Goal: Task Accomplishment & Management: Manage account settings

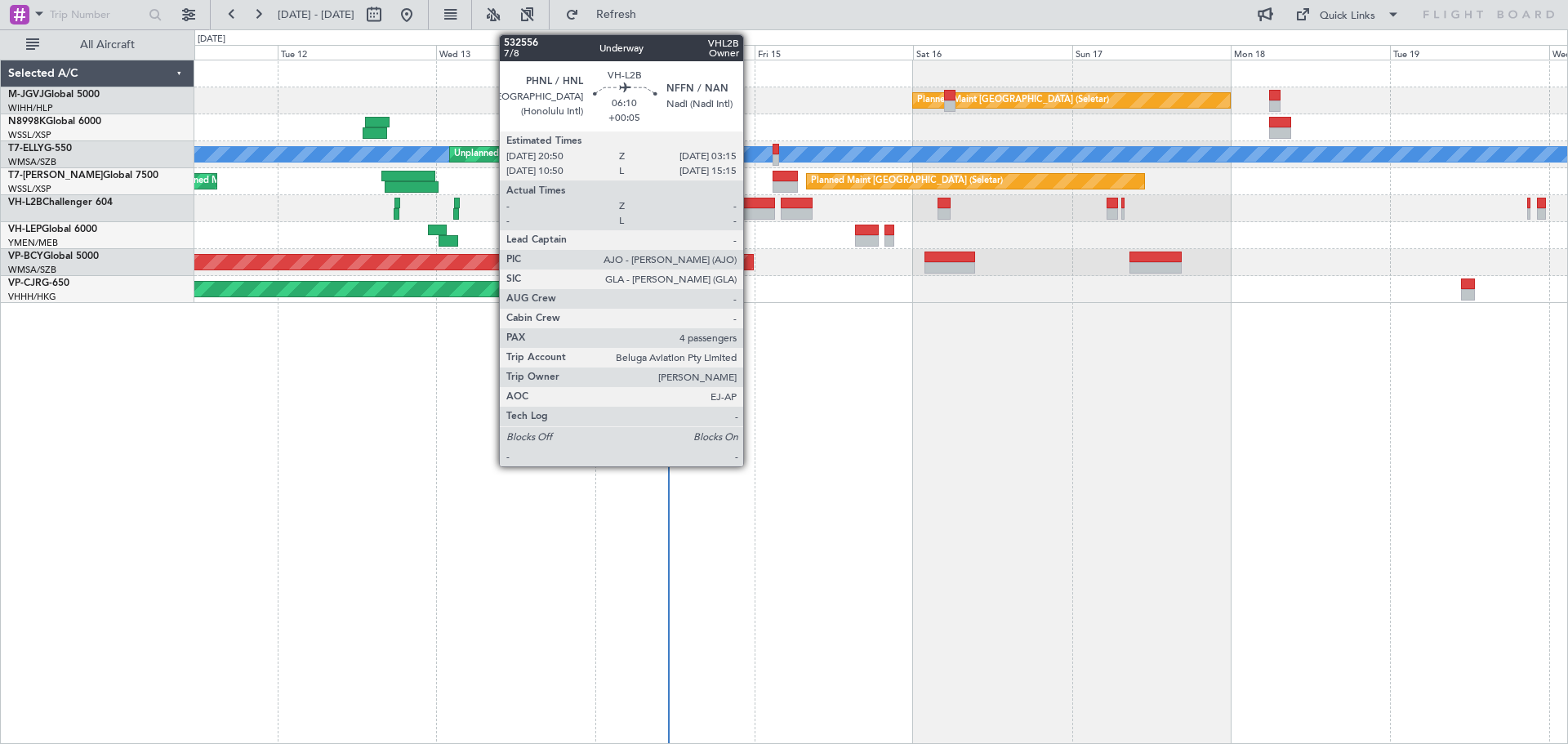
click at [751, 205] on div at bounding box center [754, 203] width 43 height 11
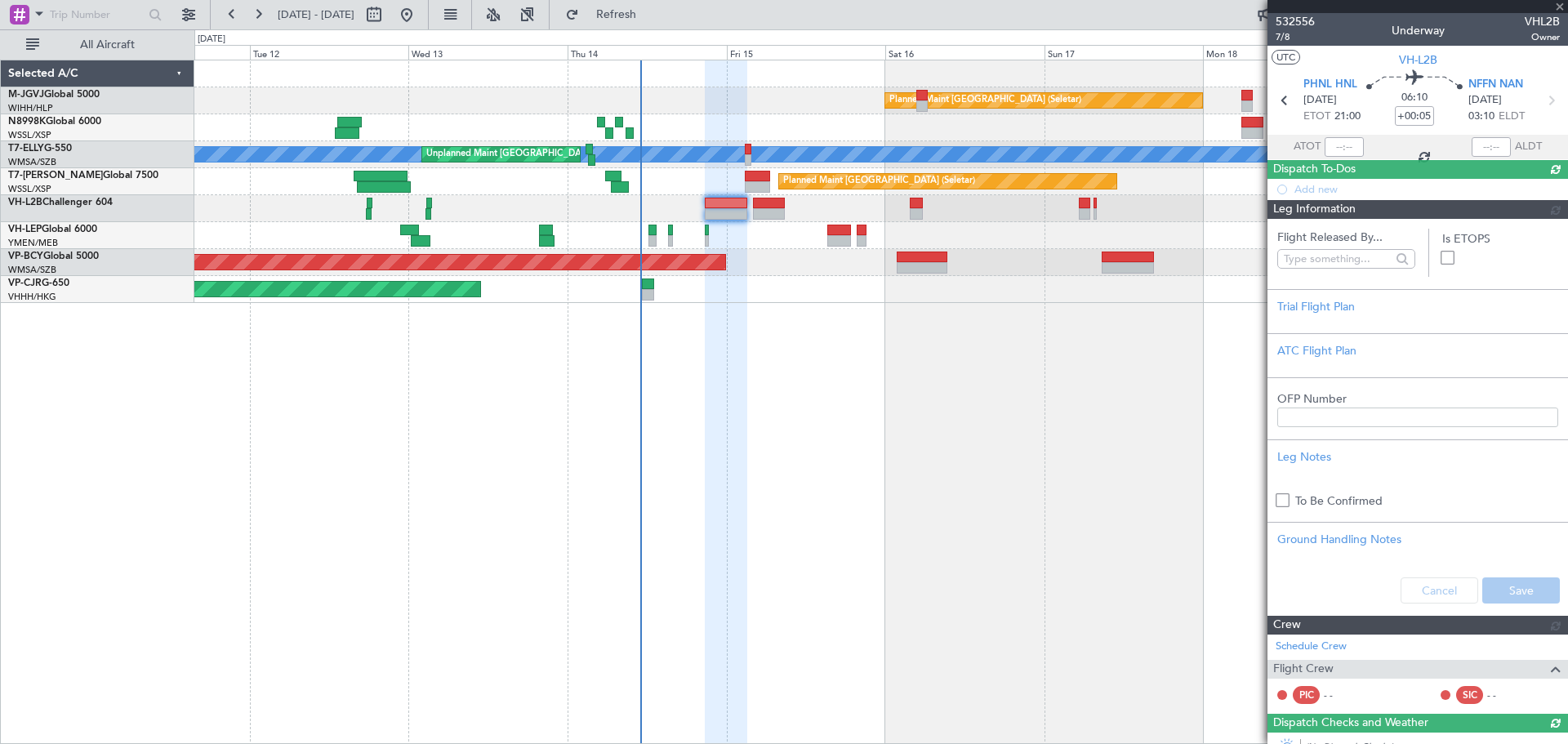
click at [733, 409] on div "Planned Maint Singapore (Seletar) MEL Unplanned Maint Kuala Lumpur (Sultan Abdu…" at bounding box center [880, 401] width 1373 height 684
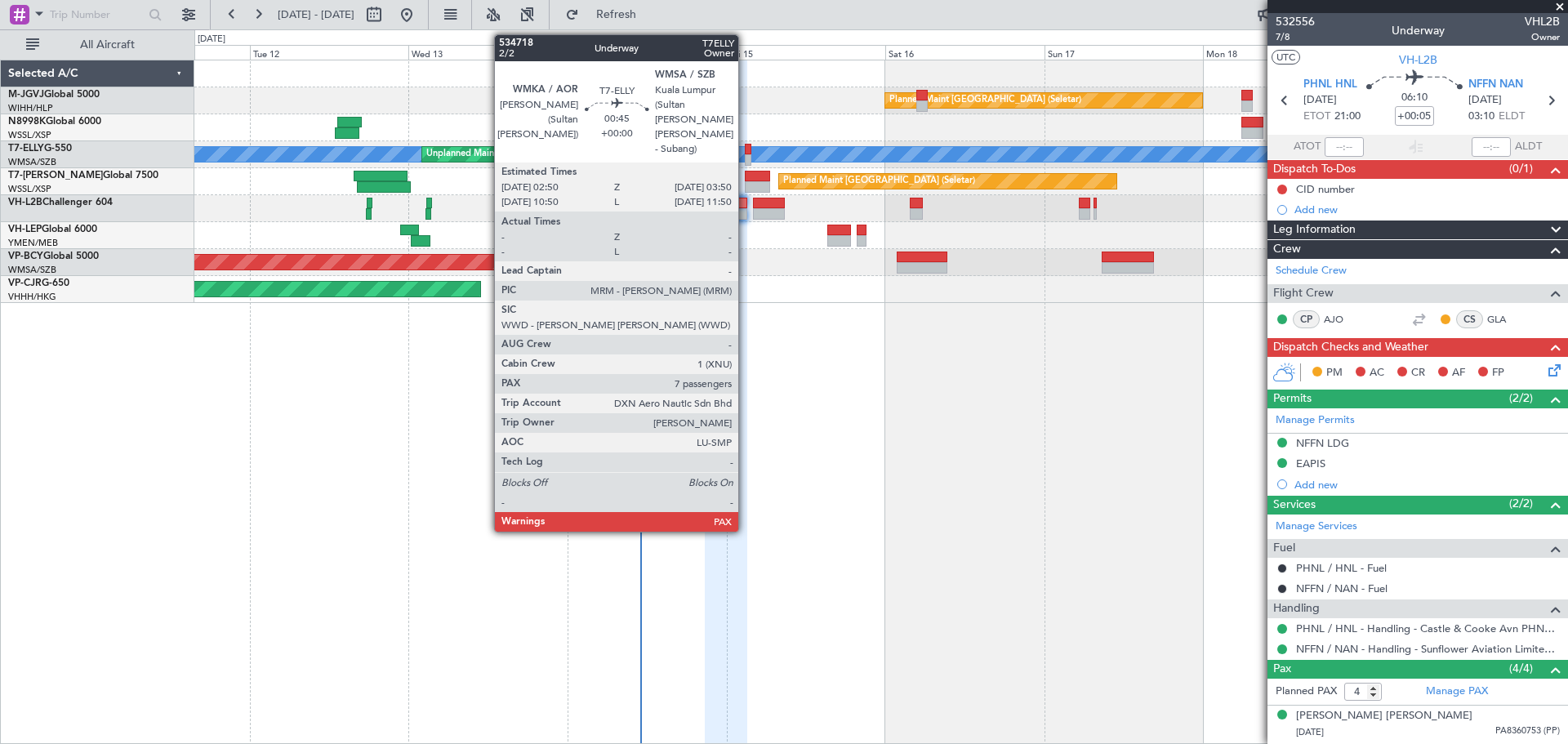
click at [746, 154] on div at bounding box center [748, 149] width 8 height 11
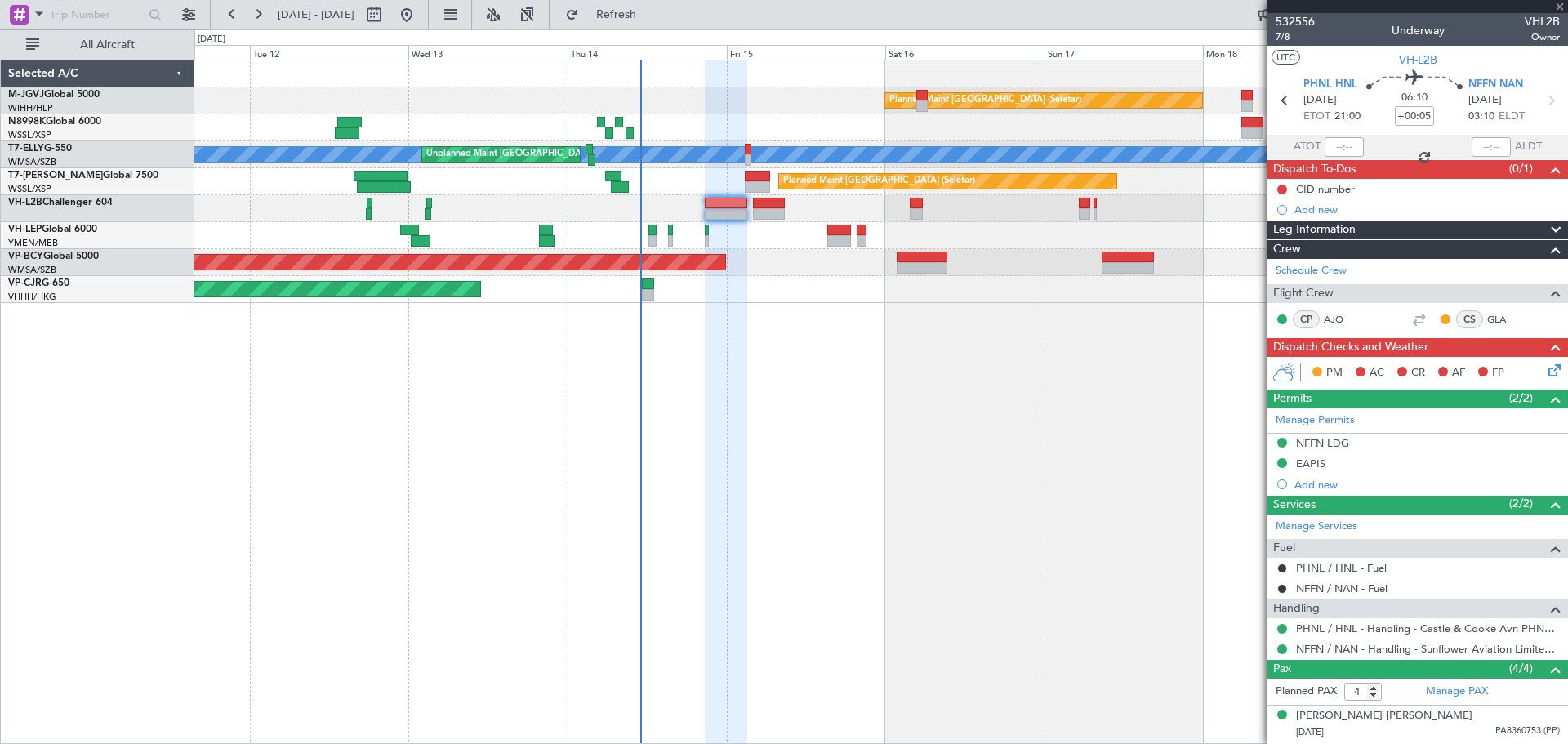
type input "7"
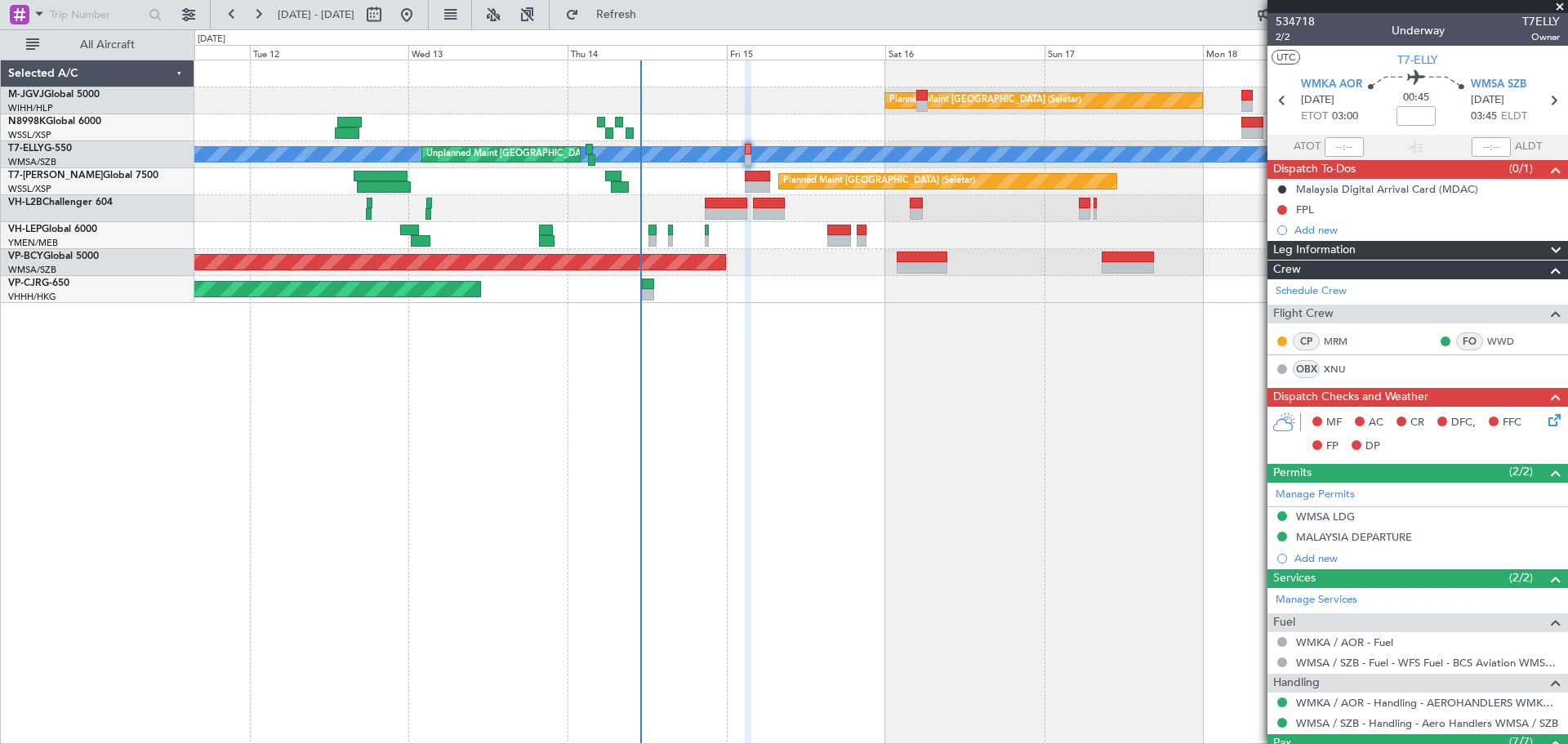
click at [101, 386] on div "Selected A/C M-JGVJ Global 5000 WIHH/HLP Jakarta (Halim Intl) N8998K Global 600…" at bounding box center [98, 401] width 193 height 684
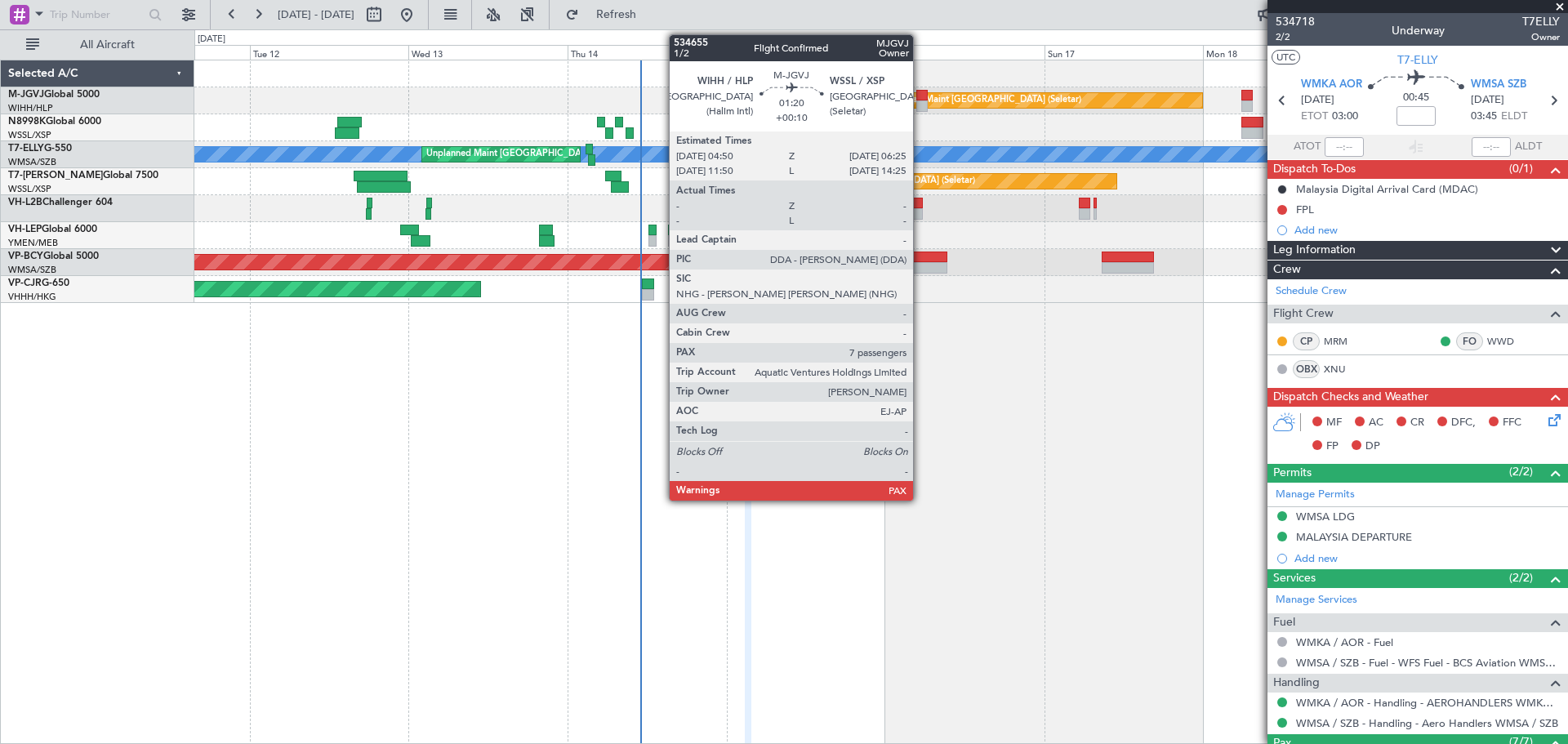
click at [920, 102] on div at bounding box center [922, 105] width 10 height 11
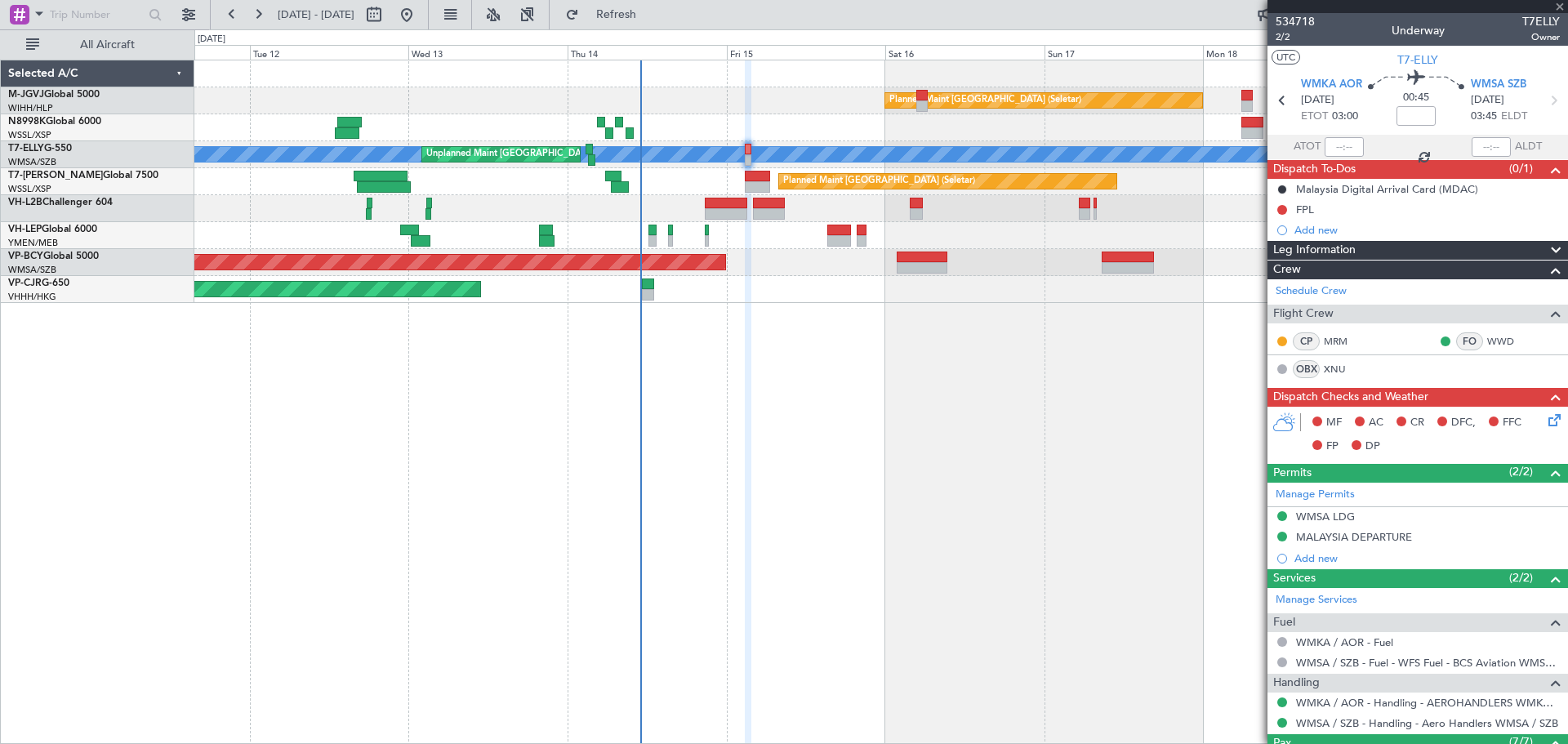
type input "+00:10"
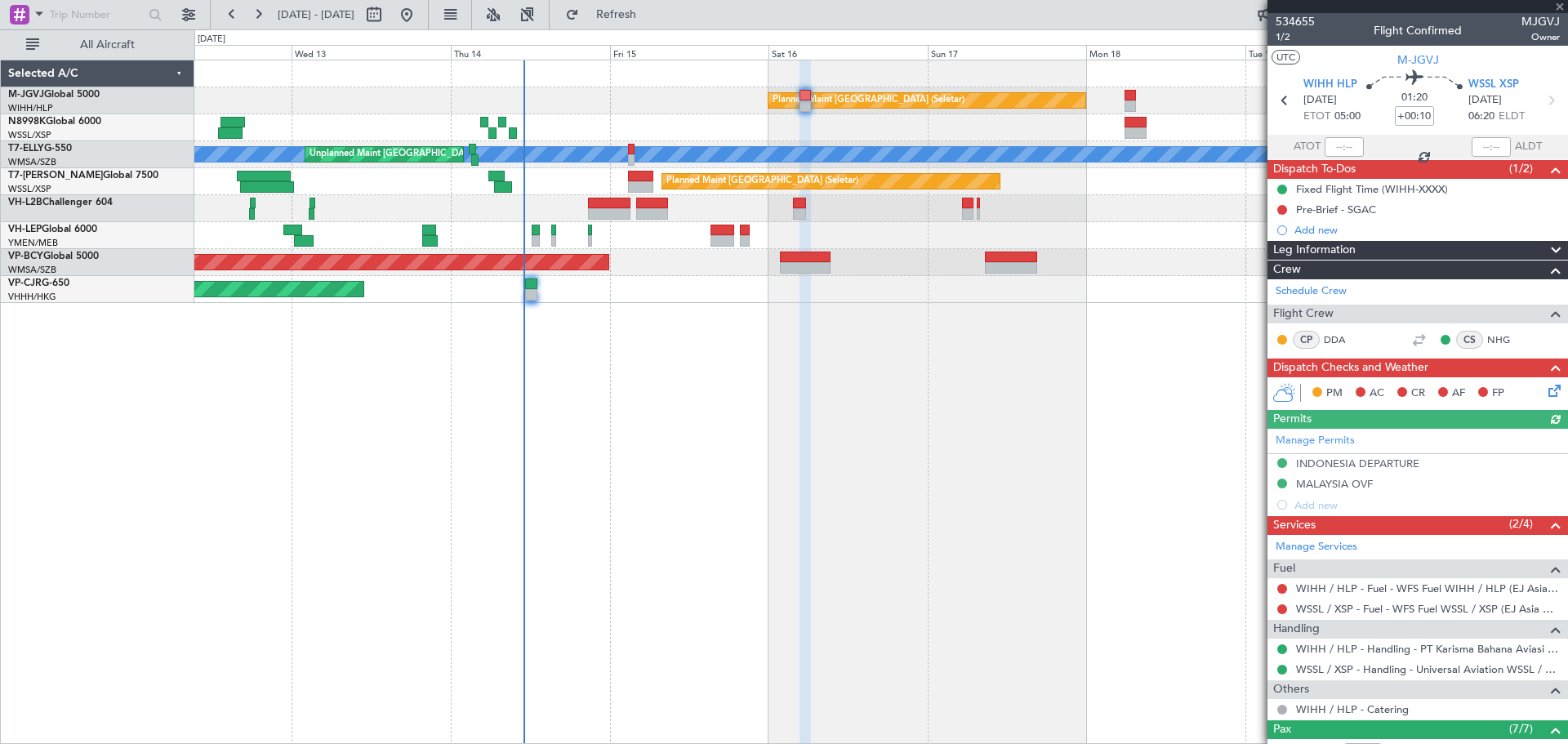
click at [1028, 129] on div at bounding box center [880, 127] width 1373 height 27
click at [194, 11] on button at bounding box center [188, 15] width 26 height 26
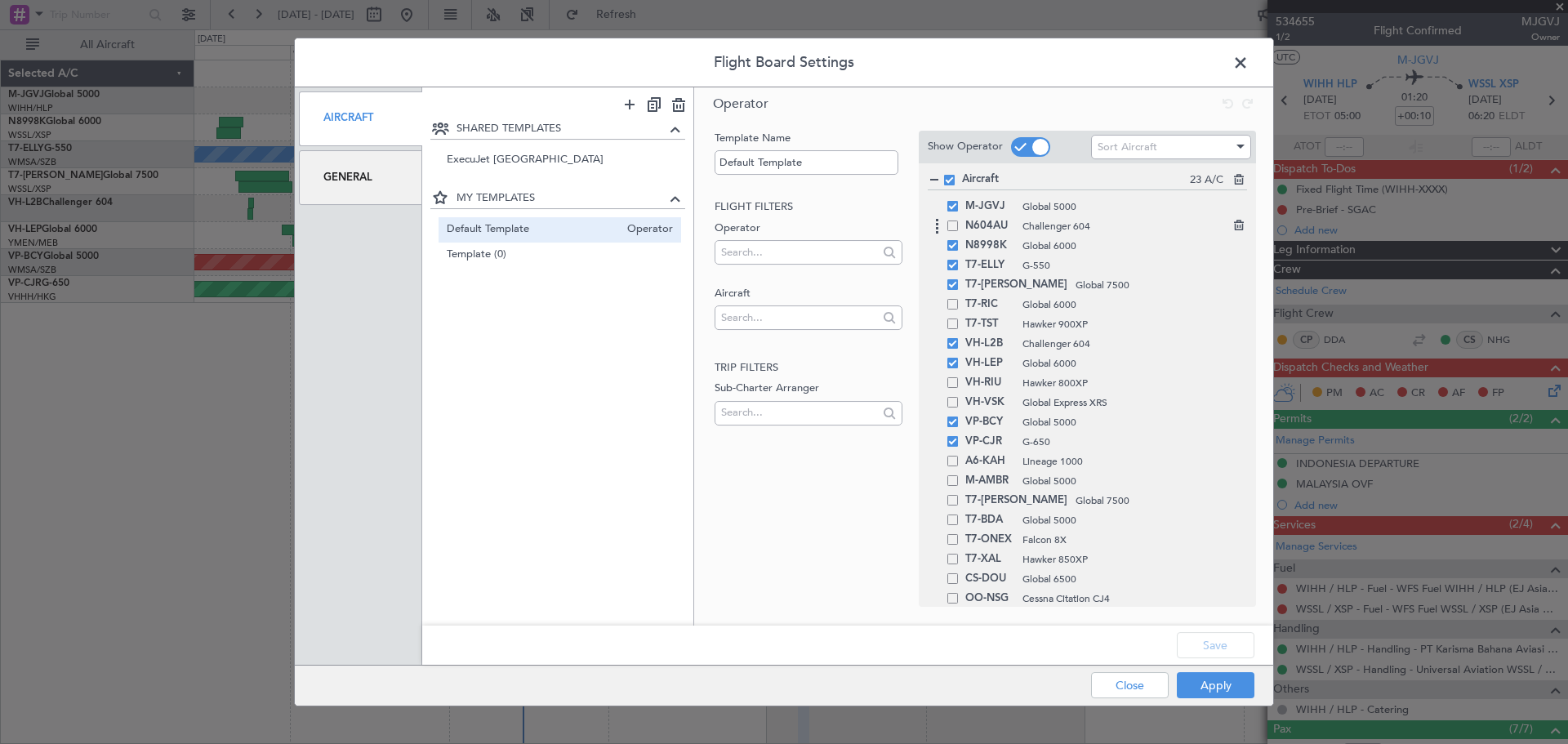
click at [955, 223] on span at bounding box center [953, 225] width 10 height 10
click at [959, 220] on input "checkbox" at bounding box center [959, 220] width 0 height 0
click at [1212, 656] on button "Save" at bounding box center [1215, 645] width 78 height 26
click at [1207, 683] on button "Apply" at bounding box center [1215, 685] width 78 height 26
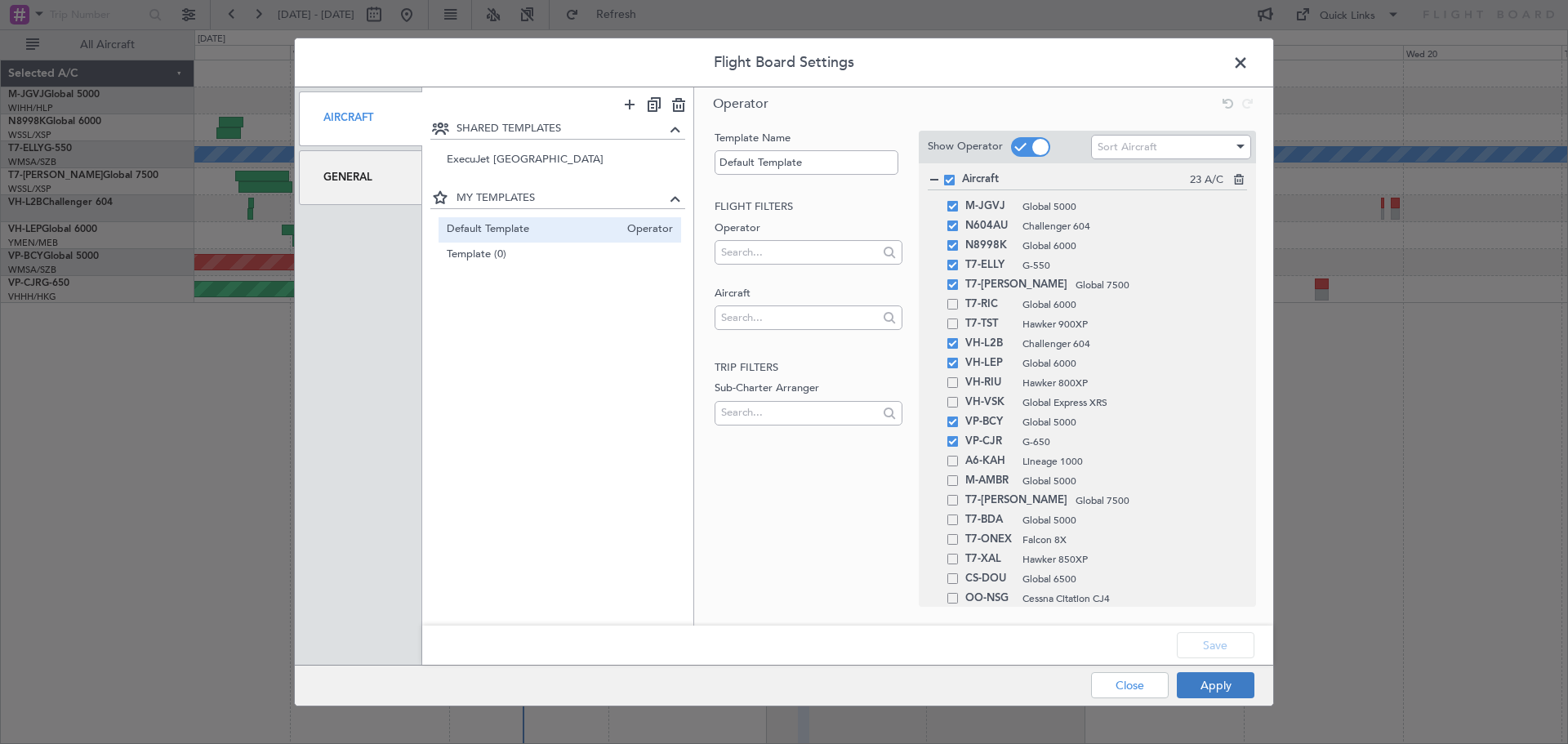
type input "0"
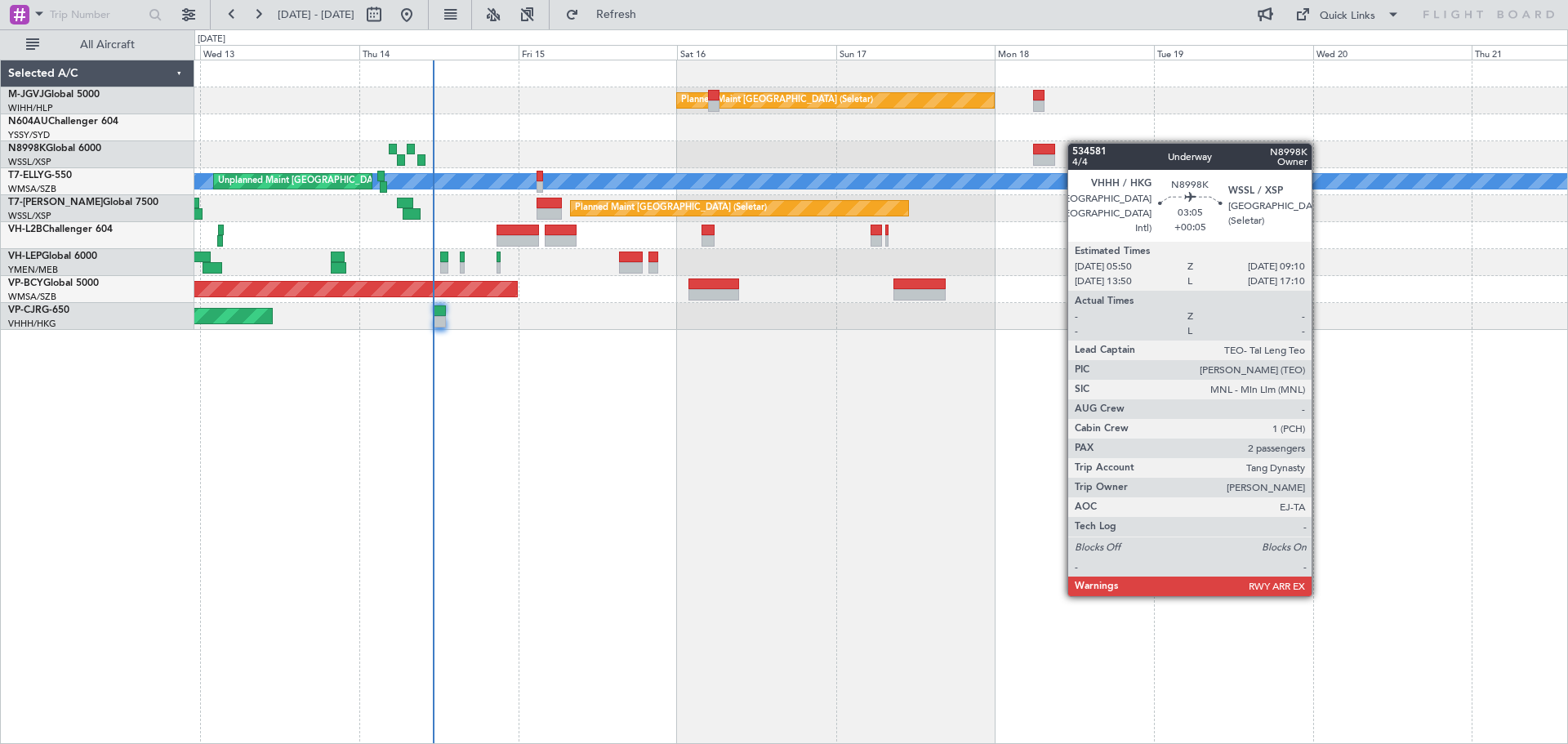
click at [935, 144] on div "Planned Maint Singapore (Seletar) MEL Unplanned Maint Kuala Lumpur (Sultan Abdu…" at bounding box center [880, 195] width 1373 height 269
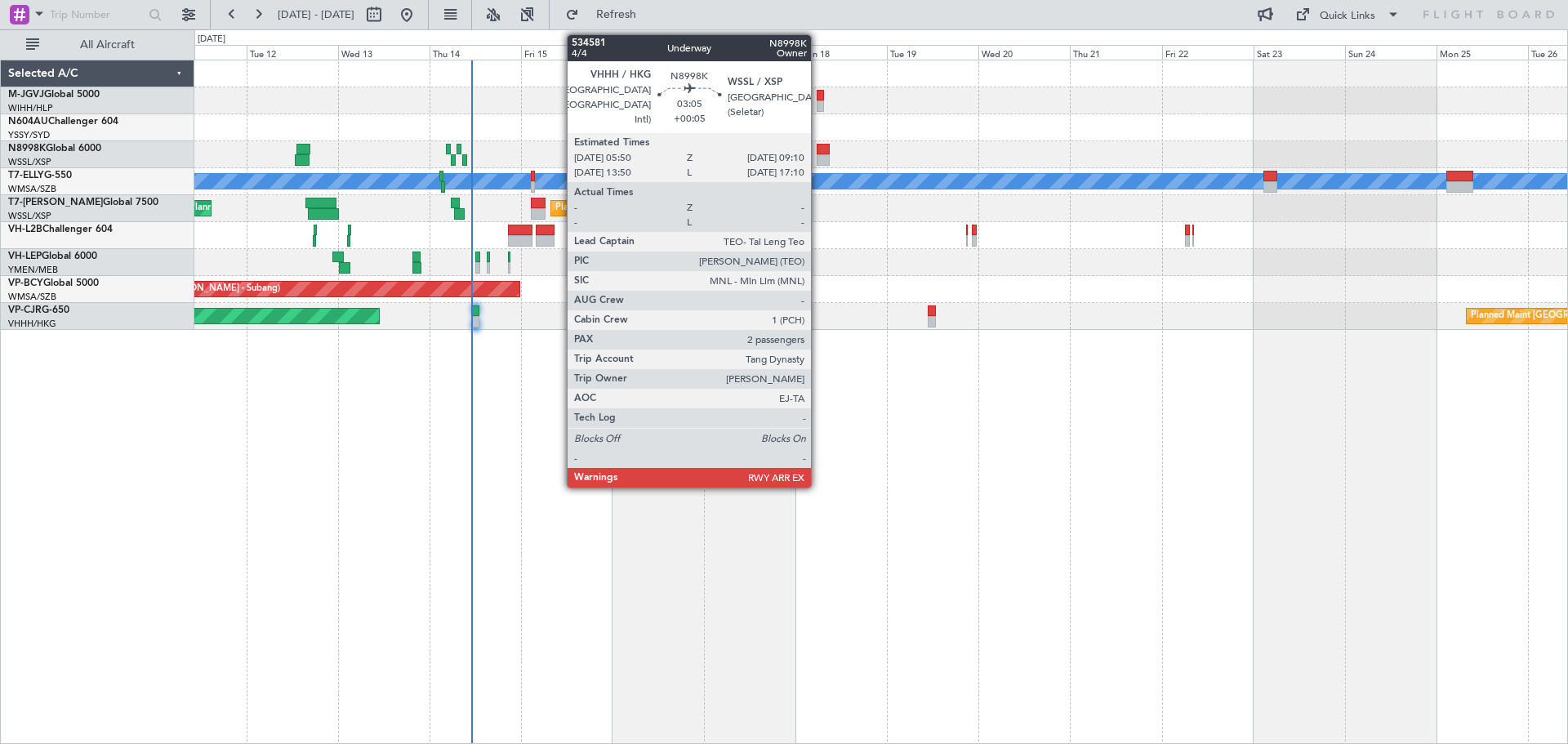
click at [818, 158] on div at bounding box center [822, 160] width 13 height 11
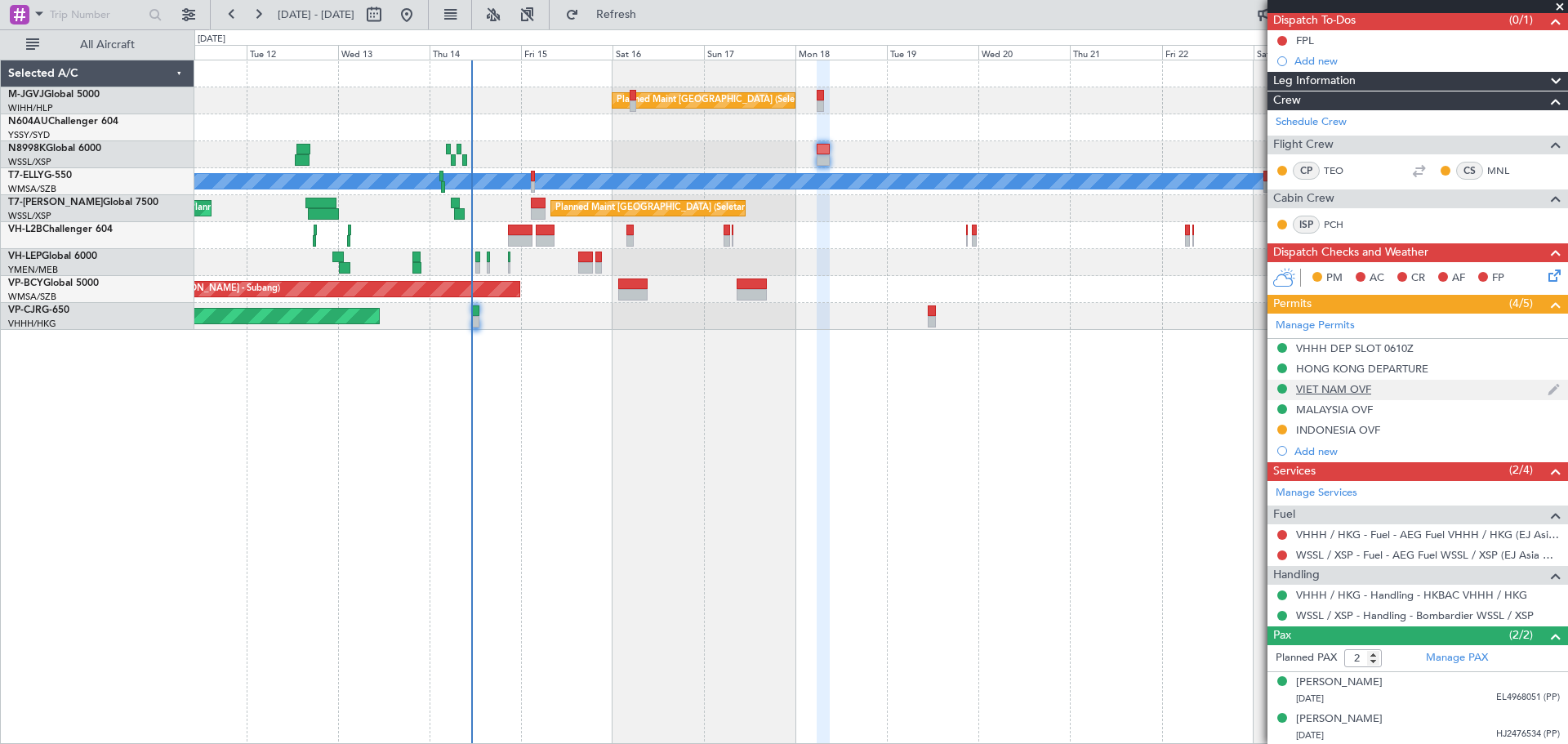
scroll to position [149, 0]
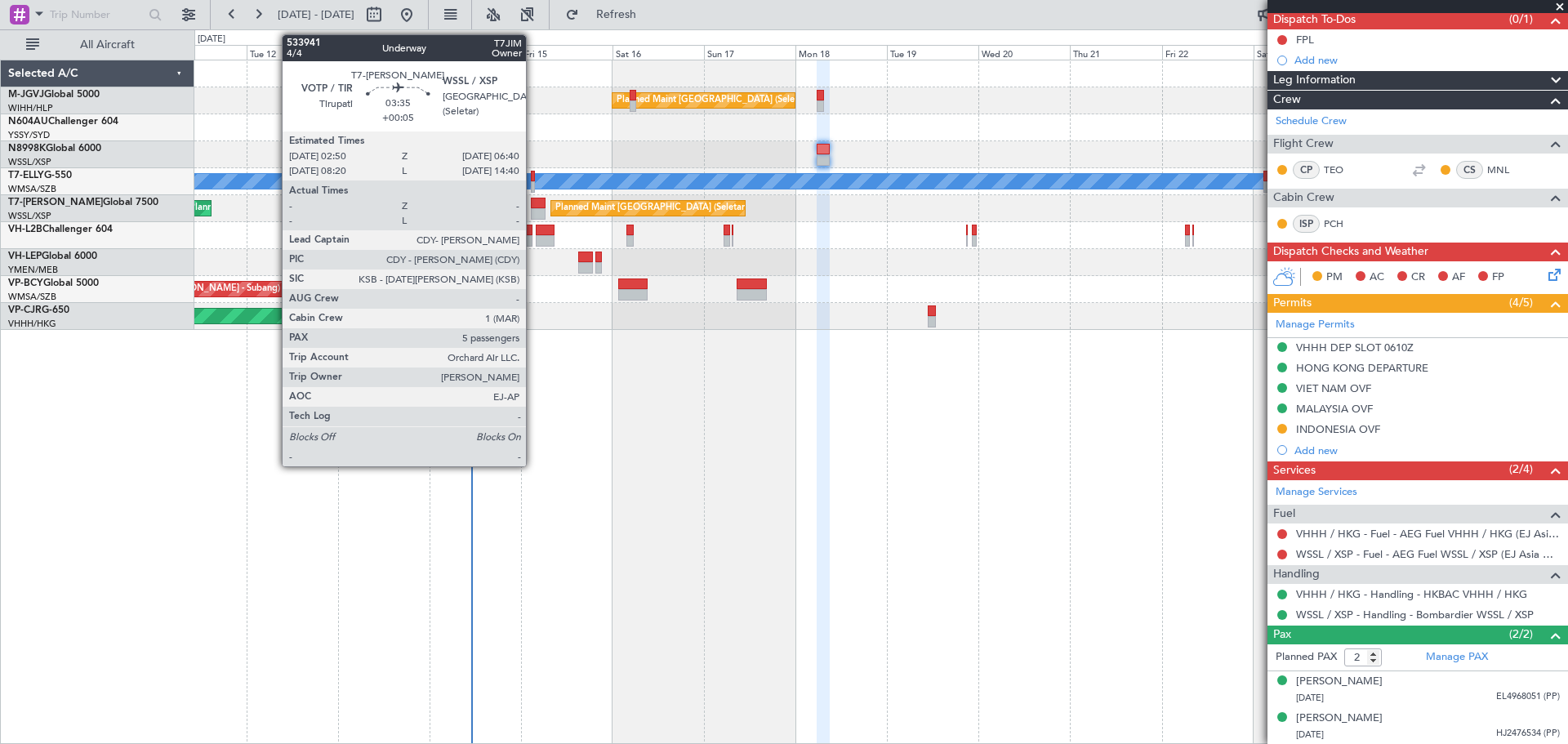
click at [533, 205] on div at bounding box center [538, 203] width 15 height 11
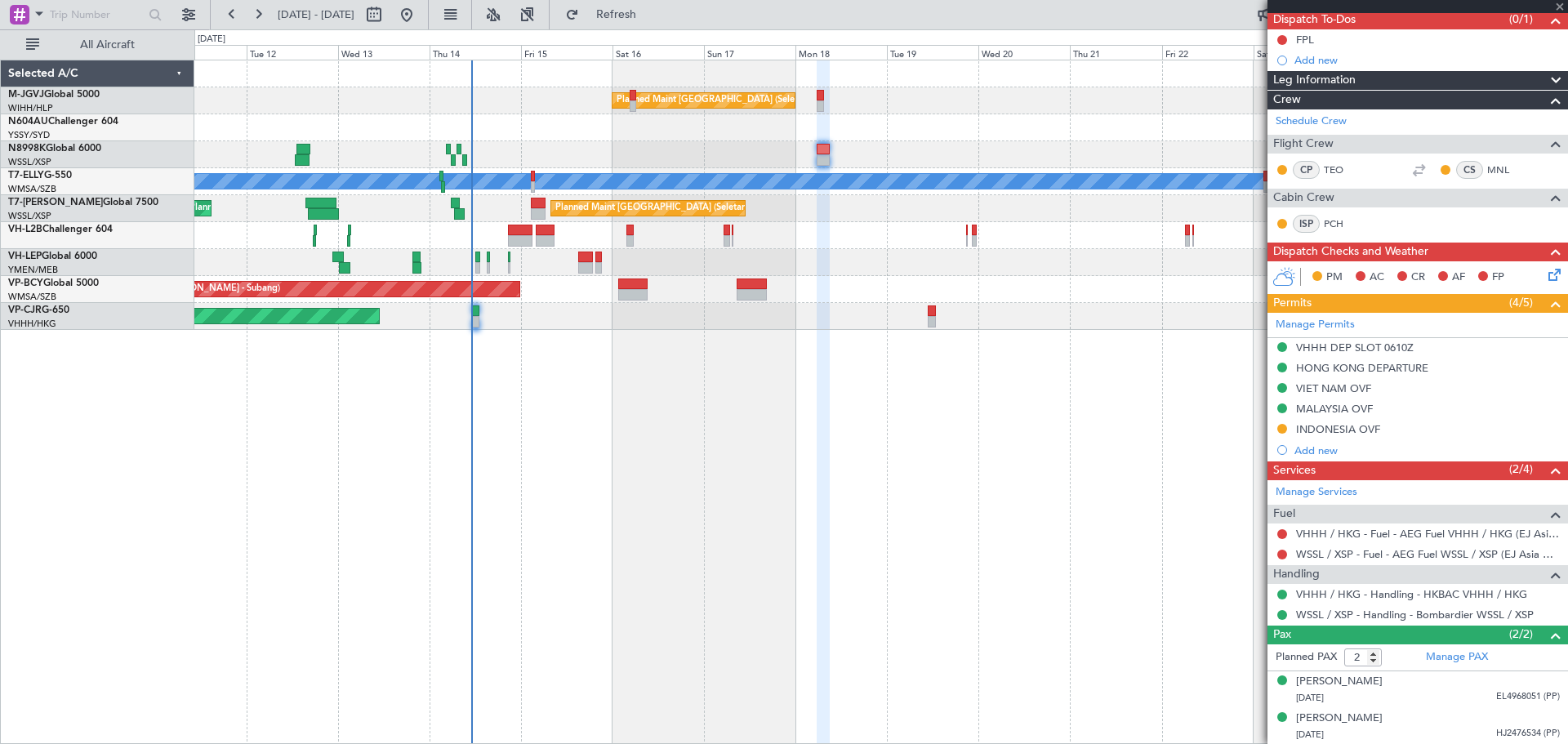
type input "5"
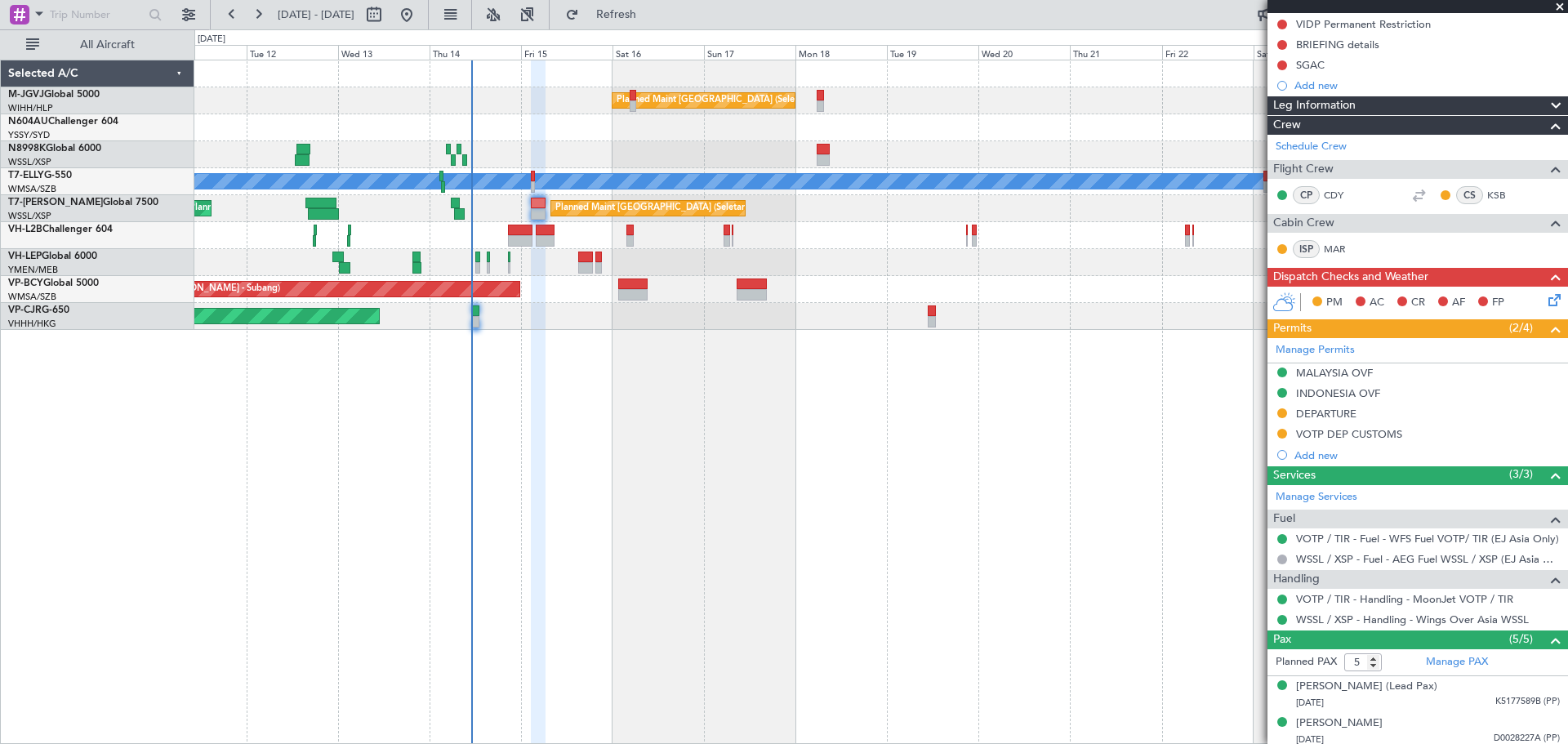
scroll to position [300, 0]
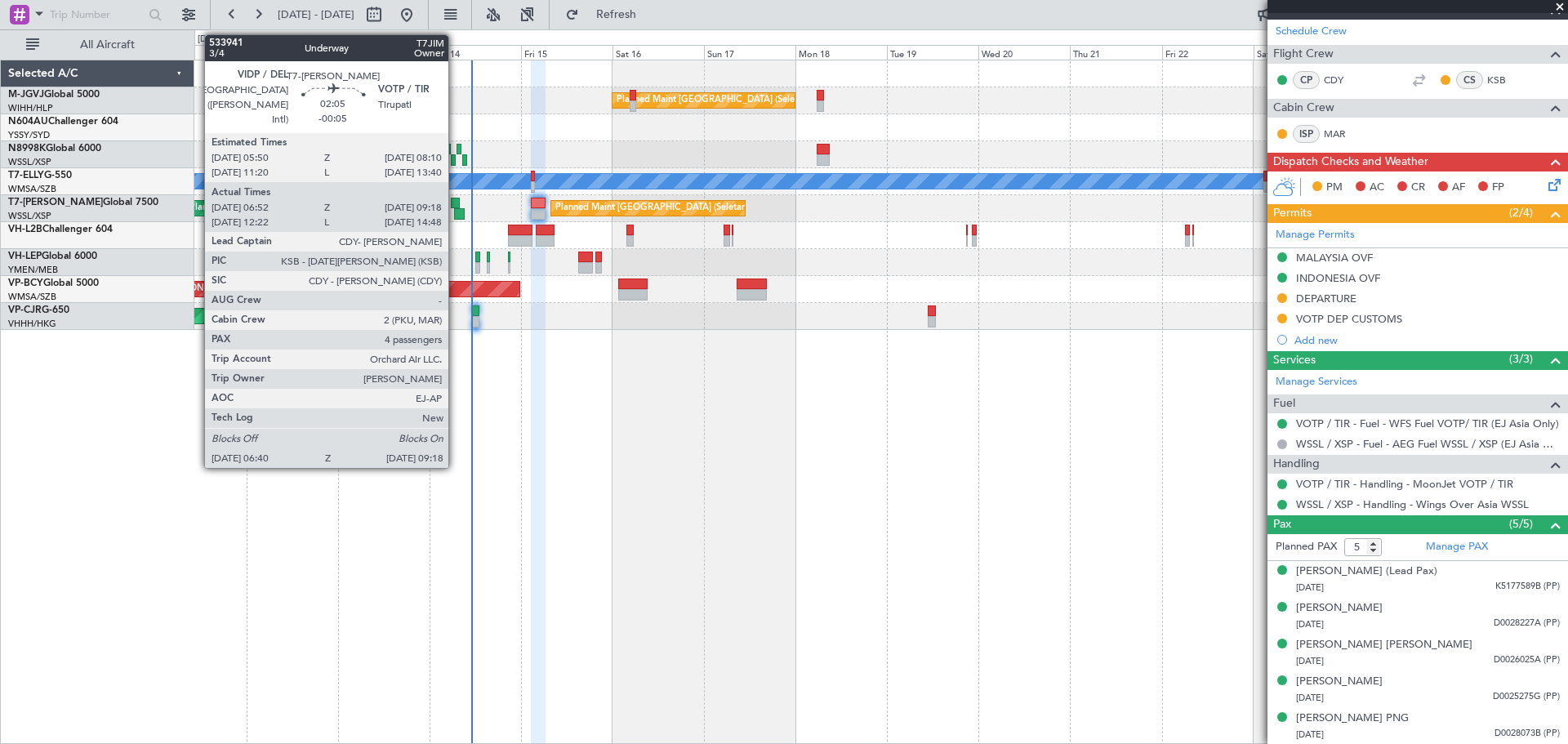
click at [456, 211] on div at bounding box center [459, 213] width 10 height 11
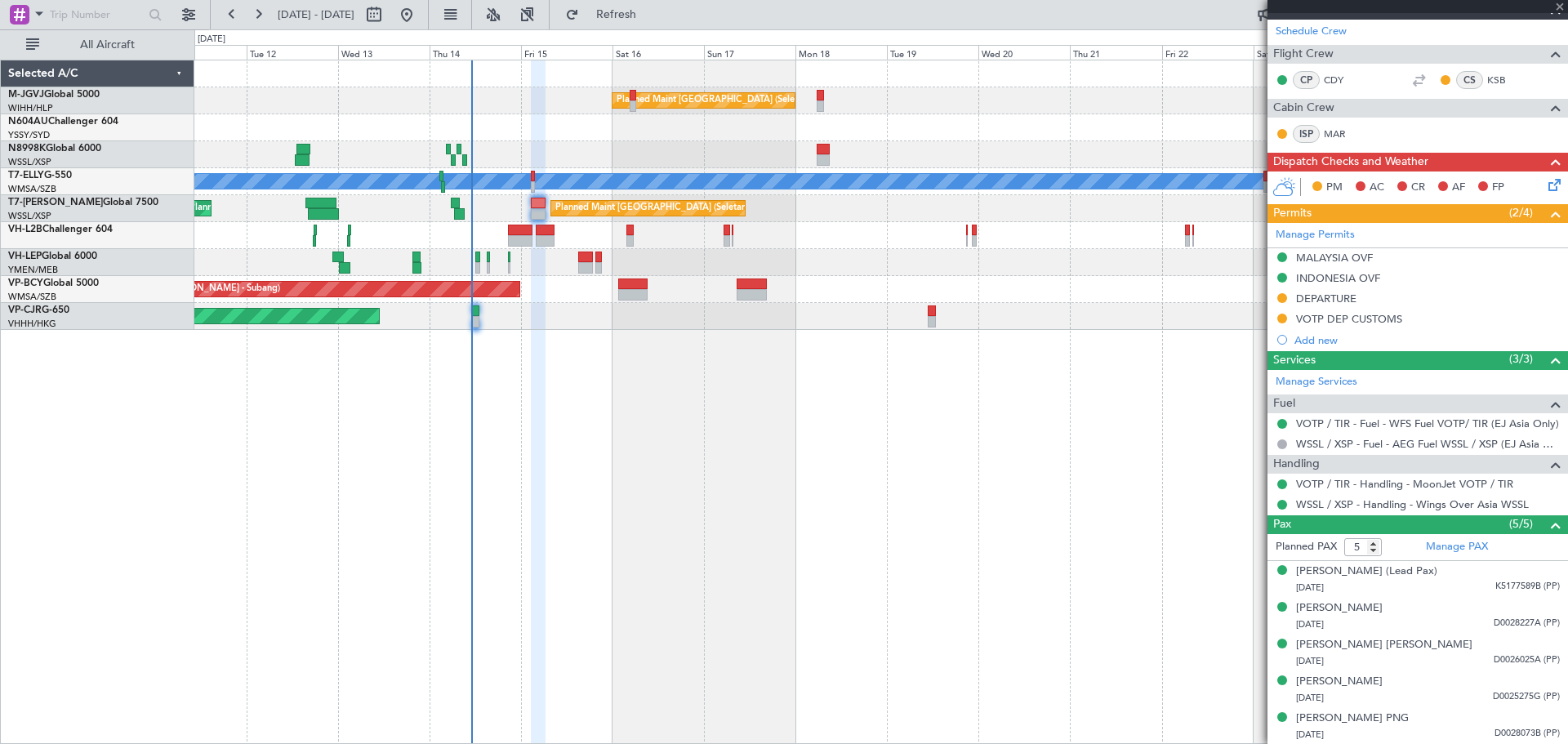
type input "-00:05"
type input "07:02"
type input "09:13"
type input "4"
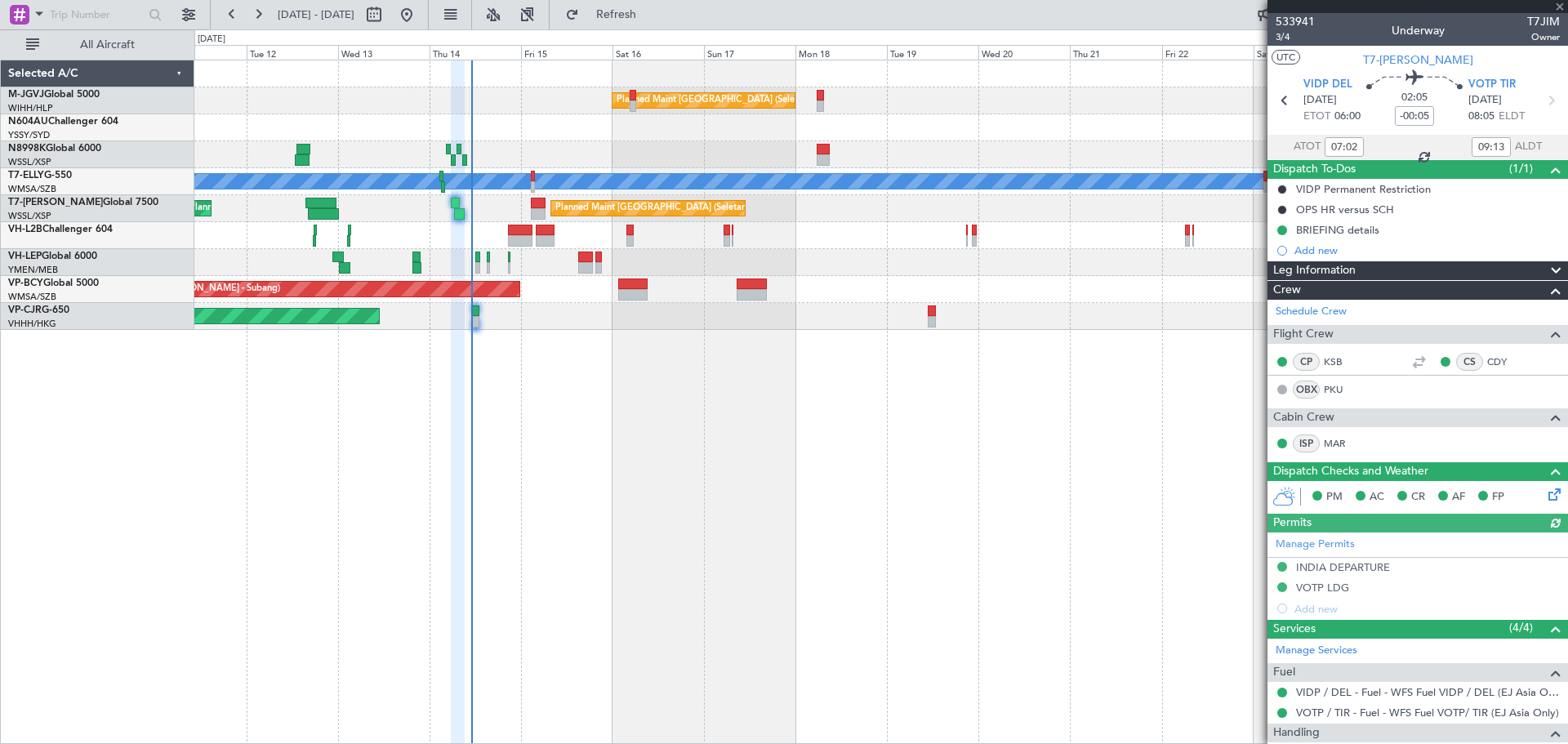
type input "Kennis Yau (KYA)"
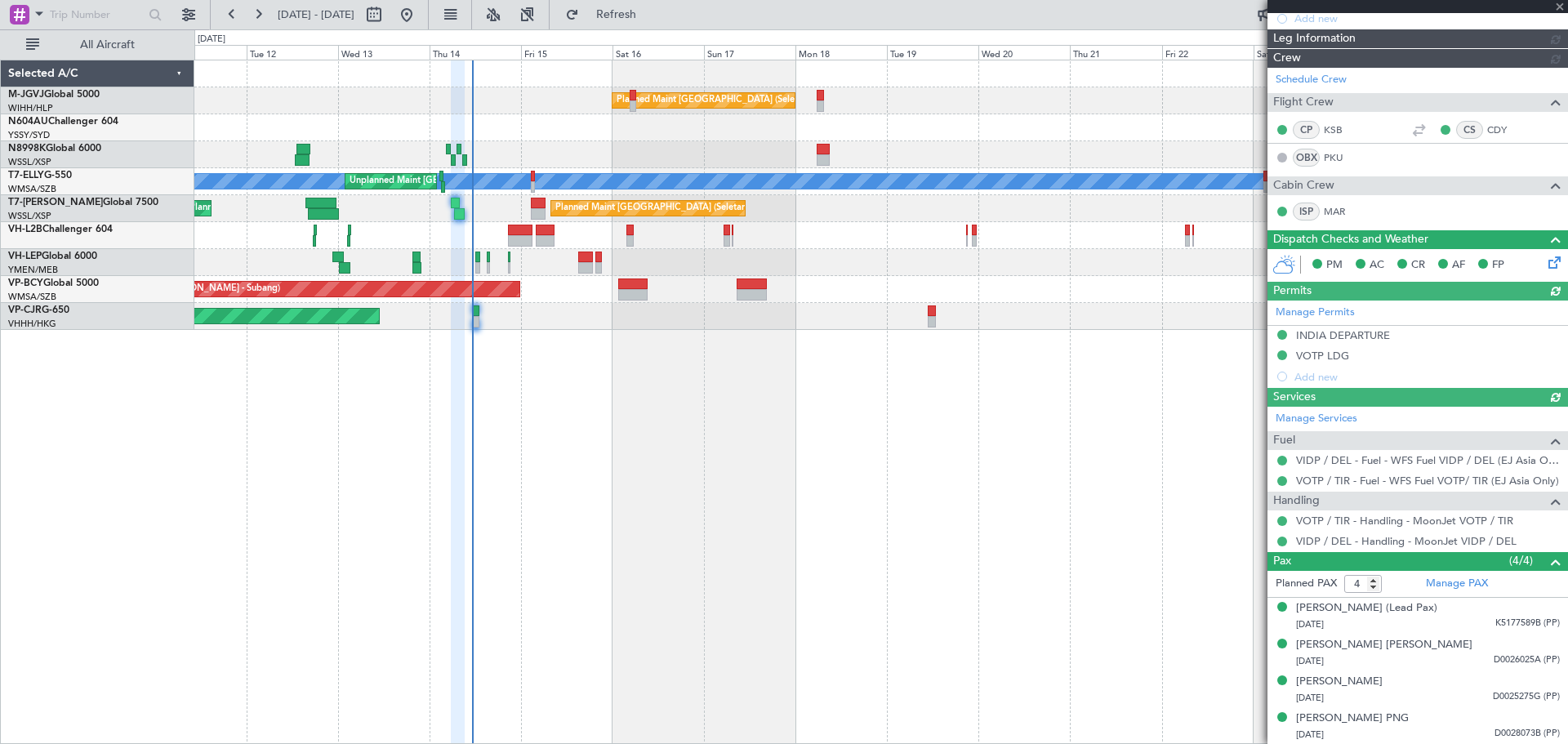
type input "Kennis Yau (KYA)"
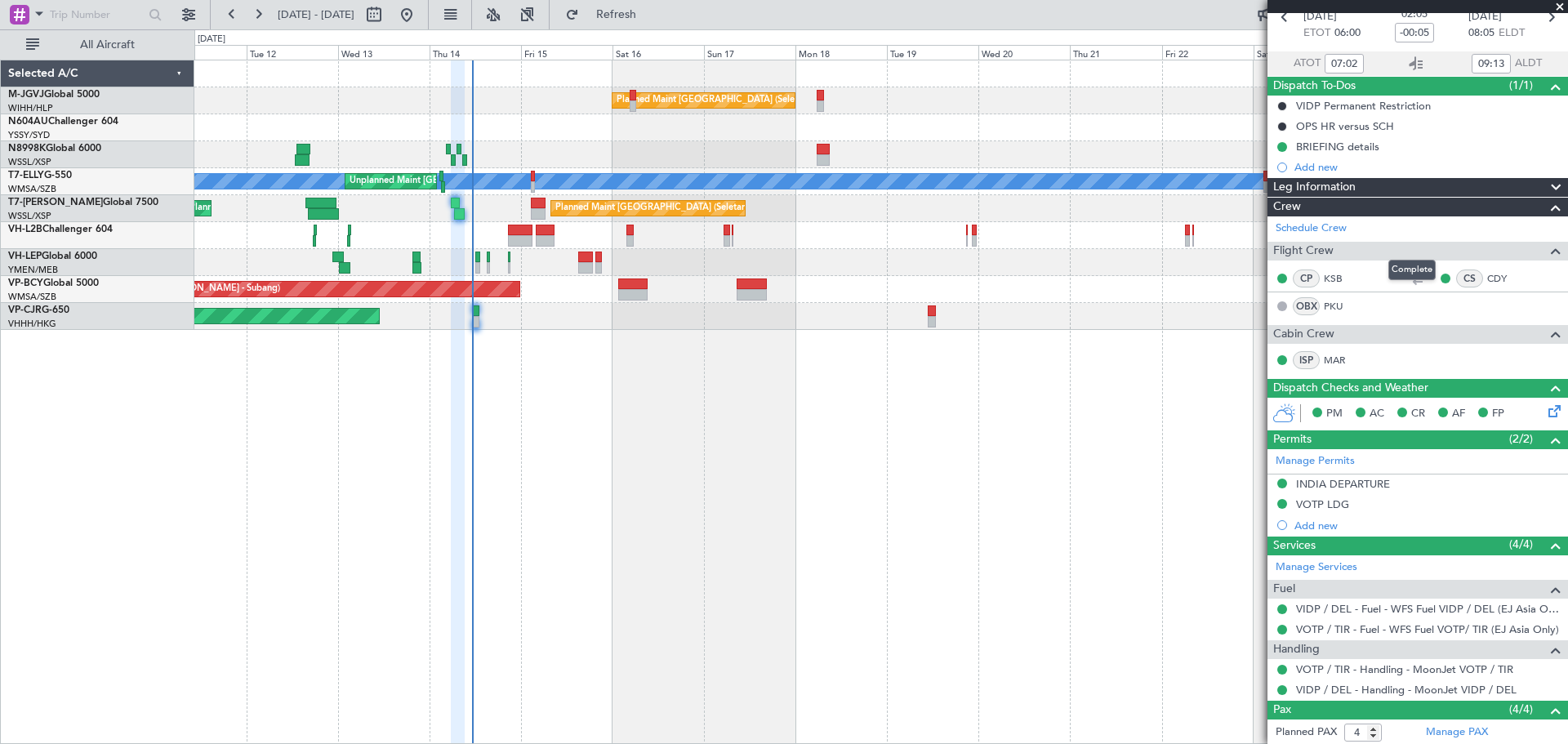
scroll to position [0, 0]
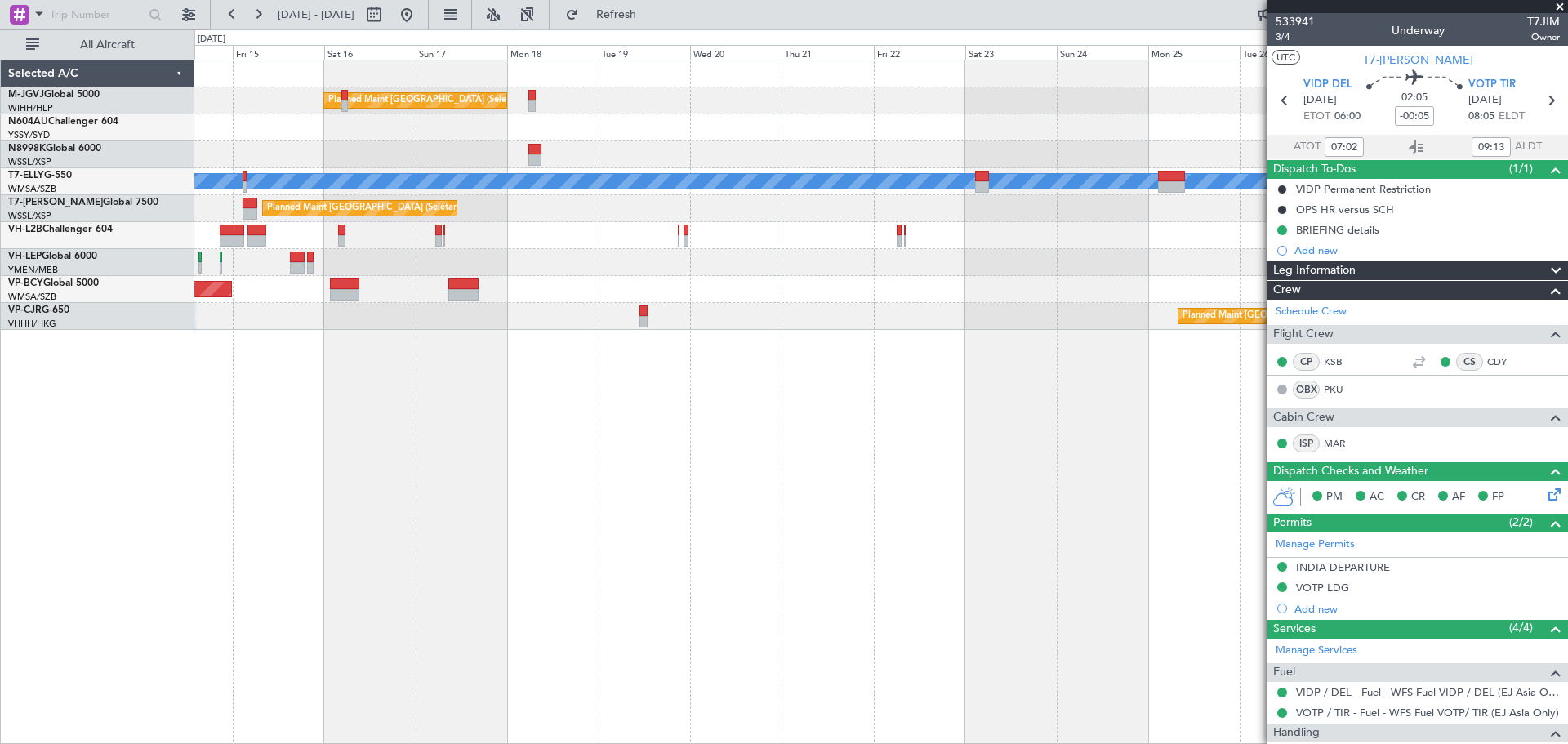
click at [795, 209] on div "Planned Maint Singapore (Seletar) Planned Maint London (Luton)" at bounding box center [880, 208] width 1373 height 27
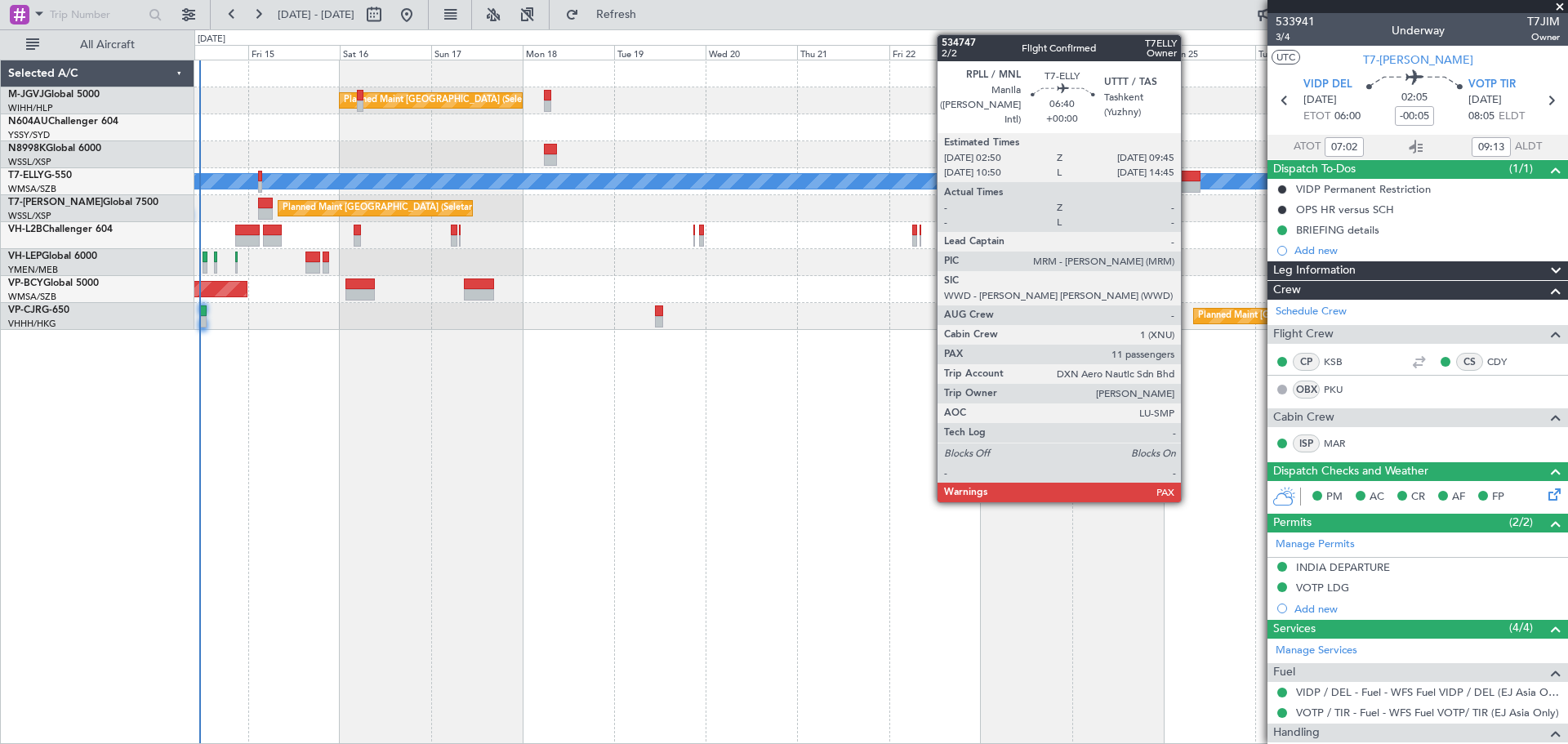
click at [1188, 182] on div at bounding box center [1187, 186] width 27 height 11
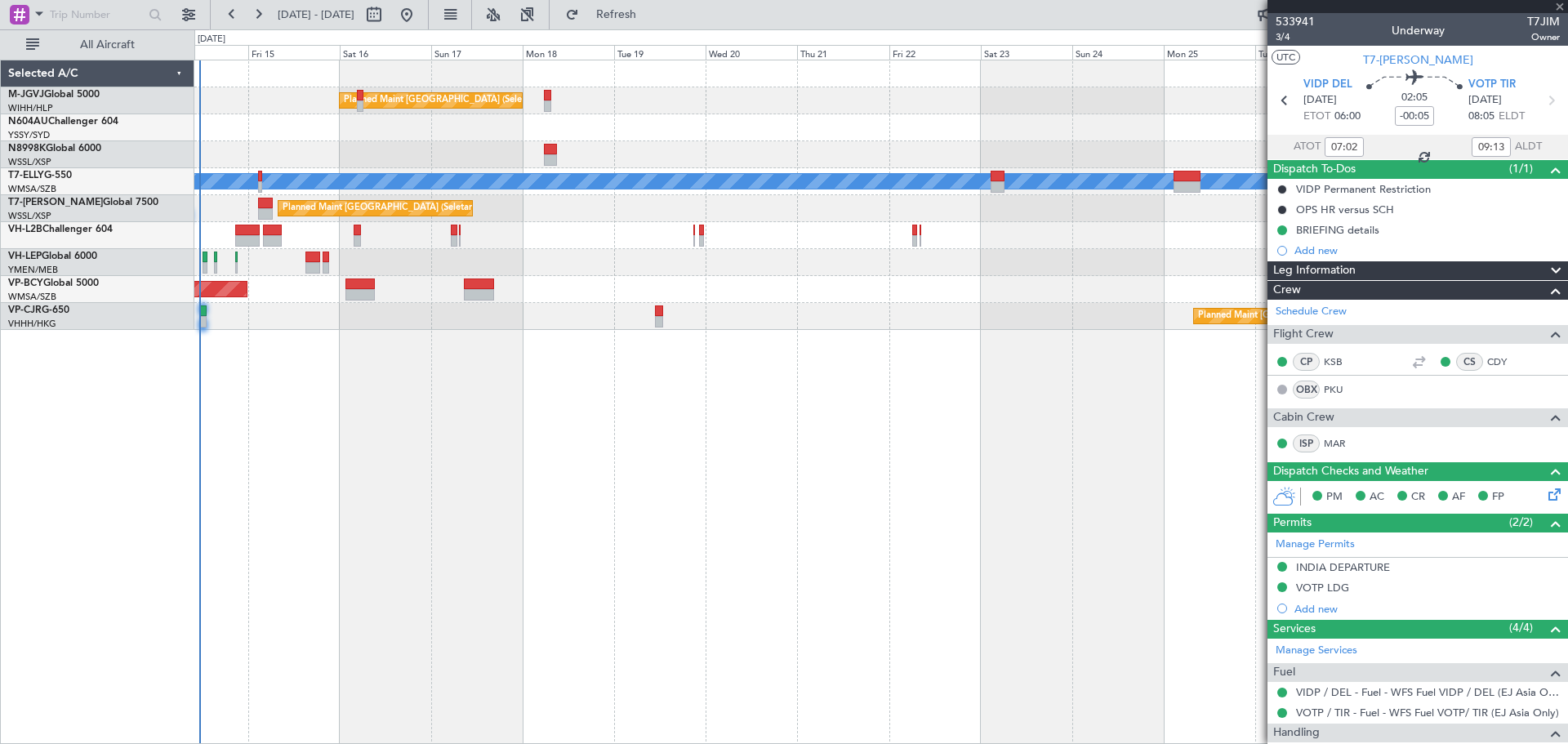
type input "11"
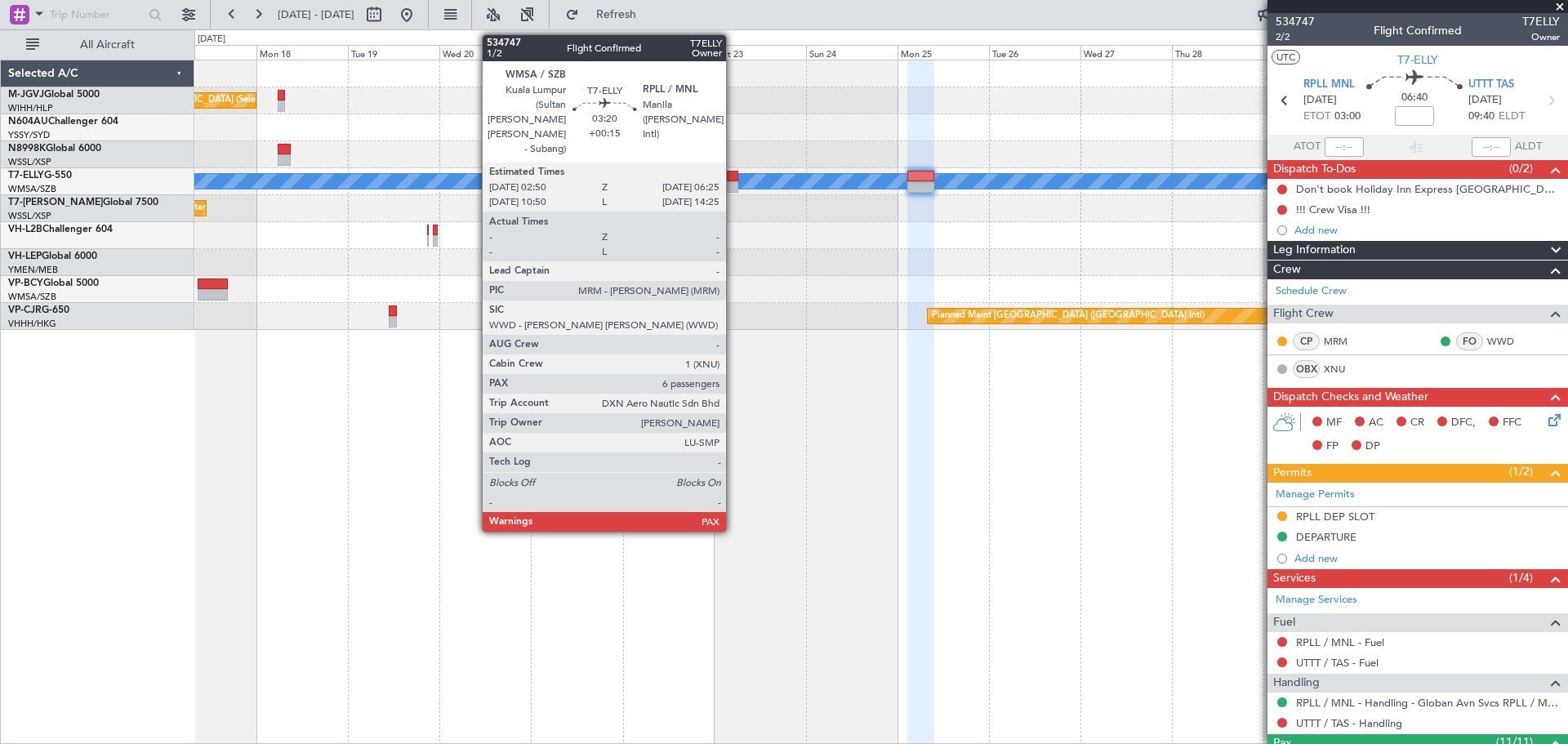
click at [734, 183] on div at bounding box center [731, 186] width 14 height 11
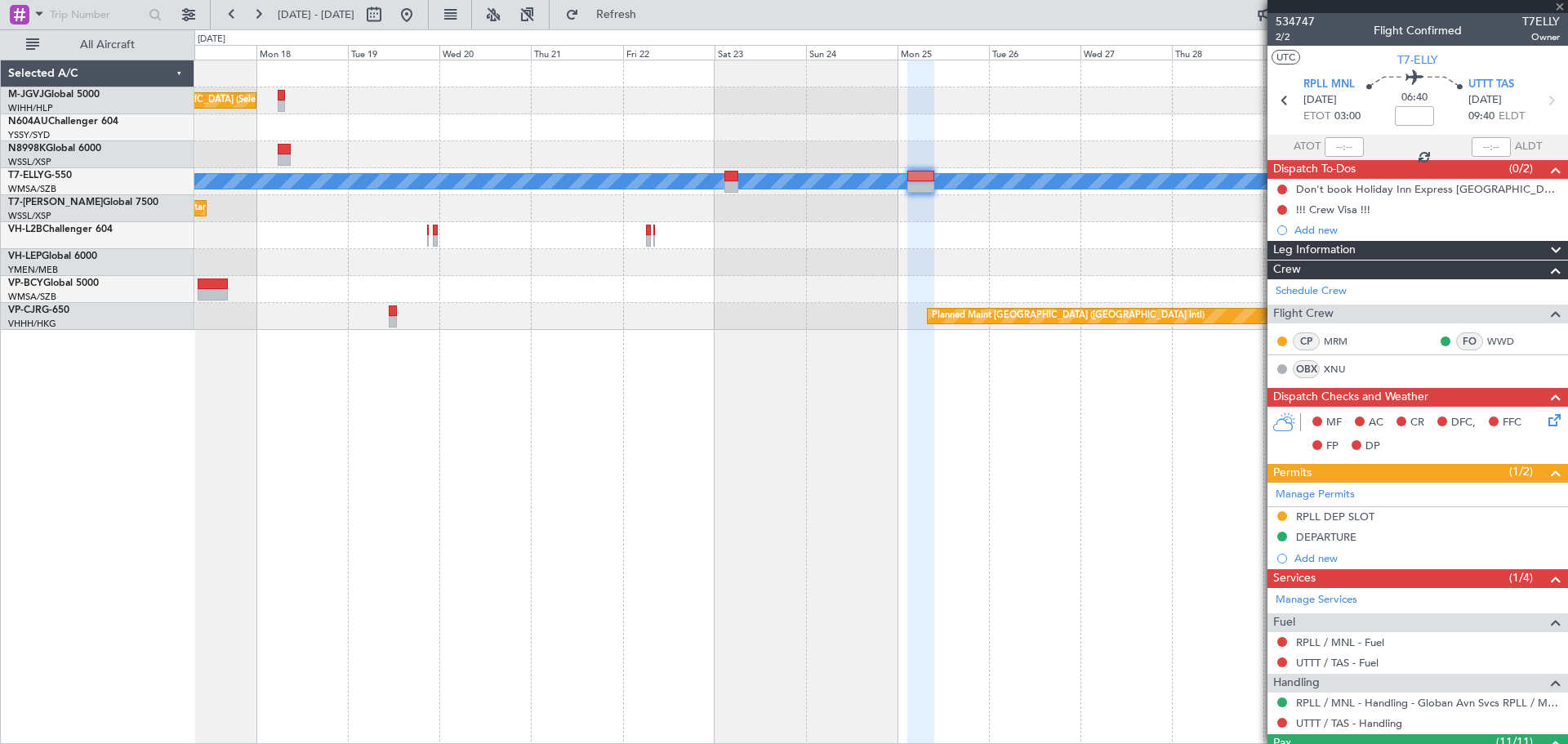
type input "+00:15"
type input "6"
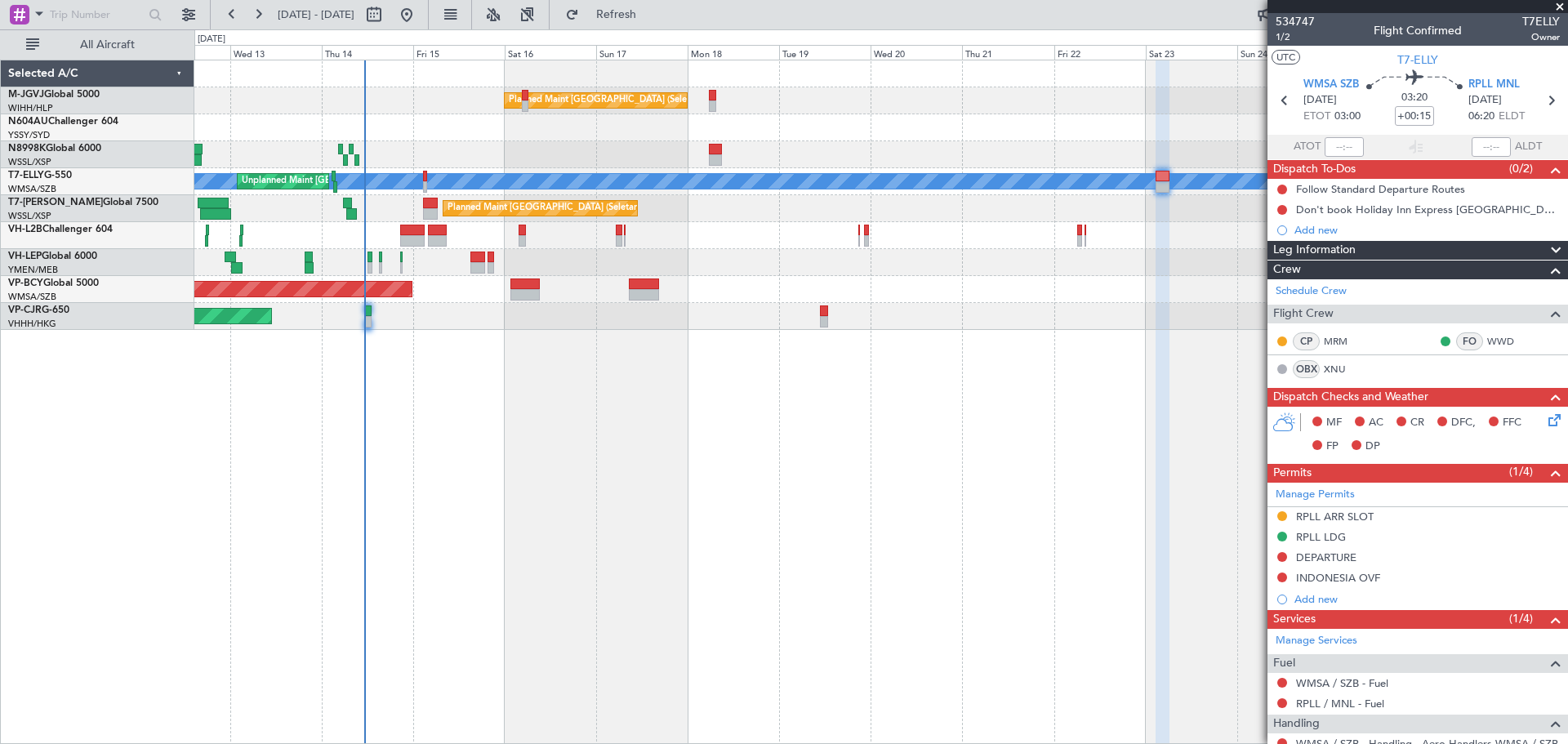
click at [765, 350] on div "Planned Maint Singapore (Seletar) MEL Unplanned Maint Kuala Lumpur (Sultan Abdu…" at bounding box center [880, 401] width 1373 height 684
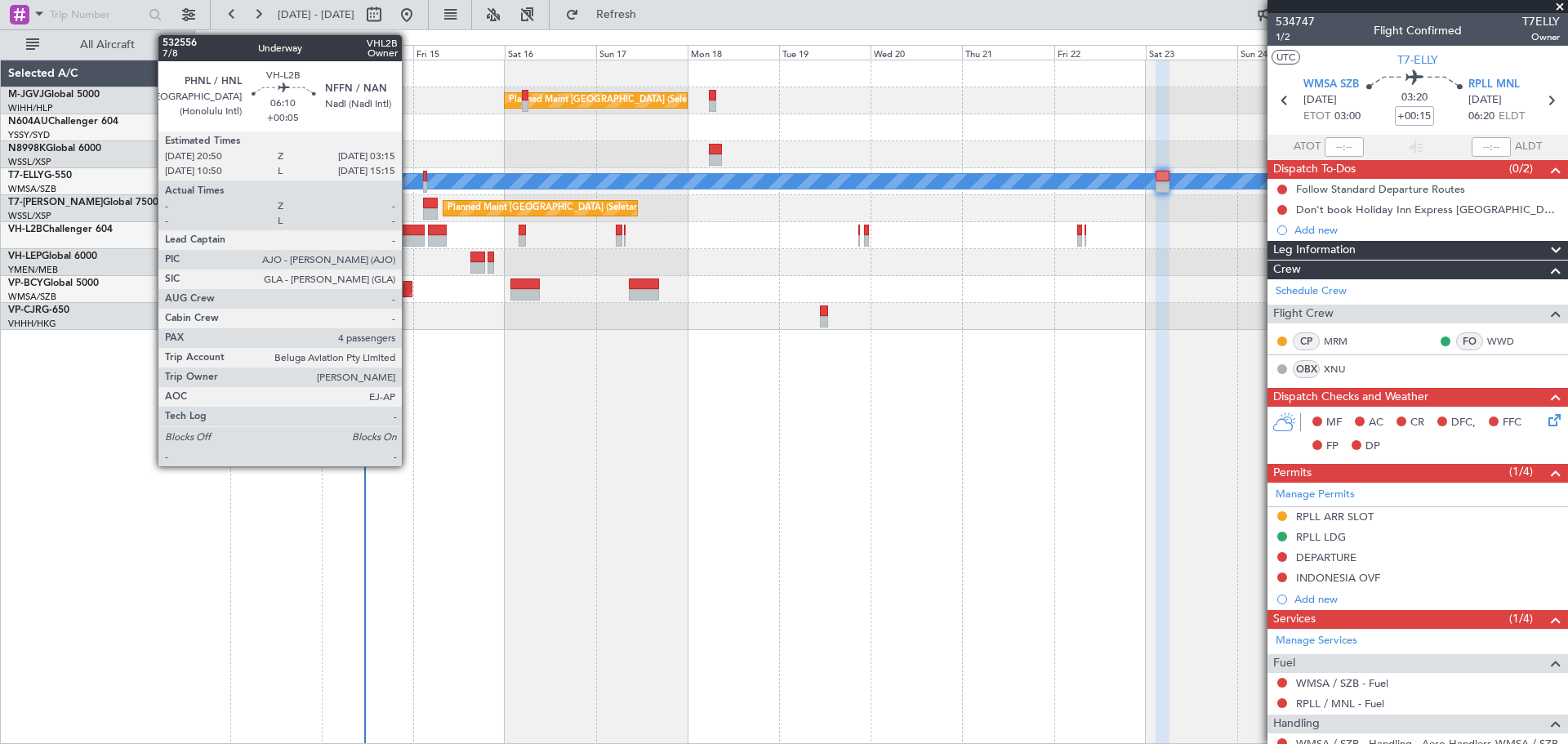
click at [409, 232] on div at bounding box center [412, 230] width 24 height 11
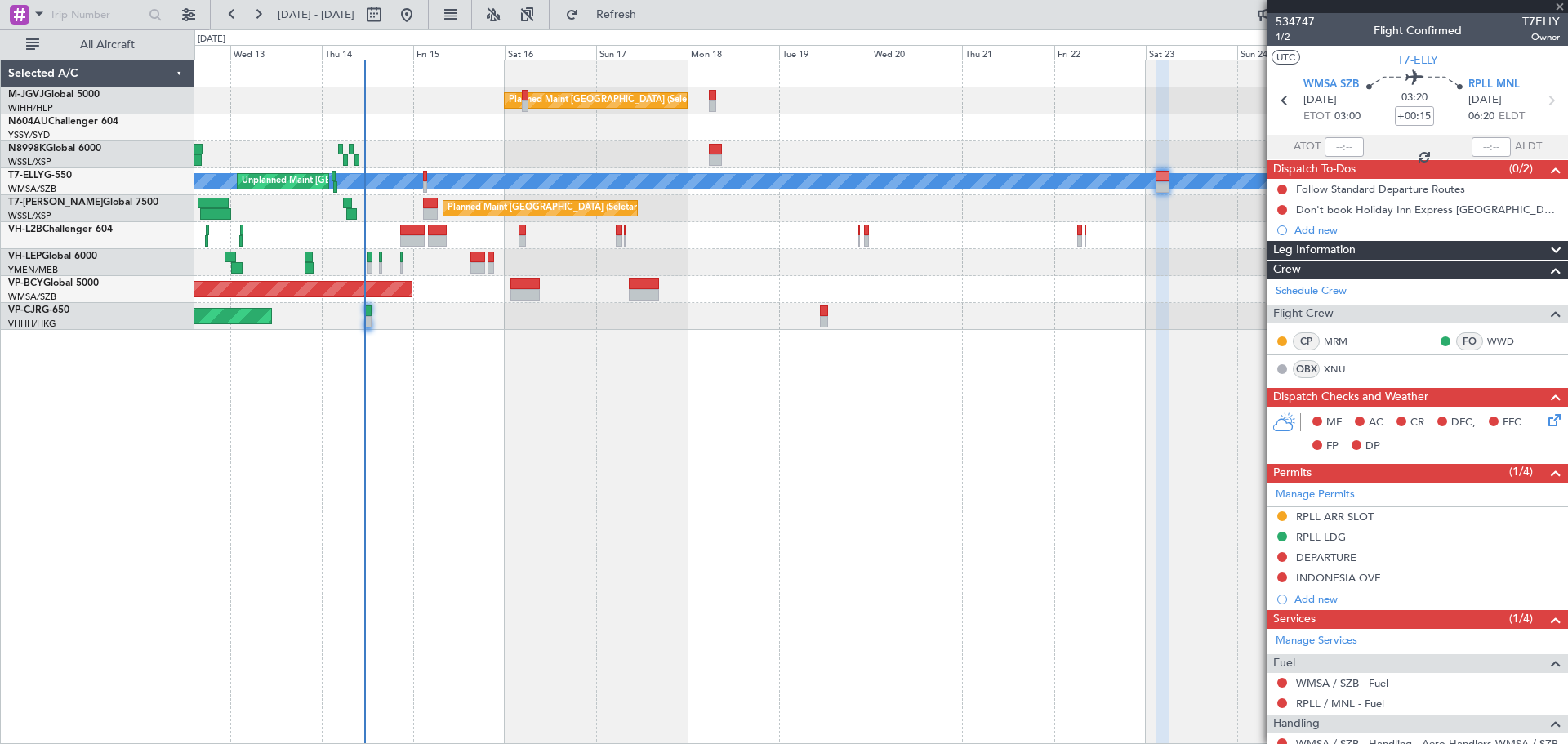
type input "+00:05"
type input "4"
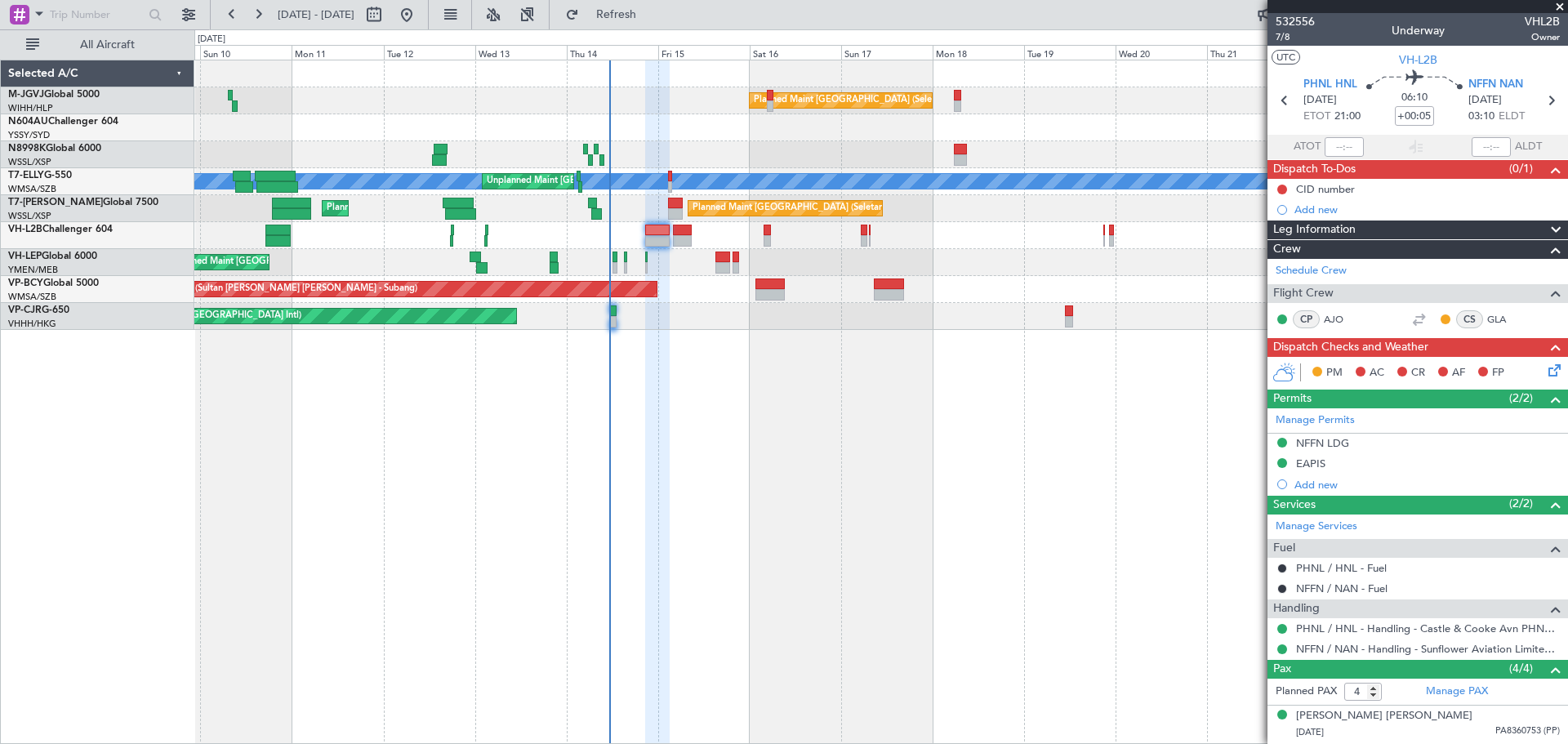
click at [618, 150] on div at bounding box center [880, 154] width 1373 height 27
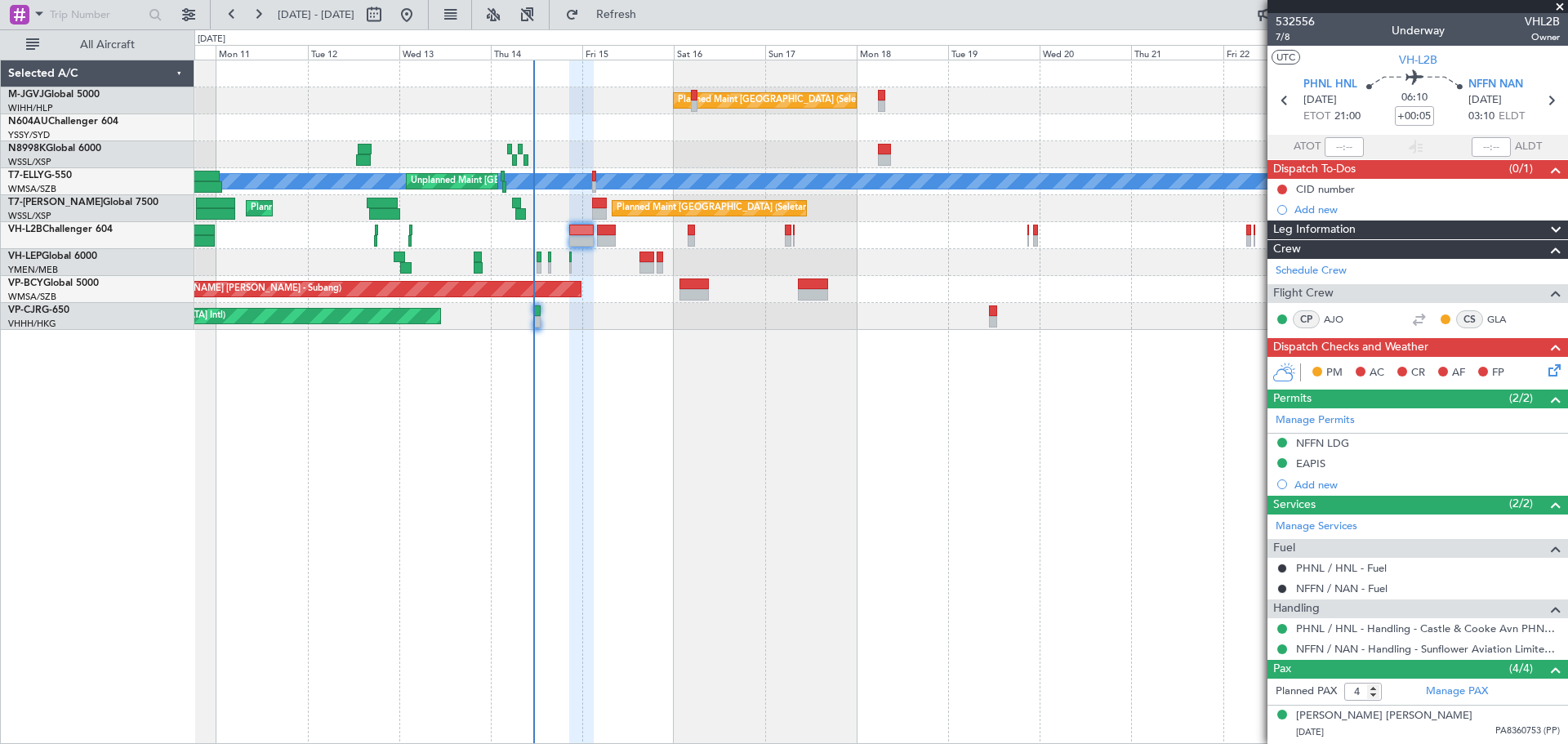
click at [658, 154] on div at bounding box center [880, 154] width 1373 height 27
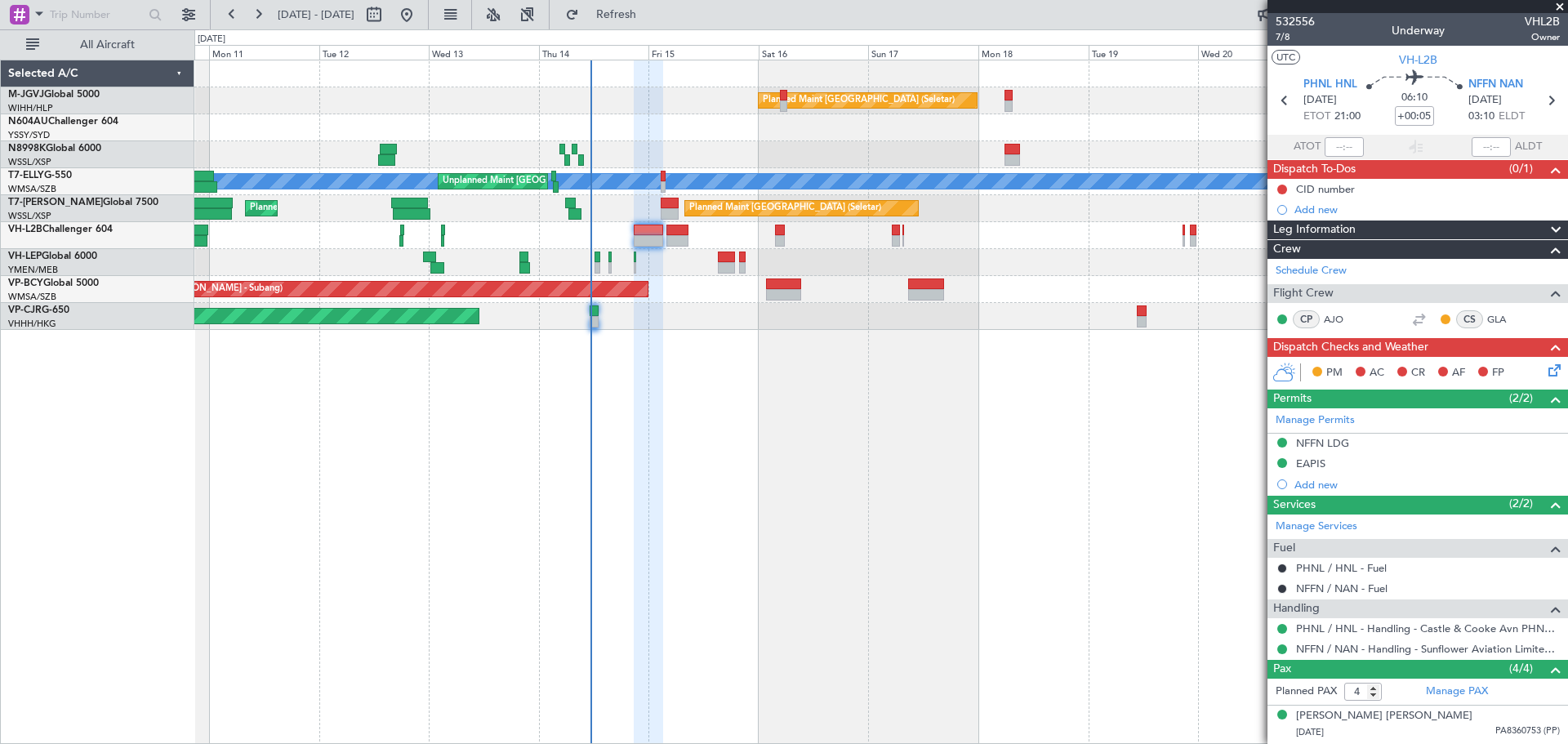
click at [663, 369] on div at bounding box center [648, 402] width 29 height 684
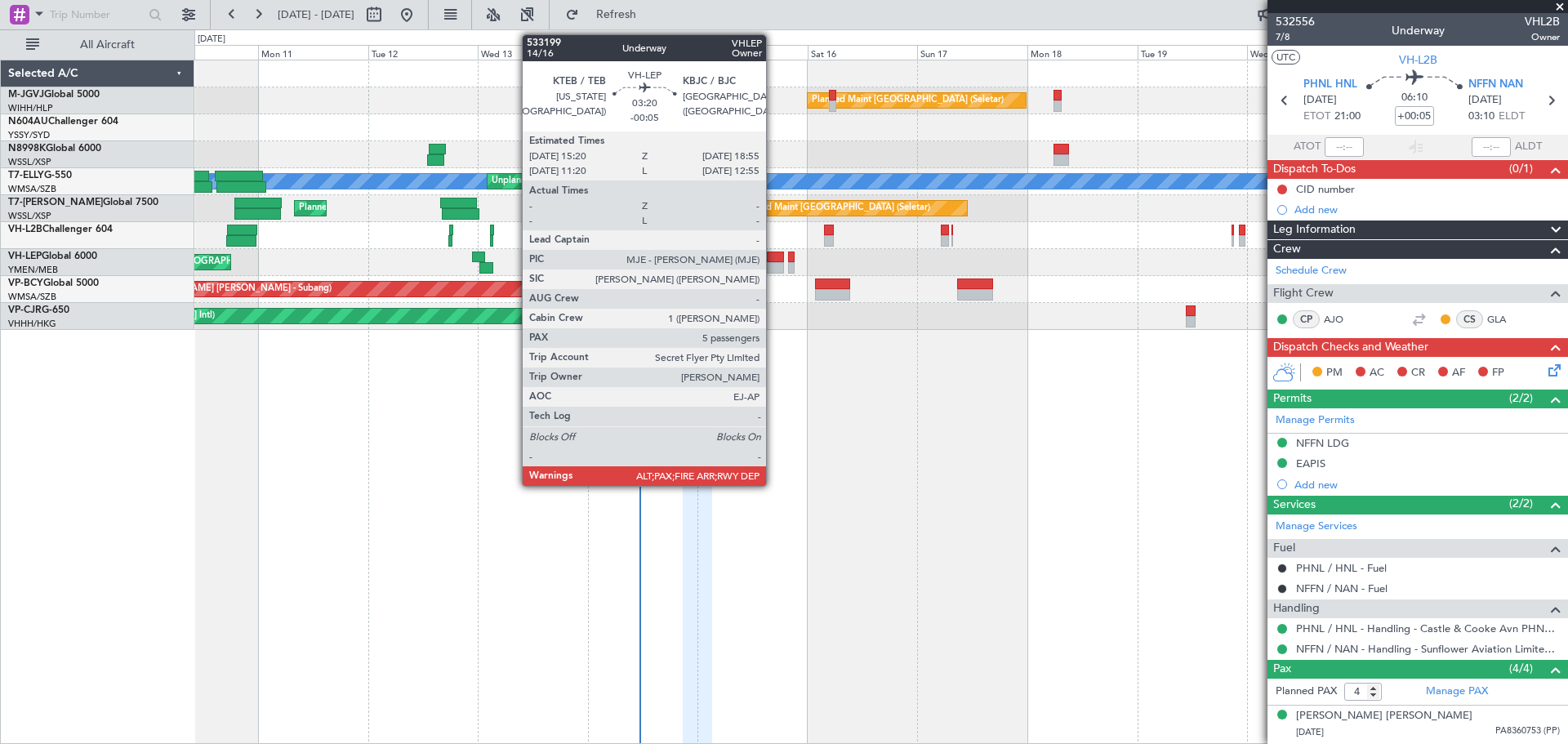
click at [773, 260] on div at bounding box center [775, 256] width 17 height 11
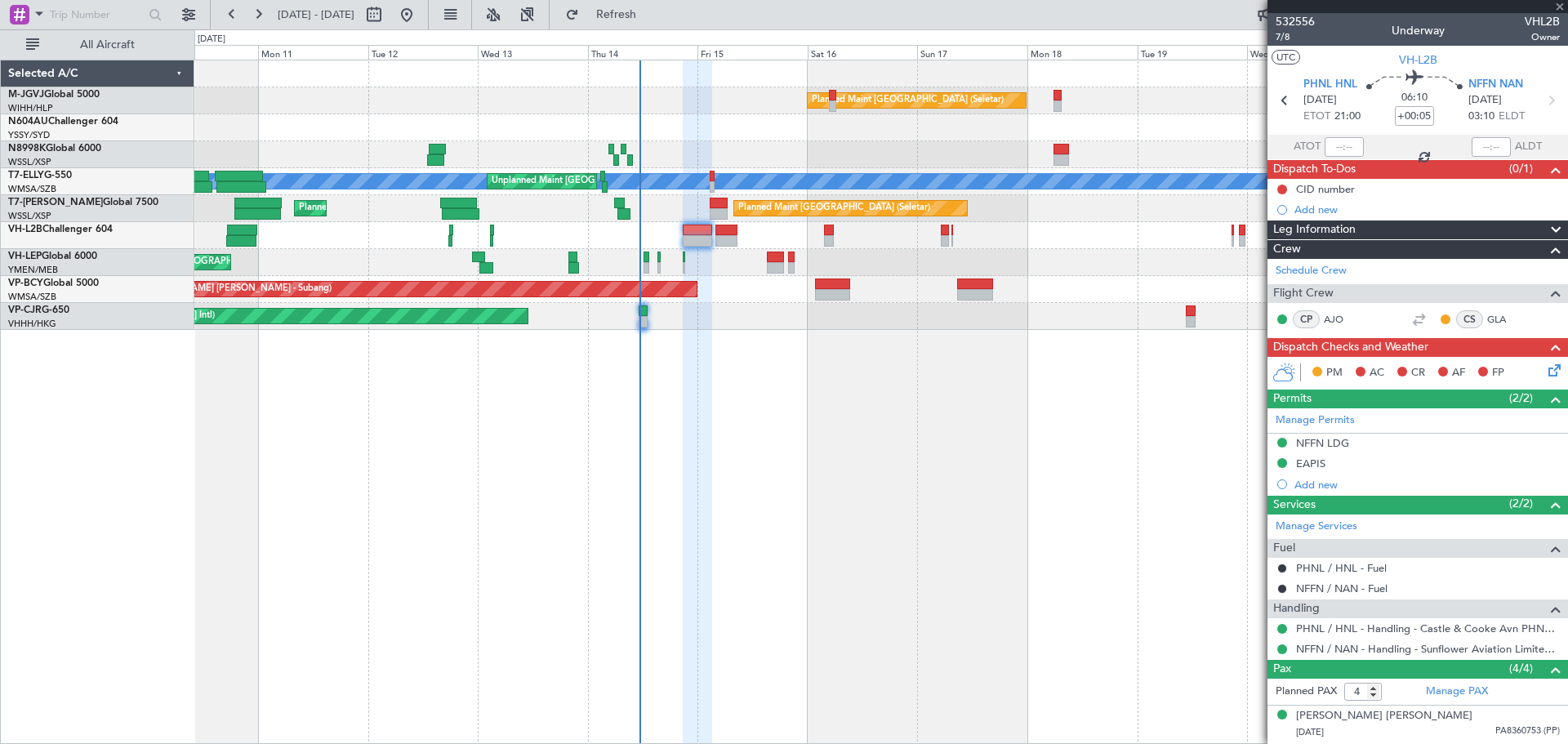
type input "-00:05"
type input "6"
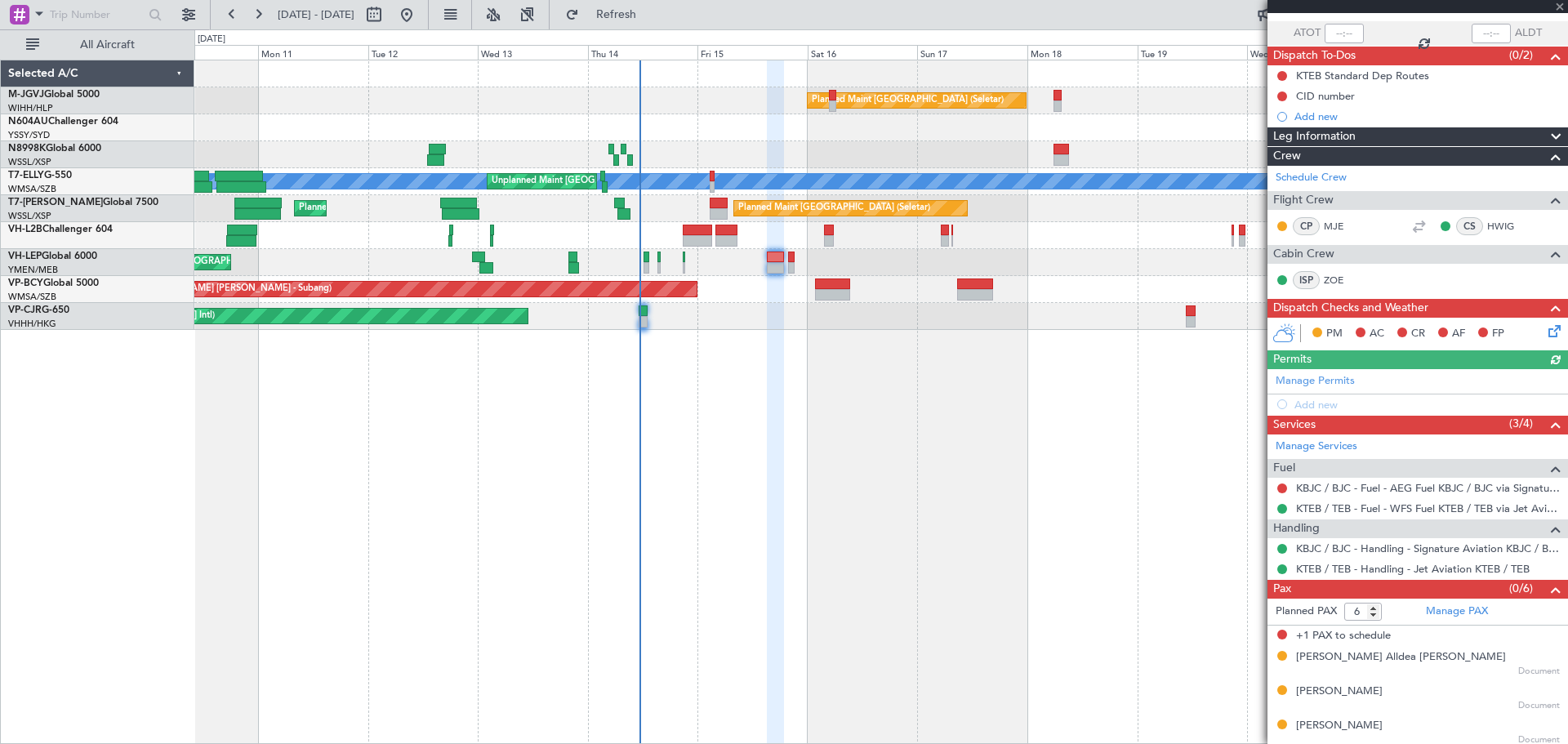
scroll to position [190, 0]
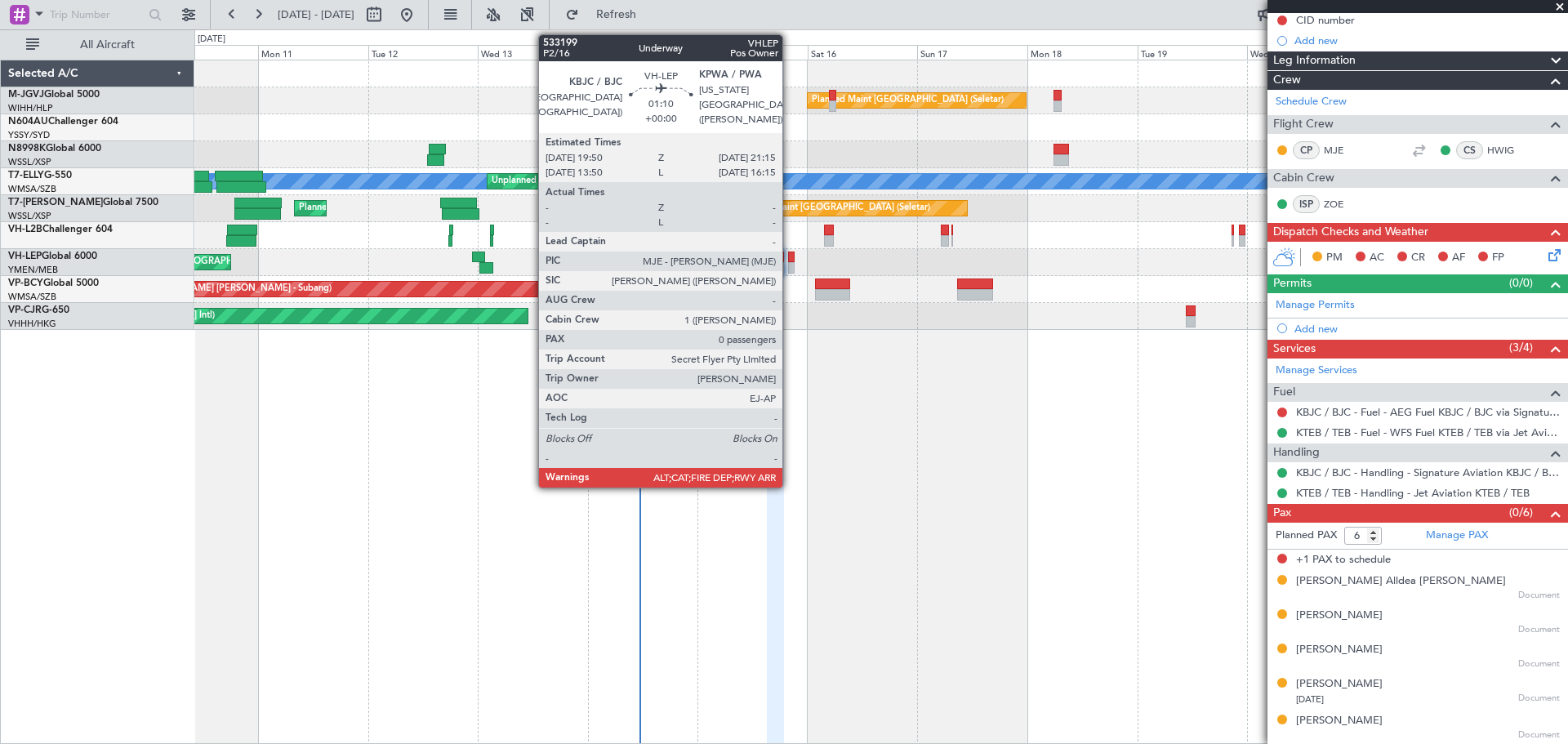
click at [790, 263] on div at bounding box center [791, 268] width 7 height 11
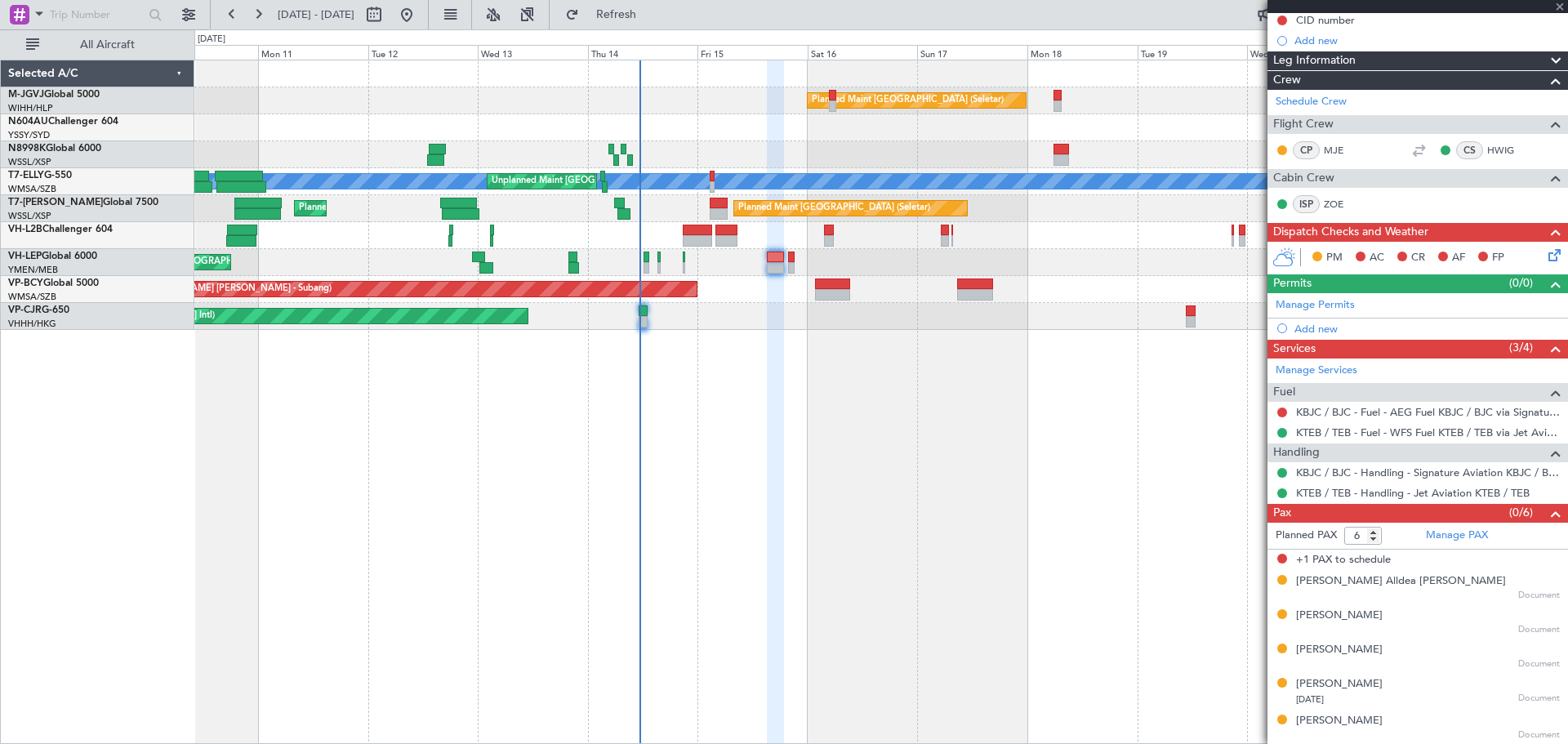
type input "0"
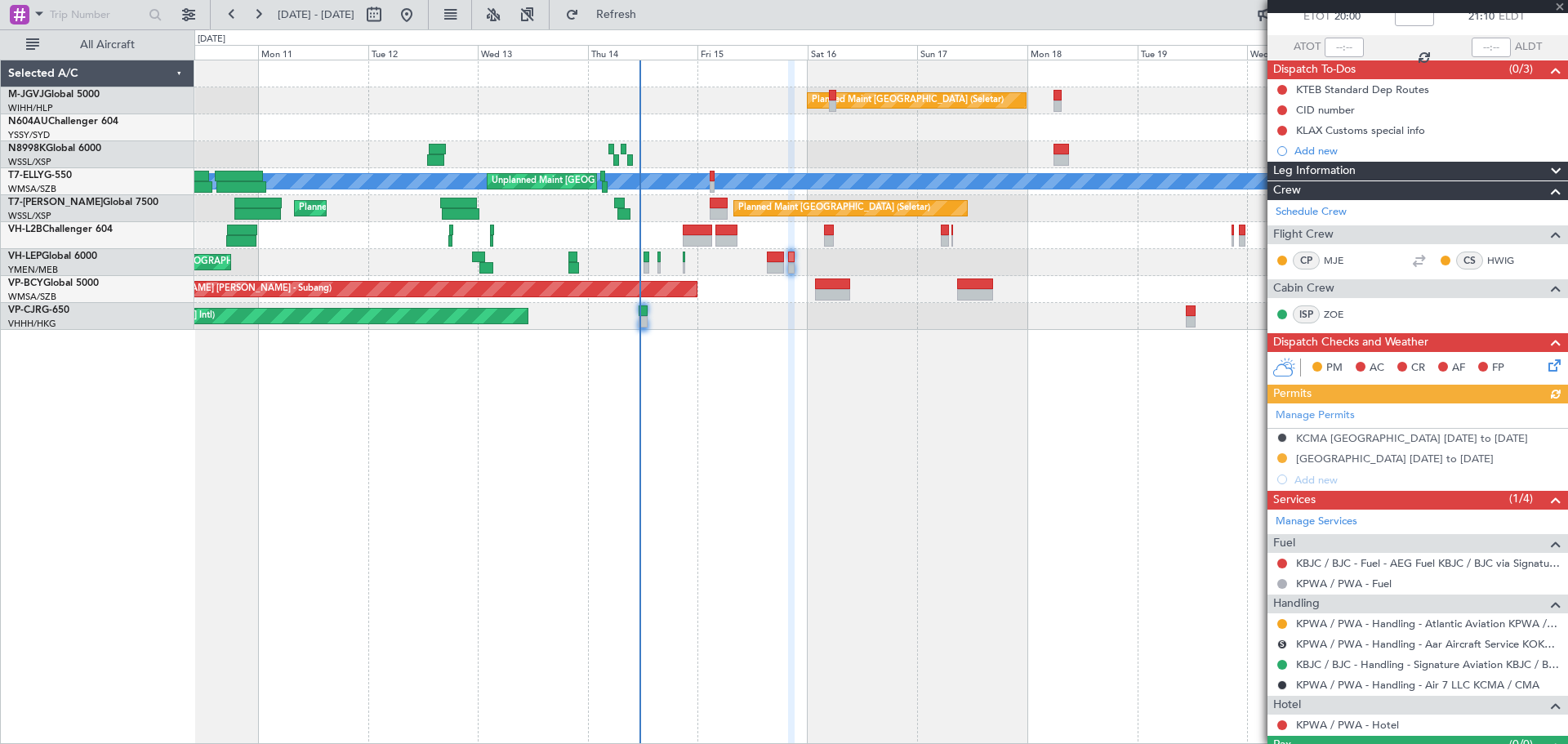
scroll to position [136, 0]
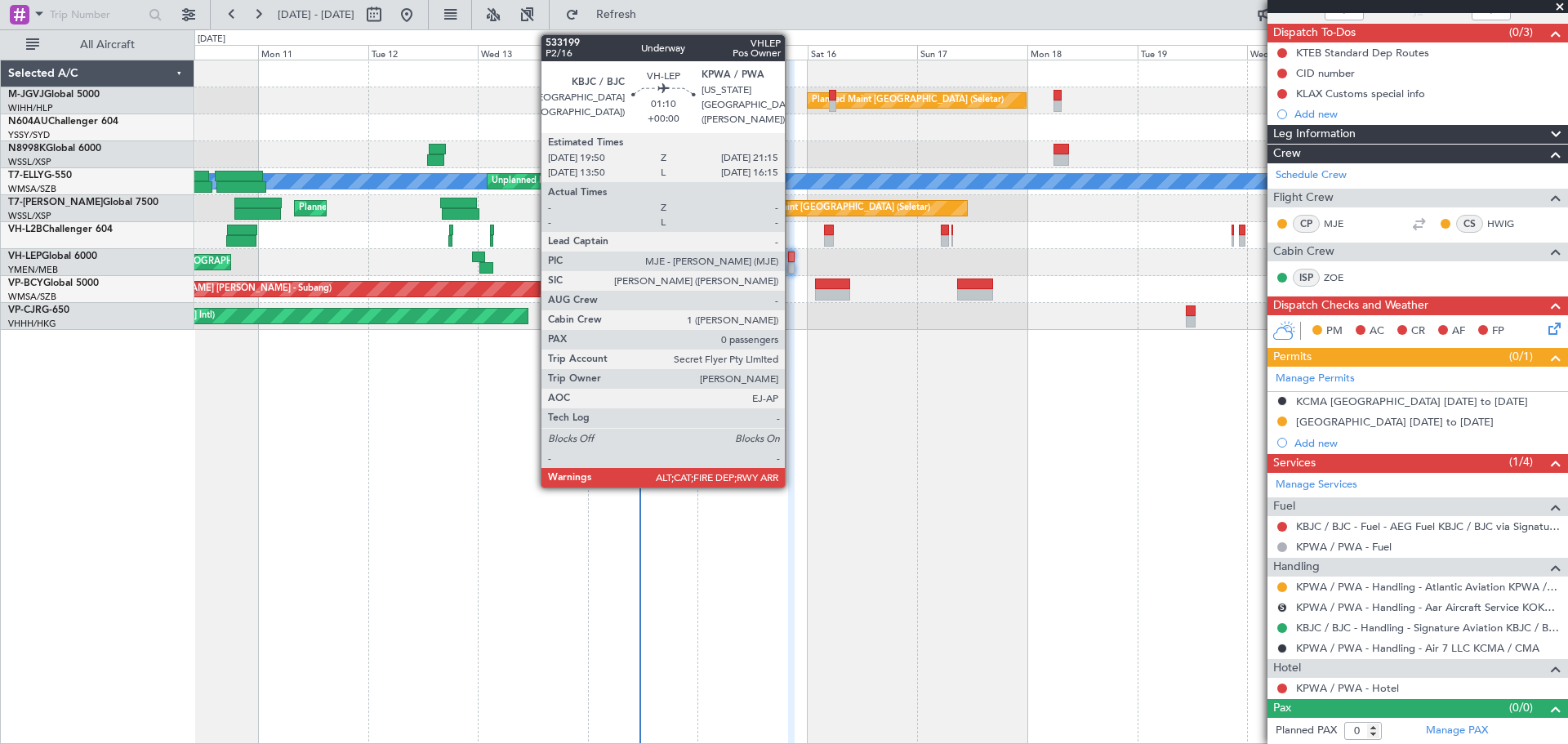
click at [792, 253] on div at bounding box center [791, 256] width 7 height 11
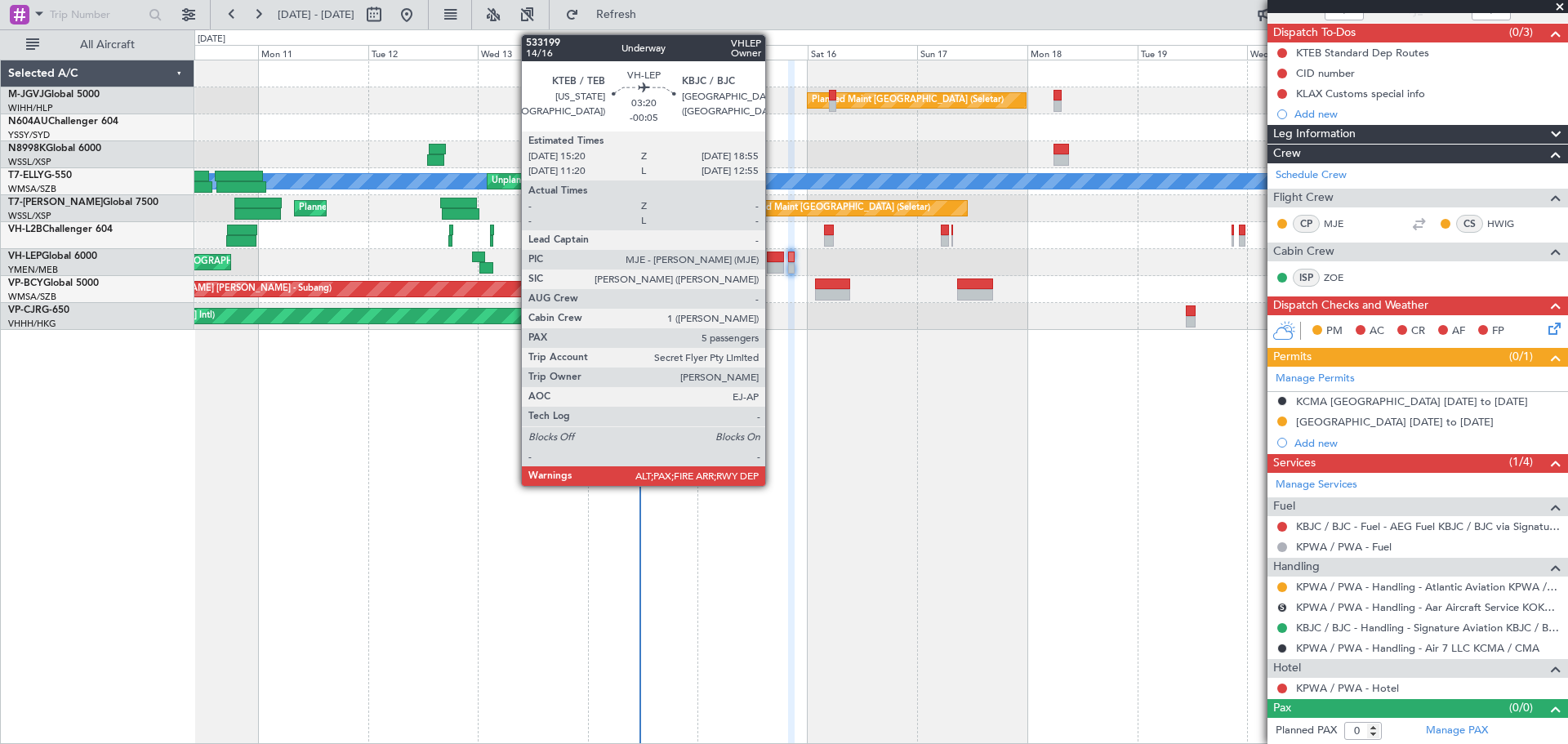
click at [772, 265] on div at bounding box center [775, 268] width 17 height 11
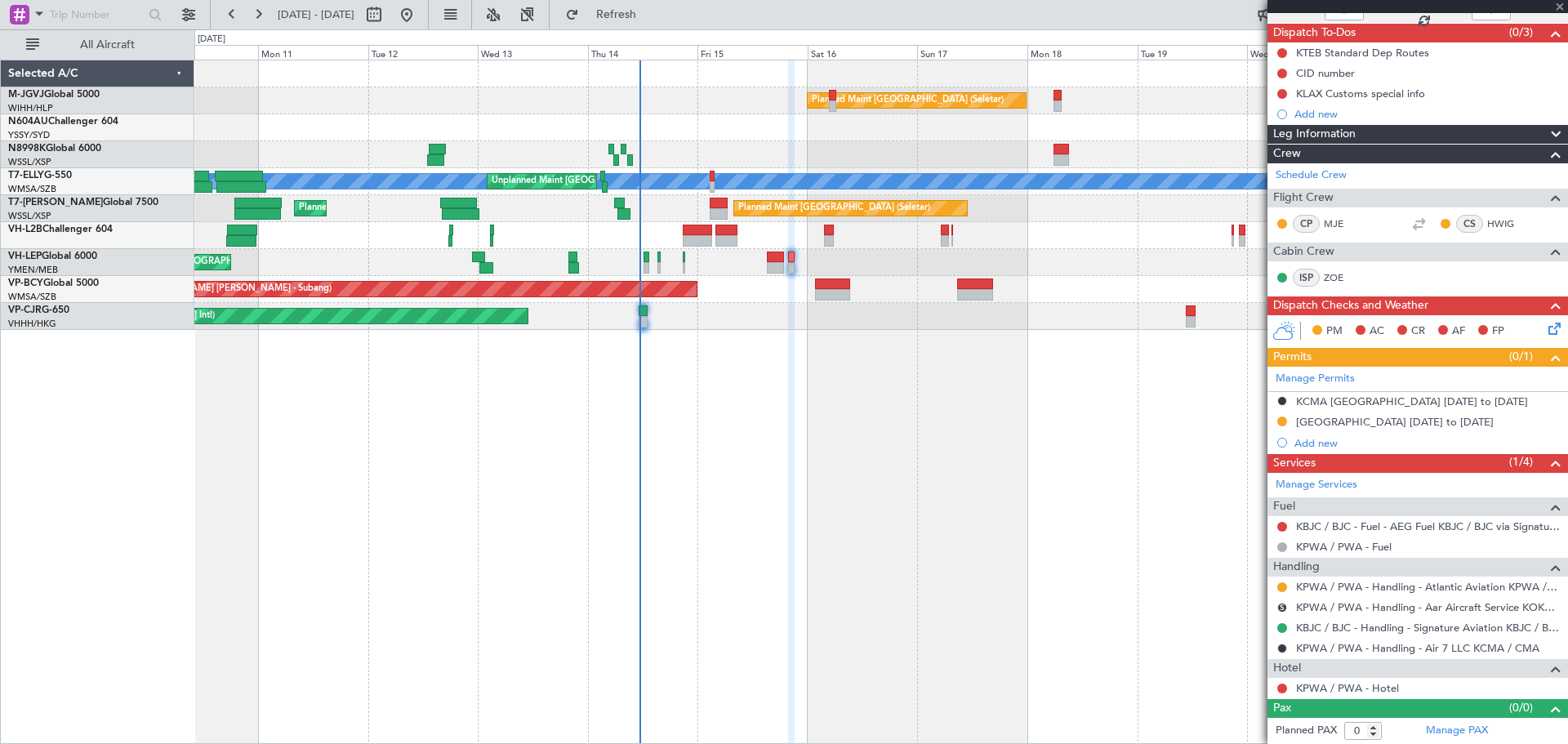
type input "-00:05"
type input "6"
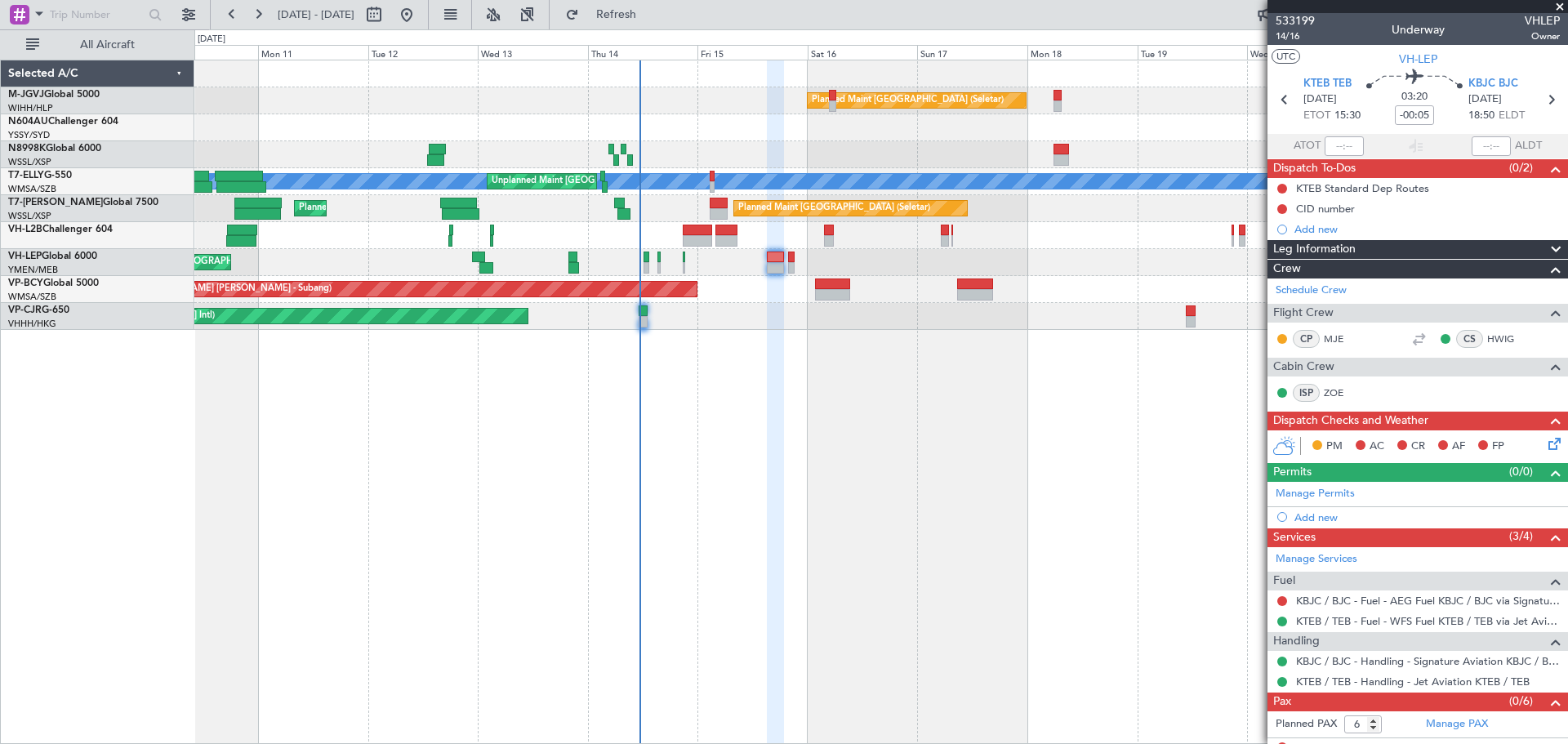
scroll to position [0, 0]
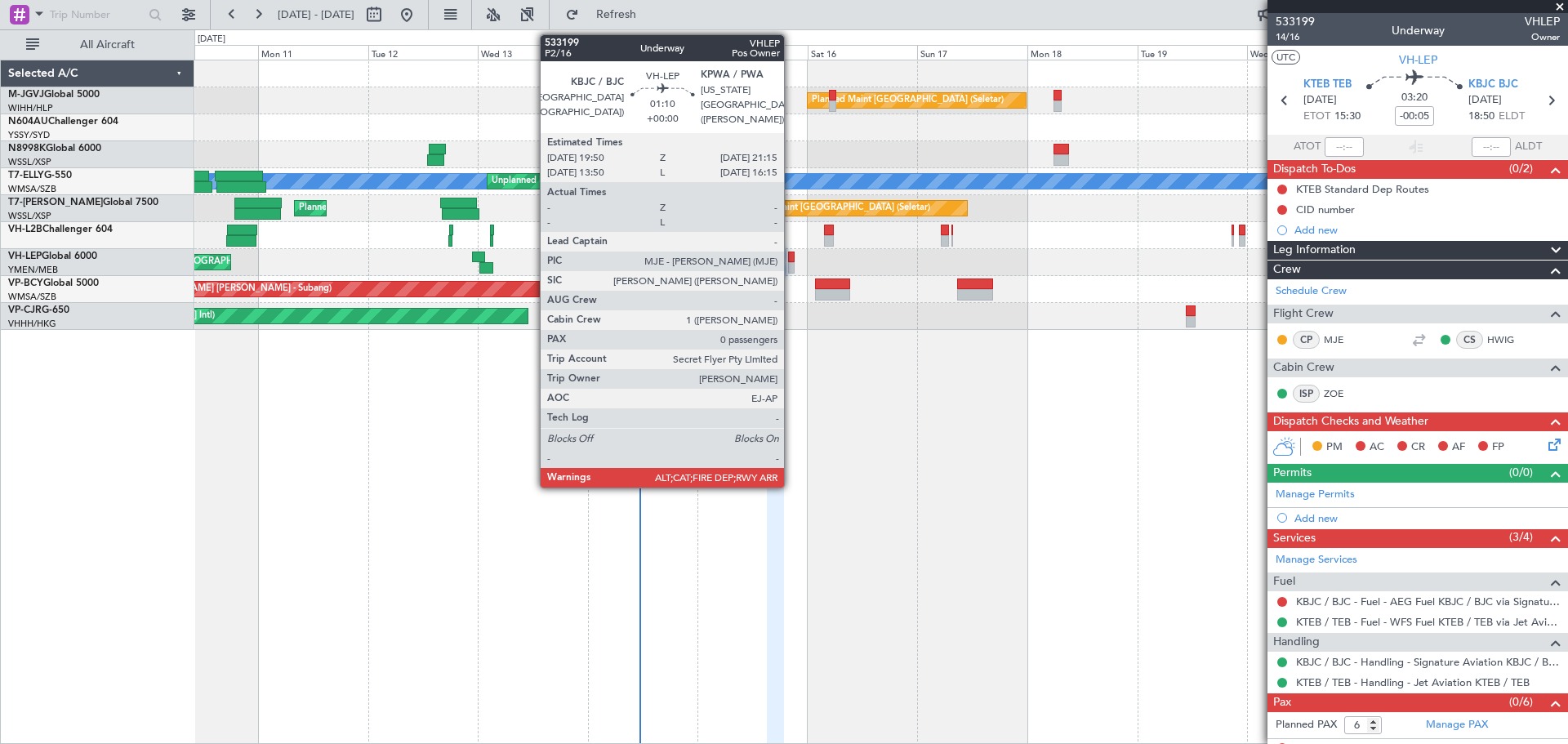
click at [791, 260] on div at bounding box center [791, 256] width 7 height 11
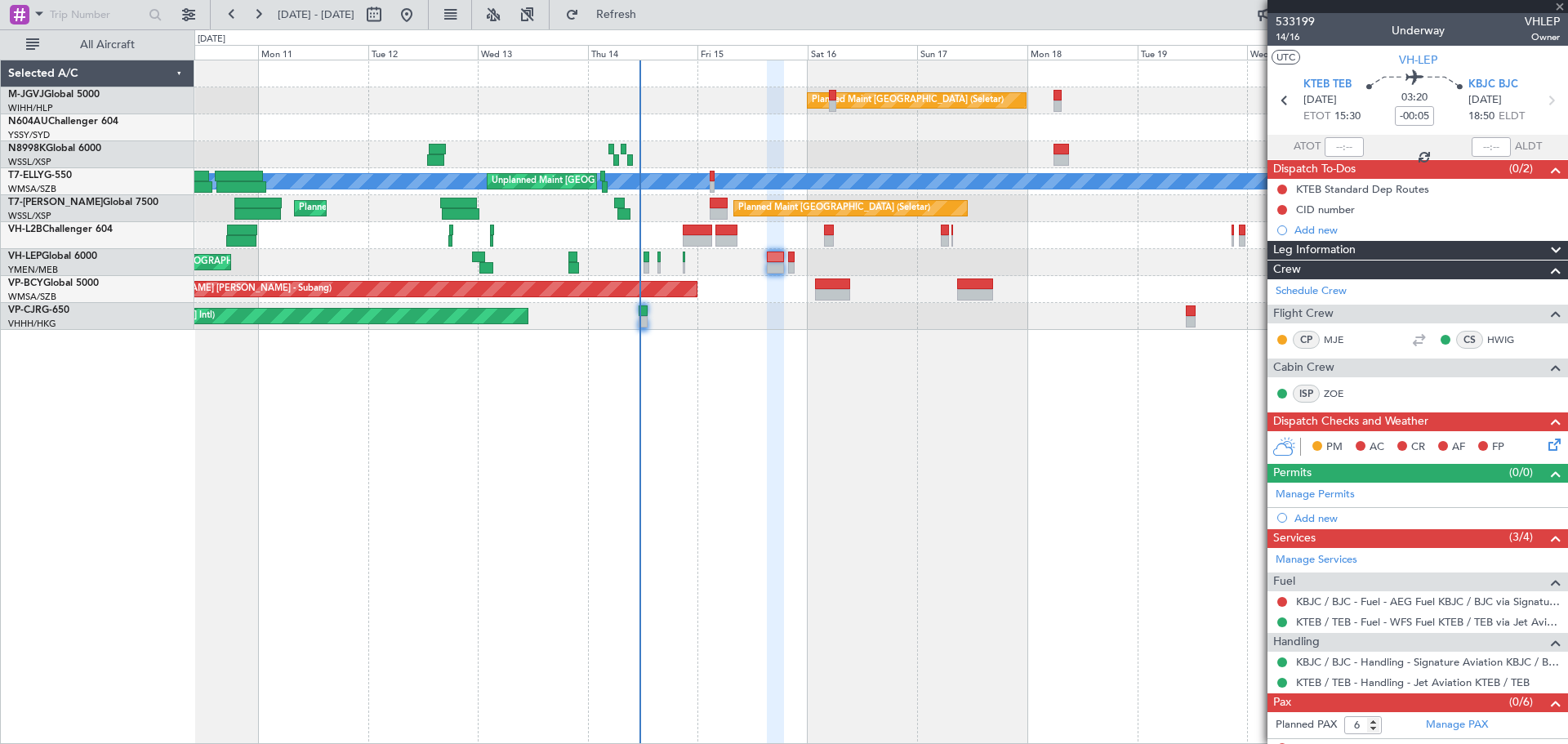
type input "0"
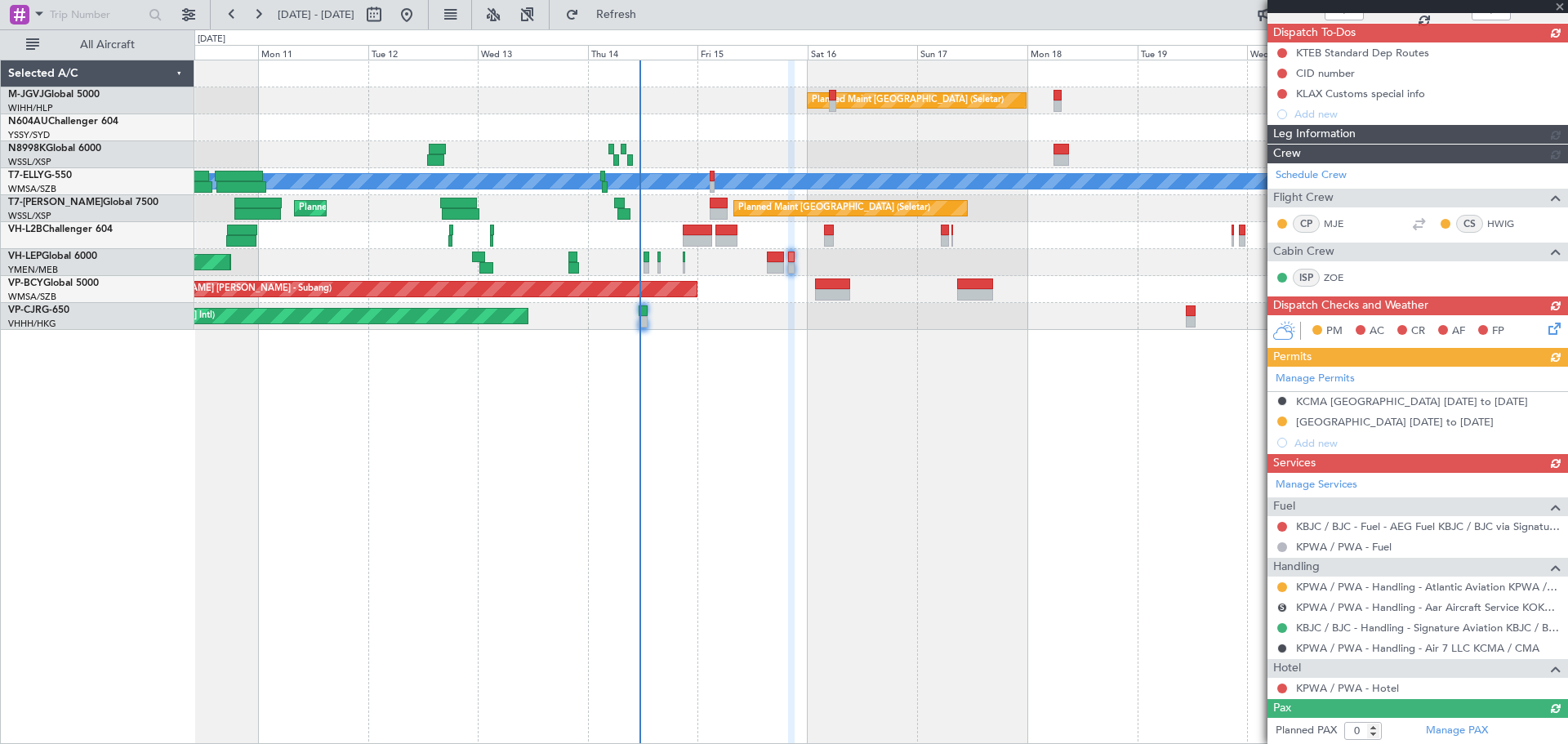
scroll to position [116, 0]
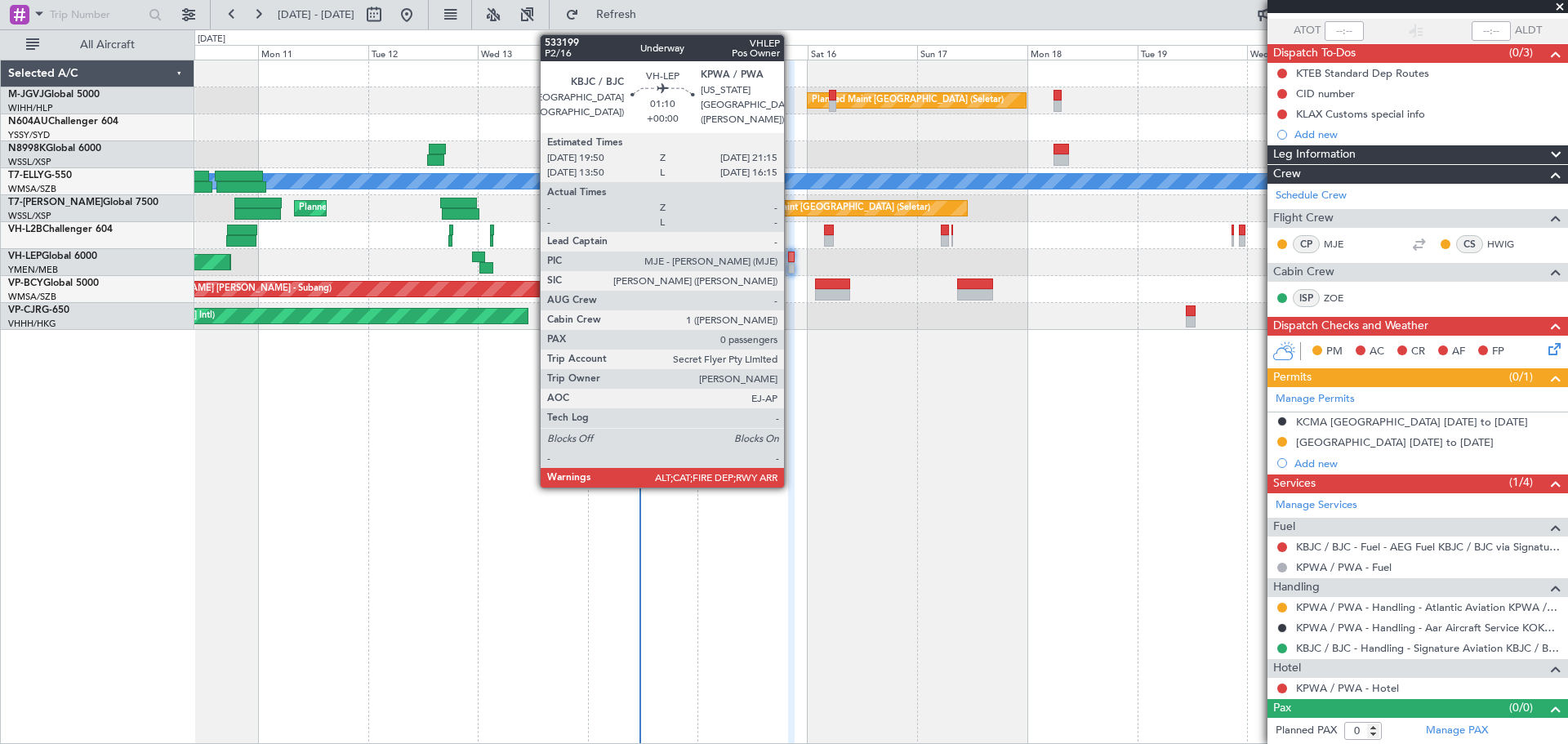
click at [791, 259] on div at bounding box center [791, 256] width 7 height 11
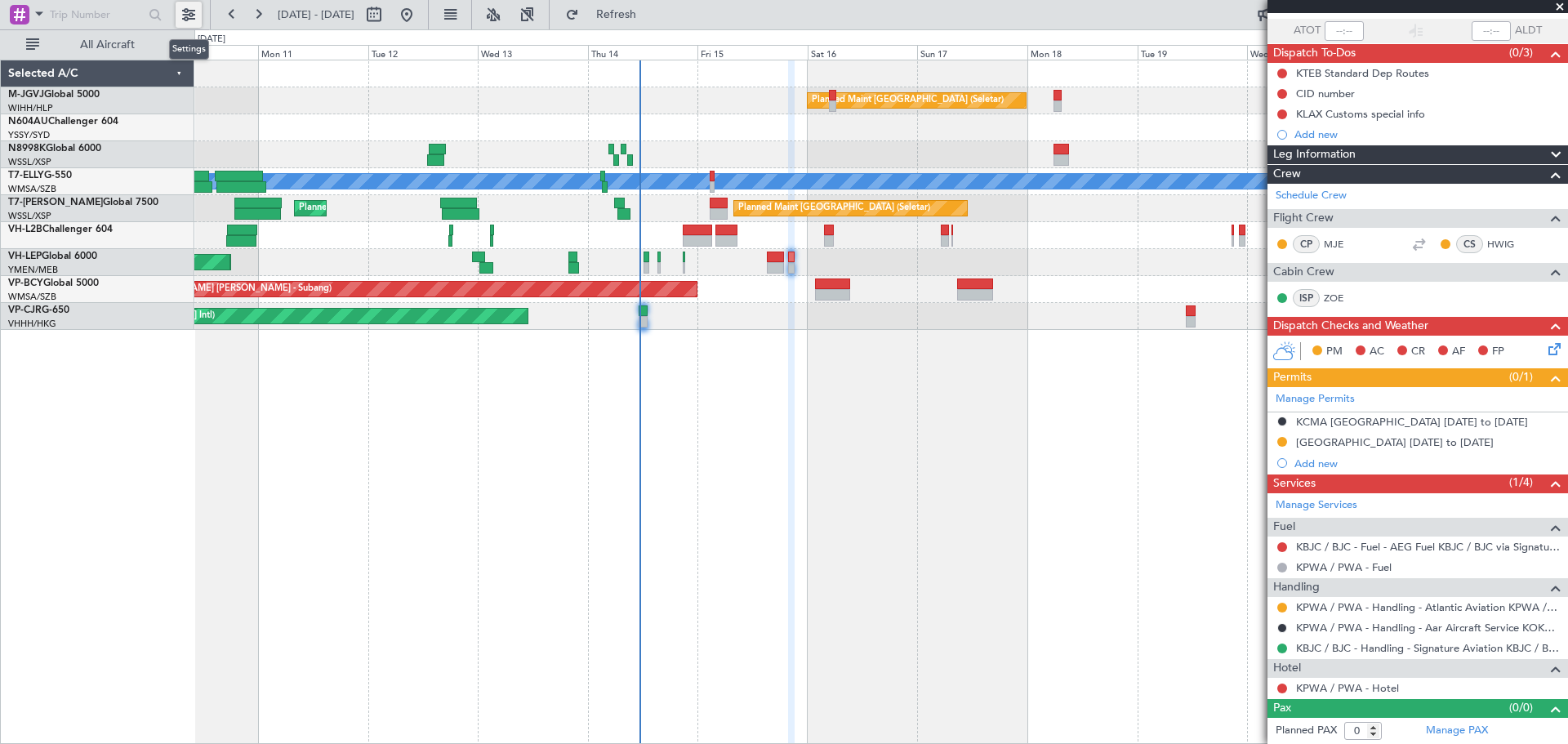
click at [185, 7] on button at bounding box center [188, 15] width 26 height 26
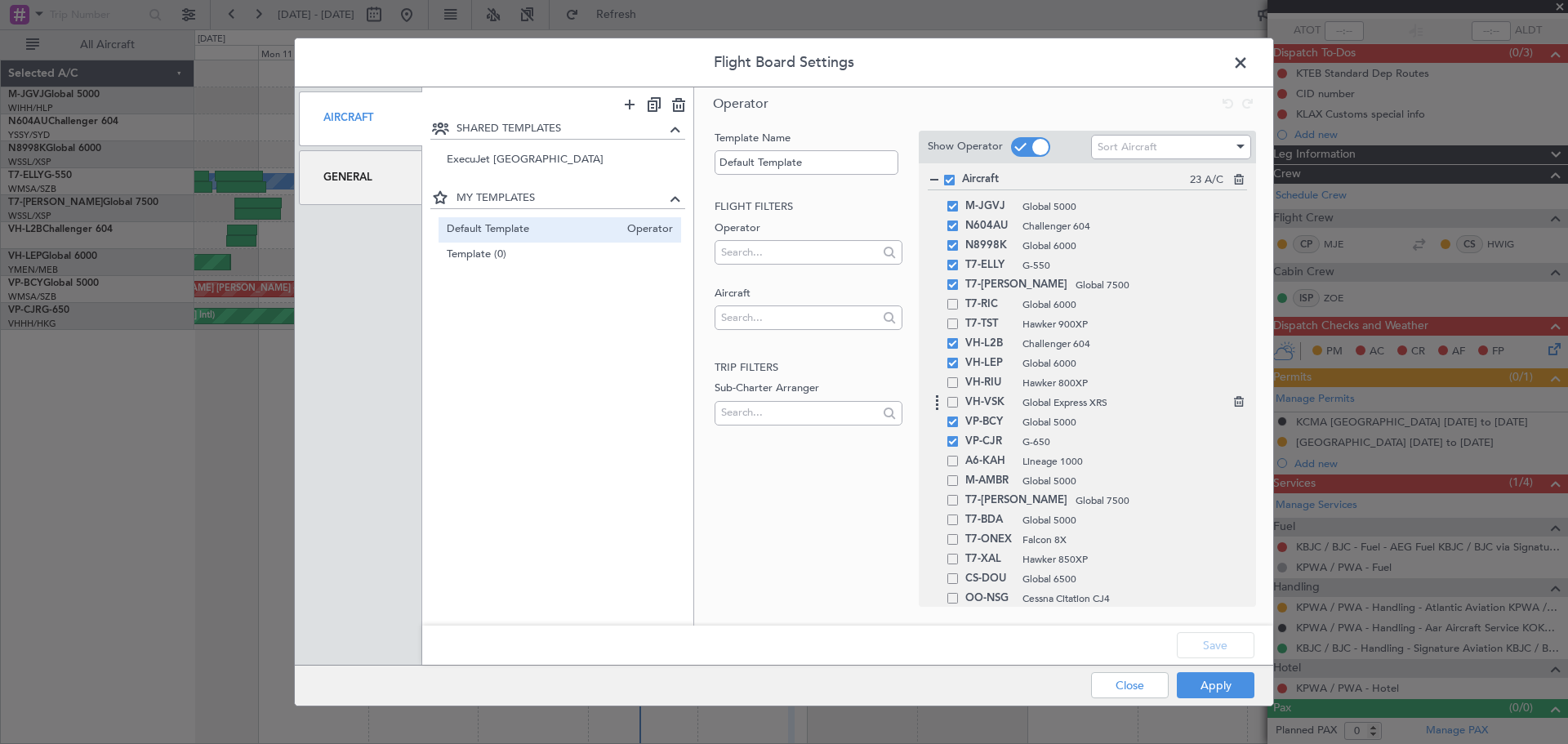
click at [954, 402] on span at bounding box center [953, 402] width 10 height 10
click at [959, 397] on input "checkbox" at bounding box center [959, 397] width 0 height 0
click at [1206, 637] on button "Save" at bounding box center [1215, 645] width 78 height 26
click at [1203, 685] on button "Apply" at bounding box center [1215, 685] width 78 height 26
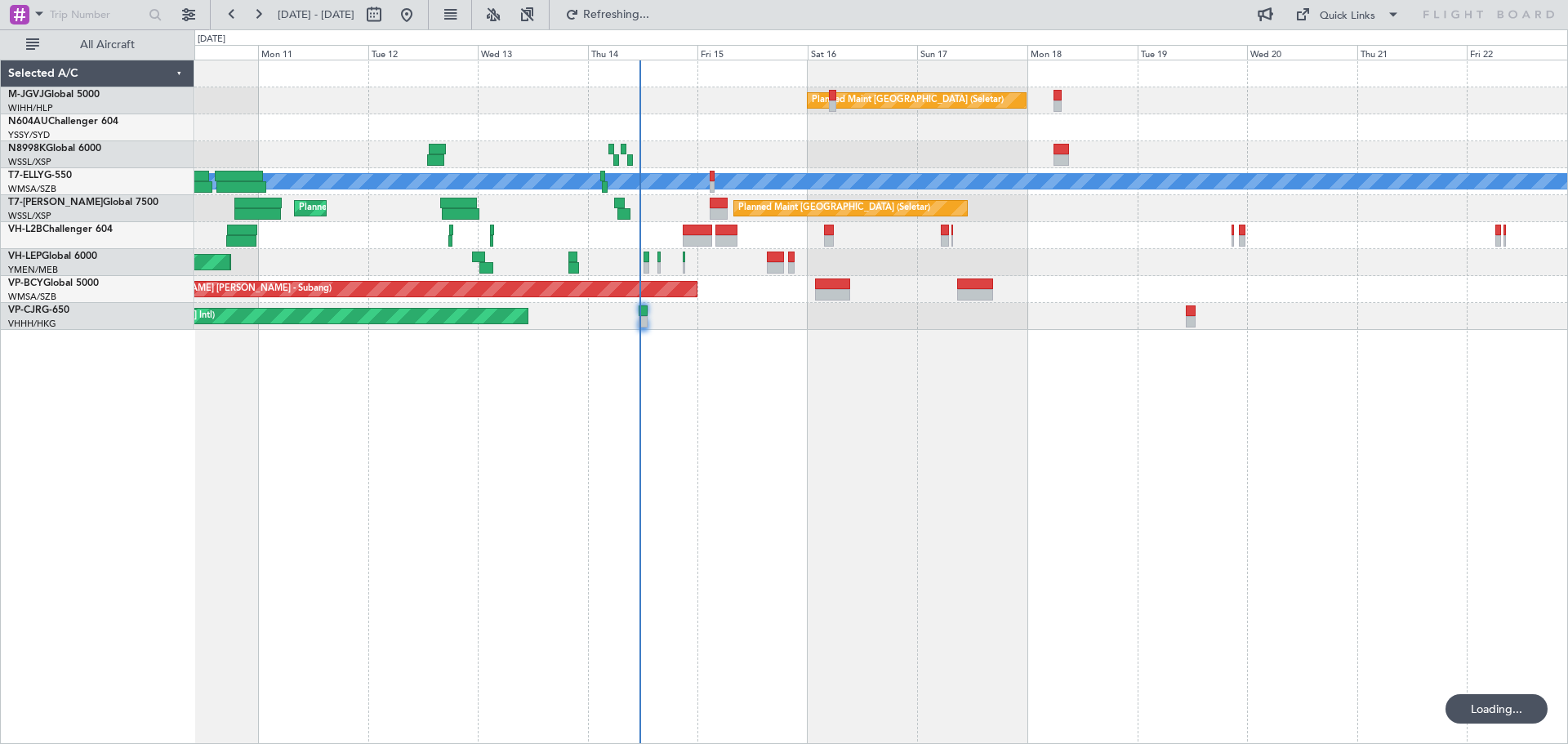
scroll to position [0, 0]
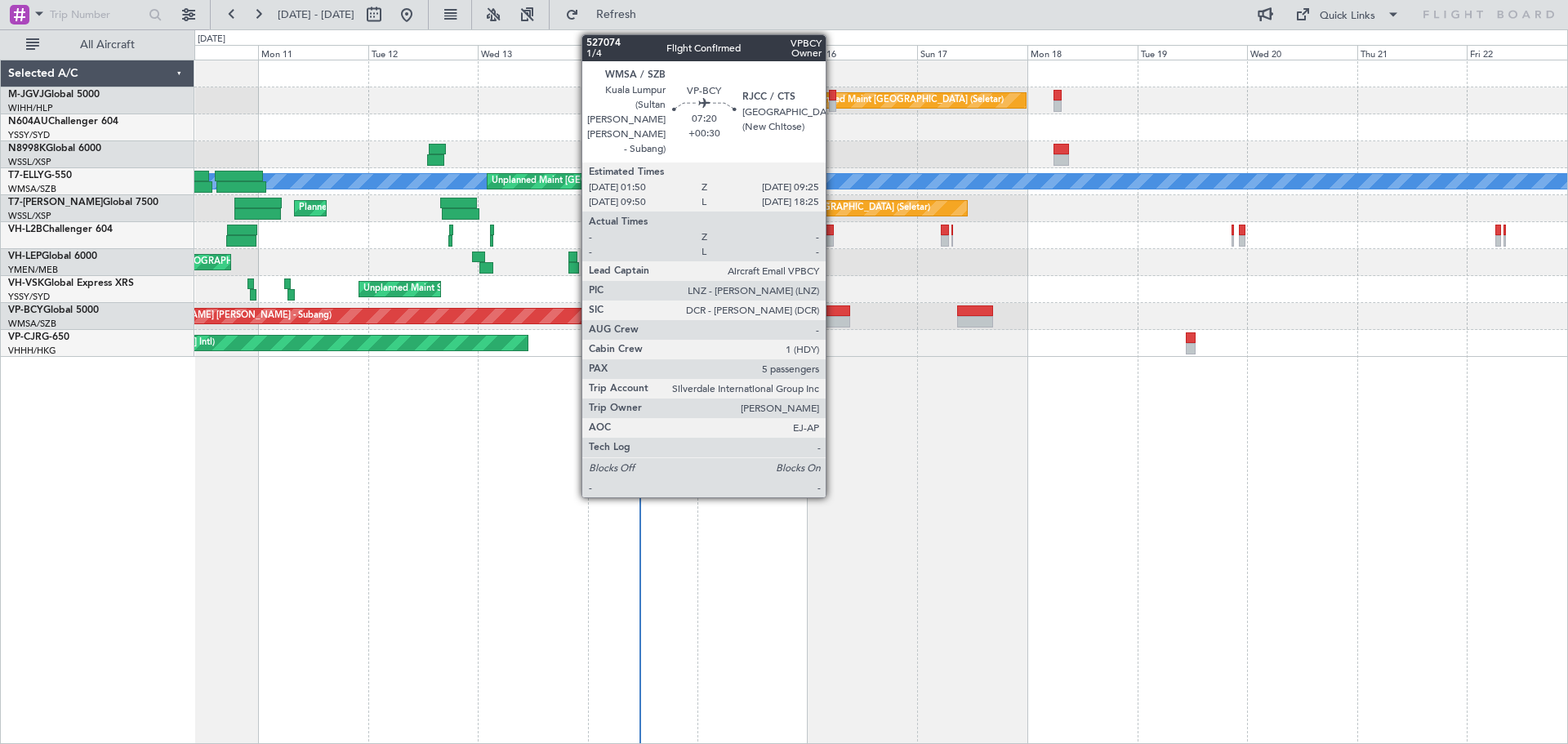
click at [833, 315] on div at bounding box center [832, 311] width 35 height 11
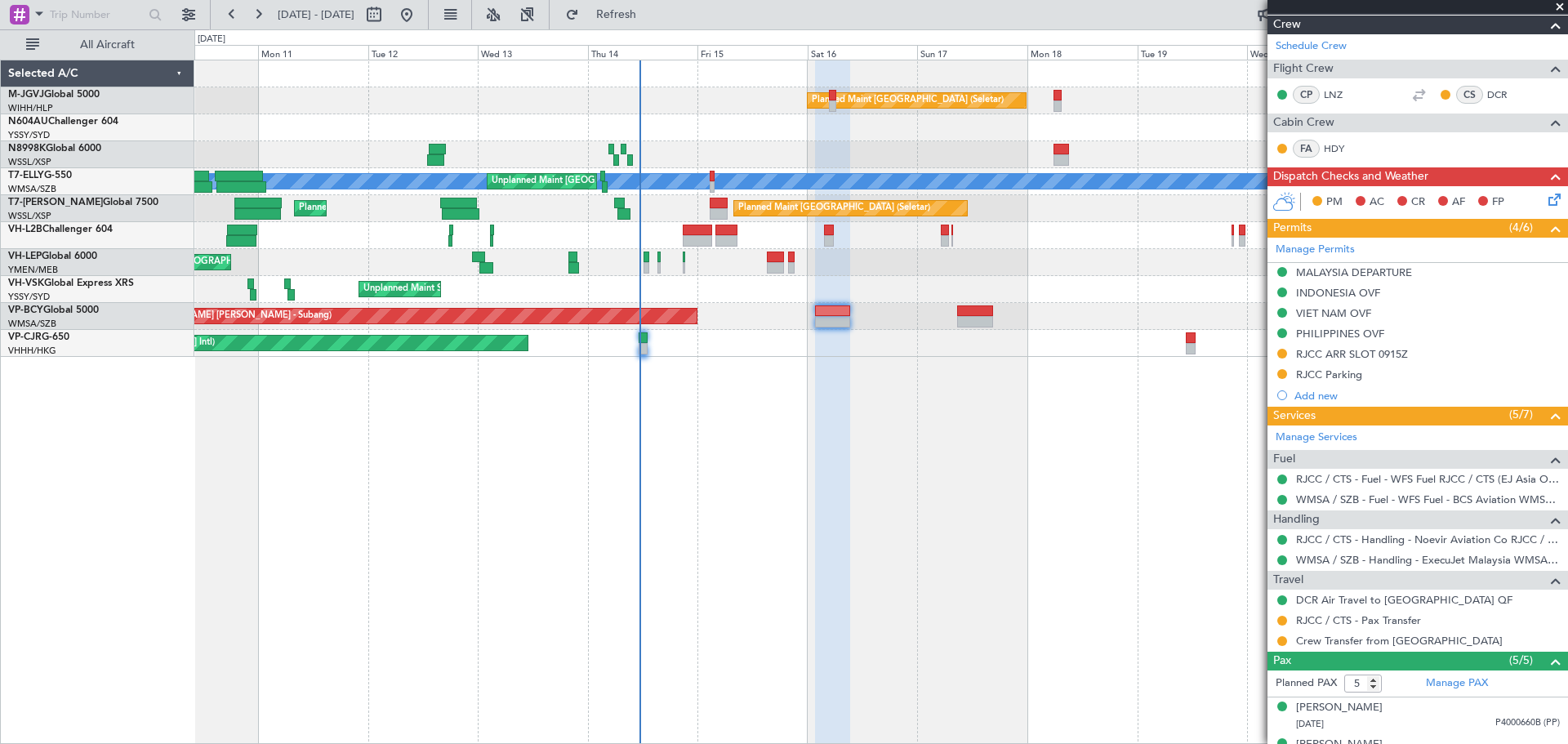
scroll to position [381, 0]
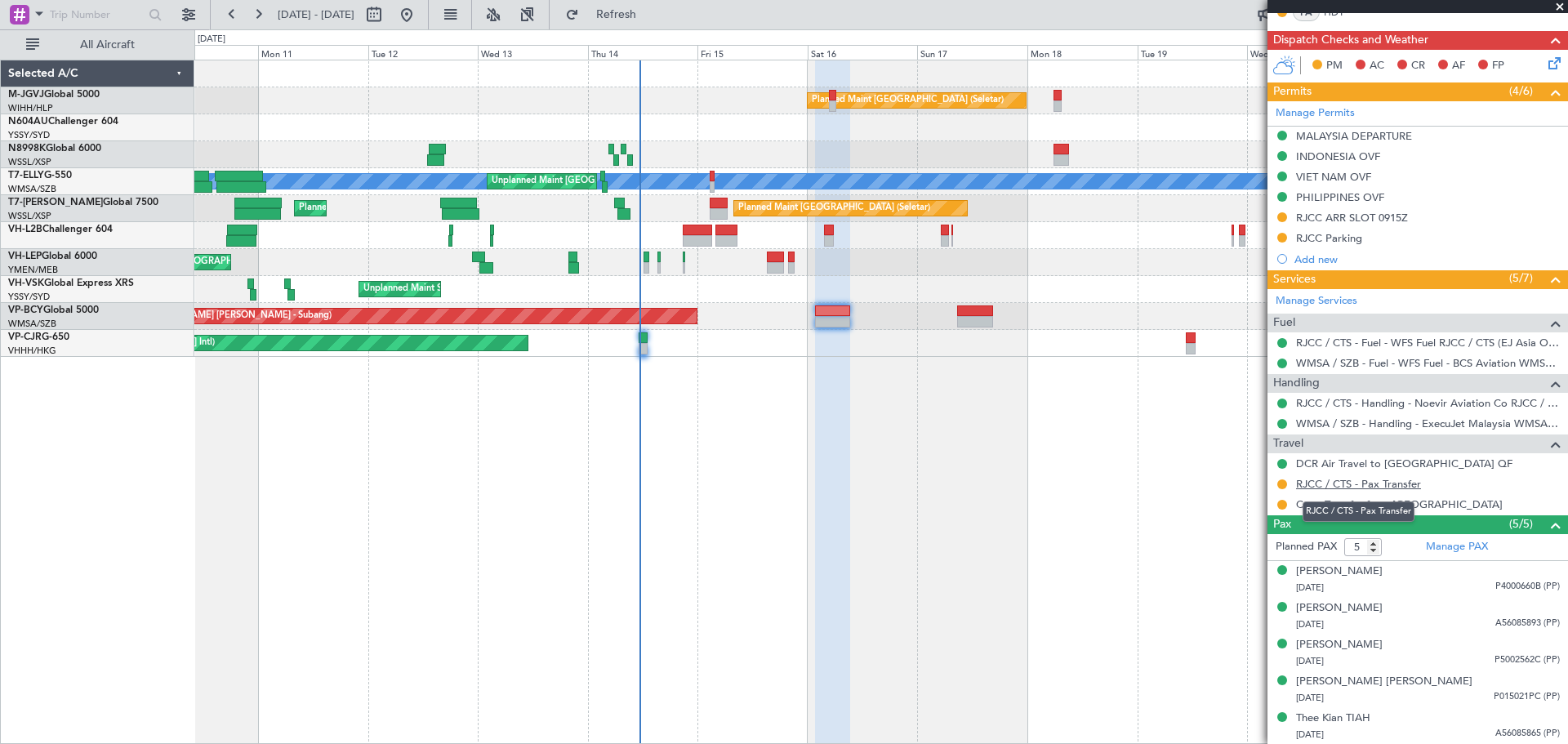
click at [1341, 482] on link "RJCC / CTS - Pax Transfer" at bounding box center [1358, 484] width 125 height 14
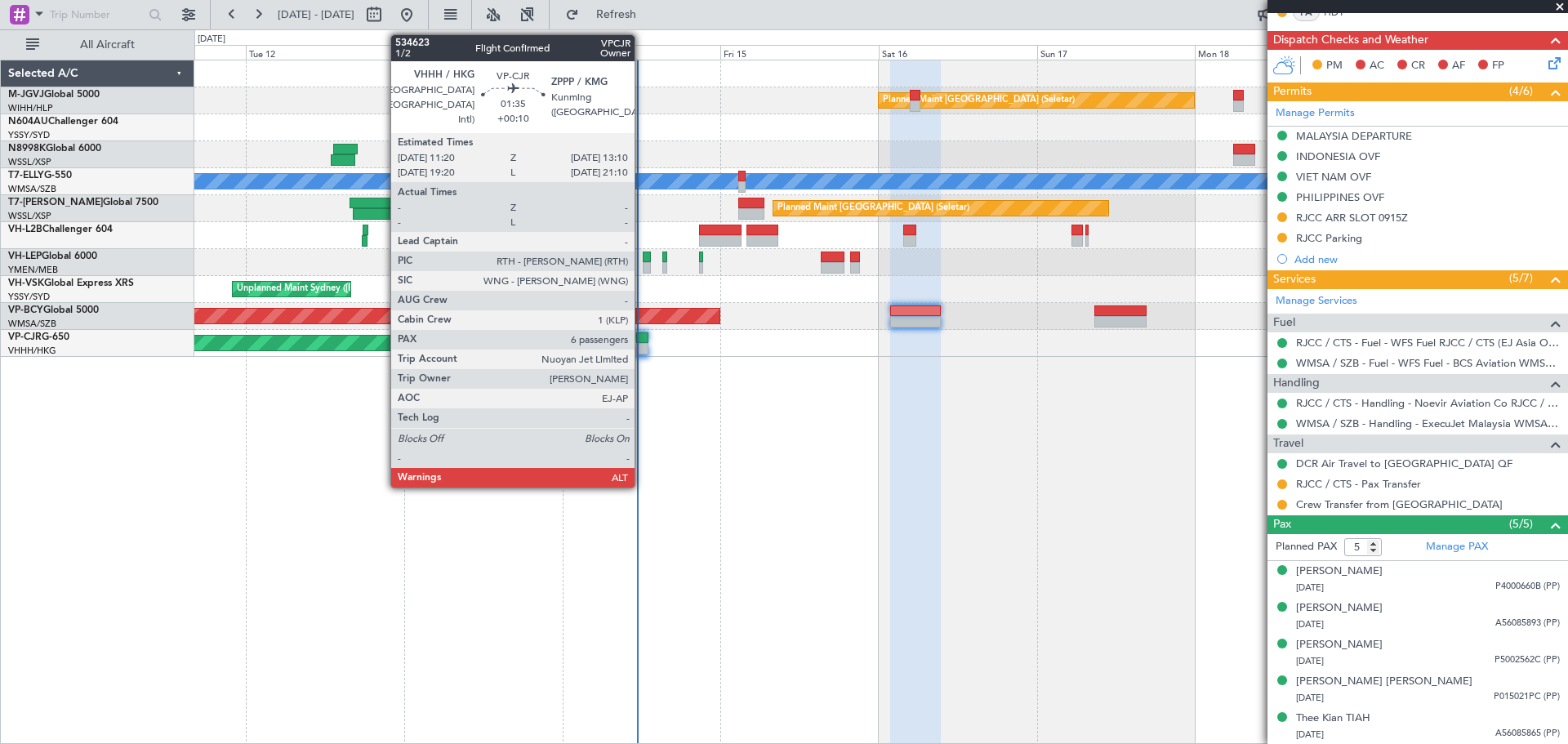
click at [642, 343] on div at bounding box center [642, 348] width 12 height 11
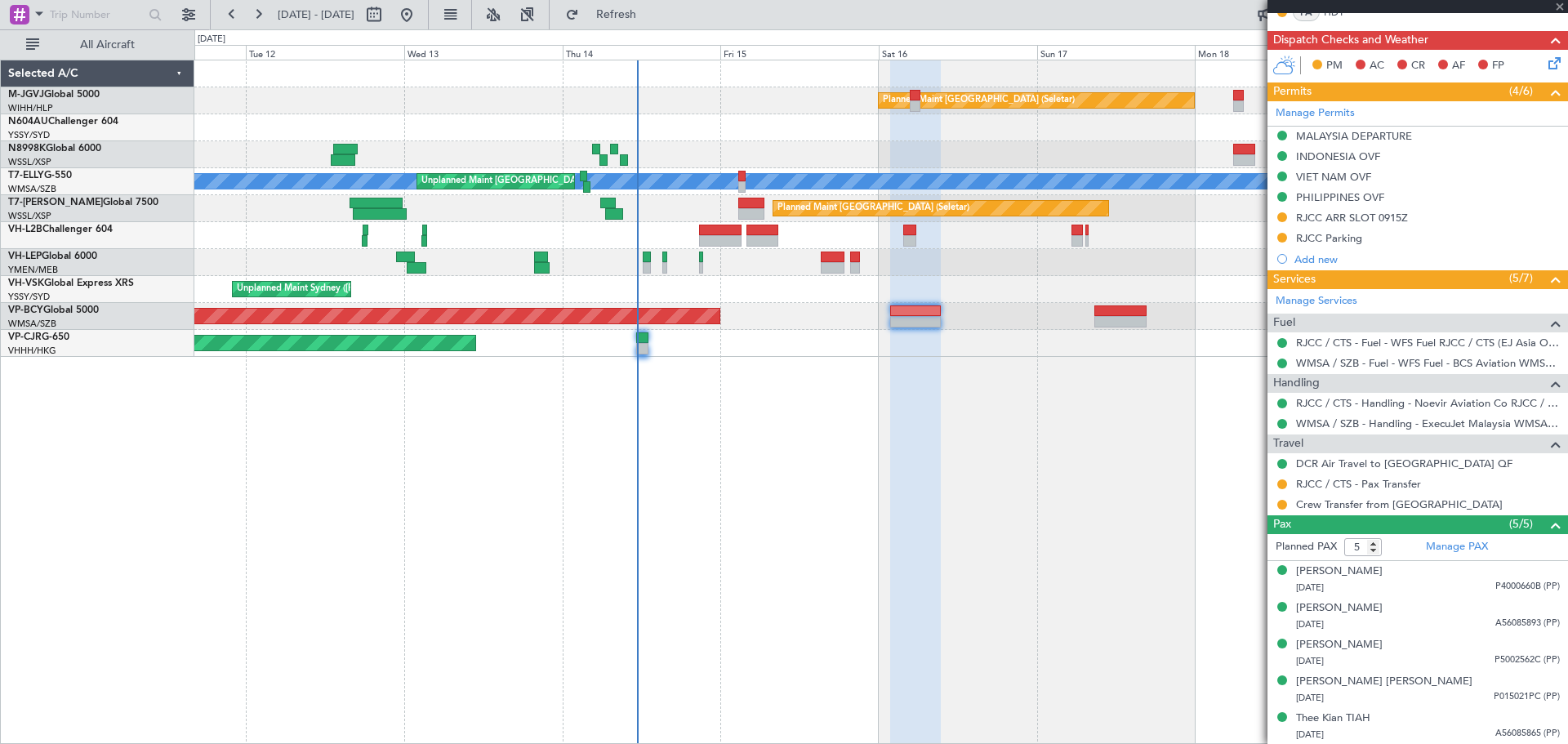
type input "+00:10"
type input "6"
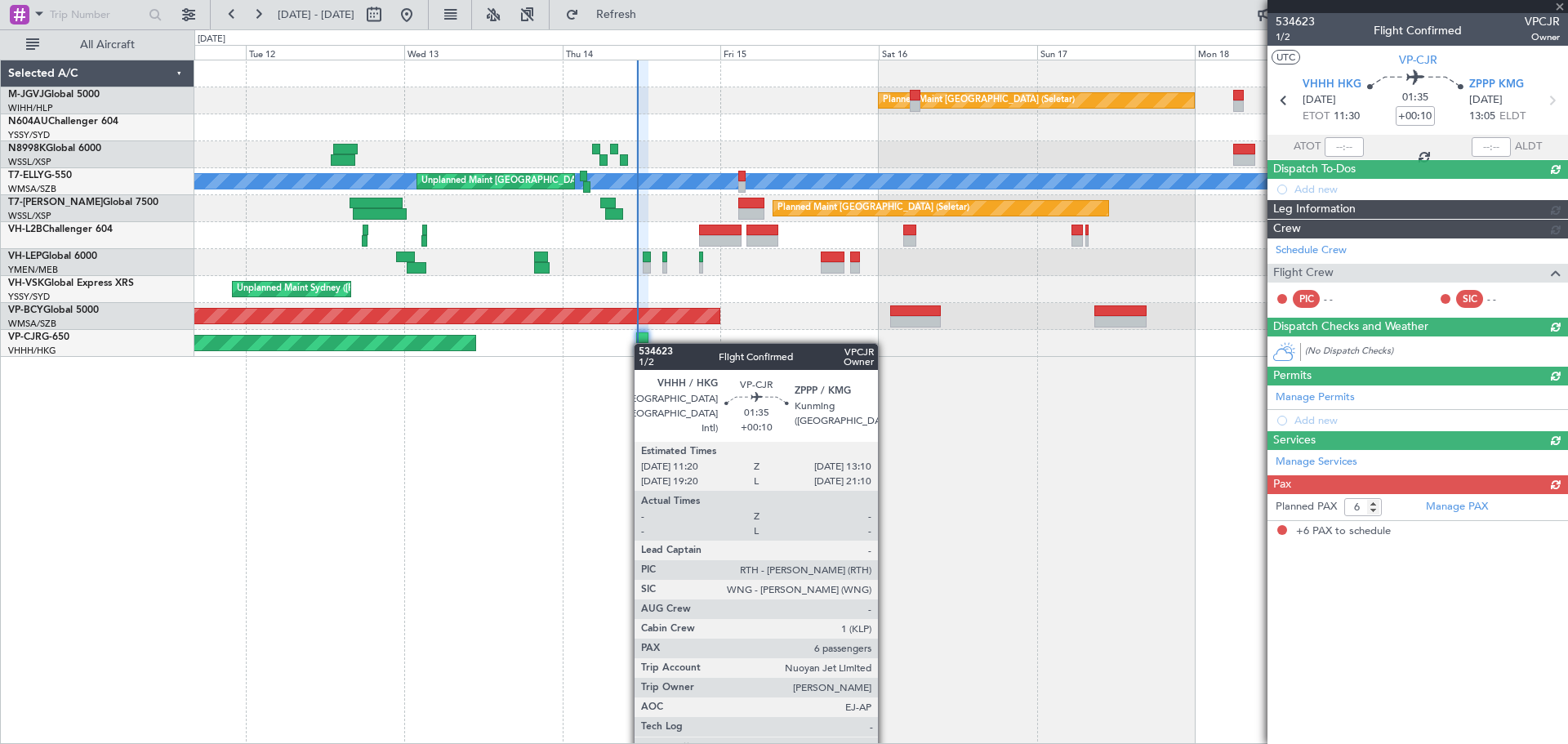
scroll to position [0, 0]
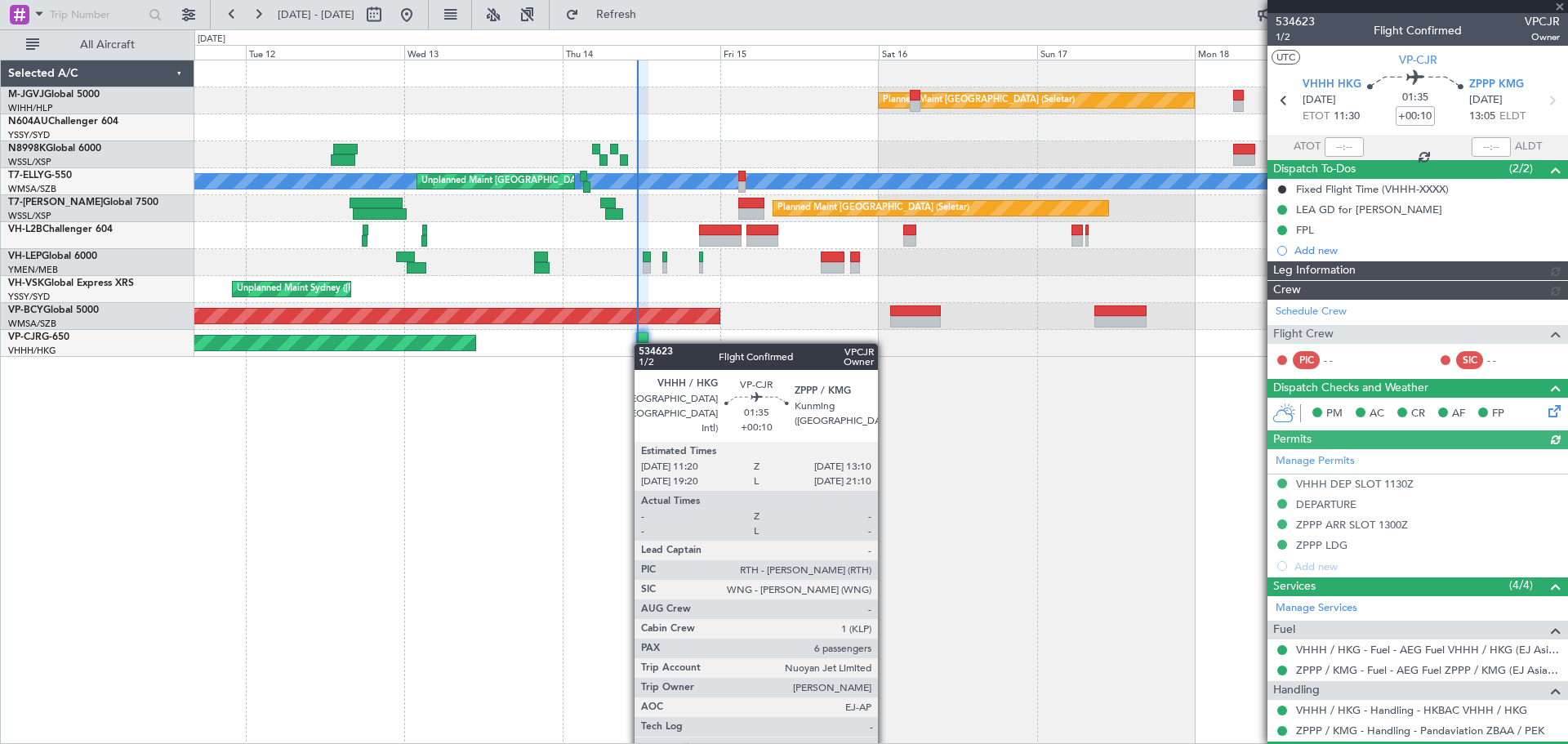
type input "[PERSON_NAME] (LEU)"
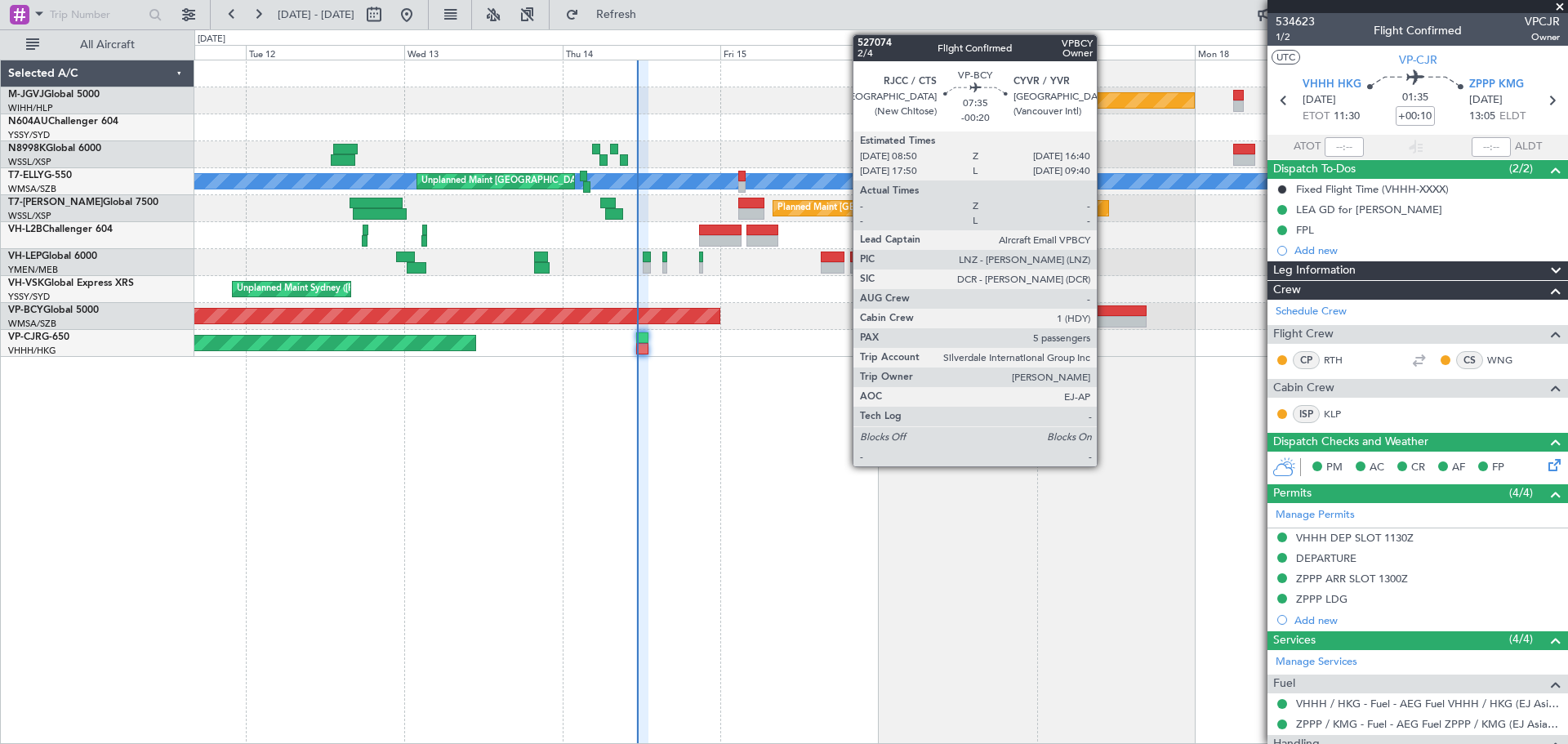
click at [1104, 318] on div at bounding box center [1120, 321] width 53 height 11
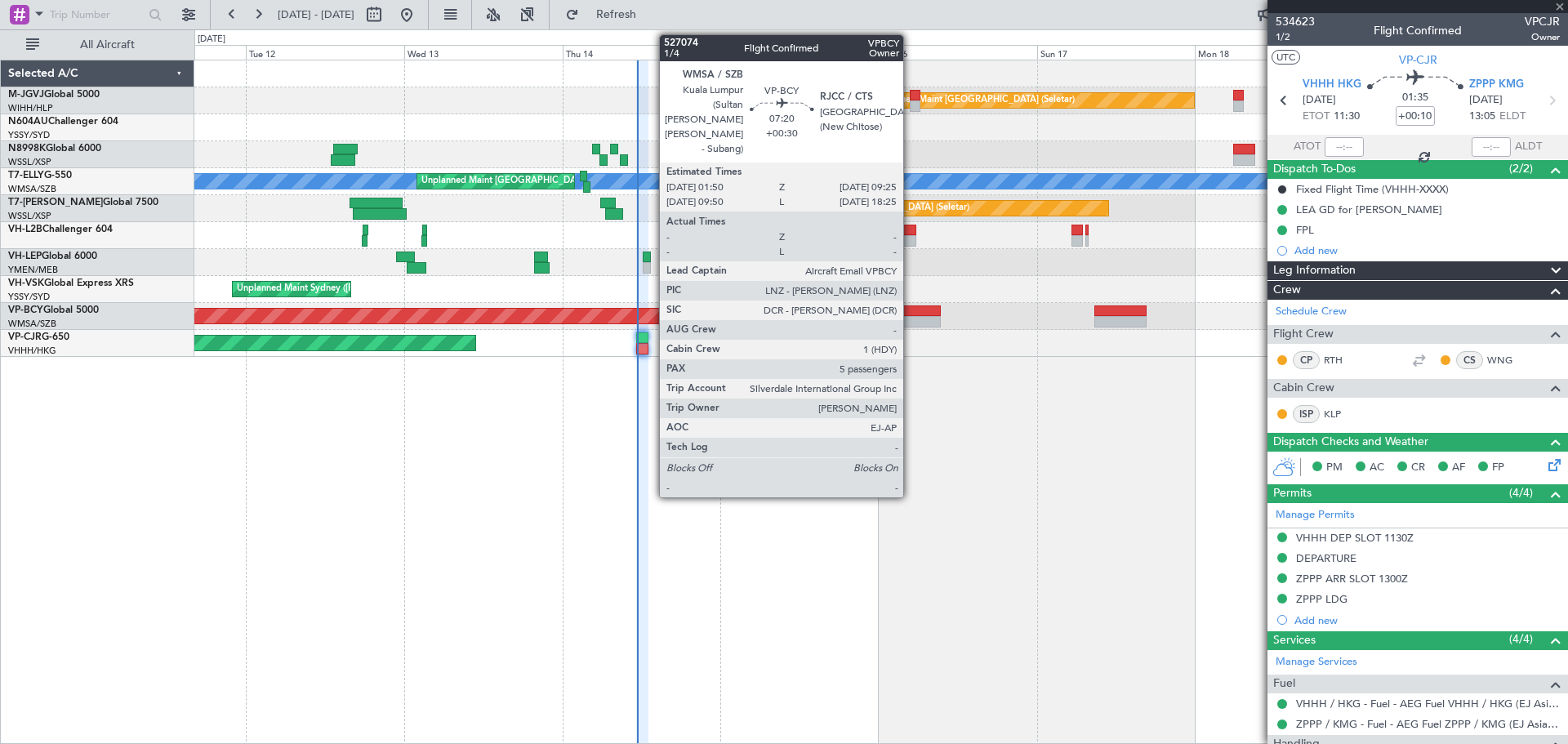
type input "-00:20"
type input "5"
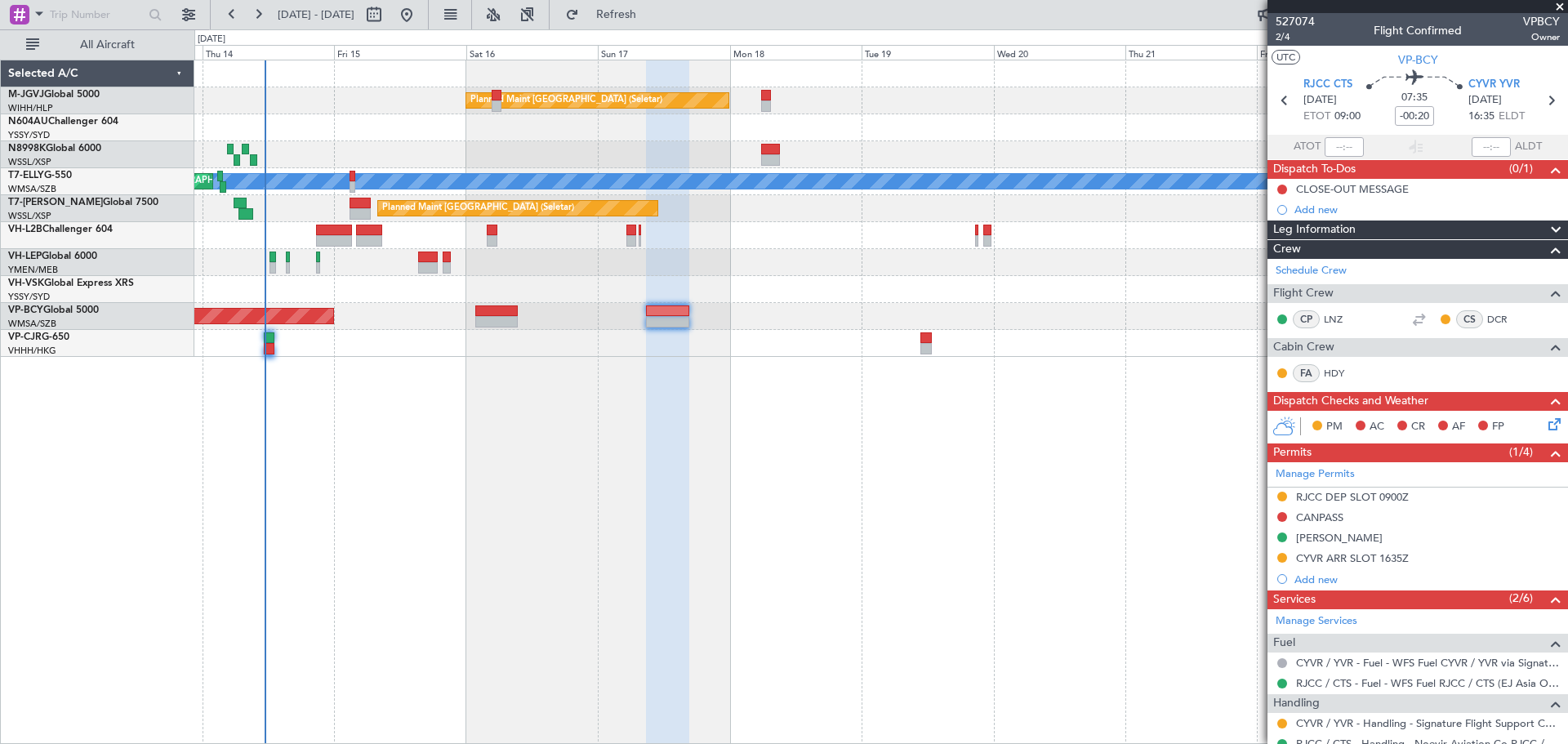
click at [149, 268] on div "Planned Maint Singapore (Seletar) MEL Unplanned Maint Kuala Lumpur (Sultan Abdu…" at bounding box center [784, 387] width 1568 height 715
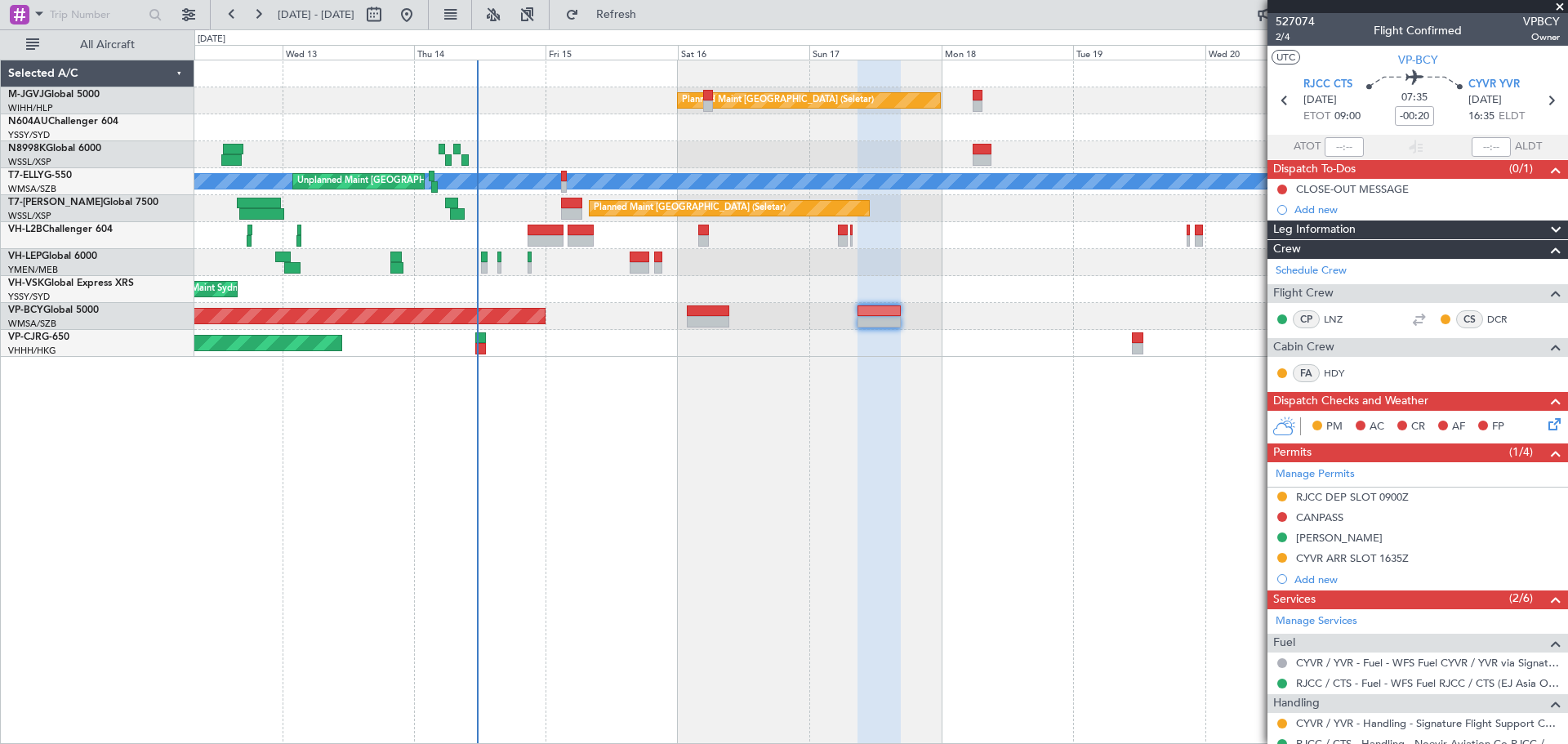
click at [578, 165] on div "Planned Maint Singapore (Seletar) MEL Unplanned Maint Kuala Lumpur (Sultan Abdu…" at bounding box center [880, 208] width 1373 height 296
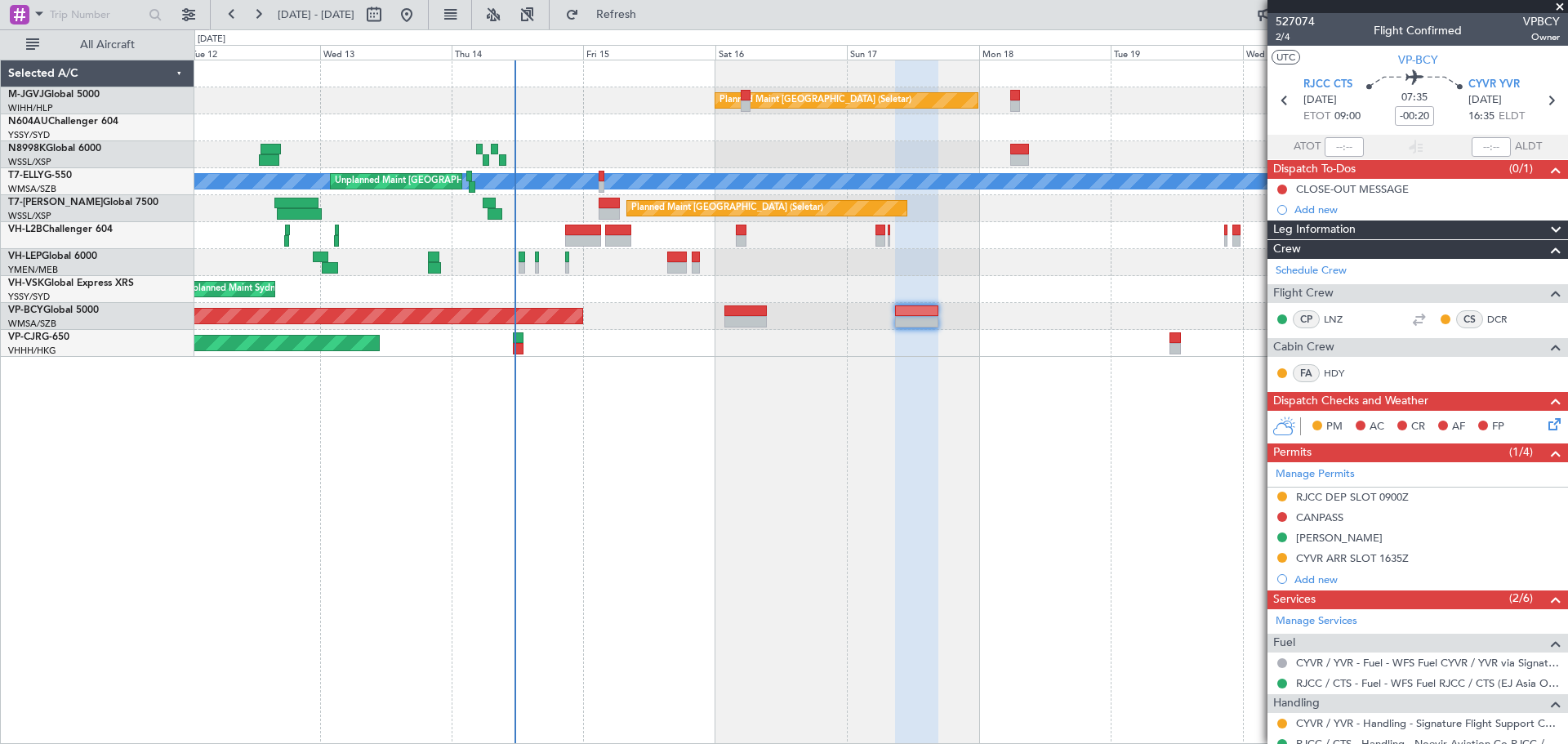
click at [612, 128] on div at bounding box center [880, 127] width 1373 height 27
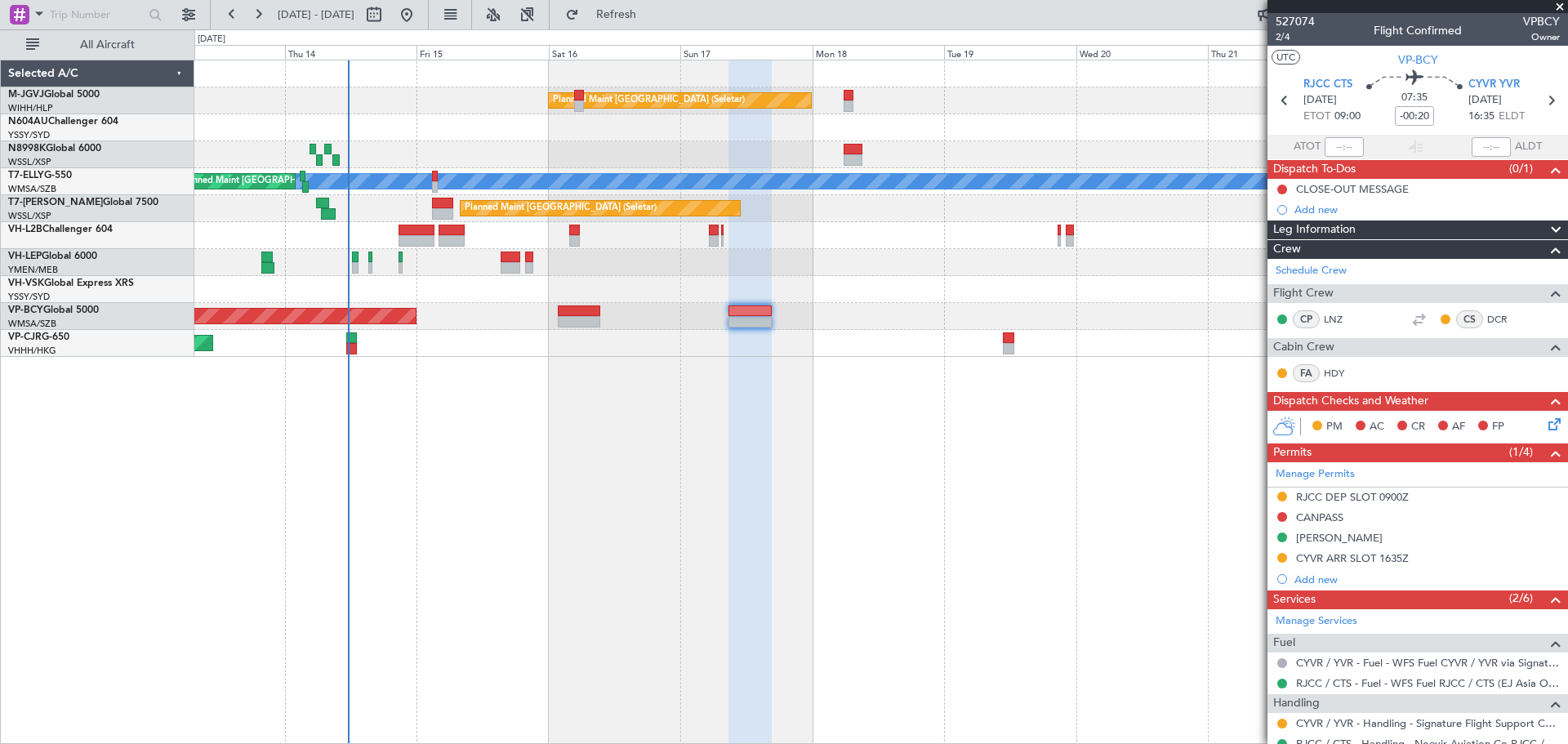
click at [799, 542] on div "Planned Maint Singapore (Seletar) MEL Unplanned Maint Kuala Lumpur (Sultan Abdu…" at bounding box center [880, 401] width 1373 height 684
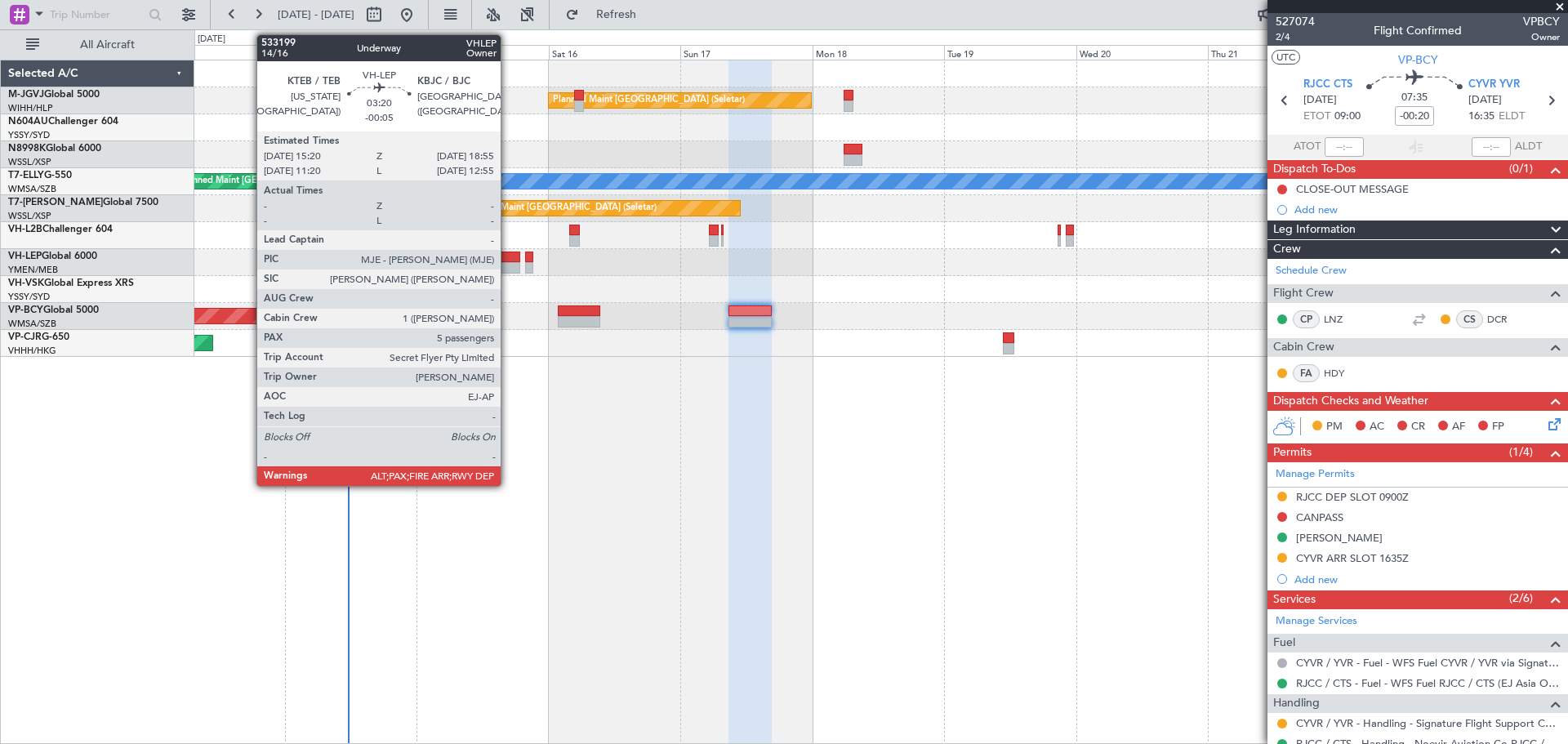
click at [508, 259] on div at bounding box center [511, 256] width 21 height 11
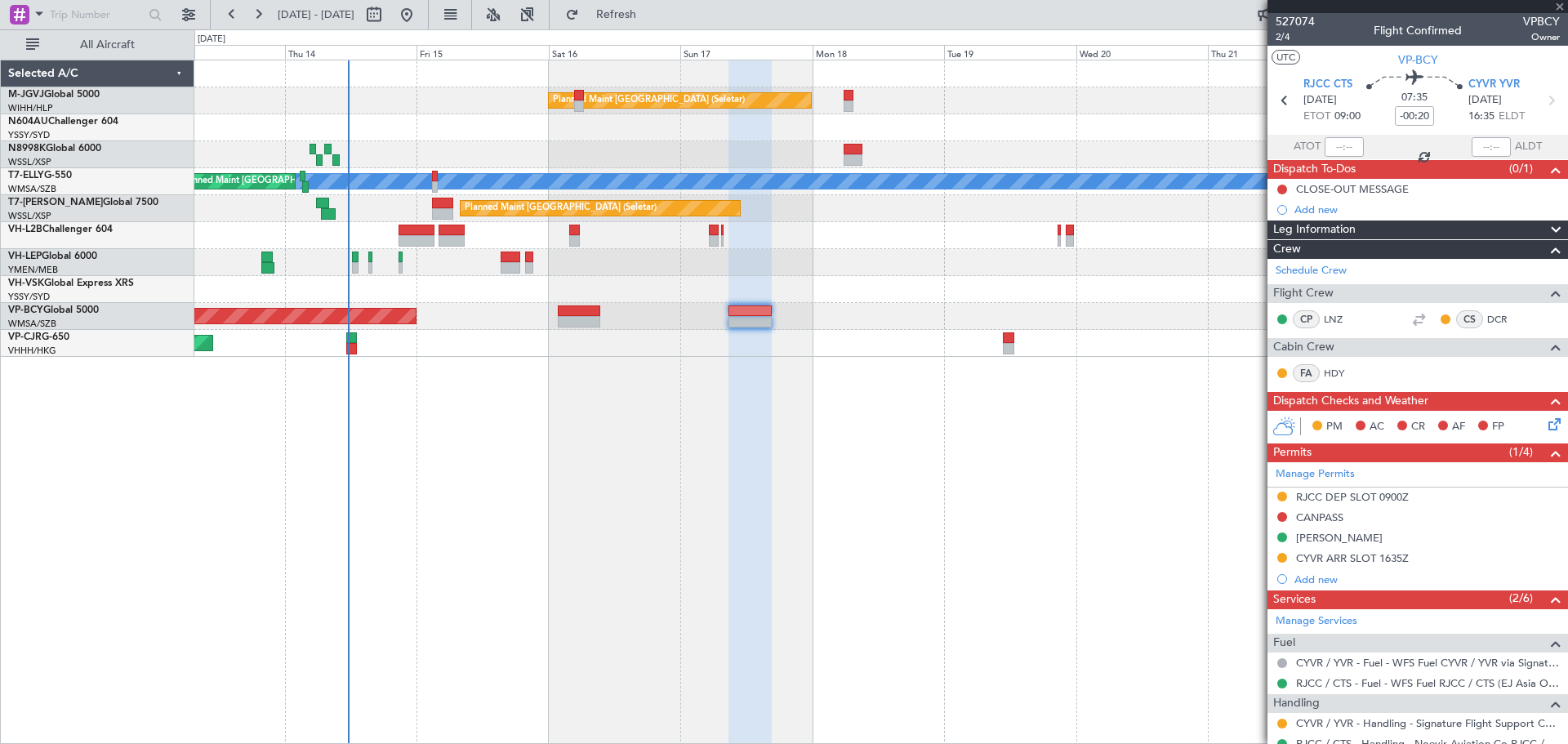
type input "-00:05"
type input "6"
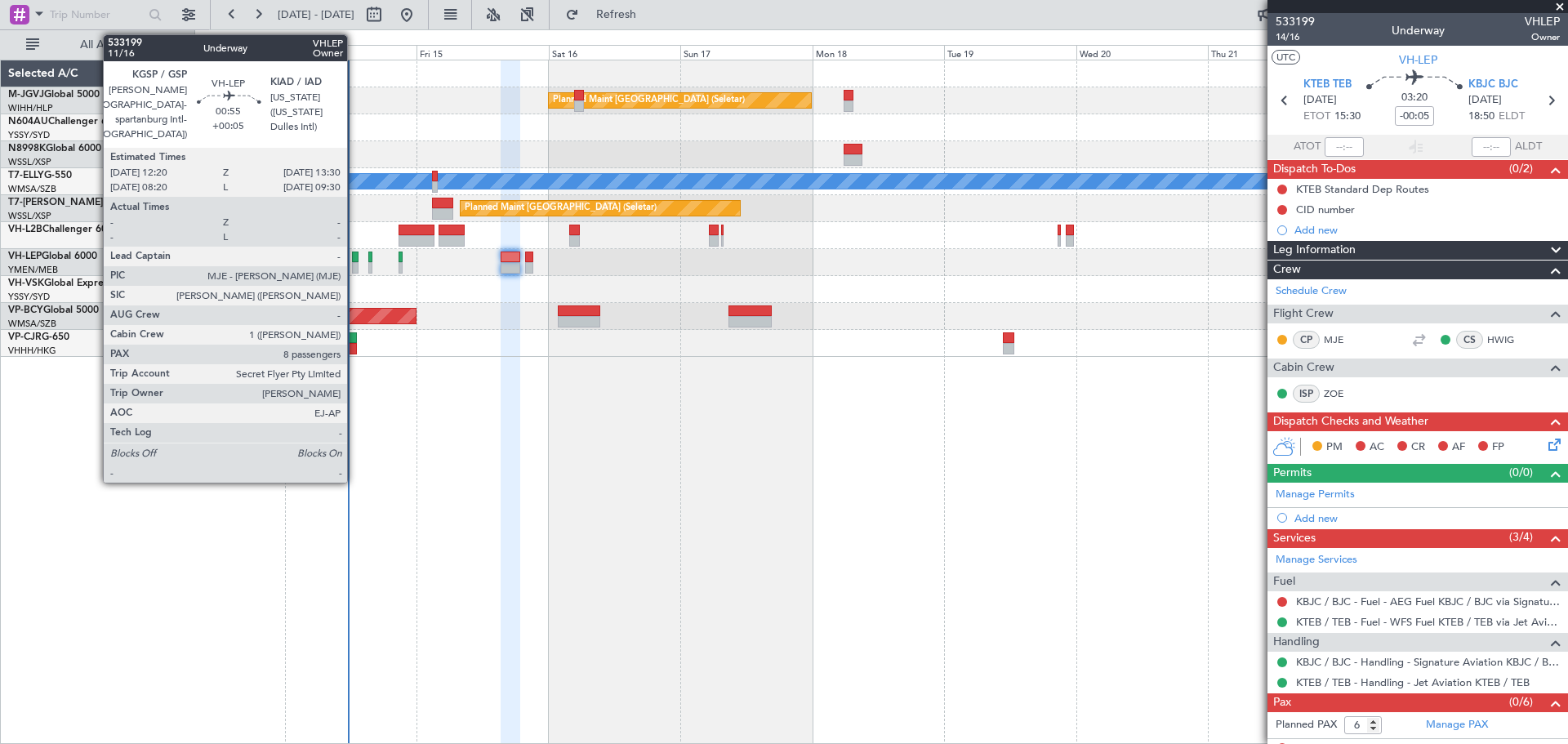
click at [355, 262] on div at bounding box center [356, 268] width 7 height 11
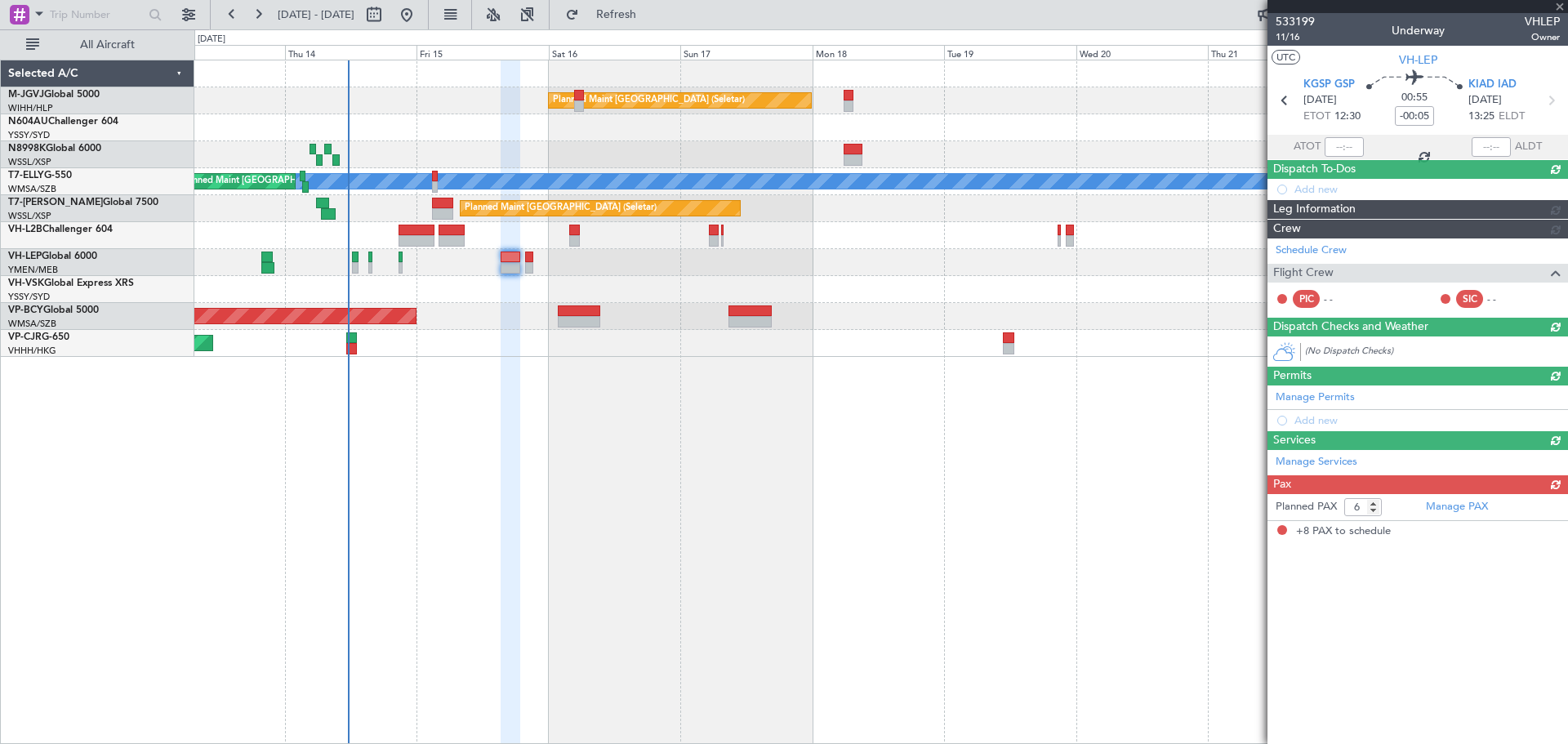
type input "+00:05"
type input "8"
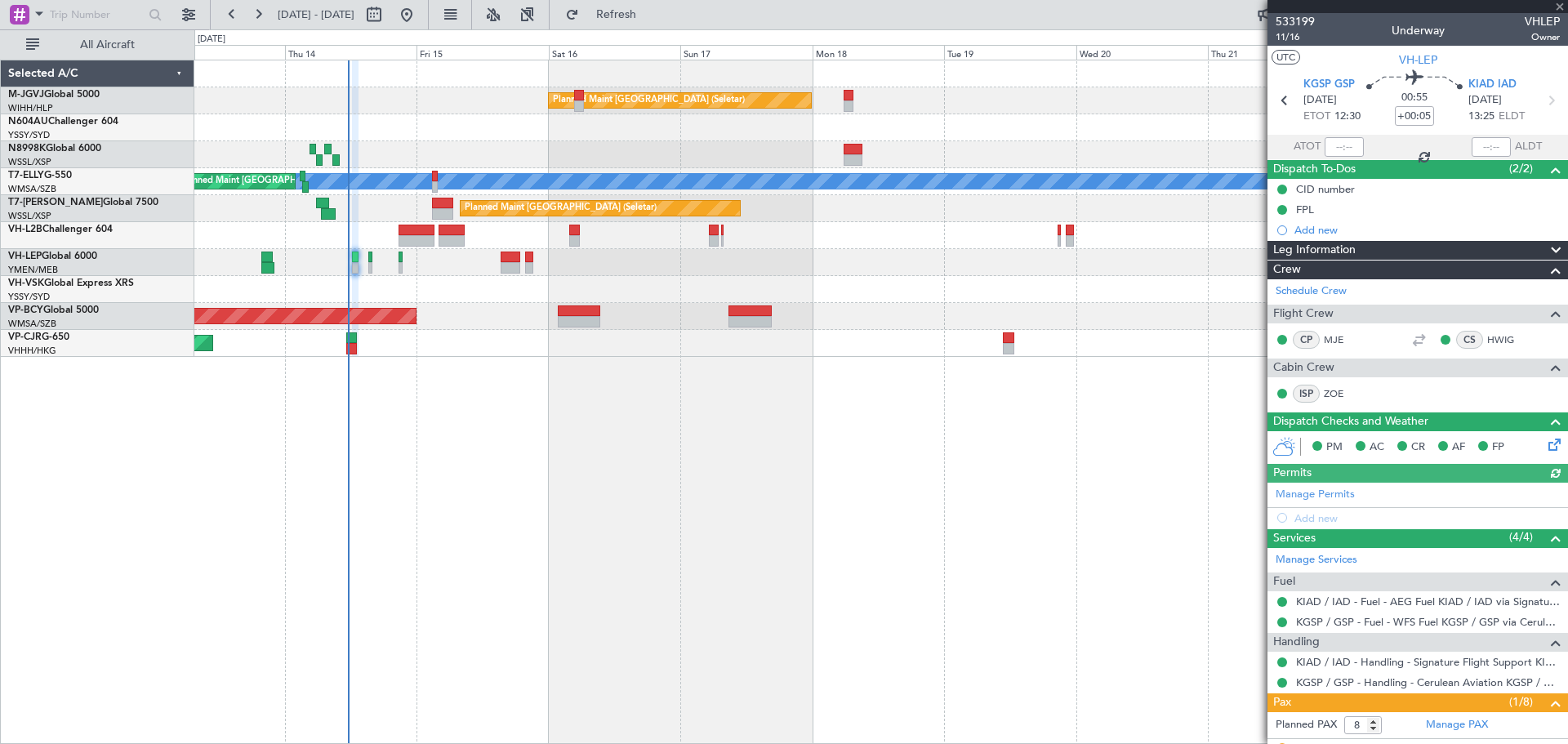
type input "[PERSON_NAME] (LEU)"
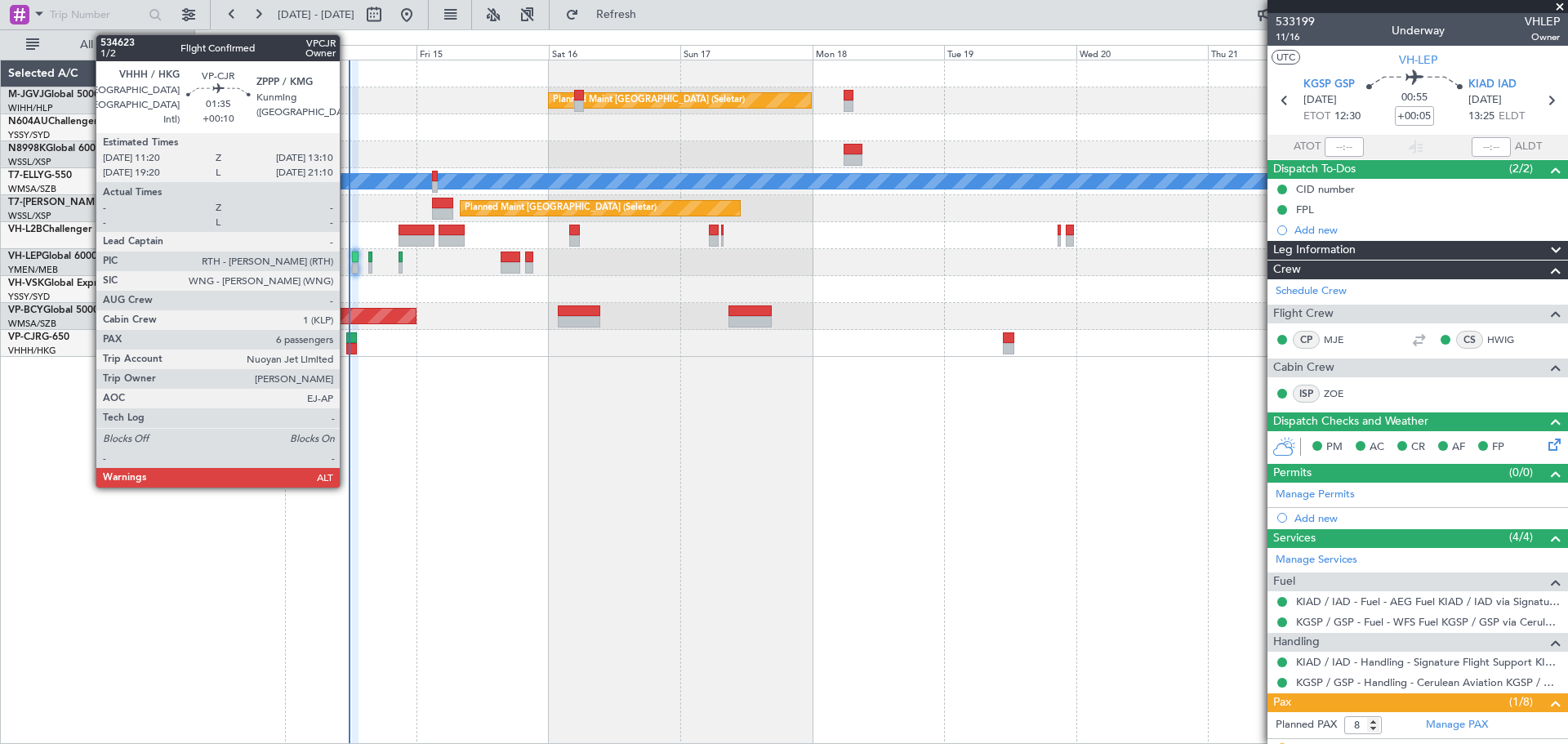
click at [348, 342] on div at bounding box center [351, 337] width 10 height 11
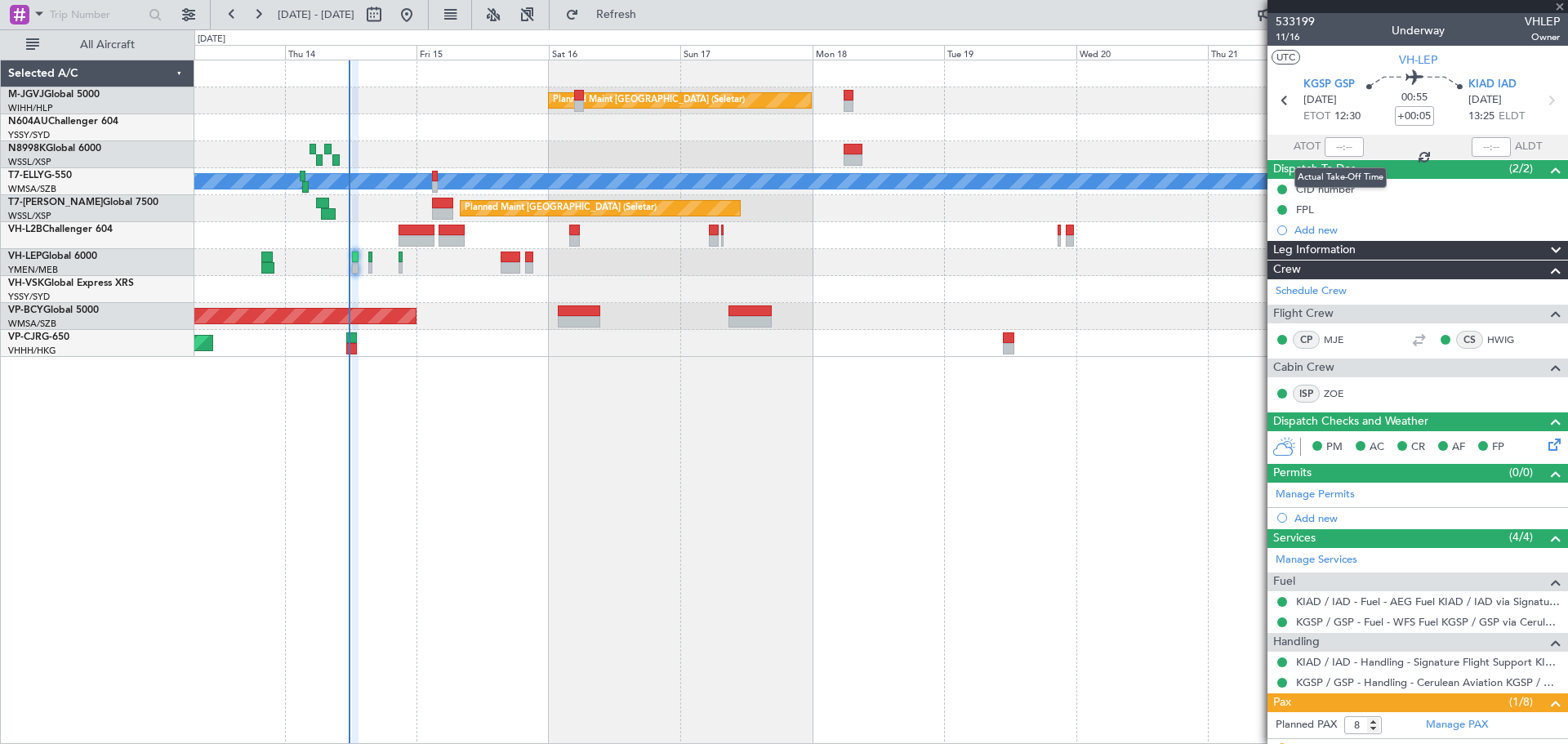
type input "+00:10"
type input "6"
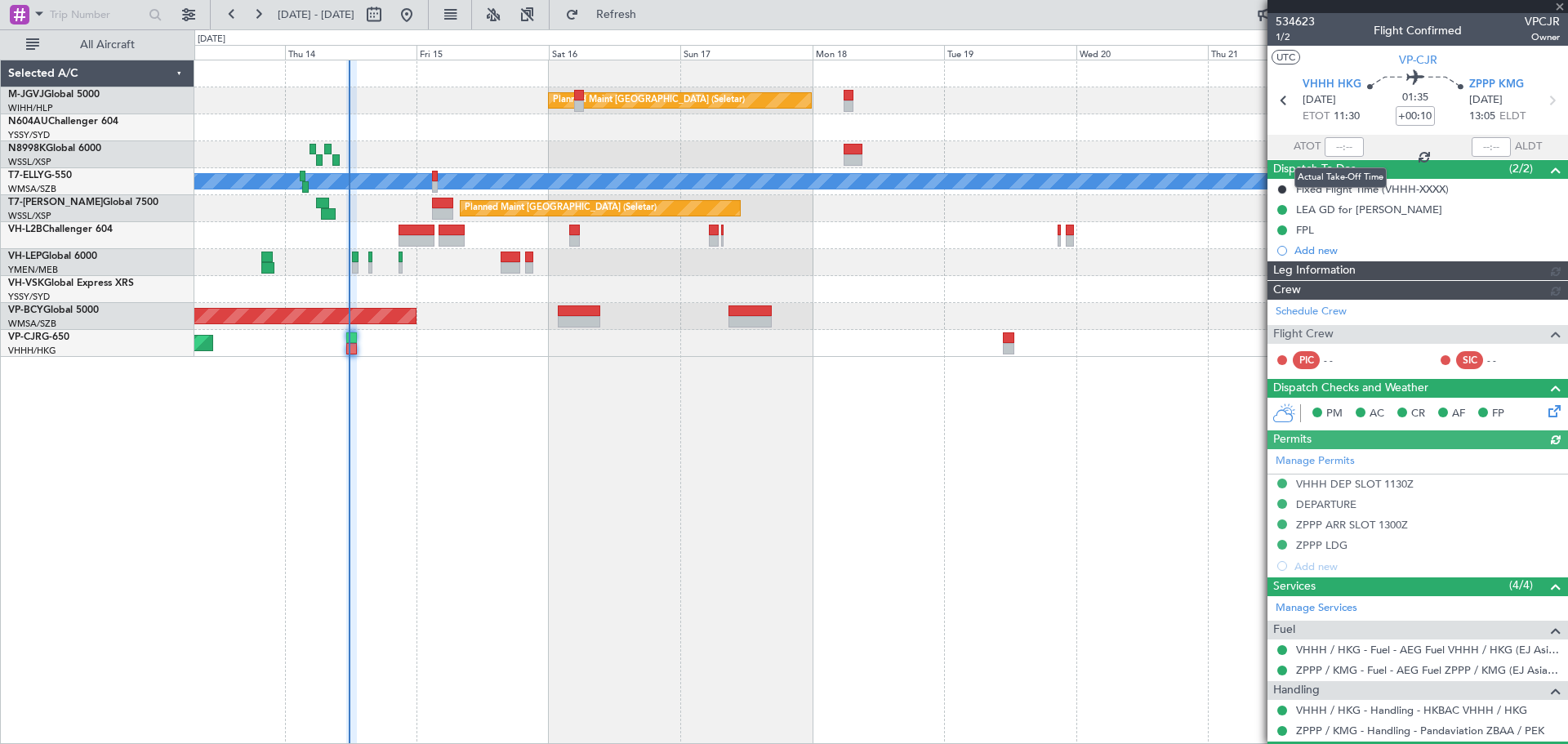
type input "[PERSON_NAME] (LEU)"
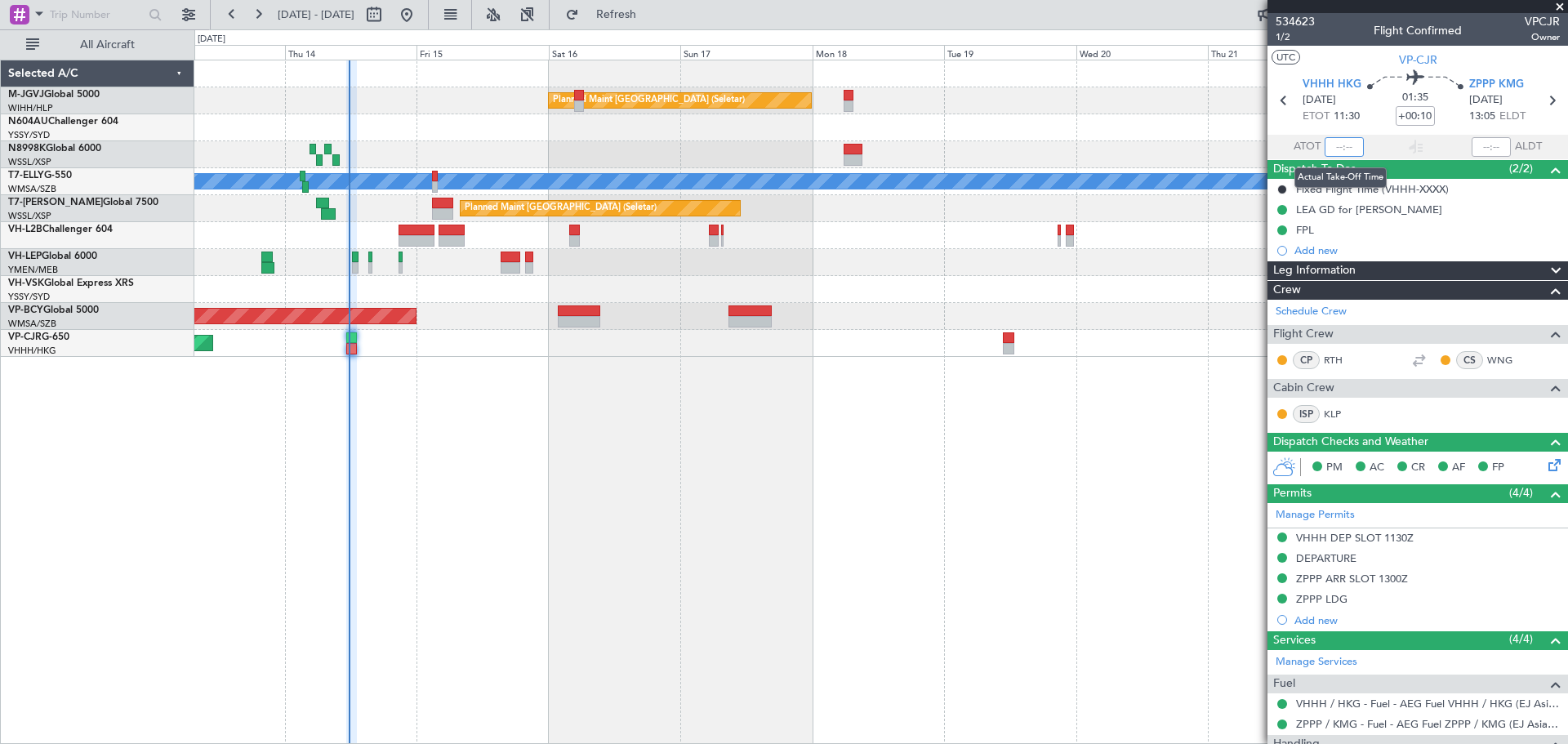
click at [1331, 145] on input "text" at bounding box center [1344, 147] width 39 height 20
click at [1114, 424] on div "Planned Maint Singapore (Seletar) Unplanned Maint Kuala Lumpur (Sultan Abdul Az…" at bounding box center [880, 401] width 1373 height 684
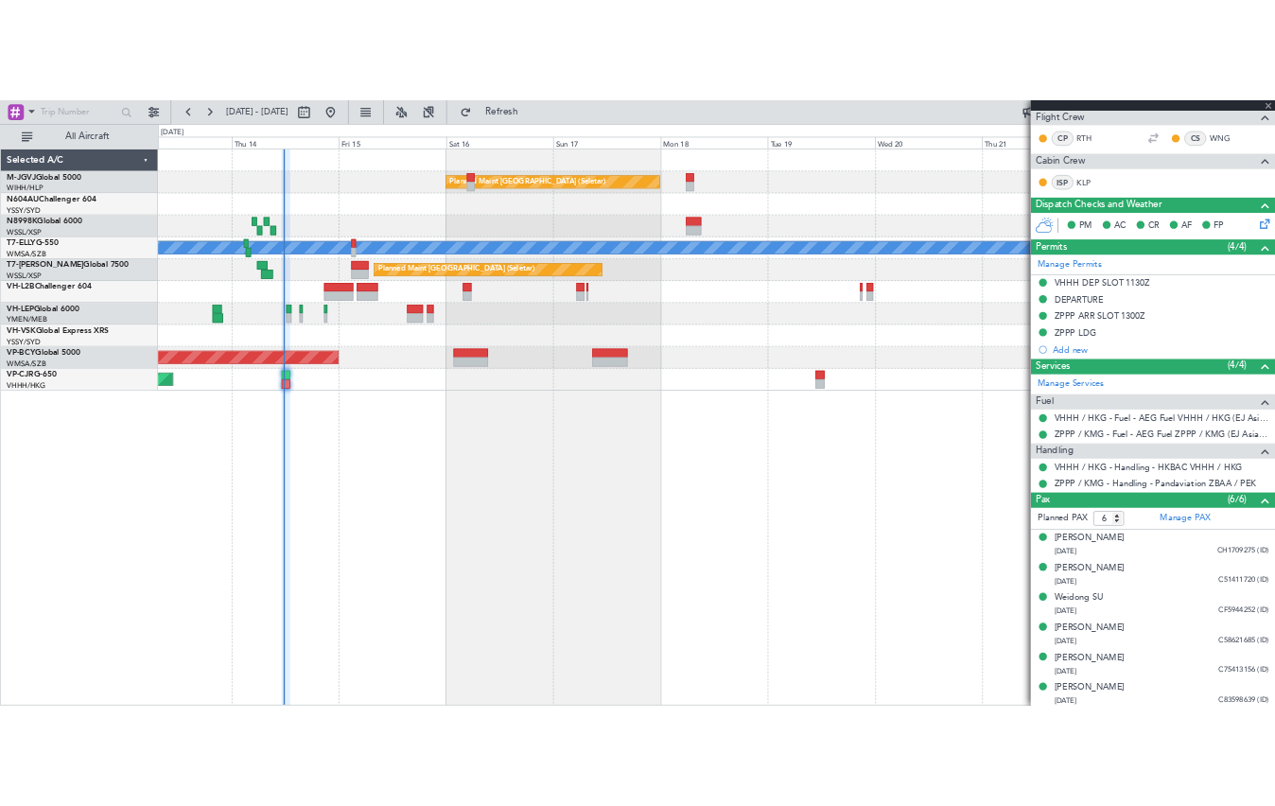
scroll to position [367, 0]
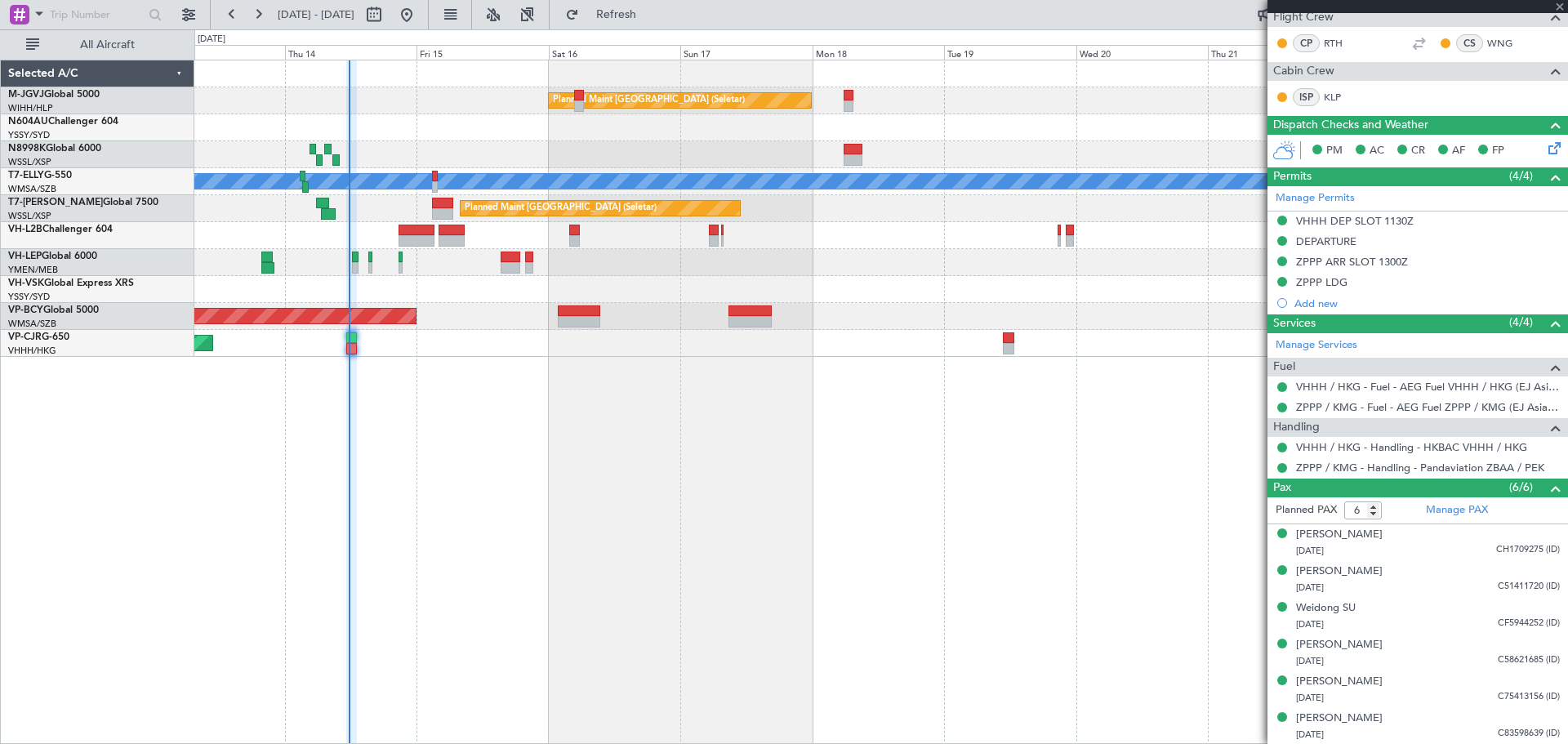
click at [584, 502] on div "Planned Maint Singapore (Seletar) Unplanned Maint Kuala Lumpur (Sultan Abdul Az…" at bounding box center [880, 401] width 1373 height 684
type input "11:35"
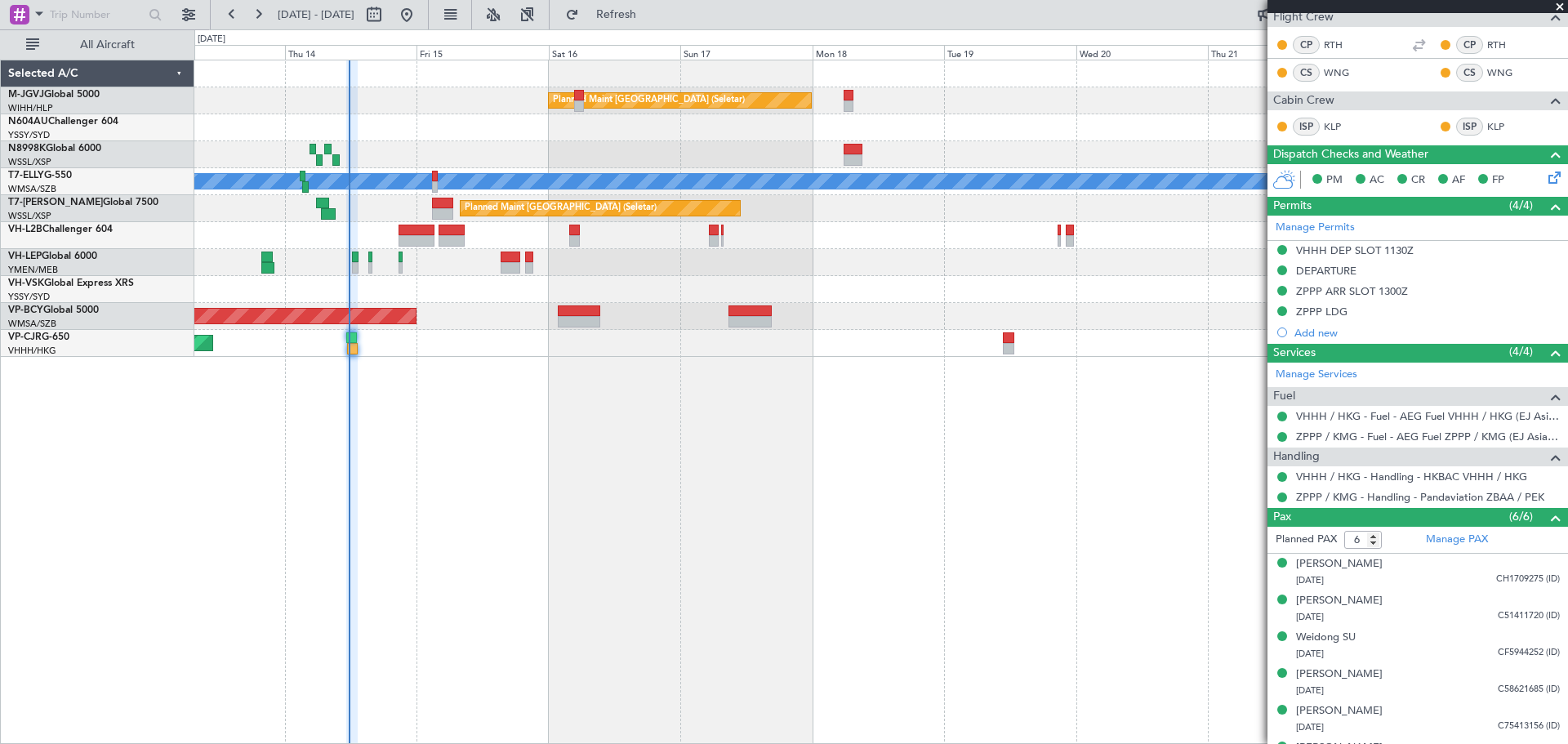
type input "[PERSON_NAME] (LEU)"
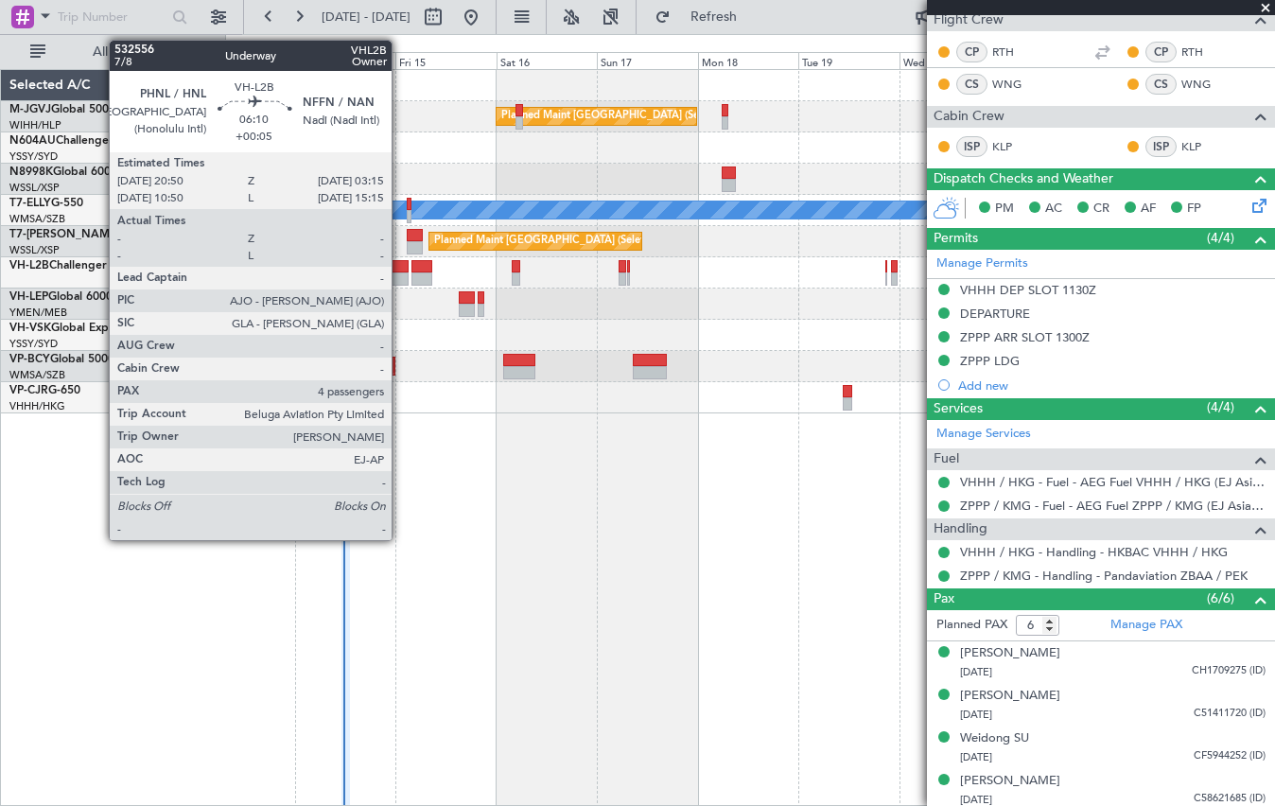
click at [400, 268] on div at bounding box center [394, 266] width 27 height 13
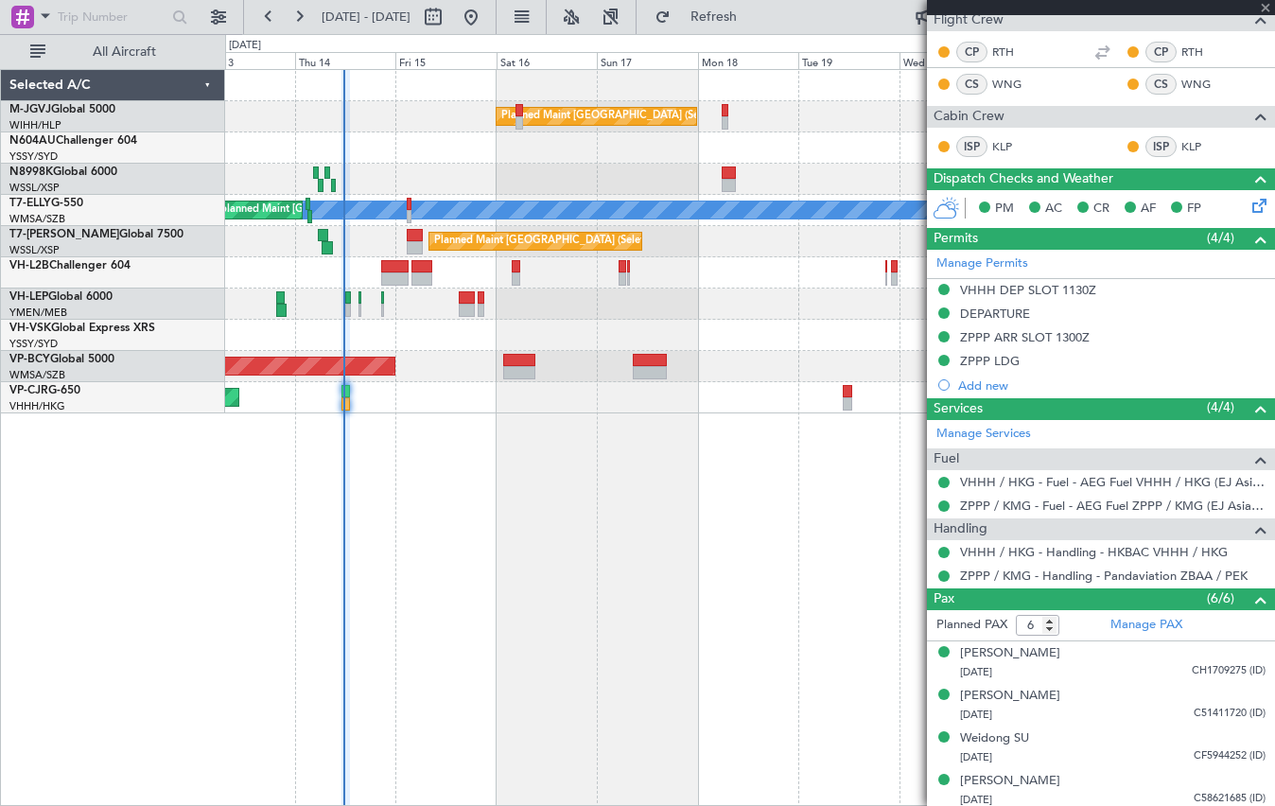
type input "+00:05"
type input "4"
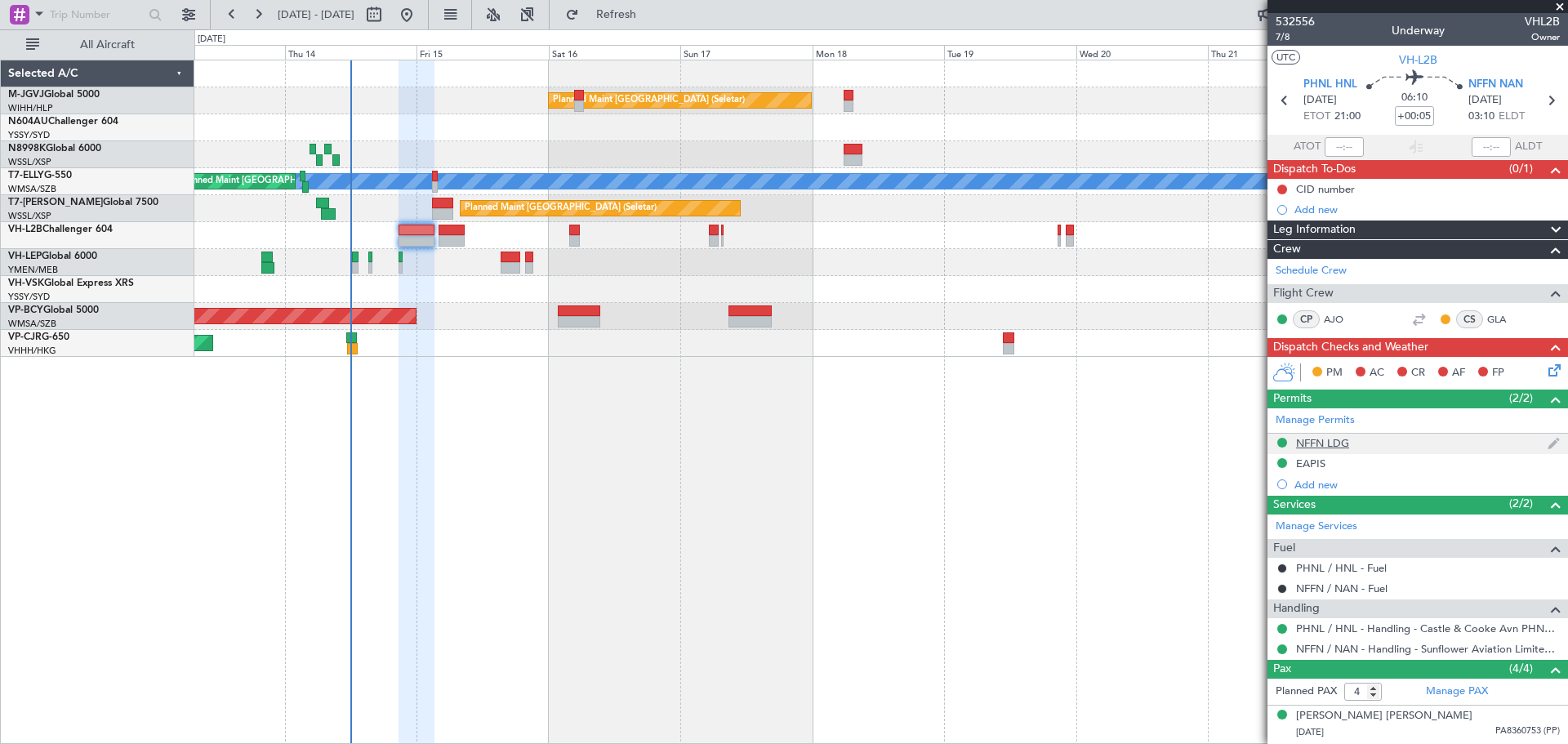
scroll to position [108, 0]
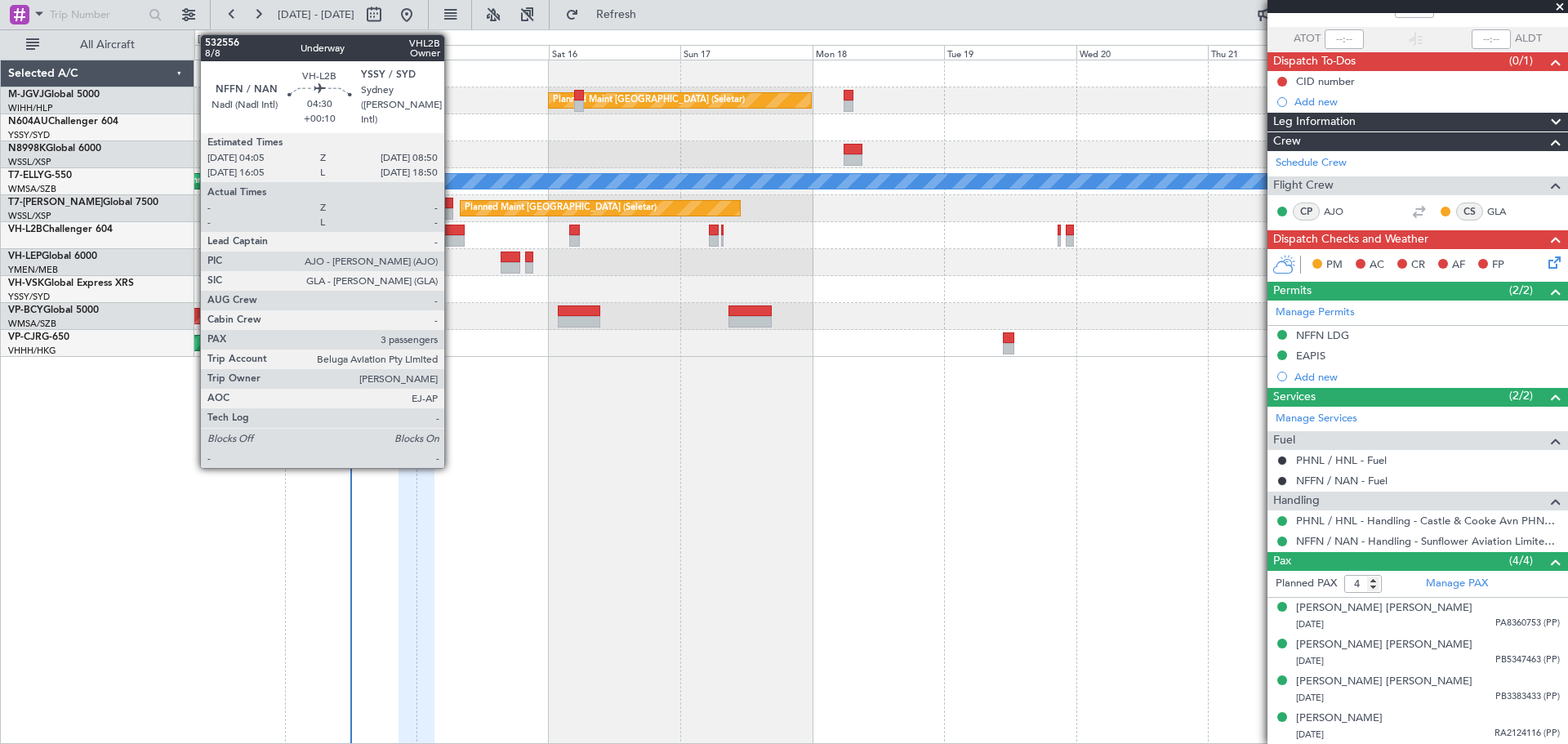
click at [451, 234] on div at bounding box center [451, 230] width 26 height 11
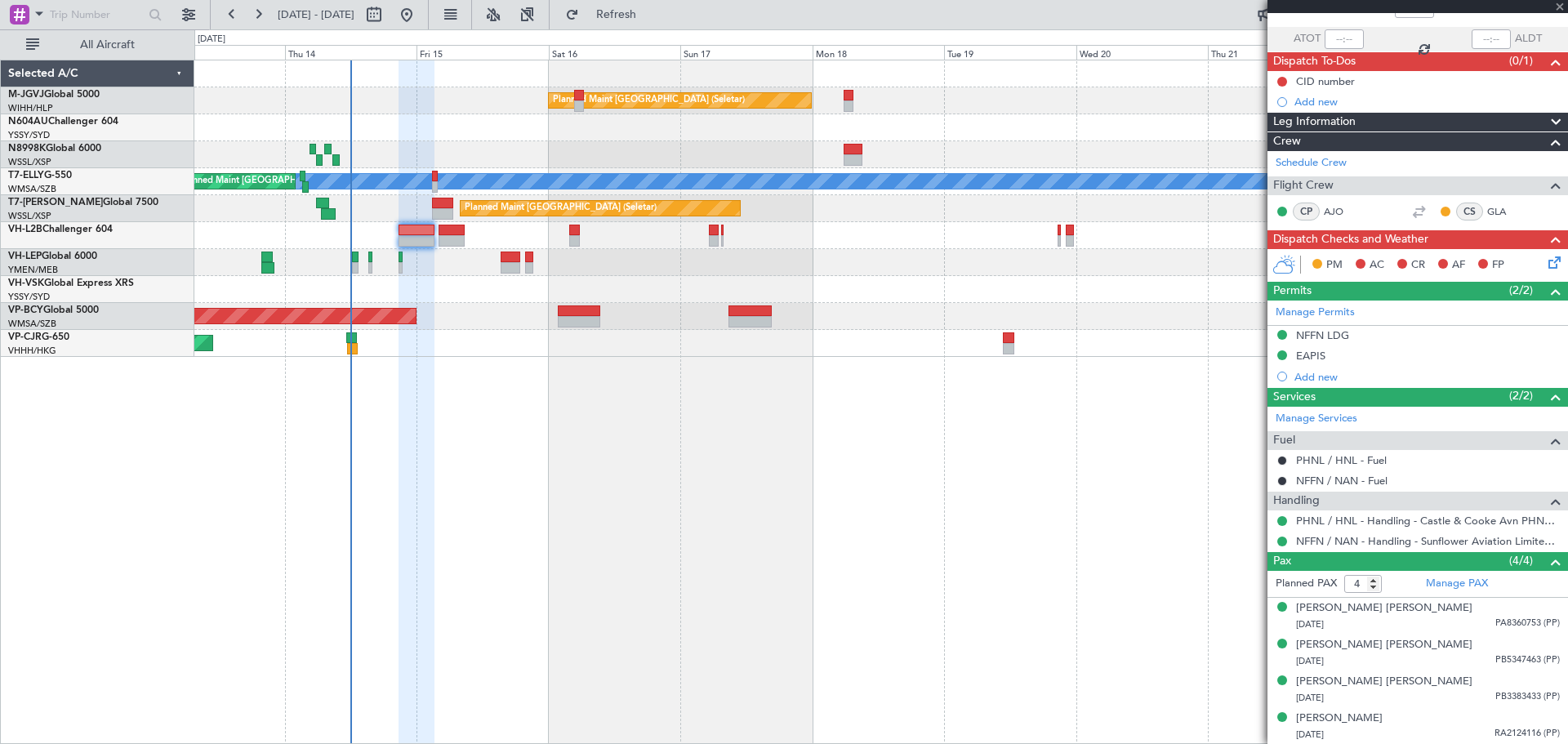
type input "+00:10"
type input "3"
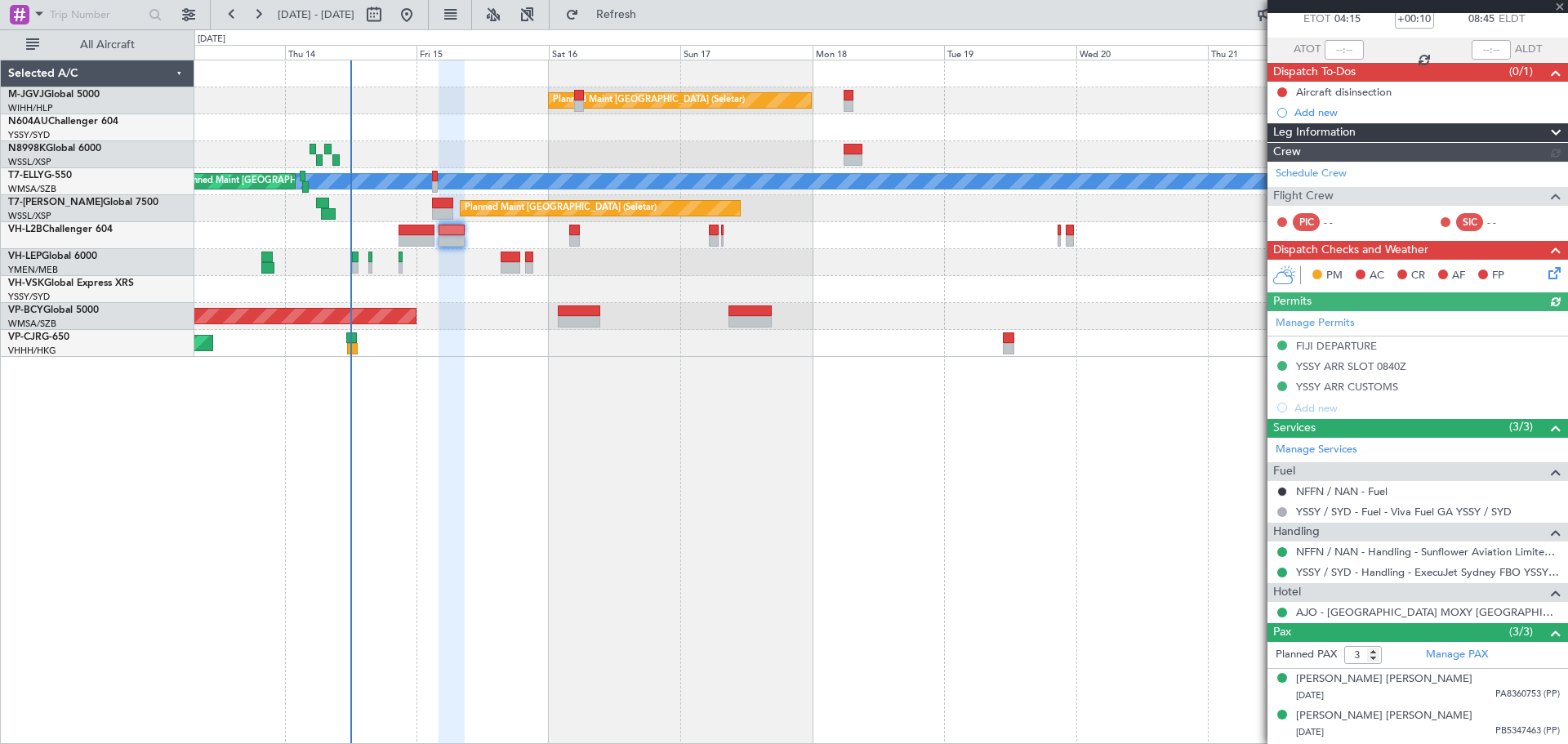
scroll to position [131, 0]
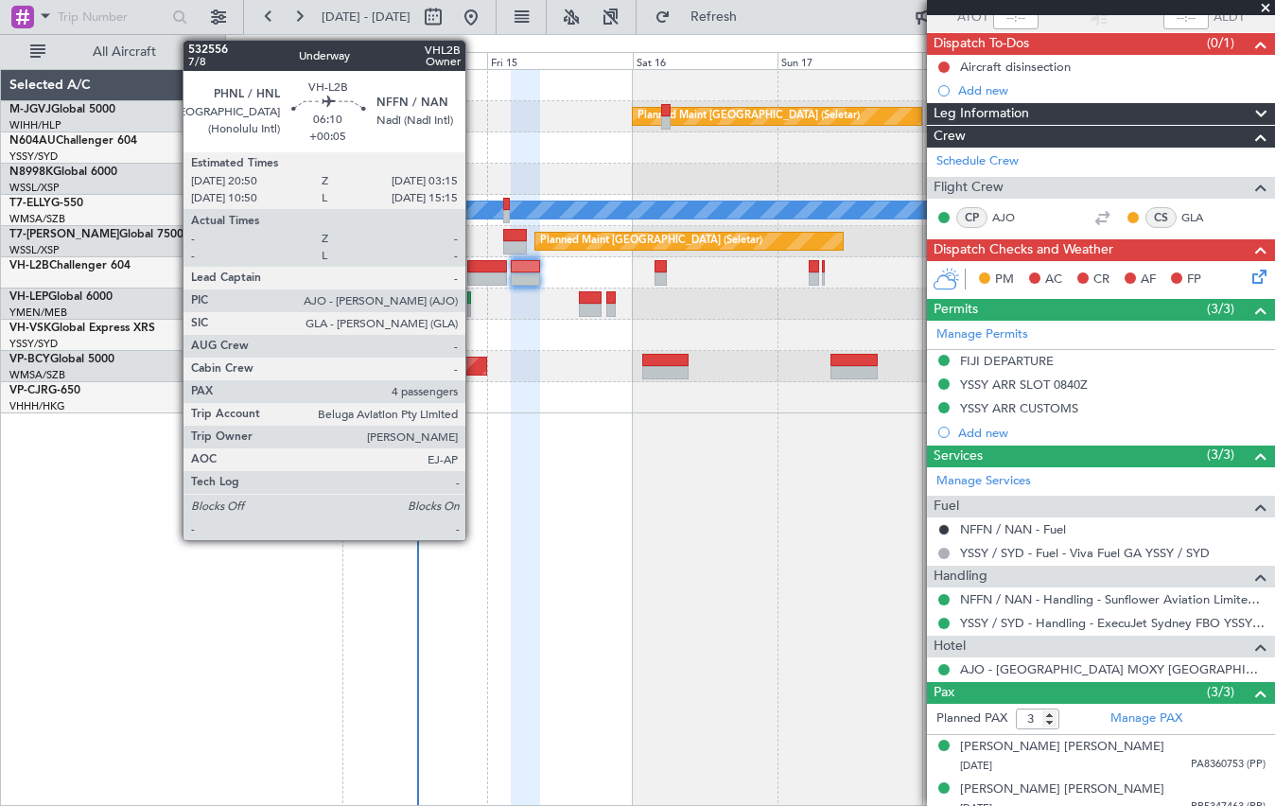
click at [474, 272] on div at bounding box center [487, 266] width 40 height 13
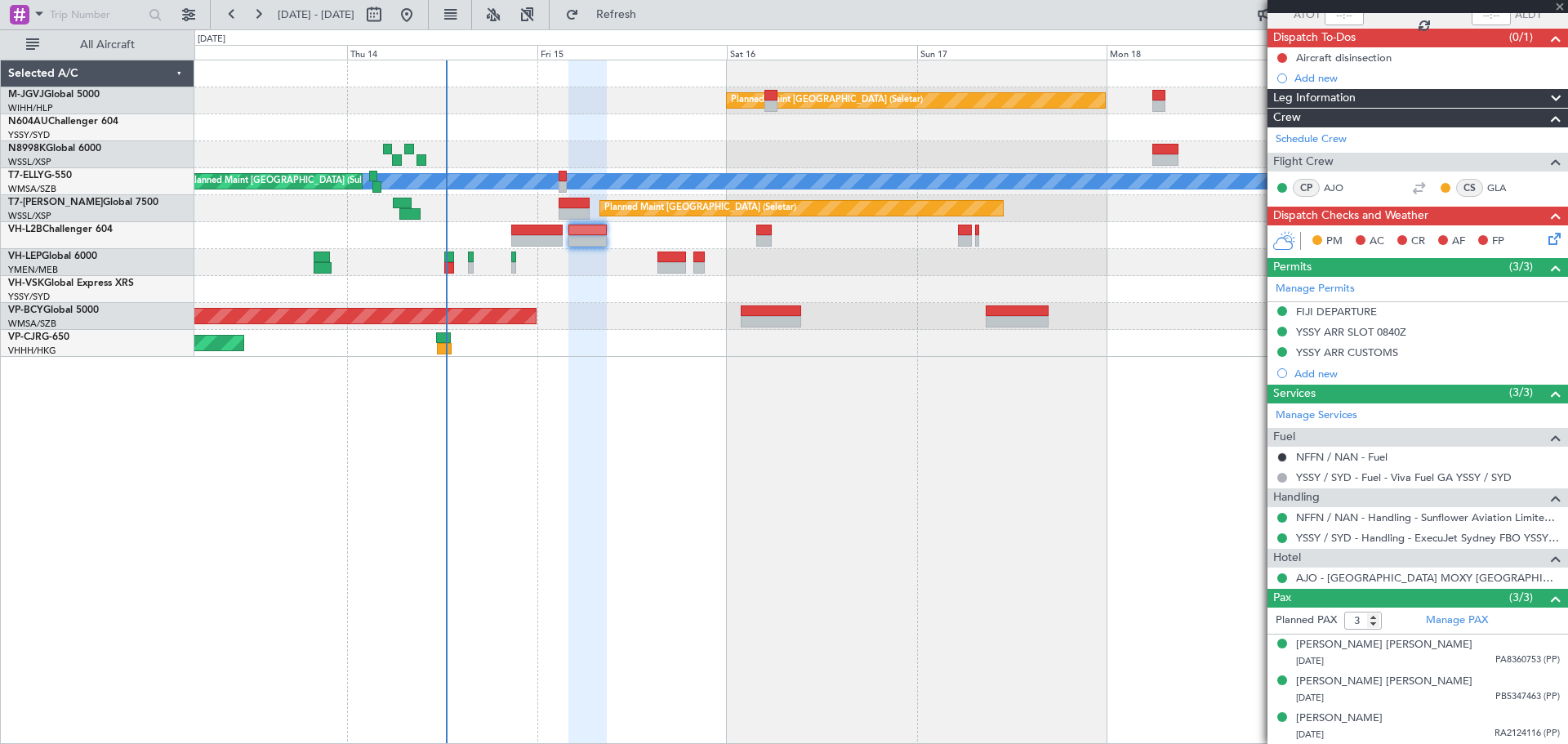
type input "+00:05"
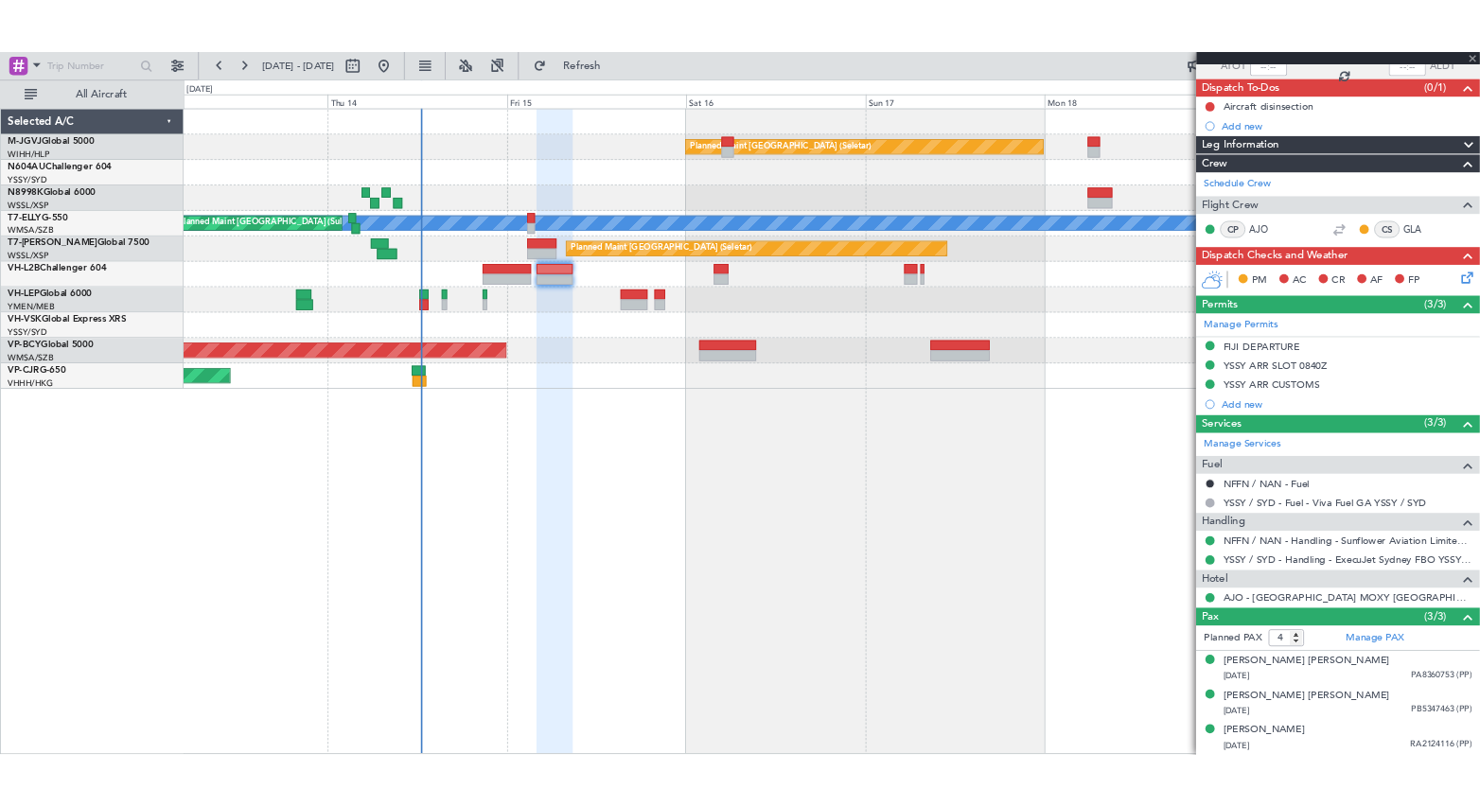
scroll to position [0, 0]
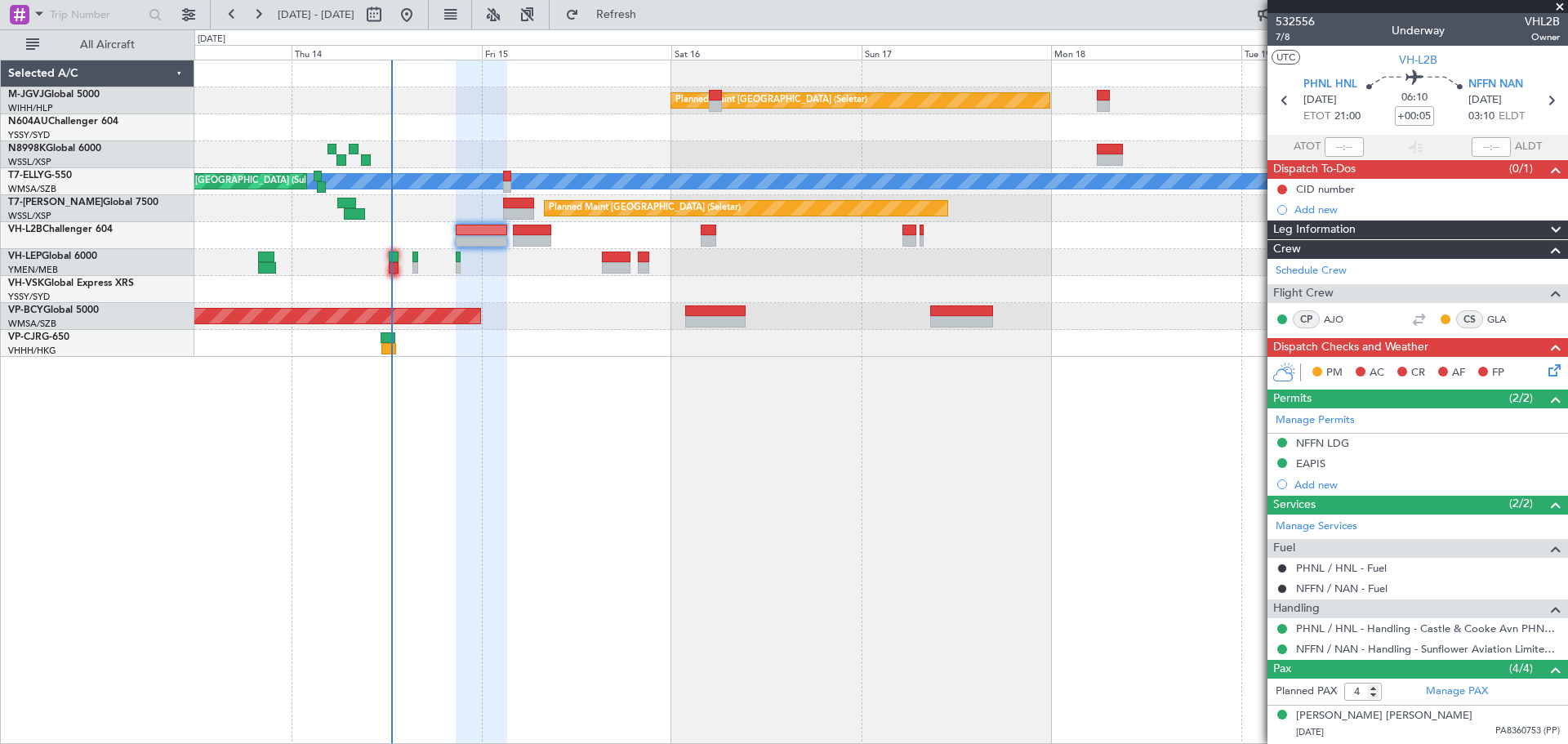
click at [531, 428] on div "Planned Maint Singapore (Seletar) MEL Unplanned Maint Kuala Lumpur (Sultan Abdu…" at bounding box center [880, 401] width 1373 height 684
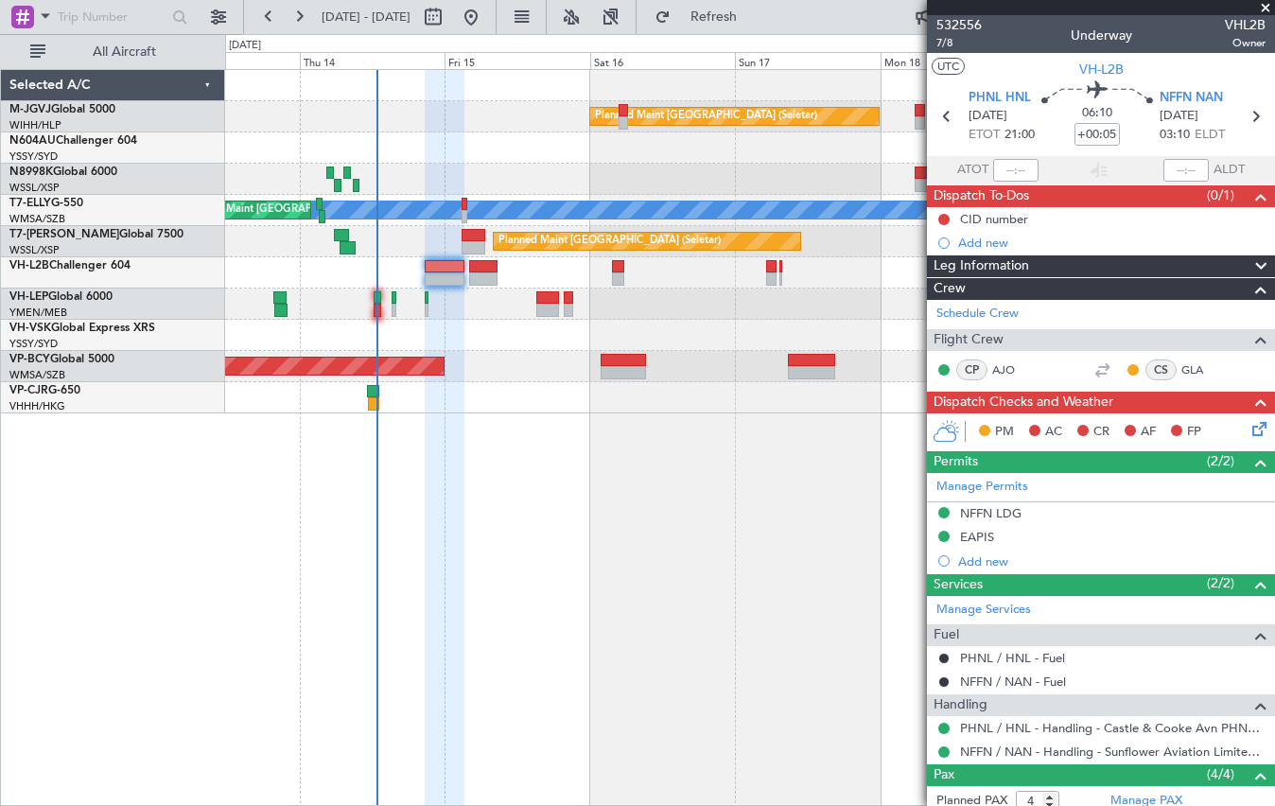
click at [611, 151] on div at bounding box center [749, 147] width 1049 height 31
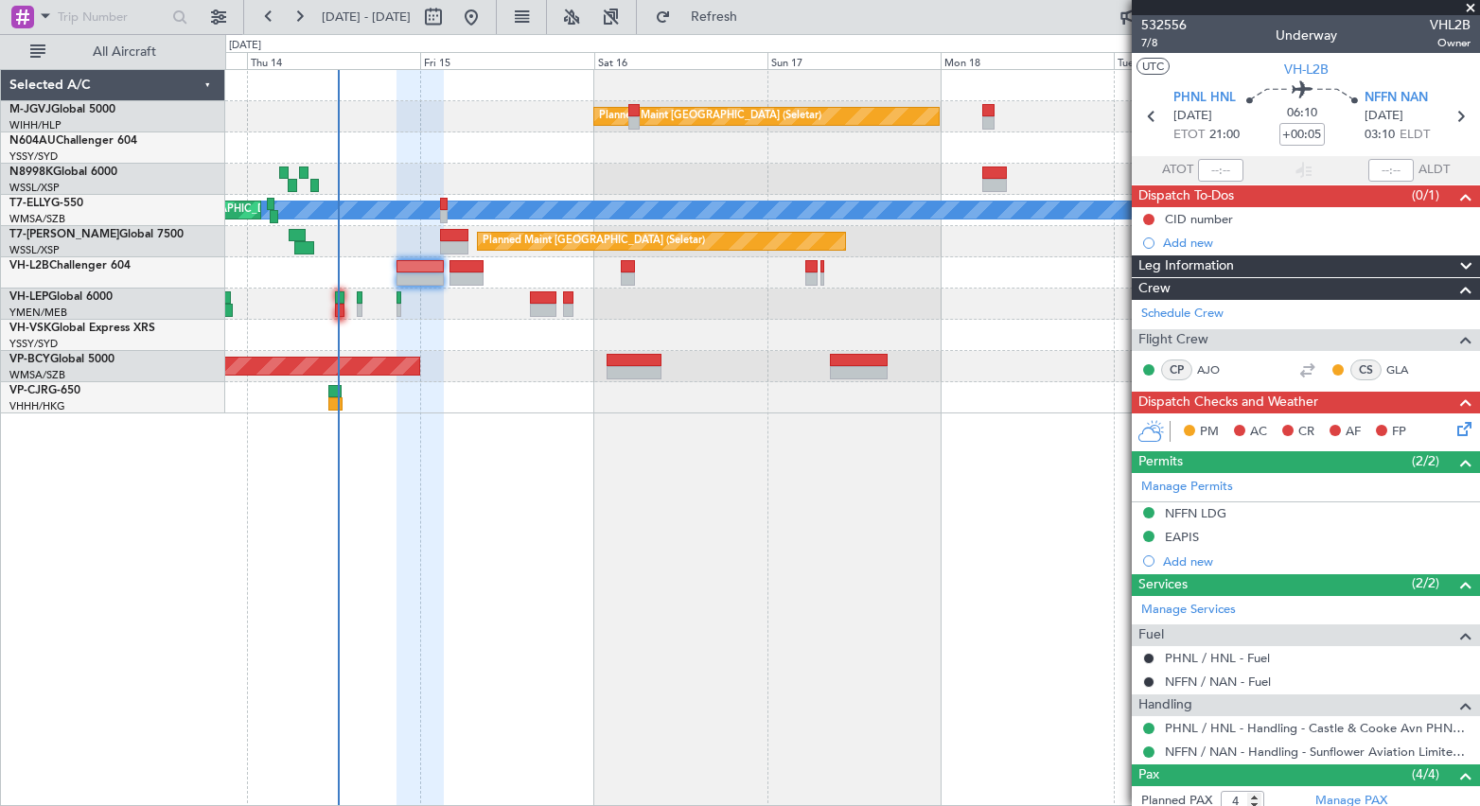
click at [545, 183] on div at bounding box center [852, 179] width 1254 height 31
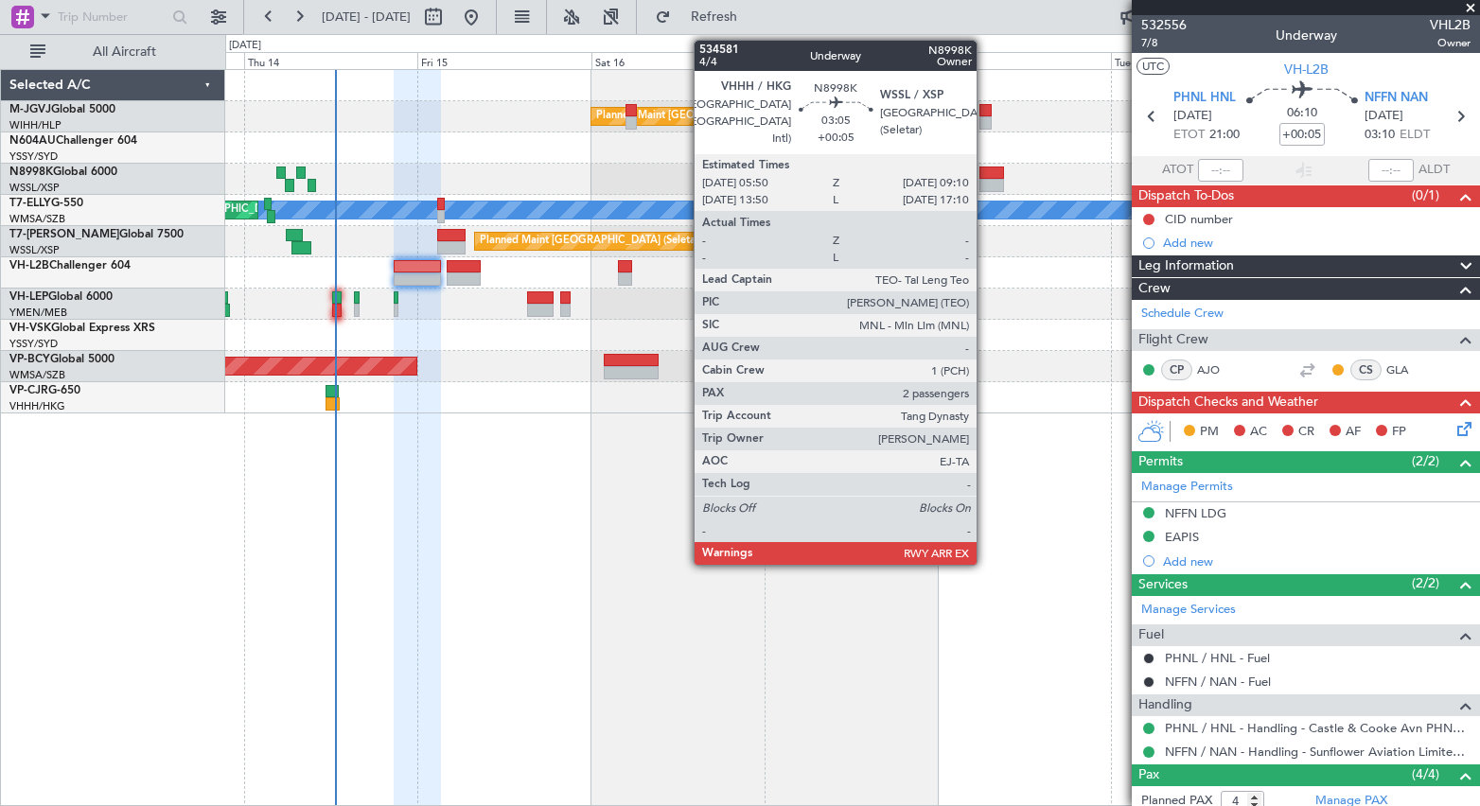
click at [985, 176] on div at bounding box center [991, 173] width 25 height 13
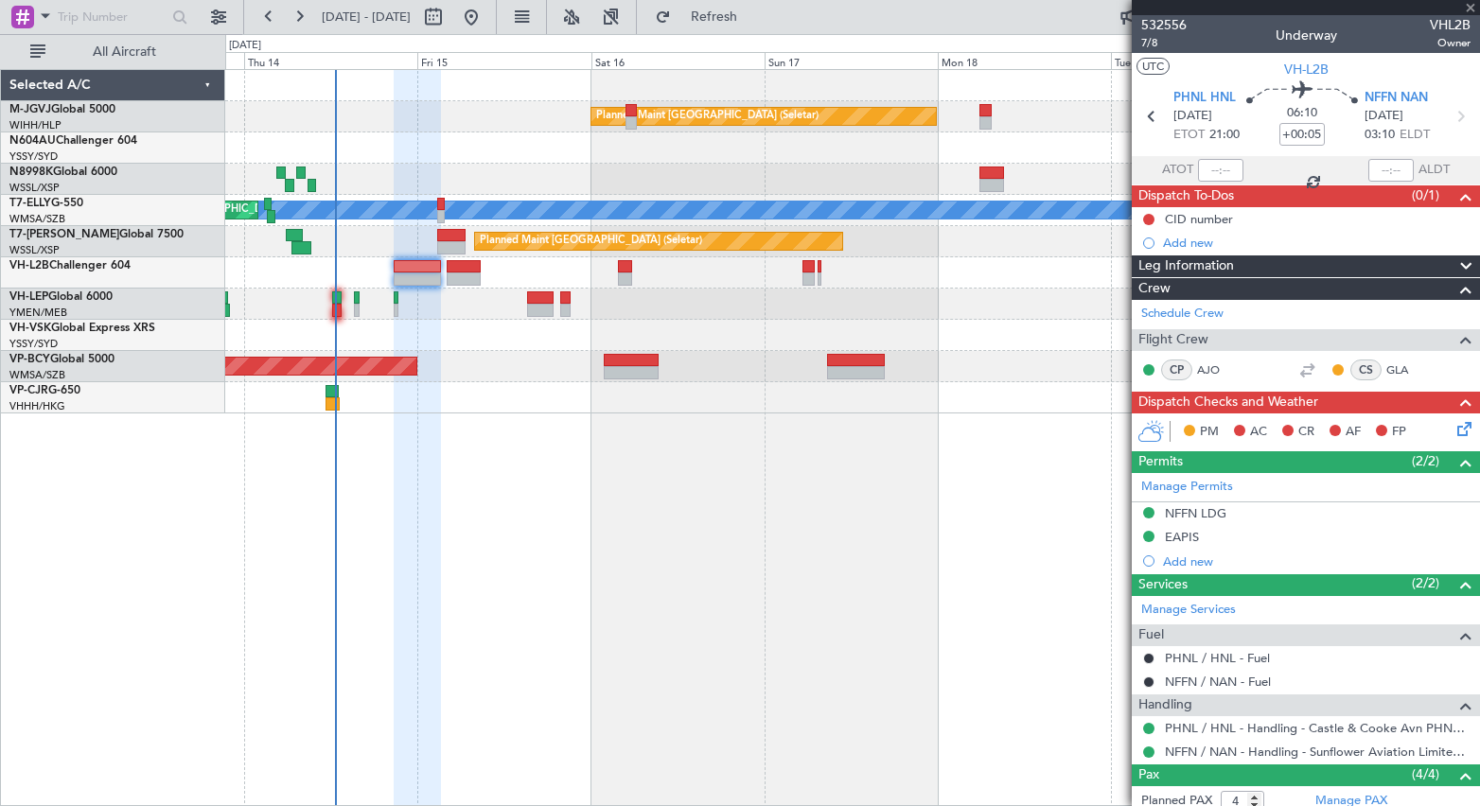
type input "2"
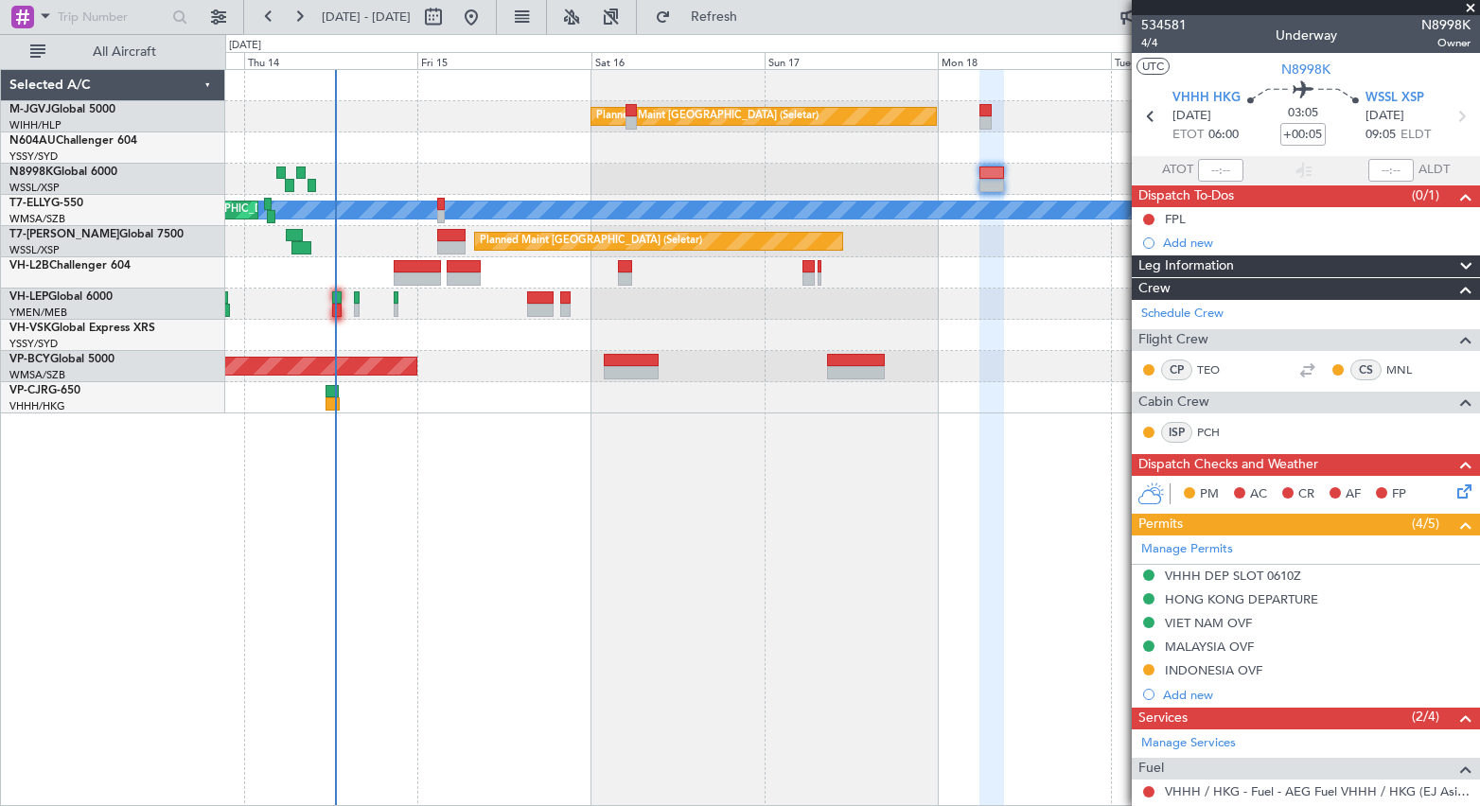
scroll to position [229, 0]
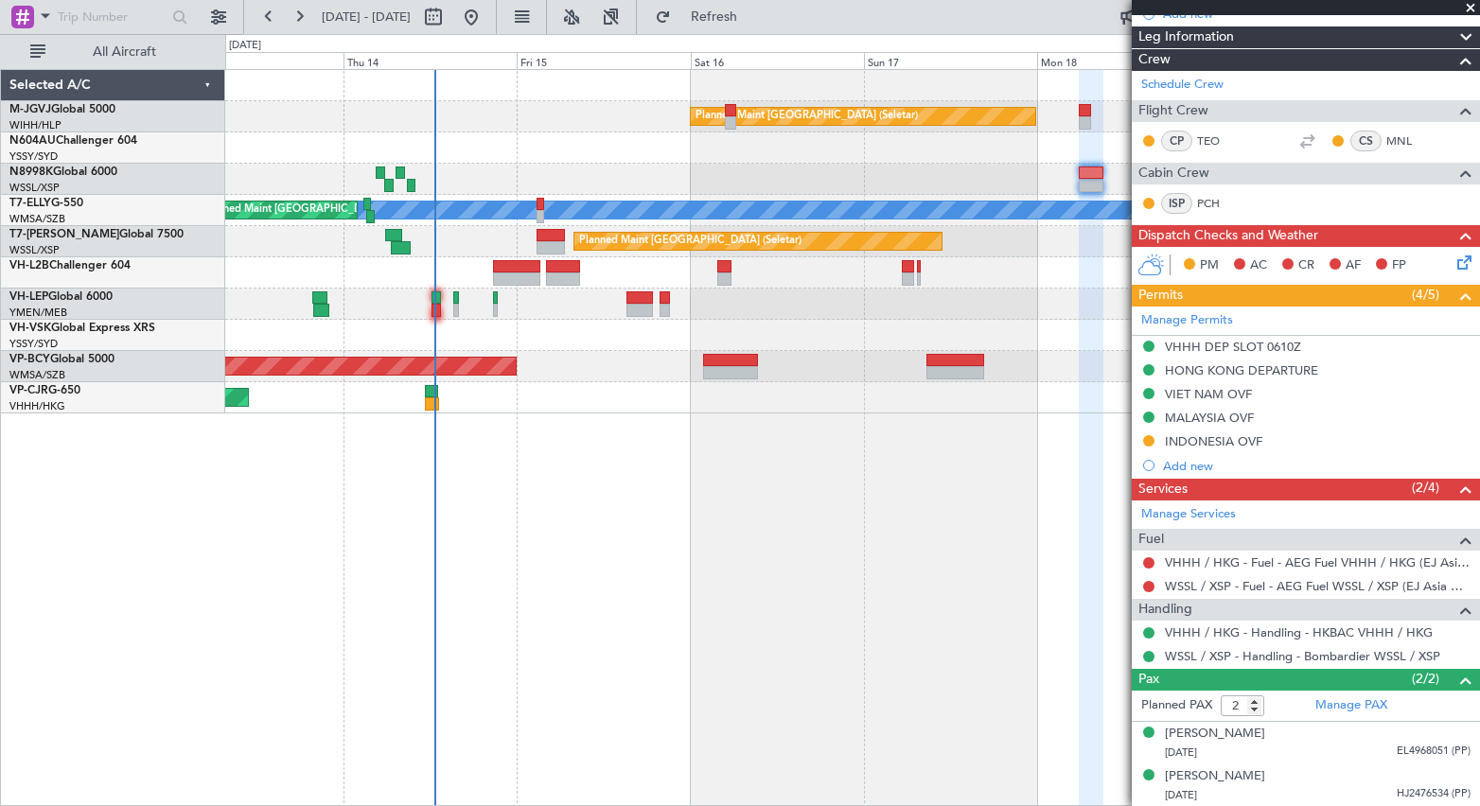
click at [569, 167] on div at bounding box center [852, 179] width 1254 height 31
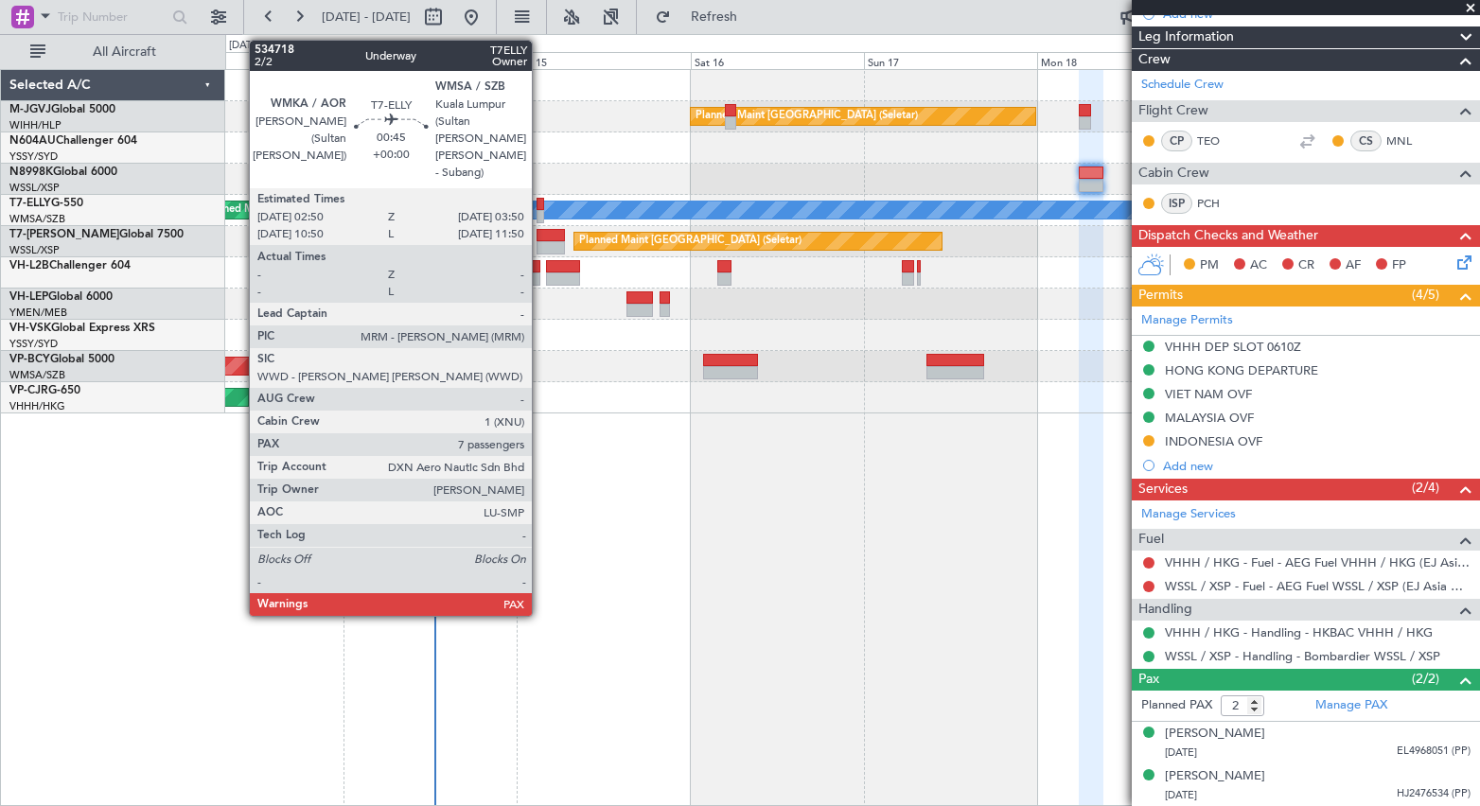
click at [540, 211] on div at bounding box center [540, 216] width 8 height 13
type input "7"
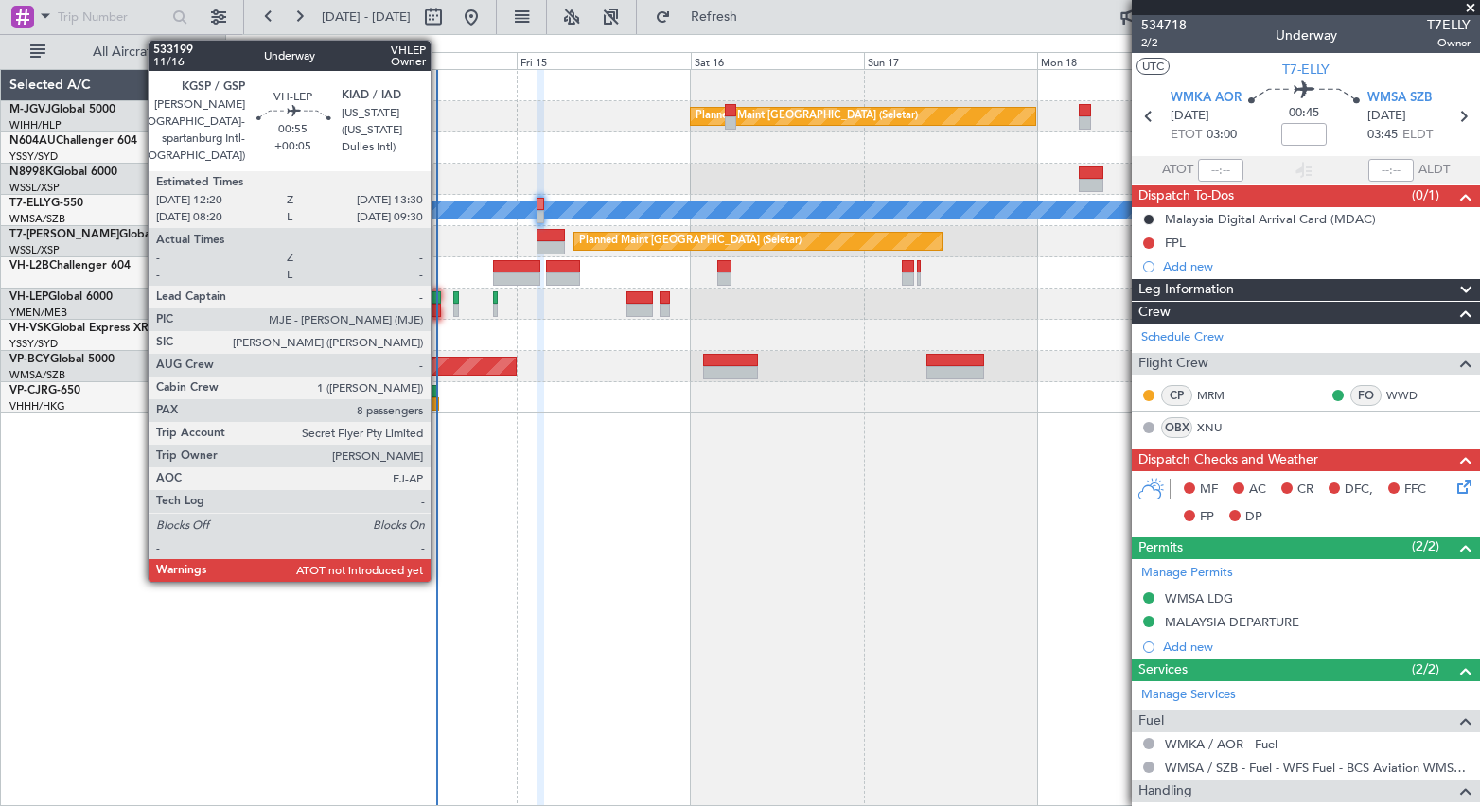
click at [439, 304] on div at bounding box center [435, 310] width 9 height 13
type input "+00:05"
type input "8"
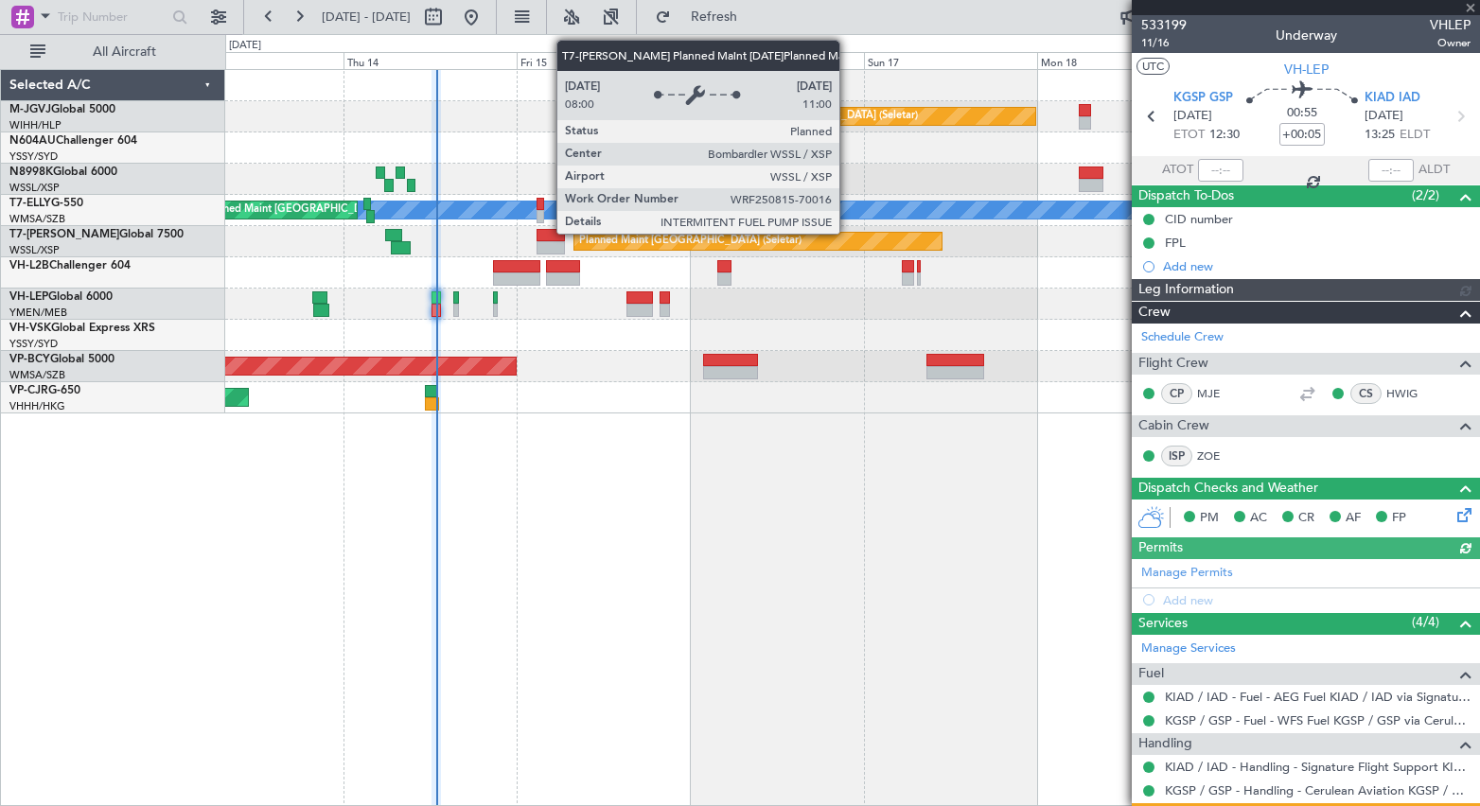
type input "[PERSON_NAME] (LEU)"
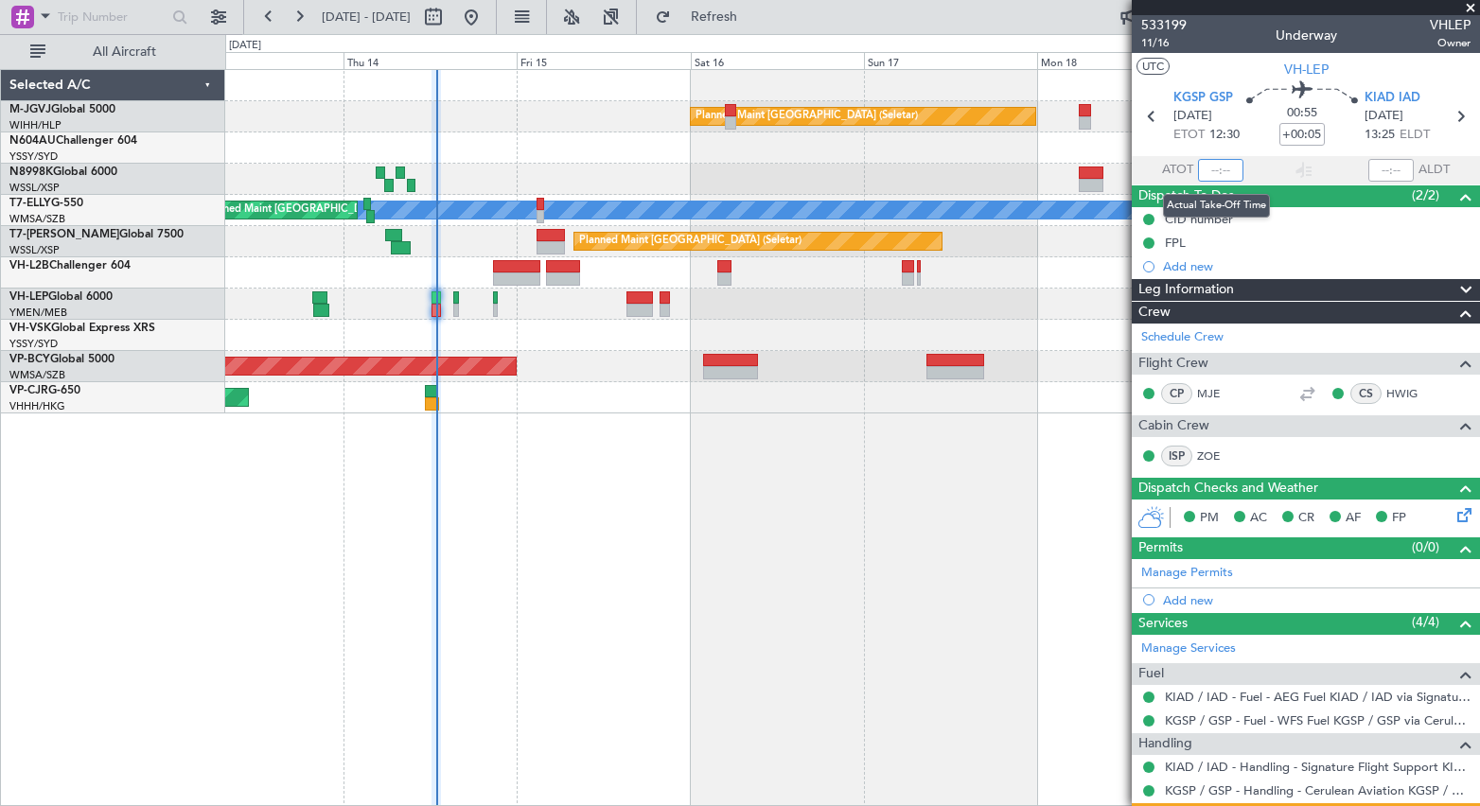
click at [1203, 167] on input "text" at bounding box center [1220, 170] width 45 height 23
click at [576, 165] on div at bounding box center [852, 179] width 1254 height 31
type input "12:45"
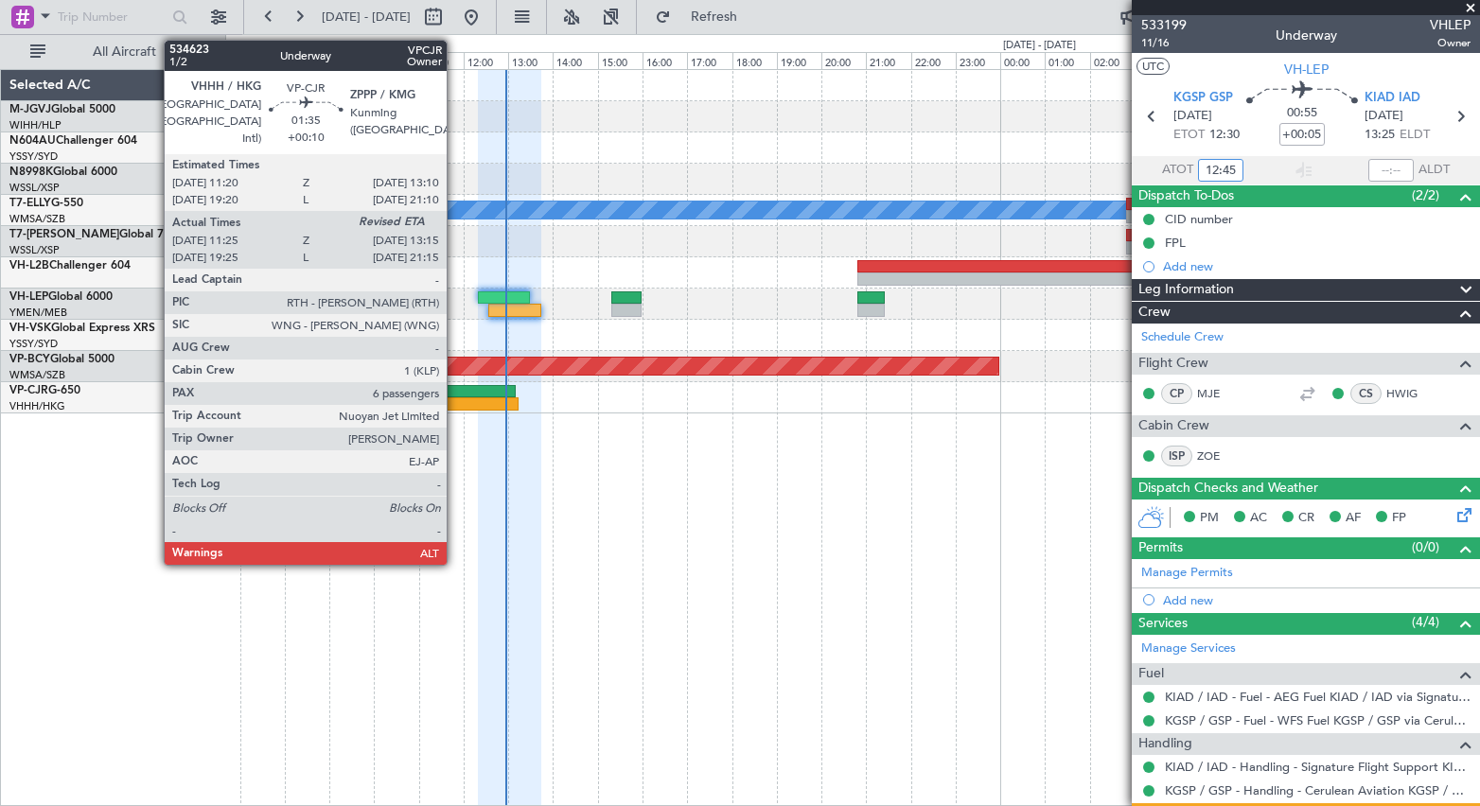
click at [455, 402] on div at bounding box center [477, 403] width 82 height 13
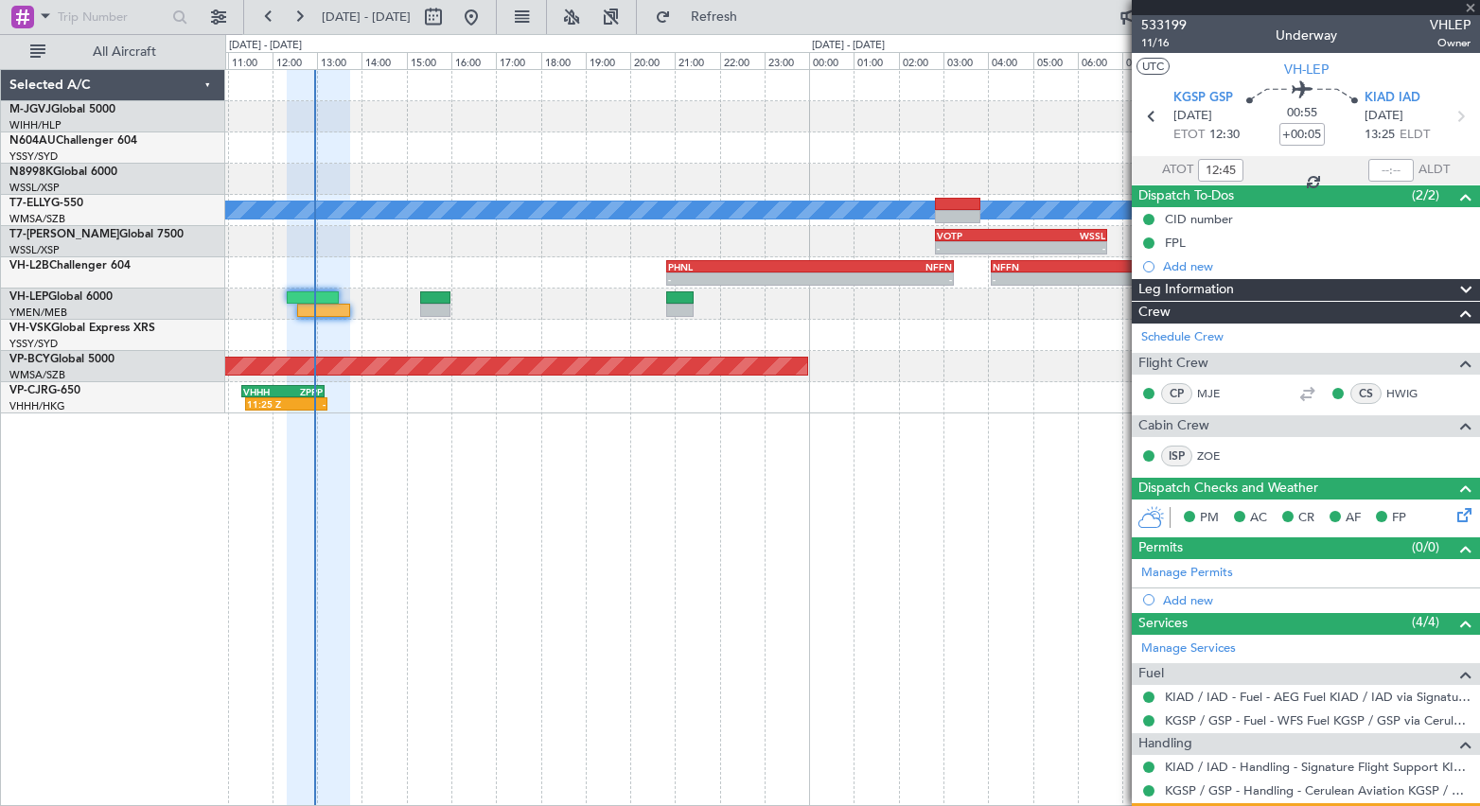
click at [553, 488] on div "[PERSON_NAME] Planned Maint [GEOGRAPHIC_DATA] (Seletar) - - VOTP 02:50 Z WSSL 0…" at bounding box center [852, 437] width 1255 height 737
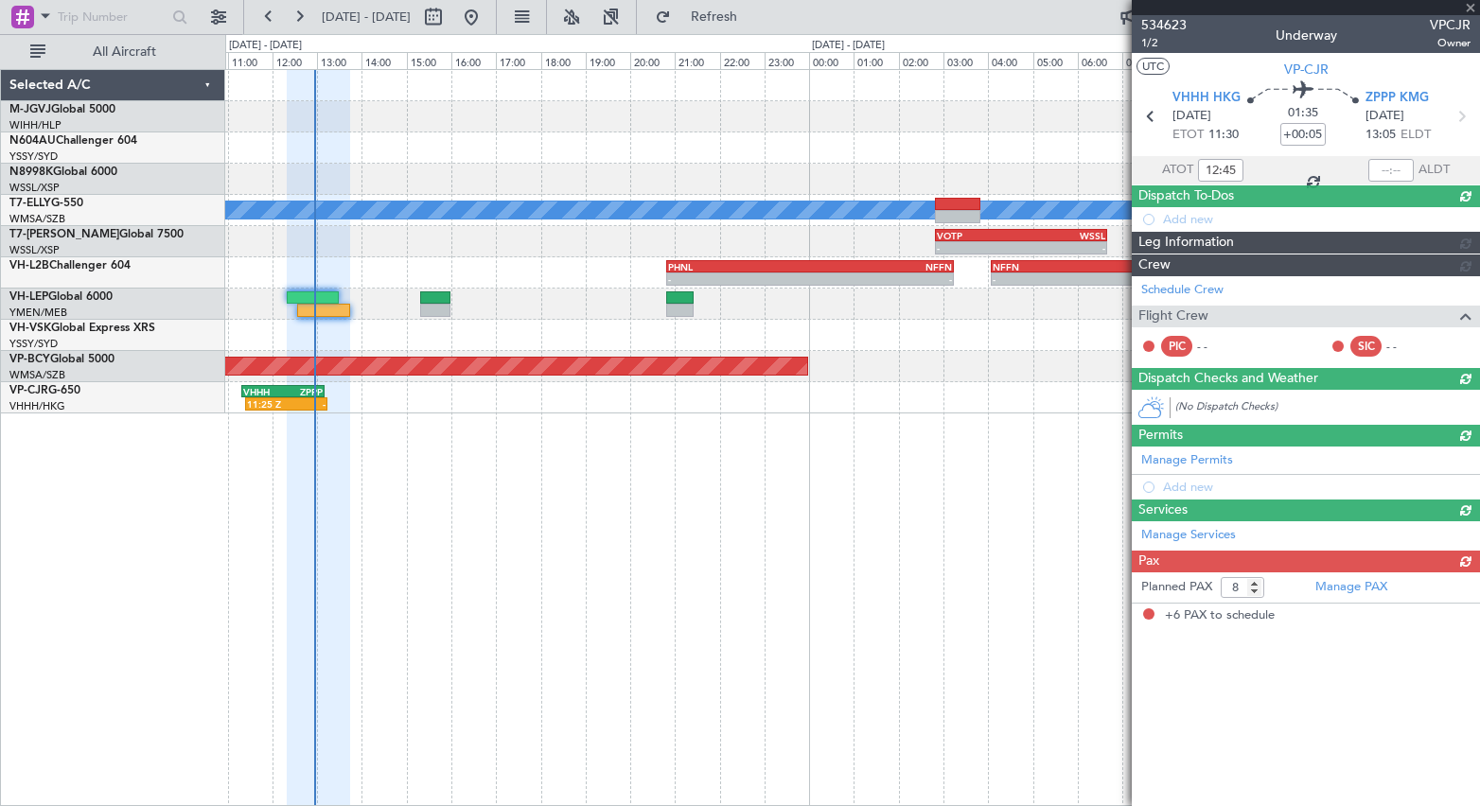
type input "+00:10"
type input "11:35"
type input "6"
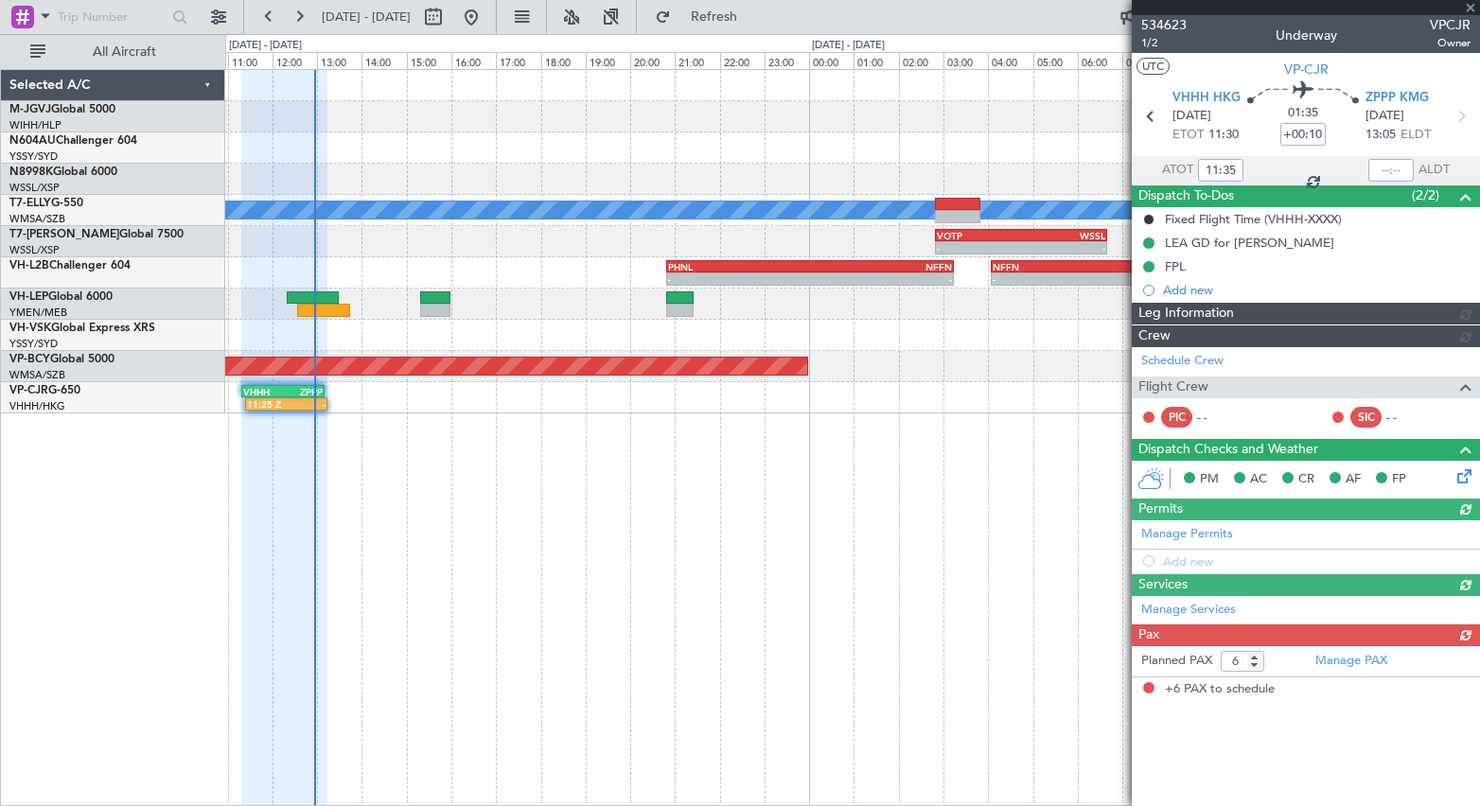
type input "[PERSON_NAME] (LEU)"
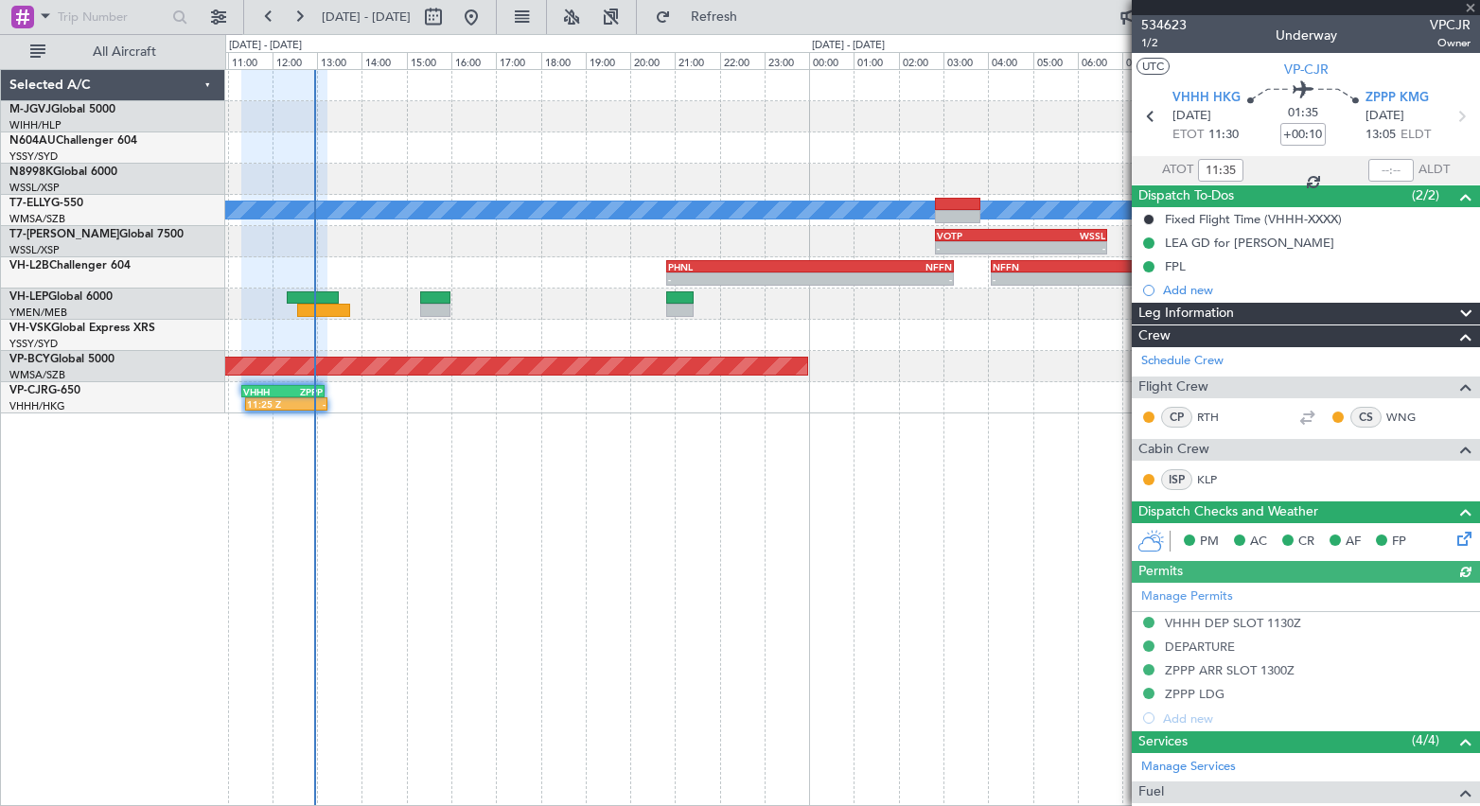
type input "[PERSON_NAME] (LEU)"
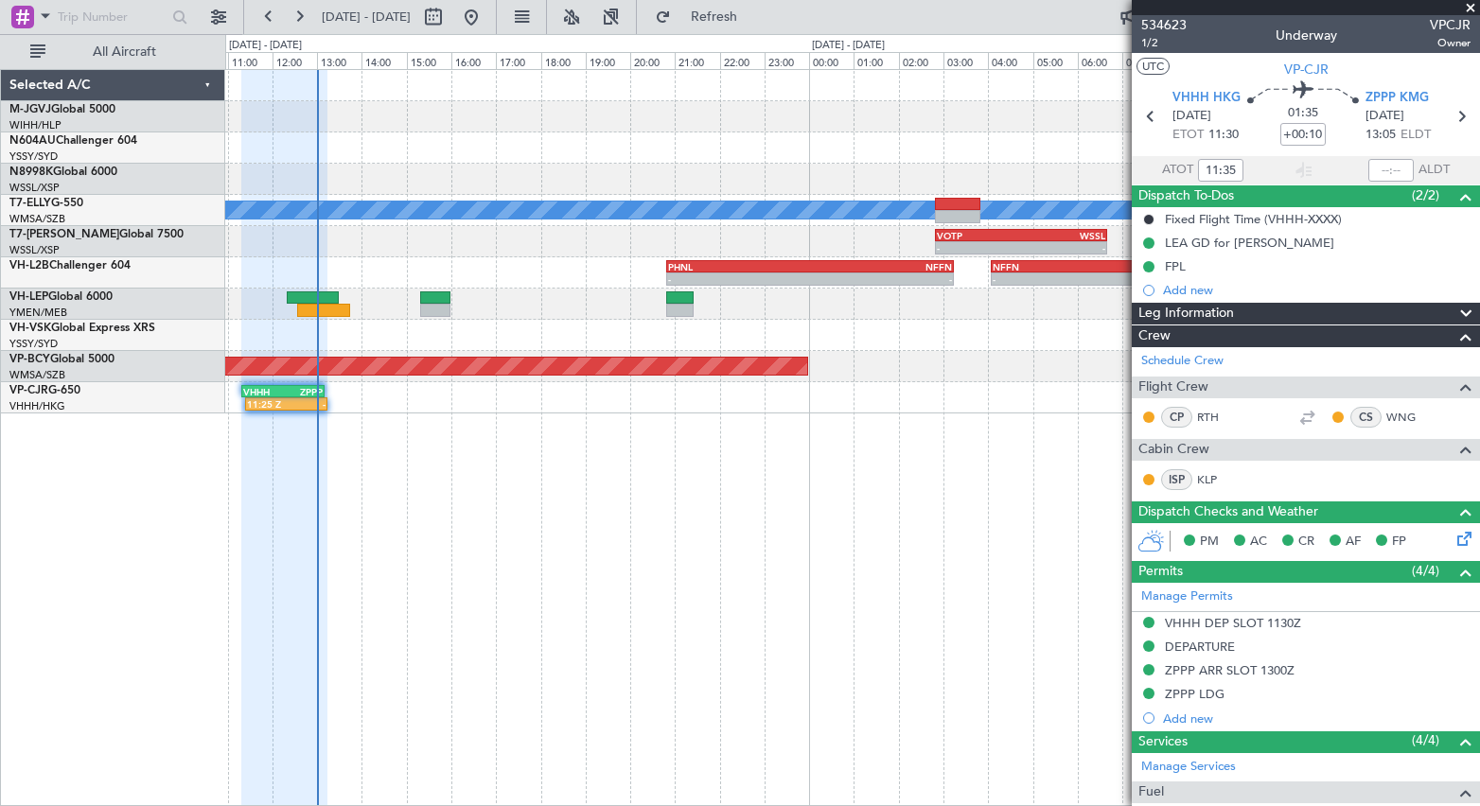
click at [439, 434] on div "MEL Planned Maint Singapore (Seletar) - - VOTP 02:50 Z WSSL 06:40 Z 06:40 Z 09:…" at bounding box center [852, 437] width 1255 height 737
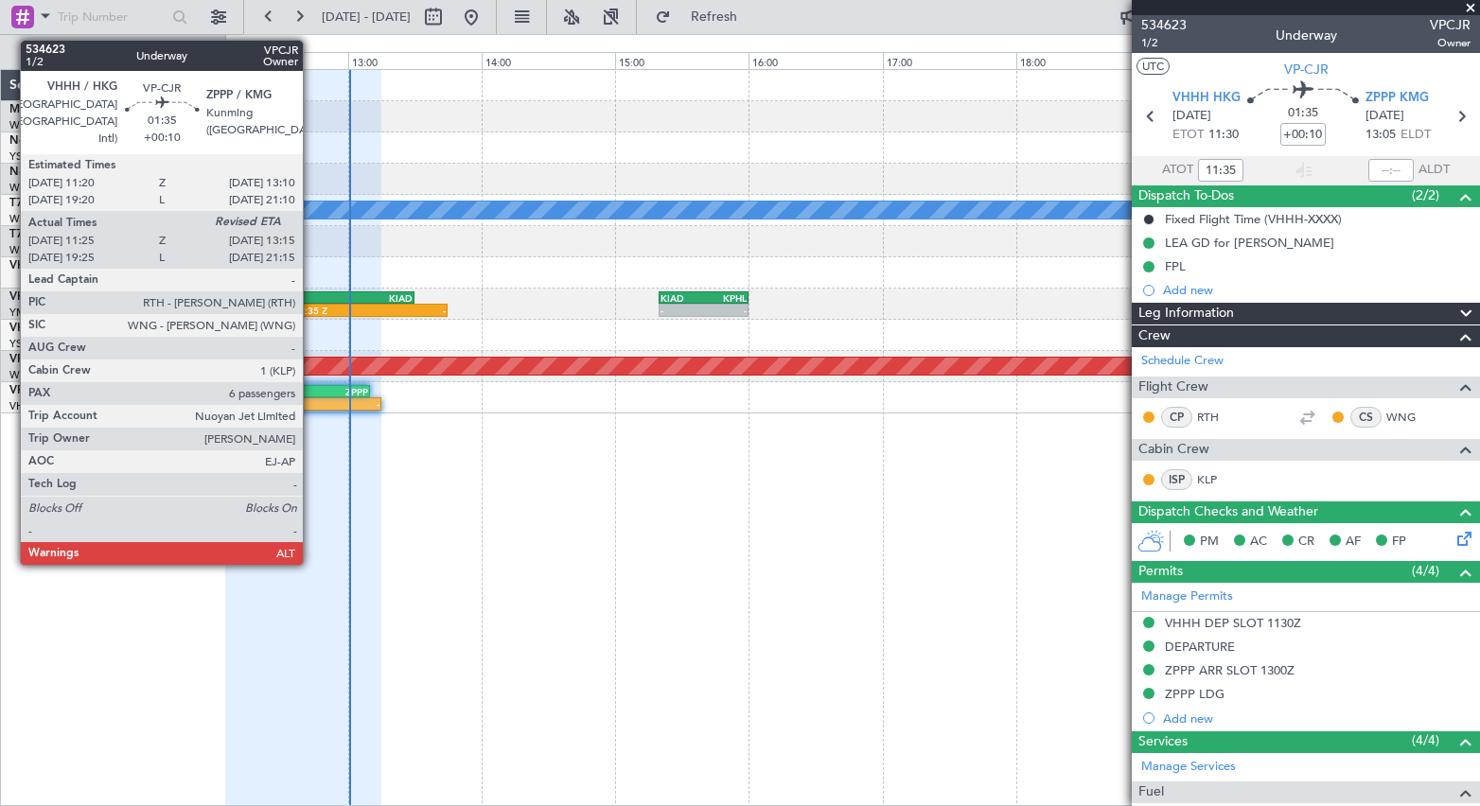
click at [311, 398] on div "-" at bounding box center [318, 403] width 121 height 11
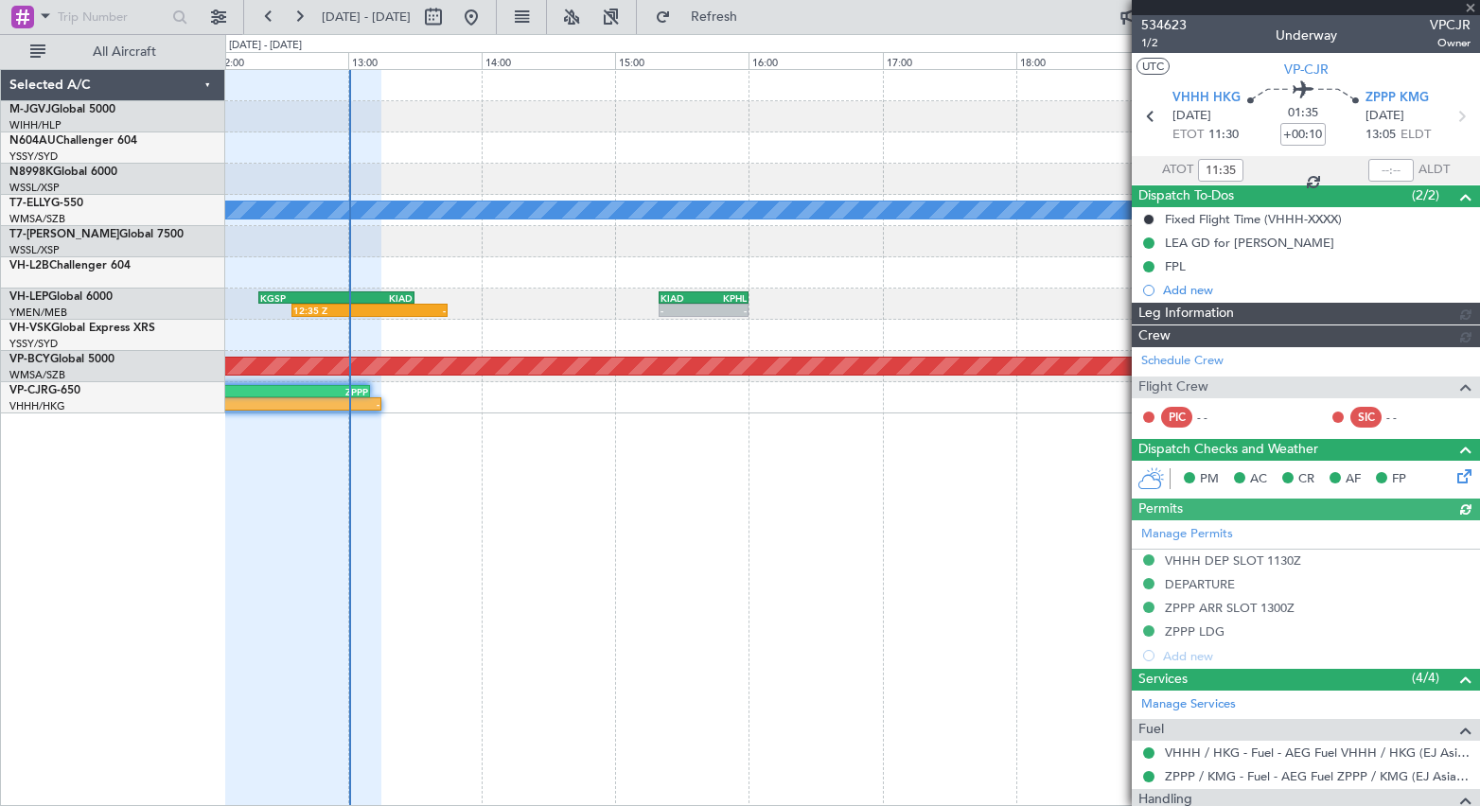
type input "[PERSON_NAME] (LEU)"
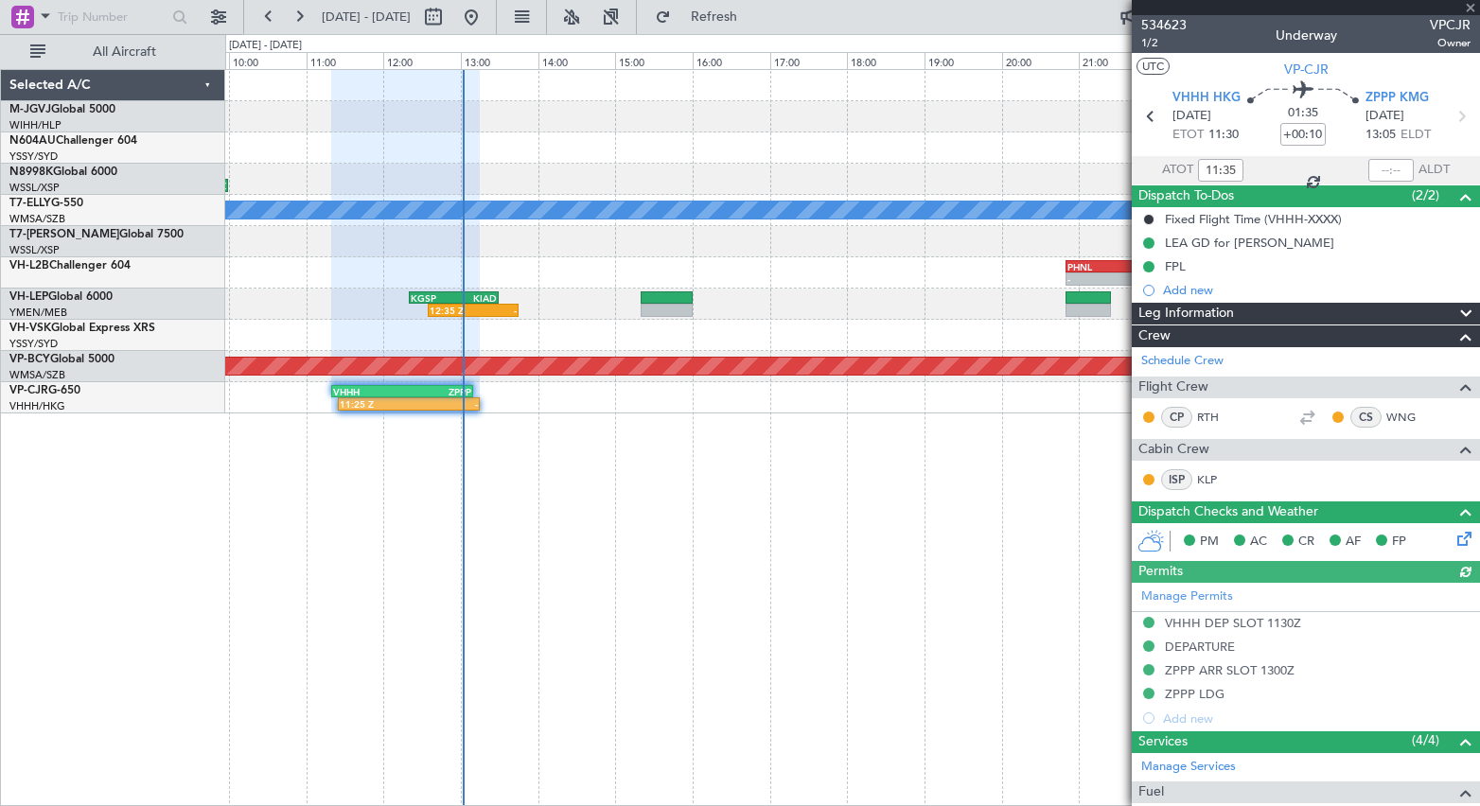
type input "[PERSON_NAME] (LEU)"
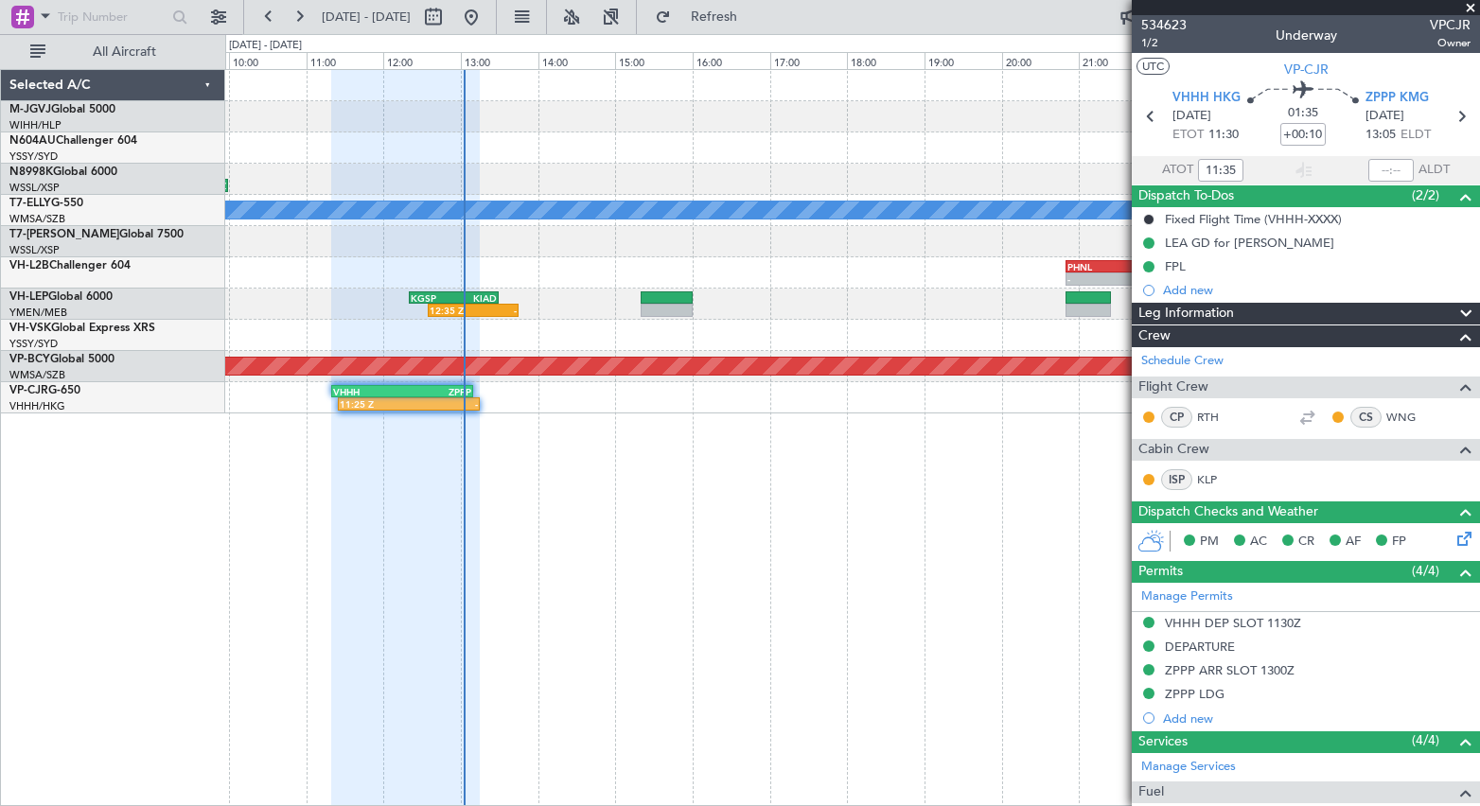
click at [428, 227] on div "06:40 Z 09:18 Z - - VOTP 02:50 Z WSSL 06:40 Z VIDP 05:50 Z VOTP 08:10 Z" at bounding box center [852, 241] width 1254 height 31
type input "[PERSON_NAME] (LEU)"
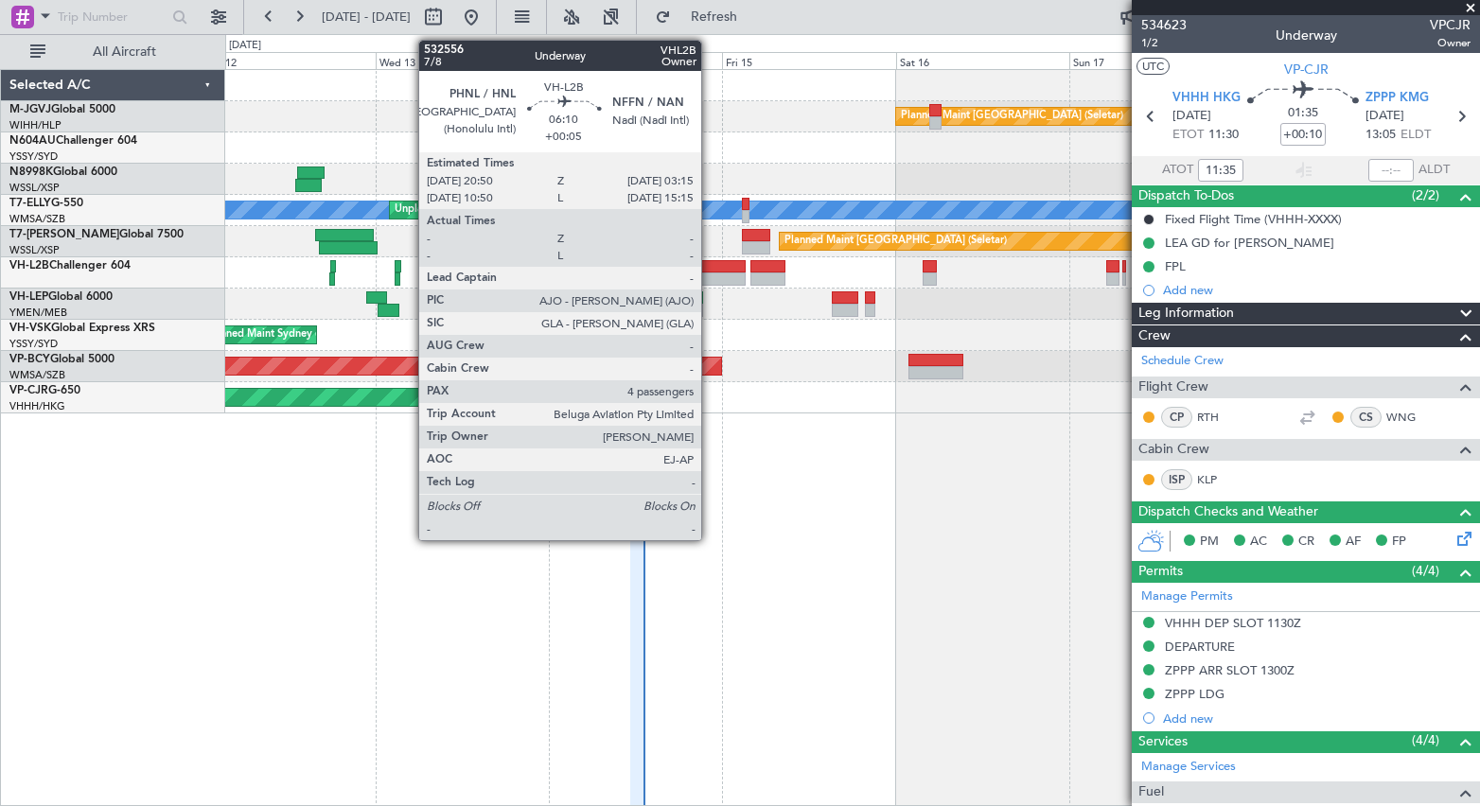
click at [710, 273] on div at bounding box center [721, 278] width 46 height 13
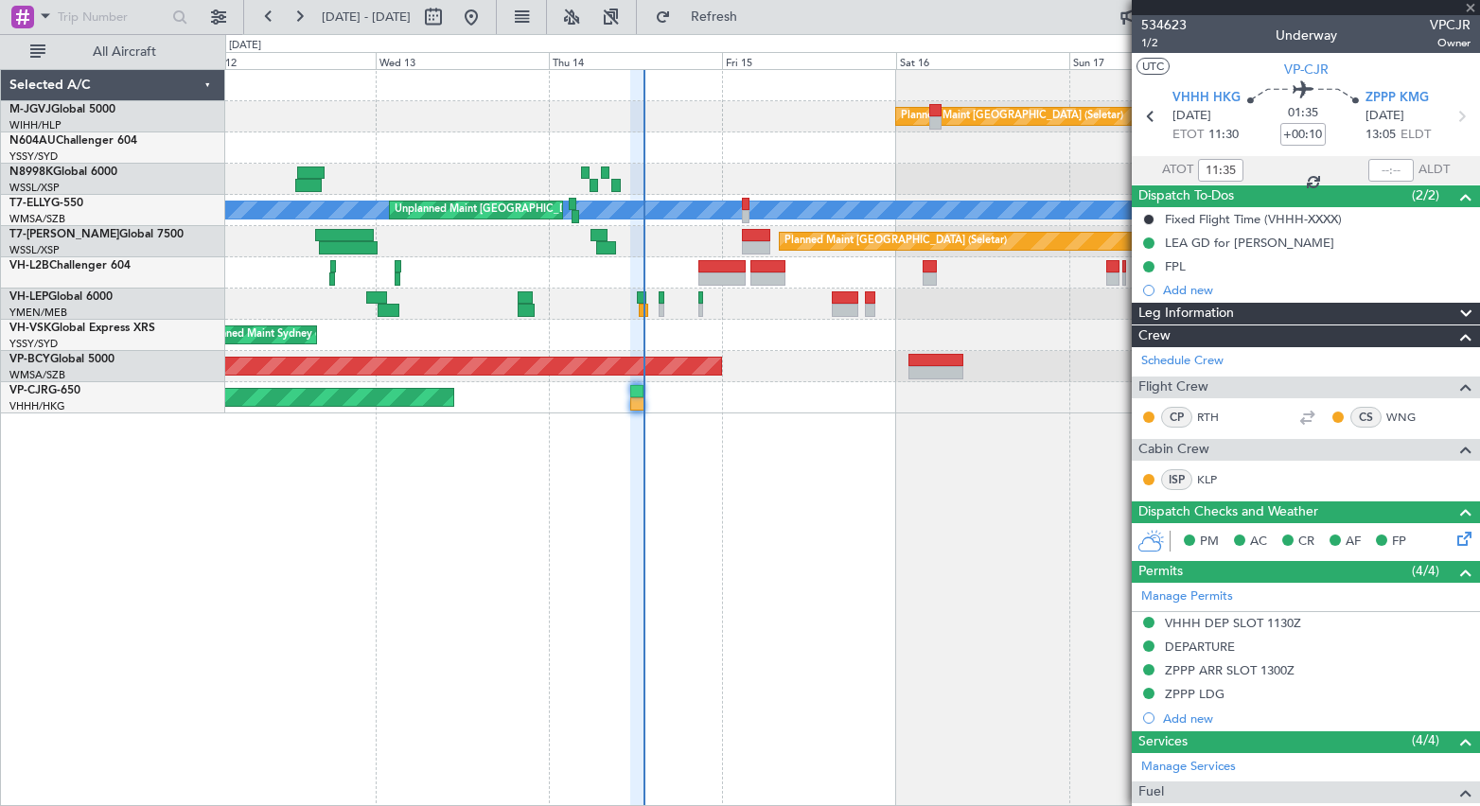
type input "+00:05"
type input "4"
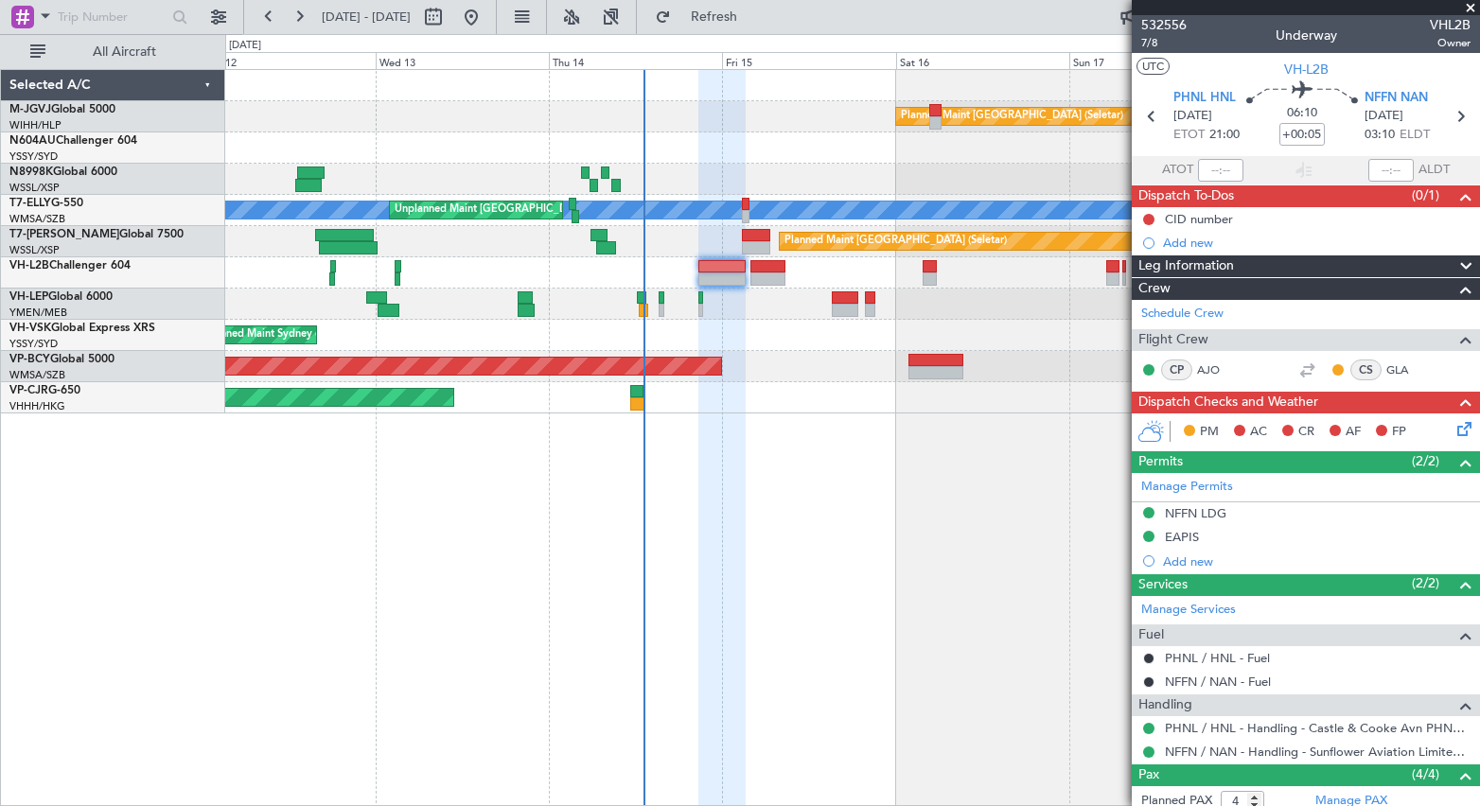
click at [420, 159] on div at bounding box center [852, 147] width 1254 height 31
click at [754, 317] on div "Planned Maint Los Angeles (Los Angeles International) MEL San Antonio (San Anto…" at bounding box center [852, 304] width 1254 height 31
click at [781, 369] on div "Planned Maint [GEOGRAPHIC_DATA] (Sultan [PERSON_NAME] [PERSON_NAME] - Subang)" at bounding box center [852, 366] width 1254 height 31
click at [836, 422] on div "Planned Maint Singapore (Seletar) Unplanned Maint Kuala Lumpur (Sultan Abdul Az…" at bounding box center [852, 437] width 1255 height 737
click at [1213, 516] on div "NFFN LDG" at bounding box center [1196, 513] width 62 height 16
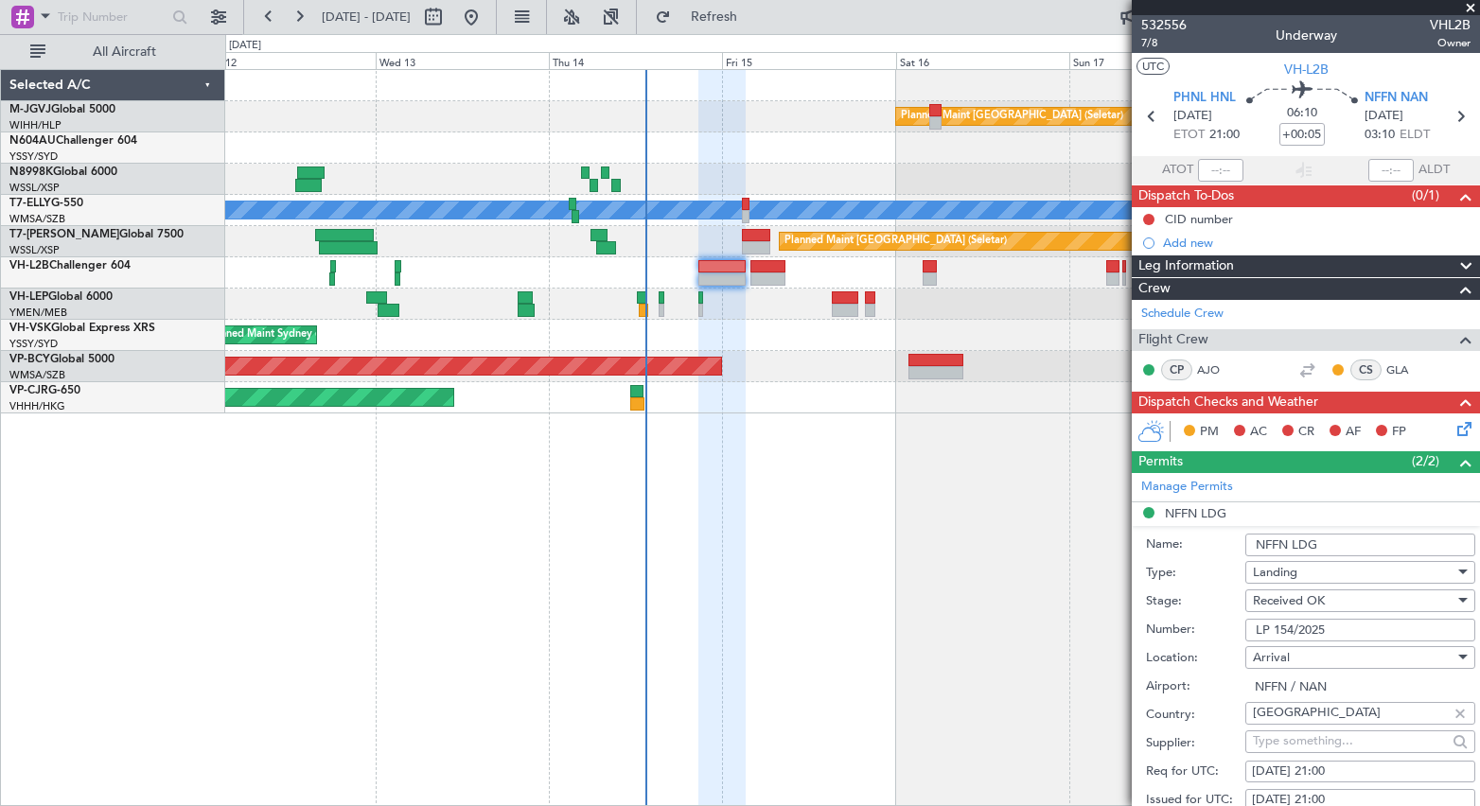
click at [1300, 633] on input "LP 154/2025" at bounding box center [1360, 630] width 230 height 23
click at [895, 156] on div at bounding box center [852, 147] width 1254 height 31
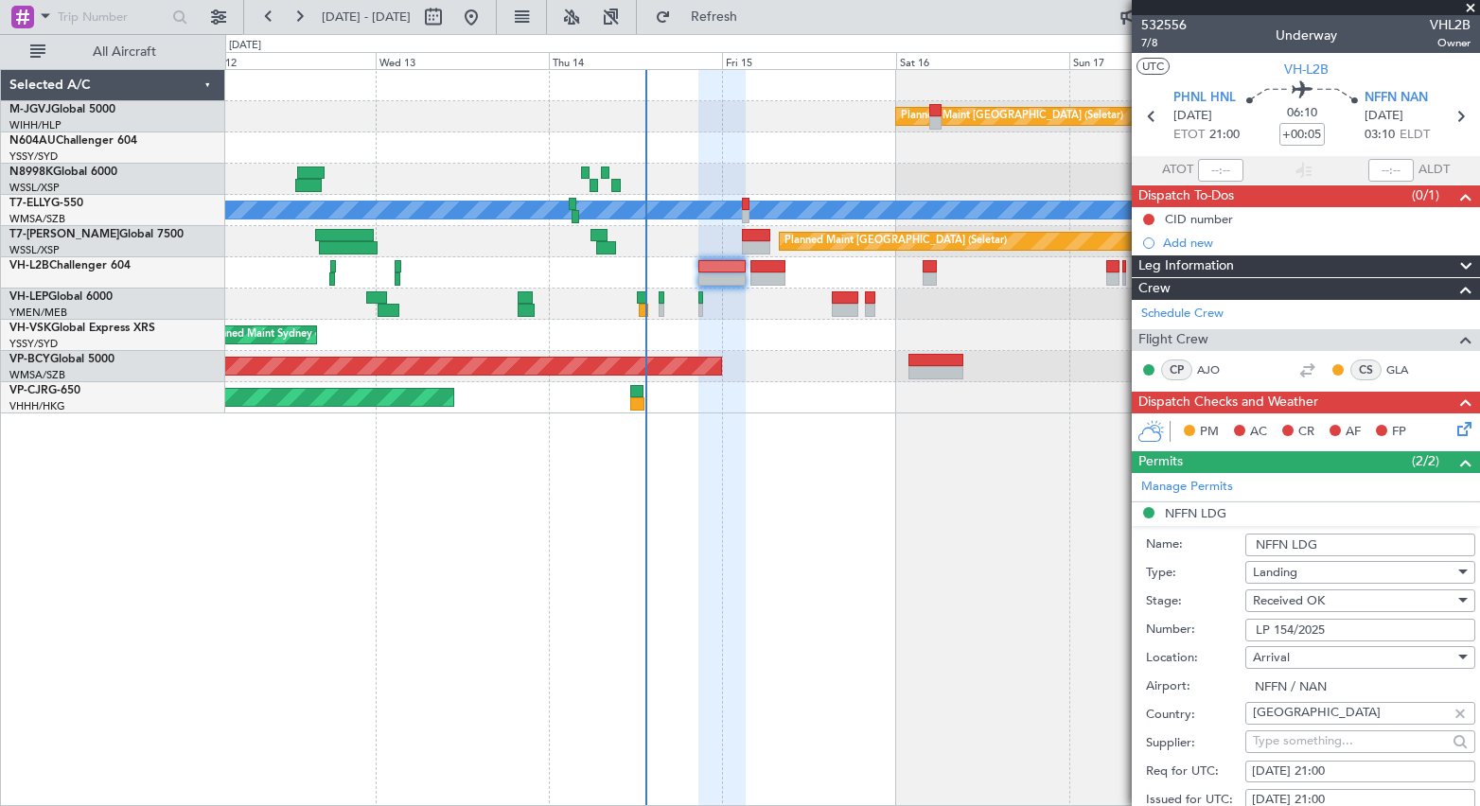
click at [870, 154] on div at bounding box center [852, 147] width 1254 height 31
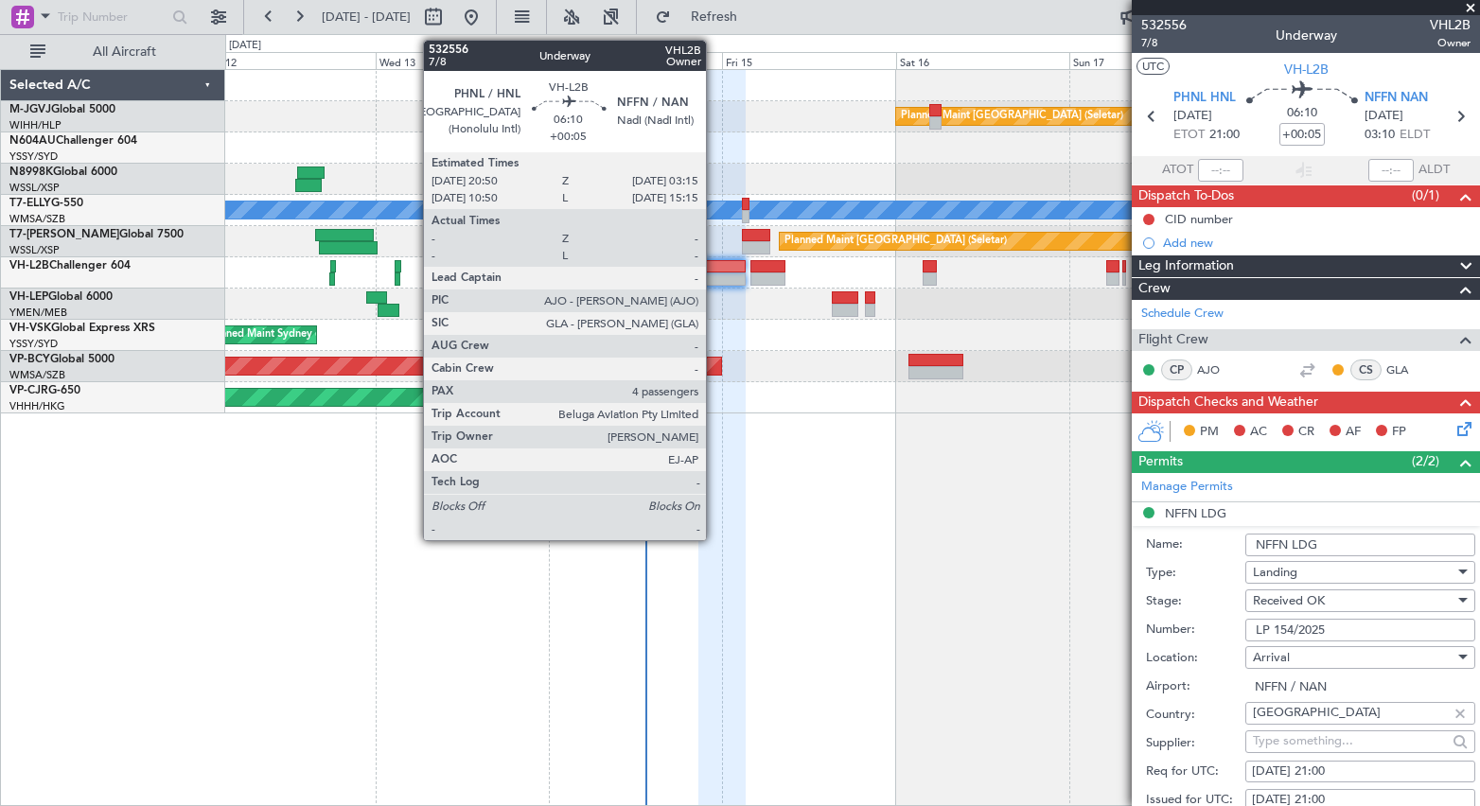
click at [714, 277] on div at bounding box center [721, 278] width 46 height 13
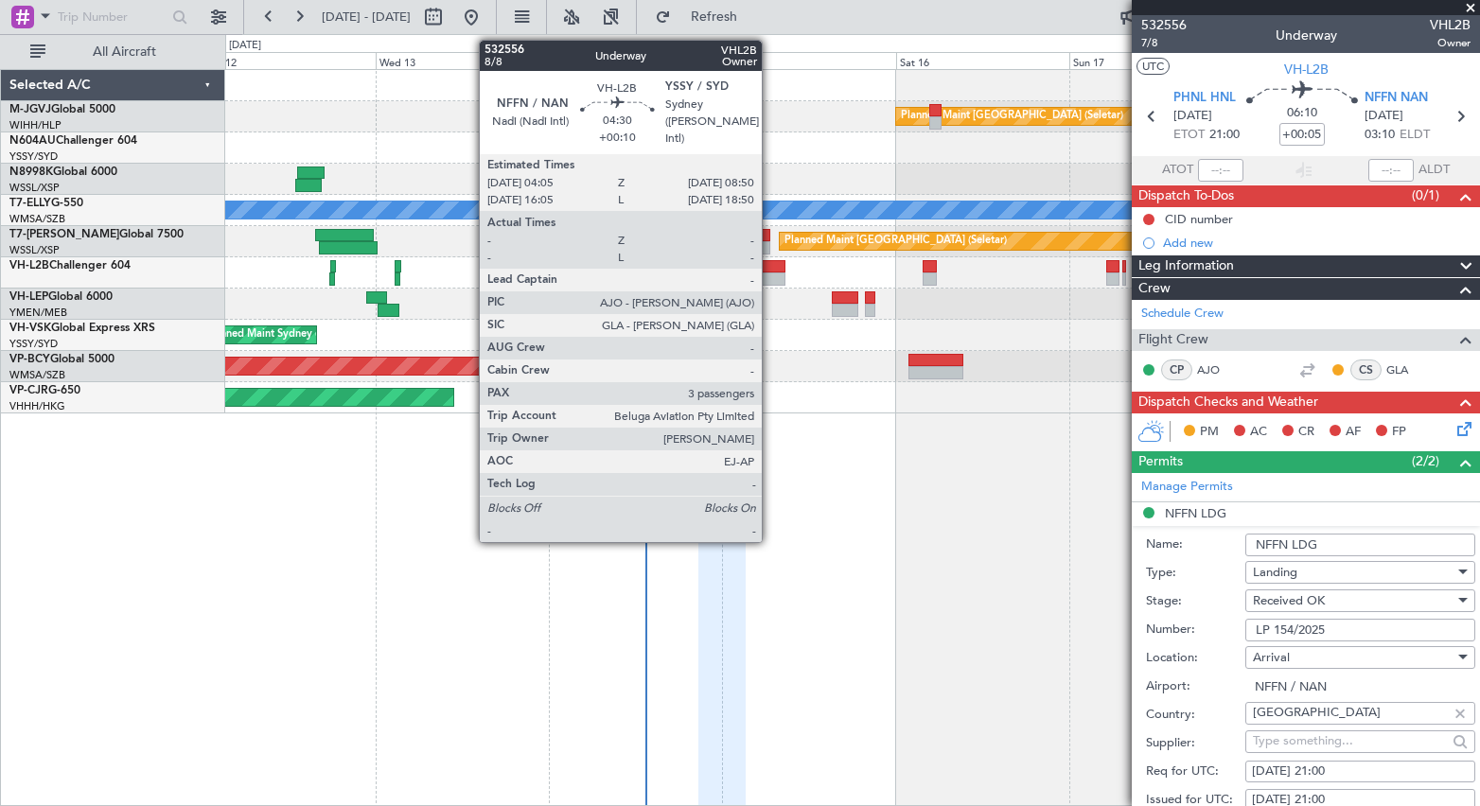
click at [770, 268] on div at bounding box center [767, 266] width 35 height 13
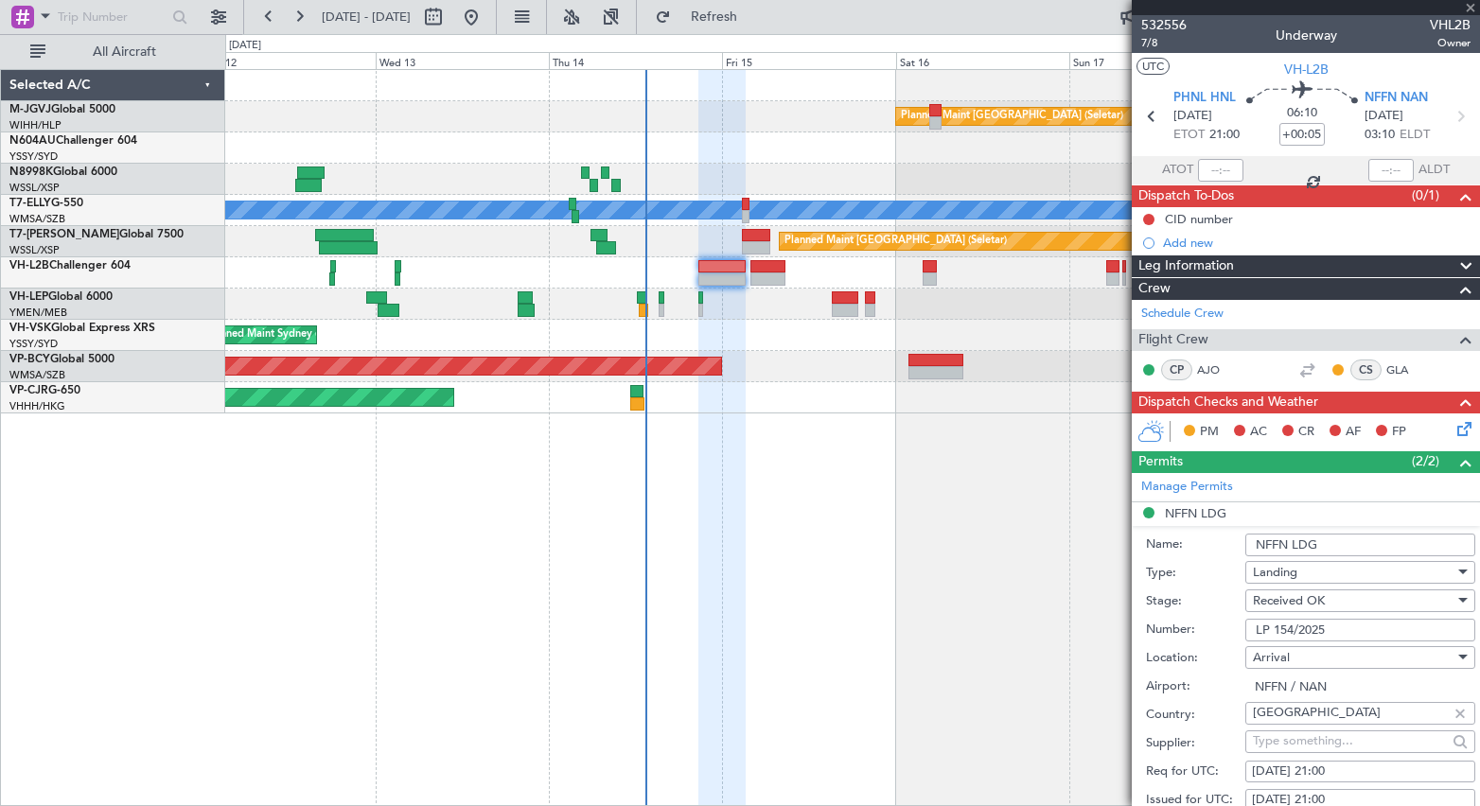
type input "+00:10"
type input "3"
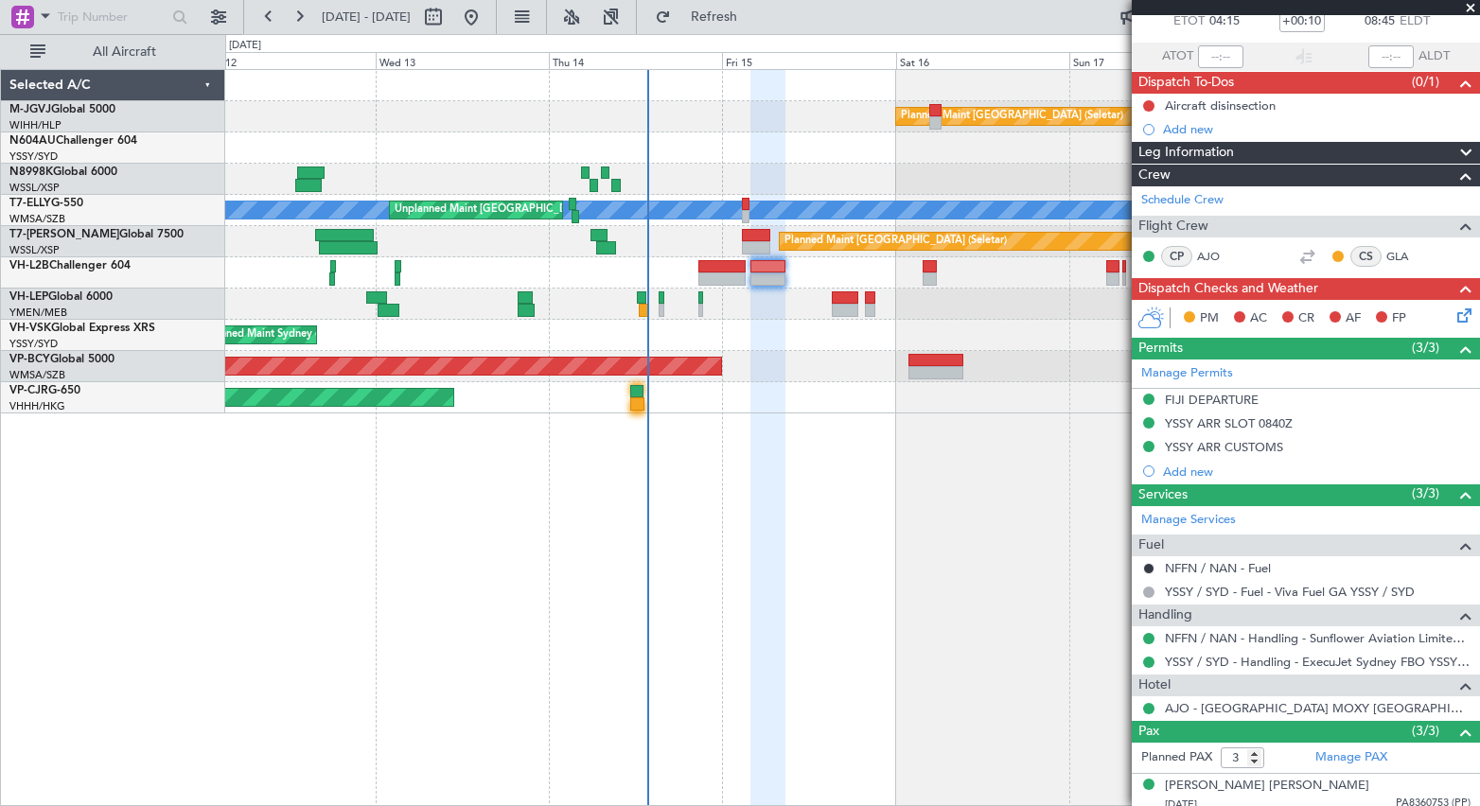
scroll to position [208, 0]
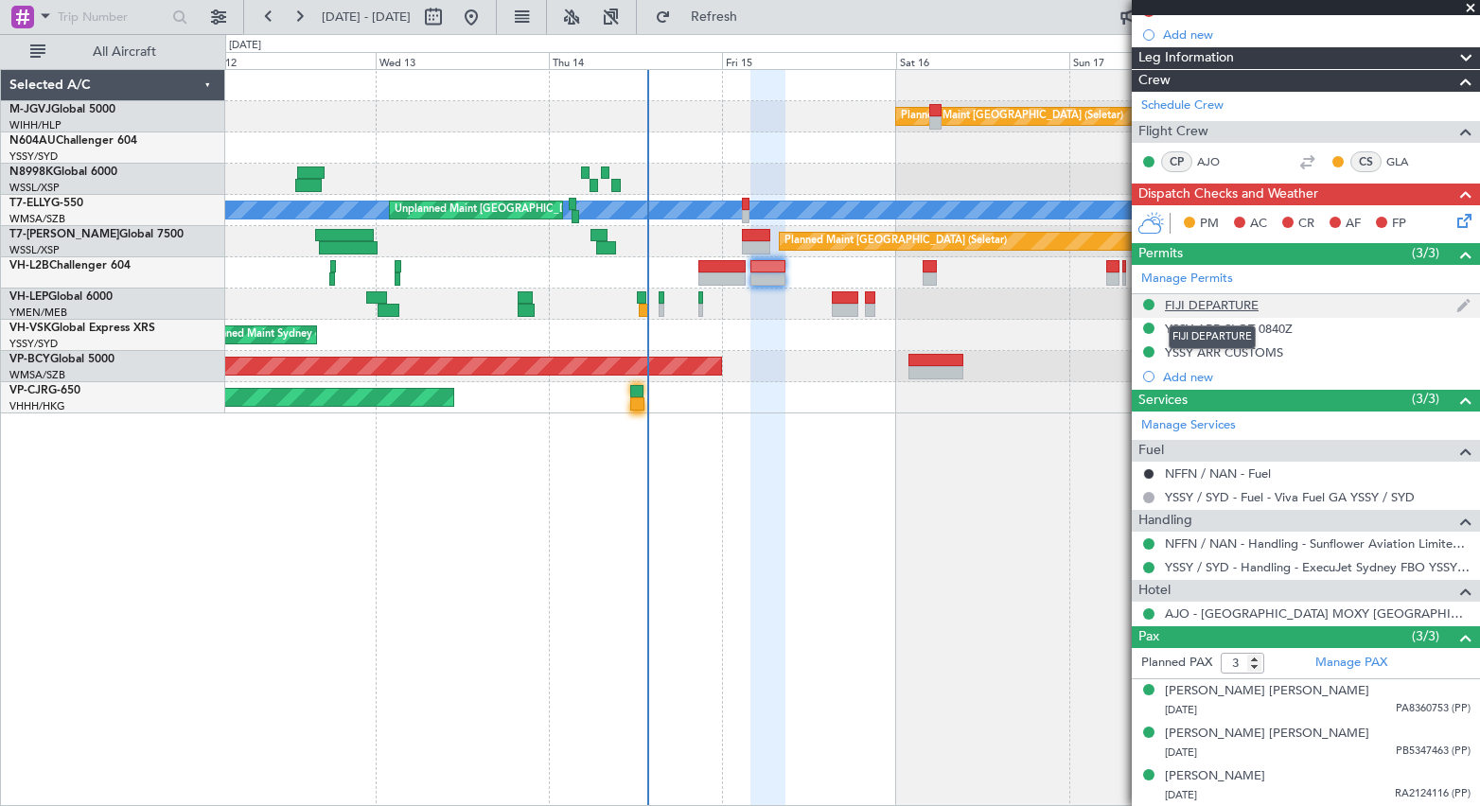
click at [1216, 297] on div "FIJI DEPARTURE" at bounding box center [1212, 305] width 94 height 16
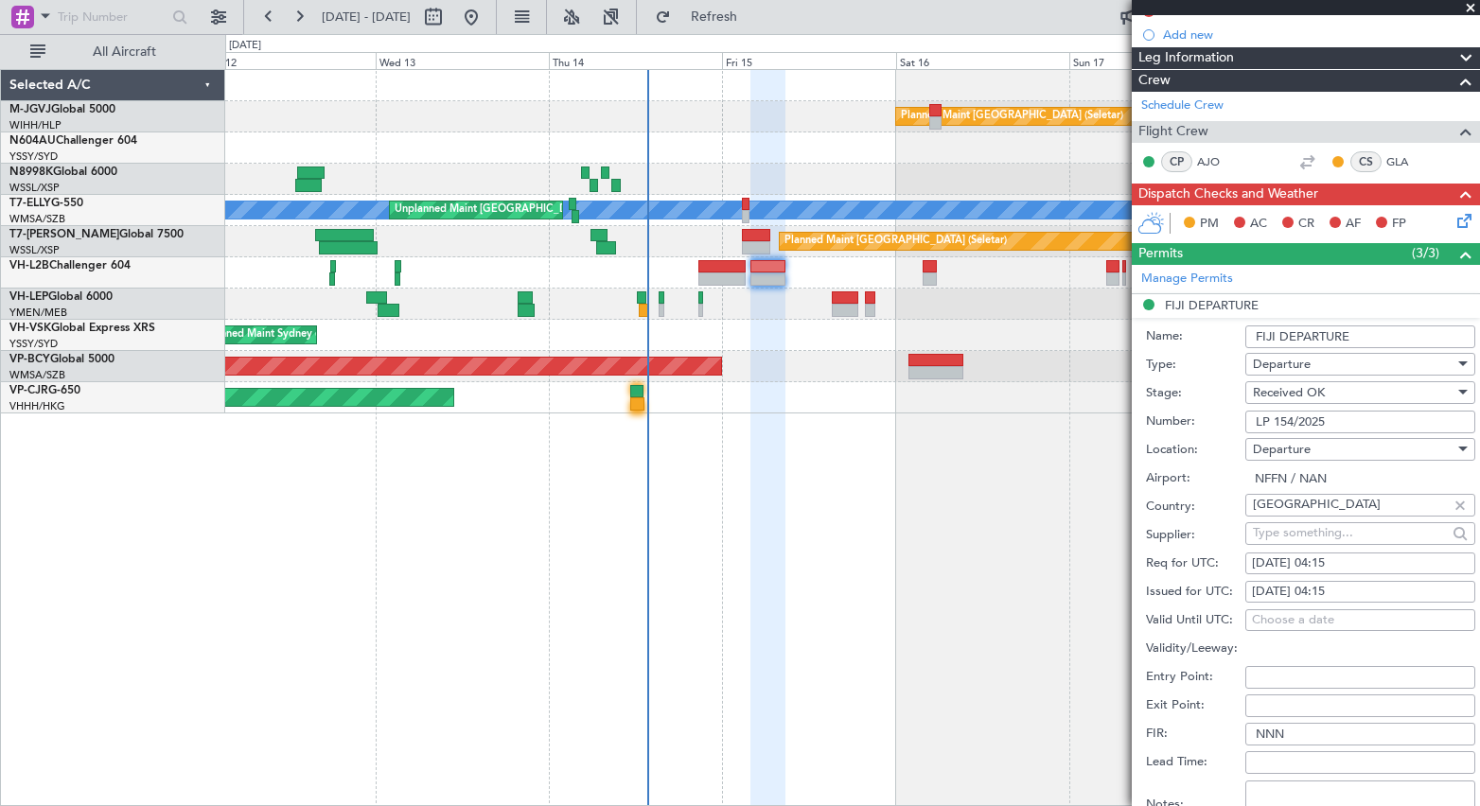
click at [1290, 423] on input "LP 154/2025" at bounding box center [1360, 422] width 230 height 23
click at [1290, 422] on input "LP 154/2025" at bounding box center [1360, 422] width 230 height 23
click at [873, 550] on div "Planned Maint Singapore (Seletar) MEL Unplanned Maint Kuala Lumpur (Sultan Abdu…" at bounding box center [852, 437] width 1255 height 737
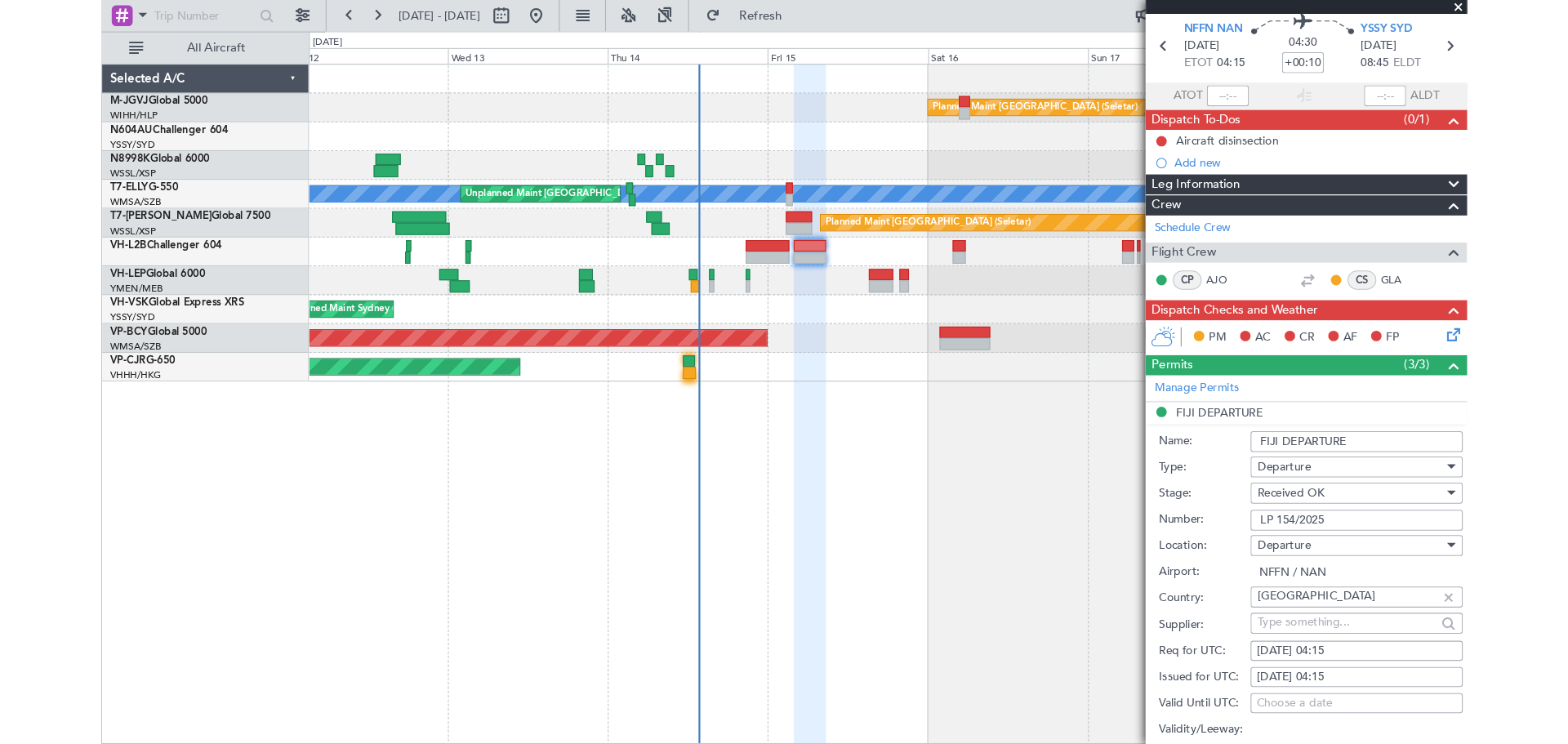
scroll to position [0, 0]
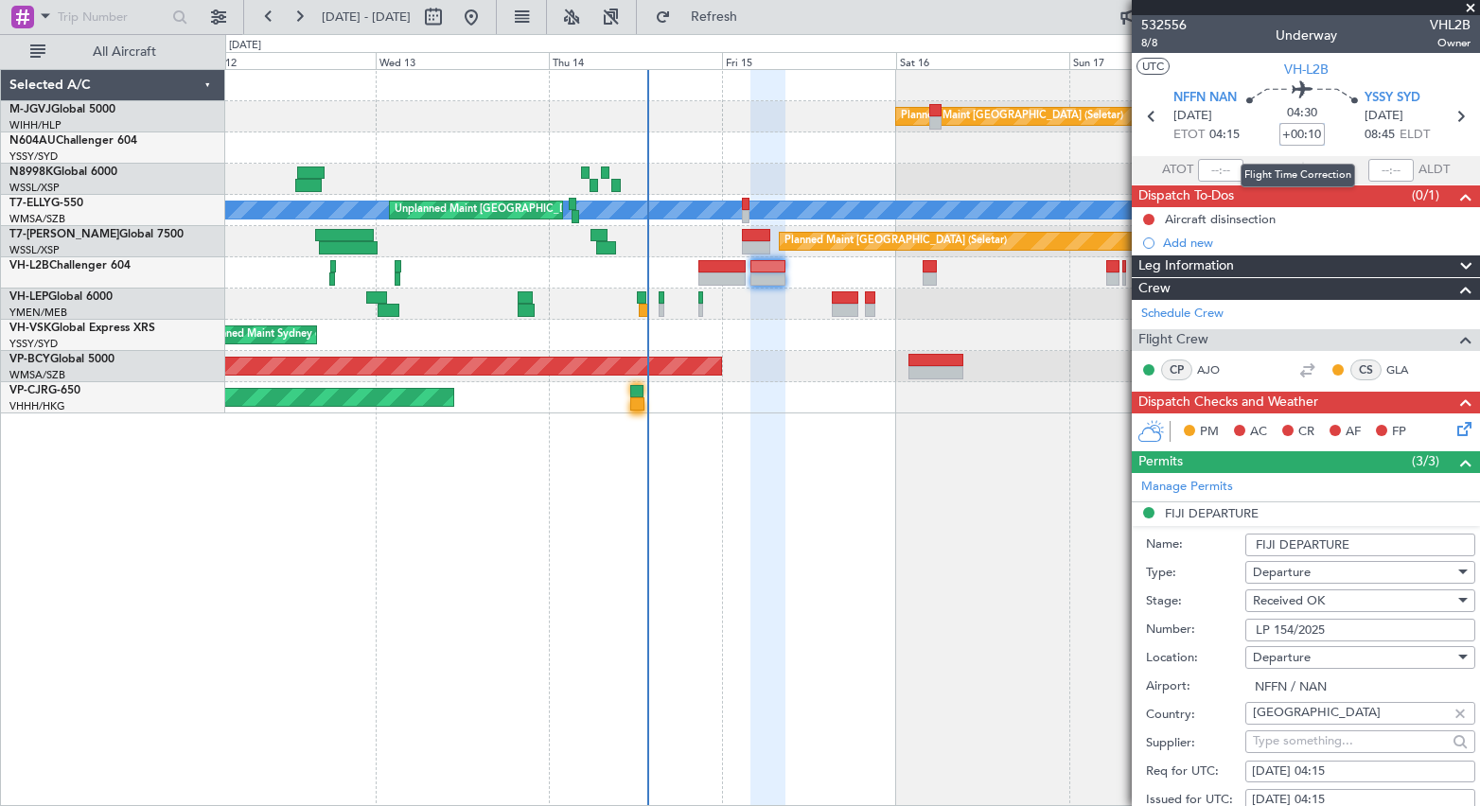
click at [1282, 134] on input "+00:10" at bounding box center [1301, 134] width 45 height 23
type input "+00:00"
click at [1008, 597] on div "Planned Maint Singapore (Seletar) MEL Unplanned Maint Kuala Lumpur (Sultan Abdu…" at bounding box center [852, 437] width 1255 height 737
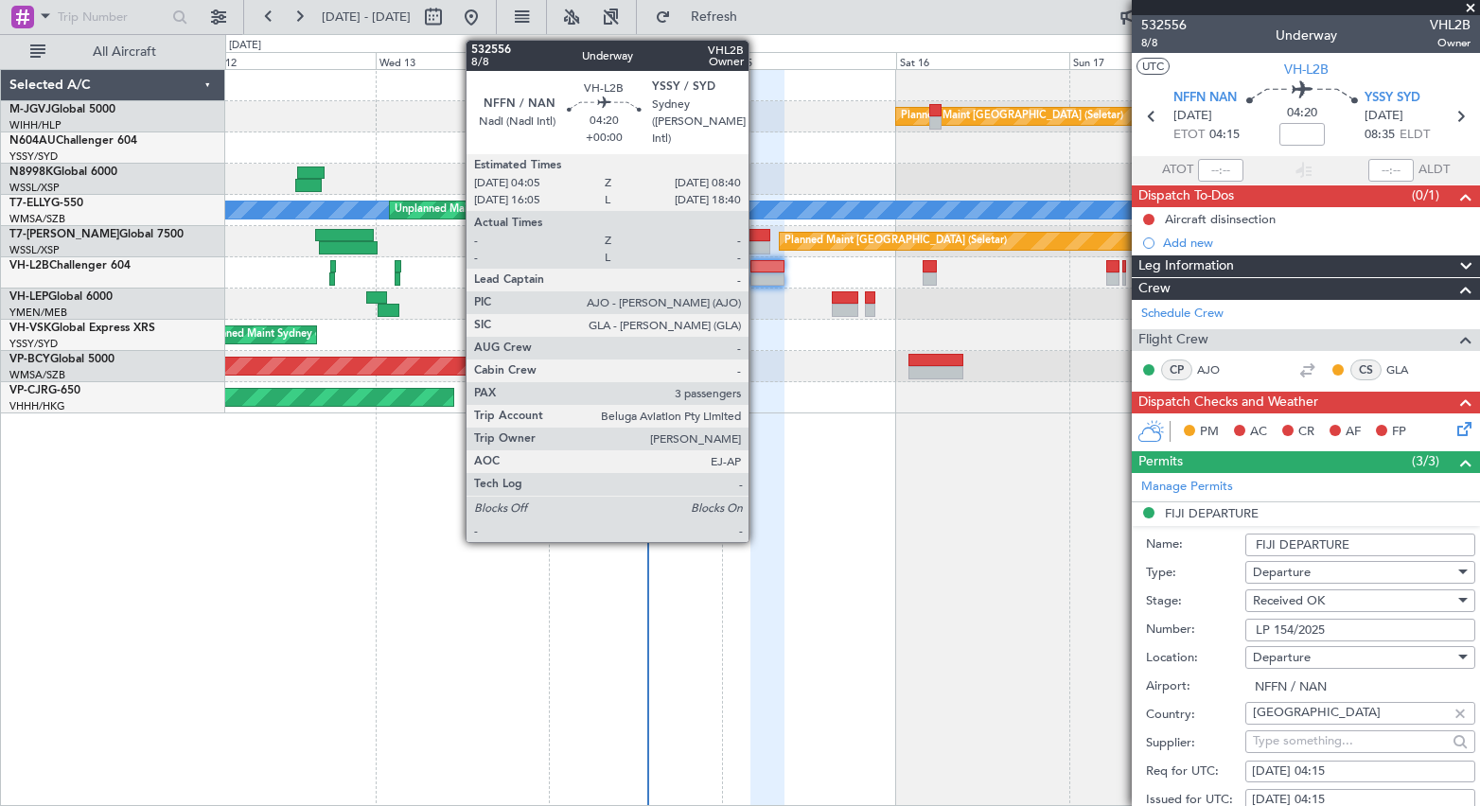
click at [757, 272] on div at bounding box center [766, 278] width 33 height 13
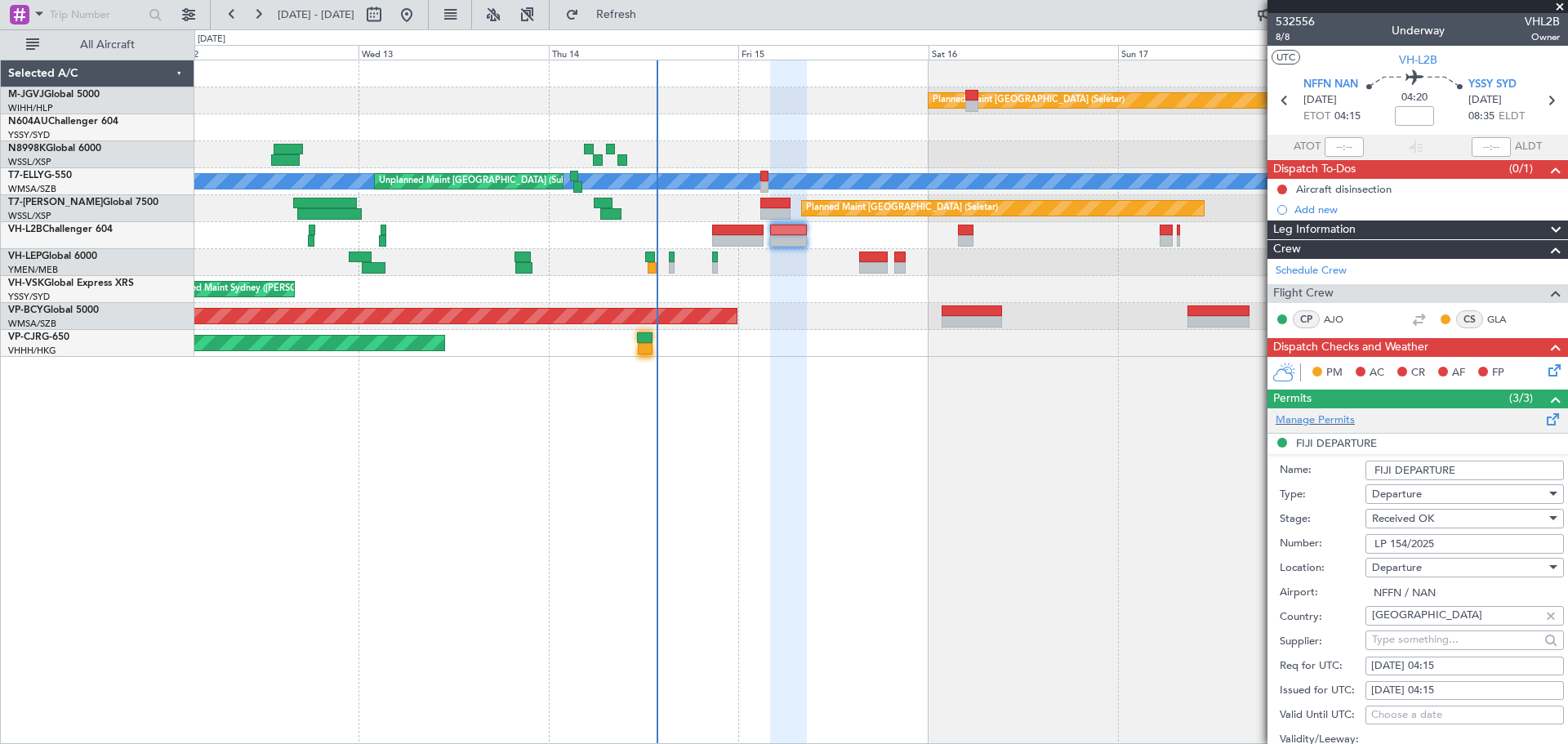
scroll to position [545, 0]
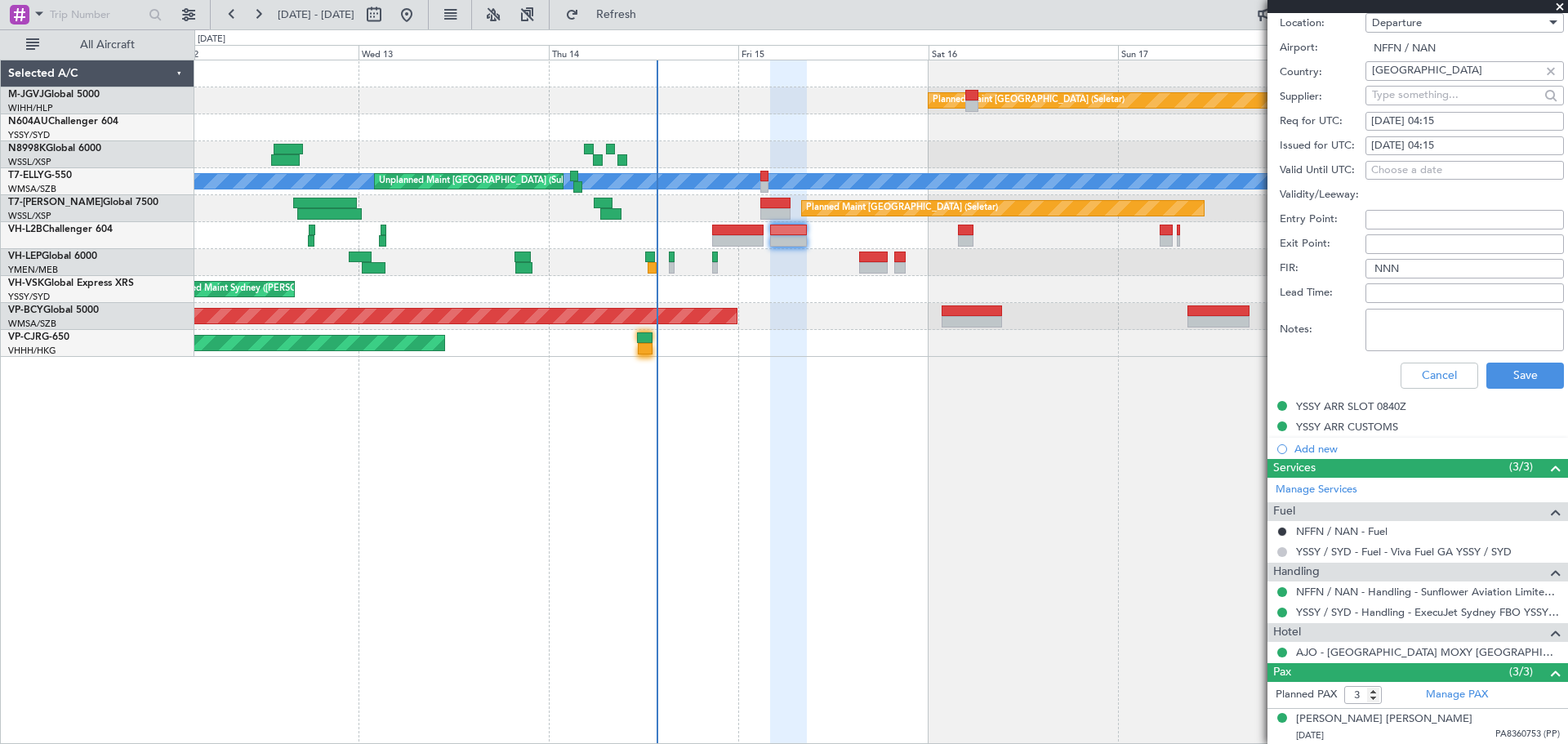
click at [1276, 549] on button at bounding box center [1281, 552] width 9 height 9
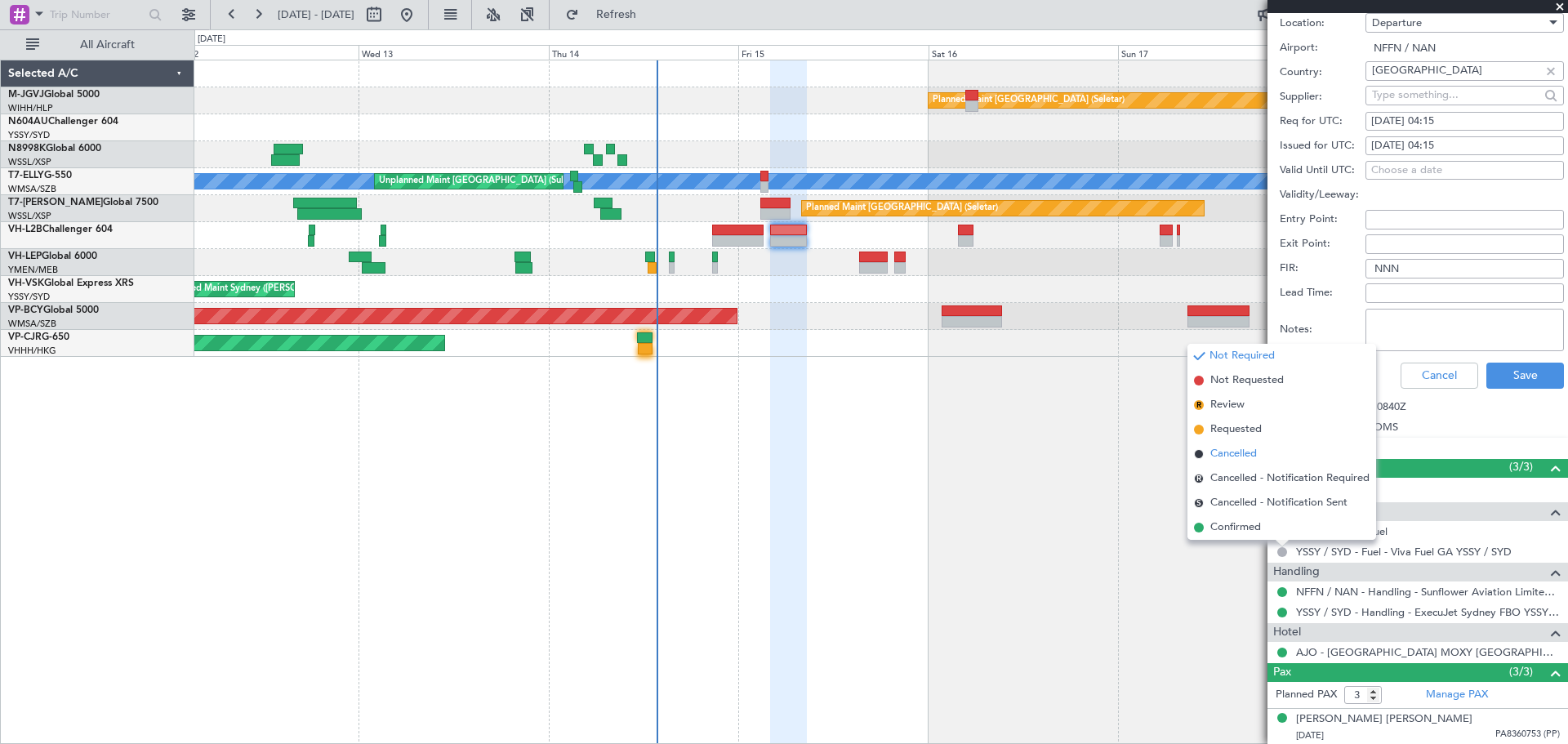
click at [1244, 453] on span "Cancelled" at bounding box center [1233, 454] width 47 height 16
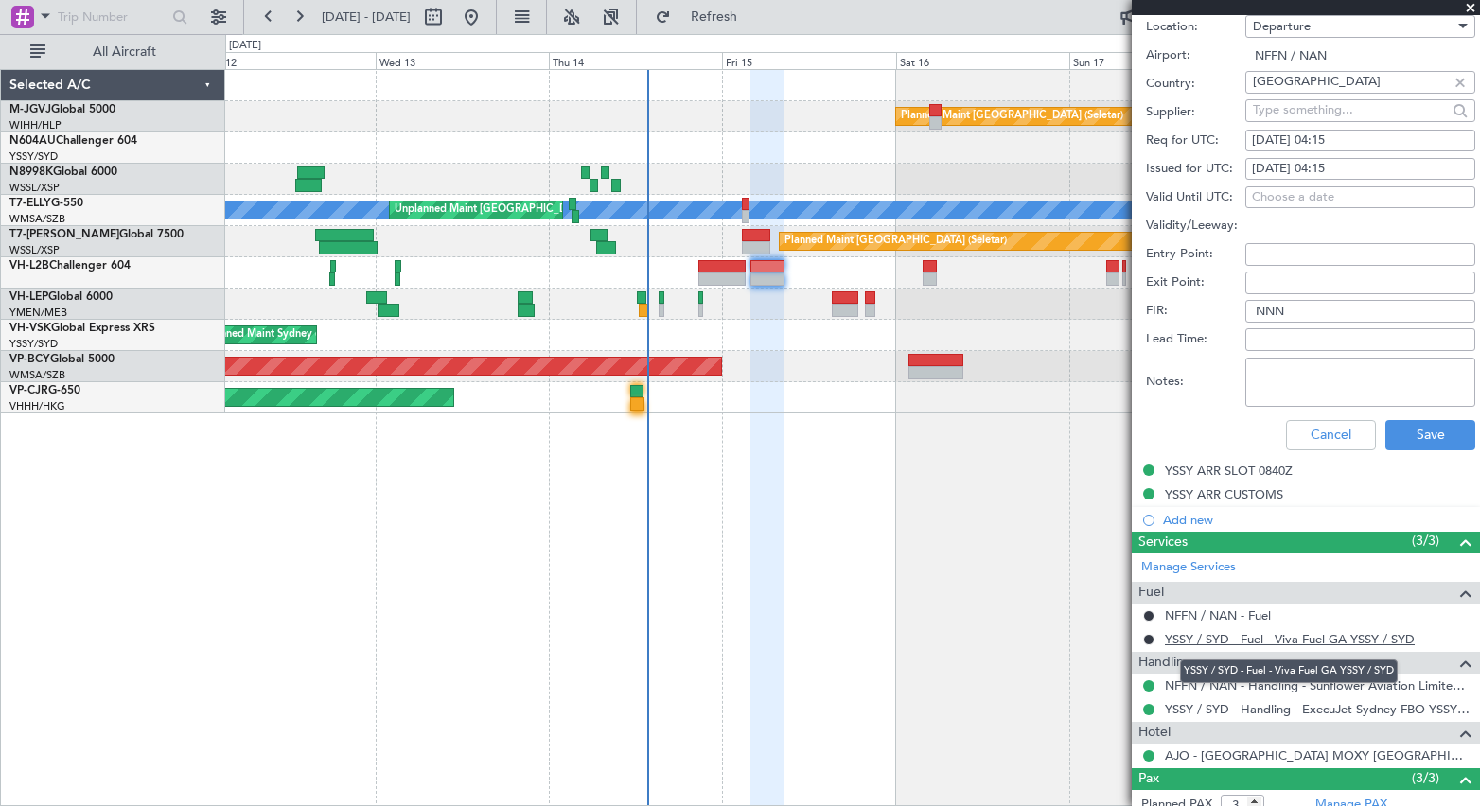
click at [1266, 640] on link "YSSY / SYD - Fuel - Viva Fuel GA YSSY / SYD" at bounding box center [1290, 639] width 250 height 16
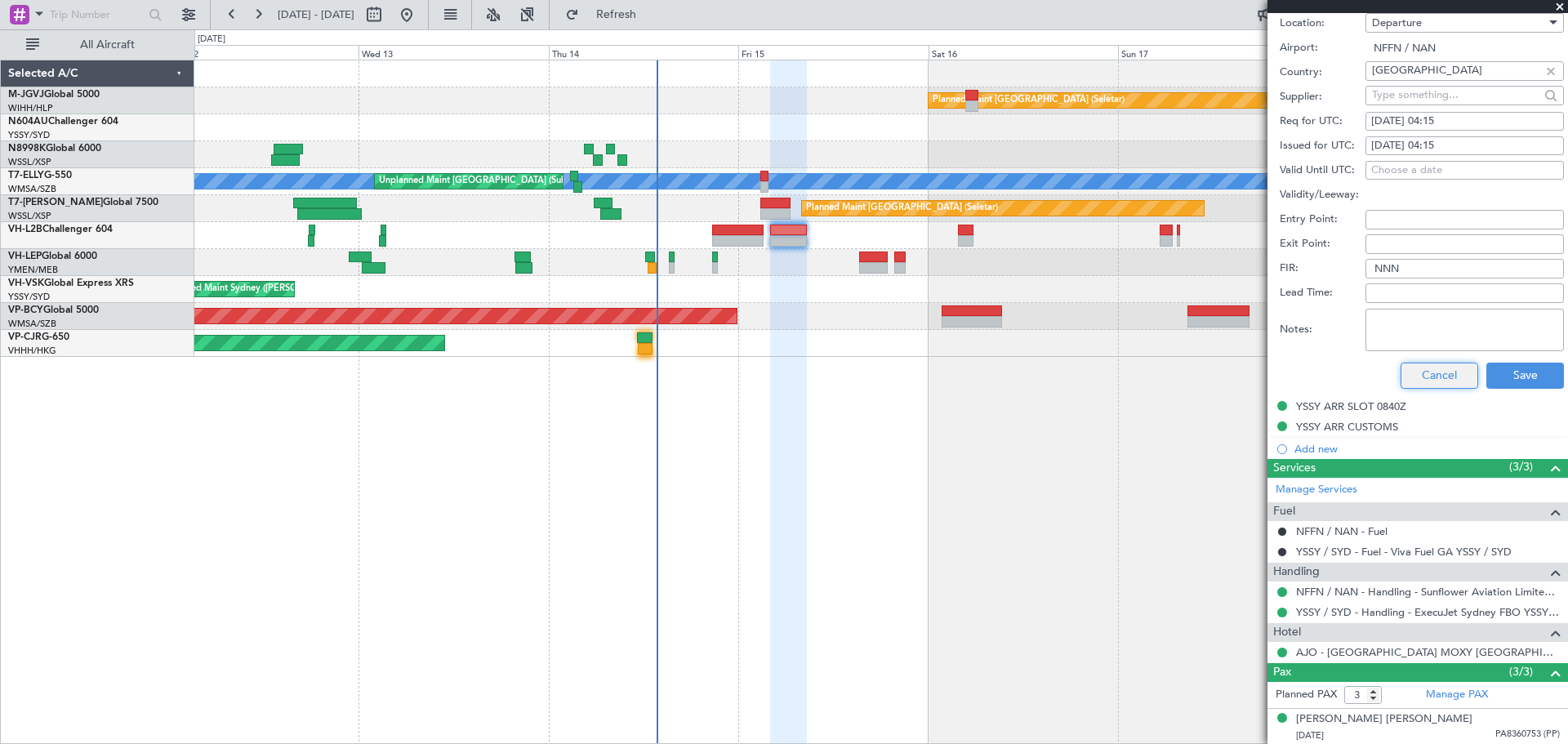
click at [1276, 375] on button "Cancel" at bounding box center [1439, 375] width 78 height 26
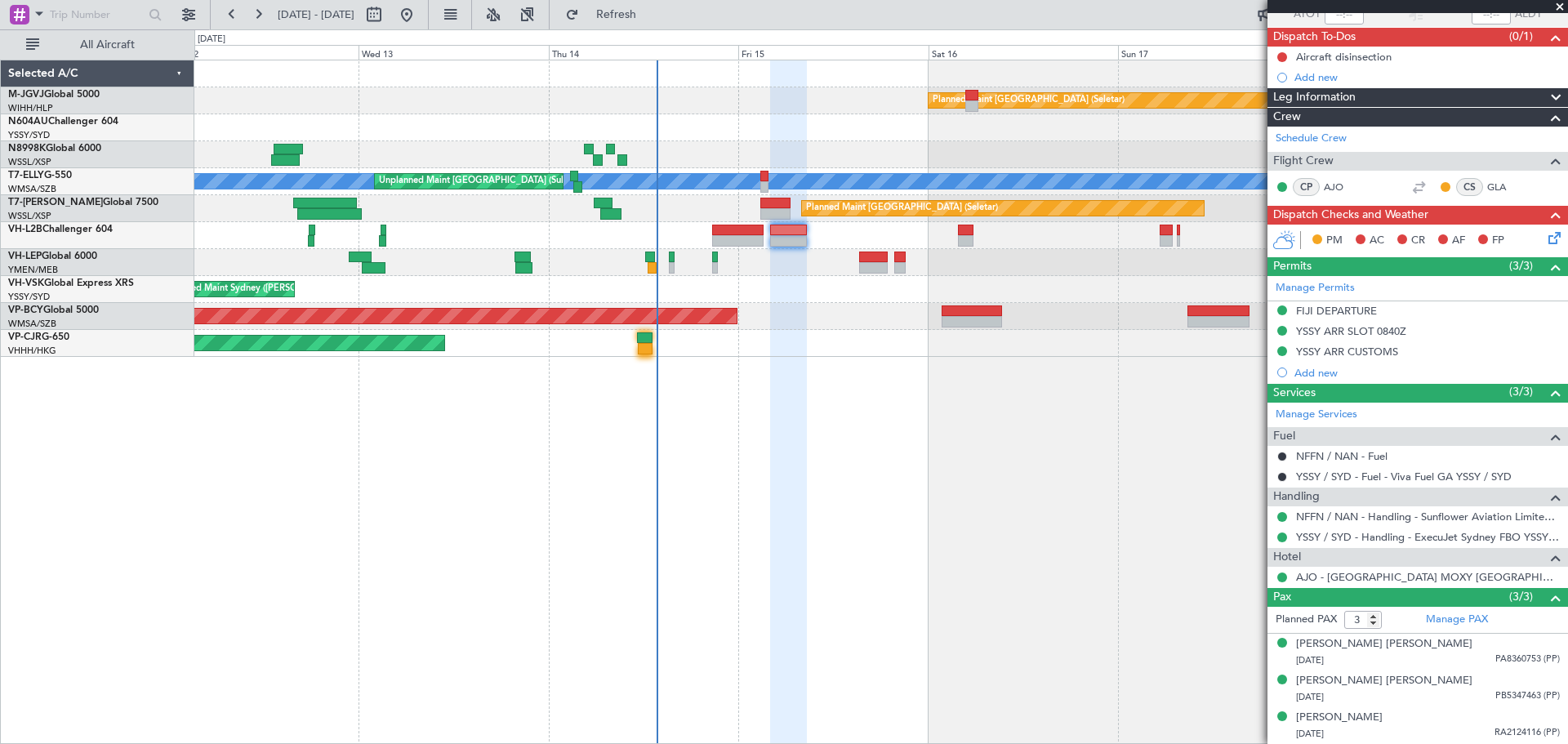
scroll to position [131, 0]
click at [1276, 336] on div "YSSY ARR SLOT 0840Z" at bounding box center [1351, 332] width 110 height 14
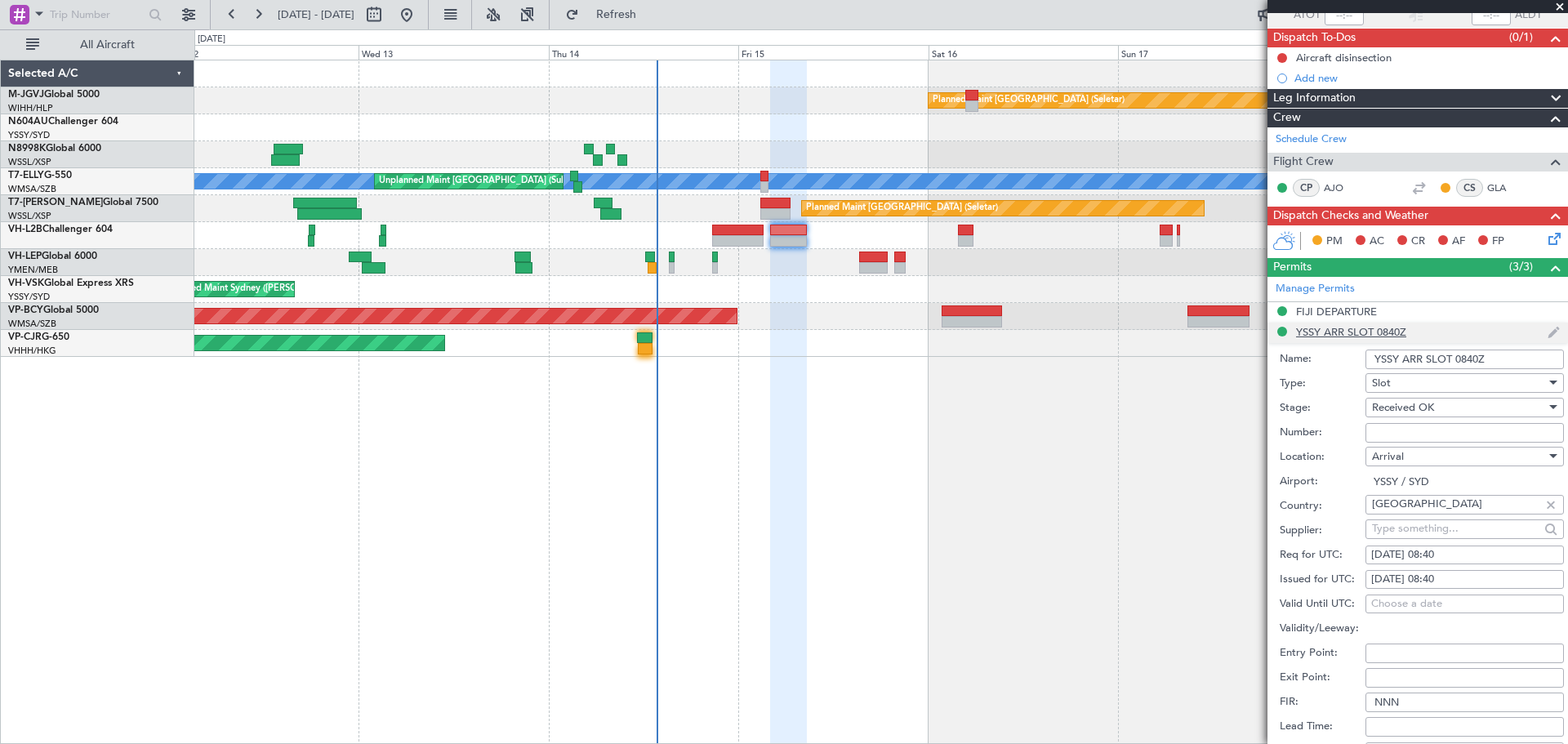
scroll to position [545, 0]
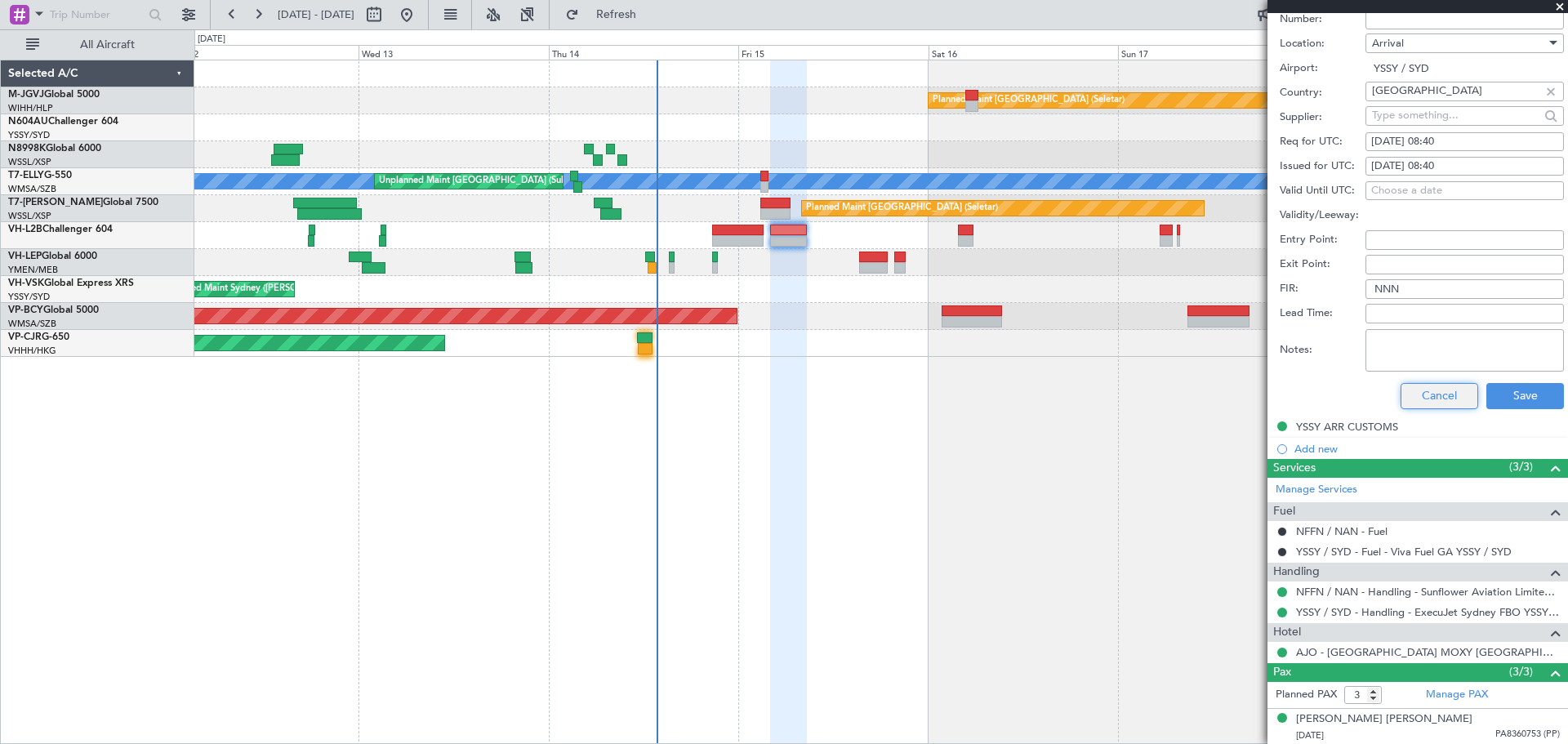
click at [1276, 397] on button "Cancel" at bounding box center [1439, 396] width 78 height 26
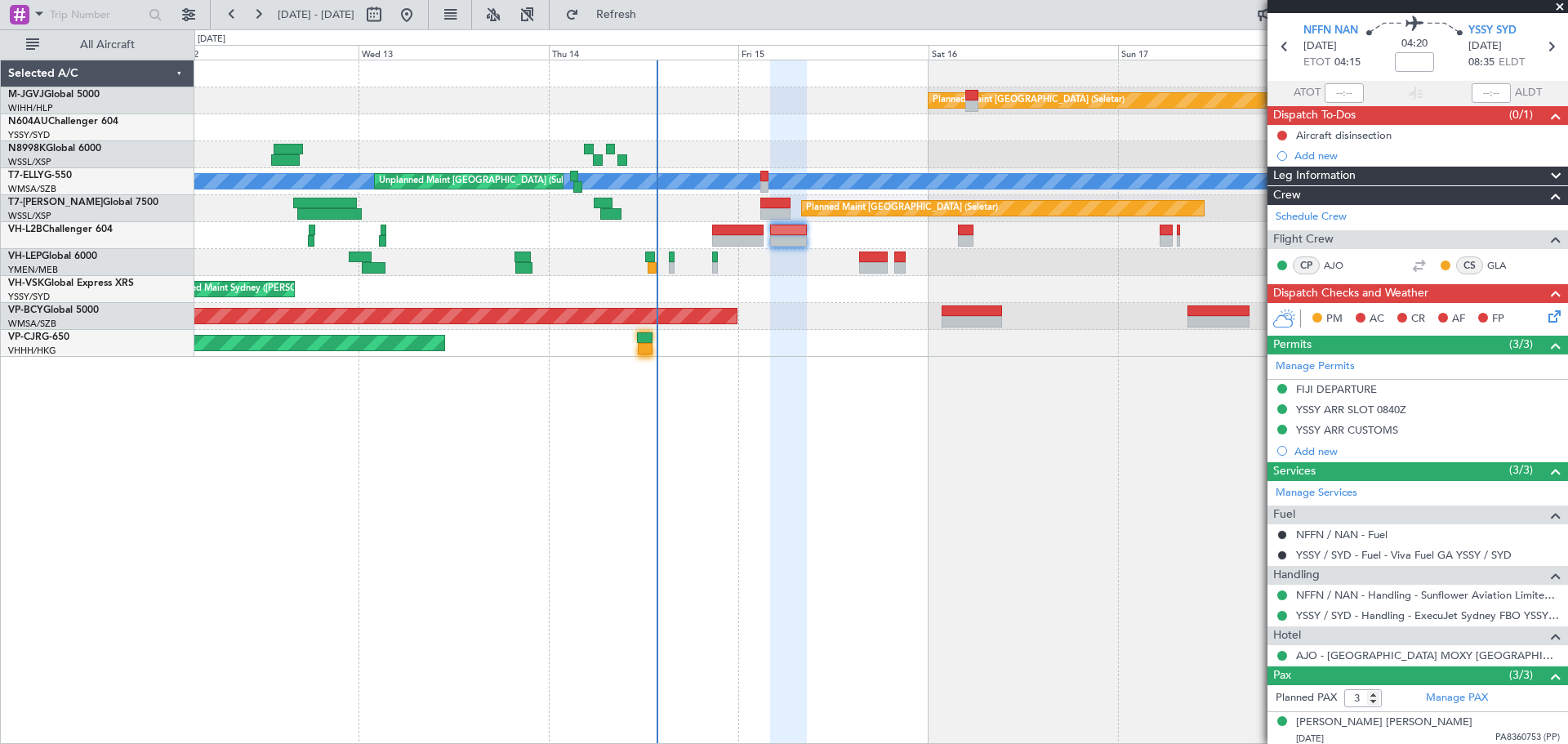
scroll to position [0, 0]
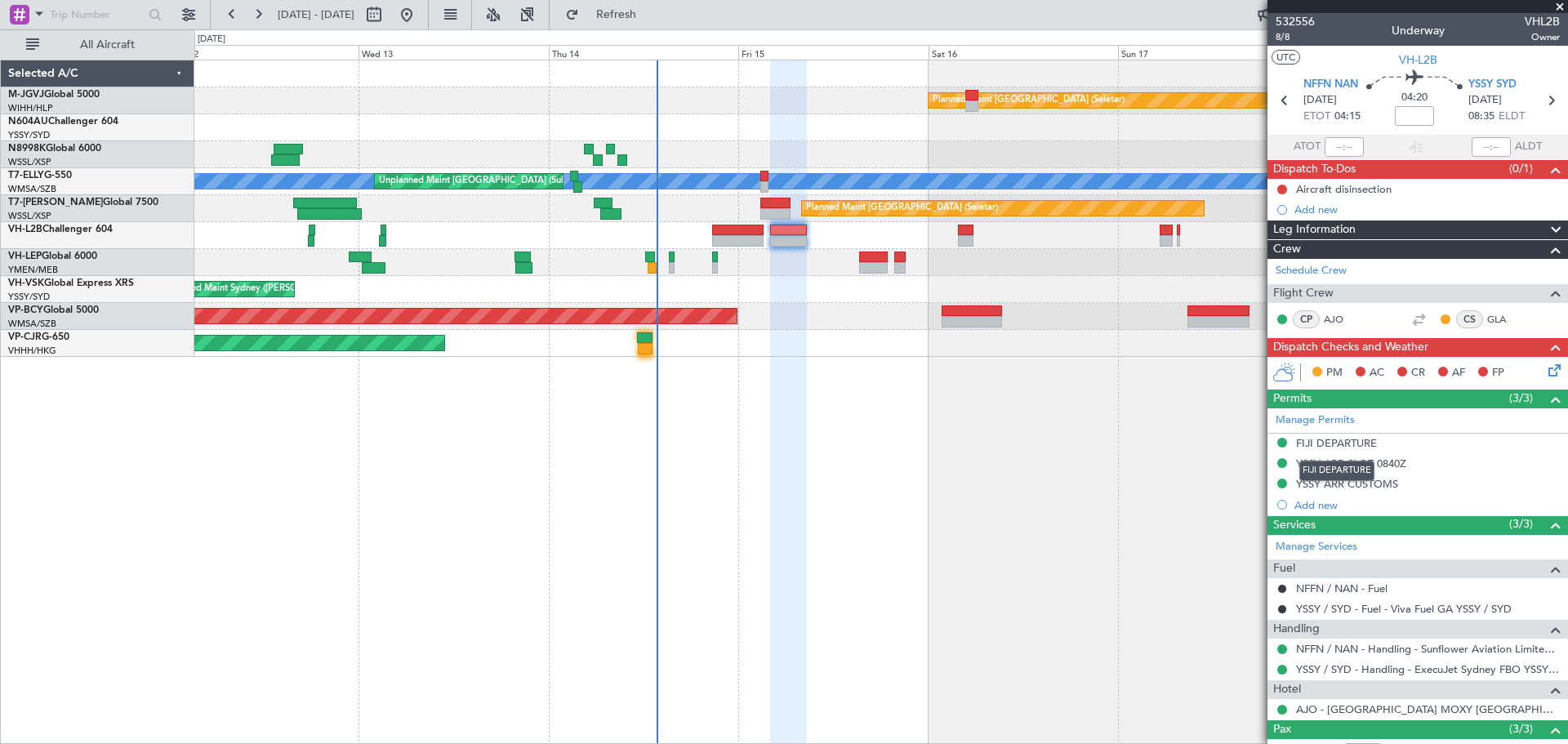
click at [1276, 487] on mat-tooltip-component "FIJI DEPARTURE" at bounding box center [1337, 470] width 98 height 43
click at [1276, 486] on div "YSSY ARR CUSTOMS" at bounding box center [1347, 484] width 102 height 14
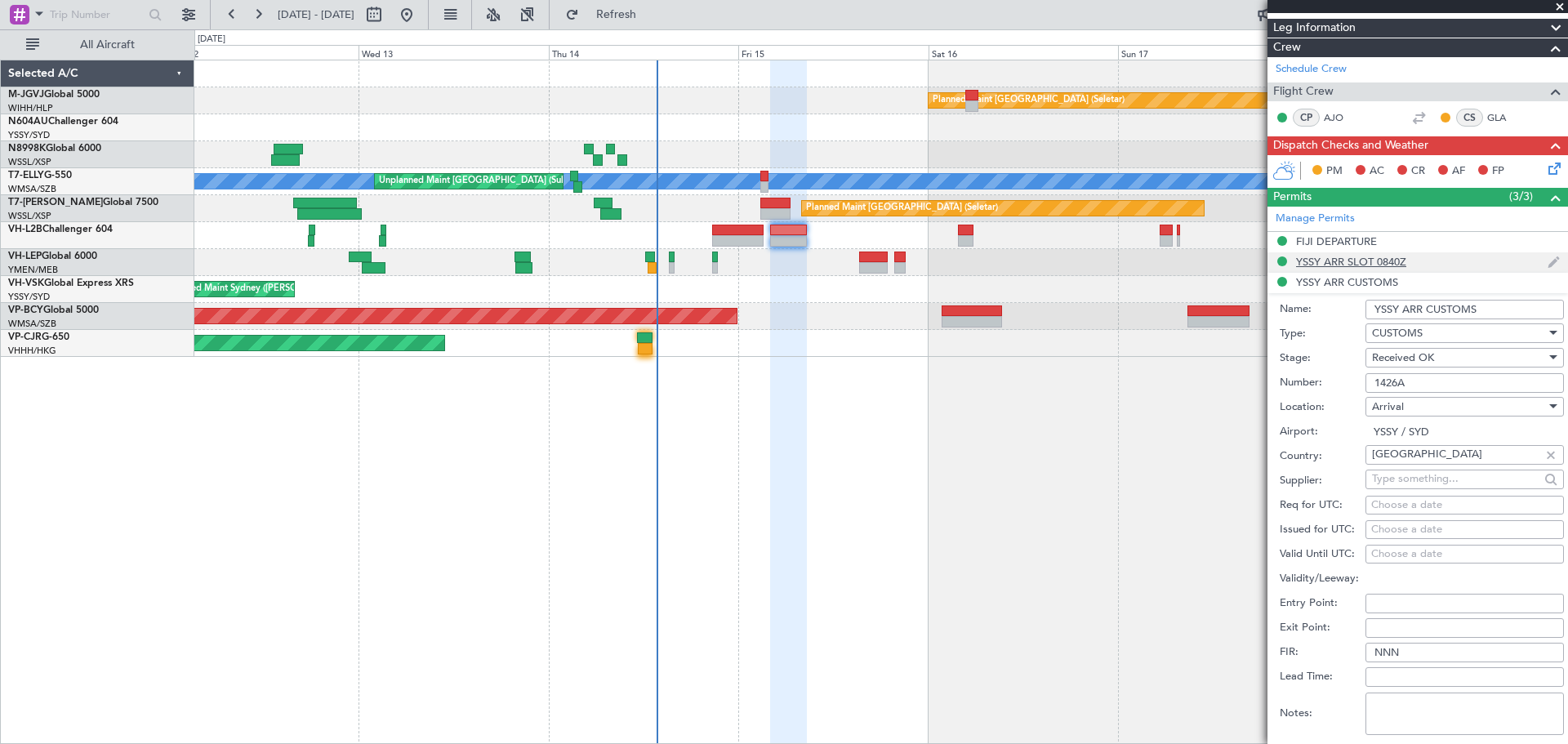
scroll to position [408, 0]
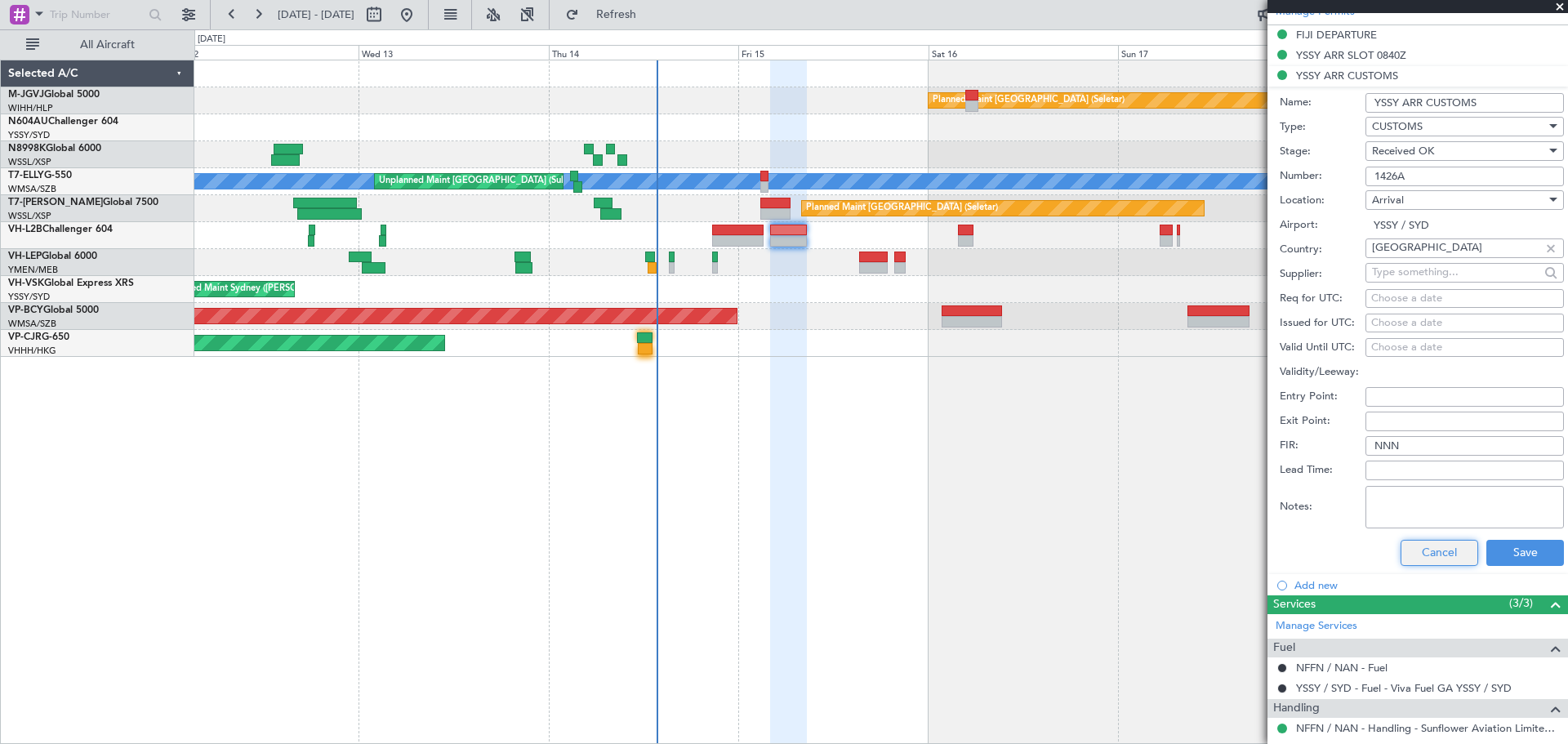
click at [1276, 547] on button "Cancel" at bounding box center [1439, 552] width 78 height 26
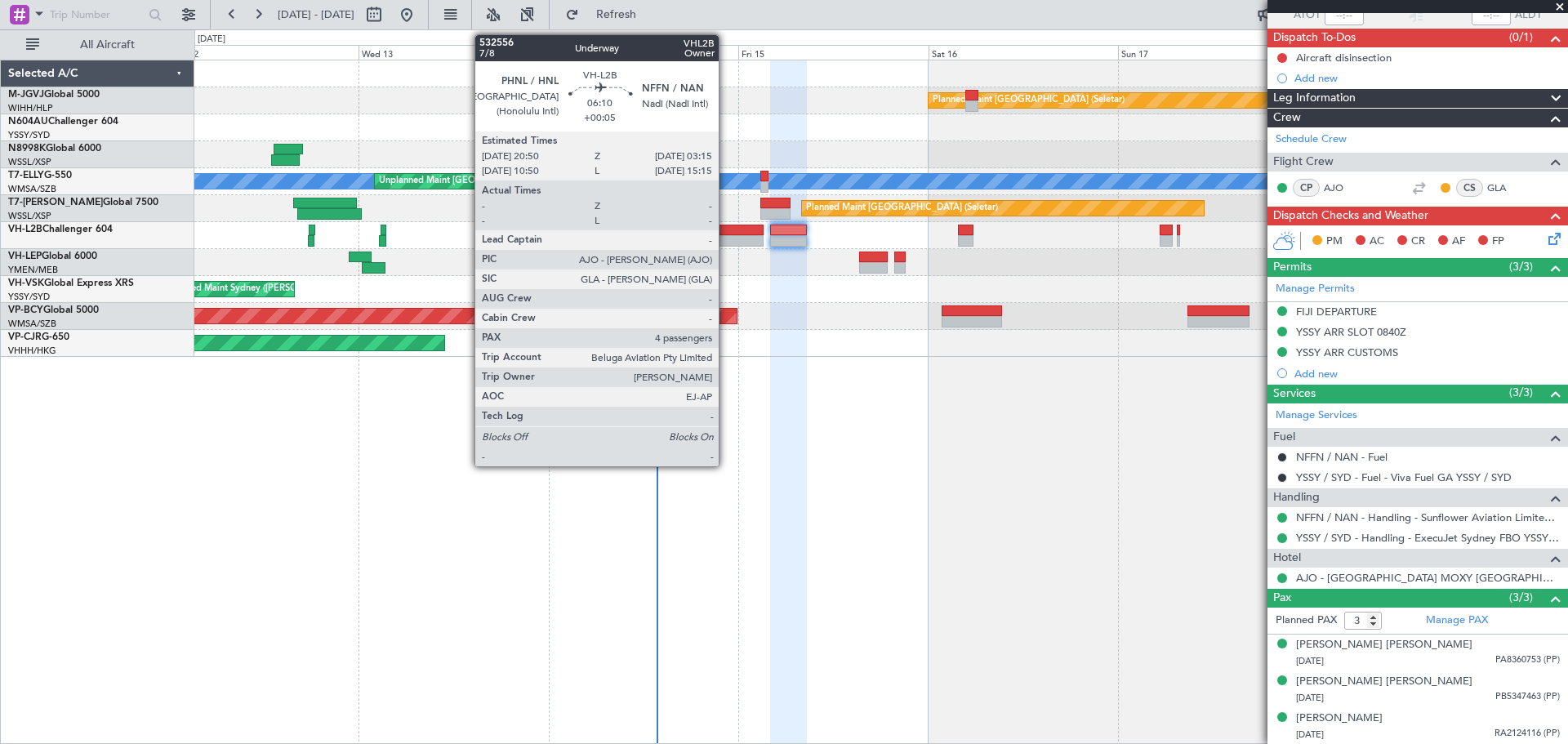
click at [726, 239] on div at bounding box center [738, 240] width 52 height 11
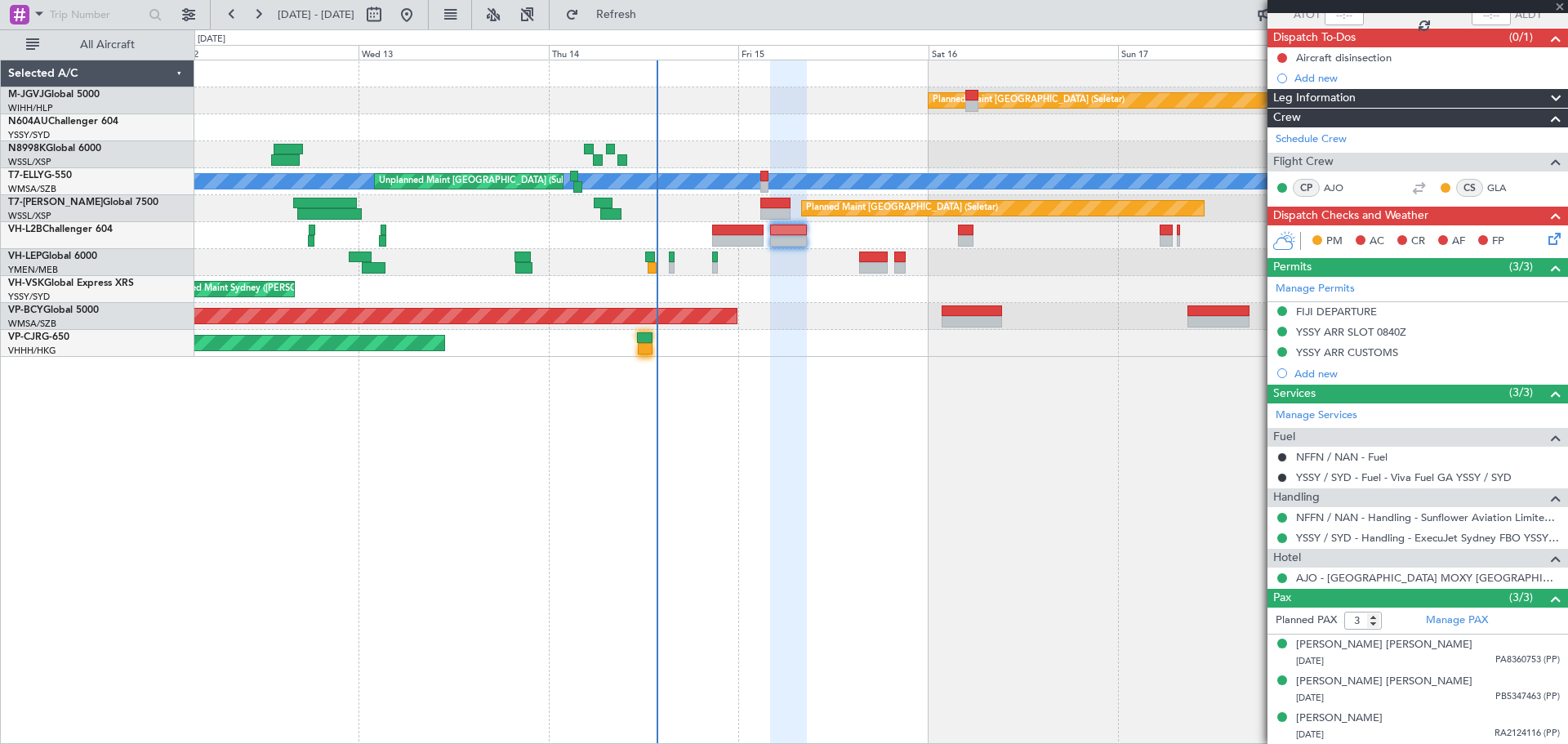
type input "+00:05"
type input "4"
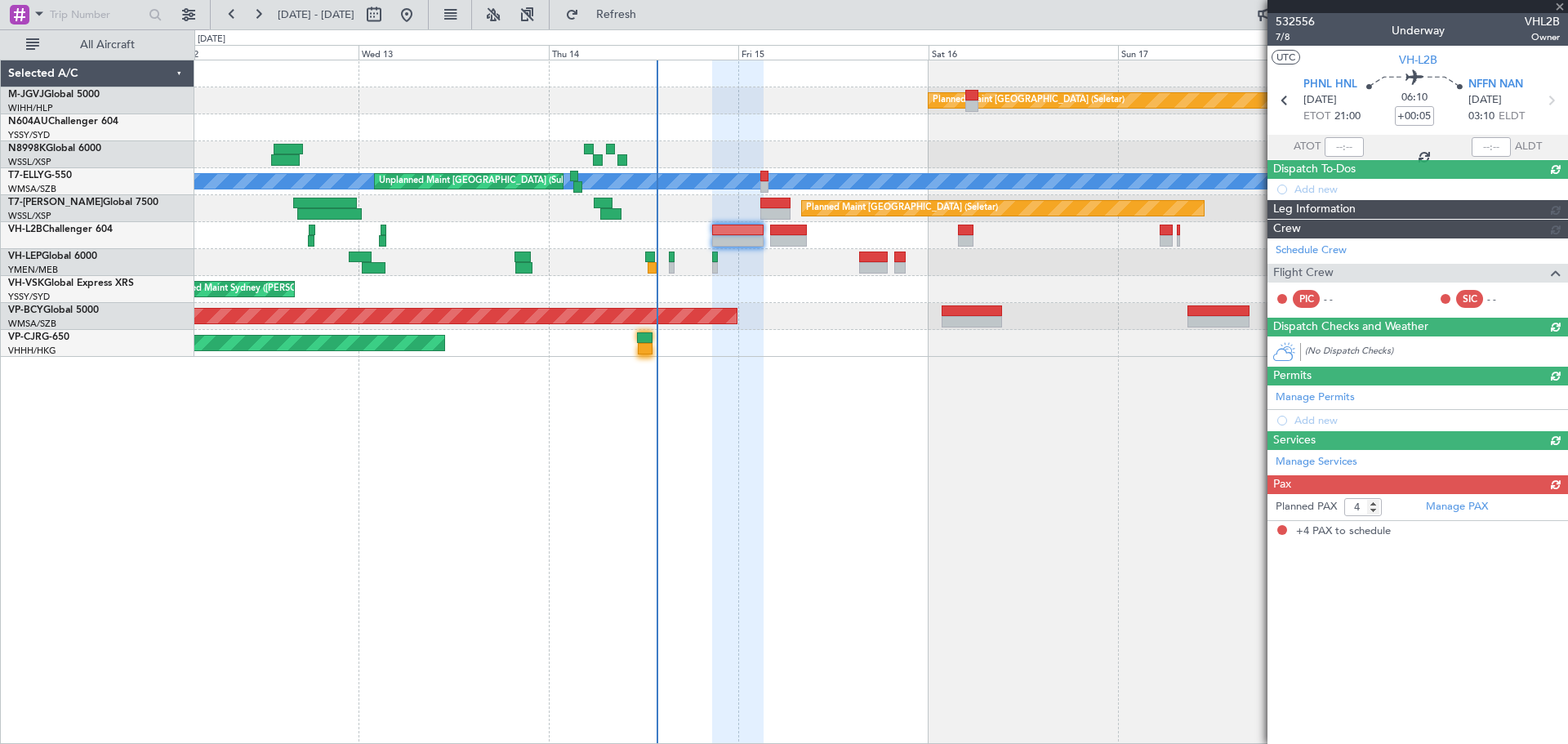
scroll to position [0, 0]
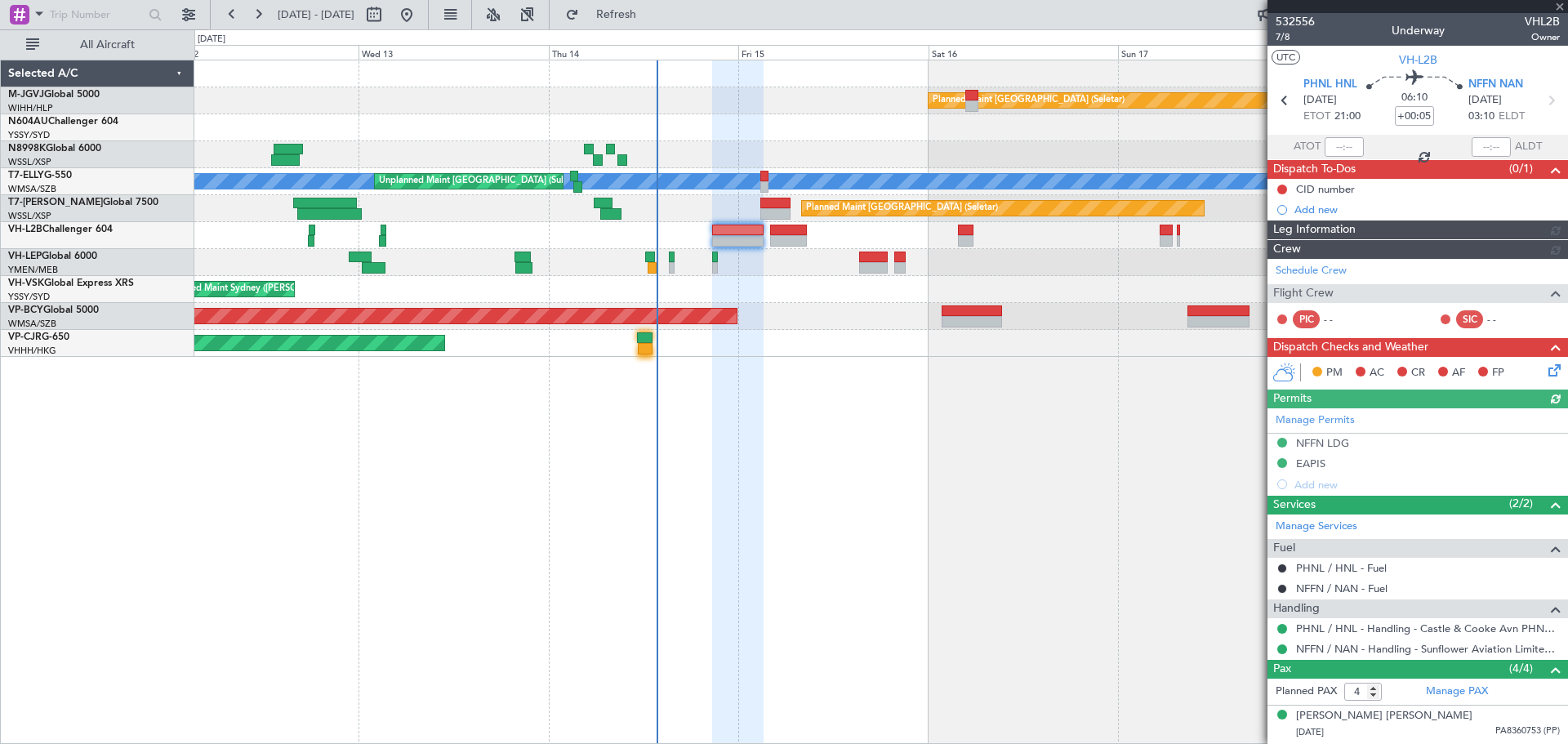
type input "[PERSON_NAME] (EYU)"
type input "A0016"
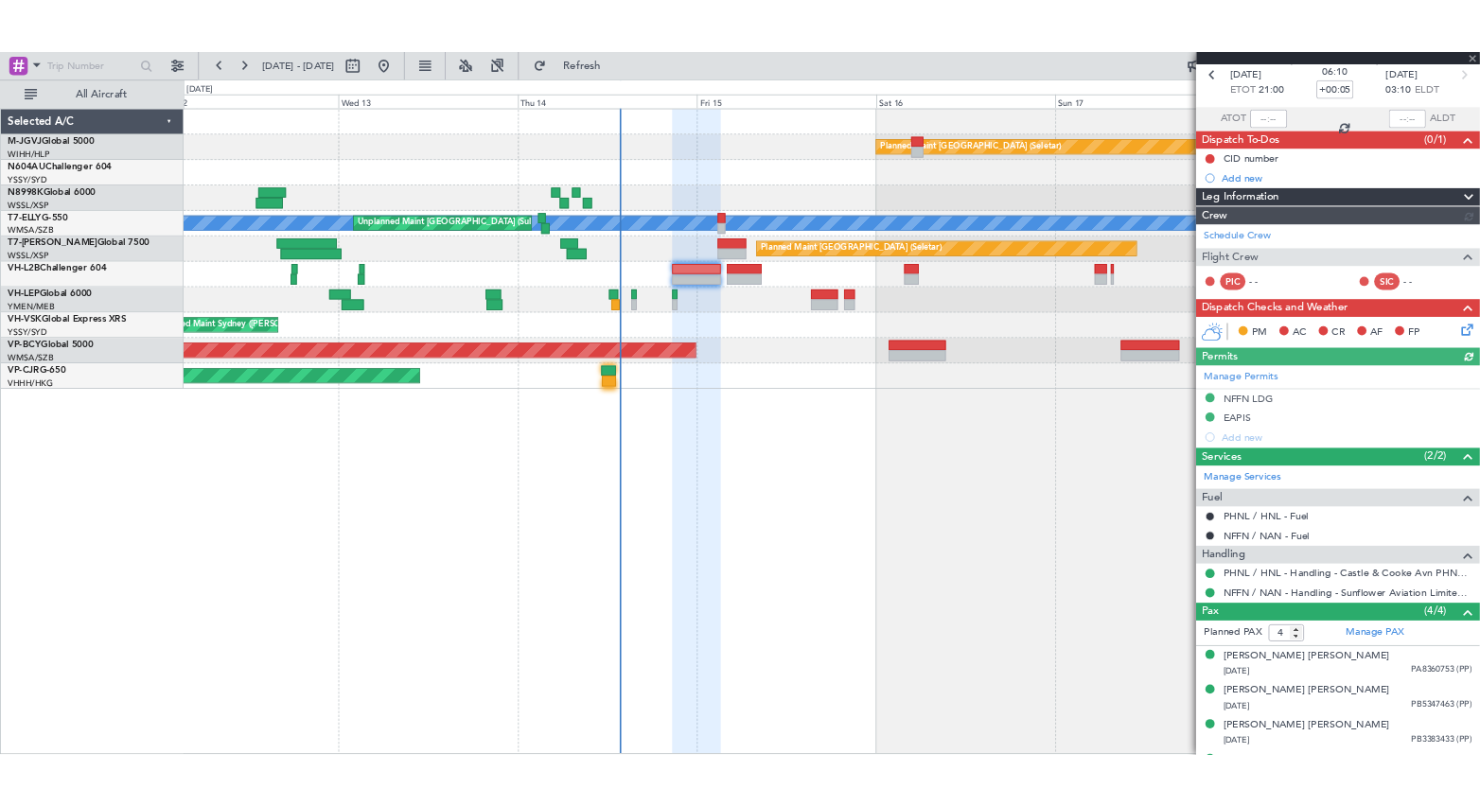
scroll to position [125, 0]
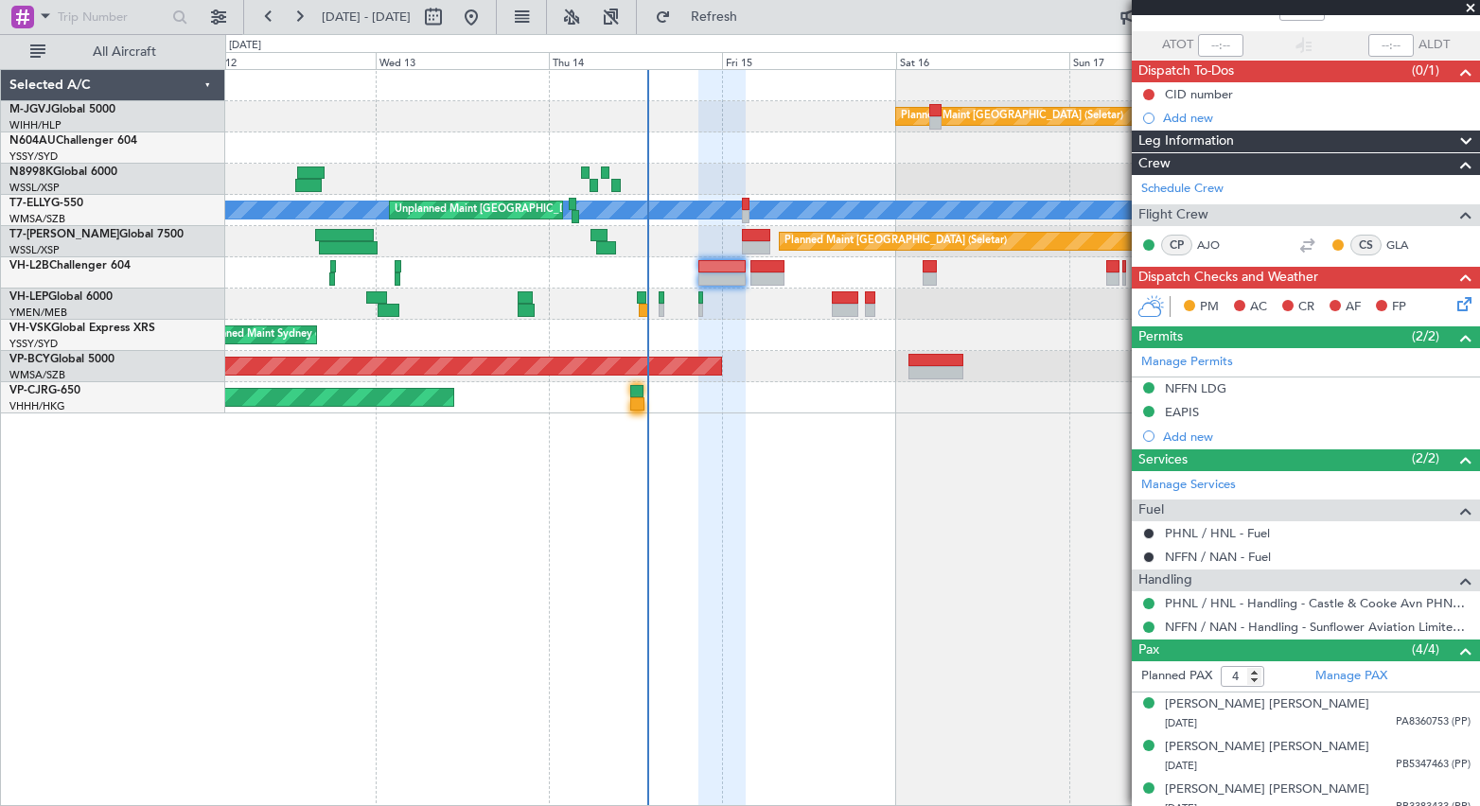
click at [277, 108] on div "Planned Maint [GEOGRAPHIC_DATA] (Seletar)" at bounding box center [852, 116] width 1254 height 31
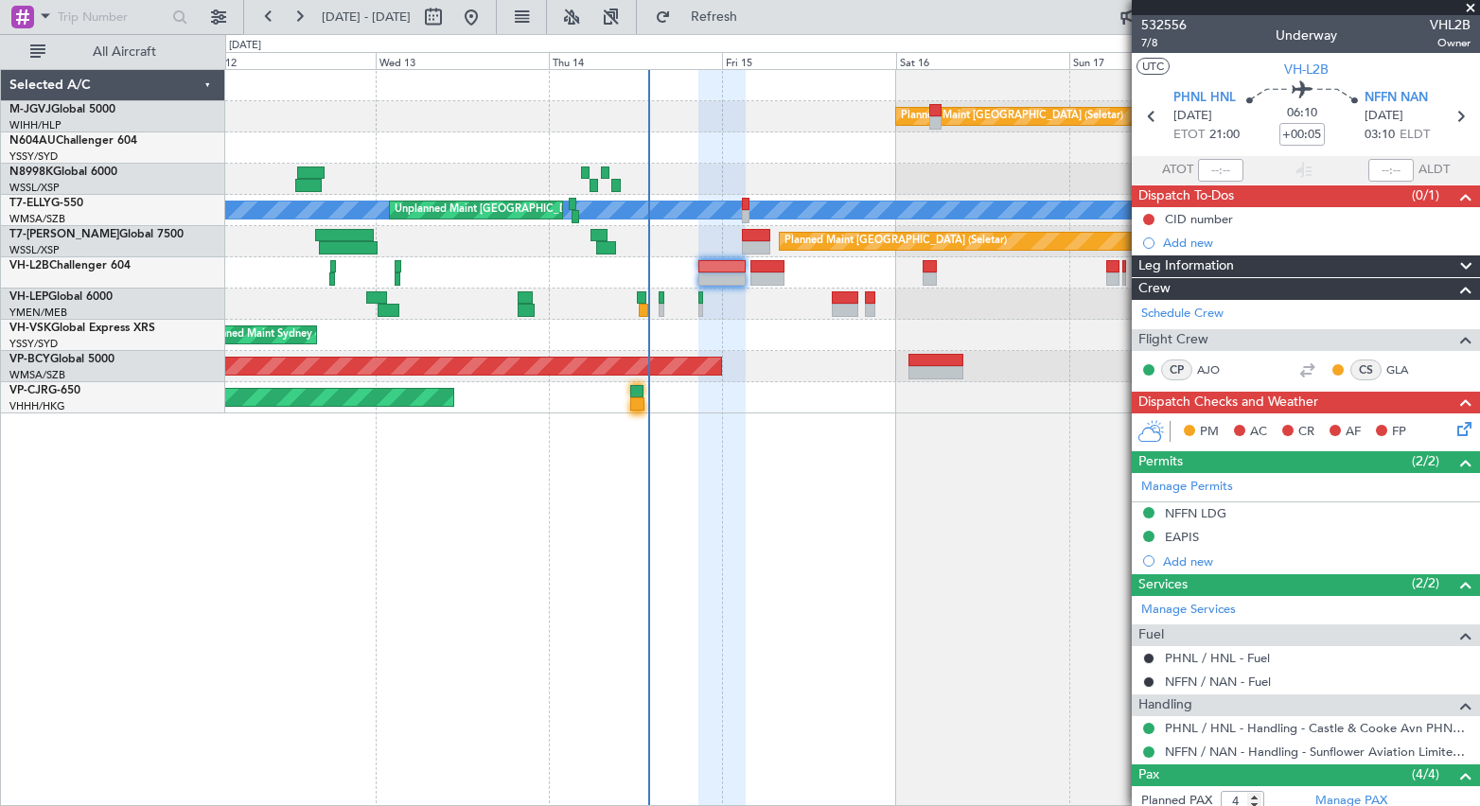
click at [959, 450] on div "Planned Maint Singapore (Seletar) MEL Unplanned Maint Kuala Lumpur (Sultan Abdu…" at bounding box center [852, 437] width 1255 height 737
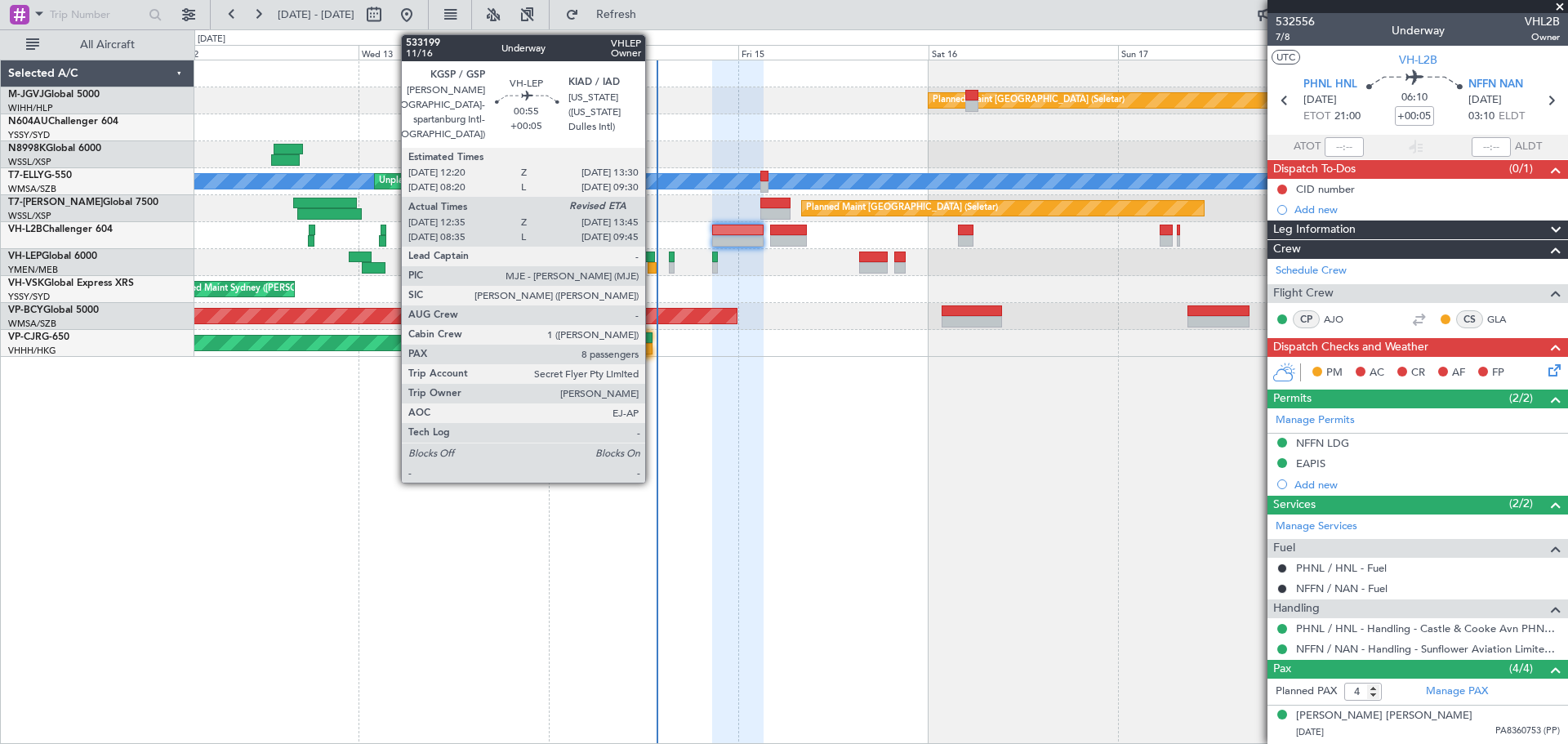
click at [652, 266] on div at bounding box center [652, 268] width 9 height 11
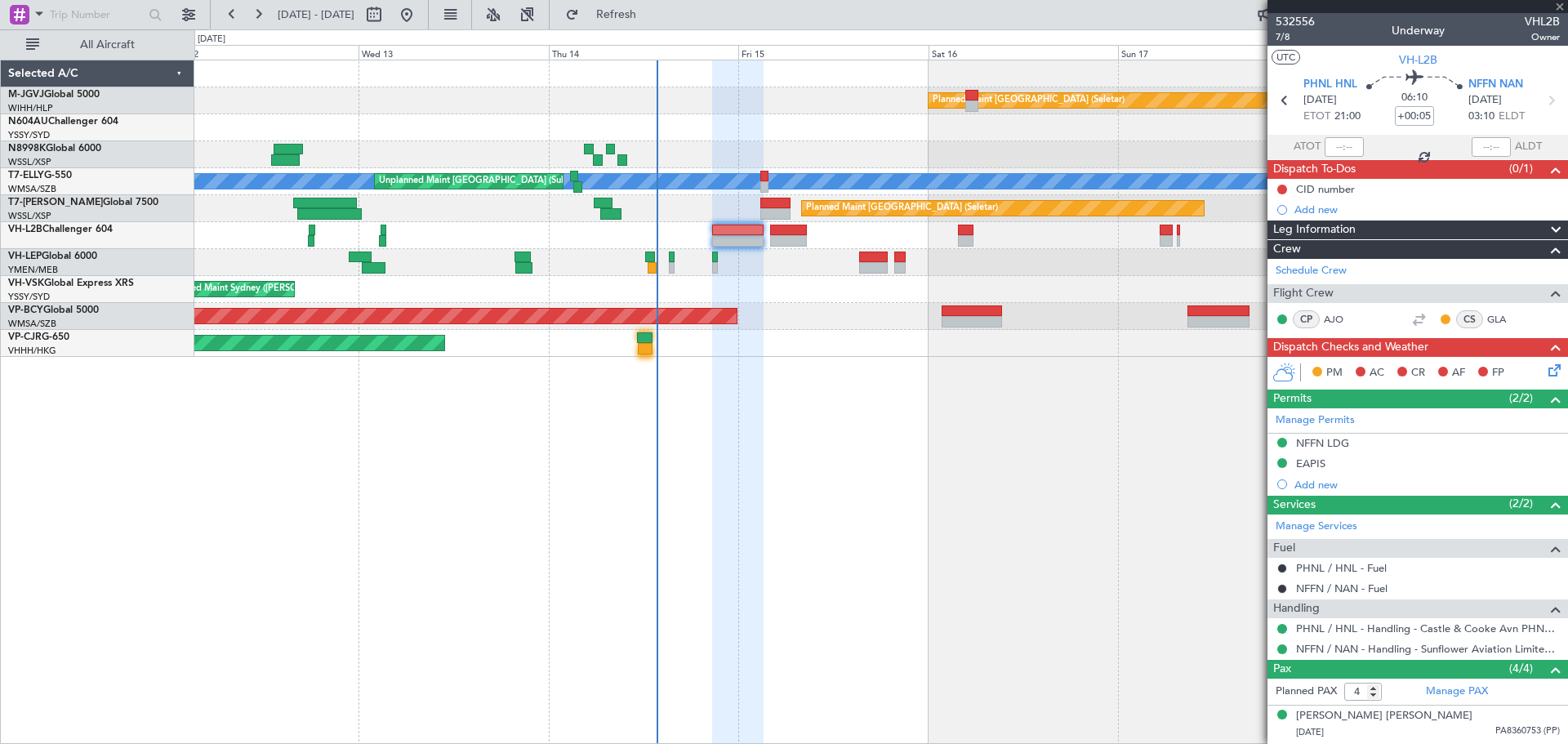
type input "12:45"
type input "8"
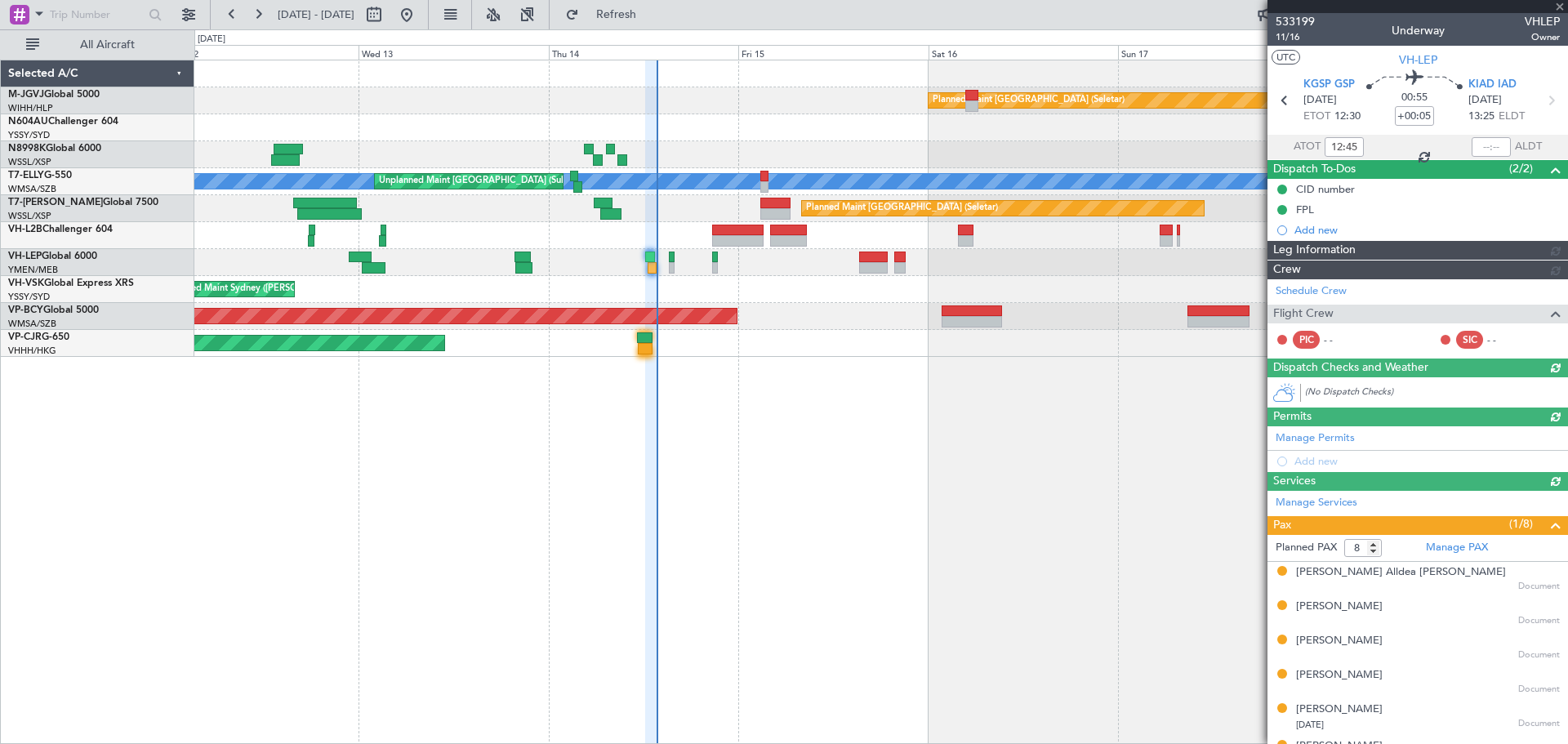
type input "Terry Leung (LEU)"
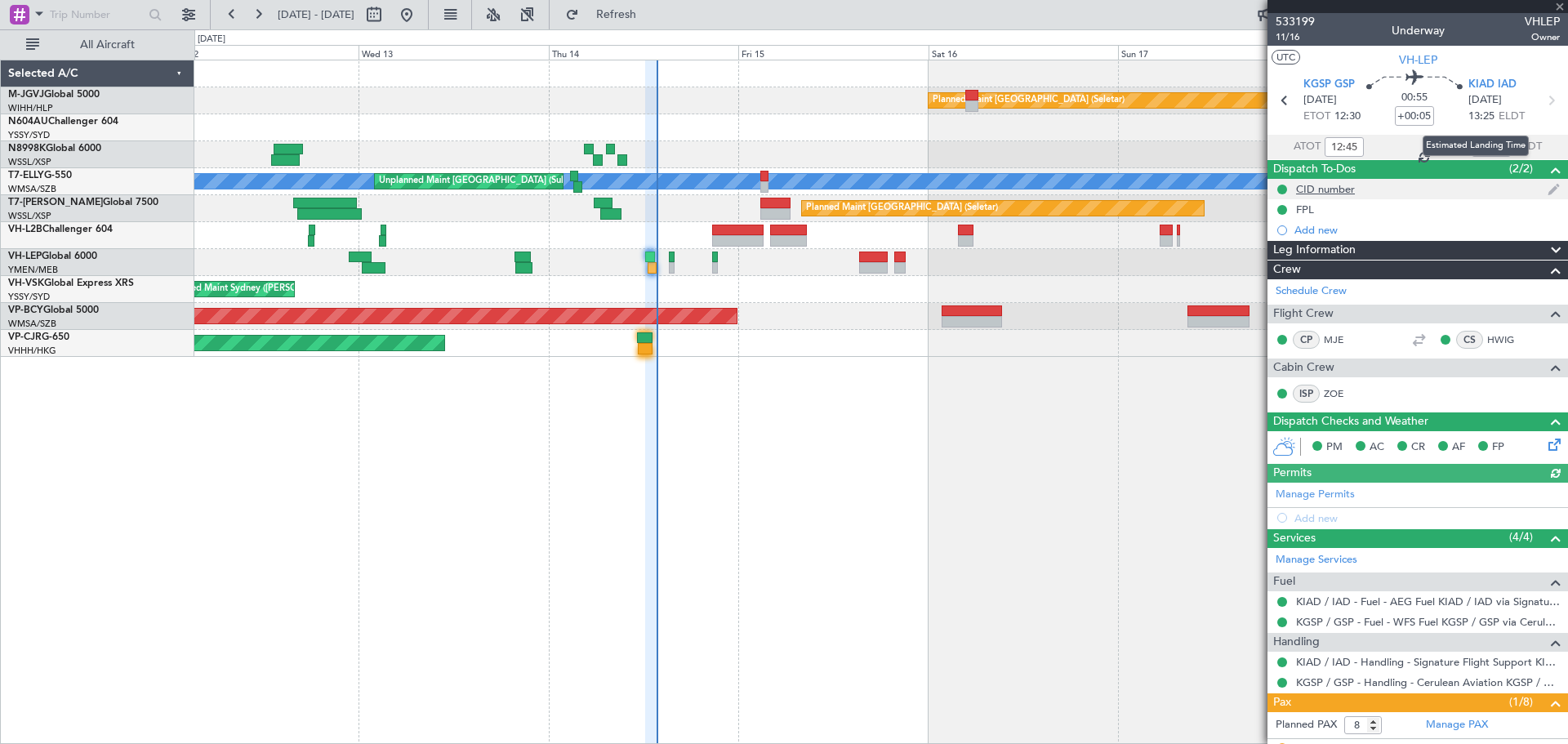
drag, startPoint x: 1477, startPoint y: 144, endPoint x: 1488, endPoint y: 190, distance: 47.3
click at [1276, 154] on div "Estimated Landing Time" at bounding box center [1475, 146] width 106 height 21
click at [1276, 148] on input "text" at bounding box center [1490, 147] width 39 height 20
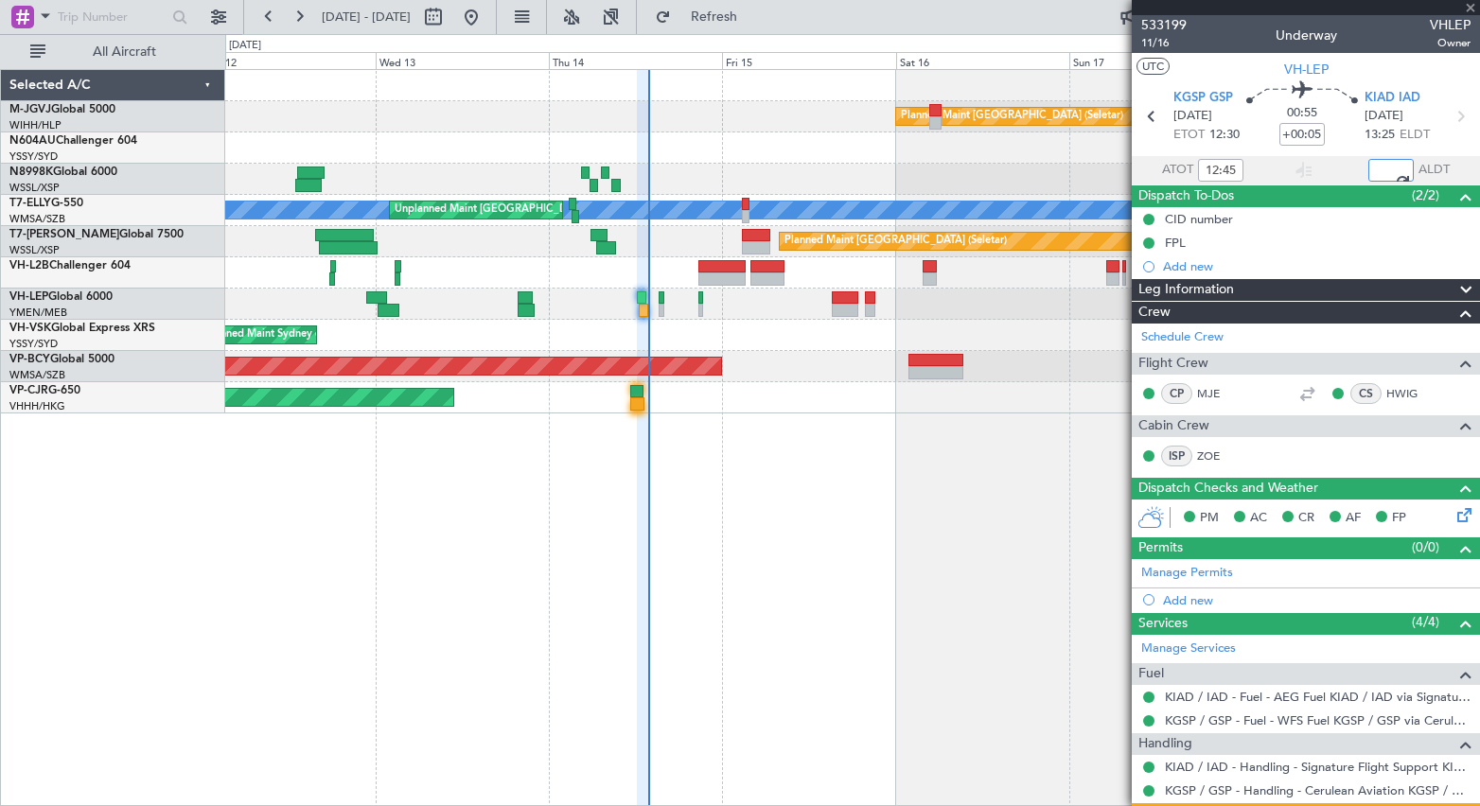
type input "13:41"
click at [1012, 443] on div "Planned Maint Singapore (Seletar) MEL Unplanned Maint Kuala Lumpur (Sultan Abdu…" at bounding box center [852, 437] width 1255 height 737
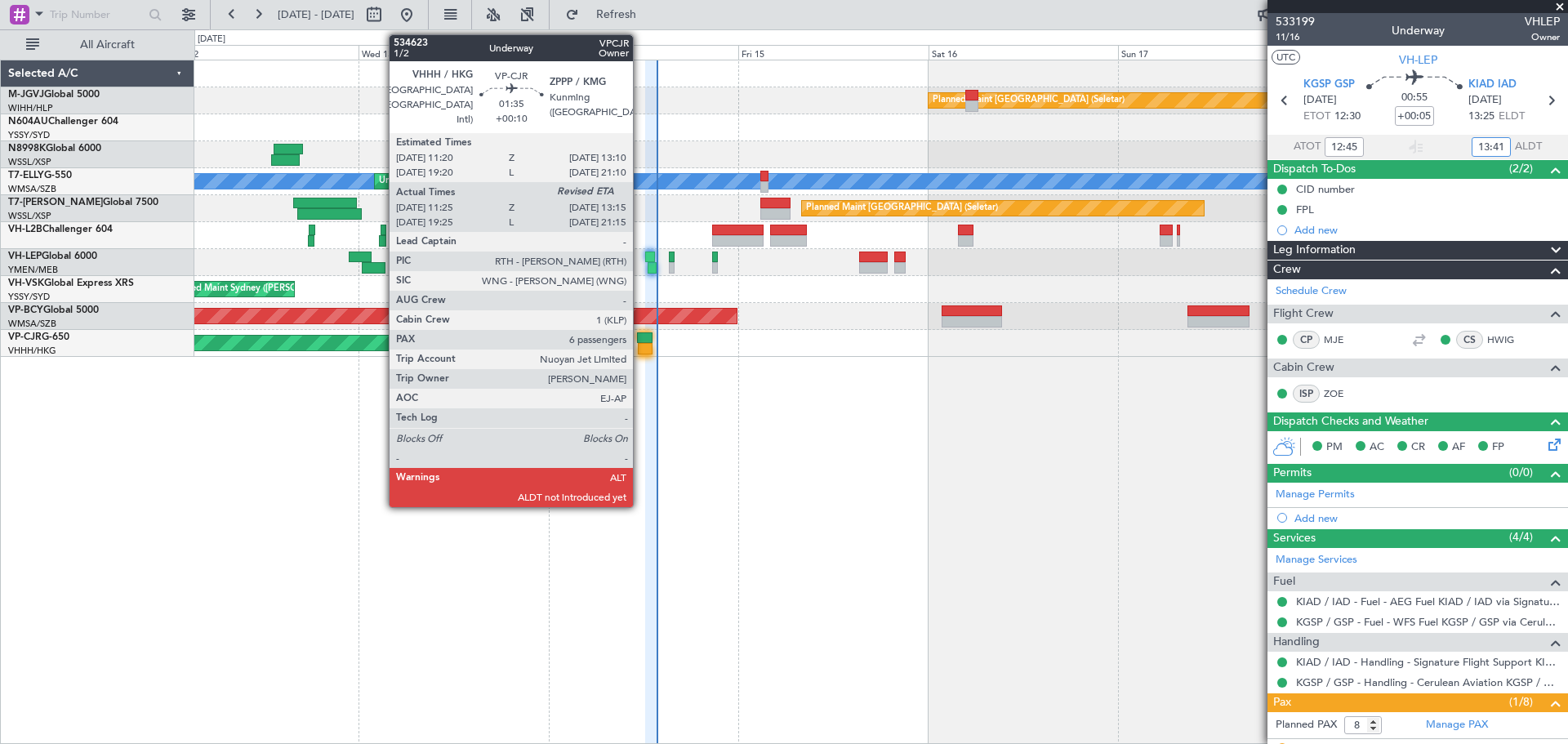
click at [640, 344] on div at bounding box center [645, 348] width 15 height 11
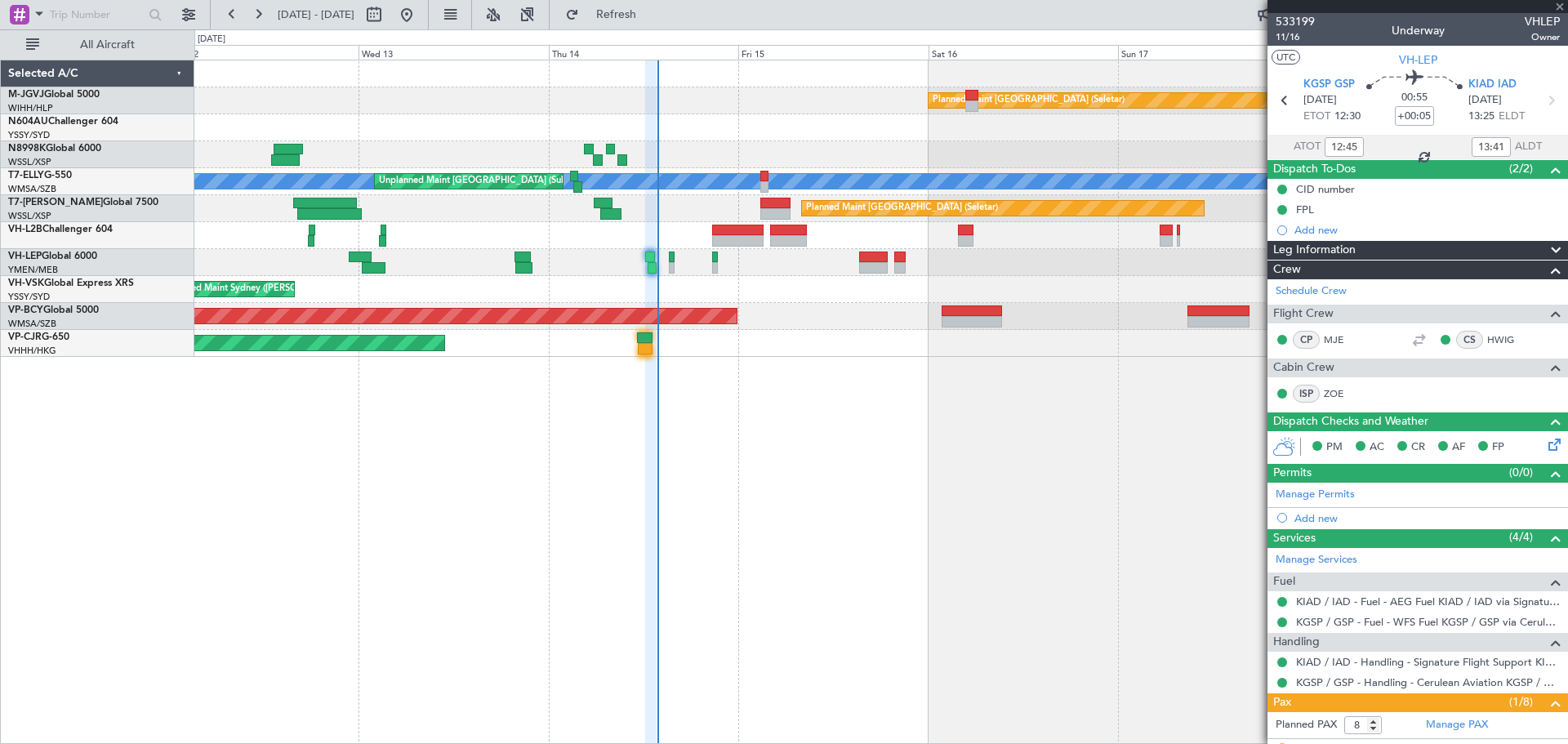
type input "+00:10"
type input "11:35"
type input "6"
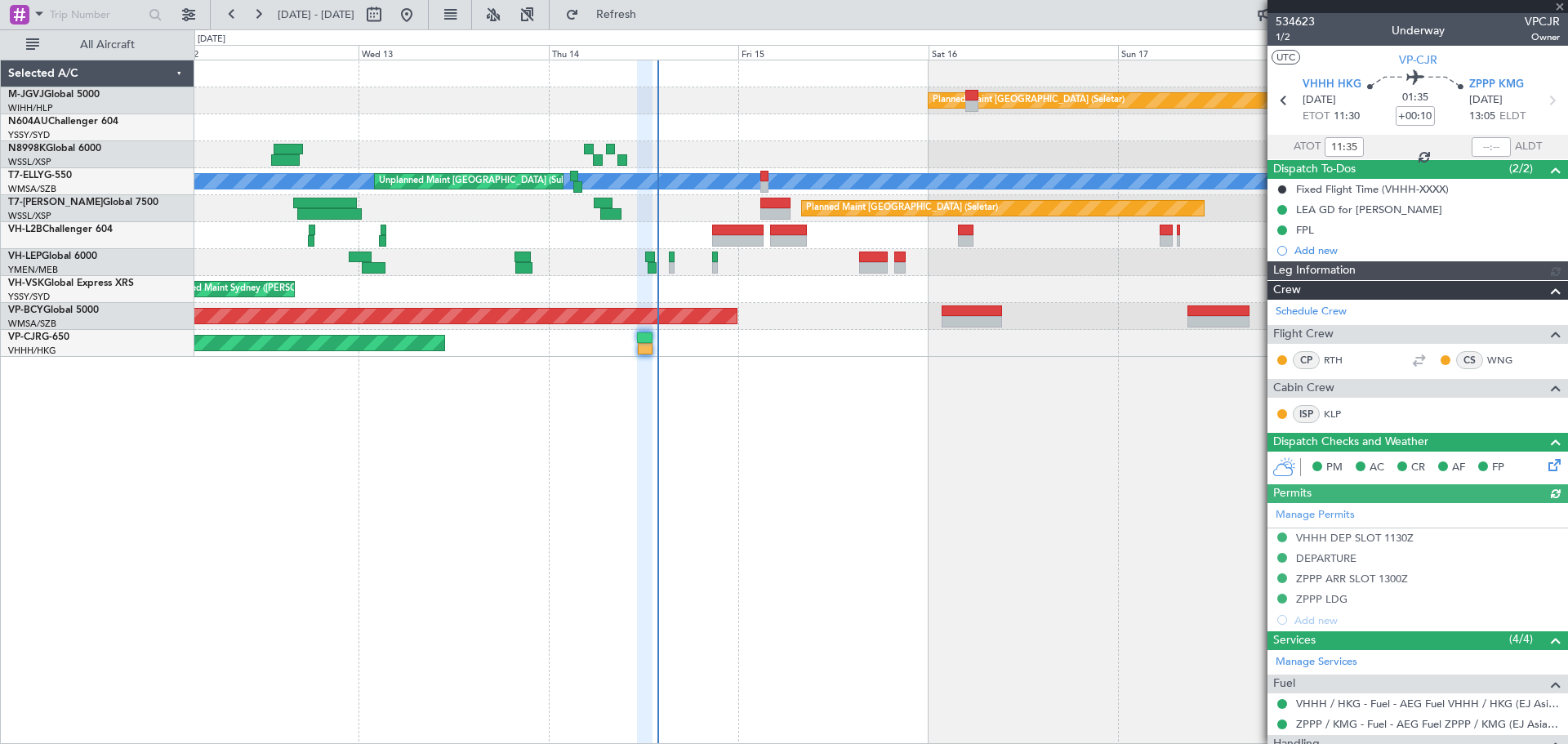
type input "Terry Leung (LEU)"
click at [1276, 147] on div at bounding box center [1490, 147] width 39 height 20
click at [1276, 145] on input "text" at bounding box center [1490, 147] width 39 height 20
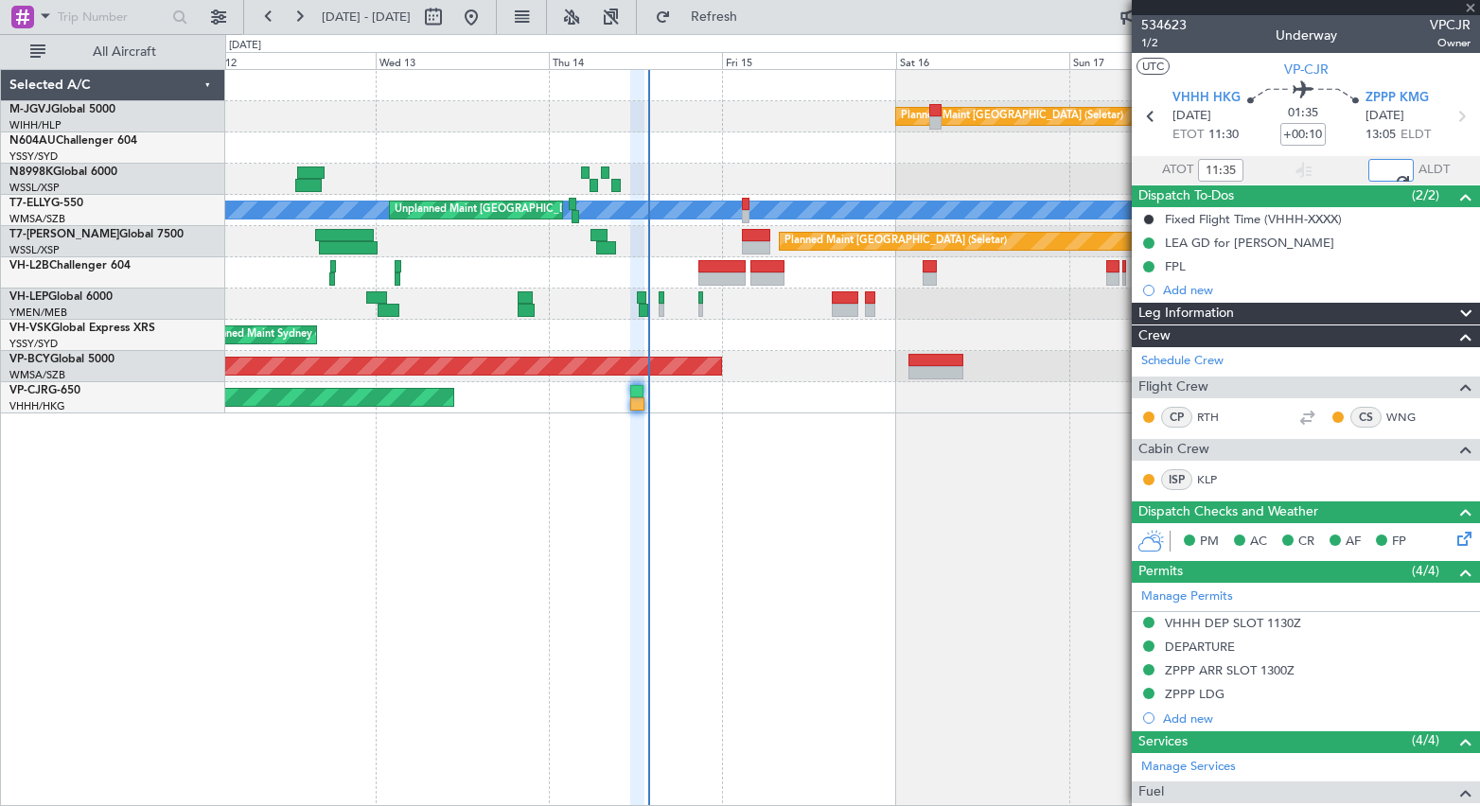
type input "13:26"
click at [1001, 443] on div "Planned Maint Singapore (Seletar) MEL Unplanned Maint Kuala Lumpur (Sultan Abdu…" at bounding box center [852, 437] width 1255 height 737
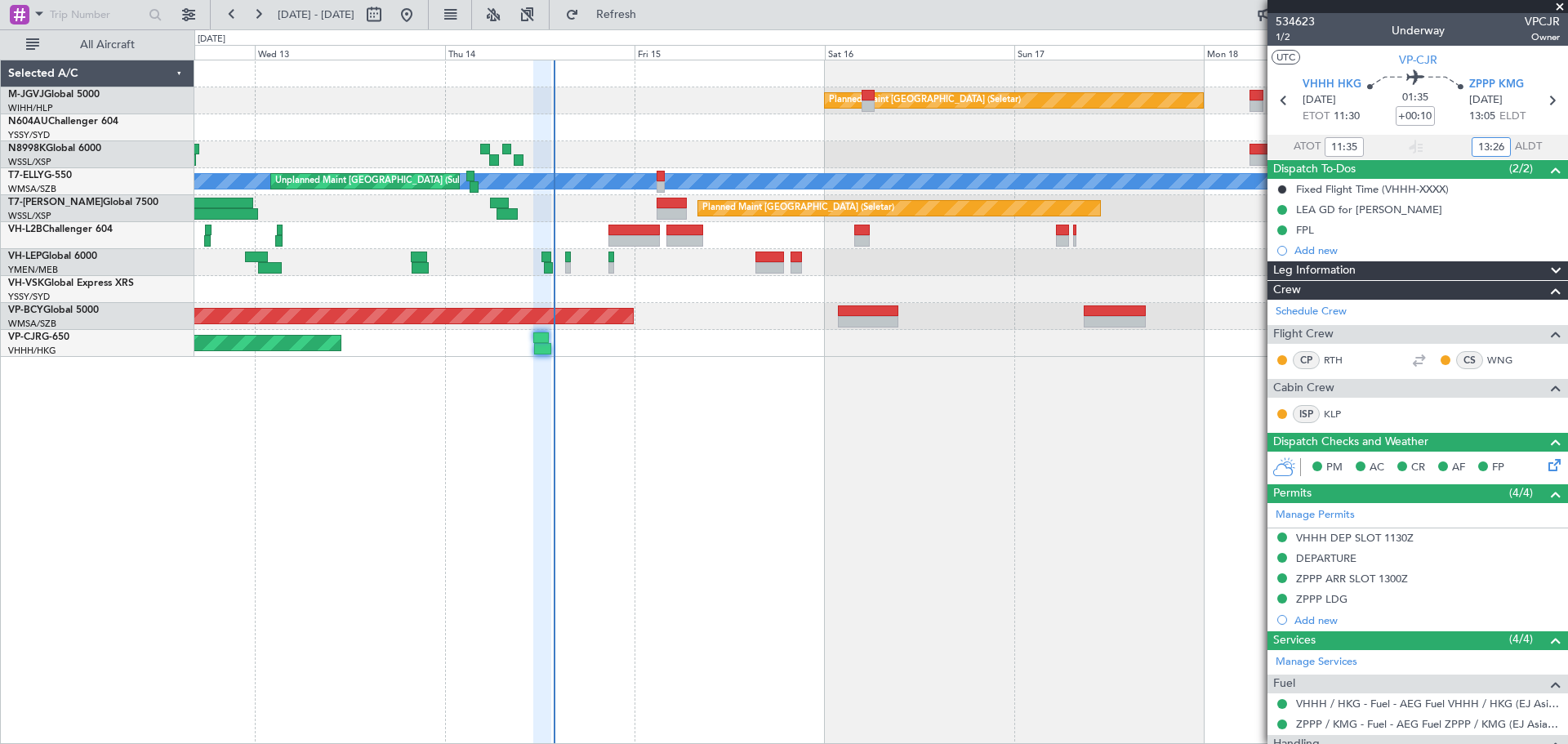
click at [589, 296] on div "Unplanned Maint Sydney ([PERSON_NAME] Intl)" at bounding box center [880, 289] width 1373 height 27
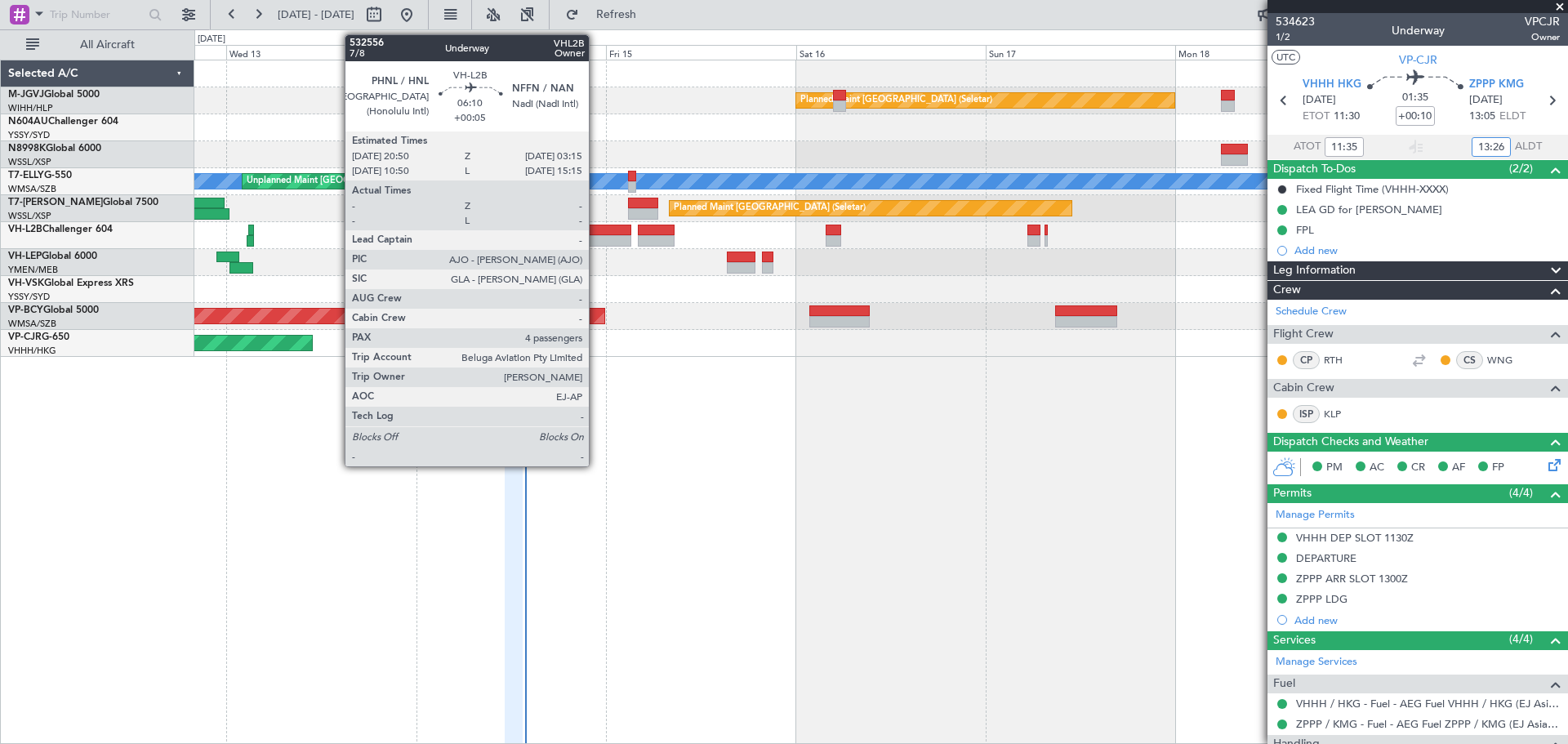
click at [596, 238] on div at bounding box center [606, 240] width 52 height 11
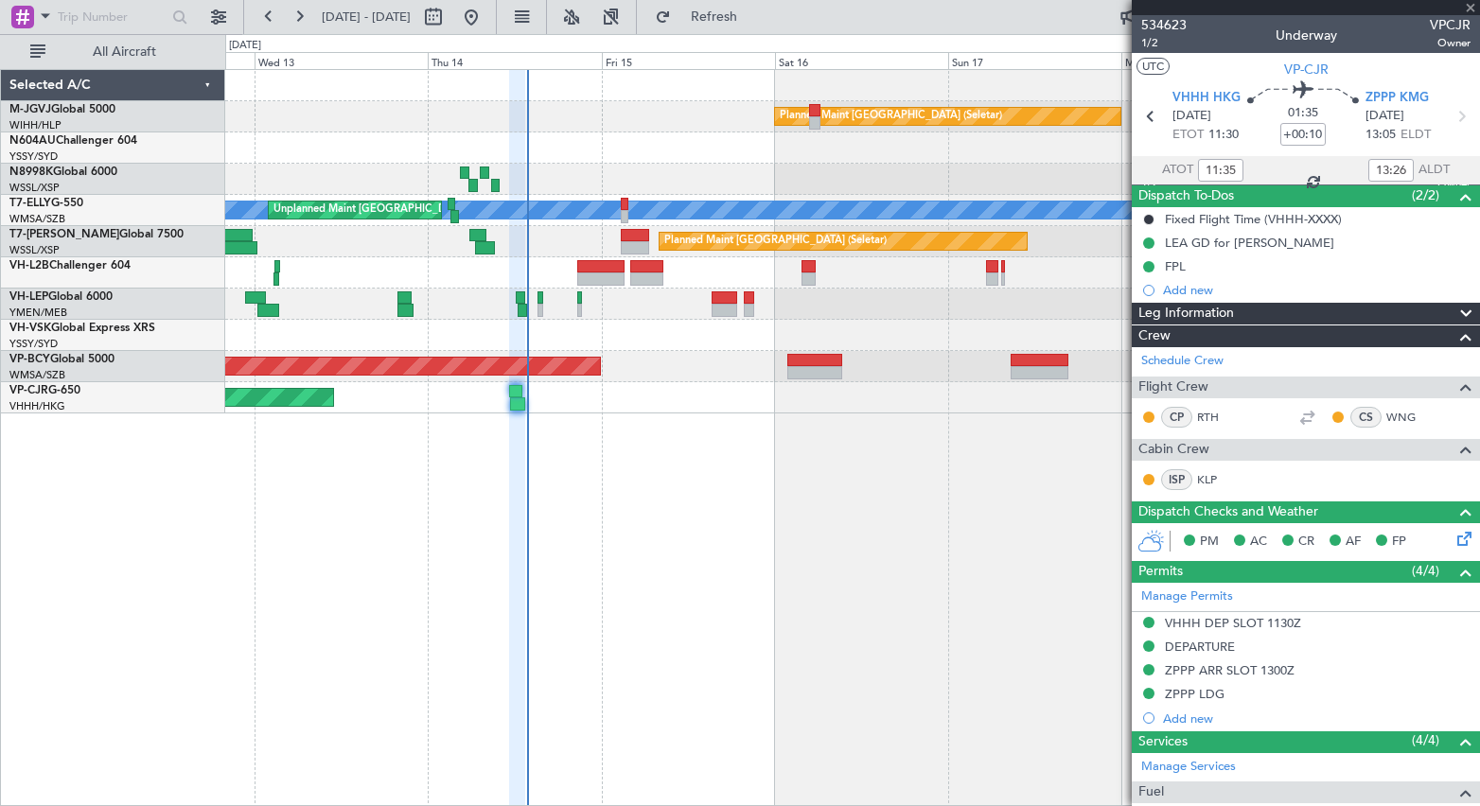
type input "+00:05"
type input "4"
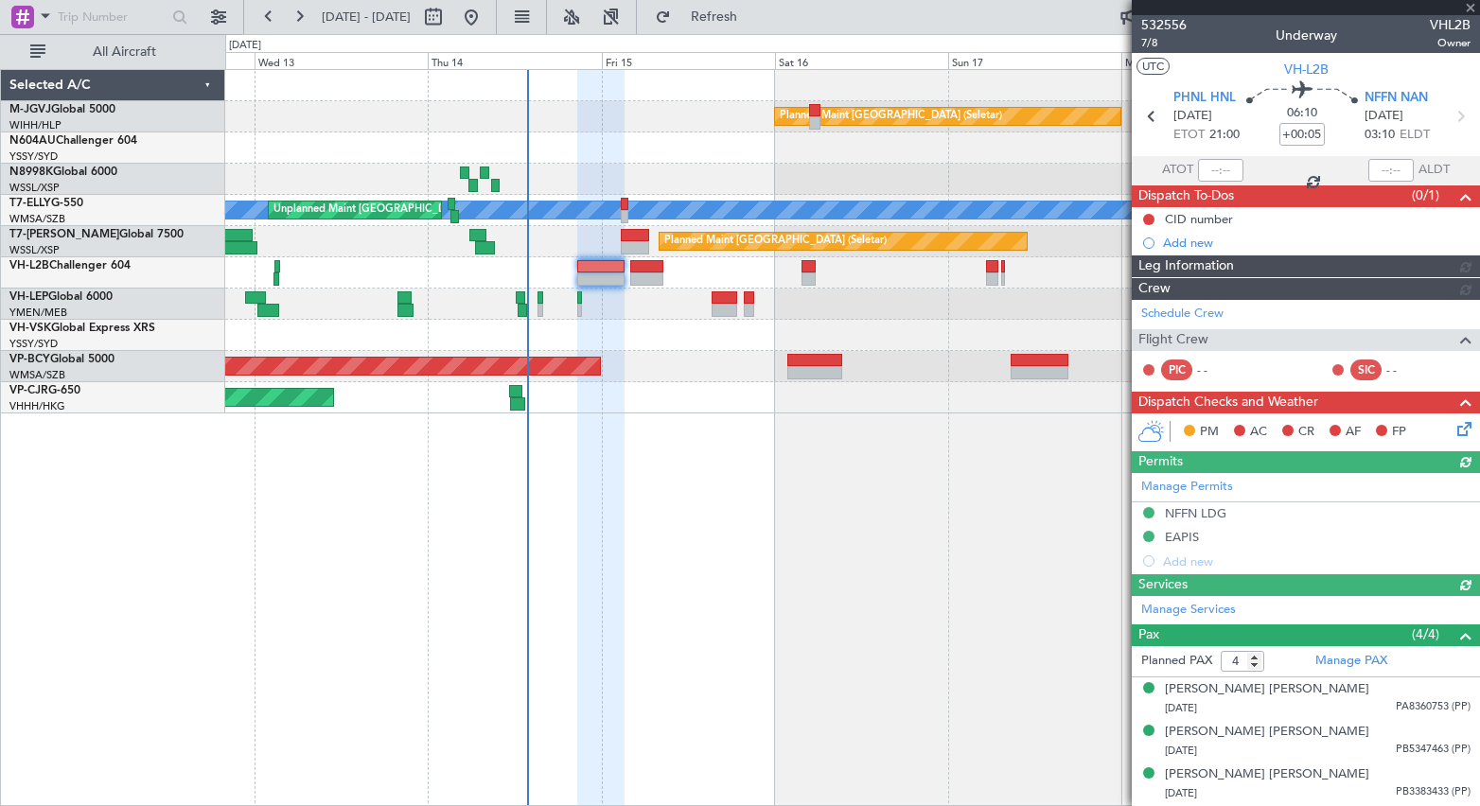
type input "[PERSON_NAME] (EYU)"
type input "A0016"
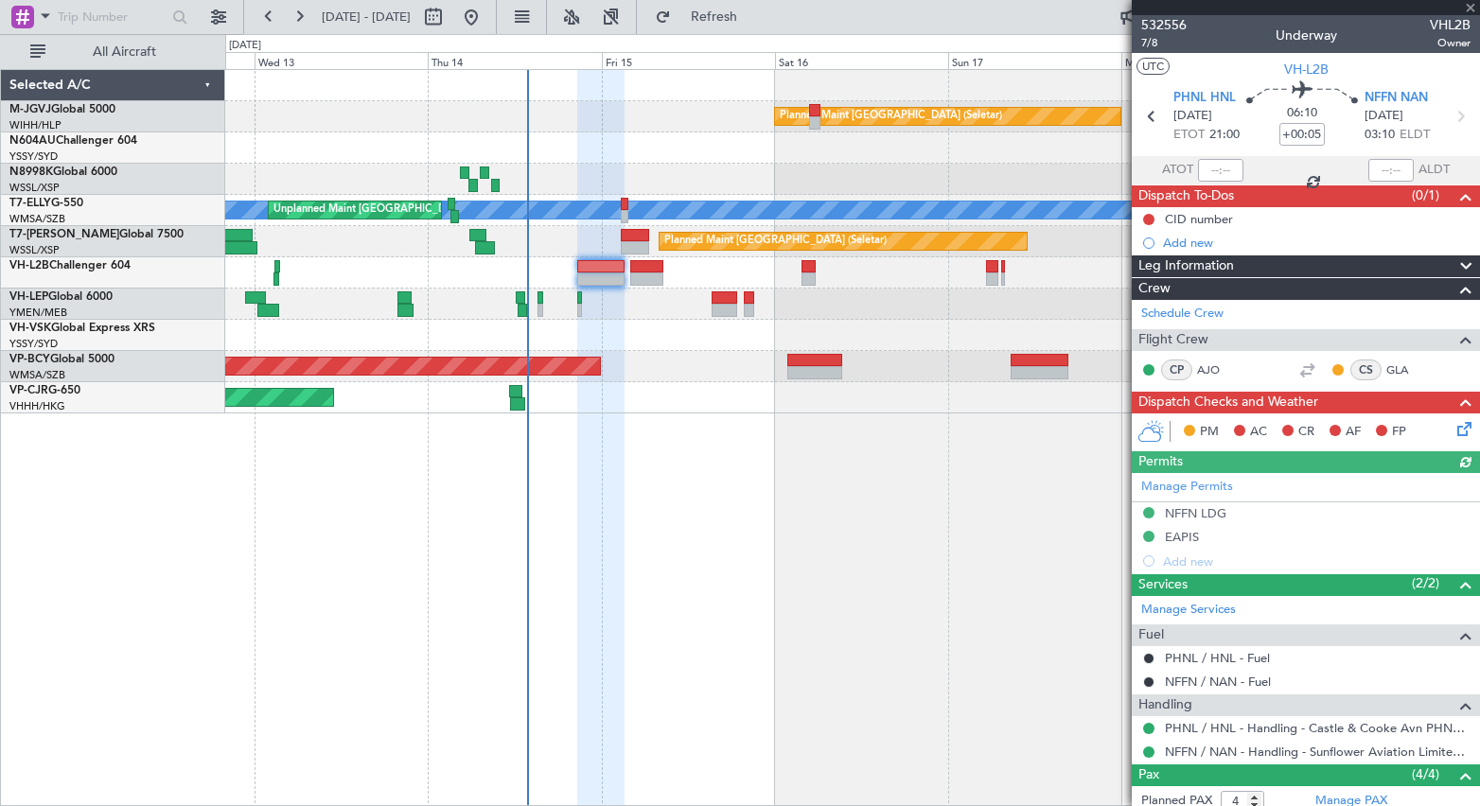
type input "[PERSON_NAME] (EYU)"
type input "A0016"
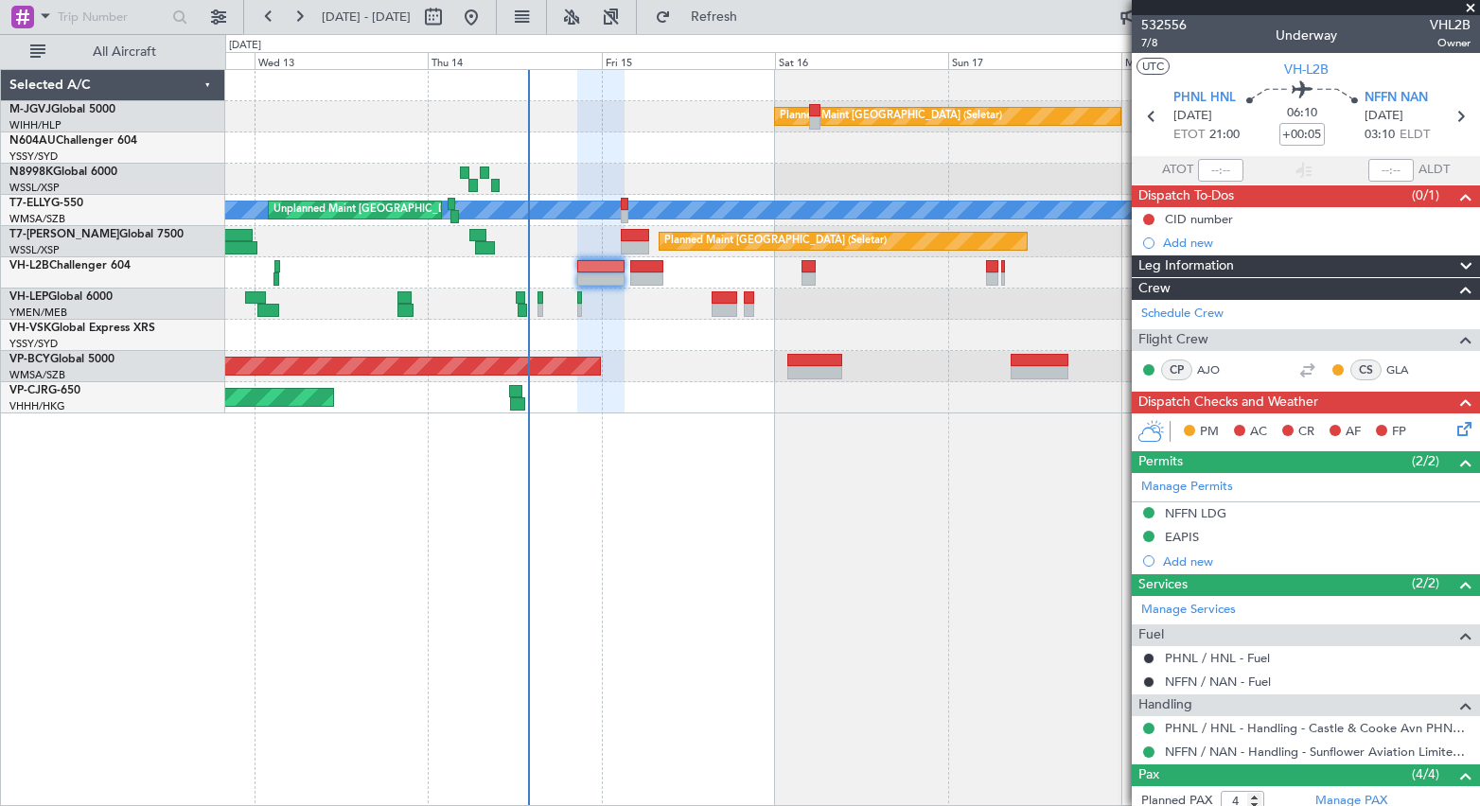
type input "[PERSON_NAME] (EYU)"
type input "A0016"
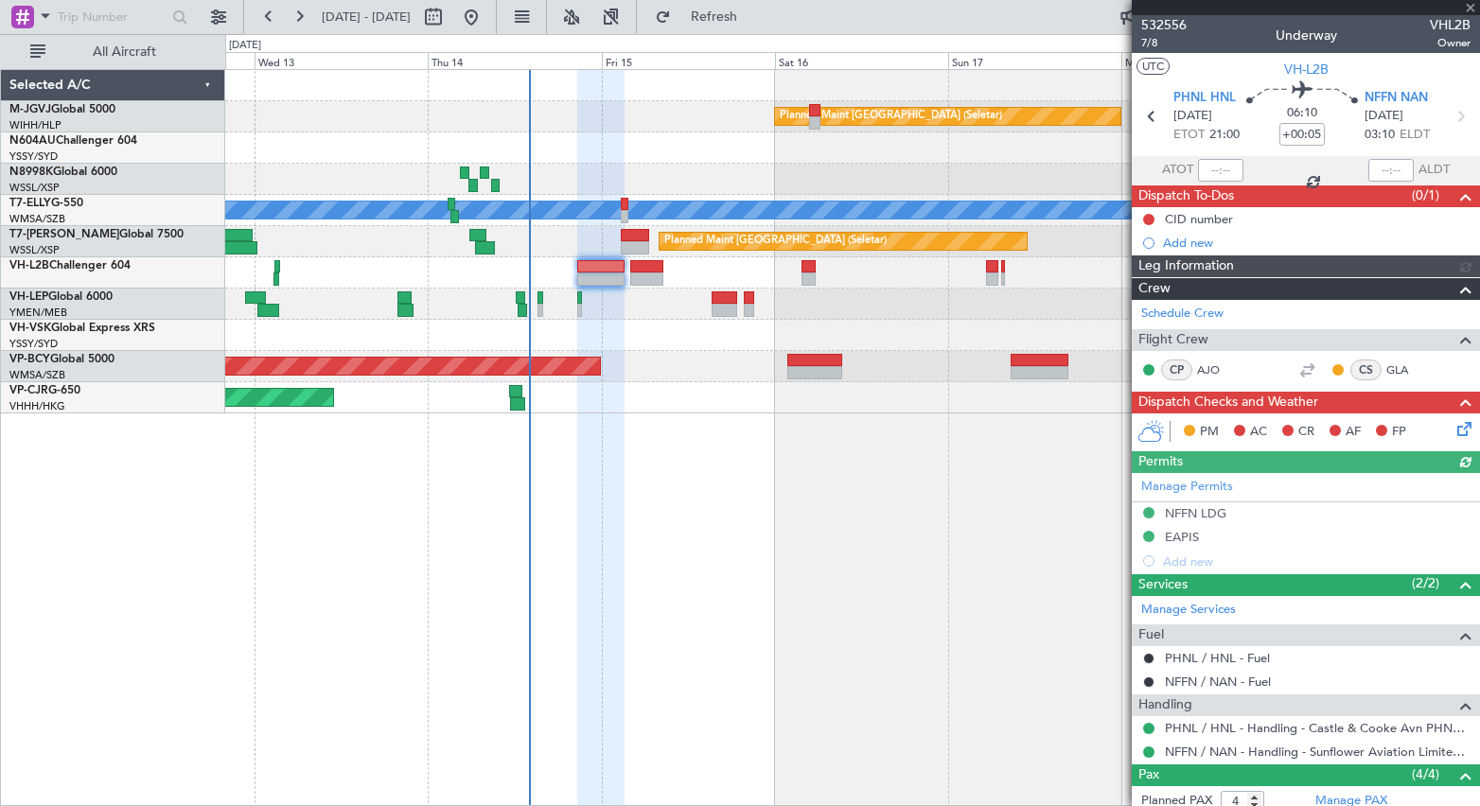
type input "[PERSON_NAME] (EYU)"
type input "A0016"
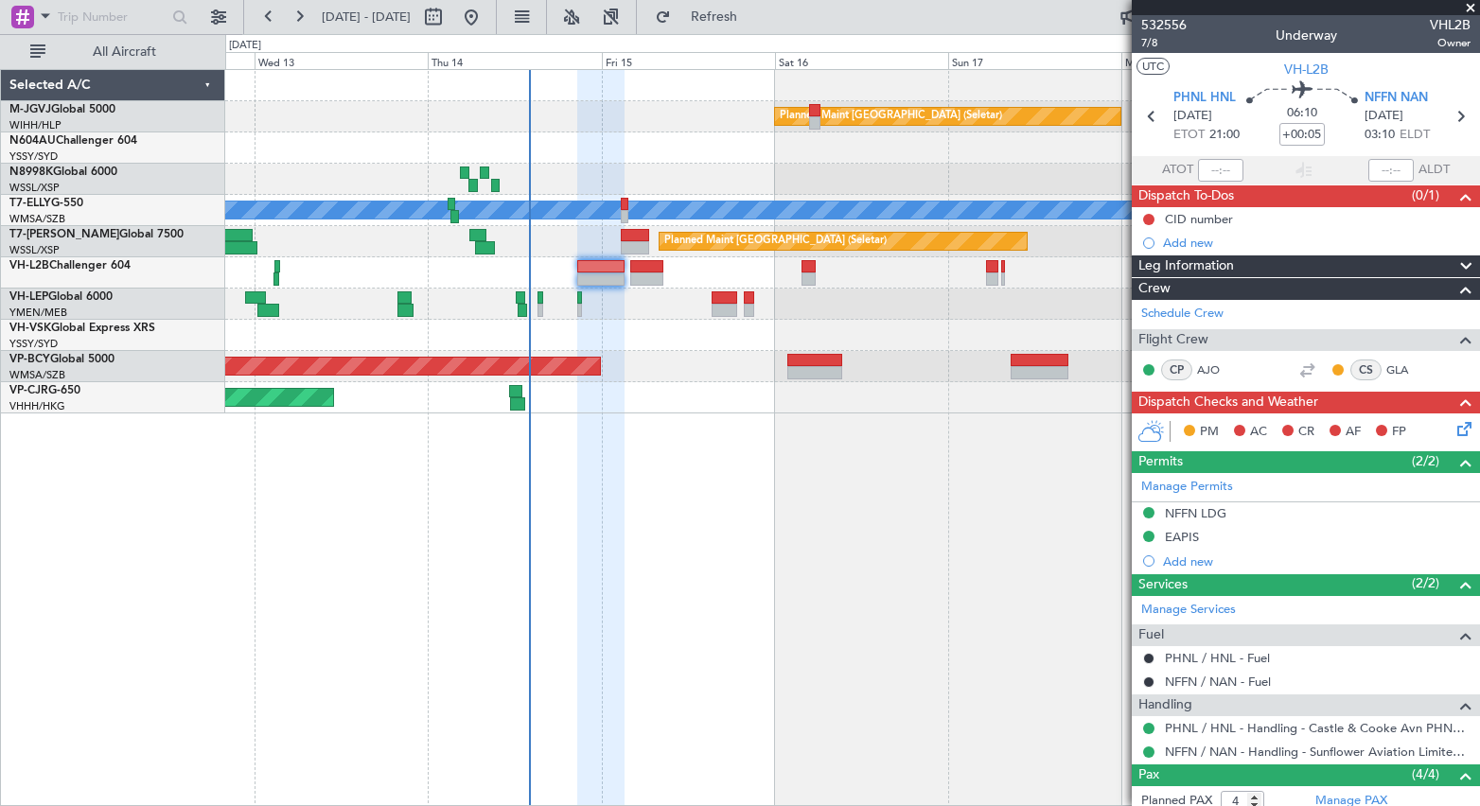
click at [420, 538] on div "Planned Maint Singapore (Seletar) Unplanned Maint Kuala Lumpur (Sultan Abdul Az…" at bounding box center [852, 437] width 1255 height 737
click at [1148, 218] on button at bounding box center [1148, 219] width 11 height 11
click at [1140, 304] on span "Completed" at bounding box center [1157, 302] width 62 height 19
click at [1453, 431] on icon at bounding box center [1460, 425] width 15 height 15
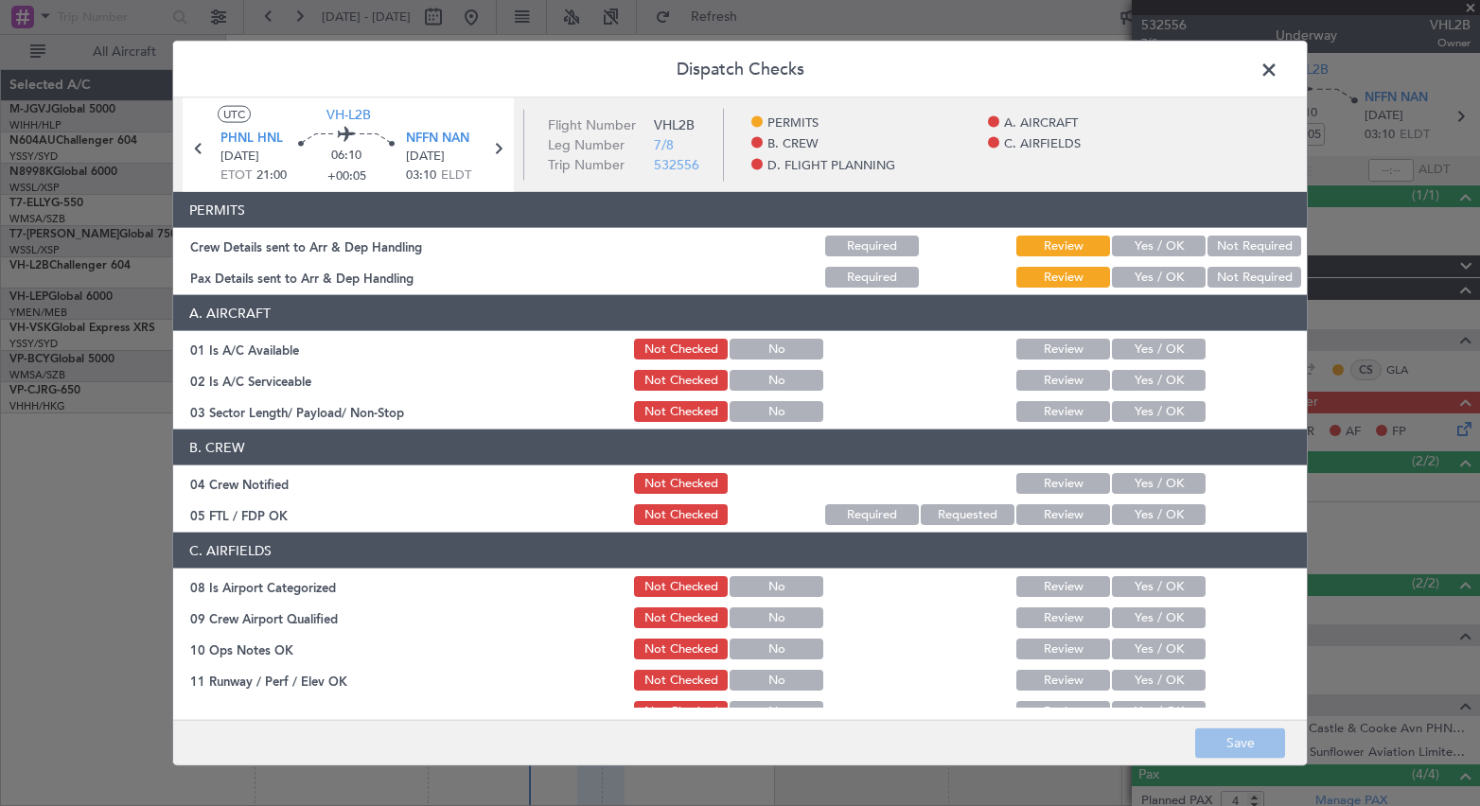
click at [1118, 245] on button "Yes / OK" at bounding box center [1159, 246] width 94 height 21
click at [1122, 275] on button "Yes / OK" at bounding box center [1159, 277] width 94 height 21
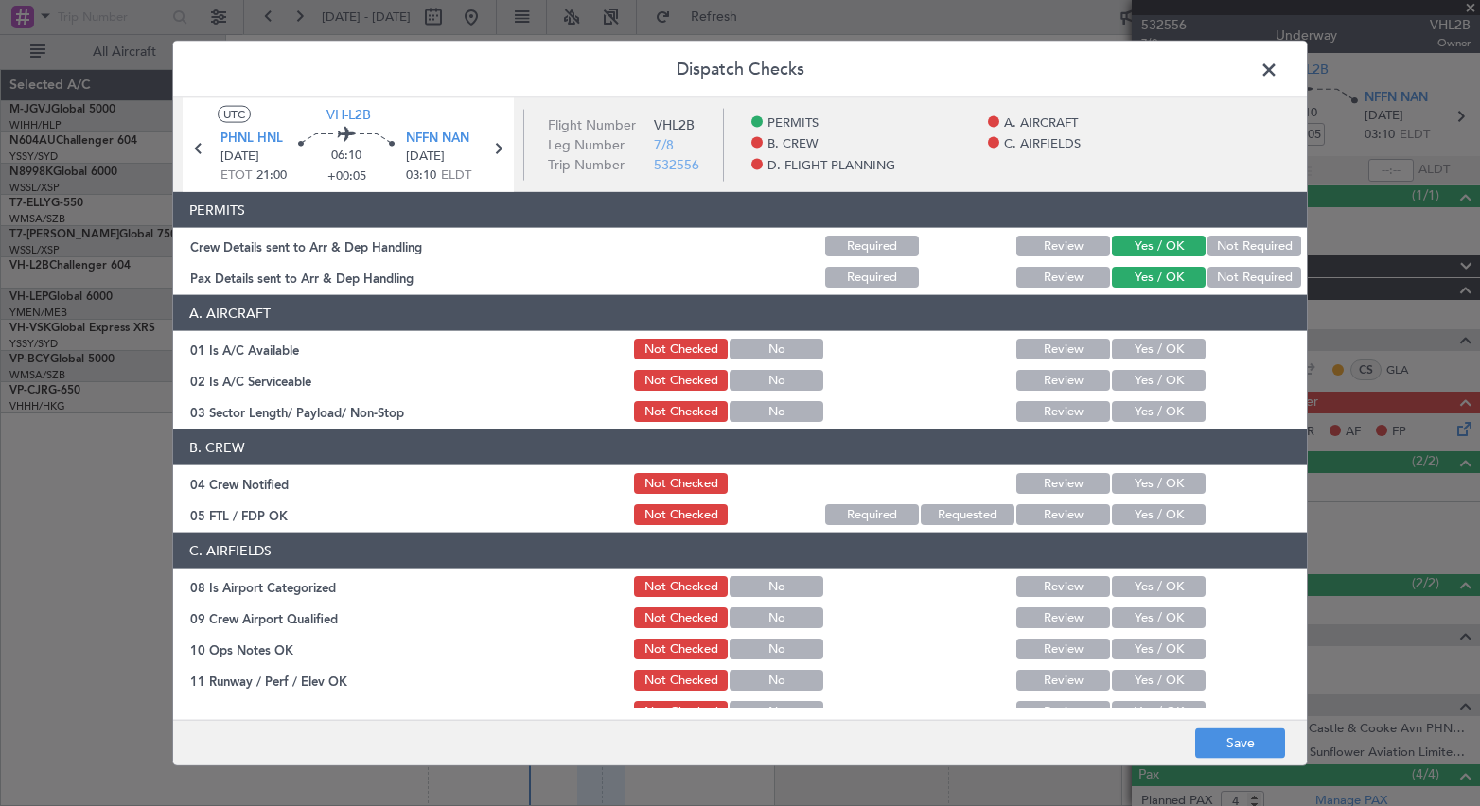
click at [1126, 356] on button "Yes / OK" at bounding box center [1159, 349] width 94 height 21
drag, startPoint x: 1117, startPoint y: 405, endPoint x: 1122, endPoint y: 389, distance: 16.8
click at [1120, 398] on div "Yes / OK" at bounding box center [1157, 411] width 96 height 26
click at [1124, 361] on div "Yes / OK" at bounding box center [1157, 349] width 96 height 26
click at [1127, 380] on button "Yes / OK" at bounding box center [1159, 380] width 94 height 21
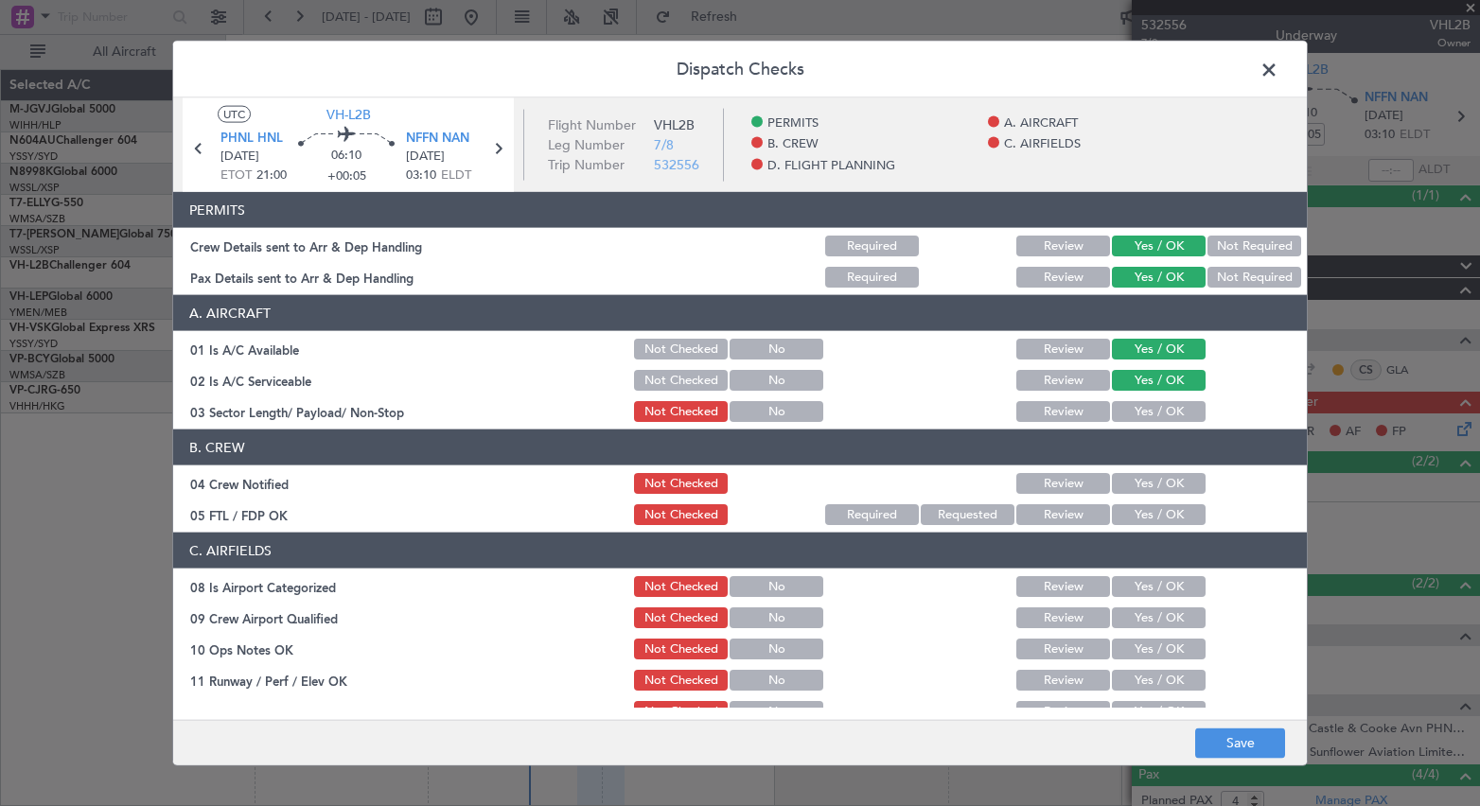
click at [1127, 409] on button "Yes / OK" at bounding box center [1159, 411] width 94 height 21
drag, startPoint x: 1123, startPoint y: 477, endPoint x: 1122, endPoint y: 498, distance: 20.8
click at [1123, 482] on button "Yes / OK" at bounding box center [1159, 483] width 94 height 21
click at [1122, 515] on button "Yes / OK" at bounding box center [1159, 514] width 94 height 21
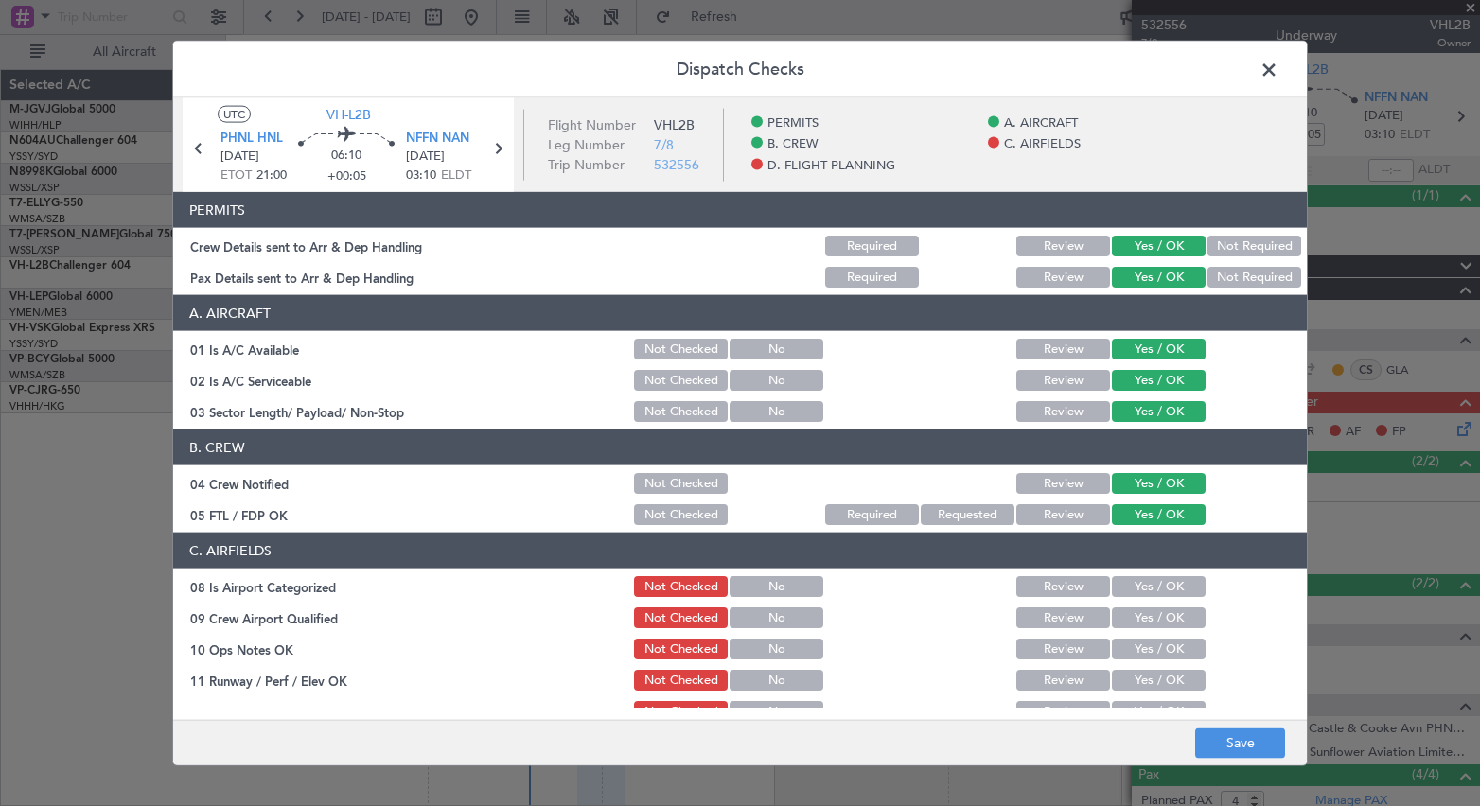
click at [1123, 585] on button "Yes / OK" at bounding box center [1159, 586] width 94 height 21
click at [1123, 622] on button "Yes / OK" at bounding box center [1159, 617] width 94 height 21
click at [1114, 647] on button "Yes / OK" at bounding box center [1159, 649] width 94 height 21
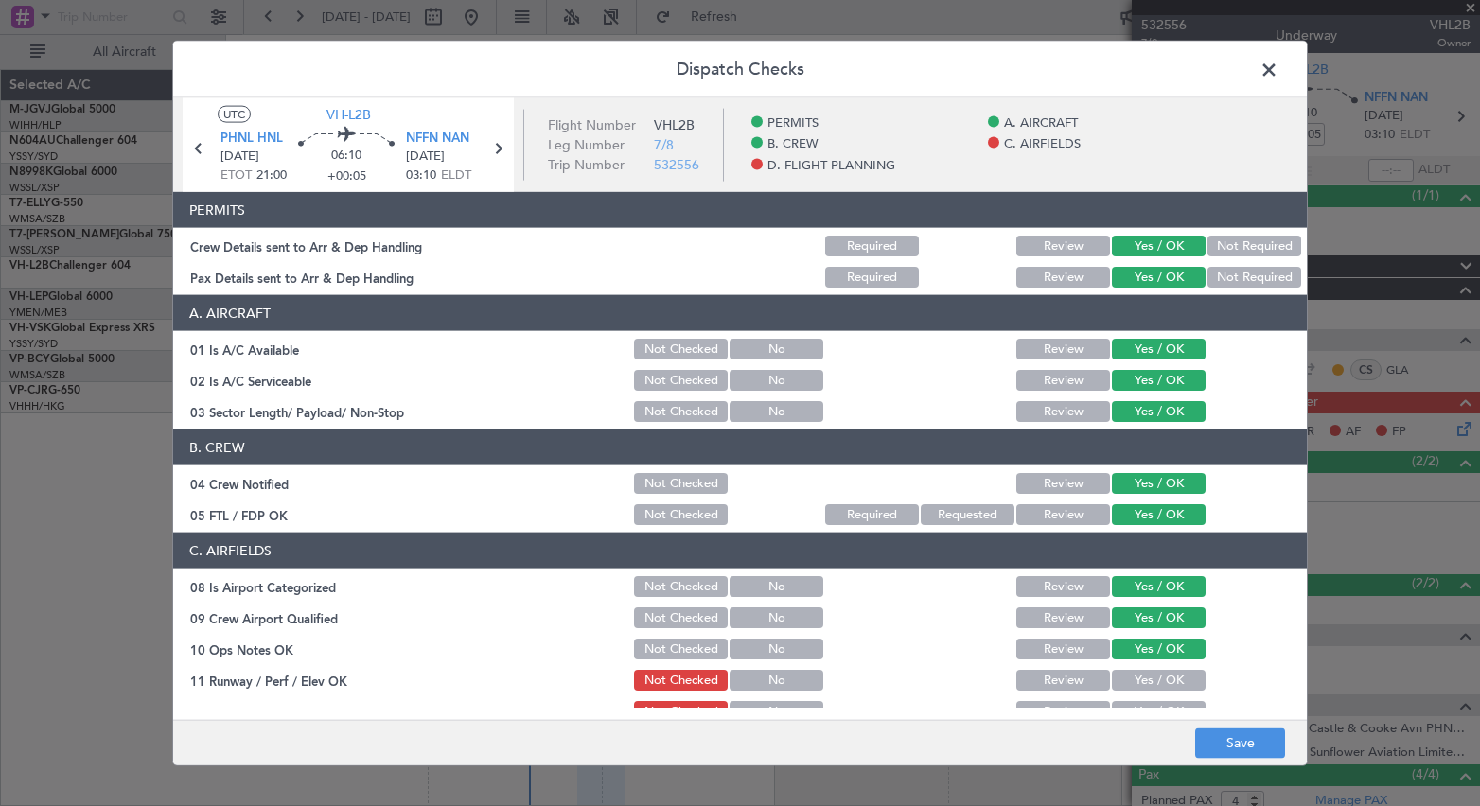
drag, startPoint x: 1116, startPoint y: 677, endPoint x: 1116, endPoint y: 641, distance: 36.0
click at [1116, 662] on section "C. AIRFIELDS 08 Is Airport Categorized Not Checked No Review Yes / OK 09 Crew A…" at bounding box center [740, 769] width 1134 height 473
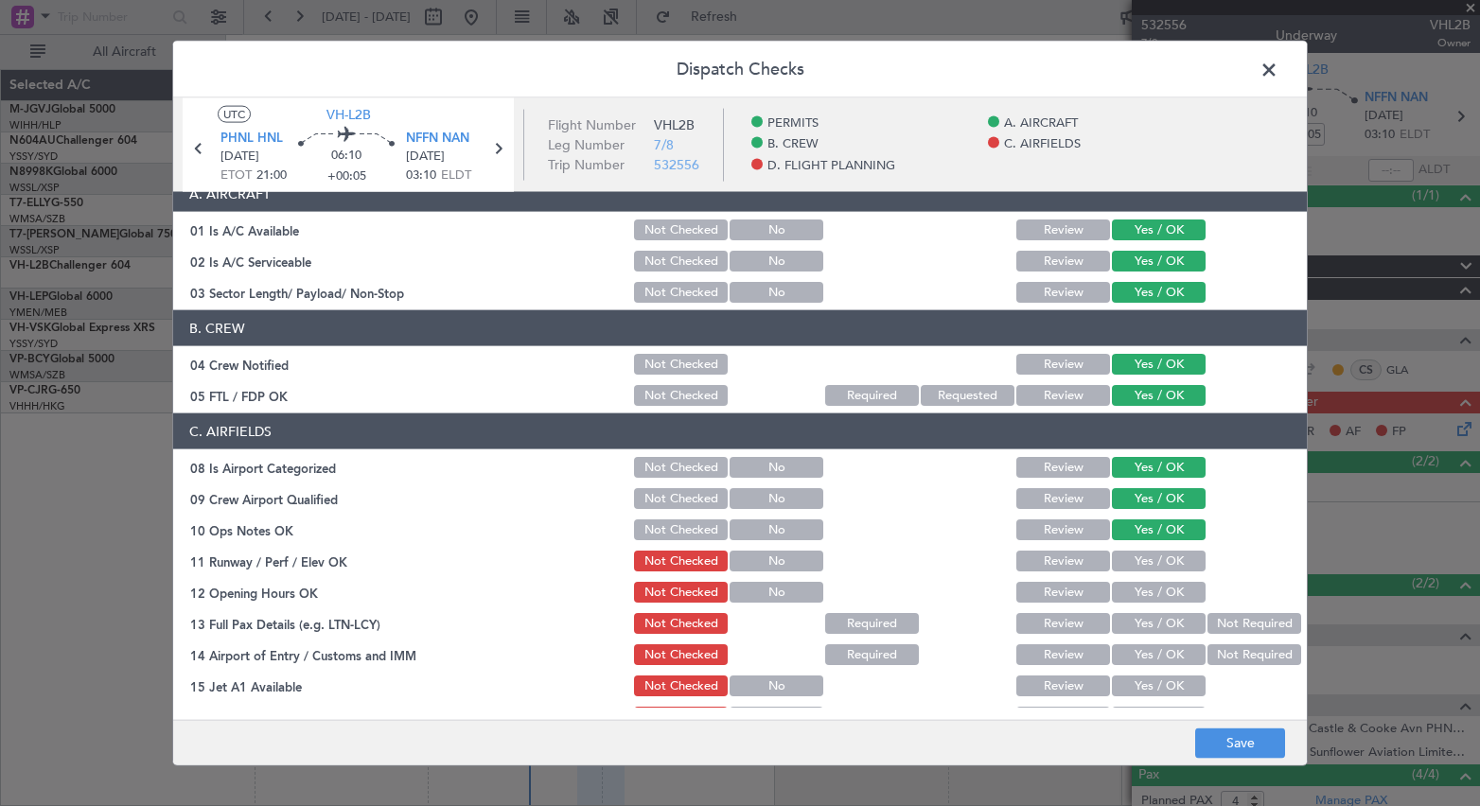
scroll to position [158, 0]
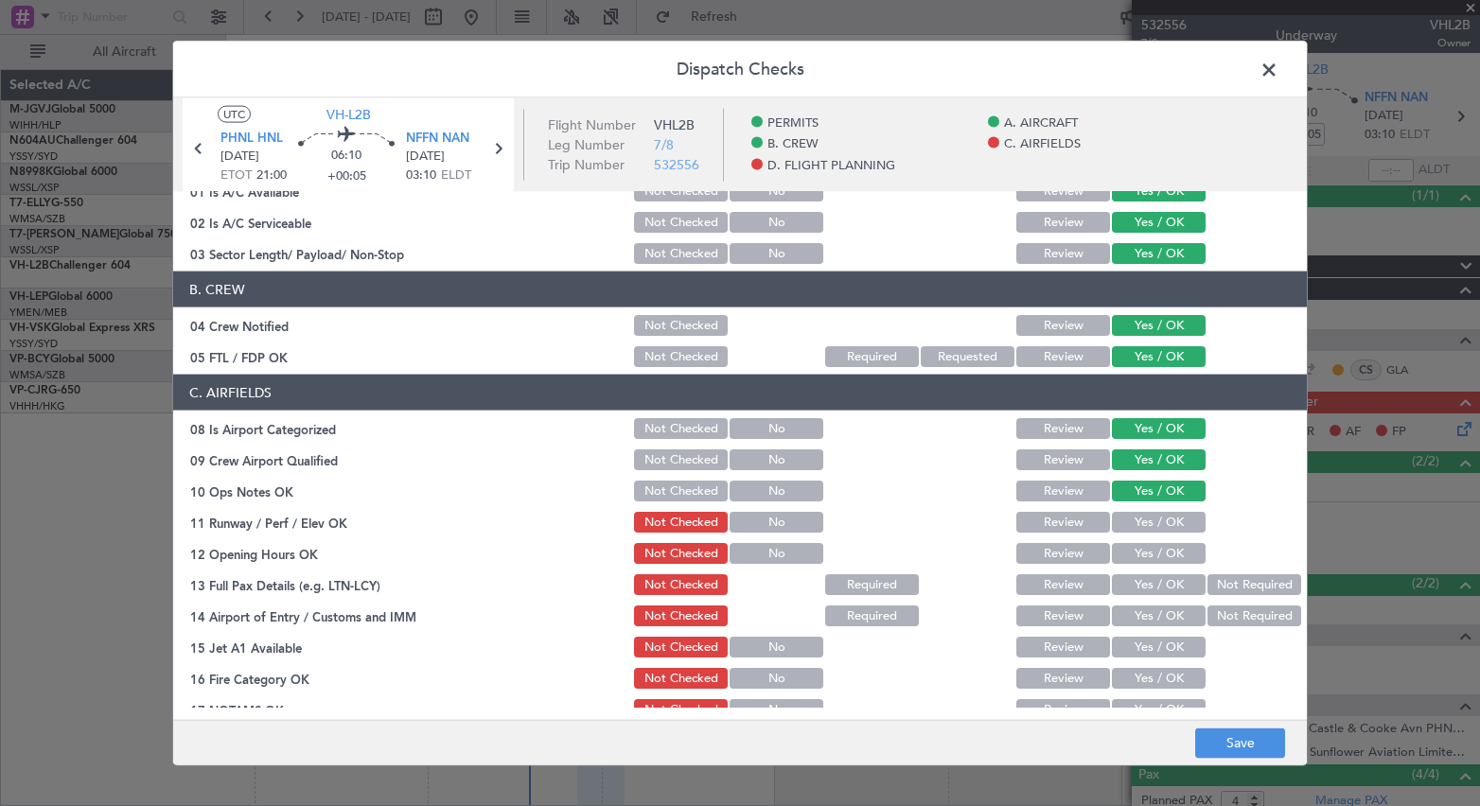
click at [1134, 523] on button "Yes / OK" at bounding box center [1159, 522] width 94 height 21
click at [1137, 566] on div "Yes / OK" at bounding box center [1157, 553] width 96 height 26
click at [1136, 559] on button "Yes / OK" at bounding box center [1159, 553] width 94 height 21
click at [1127, 585] on button "Yes / OK" at bounding box center [1159, 584] width 94 height 21
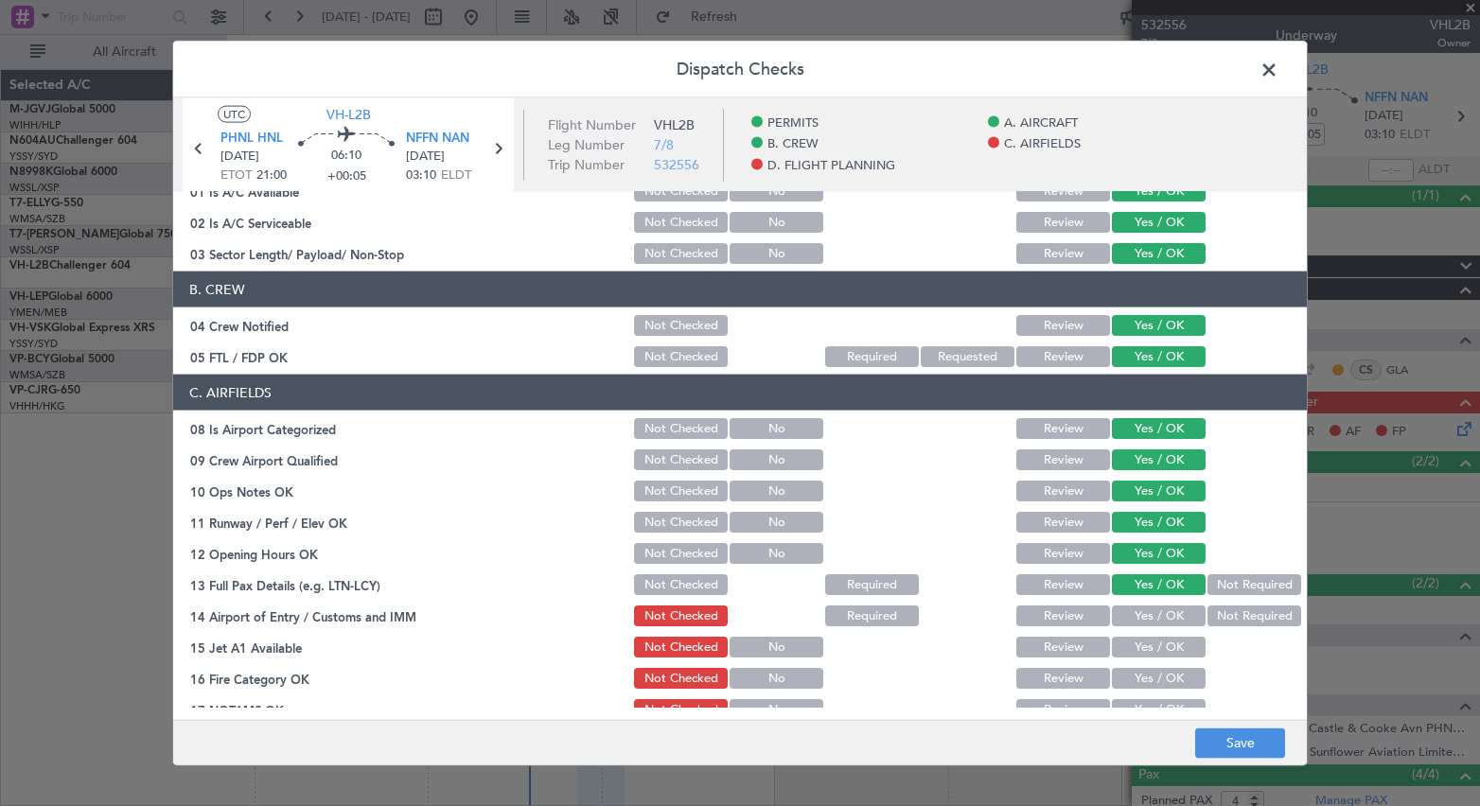
click at [1126, 614] on button "Yes / OK" at bounding box center [1159, 616] width 94 height 21
click at [1132, 637] on button "Yes / OK" at bounding box center [1159, 647] width 94 height 21
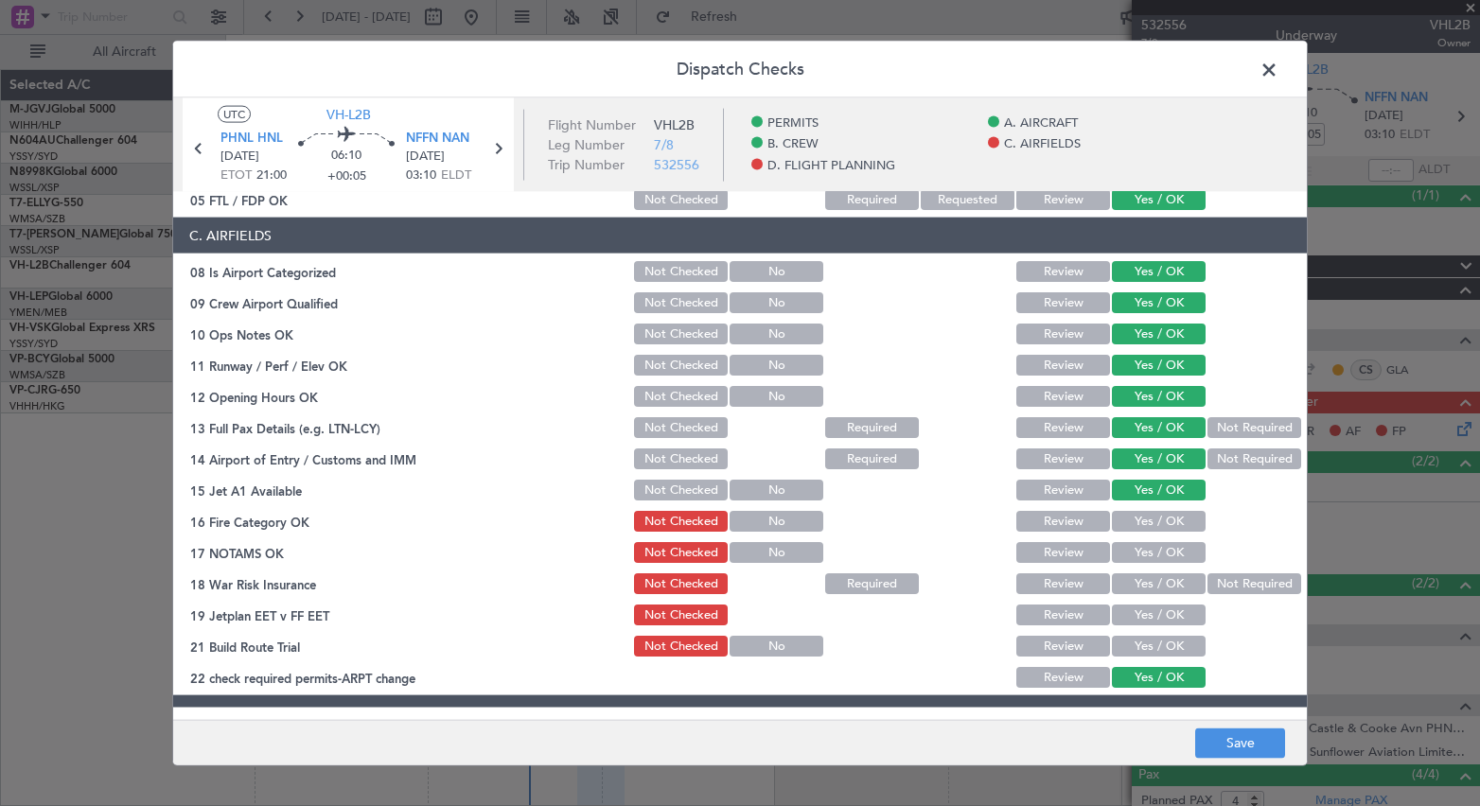
click at [1137, 523] on button "Yes / OK" at bounding box center [1159, 521] width 94 height 21
click at [1137, 551] on button "Yes / OK" at bounding box center [1159, 552] width 94 height 21
drag, startPoint x: 1138, startPoint y: 573, endPoint x: 1138, endPoint y: 609, distance: 36.0
click at [1138, 594] on div "Yes / OK" at bounding box center [1157, 584] width 96 height 26
click at [1138, 617] on button "Yes / OK" at bounding box center [1159, 615] width 94 height 21
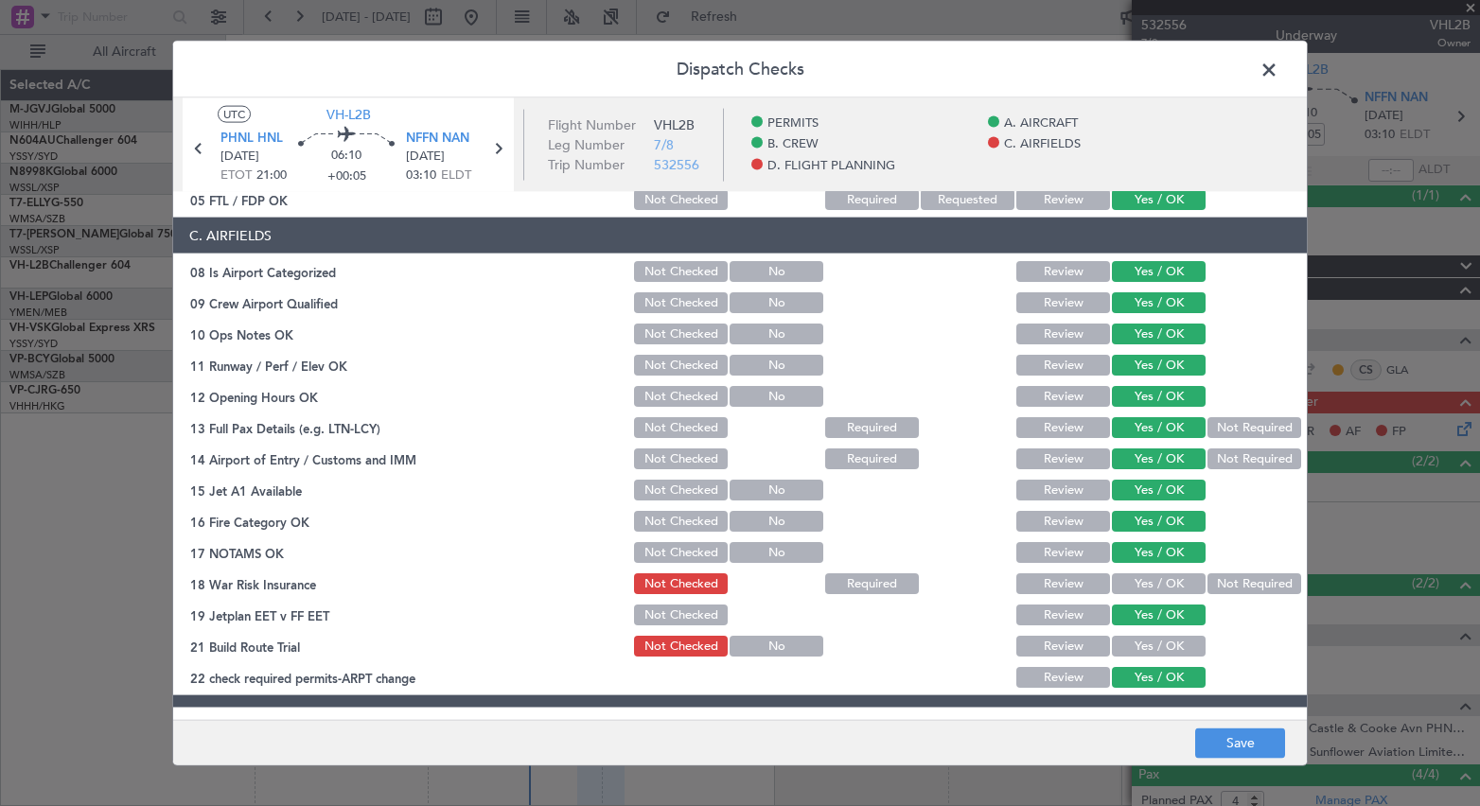
click at [1134, 642] on button "Yes / OK" at bounding box center [1159, 646] width 94 height 21
click at [1137, 581] on button "Yes / OK" at bounding box center [1159, 583] width 94 height 21
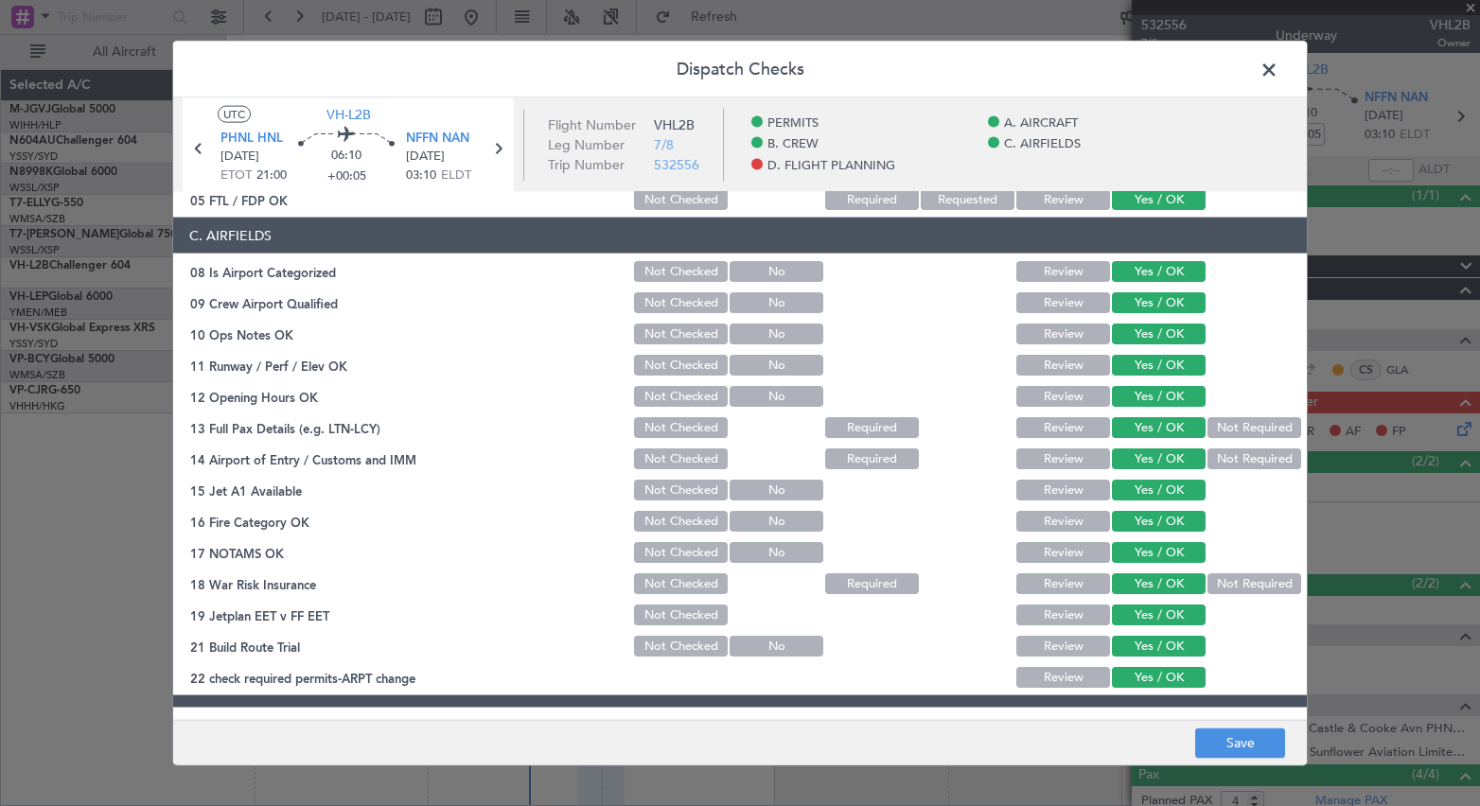
click at [1207, 582] on button "Not Required" at bounding box center [1254, 583] width 94 height 21
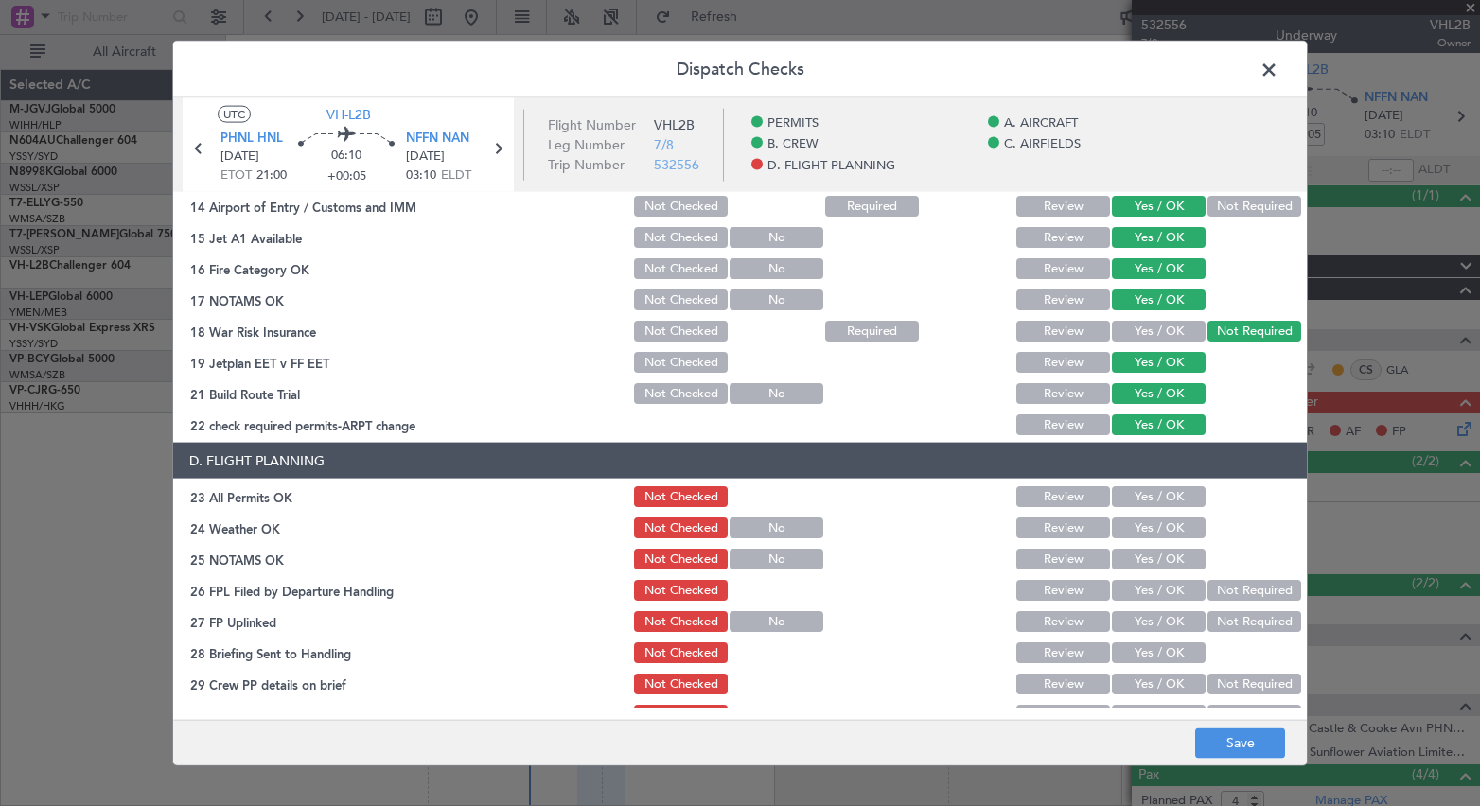
scroll to position [593, 0]
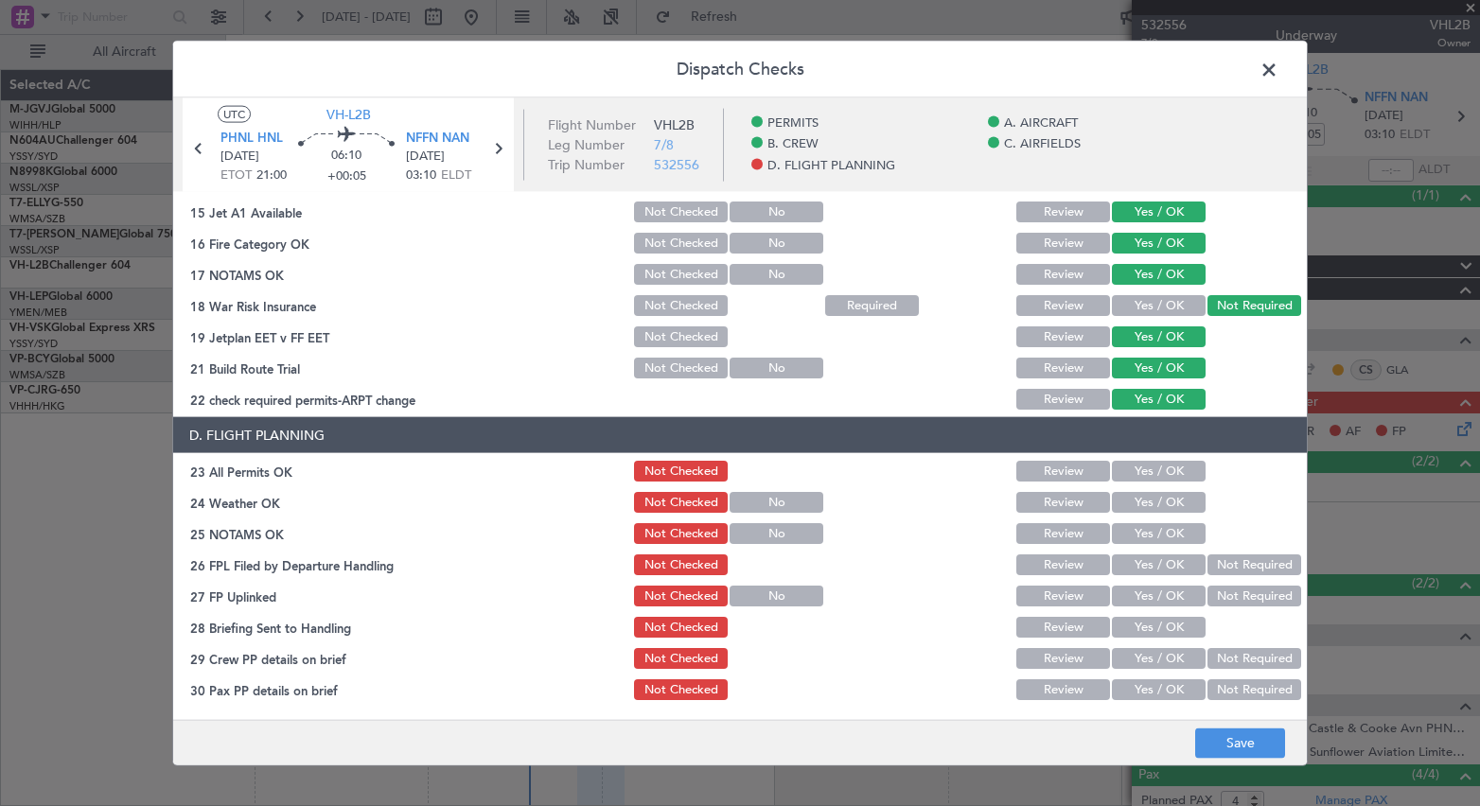
click at [1124, 470] on button "Yes / OK" at bounding box center [1159, 471] width 94 height 21
click at [1126, 507] on button "Yes / OK" at bounding box center [1159, 502] width 94 height 21
click at [1128, 537] on button "Yes / OK" at bounding box center [1159, 533] width 94 height 21
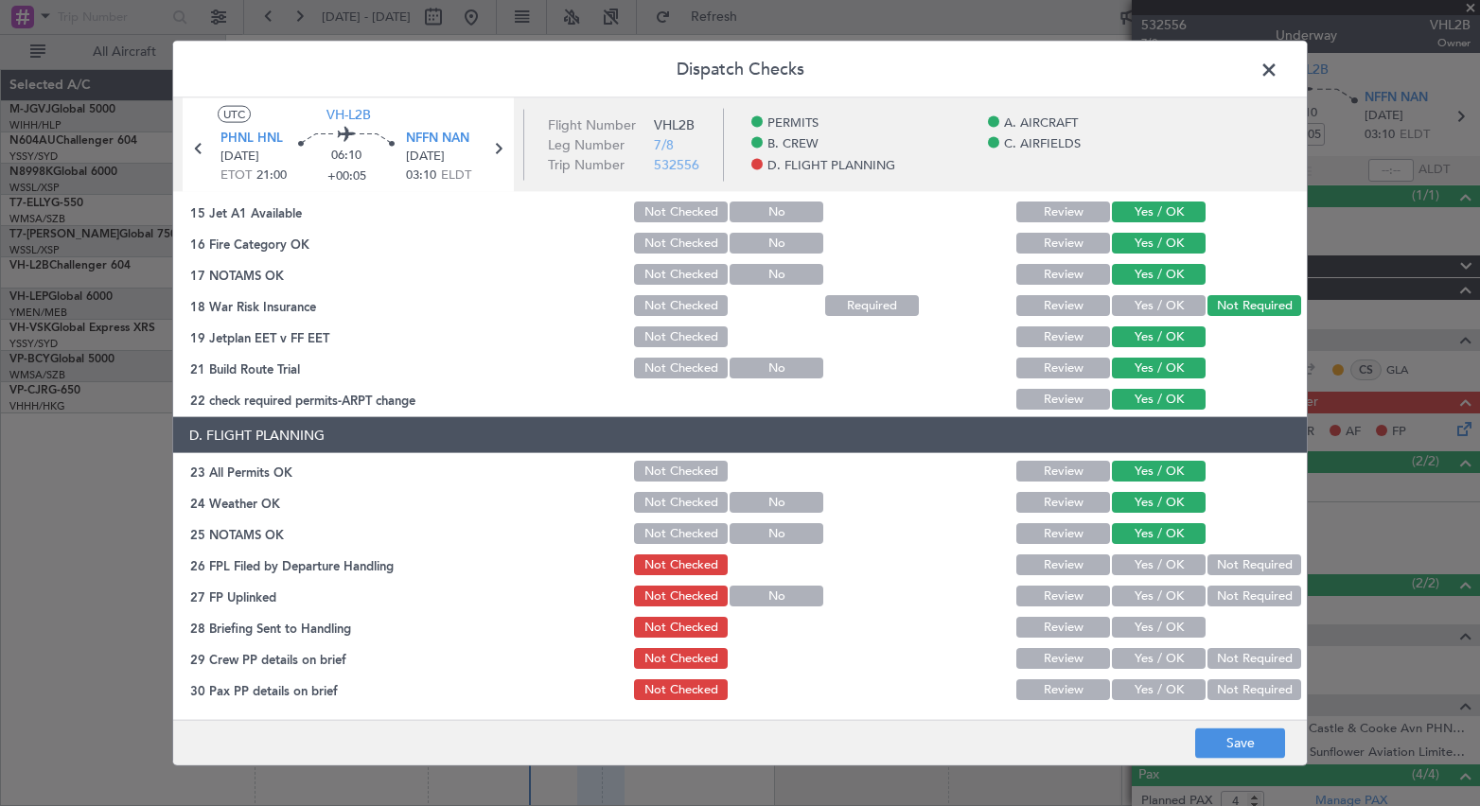
click at [1128, 567] on button "Yes / OK" at bounding box center [1159, 564] width 94 height 21
click at [1134, 600] on button "Yes / OK" at bounding box center [1159, 596] width 94 height 21
click at [1134, 619] on button "Yes / OK" at bounding box center [1159, 627] width 94 height 21
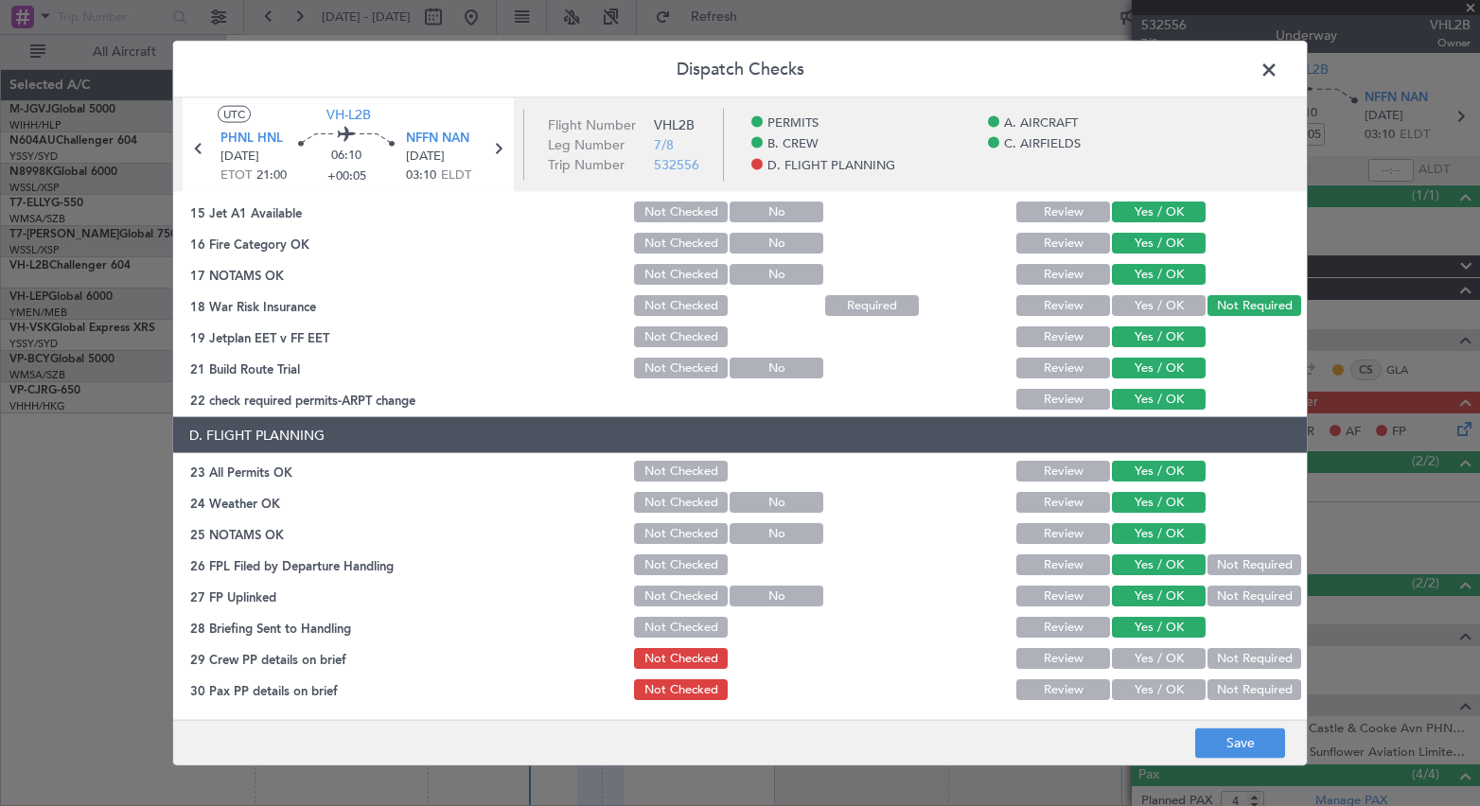
drag, startPoint x: 1132, startPoint y: 659, endPoint x: 1122, endPoint y: 695, distance: 38.1
click at [1126, 671] on div "Yes / OK" at bounding box center [1157, 658] width 96 height 26
drag, startPoint x: 1122, startPoint y: 695, endPoint x: 1143, endPoint y: 693, distance: 21.0
click at [1130, 692] on button "Yes / OK" at bounding box center [1159, 689] width 94 height 21
click at [1156, 660] on button "Yes / OK" at bounding box center [1159, 658] width 94 height 21
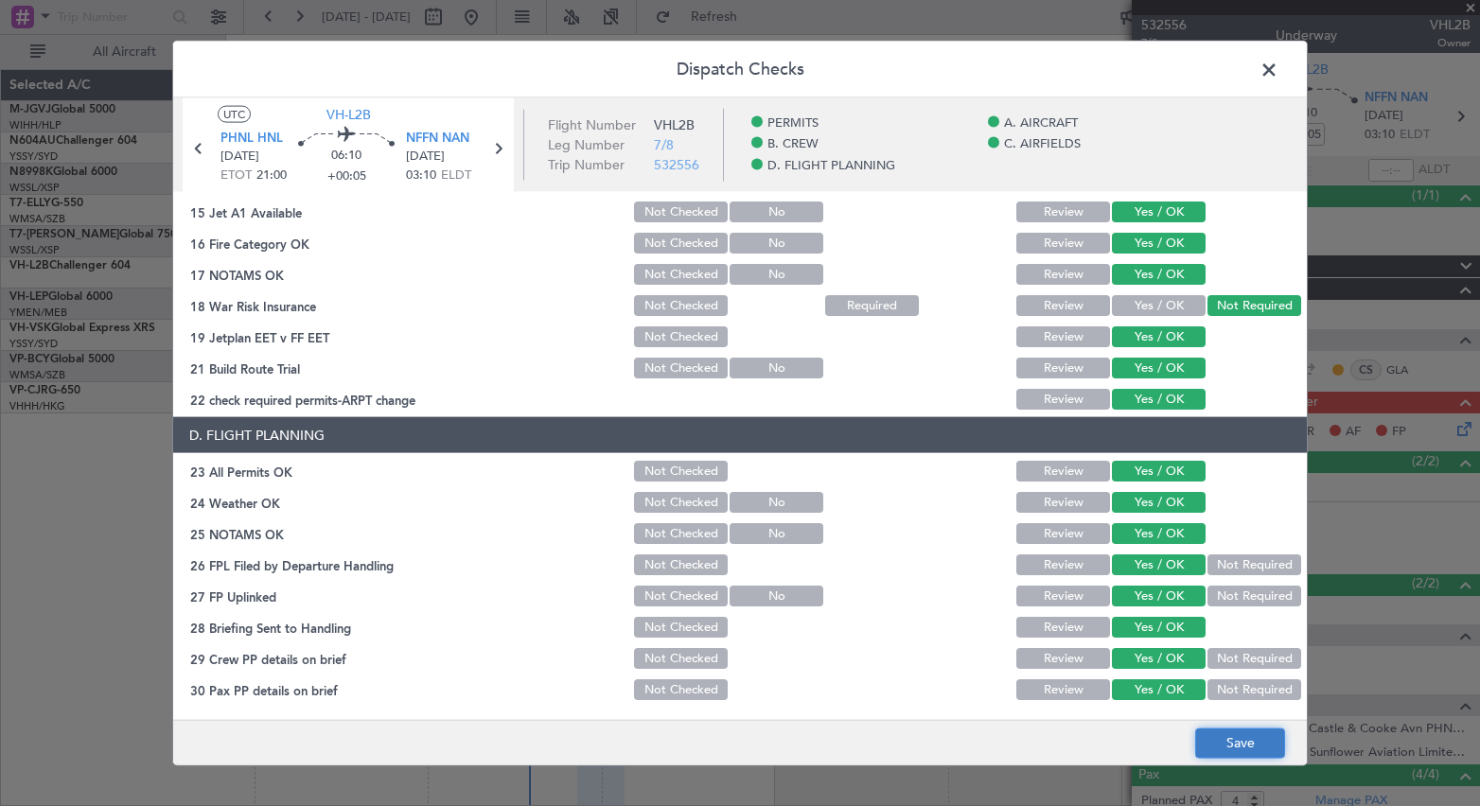
drag, startPoint x: 1241, startPoint y: 743, endPoint x: 1241, endPoint y: 728, distance: 15.1
click at [1241, 728] on button "Save" at bounding box center [1240, 743] width 90 height 30
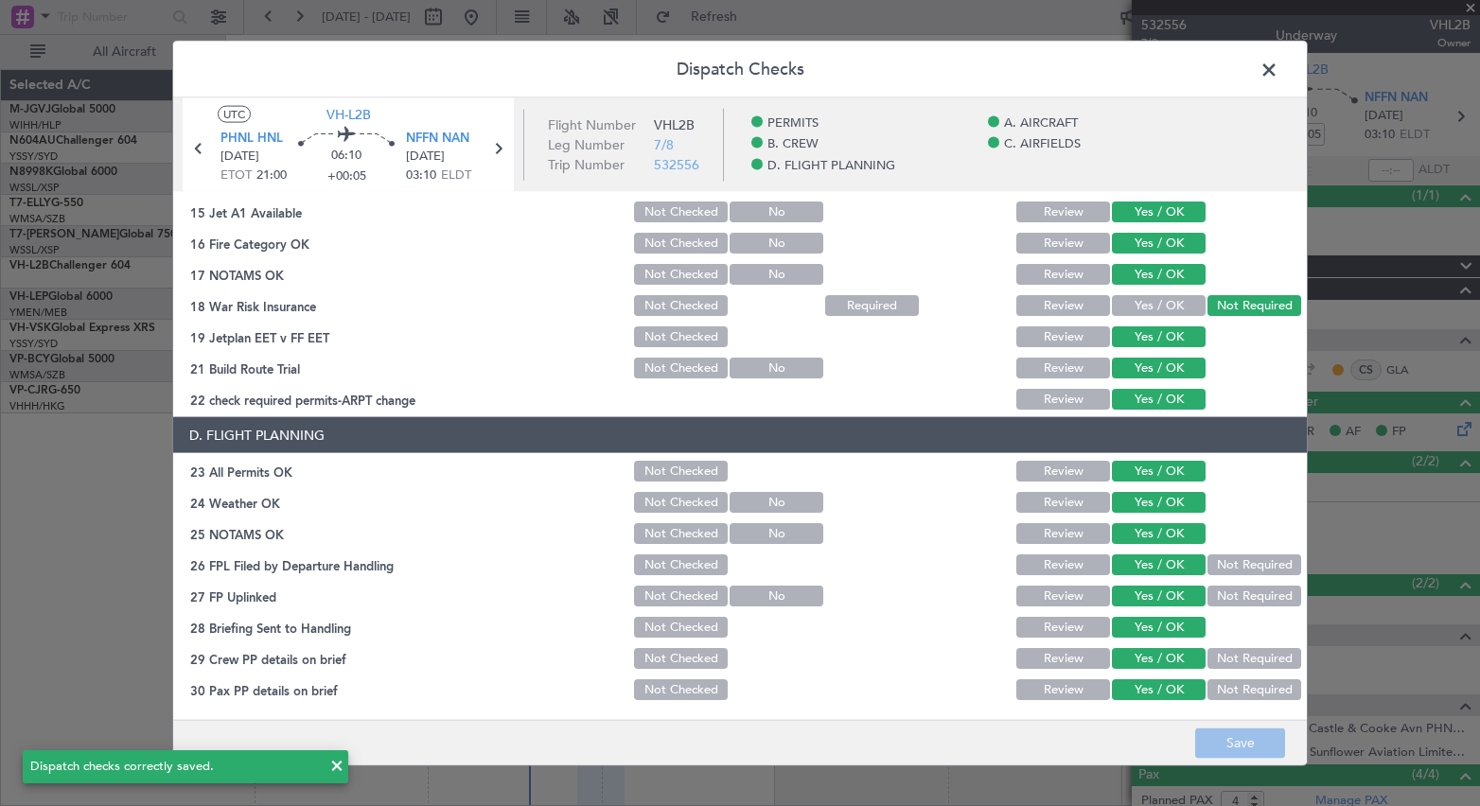
click at [1278, 72] on span at bounding box center [1278, 75] width 0 height 38
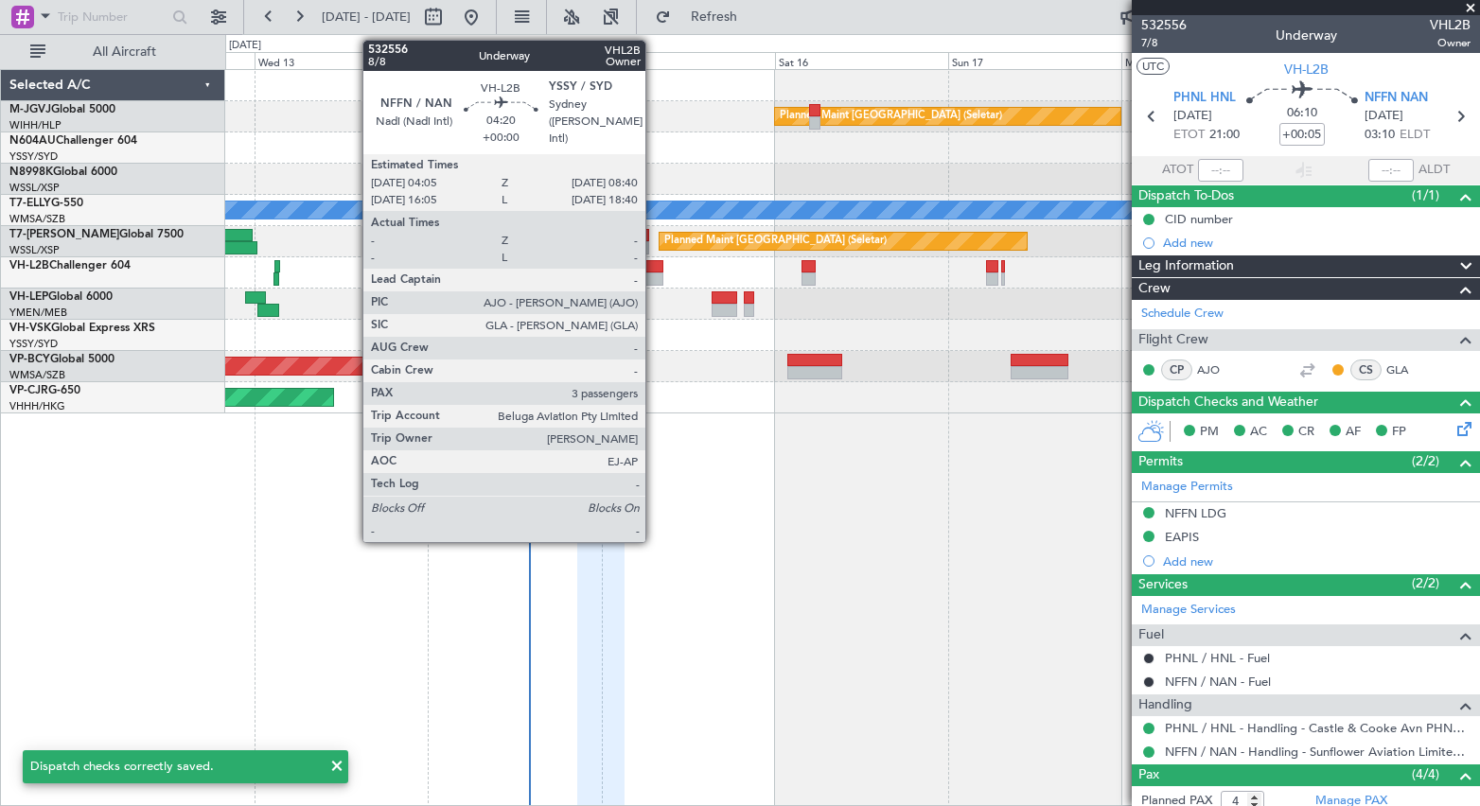
click at [654, 275] on div at bounding box center [646, 278] width 33 height 13
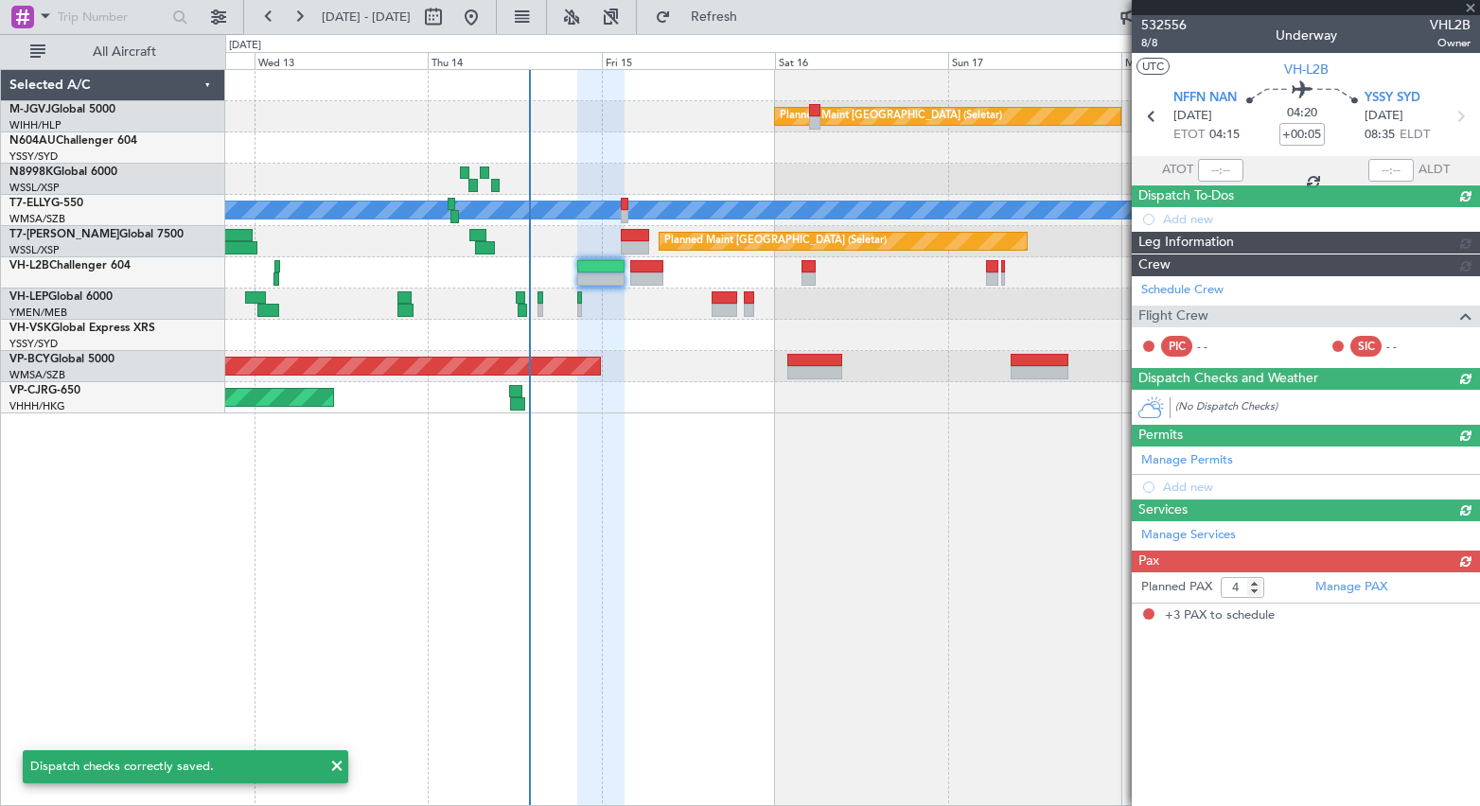
type input "3"
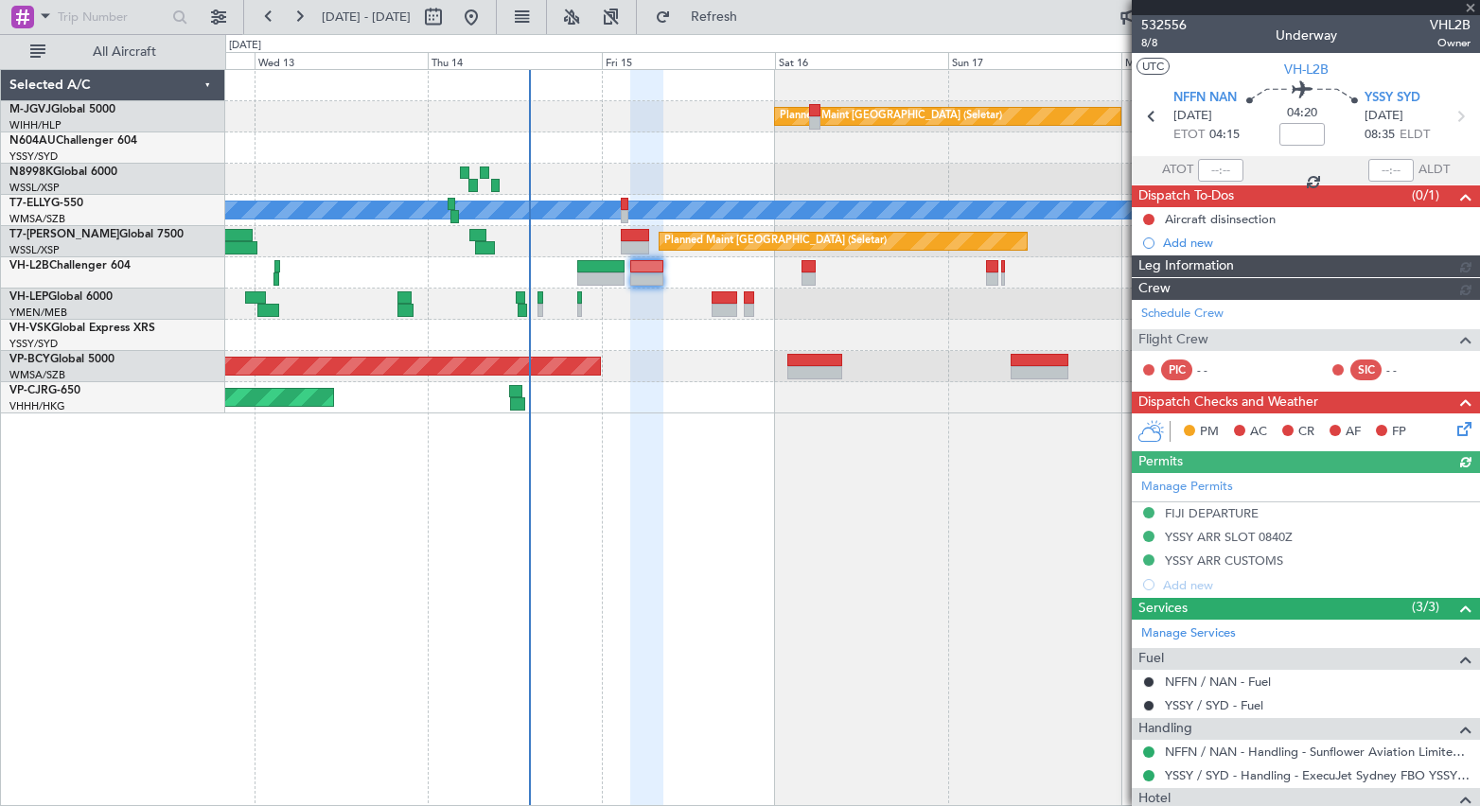
type input "[PERSON_NAME] (EYU)"
type input "A0017"
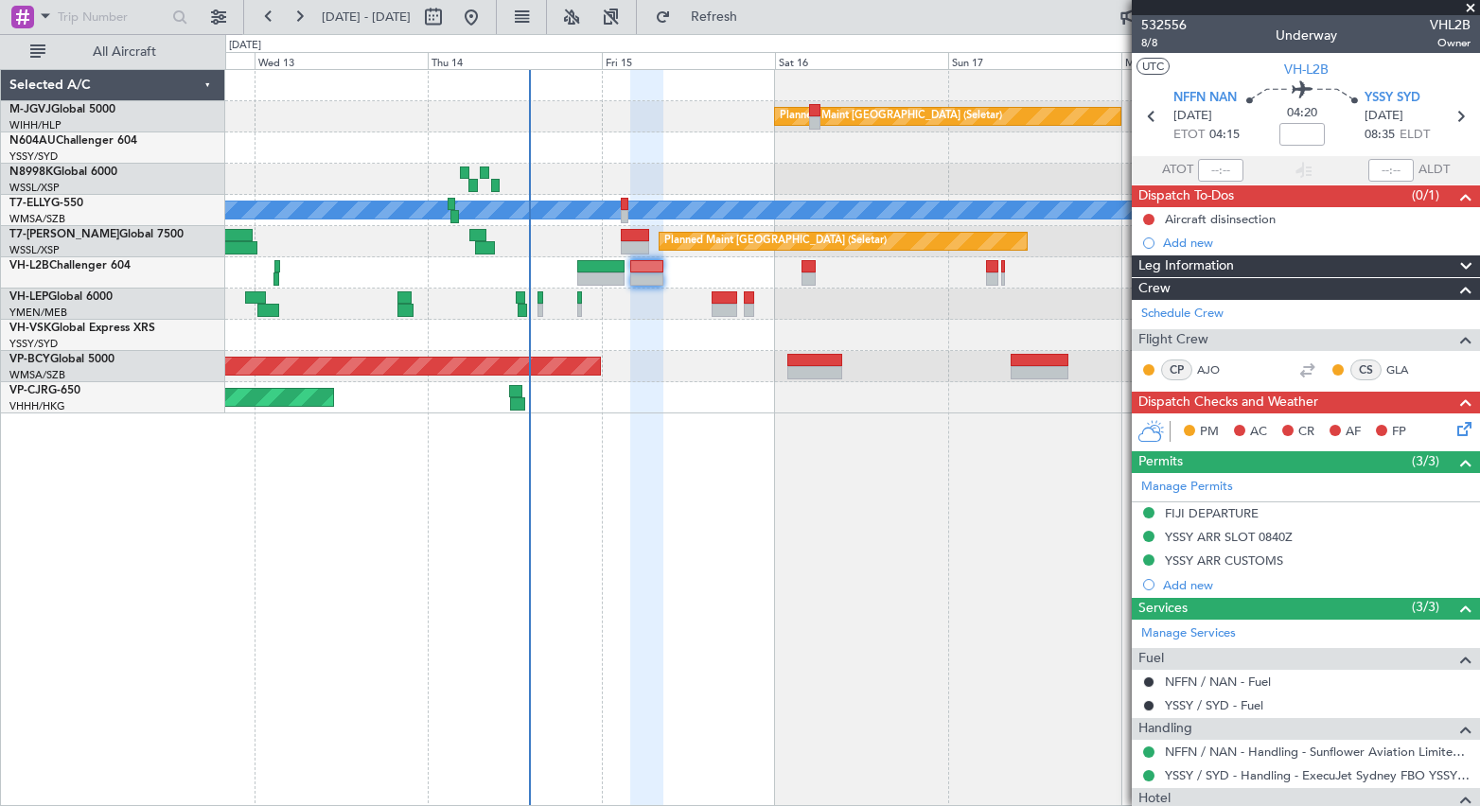
click at [1453, 426] on icon at bounding box center [1460, 425] width 15 height 15
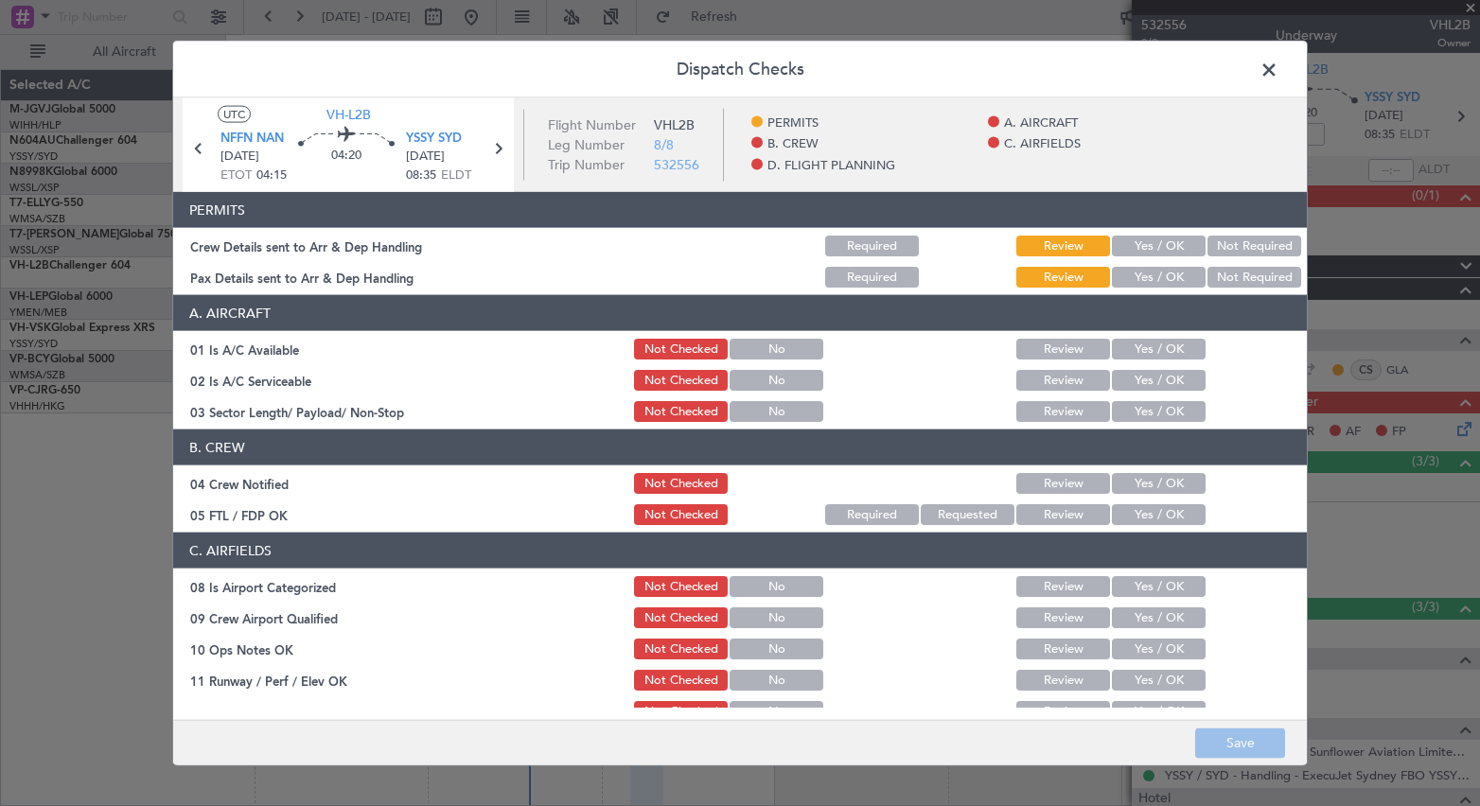
drag, startPoint x: 1115, startPoint y: 247, endPoint x: 1101, endPoint y: 283, distance: 38.3
click at [1111, 264] on section "PERMITS Crew Details sent to Arr & Dep Handling Required Review Yes / OK Not Re…" at bounding box center [740, 241] width 1134 height 98
drag, startPoint x: 1106, startPoint y: 274, endPoint x: 1112, endPoint y: 253, distance: 22.5
click at [1112, 272] on button "Yes / OK" at bounding box center [1159, 277] width 94 height 21
click at [1112, 253] on button "Yes / OK" at bounding box center [1159, 246] width 94 height 21
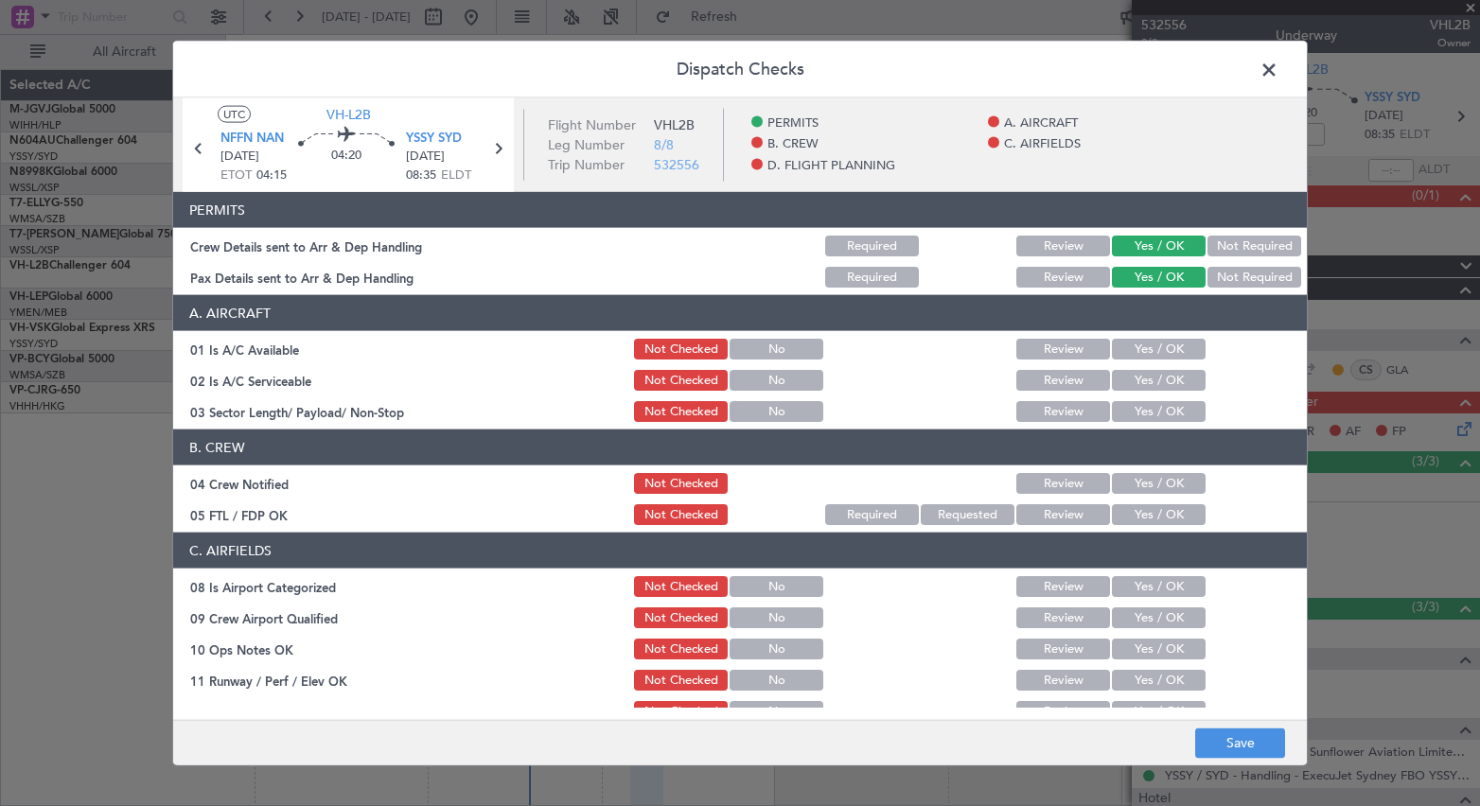
drag, startPoint x: 1129, startPoint y: 347, endPoint x: 1129, endPoint y: 377, distance: 29.3
click at [1129, 350] on button "Yes / OK" at bounding box center [1159, 349] width 94 height 21
click at [1129, 386] on button "Yes / OK" at bounding box center [1159, 380] width 94 height 21
click at [1128, 415] on button "Yes / OK" at bounding box center [1159, 411] width 94 height 21
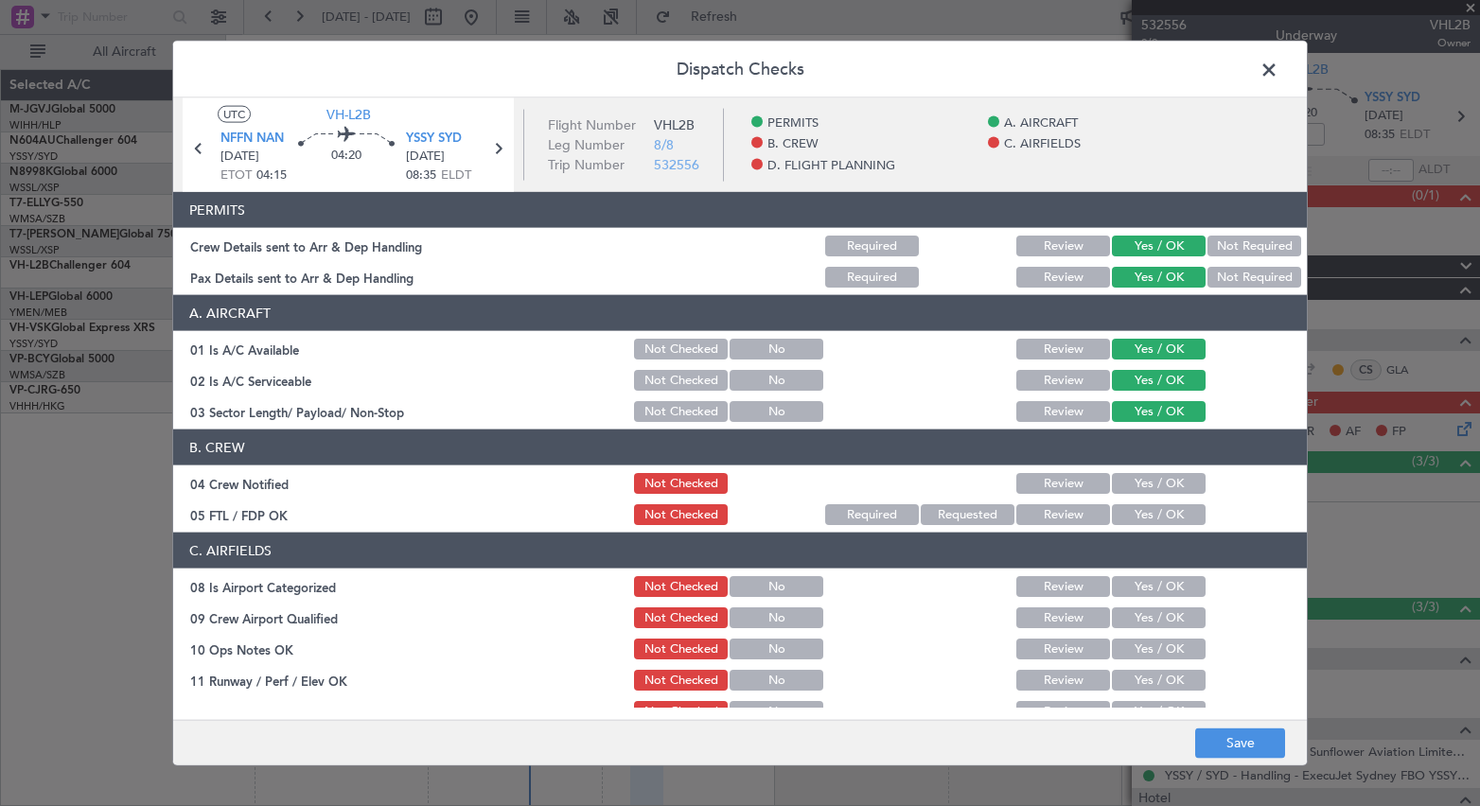
click at [1121, 484] on button "Yes / OK" at bounding box center [1159, 483] width 94 height 21
drag, startPoint x: 1121, startPoint y: 506, endPoint x: 1119, endPoint y: 564, distance: 57.7
click at [1119, 520] on button "Yes / OK" at bounding box center [1159, 514] width 94 height 21
click at [1117, 587] on button "Yes / OK" at bounding box center [1159, 586] width 94 height 21
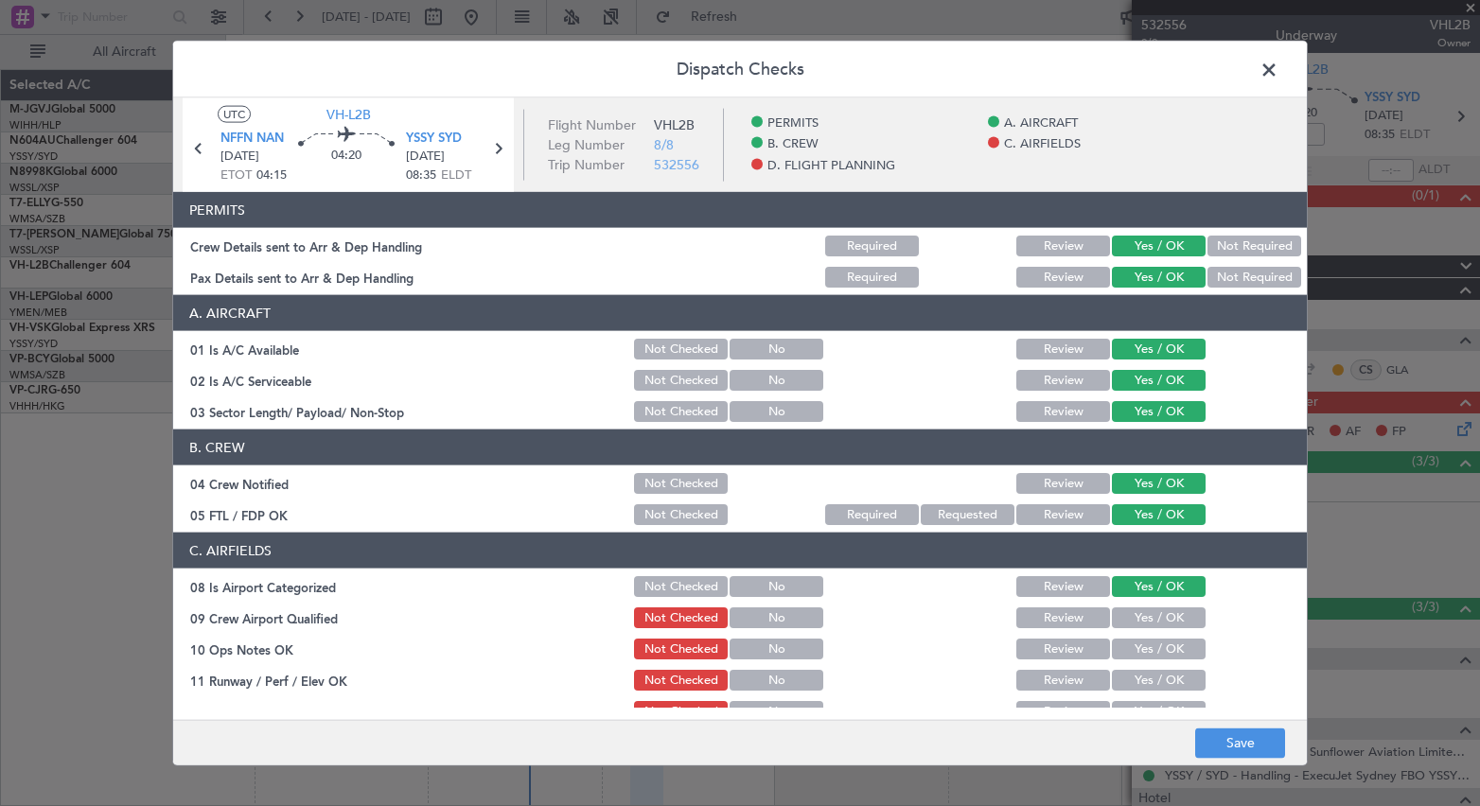
click at [1116, 610] on button "Yes / OK" at bounding box center [1159, 617] width 94 height 21
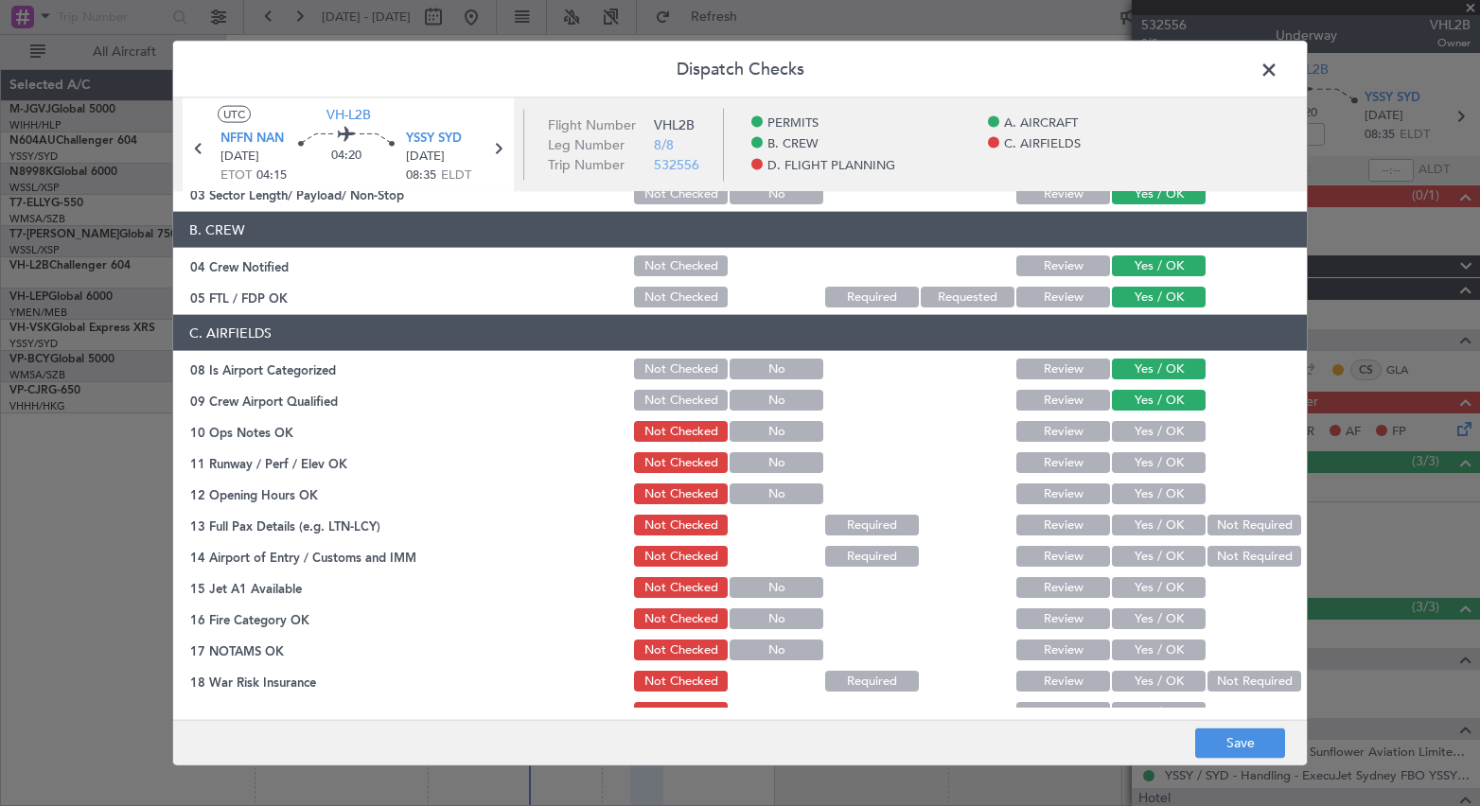
scroll to position [315, 0]
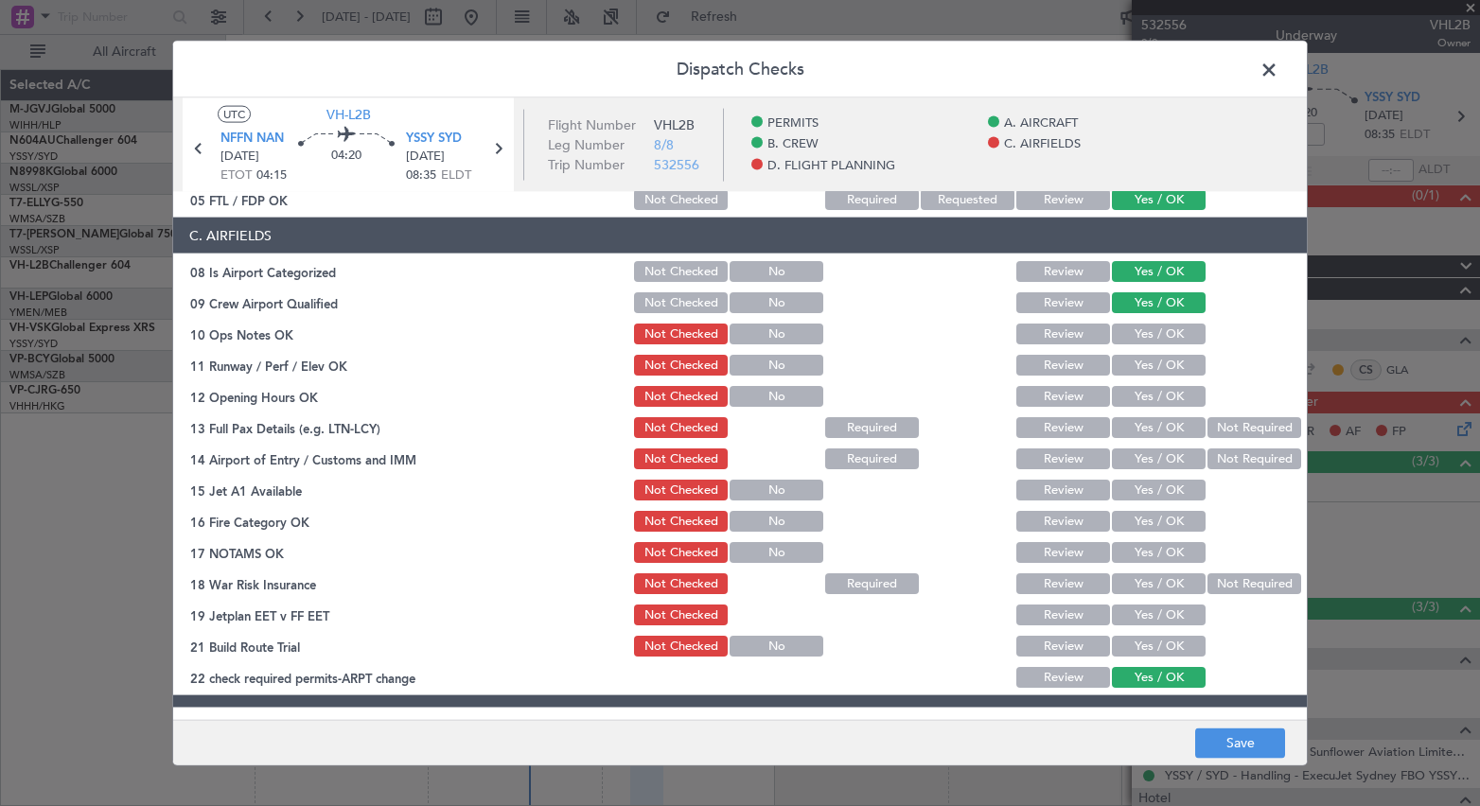
click at [1135, 335] on button "Yes / OK" at bounding box center [1159, 334] width 94 height 21
click at [1135, 361] on button "Yes / OK" at bounding box center [1159, 365] width 94 height 21
click at [1135, 402] on button "Yes / OK" at bounding box center [1159, 396] width 94 height 21
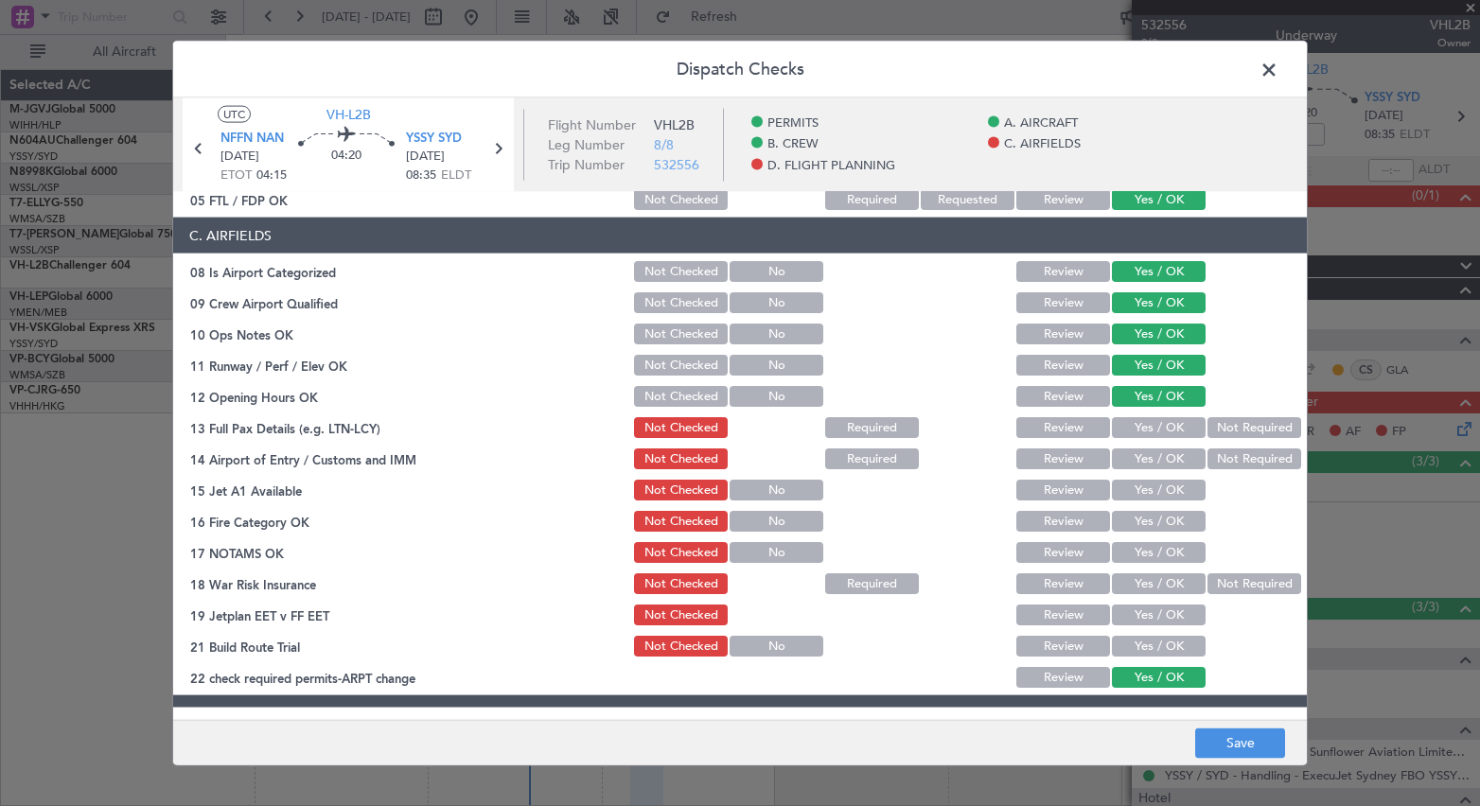
drag, startPoint x: 1135, startPoint y: 424, endPoint x: 1135, endPoint y: 454, distance: 30.3
click at [1135, 430] on button "Yes / OK" at bounding box center [1159, 427] width 94 height 21
click at [1135, 454] on button "Yes / OK" at bounding box center [1159, 458] width 94 height 21
click at [1132, 497] on button "Yes / OK" at bounding box center [1159, 490] width 94 height 21
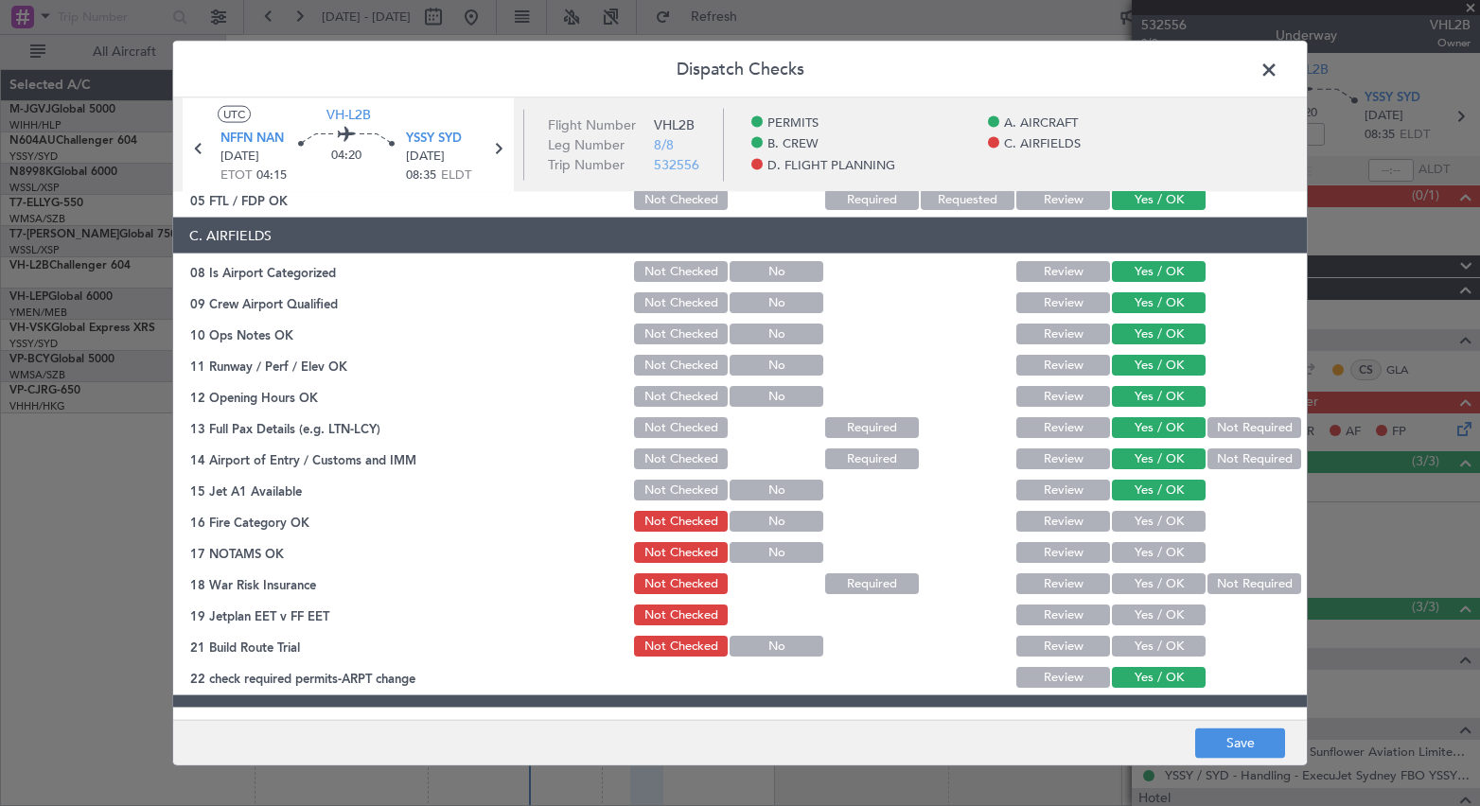
click at [1128, 526] on button "Yes / OK" at bounding box center [1159, 521] width 94 height 21
drag, startPoint x: 1126, startPoint y: 543, endPoint x: 1153, endPoint y: 562, distance: 33.3
click at [1126, 545] on button "Yes / OK" at bounding box center [1159, 552] width 94 height 21
drag, startPoint x: 1231, startPoint y: 589, endPoint x: 1161, endPoint y: 604, distance: 71.6
click at [1215, 585] on button "Not Required" at bounding box center [1254, 583] width 94 height 21
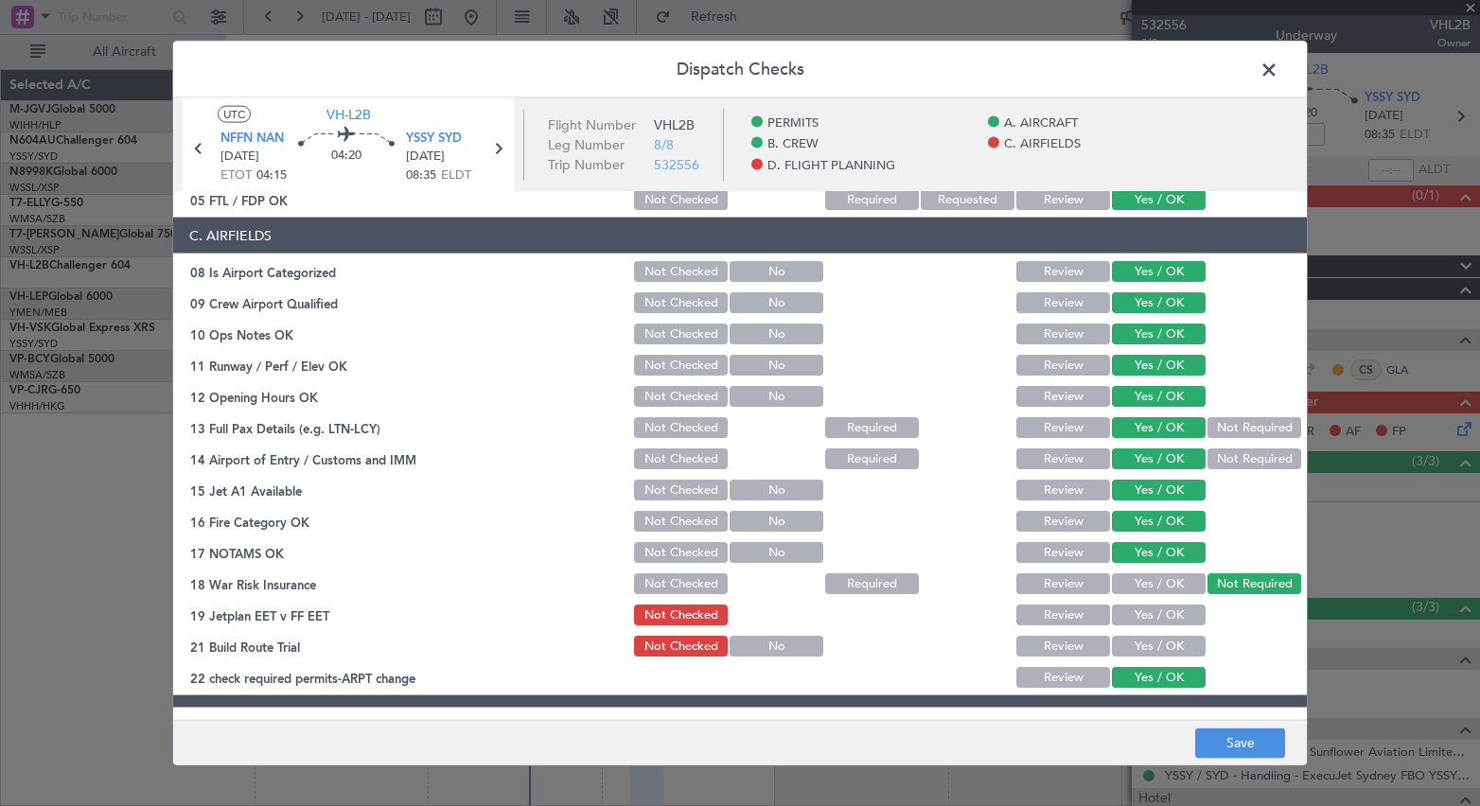
click at [1147, 606] on button "Yes / OK" at bounding box center [1159, 615] width 94 height 21
click at [1147, 652] on button "Yes / OK" at bounding box center [1159, 646] width 94 height 21
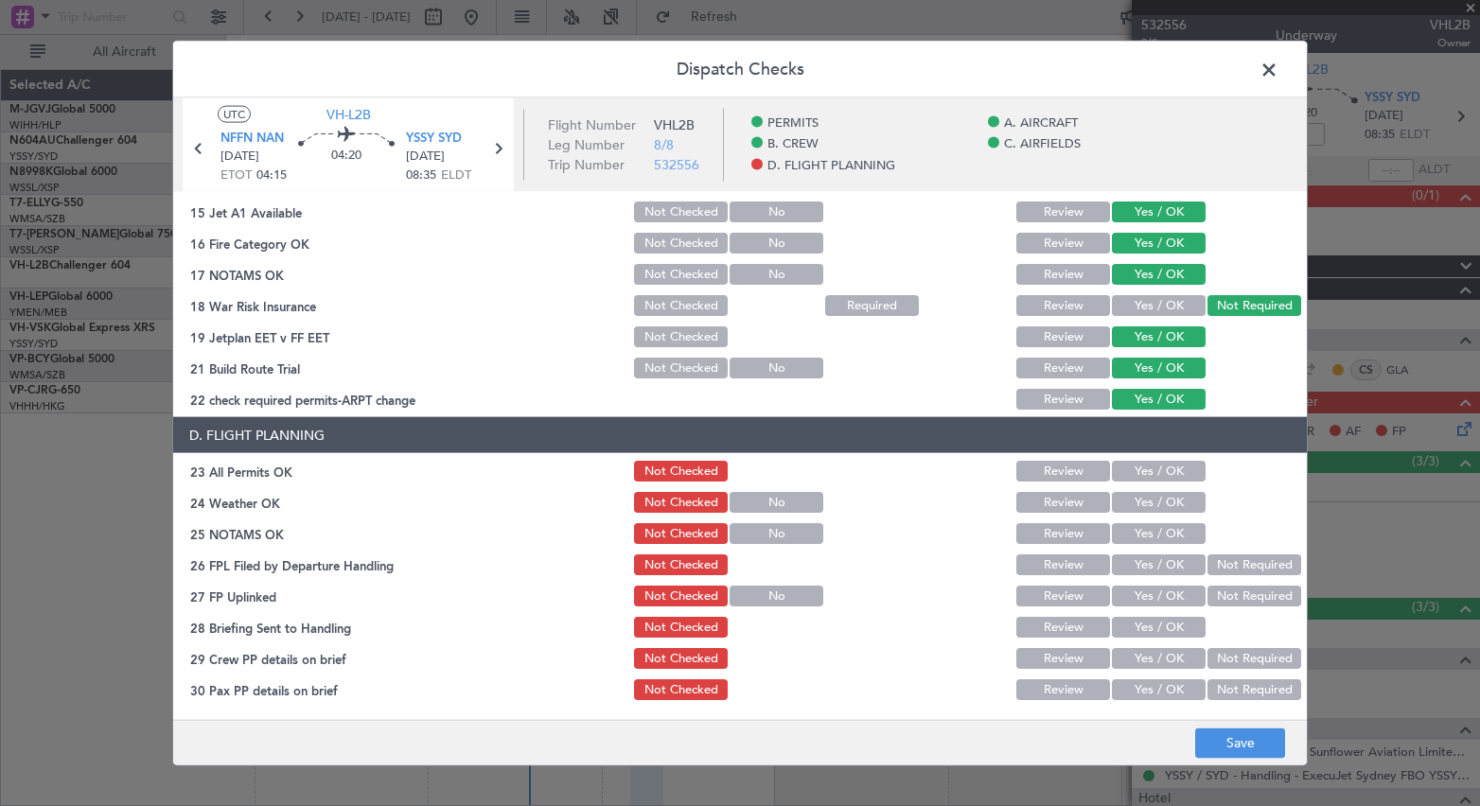
click at [1145, 466] on button "Yes / OK" at bounding box center [1159, 471] width 94 height 21
click at [1140, 492] on button "Yes / OK" at bounding box center [1159, 502] width 94 height 21
click at [1122, 536] on button "Yes / OK" at bounding box center [1159, 533] width 94 height 21
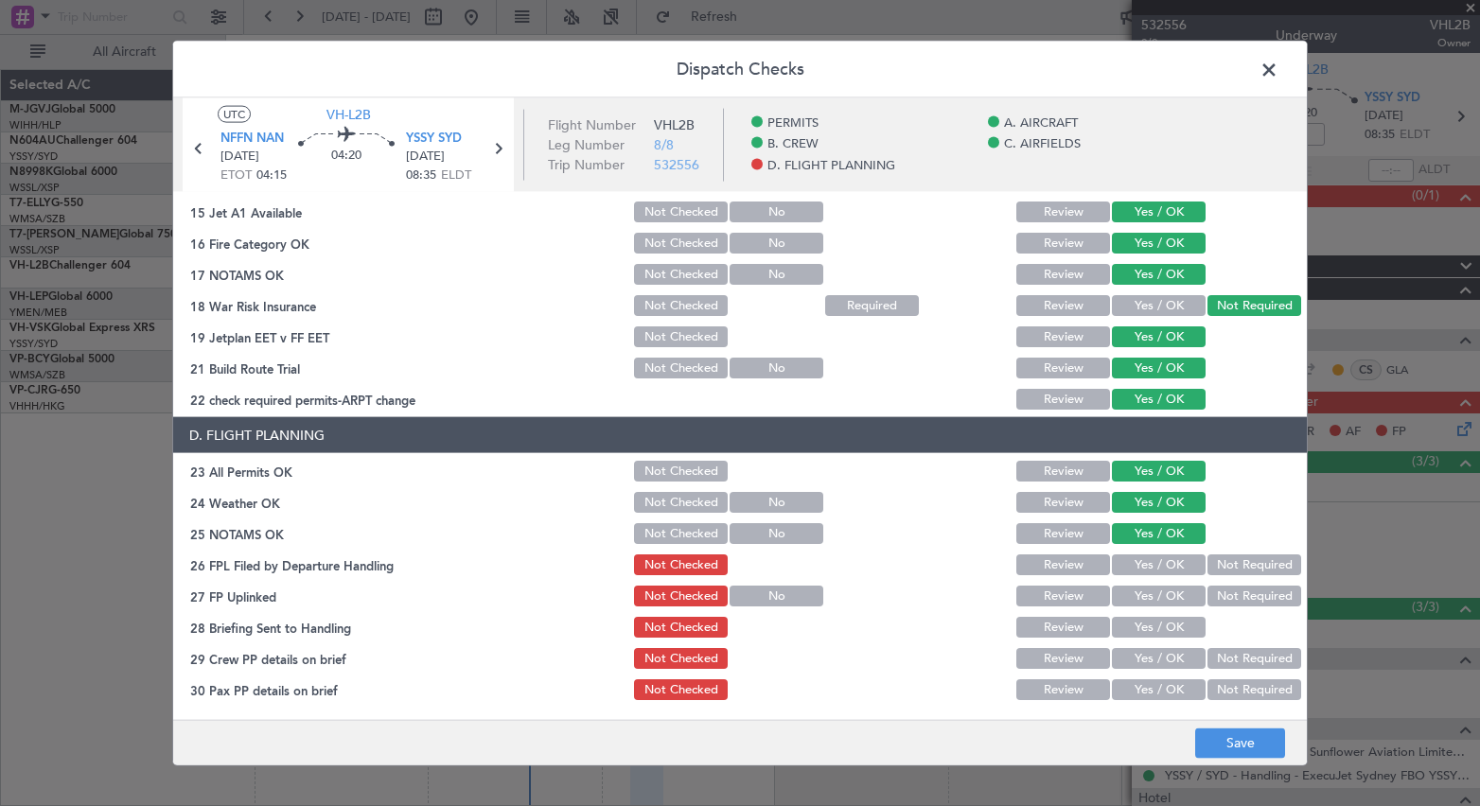
click at [1120, 559] on button "Yes / OK" at bounding box center [1159, 564] width 94 height 21
click at [1129, 599] on button "Yes / OK" at bounding box center [1159, 596] width 94 height 21
drag, startPoint x: 1131, startPoint y: 618, endPoint x: 1132, endPoint y: 642, distance: 24.6
click at [1131, 622] on button "Yes / OK" at bounding box center [1159, 627] width 94 height 21
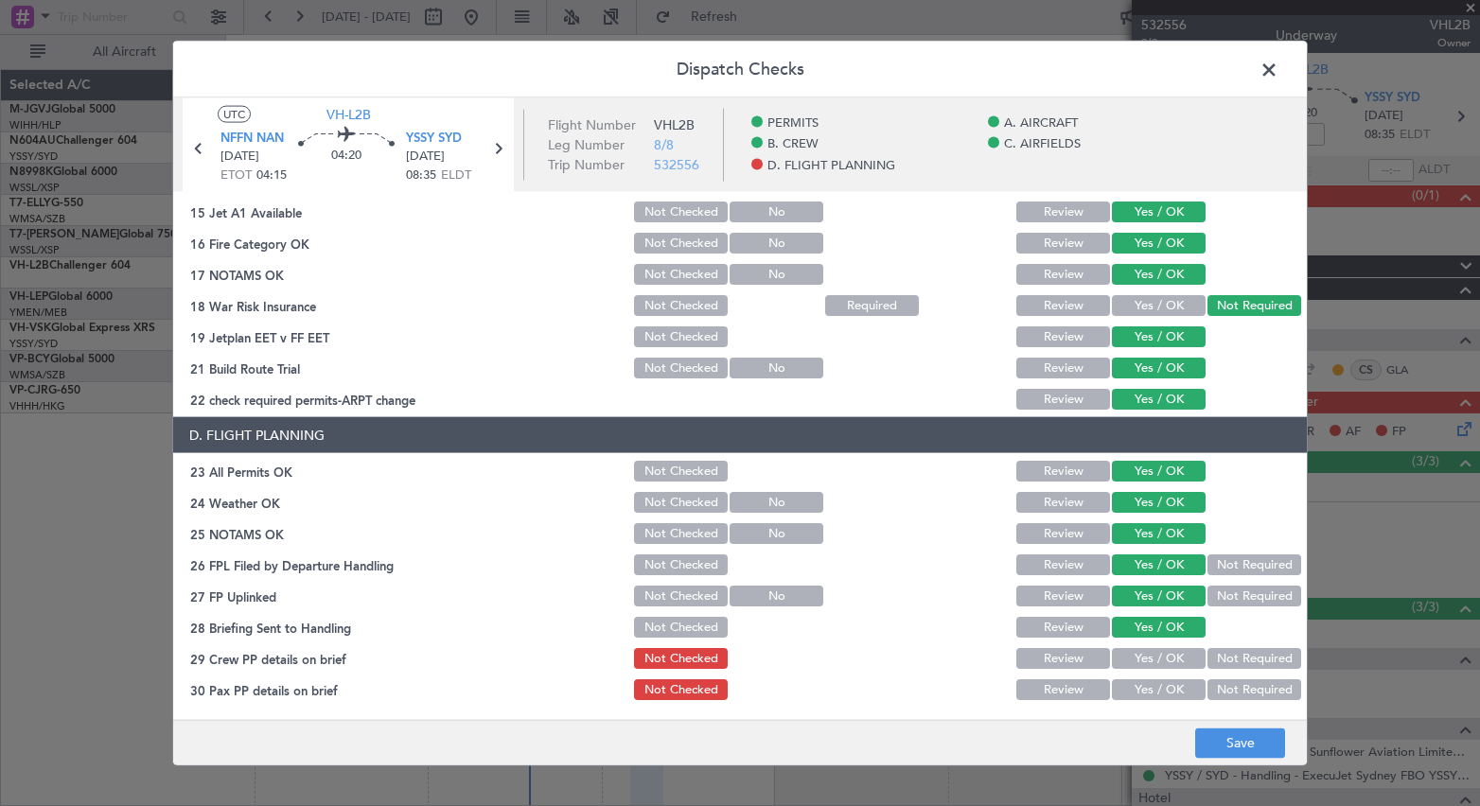
click at [1134, 653] on button "Yes / OK" at bounding box center [1159, 658] width 94 height 21
click at [1138, 687] on button "Yes / OK" at bounding box center [1159, 689] width 94 height 21
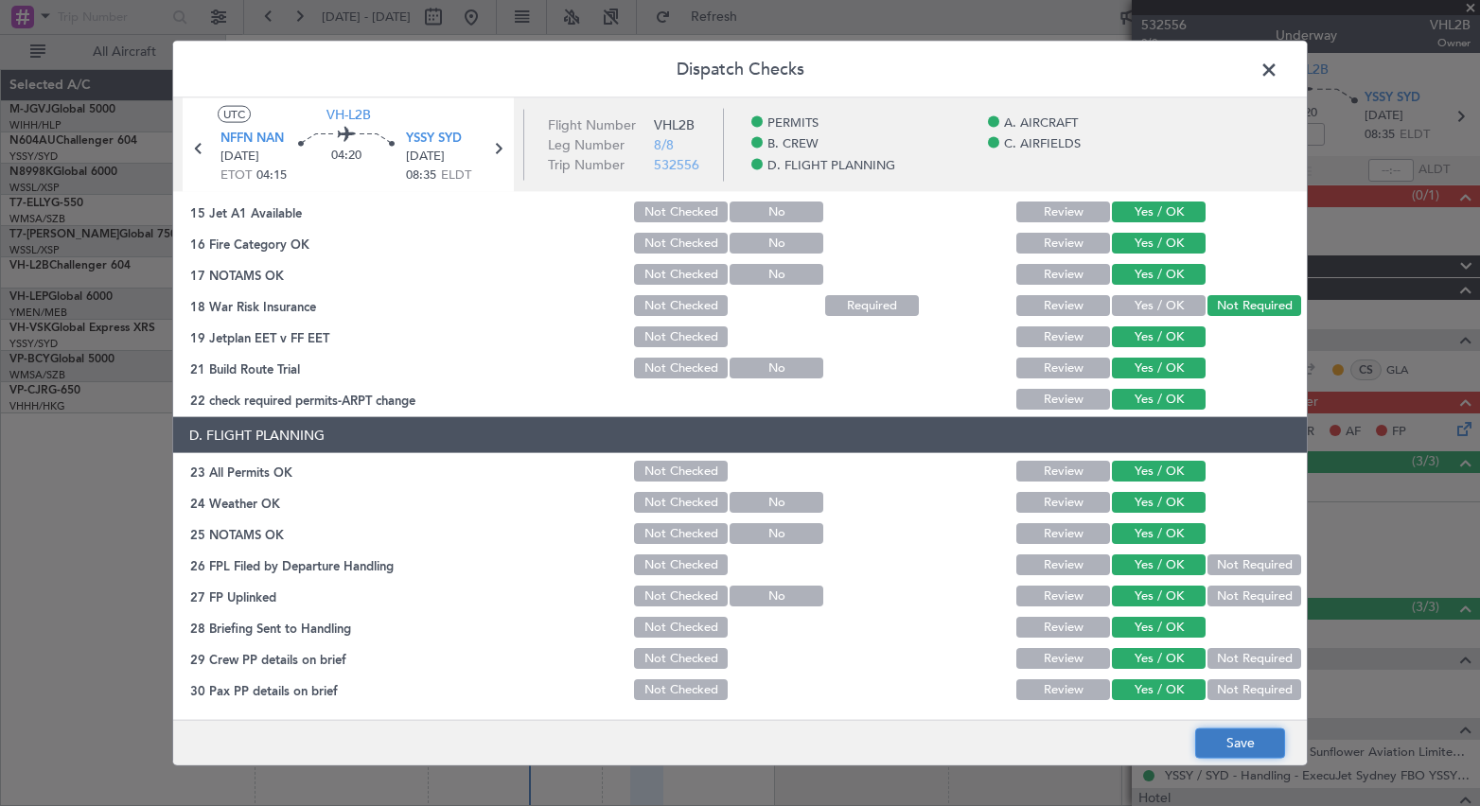
click at [1238, 738] on button "Save" at bounding box center [1240, 743] width 90 height 30
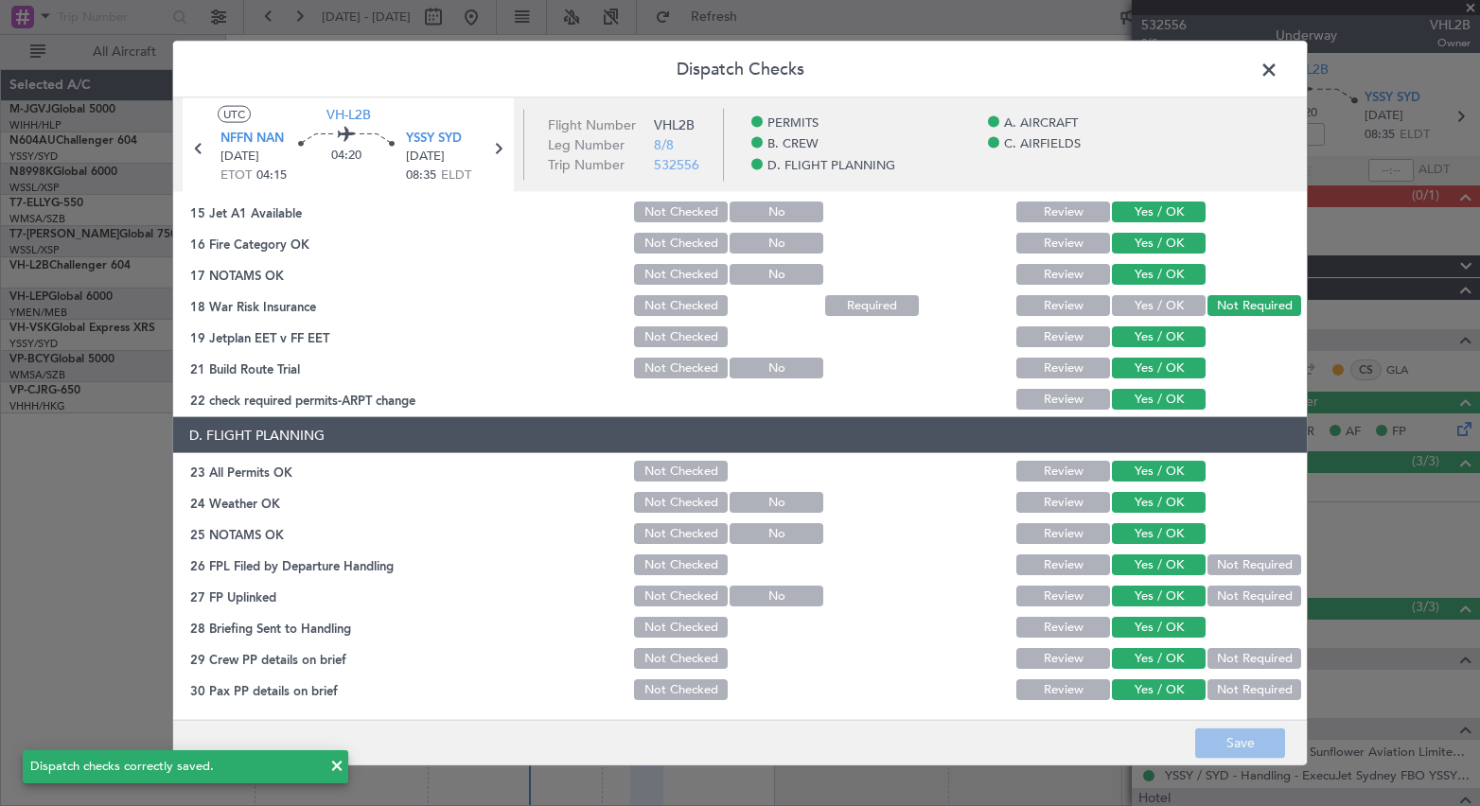
click at [1278, 61] on span at bounding box center [1278, 75] width 0 height 38
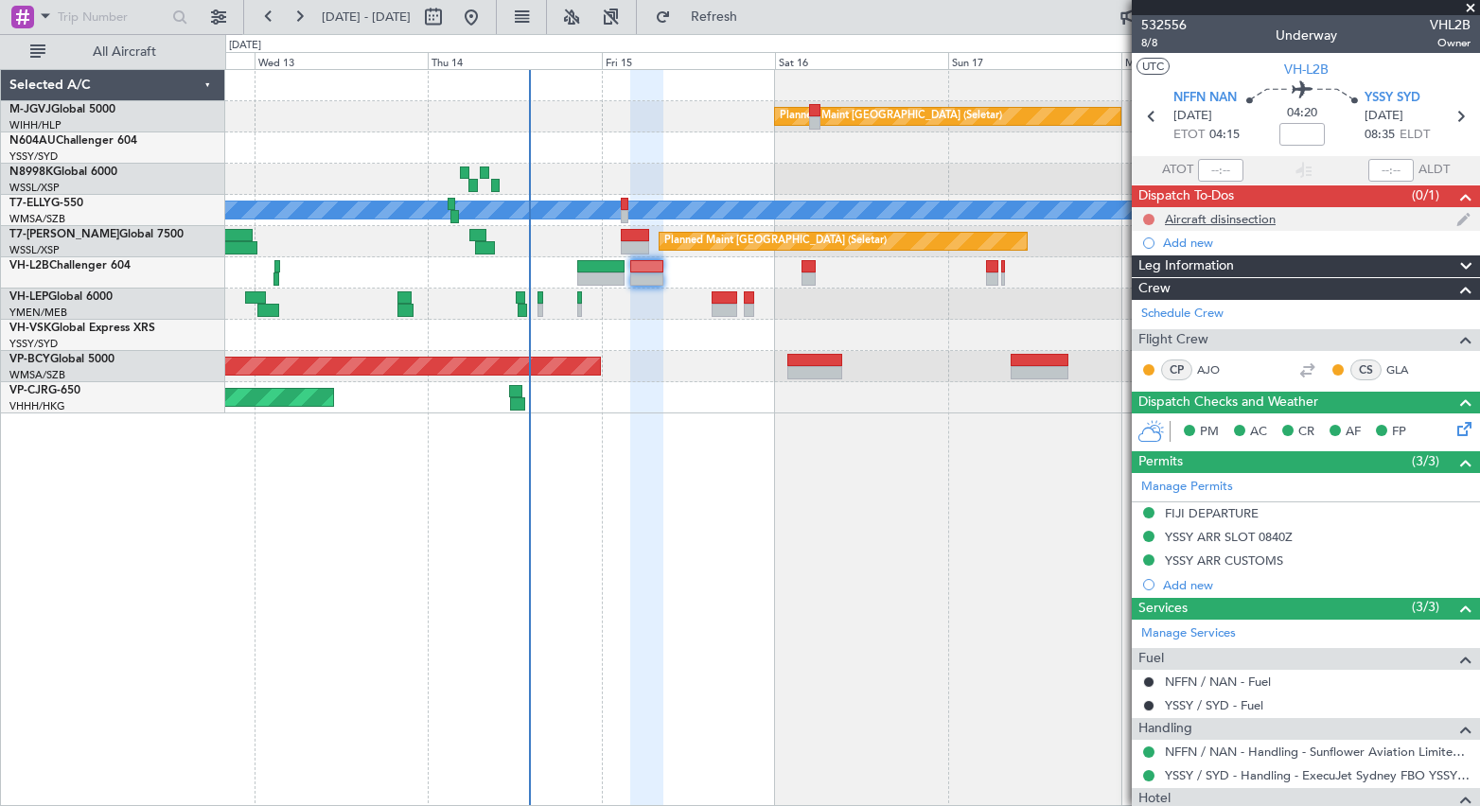
click at [1151, 214] on button at bounding box center [1148, 219] width 11 height 11
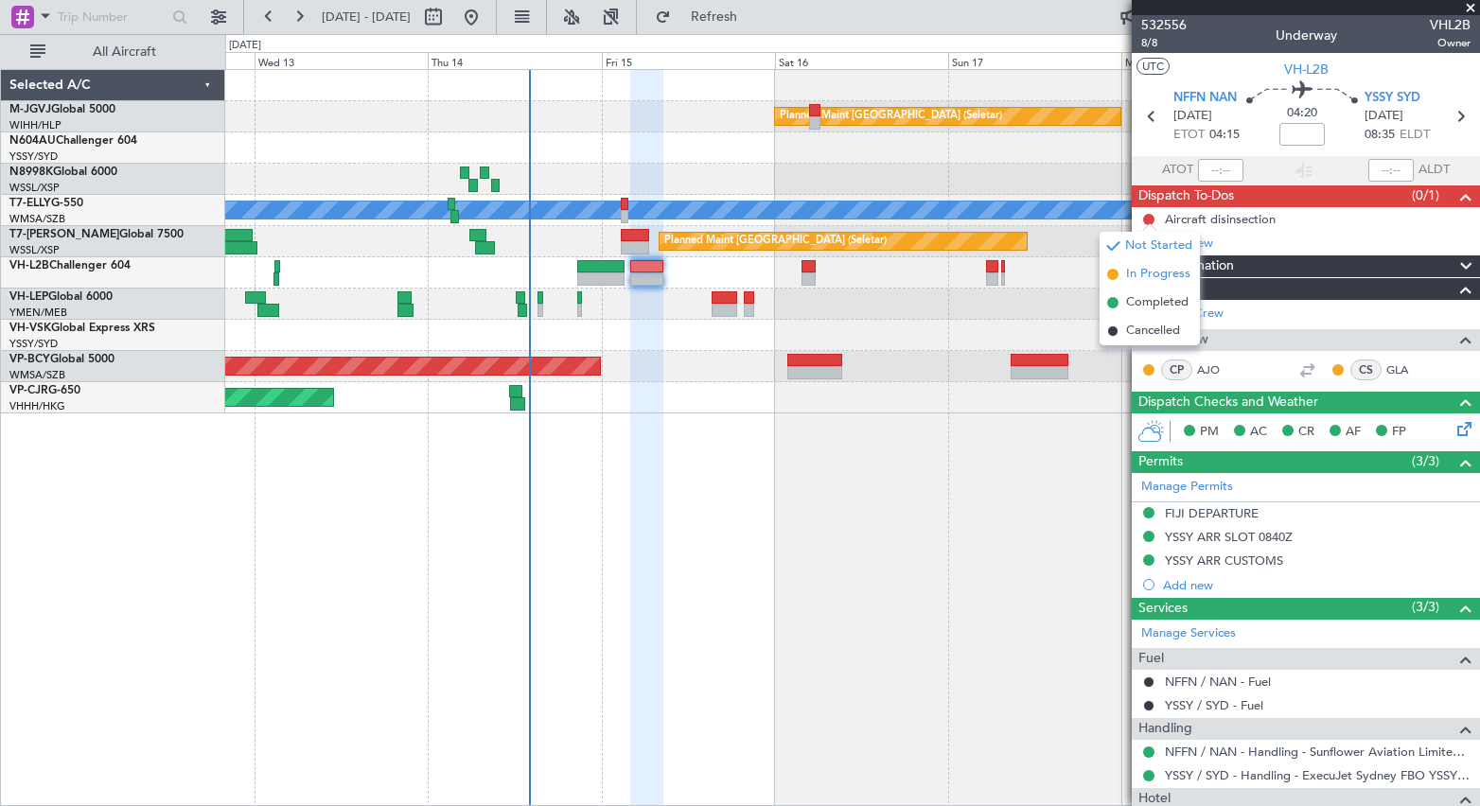
click at [1146, 272] on span "In Progress" at bounding box center [1158, 274] width 64 height 19
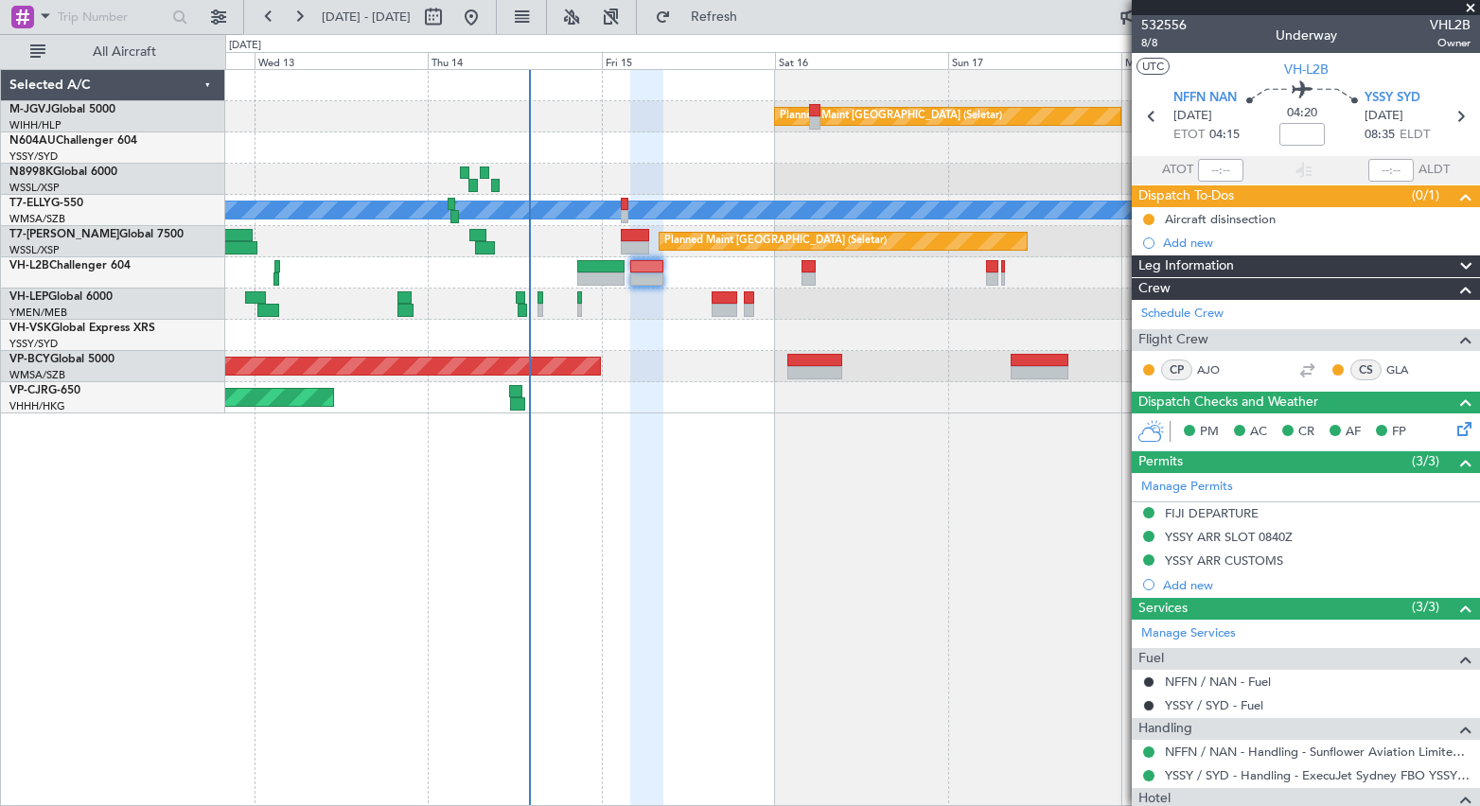
click at [910, 459] on div "Planned Maint Singapore (Seletar) Unplanned Maint Kuala Lumpur (Sultan Abdul Az…" at bounding box center [852, 437] width 1255 height 737
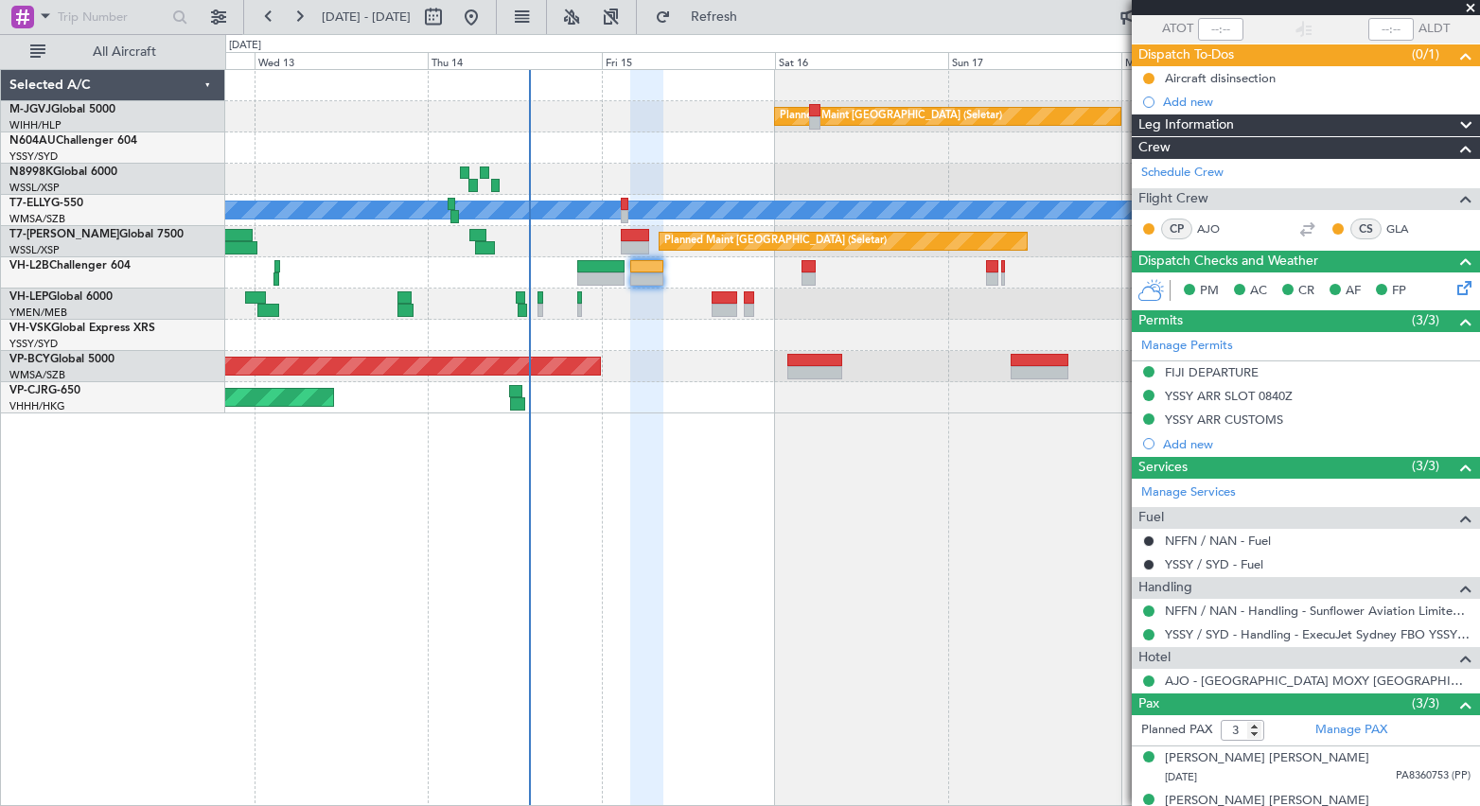
scroll to position [208, 0]
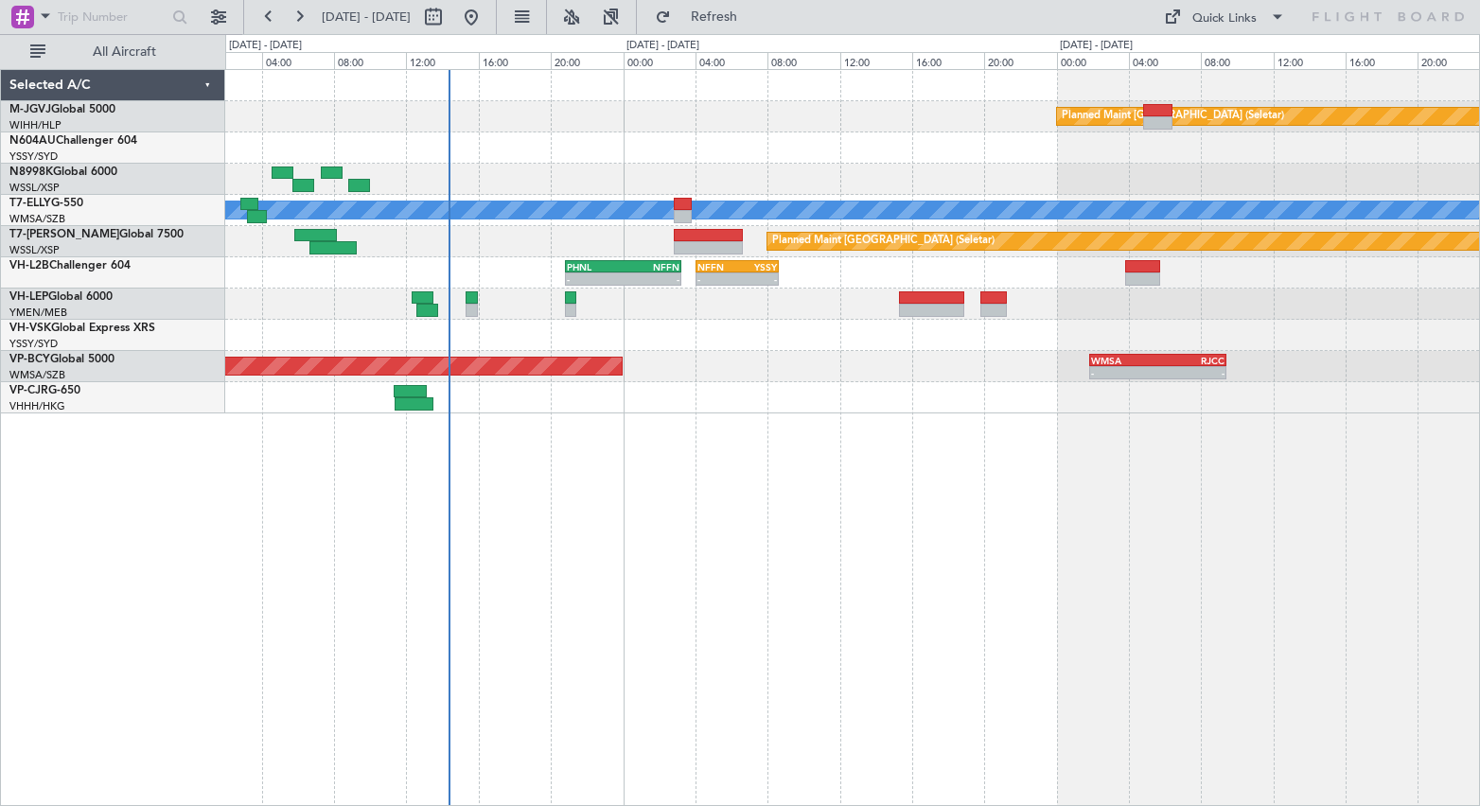
click at [657, 172] on div "Planned Maint [GEOGRAPHIC_DATA] (Seletar) [PERSON_NAME] Unplanned Maint [GEOGRA…" at bounding box center [852, 241] width 1254 height 343
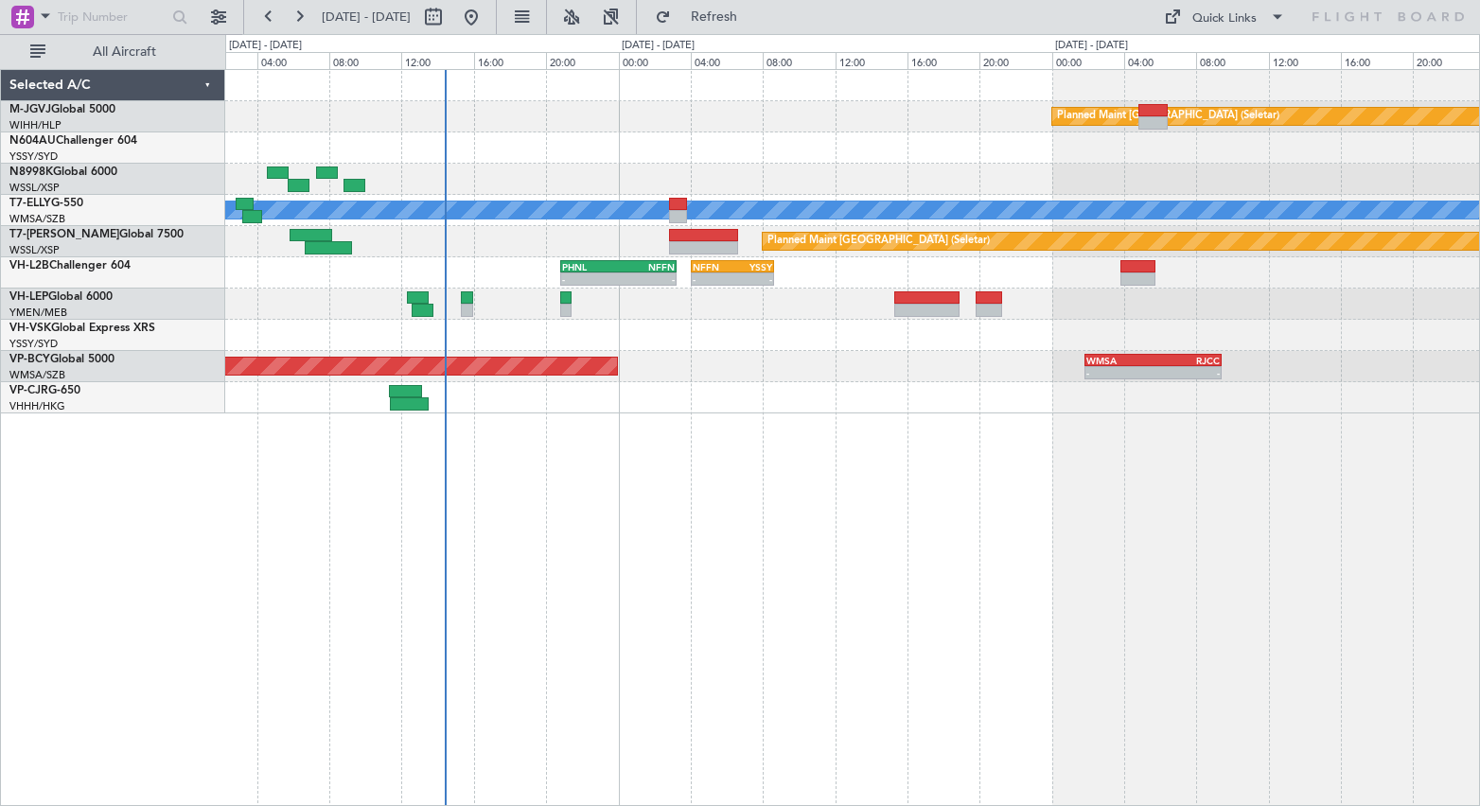
click at [461, 475] on div "Planned Maint [GEOGRAPHIC_DATA] (Seletar) [PERSON_NAME] Unplanned Maint [GEOGRA…" at bounding box center [852, 437] width 1255 height 737
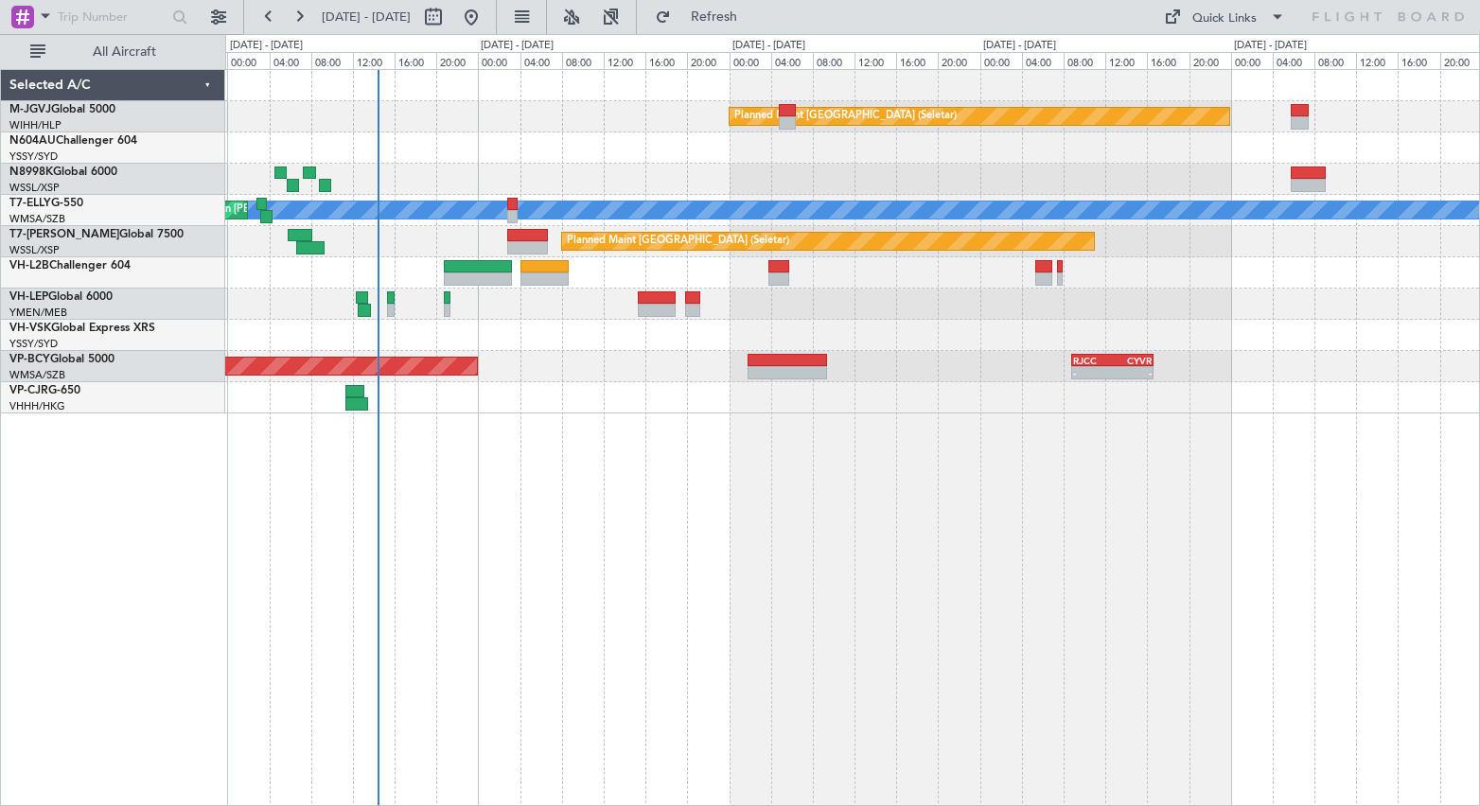
click at [456, 475] on div "Planned Maint [GEOGRAPHIC_DATA] (Seletar) [PERSON_NAME] Unplanned Maint [GEOGRA…" at bounding box center [852, 437] width 1255 height 737
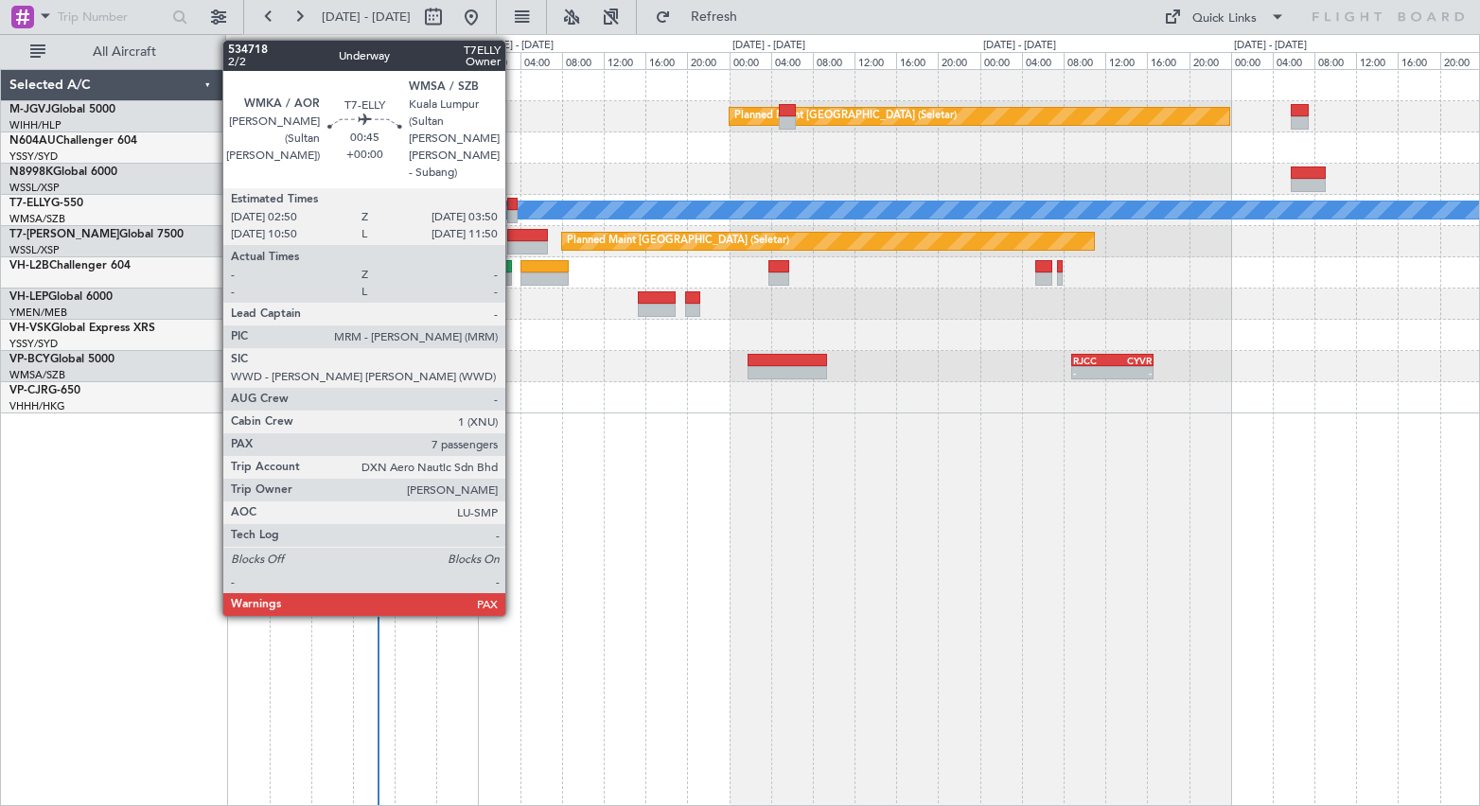
click at [514, 209] on div at bounding box center [512, 204] width 11 height 13
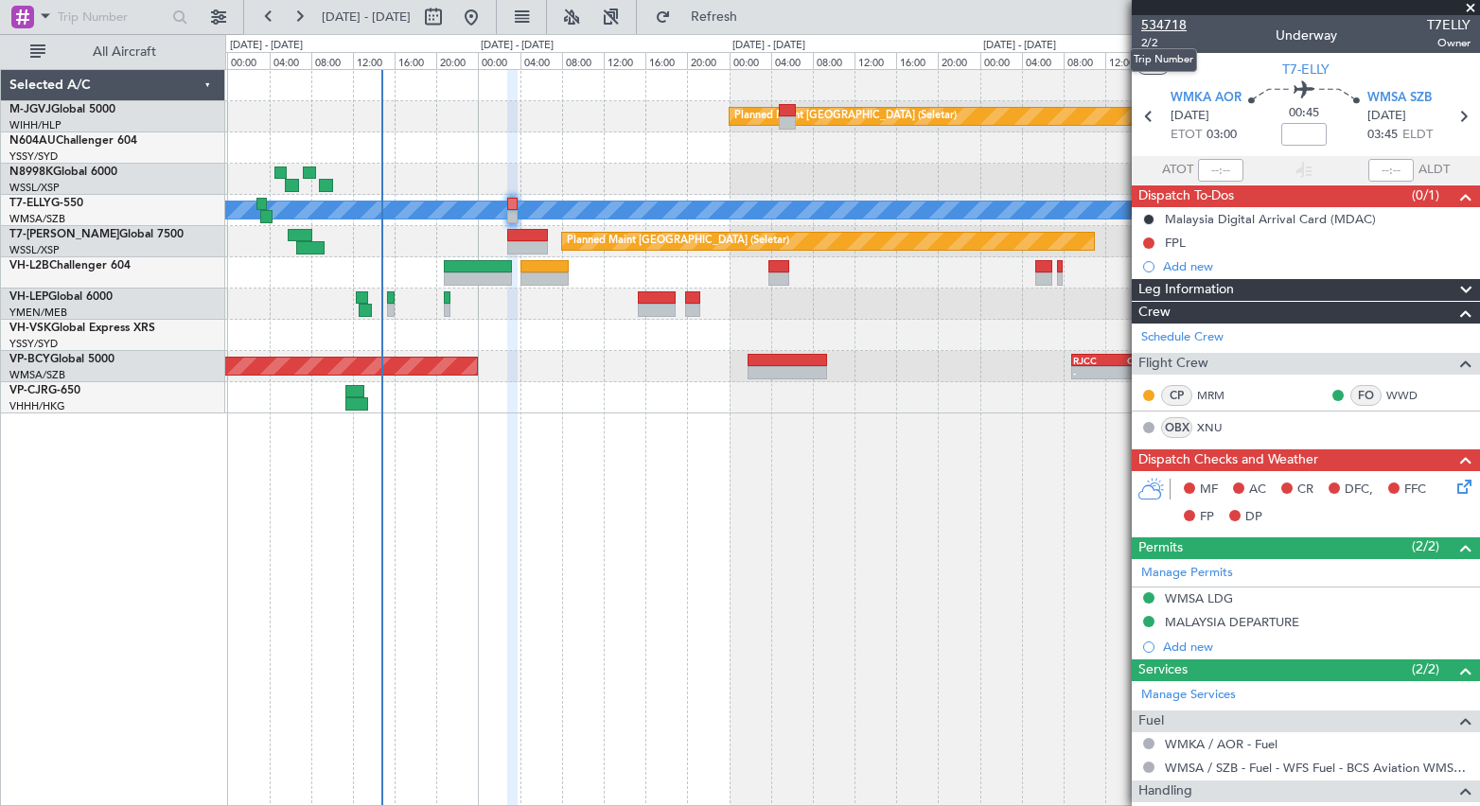
click at [1165, 20] on span "534718" at bounding box center [1163, 25] width 45 height 20
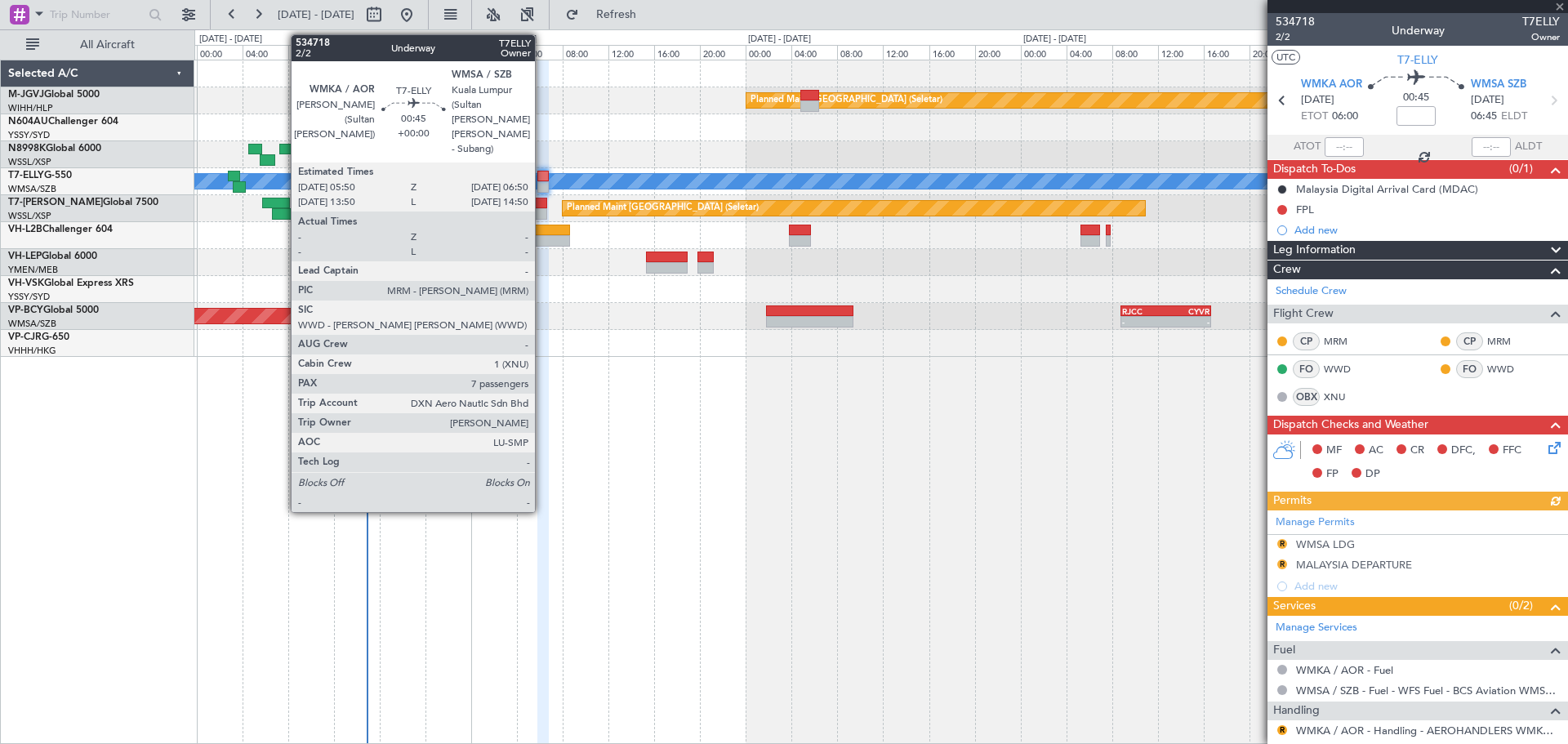
click at [542, 179] on div at bounding box center [544, 176] width 12 height 11
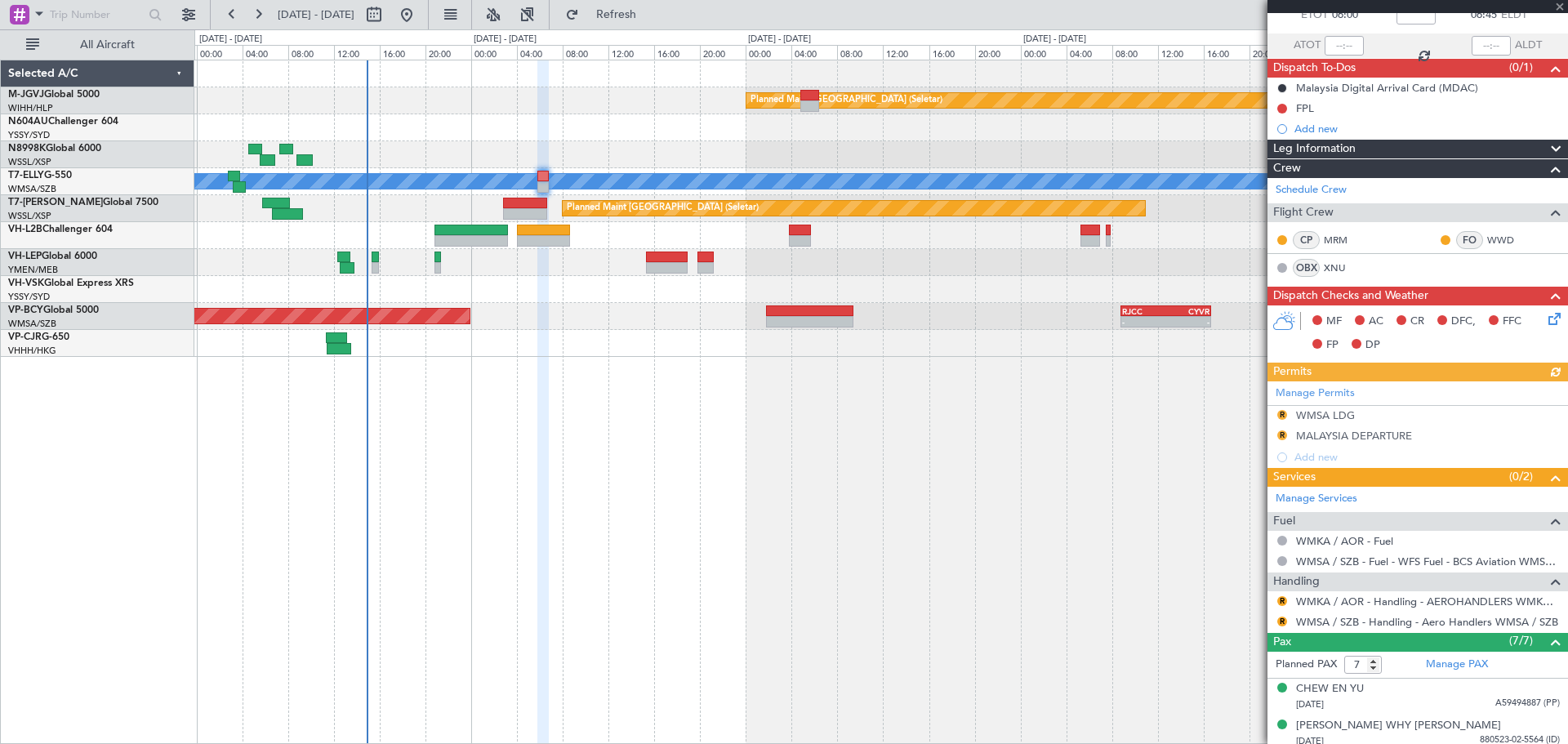
scroll to position [136, 0]
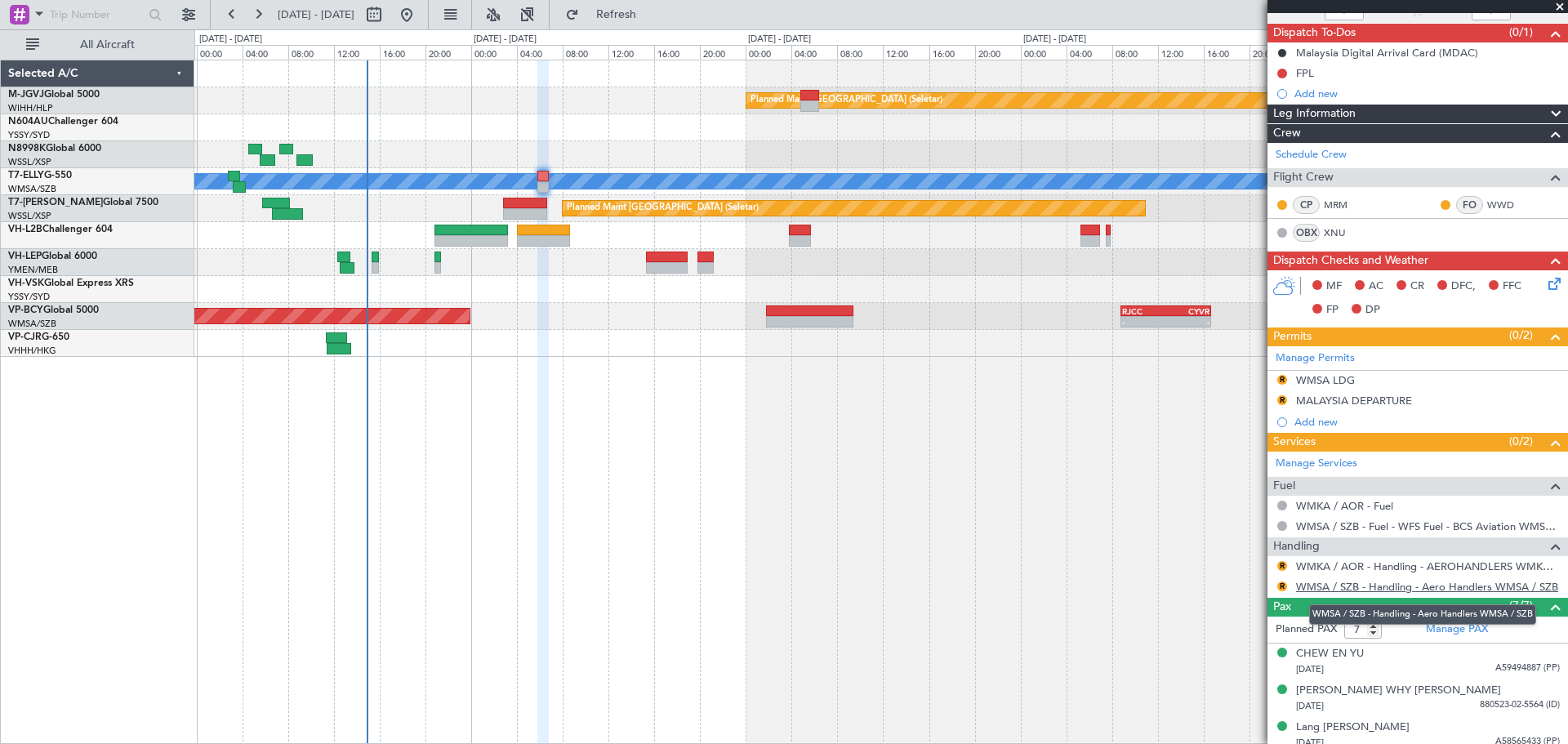
click at [1021, 556] on link "WMSA / SZB - Handling - Aero Handlers WMSA / SZB" at bounding box center [1427, 587] width 262 height 14
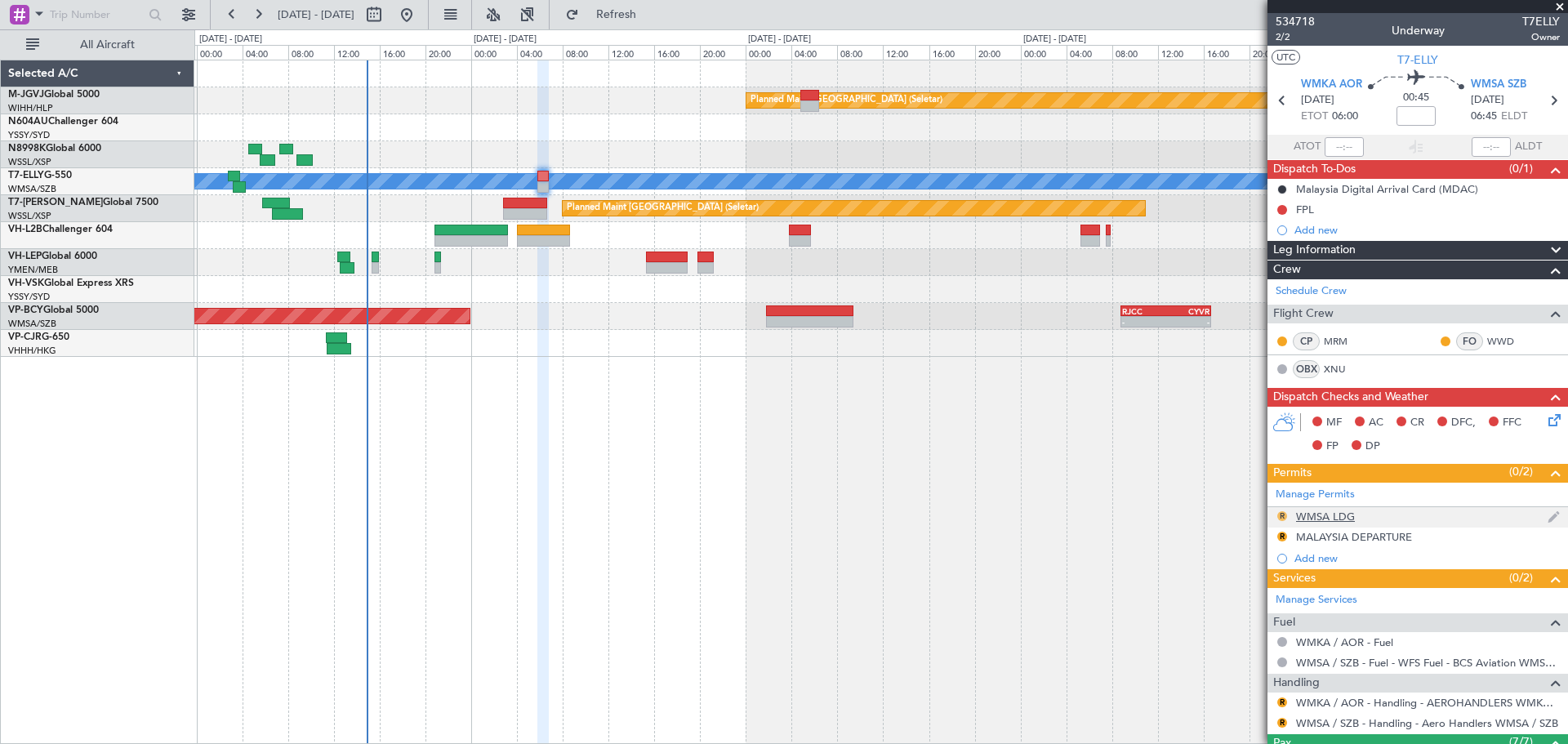
click at [1021, 512] on button "R" at bounding box center [1281, 515] width 9 height 9
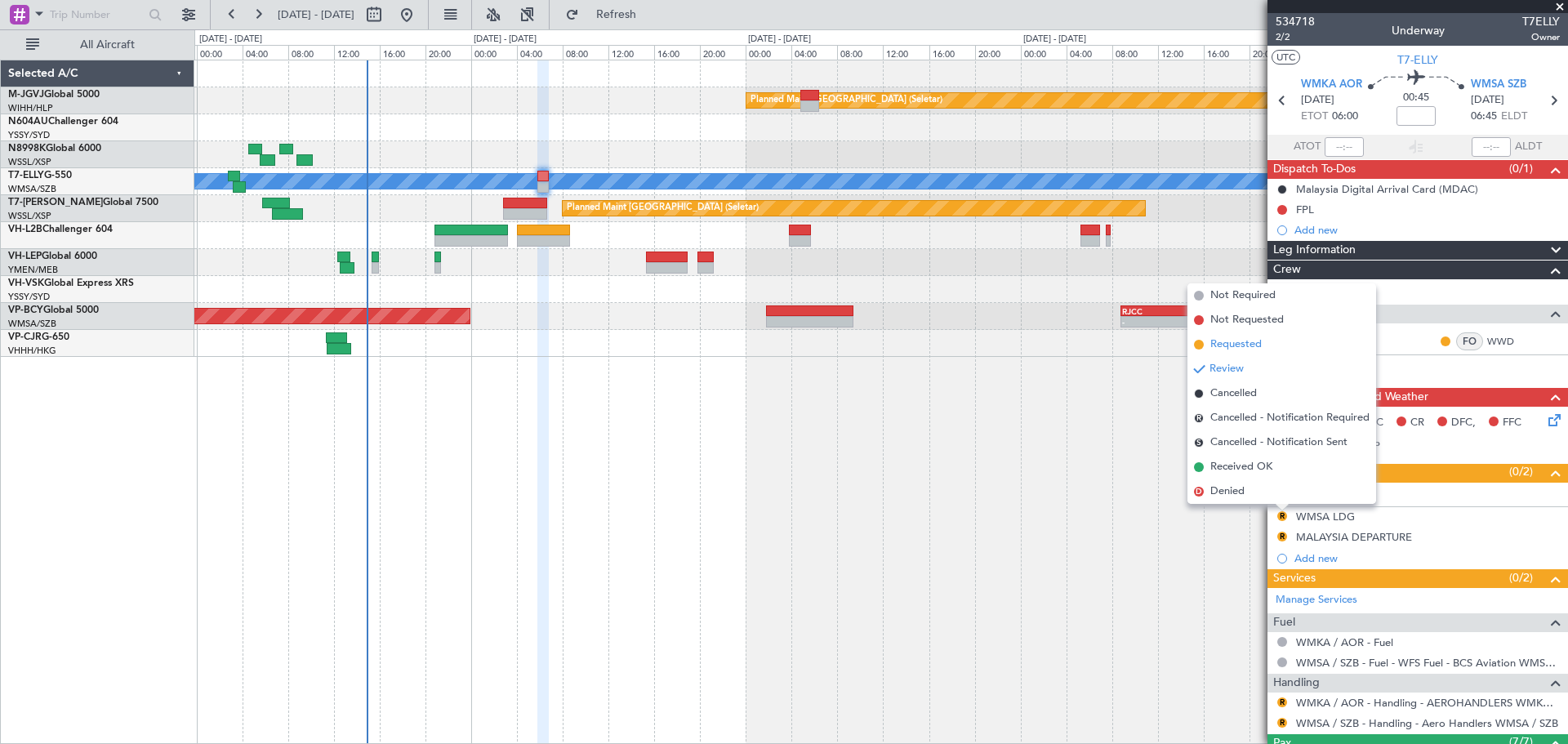
click at [1021, 342] on span "Requested" at bounding box center [1236, 344] width 52 height 16
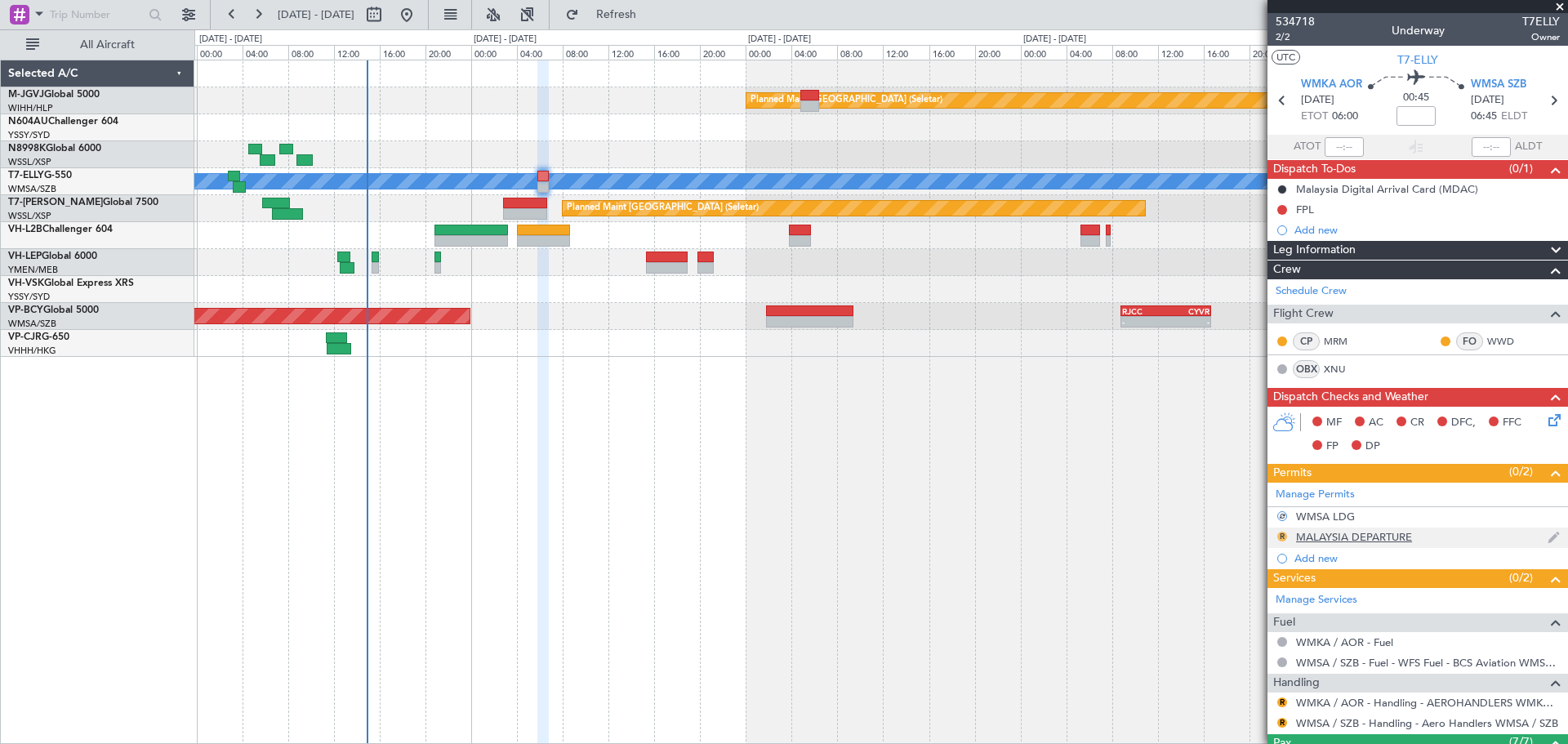
click at [1021, 533] on button "R" at bounding box center [1281, 536] width 9 height 9
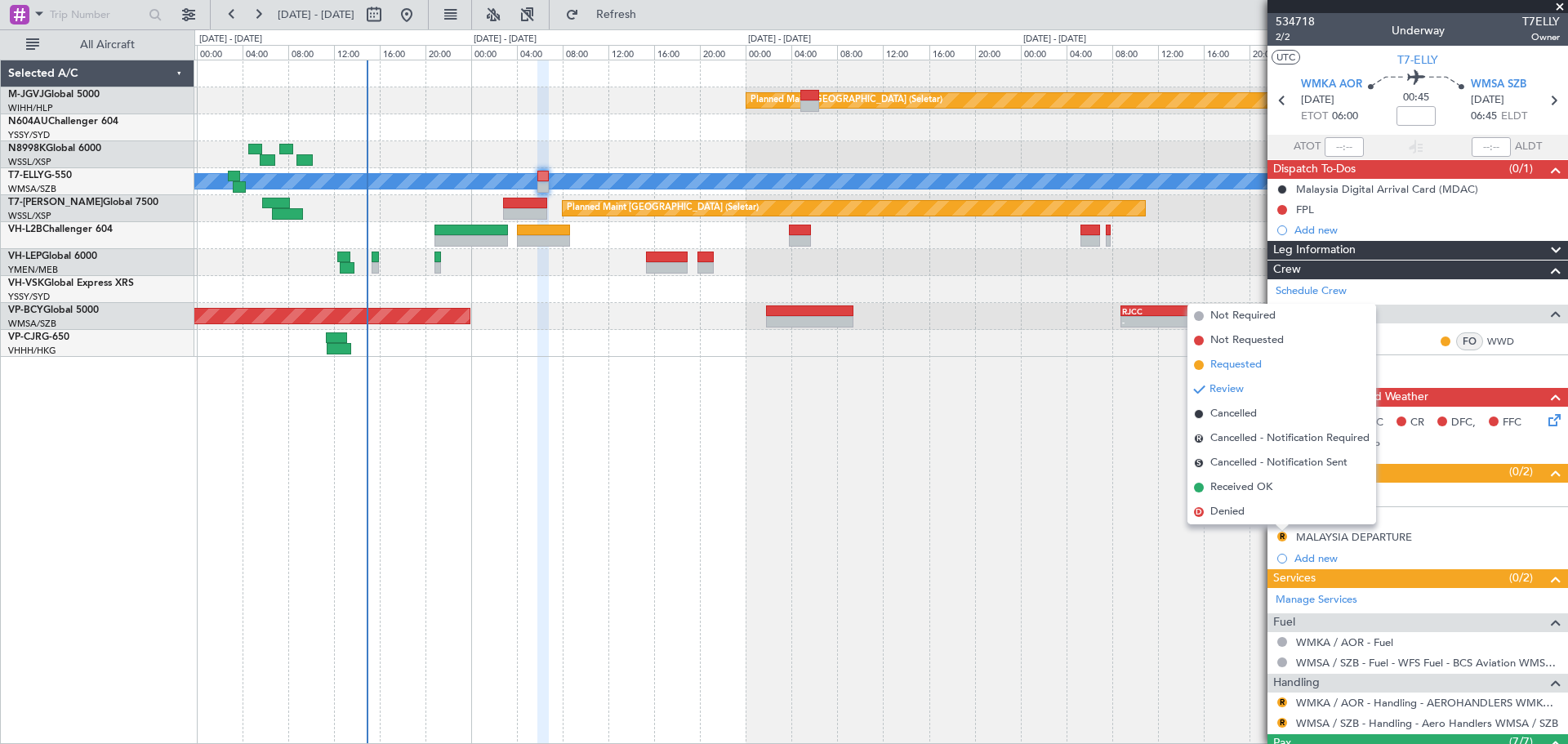
click at [1021, 369] on li "Requested" at bounding box center [1281, 365] width 189 height 24
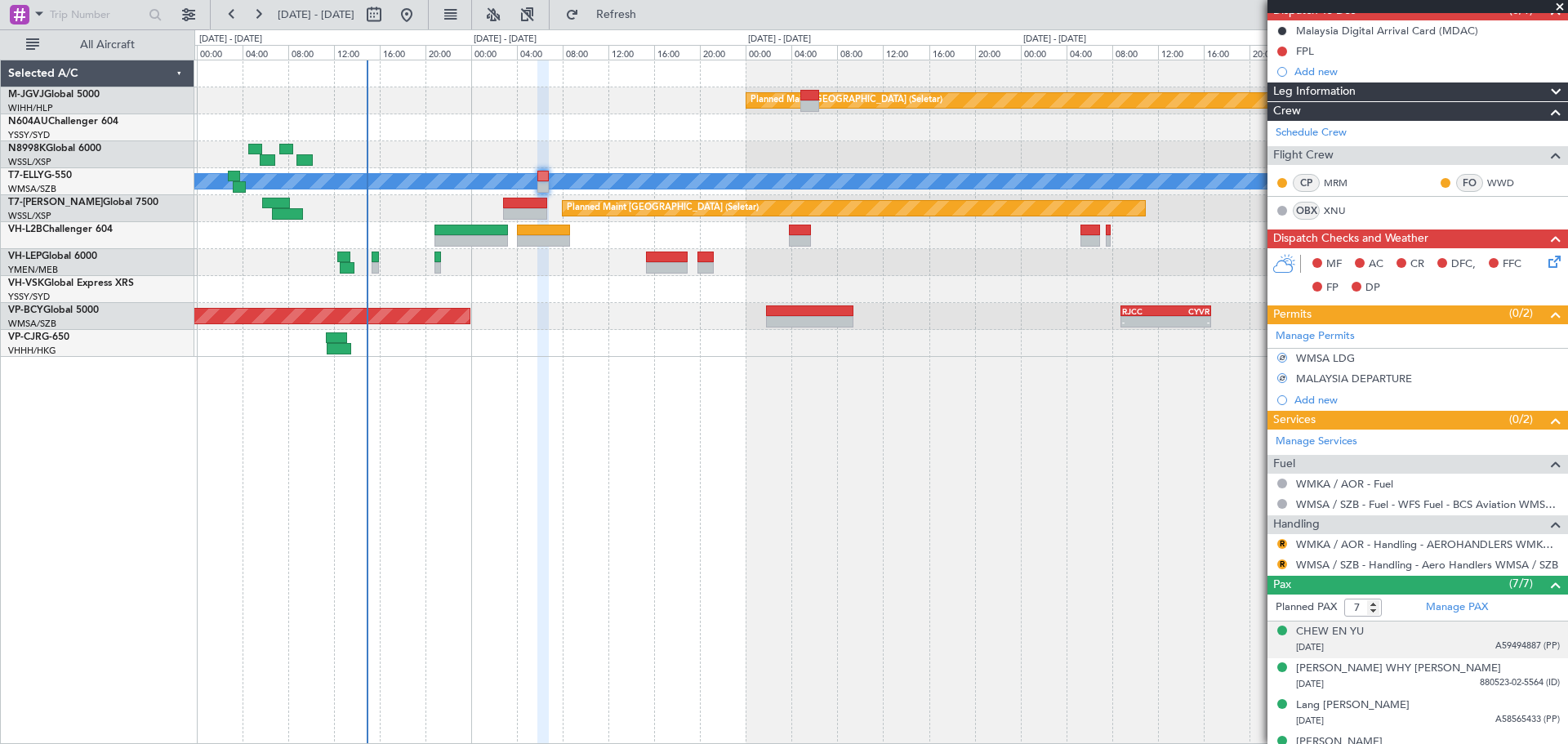
scroll to position [272, 0]
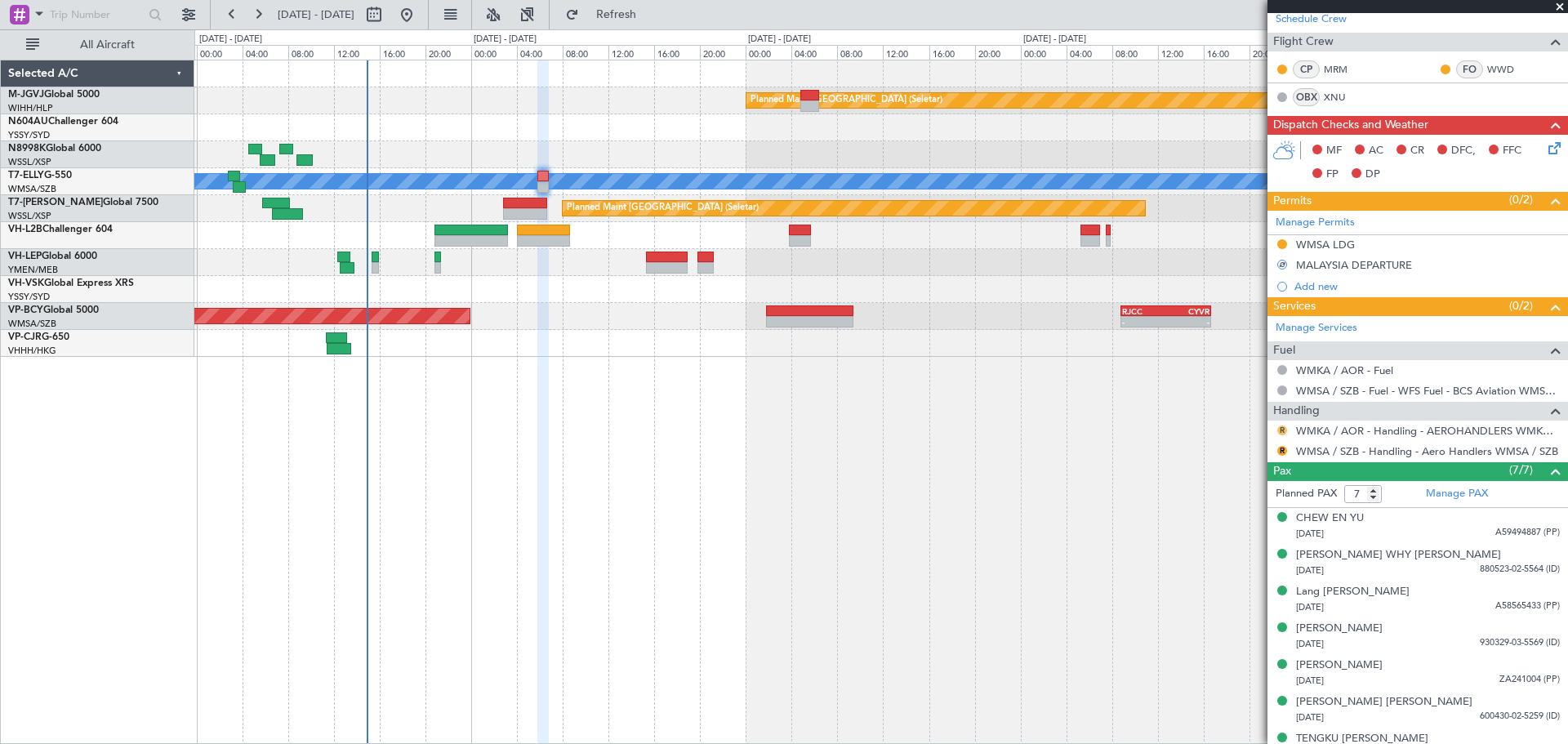
click at [1021, 430] on button "R" at bounding box center [1281, 430] width 9 height 9
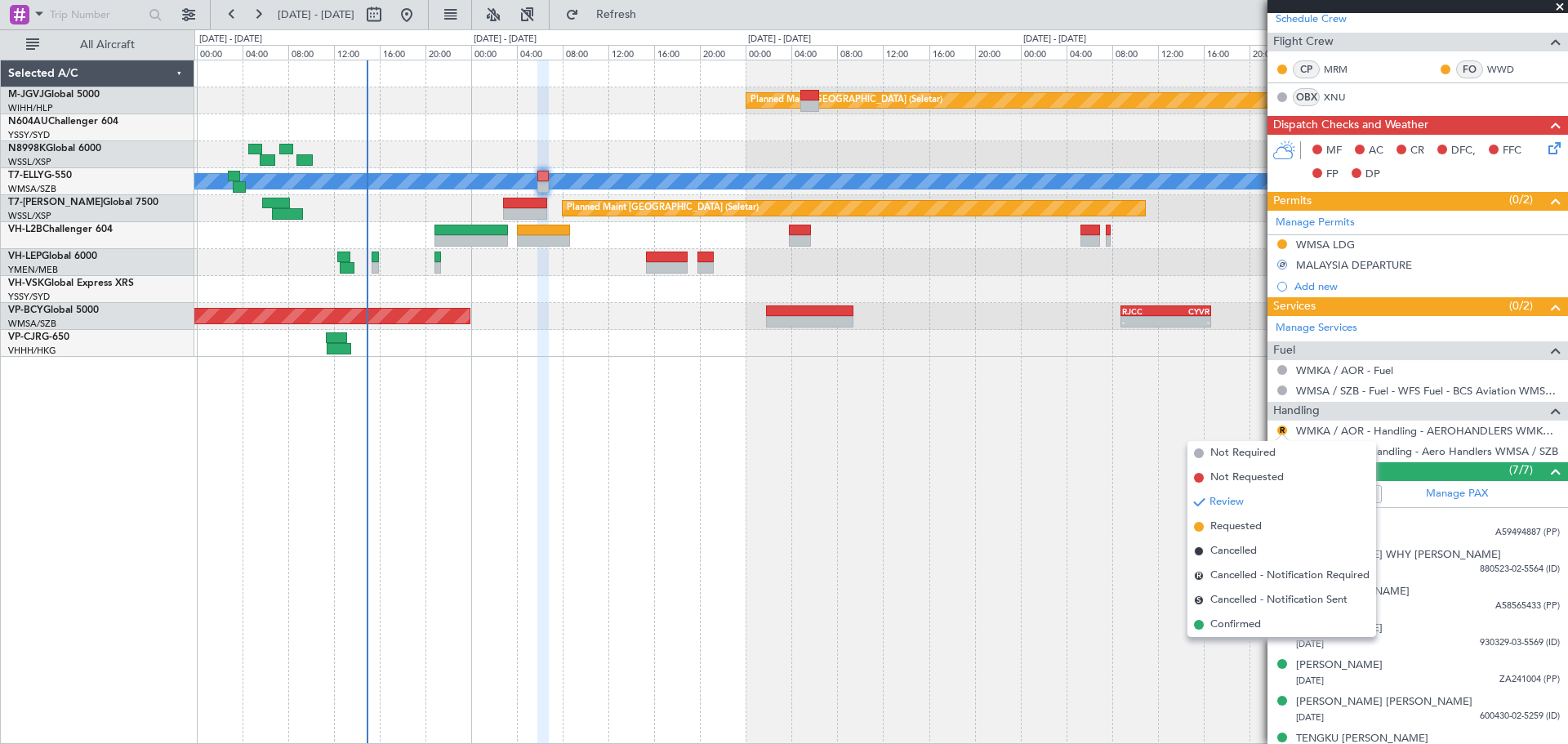
drag, startPoint x: 1269, startPoint y: 525, endPoint x: 1270, endPoint y: 483, distance: 42.0
click at [1021, 522] on li "Requested" at bounding box center [1281, 526] width 189 height 24
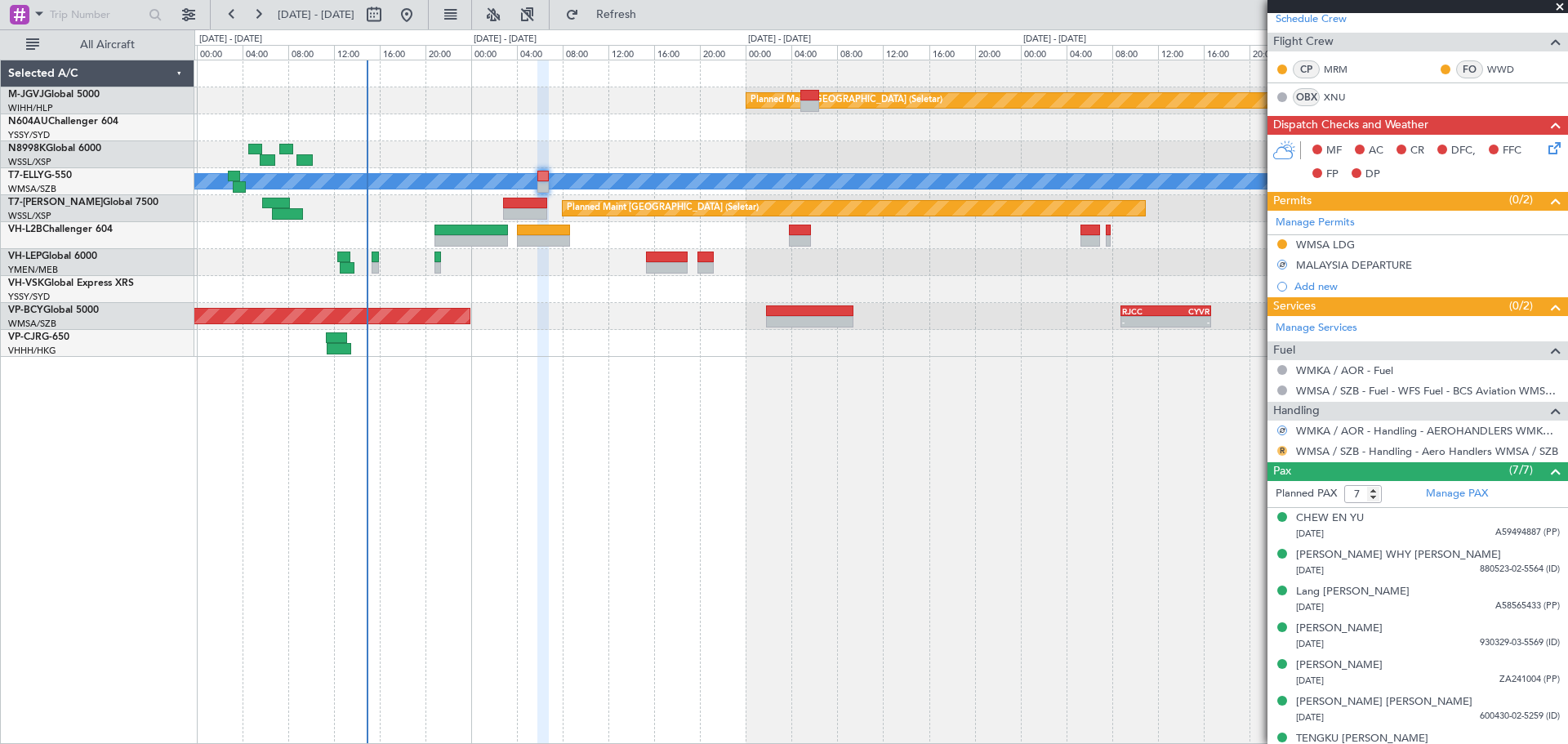
click at [1021, 448] on button "R" at bounding box center [1281, 451] width 9 height 9
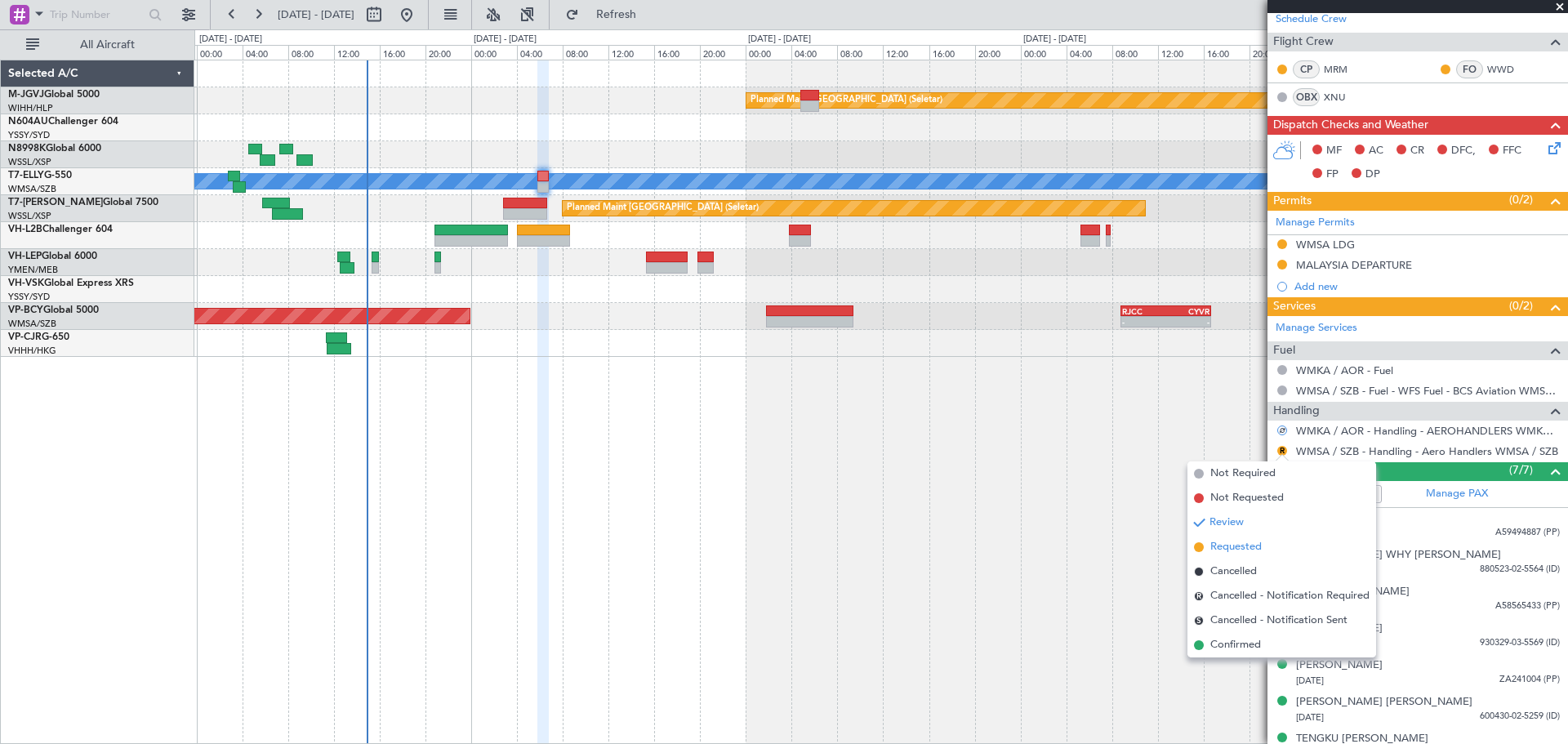
click at [1021, 545] on li "Requested" at bounding box center [1281, 547] width 189 height 24
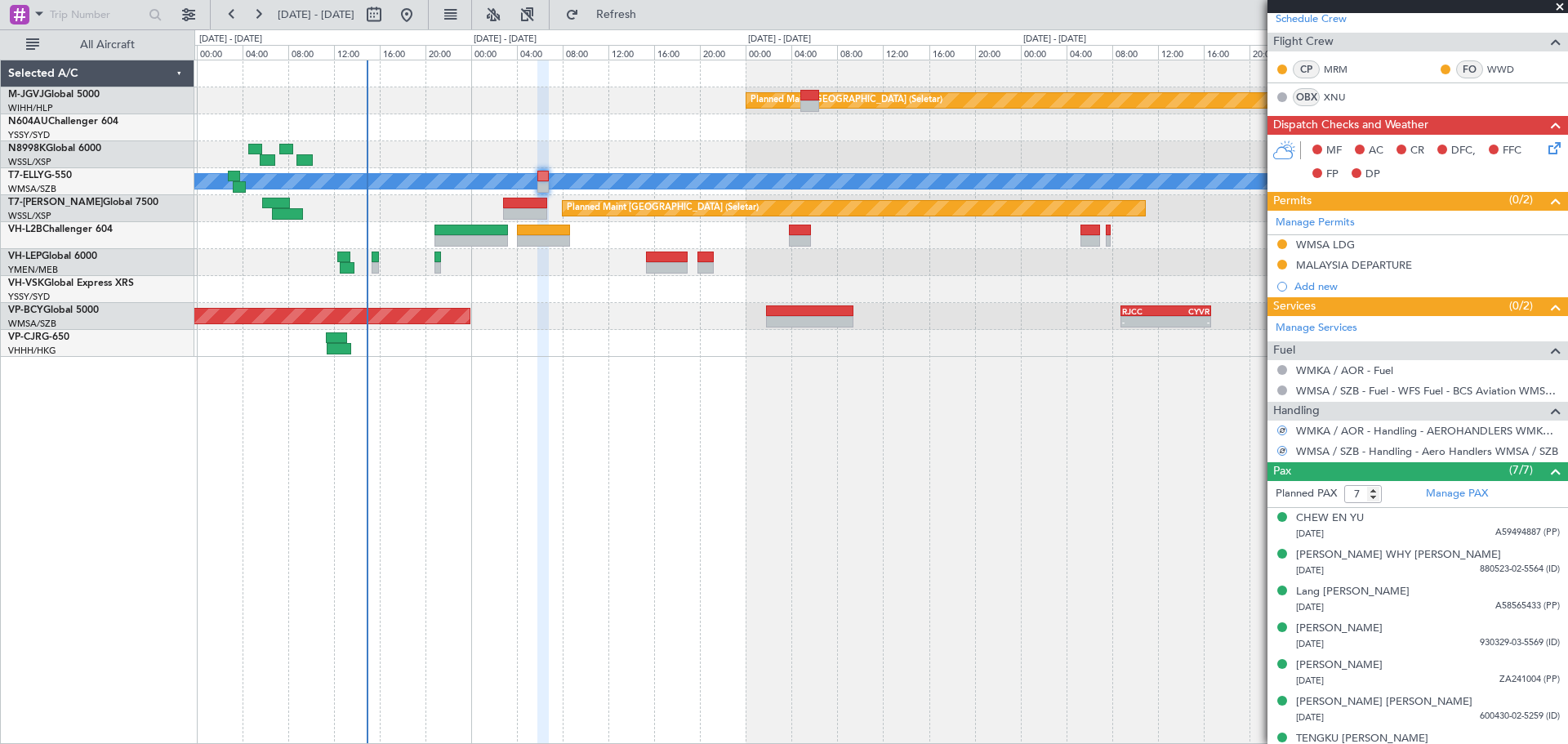
click at [660, 394] on div "Planned Maint [GEOGRAPHIC_DATA] (Seletar) Unplanned Maint [GEOGRAPHIC_DATA] (Su…" at bounding box center [880, 401] width 1373 height 684
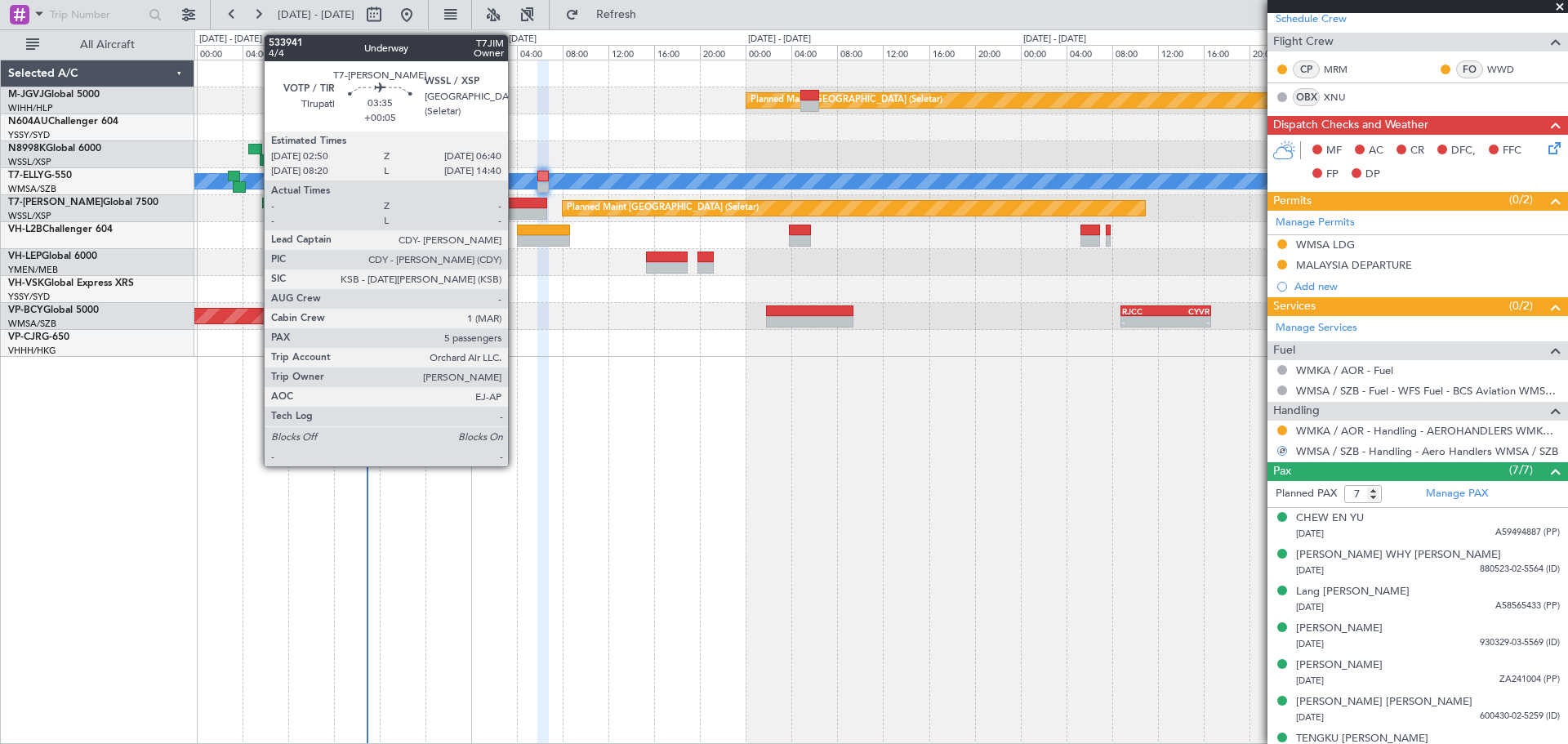
click at [515, 205] on div at bounding box center [525, 203] width 44 height 11
type input "+00:05"
type input "5"
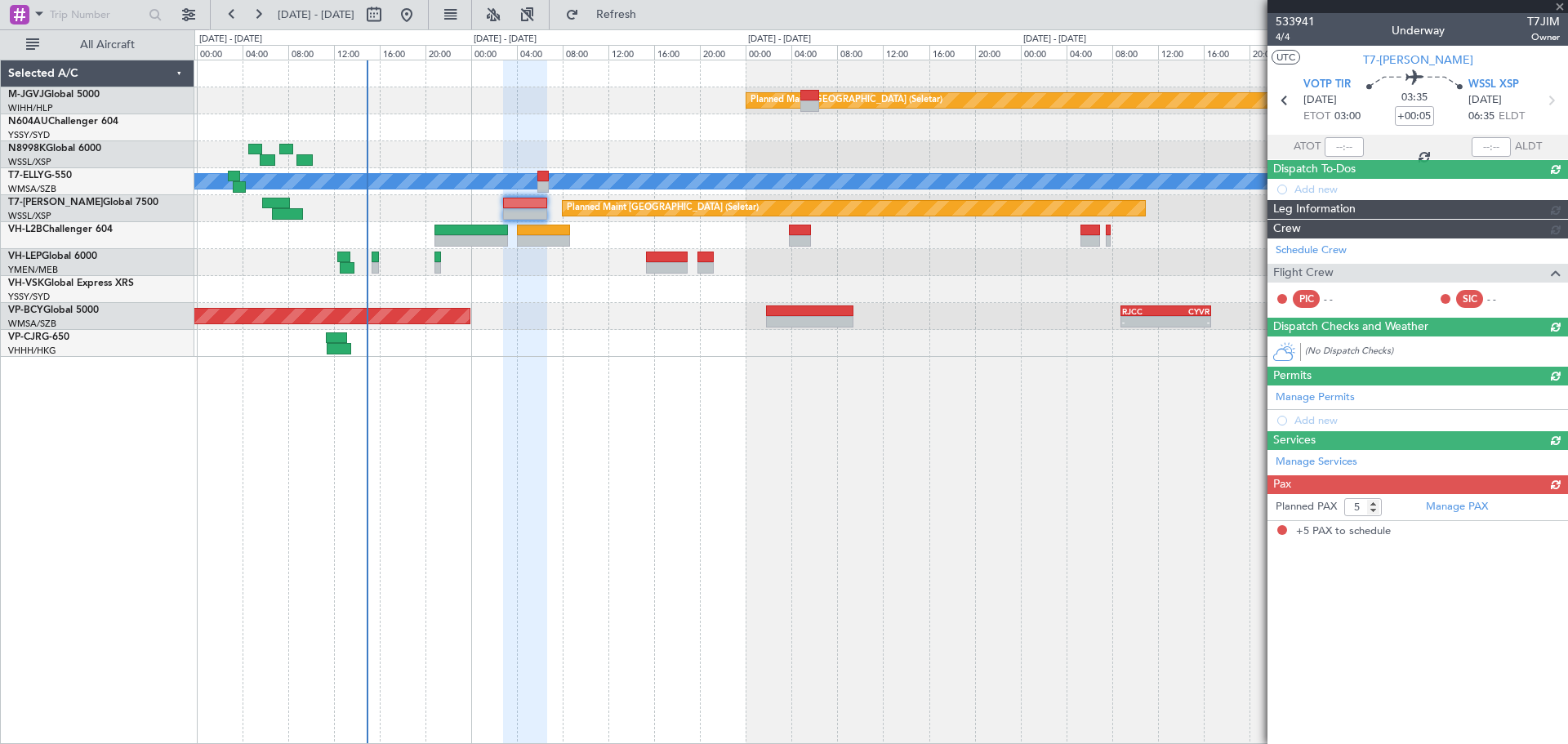
scroll to position [0, 0]
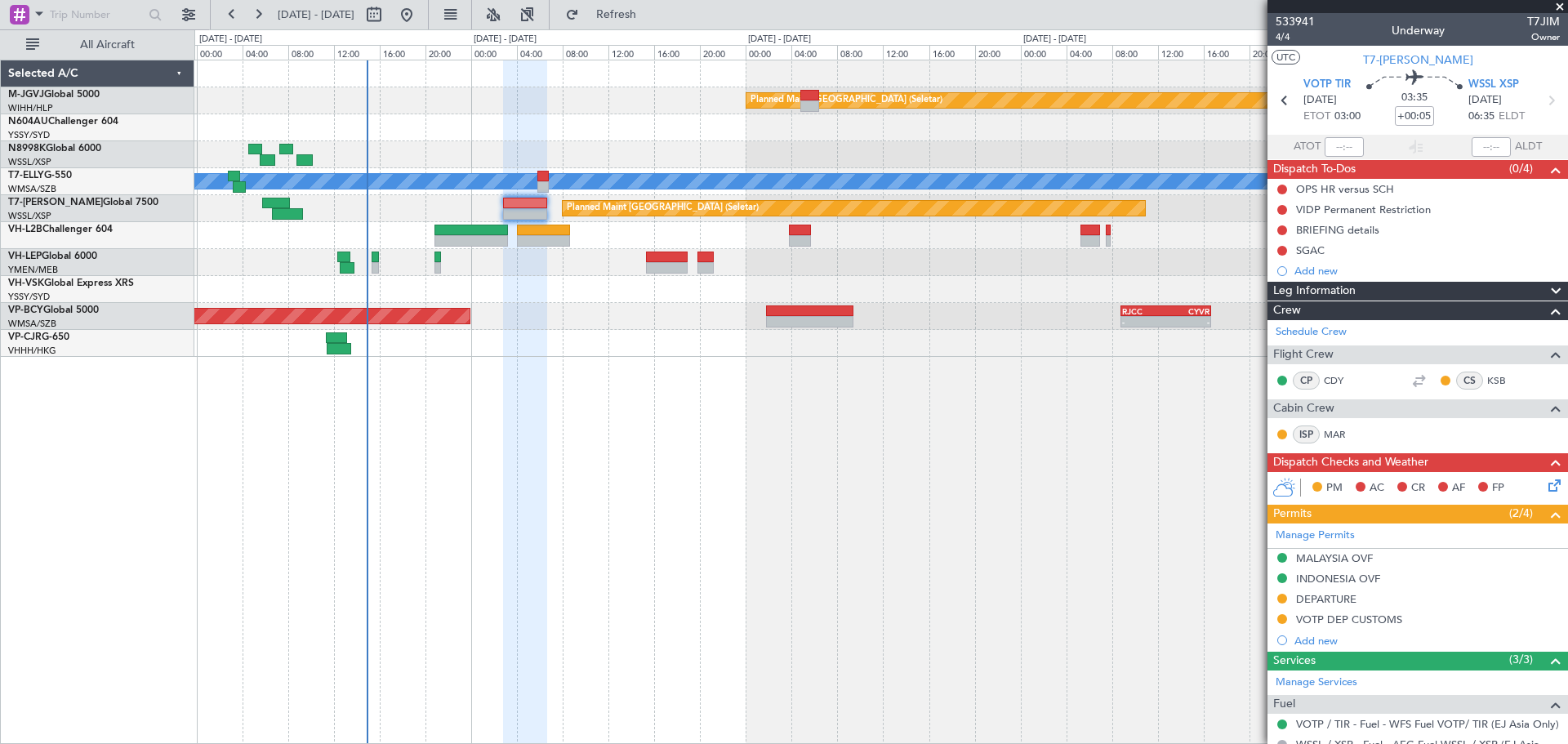
click at [1021, 343] on div "Planned Maint [GEOGRAPHIC_DATA] ([GEOGRAPHIC_DATA] Intl)" at bounding box center [880, 343] width 1373 height 27
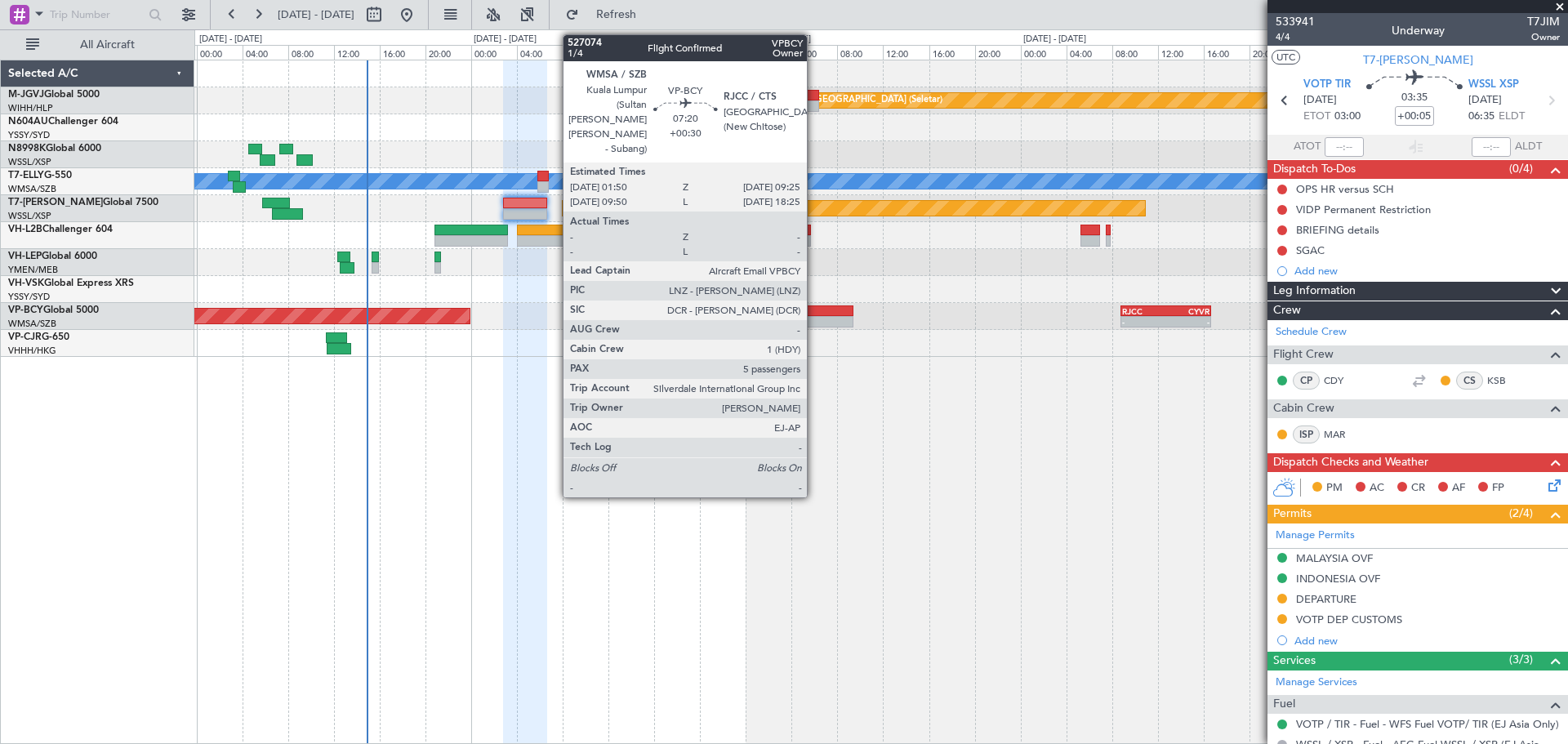
click at [814, 312] on div at bounding box center [809, 311] width 87 height 11
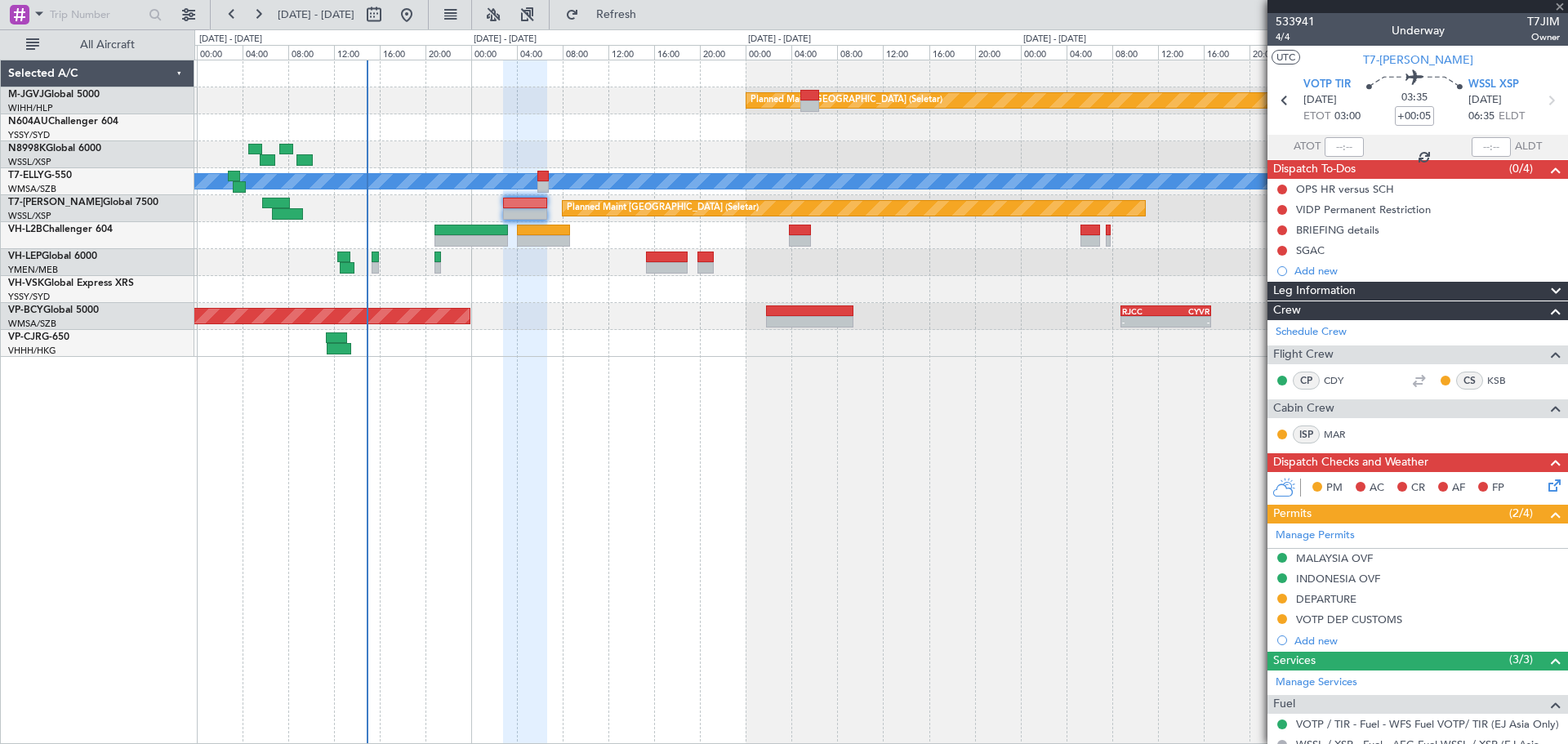
type input "+00:30"
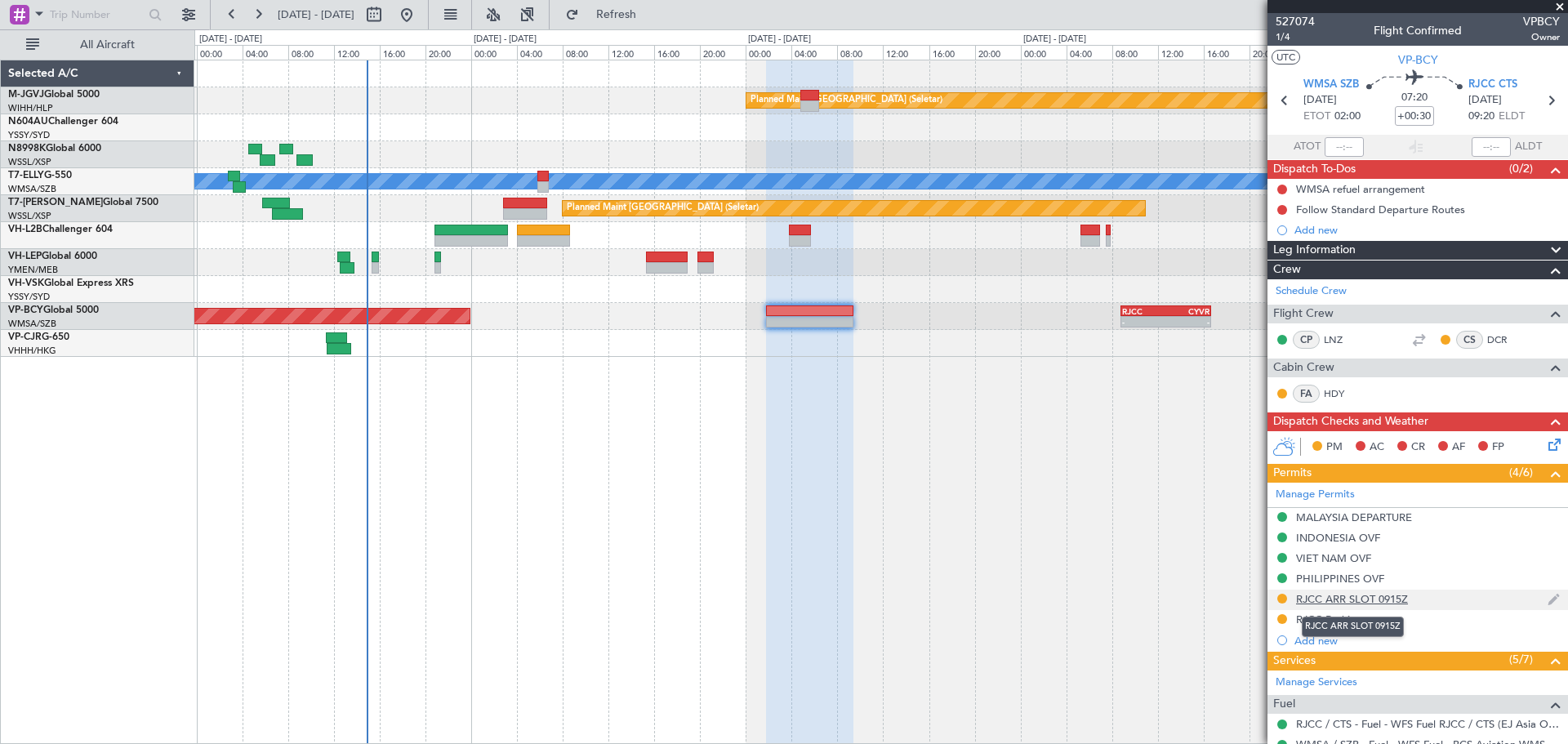
click at [1021, 556] on div "RJCC ARR SLOT 0915Z" at bounding box center [1352, 599] width 112 height 14
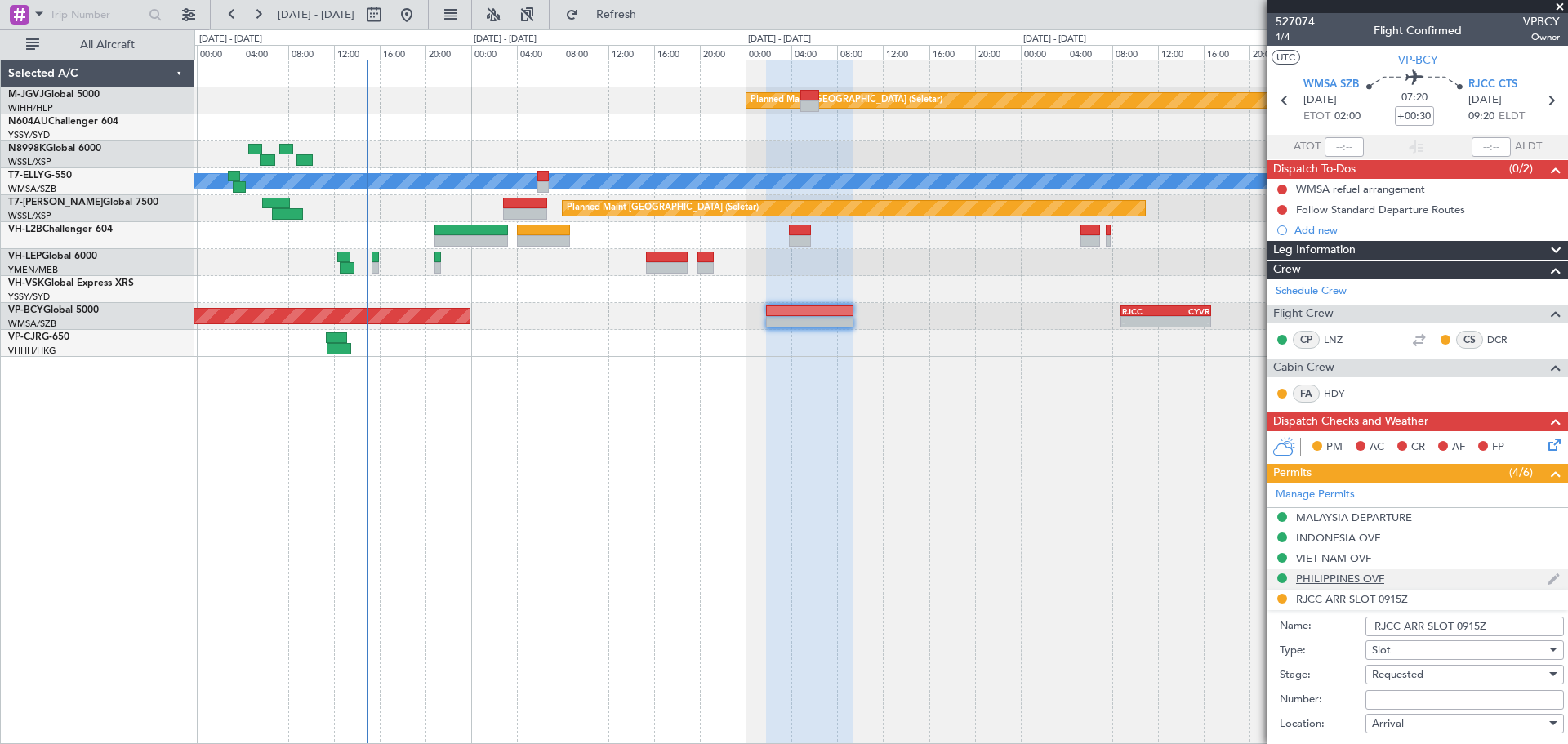
scroll to position [272, 0]
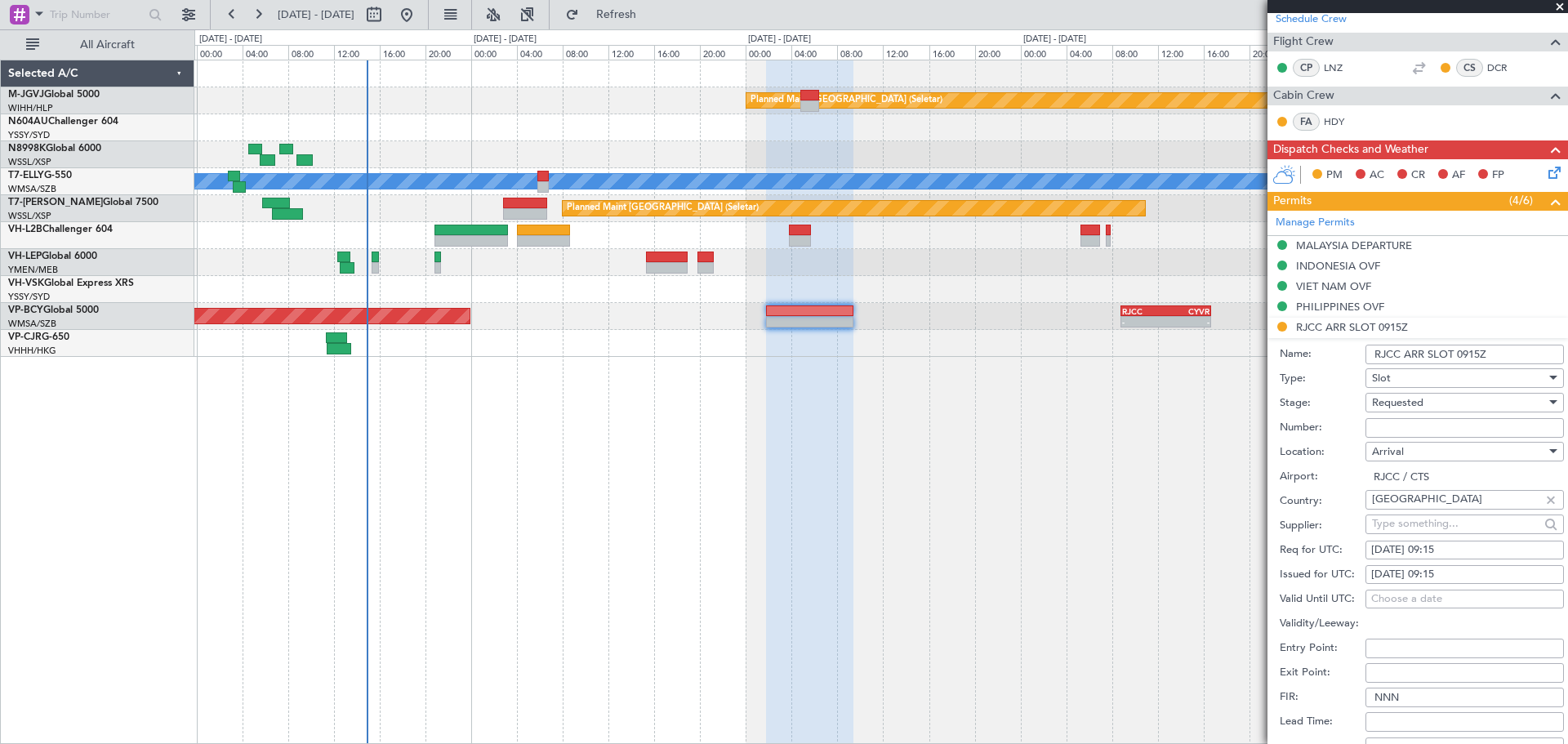
click at [1021, 556] on div "[DATE] 09:15" at bounding box center [1464, 575] width 187 height 16
select select "8"
select select "2025"
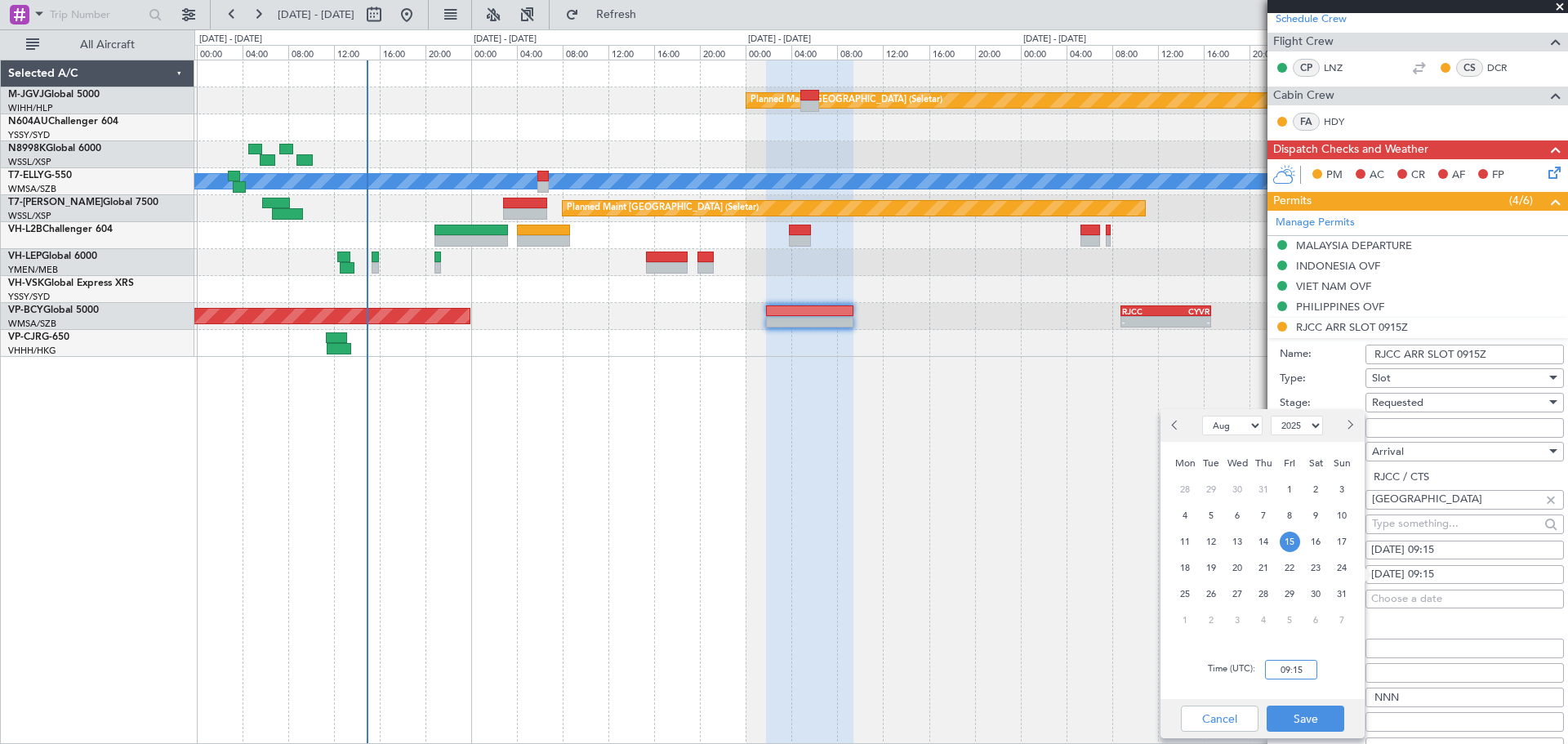
drag, startPoint x: 1298, startPoint y: 664, endPoint x: 1433, endPoint y: 561, distance: 169.8
click at [1021, 556] on input "09:15" at bounding box center [1291, 670] width 53 height 20
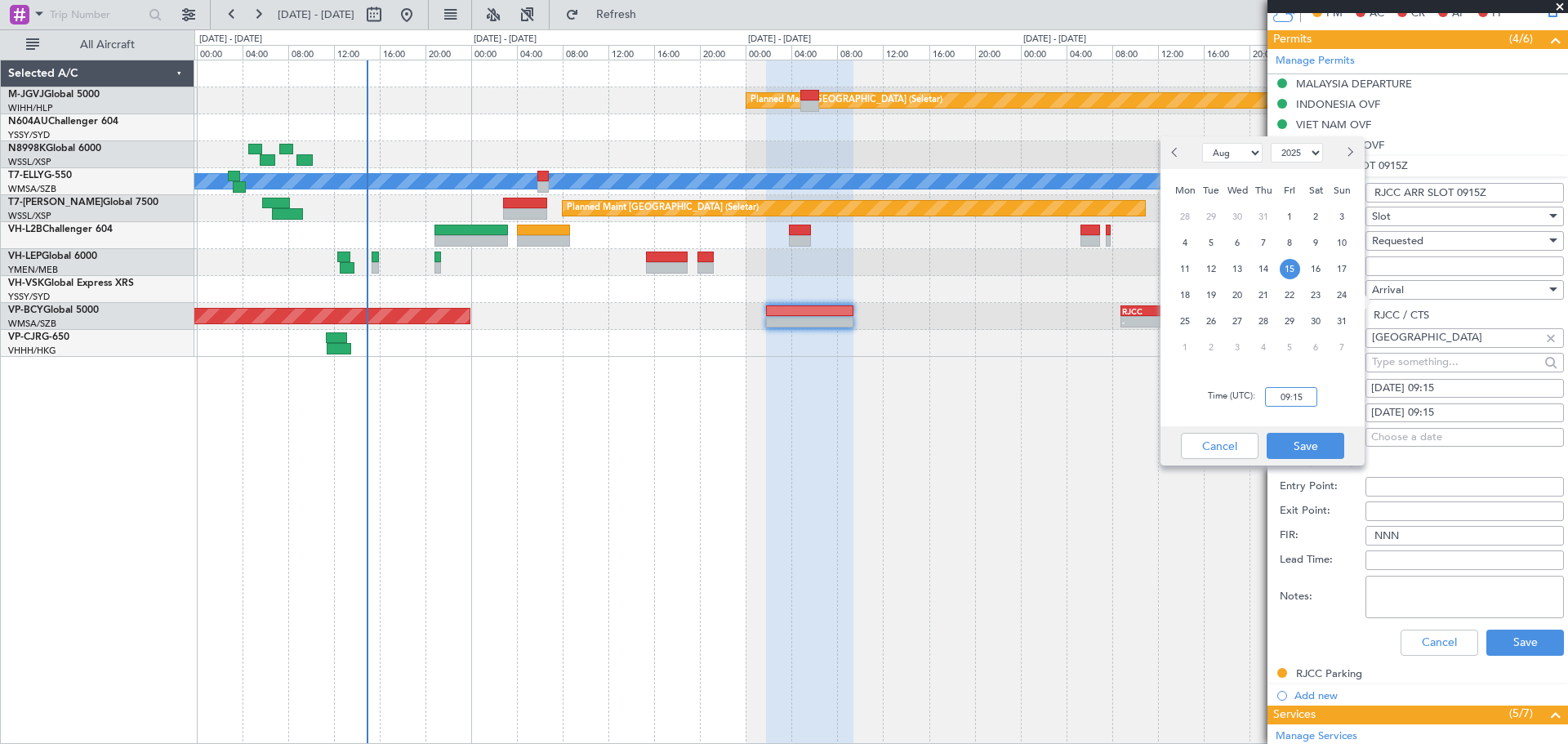
scroll to position [545, 0]
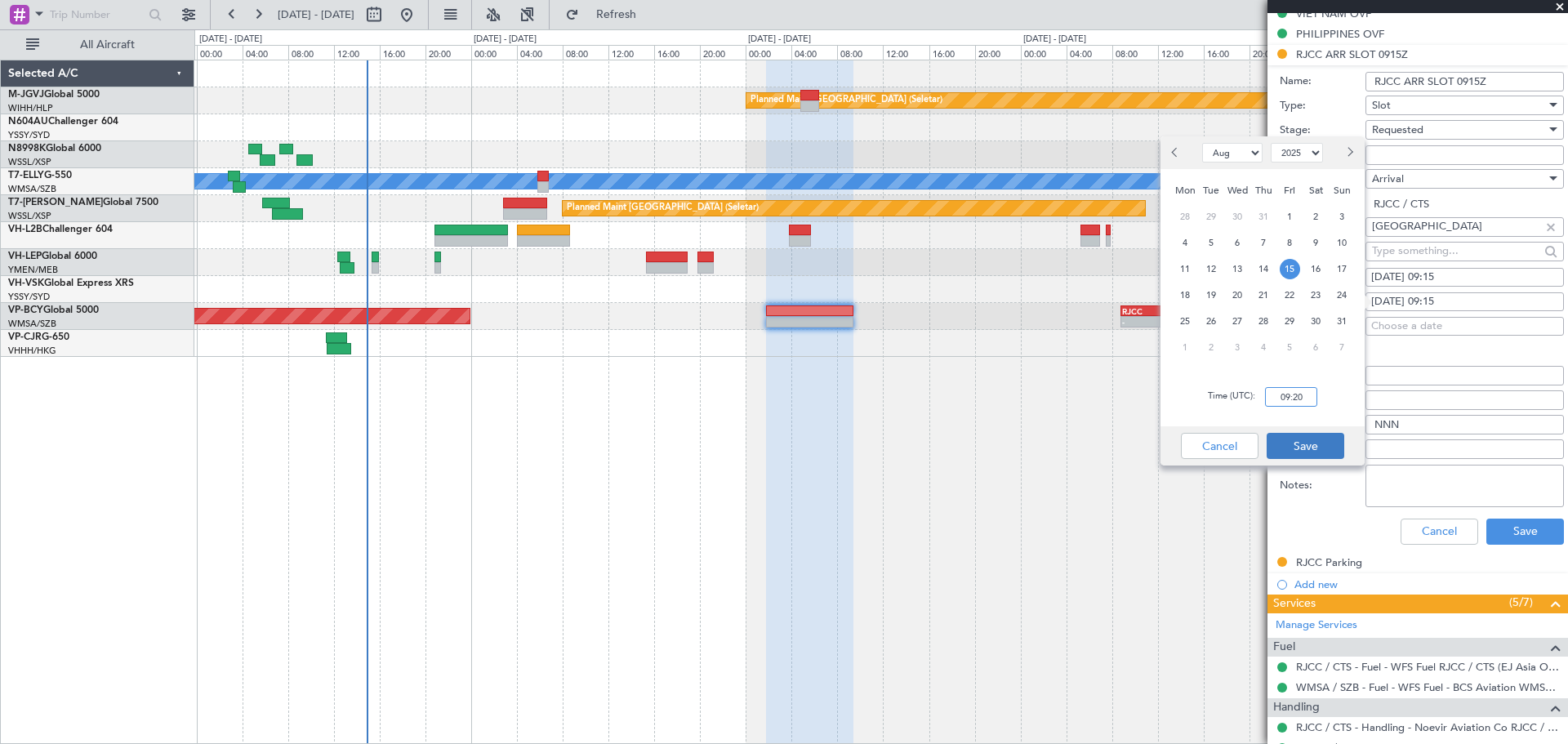
type input "09:20"
click at [1021, 443] on button "Save" at bounding box center [1306, 445] width 78 height 26
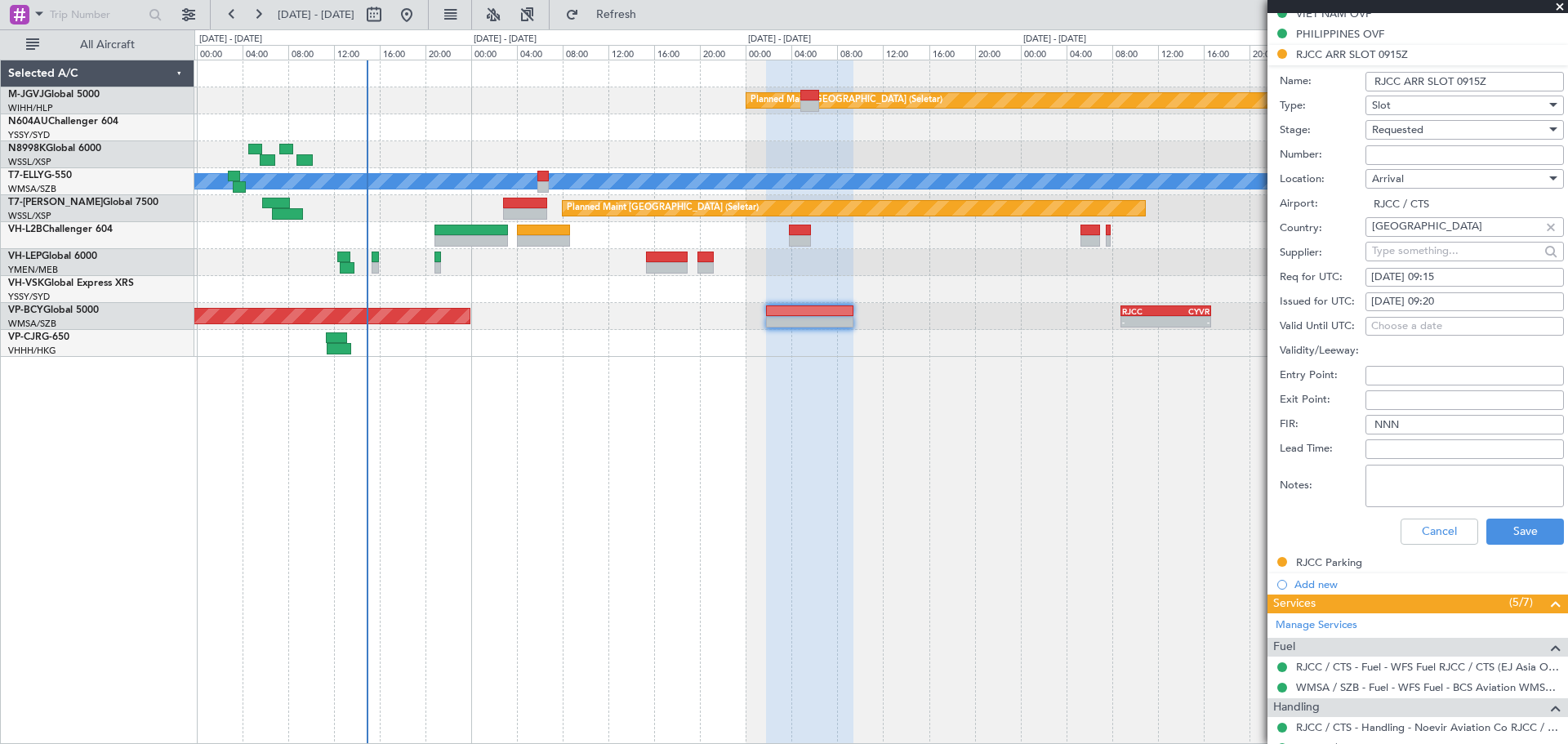
click at [1021, 278] on div "15/08/2025 09:15" at bounding box center [1464, 277] width 187 height 16
select select "8"
select select "2025"
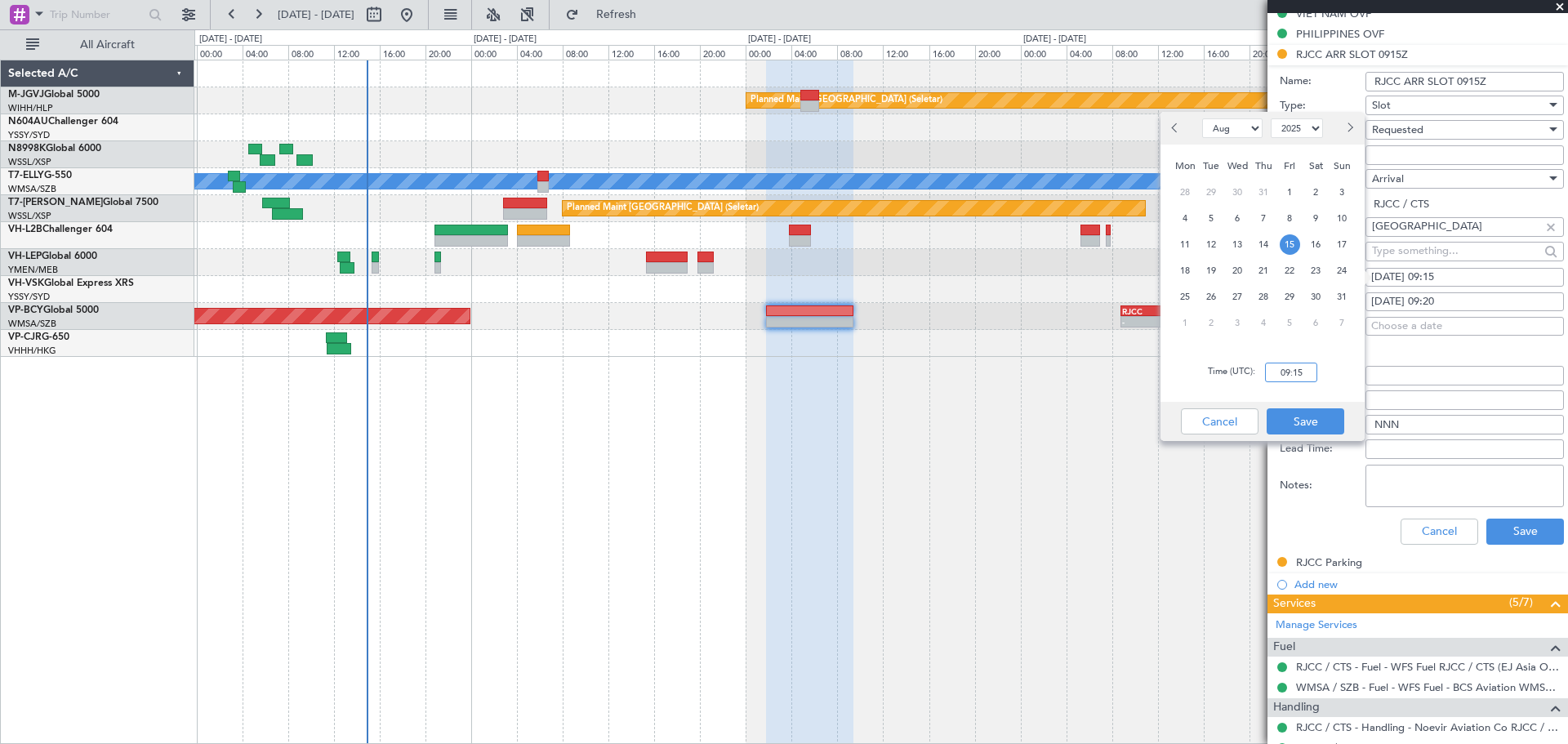
click at [1021, 375] on input "09:15" at bounding box center [1291, 372] width 53 height 20
type input "09:20"
click at [1021, 419] on button "Save" at bounding box center [1306, 421] width 78 height 26
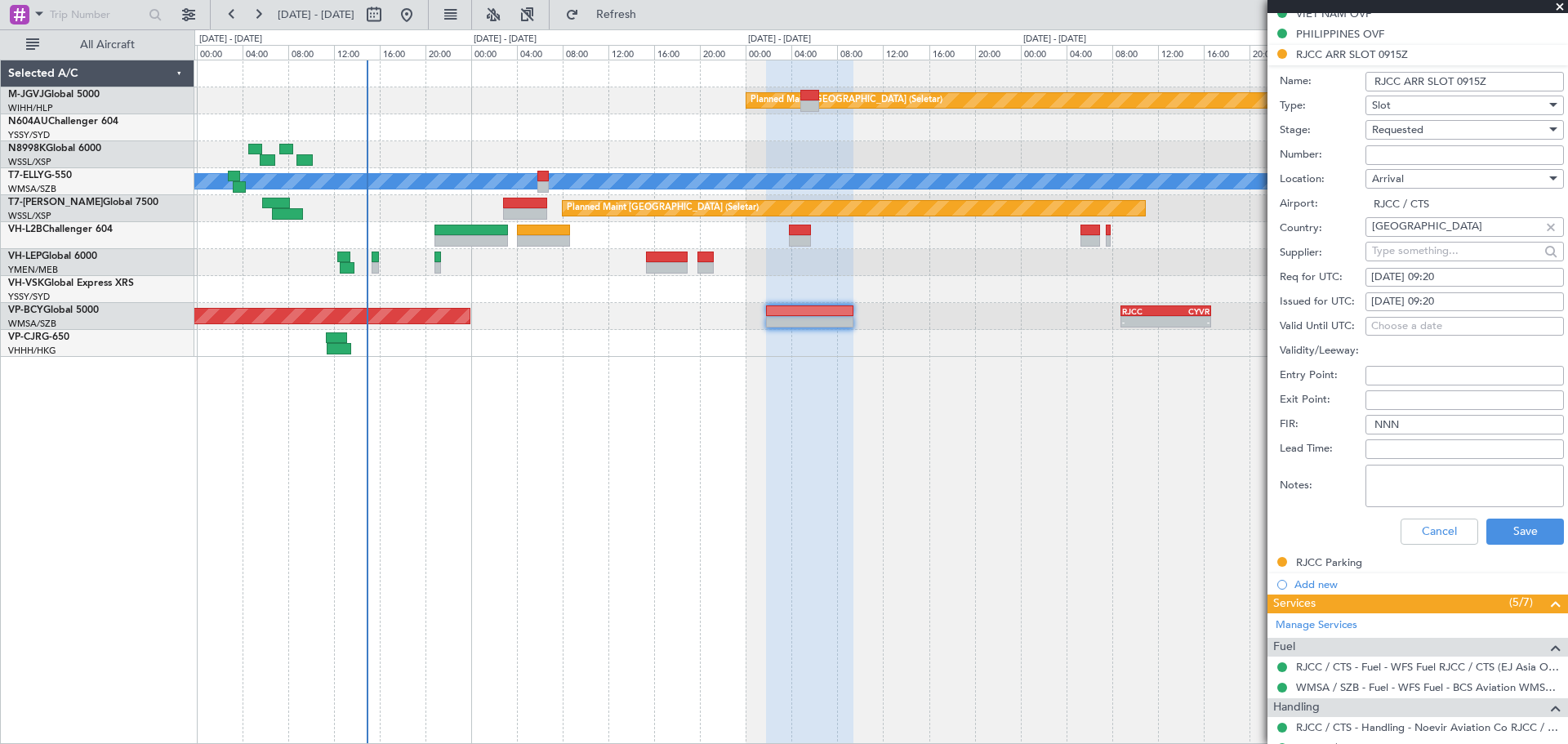
click at [1021, 126] on span "Requested" at bounding box center [1398, 129] width 52 height 15
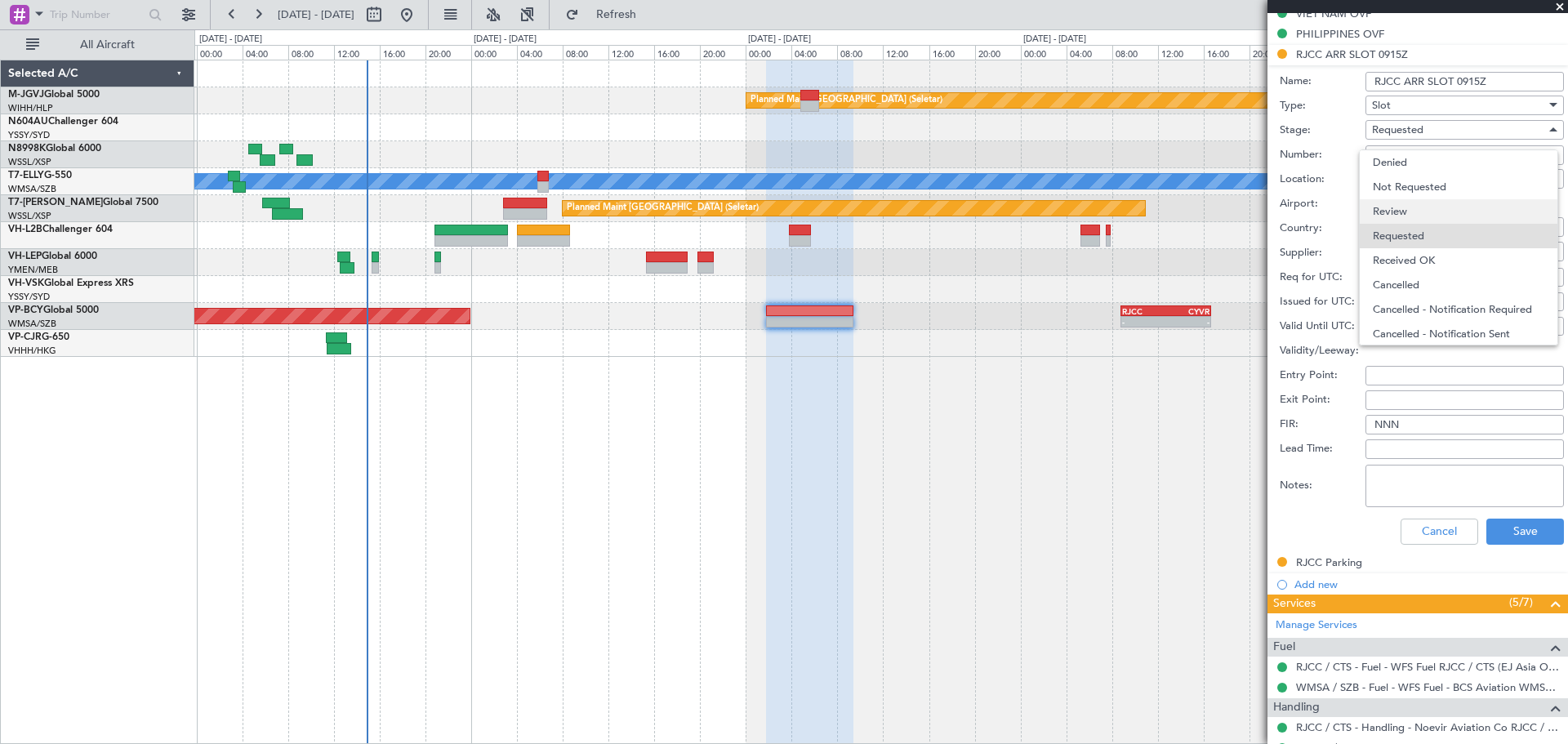
scroll to position [8, 0]
click at [1021, 243] on span "Received OK" at bounding box center [1458, 253] width 172 height 24
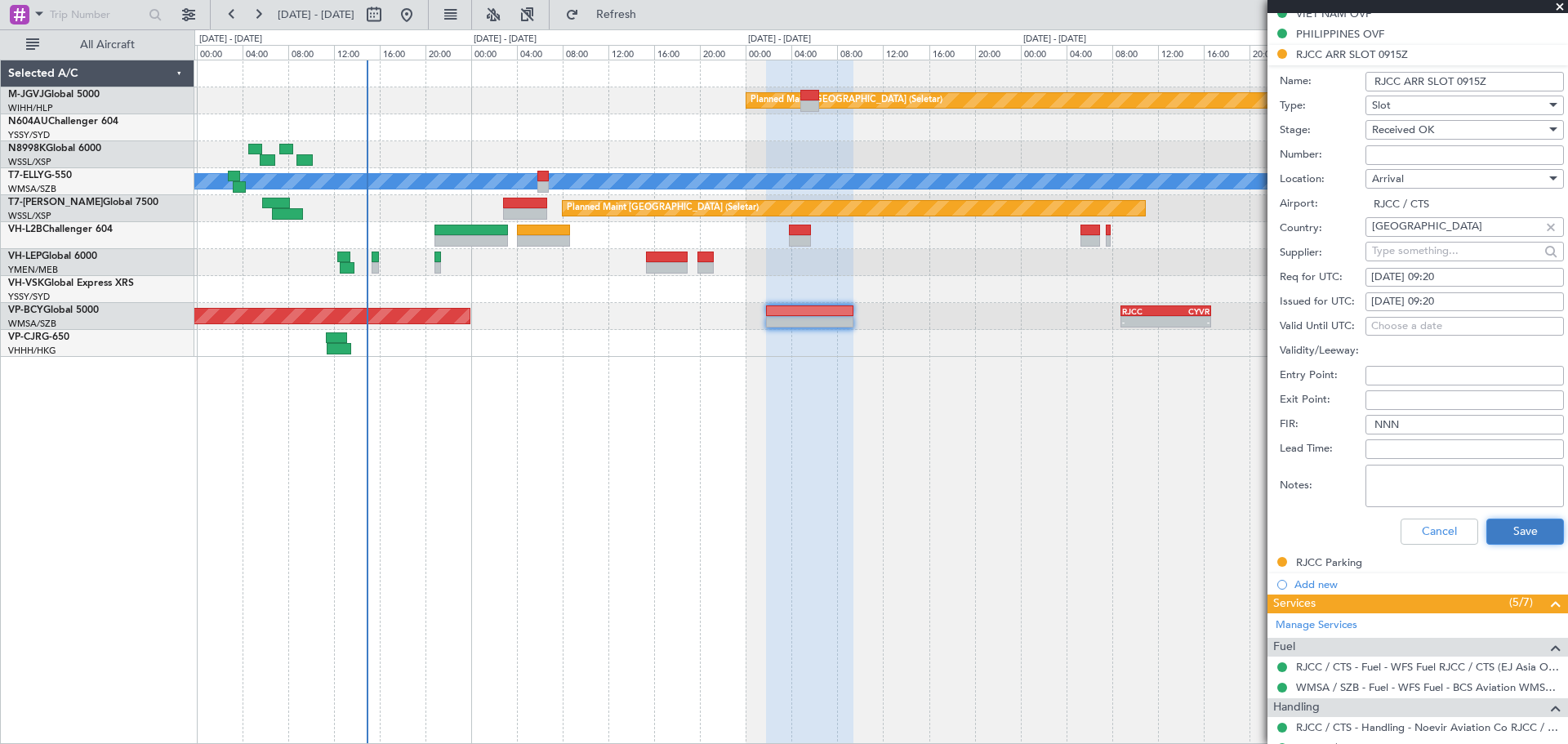
click at [1021, 529] on button "Save" at bounding box center [1525, 532] width 78 height 26
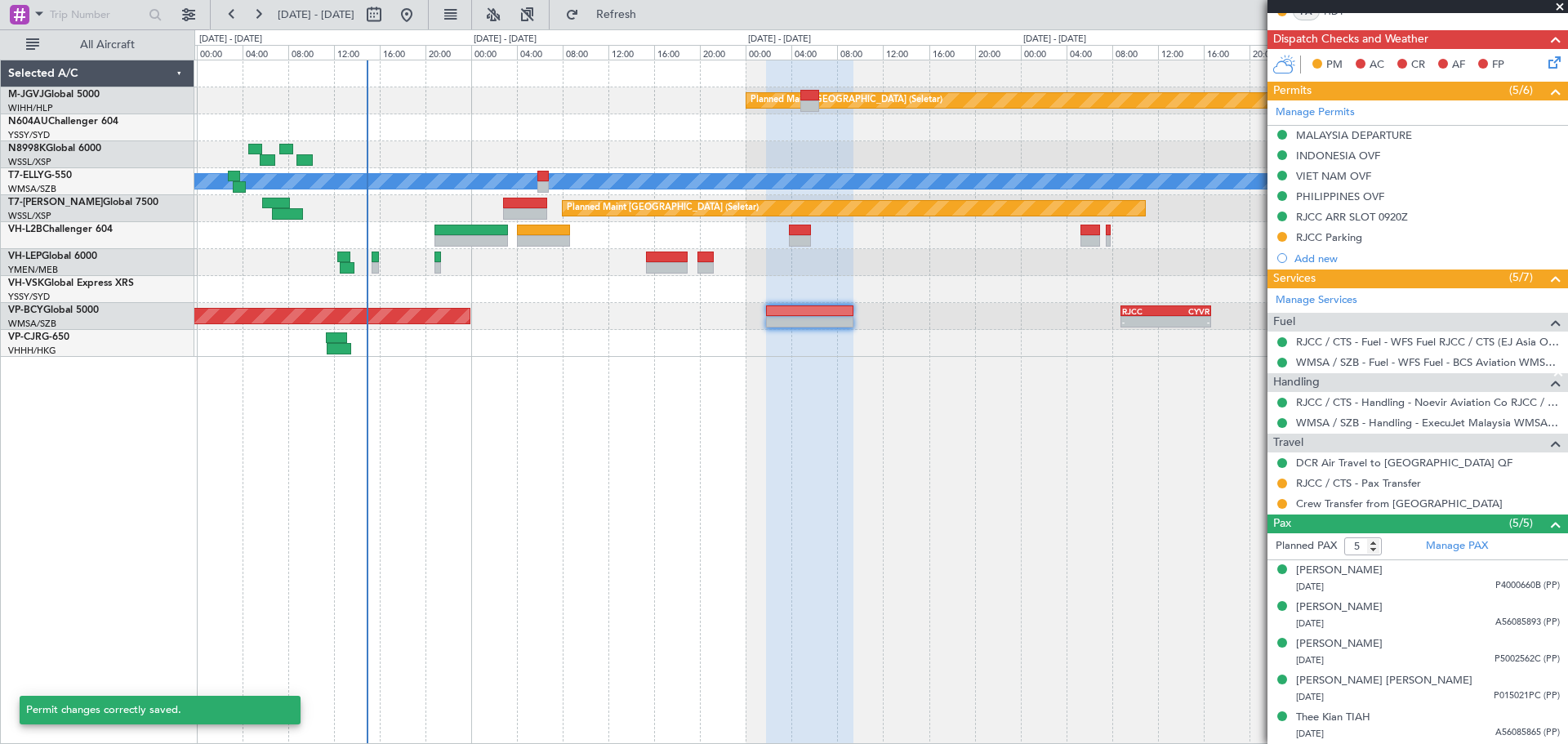
scroll to position [381, 0]
click at [1021, 238] on mat-tooltip-component "PHILIPPINES OVF" at bounding box center [1339, 225] width 104 height 43
click at [1021, 237] on mat-tooltip-component "PHILIPPINES OVF" at bounding box center [1339, 225] width 104 height 43
click at [1021, 238] on div "RJCC Parking" at bounding box center [1329, 238] width 66 height 14
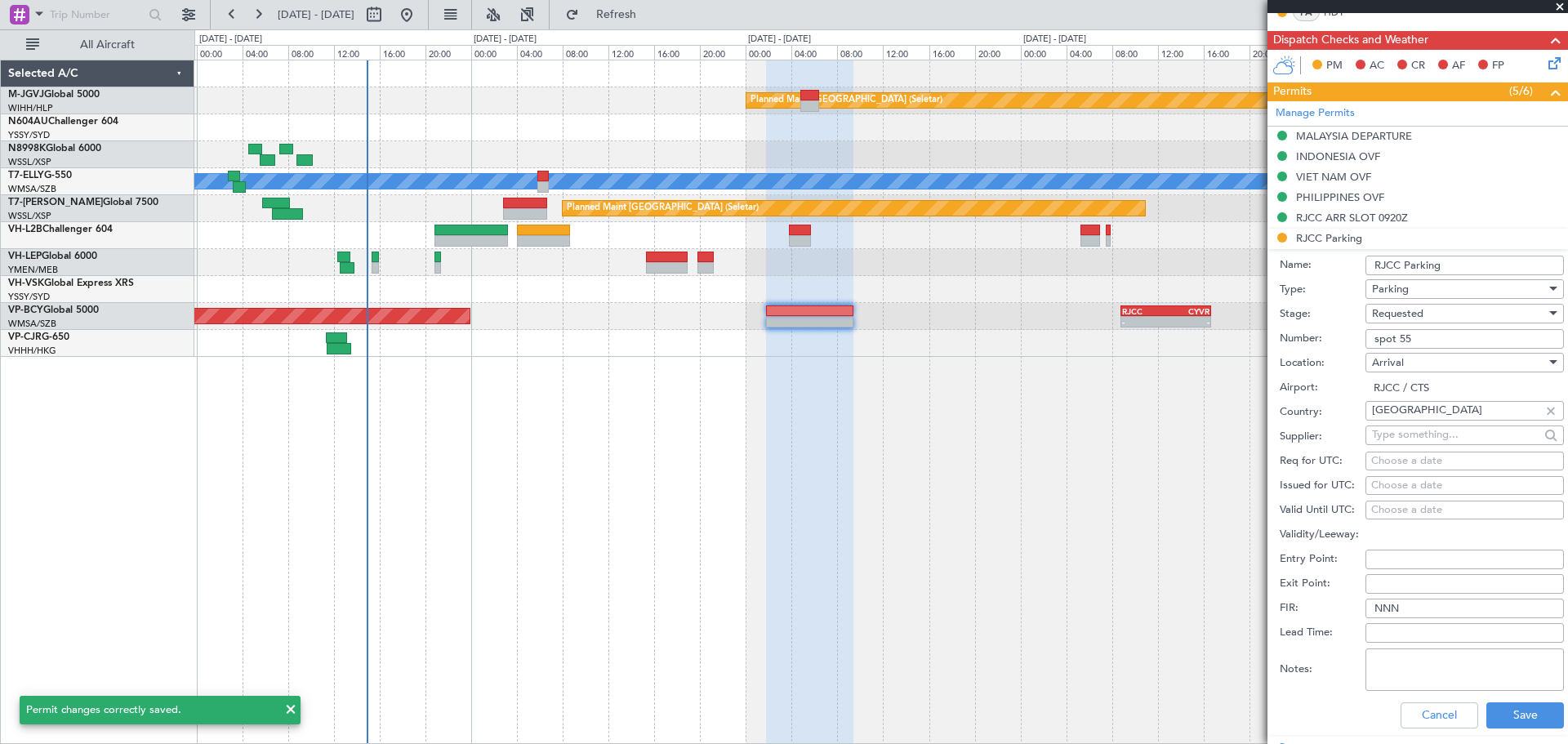
scroll to position [545, 0]
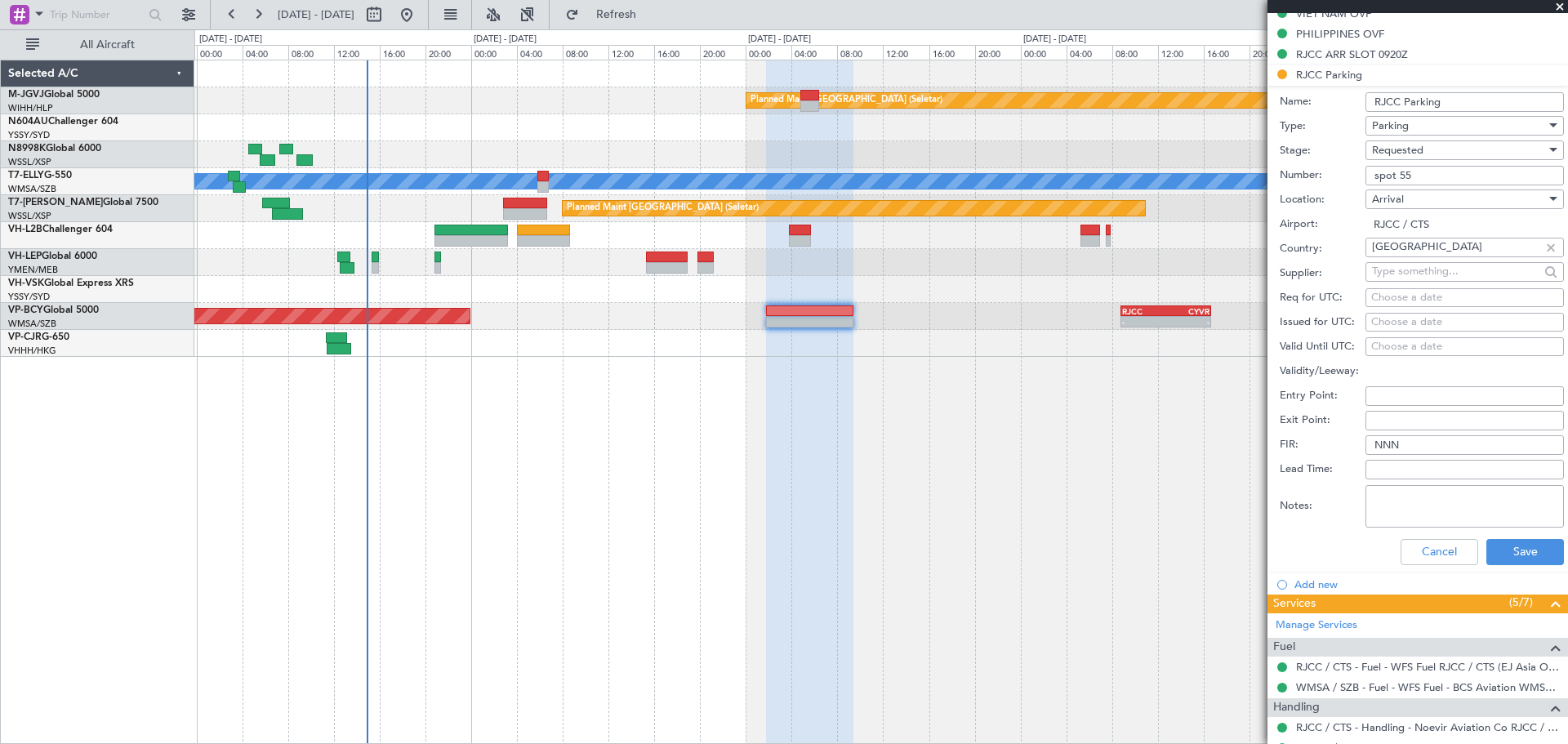
click at [1021, 173] on input "spot 55" at bounding box center [1464, 175] width 198 height 20
type input "Parking spot 55"
click at [1021, 147] on span "Requested" at bounding box center [1398, 150] width 52 height 15
click at [1021, 264] on span "Received OK" at bounding box center [1458, 274] width 172 height 24
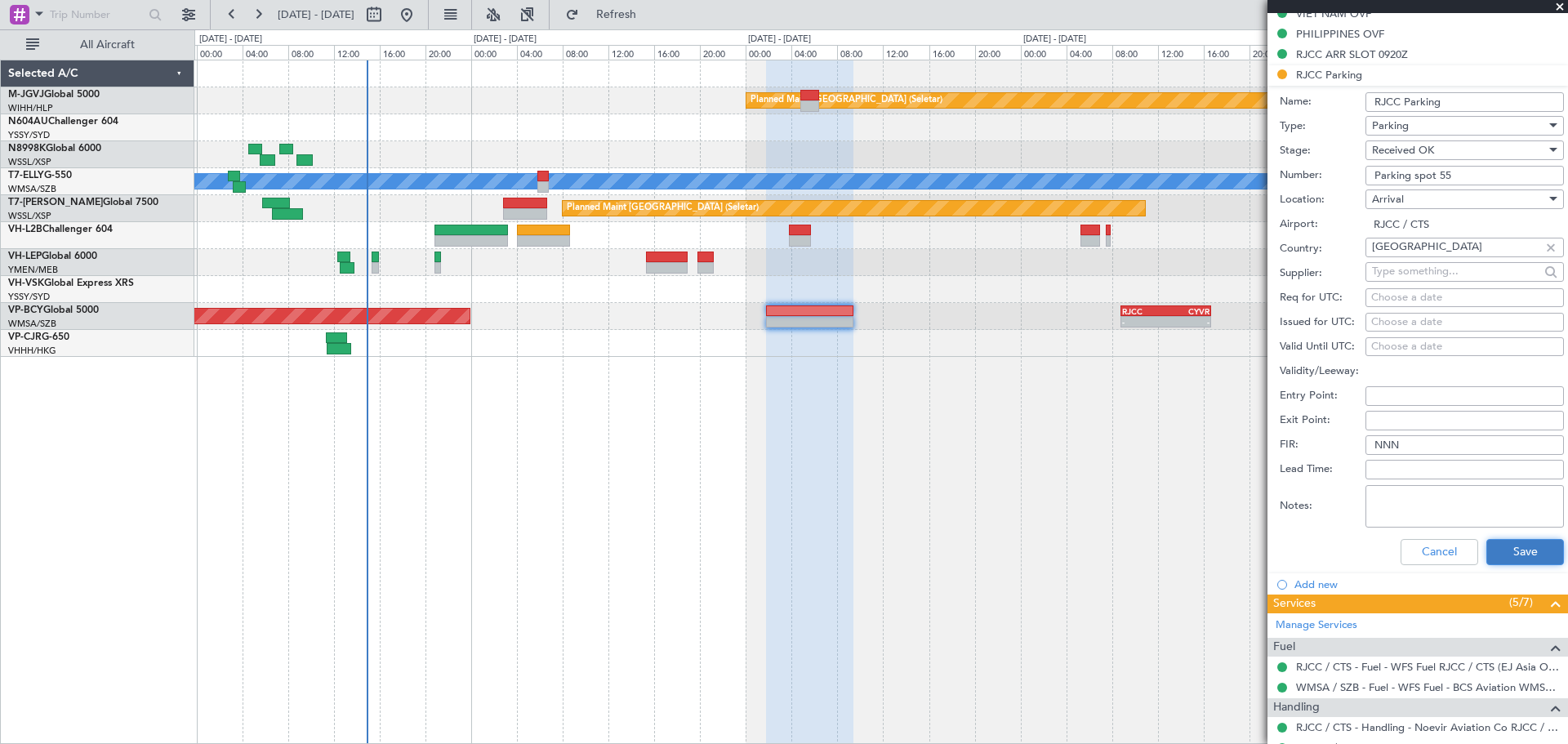
click at [1021, 551] on button "Save" at bounding box center [1525, 552] width 78 height 26
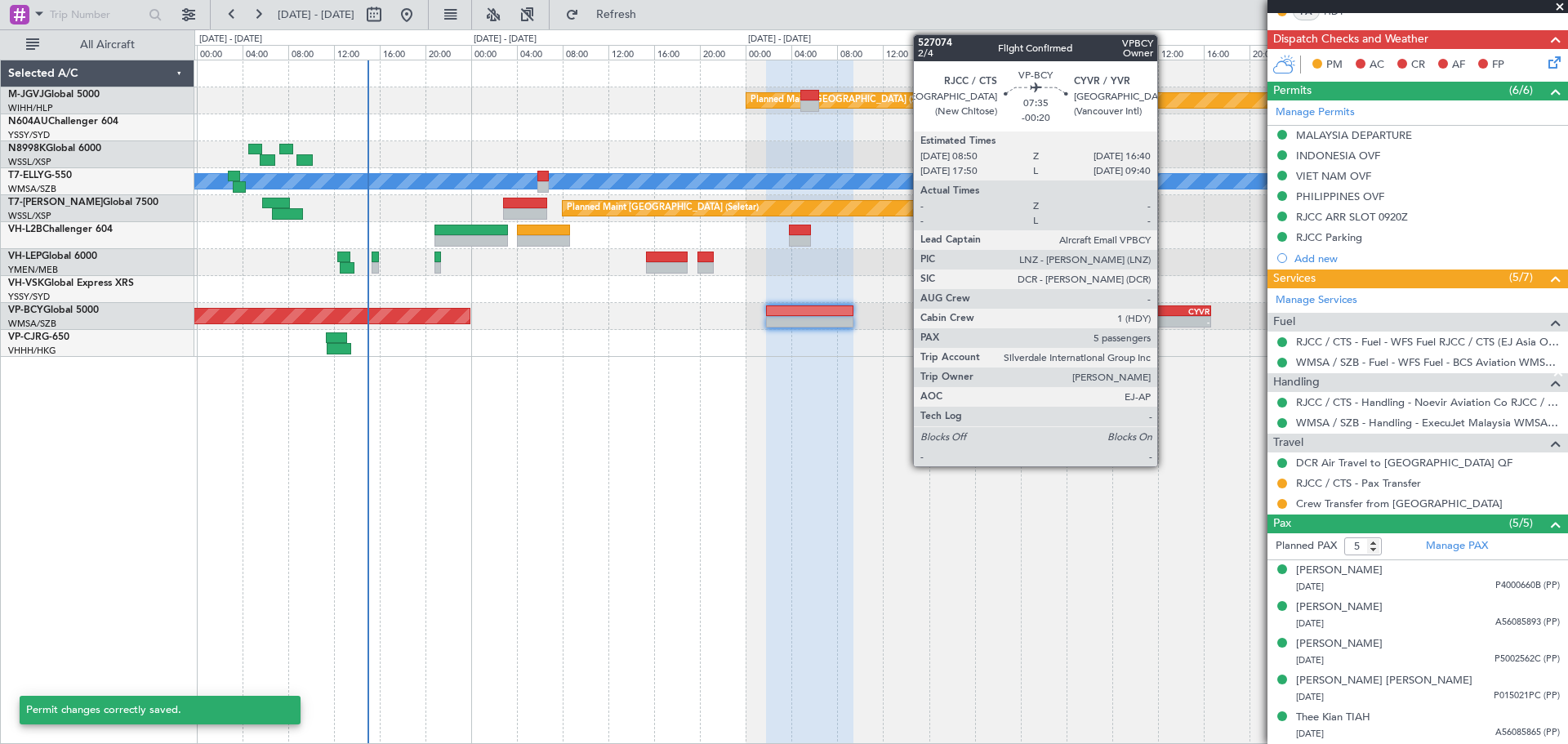
scroll to position [381, 0]
click at [1021, 319] on div "-" at bounding box center [1143, 321] width 43 height 9
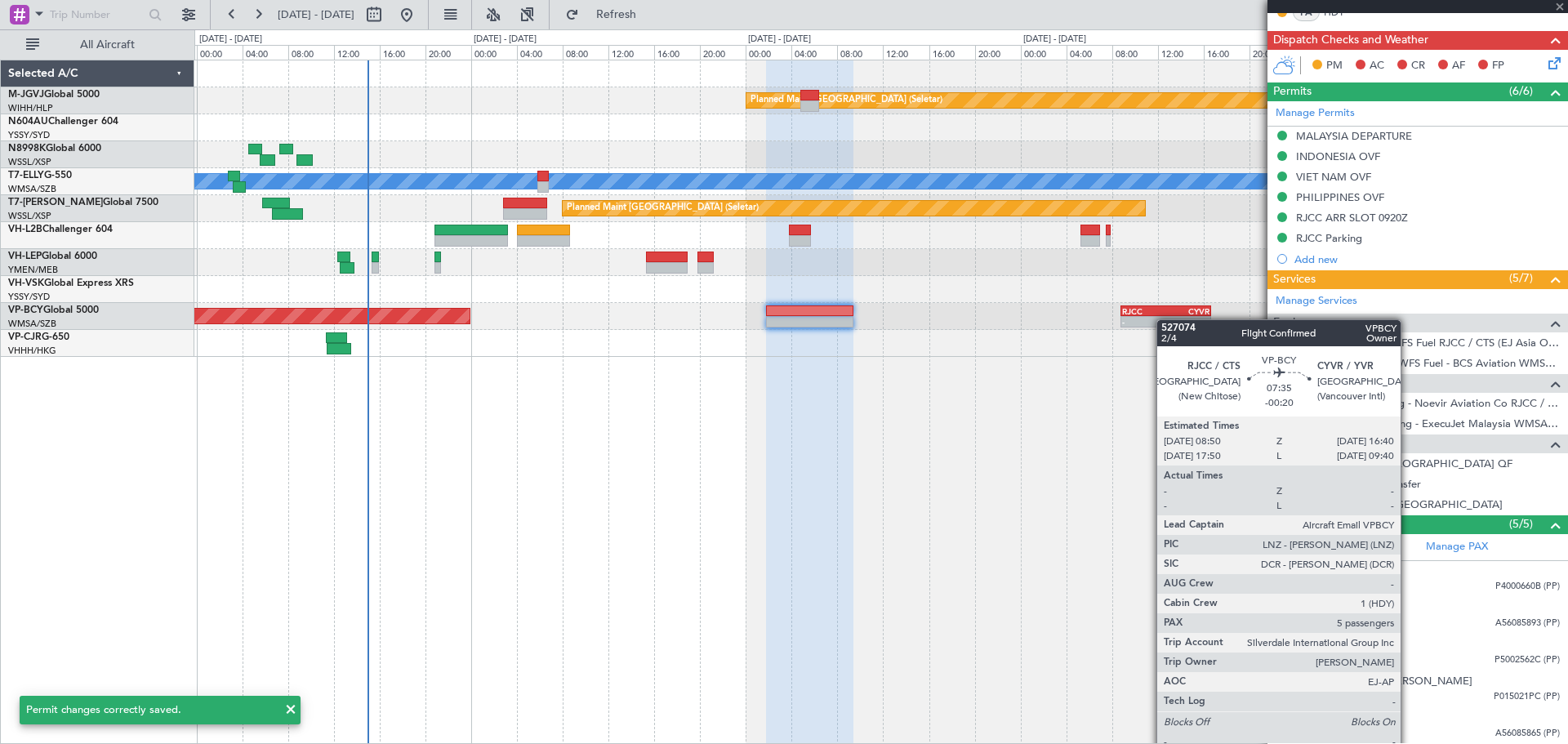
type input "-00:20"
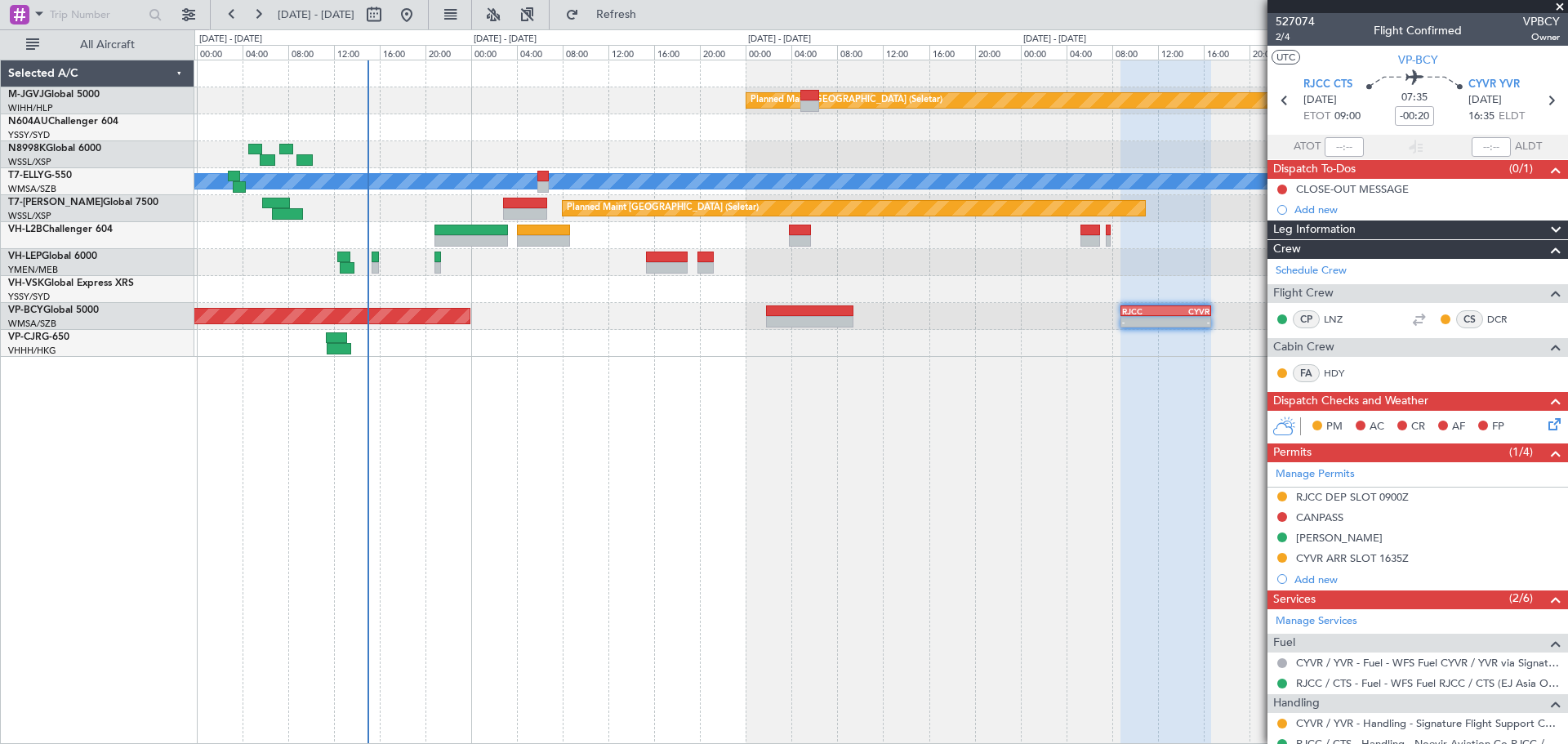
click at [1021, 495] on div "RJCC DEP SLOT 0900Z" at bounding box center [1352, 497] width 113 height 14
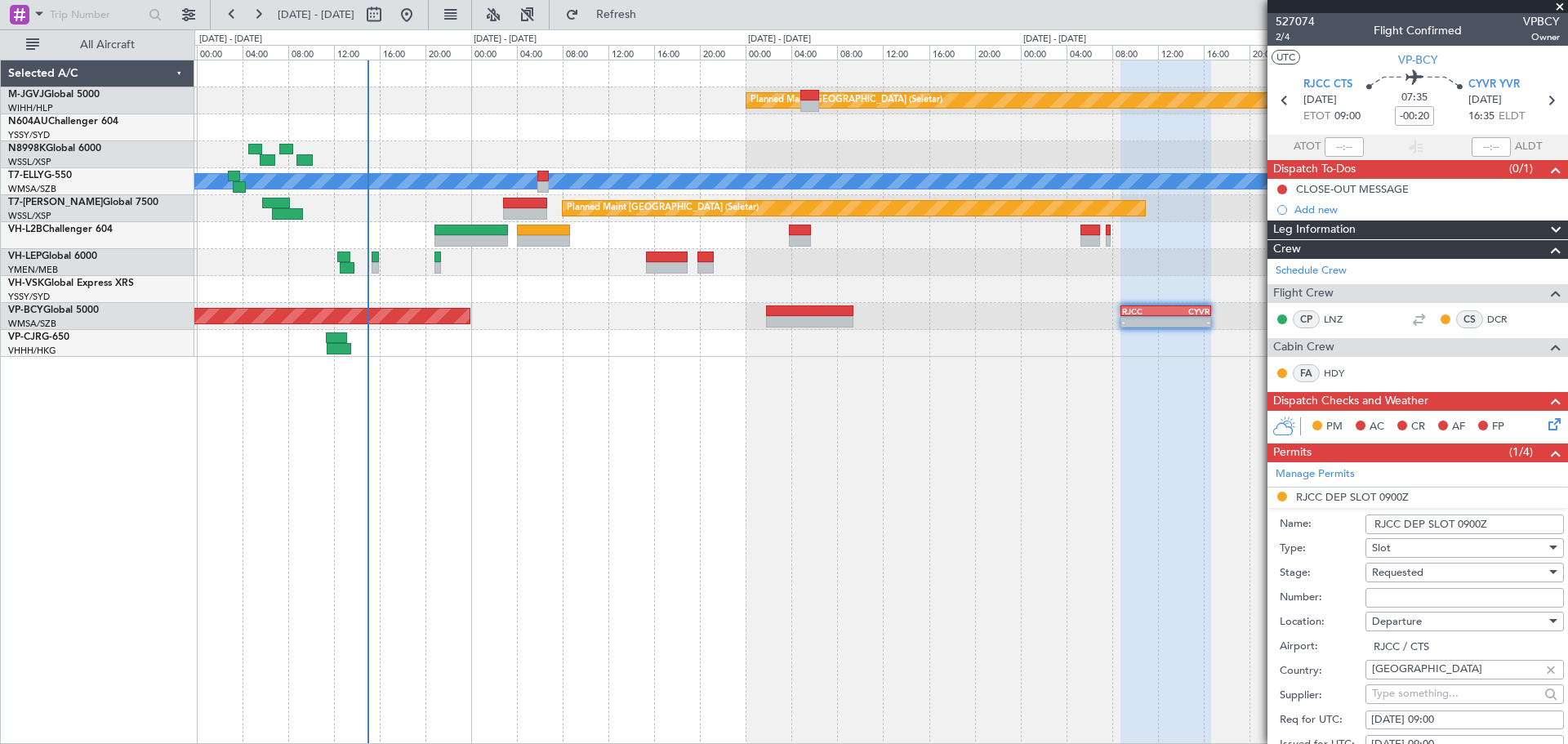
scroll to position [136, 0]
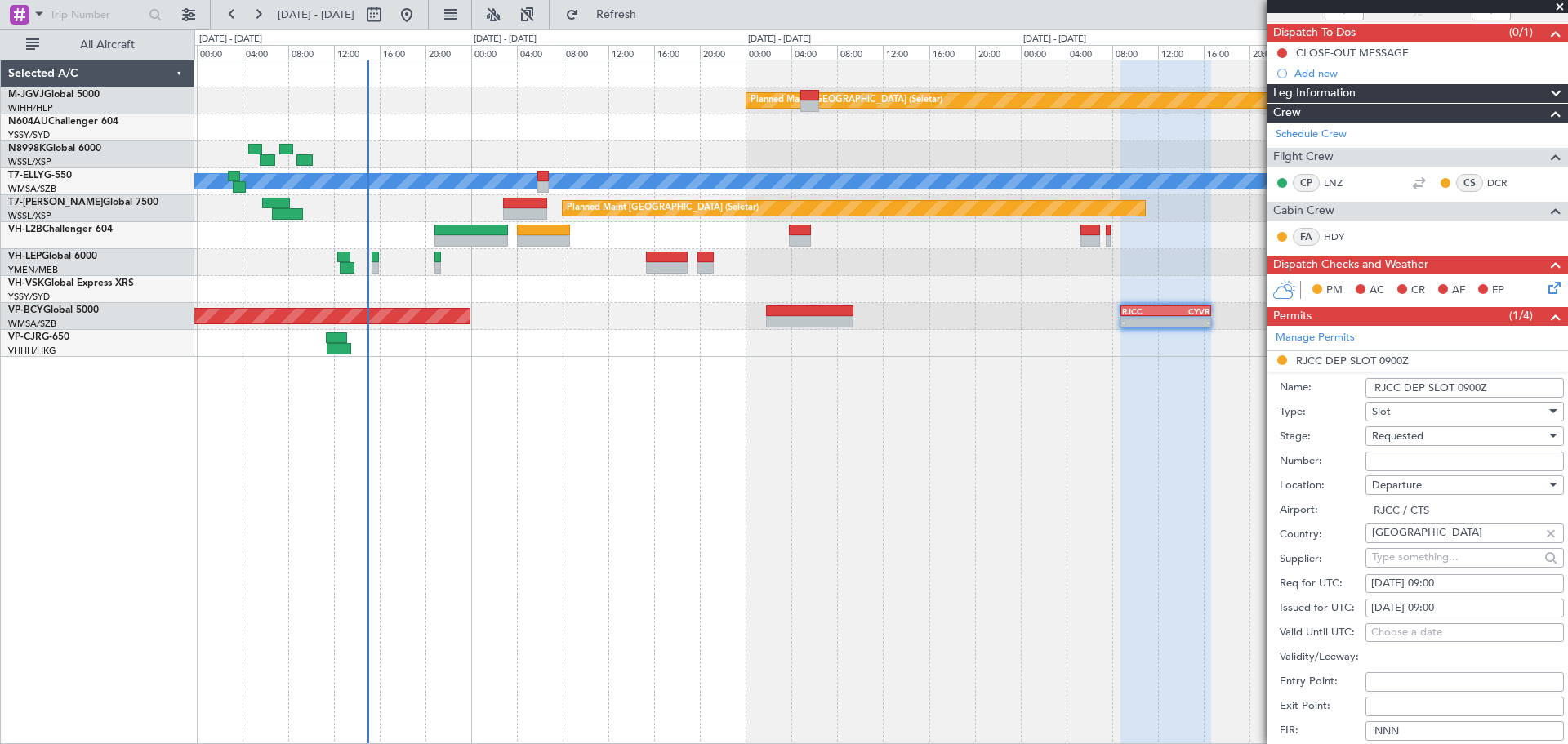
click at [1021, 556] on div "16/08/2025 09:00" at bounding box center [1464, 608] width 187 height 16
select select "8"
select select "2025"
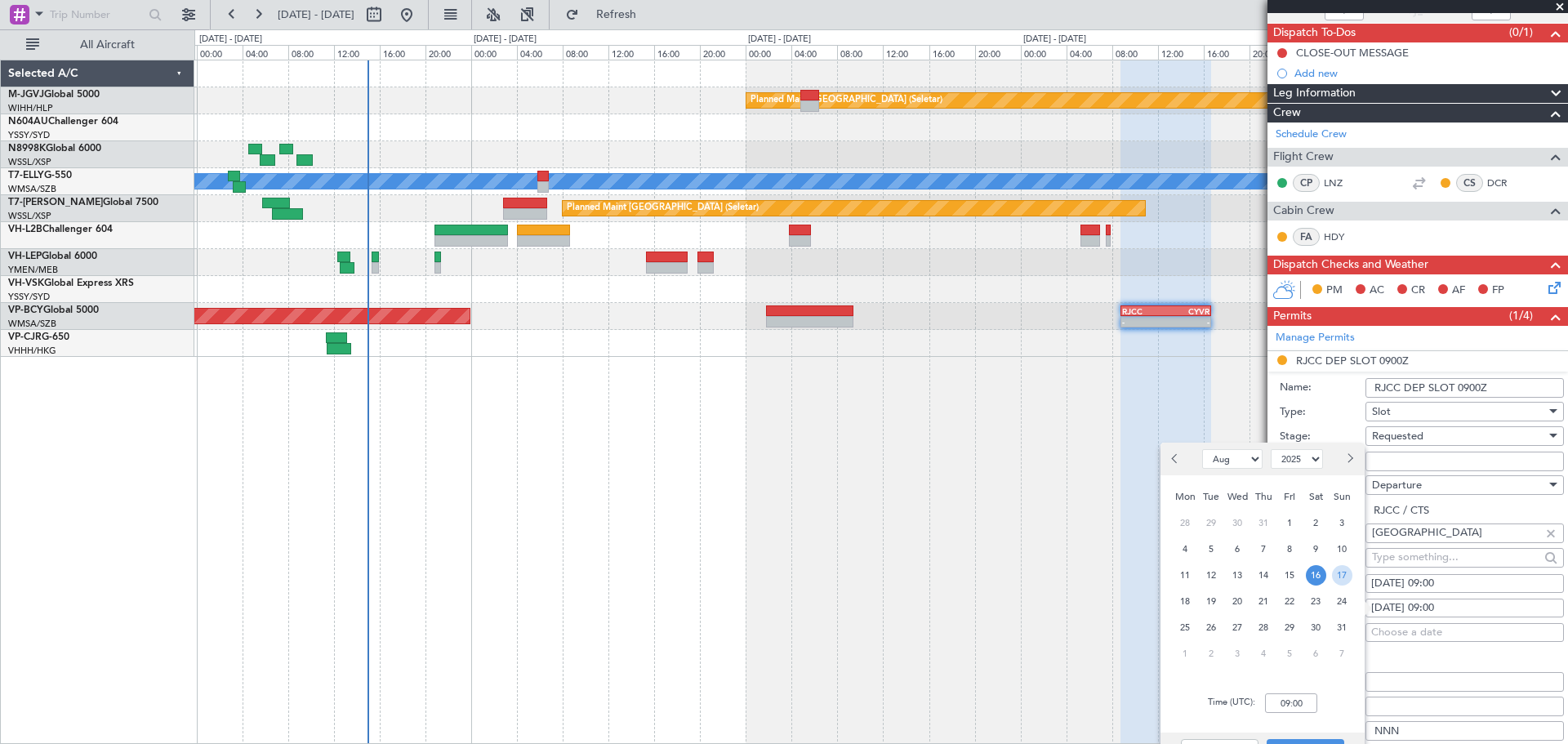
click at [1021, 556] on span "17" at bounding box center [1342, 576] width 21 height 21
click at [1021, 556] on input "00:00" at bounding box center [1291, 703] width 53 height 20
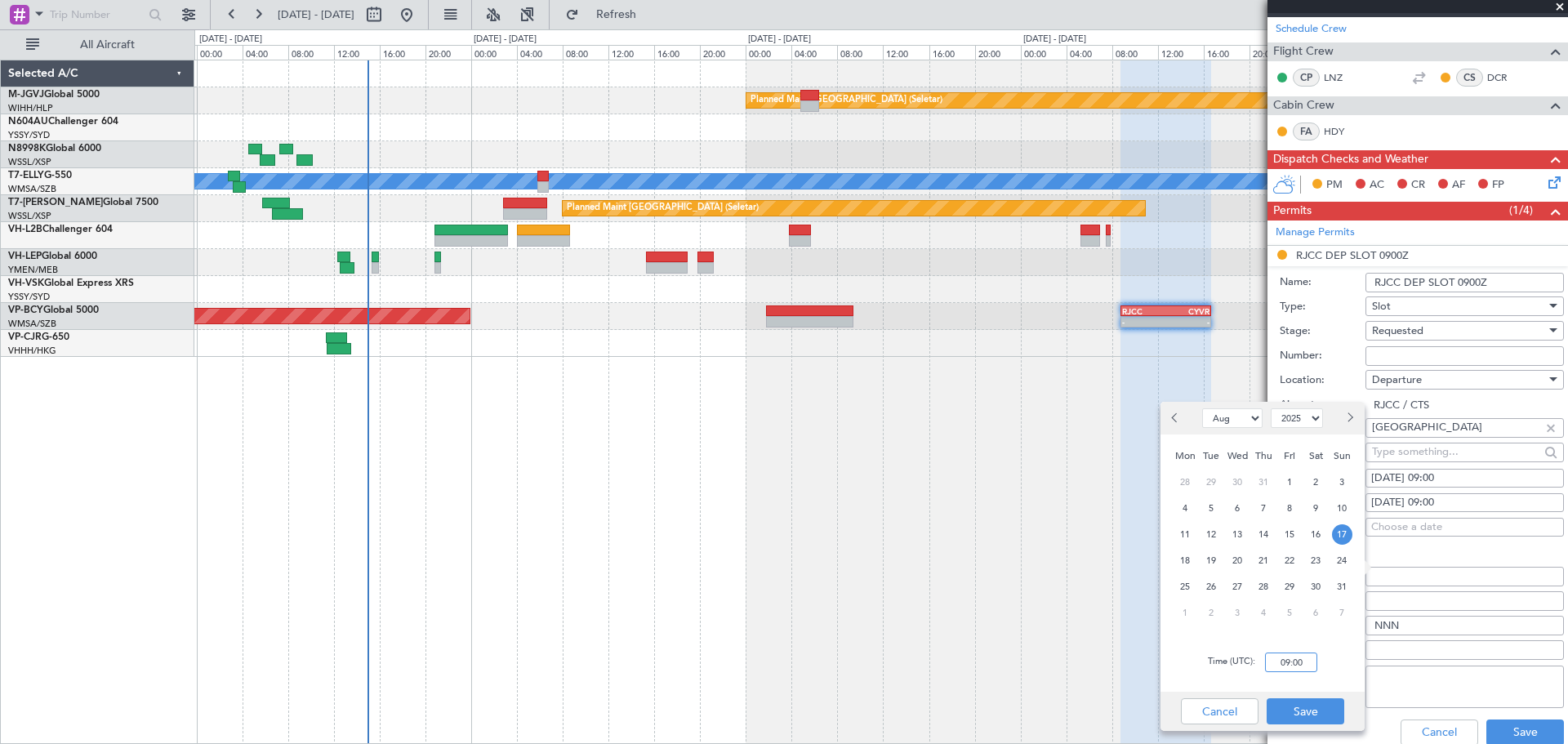
scroll to position [272, 0]
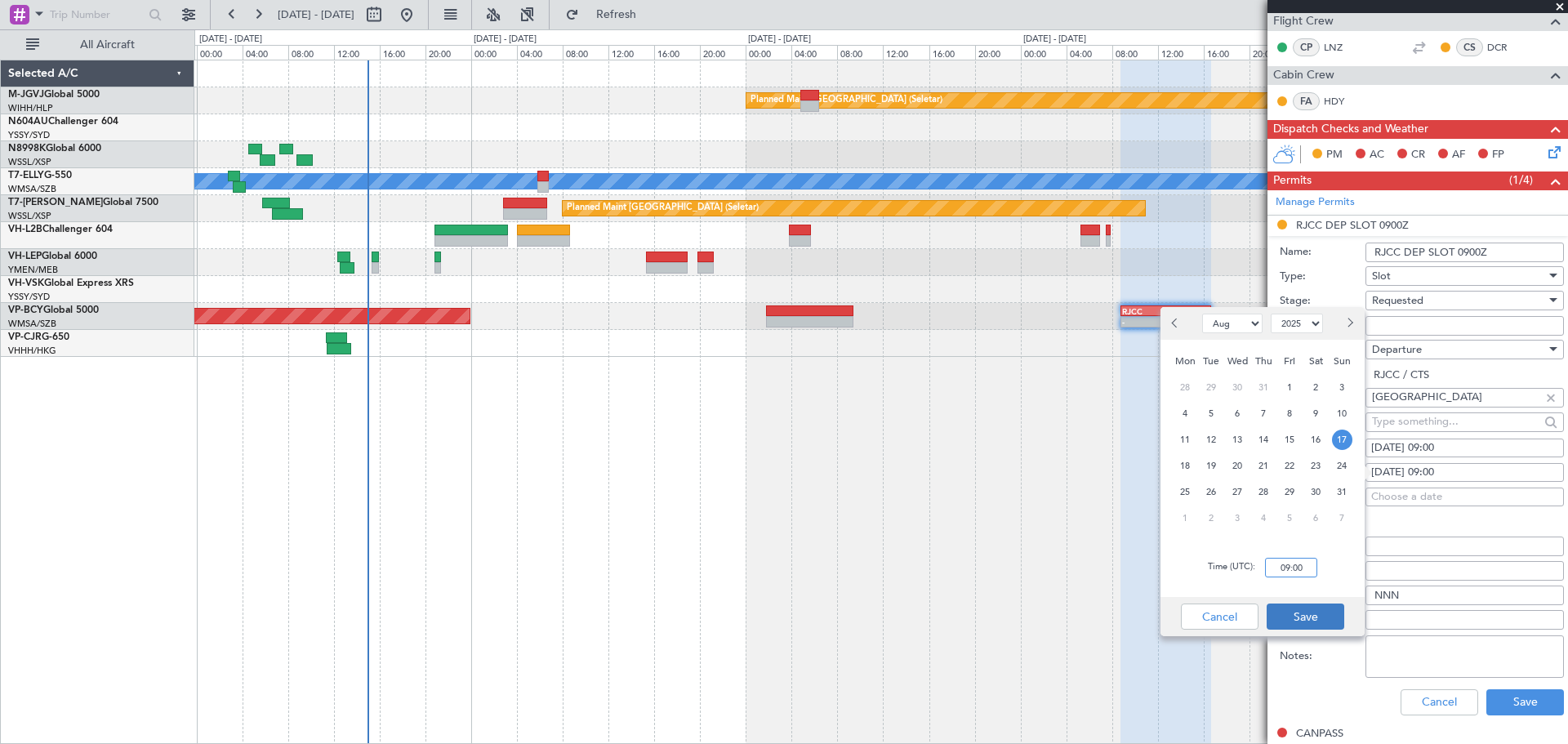
type input "09:00"
drag, startPoint x: 1288, startPoint y: 617, endPoint x: 1340, endPoint y: 523, distance: 107.4
click at [1021, 556] on button "Save" at bounding box center [1306, 616] width 78 height 26
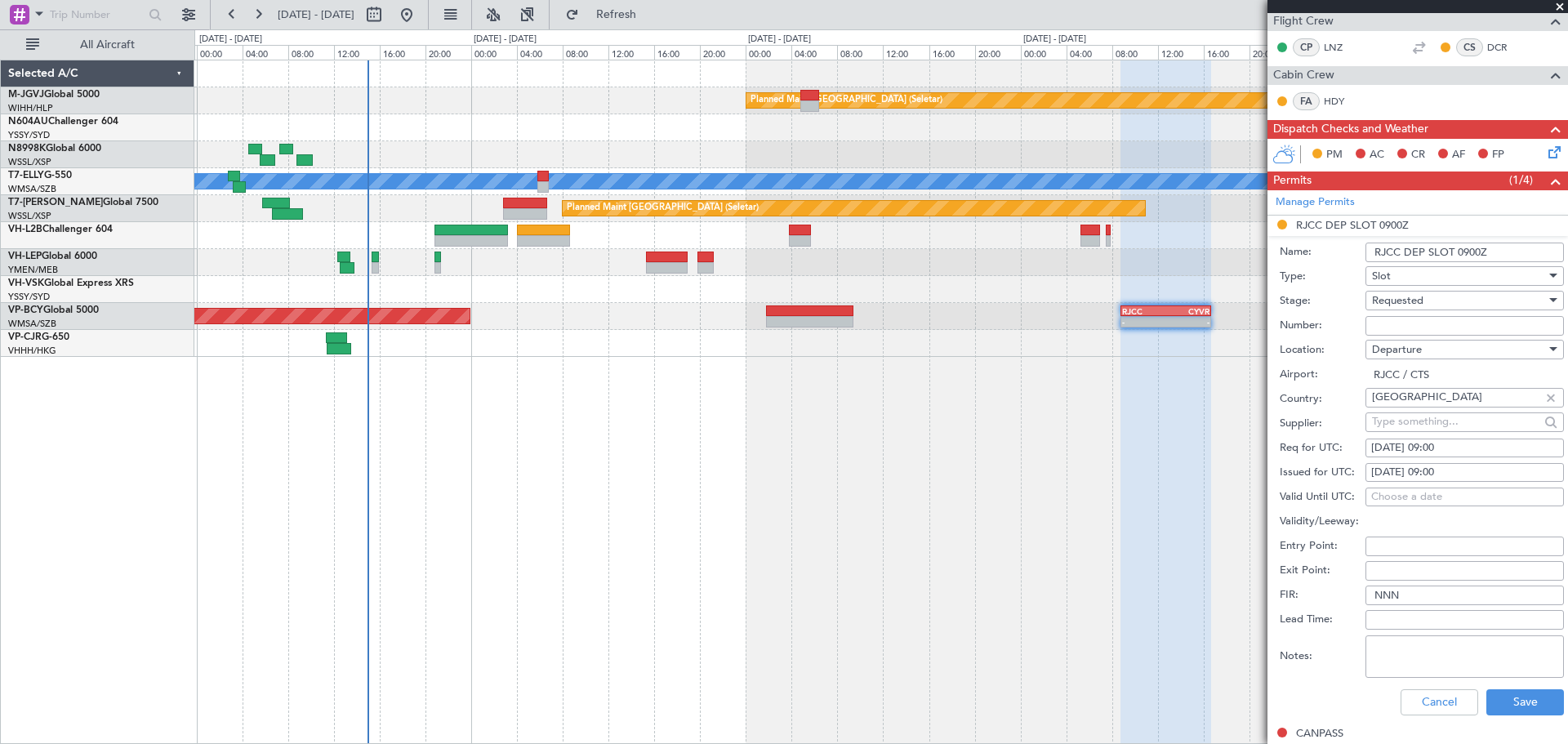
click at [1021, 440] on div "16/08/2025 09:00" at bounding box center [1464, 448] width 187 height 16
select select "8"
select select "2025"
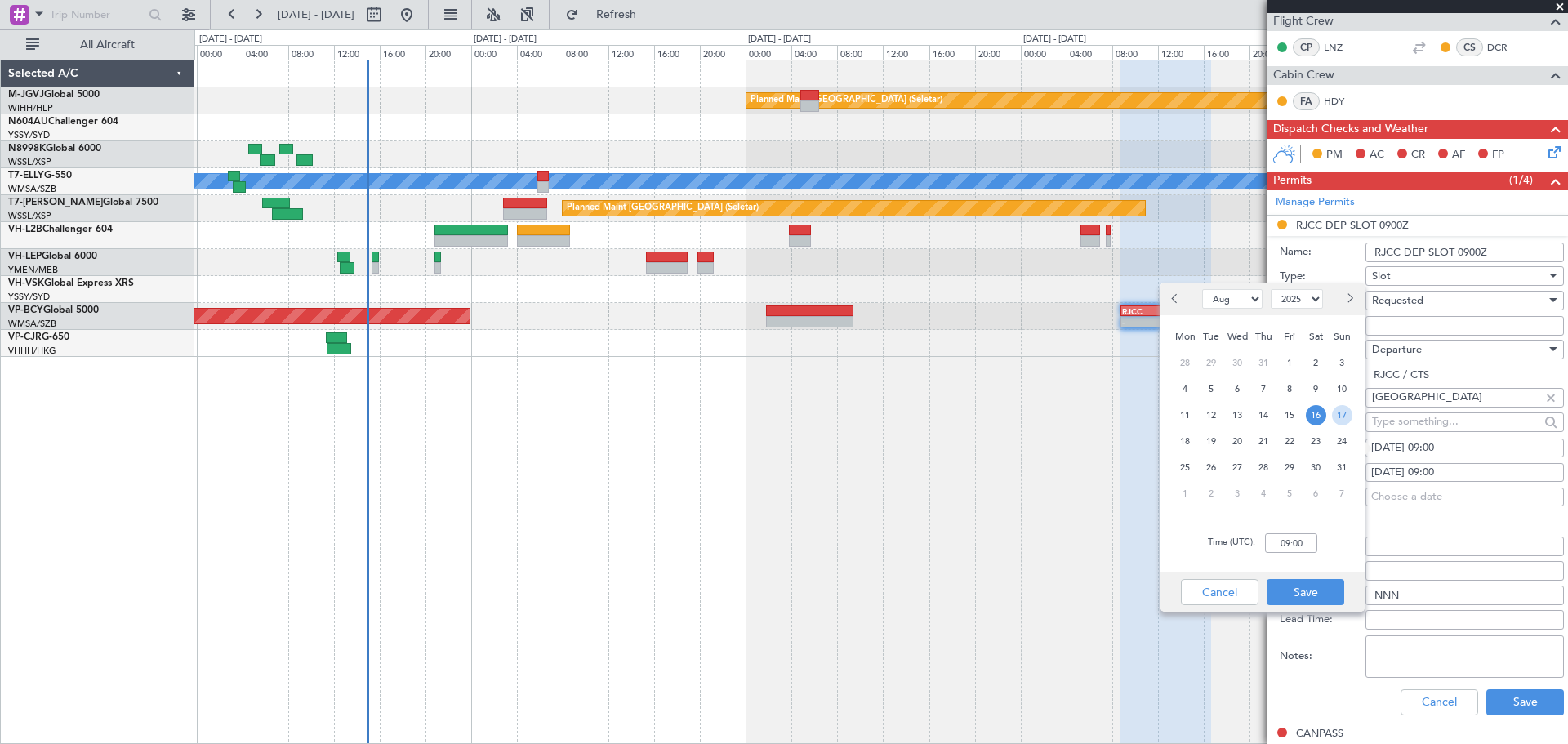
click at [1021, 417] on span "17" at bounding box center [1342, 415] width 21 height 21
click at [1021, 550] on input "00:00" at bounding box center [1291, 543] width 53 height 20
type input "09:00"
click at [1021, 556] on button "Save" at bounding box center [1306, 592] width 78 height 26
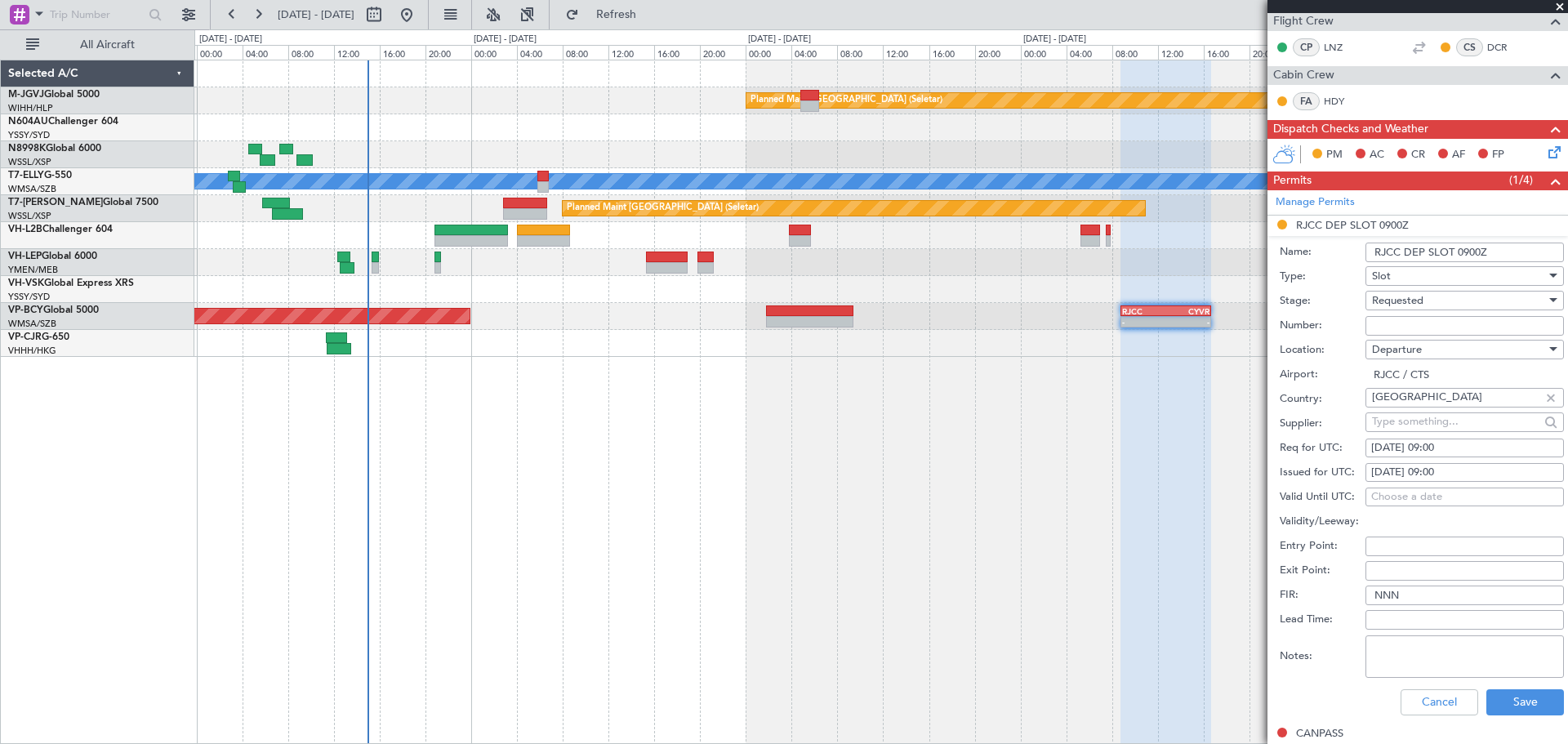
click at [1021, 305] on span "Requested" at bounding box center [1398, 300] width 52 height 15
click at [1021, 413] on span "Received OK" at bounding box center [1458, 424] width 172 height 24
click at [1021, 556] on button "Save" at bounding box center [1525, 703] width 78 height 26
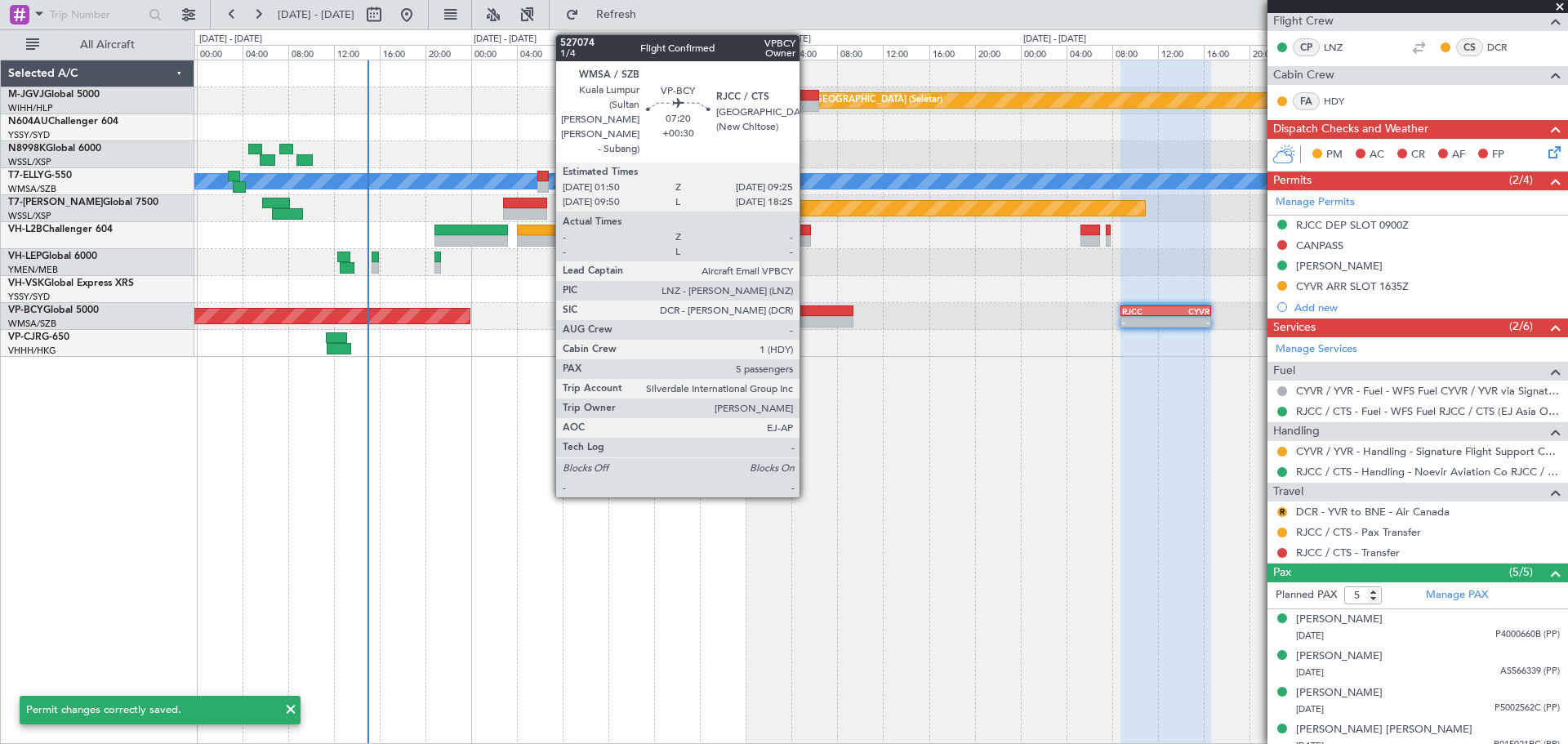
click at [807, 318] on div at bounding box center [809, 321] width 87 height 11
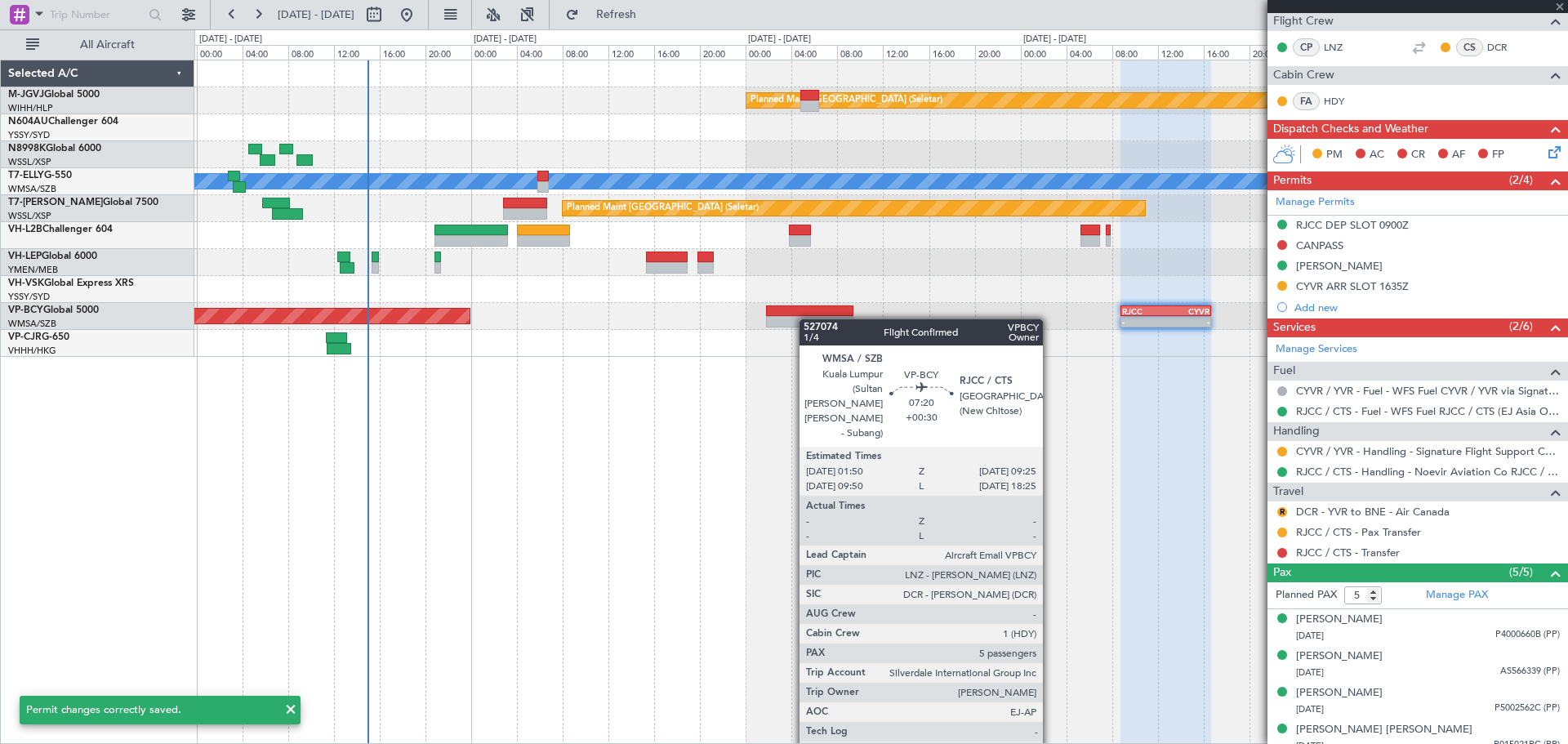
type input "+00:30"
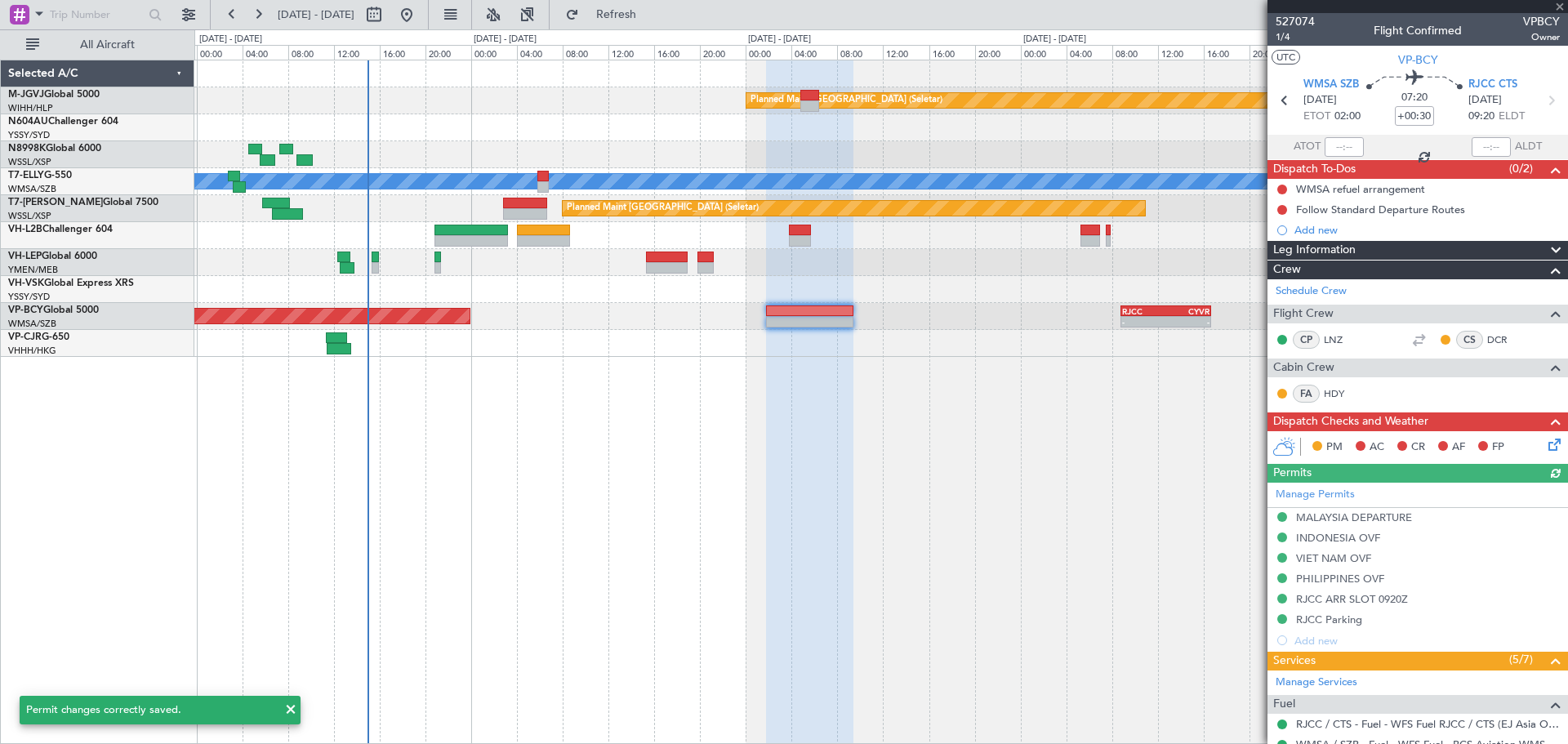
click at [1021, 556] on div "Manage Permits MALAYSIA DEPARTURE INDONESIA OVF VIET NAM OVF PHILIPPINES OVF RJ…" at bounding box center [1417, 566] width 300 height 168
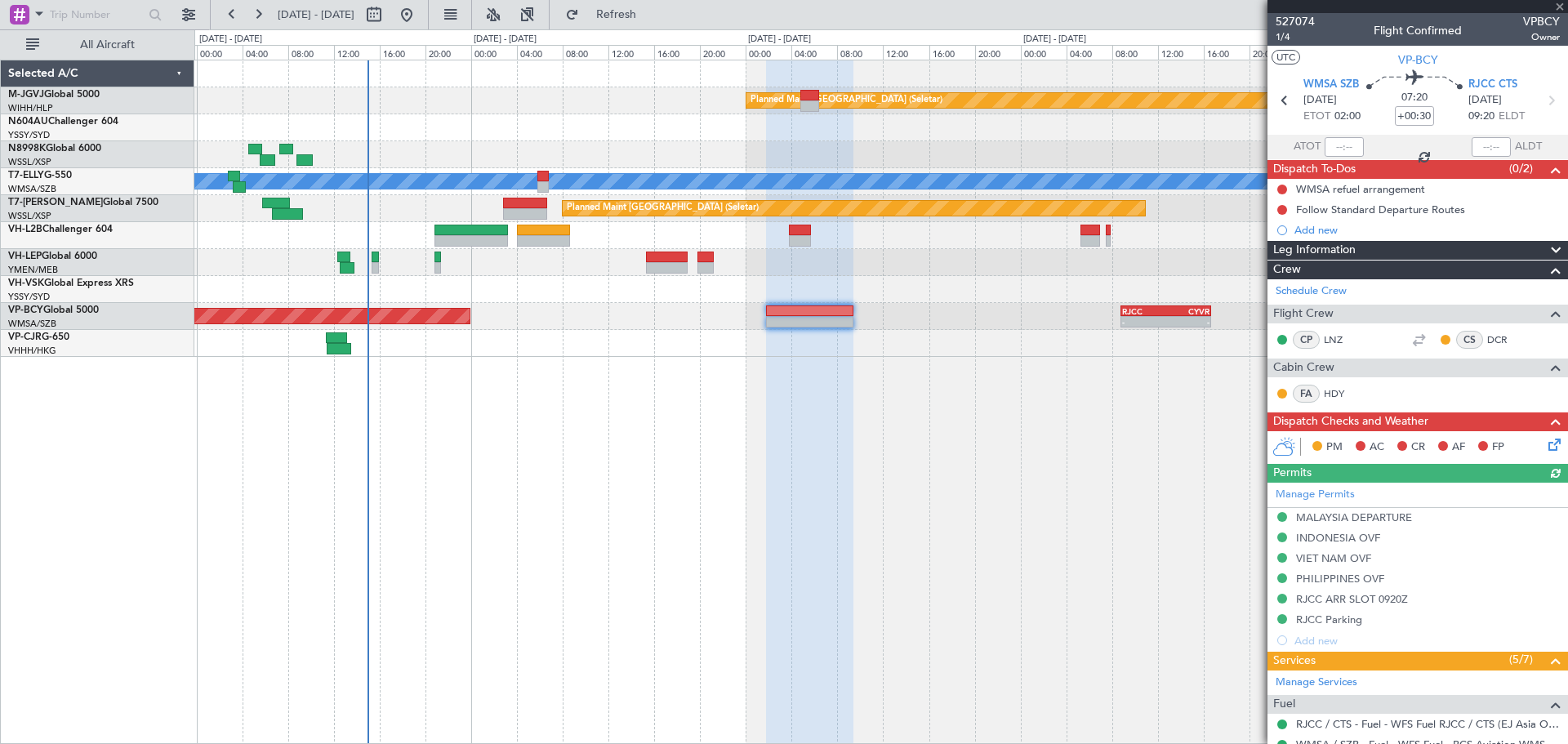
click at [1021, 556] on div "Manage Permits MALAYSIA DEPARTURE INDONESIA OVF VIET NAM OVF PHILIPPINES OVF RJ…" at bounding box center [1417, 566] width 300 height 168
click at [1021, 556] on div "RJCC ARR SLOT 0920Z" at bounding box center [1352, 599] width 112 height 14
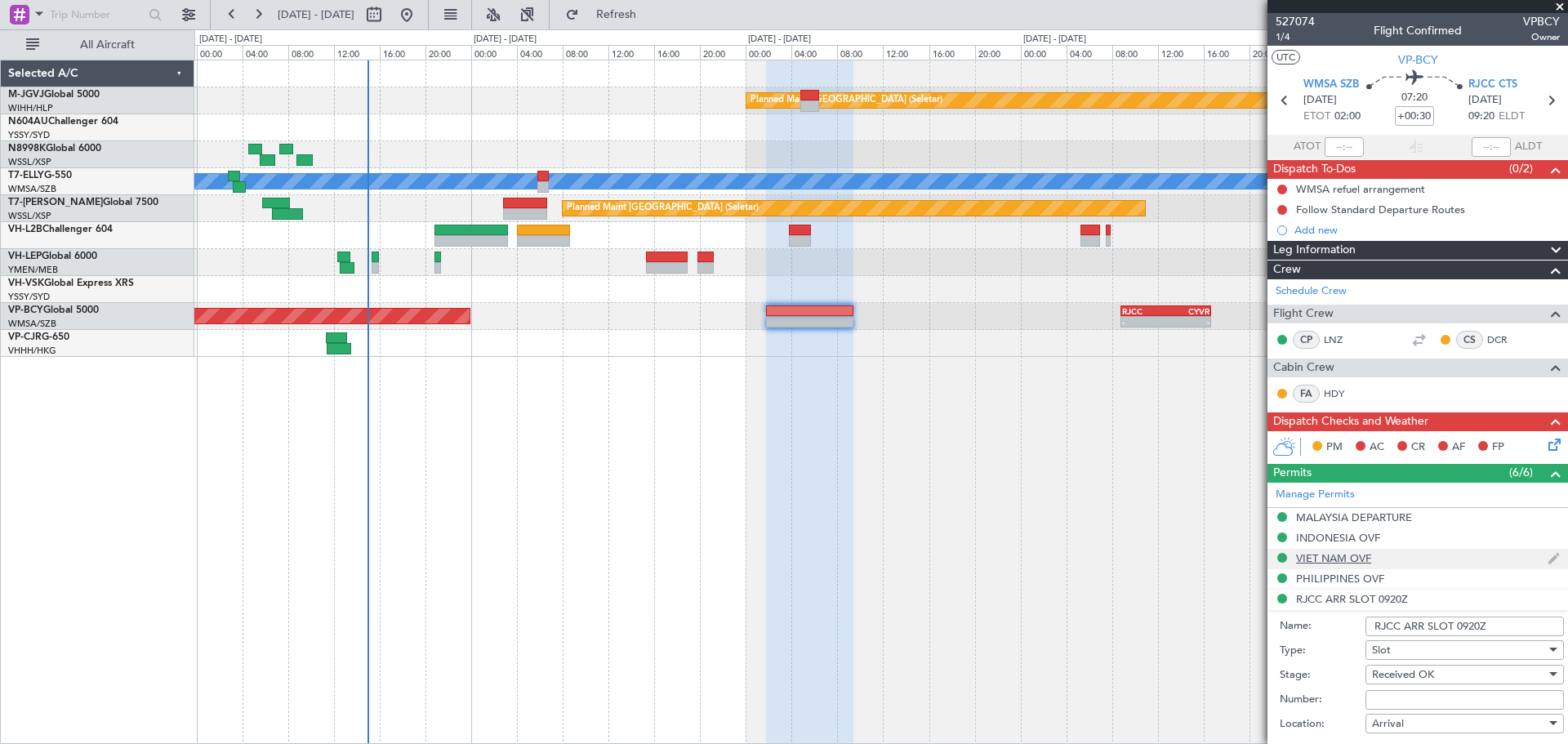
scroll to position [408, 0]
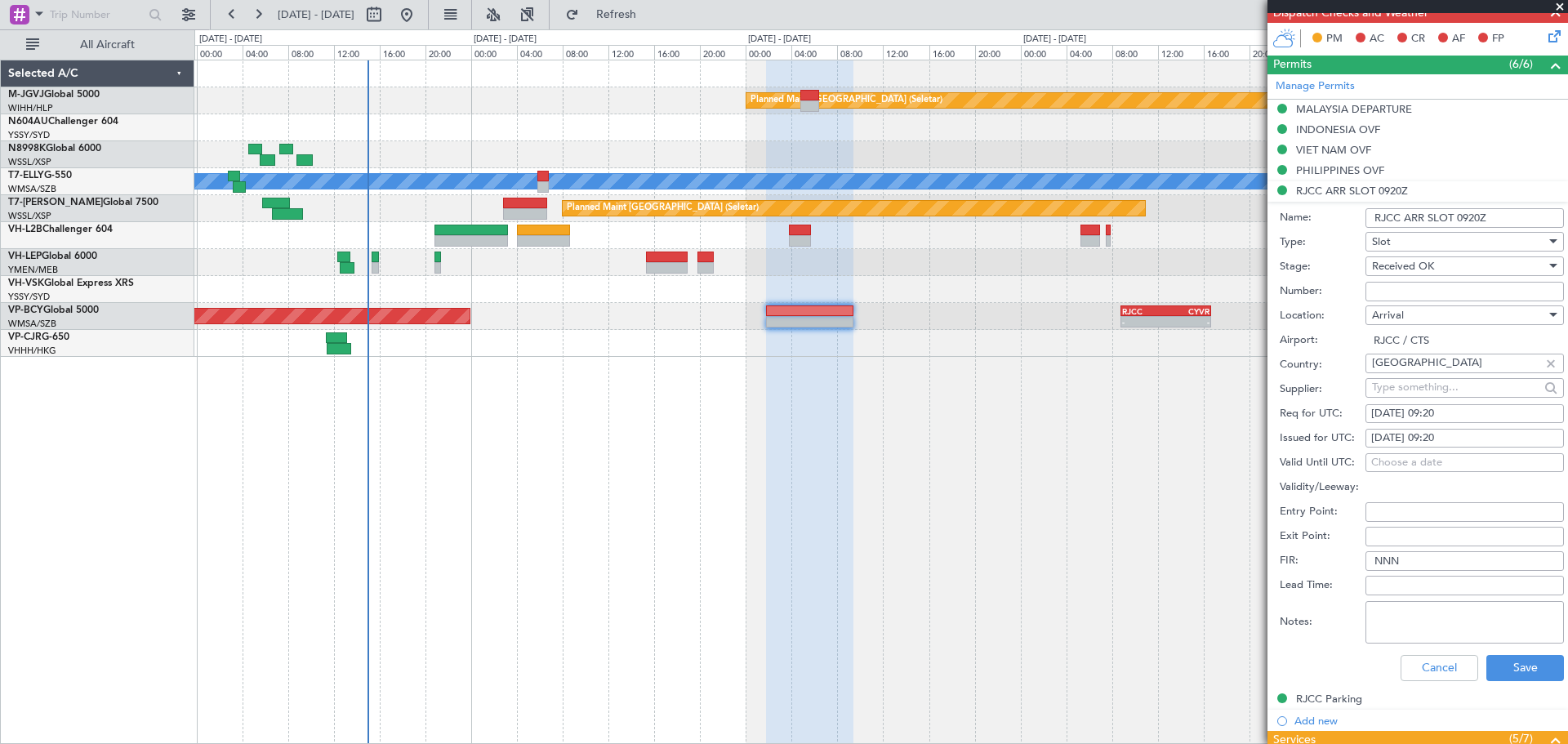
click at [1021, 438] on div "15/08/2025 09:20" at bounding box center [1464, 438] width 187 height 16
select select "8"
select select "2025"
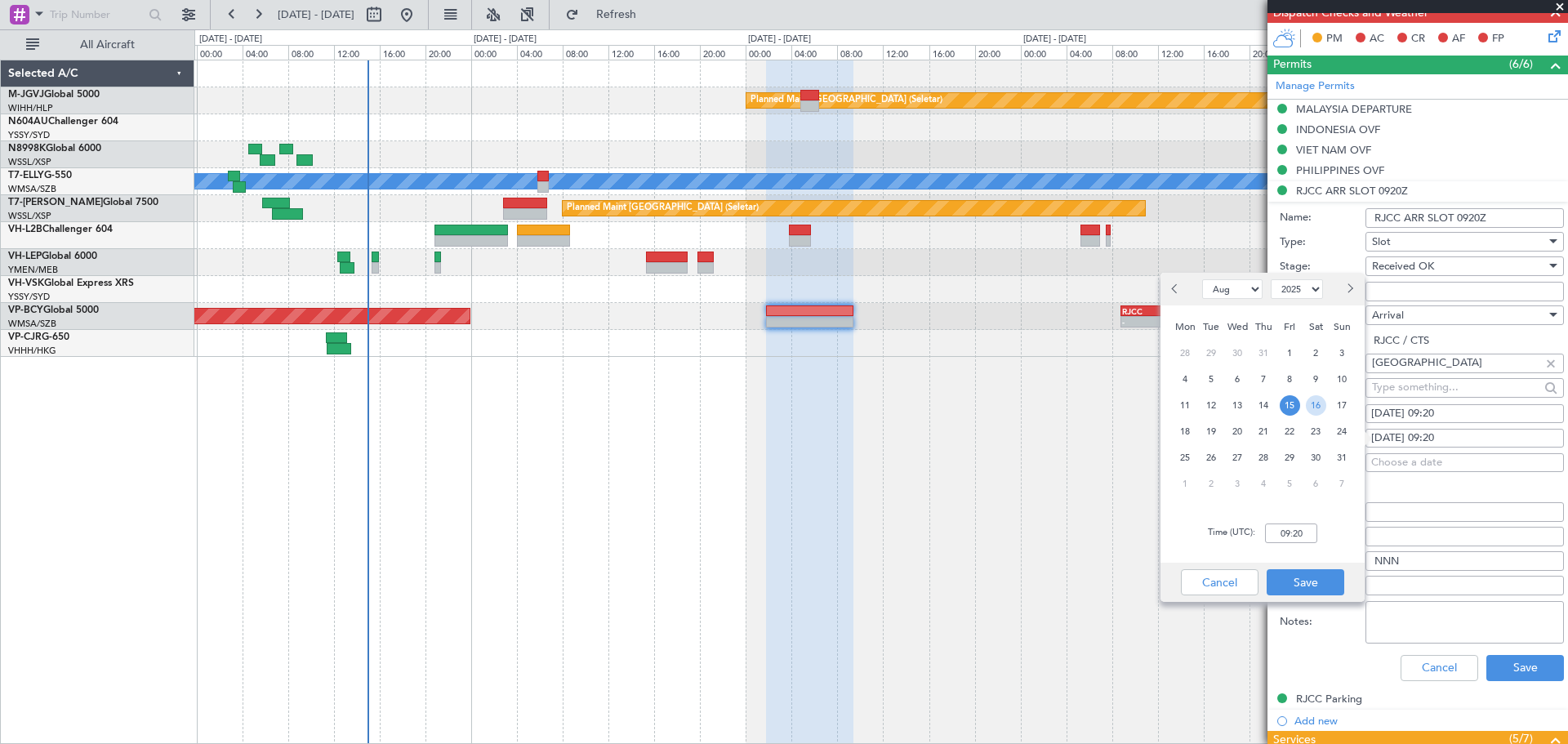
drag, startPoint x: 1313, startPoint y: 414, endPoint x: 1295, endPoint y: 495, distance: 83.0
click at [1021, 415] on span "16" at bounding box center [1316, 406] width 21 height 21
click at [1021, 539] on input "00:00" at bounding box center [1291, 533] width 53 height 20
type input "09:20"
click at [1021, 556] on button "Save" at bounding box center [1306, 582] width 78 height 26
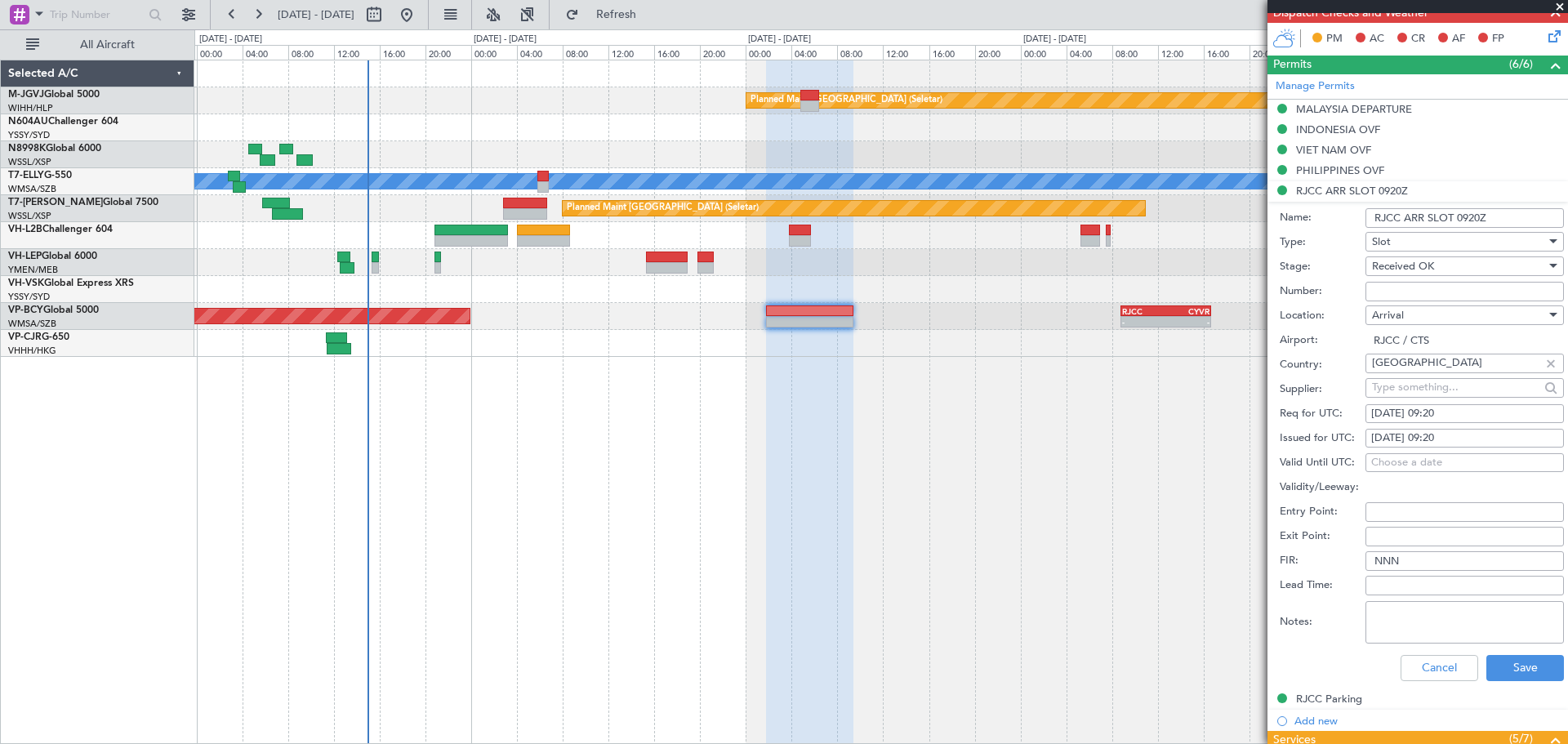
click at [1021, 415] on div "15/08/2025 09:20" at bounding box center [1464, 413] width 187 height 16
select select "8"
select select "2025"
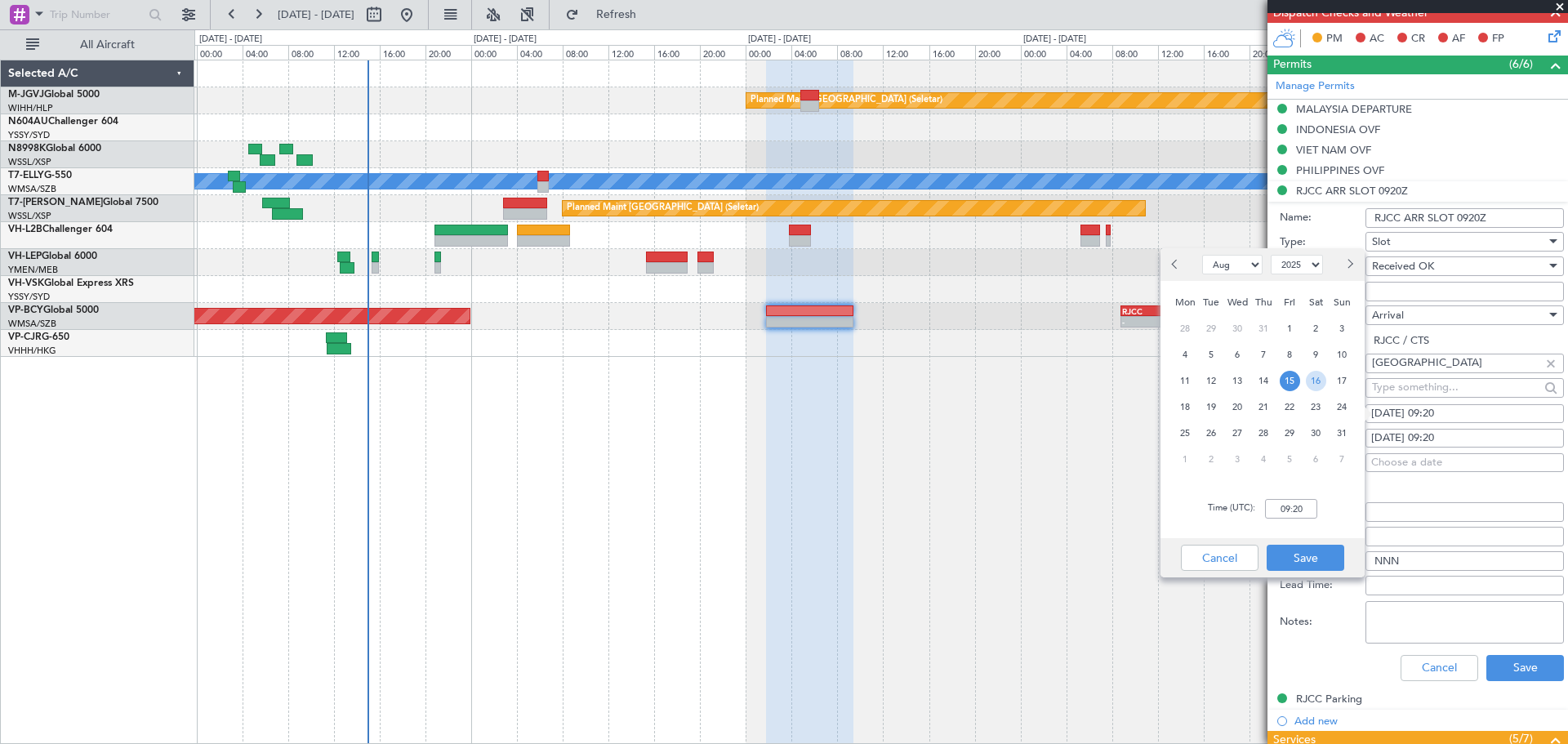
click at [1021, 381] on span "16" at bounding box center [1316, 381] width 21 height 21
click at [1021, 513] on input "00:00" at bounding box center [1291, 508] width 53 height 20
type input "09:20"
click at [1021, 554] on button "Save" at bounding box center [1306, 558] width 78 height 26
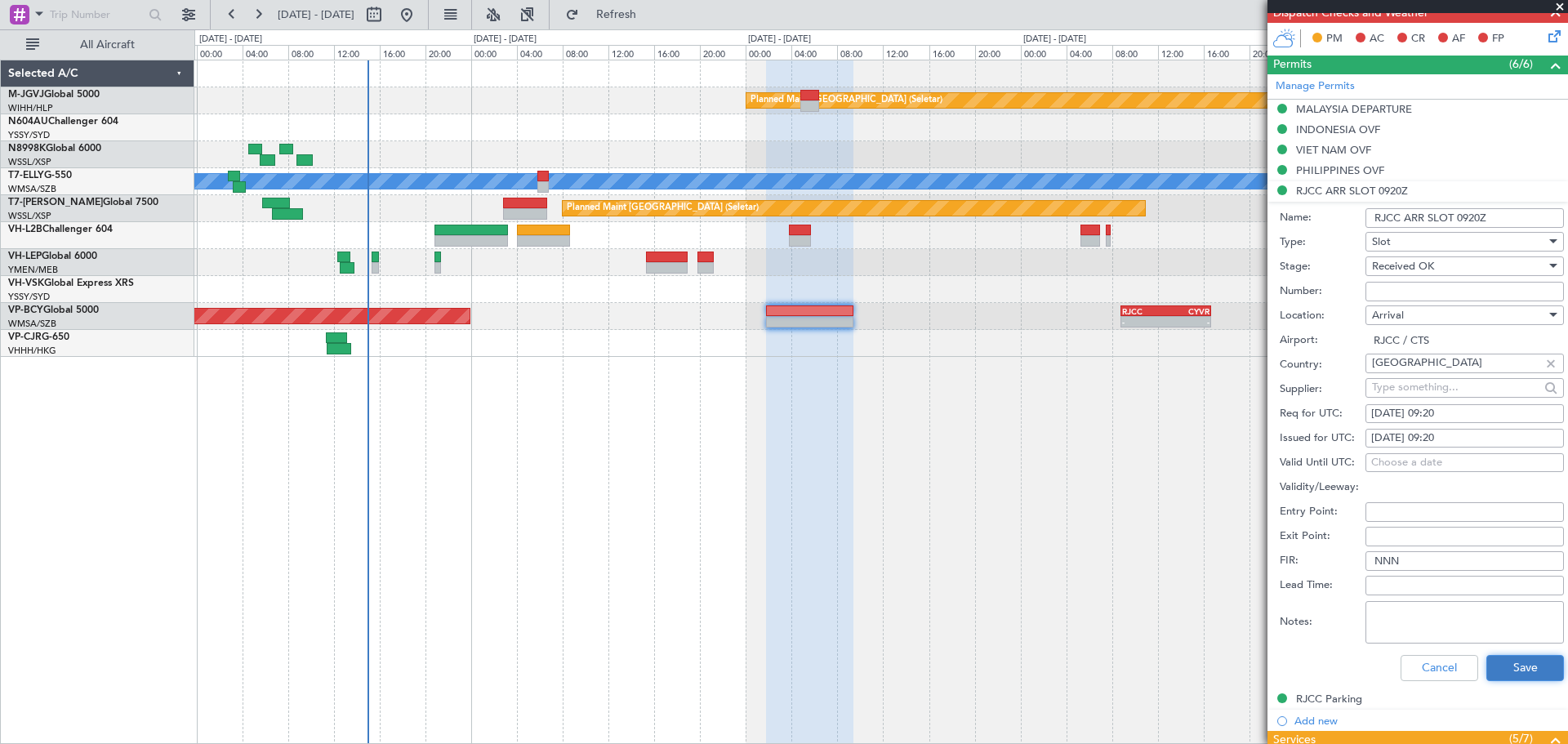
click at [1021, 556] on button "Save" at bounding box center [1525, 668] width 78 height 26
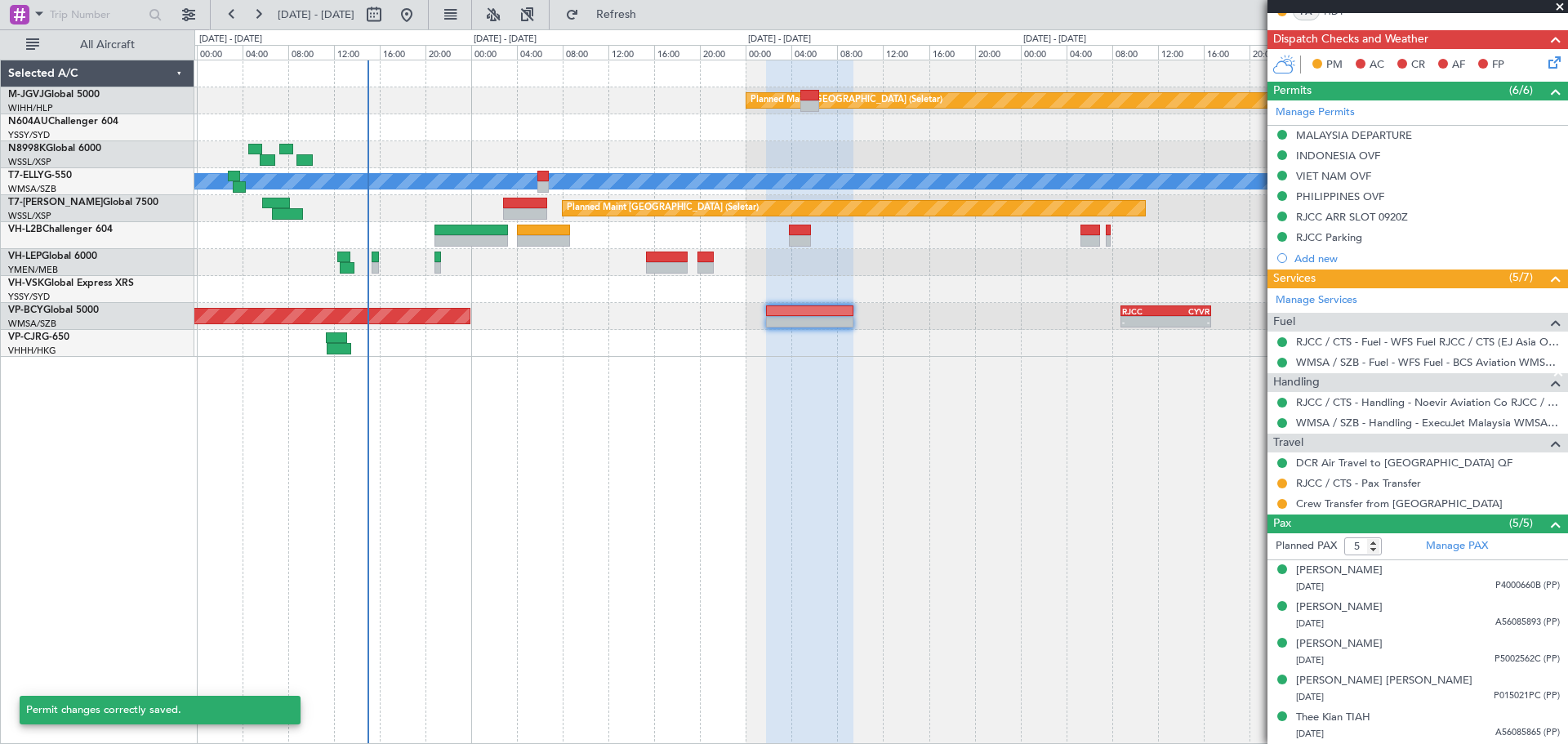
scroll to position [381, 0]
click at [1021, 138] on div "MALAYSIA DEPARTURE" at bounding box center [1354, 136] width 116 height 14
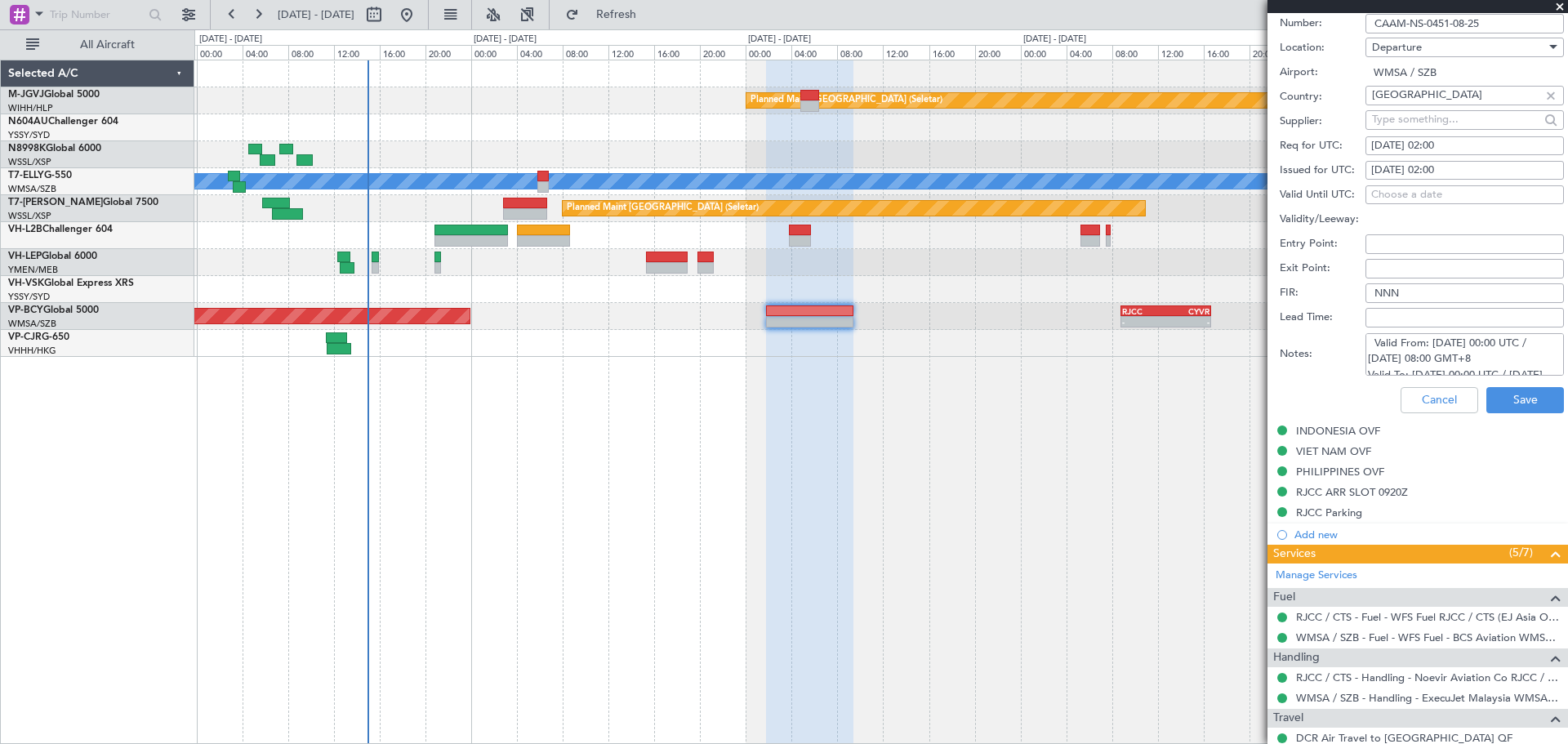
scroll to position [680, 0]
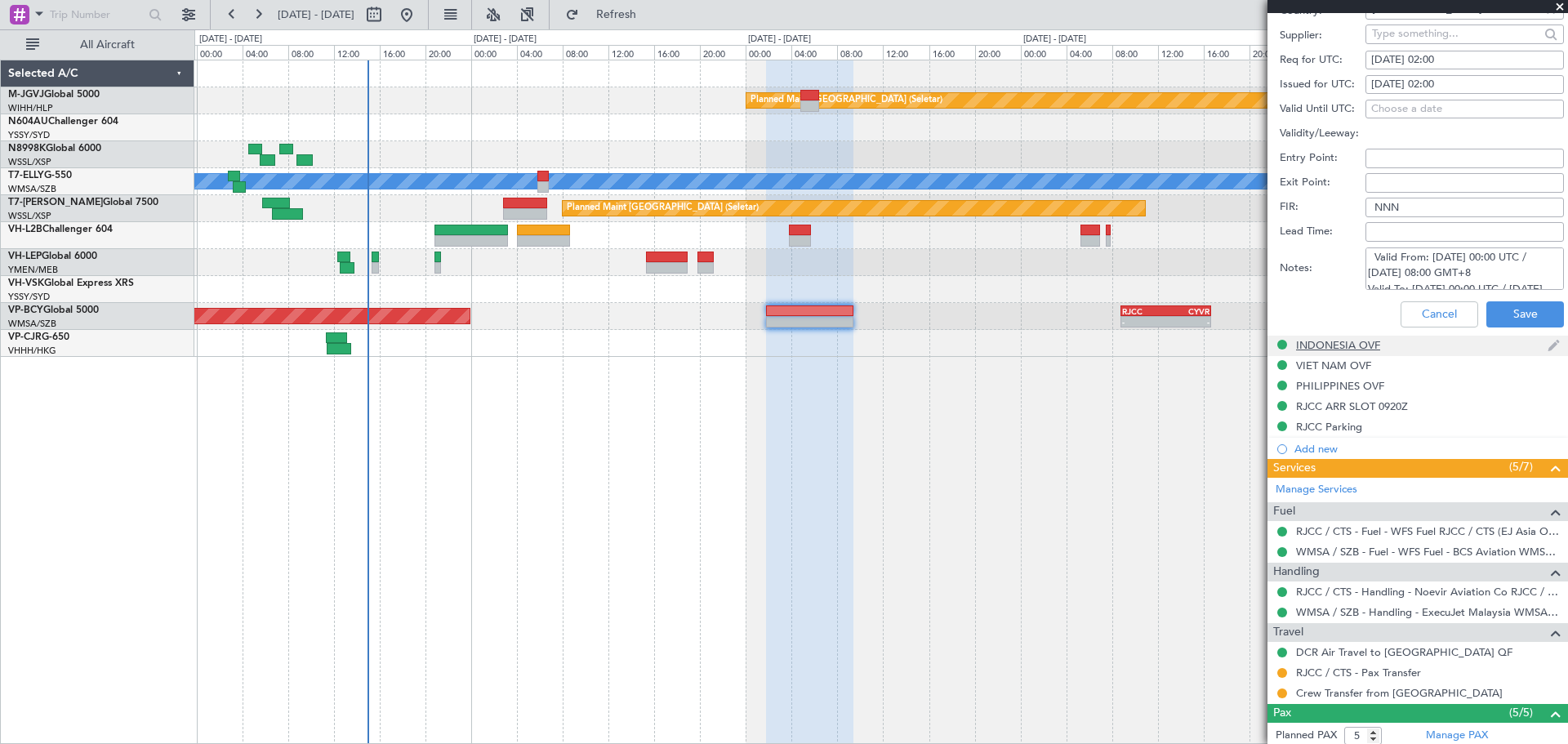
click at [1021, 342] on div "INDONESIA OVF" at bounding box center [1338, 345] width 84 height 14
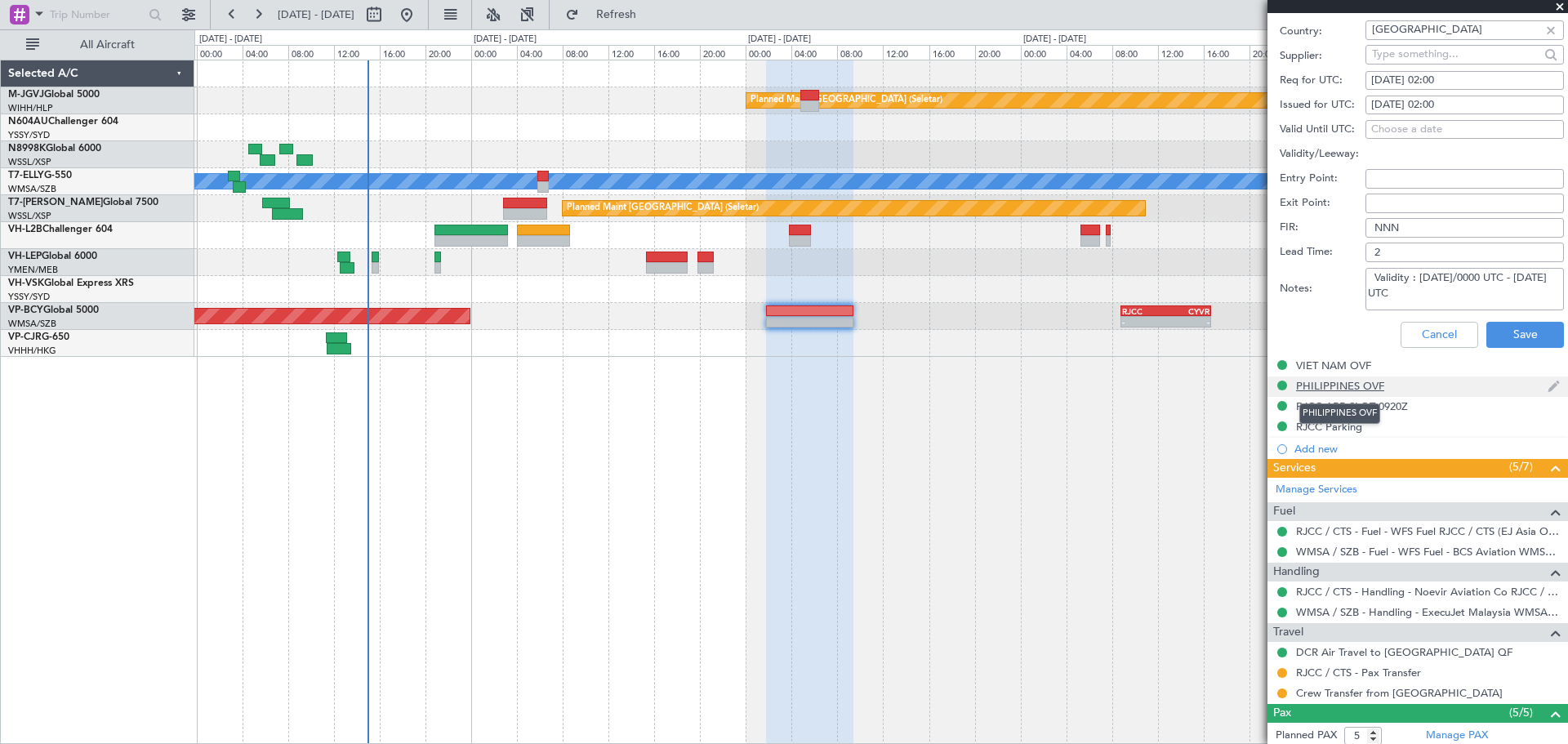
click at [1021, 381] on div "PHILIPPINES OVF" at bounding box center [1340, 386] width 88 height 14
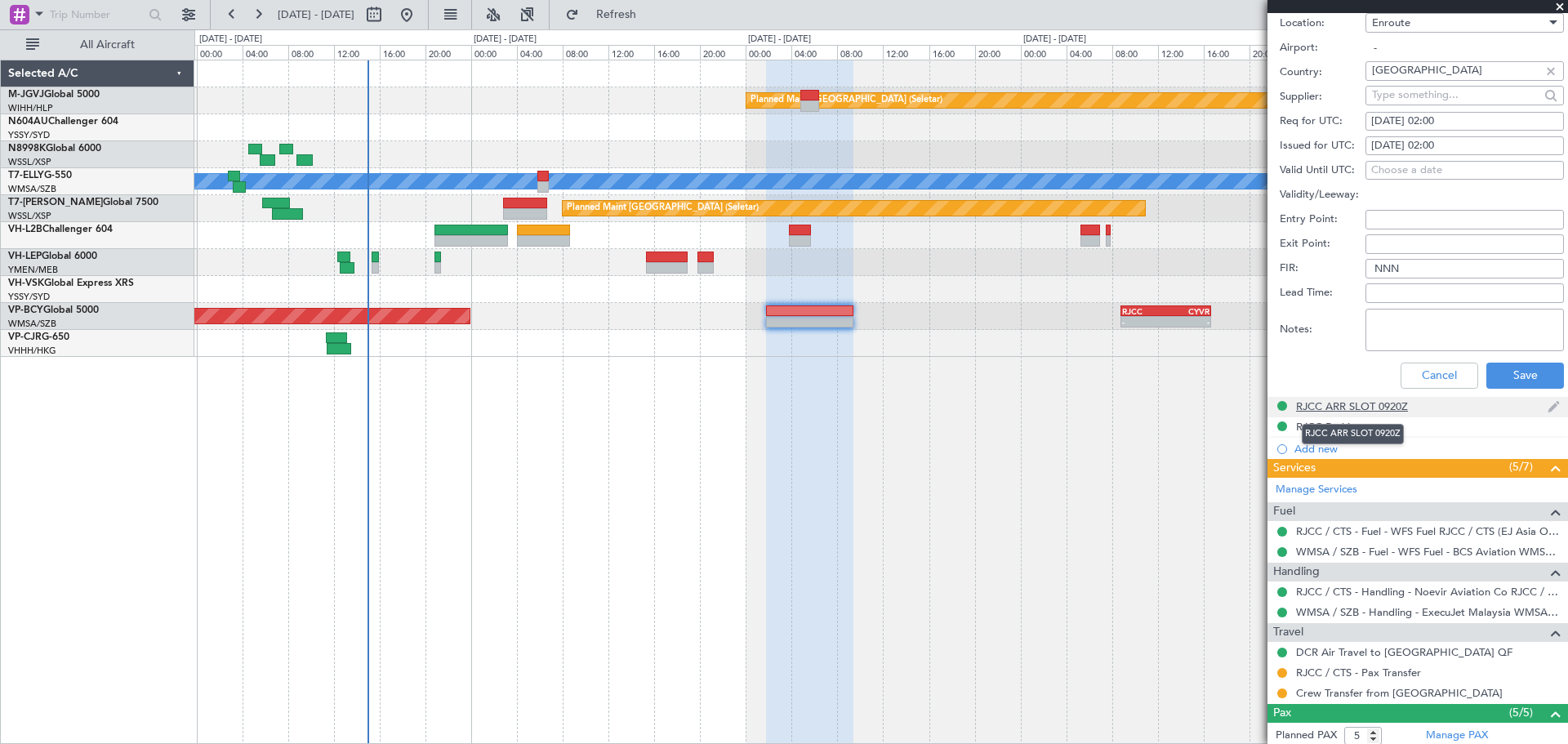
click at [1021, 404] on div "RJCC ARR SLOT 0920Z" at bounding box center [1352, 407] width 112 height 14
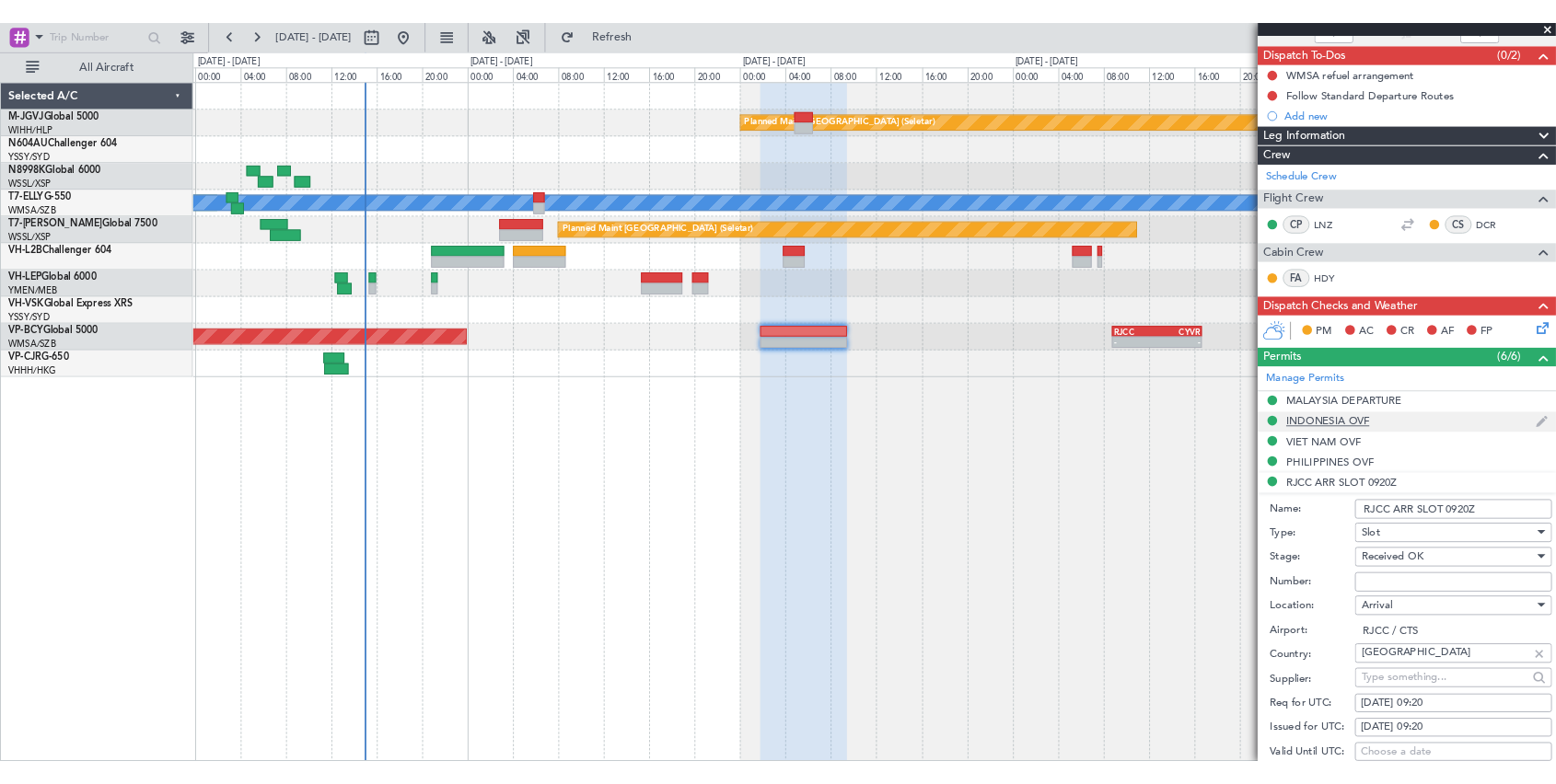
scroll to position [0, 0]
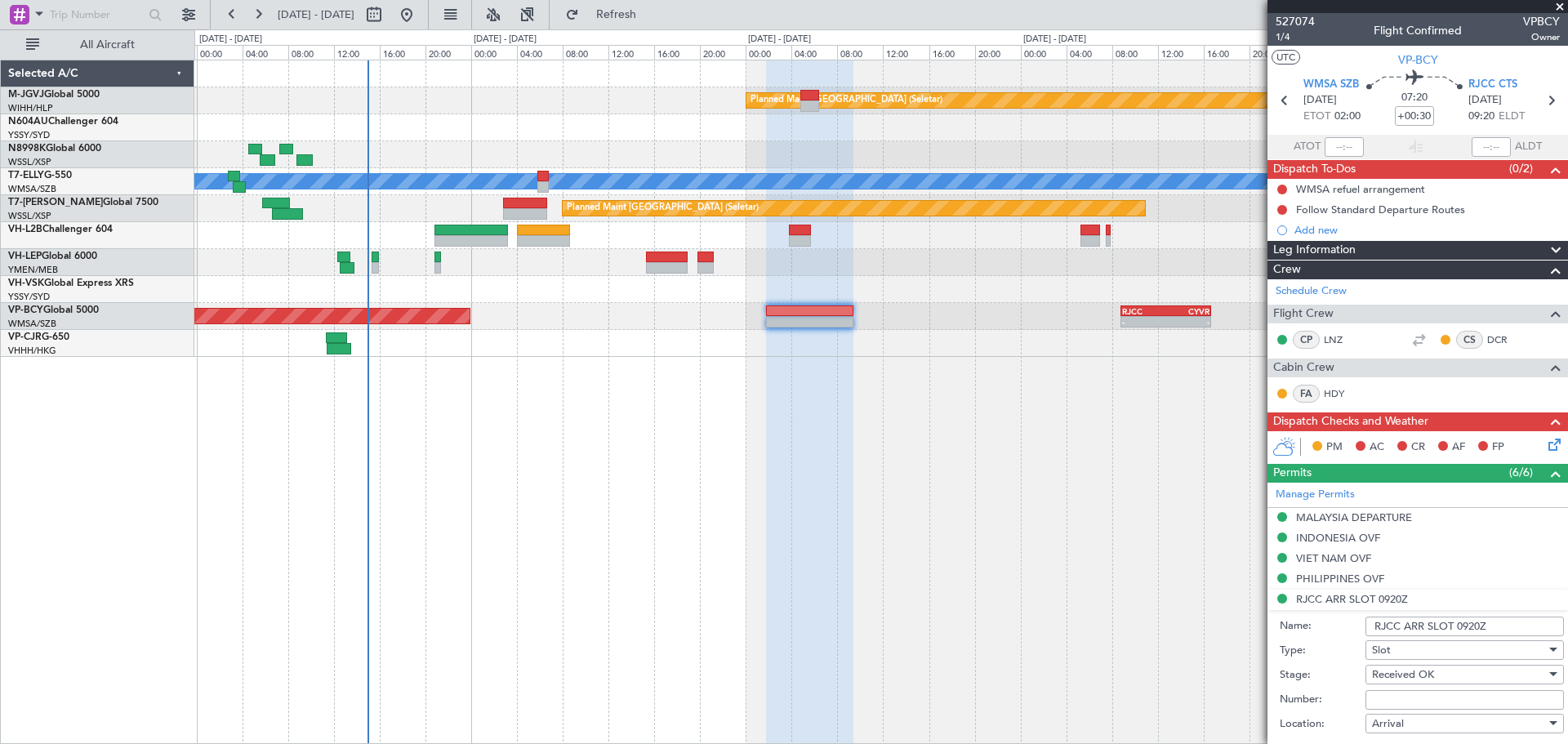
click at [952, 475] on div "Planned Maint Singapore (Seletar) Unplanned Maint Kuala Lumpur (Sultan Abdul Az…" at bounding box center [880, 401] width 1373 height 684
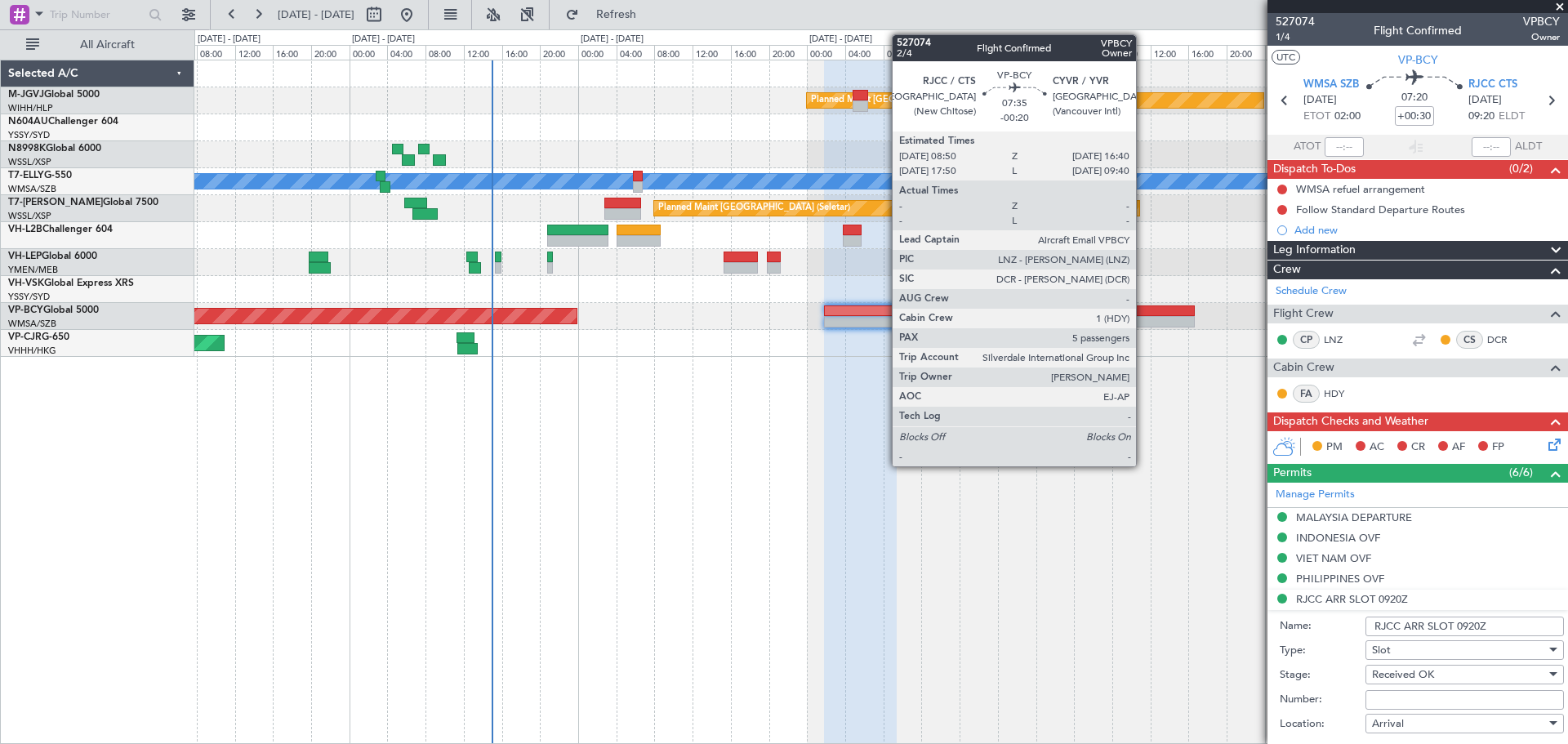
click at [1021, 315] on div at bounding box center [1156, 311] width 75 height 11
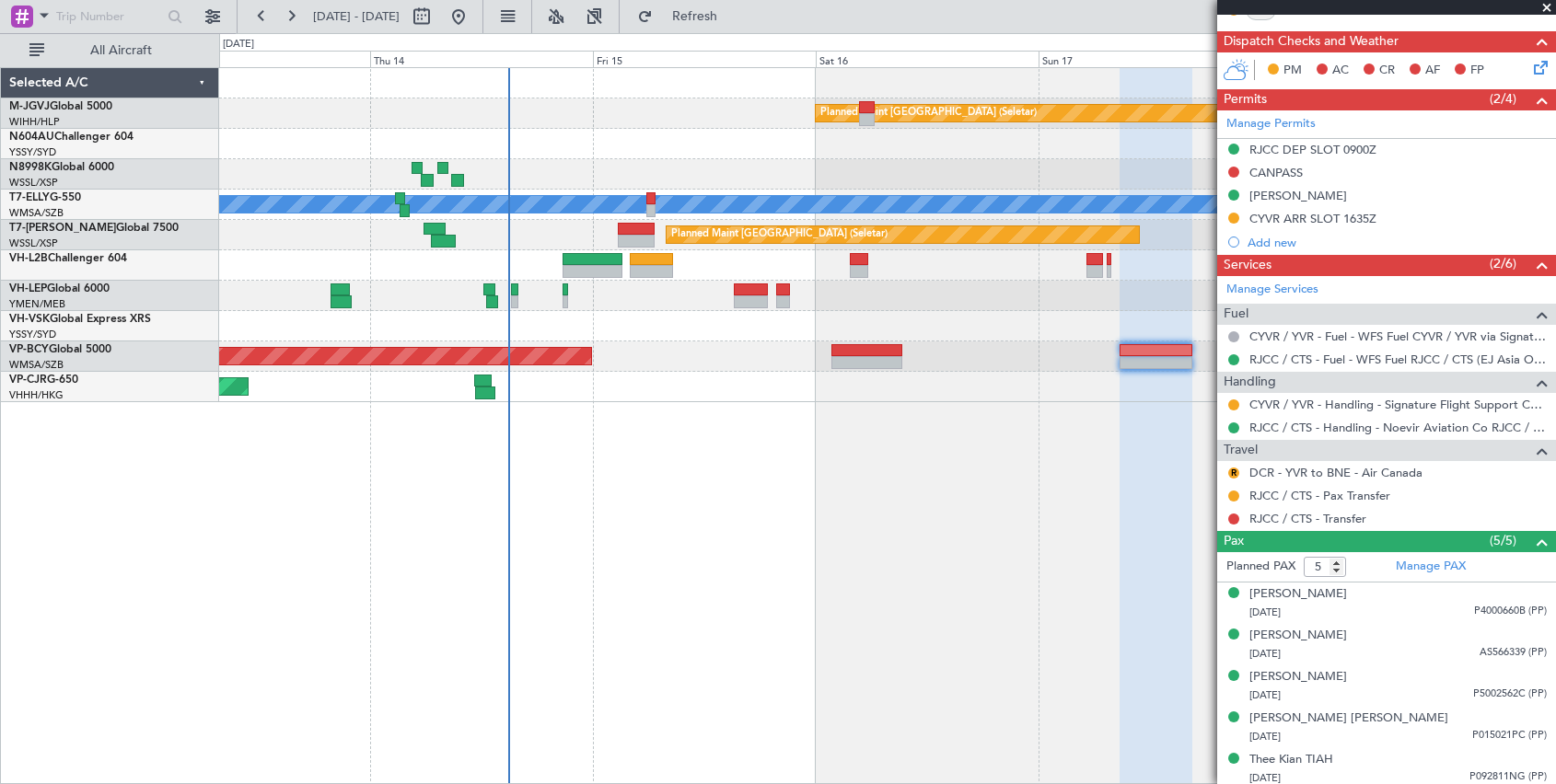
scroll to position [415, 0]
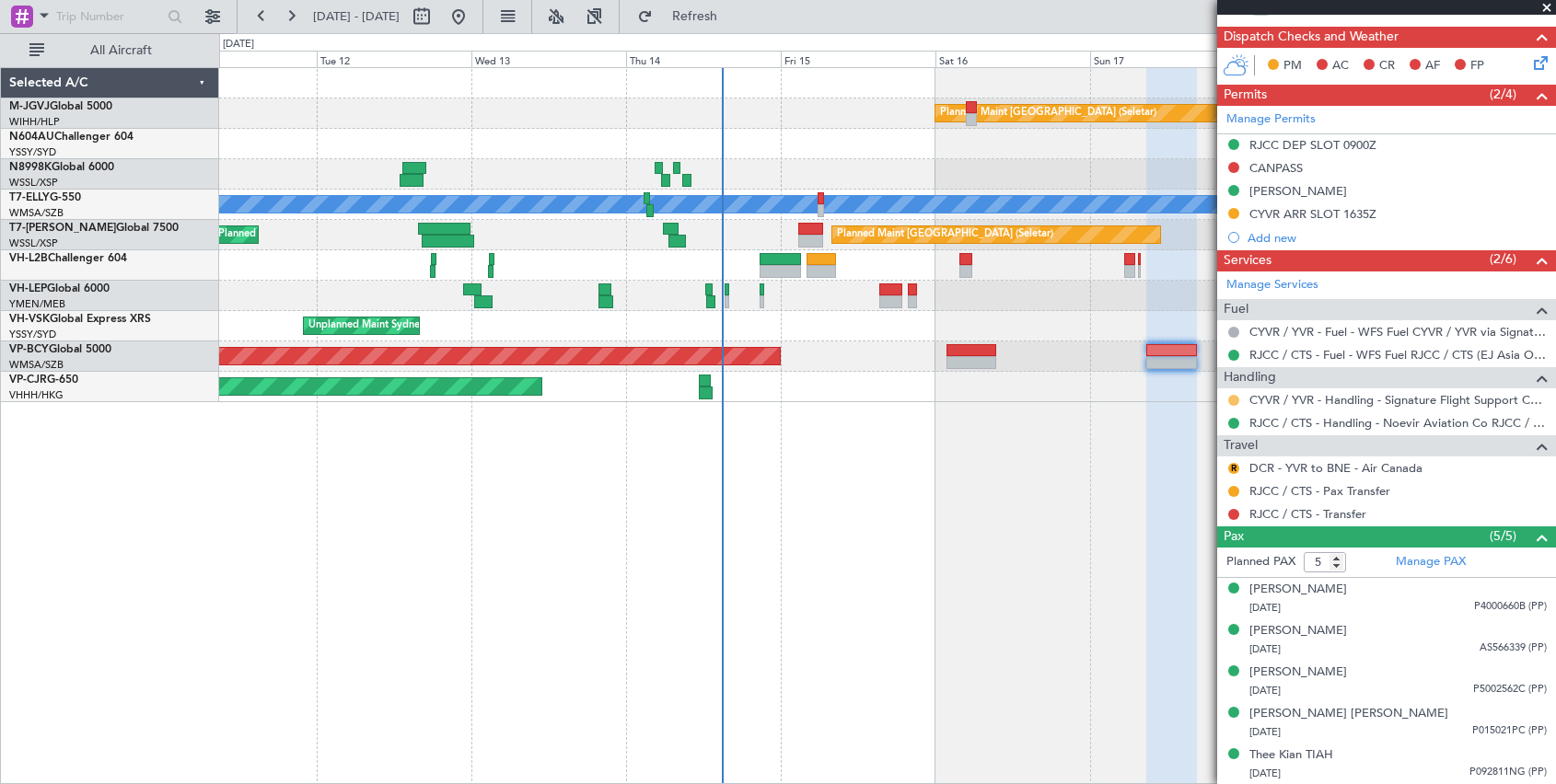
click at [1151, 395] on button at bounding box center [1233, 400] width 11 height 11
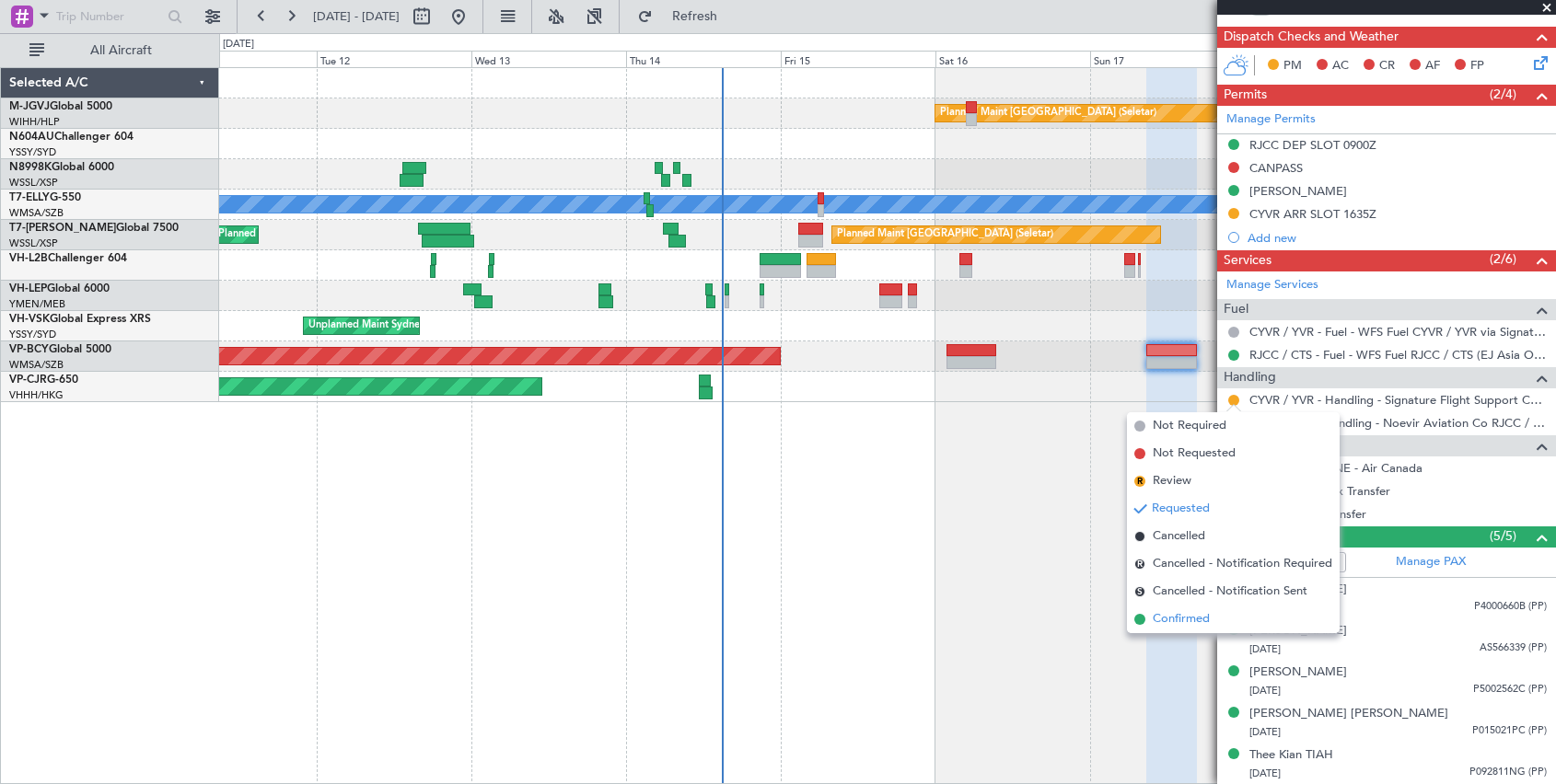
click at [1151, 624] on span "Confirmed" at bounding box center [1181, 619] width 57 height 18
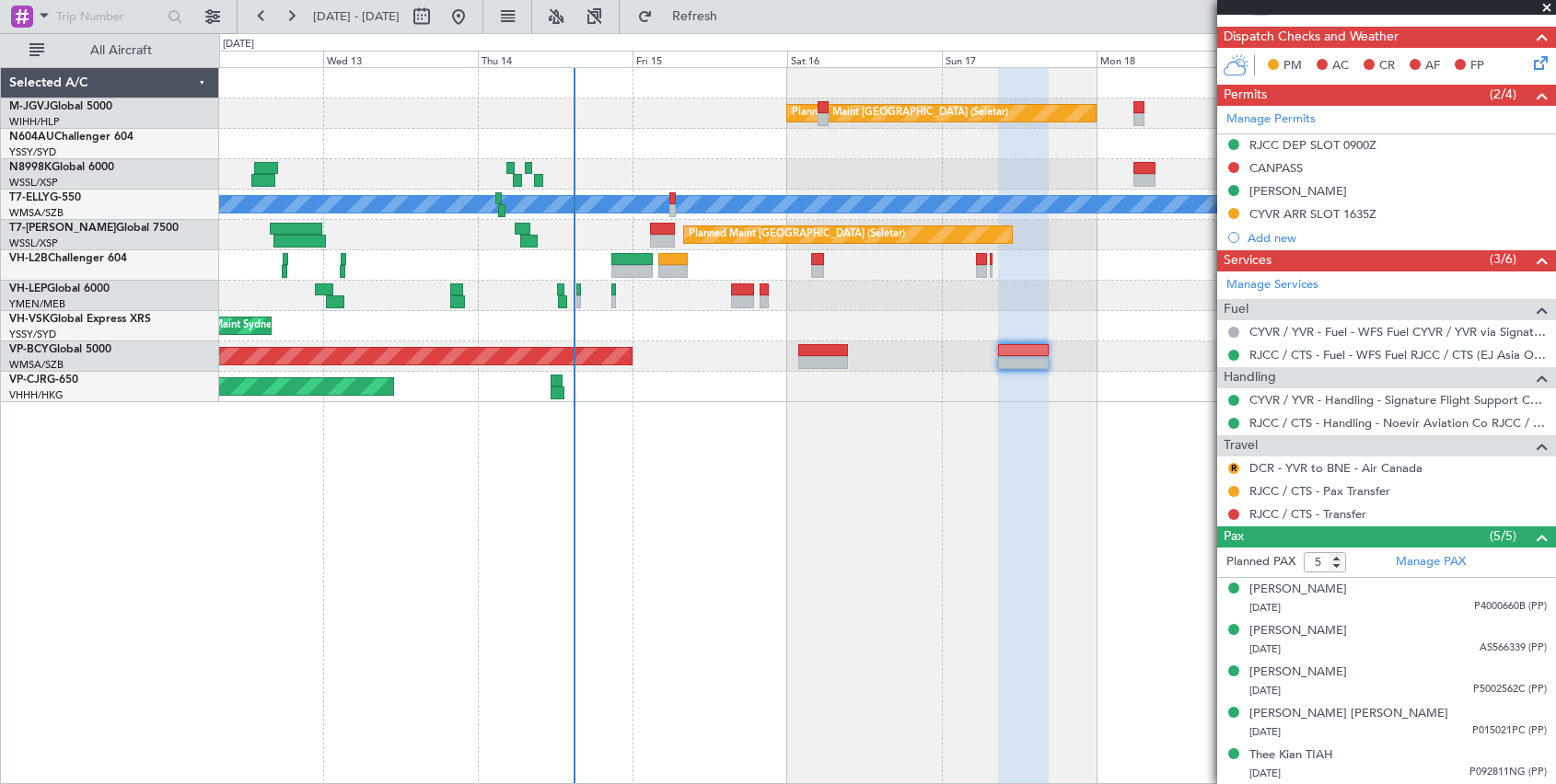
click at [894, 453] on div "Planned Maint Singapore (Seletar) Unplanned Maint Kuala Lumpur (Sultan Abdul Az…" at bounding box center [887, 425] width 1337 height 717
click at [1094, 574] on div "Planned Maint Singapore (Seletar) Unplanned Maint Kuala Lumpur (Sultan Abdul Az…" at bounding box center [887, 425] width 1337 height 717
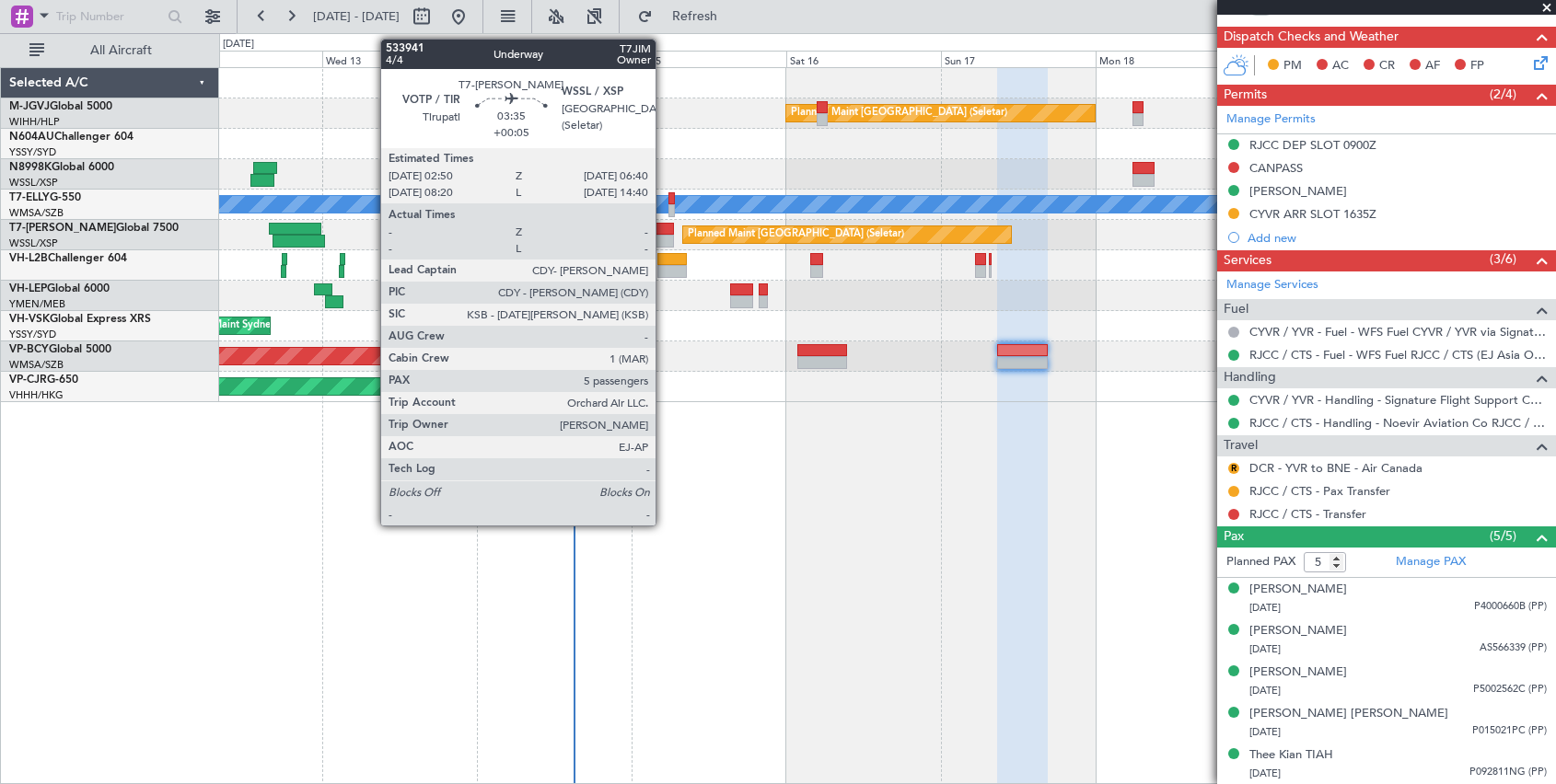
click at [664, 234] on div at bounding box center [662, 240] width 25 height 13
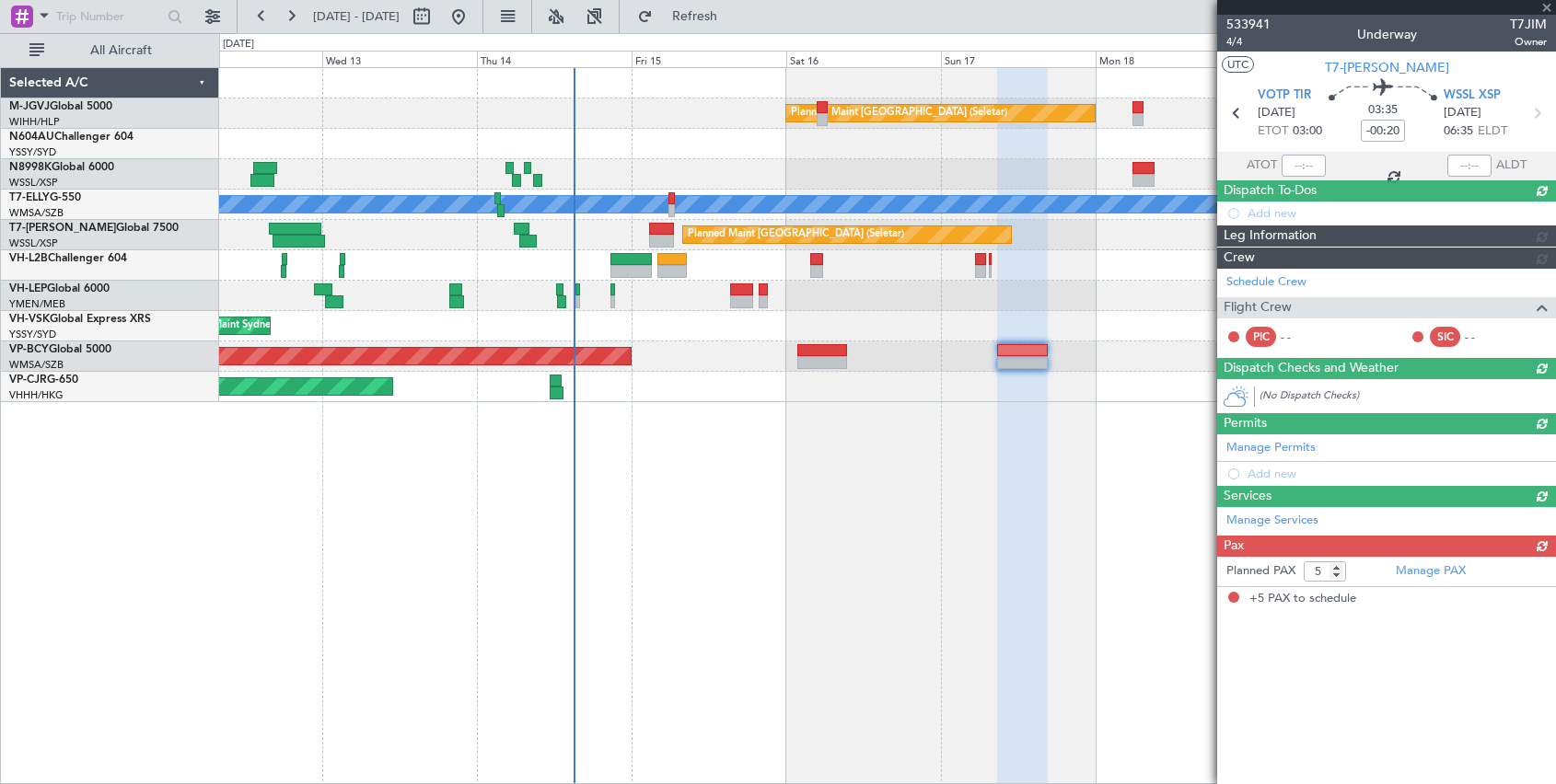
type input "+00:05"
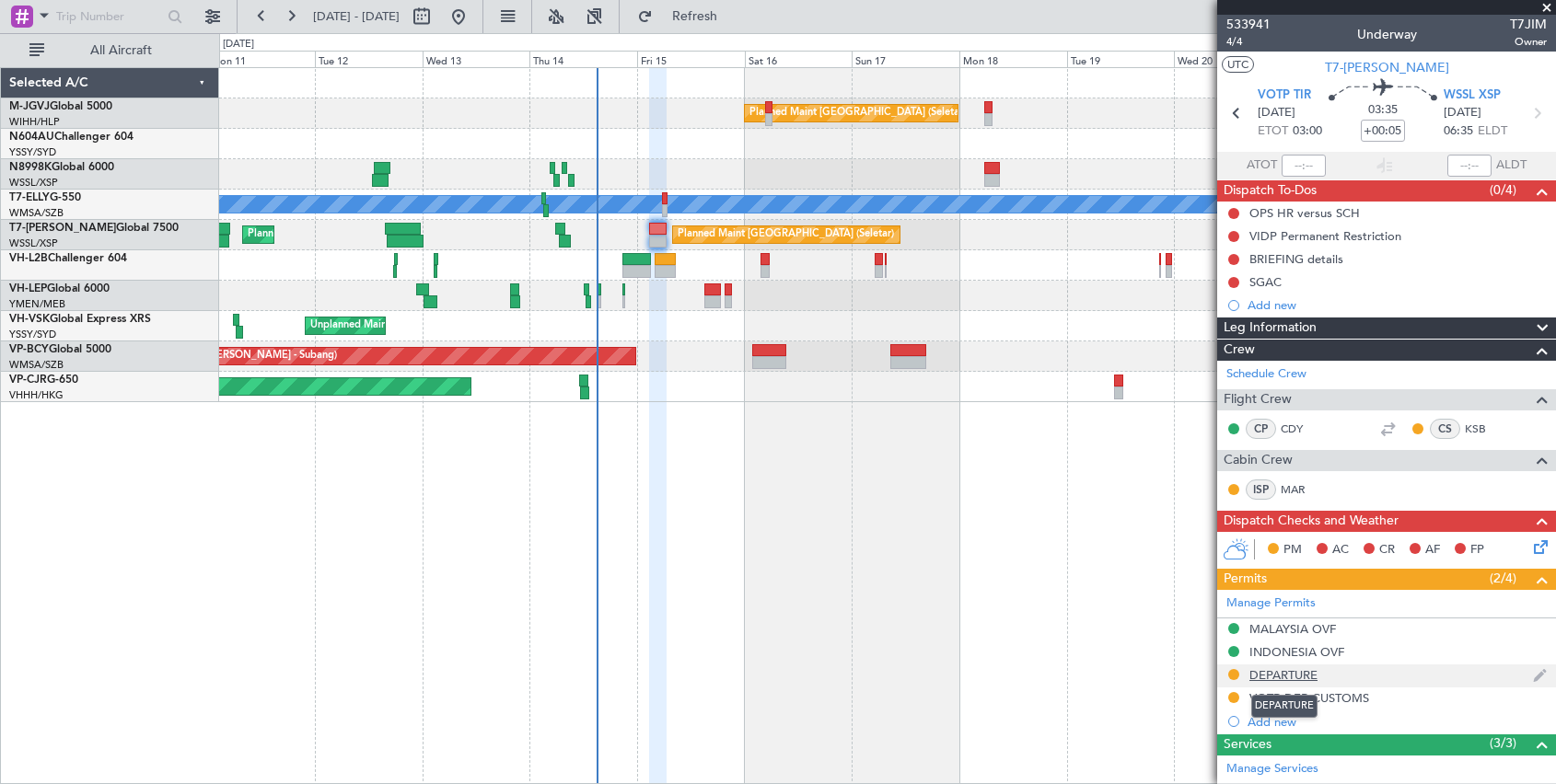
click at [1151, 626] on div "DEPARTURE" at bounding box center [1284, 675] width 68 height 16
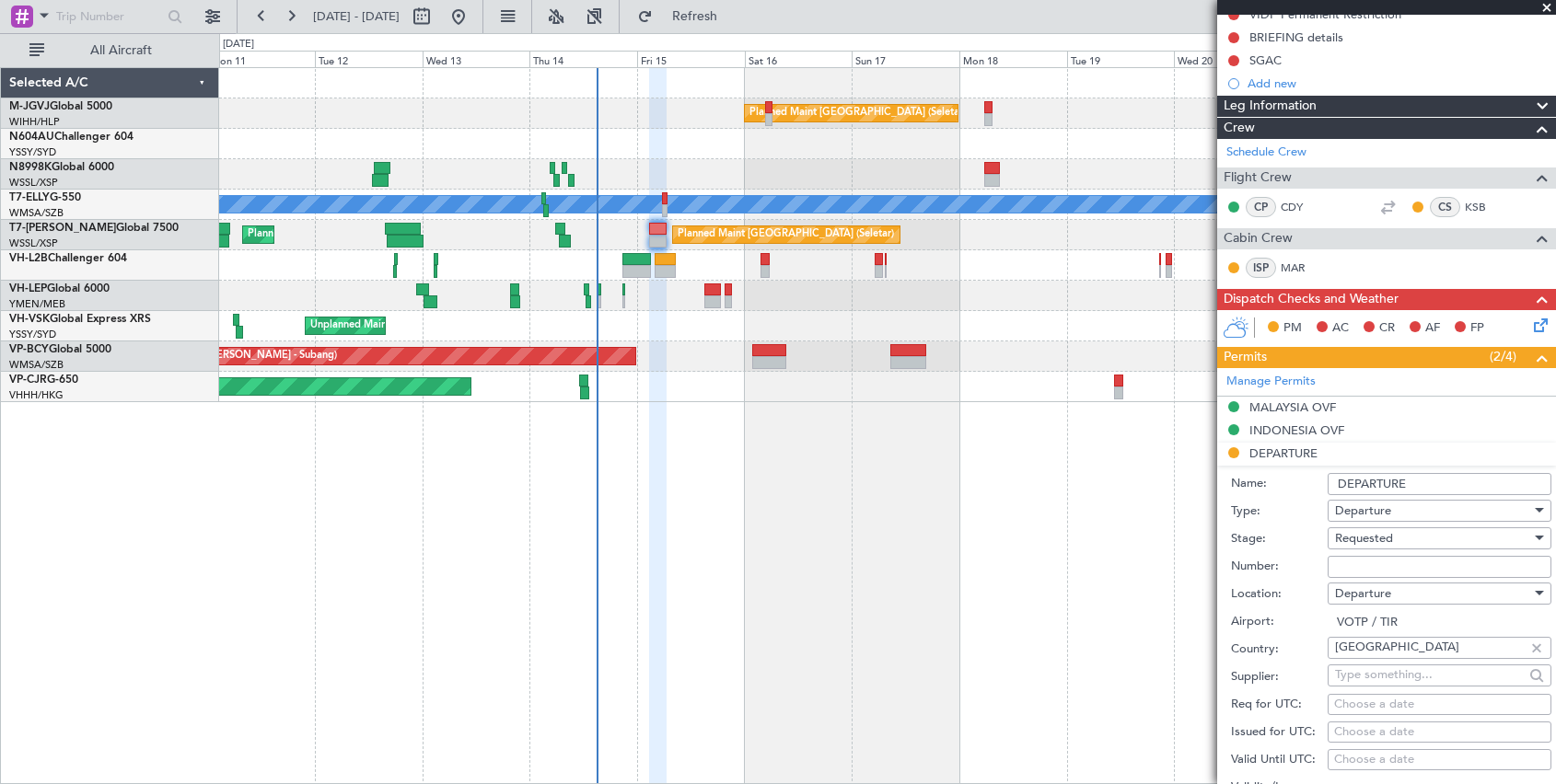
scroll to position [460, 0]
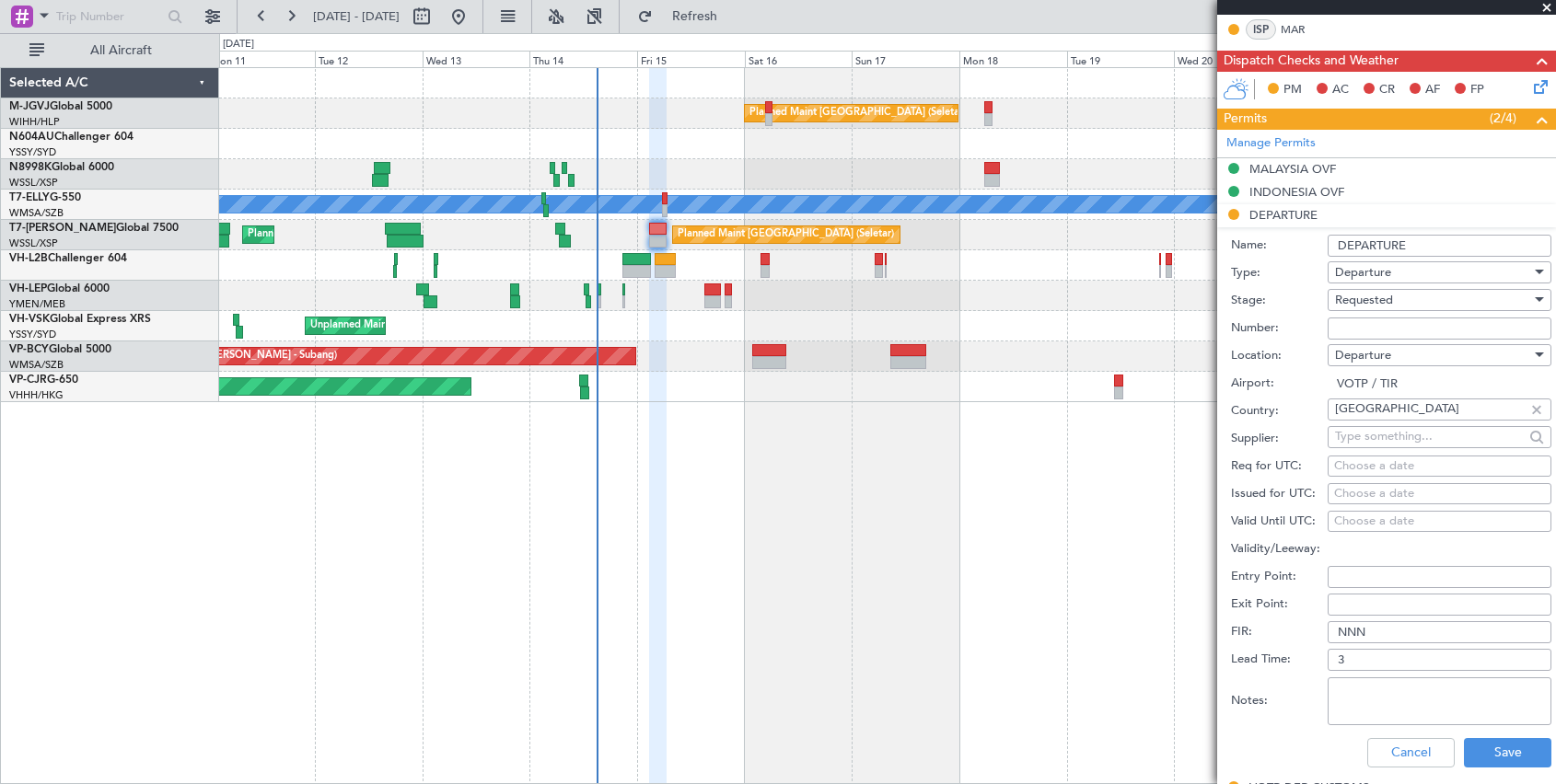
click at [1151, 332] on input "Number:" at bounding box center [1439, 328] width 224 height 22
paste input "YA/N/1348/08/14"
type input "YA/N/1348/08/14"
click at [1151, 496] on div "Choose a date" at bounding box center [1439, 494] width 211 height 18
select select "8"
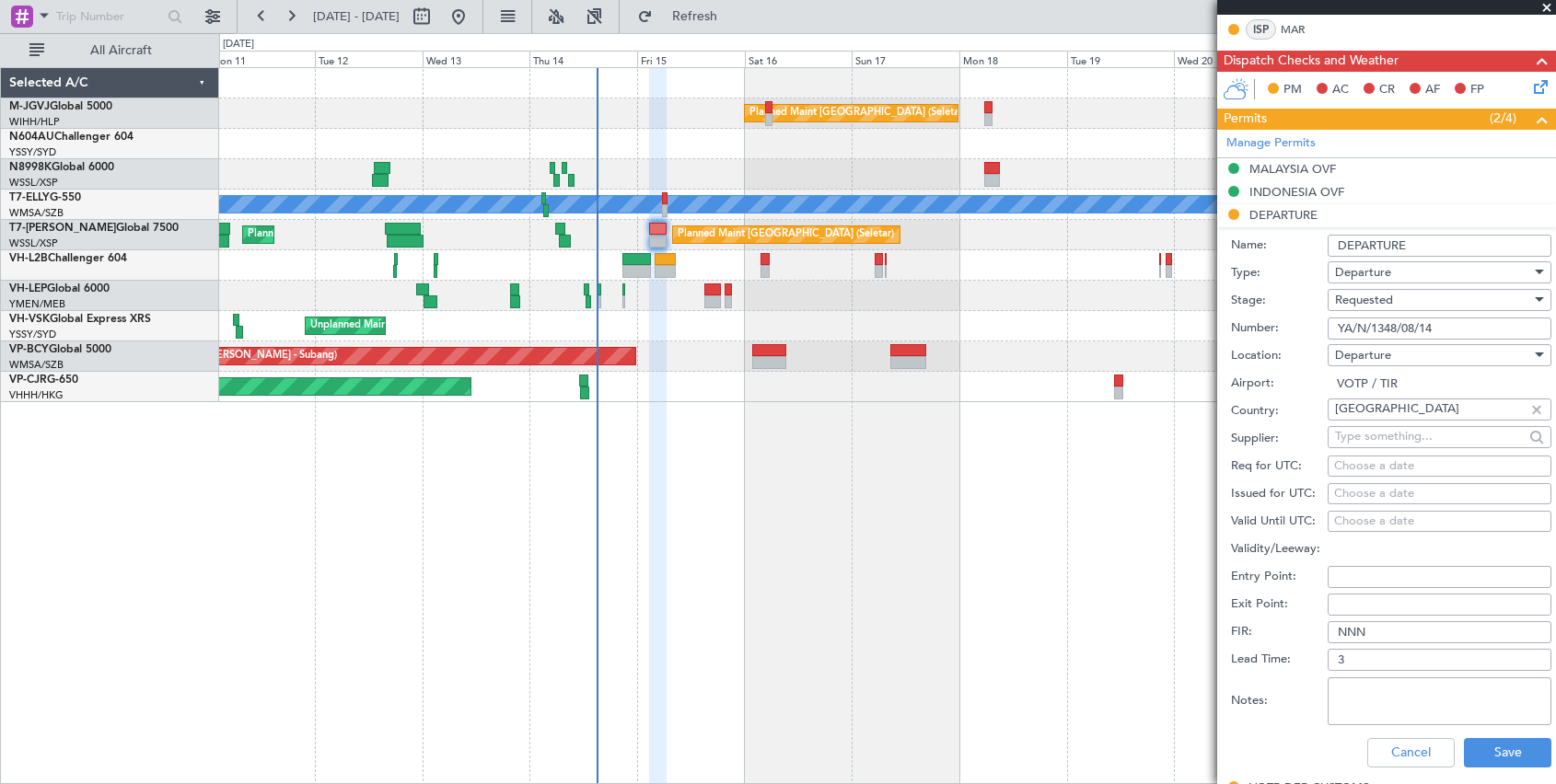
select select "2025"
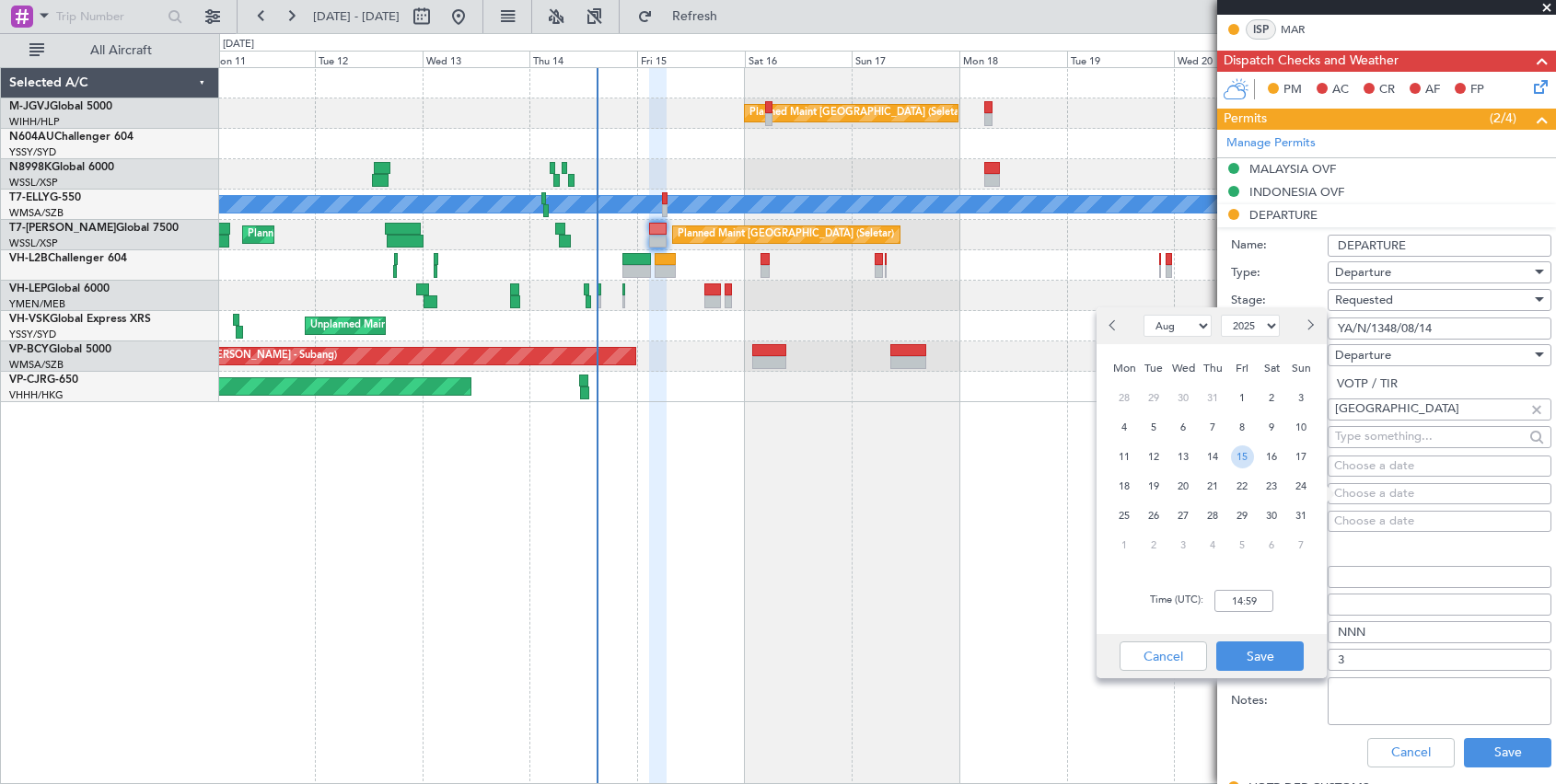
drag, startPoint x: 1242, startPoint y: 456, endPoint x: 1237, endPoint y: 493, distance: 37.3
click at [1151, 460] on span "15" at bounding box center [1243, 457] width 23 height 23
click at [1151, 602] on input "00:00" at bounding box center [1244, 600] width 59 height 22
type input "03:00"
click at [1151, 626] on button "Save" at bounding box center [1260, 656] width 88 height 29
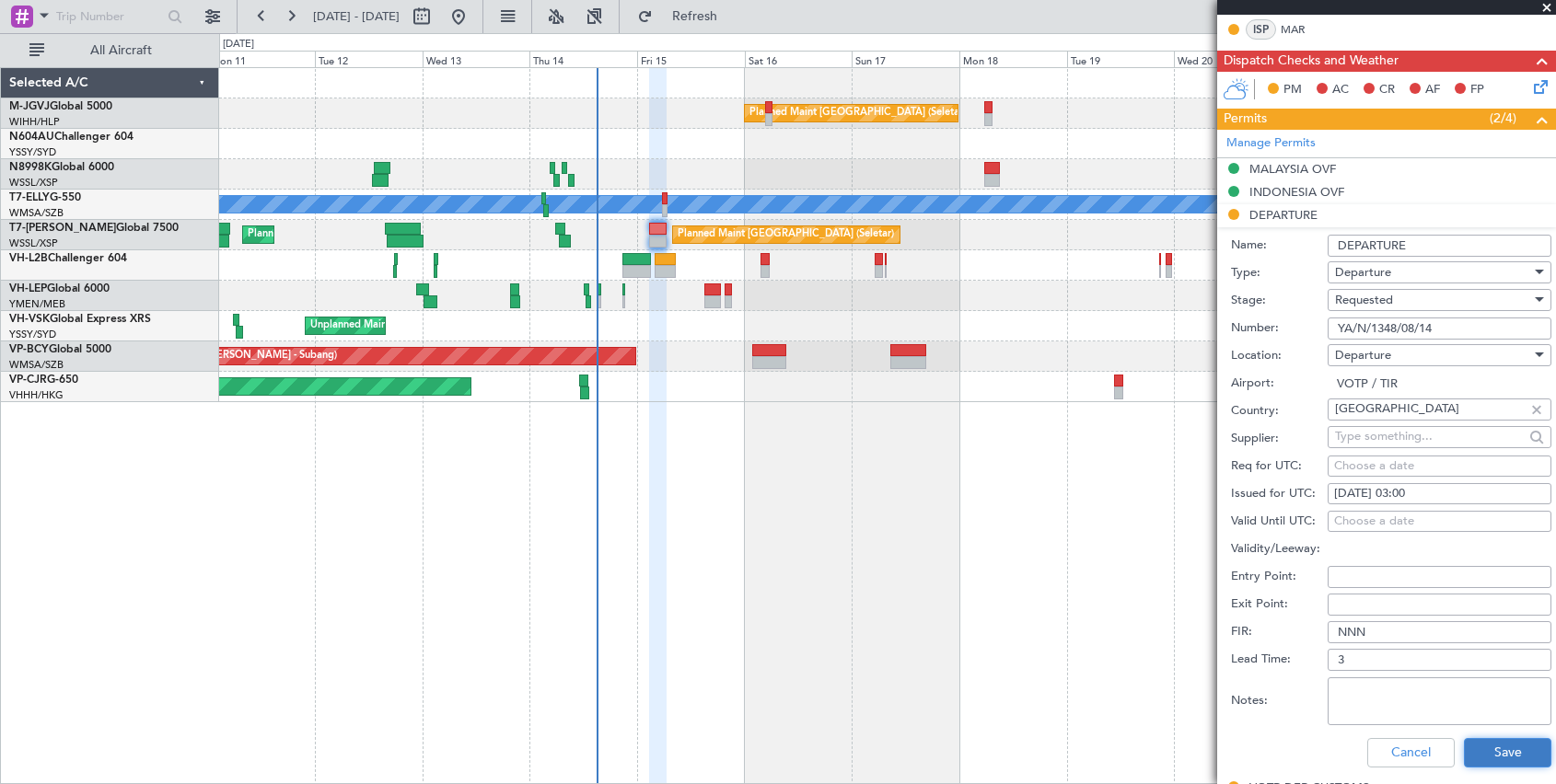
click at [1151, 626] on button "Save" at bounding box center [1507, 753] width 88 height 29
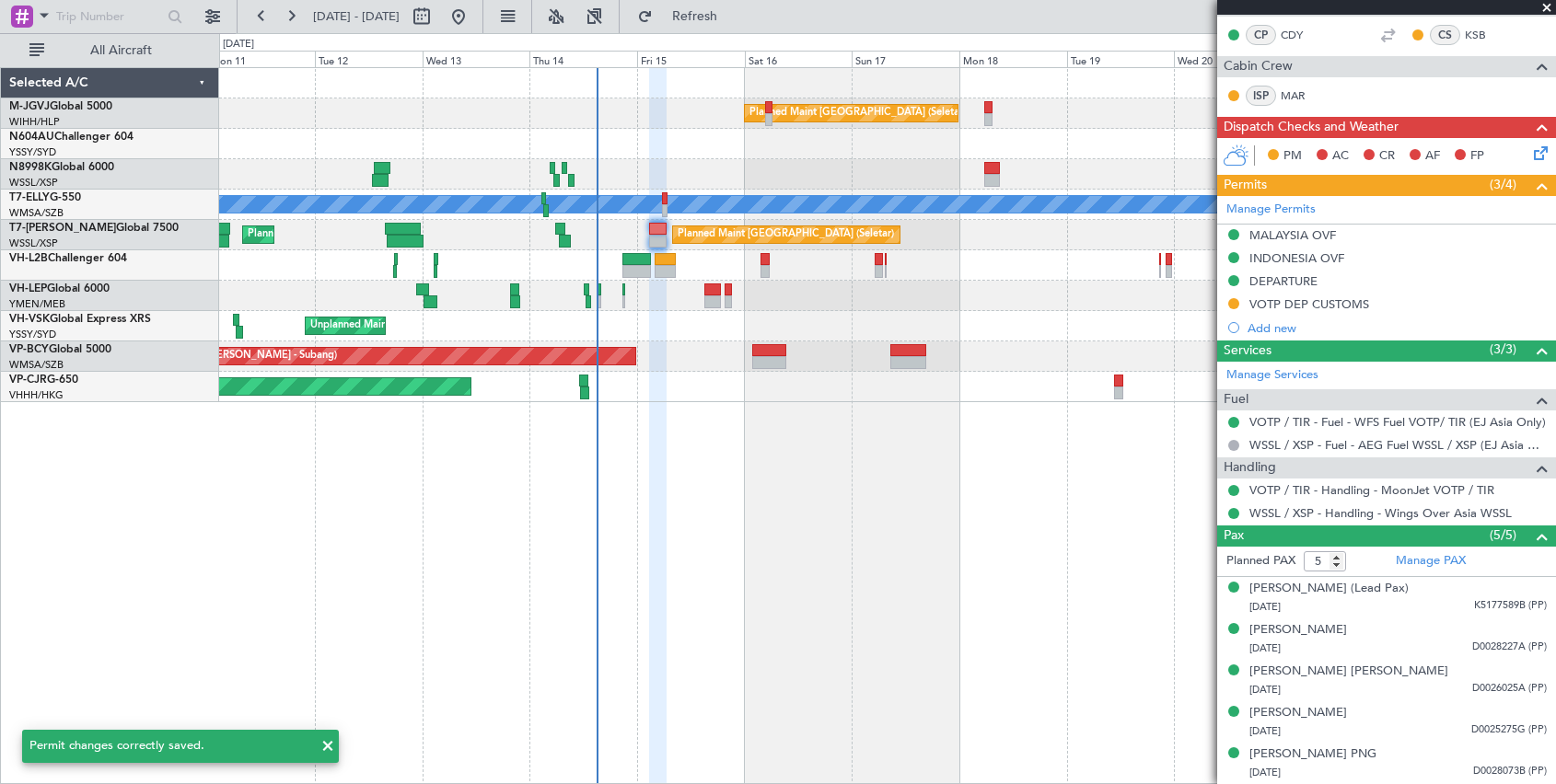
scroll to position [393, 0]
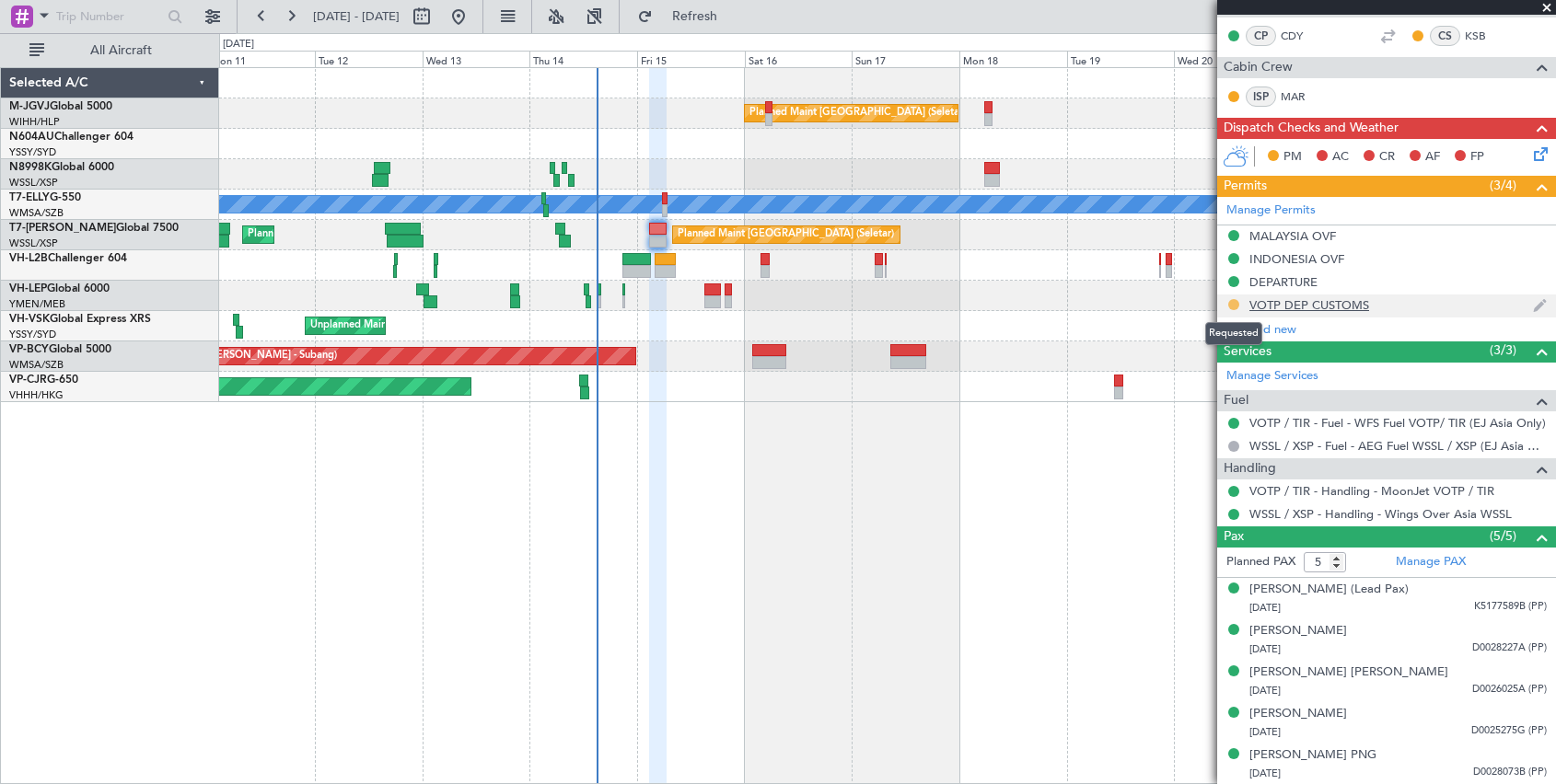
click at [1151, 300] on button at bounding box center [1233, 304] width 11 height 11
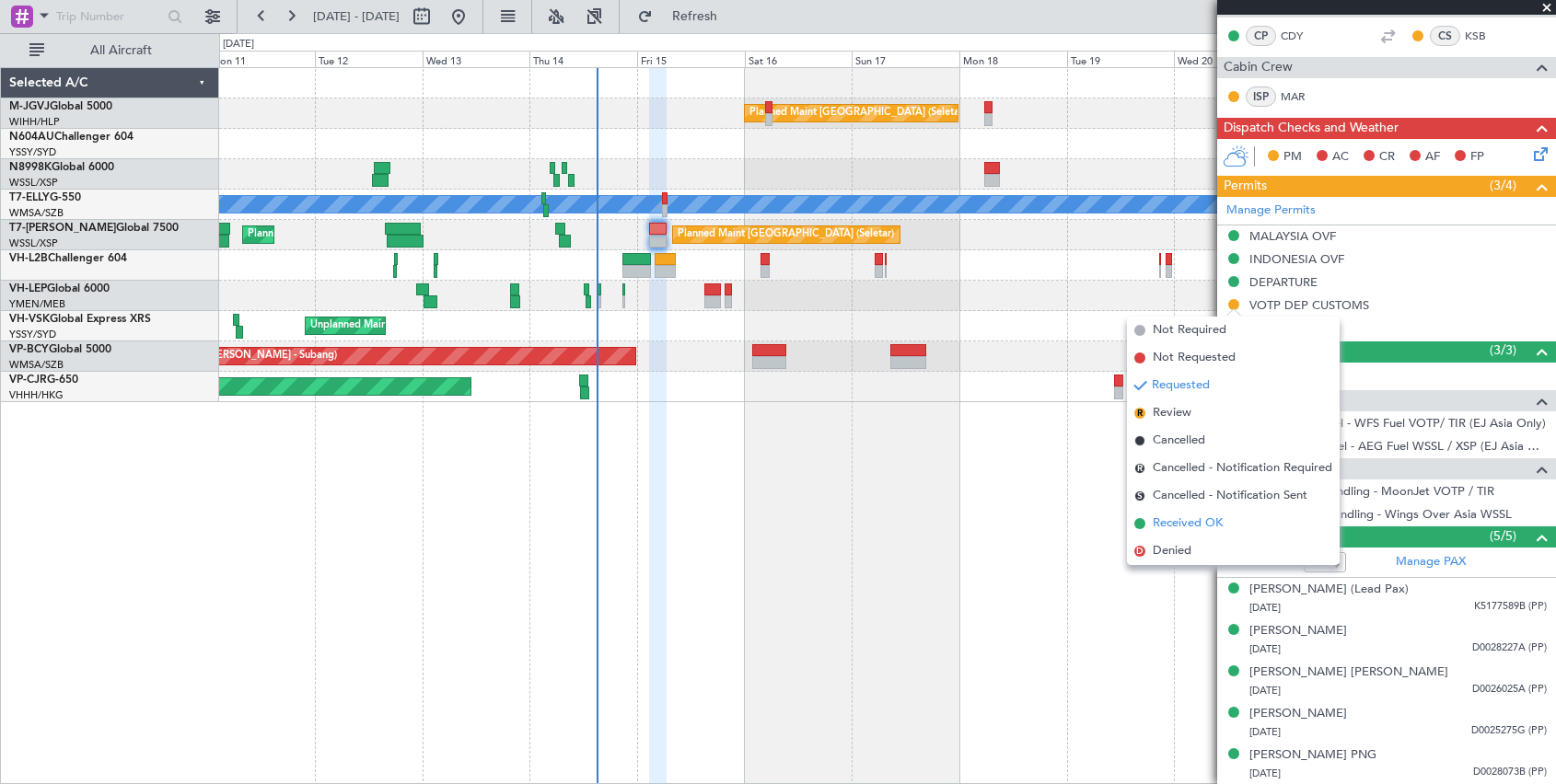
click at [1151, 522] on span "Received OK" at bounding box center [1188, 523] width 70 height 18
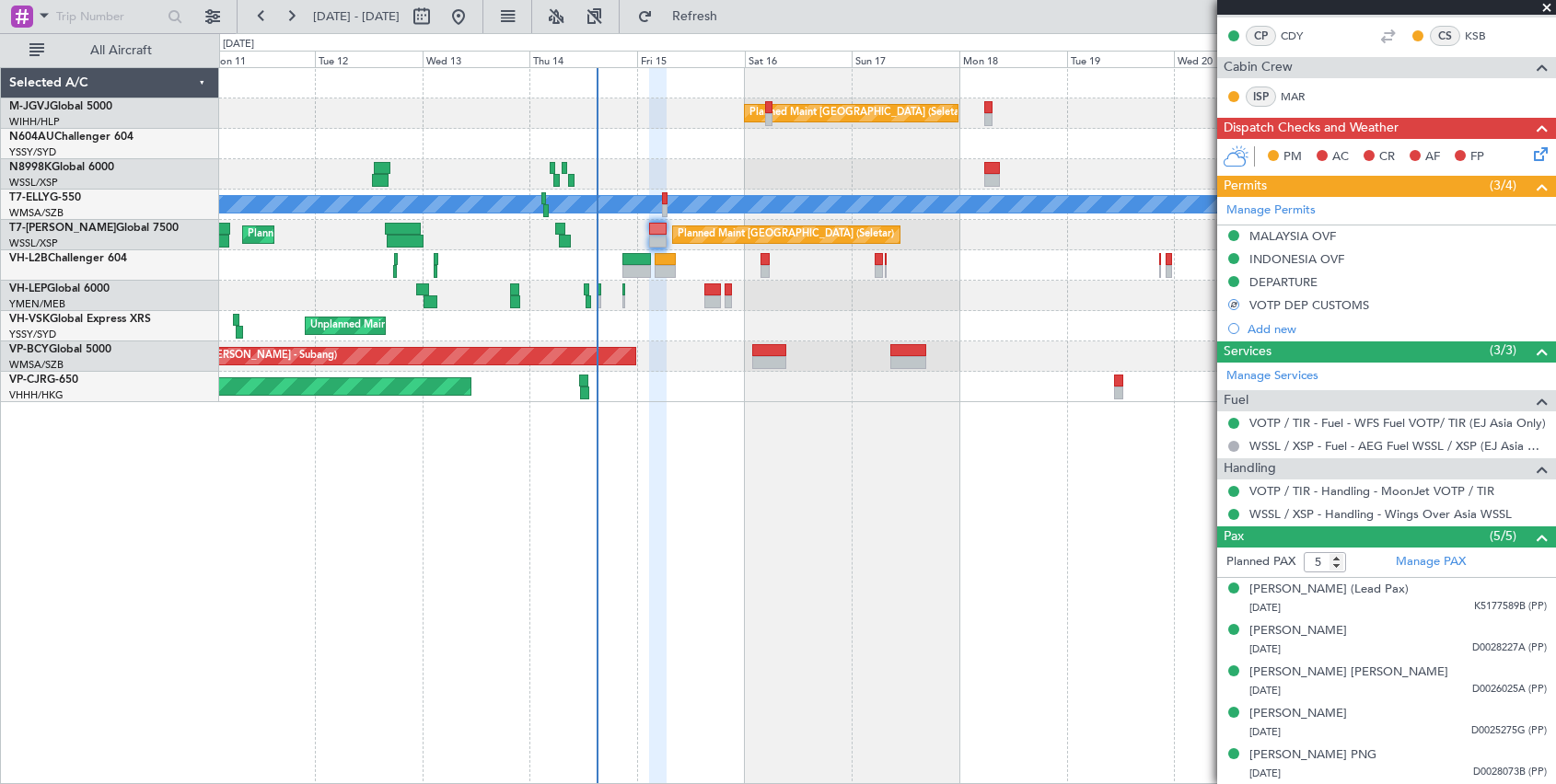
click at [967, 547] on div "Planned Maint Singapore (Seletar) Unplanned Maint Kuala Lumpur (Sultan Abdul Az…" at bounding box center [887, 425] width 1337 height 717
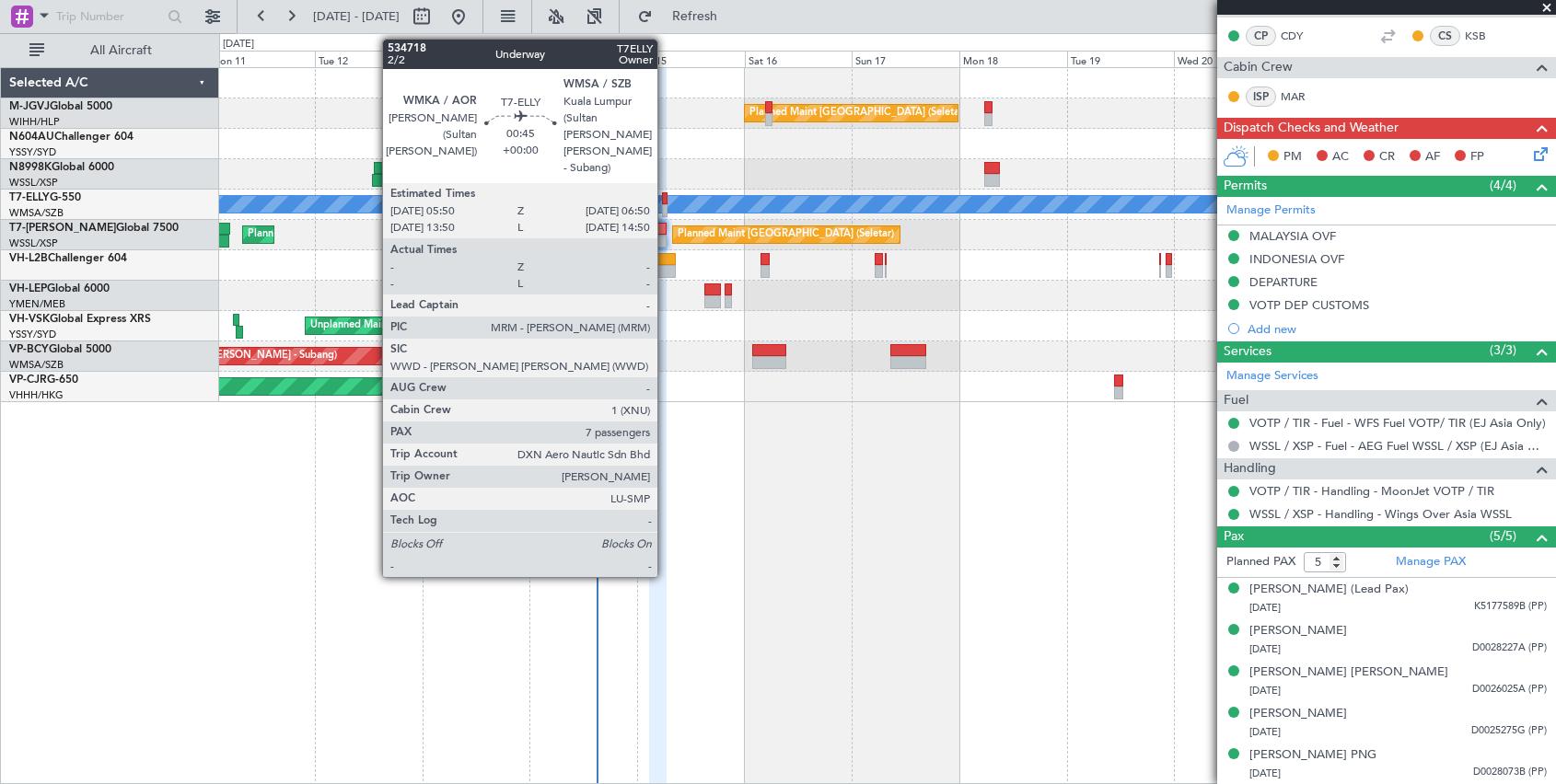
click at [666, 196] on div at bounding box center [664, 198] width 5 height 13
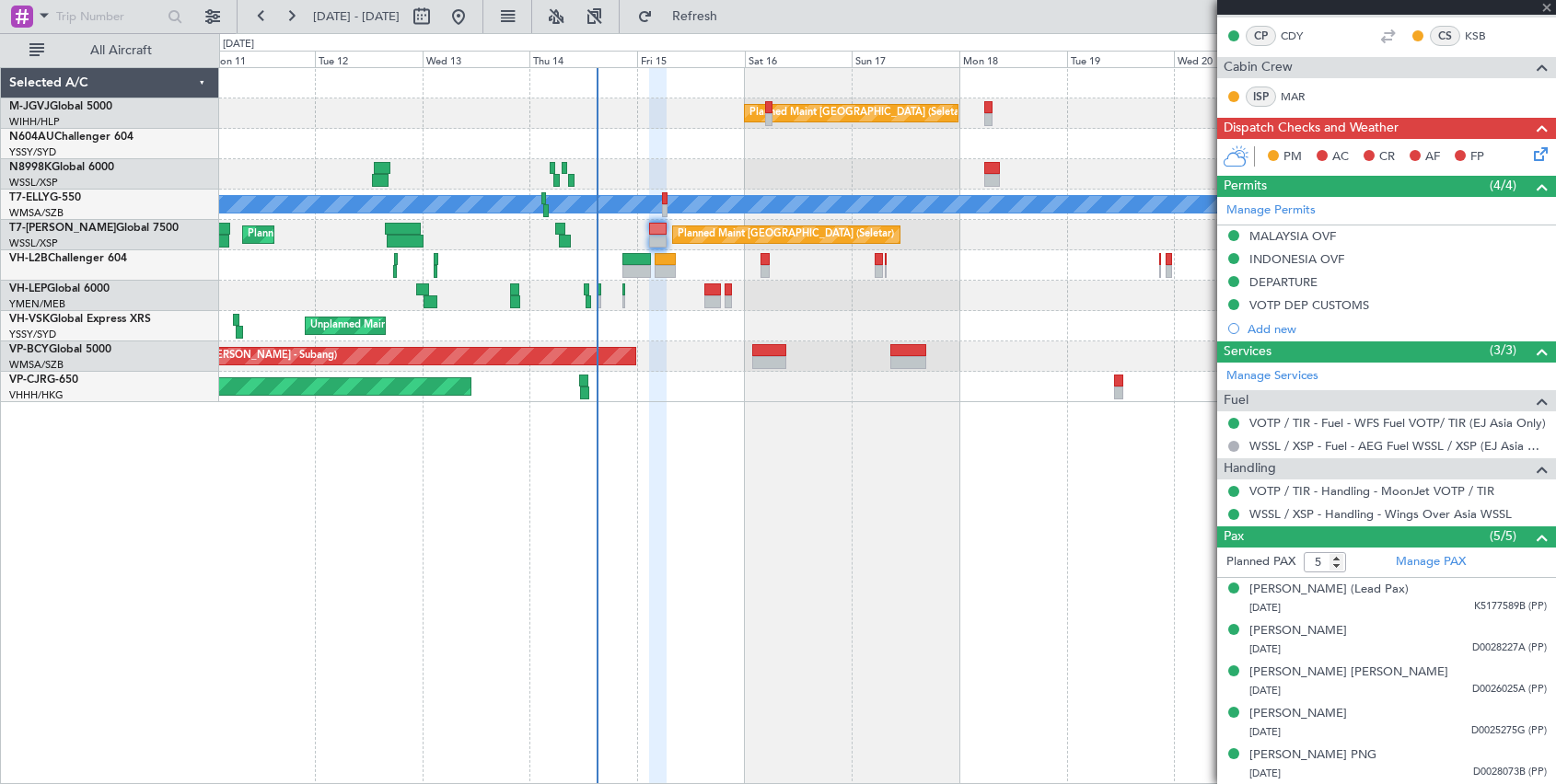
type input "7"
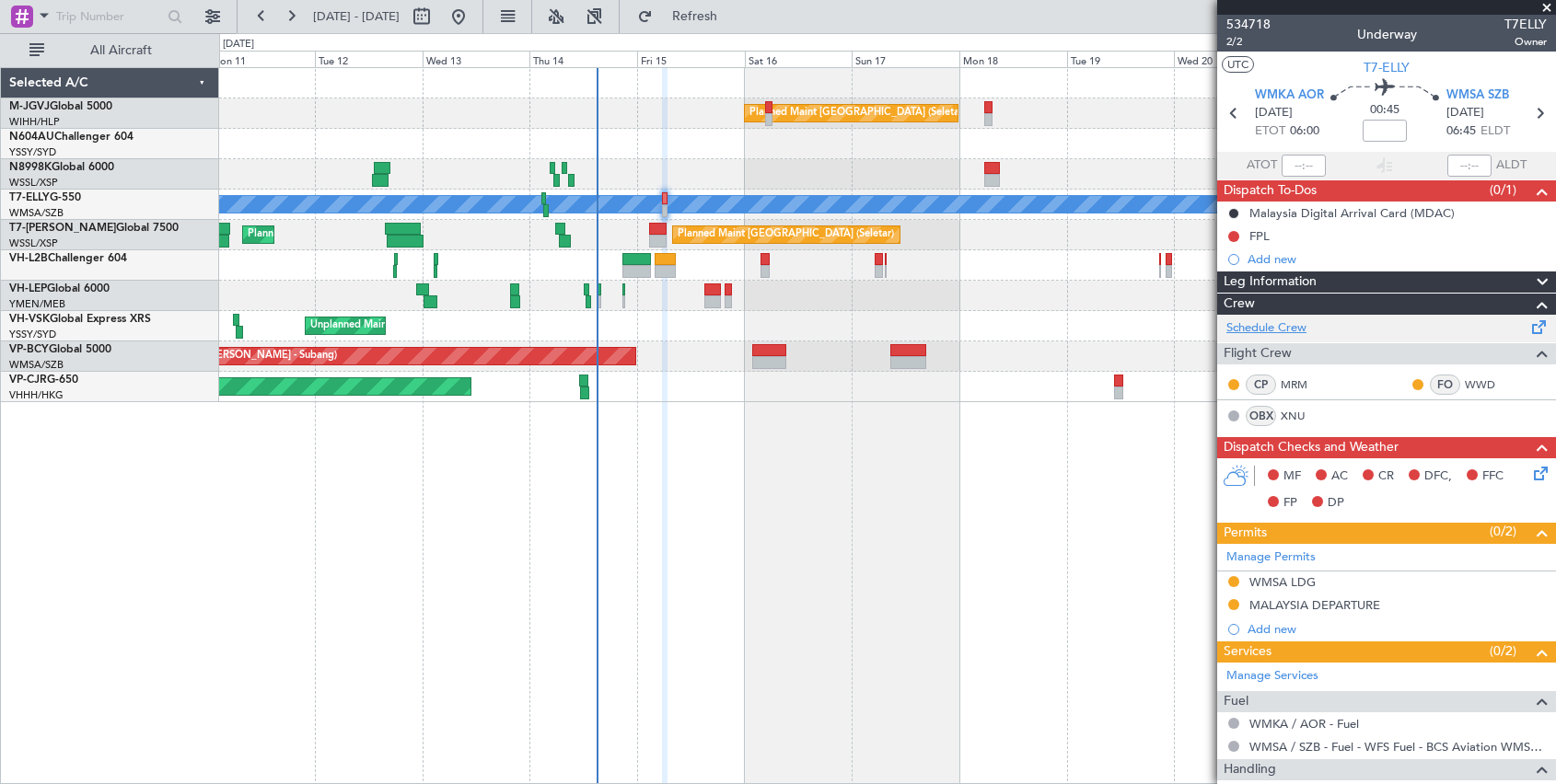
scroll to position [306, 0]
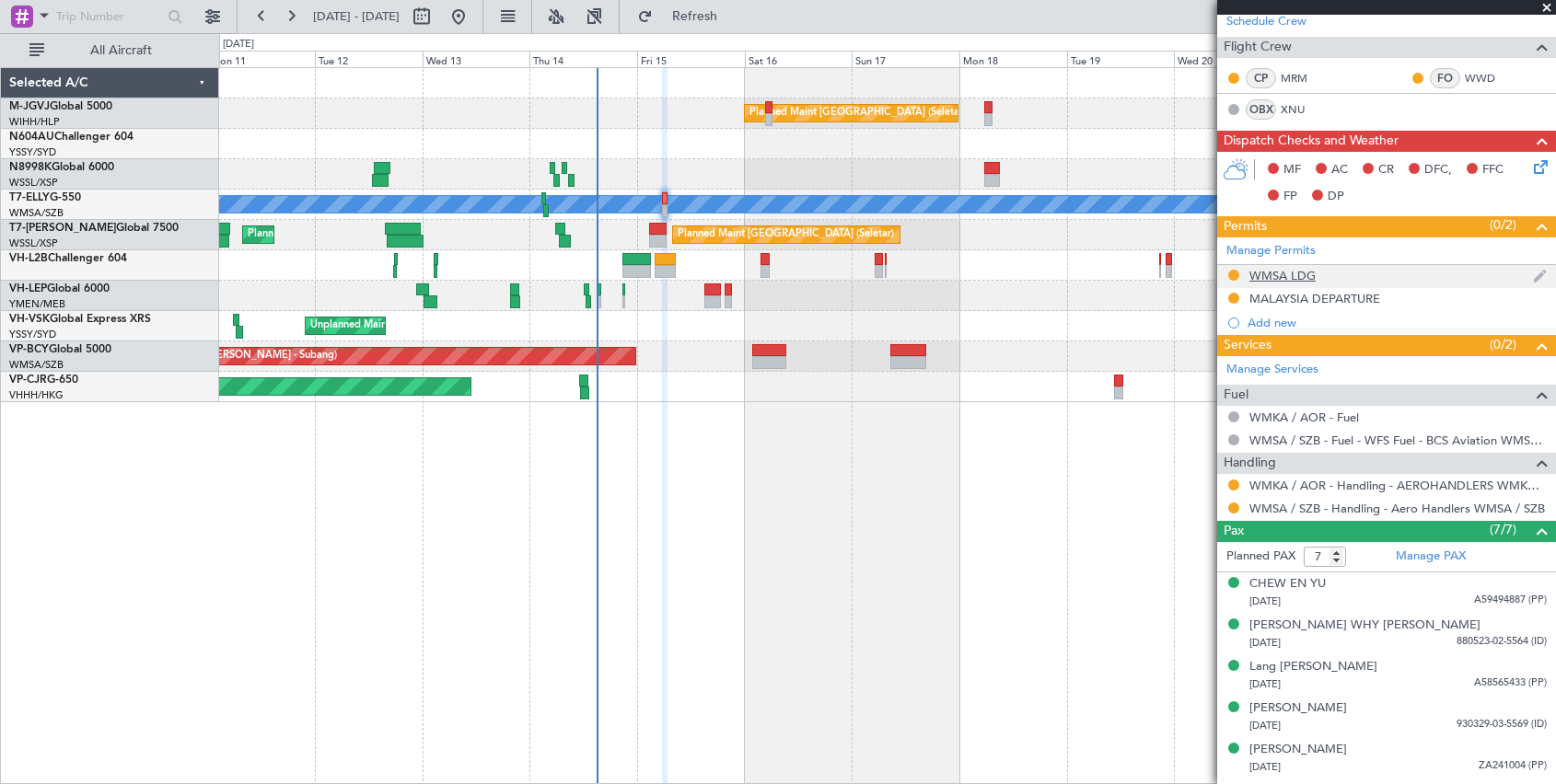
click at [1151, 279] on div "WMSA LDG" at bounding box center [1283, 275] width 66 height 16
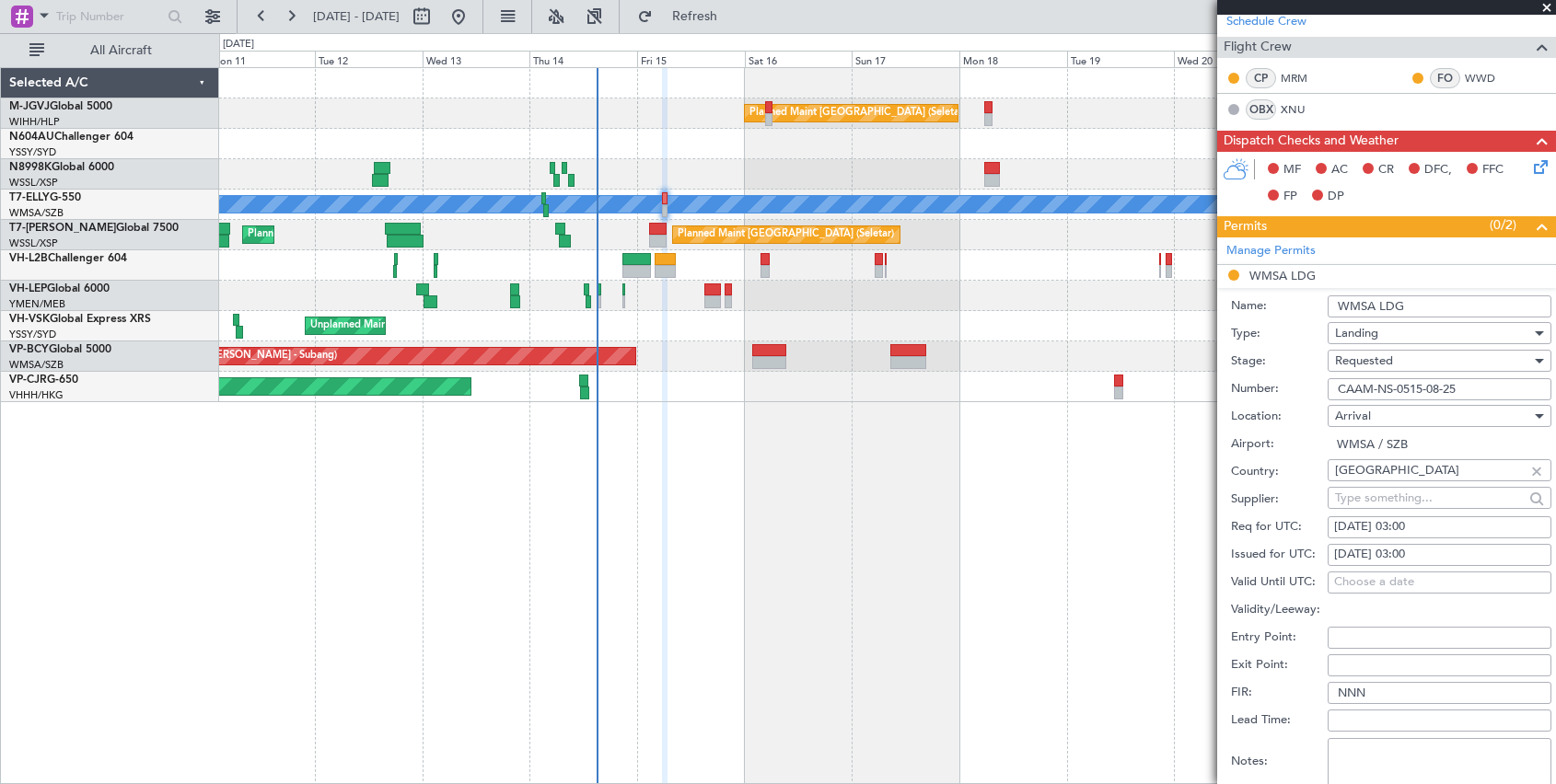
click at [1151, 556] on div "15/08/2025 03:00" at bounding box center [1439, 554] width 211 height 18
select select "8"
select select "2025"
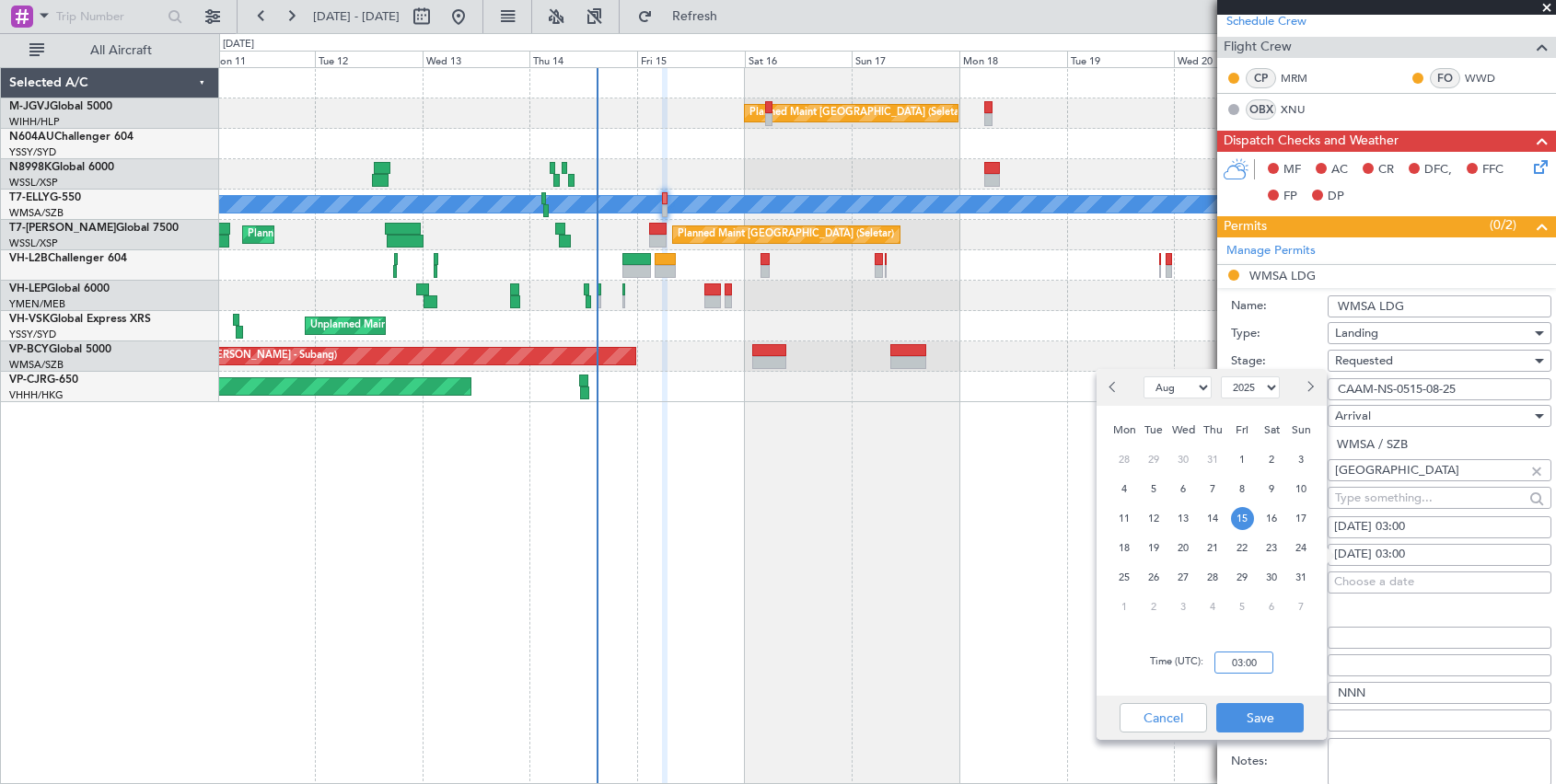
click at [1151, 626] on input "03:00" at bounding box center [1244, 662] width 59 height 22
type input "06:00"
click at [1151, 626] on button "Save" at bounding box center [1260, 718] width 88 height 29
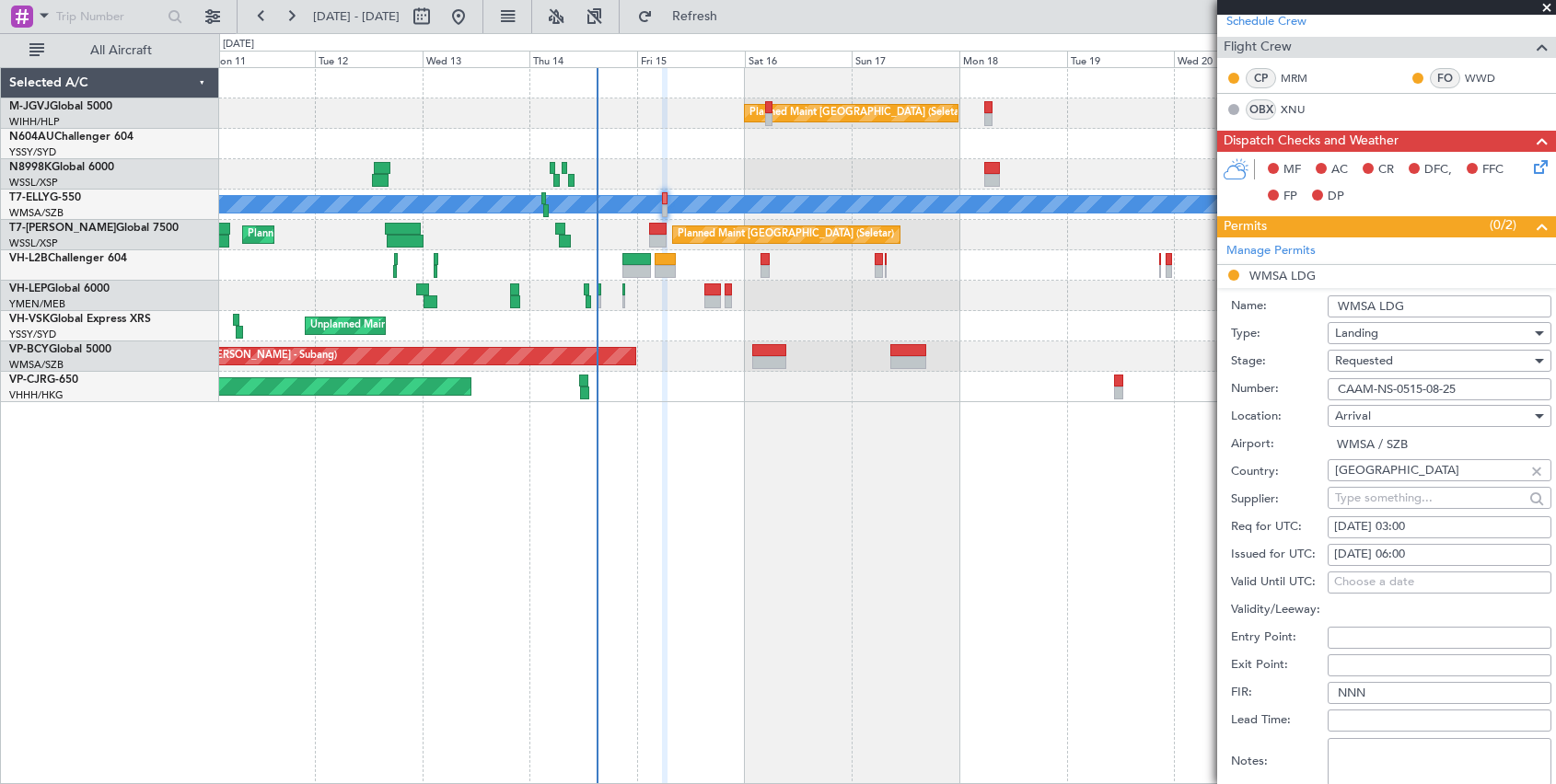
click at [1151, 526] on div "15/08/2025 03:00" at bounding box center [1439, 527] width 211 height 18
select select "8"
select select "2025"
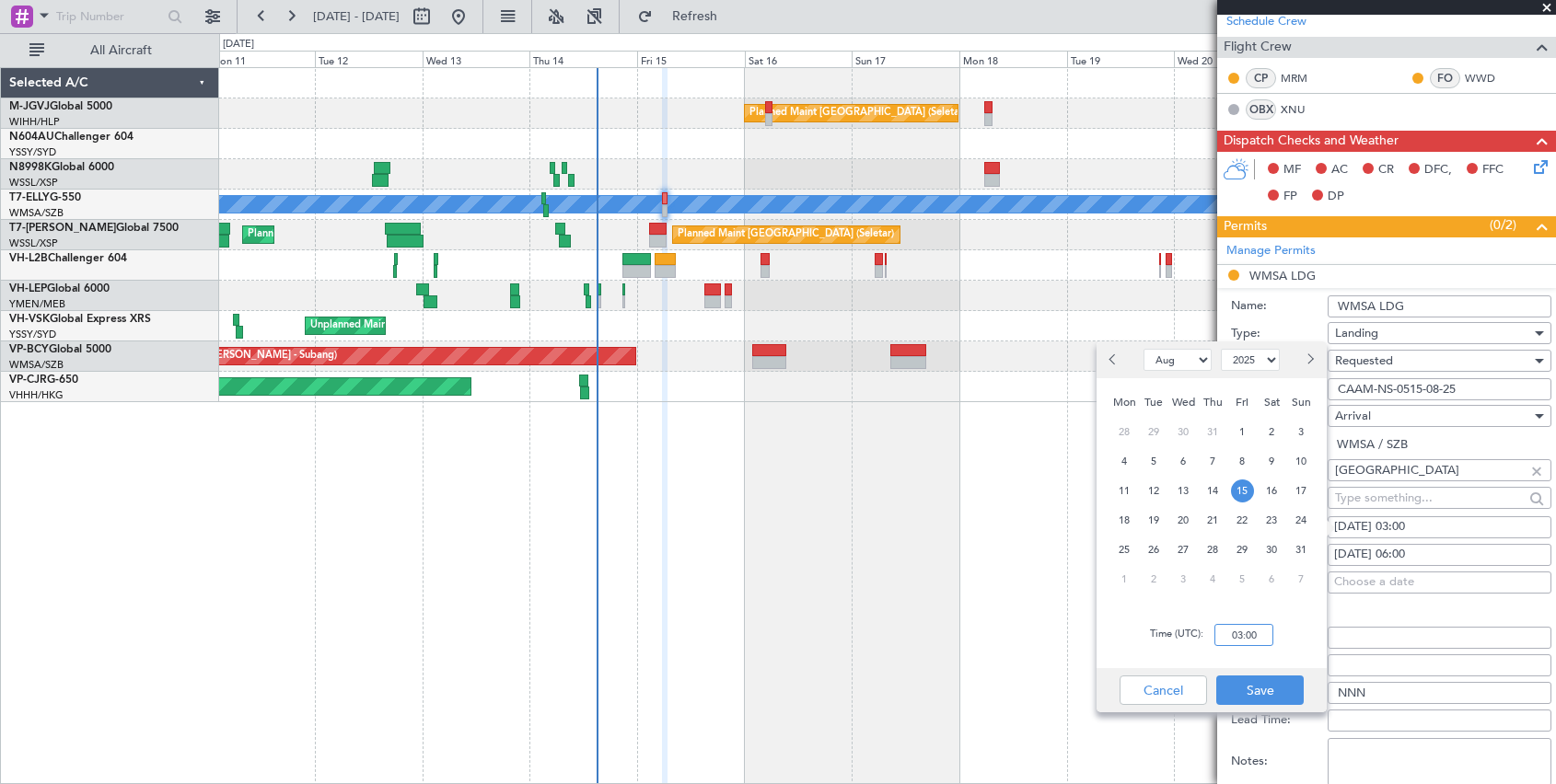
click at [1151, 626] on input "03:00" at bounding box center [1244, 635] width 59 height 22
type input "06:00"
click at [1151, 626] on button "Save" at bounding box center [1260, 690] width 88 height 29
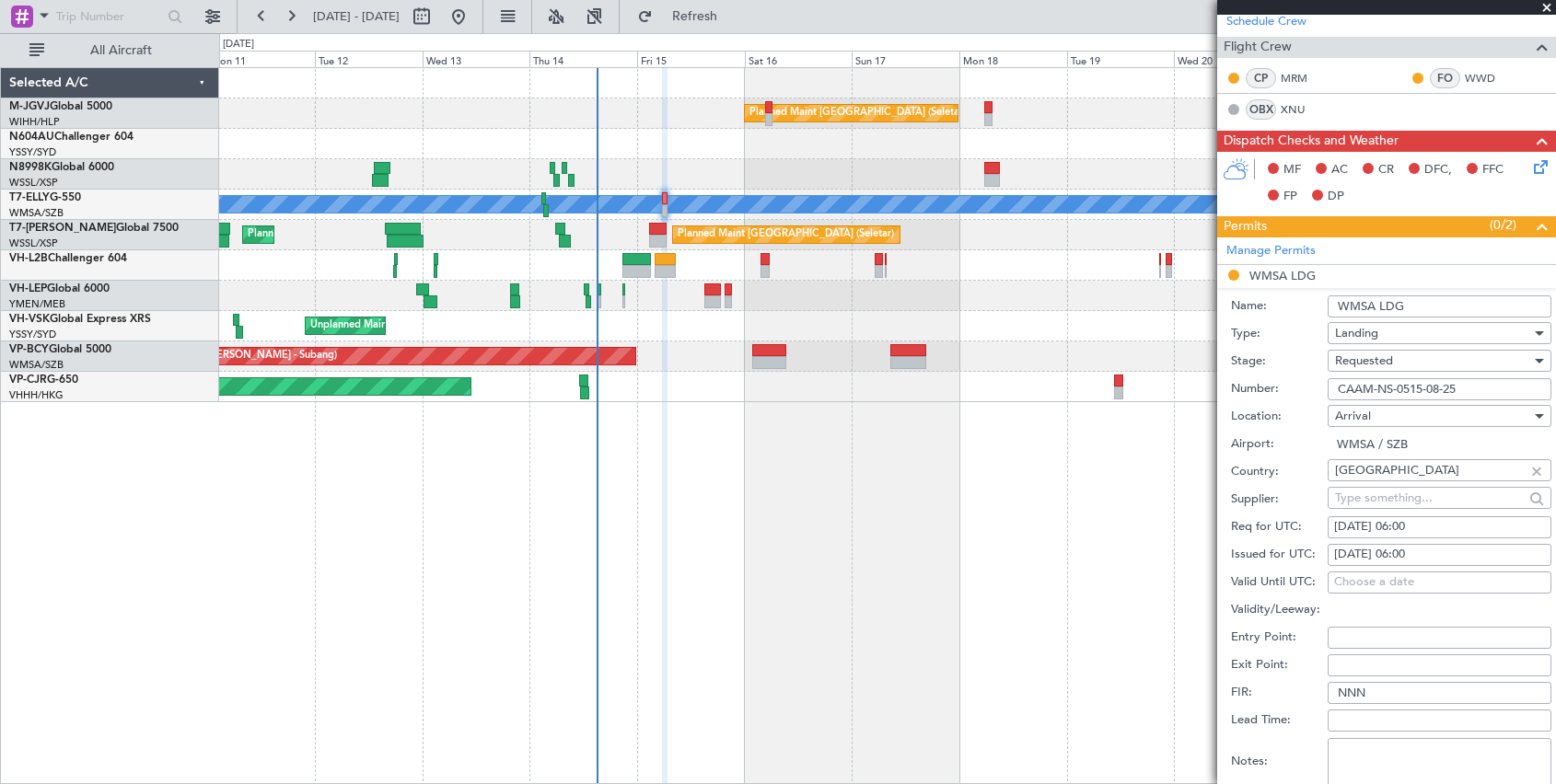
scroll to position [614, 0]
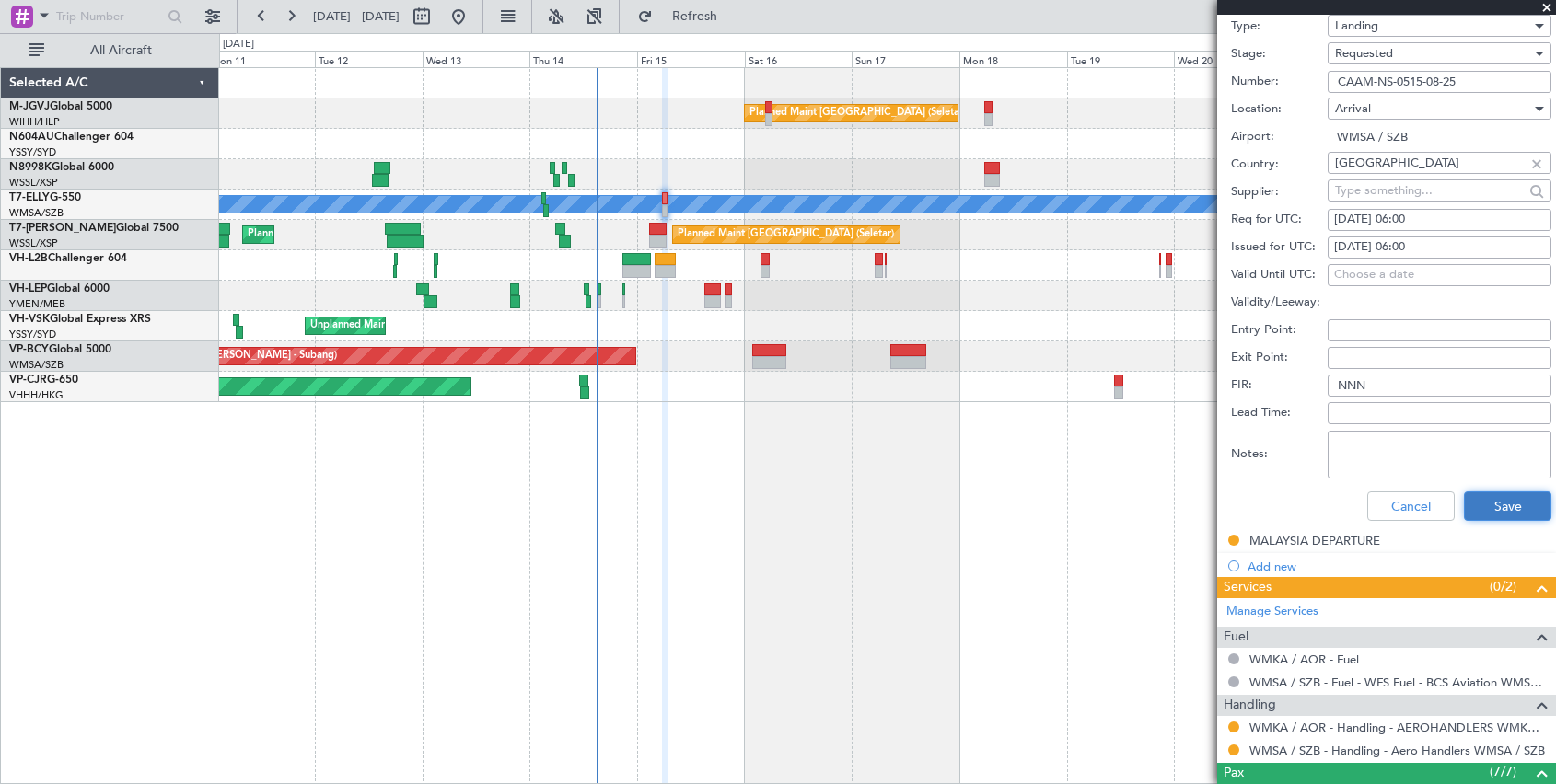
drag, startPoint x: 1484, startPoint y: 505, endPoint x: 1475, endPoint y: 502, distance: 9.5
click at [1151, 502] on button "Save" at bounding box center [1507, 506] width 88 height 29
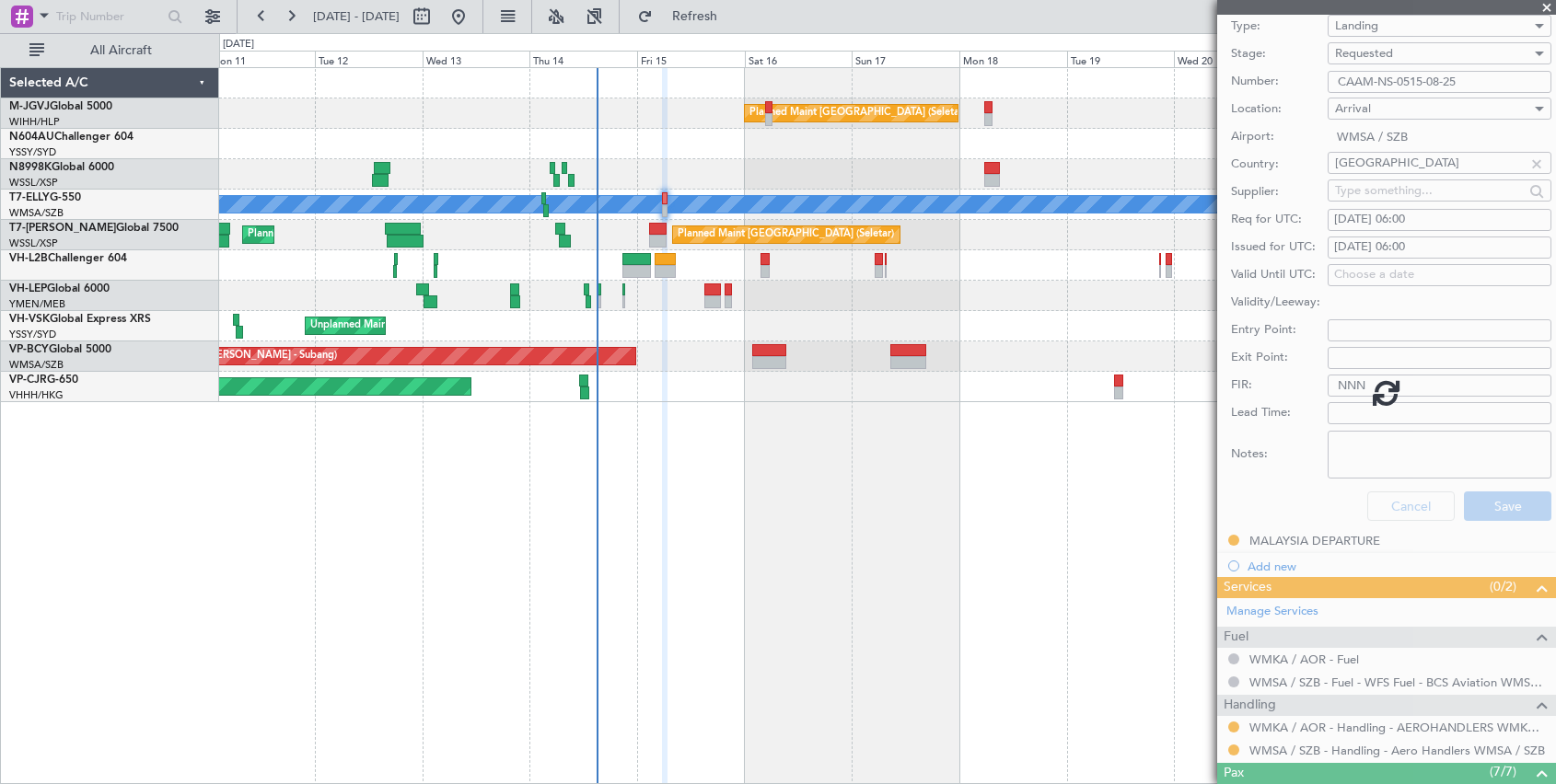
scroll to position [64, 0]
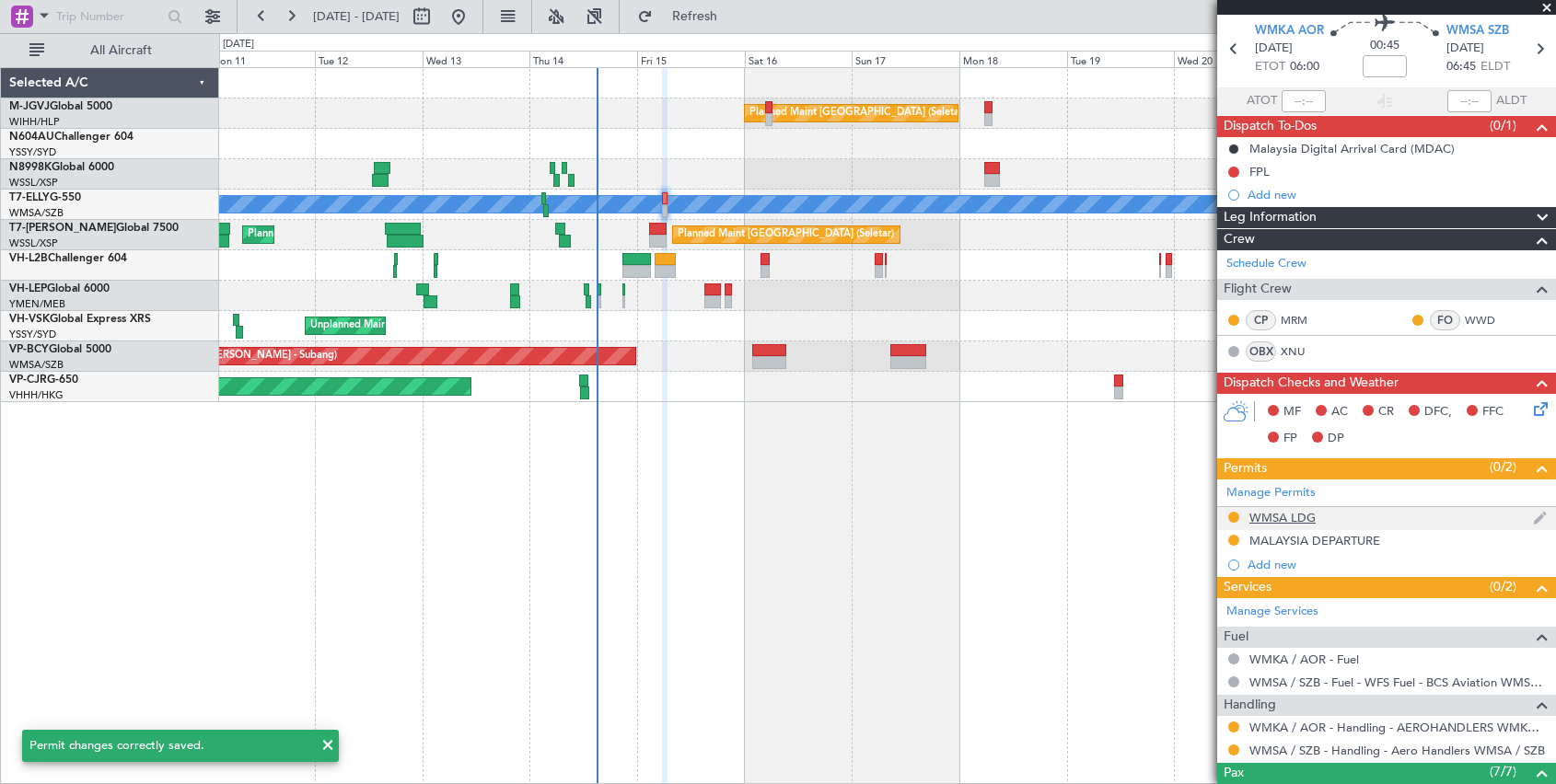
click at [1151, 516] on div "WMSA LDG" at bounding box center [1283, 517] width 66 height 16
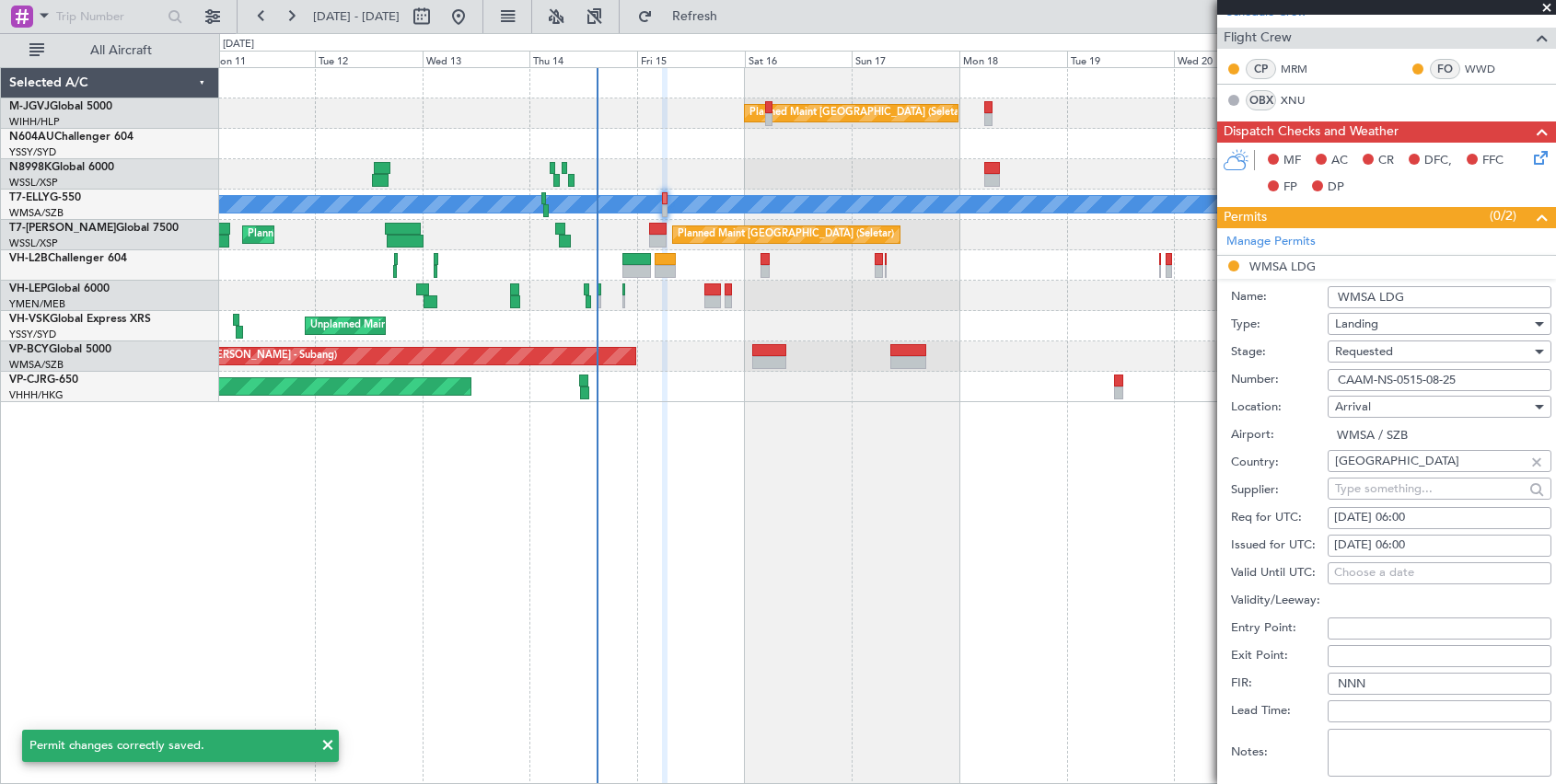
scroll to position [306, 0]
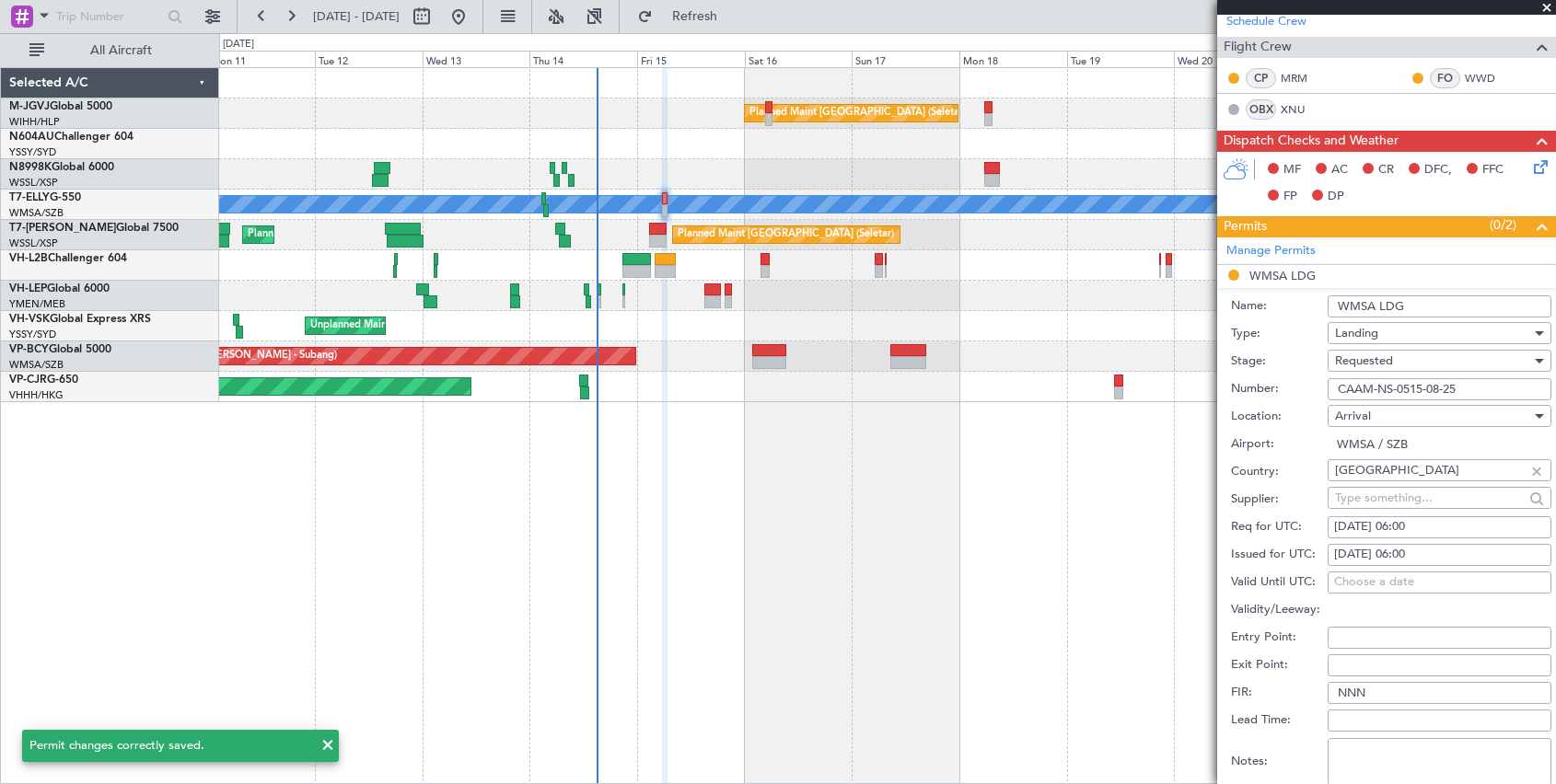
click at [1151, 365] on span "Requested" at bounding box center [1364, 360] width 58 height 17
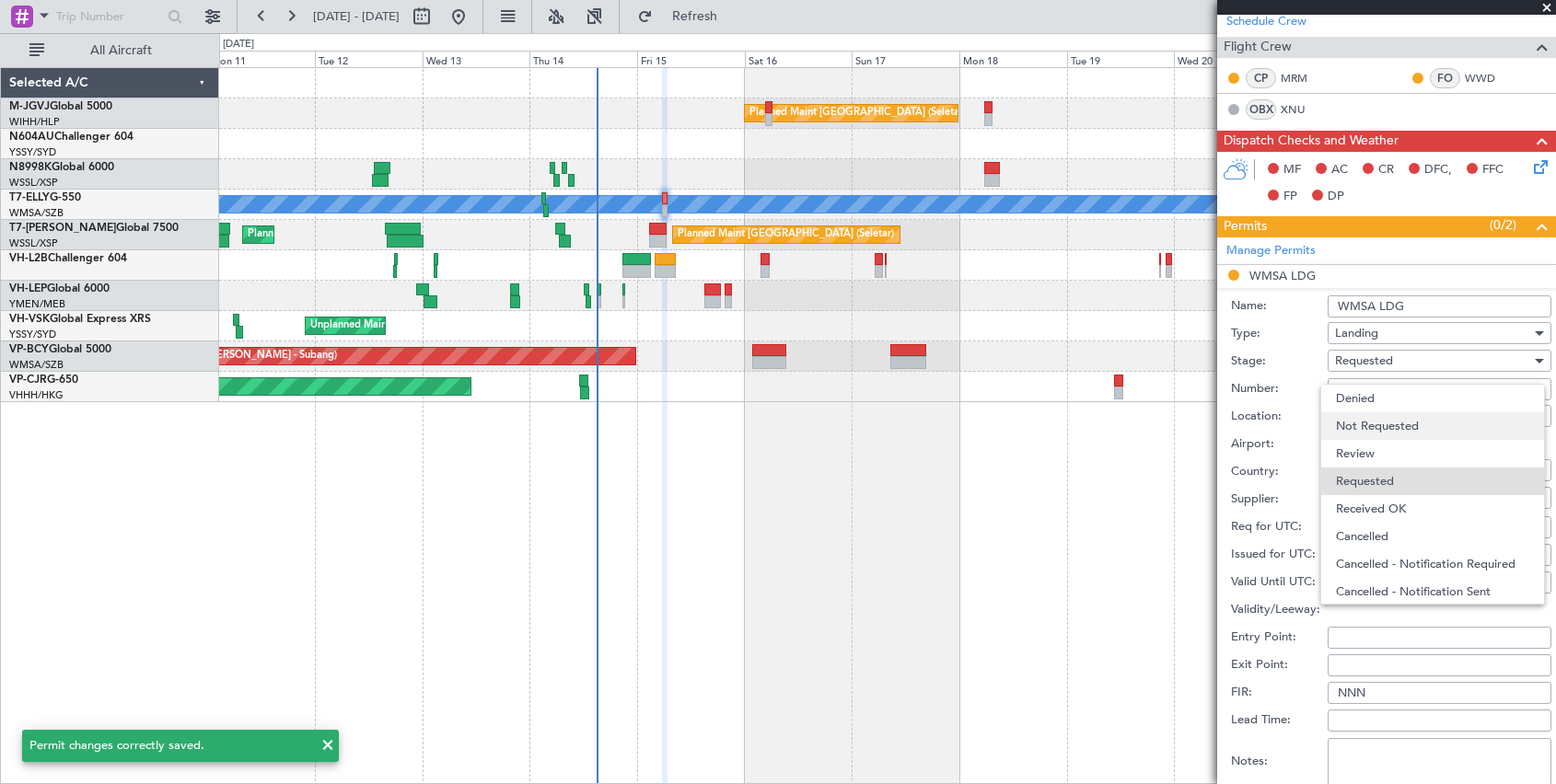
scroll to position [9, 0]
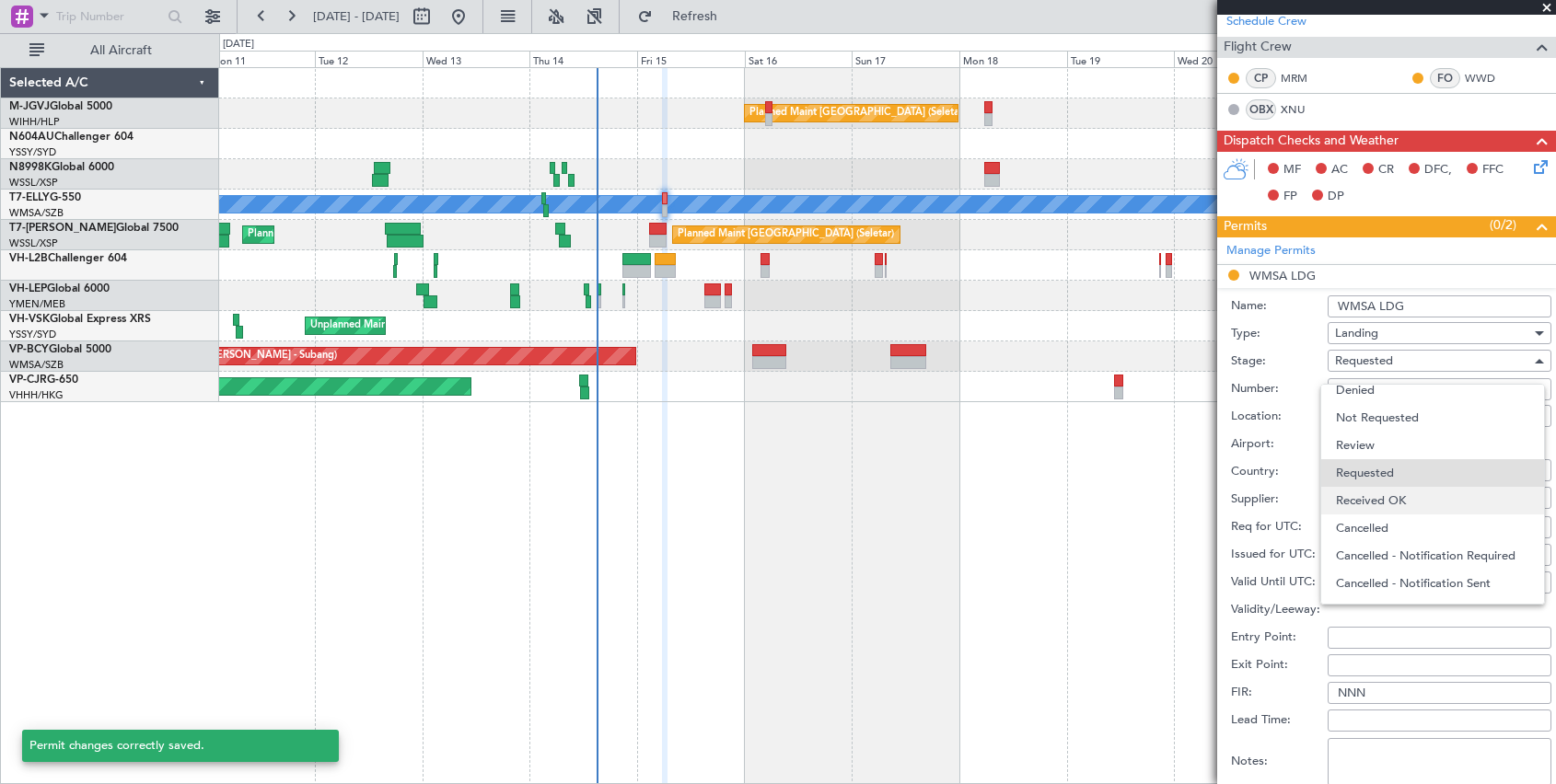
click at [1151, 506] on span "Received OK" at bounding box center [1432, 501] width 194 height 27
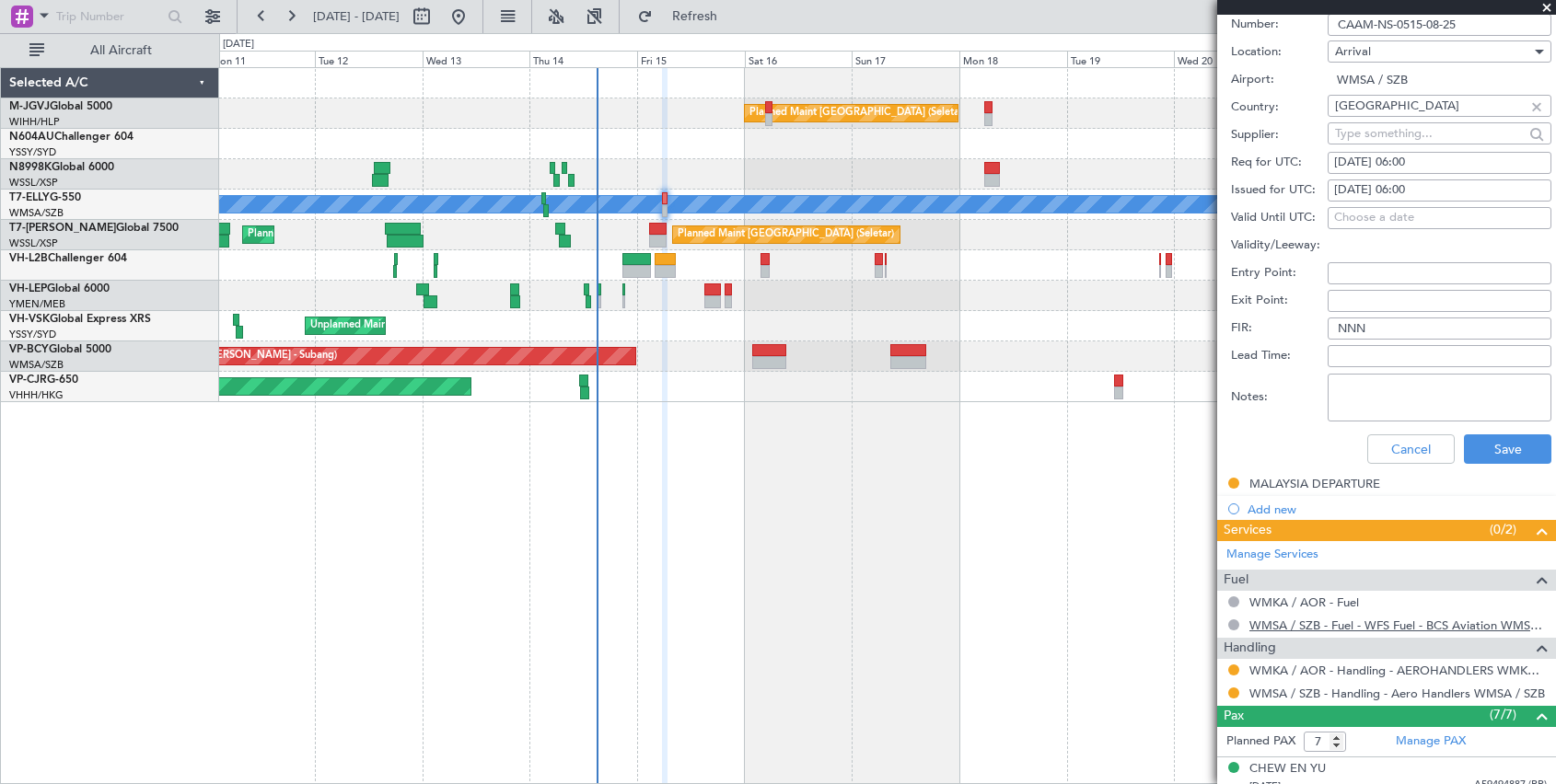
scroll to position [766, 0]
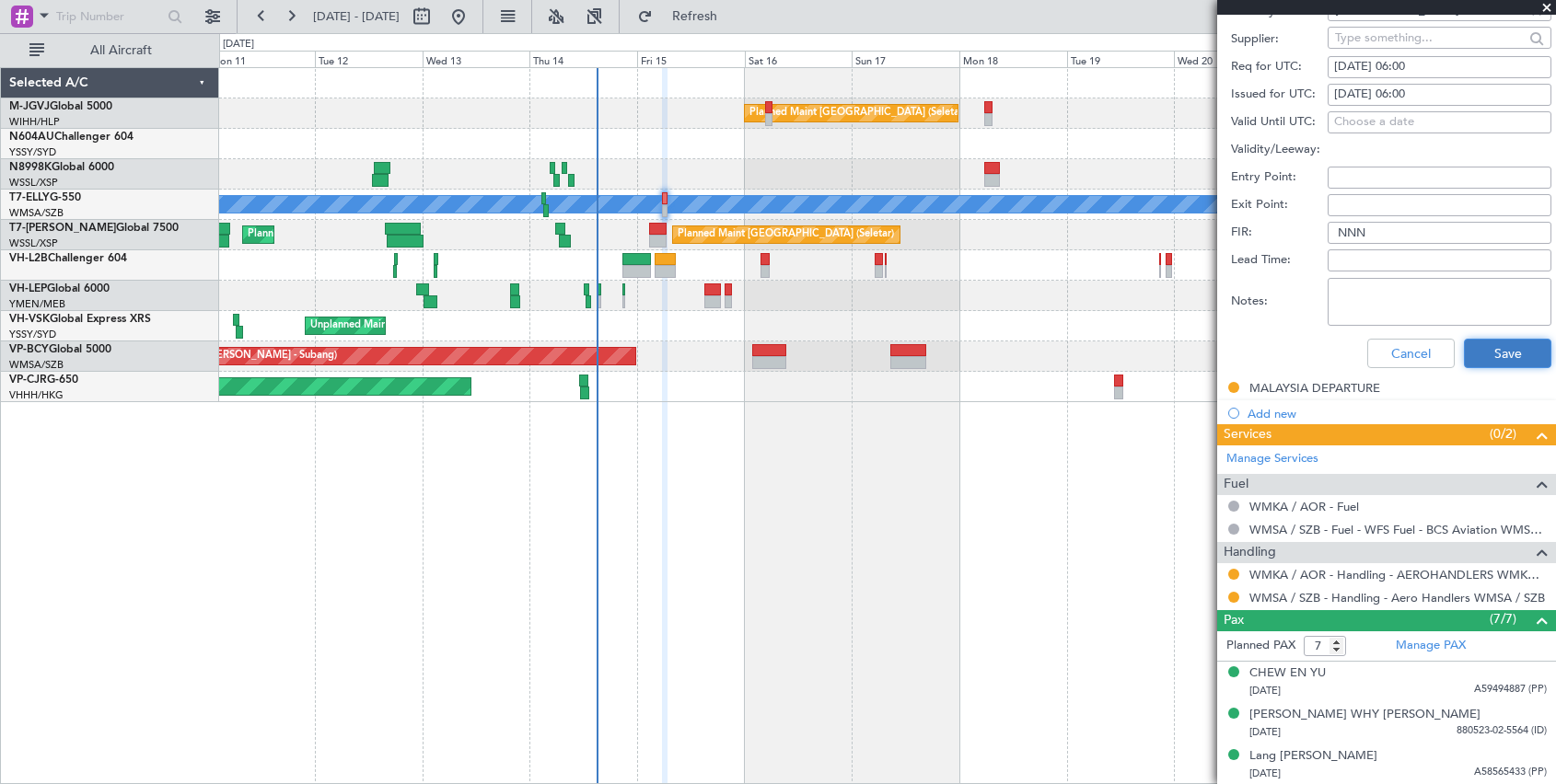
click at [1151, 356] on button "Save" at bounding box center [1507, 353] width 88 height 29
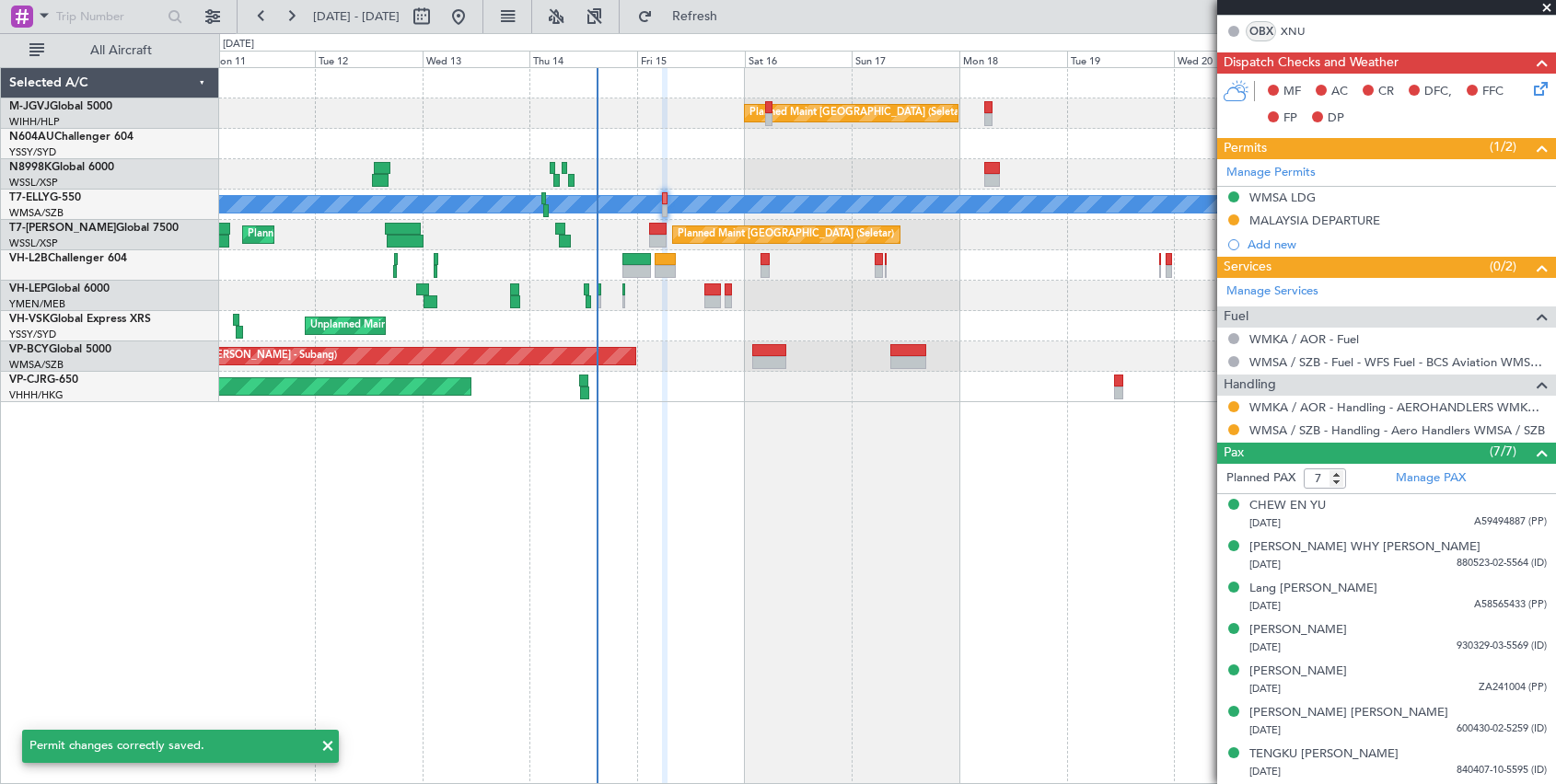
scroll to position [217, 0]
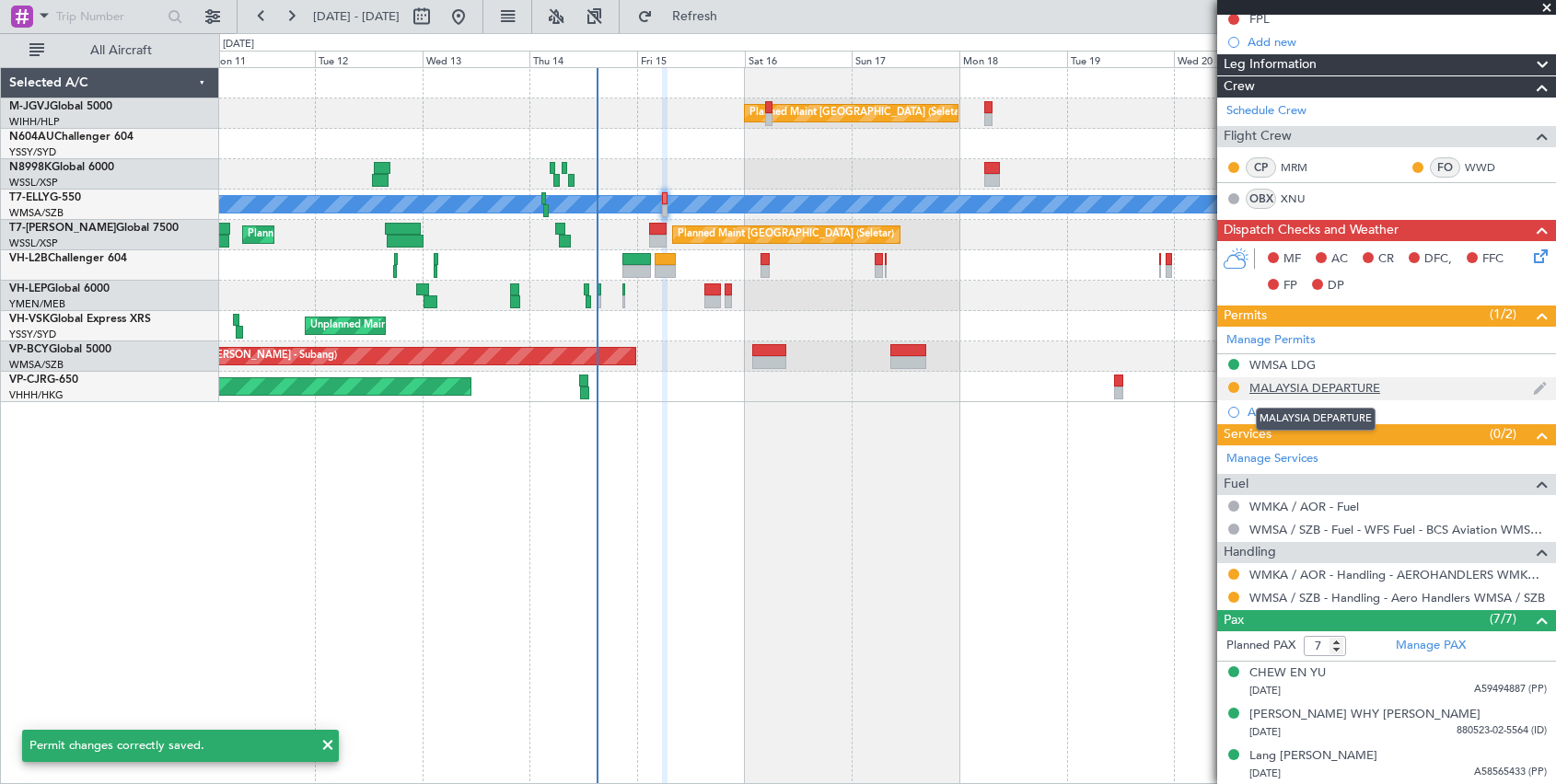
click at [1151, 385] on div "MALAYSIA DEPARTURE" at bounding box center [1315, 388] width 130 height 16
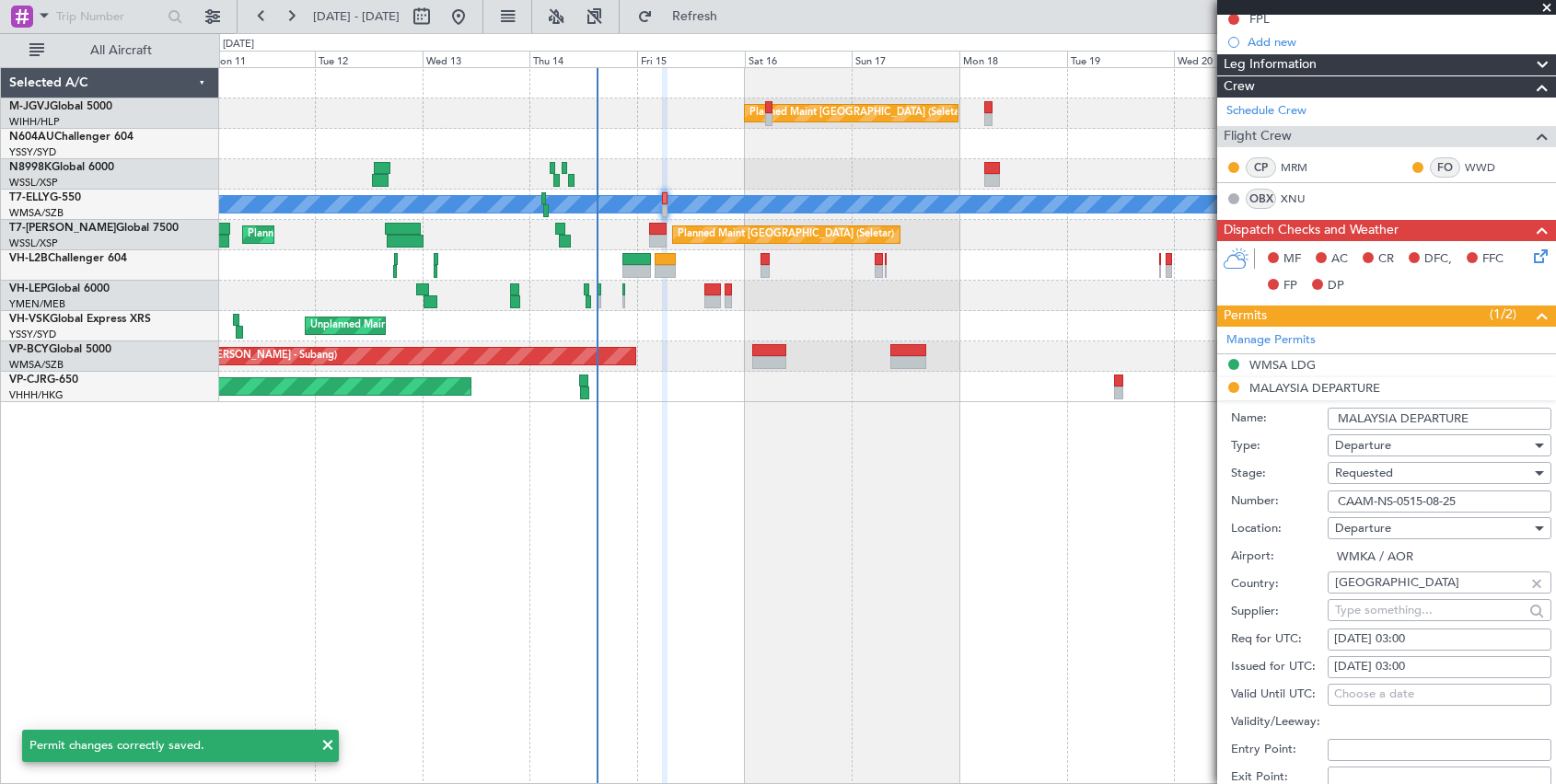
click at [1151, 626] on div "15/08/2025 03:00" at bounding box center [1439, 667] width 211 height 18
select select "8"
select select "2025"
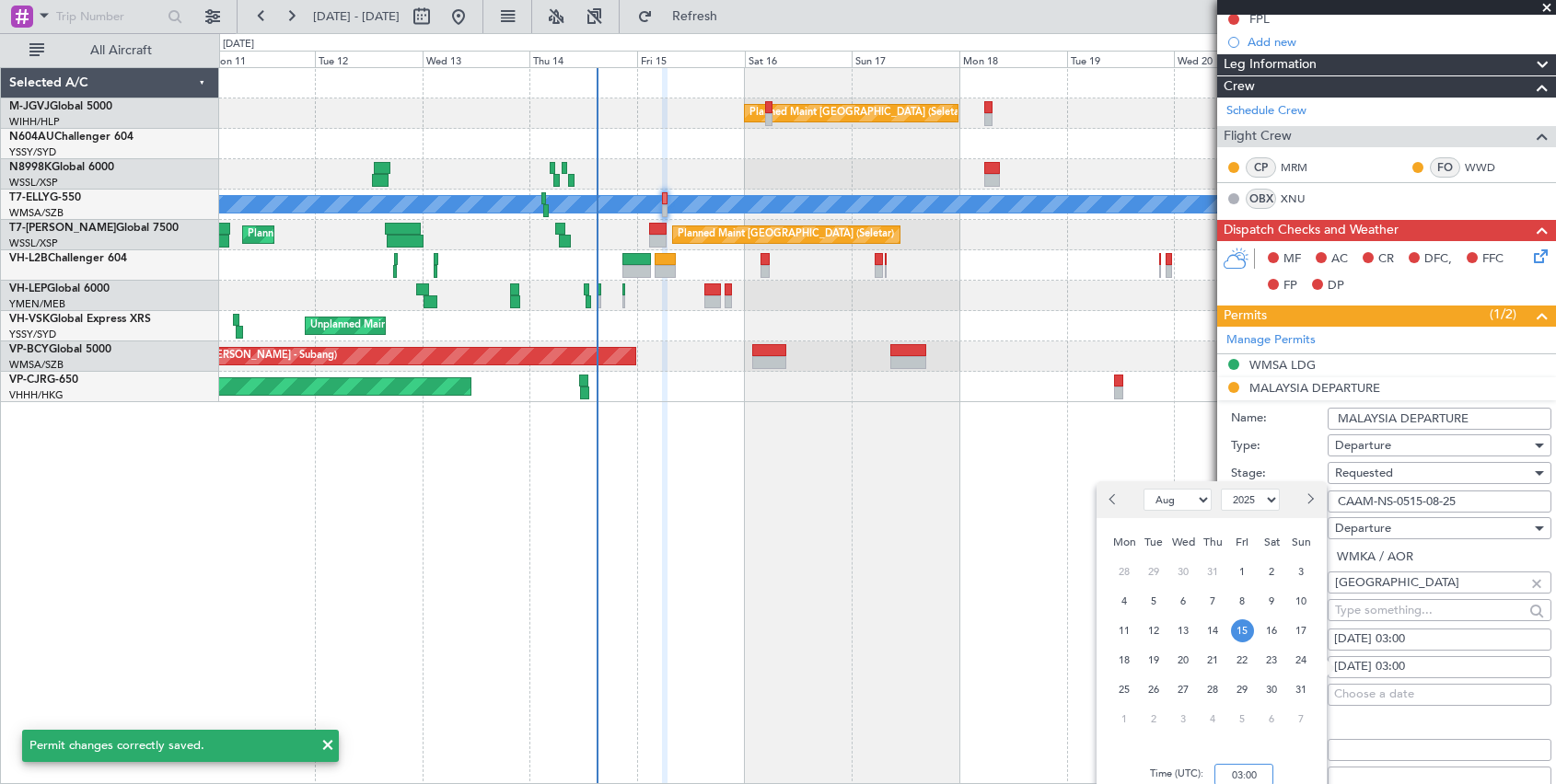
click at [1151, 626] on input "03:00" at bounding box center [1244, 774] width 59 height 22
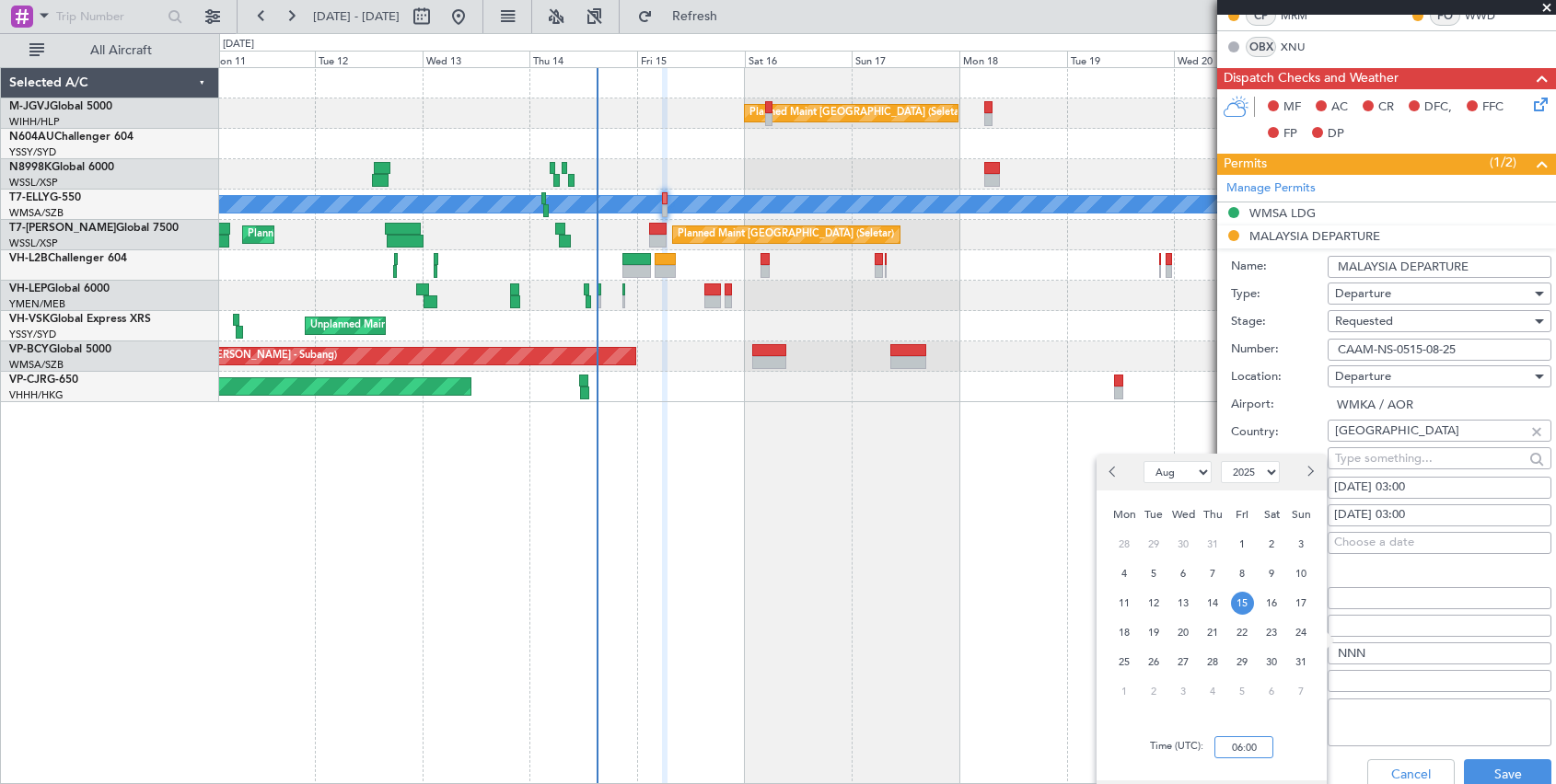
scroll to position [524, 0]
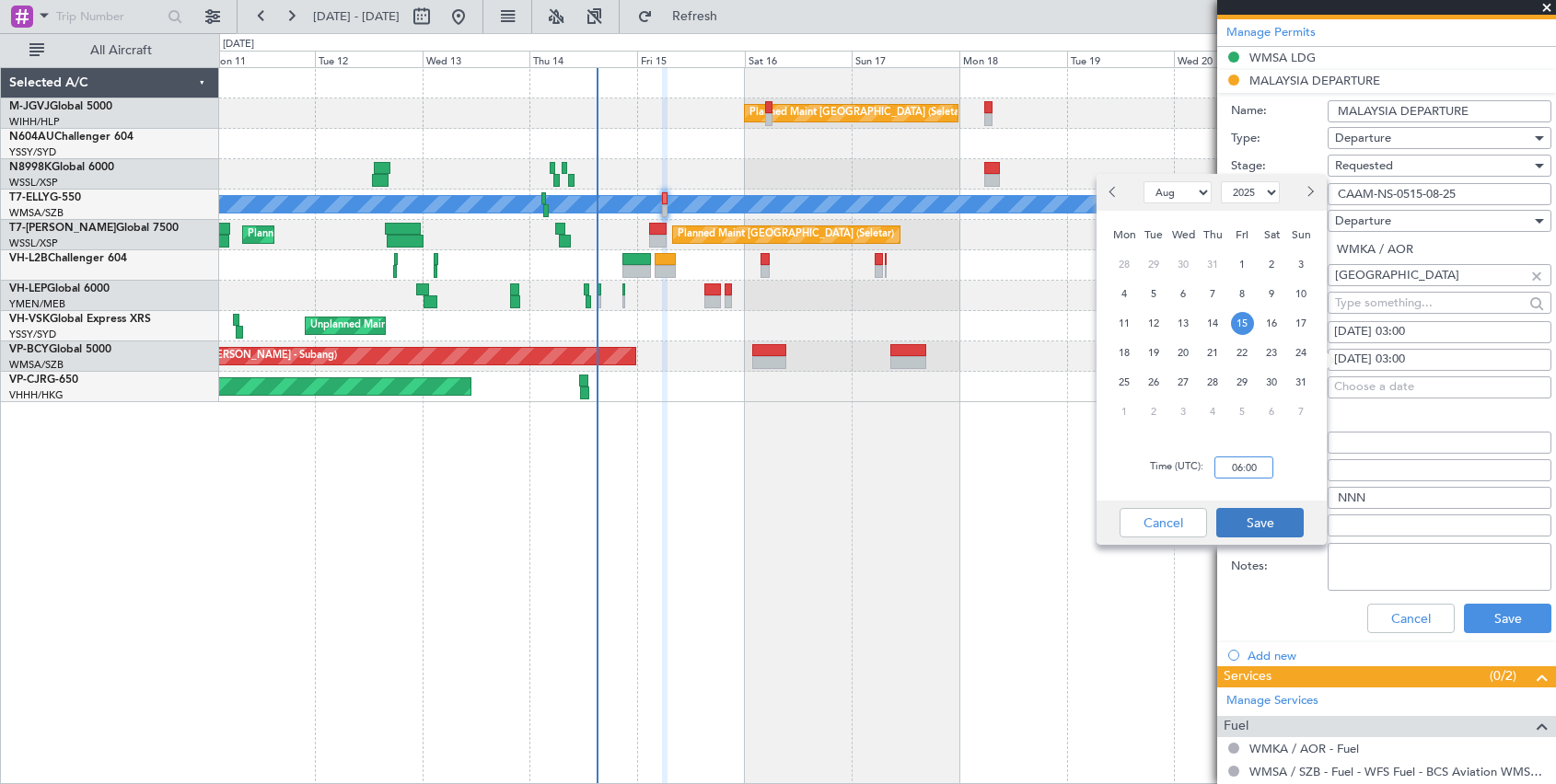
type input "06:00"
click at [1151, 512] on button "Save" at bounding box center [1260, 522] width 88 height 29
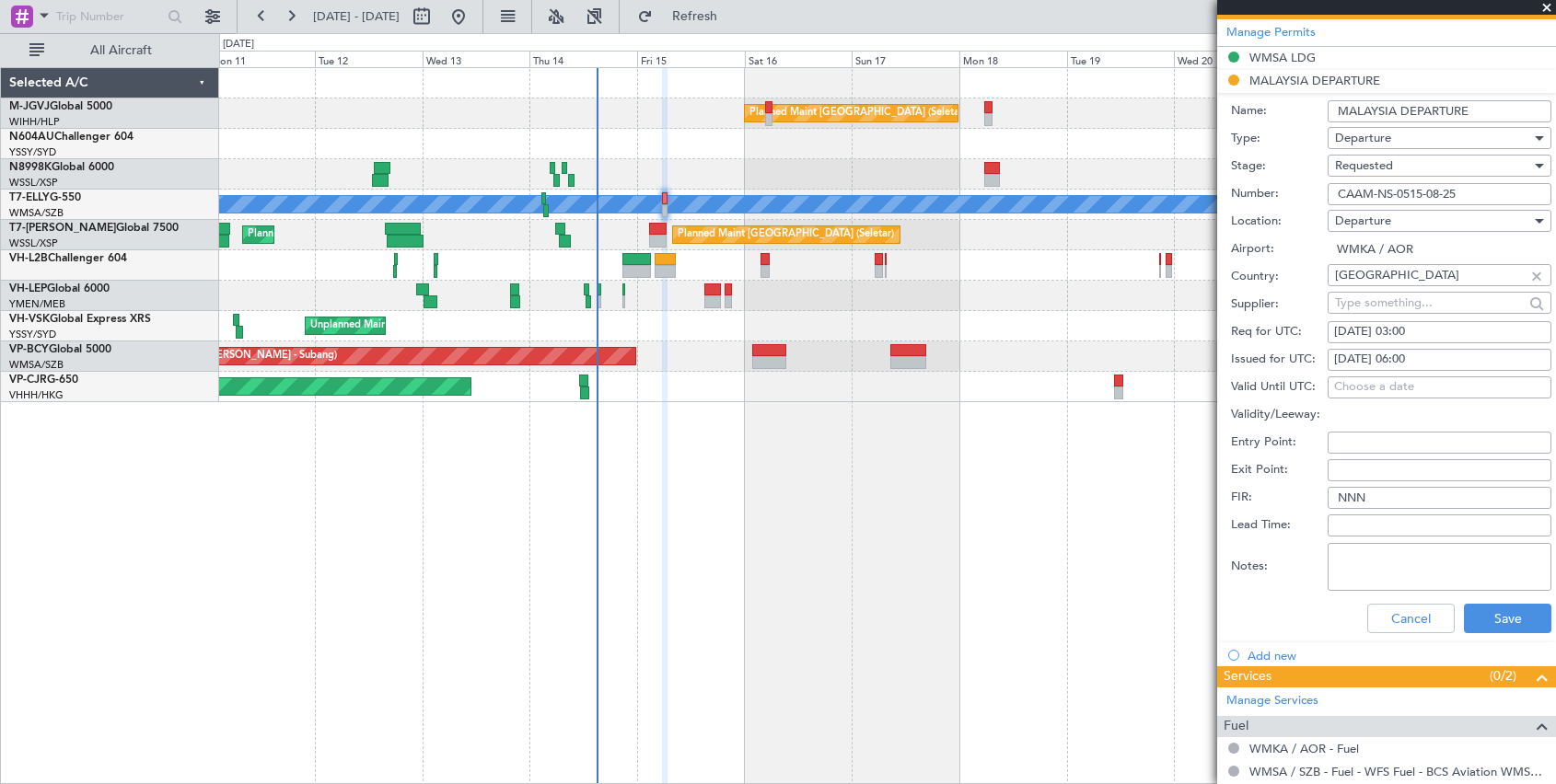
click at [1151, 330] on div "15/08/2025 03:00" at bounding box center [1439, 332] width 211 height 18
select select "8"
select select "2025"
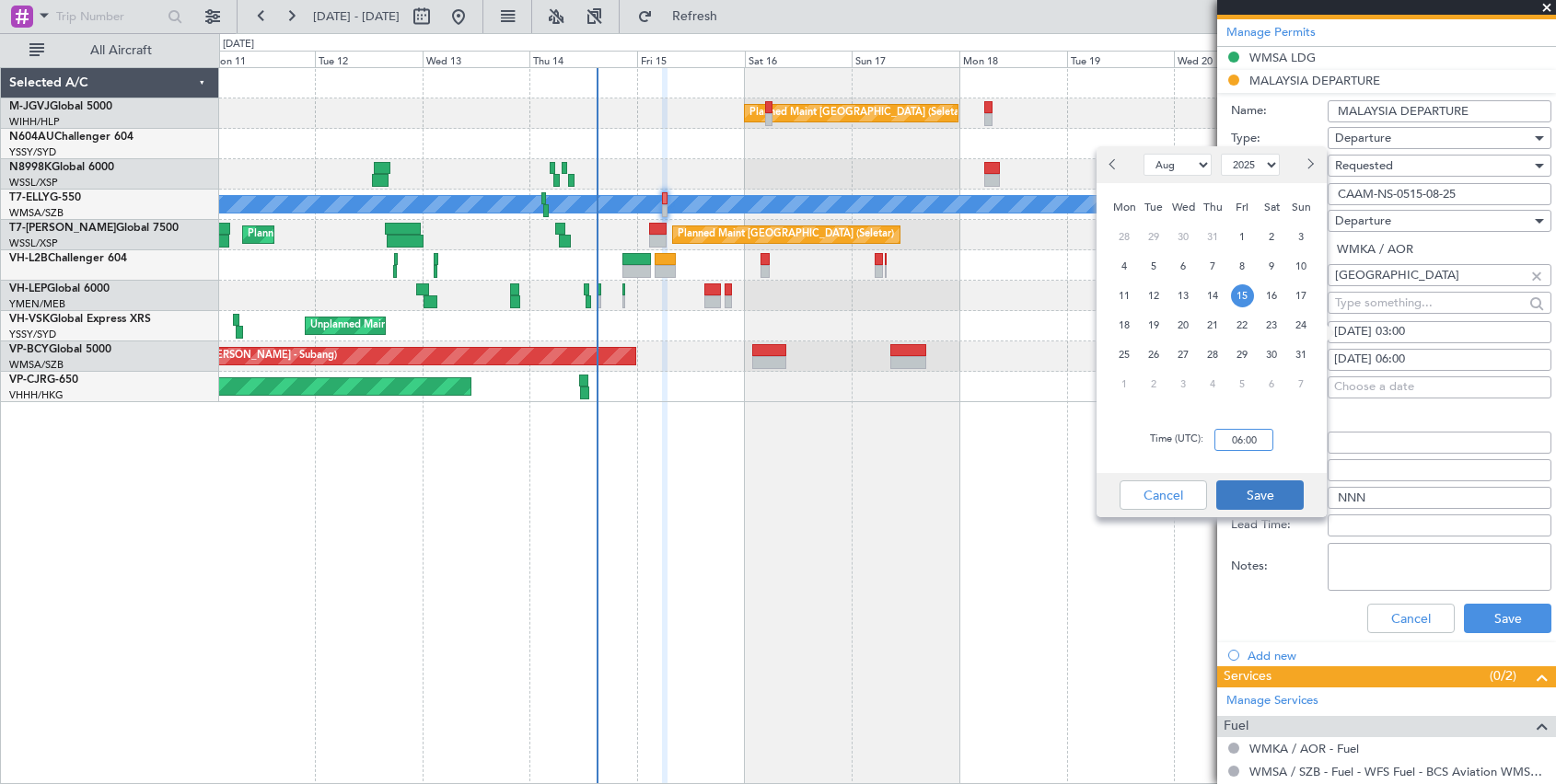
type input "06:00"
click at [1151, 498] on button "Save" at bounding box center [1260, 495] width 88 height 29
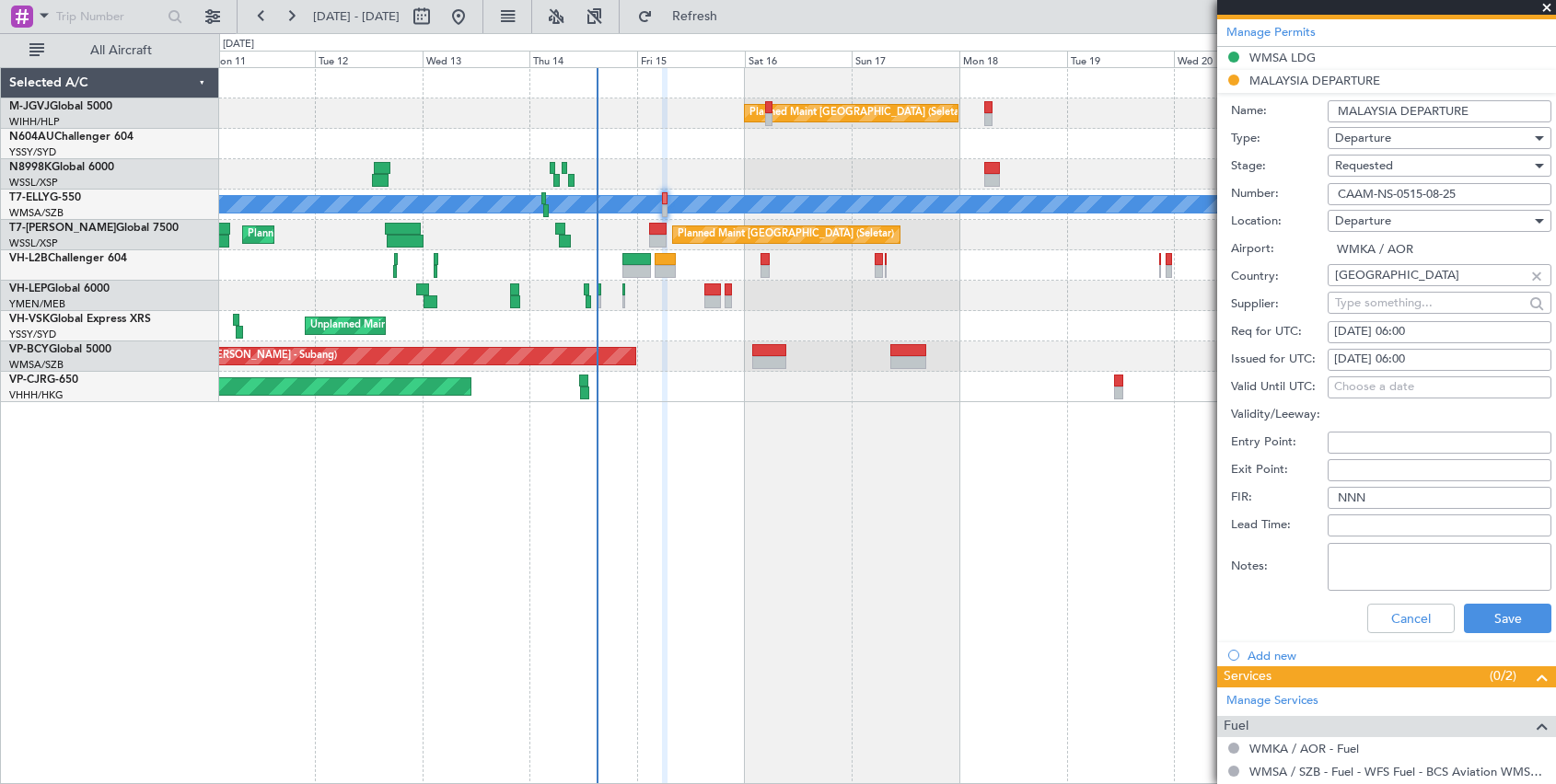
click at [1151, 162] on span "Requested" at bounding box center [1364, 165] width 58 height 17
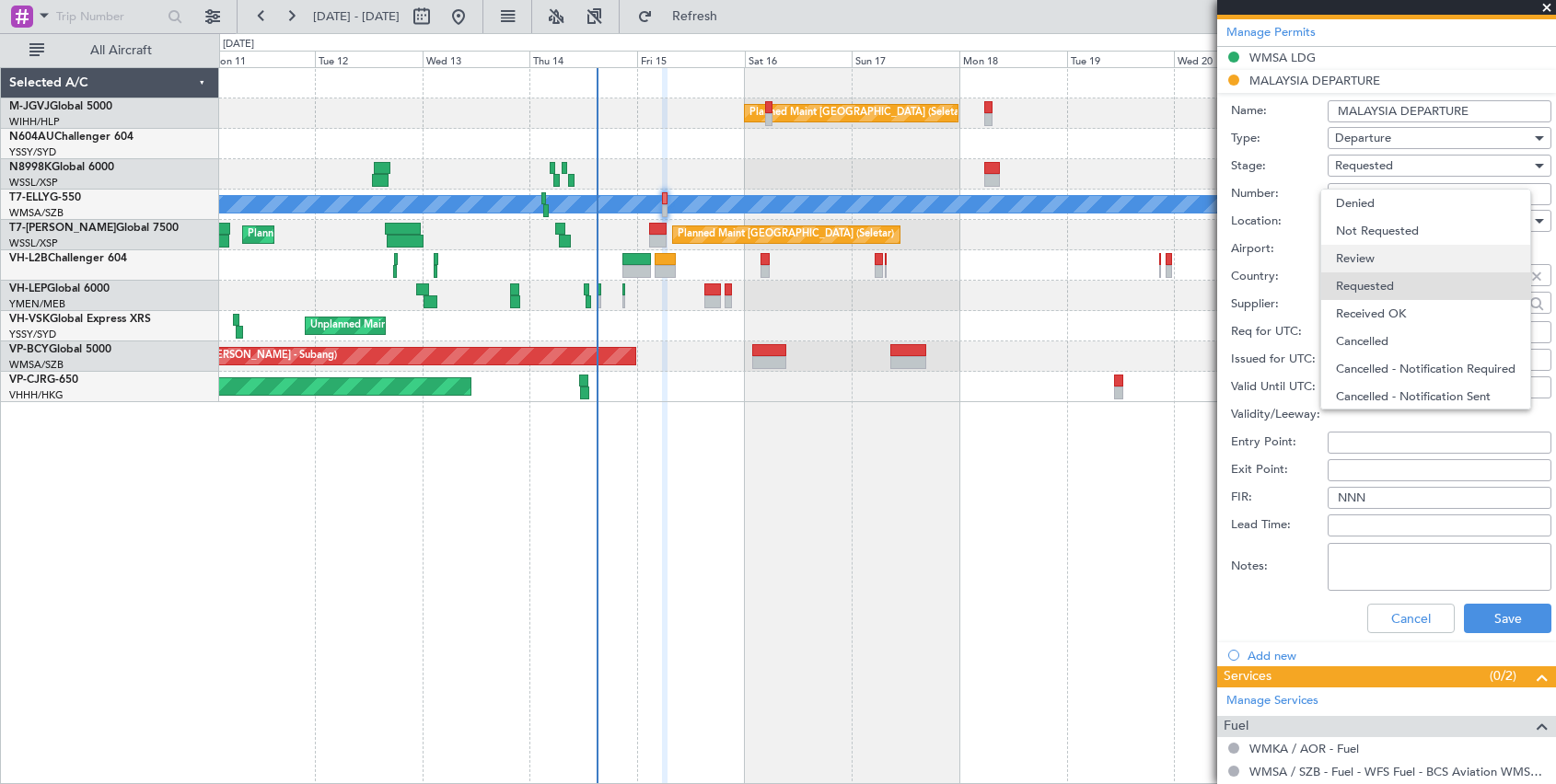
scroll to position [9, 0]
click at [1151, 306] on span "Received OK" at bounding box center [1432, 305] width 194 height 27
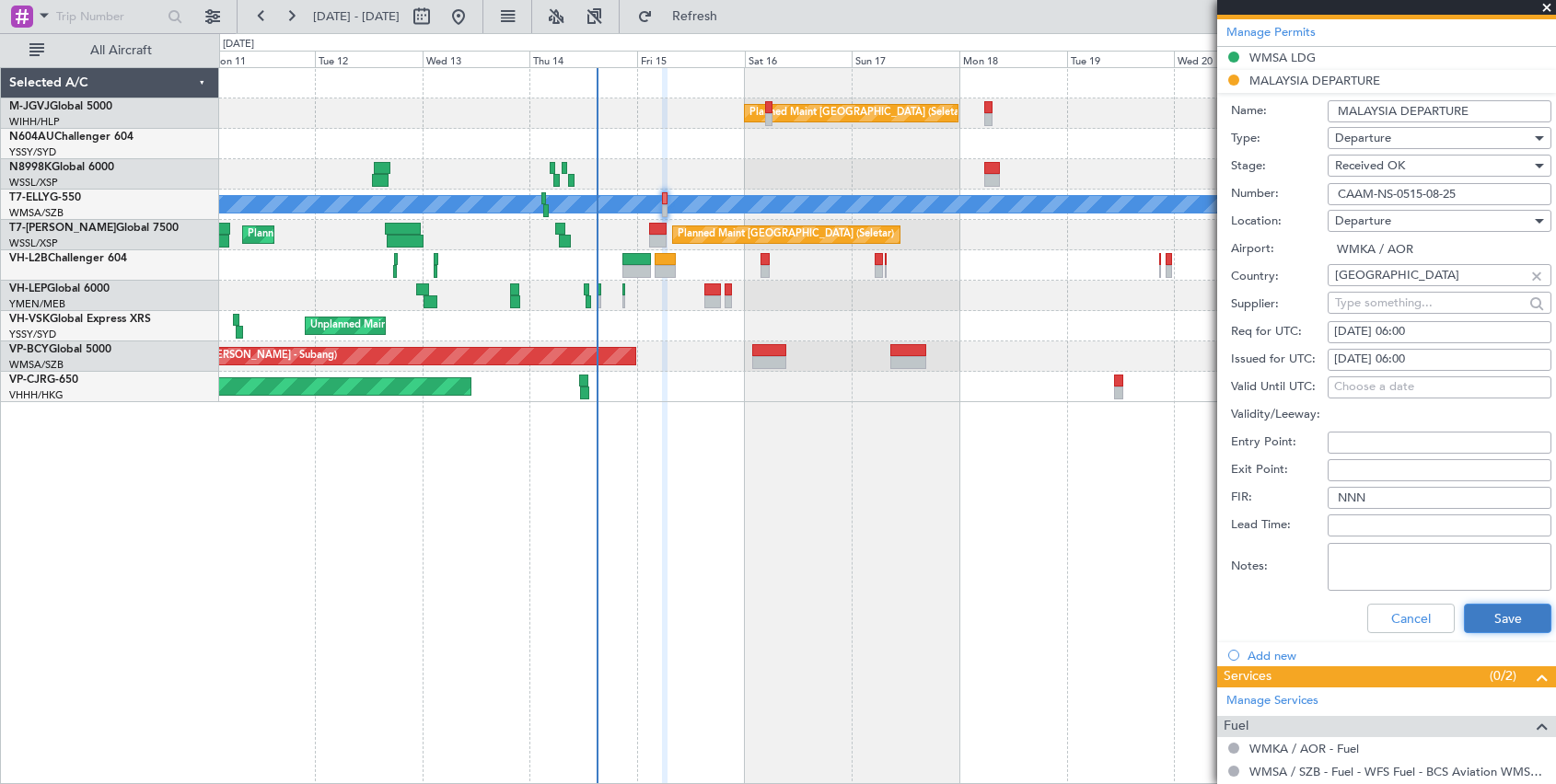
click at [1151, 626] on button "Save" at bounding box center [1507, 619] width 88 height 29
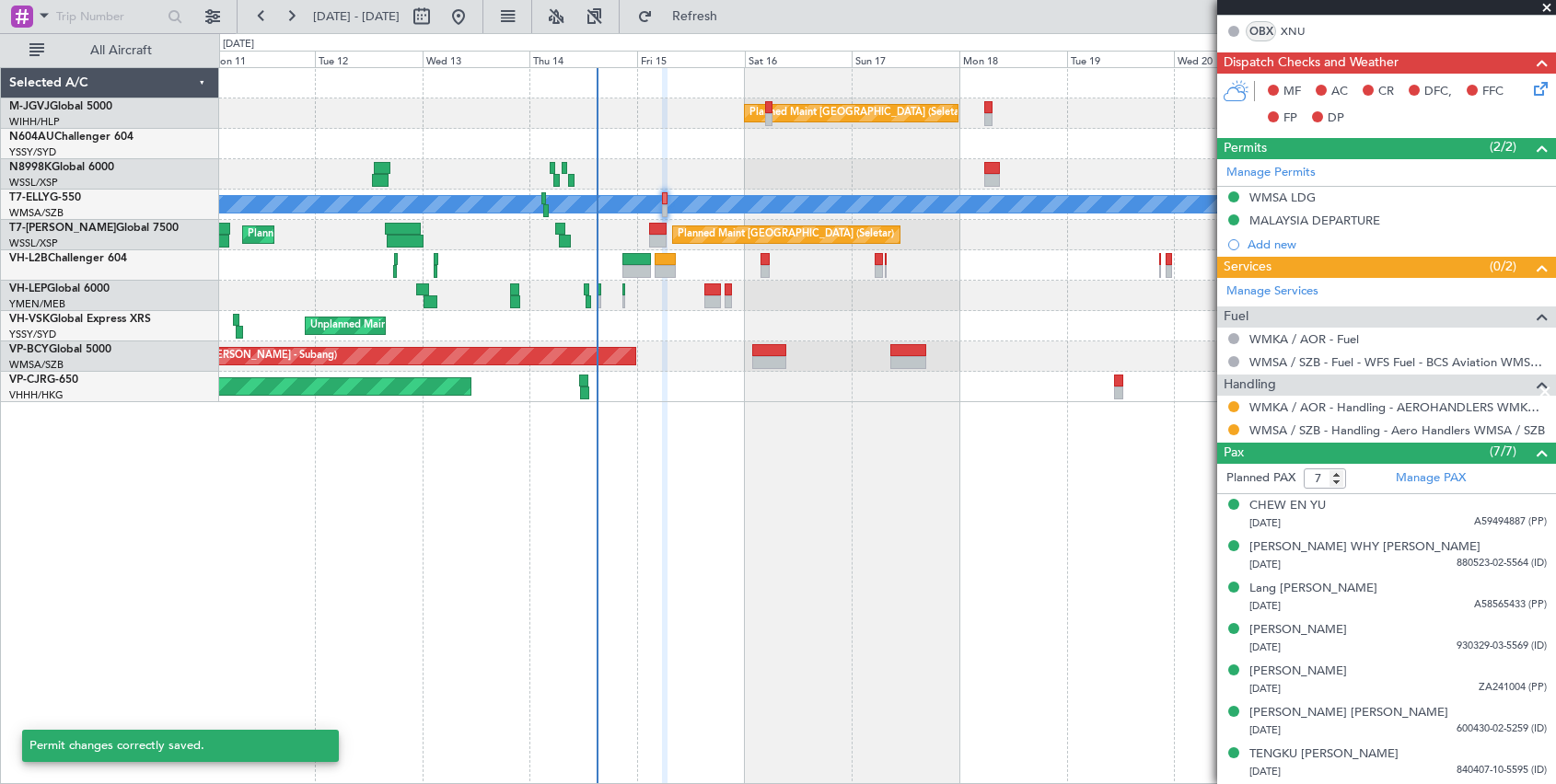
scroll to position [384, 0]
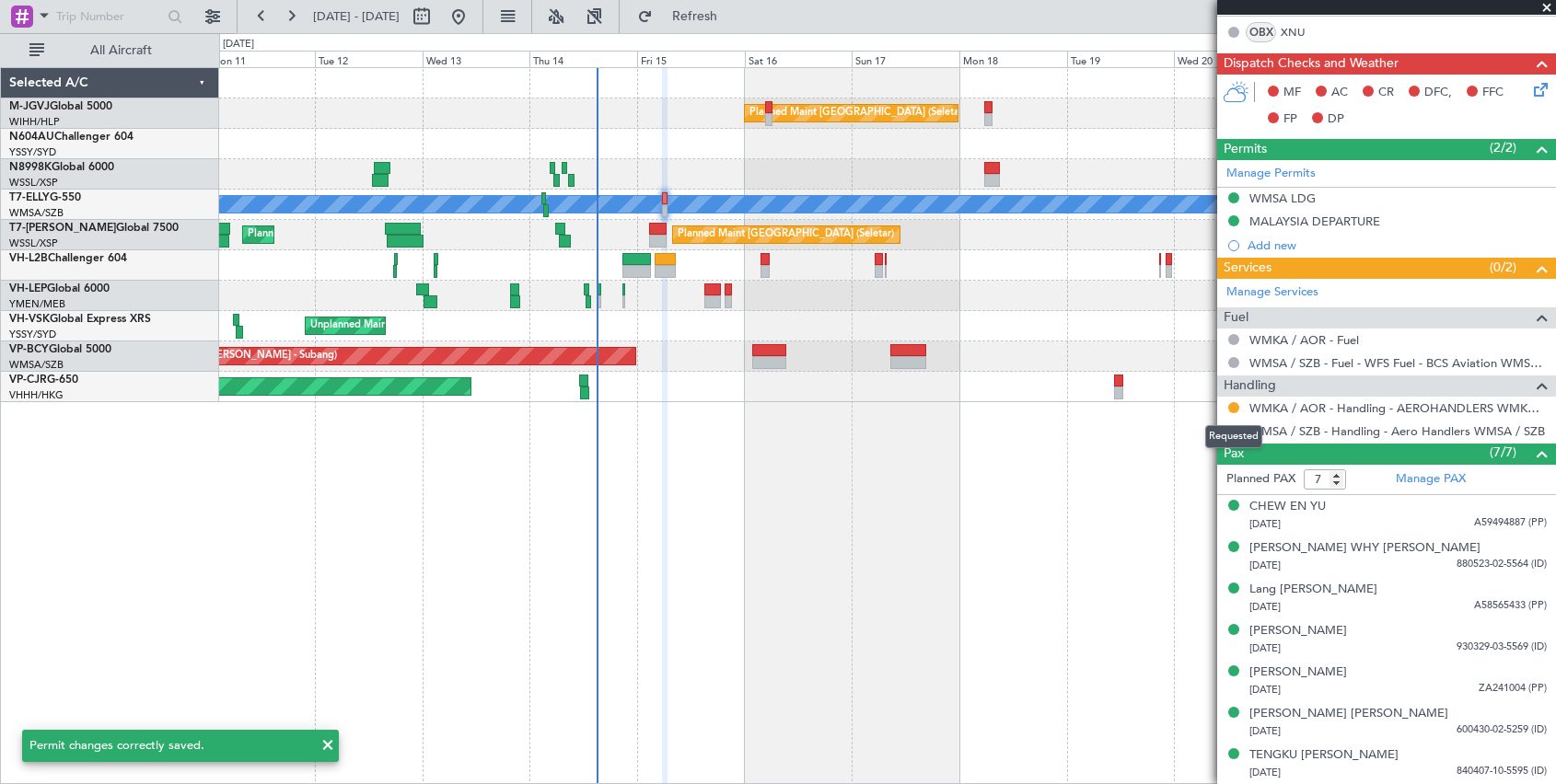
drag, startPoint x: 1230, startPoint y: 409, endPoint x: 1221, endPoint y: 414, distance: 10.3
click at [1151, 406] on button at bounding box center [1233, 407] width 11 height 11
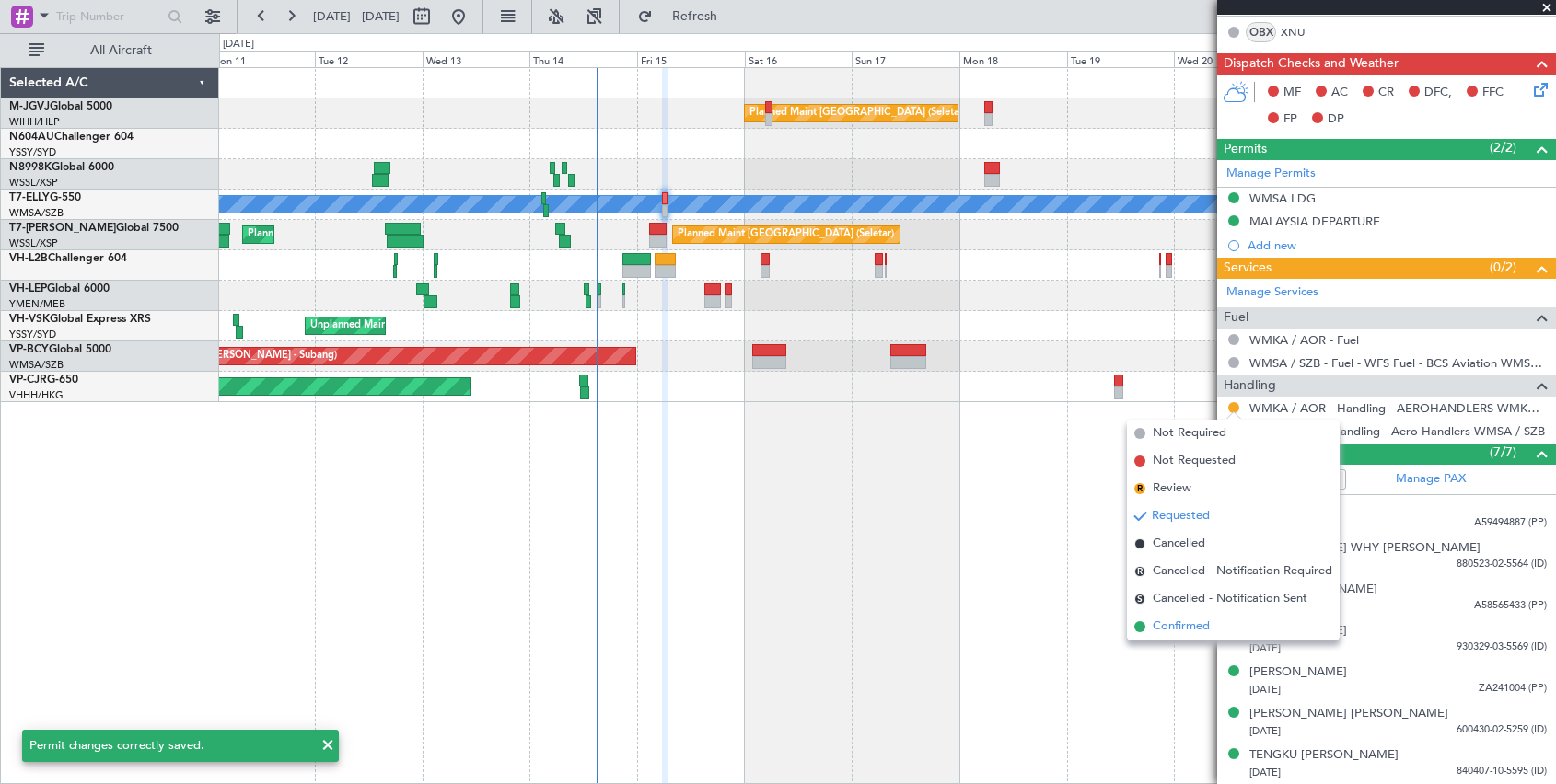
click at [1151, 626] on span "Confirmed" at bounding box center [1181, 626] width 57 height 18
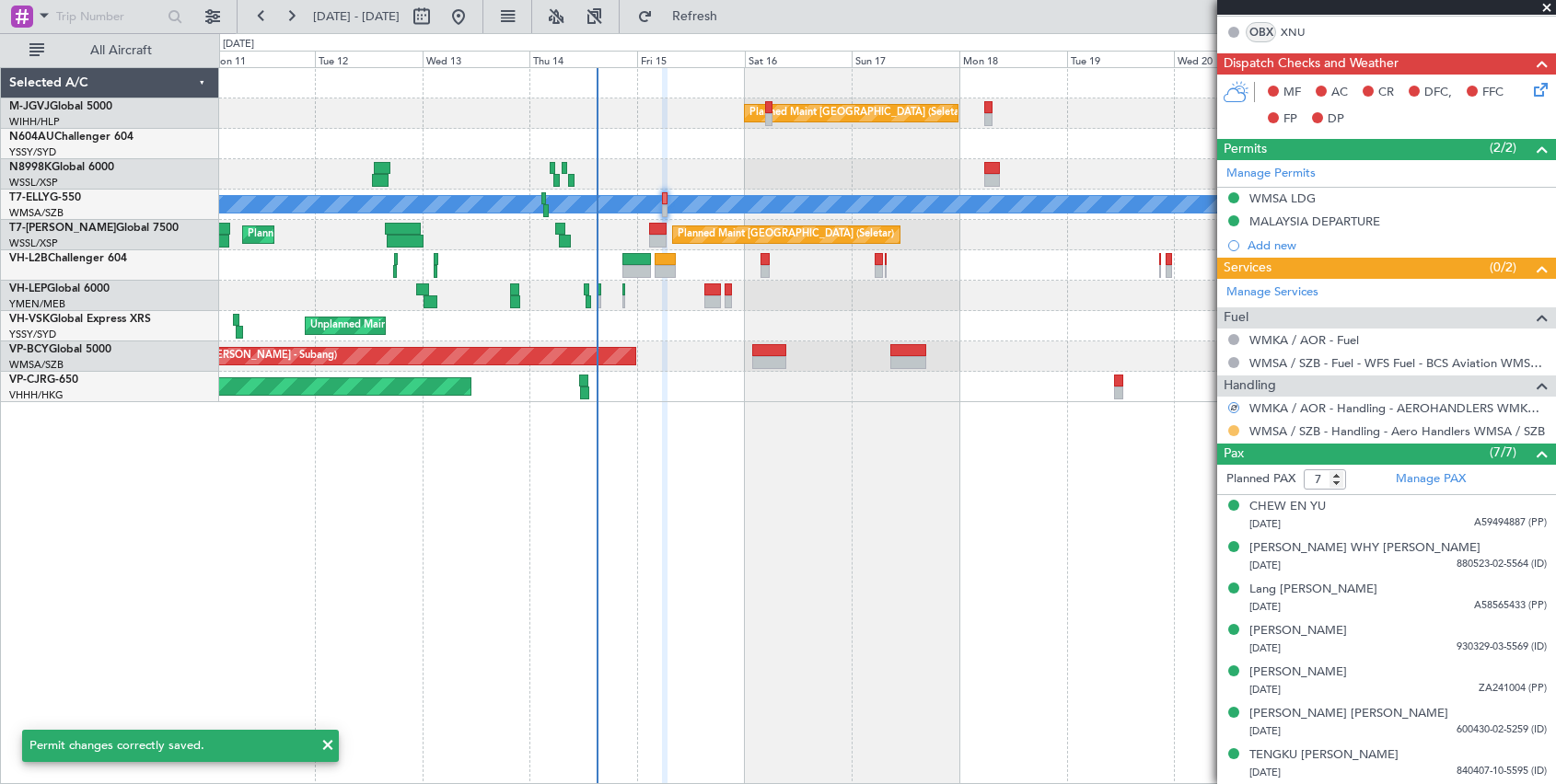
click at [1151, 428] on button at bounding box center [1233, 430] width 11 height 11
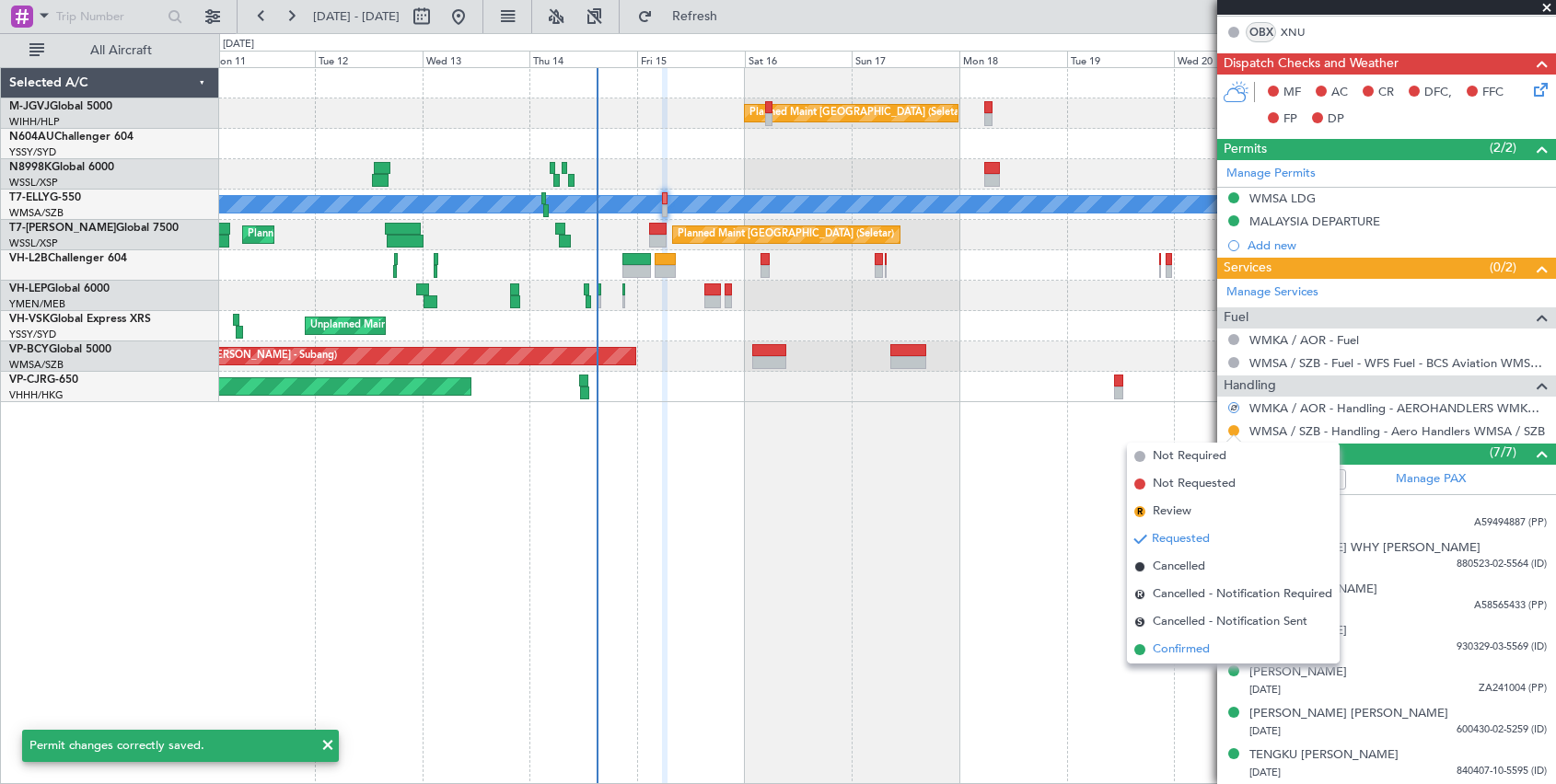
click at [1151, 626] on span "Confirmed" at bounding box center [1181, 650] width 57 height 18
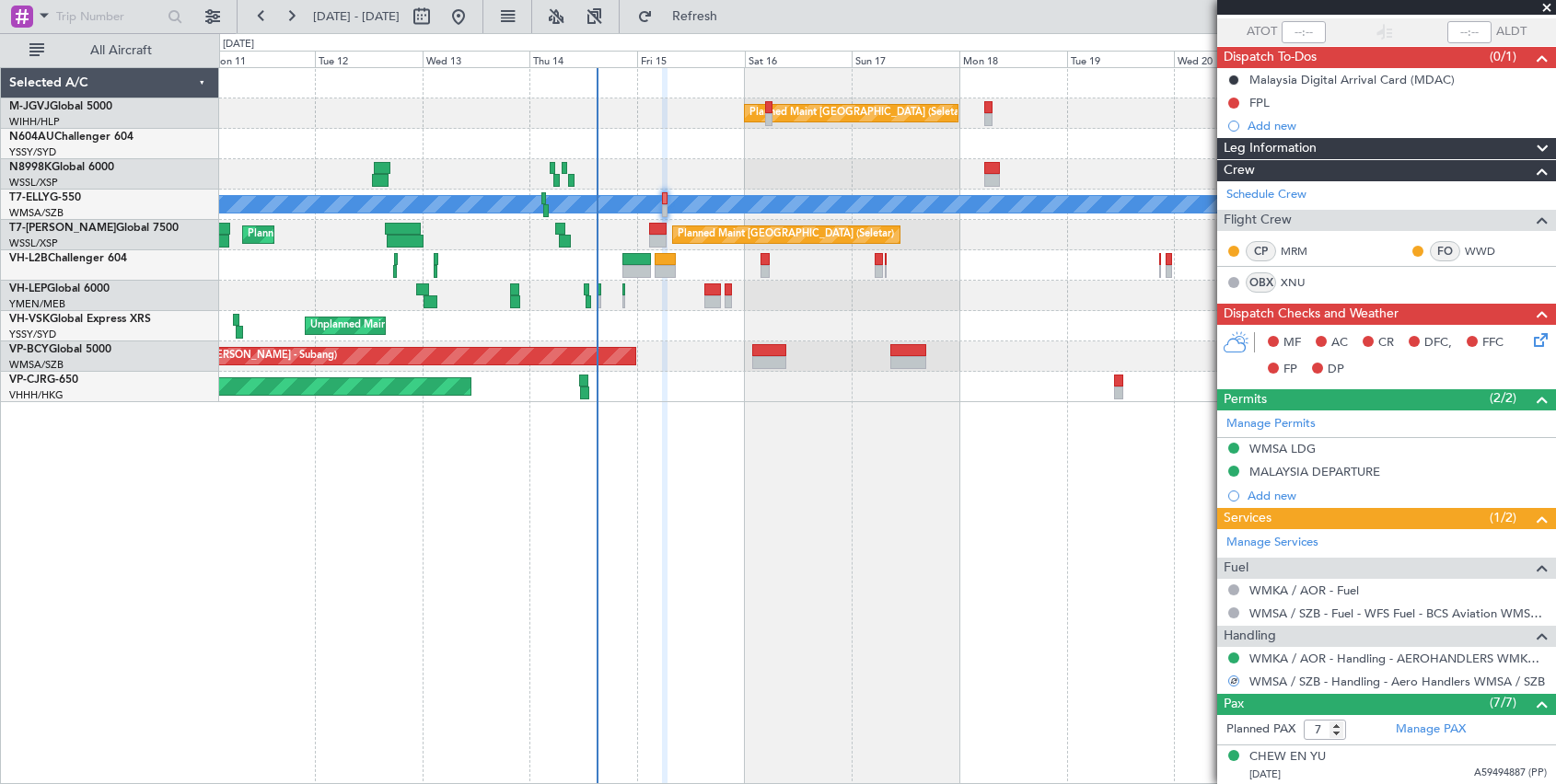
scroll to position [0, 0]
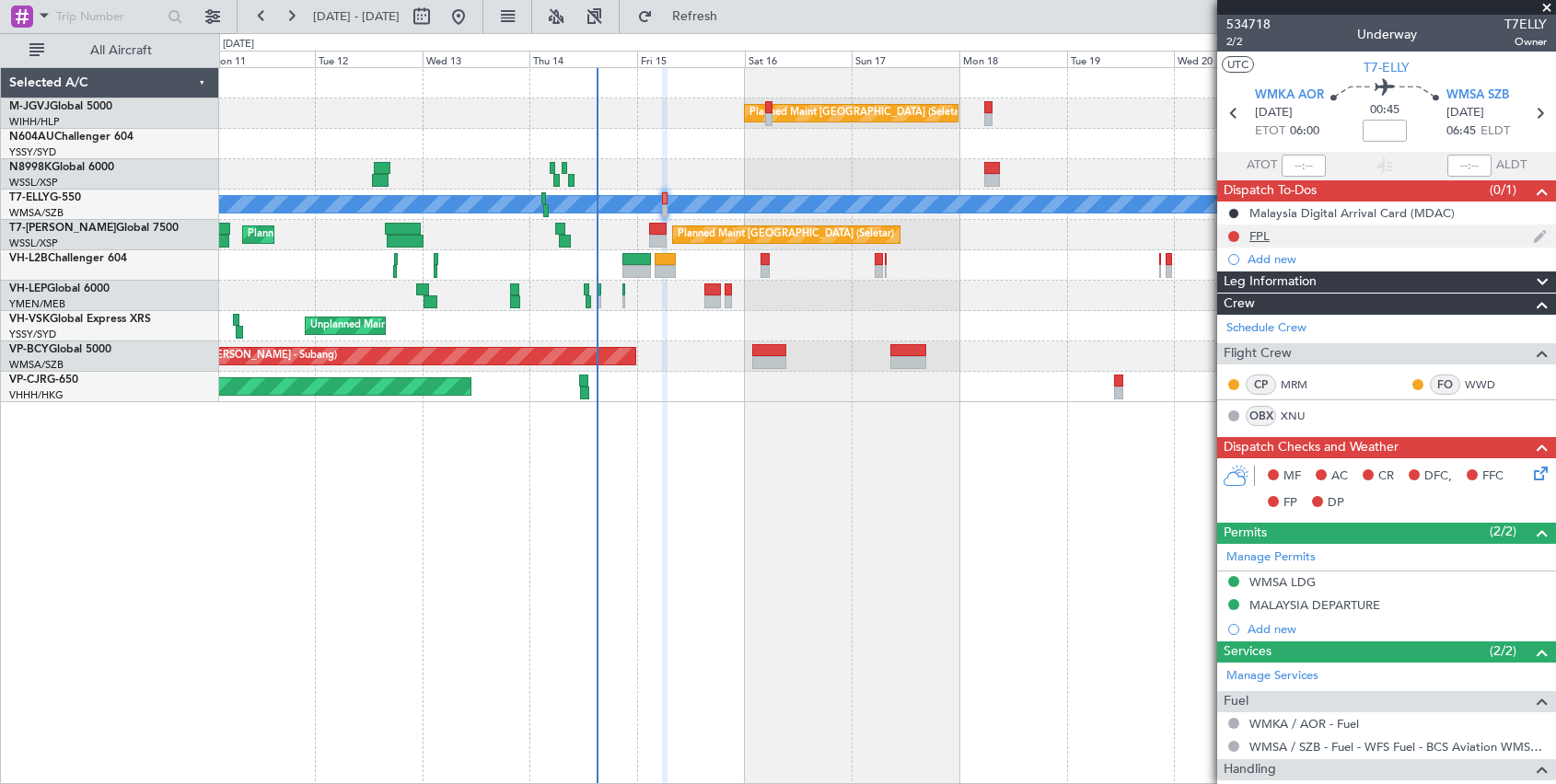
click at [1151, 237] on div "FPL" at bounding box center [1259, 236] width 20 height 16
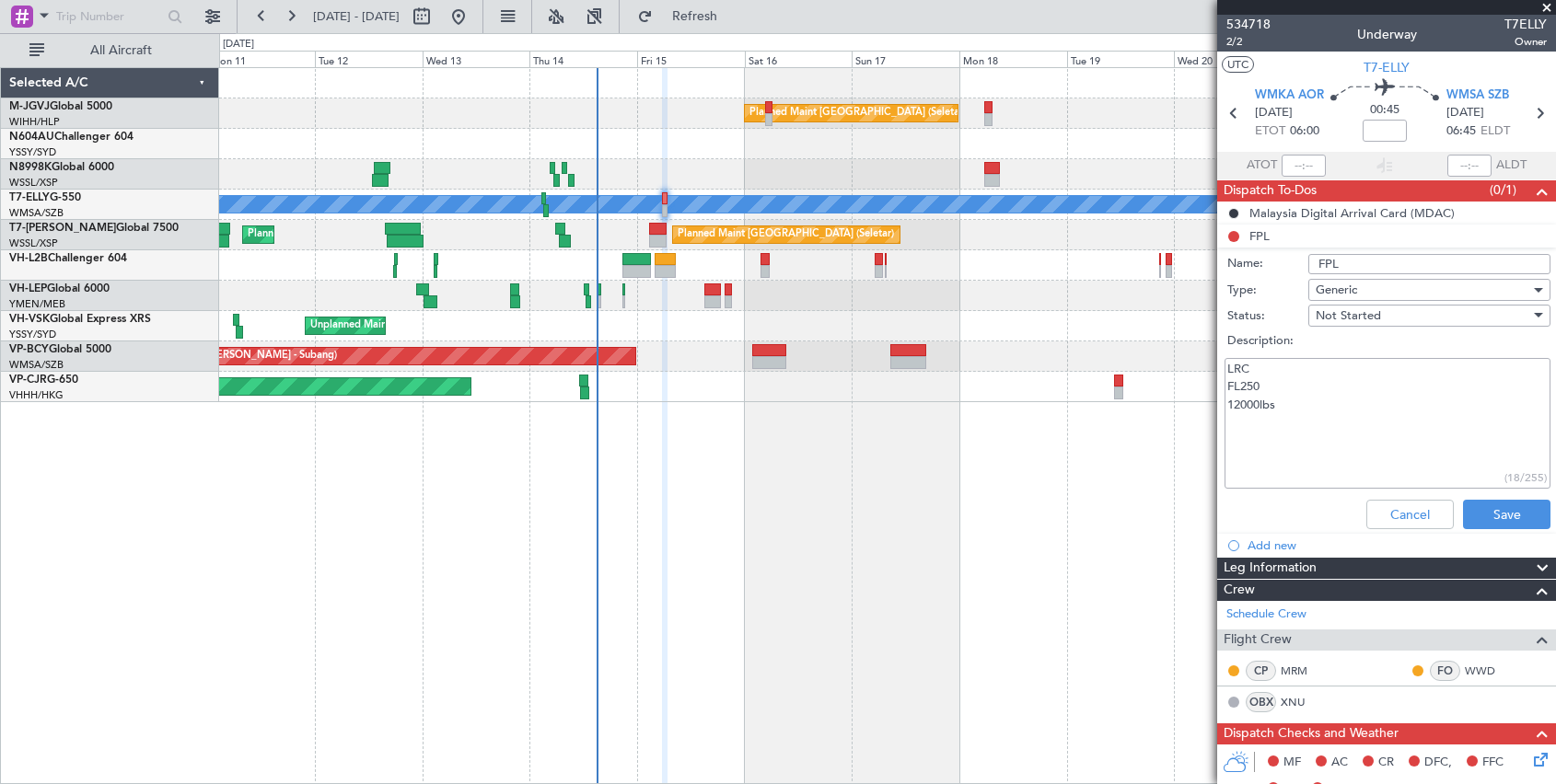
click at [1151, 313] on span "Not Started" at bounding box center [1348, 315] width 65 height 17
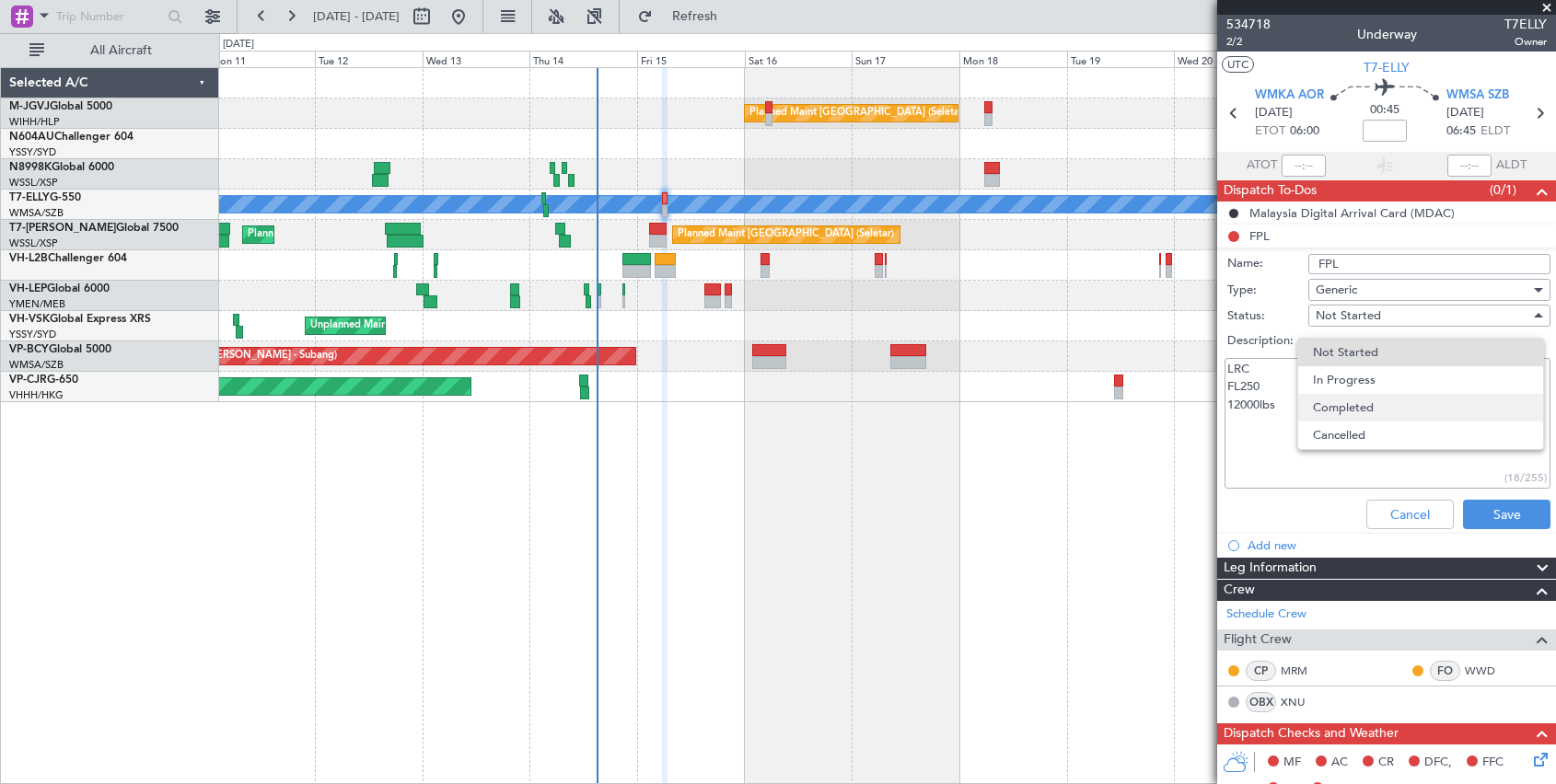
click at [1151, 417] on span "Completed" at bounding box center [1420, 408] width 215 height 27
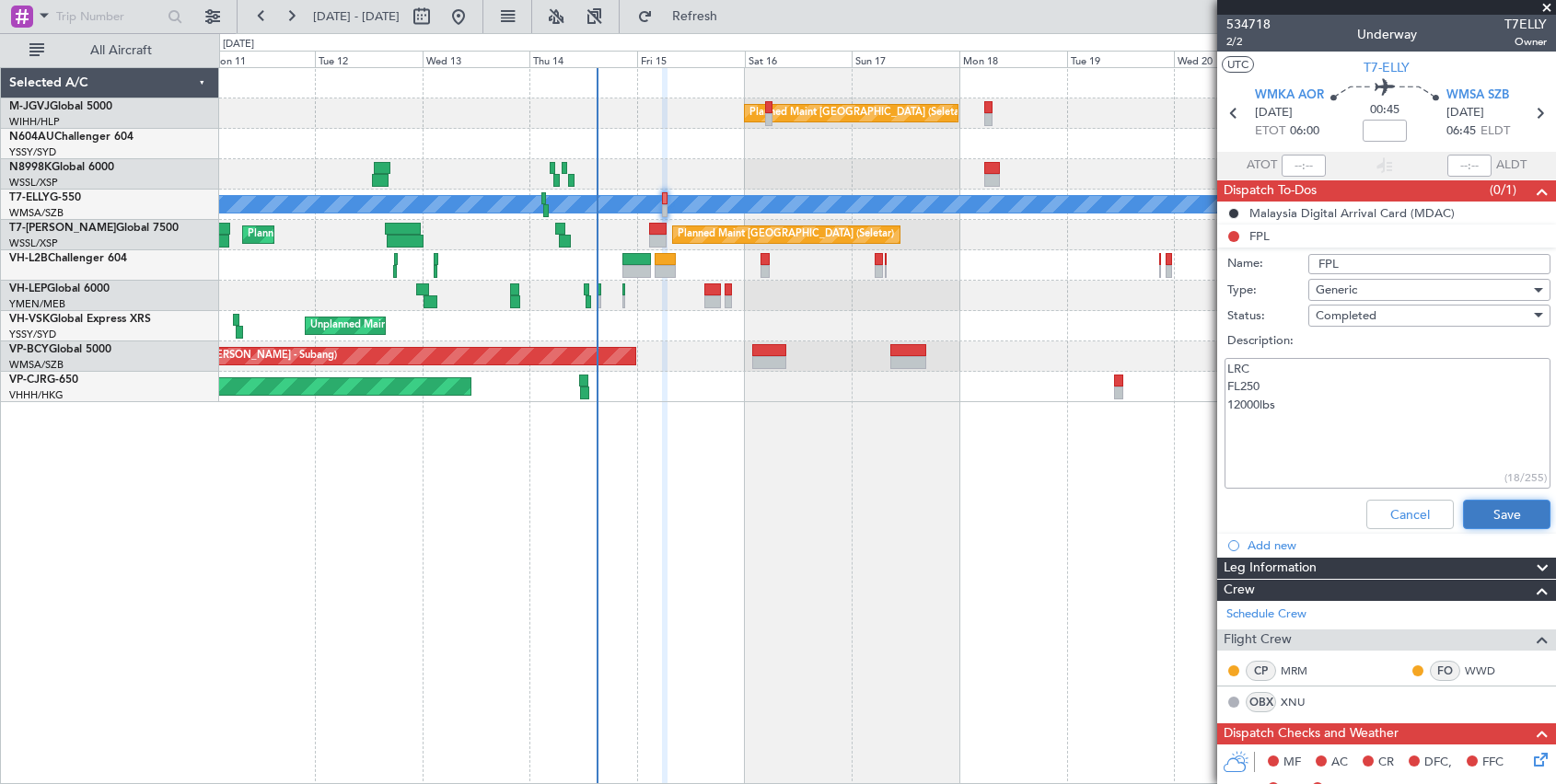
click at [1151, 517] on button "Save" at bounding box center [1506, 515] width 88 height 29
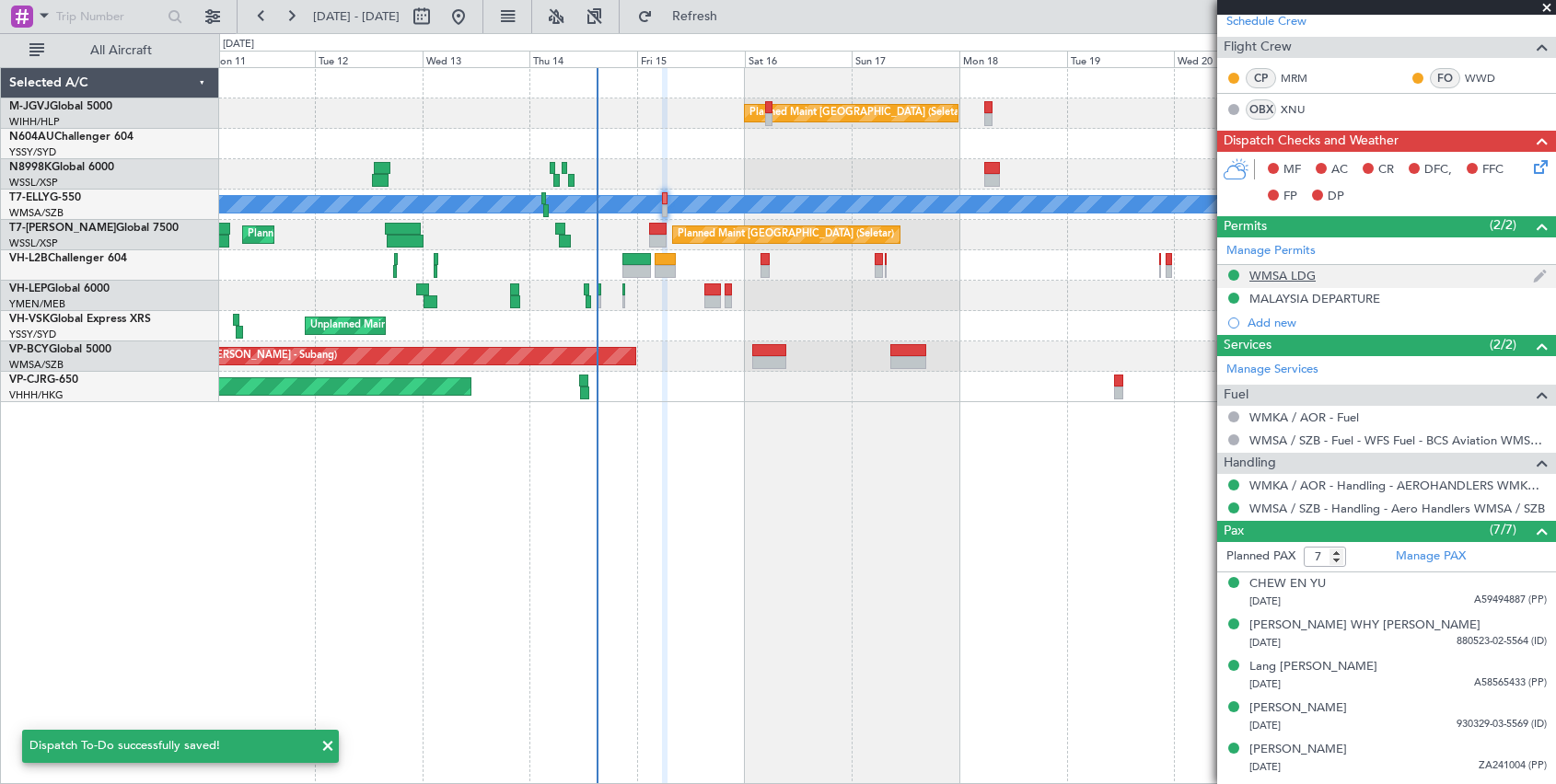
scroll to position [20, 0]
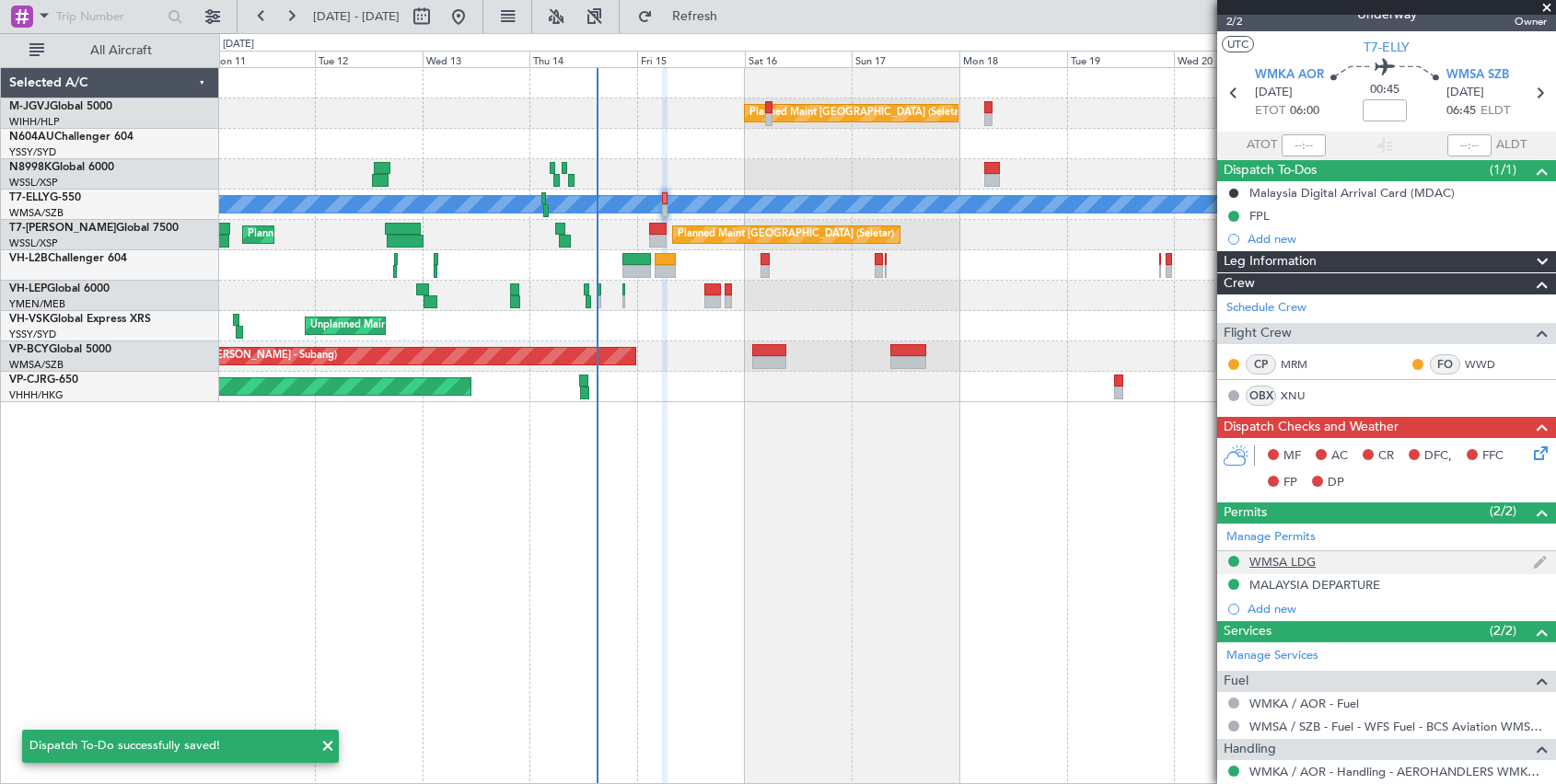
click at [1151, 556] on div "WMSA LDG" at bounding box center [1387, 563] width 339 height 23
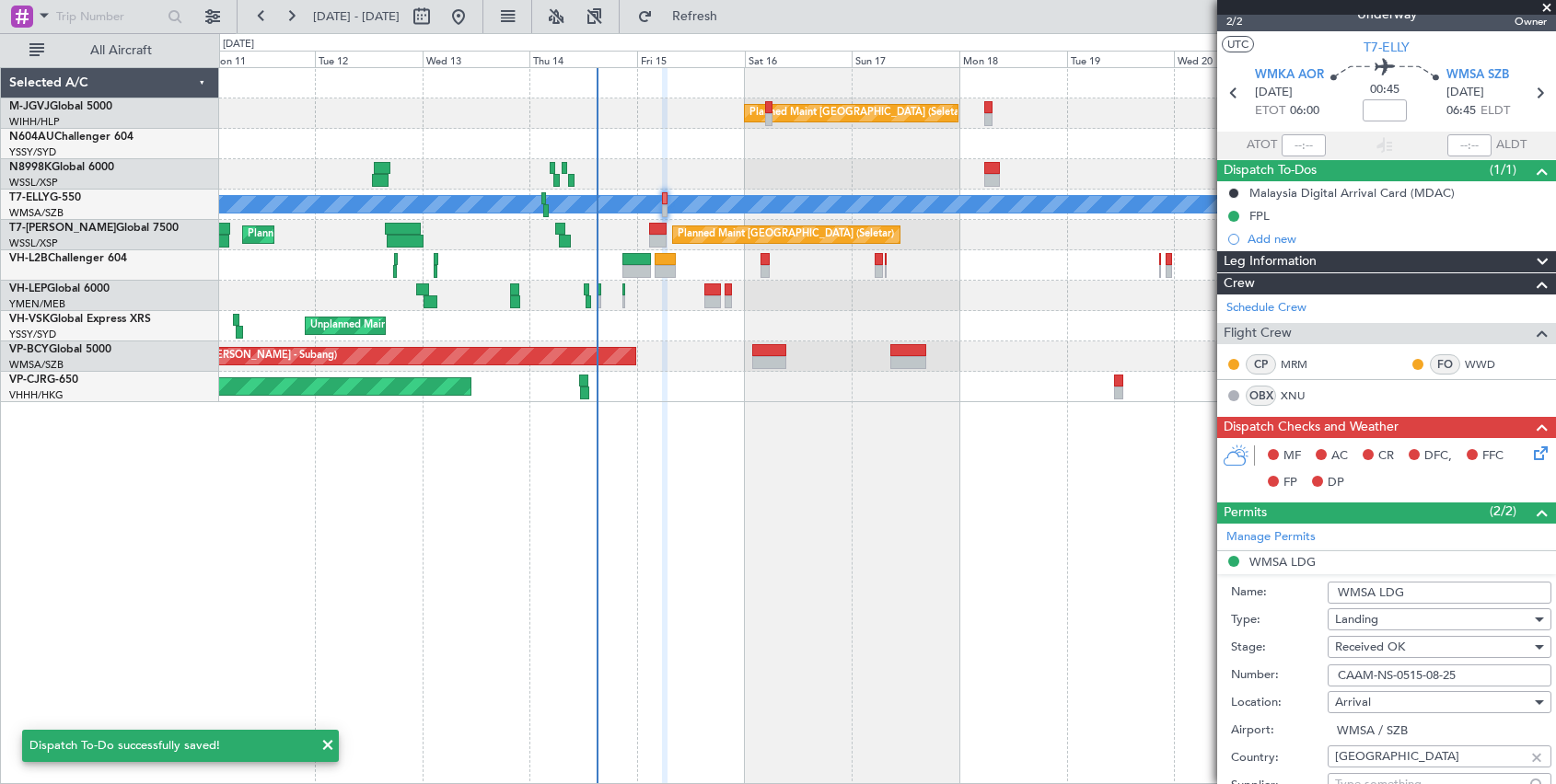
click at [1151, 626] on input "CAAM-NS-0515-08-25" at bounding box center [1439, 675] width 224 height 22
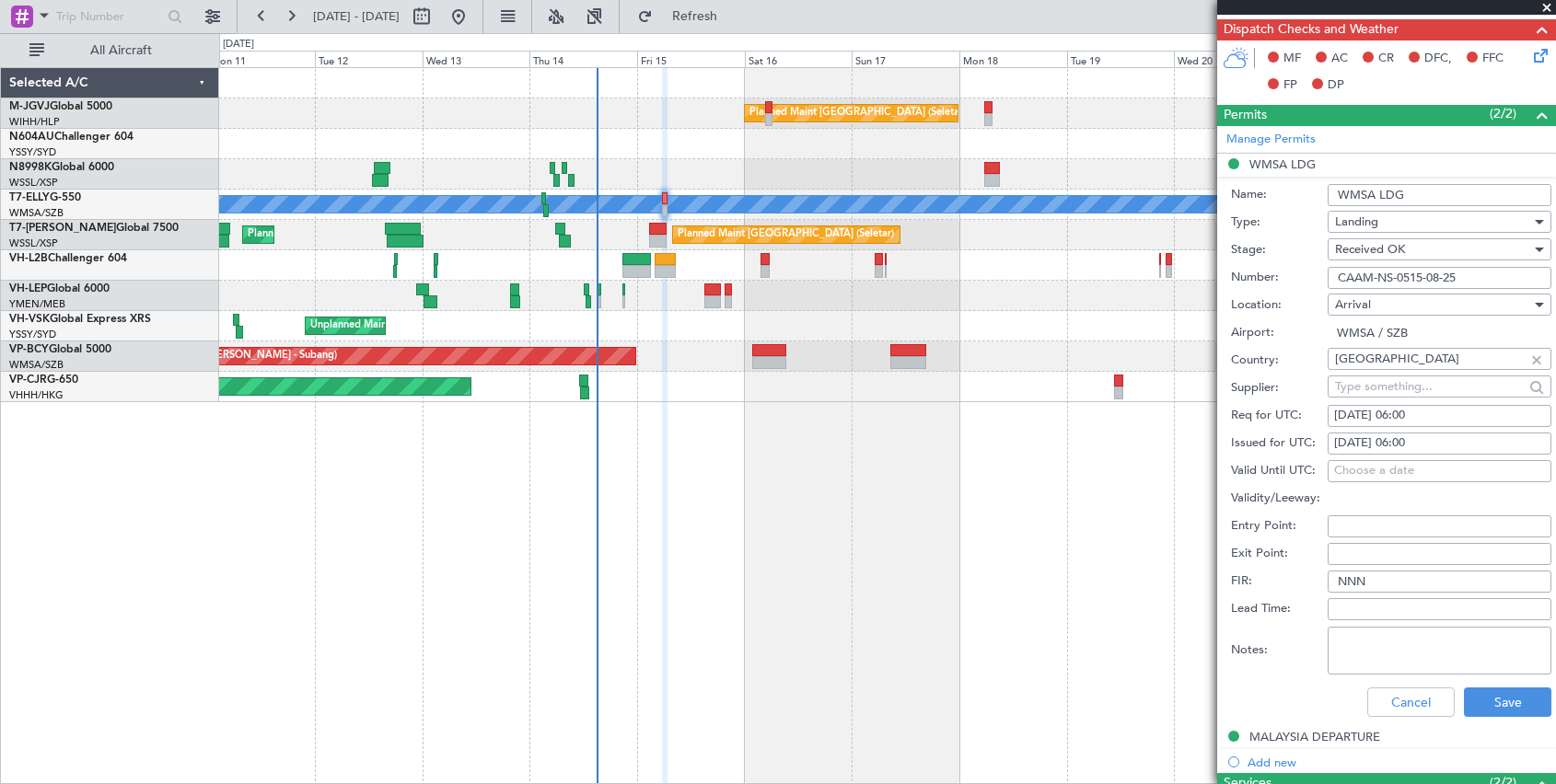
scroll to position [481, 0]
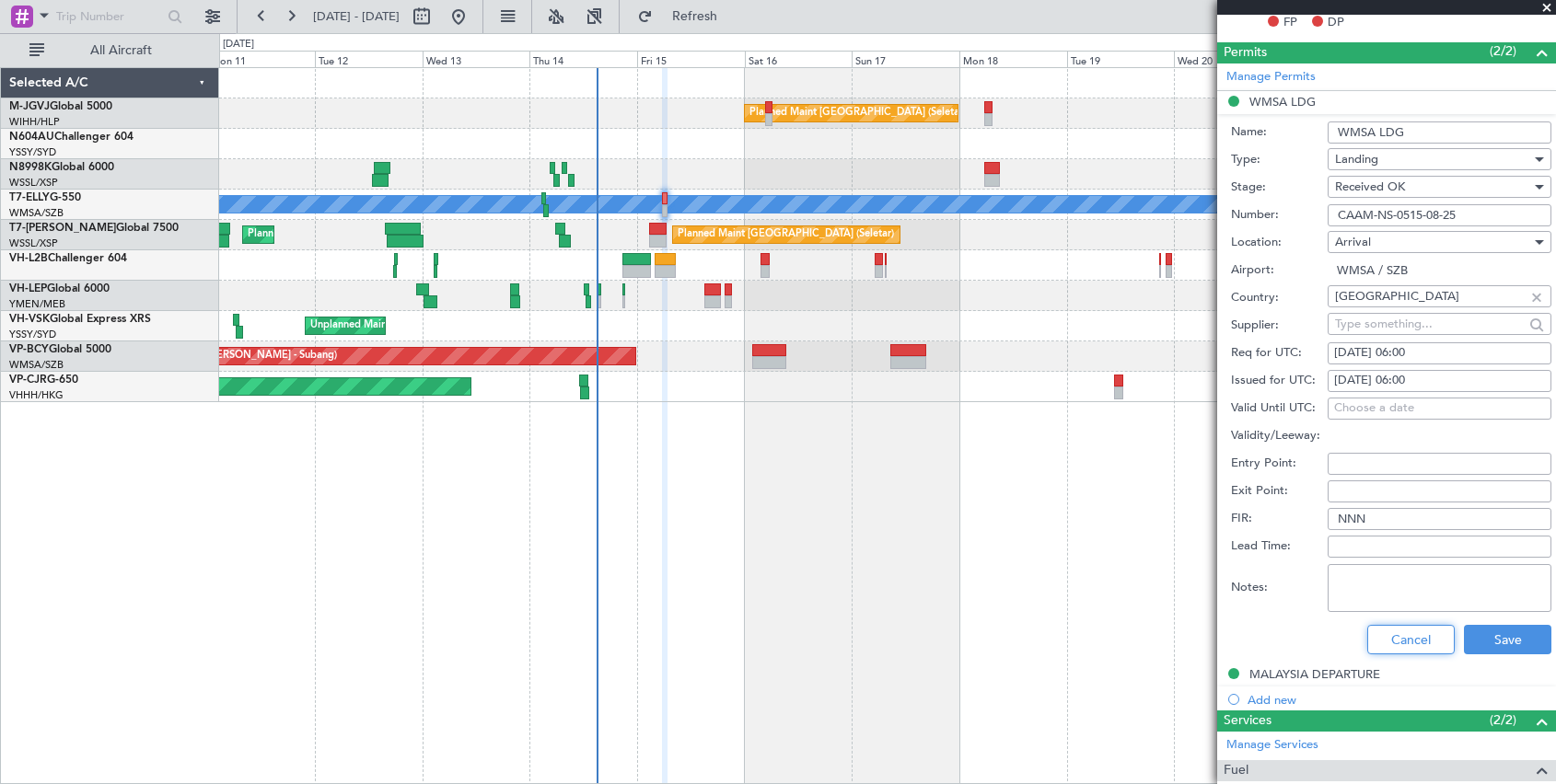
drag, startPoint x: 1391, startPoint y: 646, endPoint x: 1387, endPoint y: 582, distance: 64.1
click at [1151, 626] on button "Cancel" at bounding box center [1411, 639] width 88 height 29
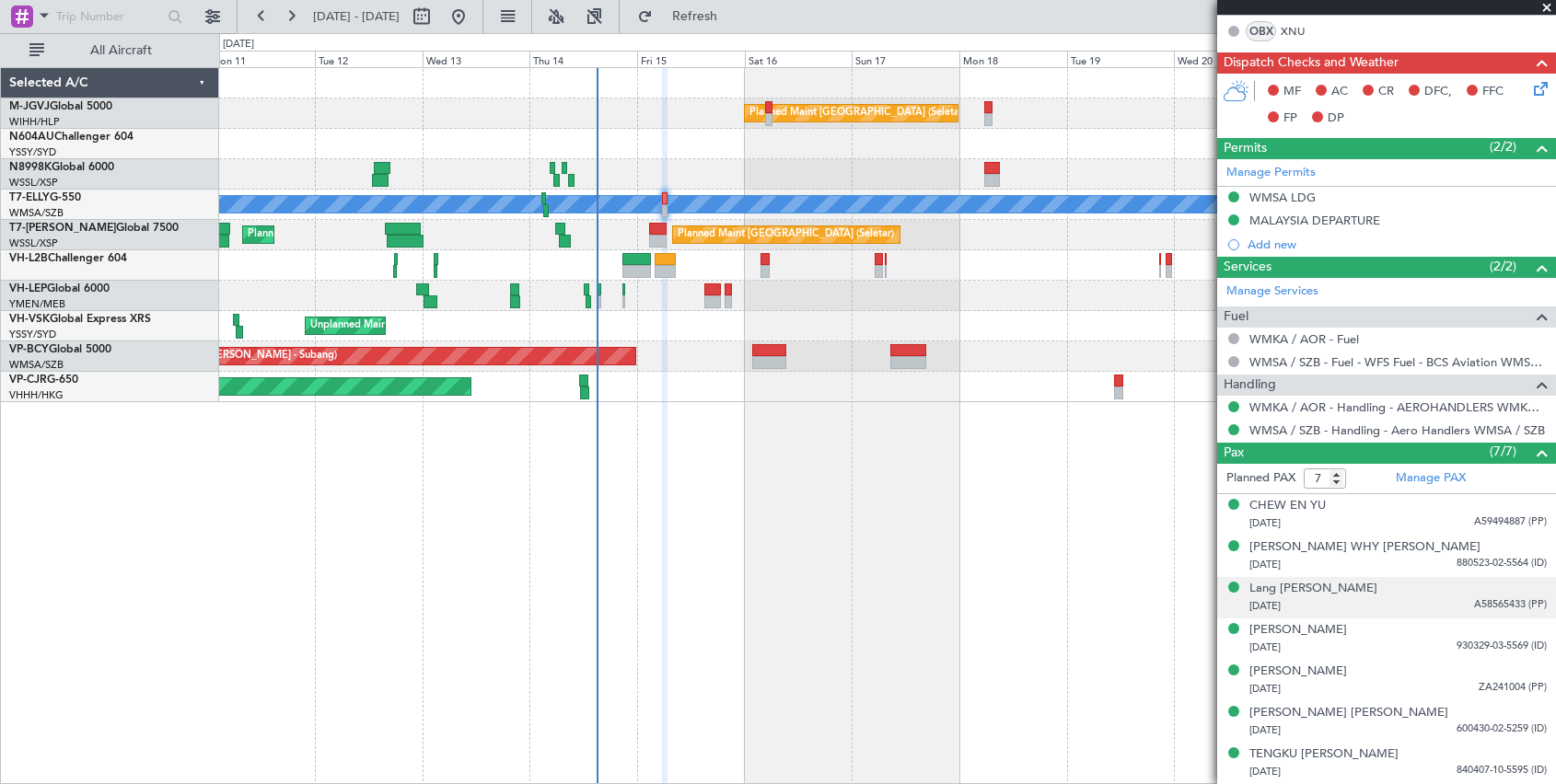
scroll to position [384, 0]
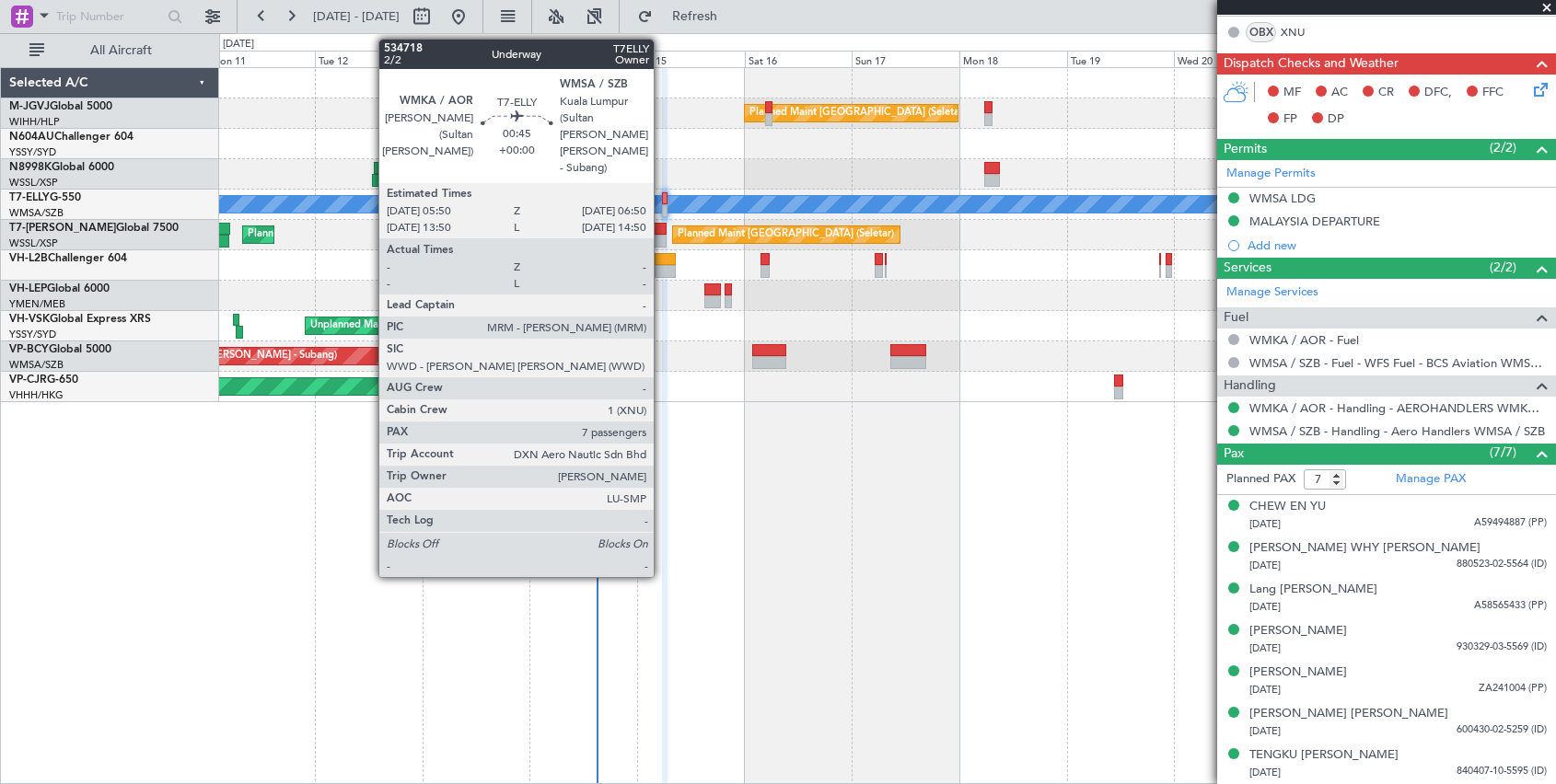
click at [662, 203] on div at bounding box center [664, 198] width 5 height 13
click at [654, 198] on div "Unplanned Maint Kuala Lumpur (Sultan Abdul Aziz Shah - Subang) MEL" at bounding box center [887, 204] width 1336 height 30
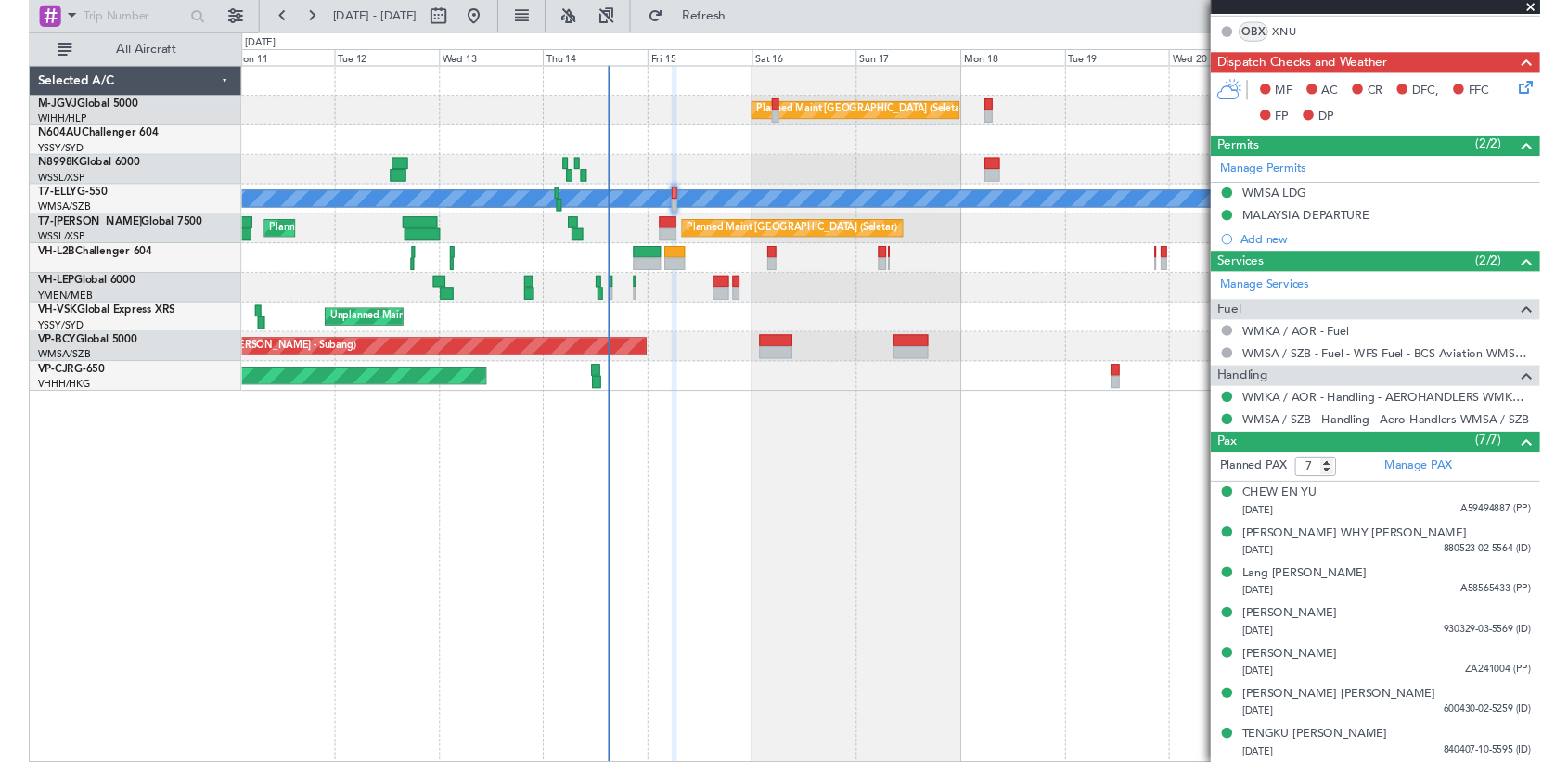
scroll to position [0, 0]
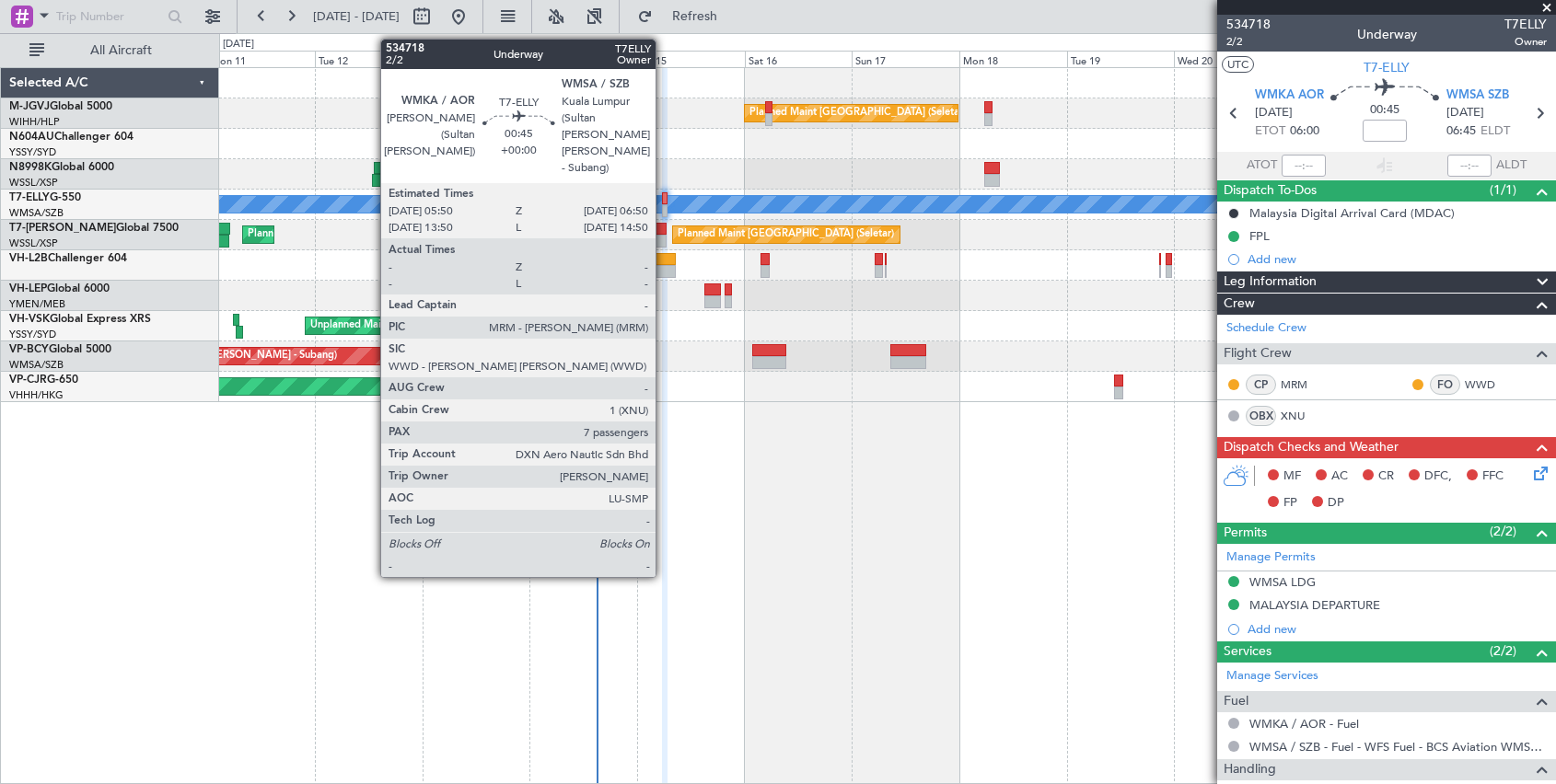
click at [664, 201] on div at bounding box center [664, 198] width 5 height 13
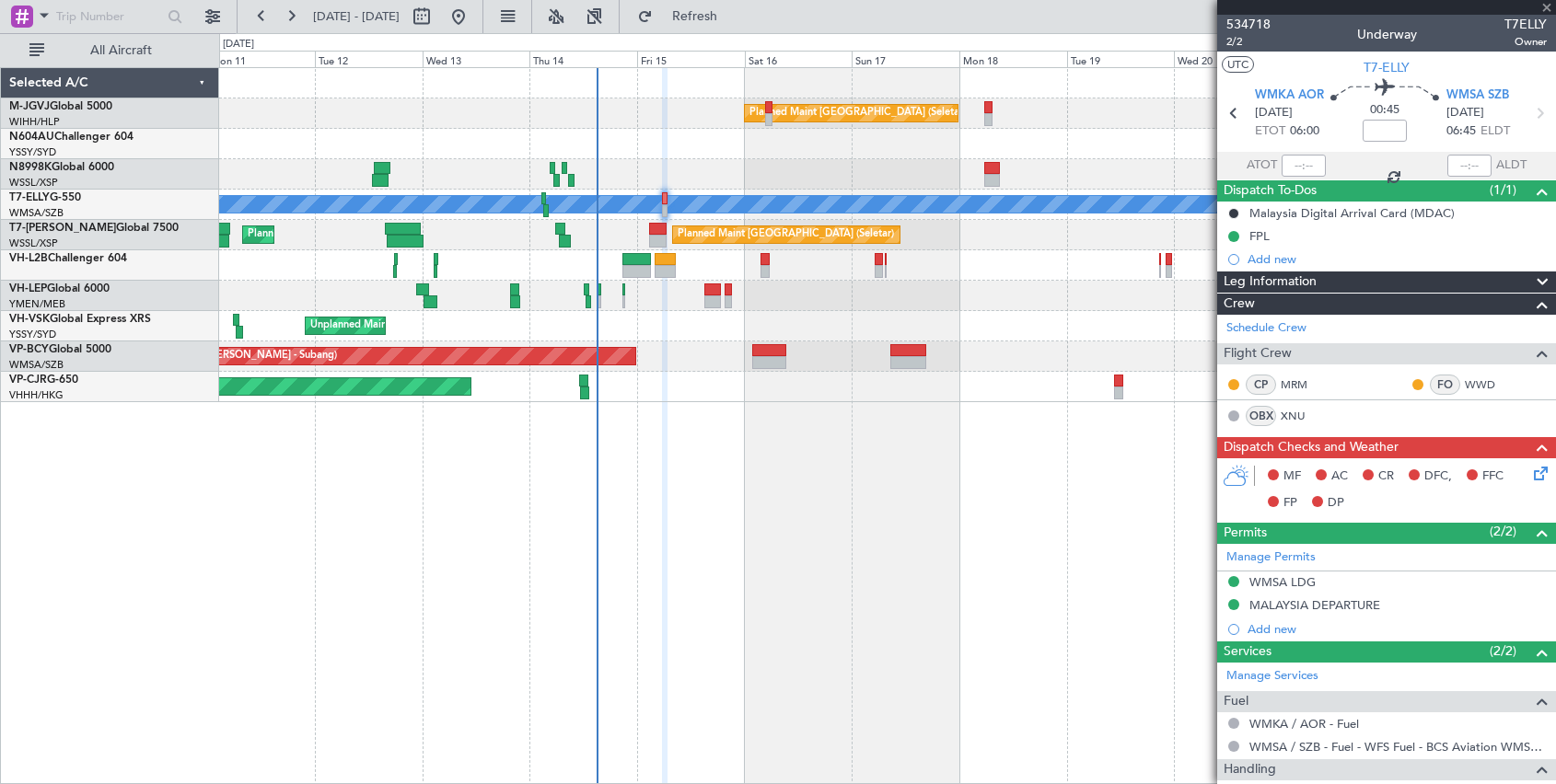
click at [664, 201] on div at bounding box center [664, 198] width 5 height 13
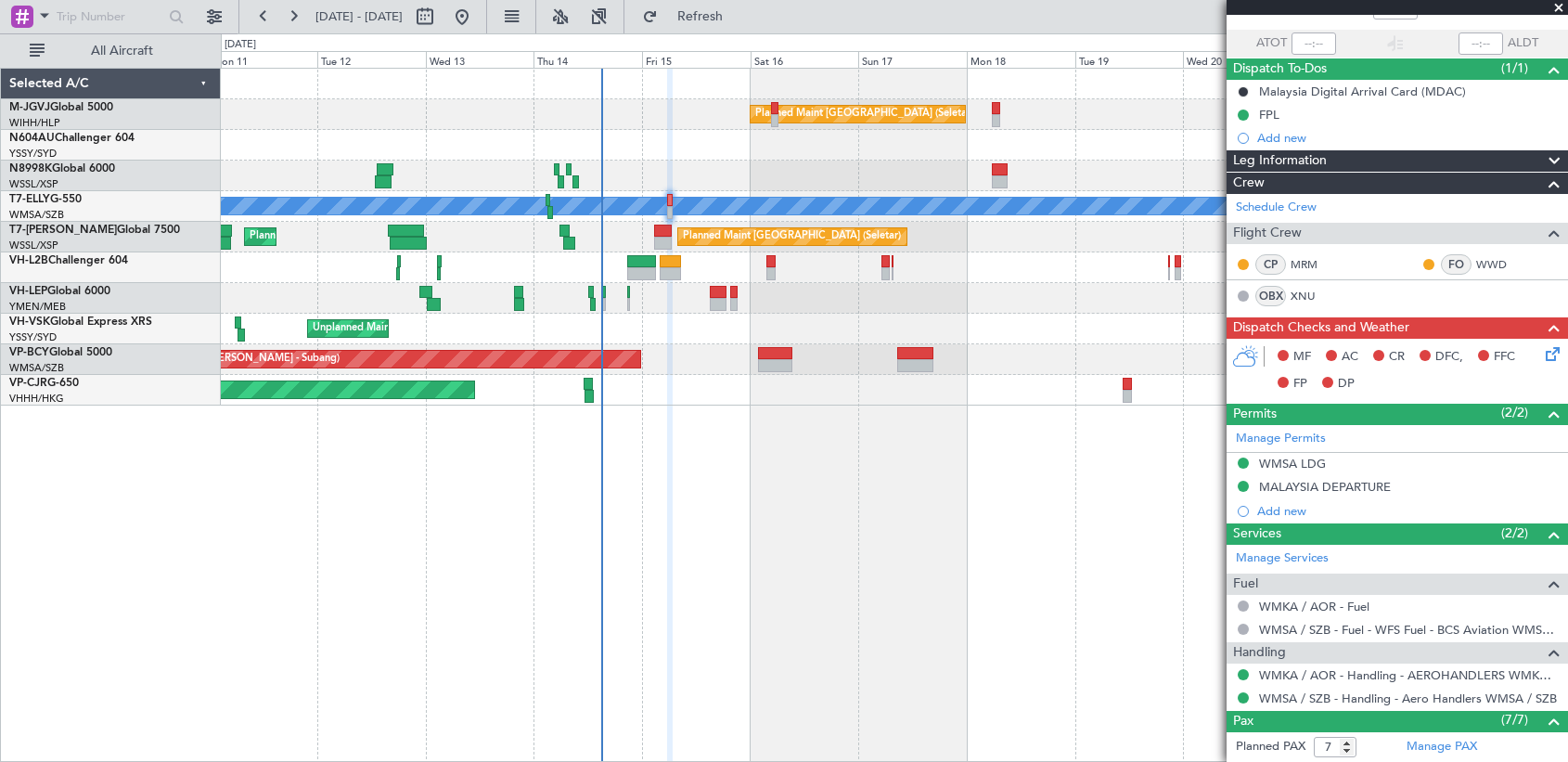
scroll to position [309, 0]
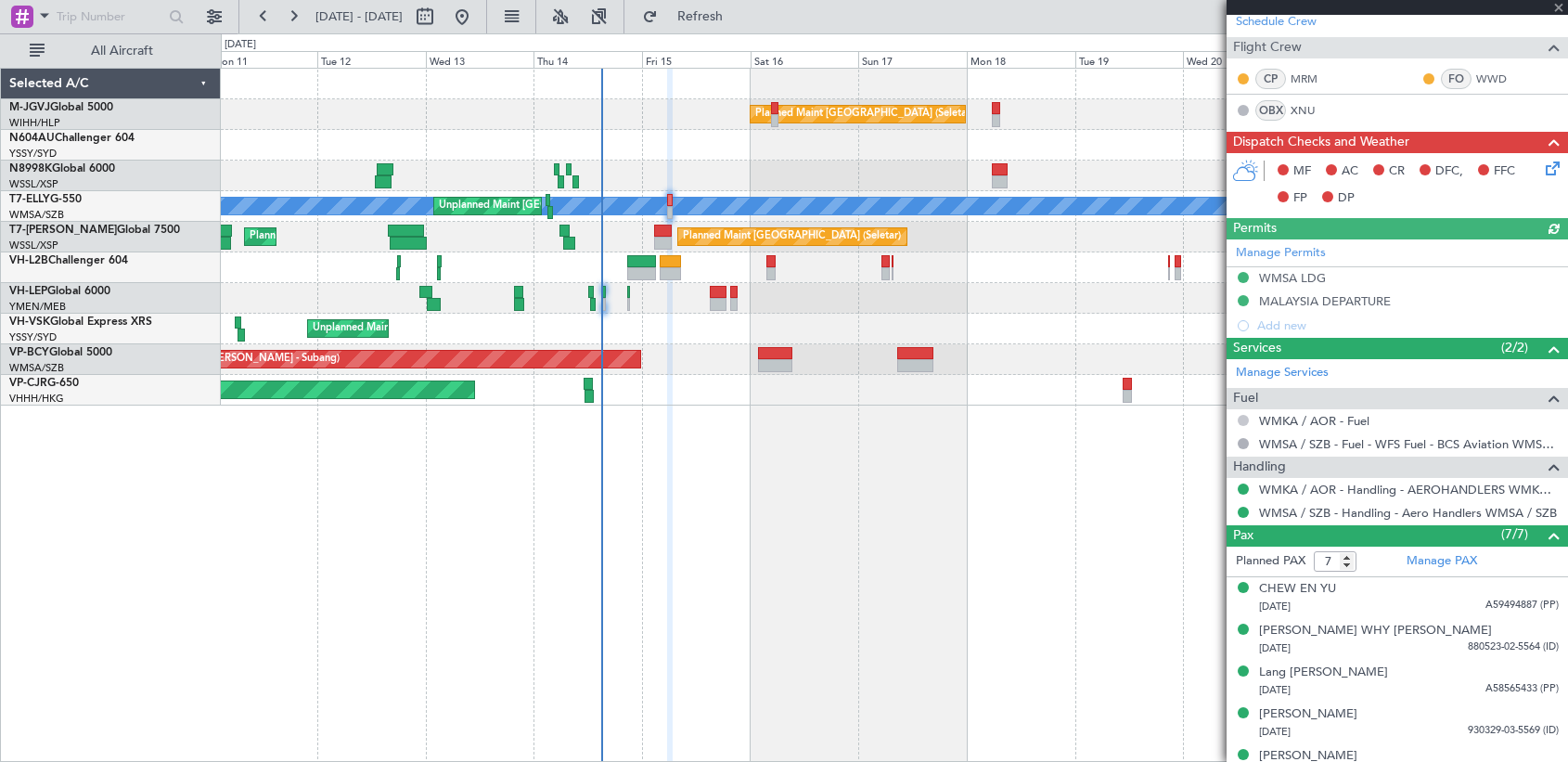
type input "[PERSON_NAME] (EYU)"
type input "F0290"
click at [1160, 416] on button at bounding box center [1242, 420] width 11 height 11
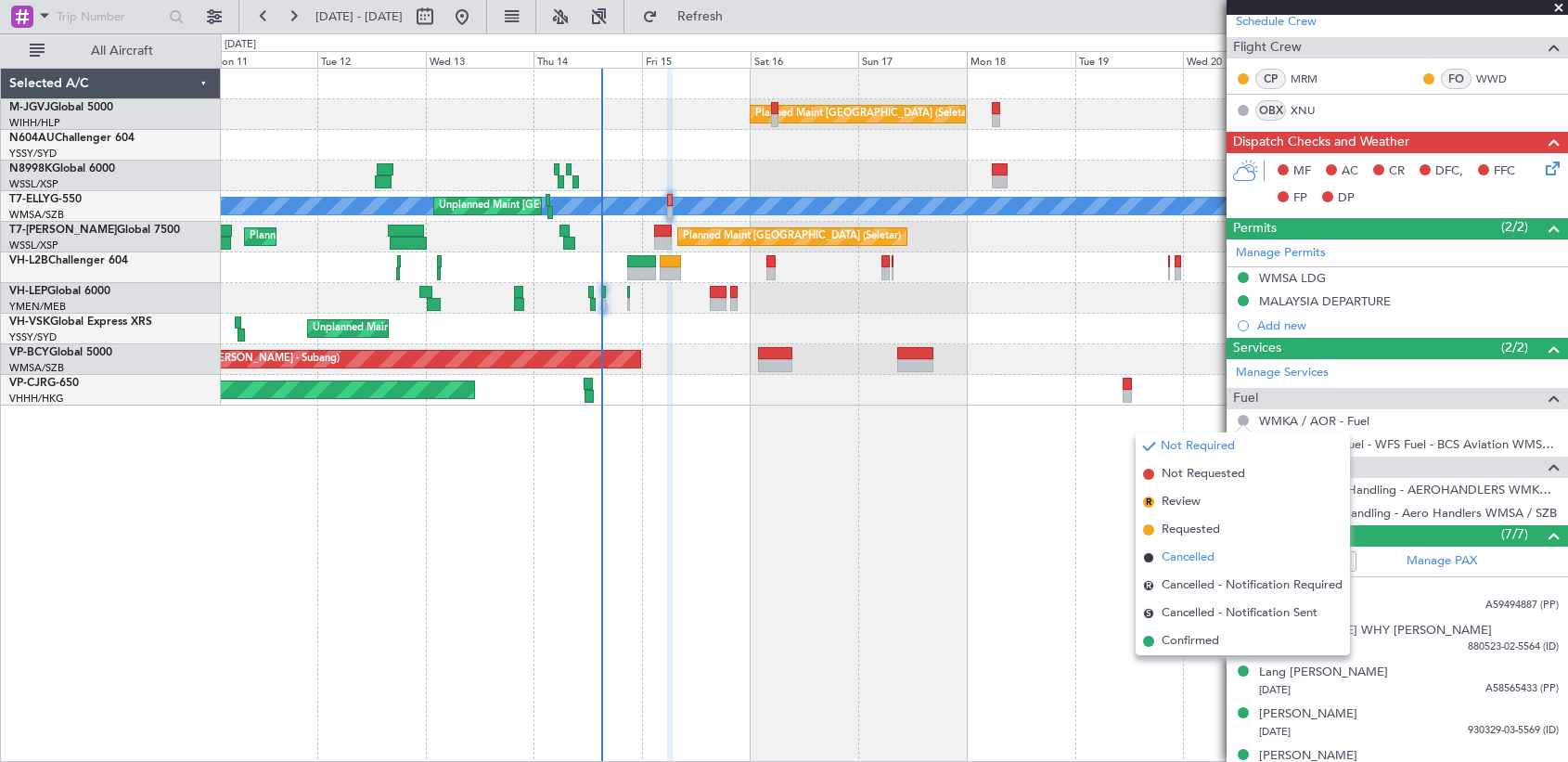
click at [1160, 560] on span "Cancelled" at bounding box center [1189, 557] width 53 height 19
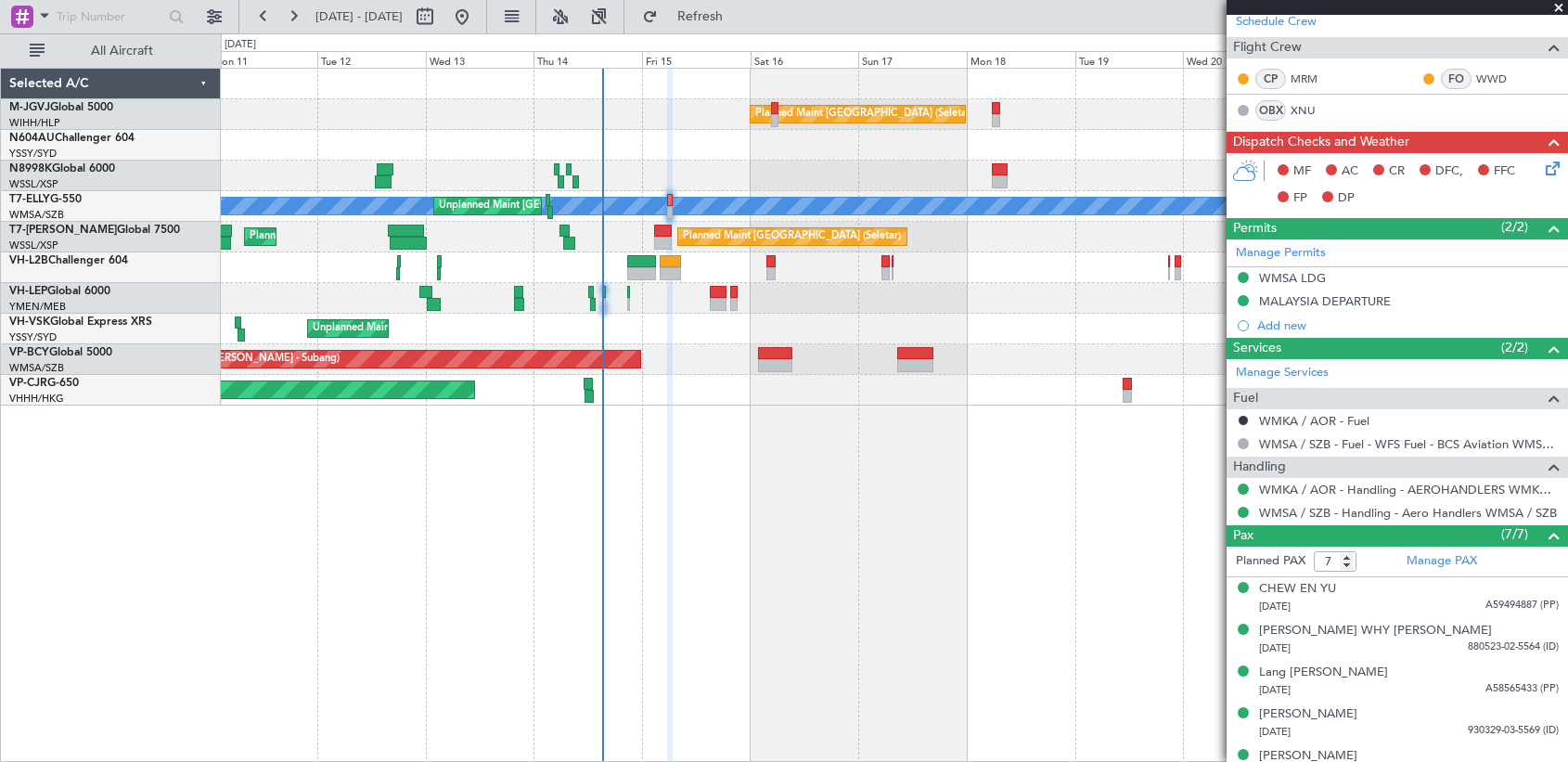
click at [1160, 167] on icon at bounding box center [1549, 165] width 15 height 15
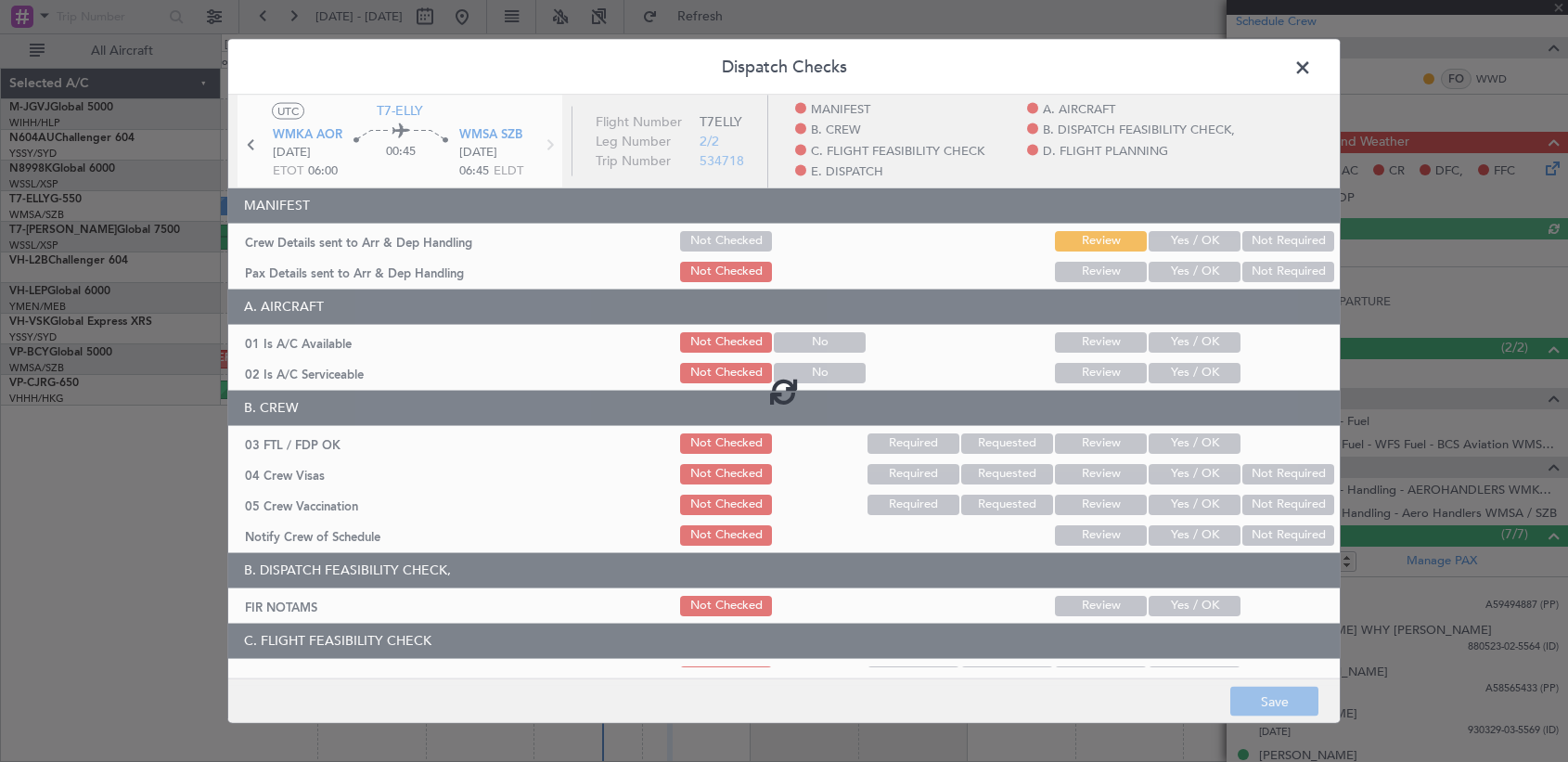
type input "[PERSON_NAME] (EYU)"
type input "F0290"
click at [1160, 233] on div at bounding box center [784, 390] width 1112 height 591
click at [1160, 241] on div at bounding box center [784, 390] width 1112 height 591
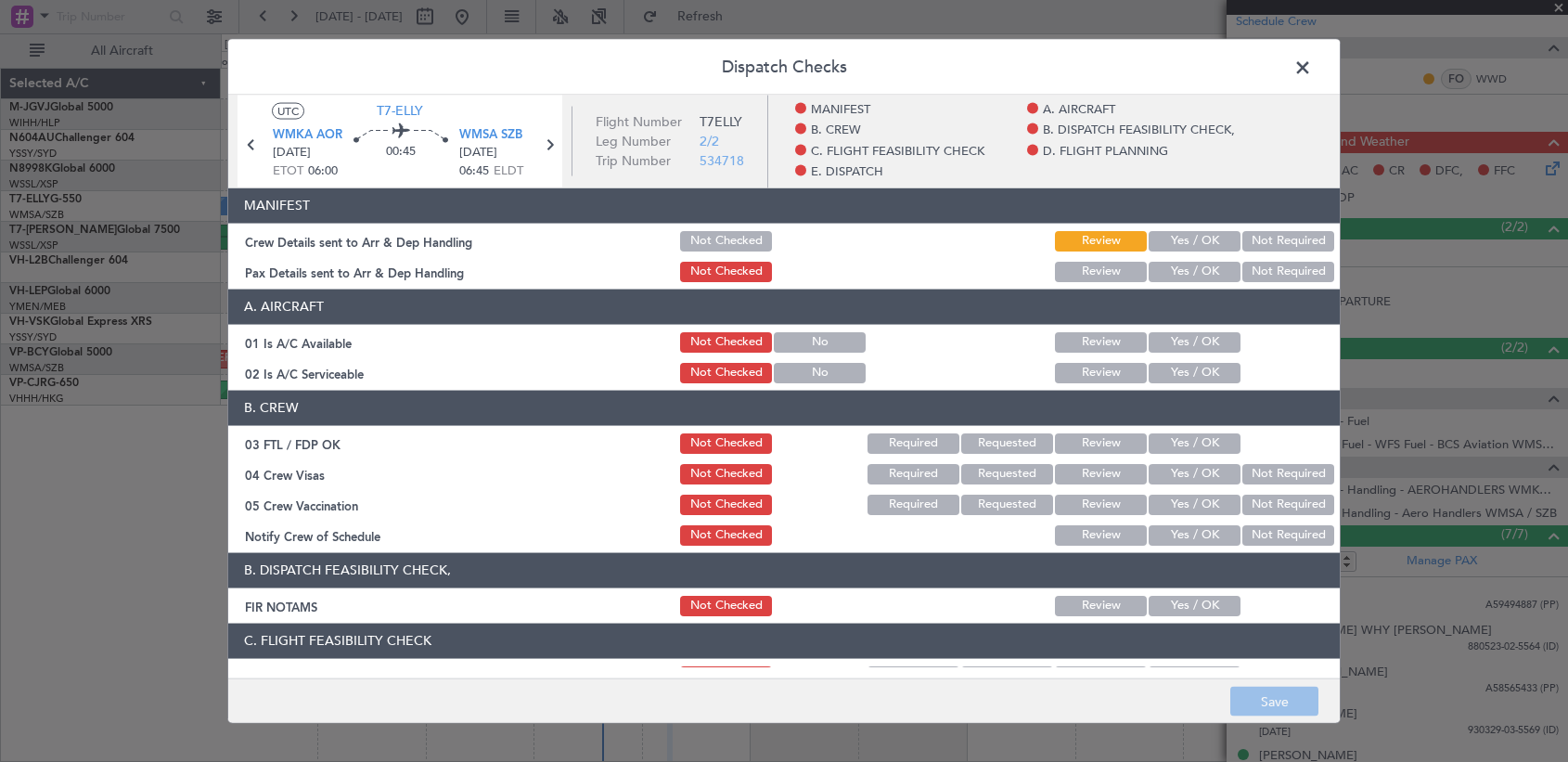
click at [1160, 71] on span at bounding box center [1312, 72] width 0 height 37
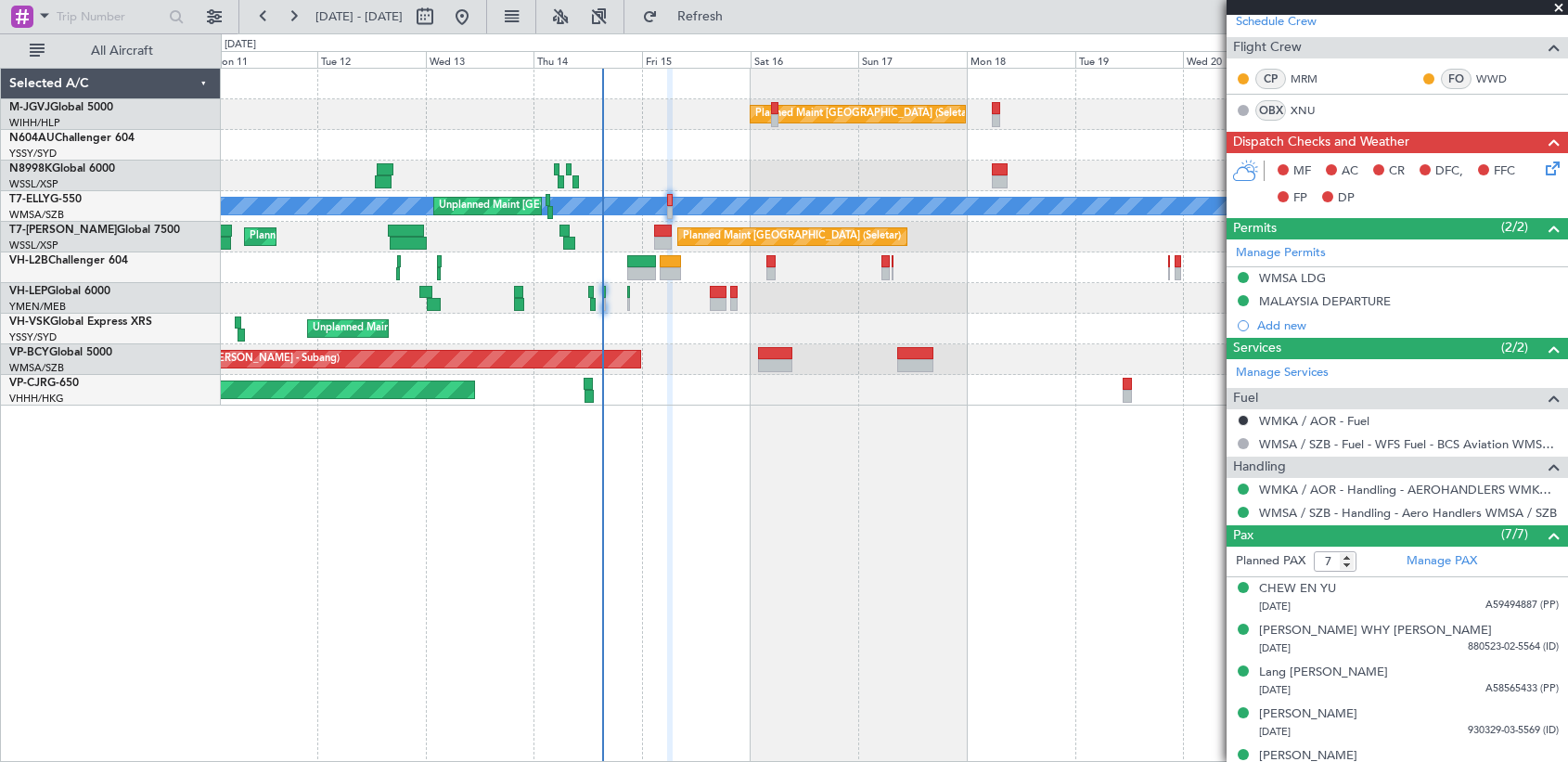
drag, startPoint x: 1534, startPoint y: 171, endPoint x: 1406, endPoint y: 171, distance: 128.0
click at [1160, 171] on div "MF AC CR DFC, FFC FP DP" at bounding box center [1397, 184] width 341 height 64
click at [1160, 162] on icon at bounding box center [1549, 165] width 15 height 15
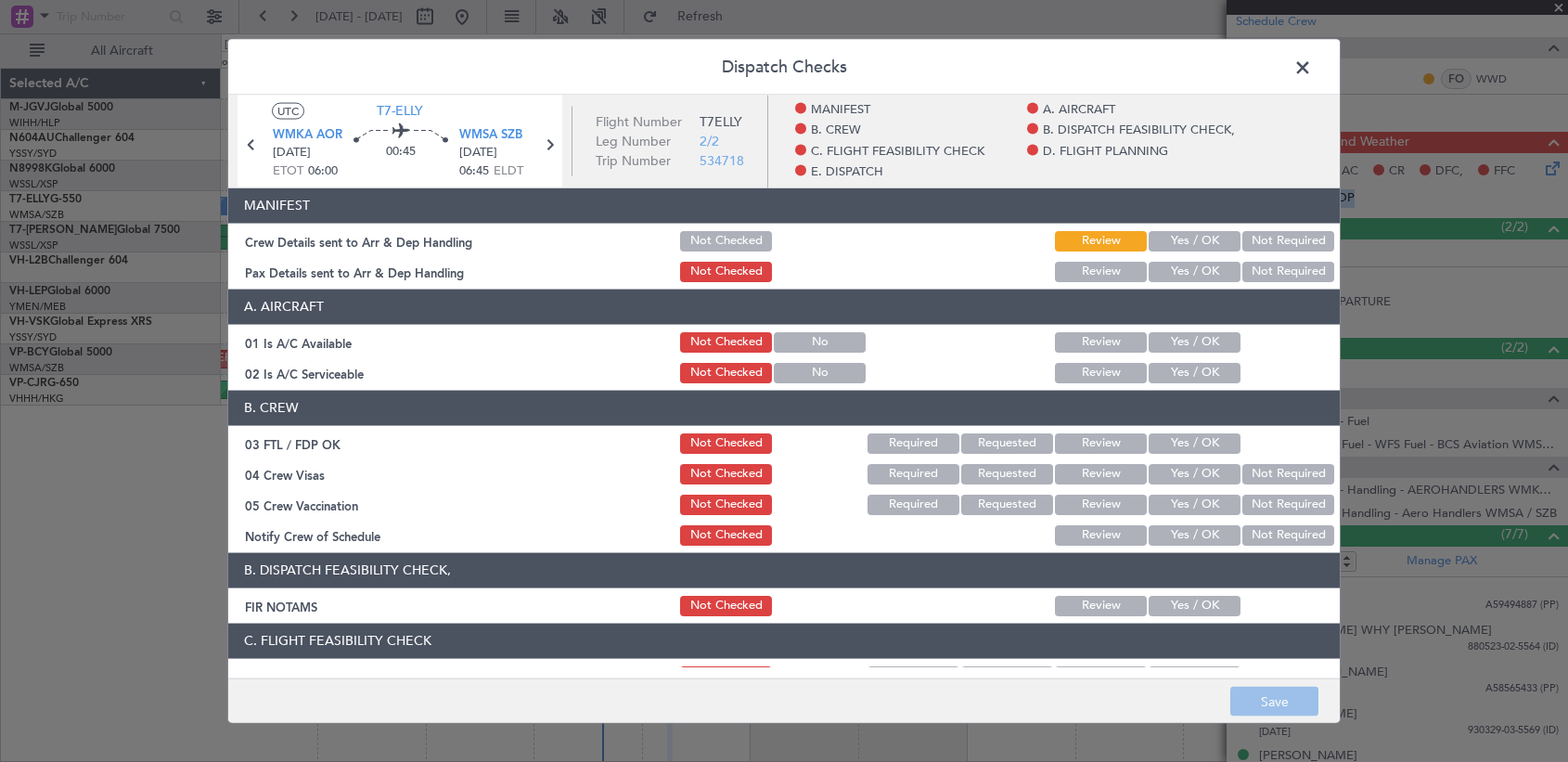
drag, startPoint x: 1159, startPoint y: 239, endPoint x: 1158, endPoint y: 269, distance: 30.0
click at [1159, 245] on button "Yes / OK" at bounding box center [1194, 240] width 92 height 21
drag, startPoint x: 1158, startPoint y: 269, endPoint x: 1157, endPoint y: 280, distance: 11.0
click at [1157, 274] on button "Yes / OK" at bounding box center [1194, 271] width 92 height 21
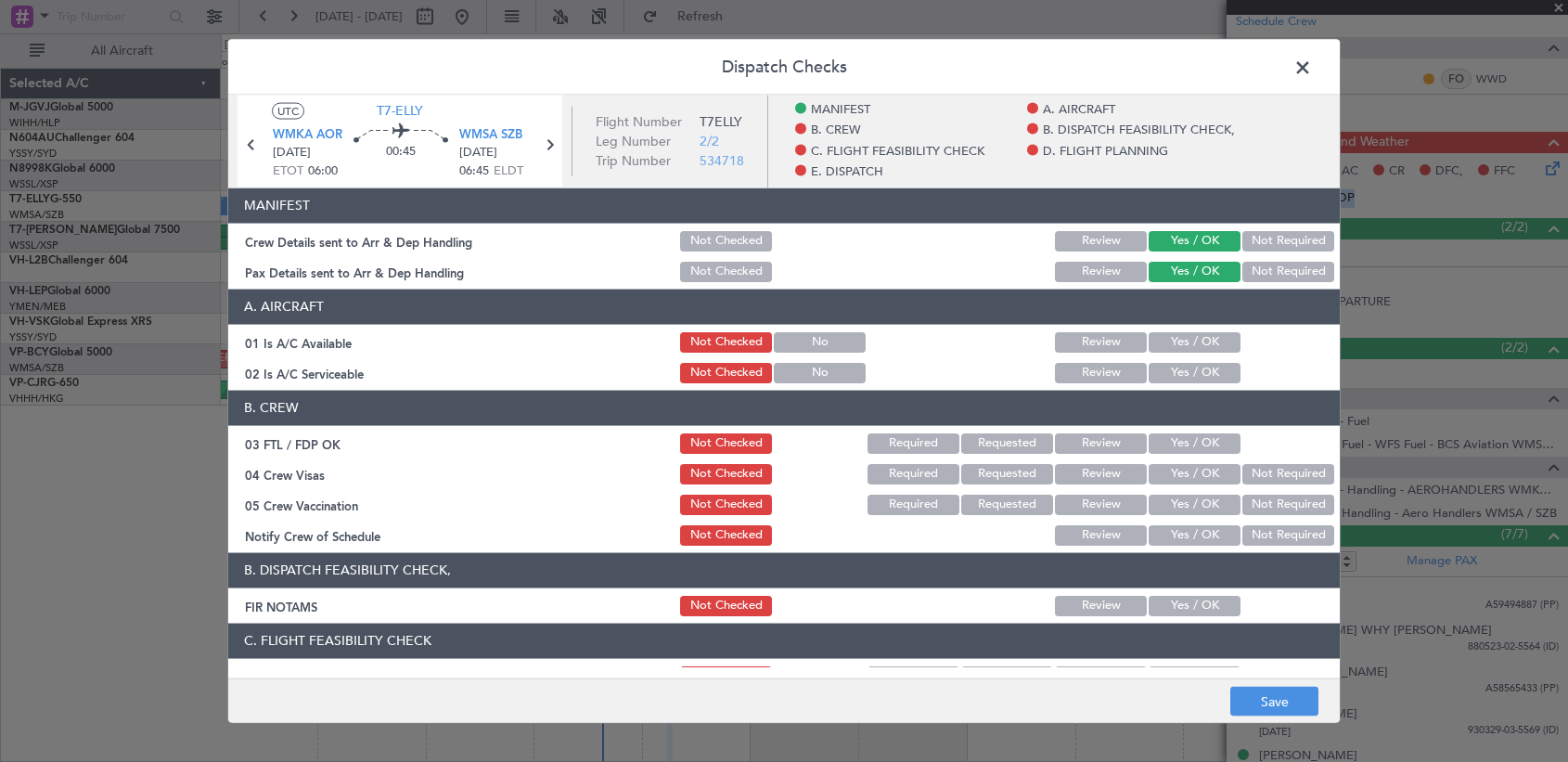
click at [1159, 344] on button "Yes / OK" at bounding box center [1194, 341] width 92 height 21
drag, startPoint x: 1156, startPoint y: 374, endPoint x: 1158, endPoint y: 387, distance: 13.2
click at [1157, 378] on button "Yes / OK" at bounding box center [1194, 372] width 92 height 21
click at [1158, 444] on button "Yes / OK" at bounding box center [1194, 442] width 92 height 21
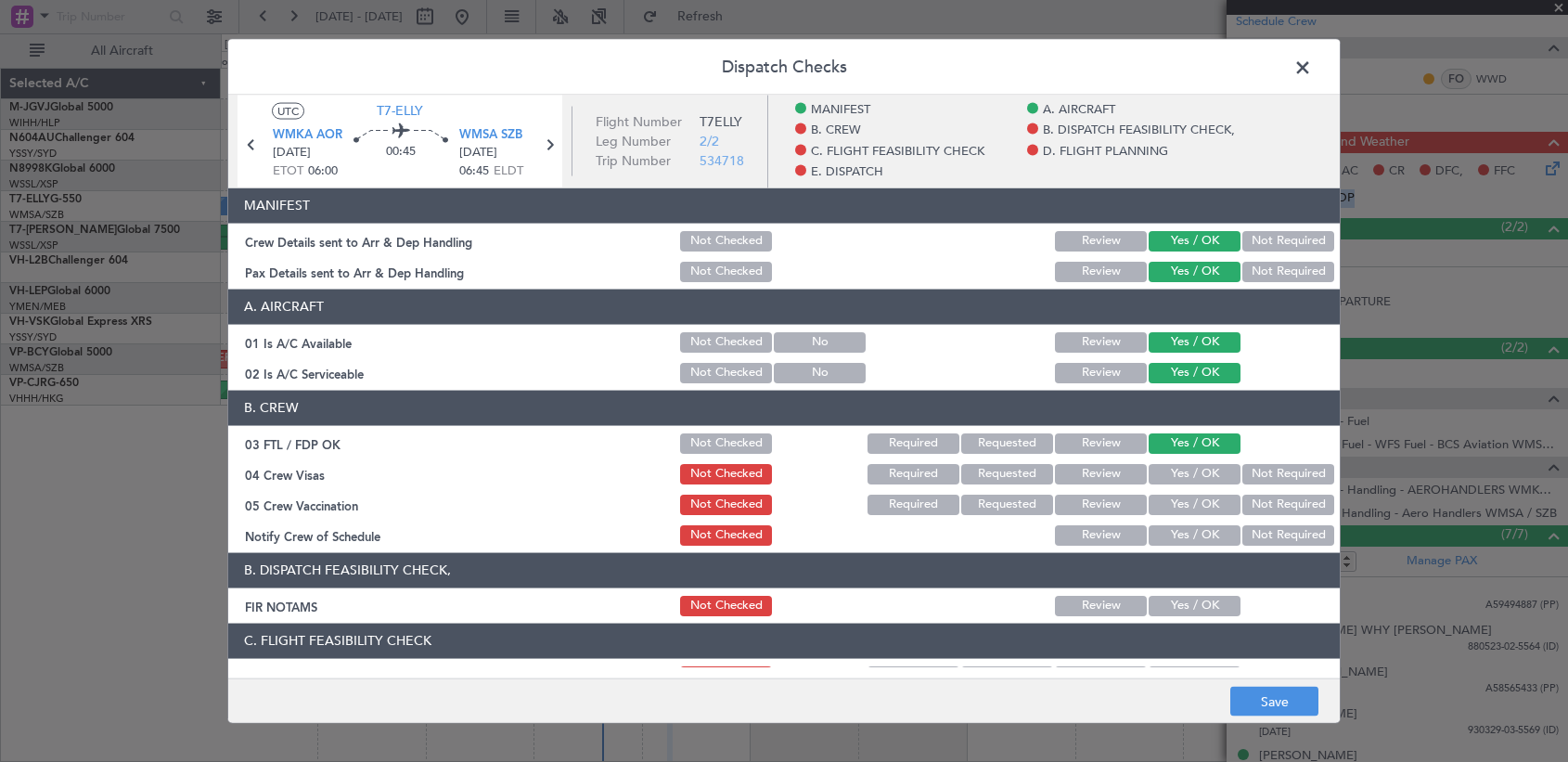
drag, startPoint x: 1156, startPoint y: 473, endPoint x: 1161, endPoint y: 493, distance: 20.6
click at [1158, 477] on button "Yes / OK" at bounding box center [1194, 473] width 92 height 21
click at [1160, 521] on section "B. CREW 03 FTL / FDP OK Not Checked Required Requested Review Yes / OK 04 Crew …" at bounding box center [784, 468] width 1112 height 158
click at [1160, 530] on button "Yes / OK" at bounding box center [1194, 534] width 92 height 21
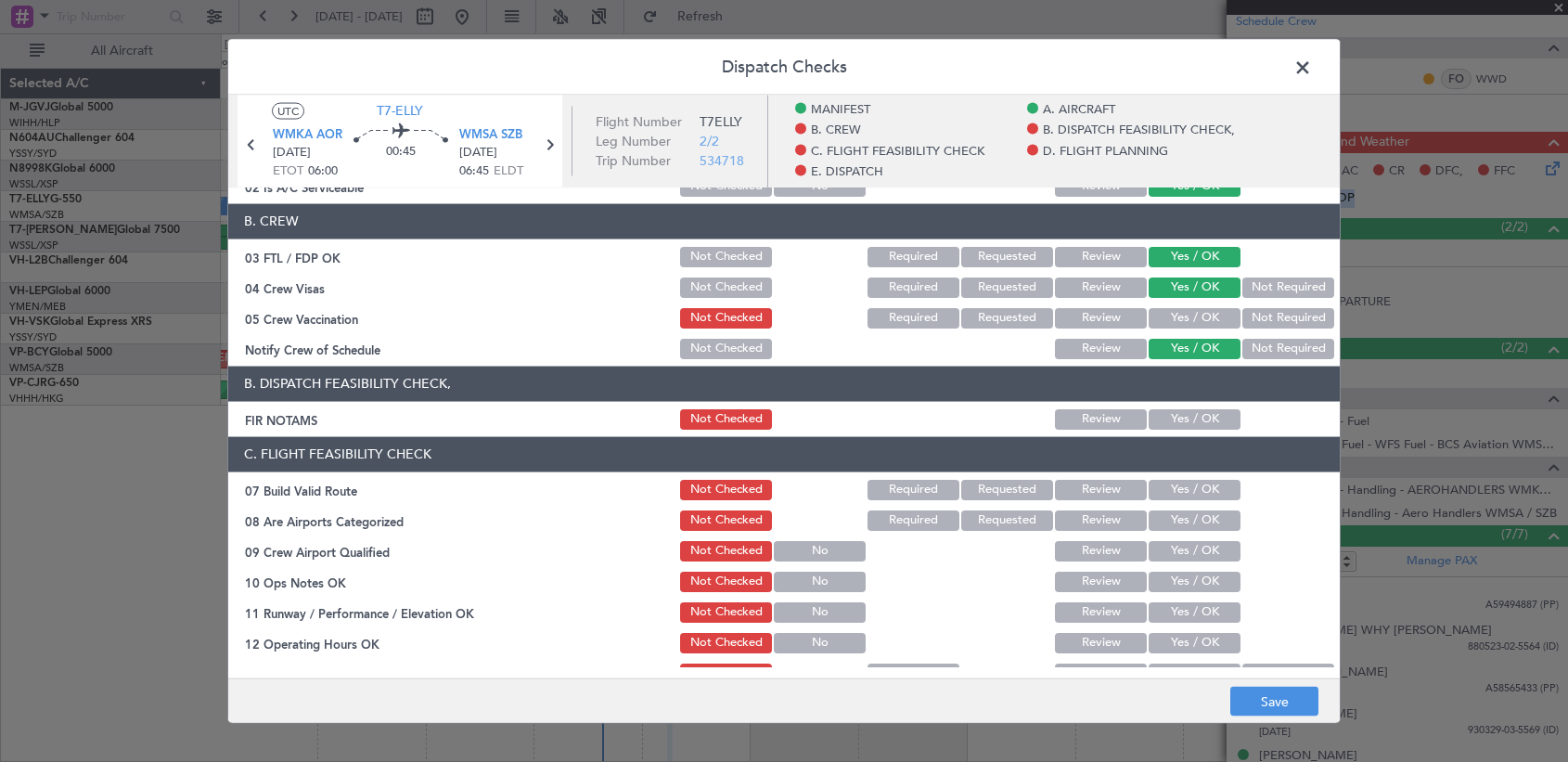
scroll to position [155, 0]
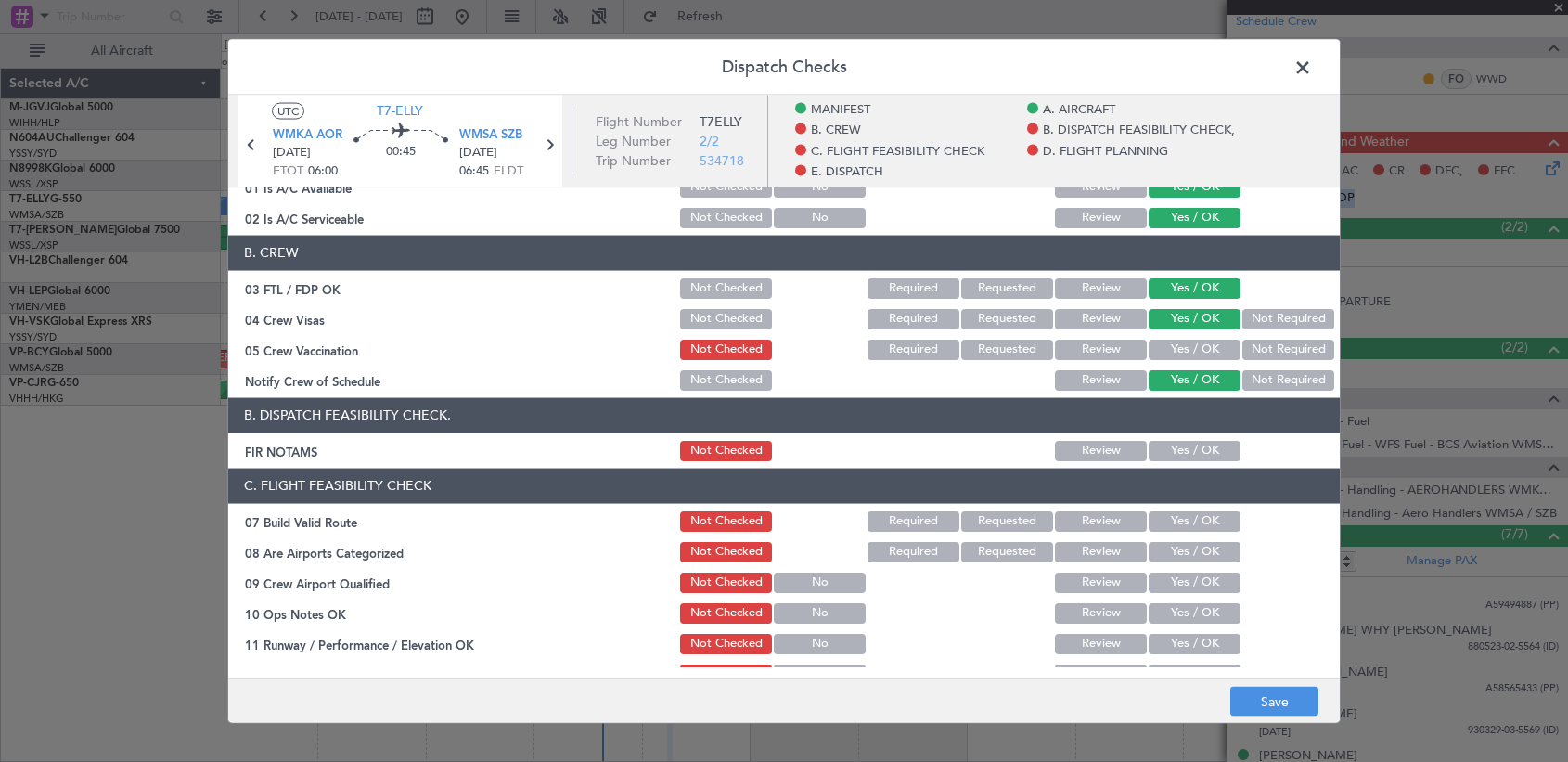
drag, startPoint x: 1185, startPoint y: 348, endPoint x: 1164, endPoint y: 410, distance: 65.5
click at [1160, 356] on button "Yes / OK" at bounding box center [1194, 348] width 92 height 21
click at [1160, 443] on button "Yes / OK" at bounding box center [1194, 449] width 92 height 21
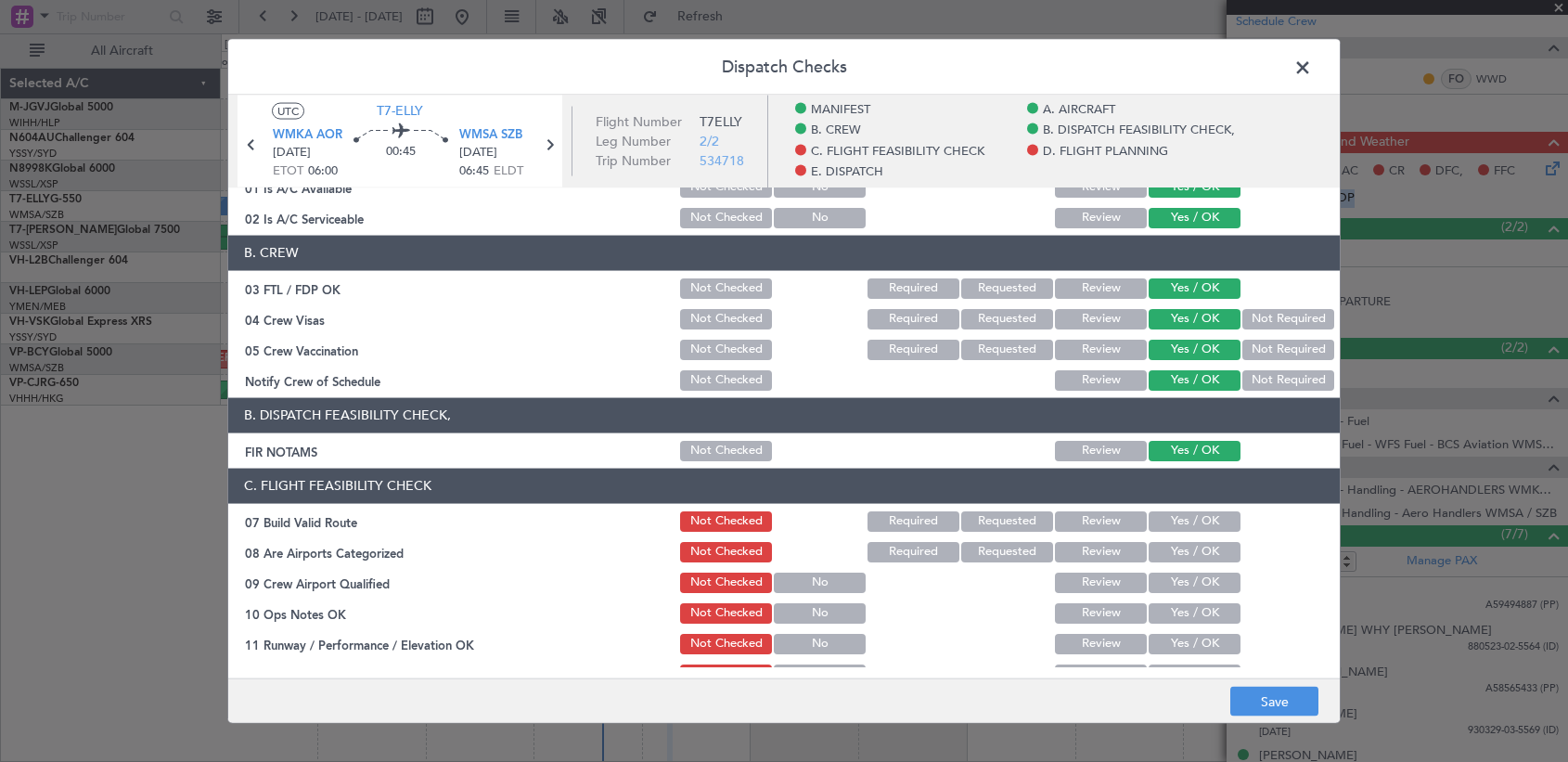
scroll to position [309, 0]
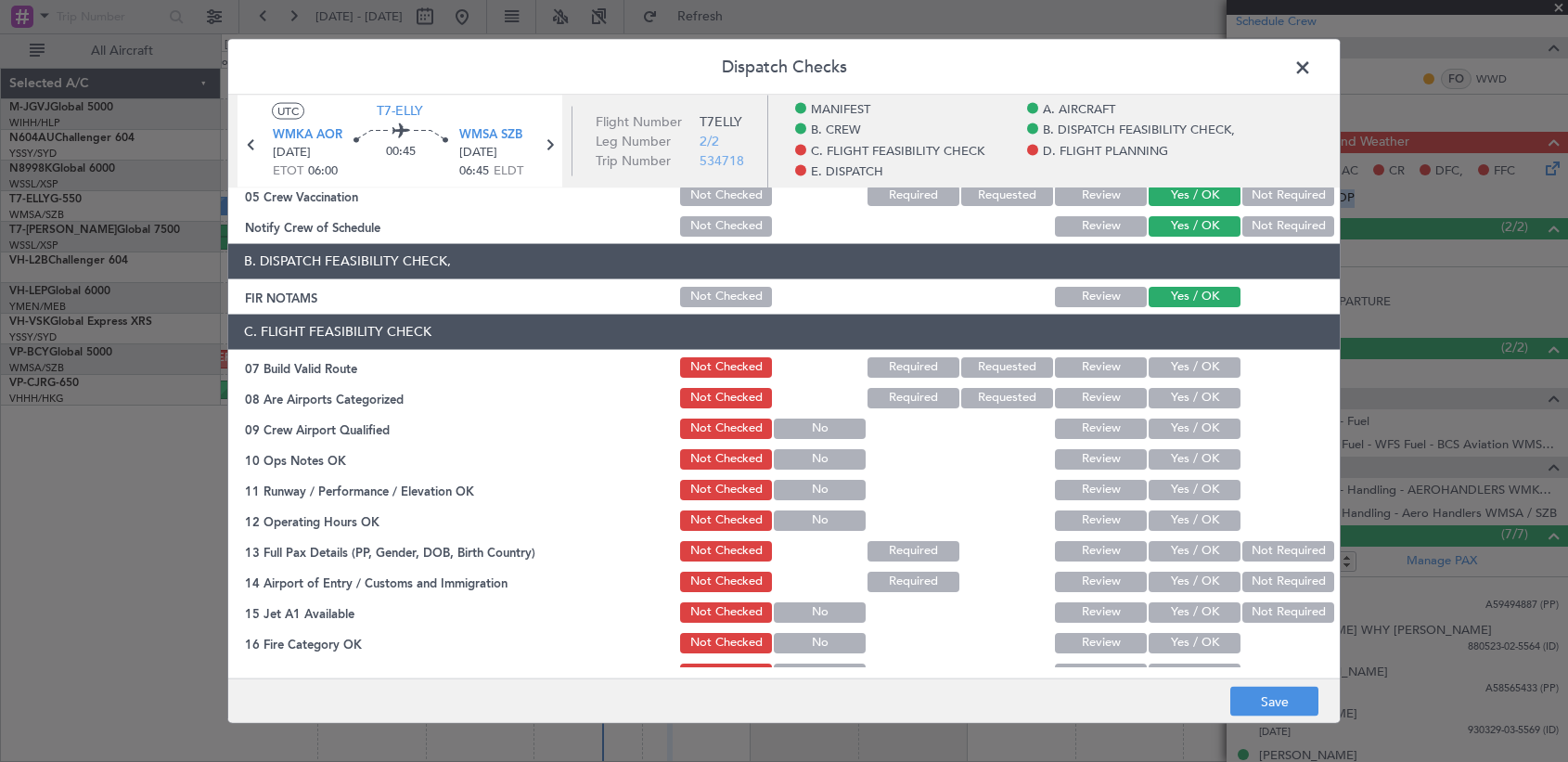
drag, startPoint x: 1150, startPoint y: 362, endPoint x: 1154, endPoint y: 392, distance: 30.3
click at [1150, 363] on button "Yes / OK" at bounding box center [1194, 366] width 92 height 21
drag, startPoint x: 1155, startPoint y: 403, endPoint x: 1157, endPoint y: 422, distance: 19.1
click at [1155, 405] on button "Yes / OK" at bounding box center [1194, 397] width 92 height 21
drag, startPoint x: 1157, startPoint y: 423, endPoint x: 1163, endPoint y: 456, distance: 33.5
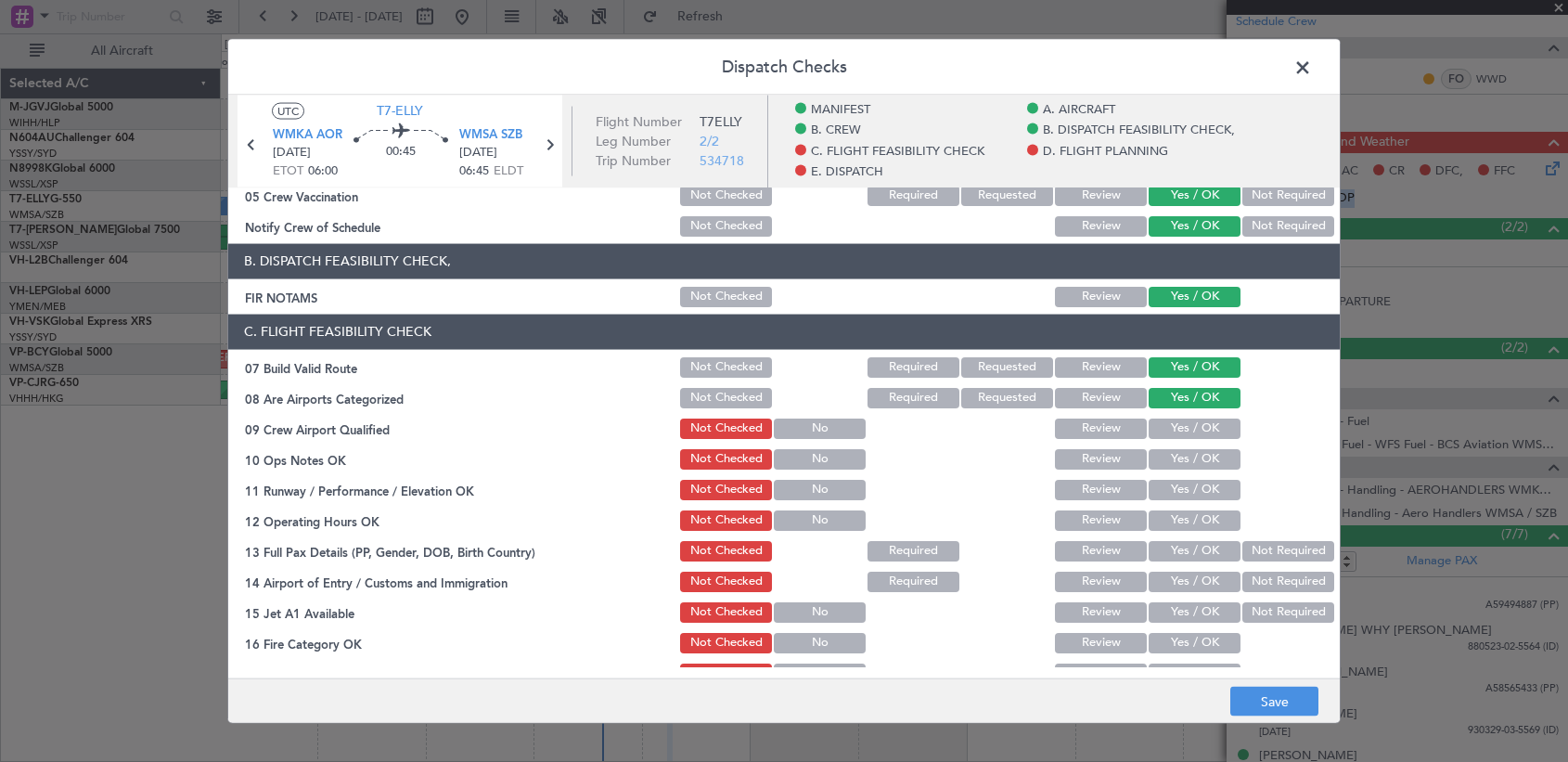
click at [1160, 438] on button "Yes / OK" at bounding box center [1194, 428] width 92 height 21
drag, startPoint x: 1163, startPoint y: 457, endPoint x: 1163, endPoint y: 471, distance: 14.0
click at [1160, 463] on button "Yes / OK" at bounding box center [1194, 458] width 92 height 21
drag, startPoint x: 1162, startPoint y: 483, endPoint x: 1162, endPoint y: 495, distance: 12.0
click at [1160, 490] on button "Yes / OK" at bounding box center [1194, 488] width 92 height 21
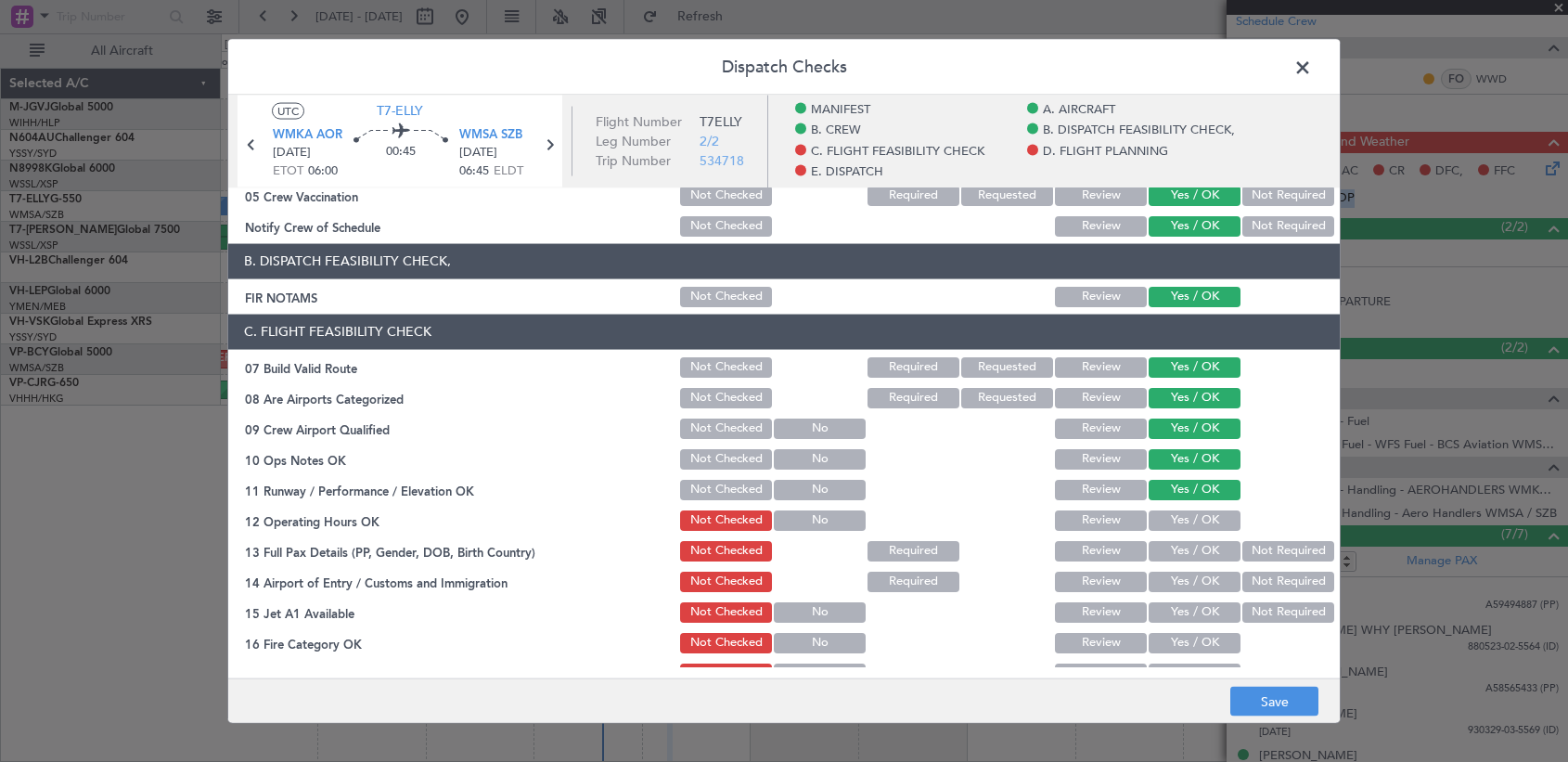
drag, startPoint x: 1164, startPoint y: 522, endPoint x: 1163, endPoint y: 549, distance: 27.0
click at [1160, 525] on button "Yes / OK" at bounding box center [1194, 519] width 92 height 21
drag, startPoint x: 1163, startPoint y: 551, endPoint x: 1161, endPoint y: 578, distance: 27.1
click at [1160, 562] on div "Yes / OK" at bounding box center [1193, 550] width 94 height 25
click at [1160, 583] on button "Yes / OK" at bounding box center [1194, 581] width 92 height 21
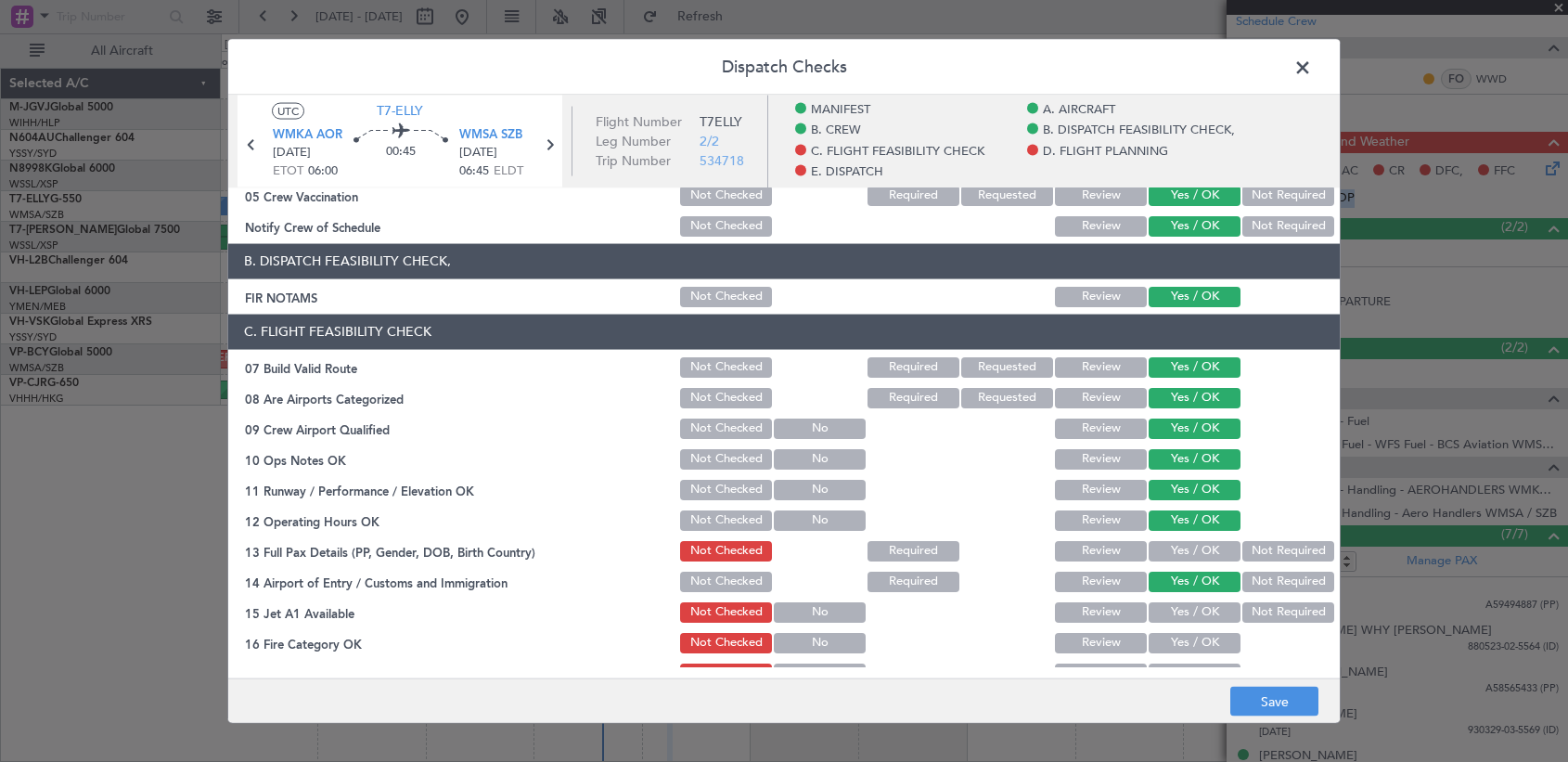
drag, startPoint x: 1167, startPoint y: 549, endPoint x: 1164, endPoint y: 588, distance: 39.1
click at [1160, 559] on button "Yes / OK" at bounding box center [1194, 550] width 92 height 21
click at [1160, 608] on button "Yes / OK" at bounding box center [1194, 611] width 92 height 21
drag, startPoint x: 1158, startPoint y: 648, endPoint x: 1177, endPoint y: 588, distance: 62.9
click at [1160, 632] on button "Yes / OK" at bounding box center [1194, 641] width 92 height 21
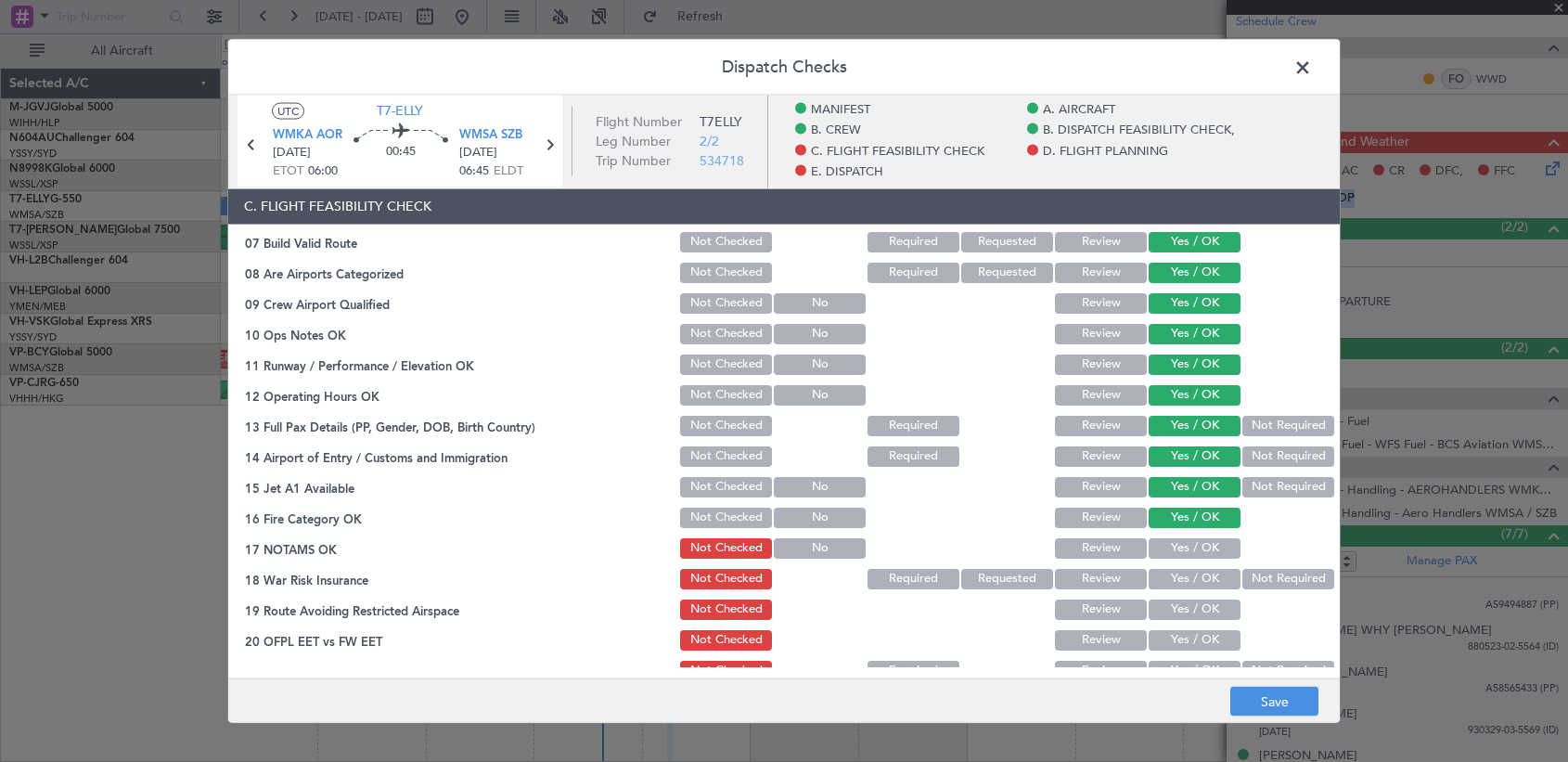
scroll to position [464, 0]
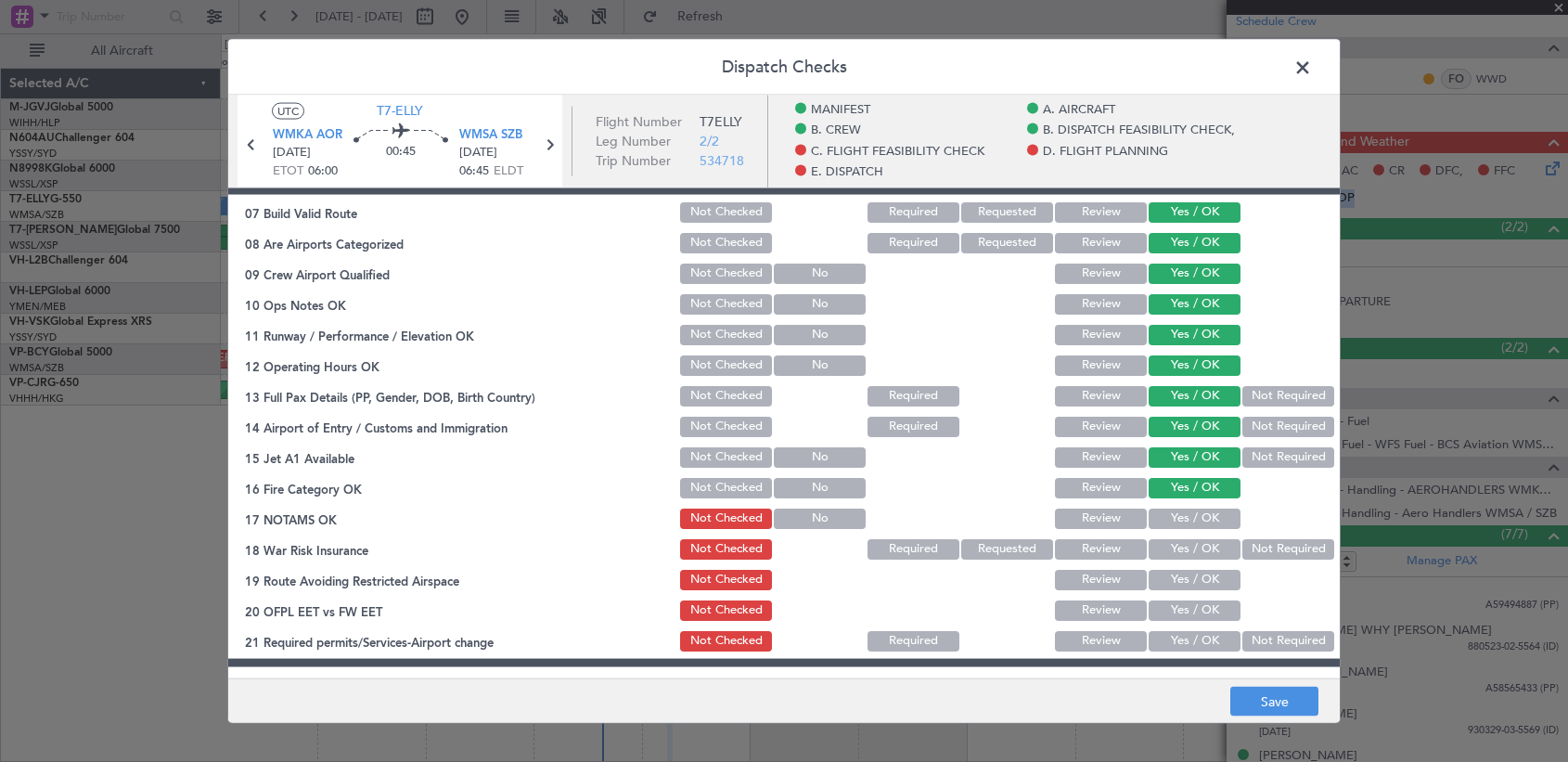
drag, startPoint x: 1180, startPoint y: 517, endPoint x: 1171, endPoint y: 542, distance: 26.6
click at [1160, 524] on button "Yes / OK" at bounding box center [1194, 518] width 92 height 21
drag, startPoint x: 1171, startPoint y: 547, endPoint x: 1167, endPoint y: 569, distance: 22.4
click at [1160, 557] on button "Yes / OK" at bounding box center [1194, 548] width 92 height 21
drag, startPoint x: 1166, startPoint y: 579, endPoint x: 1160, endPoint y: 611, distance: 32.6
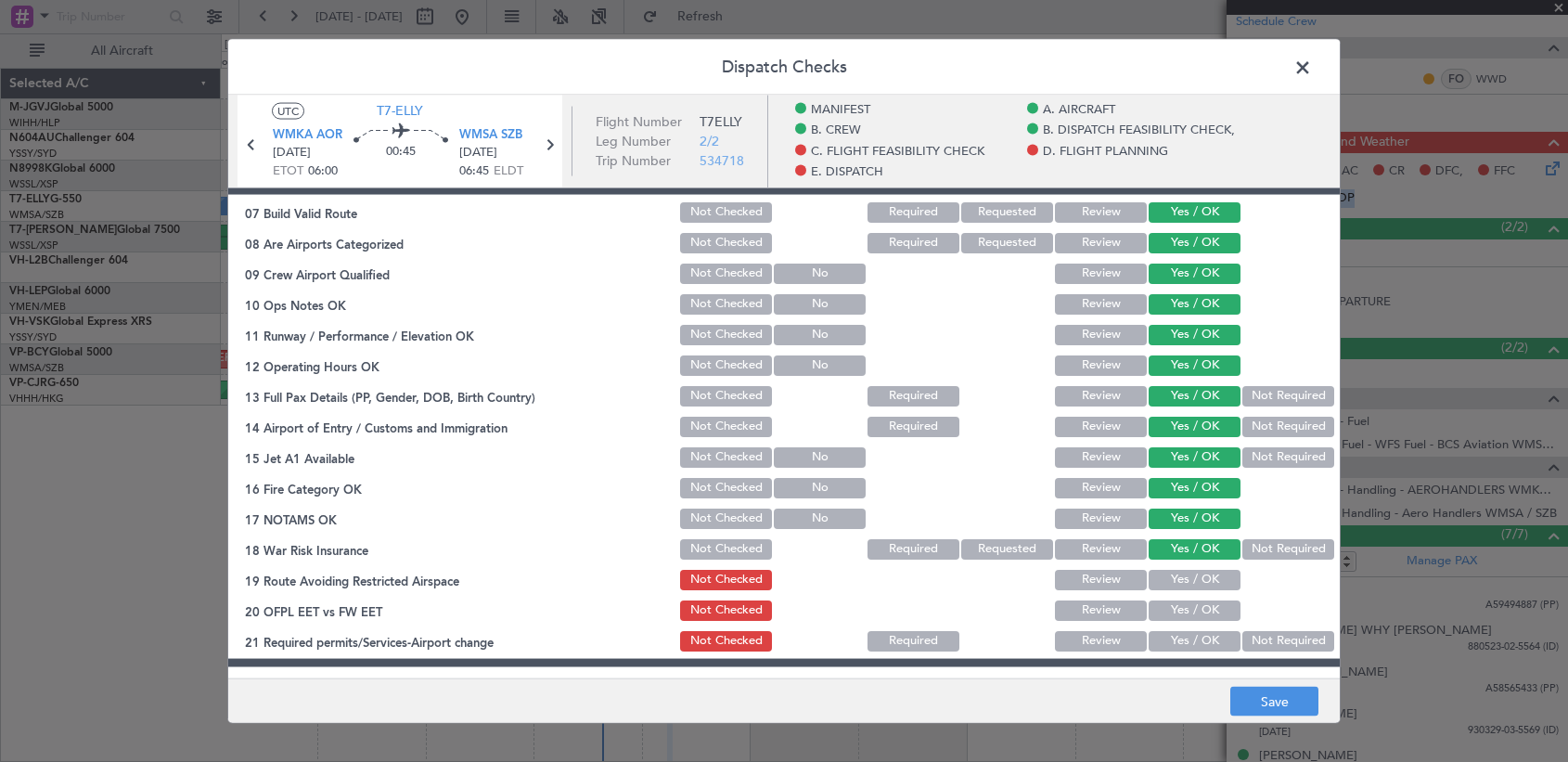
click at [1160, 585] on button "Yes / OK" at bounding box center [1194, 579] width 92 height 21
drag, startPoint x: 1160, startPoint y: 612, endPoint x: 1160, endPoint y: 626, distance: 14.0
click at [1160, 613] on button "Yes / OK" at bounding box center [1194, 609] width 92 height 21
drag, startPoint x: 1160, startPoint y: 636, endPoint x: 1180, endPoint y: 588, distance: 52.0
click at [1160, 632] on button "Yes / OK" at bounding box center [1194, 639] width 92 height 21
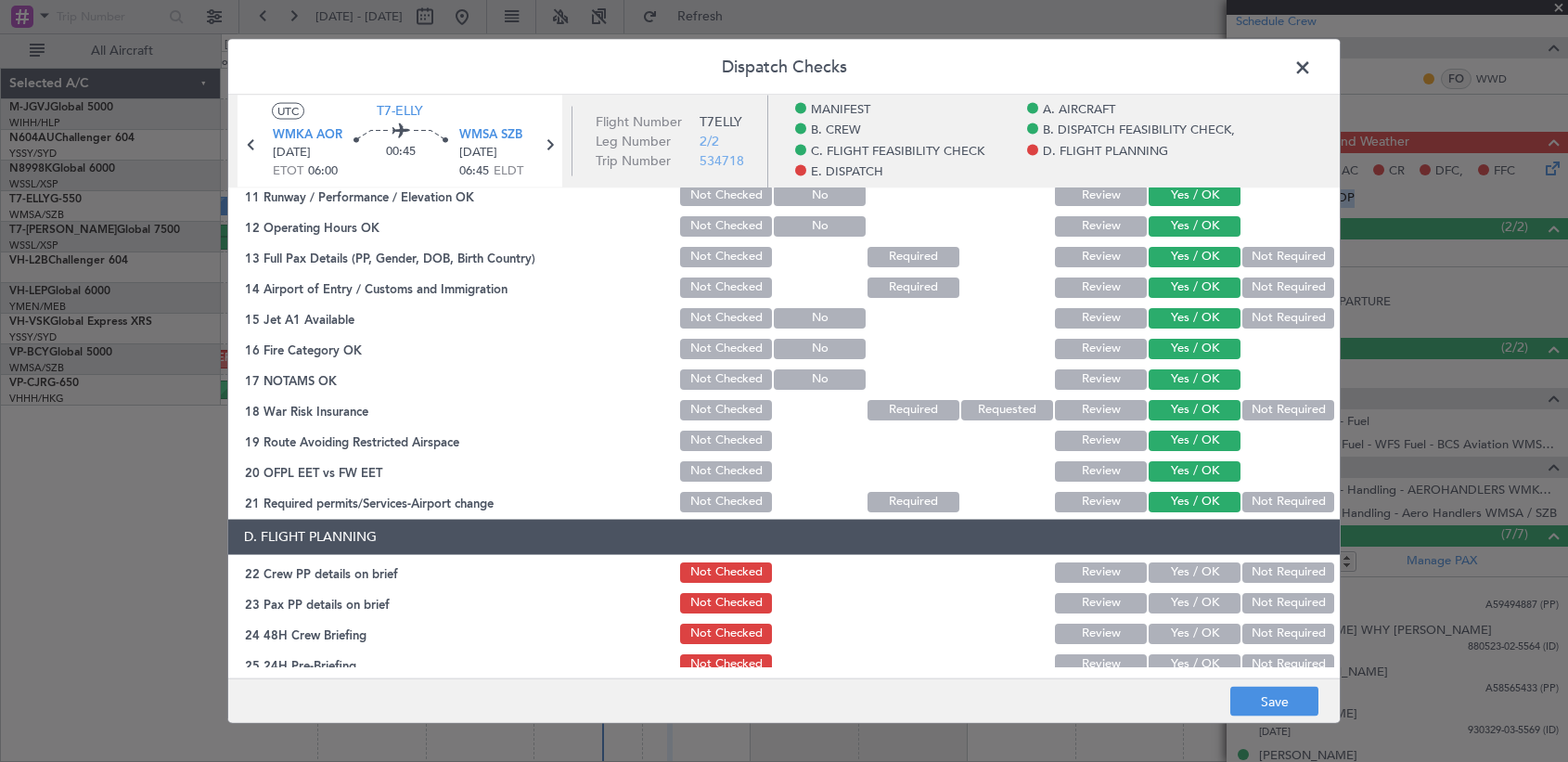
scroll to position [773, 0]
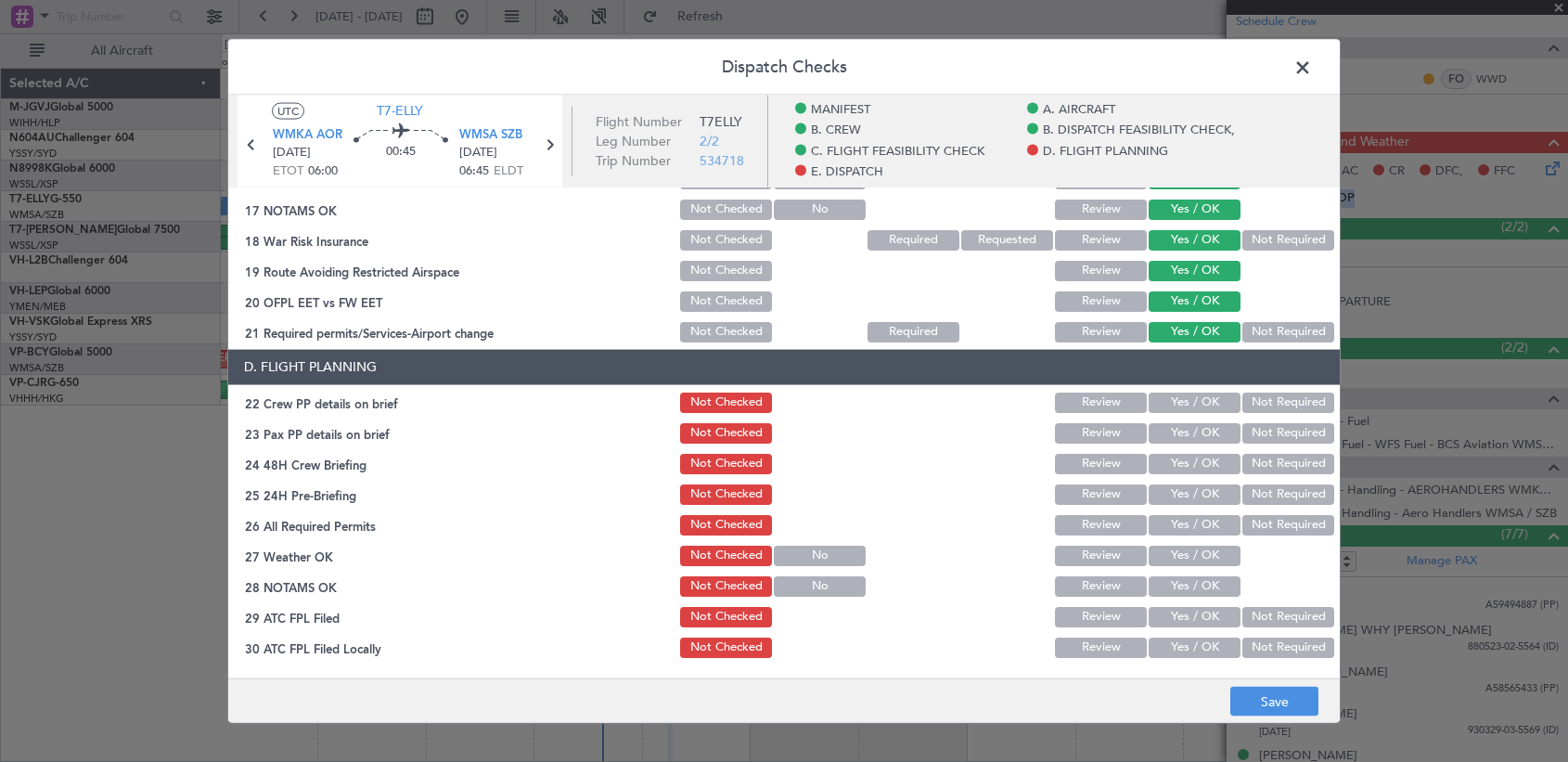
drag, startPoint x: 1161, startPoint y: 402, endPoint x: 1161, endPoint y: 434, distance: 32.0
click at [1160, 405] on button "Yes / OK" at bounding box center [1194, 401] width 92 height 21
drag, startPoint x: 1161, startPoint y: 434, endPoint x: 1161, endPoint y: 447, distance: 13.0
click at [1160, 439] on button "Yes / OK" at bounding box center [1194, 432] width 92 height 21
drag, startPoint x: 1161, startPoint y: 457, endPoint x: 1161, endPoint y: 474, distance: 17.0
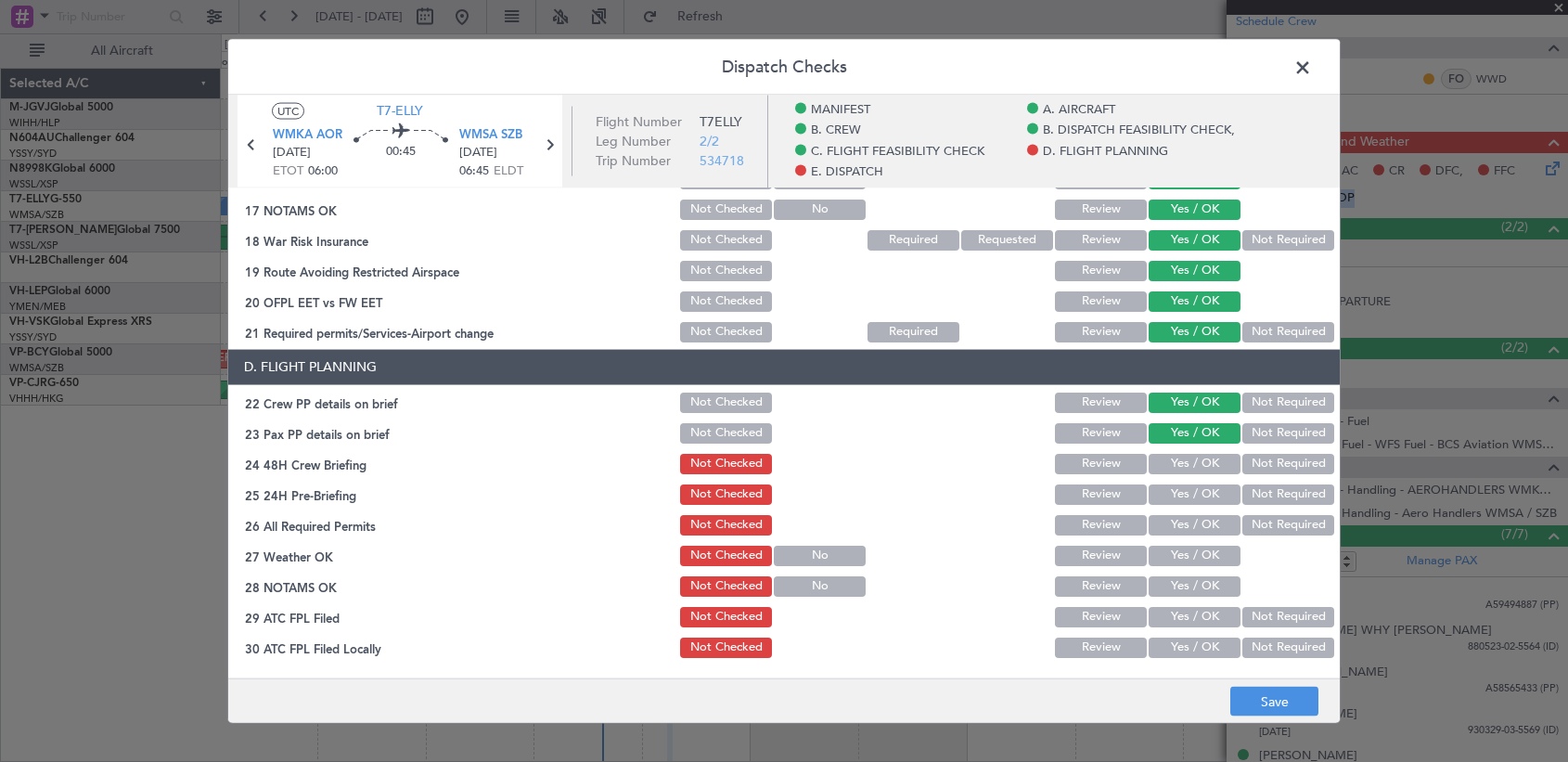
click at [1160, 470] on button "Yes / OK" at bounding box center [1194, 463] width 92 height 21
drag, startPoint x: 1161, startPoint y: 487, endPoint x: 1161, endPoint y: 511, distance: 24.0
click at [1160, 495] on button "Yes / OK" at bounding box center [1194, 493] width 92 height 21
drag, startPoint x: 1161, startPoint y: 516, endPoint x: 1161, endPoint y: 543, distance: 27.0
click at [1160, 532] on button "Yes / OK" at bounding box center [1194, 524] width 92 height 21
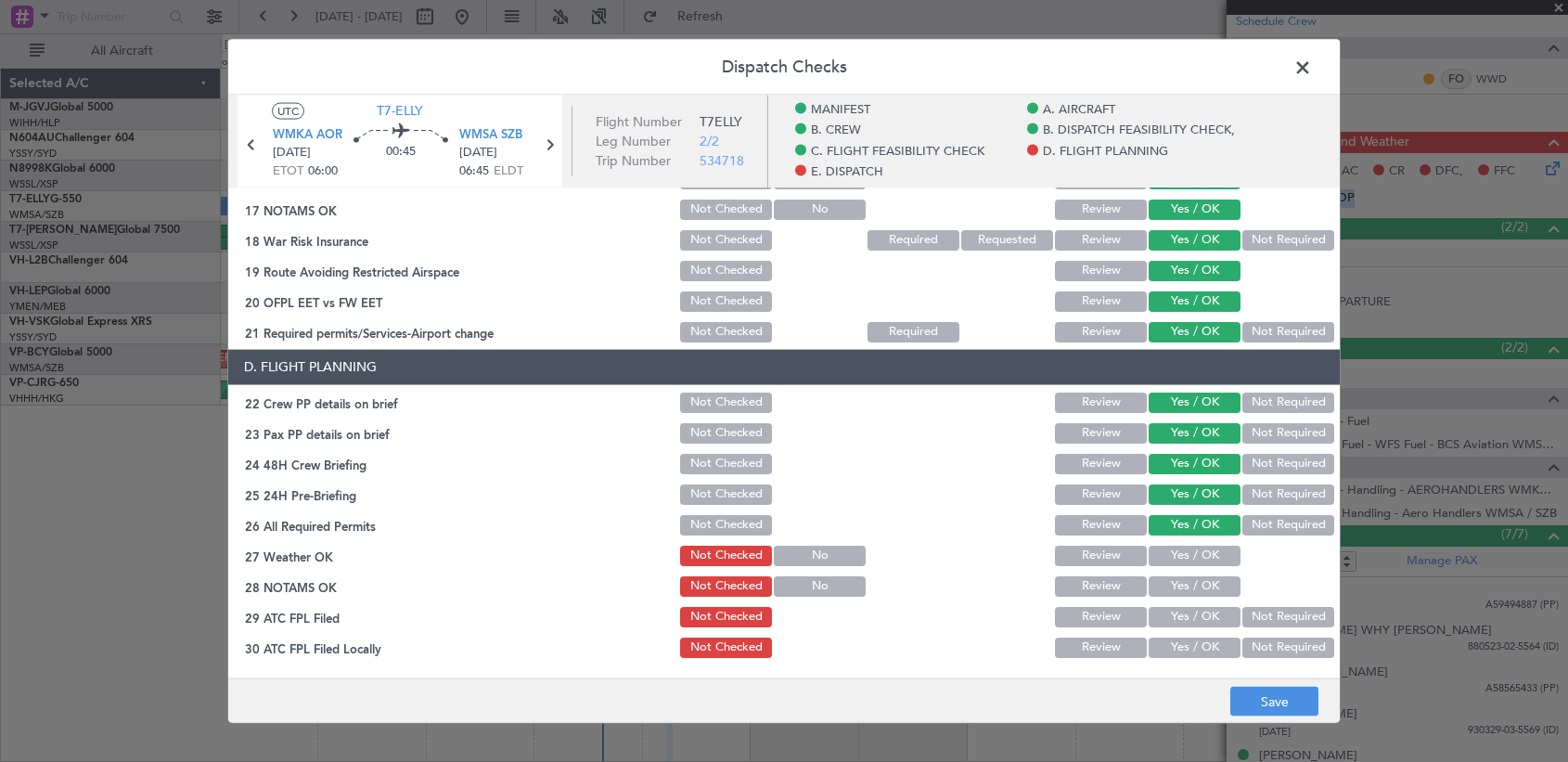
drag, startPoint x: 1161, startPoint y: 546, endPoint x: 1164, endPoint y: 561, distance: 15.3
click at [1160, 557] on button "Yes / OK" at bounding box center [1194, 554] width 92 height 21
drag, startPoint x: 1162, startPoint y: 583, endPoint x: 1161, endPoint y: 592, distance: 9.1
click at [1160, 587] on button "Yes / OK" at bounding box center [1194, 585] width 92 height 21
drag, startPoint x: 1160, startPoint y: 611, endPoint x: 1160, endPoint y: 635, distance: 24.0
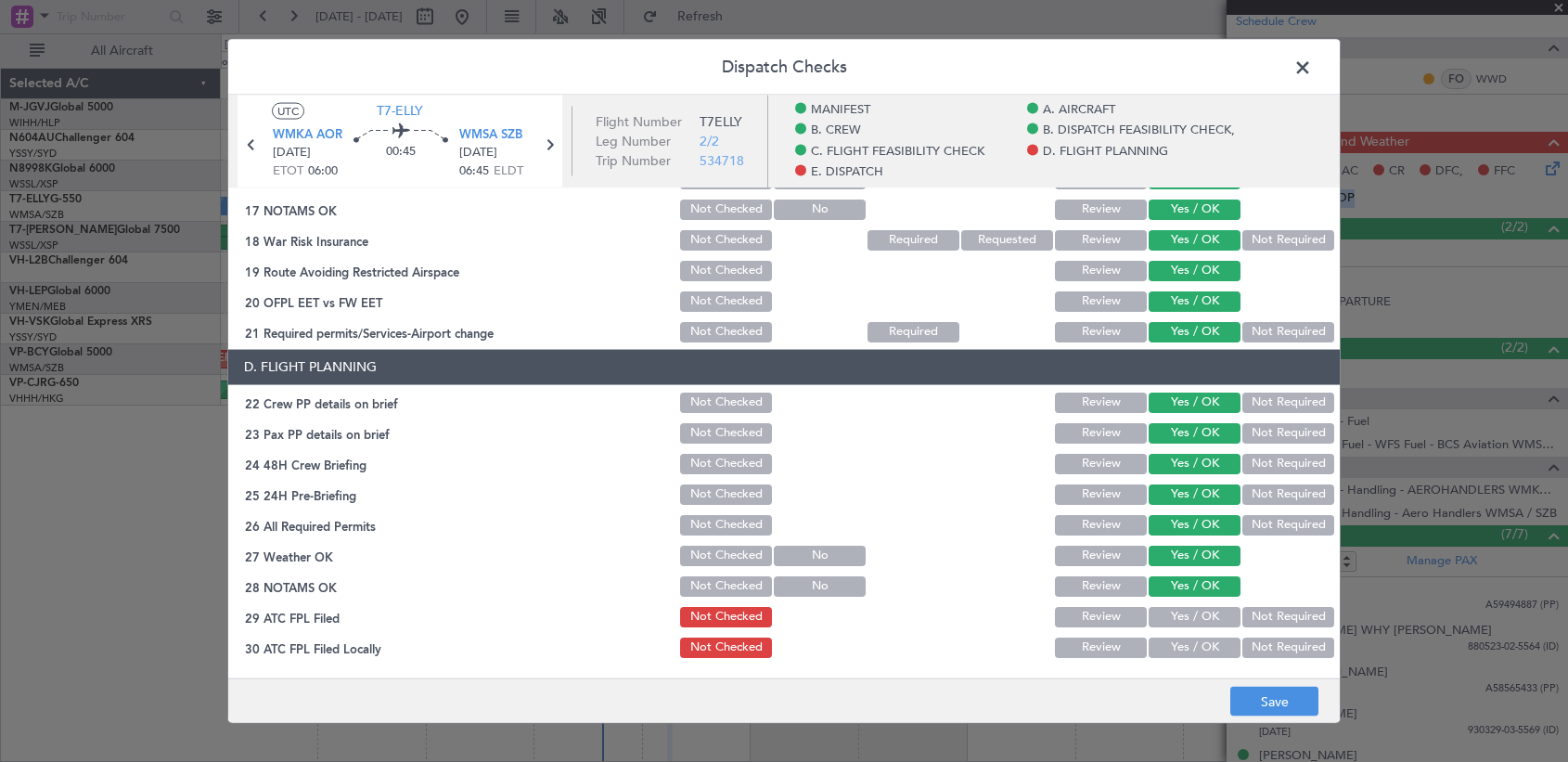
click at [1160, 620] on button "Yes / OK" at bounding box center [1194, 616] width 92 height 21
click at [1160, 632] on button "Yes / OK" at bounding box center [1194, 646] width 92 height 21
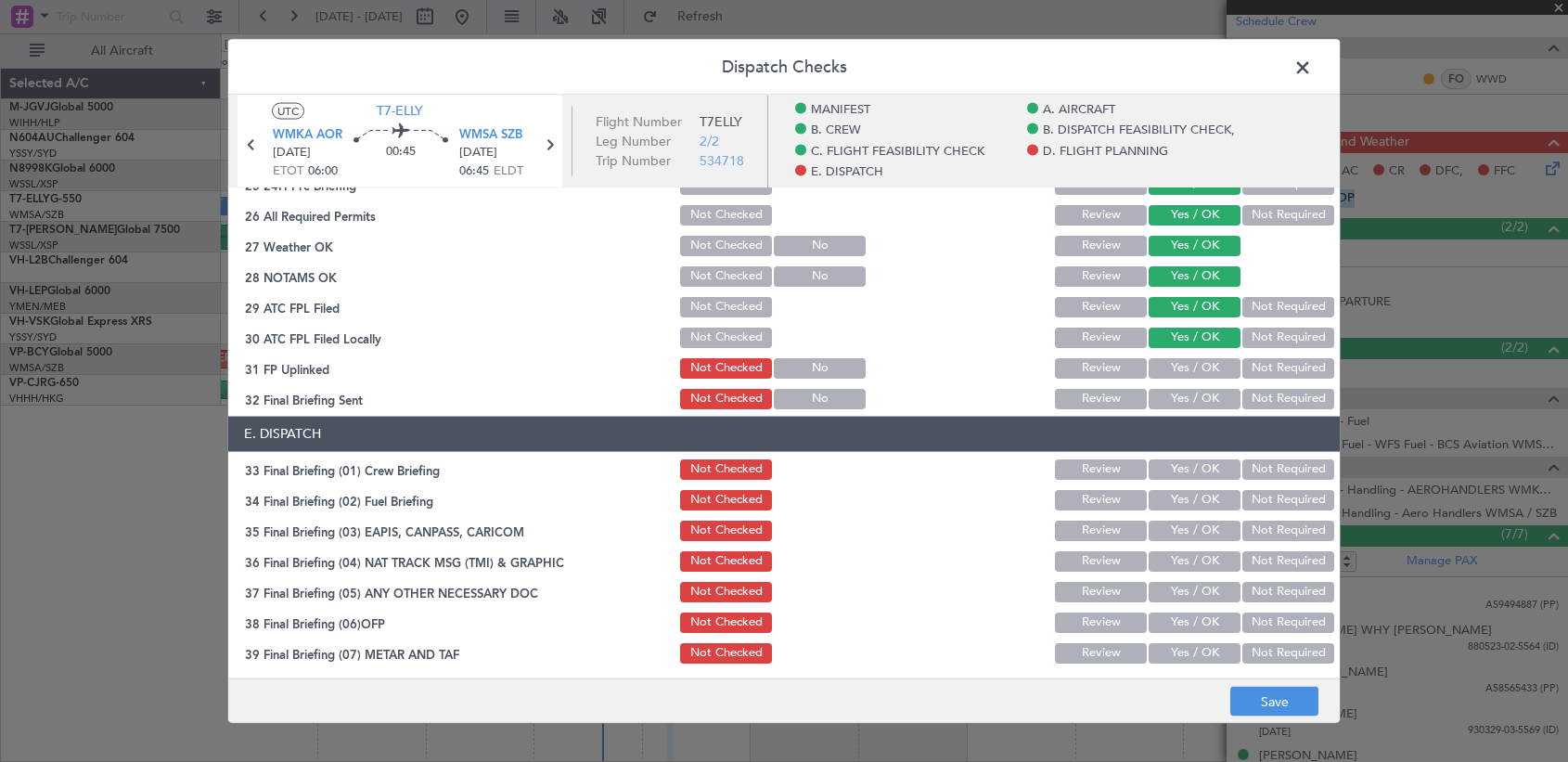
drag, startPoint x: 1184, startPoint y: 358, endPoint x: 1181, endPoint y: 368, distance: 10.4
click at [1160, 363] on button "Yes / OK" at bounding box center [1194, 367] width 92 height 21
click at [1160, 422] on article "MANIFEST Crew Details sent to Arr & Dep Handling Not Checked Review Yes / OK No…" at bounding box center [784, 427] width 1112 height 480
drag, startPoint x: 1180, startPoint y: 466, endPoint x: 1180, endPoint y: 408, distance: 58.0
click at [1160, 461] on button "Yes / OK" at bounding box center [1194, 468] width 92 height 21
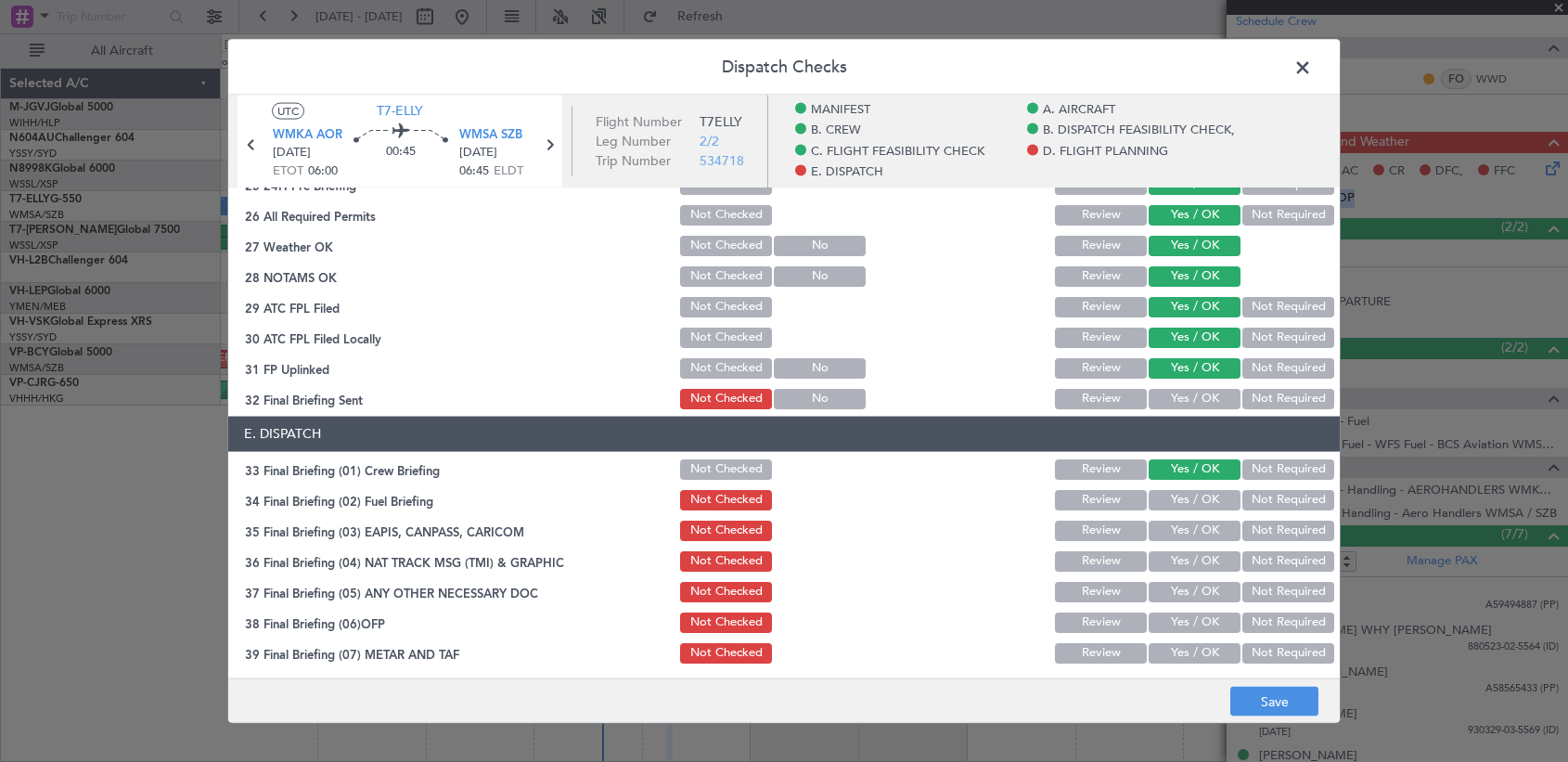
drag
click at [1160, 400] on button "Yes / OK" at bounding box center [1194, 398] width 92 height 21
click at [1160, 516] on section "E. DISPATCH 33 Final Briefing (01) Crew Briefing Not Checked Review Yes / OK No…" at bounding box center [784, 617] width 1112 height 403
click at [1160, 538] on button "Yes / OK" at bounding box center [1194, 530] width 92 height 21
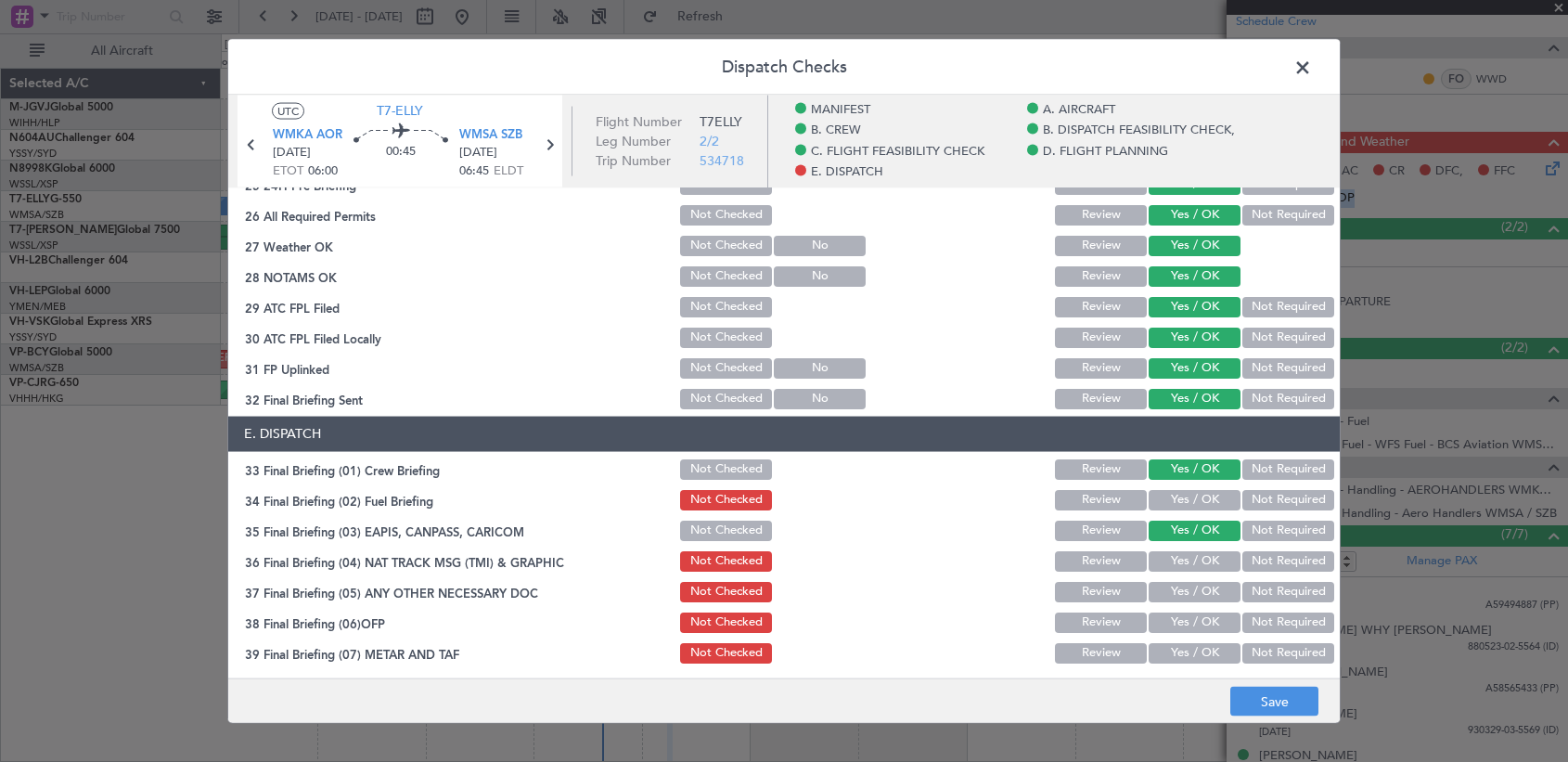
click at [1160, 506] on button "Yes / OK" at bounding box center [1194, 499] width 92 height 21
click at [1160, 569] on button "Yes / OK" at bounding box center [1194, 560] width 92 height 21
click at [1160, 599] on button "Yes / OK" at bounding box center [1194, 590] width 92 height 21
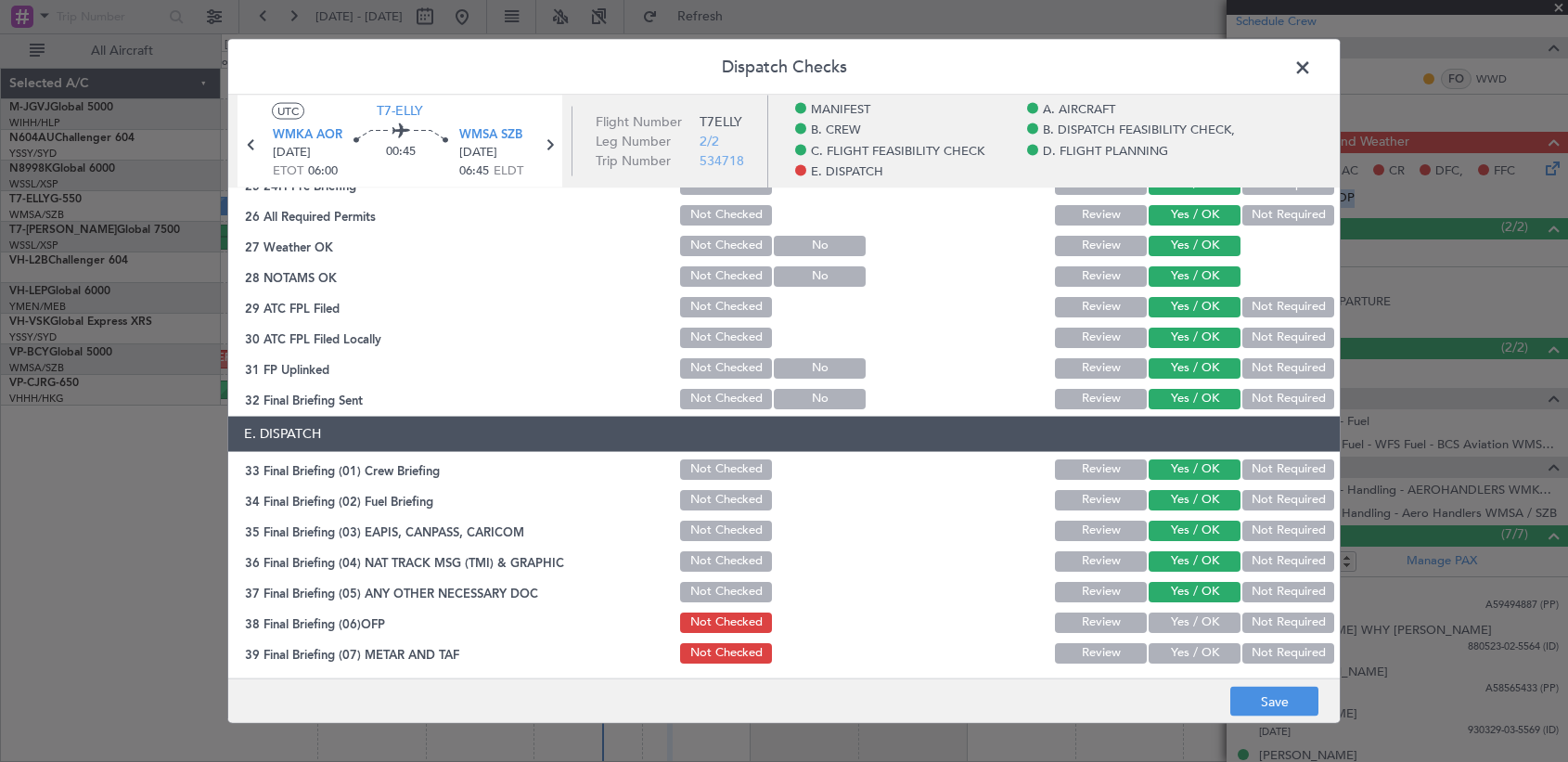
click at [1160, 632] on div "Yes / OK" at bounding box center [1193, 622] width 94 height 25
click at [1160, 632] on button "Yes / OK" at bounding box center [1194, 652] width 92 height 21
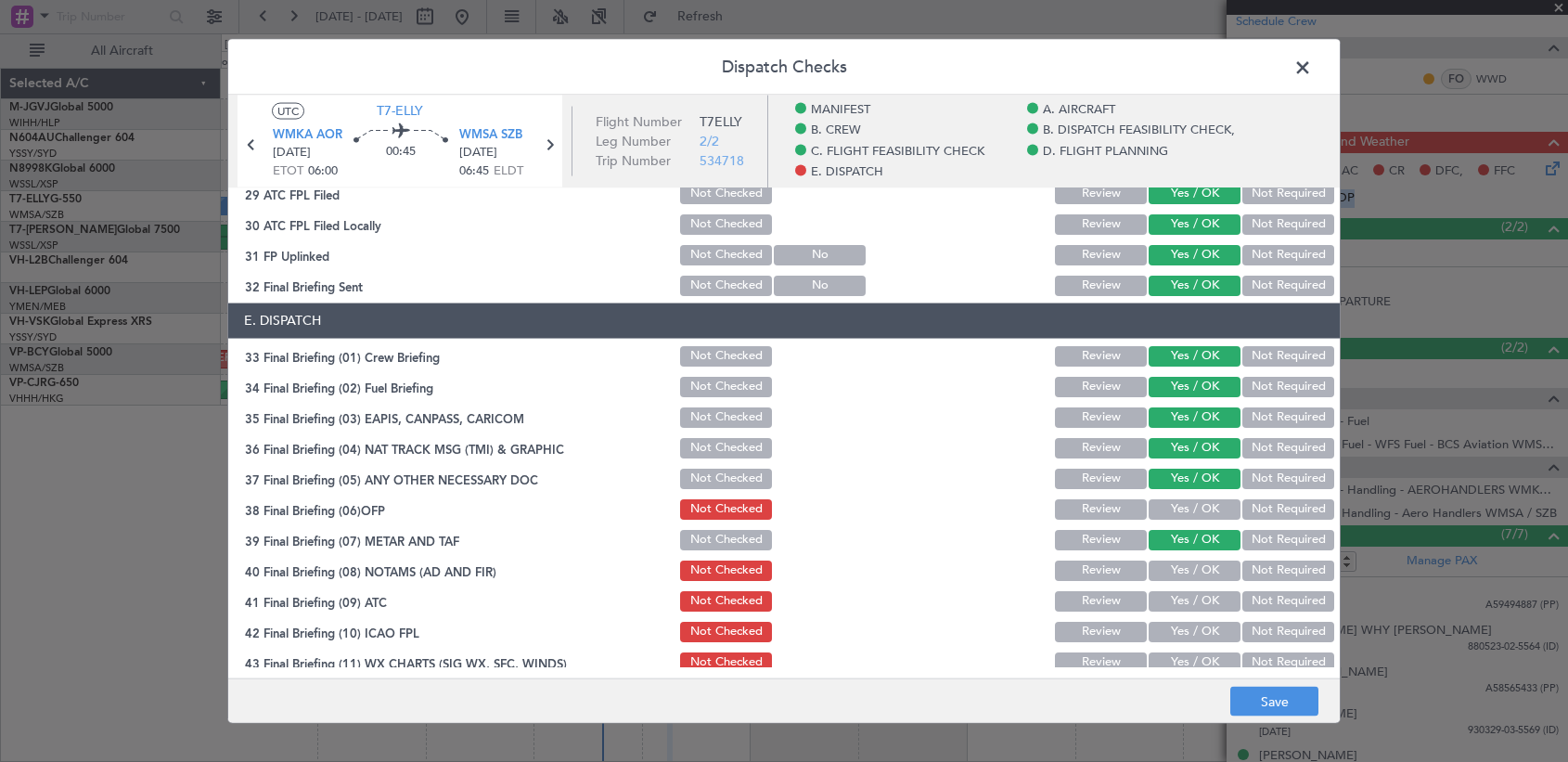
scroll to position [1239, 0]
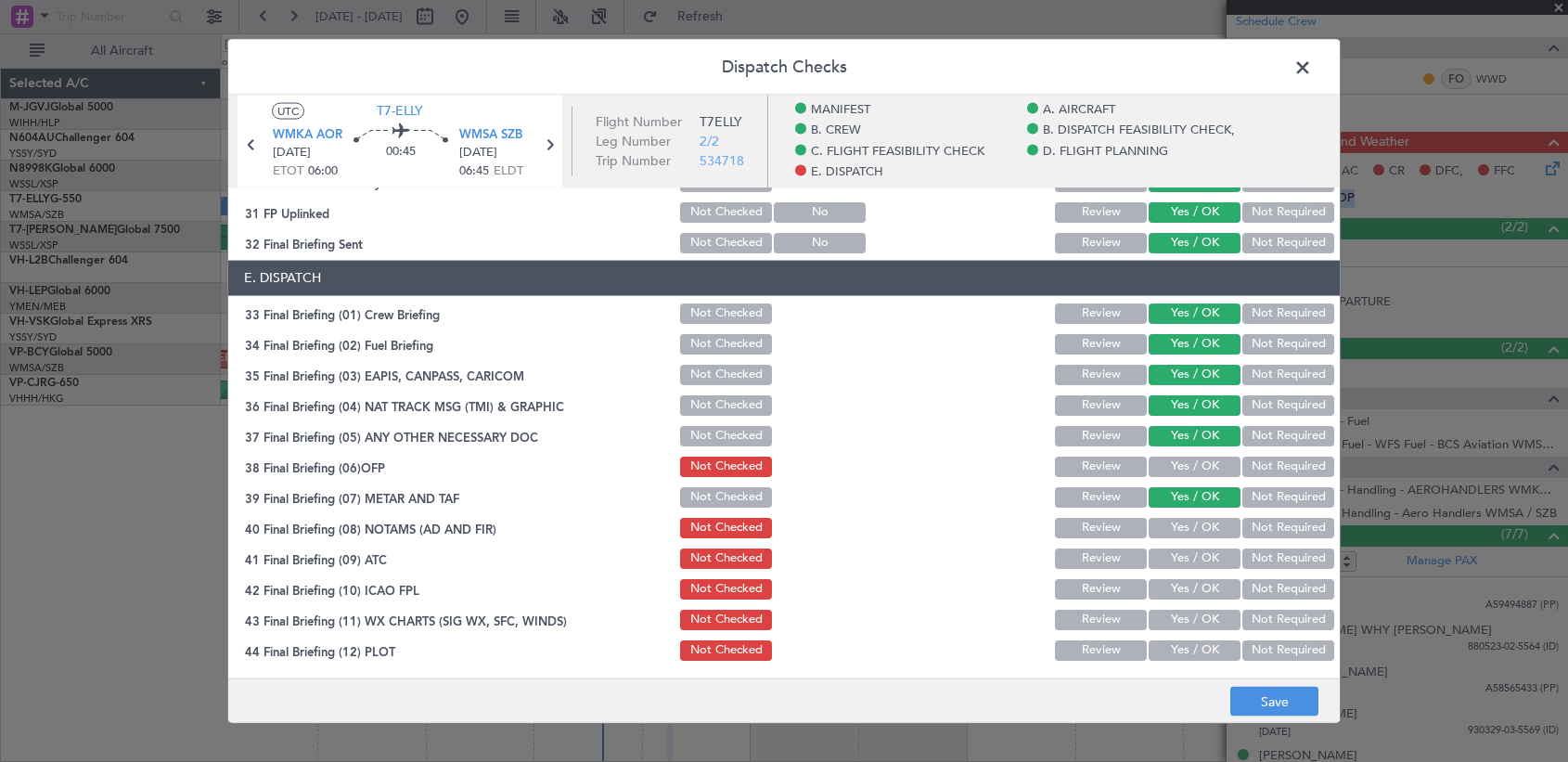
click at [1160, 466] on button "Yes / OK" at bounding box center [1194, 466] width 92 height 21
click at [1160, 545] on section "E. DISPATCH 33 Final Briefing (01) Crew Briefing Not Checked Review Yes / OK No…" at bounding box center [784, 461] width 1112 height 403
click at [1160, 559] on button "Yes / OK" at bounding box center [1194, 557] width 92 height 21
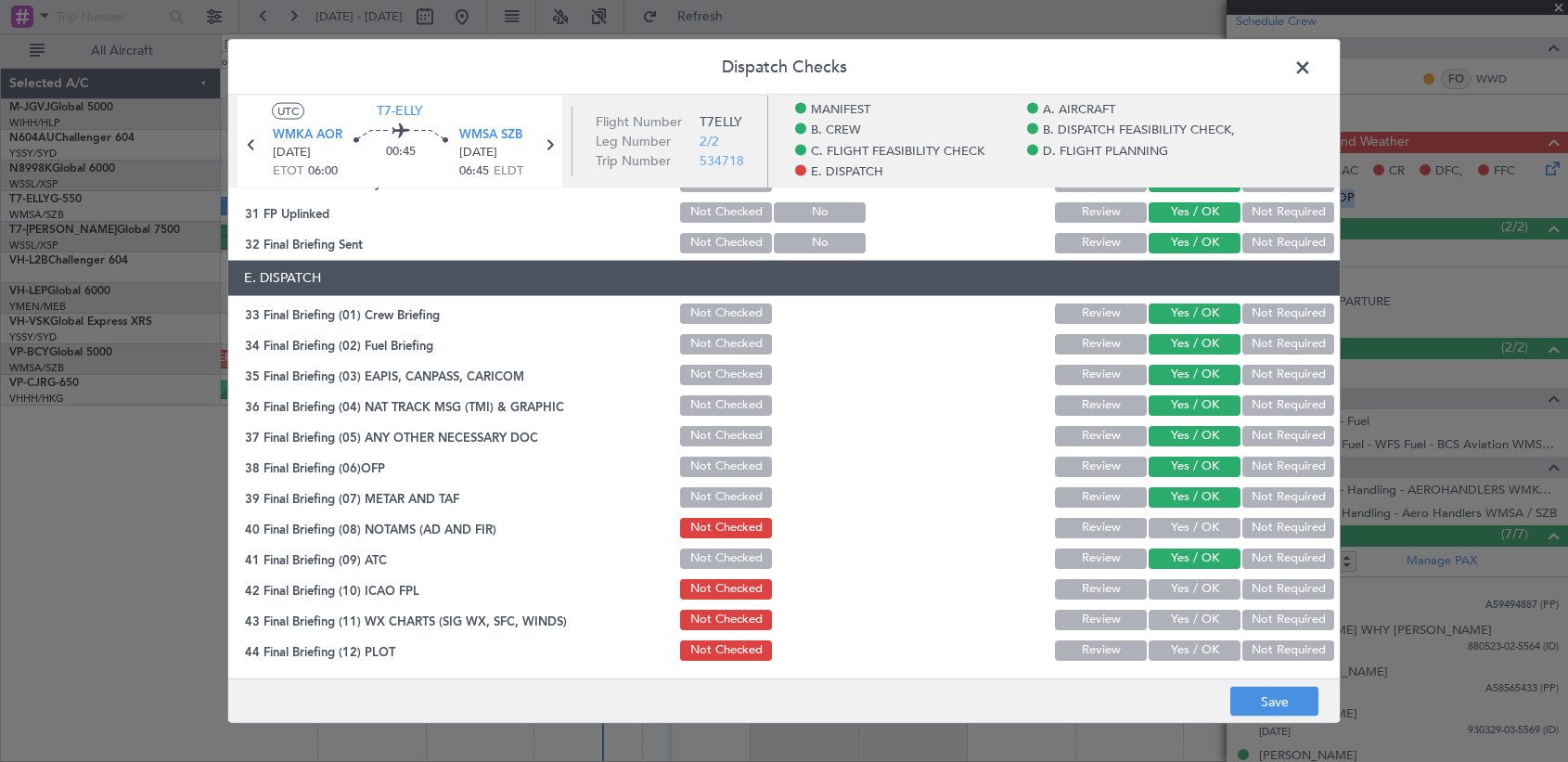
click at [1160, 535] on button "Yes / OK" at bounding box center [1194, 527] width 92 height 21
click at [1160, 593] on button "Yes / OK" at bounding box center [1194, 587] width 92 height 21
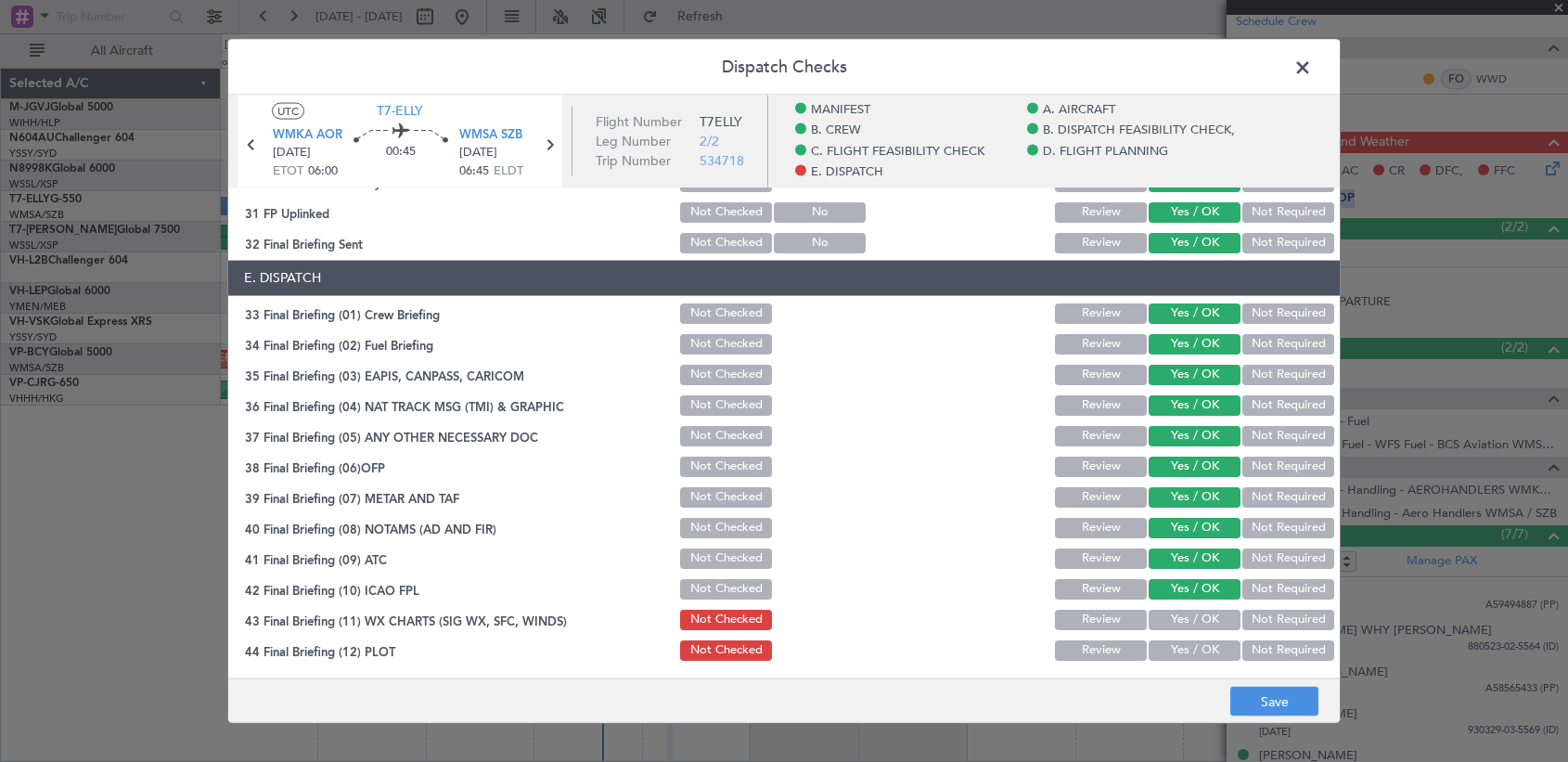
click at [1160, 632] on section "E. DISPATCH 33 Final Briefing (01) Crew Briefing Not Checked Review Yes / OK No…" at bounding box center [784, 461] width 1112 height 403
click at [1160, 632] on button "Yes / OK" at bounding box center [1194, 649] width 92 height 21
click at [1160, 612] on button "Yes / OK" at bounding box center [1194, 619] width 92 height 21
click at [1160, 632] on div "Dispatch Checks UTC T7-ELLY WMKA AOR 15/08/2025 ETOT 06:00 00:45 WMSA SZB 15/08…" at bounding box center [784, 381] width 1113 height 686
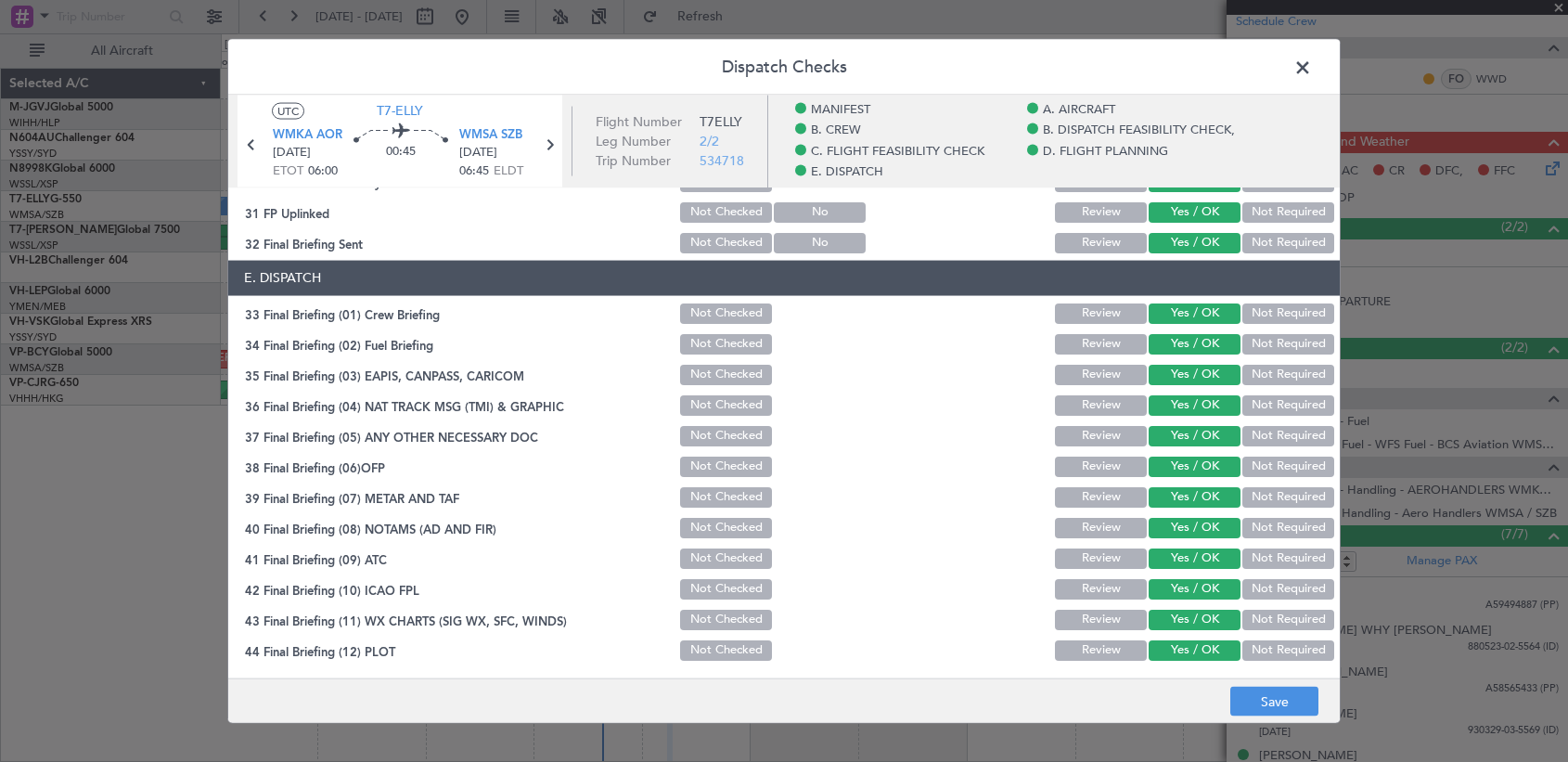
click at [1160, 65] on span at bounding box center [1312, 72] width 0 height 37
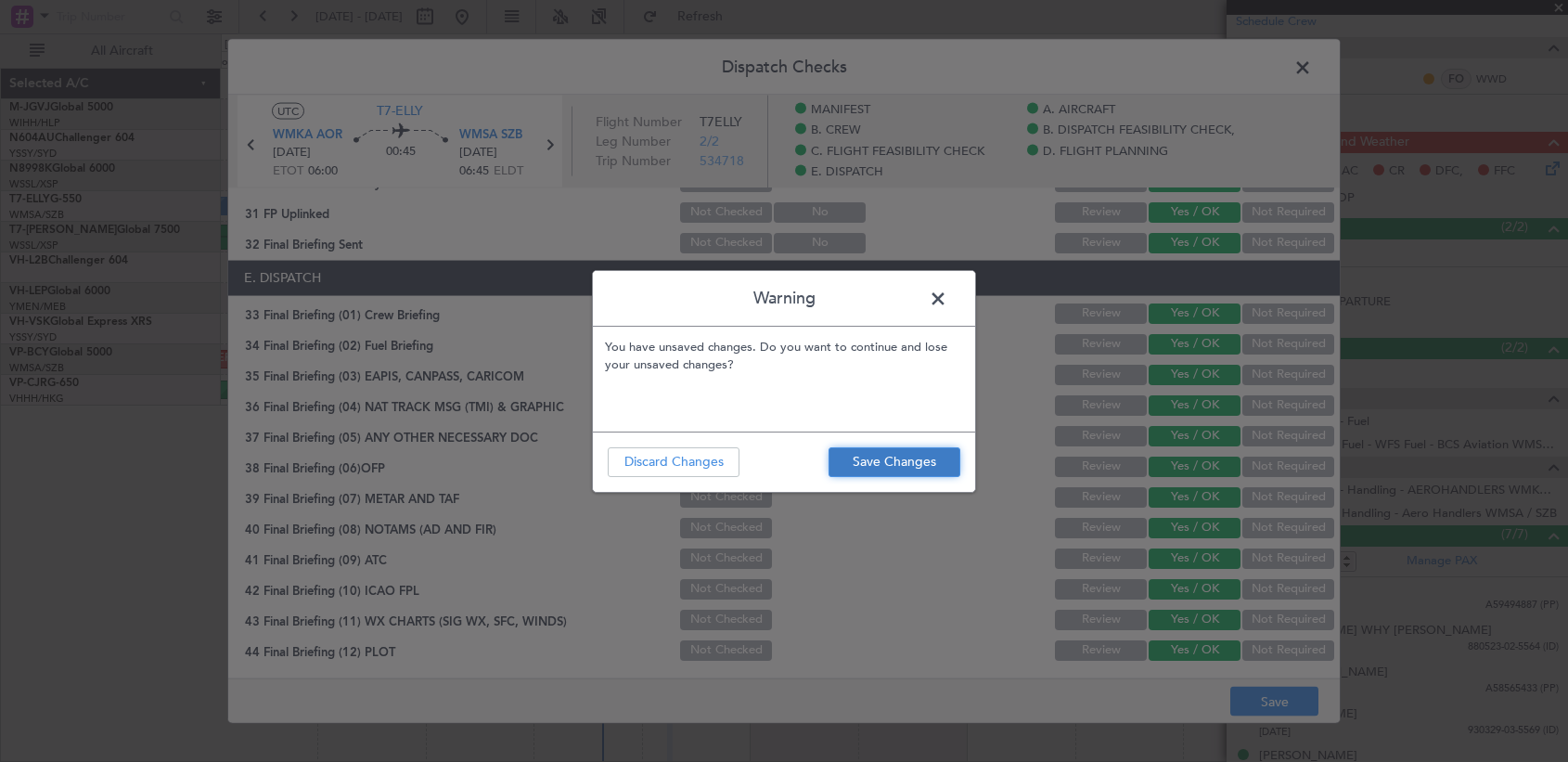
click at [905, 466] on button "Save Changes" at bounding box center [894, 462] width 131 height 29
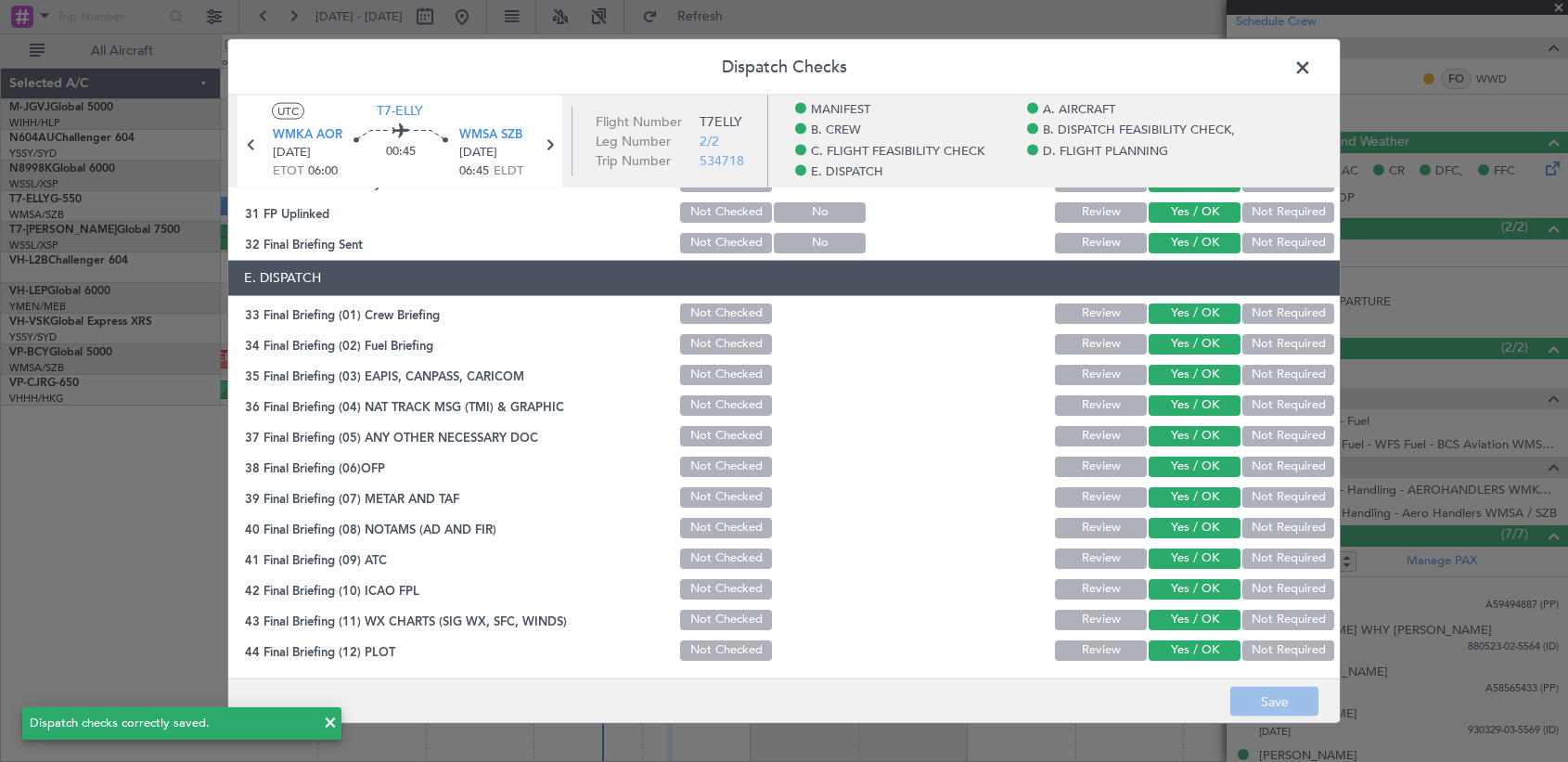
click at [1160, 66] on span at bounding box center [1312, 72] width 0 height 37
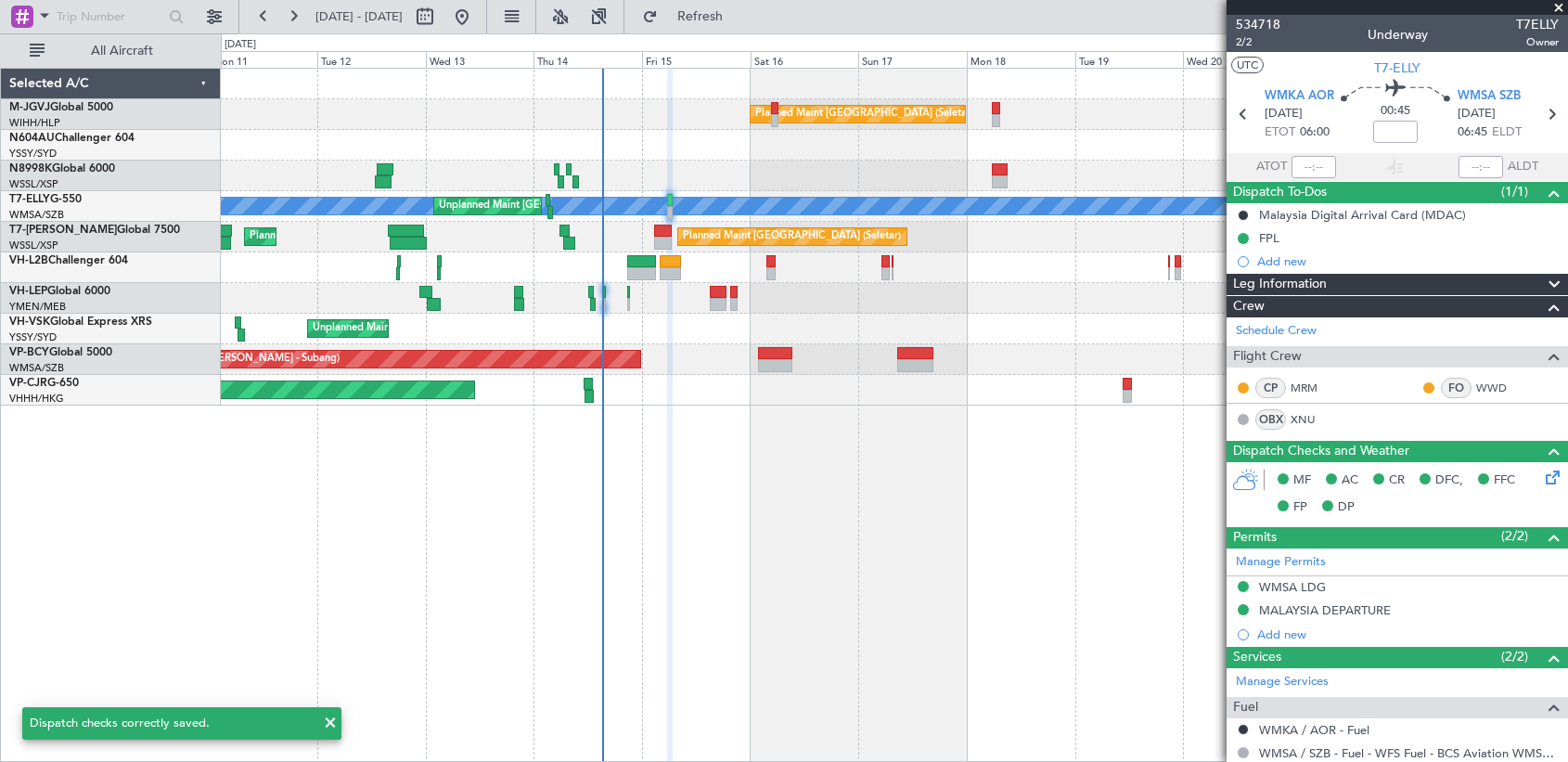
scroll to position [416, 0]
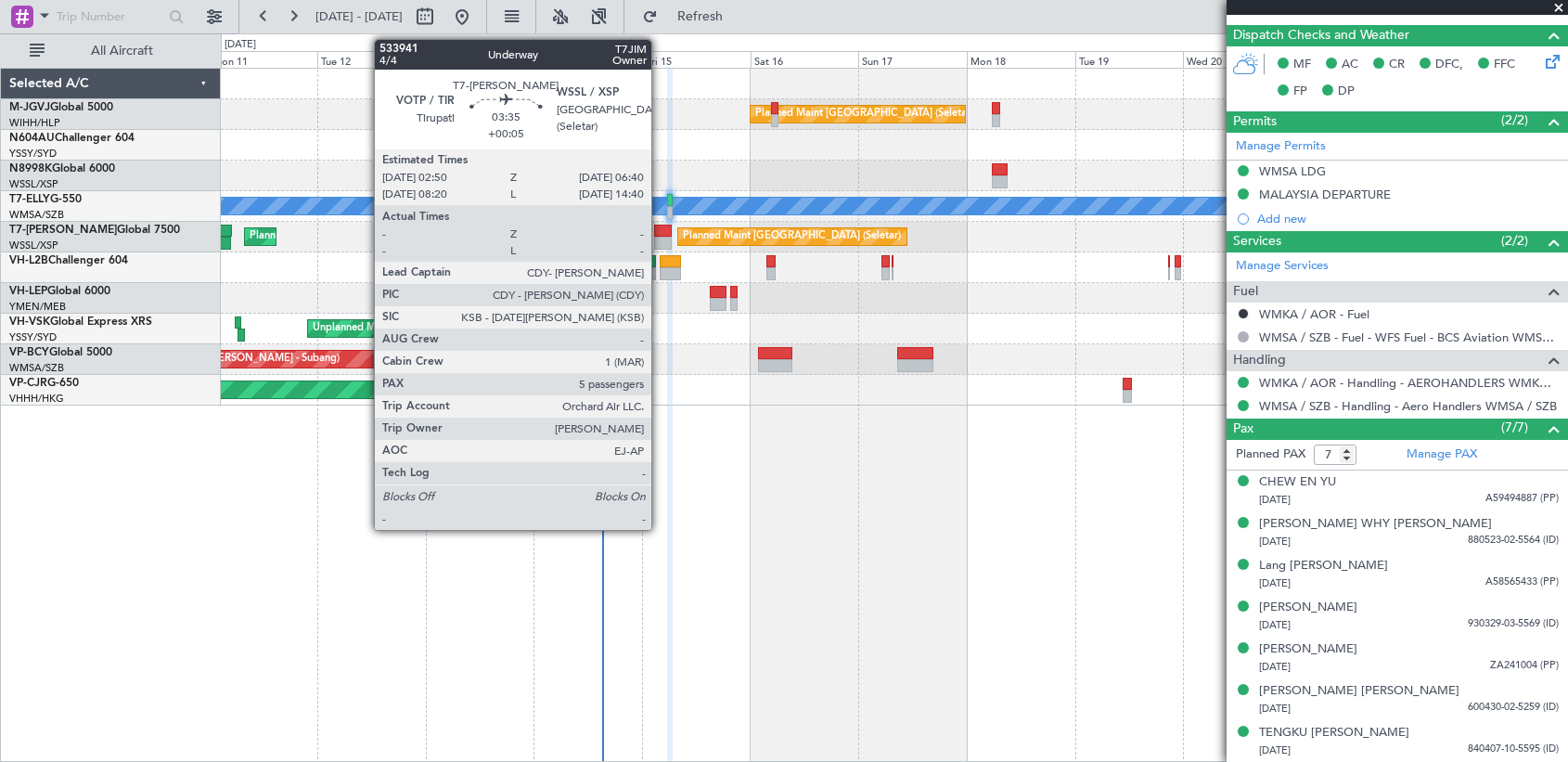
click at [660, 232] on div at bounding box center [663, 230] width 18 height 13
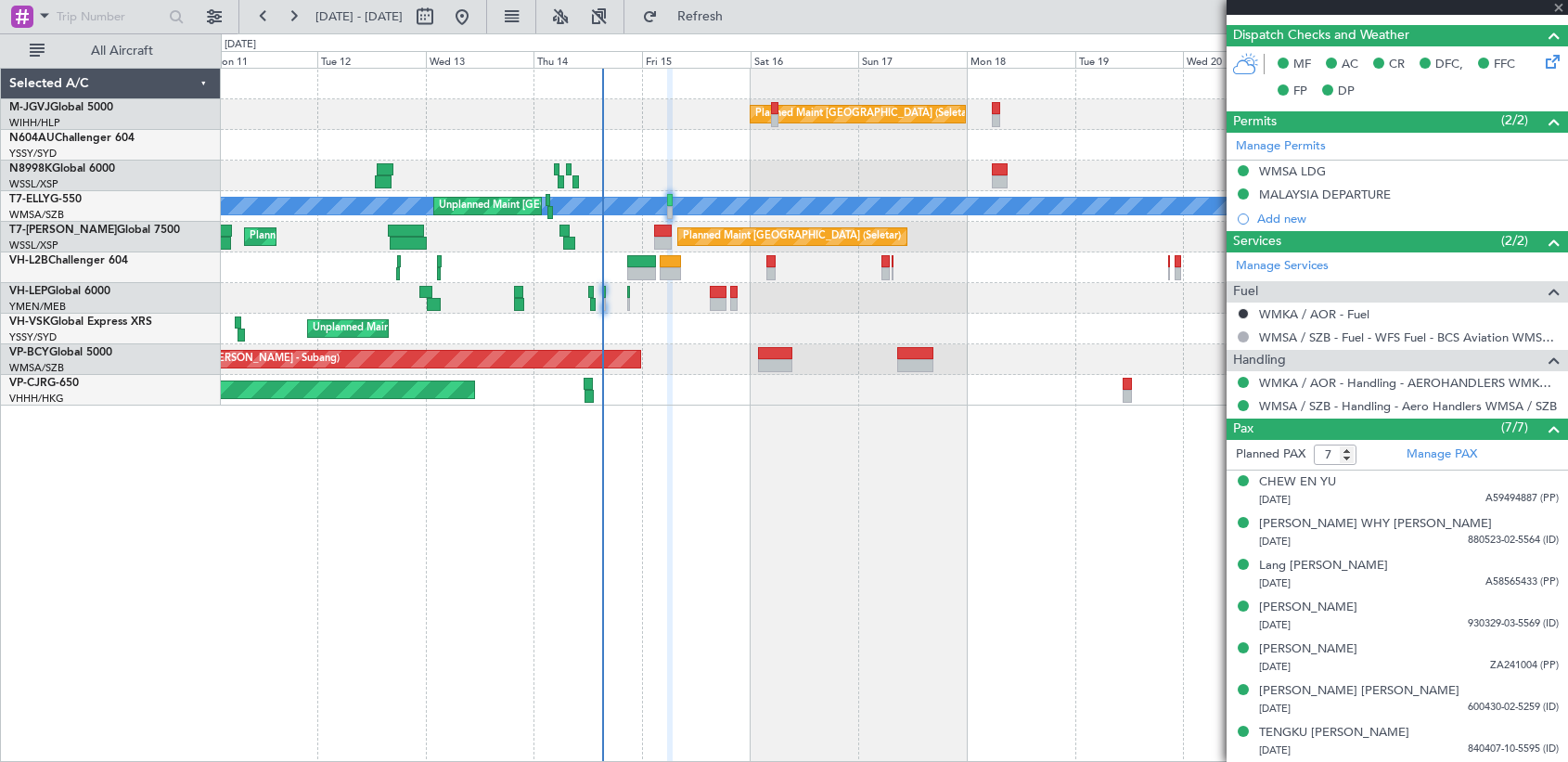
type input "+00:05"
type input "5"
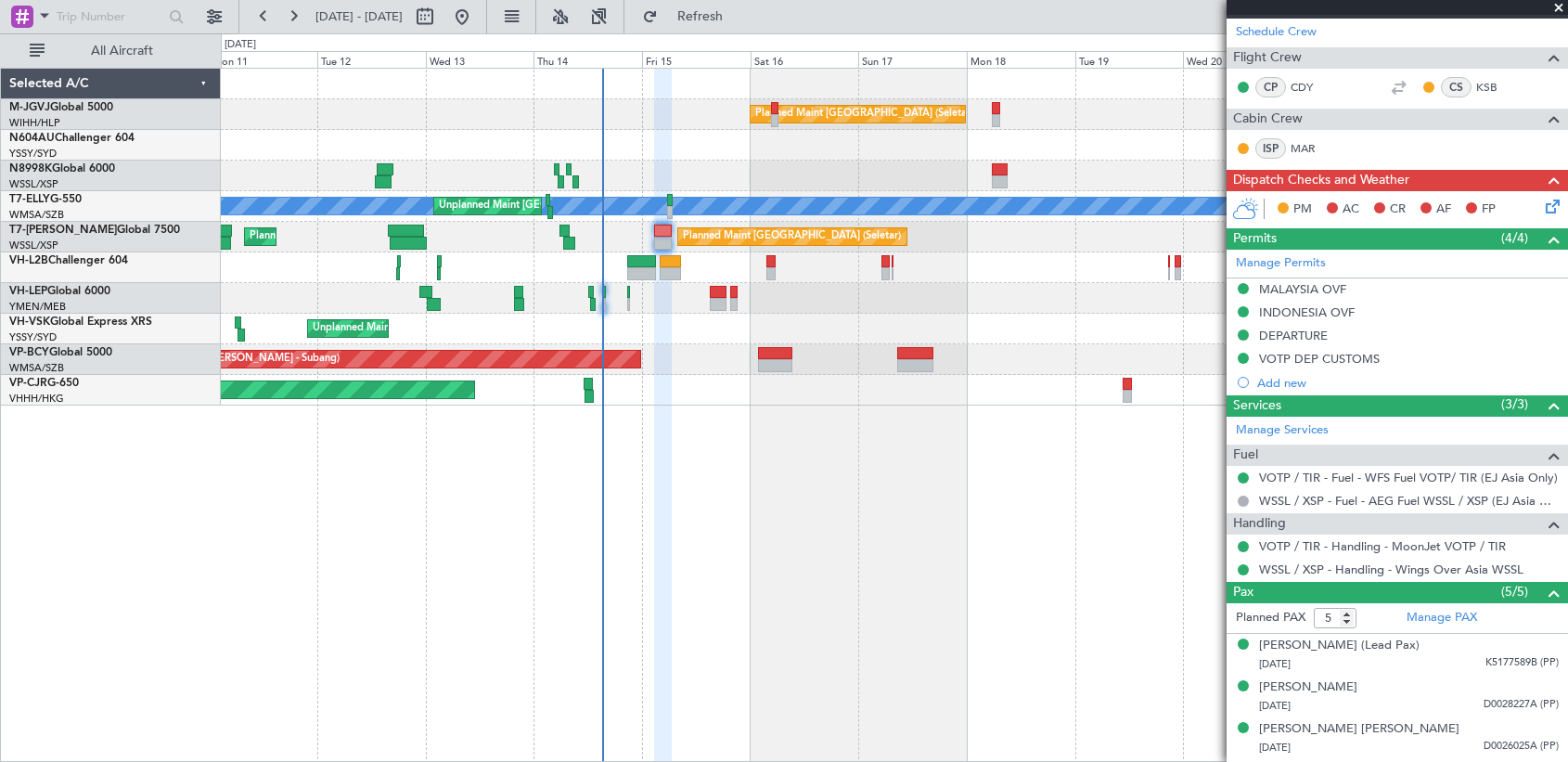
scroll to position [425, 0]
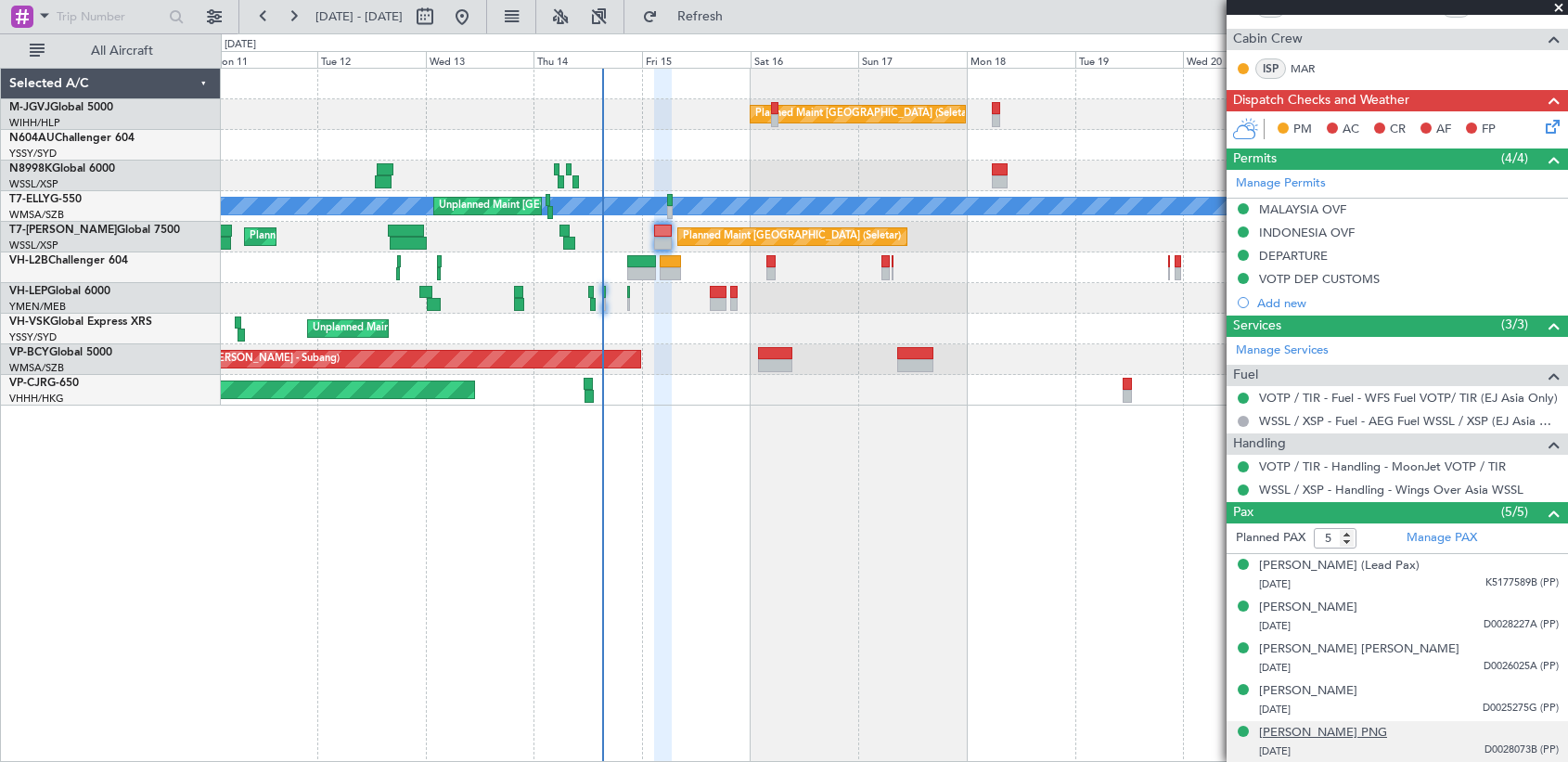
click at [1160, 632] on div "Tian Wei Royston PNG" at bounding box center [1323, 733] width 128 height 19
click at [1160, 632] on div "Jia Wei Nicholas LIM" at bounding box center [1359, 649] width 200 height 19
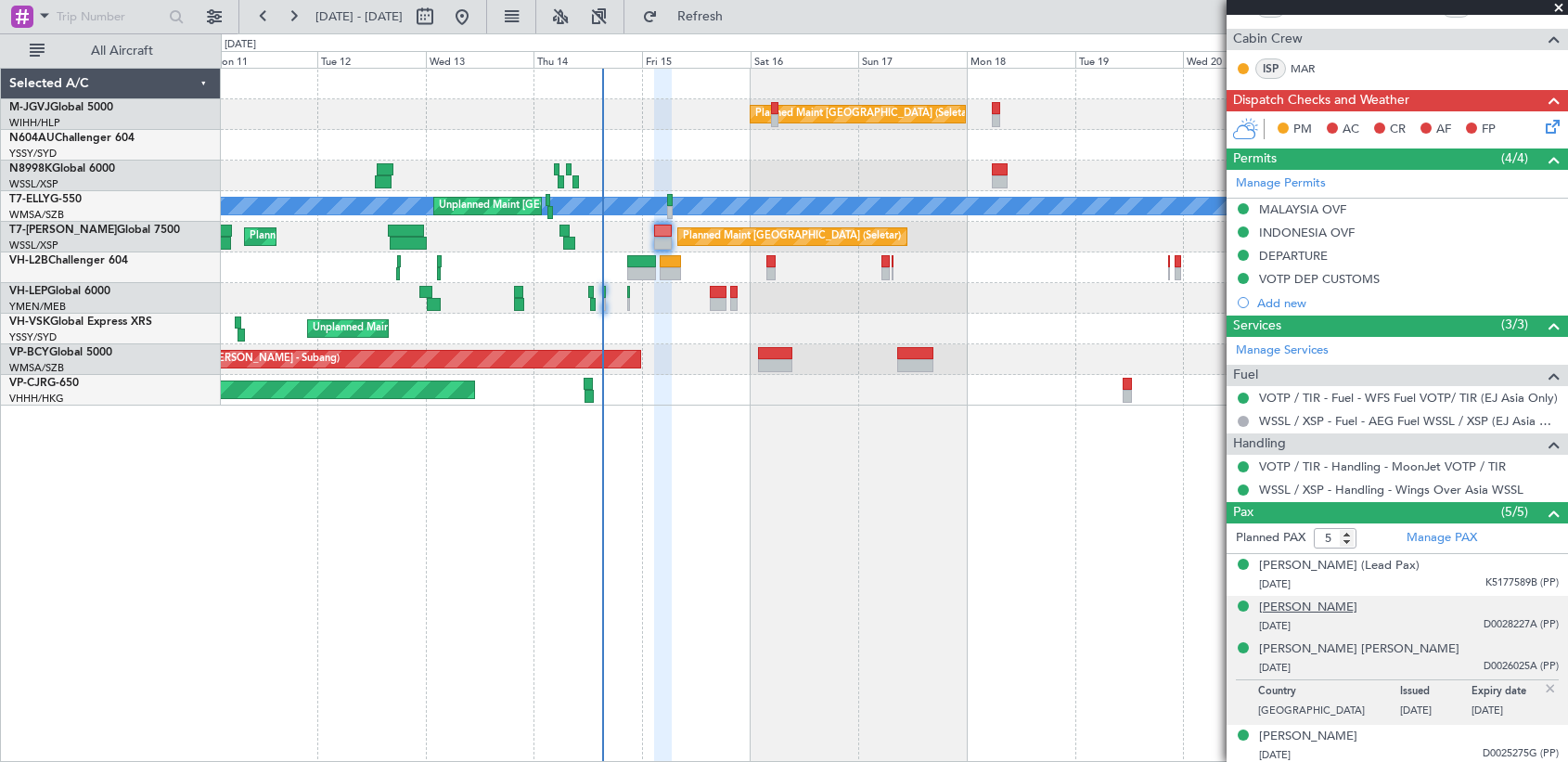
click at [1160, 607] on div "Jia Min KWEK" at bounding box center [1308, 607] width 98 height 19
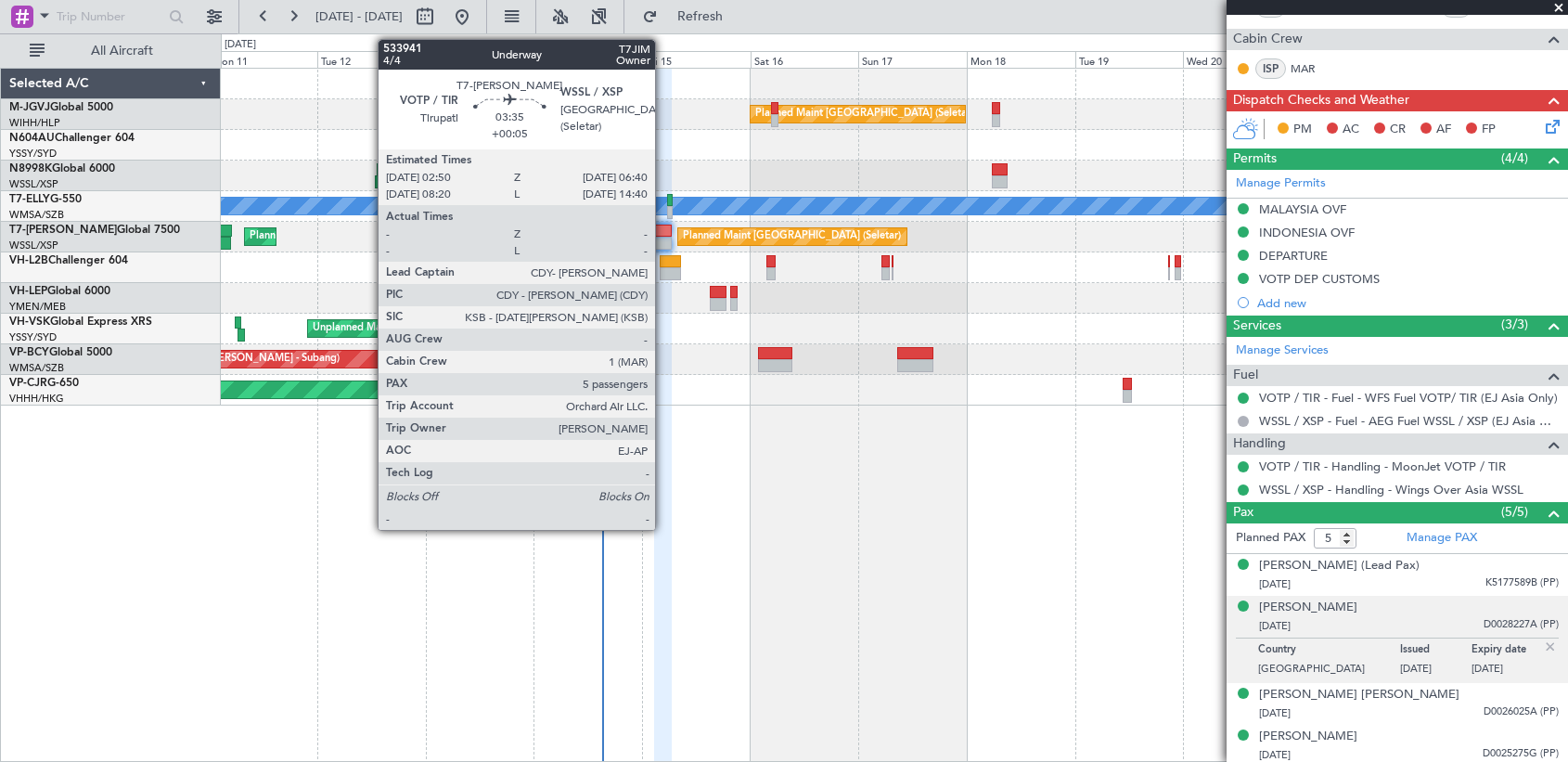
click at [664, 241] on div at bounding box center [663, 242] width 18 height 13
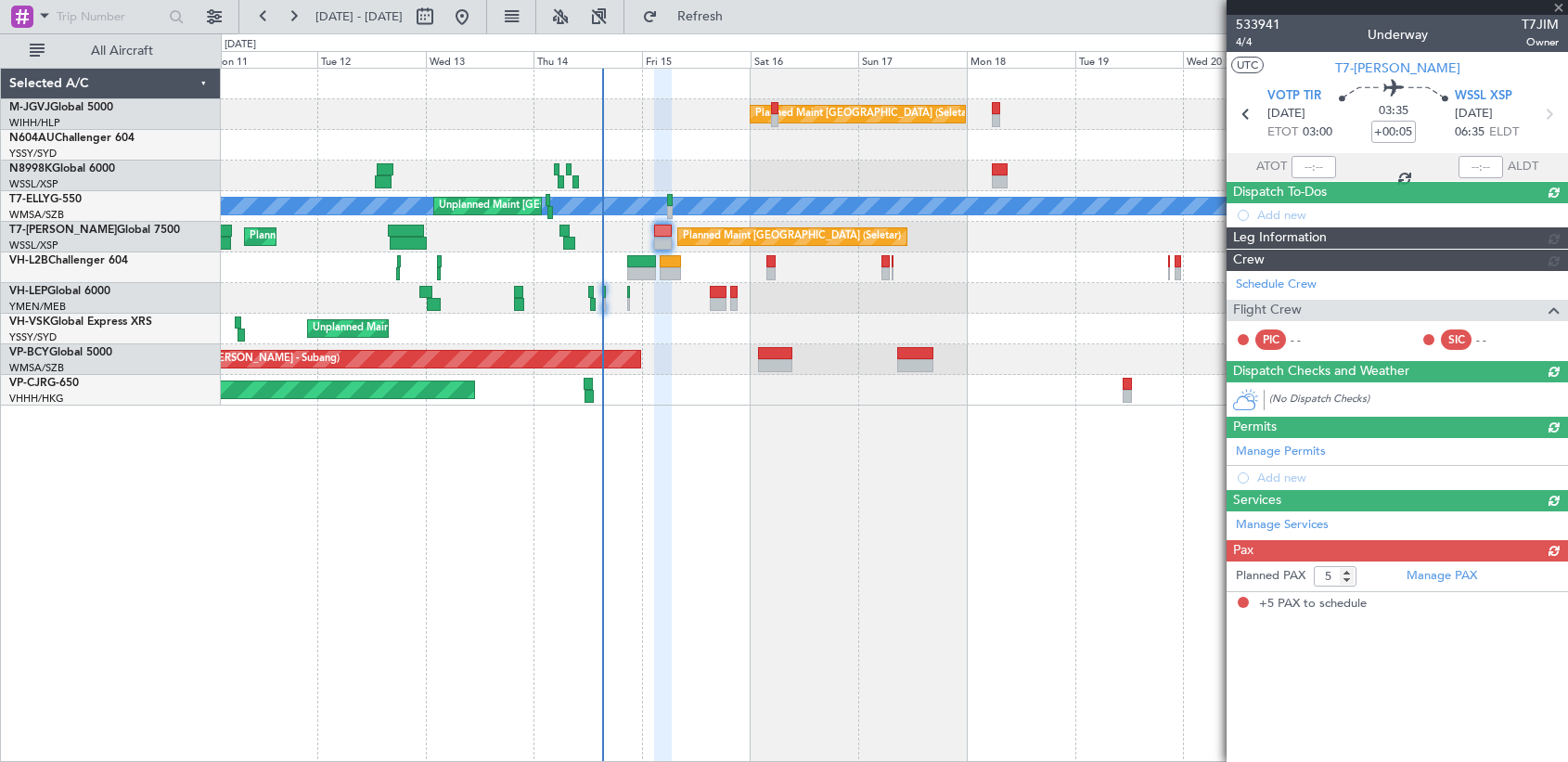
scroll to position [0, 0]
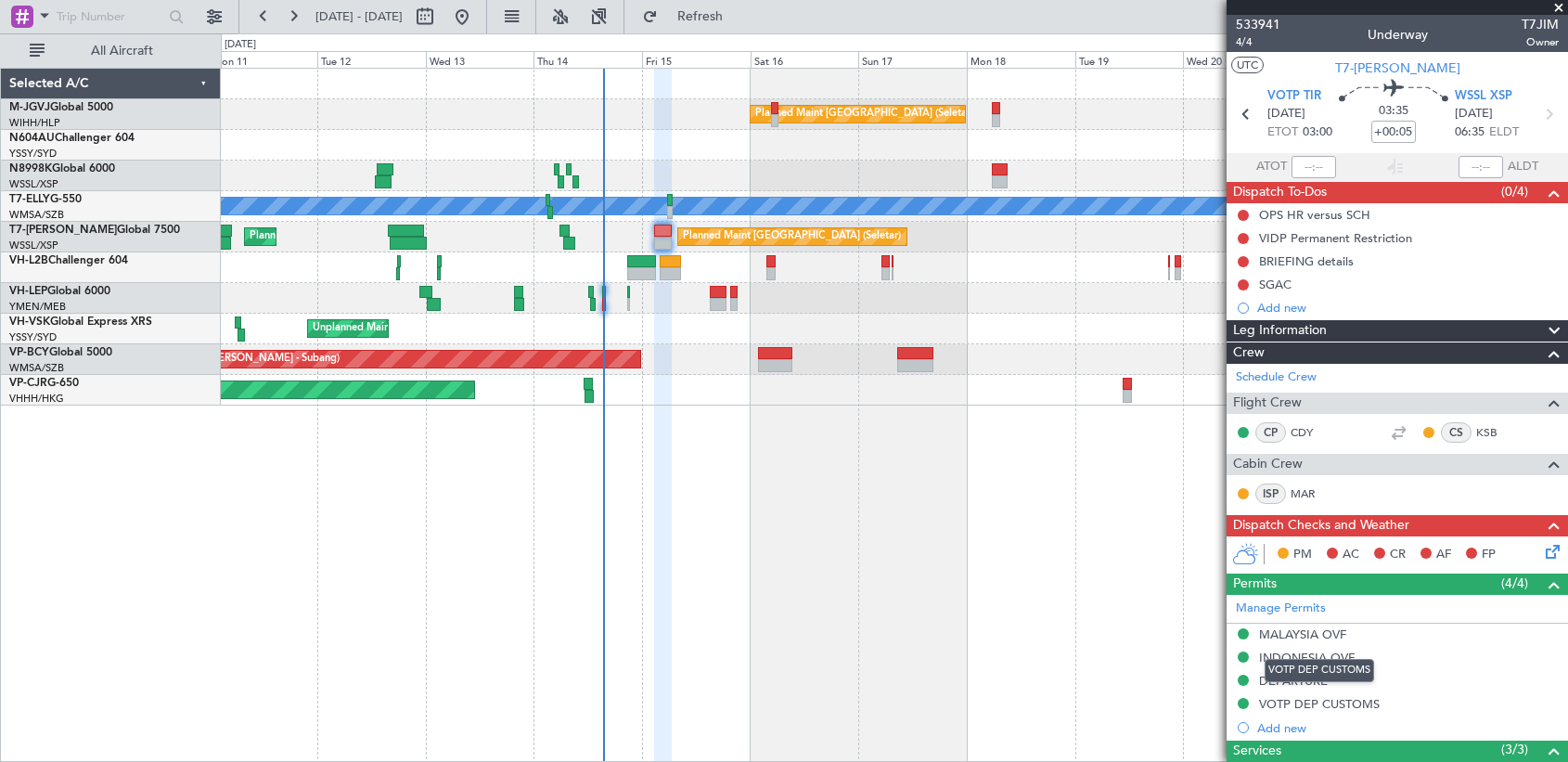
click at [1160, 632] on div "VOTP DEP CUSTOMS" at bounding box center [1320, 671] width 110 height 24
click at [1160, 632] on mat-tooltip-component "VOTP DEP CUSTOMS" at bounding box center [1319, 671] width 135 height 49
click at [1160, 632] on div "VOTP DEP CUSTOMS" at bounding box center [1320, 671] width 110 height 24
click at [1160, 632] on mat-tooltip-component "MALAYSIA OVF" at bounding box center [1303, 666] width 108 height 49
click at [1160, 632] on div "DEPARTURE" at bounding box center [1397, 682] width 341 height 24
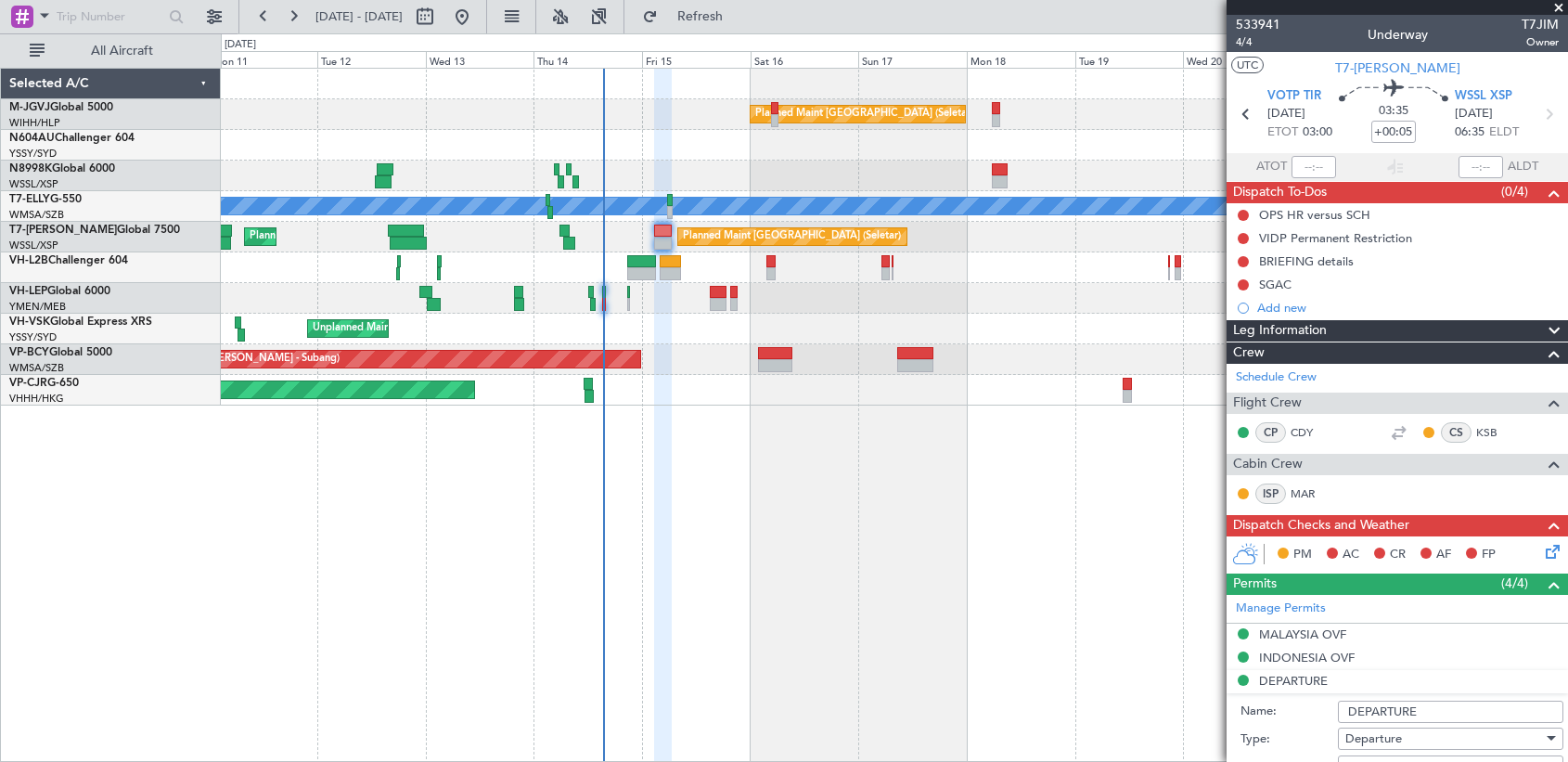
scroll to position [309, 0]
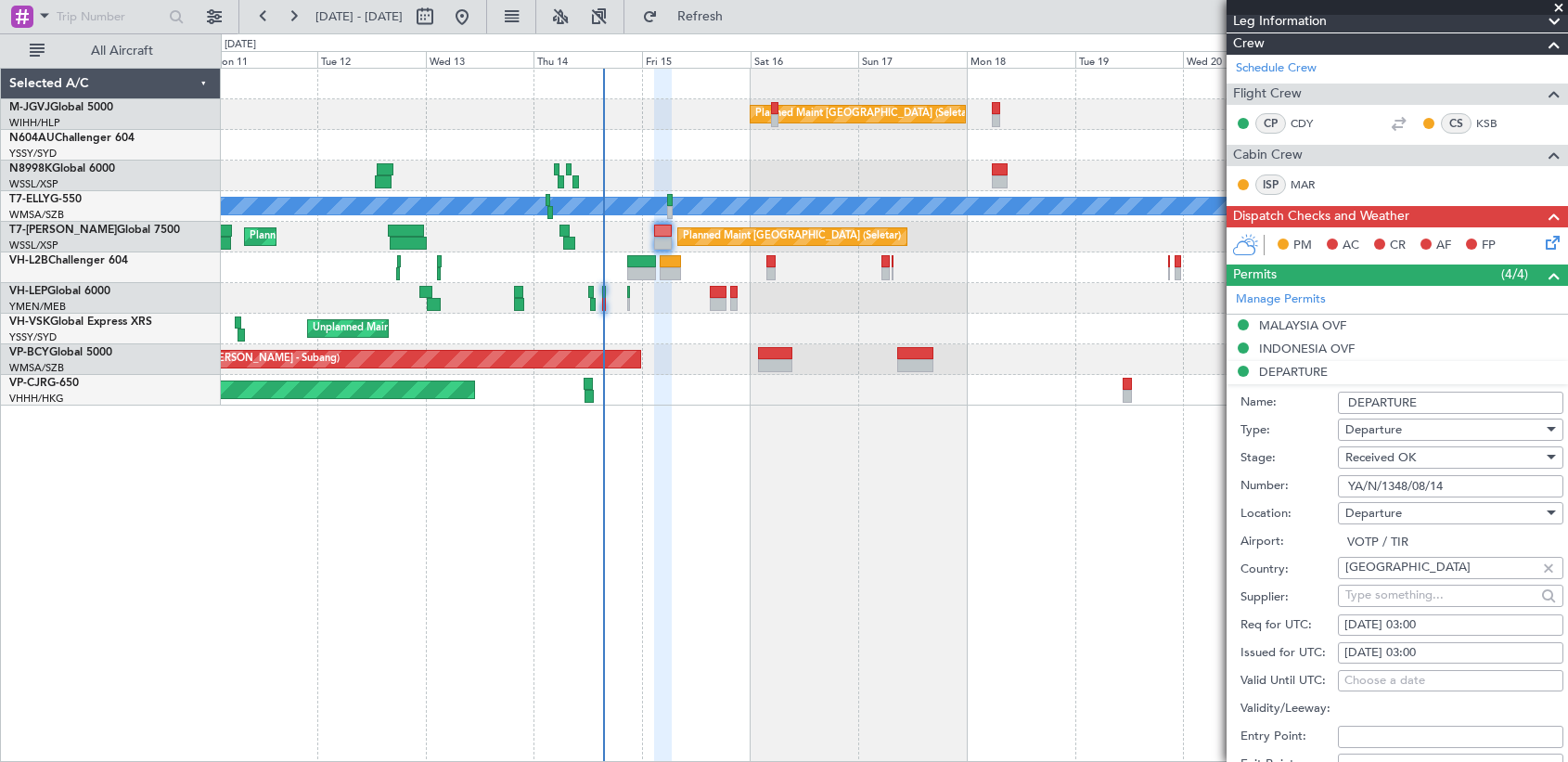
click at [1160, 489] on input "YA/N/1348/08/14" at bounding box center [1450, 485] width 226 height 23
click at [1160, 326] on div "MALAYSIA OVF" at bounding box center [1302, 326] width 87 height 16
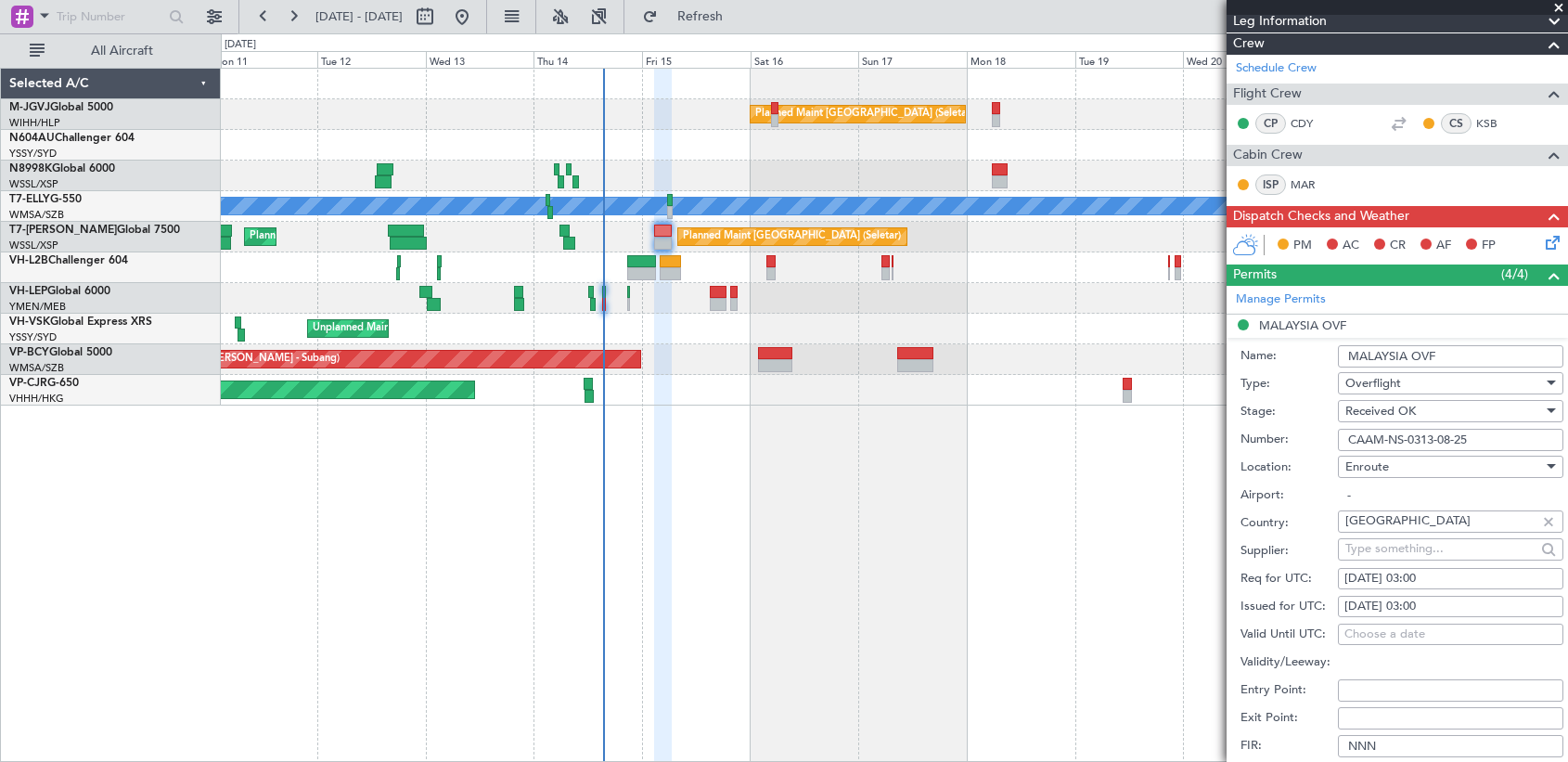
click at [1160, 440] on input "CAAM-NS-0313-08-25" at bounding box center [1450, 439] width 226 height 23
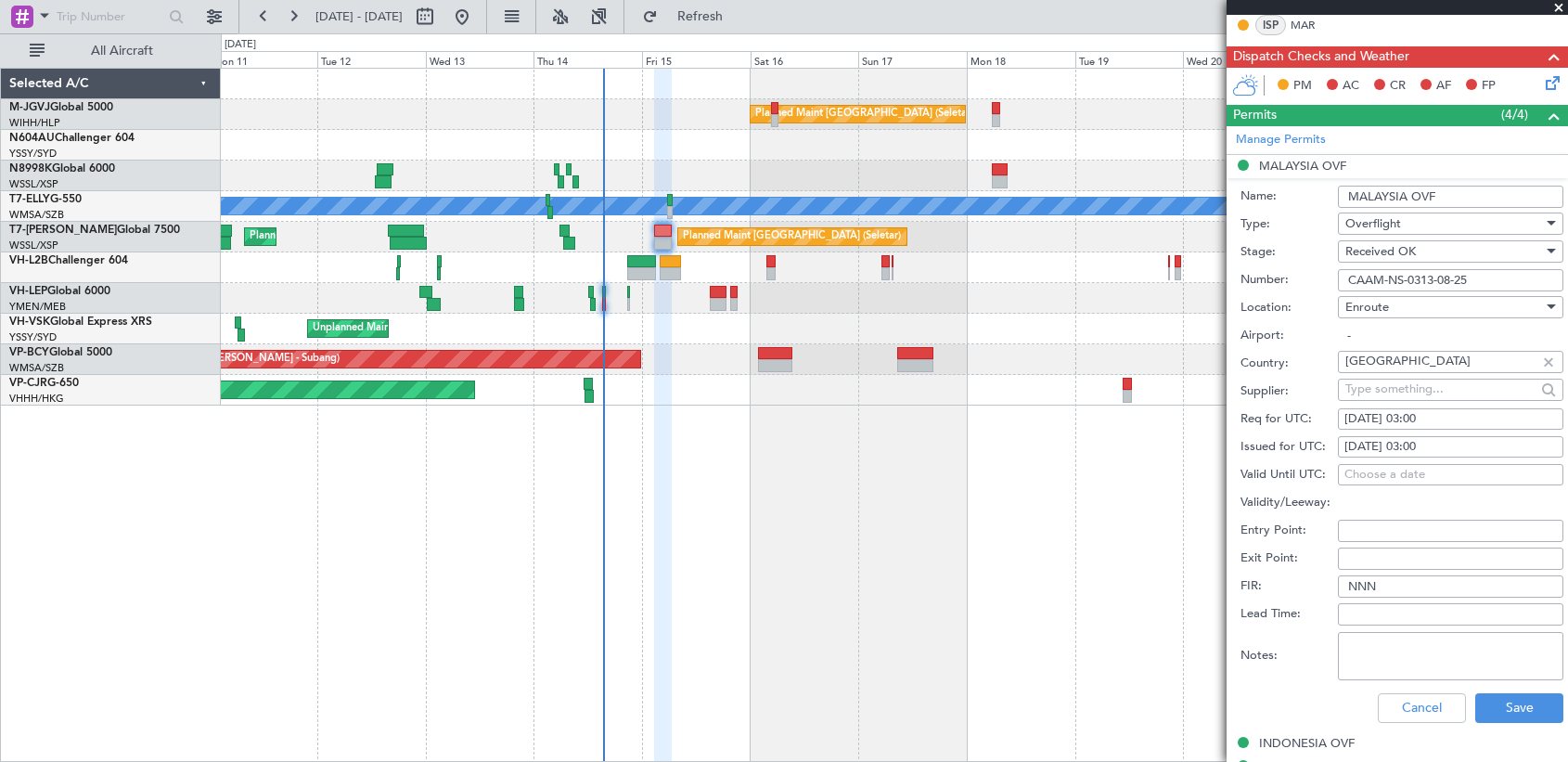
scroll to position [619, 0]
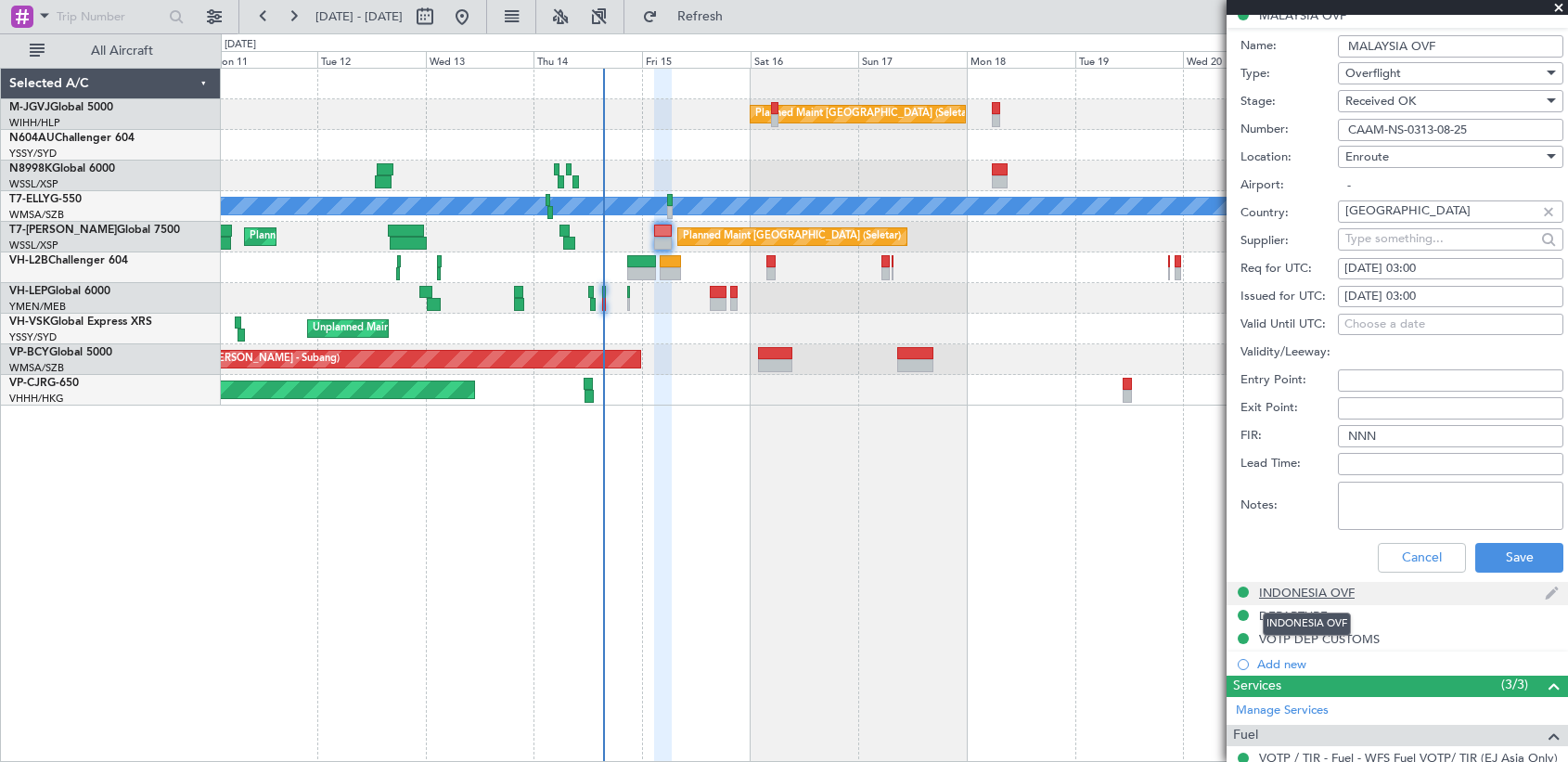
click at [1160, 591] on div "INDONESIA OVF" at bounding box center [1306, 592] width 95 height 16
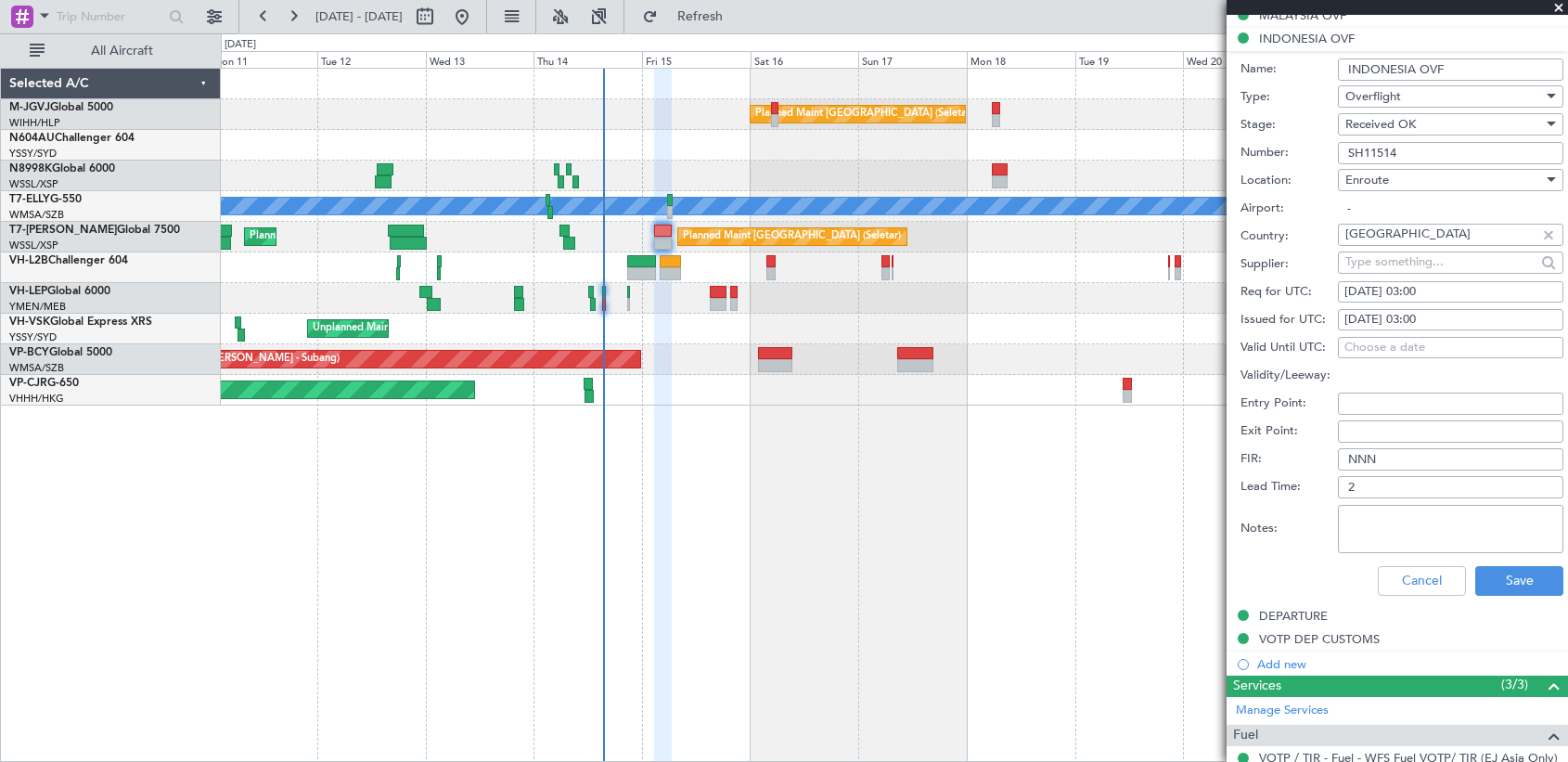
click at [1160, 147] on input "SH11514" at bounding box center [1450, 153] width 226 height 23
click at [1160, 572] on button "Cancel" at bounding box center [1422, 581] width 88 height 29
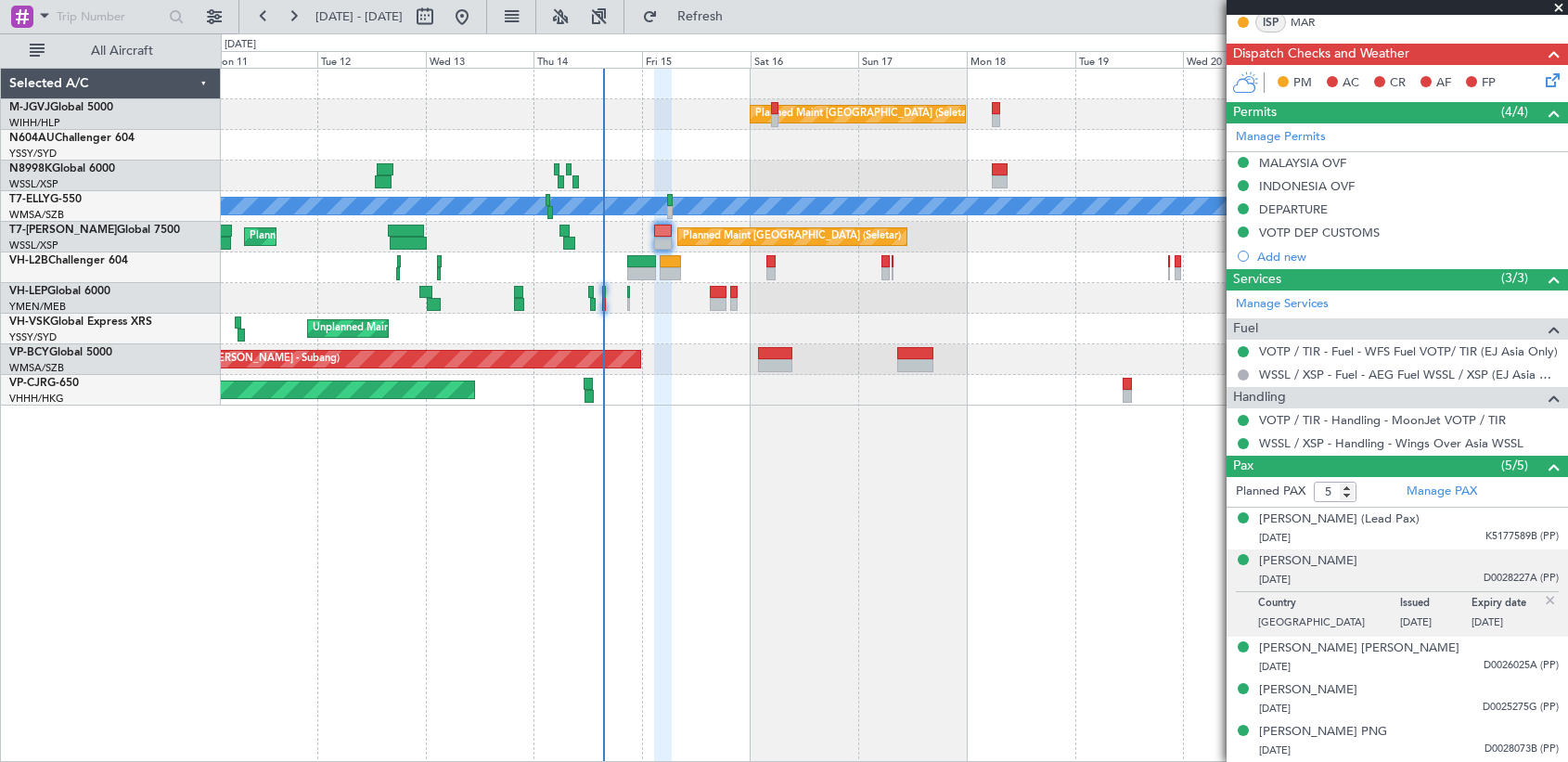
scroll to position [471, 0]
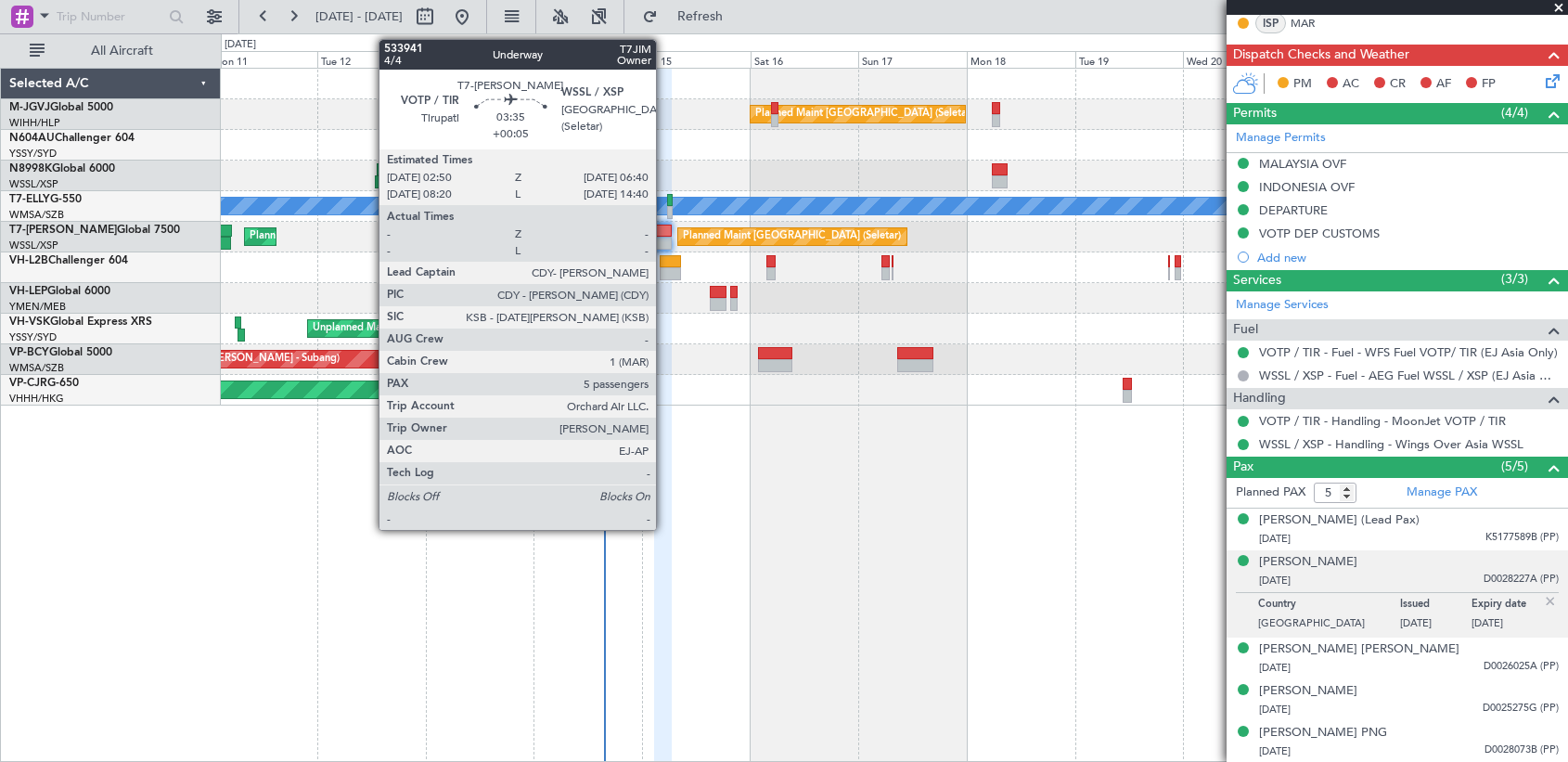
click at [664, 238] on div at bounding box center [663, 242] width 18 height 13
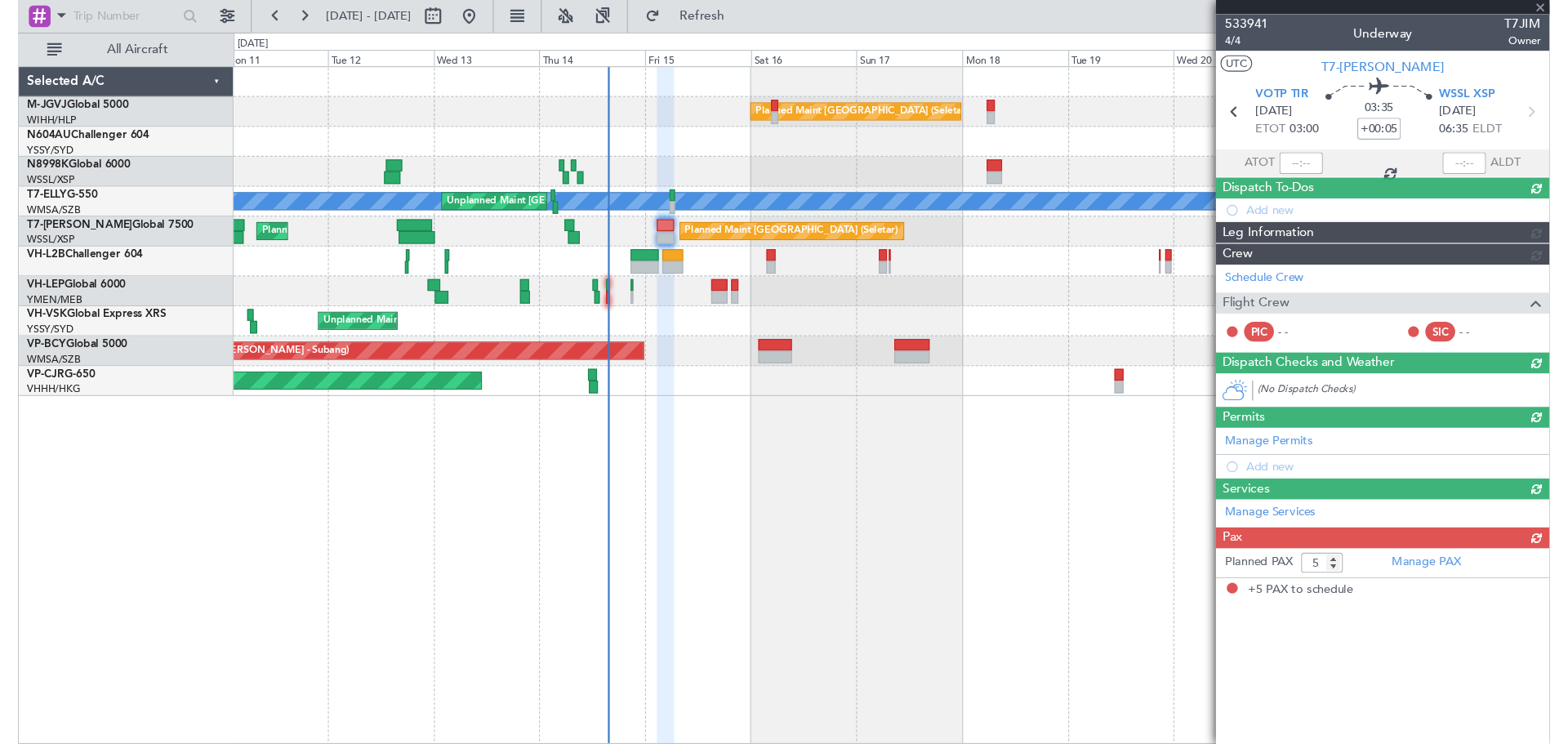
scroll to position [0, 0]
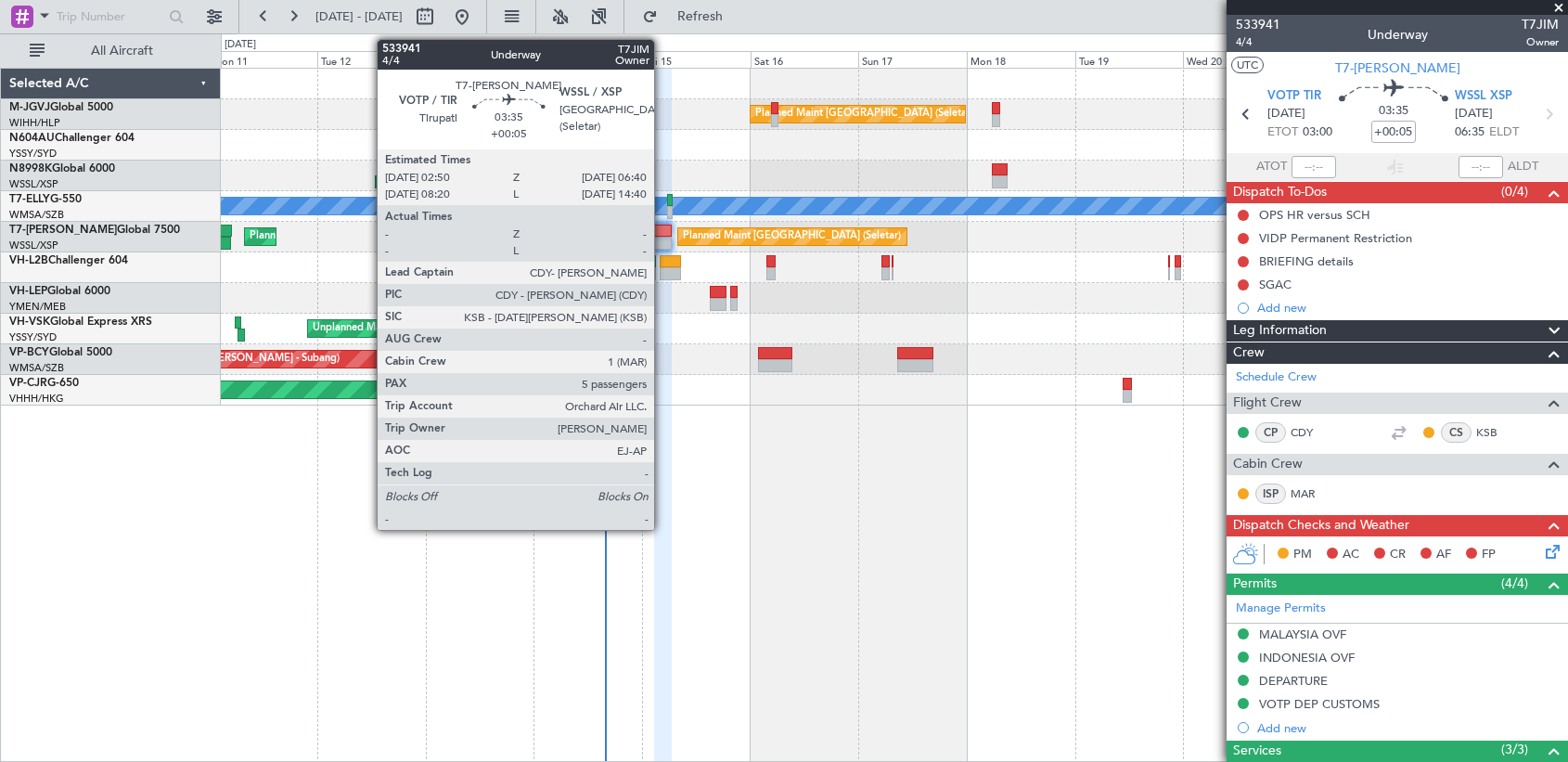
click at [663, 234] on div at bounding box center [663, 230] width 18 height 13
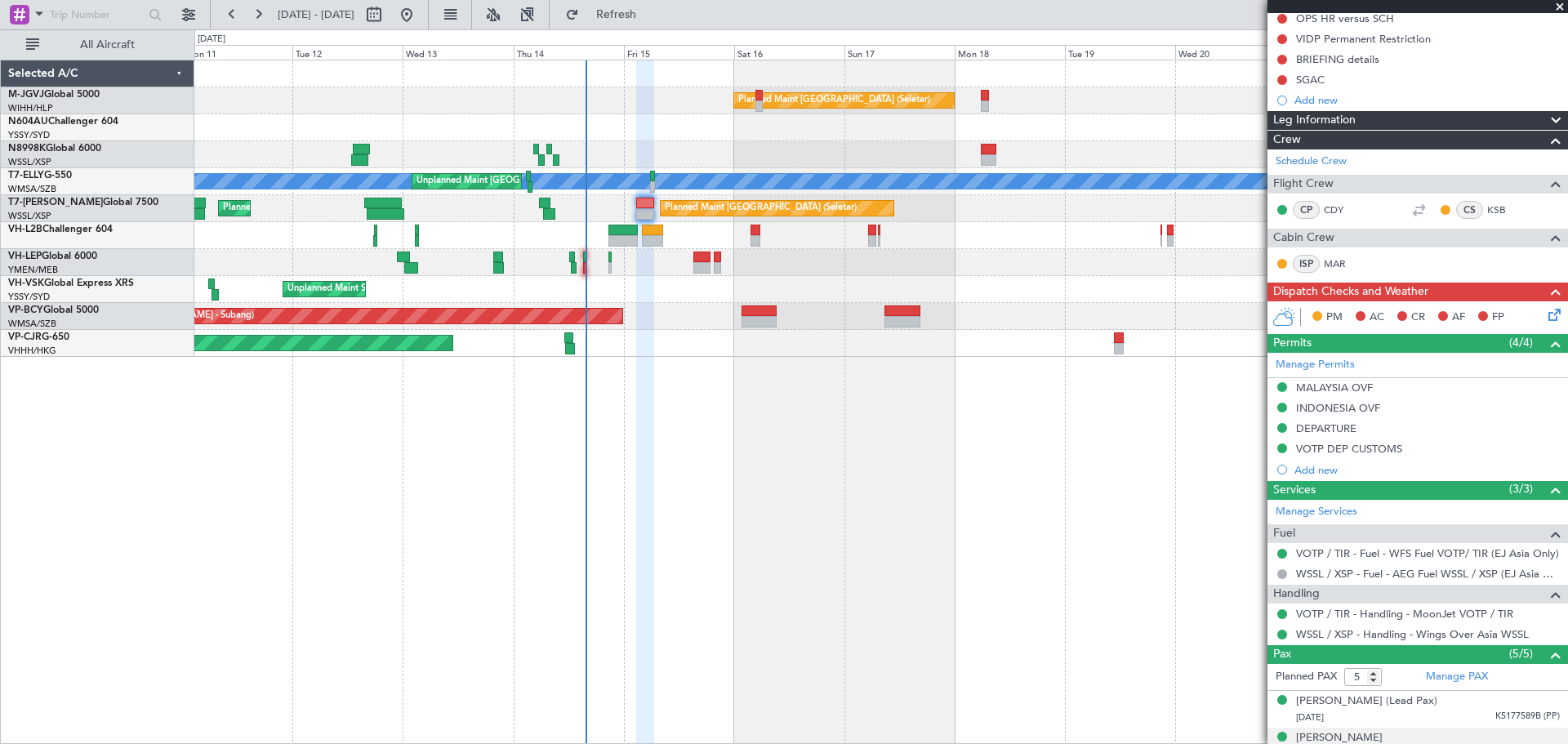
scroll to position [272, 0]
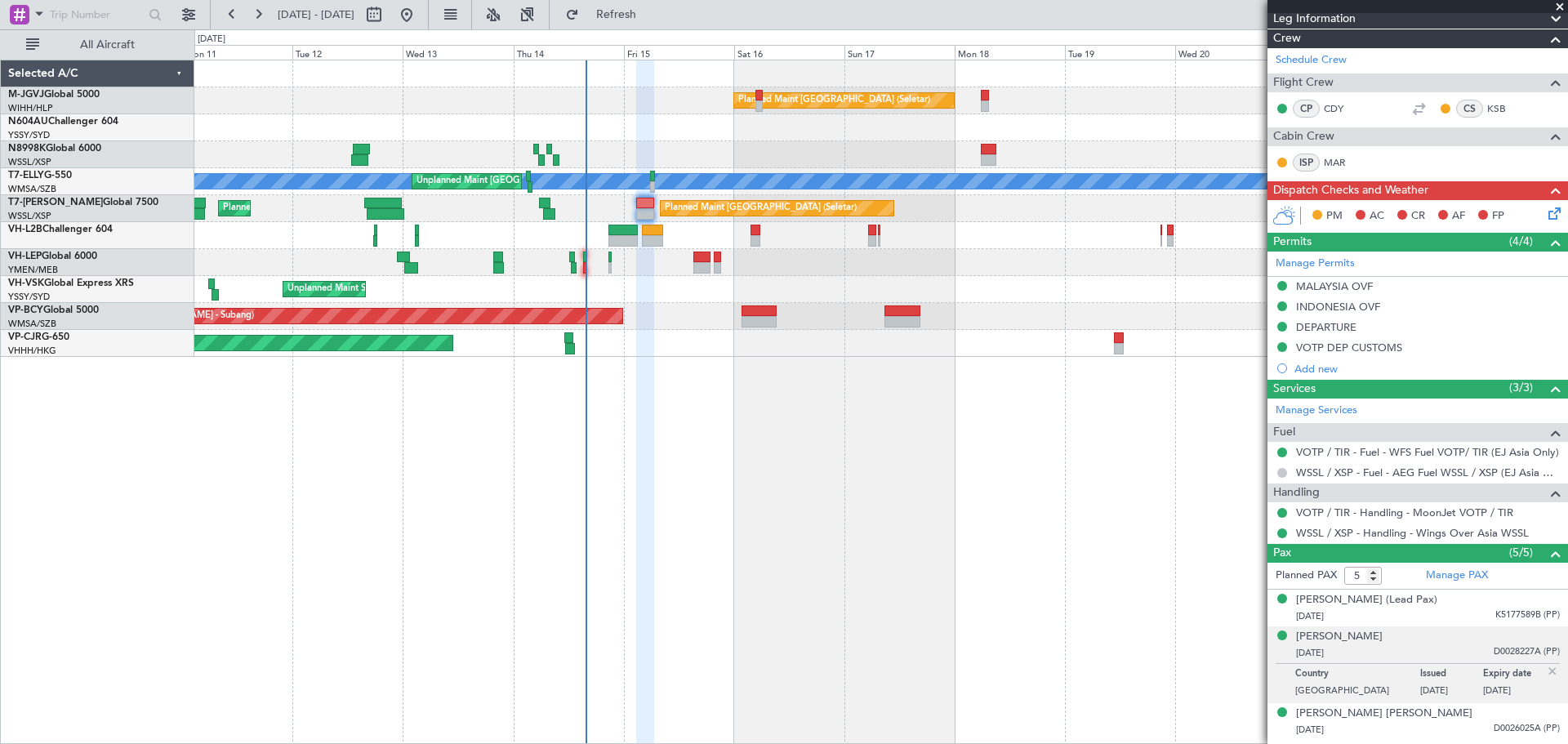
click at [1021, 468] on button at bounding box center [1281, 472] width 9 height 9
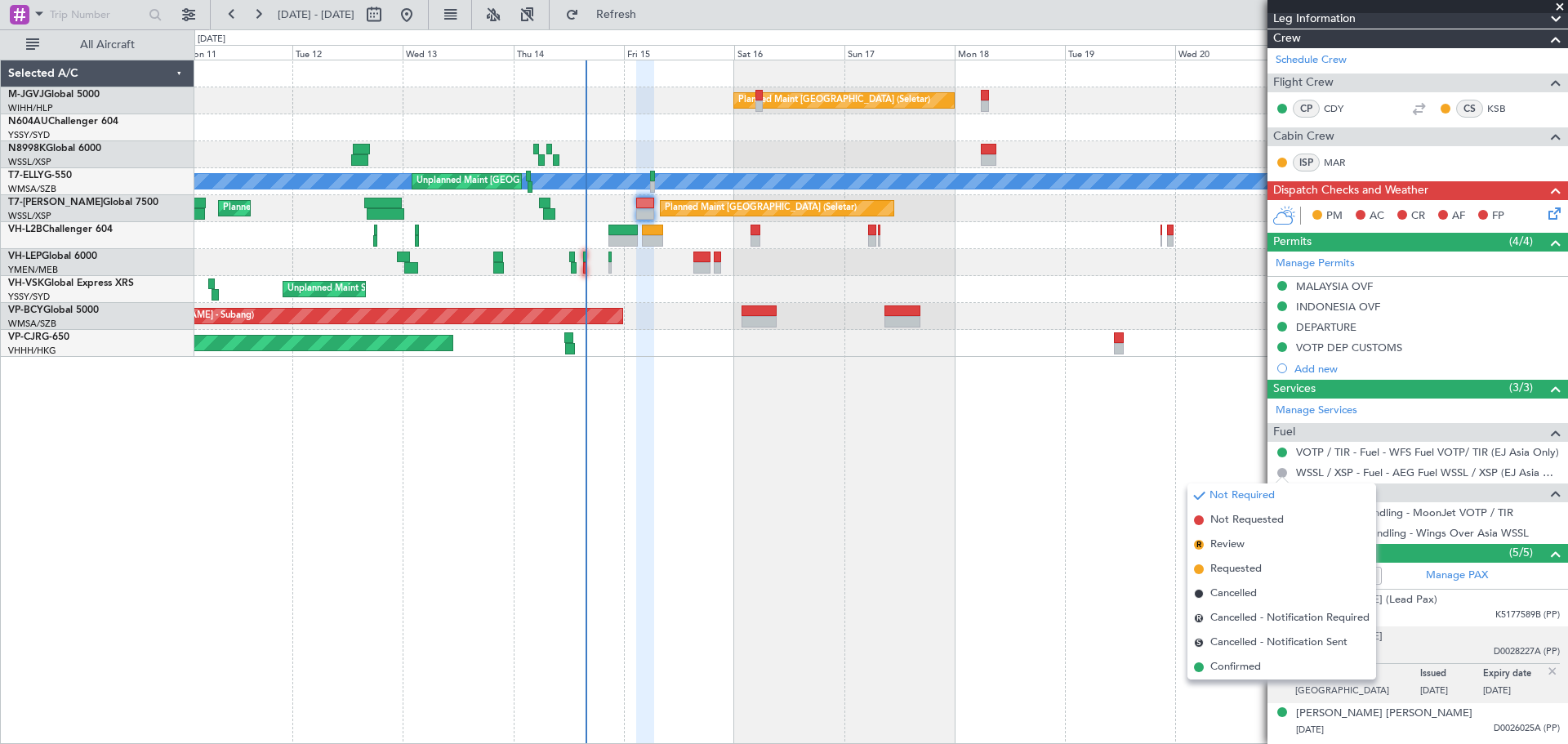
drag, startPoint x: 1239, startPoint y: 596, endPoint x: 1047, endPoint y: 470, distance: 229.7
click at [1021, 556] on span "Cancelled" at bounding box center [1233, 593] width 47 height 16
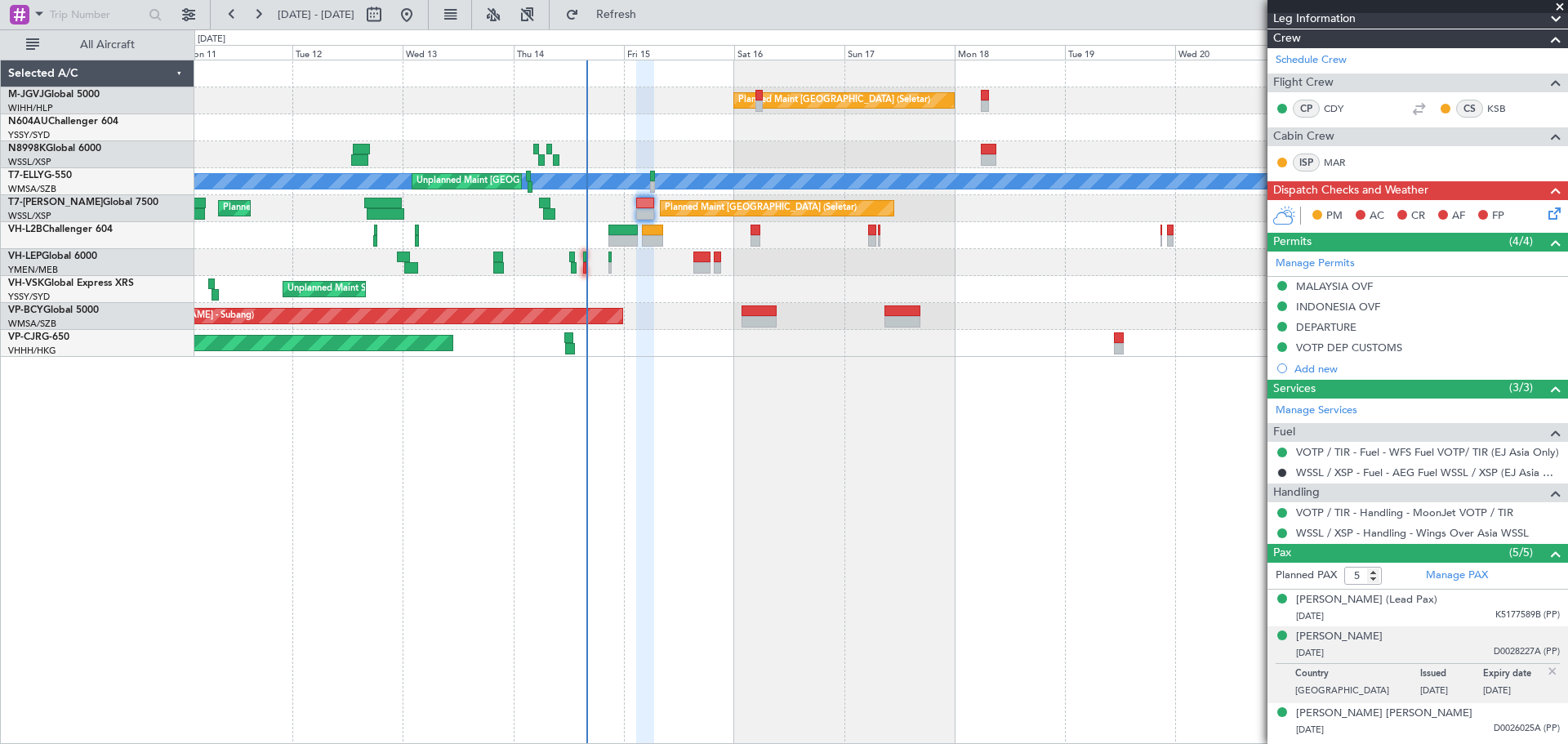
type input "[PERSON_NAME] (EYU)"
type input "F0250"
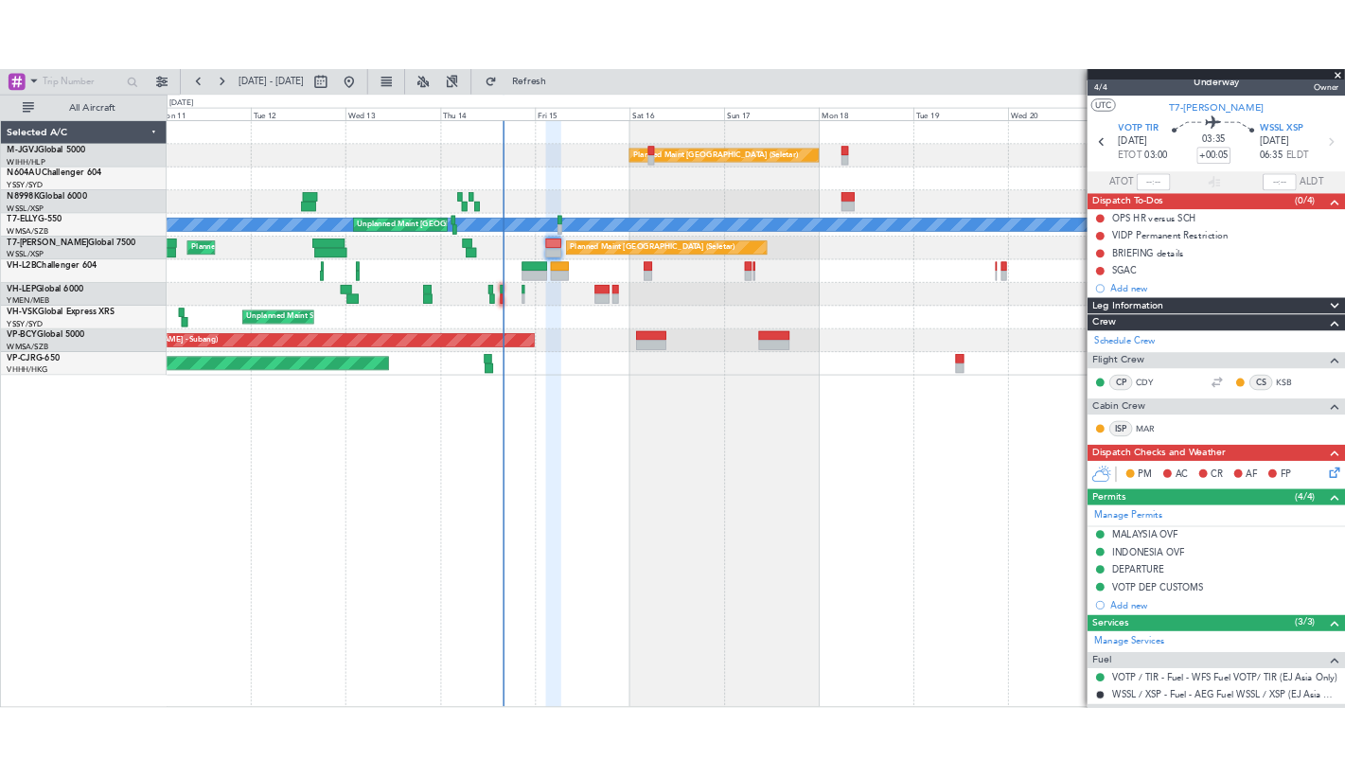
scroll to position [0, 0]
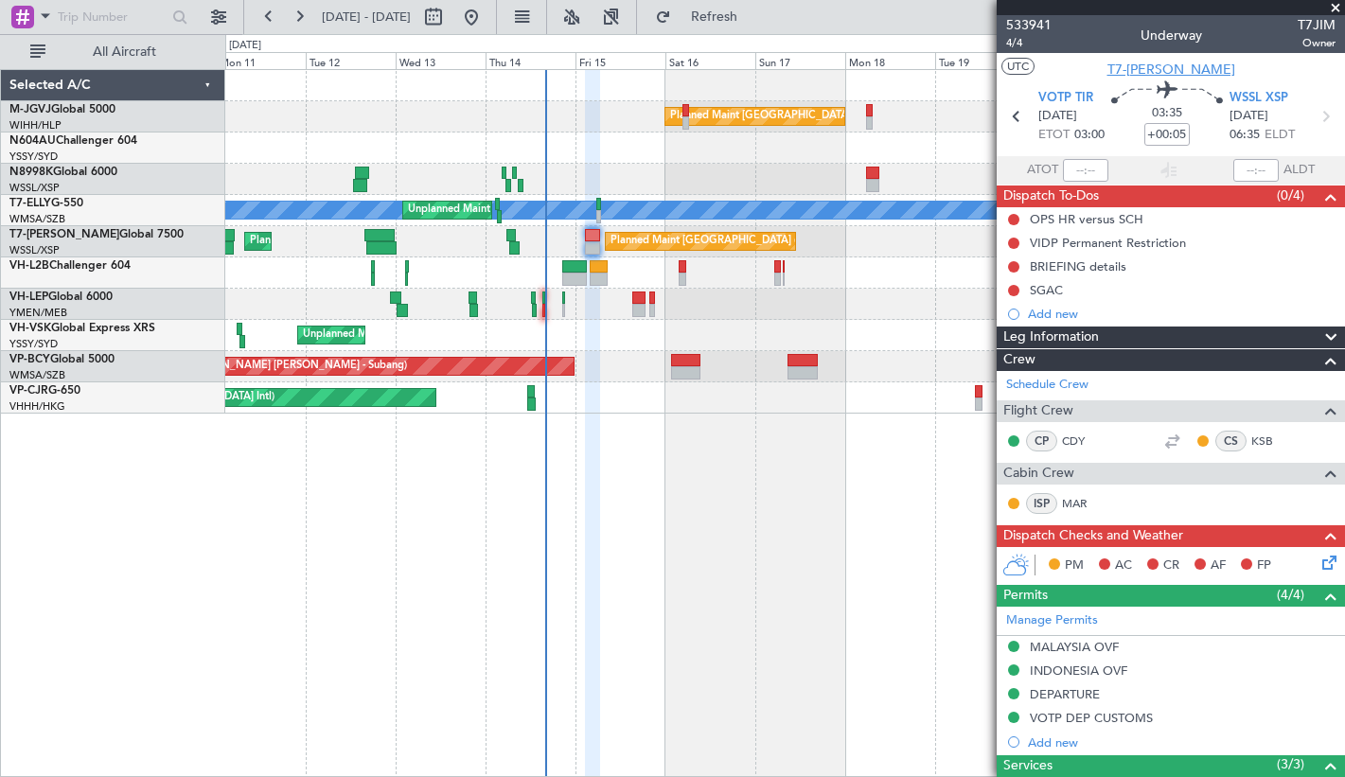
click at [1162, 61] on span "T7-[PERSON_NAME]" at bounding box center [1171, 70] width 128 height 20
click at [217, 479] on div "Selected A/C M-JGVJ Global 5000 WIHH/HLP Jakarta (Halim Intl) N604AU Challenger…" at bounding box center [113, 423] width 224 height 708
click at [283, 167] on div at bounding box center [784, 179] width 1118 height 31
click at [1018, 287] on button at bounding box center [1013, 290] width 11 height 11
click at [1002, 377] on span "Completed" at bounding box center [1022, 373] width 62 height 19
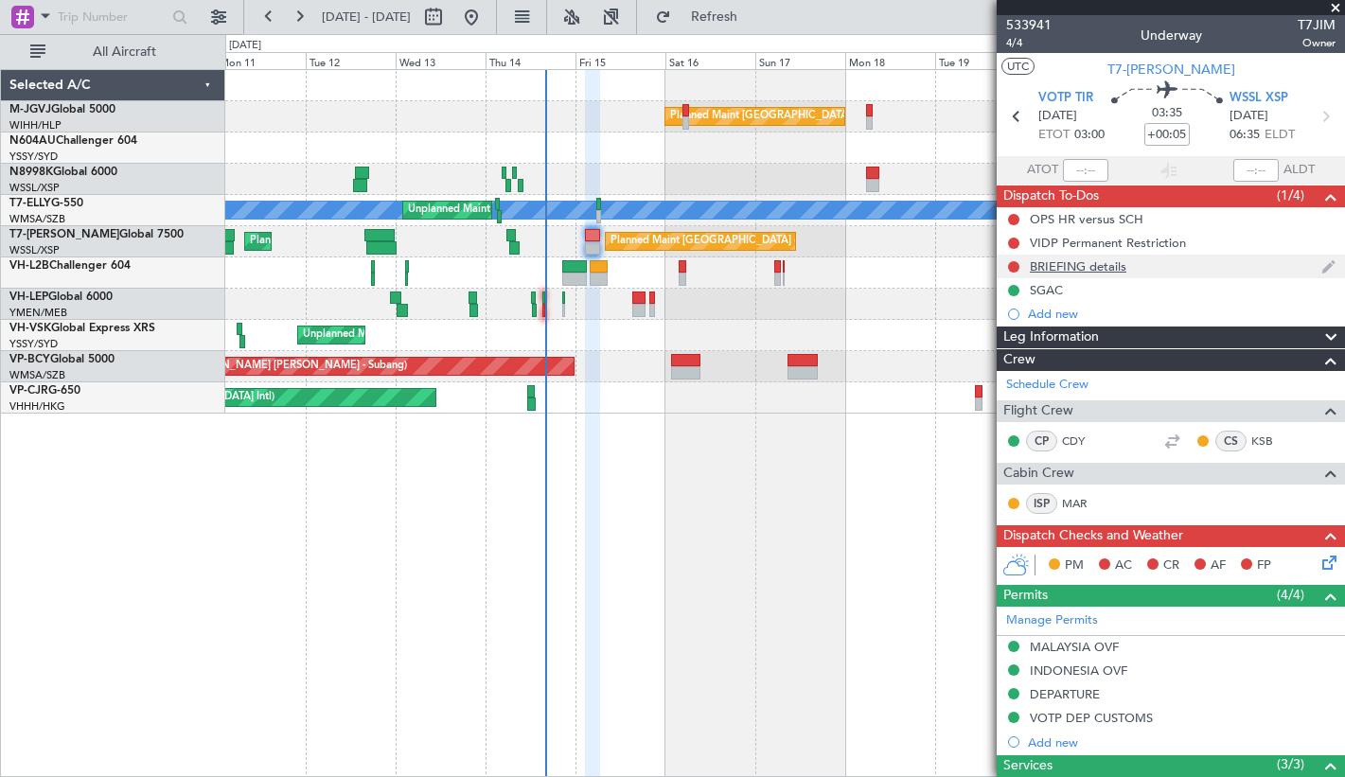
click at [1053, 261] on div "BRIEFING details" at bounding box center [1077, 266] width 97 height 16
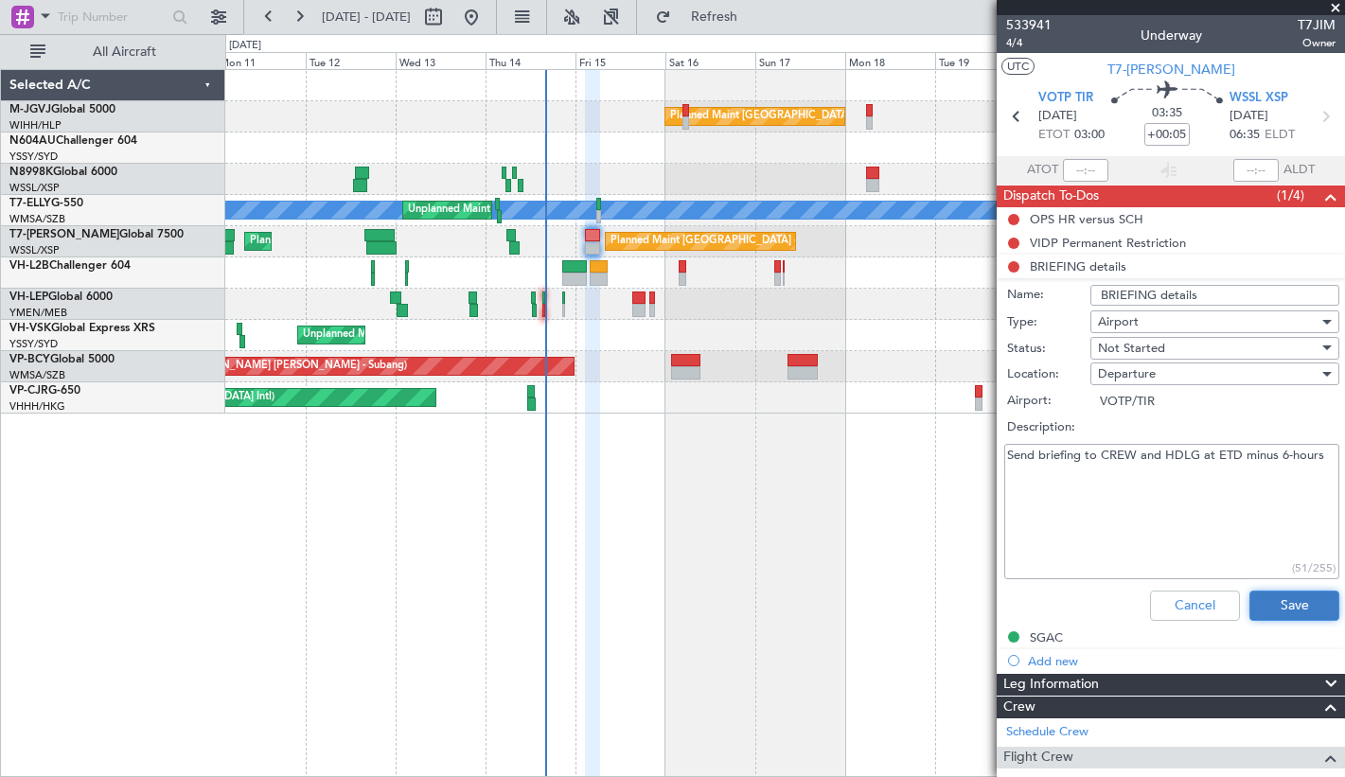
click at [1183, 613] on button "Save" at bounding box center [1294, 605] width 90 height 30
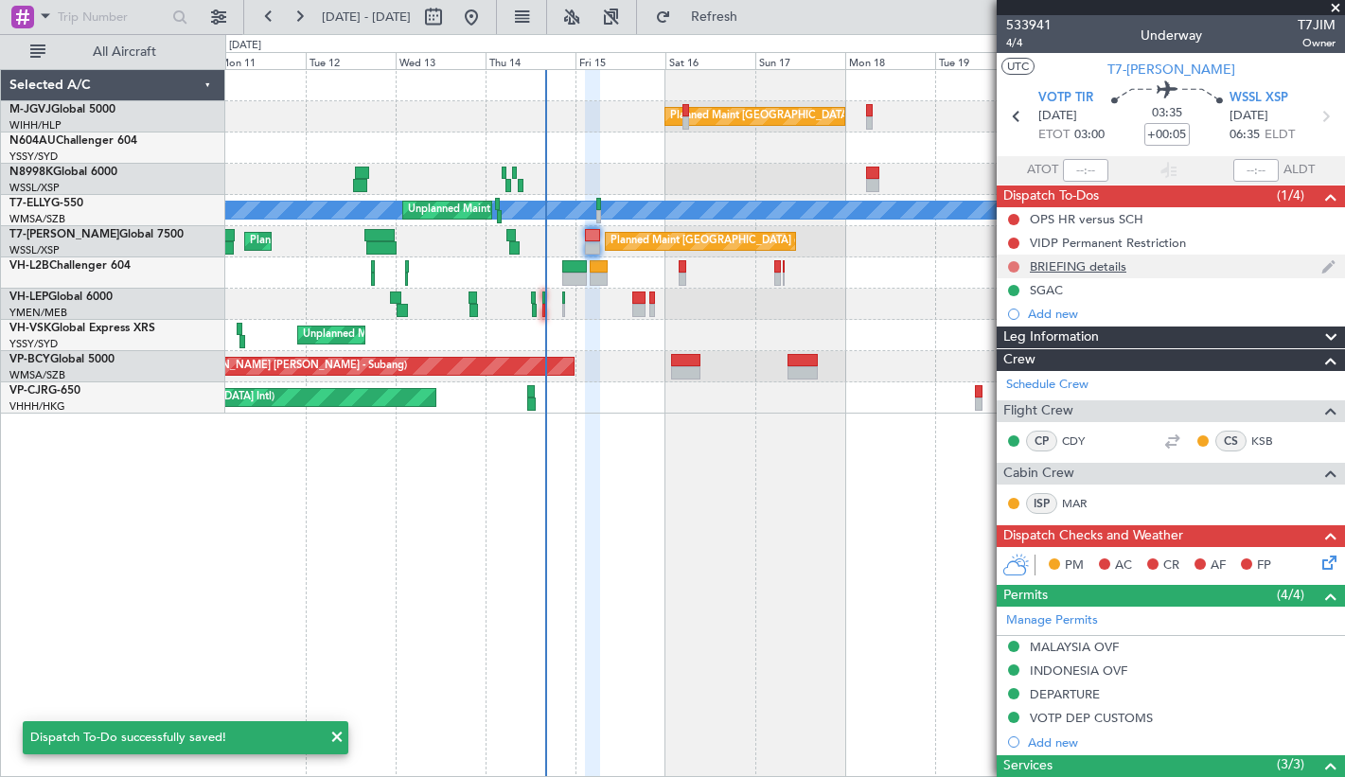
click at [1011, 262] on button at bounding box center [1013, 266] width 11 height 11
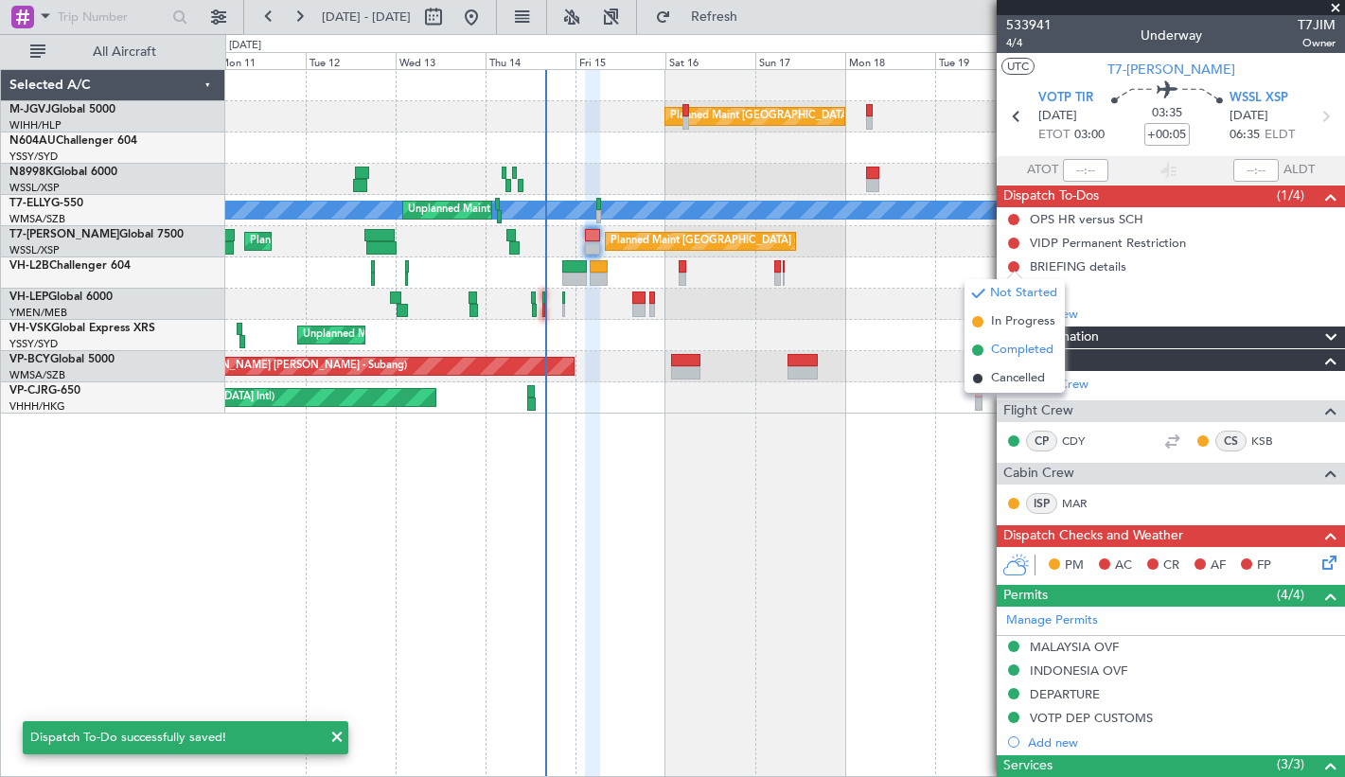
click at [1011, 346] on span "Completed" at bounding box center [1022, 350] width 62 height 19
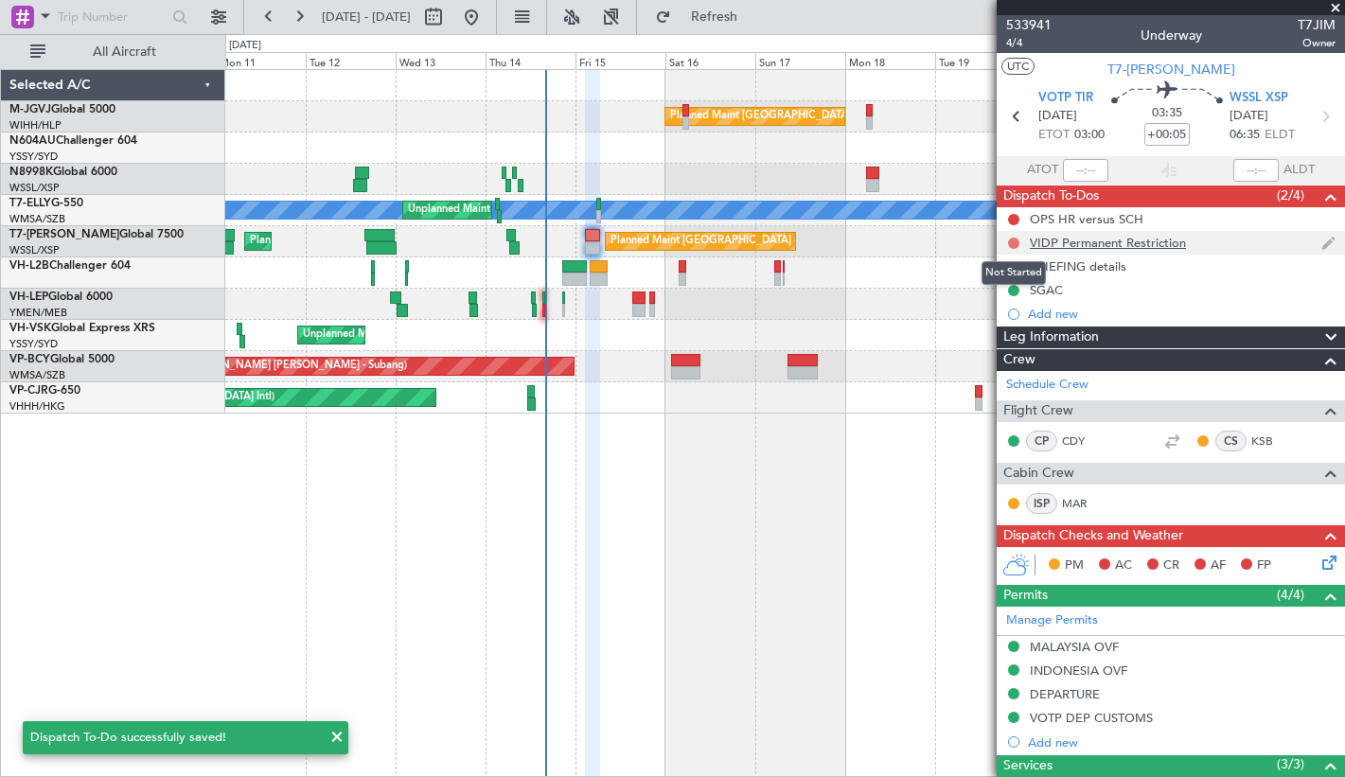
click at [1011, 241] on button at bounding box center [1013, 242] width 11 height 11
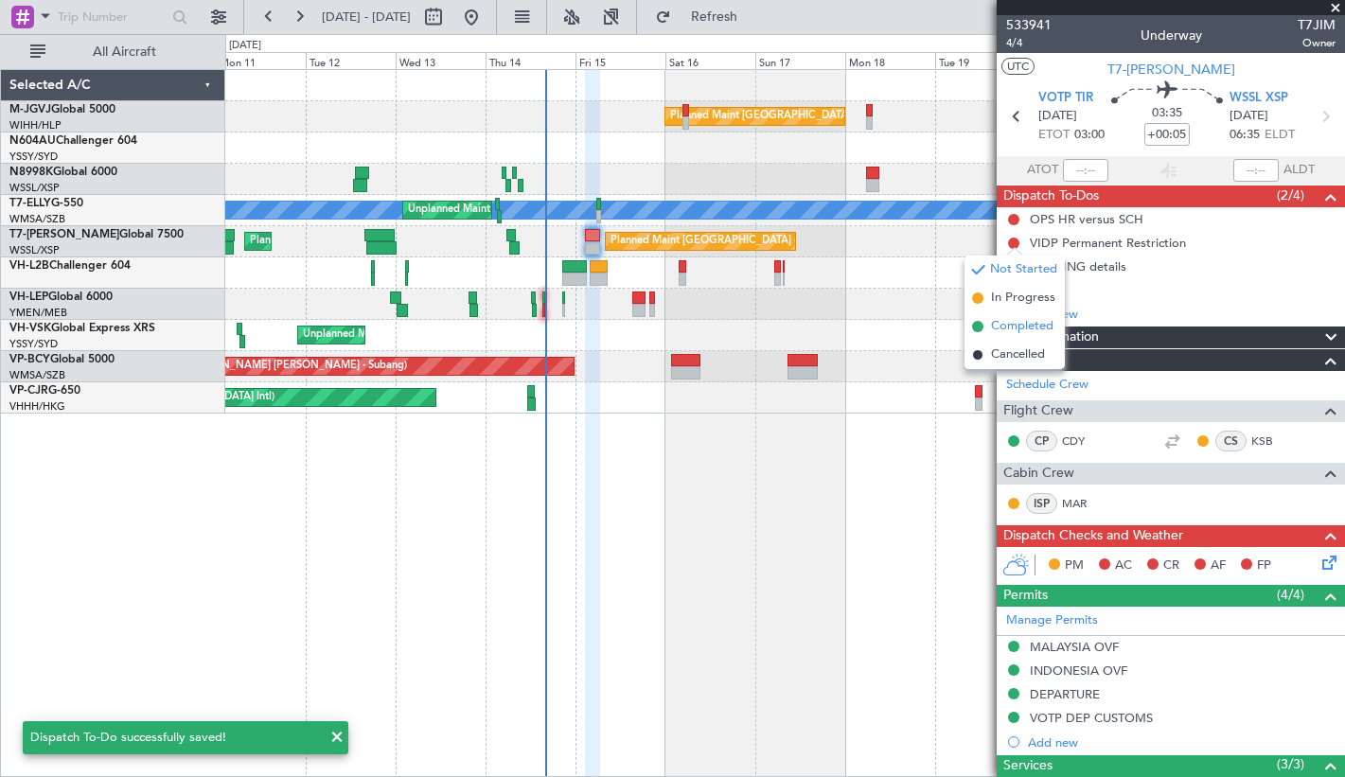
click at [1031, 336] on li "Completed" at bounding box center [1014, 326] width 100 height 28
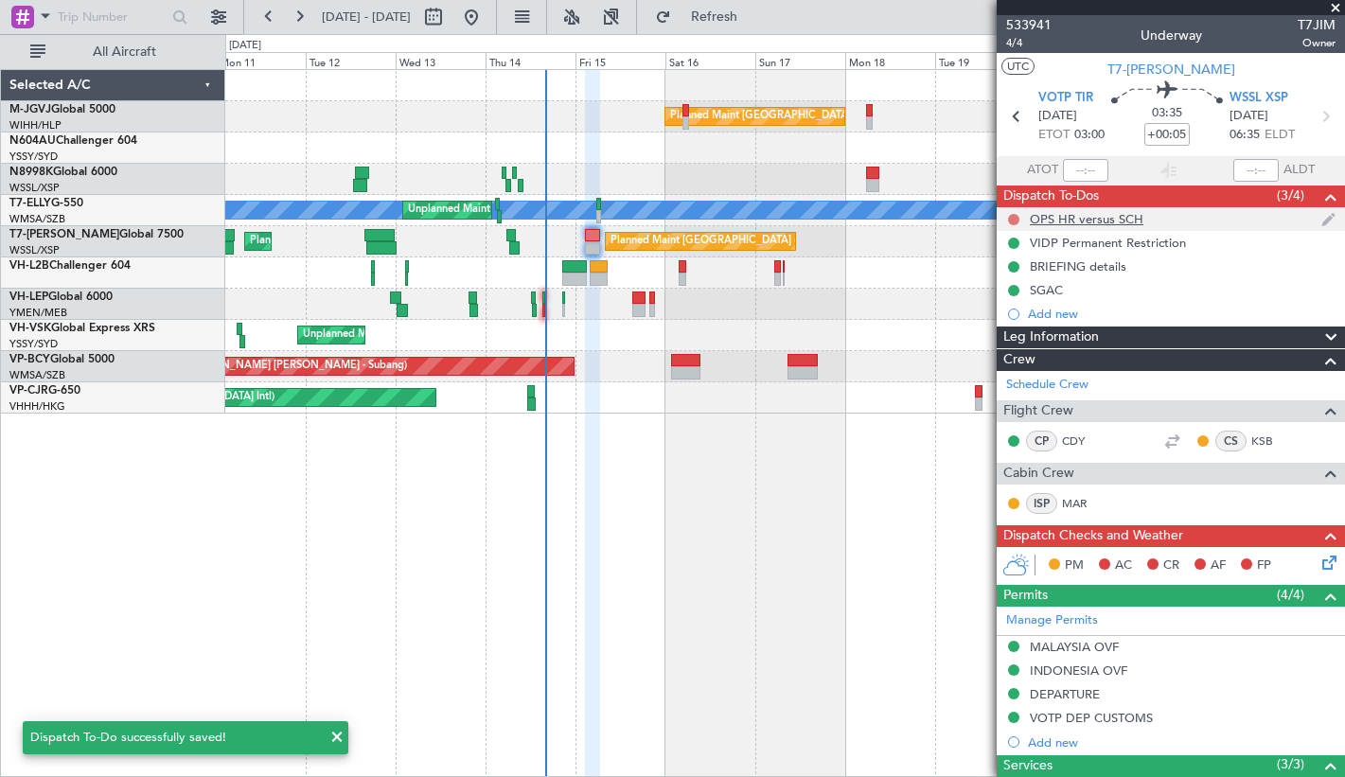
click at [1013, 216] on button at bounding box center [1013, 219] width 11 height 11
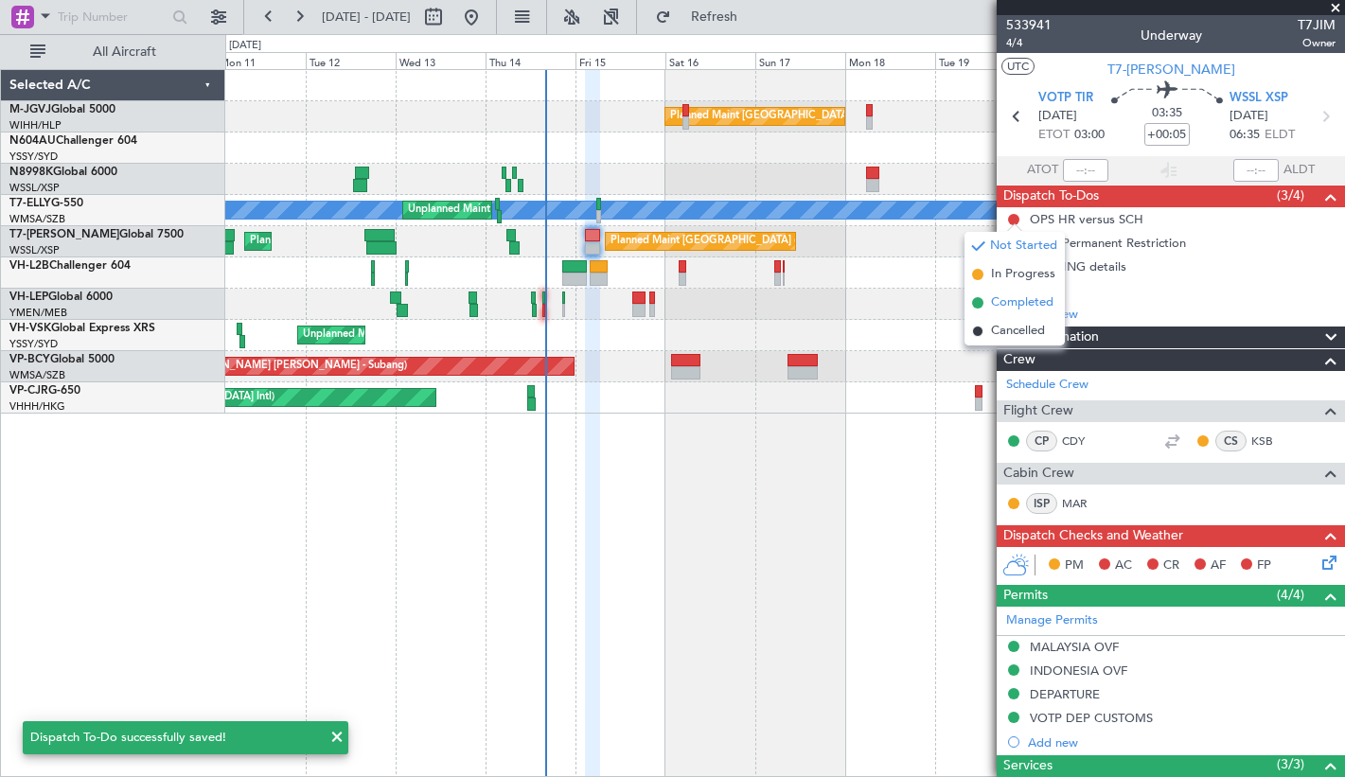
click at [1014, 301] on span "Completed" at bounding box center [1022, 302] width 62 height 19
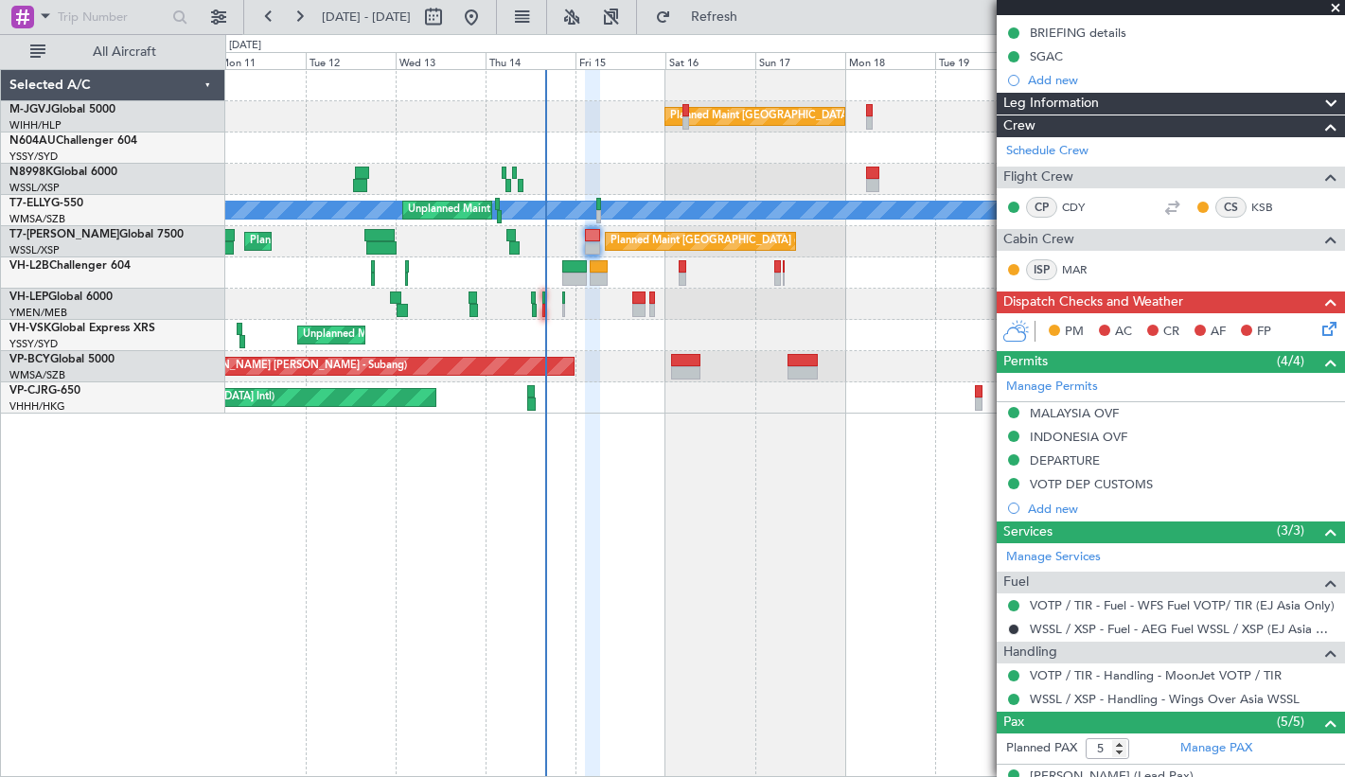
scroll to position [7, 0]
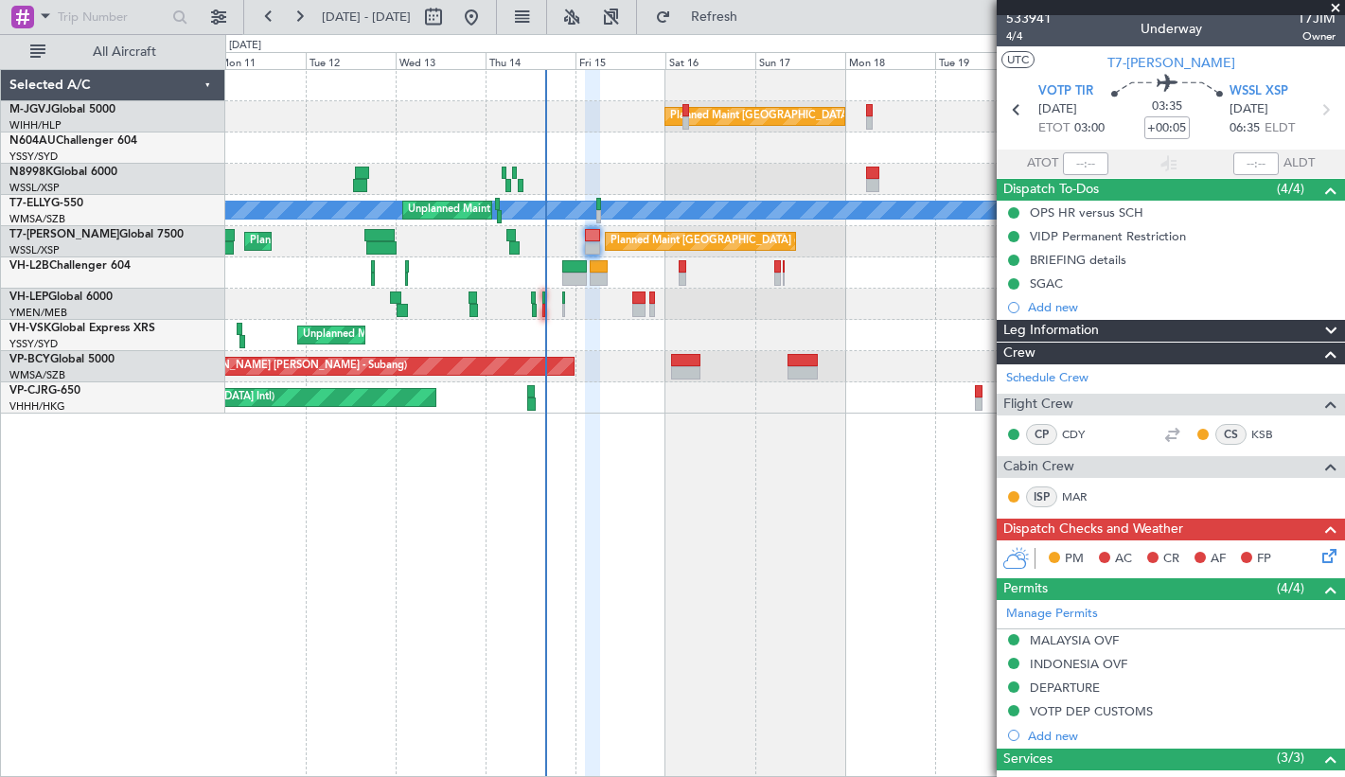
click at [1183, 554] on icon at bounding box center [1325, 552] width 15 height 15
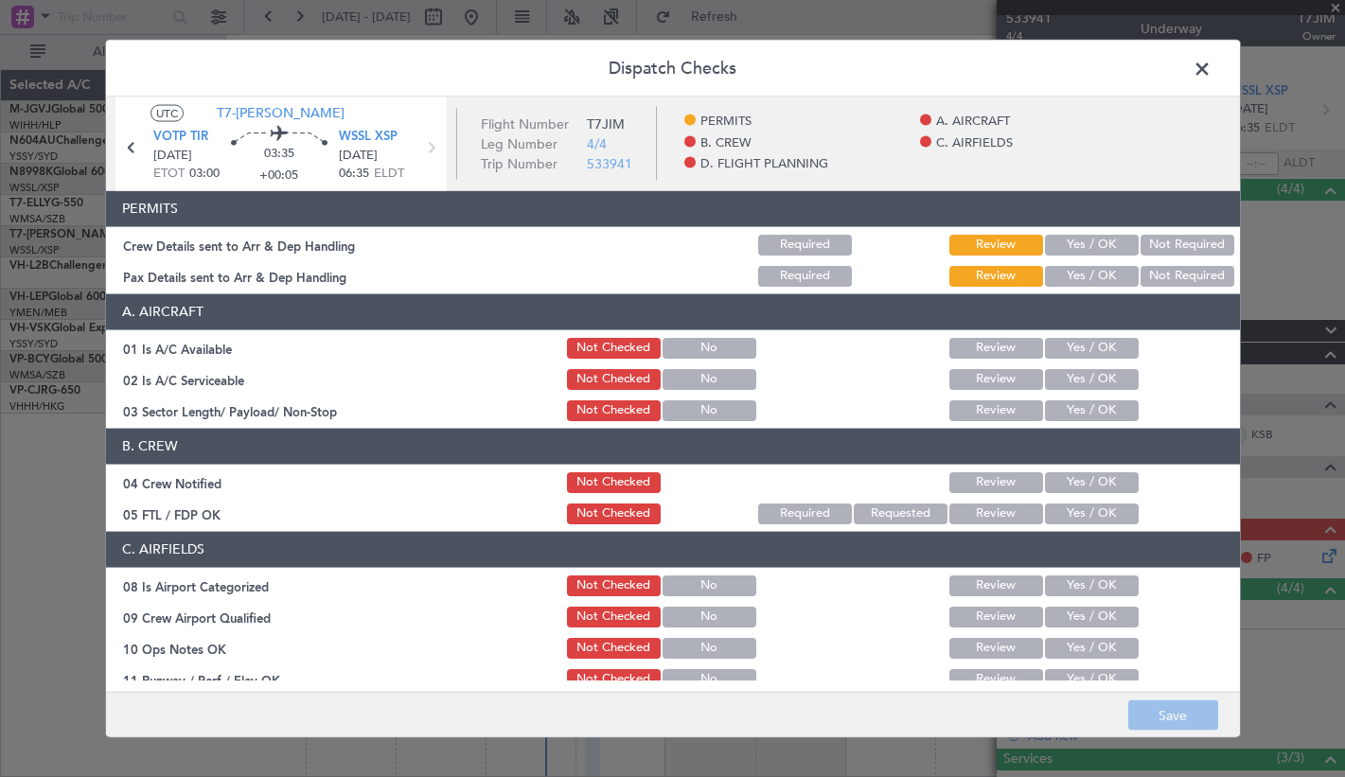
click at [1061, 245] on button "Yes / OK" at bounding box center [1092, 244] width 94 height 21
click at [1059, 270] on button "Yes / OK" at bounding box center [1092, 275] width 94 height 21
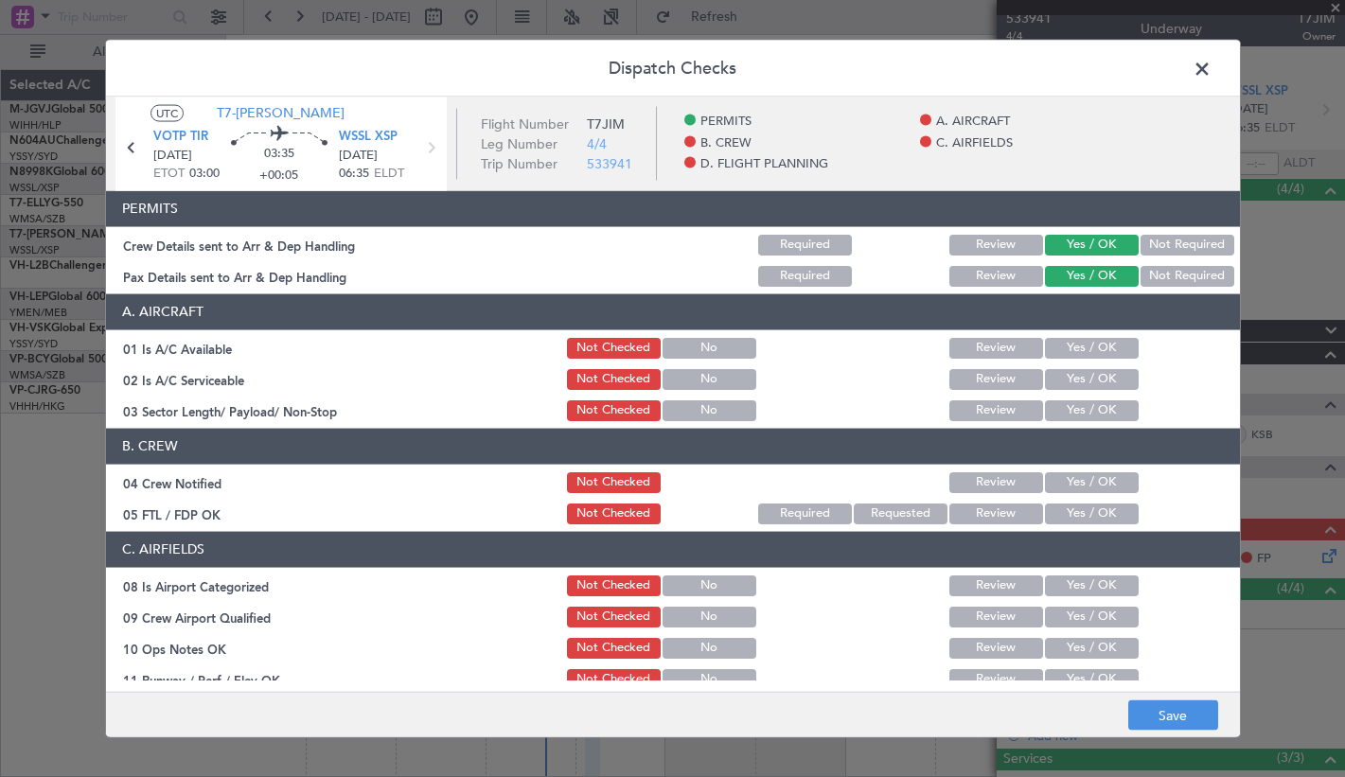
click at [1058, 341] on button "Yes / OK" at bounding box center [1092, 347] width 94 height 21
drag, startPoint x: 1061, startPoint y: 375, endPoint x: 1061, endPoint y: 397, distance: 22.7
click at [1061, 378] on button "Yes / OK" at bounding box center [1092, 378] width 94 height 21
drag, startPoint x: 1061, startPoint y: 406, endPoint x: 1055, endPoint y: 447, distance: 41.1
click at [1060, 417] on button "Yes / OK" at bounding box center [1092, 409] width 94 height 21
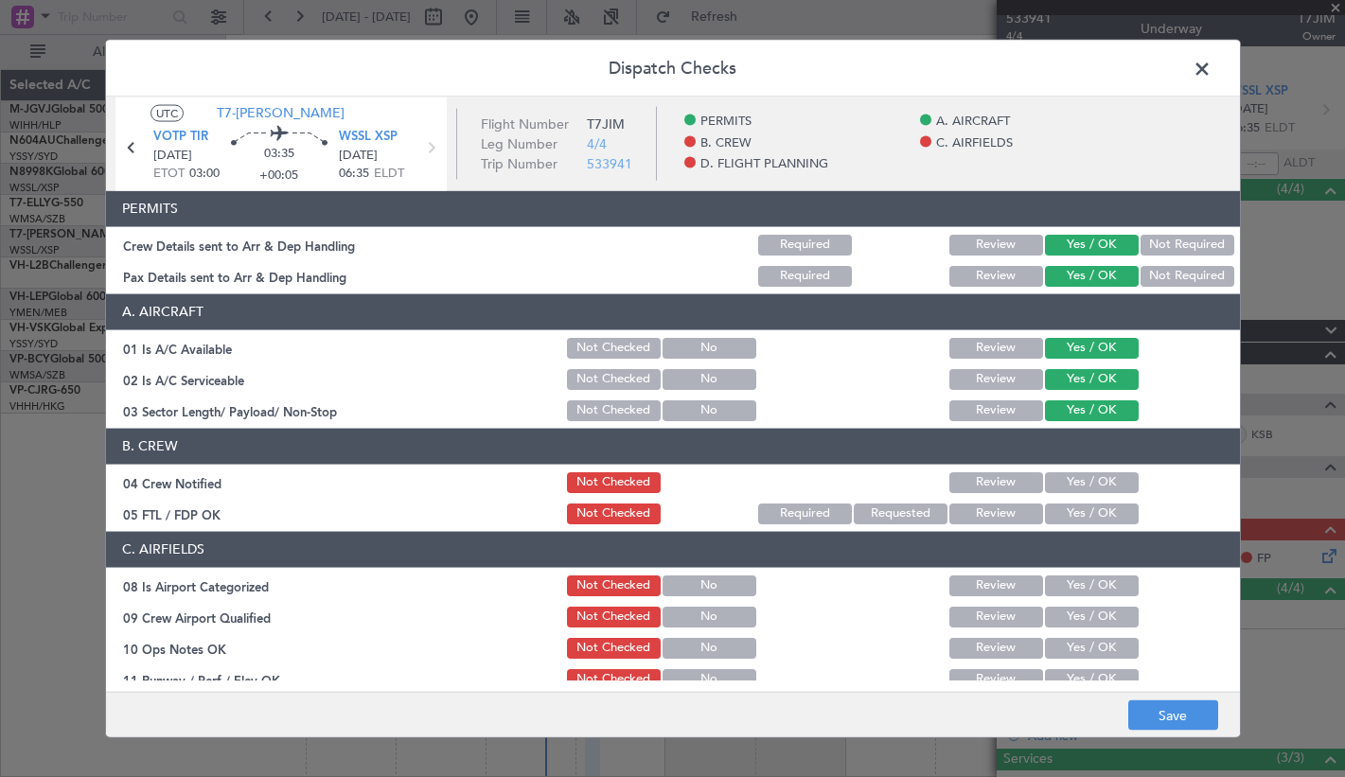
drag, startPoint x: 1049, startPoint y: 481, endPoint x: 1048, endPoint y: 494, distance: 13.3
click at [1049, 485] on button "Yes / OK" at bounding box center [1092, 481] width 94 height 21
click at [1047, 513] on button "Yes / OK" at bounding box center [1092, 512] width 94 height 21
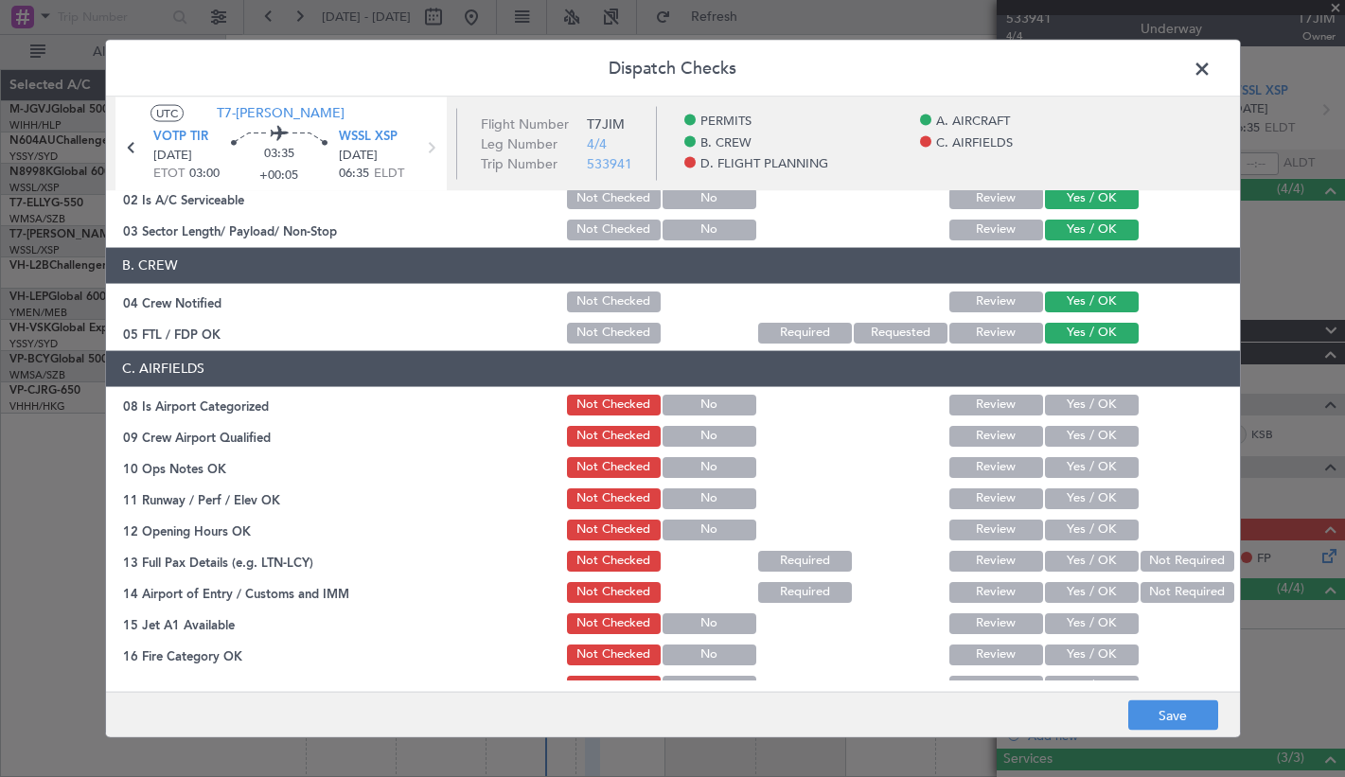
scroll to position [315, 0]
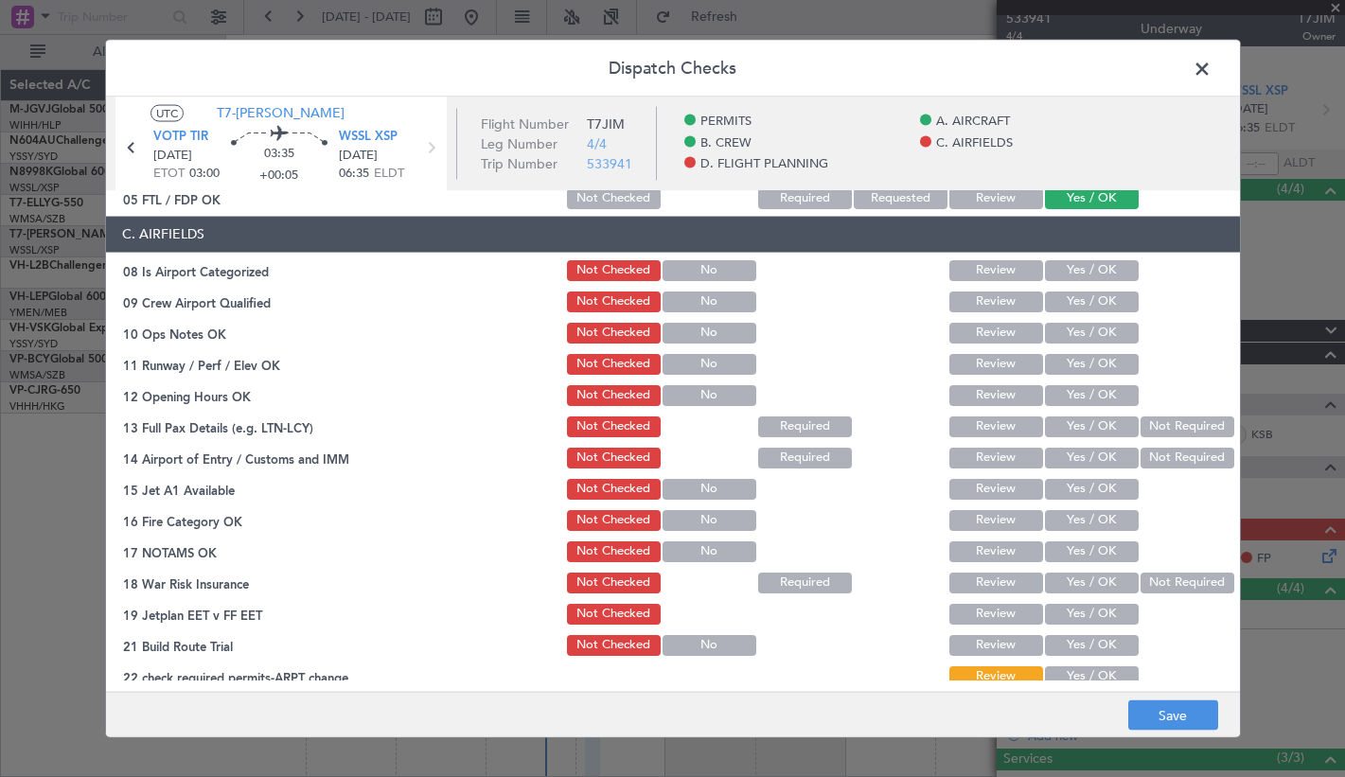
drag, startPoint x: 1063, startPoint y: 271, endPoint x: 1064, endPoint y: 300, distance: 29.4
click at [1063, 276] on button "Yes / OK" at bounding box center [1092, 269] width 94 height 21
click at [1066, 303] on button "Yes / OK" at bounding box center [1092, 300] width 94 height 21
drag, startPoint x: 1063, startPoint y: 328, endPoint x: 1057, endPoint y: 373, distance: 44.8
click at [1062, 340] on button "Yes / OK" at bounding box center [1092, 332] width 94 height 21
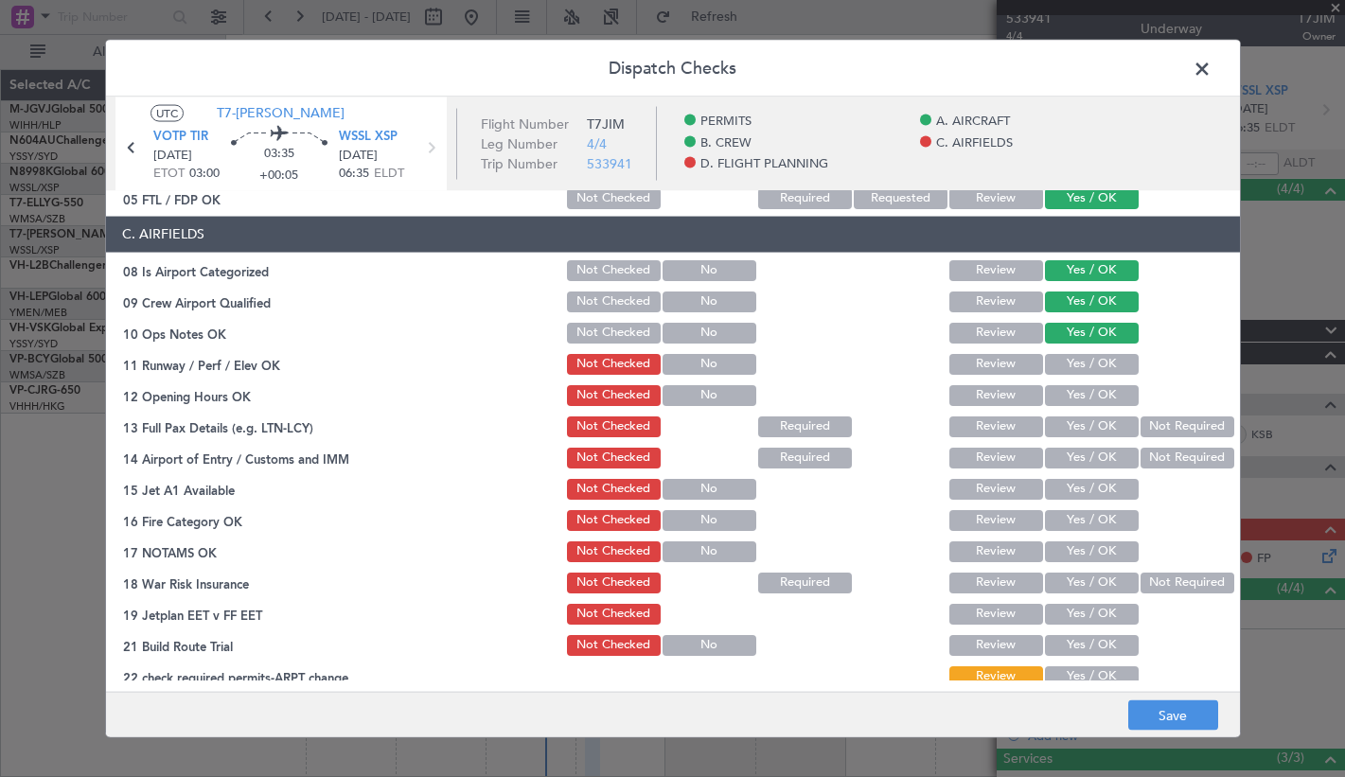
click at [1057, 375] on div "Yes / OK" at bounding box center [1090, 363] width 96 height 26
drag, startPoint x: 1058, startPoint y: 360, endPoint x: 1058, endPoint y: 385, distance: 25.5
click at [1058, 365] on button "Yes / OK" at bounding box center [1092, 363] width 94 height 21
click at [1058, 396] on button "Yes / OK" at bounding box center [1092, 394] width 94 height 21
click at [1053, 427] on button "Yes / OK" at bounding box center [1092, 425] width 94 height 21
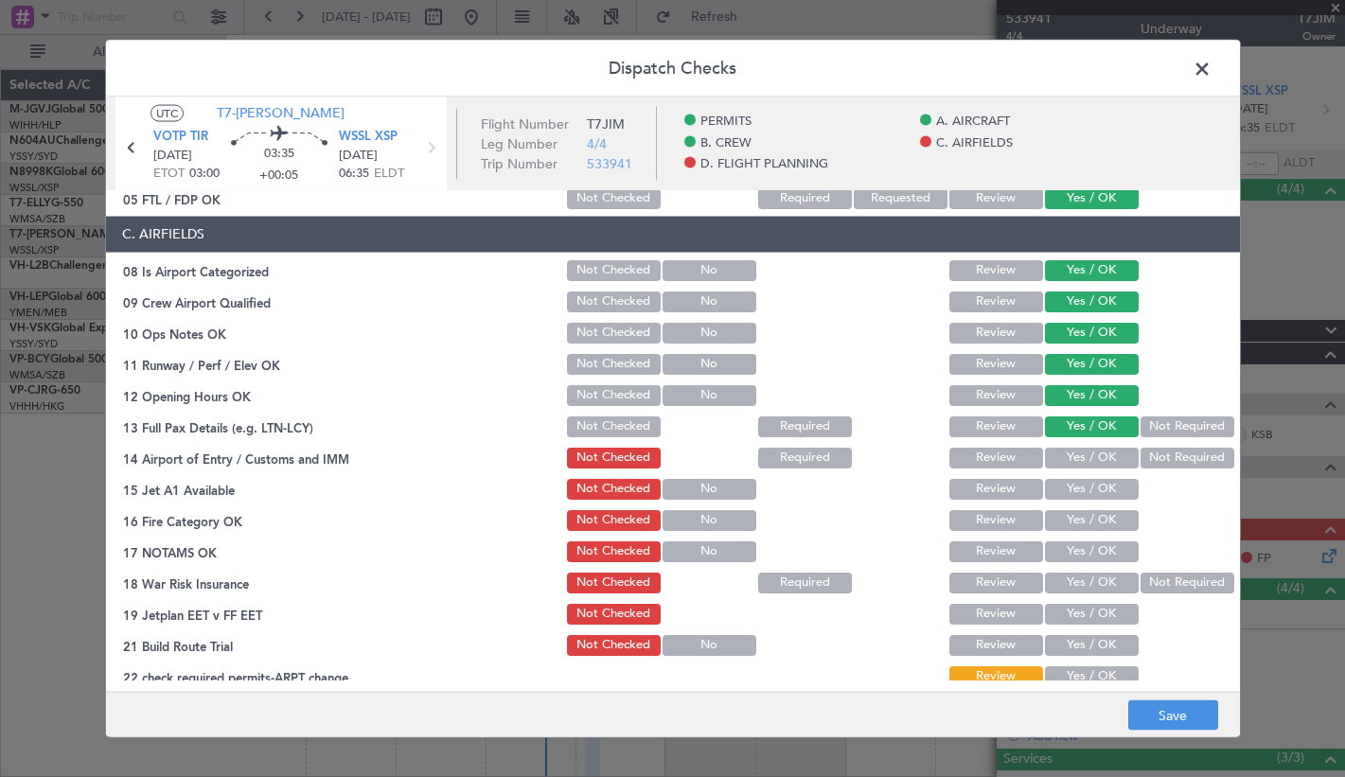
drag, startPoint x: 1051, startPoint y: 454, endPoint x: 1050, endPoint y: 480, distance: 25.6
click at [1051, 459] on button "Yes / OK" at bounding box center [1092, 457] width 94 height 21
click at [1050, 493] on button "Yes / OK" at bounding box center [1092, 488] width 94 height 21
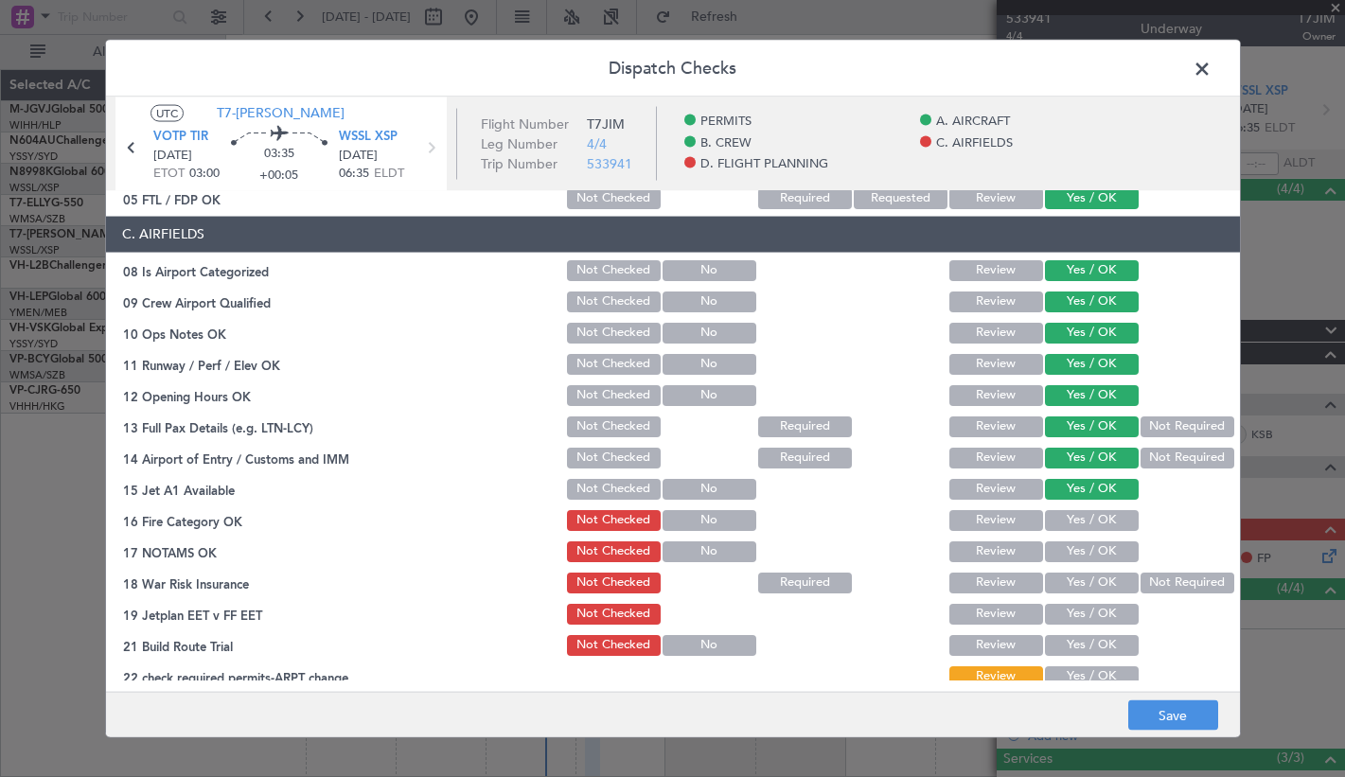
drag, startPoint x: 1050, startPoint y: 516, endPoint x: 1047, endPoint y: 550, distance: 34.2
click at [1050, 523] on button "Yes / OK" at bounding box center [1092, 519] width 94 height 21
drag, startPoint x: 1047, startPoint y: 554, endPoint x: 1049, endPoint y: 571, distance: 16.2
click at [1047, 556] on button "Yes / OK" at bounding box center [1092, 550] width 94 height 21
click at [1049, 582] on button "Yes / OK" at bounding box center [1092, 581] width 94 height 21
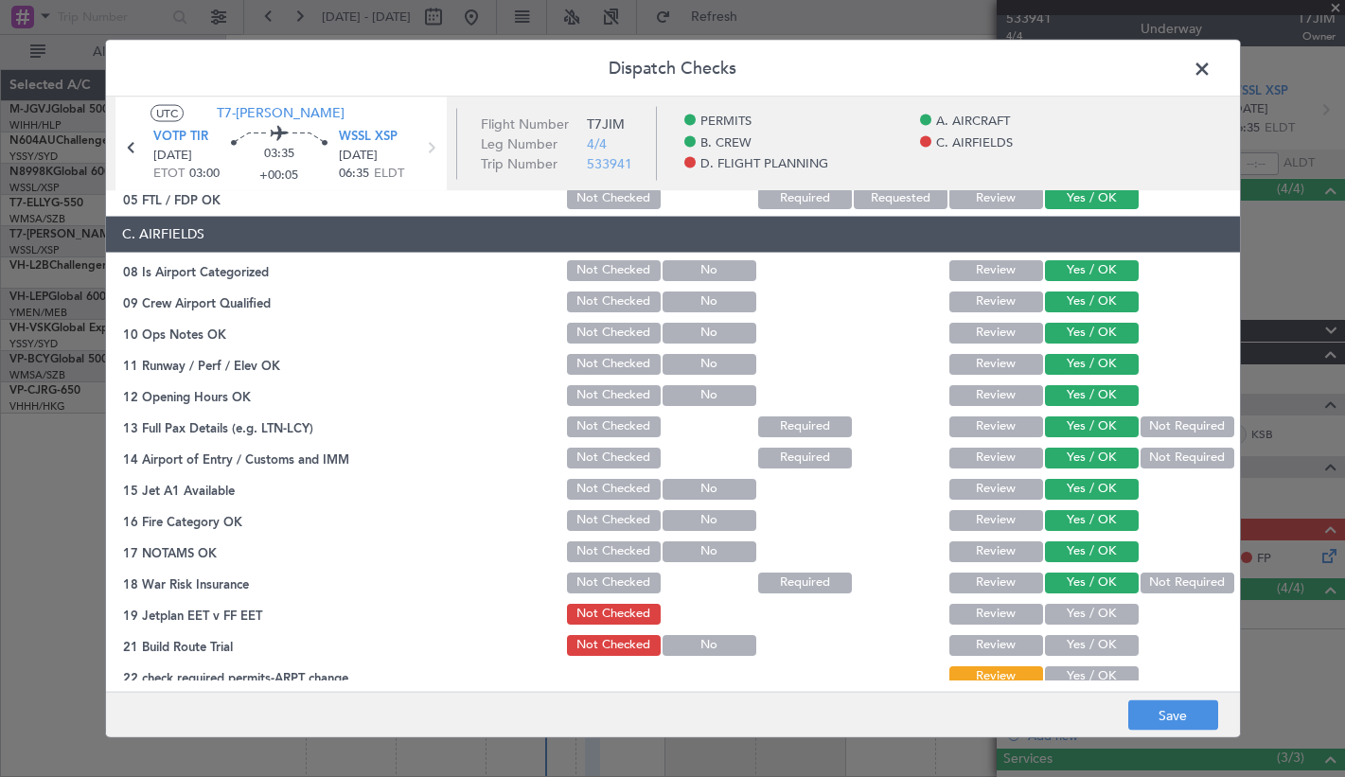
click at [1049, 616] on button "Yes / OK" at bounding box center [1092, 613] width 94 height 21
click at [1054, 644] on button "Yes / OK" at bounding box center [1092, 644] width 94 height 21
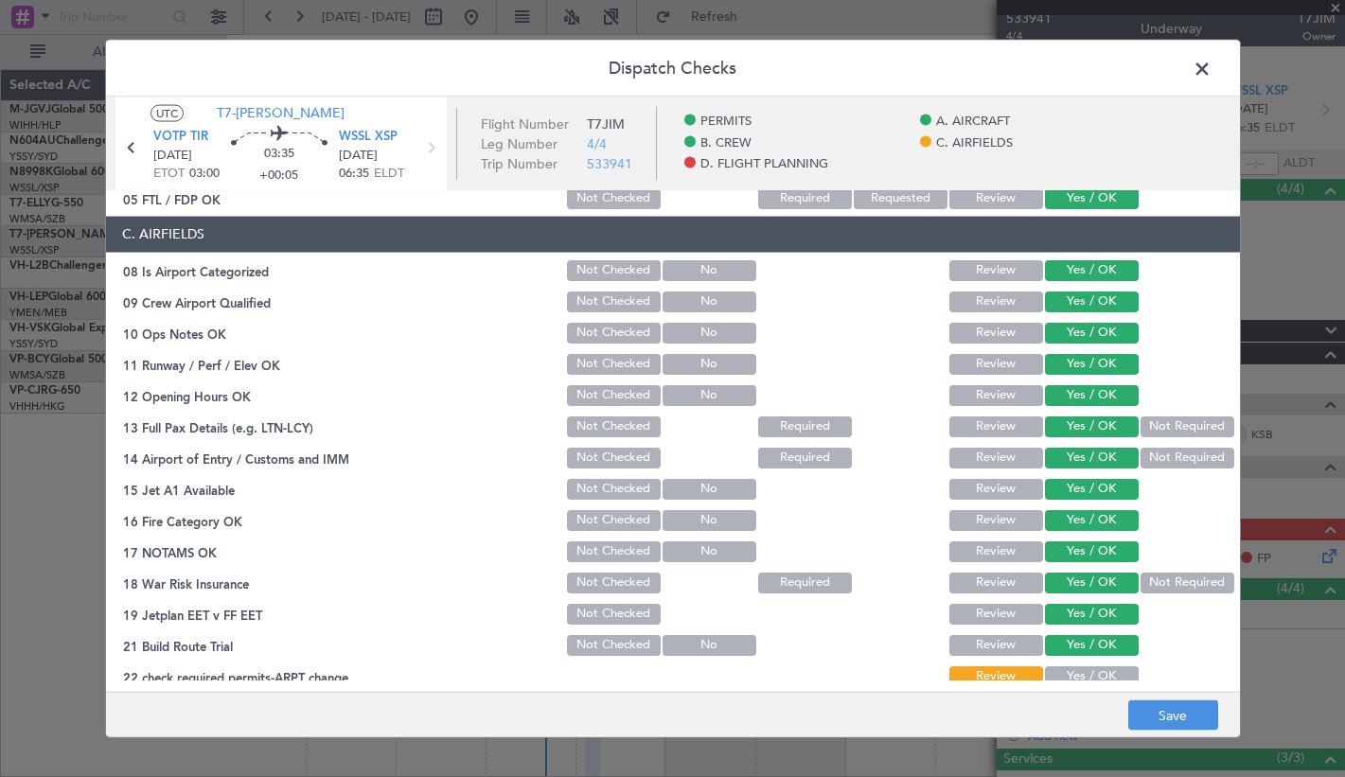
drag, startPoint x: 1059, startPoint y: 669, endPoint x: 1077, endPoint y: 537, distance: 132.7
click at [1063, 644] on section "C. AIRFIELDS 08 Is Airport Categorized Not Checked No Review Yes / OK 09 Crew A…" at bounding box center [673, 452] width 1134 height 473
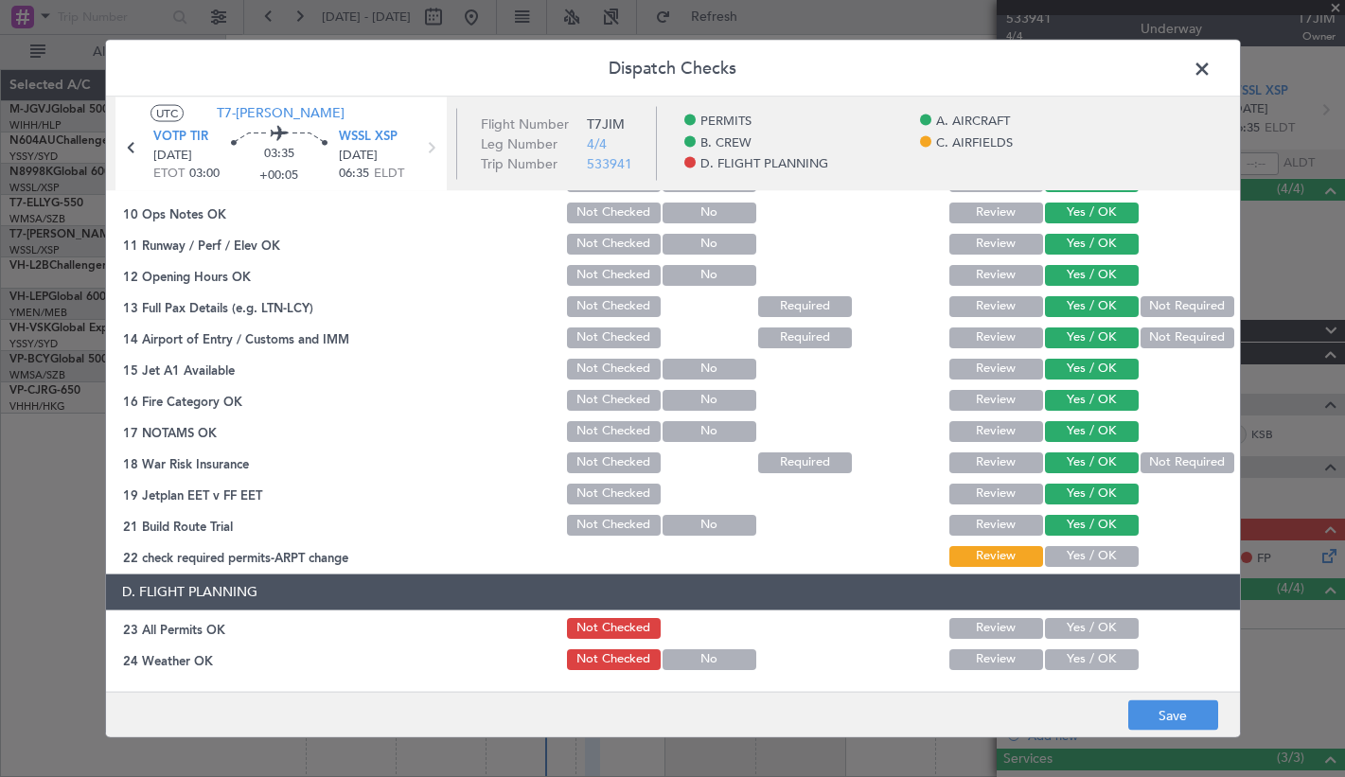
scroll to position [473, 0]
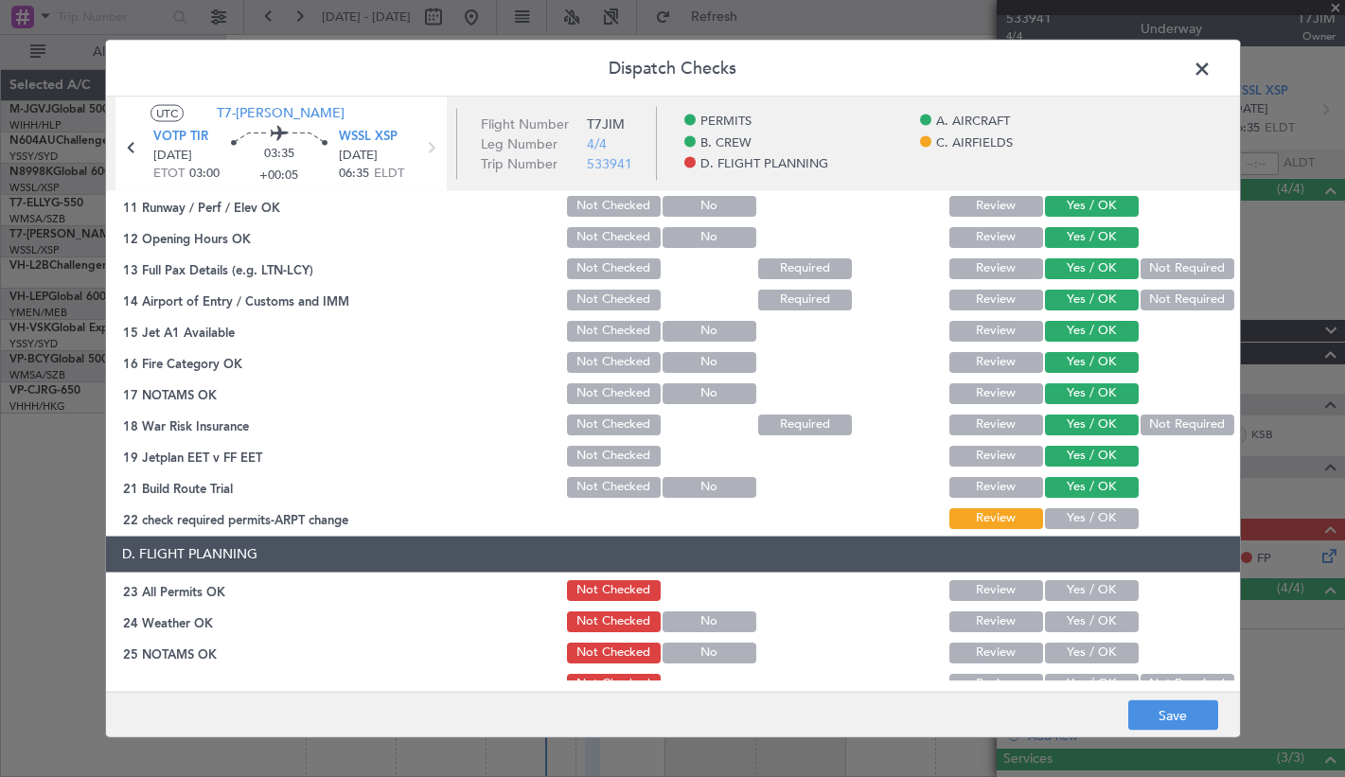
drag, startPoint x: 1082, startPoint y: 517, endPoint x: 1065, endPoint y: 600, distance: 85.0
click at [1081, 517] on button "Yes / OK" at bounding box center [1092, 517] width 94 height 21
drag, startPoint x: 1070, startPoint y: 583, endPoint x: 1064, endPoint y: 617, distance: 34.5
click at [1070, 590] on button "Yes / OK" at bounding box center [1092, 589] width 94 height 21
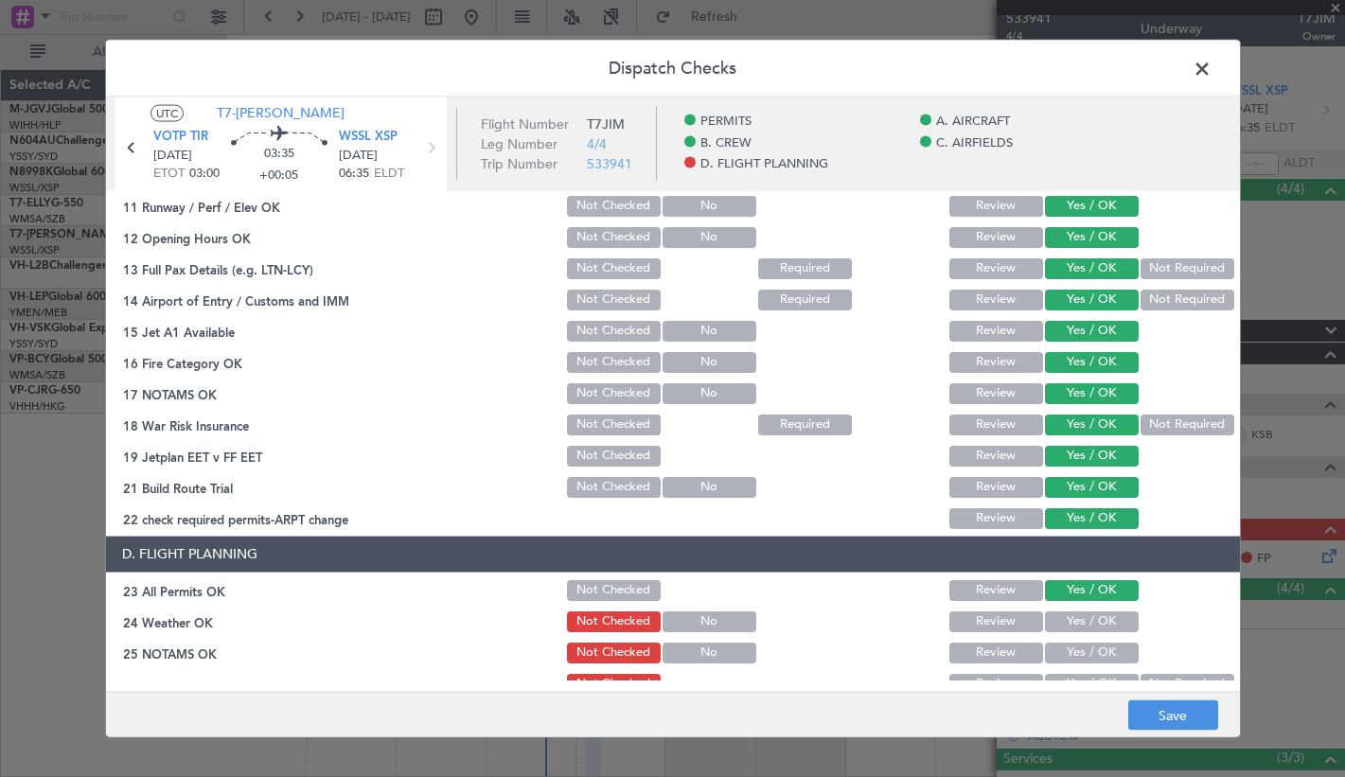
drag, startPoint x: 1063, startPoint y: 624, endPoint x: 1063, endPoint y: 650, distance: 26.5
click at [1063, 629] on button "Yes / OK" at bounding box center [1092, 620] width 94 height 21
drag, startPoint x: 1063, startPoint y: 659, endPoint x: 1067, endPoint y: 641, distance: 18.4
click at [1065, 644] on button "Yes / OK" at bounding box center [1092, 652] width 94 height 21
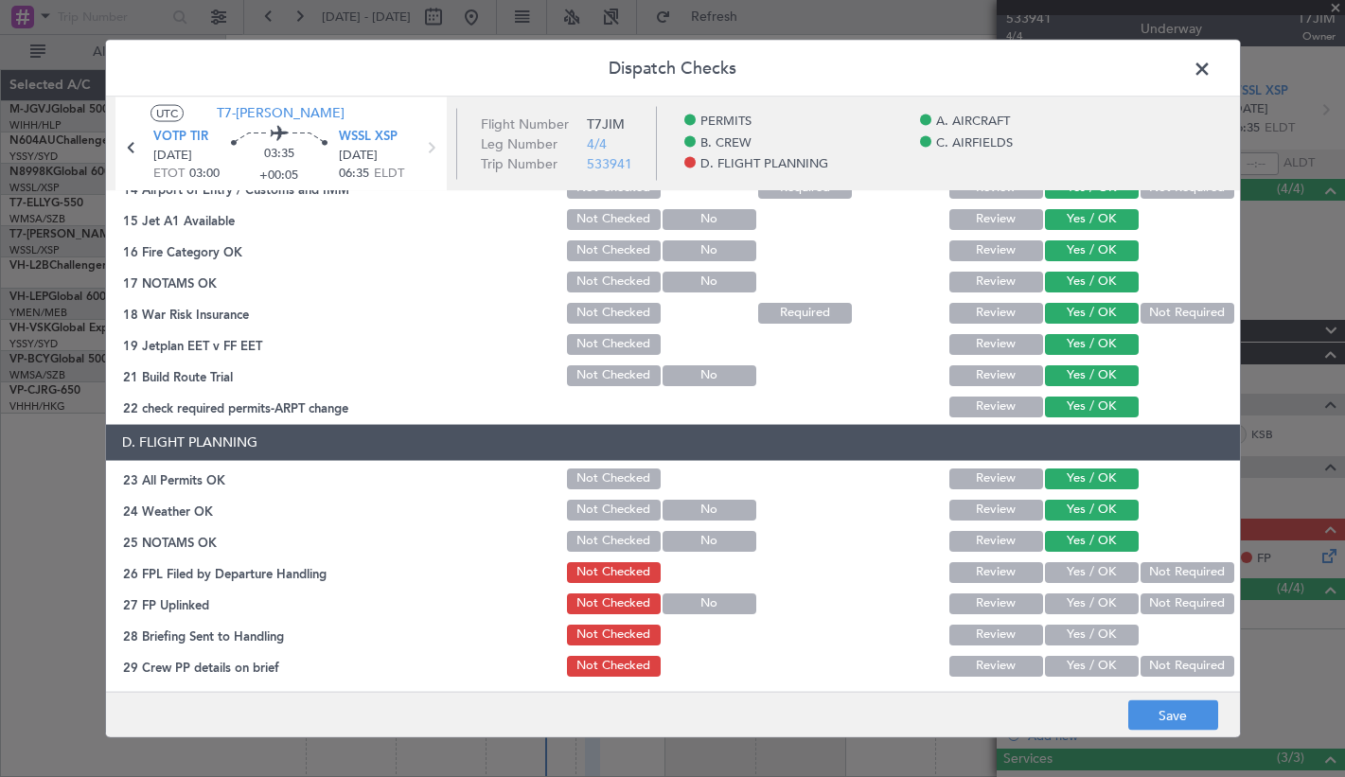
scroll to position [620, 0]
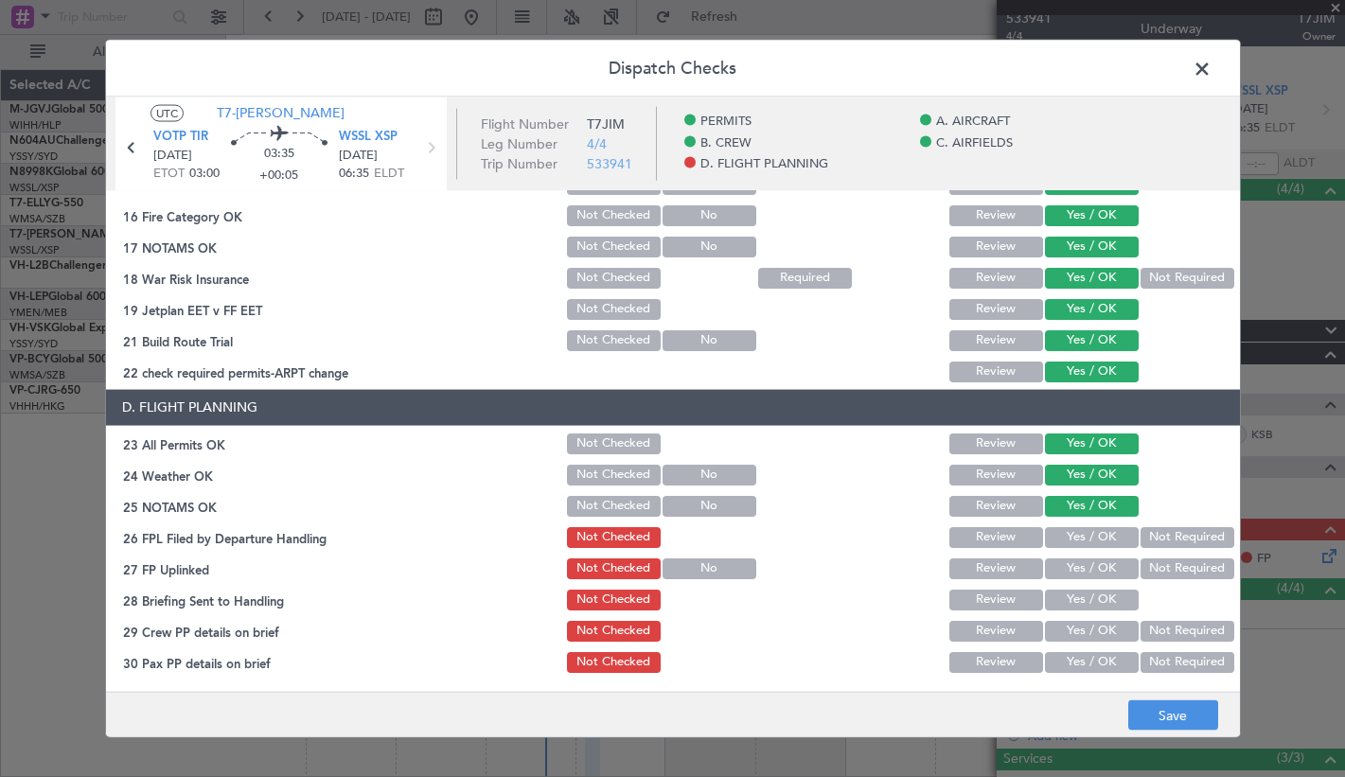
drag, startPoint x: 1057, startPoint y: 533, endPoint x: 1057, endPoint y: 546, distance: 13.2
click at [1057, 540] on button "Yes / OK" at bounding box center [1092, 536] width 94 height 21
drag, startPoint x: 1057, startPoint y: 570, endPoint x: 1058, endPoint y: 597, distance: 27.5
click at [1058, 581] on div "Yes / OK" at bounding box center [1090, 567] width 96 height 26
click at [1058, 604] on button "Yes / OK" at bounding box center [1092, 599] width 94 height 21
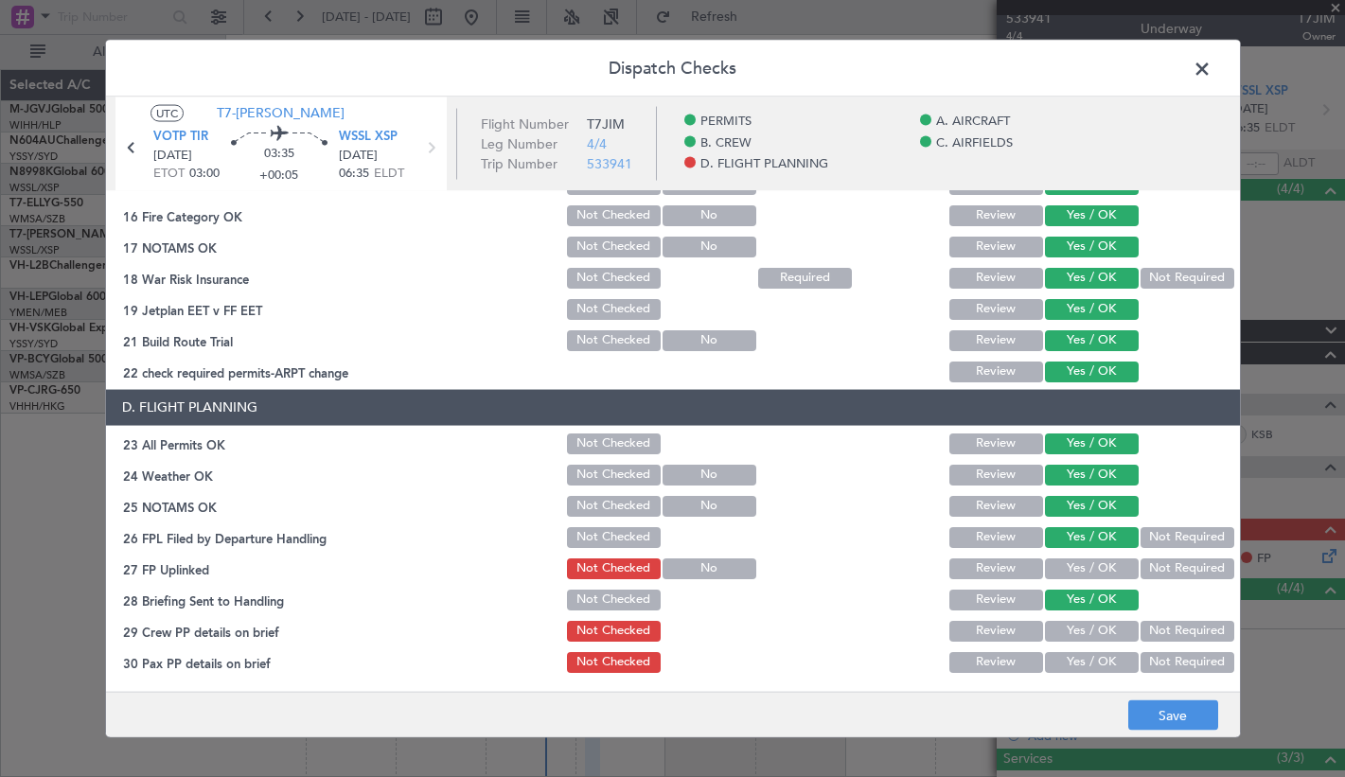
click at [1063, 571] on button "Yes / OK" at bounding box center [1092, 567] width 94 height 21
drag, startPoint x: 1060, startPoint y: 627, endPoint x: 1058, endPoint y: 656, distance: 28.4
click at [1060, 637] on button "Yes / OK" at bounding box center [1092, 630] width 94 height 21
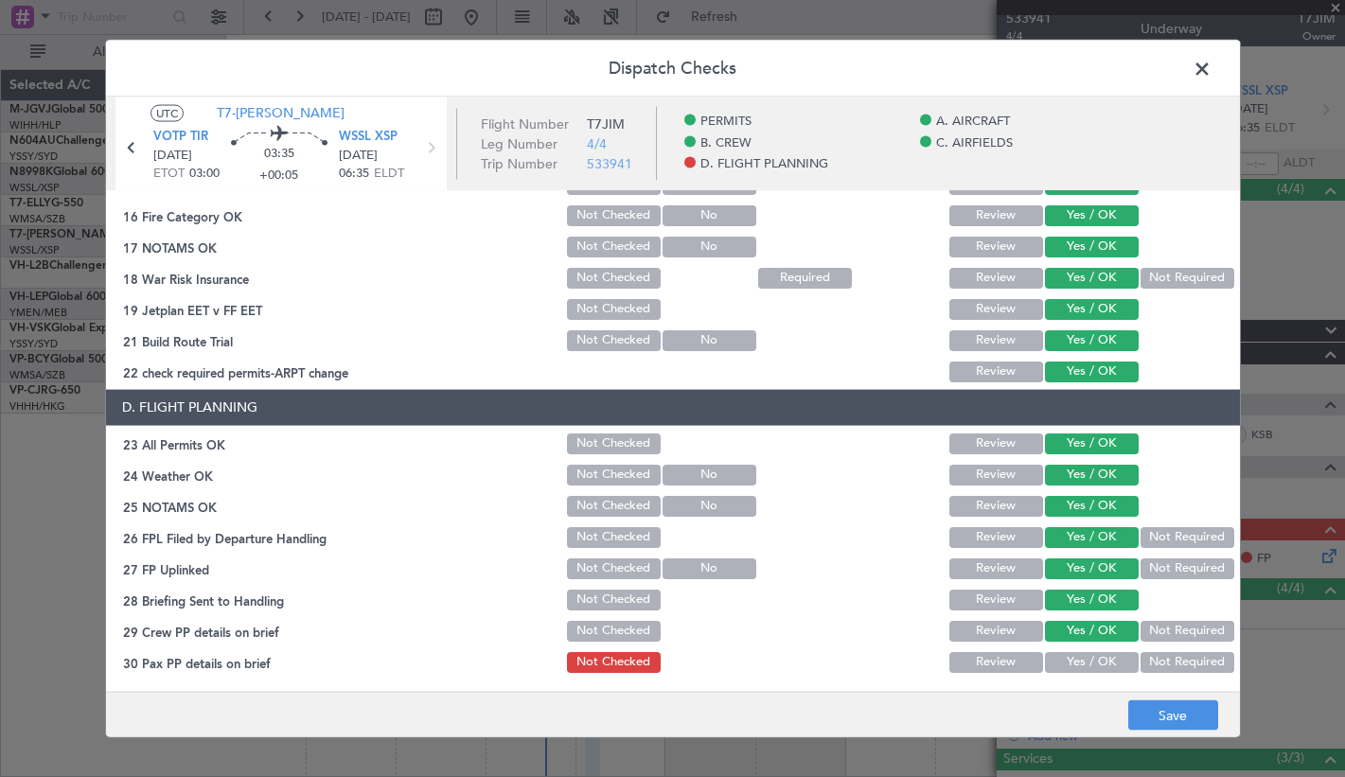
click at [1057, 644] on button "Yes / OK" at bounding box center [1092, 661] width 94 height 21
drag, startPoint x: 1148, startPoint y: 708, endPoint x: 1157, endPoint y: 350, distance: 357.8
click at [1154, 644] on div "Dispatch Checks UTC T7-JIM VOTP TIR 15/08/2025 ETOT 03:00 03:35 +00:05 WSSL XSP…" at bounding box center [672, 388] width 1135 height 699
click at [1174, 644] on button "Save" at bounding box center [1173, 715] width 90 height 30
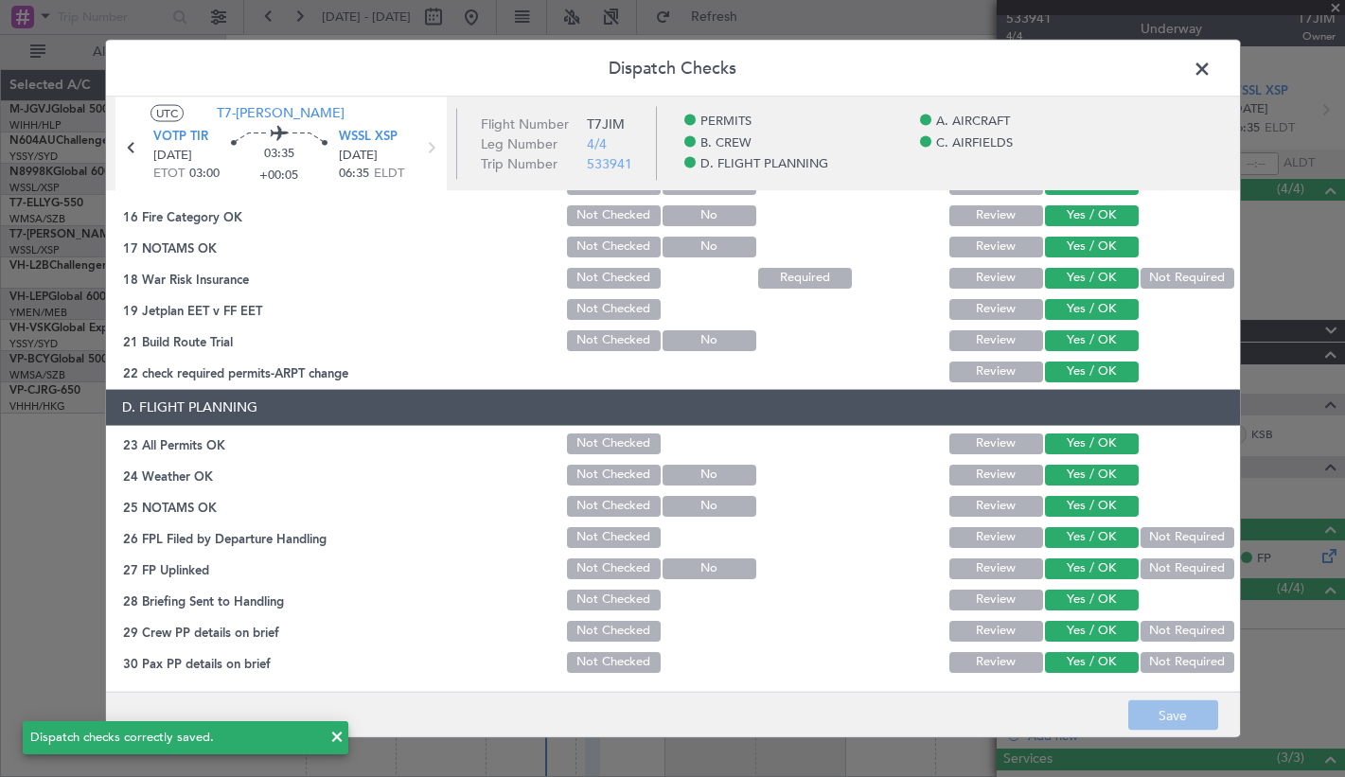
click at [1183, 65] on span at bounding box center [1211, 73] width 0 height 38
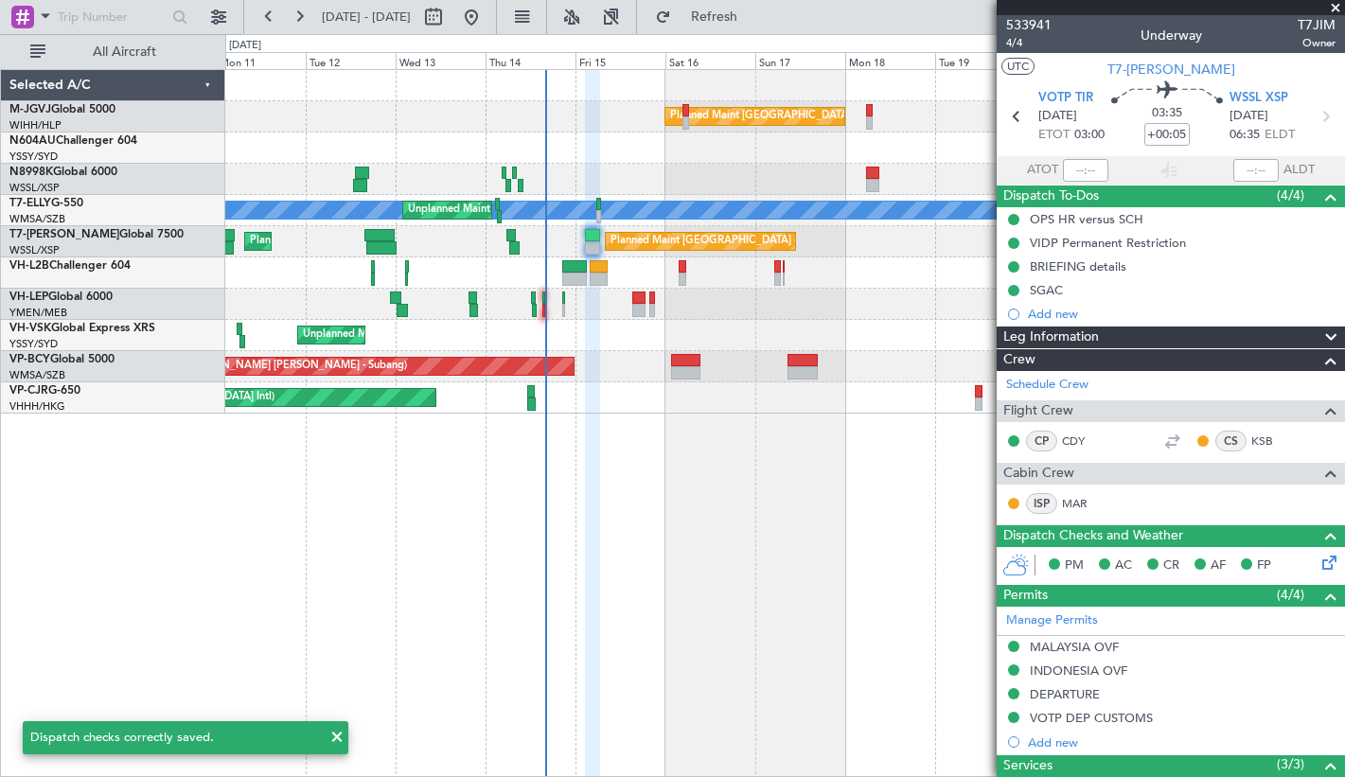
scroll to position [7, 0]
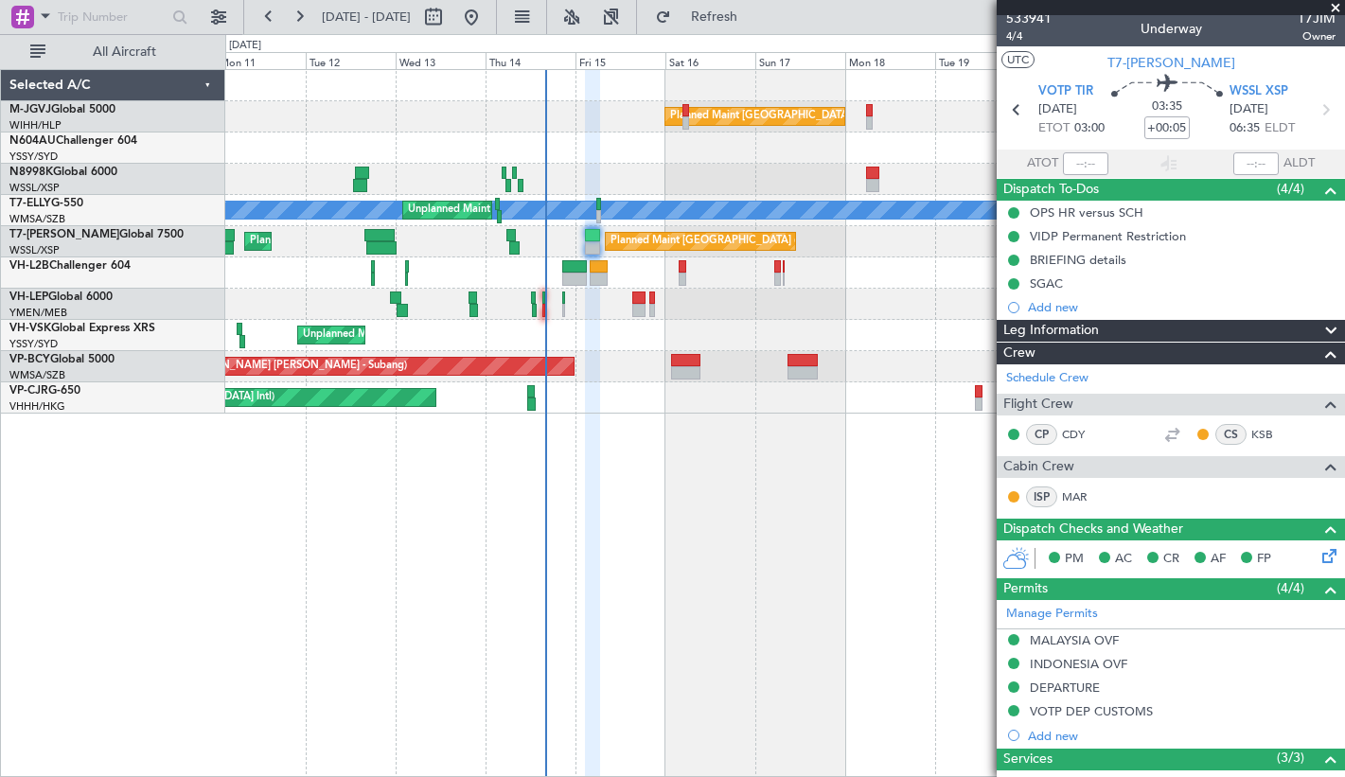
click at [277, 270] on div at bounding box center [784, 272] width 1118 height 31
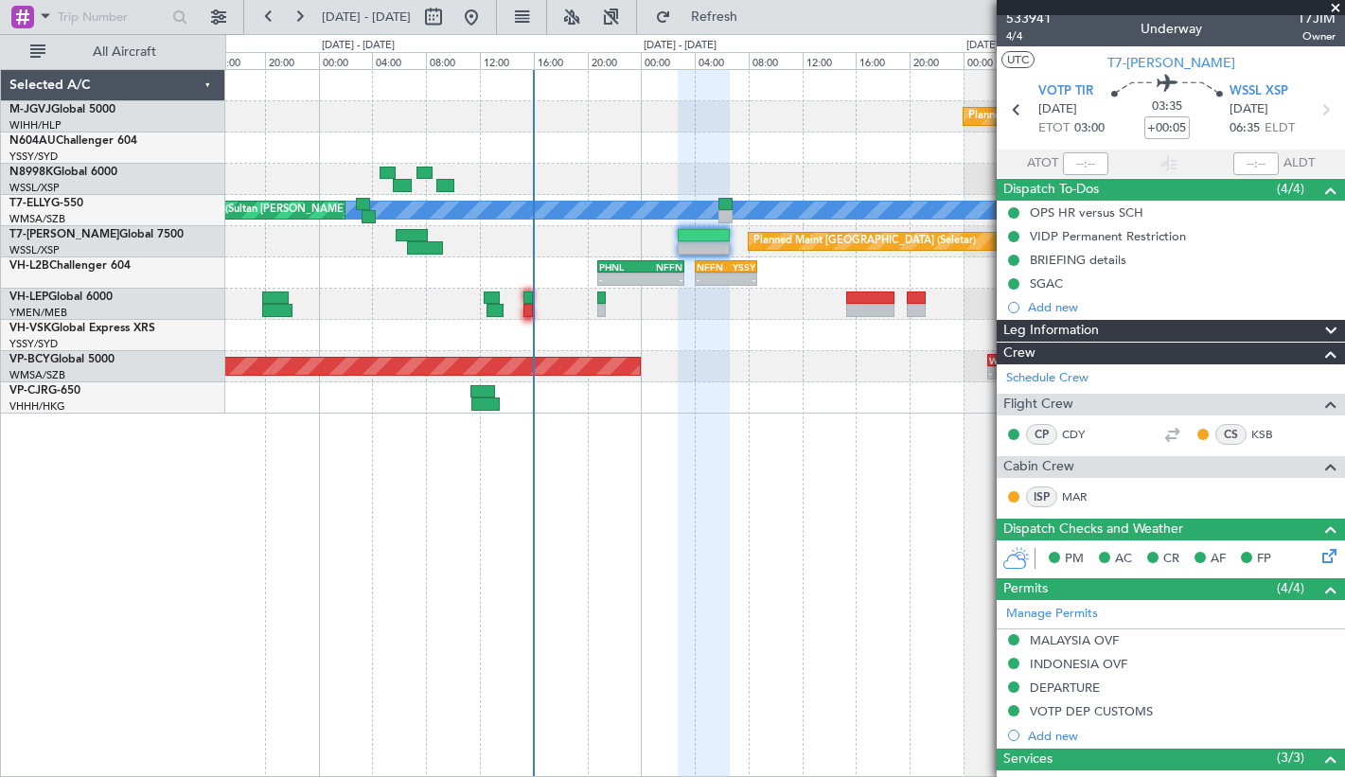
click at [276, 134] on div at bounding box center [784, 147] width 1118 height 31
type input "[PERSON_NAME] (EYU)"
type input "F0250"
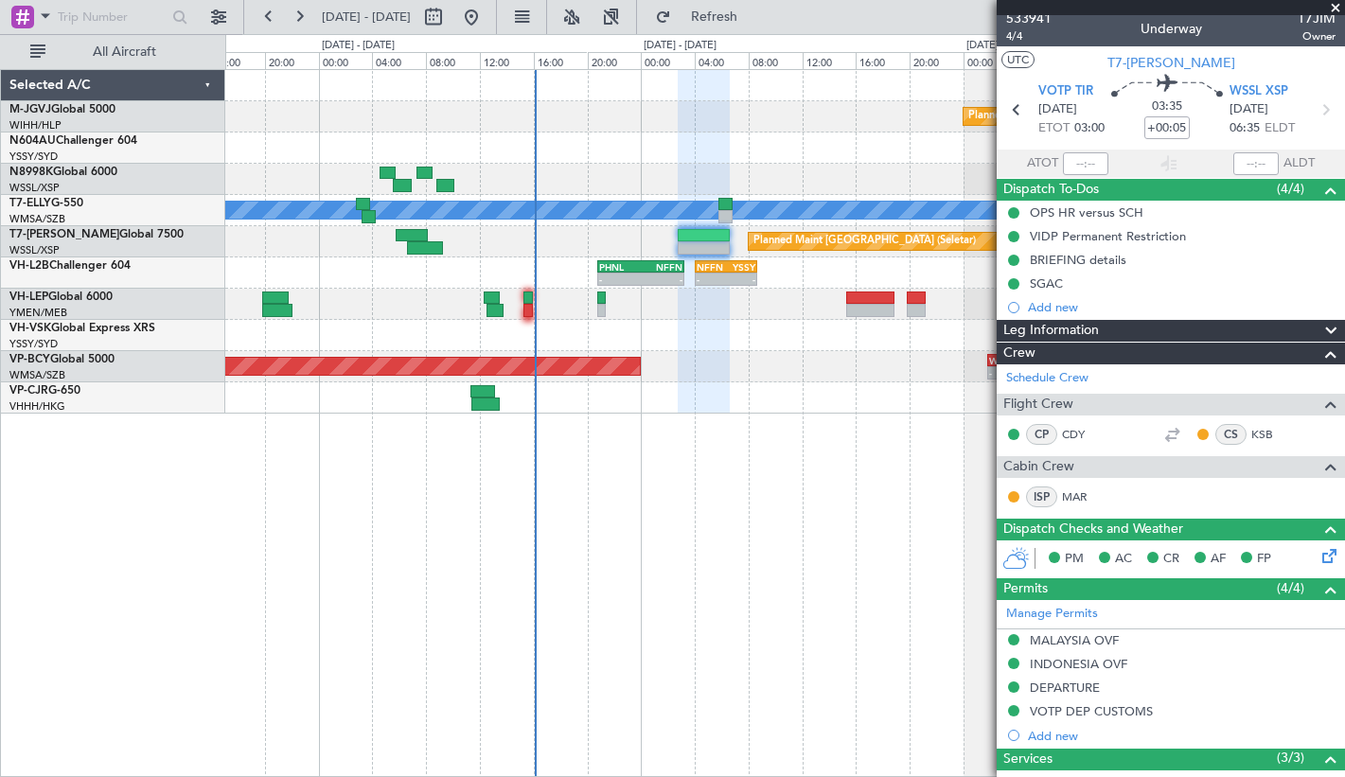
type input "[PERSON_NAME] (EYU)"
type input "F0250"
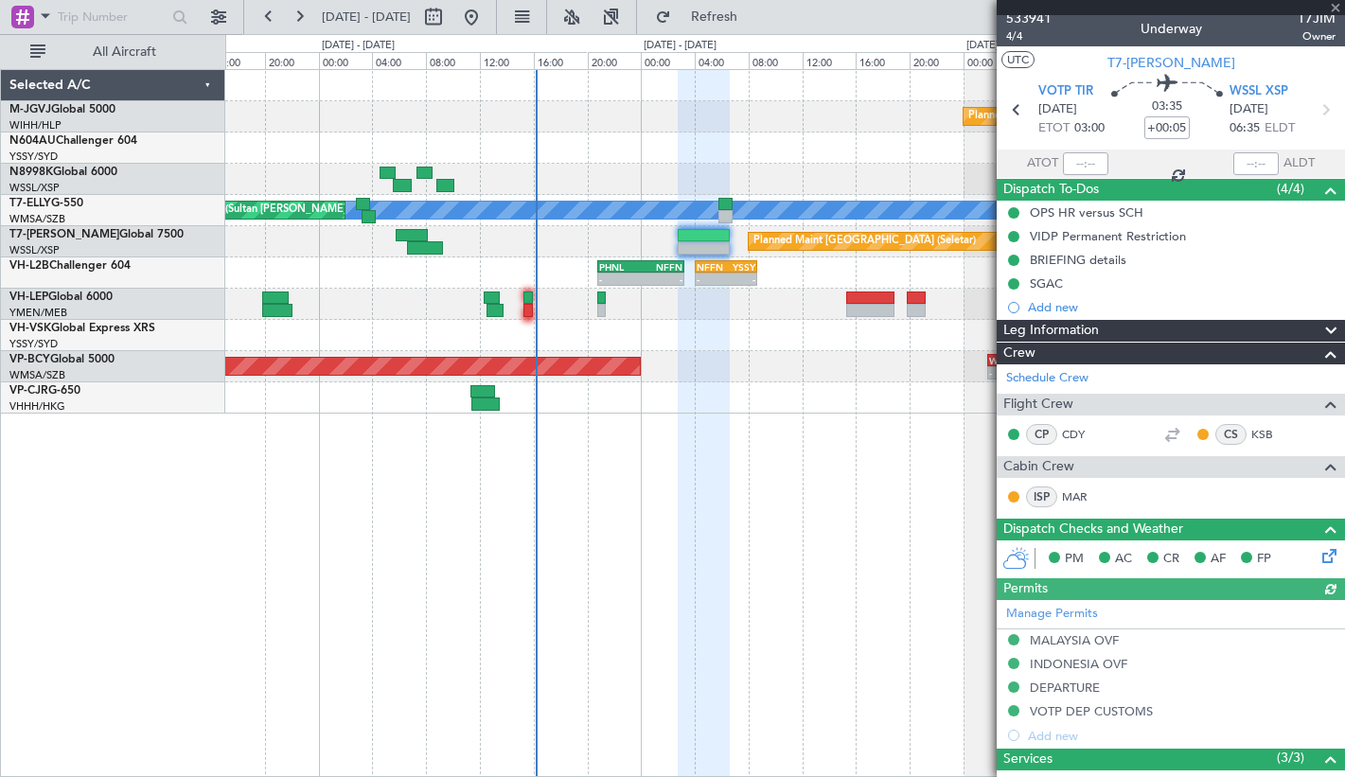
type input "[PERSON_NAME] (EYU)"
type input "F0250"
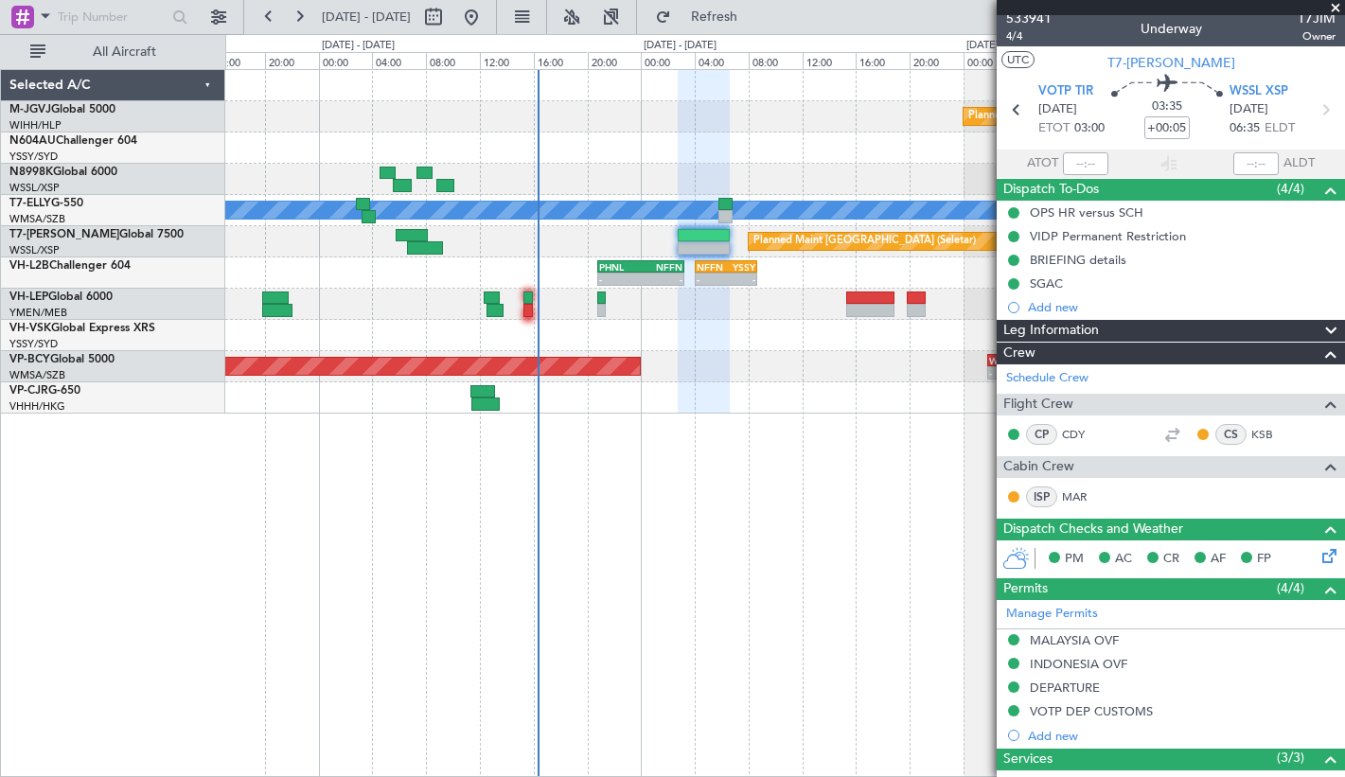
type input "[PERSON_NAME] (EYU)"
type input "F0250"
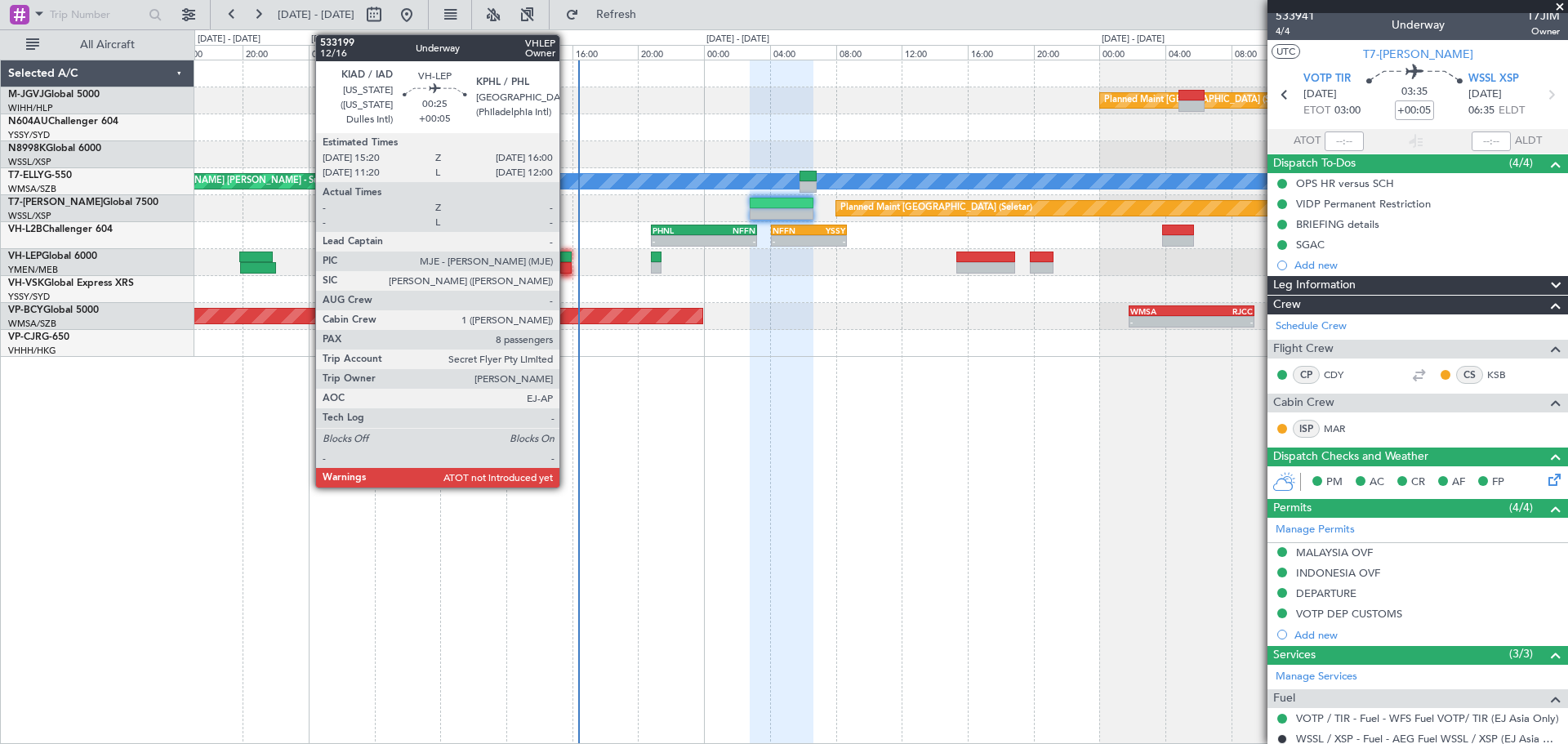
click at [567, 262] on div at bounding box center [565, 268] width 11 height 11
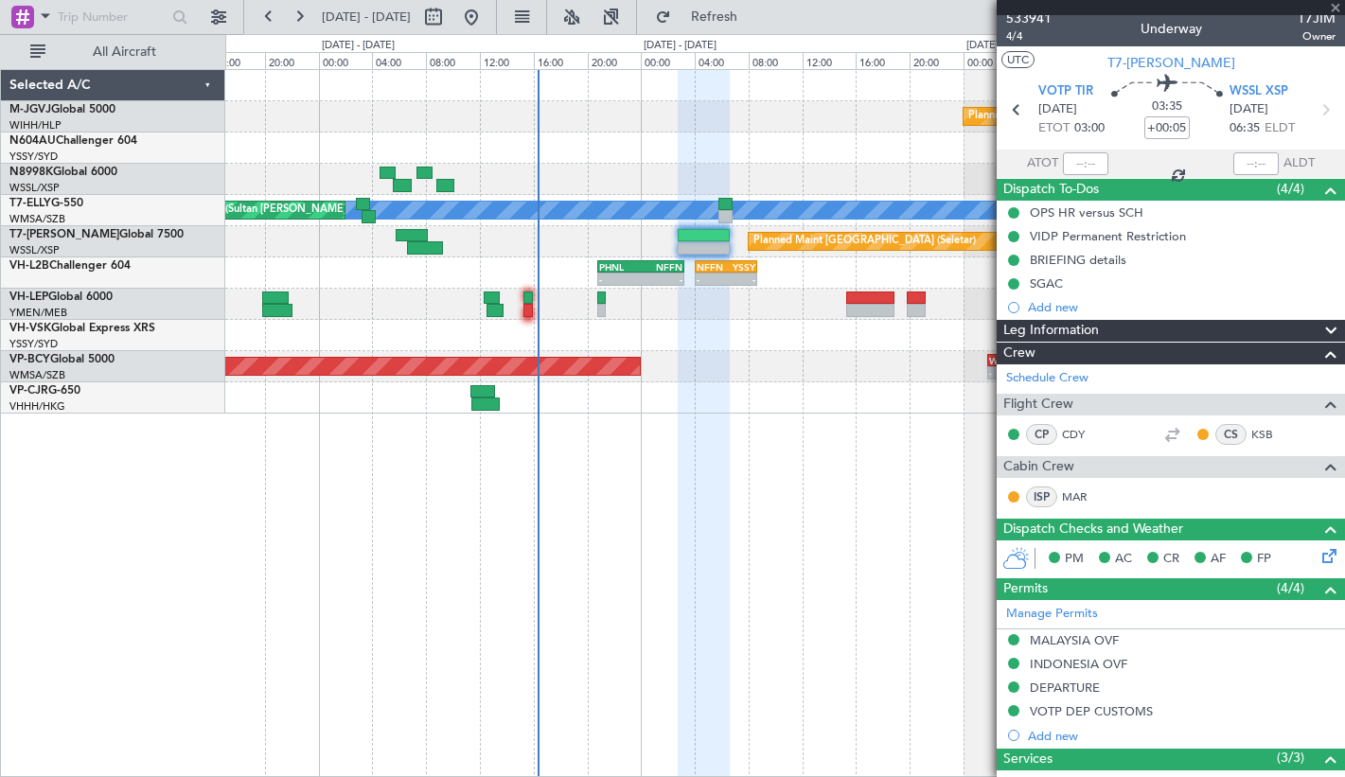
type input "8"
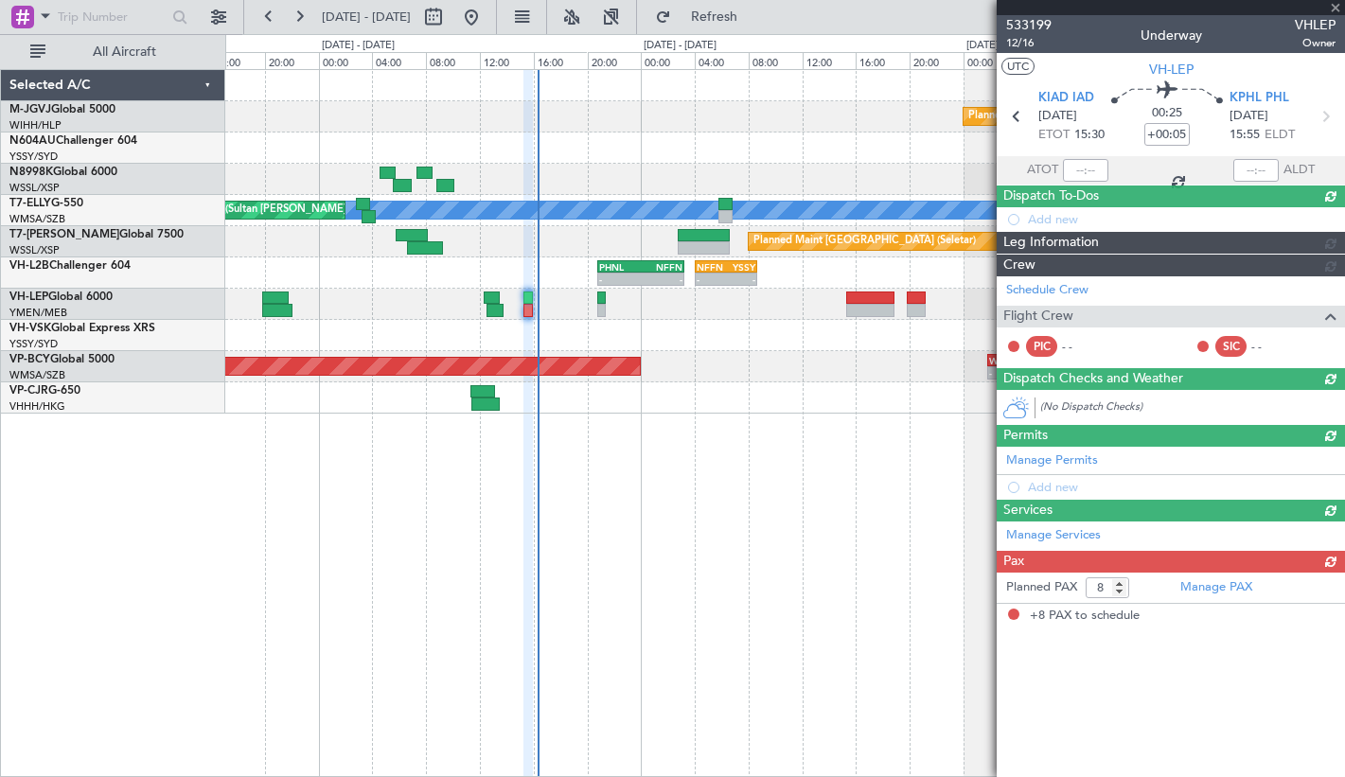
scroll to position [0, 0]
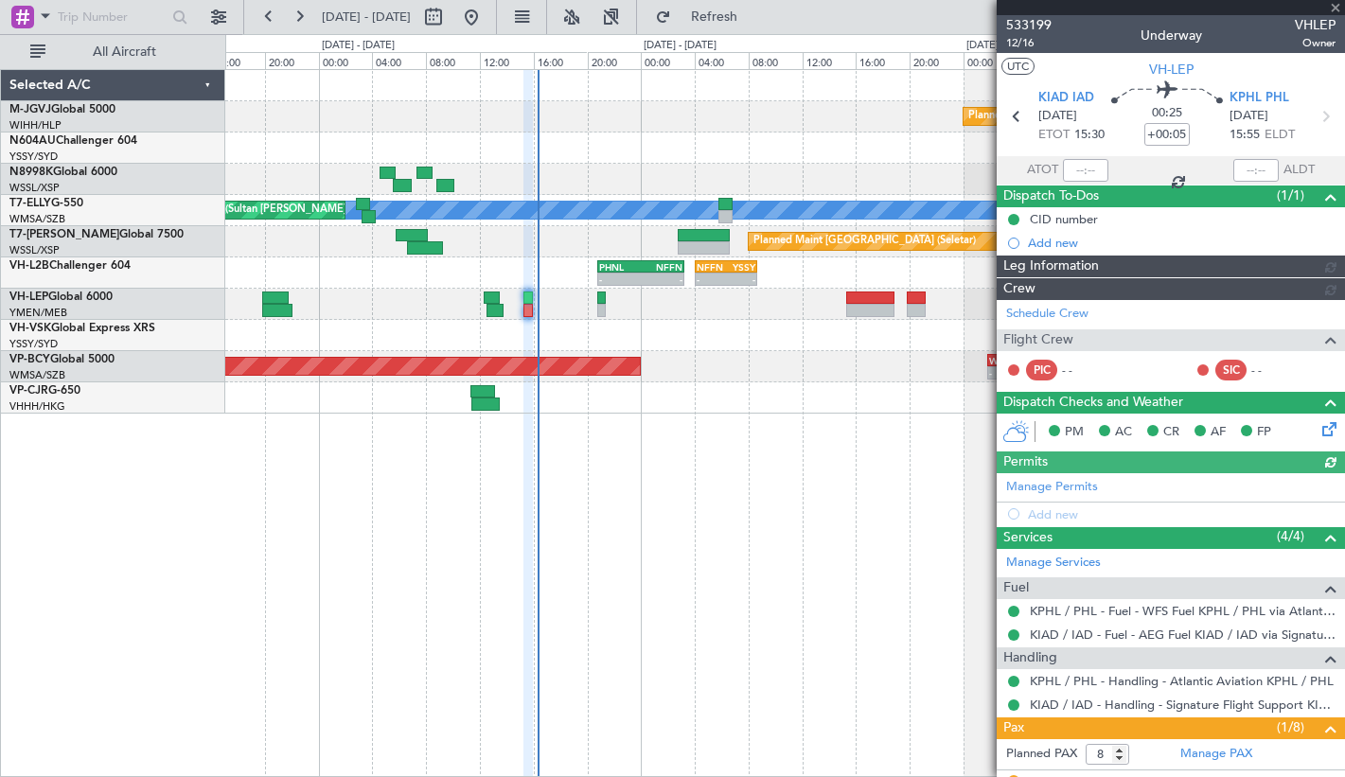
type input "Terry Leung (LEU)"
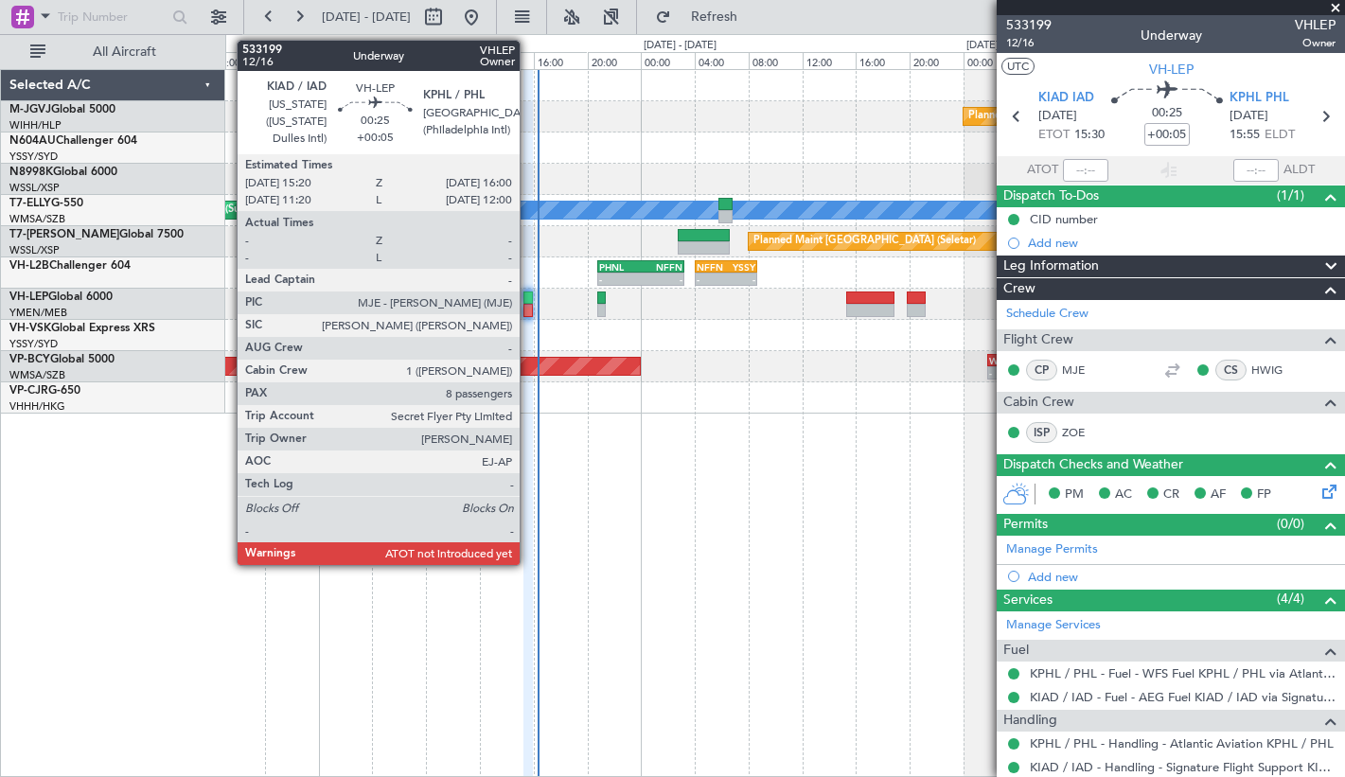
click at [528, 305] on div at bounding box center [527, 310] width 9 height 13
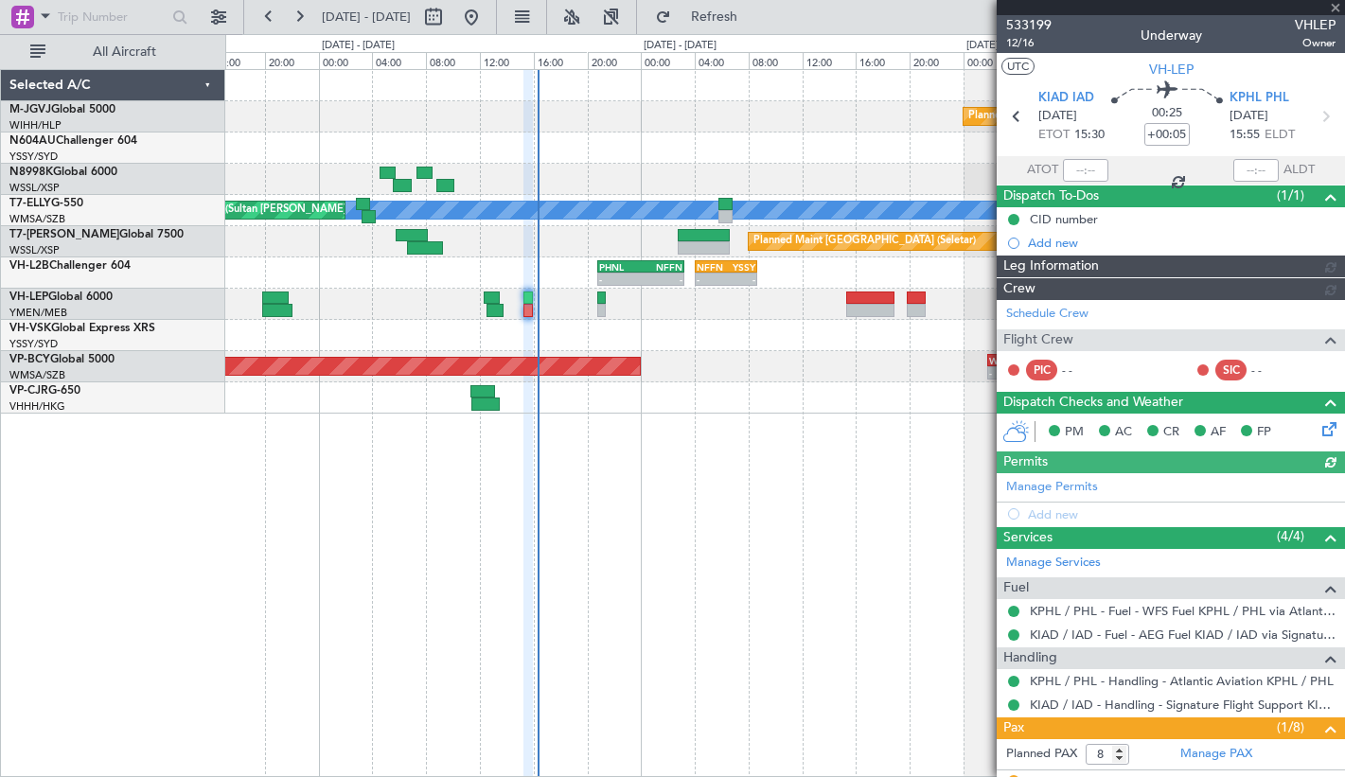
type input "Terry Leung (LEU)"
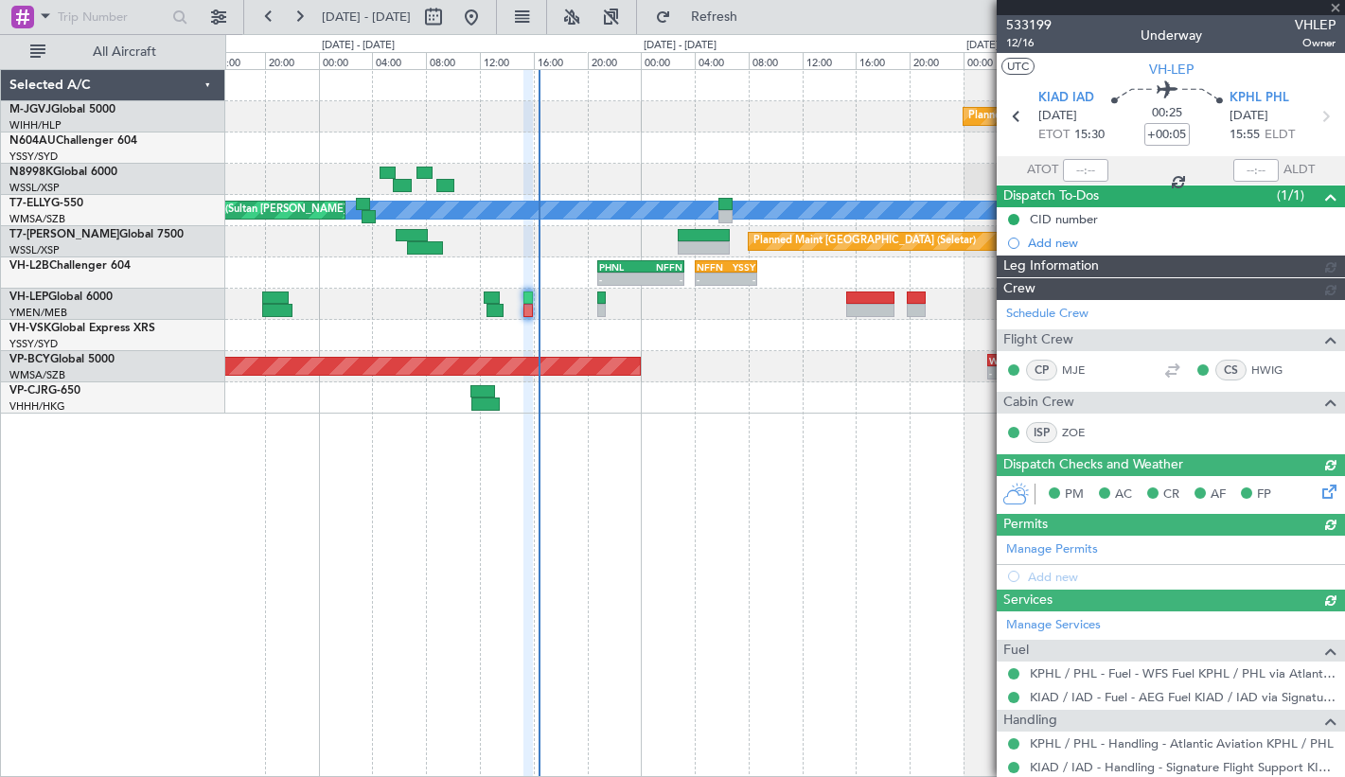
type input "Terry Leung (LEU)"
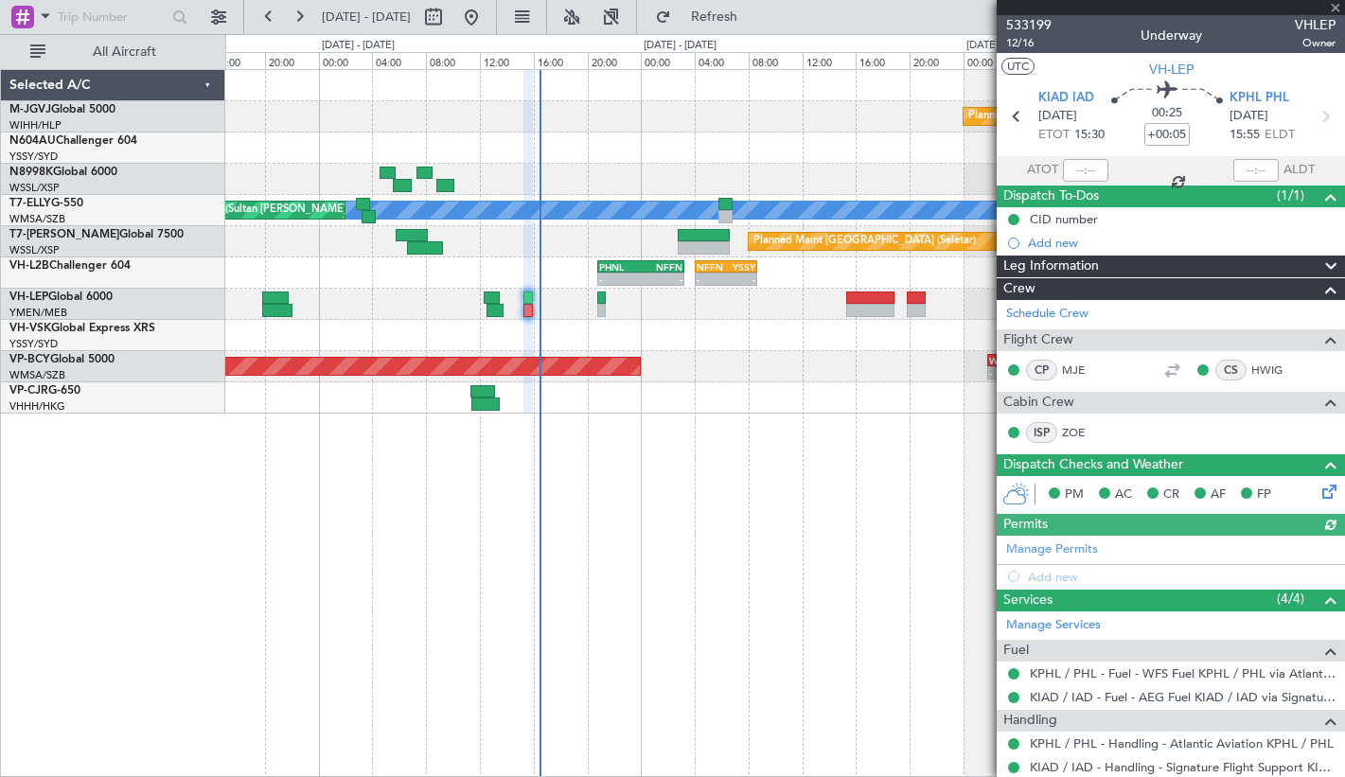
type input "Terry Leung (LEU)"
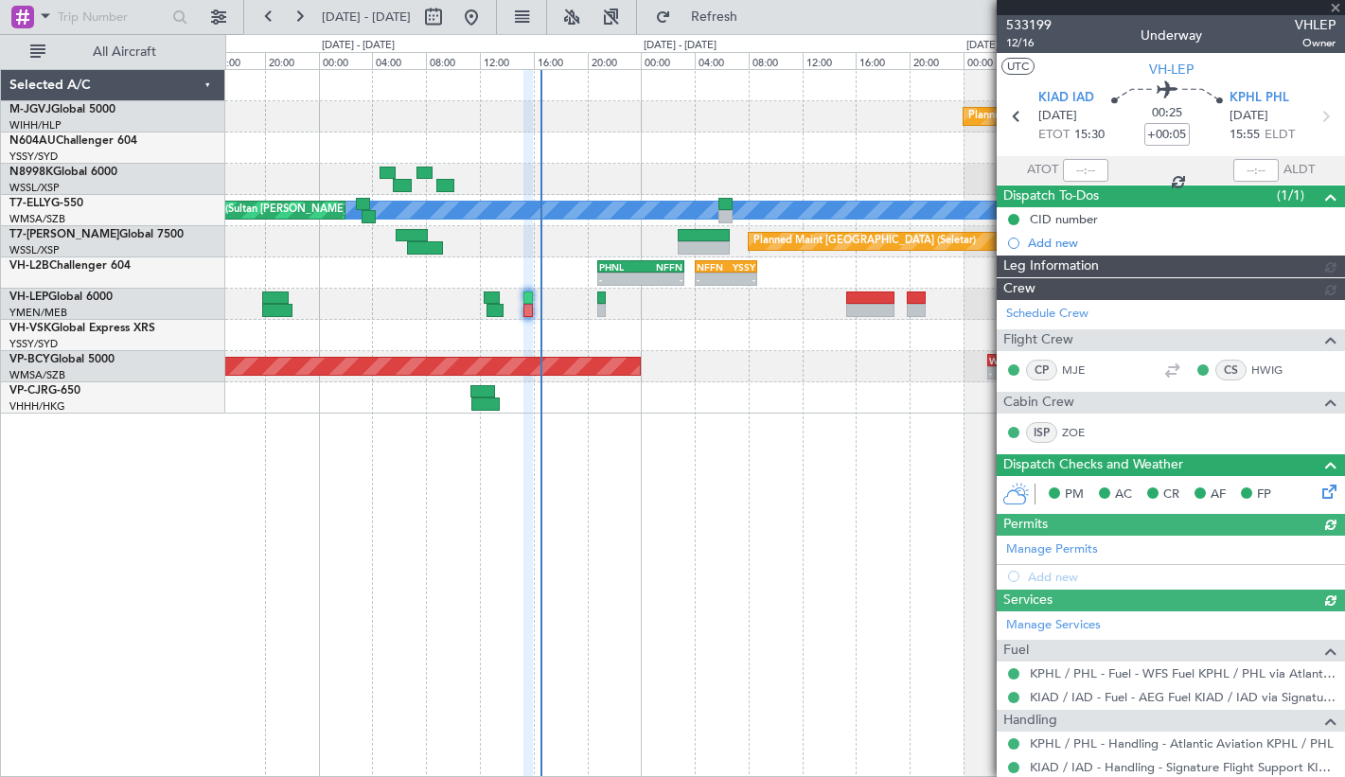
type input "Terry Leung (LEU)"
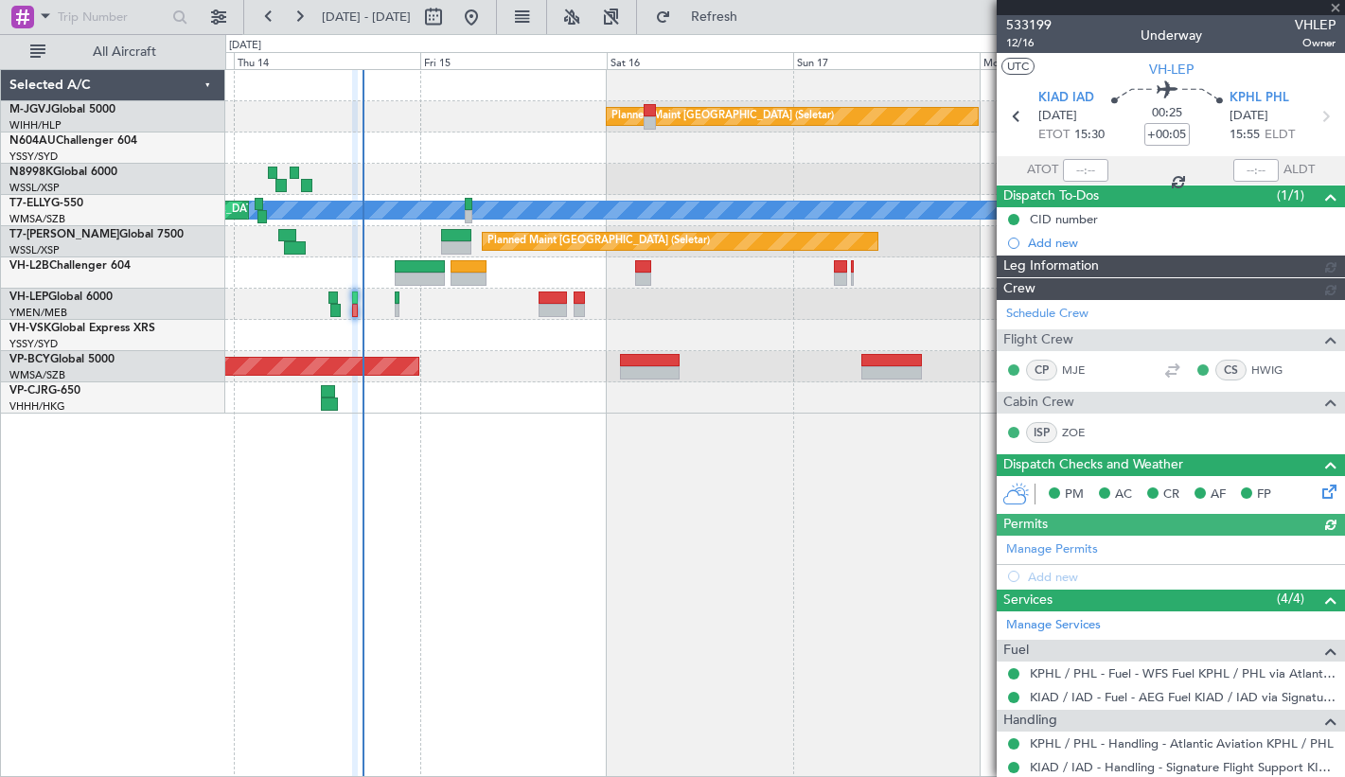
type input "Terry Leung (LEU)"
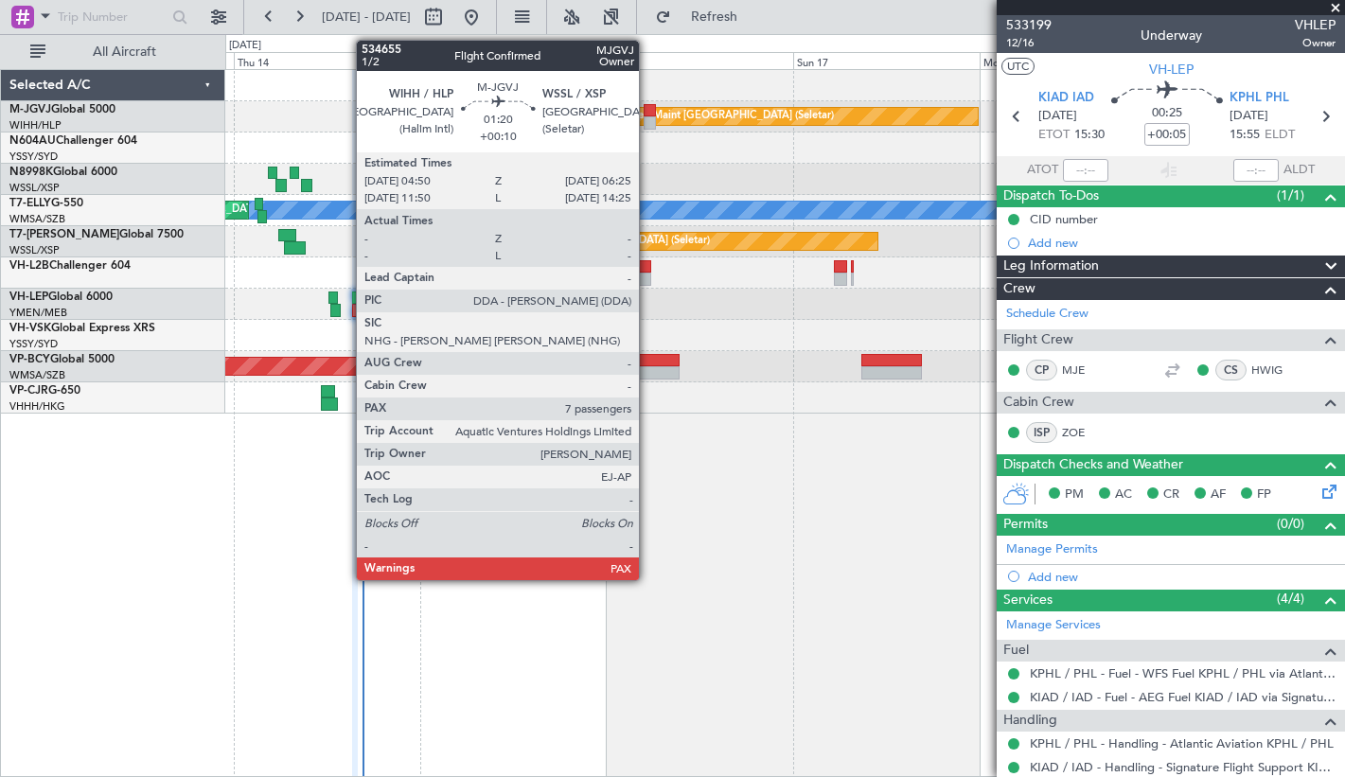
click at [647, 121] on div at bounding box center [649, 122] width 13 height 13
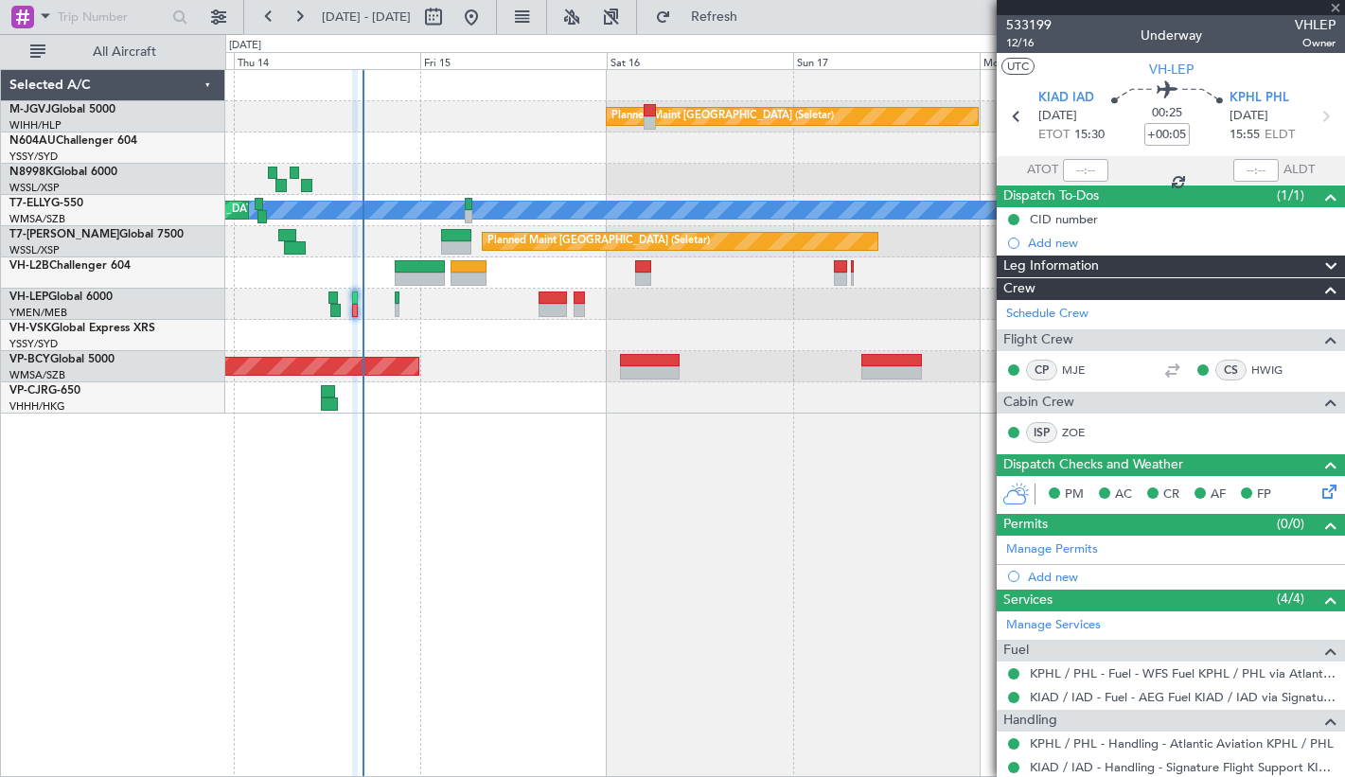
type input "+00:10"
type input "7"
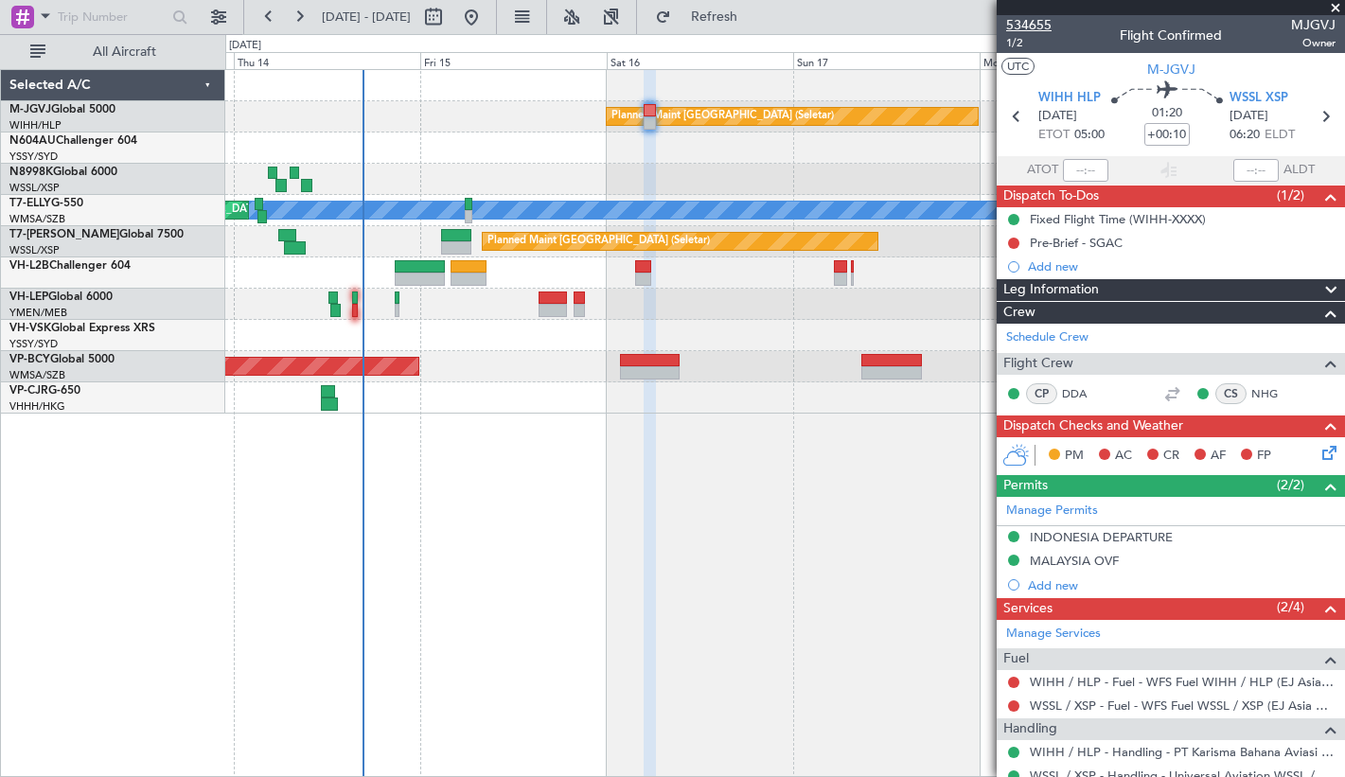
click at [1017, 21] on span "534655" at bounding box center [1028, 25] width 45 height 20
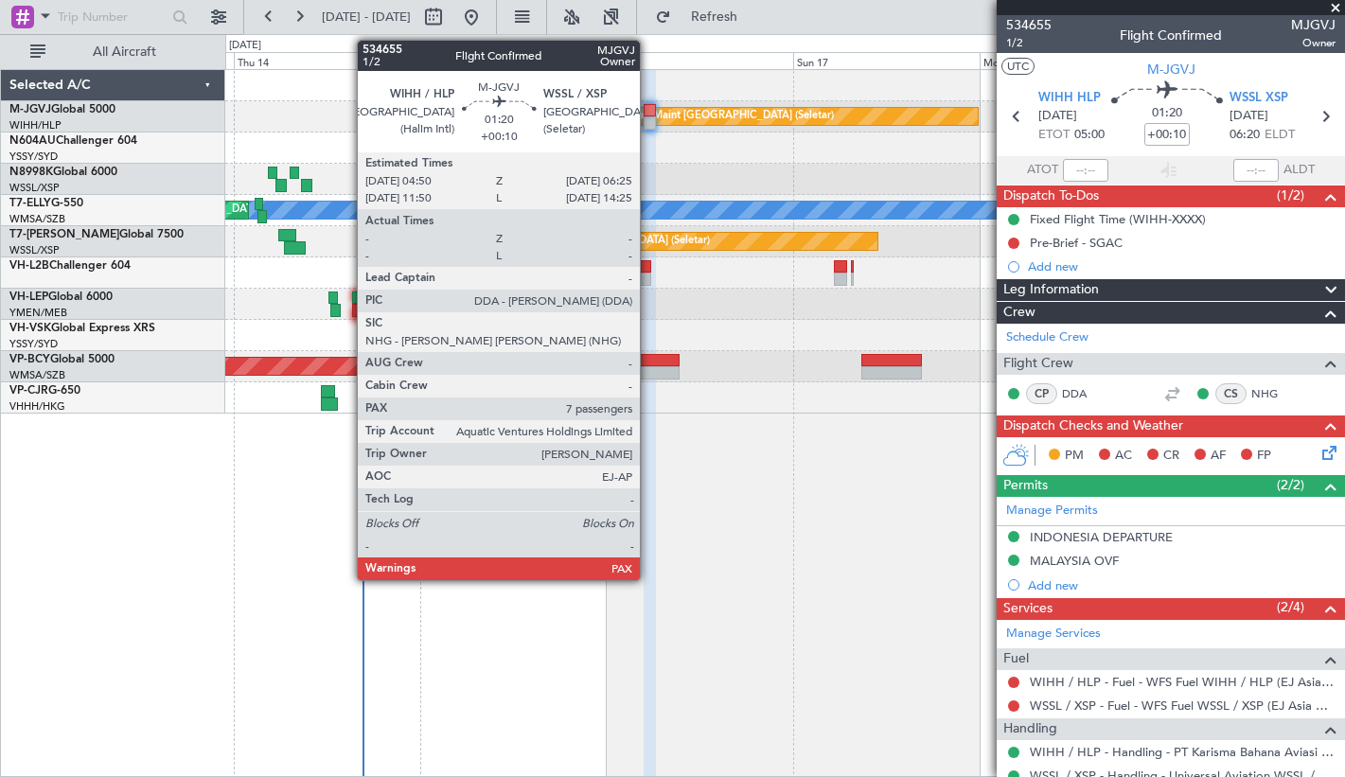
click at [648, 116] on div at bounding box center [649, 122] width 13 height 13
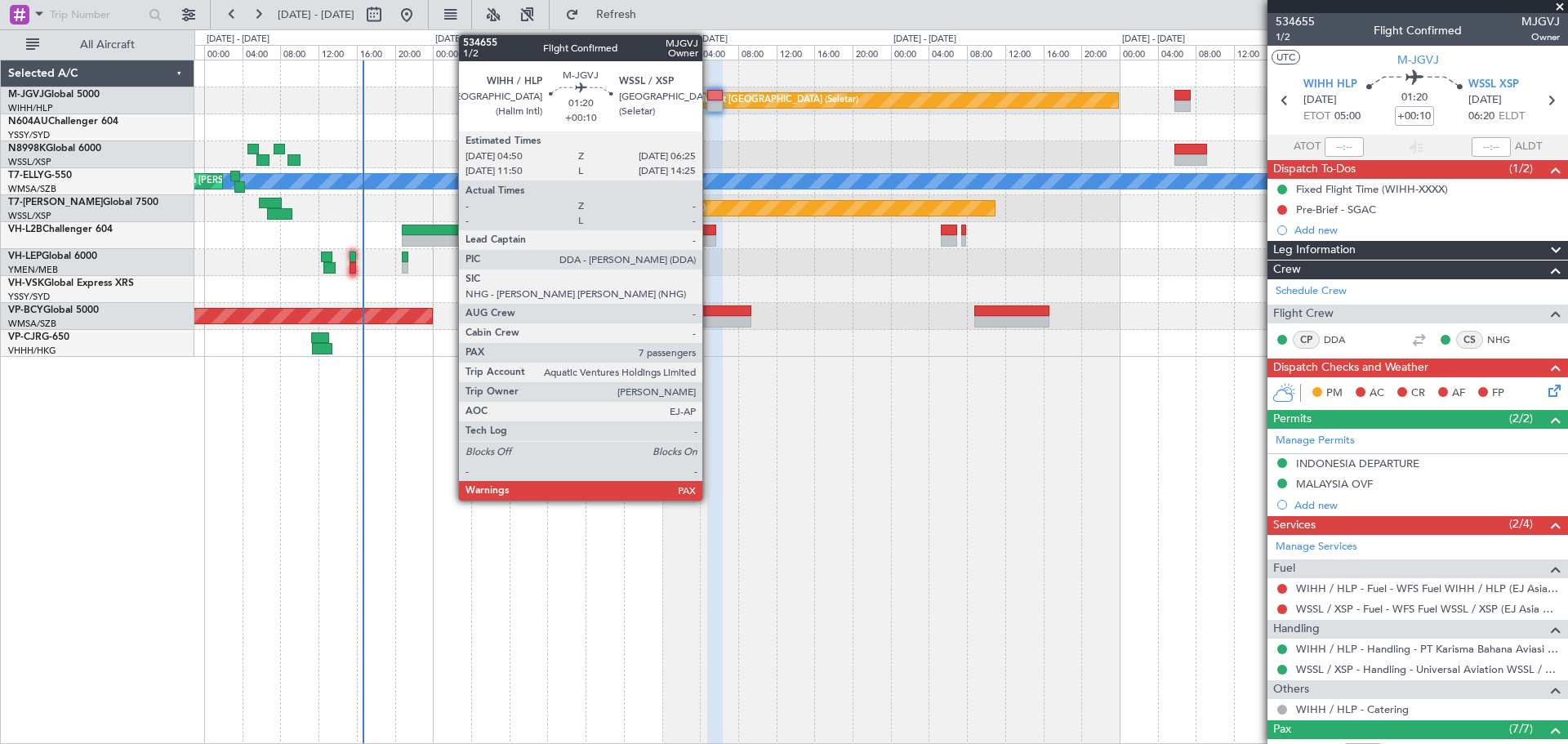
click at [709, 98] on div at bounding box center [715, 95] width 16 height 11
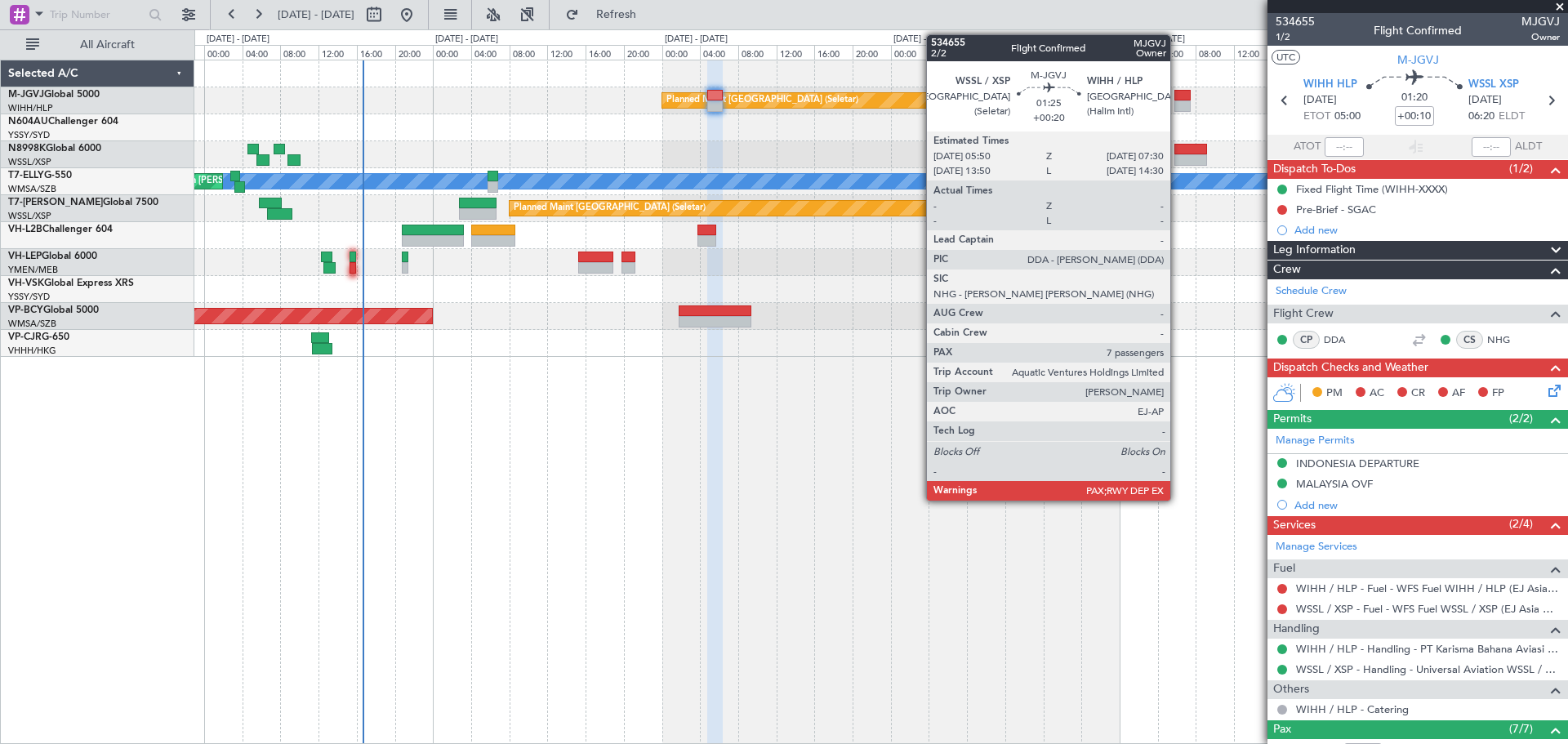
click at [1160, 101] on div at bounding box center [1182, 105] width 16 height 11
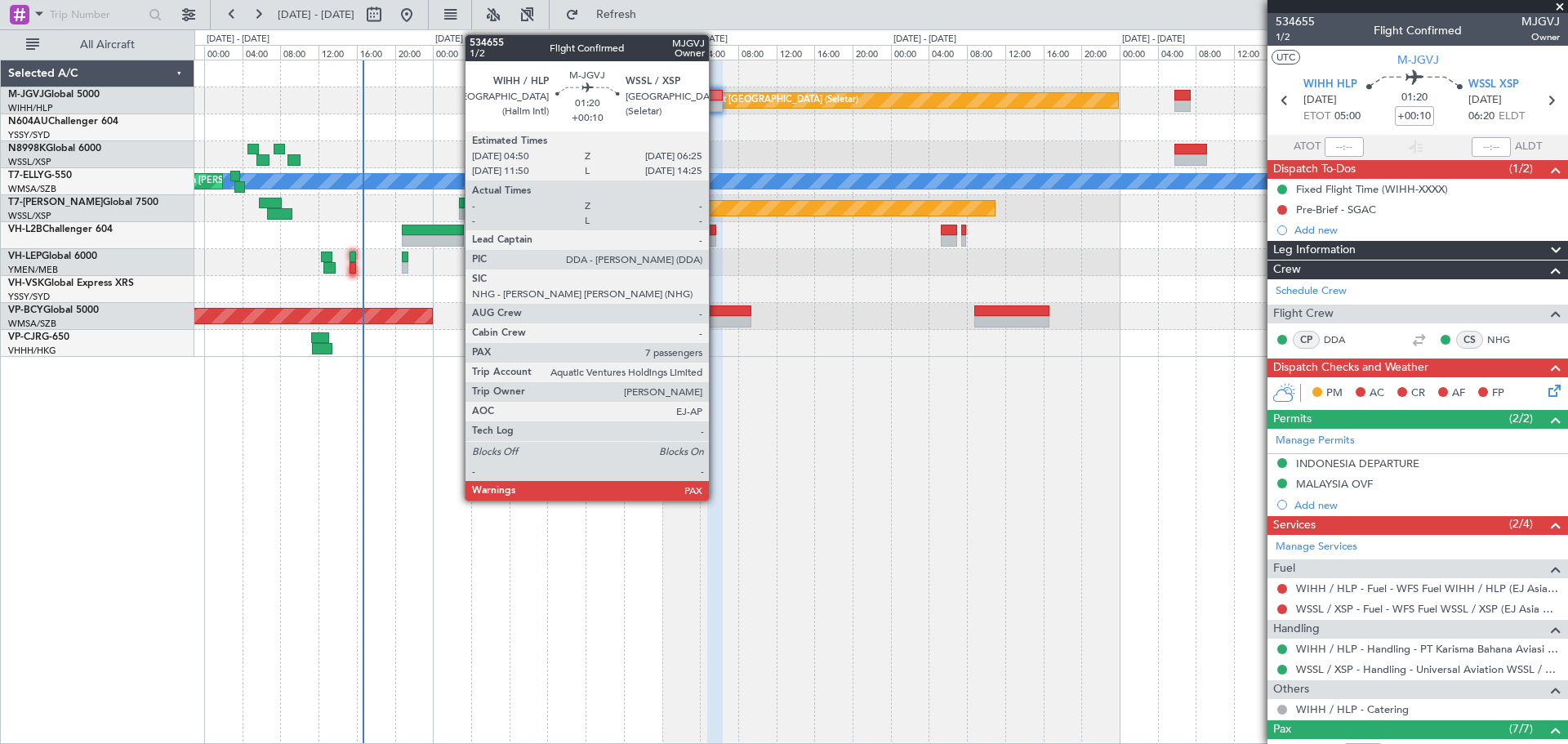
click at [716, 99] on div at bounding box center [715, 95] width 16 height 11
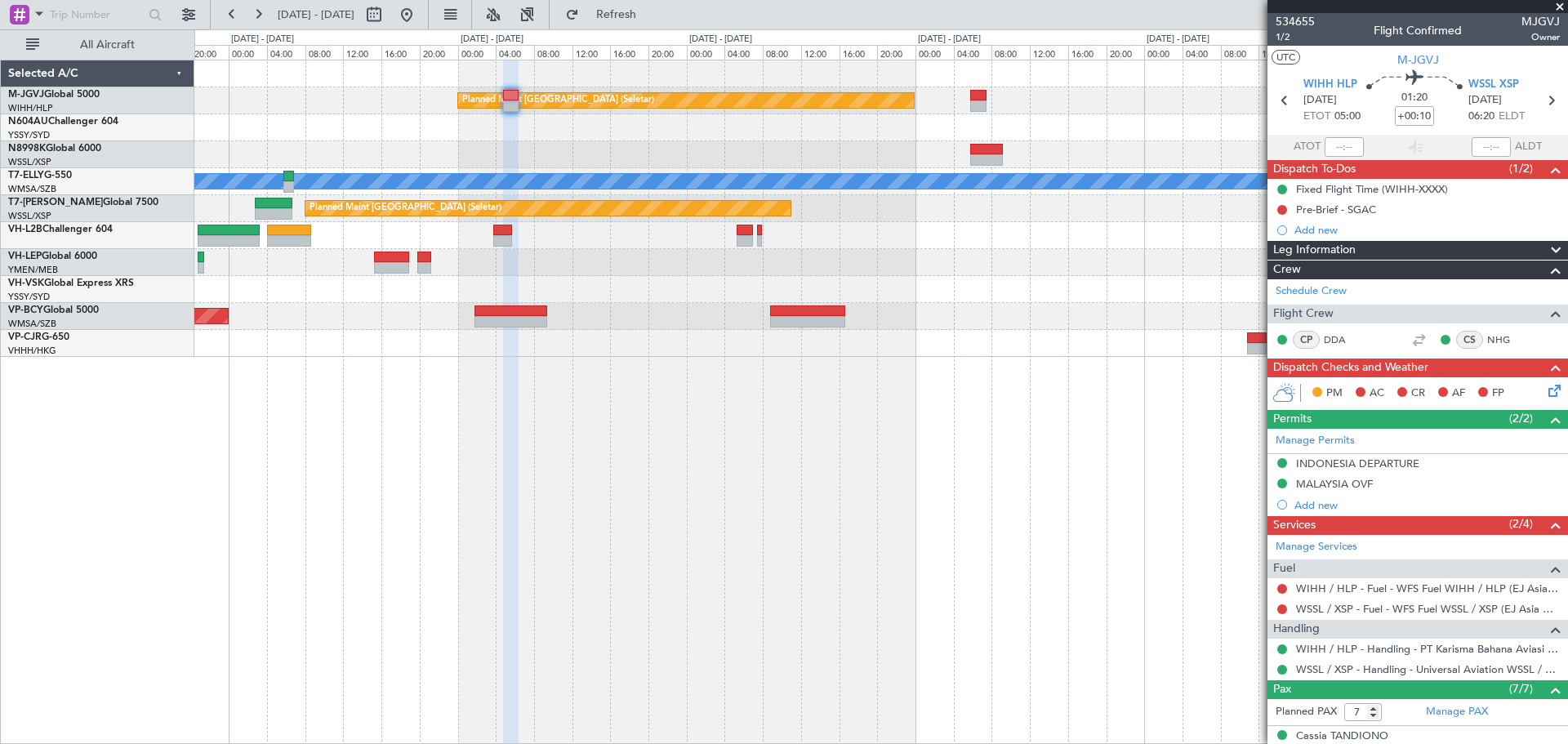
click at [809, 167] on div "Planned Maint Singapore (Seletar) MEL Unplanned Maint Kuala Lumpur (Sultan Abdu…" at bounding box center [880, 208] width 1373 height 296
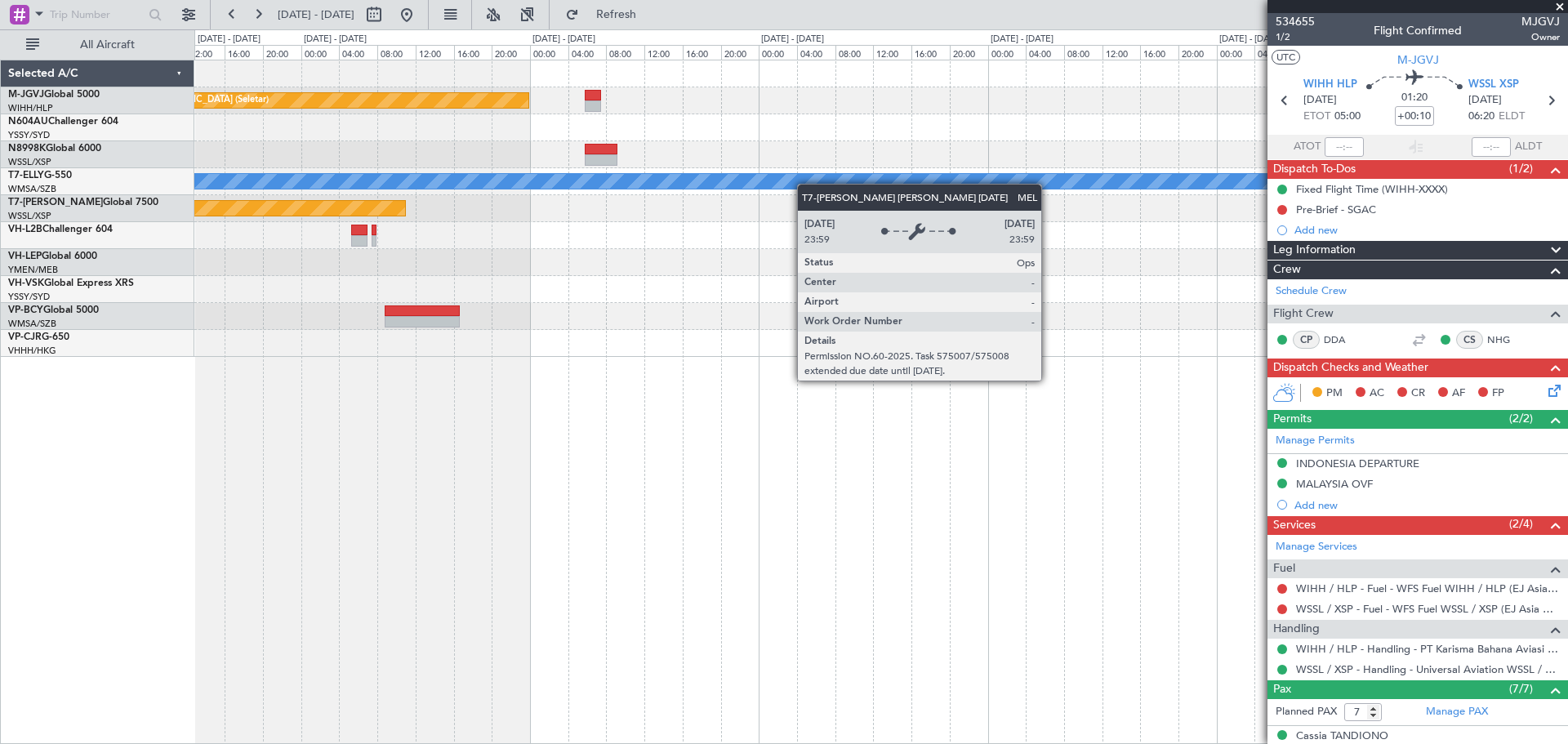
click at [689, 188] on div "Planned Maint Singapore (Seletar) MEL Planned Maint Singapore (Seletar)" at bounding box center [880, 208] width 1373 height 296
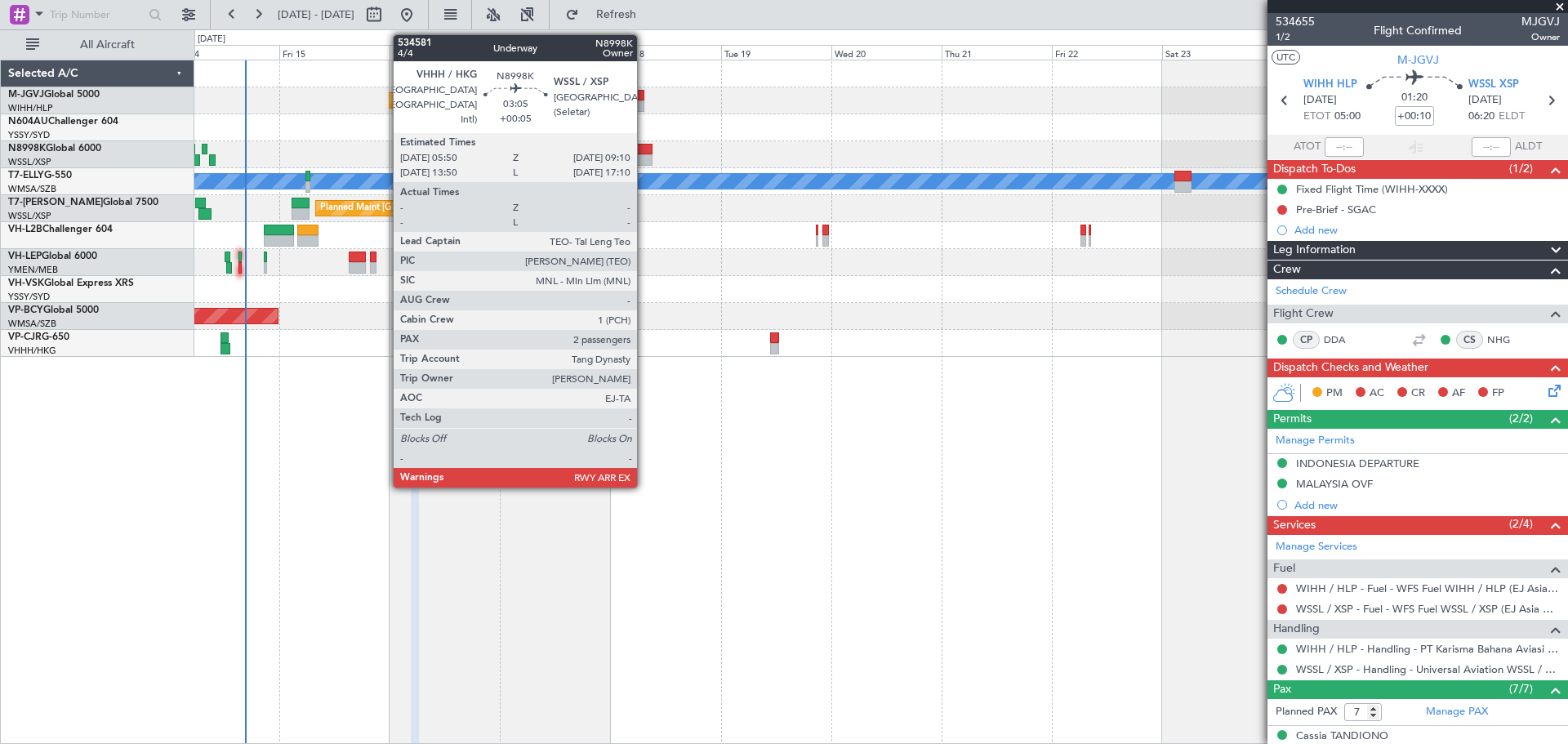
click at [645, 156] on div at bounding box center [644, 160] width 16 height 11
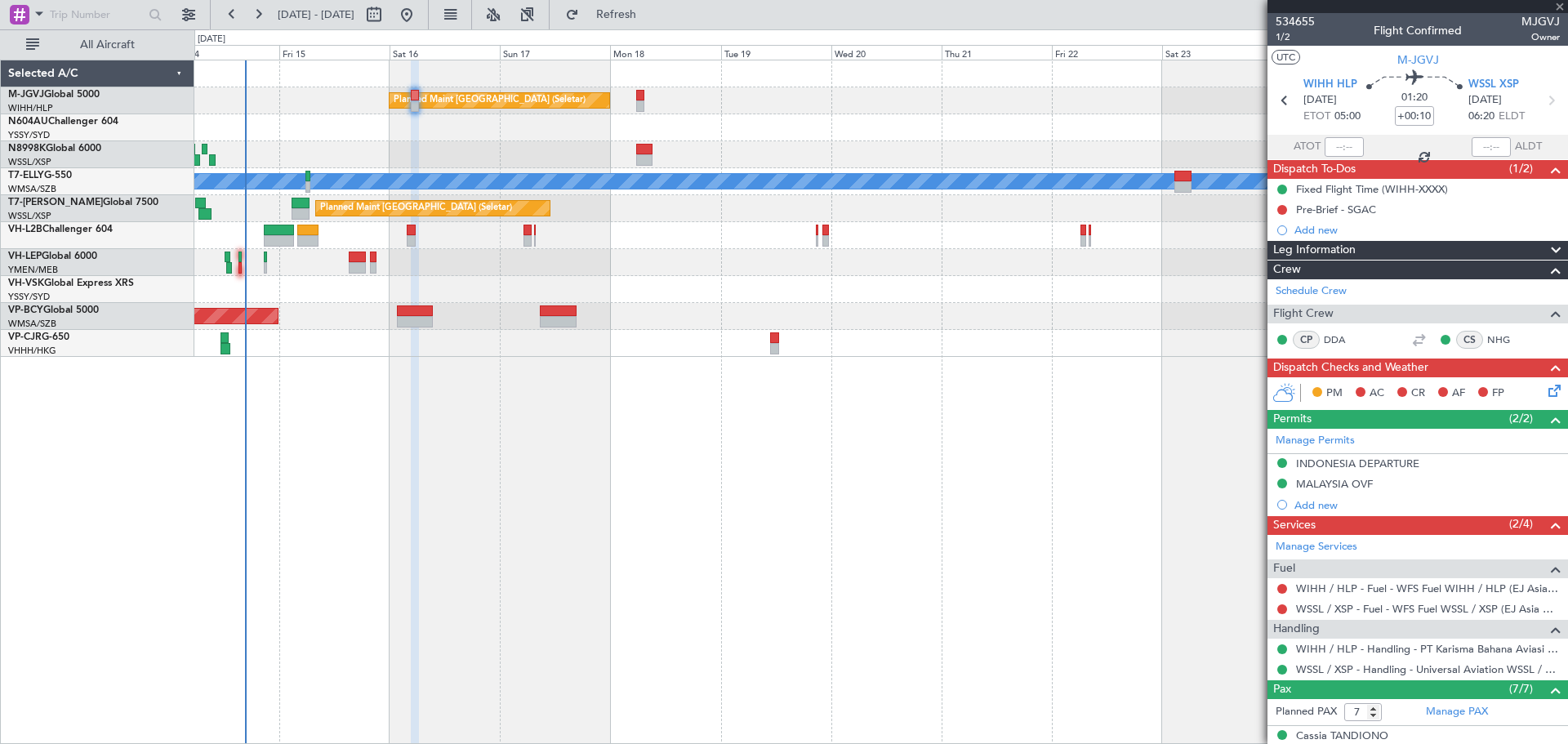
type input "+00:05"
type input "2"
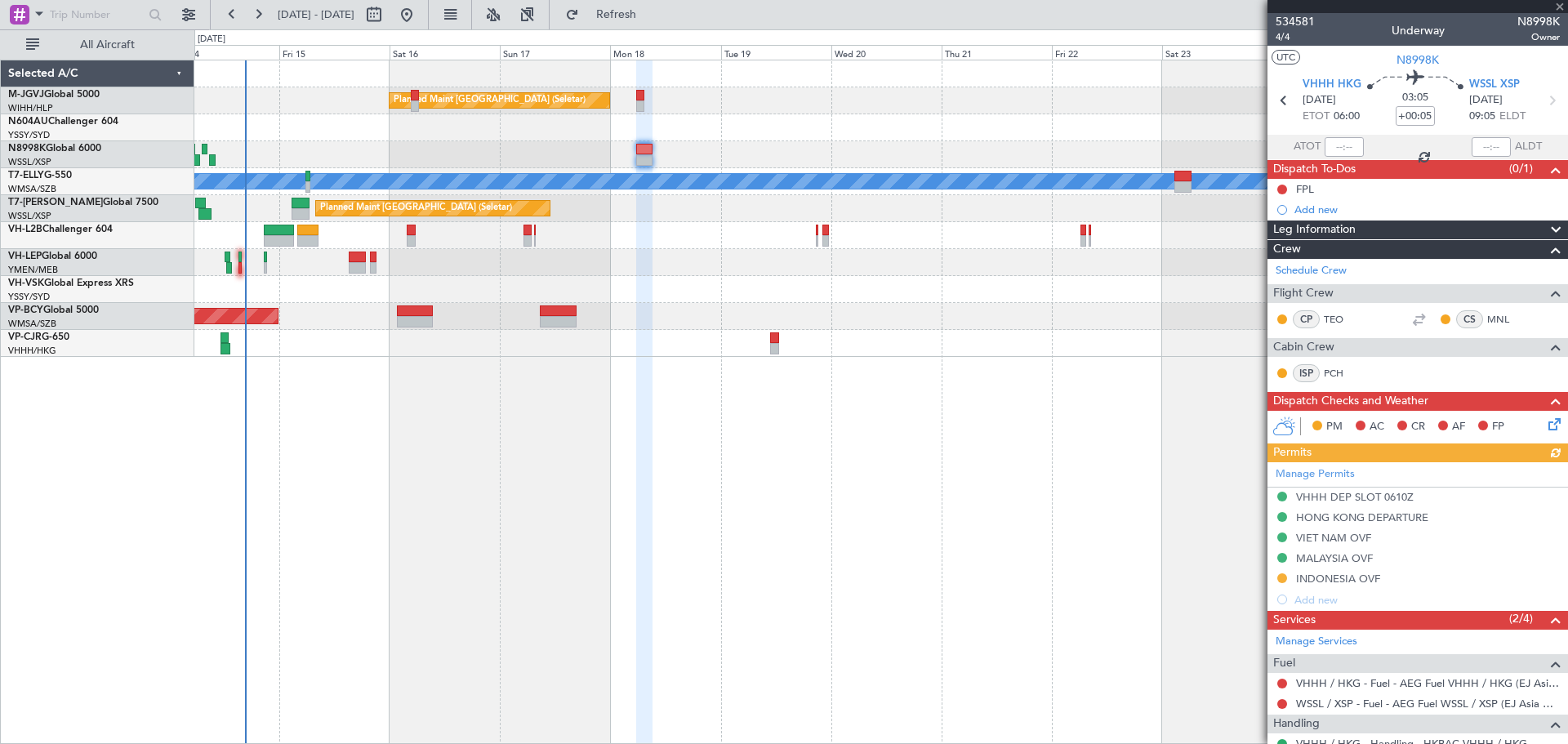
scroll to position [149, 0]
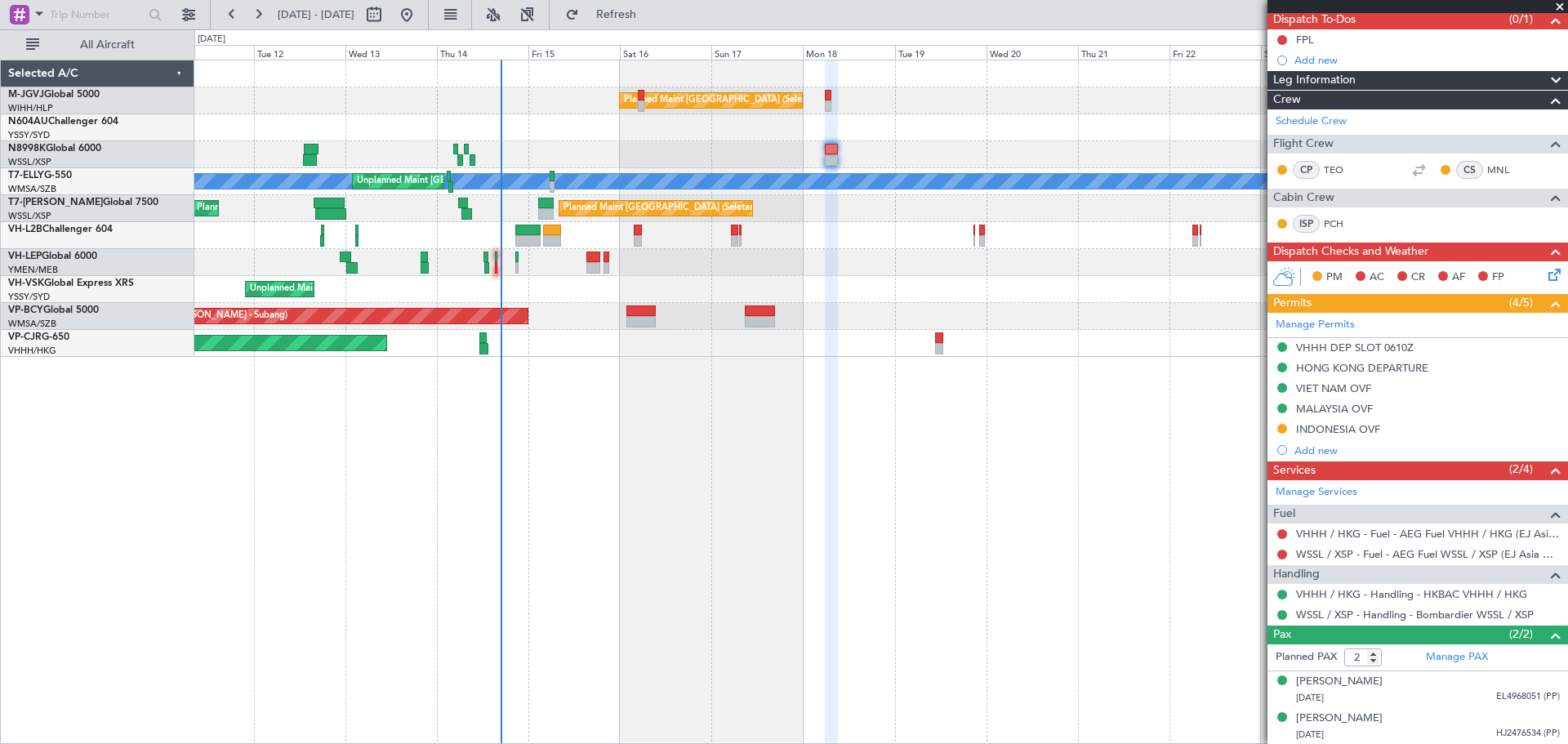
click at [915, 435] on div "Planned Maint Singapore (Seletar) MEL Unplanned Maint Kuala Lumpur (Sultan Abdu…" at bounding box center [880, 401] width 1373 height 684
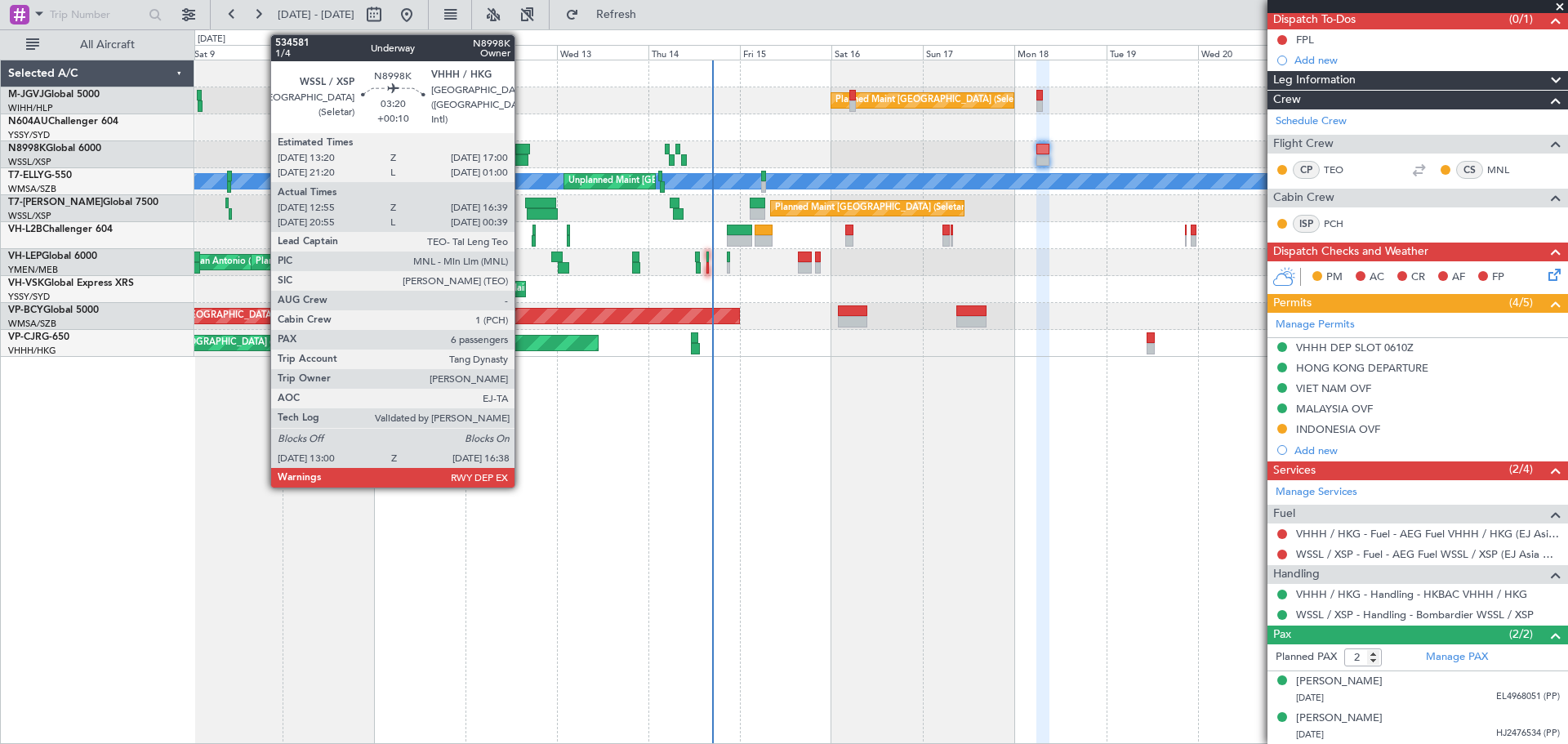
click at [522, 152] on div at bounding box center [522, 149] width 15 height 11
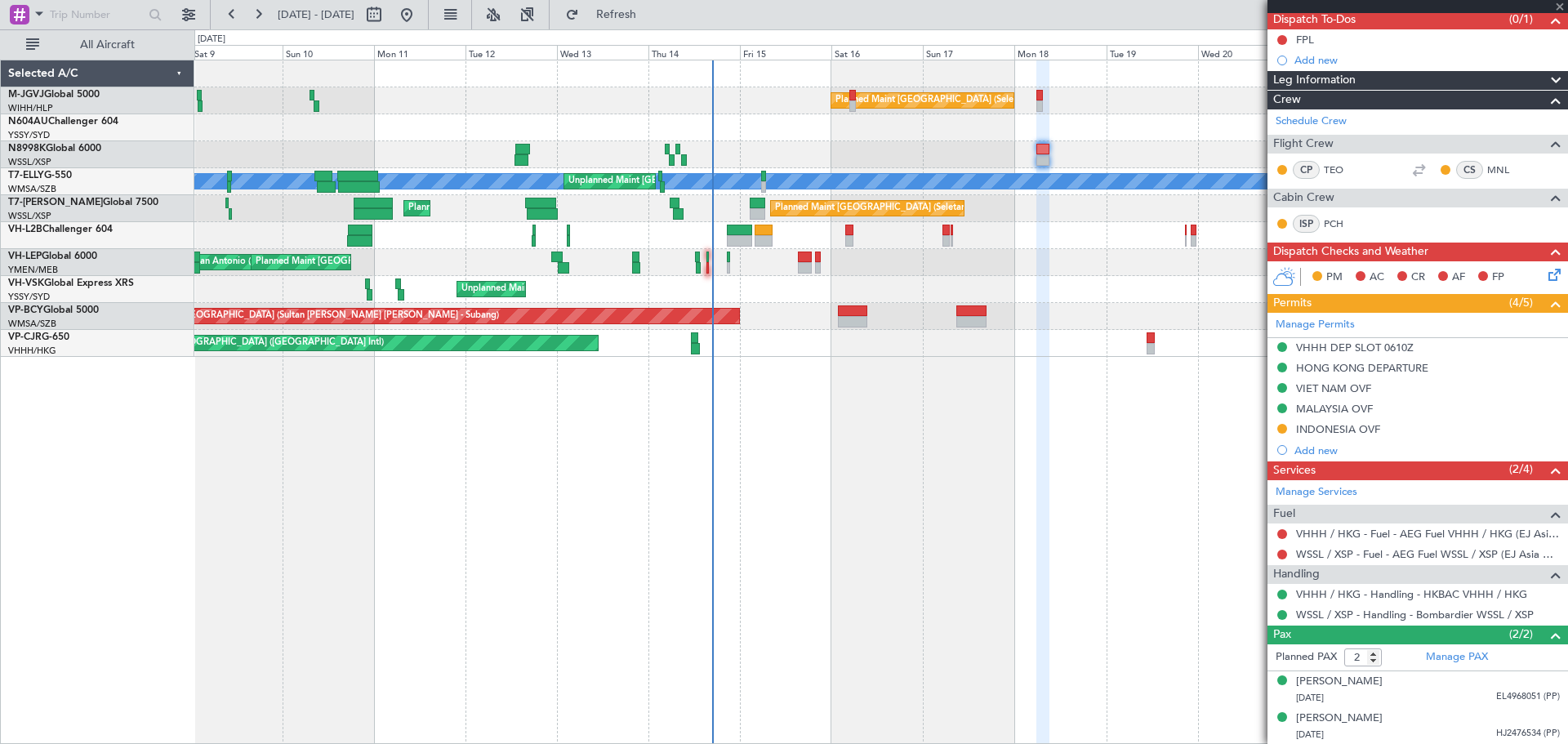
type input "+00:10"
type input "13:05"
type input "16:29"
type input "6"
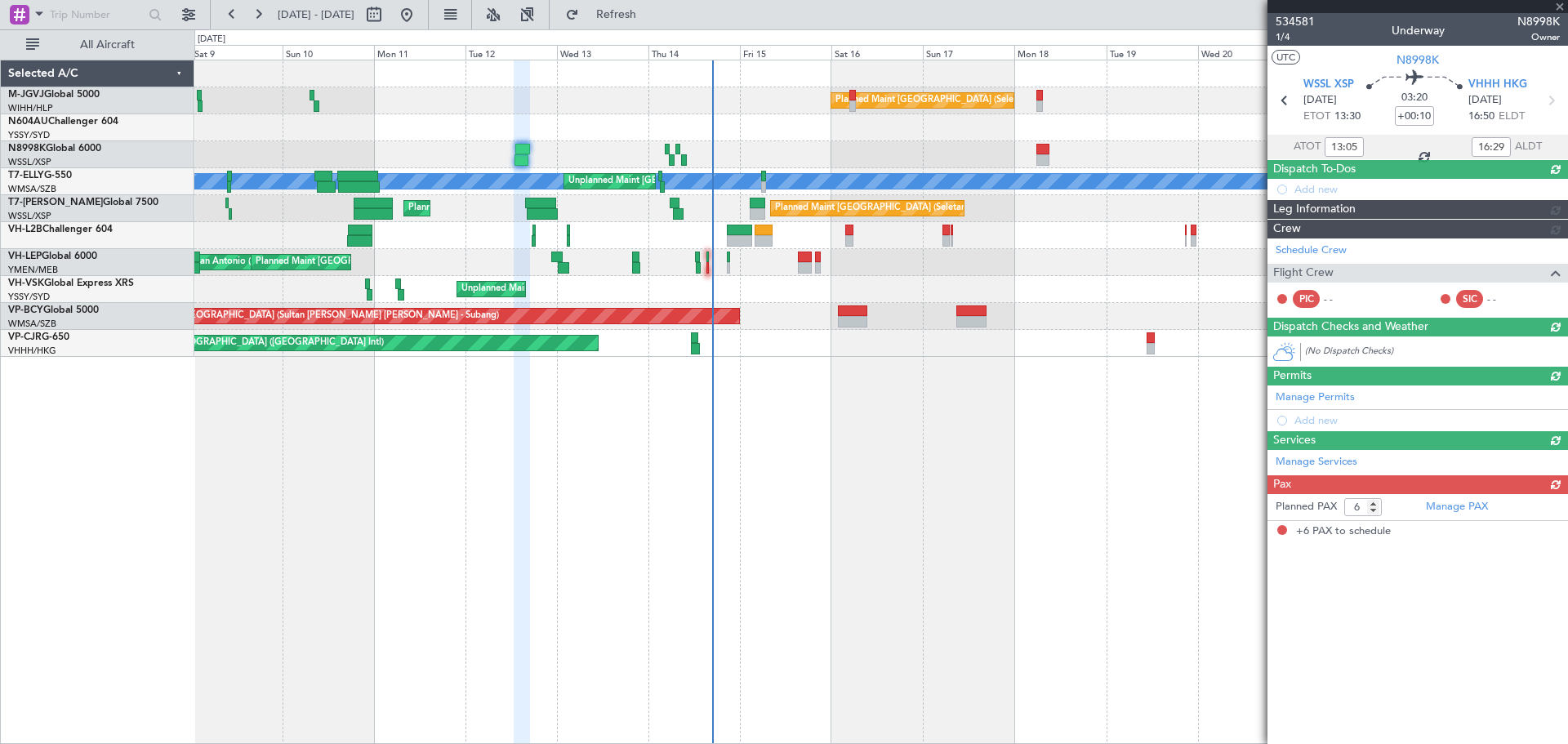
scroll to position [0, 0]
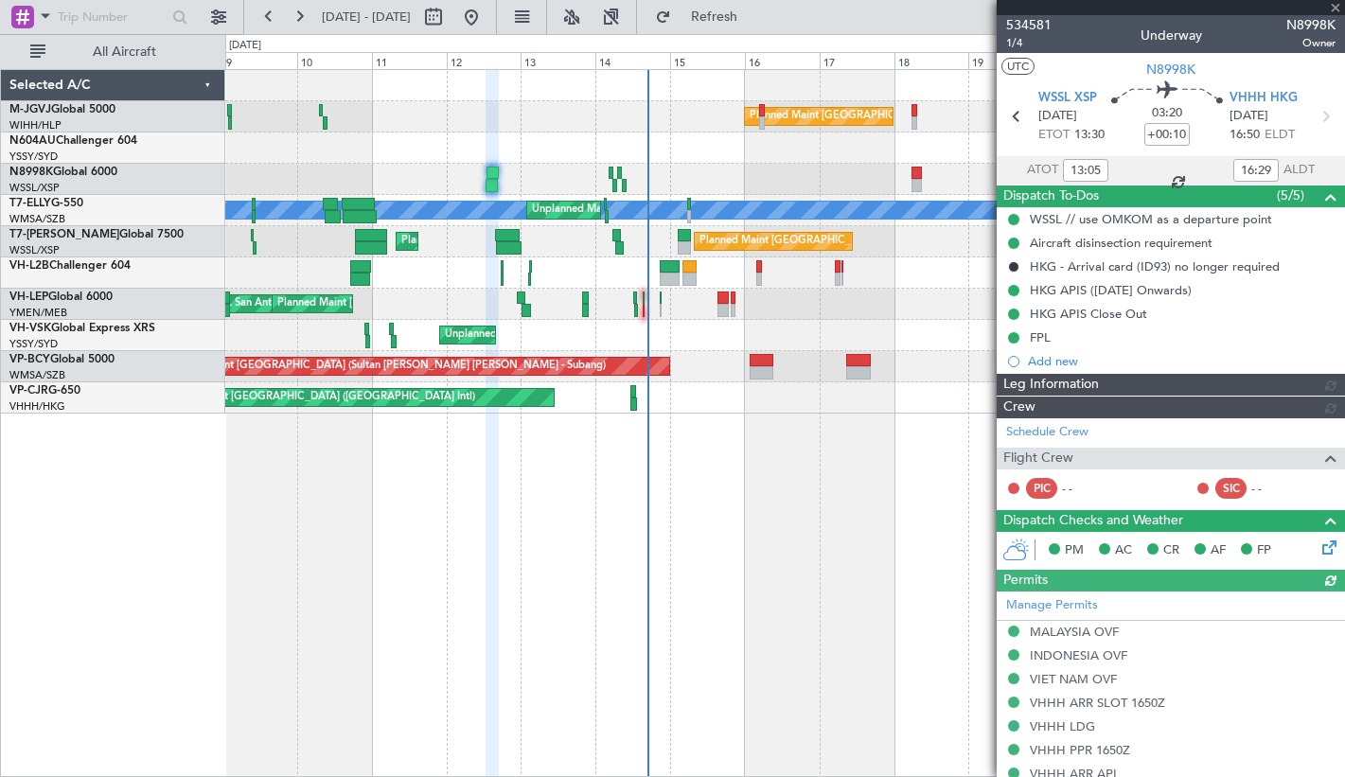
type input "Brien Tan (BTA)"
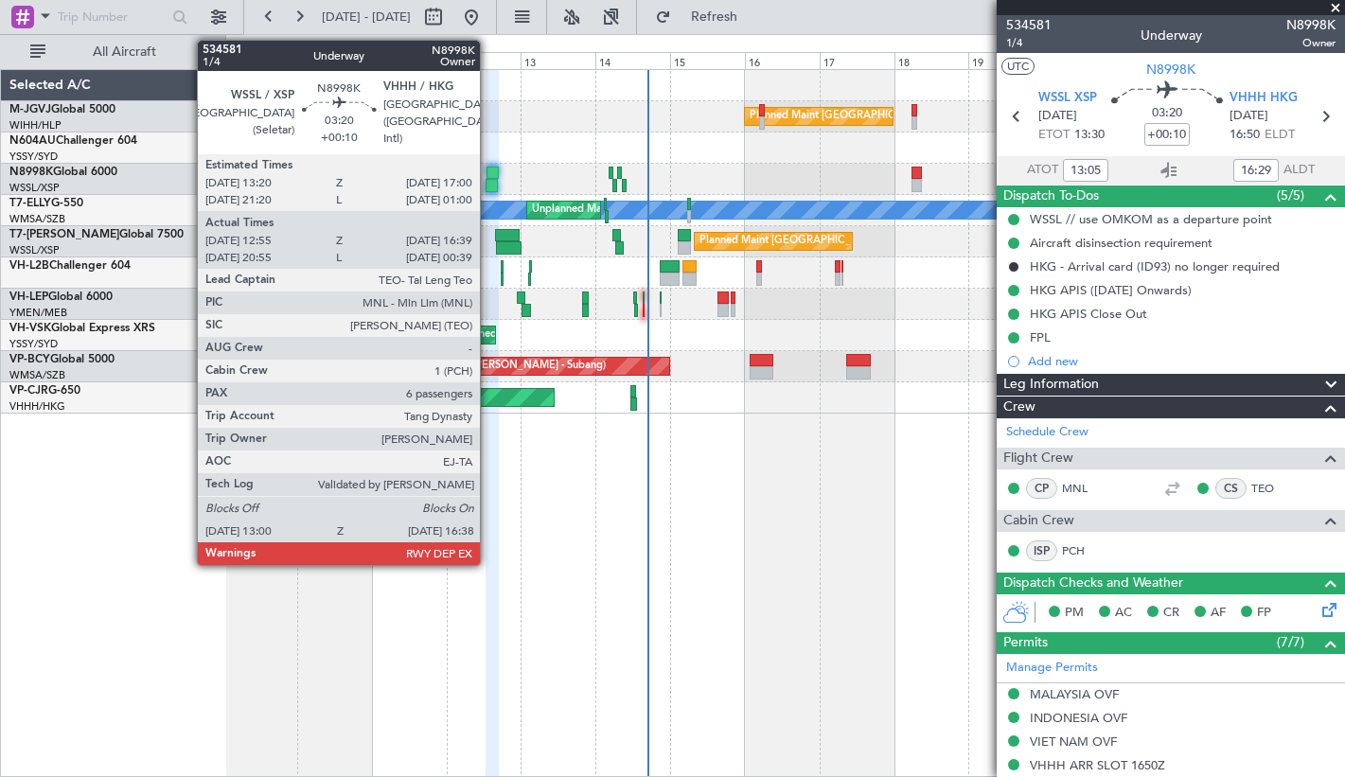
click at [488, 174] on div at bounding box center [492, 173] width 12 height 13
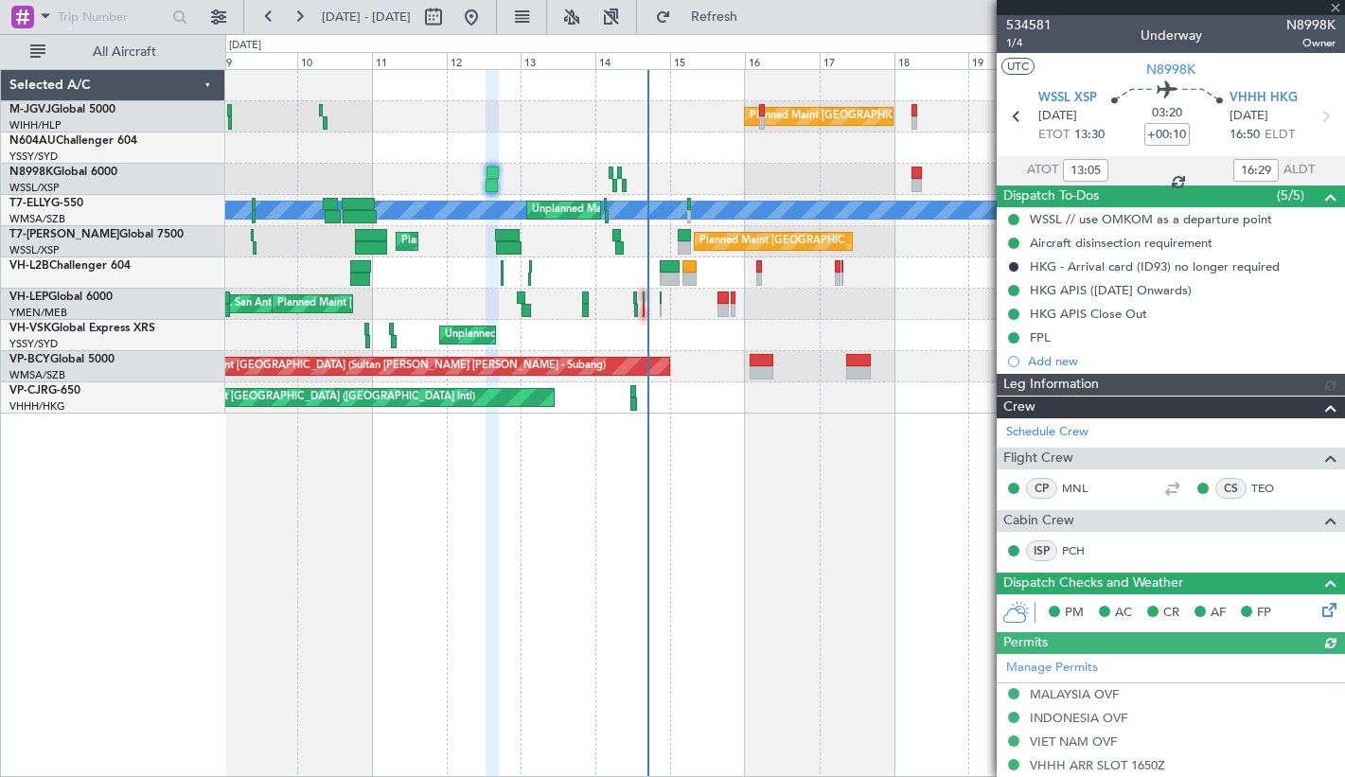
type input "Brien Tan (BTA)"
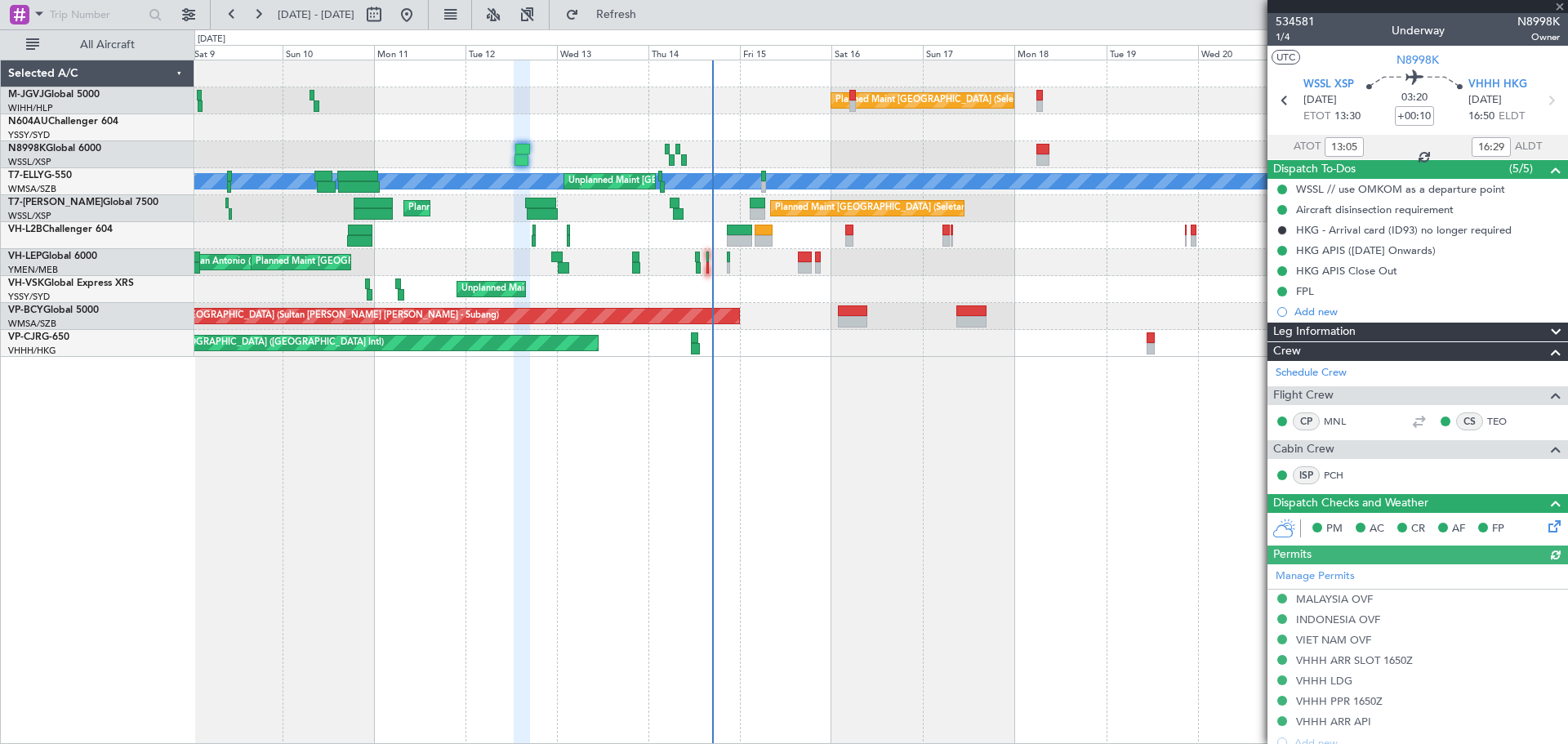
type input "Brien Tan (BTA)"
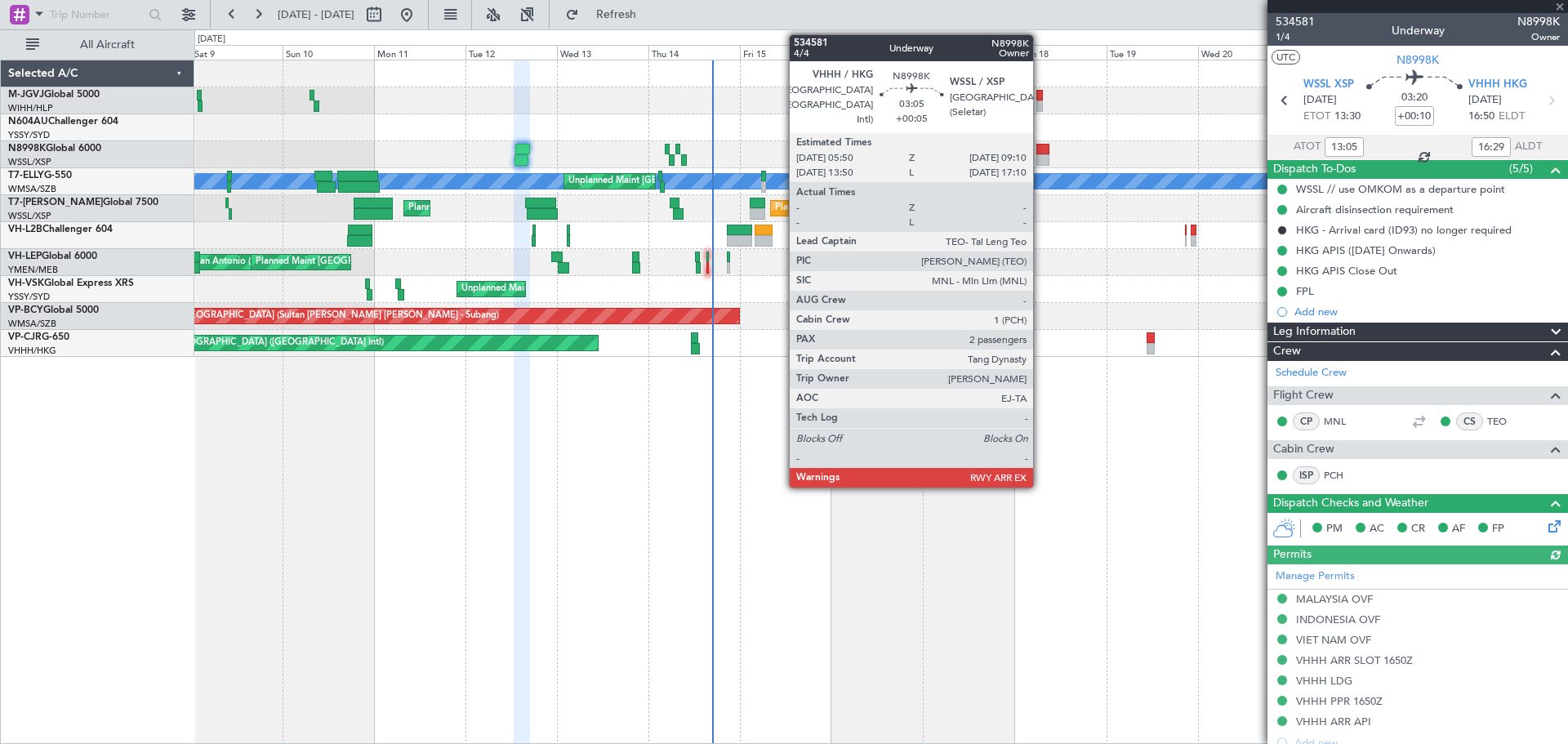
click at [1040, 158] on div at bounding box center [1042, 160] width 13 height 11
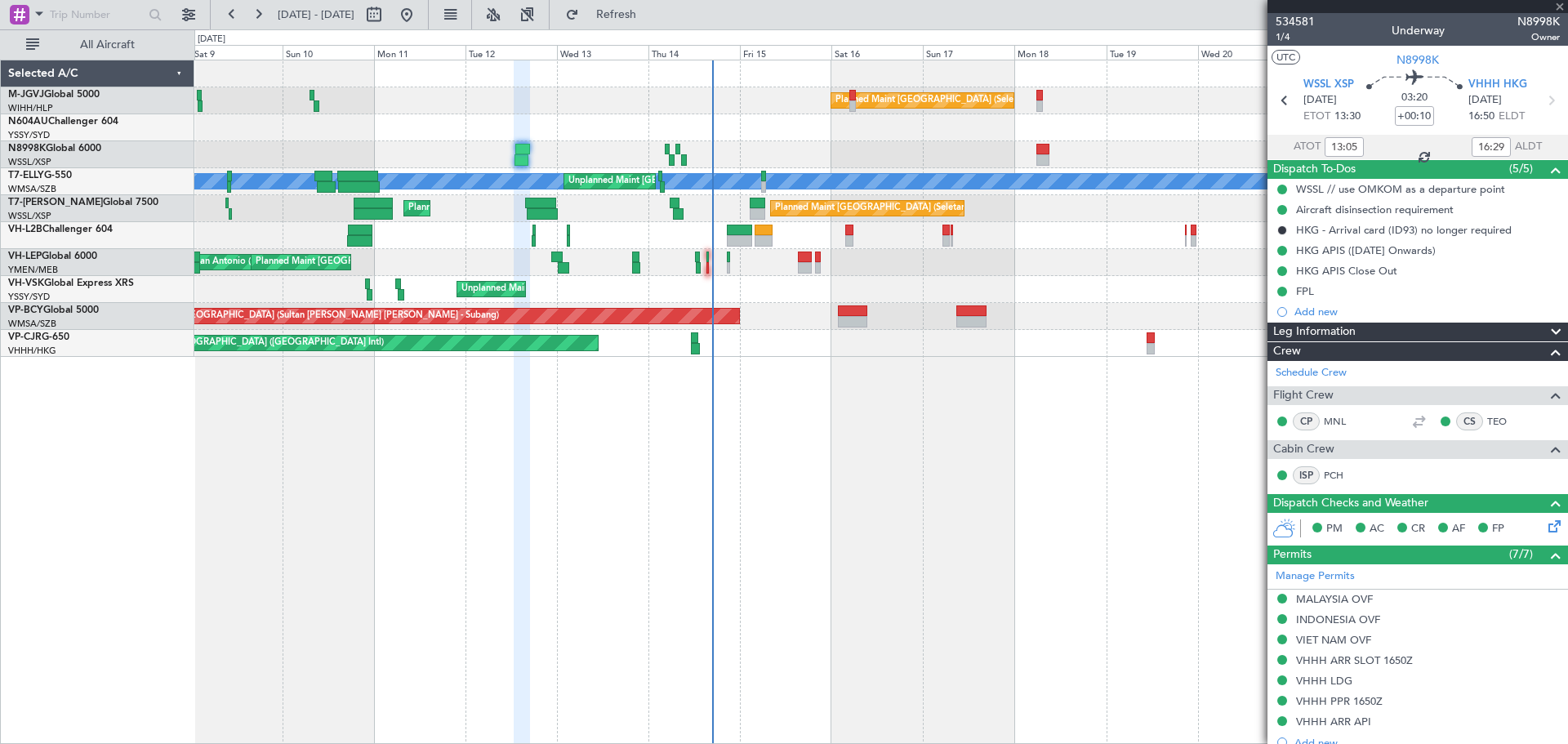
type input "+00:05"
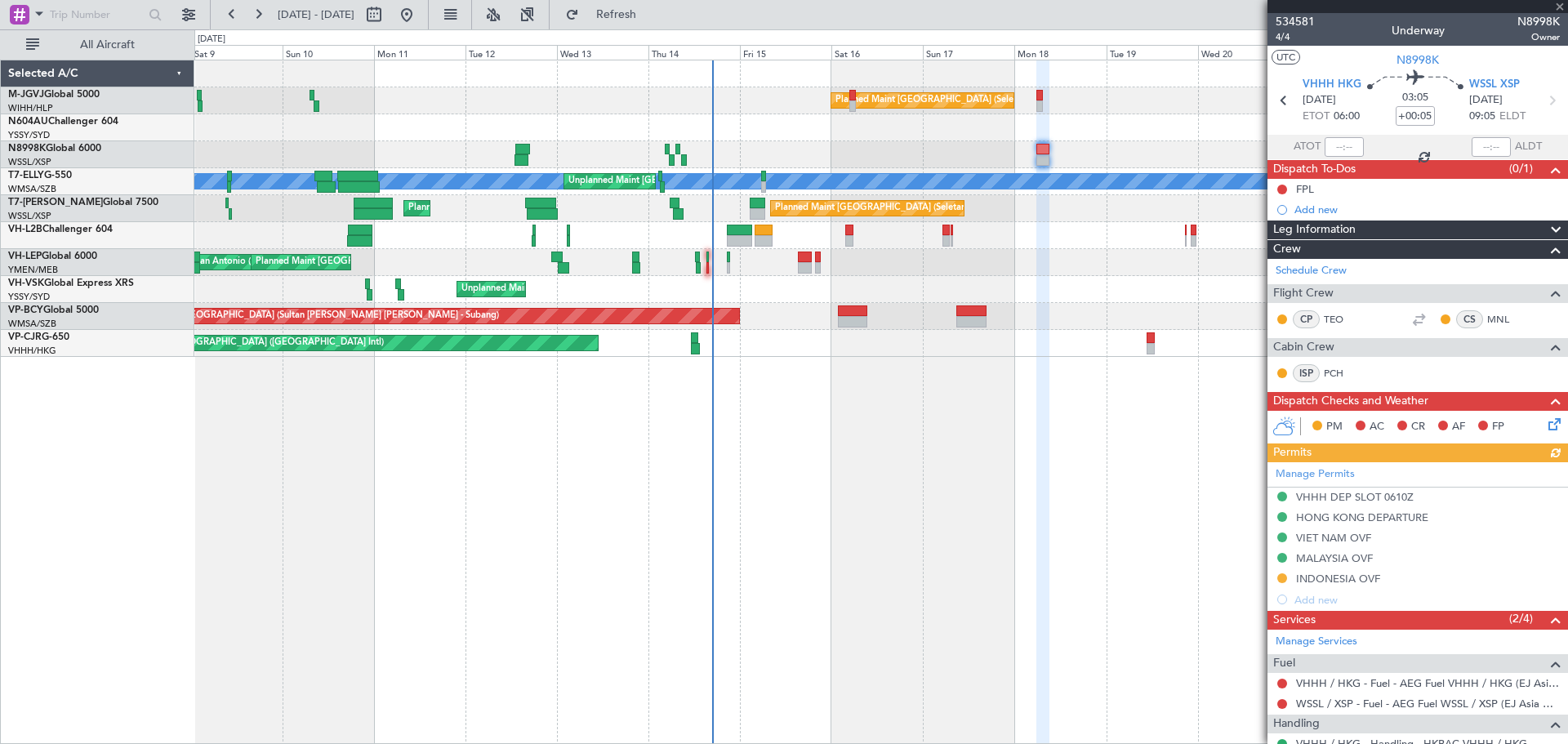
scroll to position [149, 0]
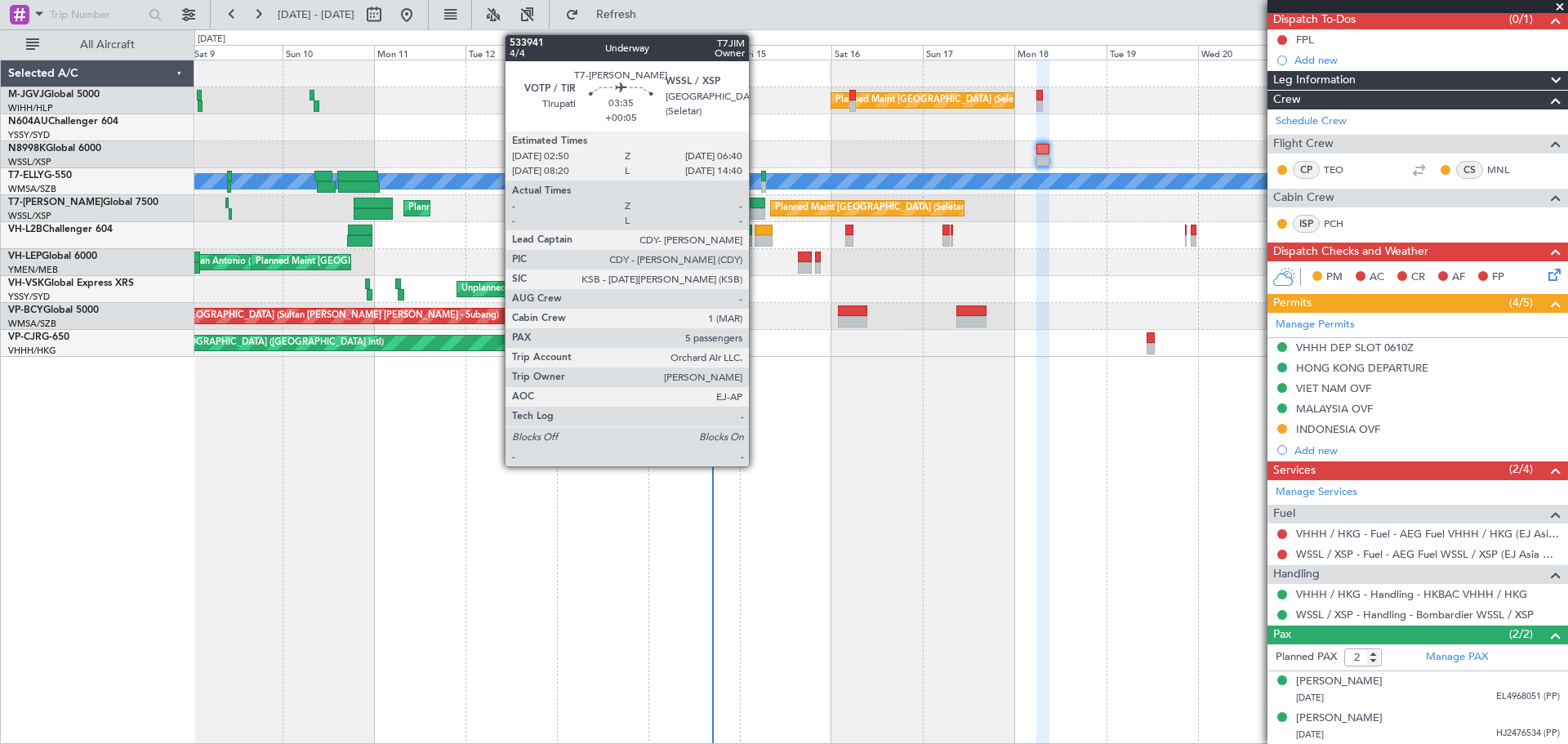
click at [756, 205] on div at bounding box center [757, 203] width 15 height 11
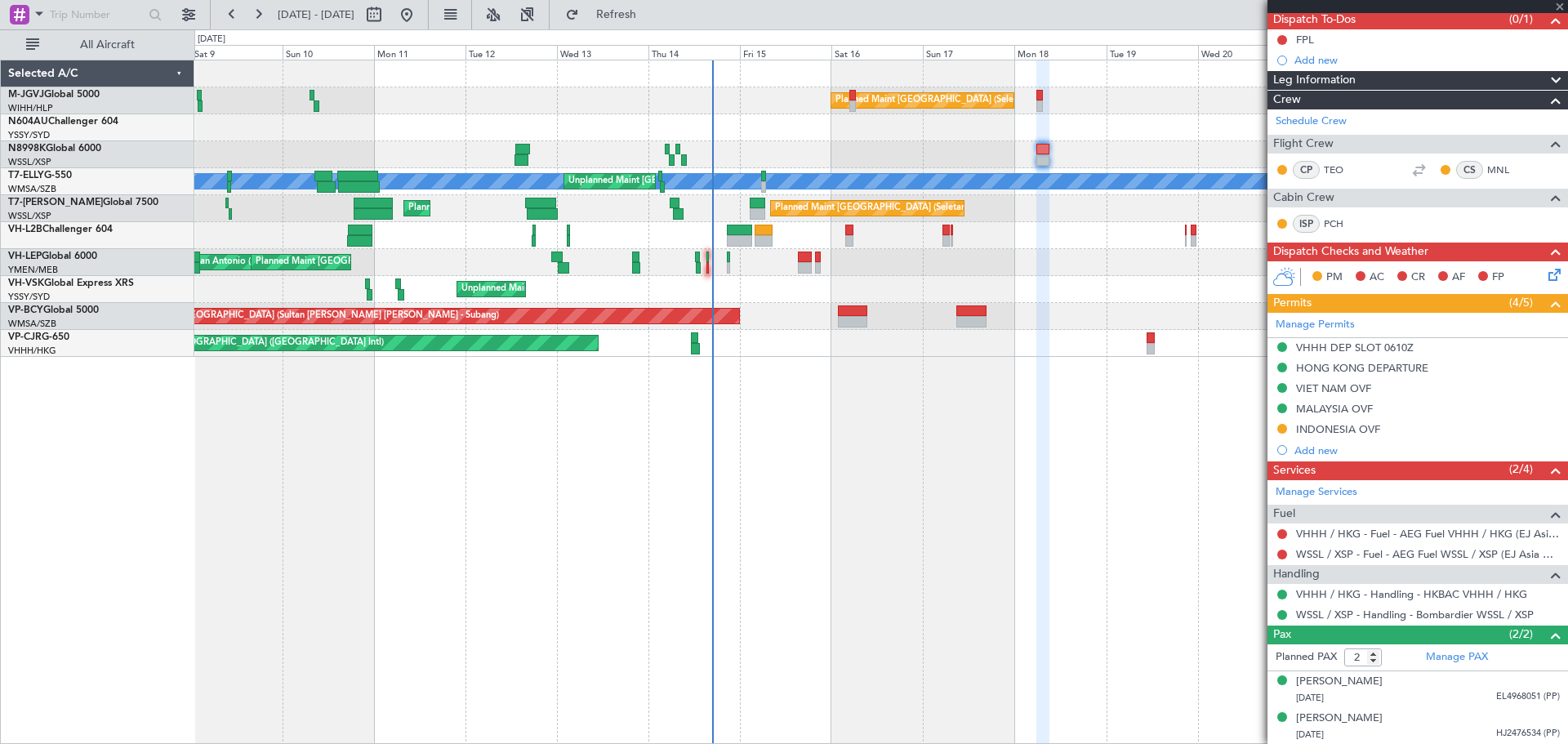
type input "5"
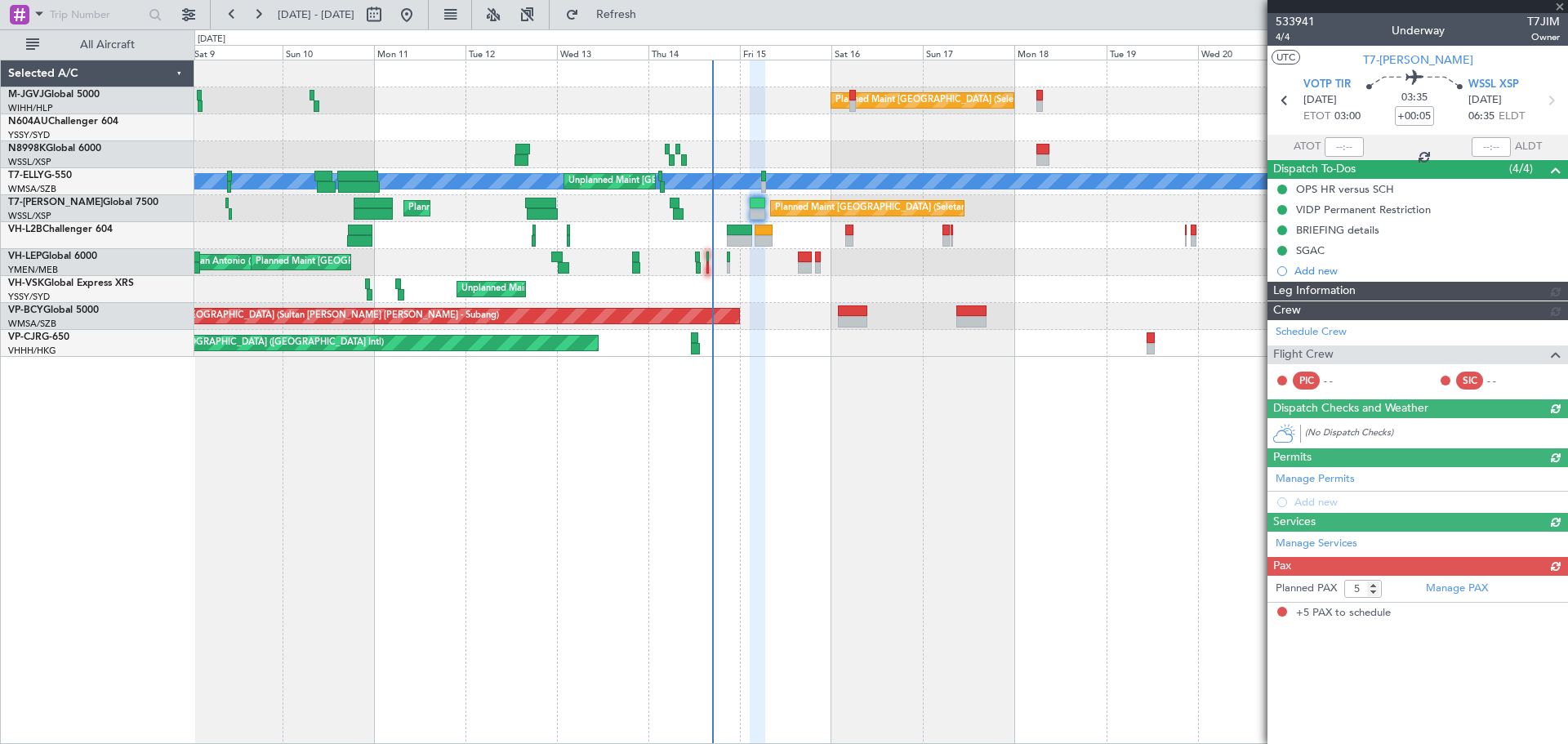
type input "[PERSON_NAME] (EYU)"
type input "F0250"
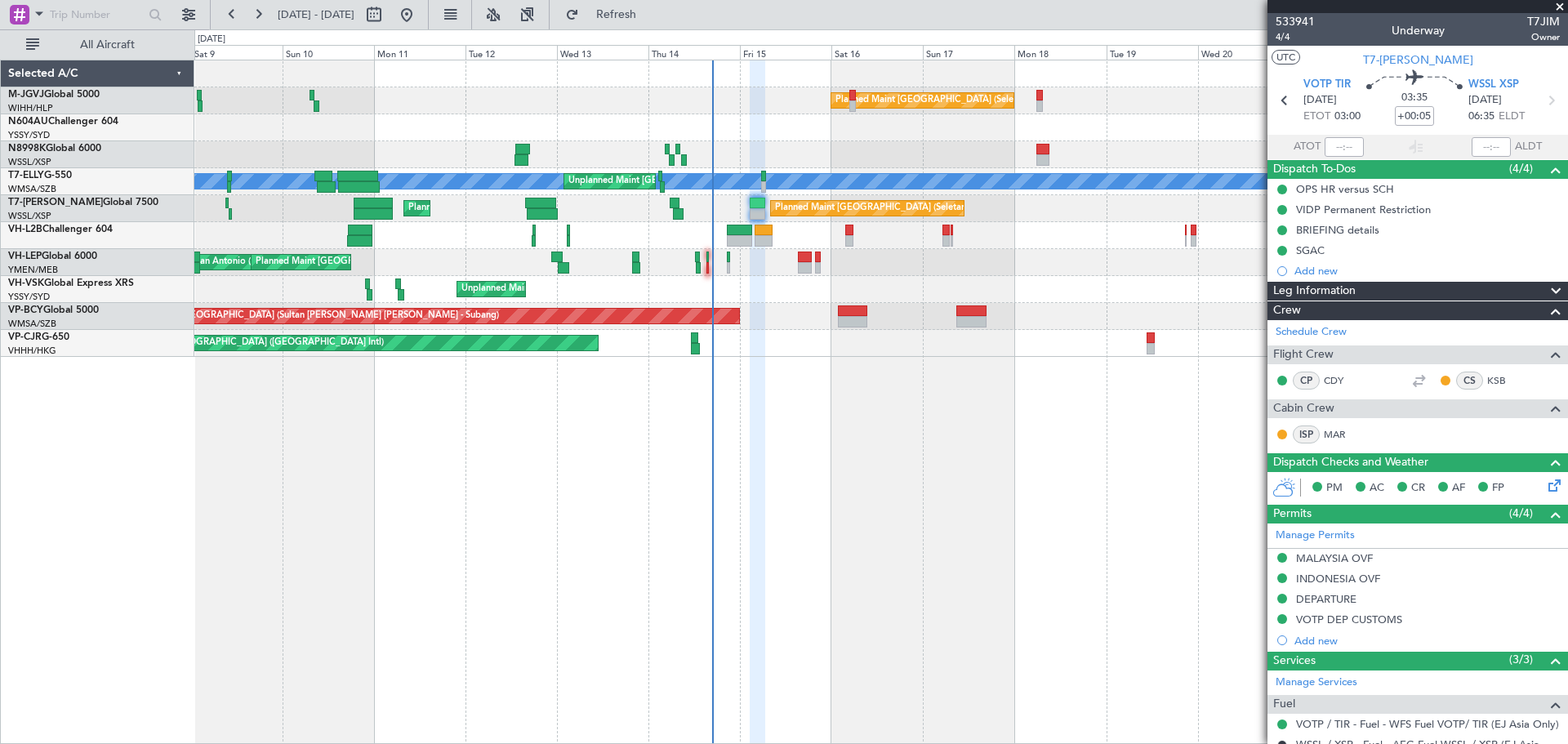
click at [237, 429] on div "Planned Maint Singapore (Seletar) Planned Maint Sydney (Kingsford Smith Intl) M…" at bounding box center [880, 401] width 1373 height 684
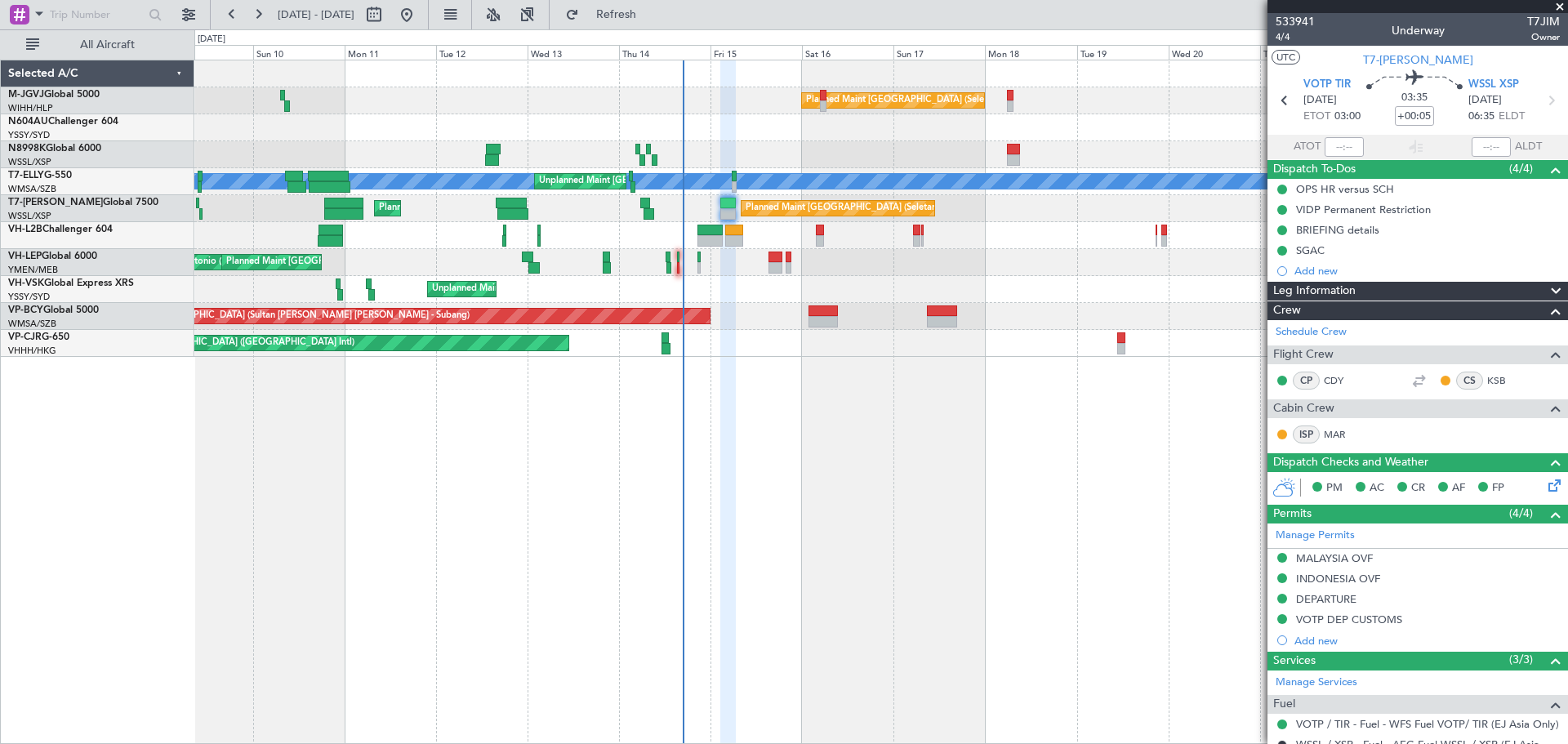
click at [696, 206] on div "Planned Maint London (Luton) Planned Maint Singapore (Seletar) Planned Maint Du…" at bounding box center [880, 208] width 1373 height 27
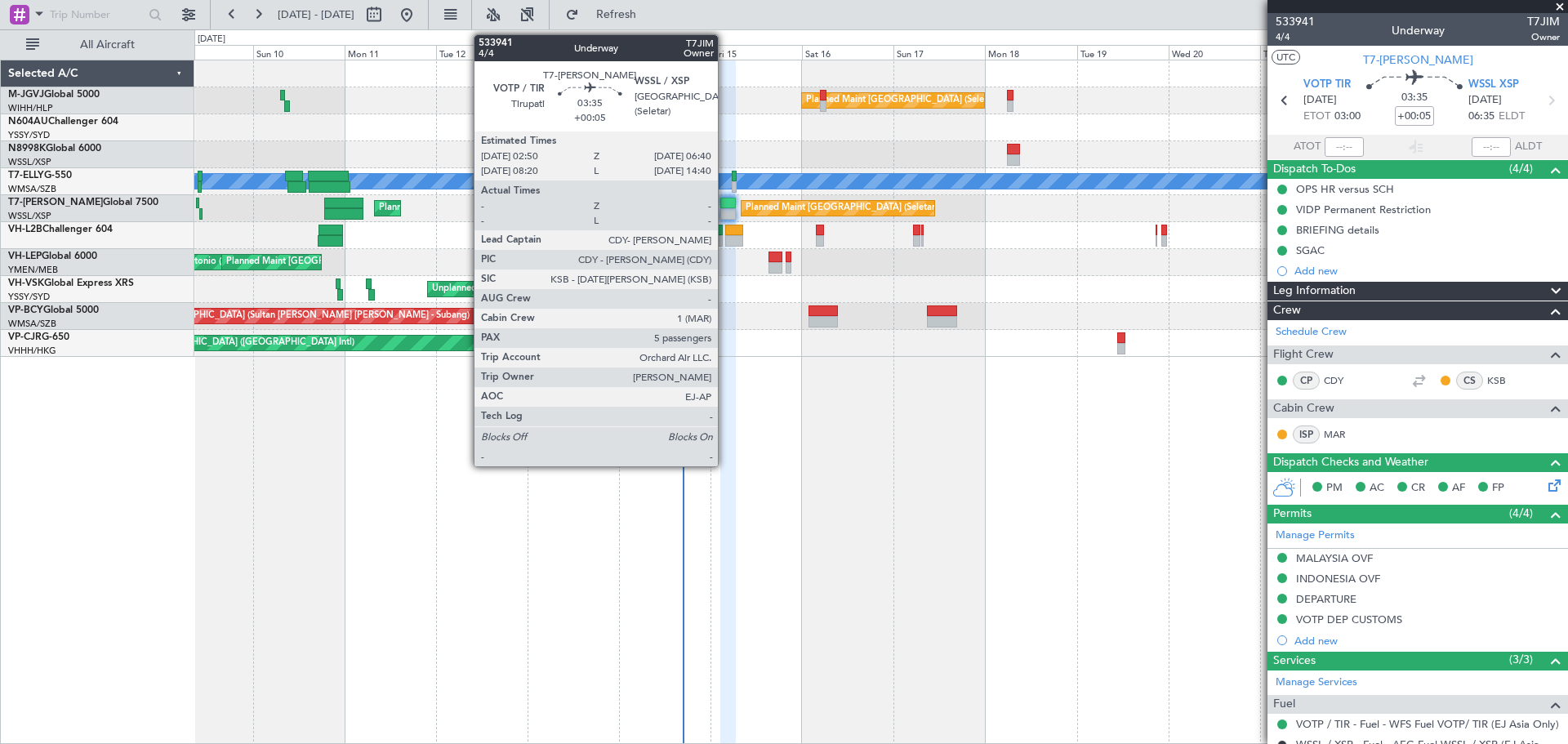
click at [725, 202] on div at bounding box center [727, 203] width 15 height 11
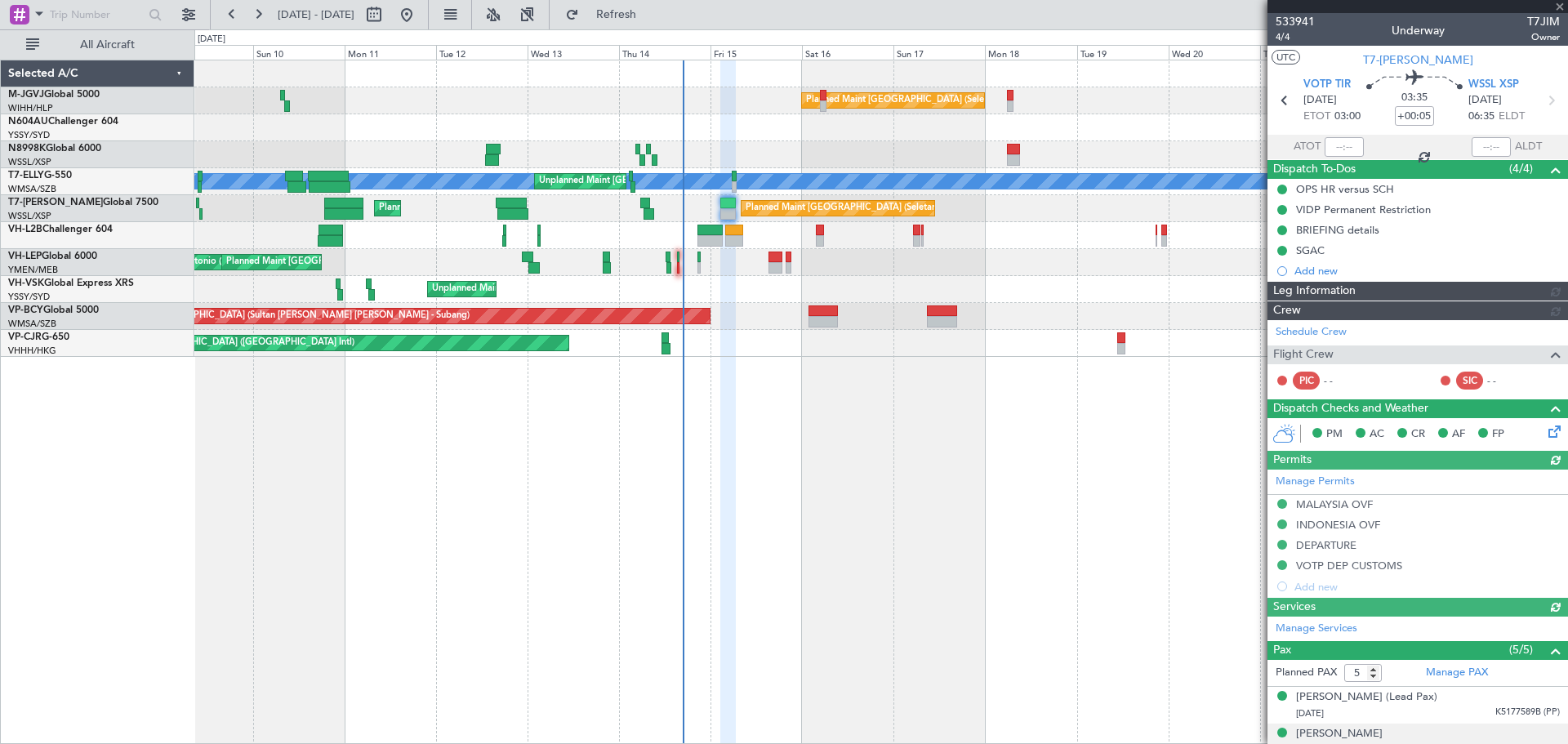
type input "[PERSON_NAME] (EYU)"
type input "F0250"
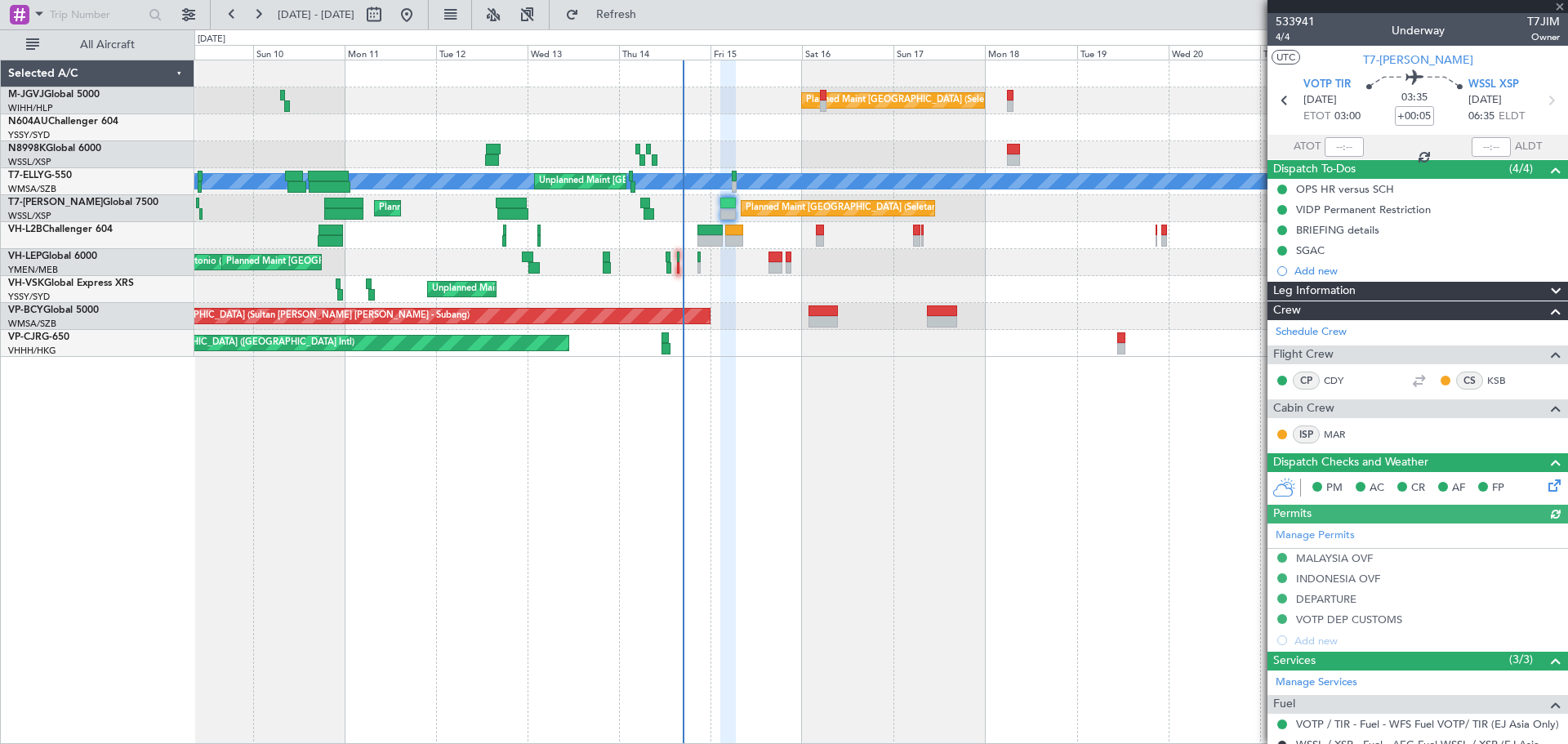
scroll to position [341, 0]
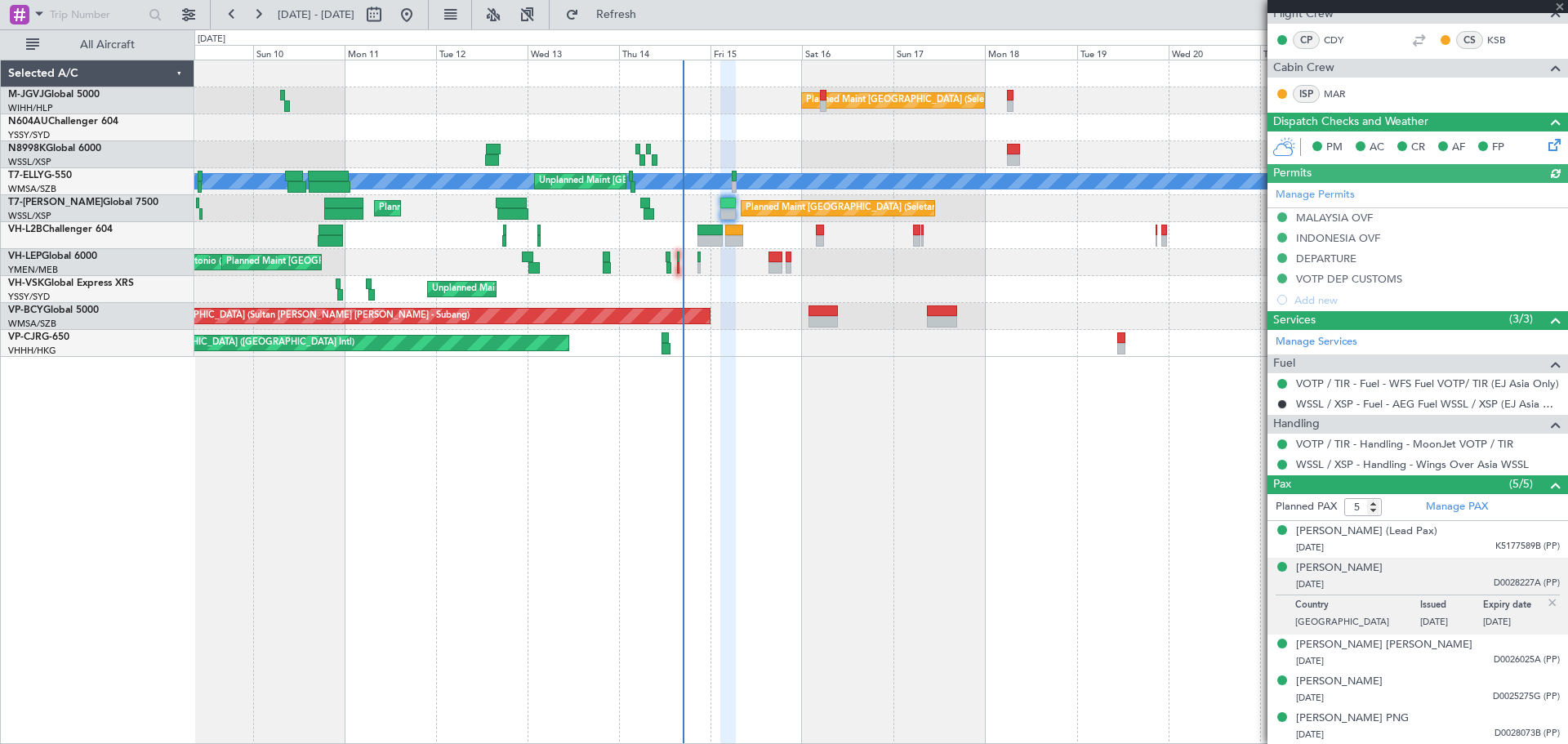
click at [1160, 597] on img at bounding box center [1552, 602] width 15 height 15
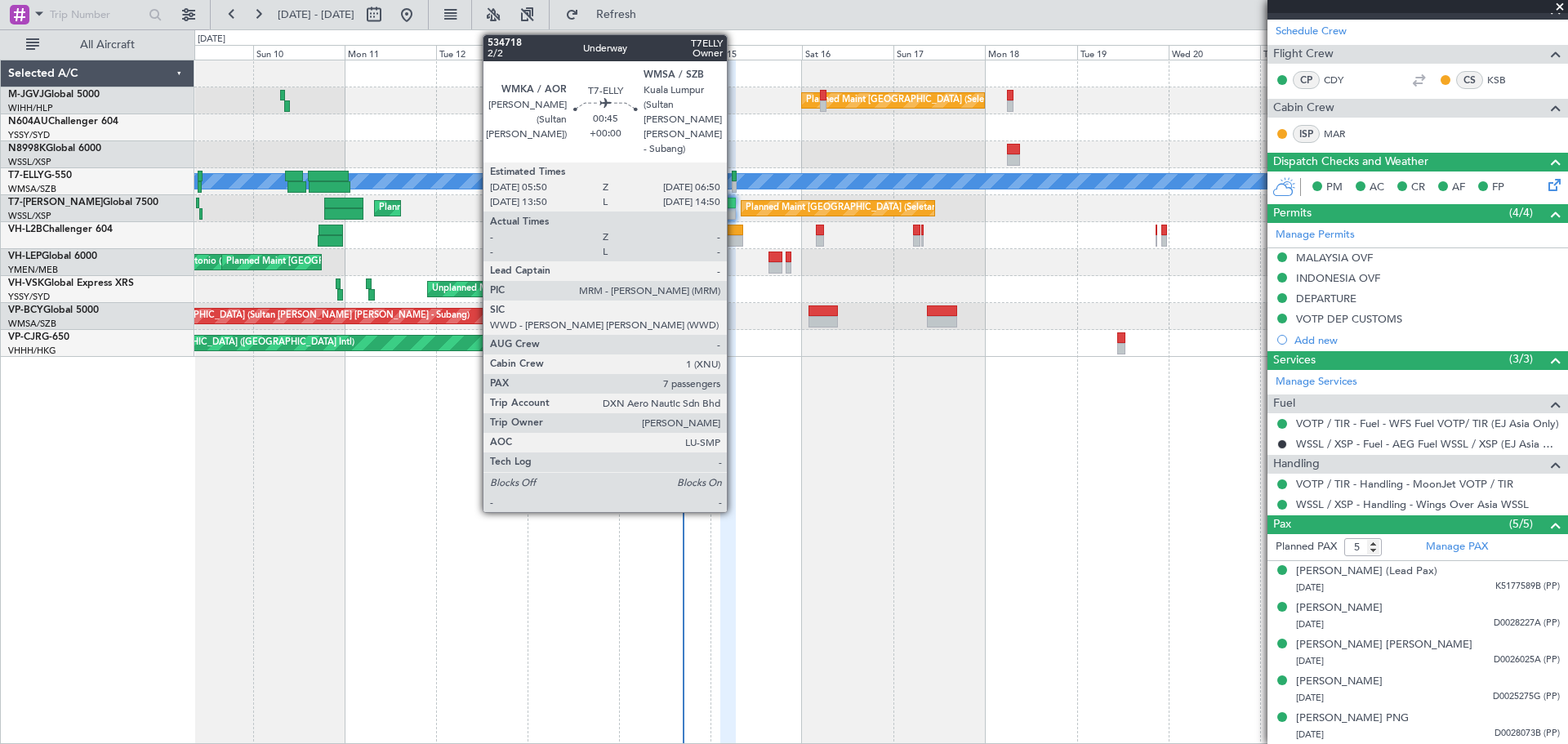
click at [734, 182] on div at bounding box center [734, 186] width 4 height 11
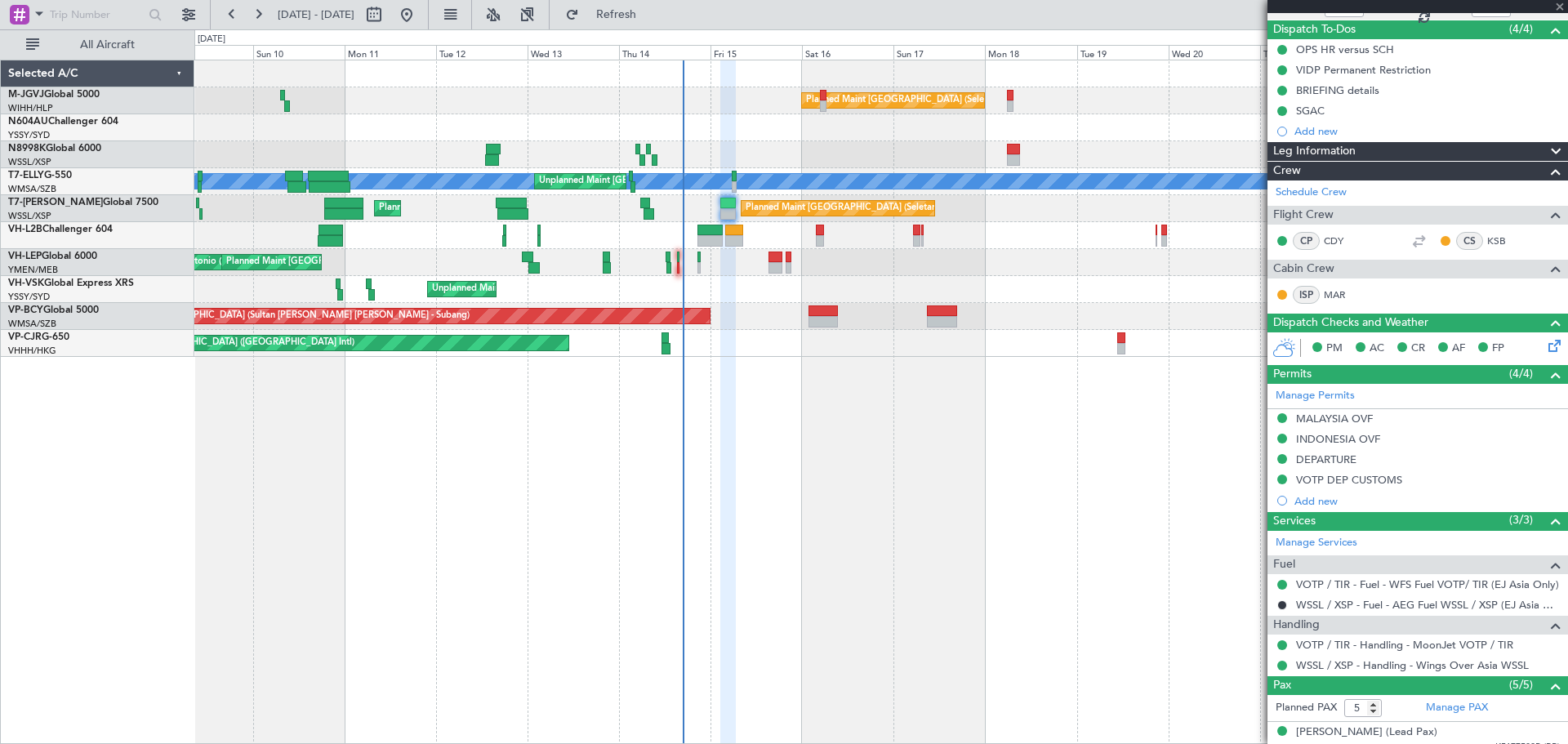
scroll to position [0, 0]
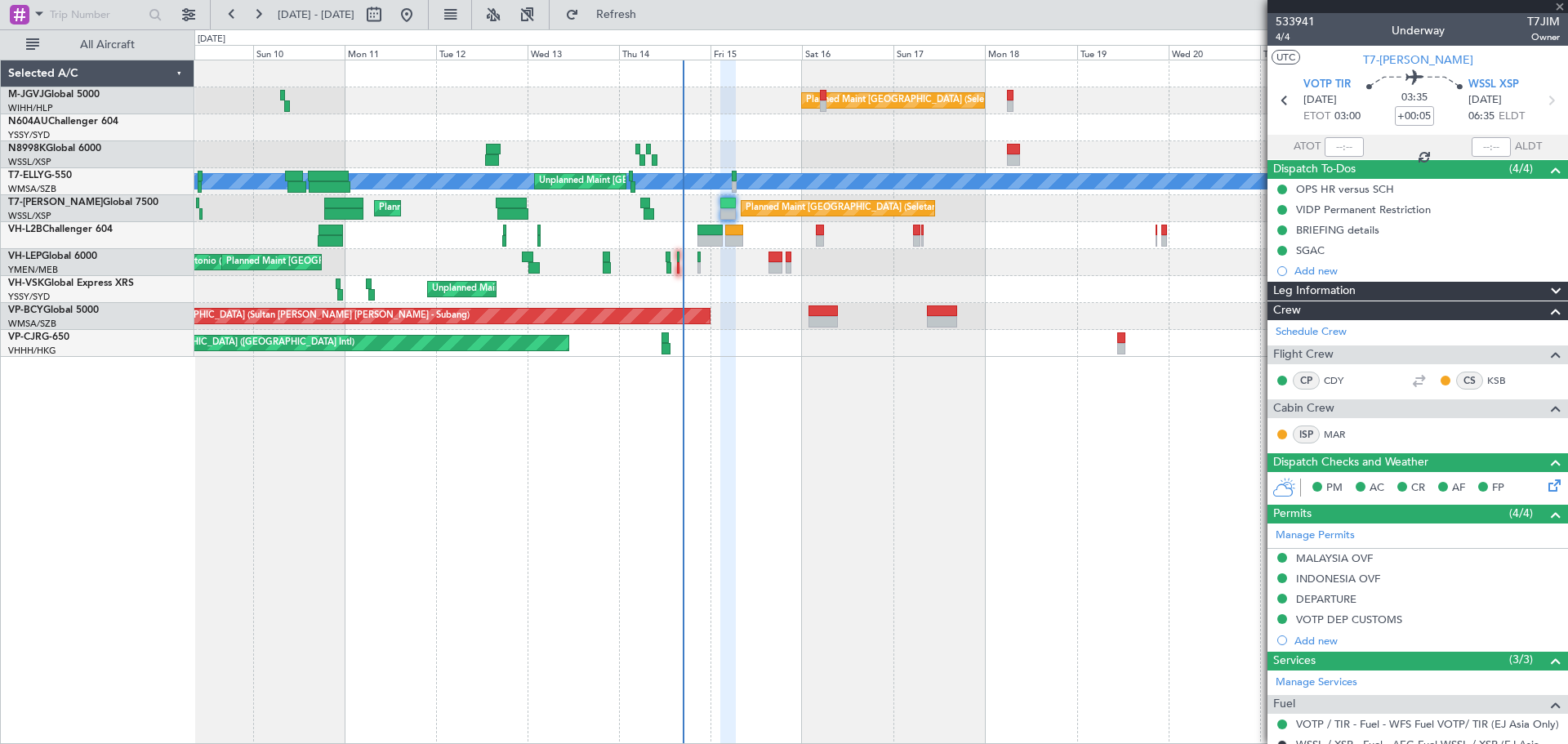
type input "7"
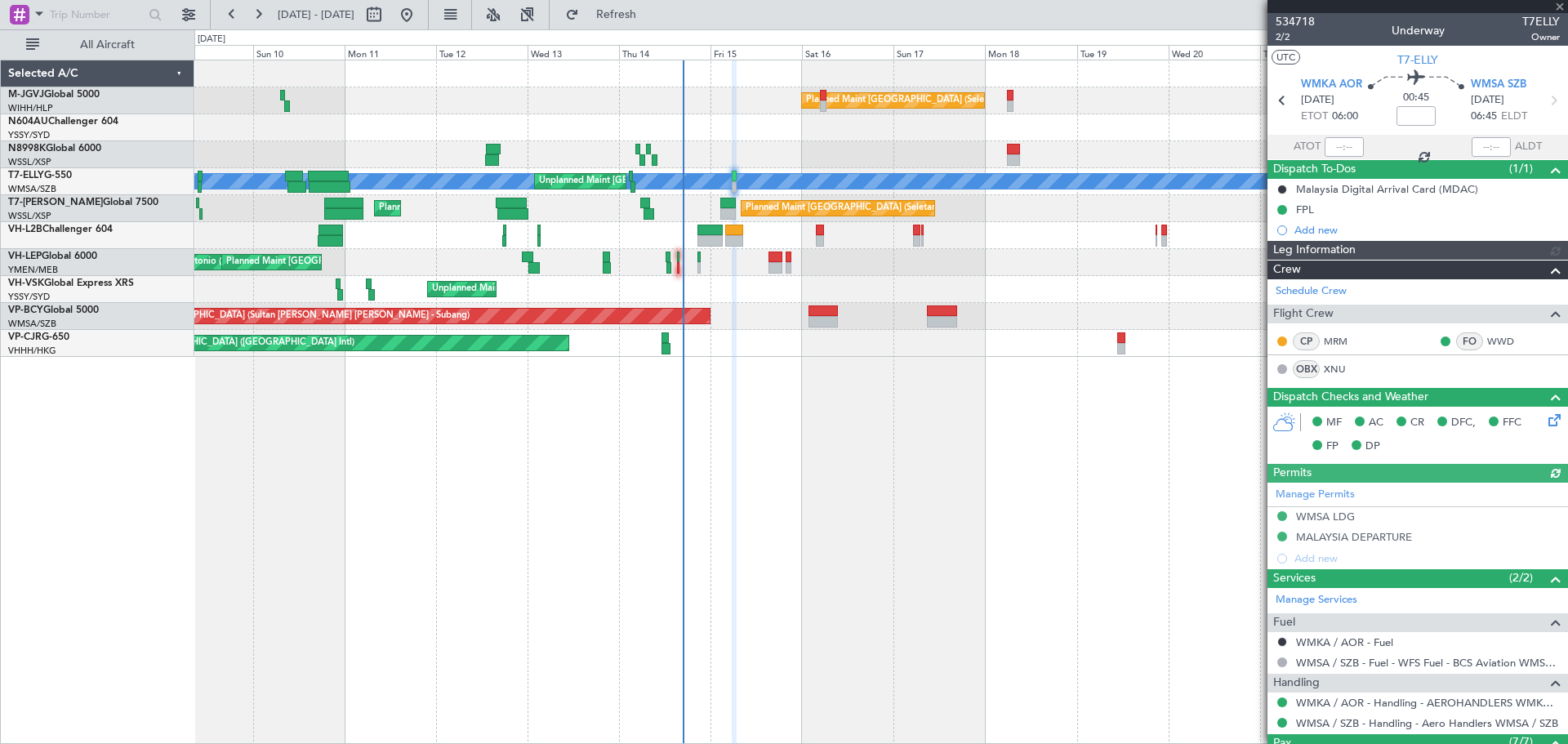
type input "[PERSON_NAME] (EYU)"
type input "F0290"
click at [1160, 243] on div "Leg Information" at bounding box center [1417, 250] width 300 height 19
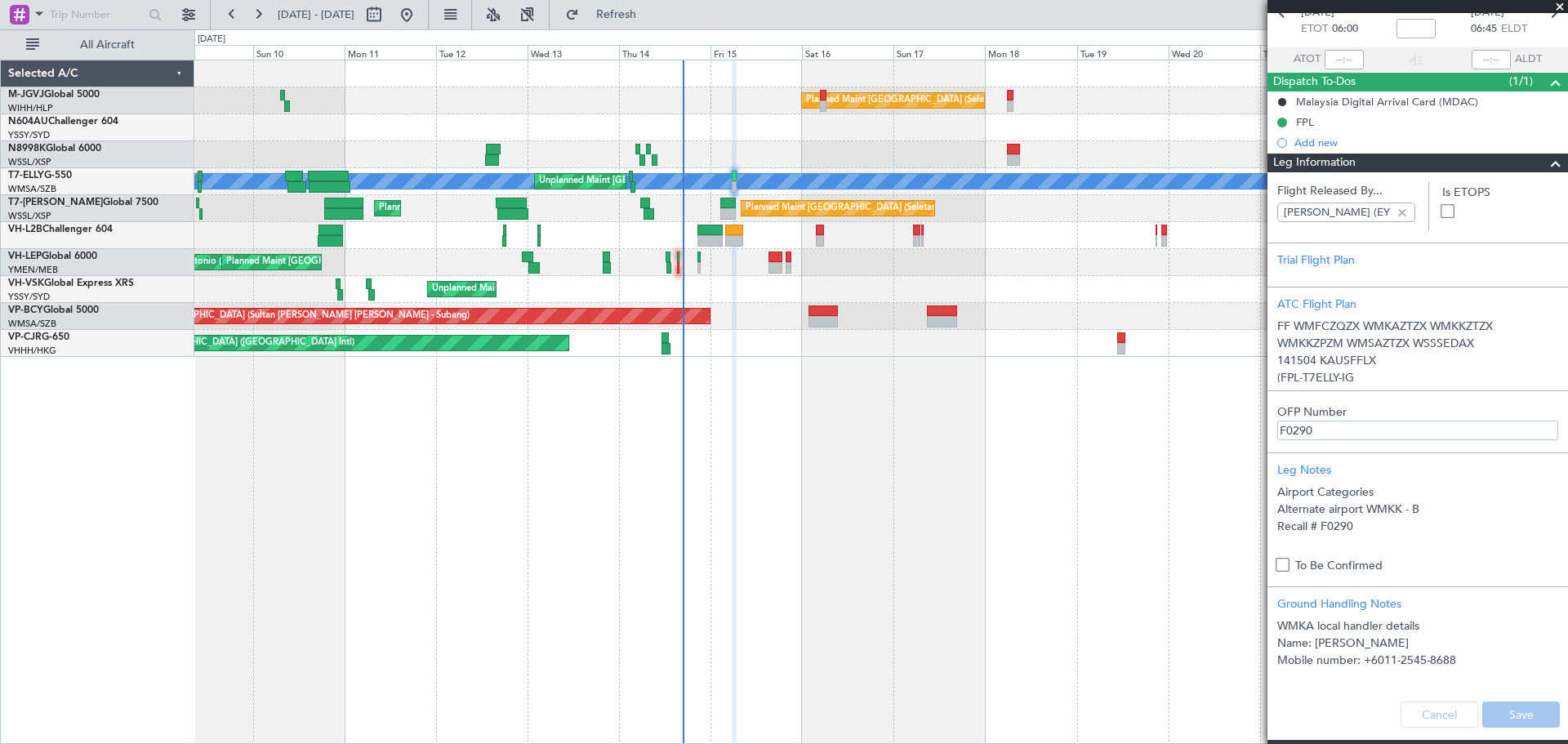
scroll to position [72, 0]
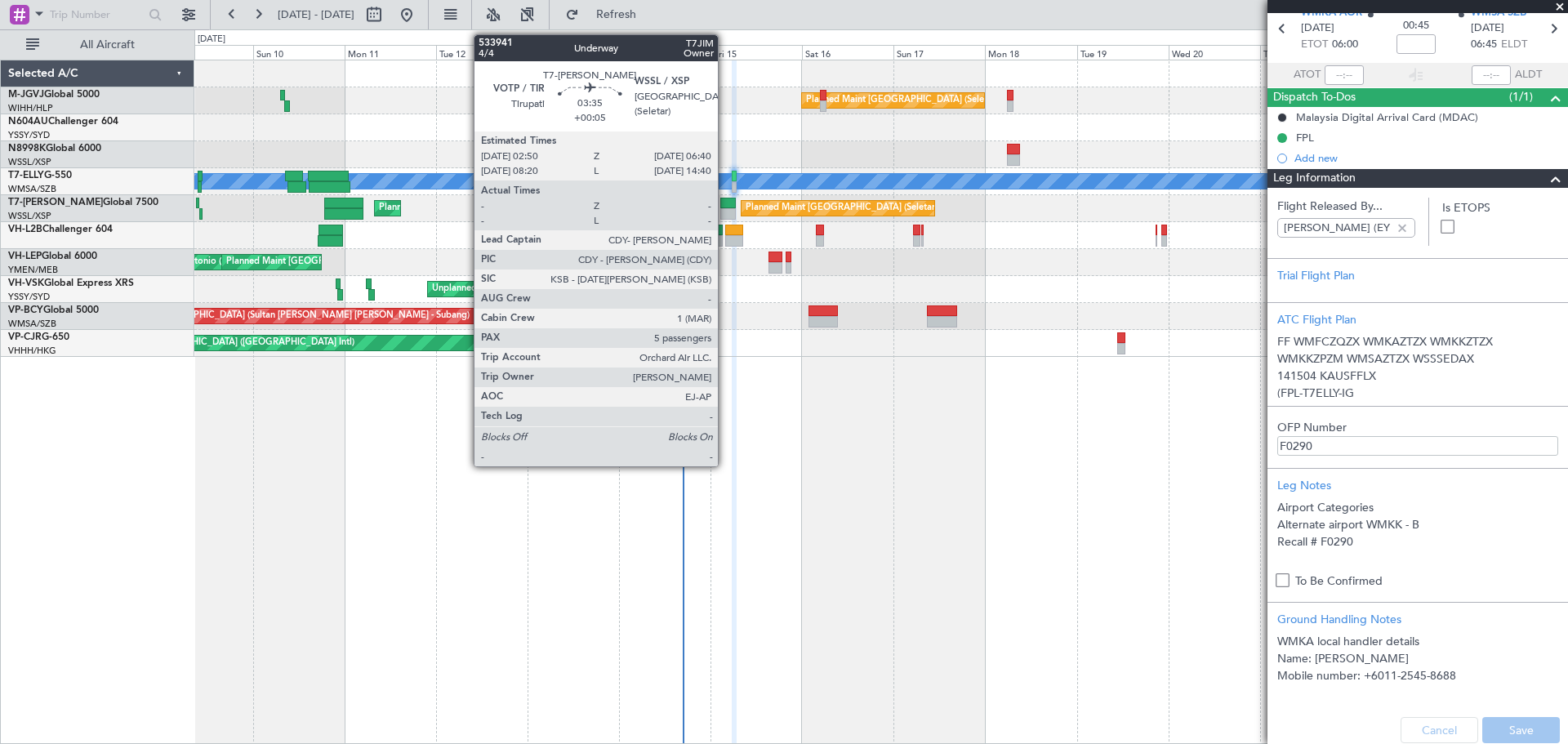
click at [725, 207] on div at bounding box center [727, 203] width 15 height 11
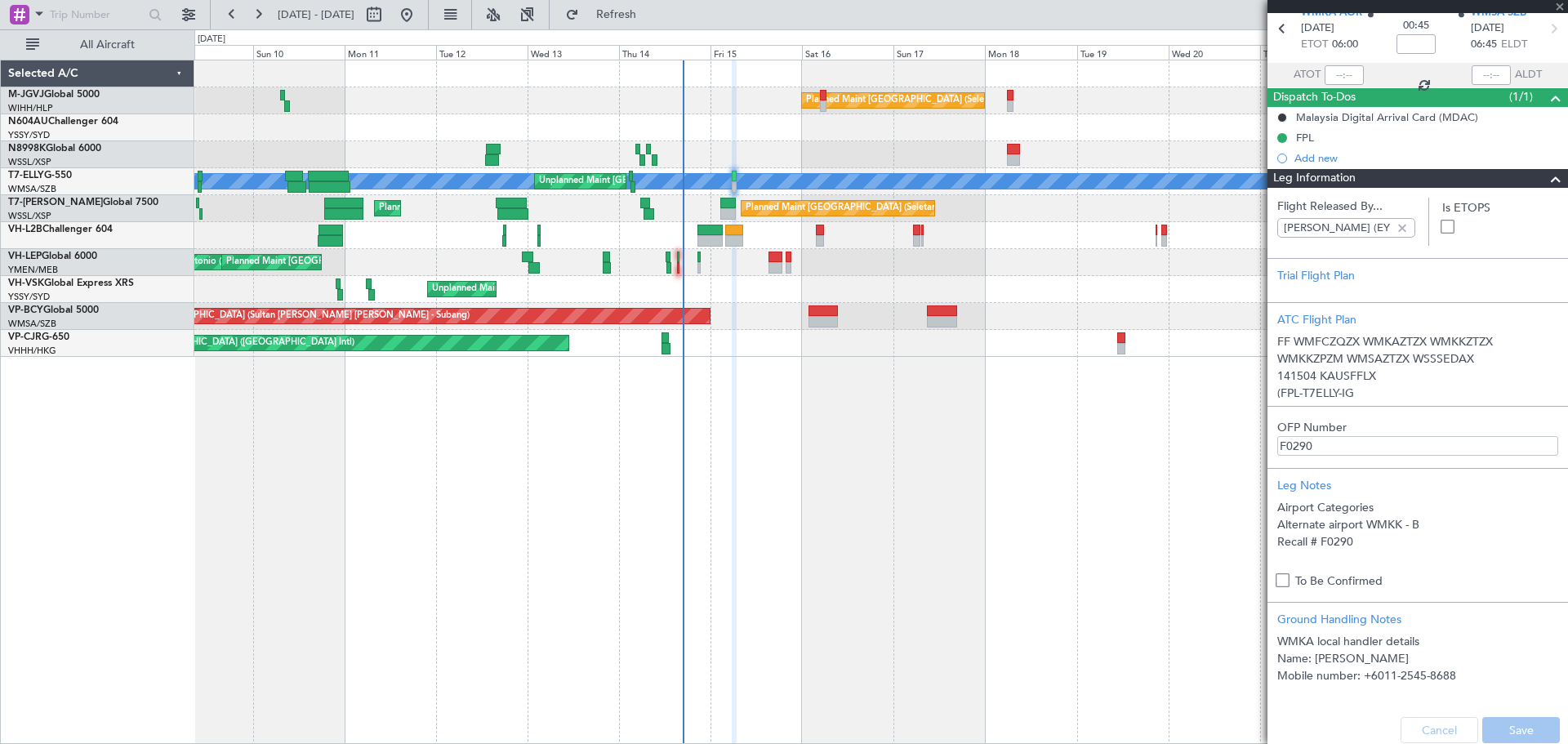
type input "+00:05"
type input "5"
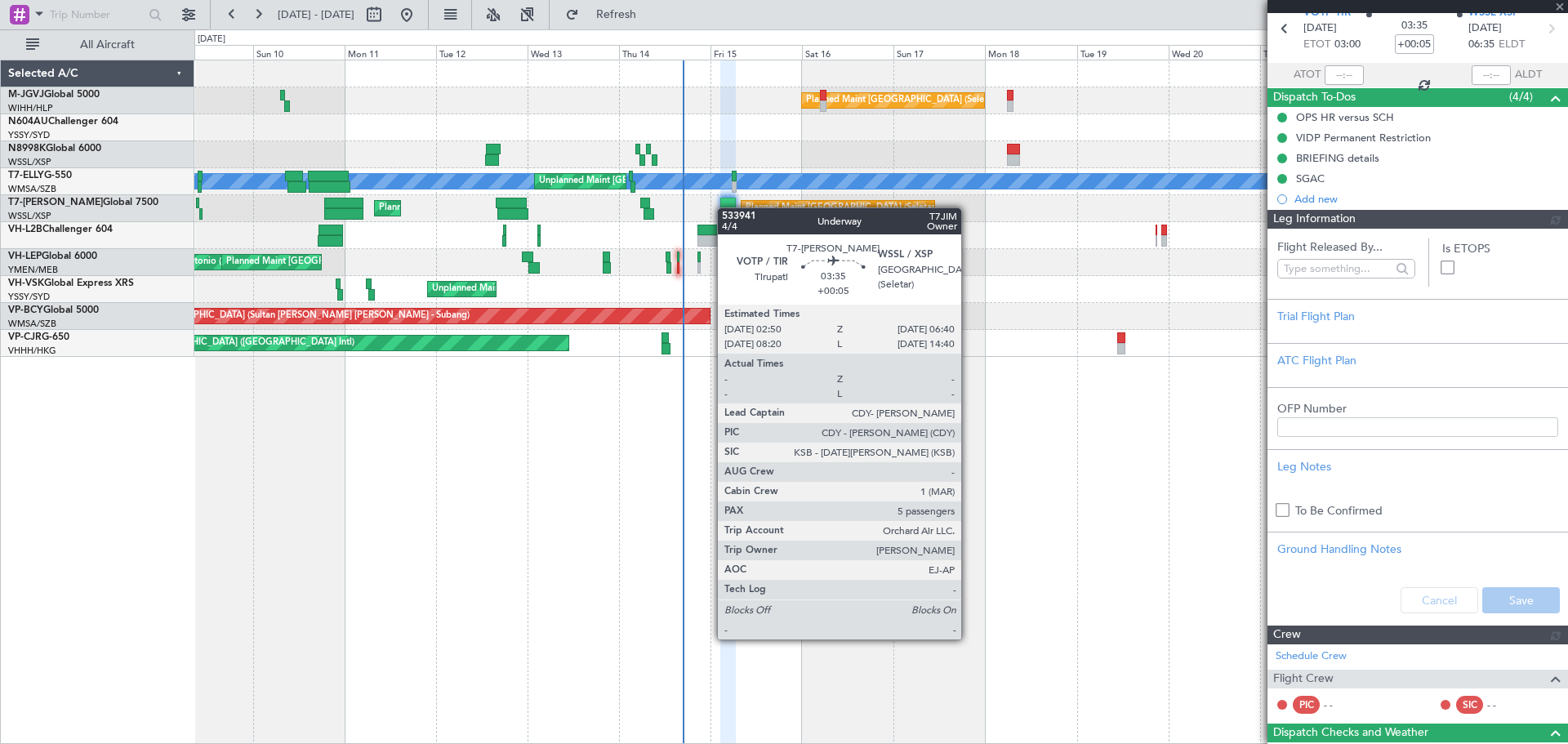
type input "[PERSON_NAME] (EYU)"
type input "F0250"
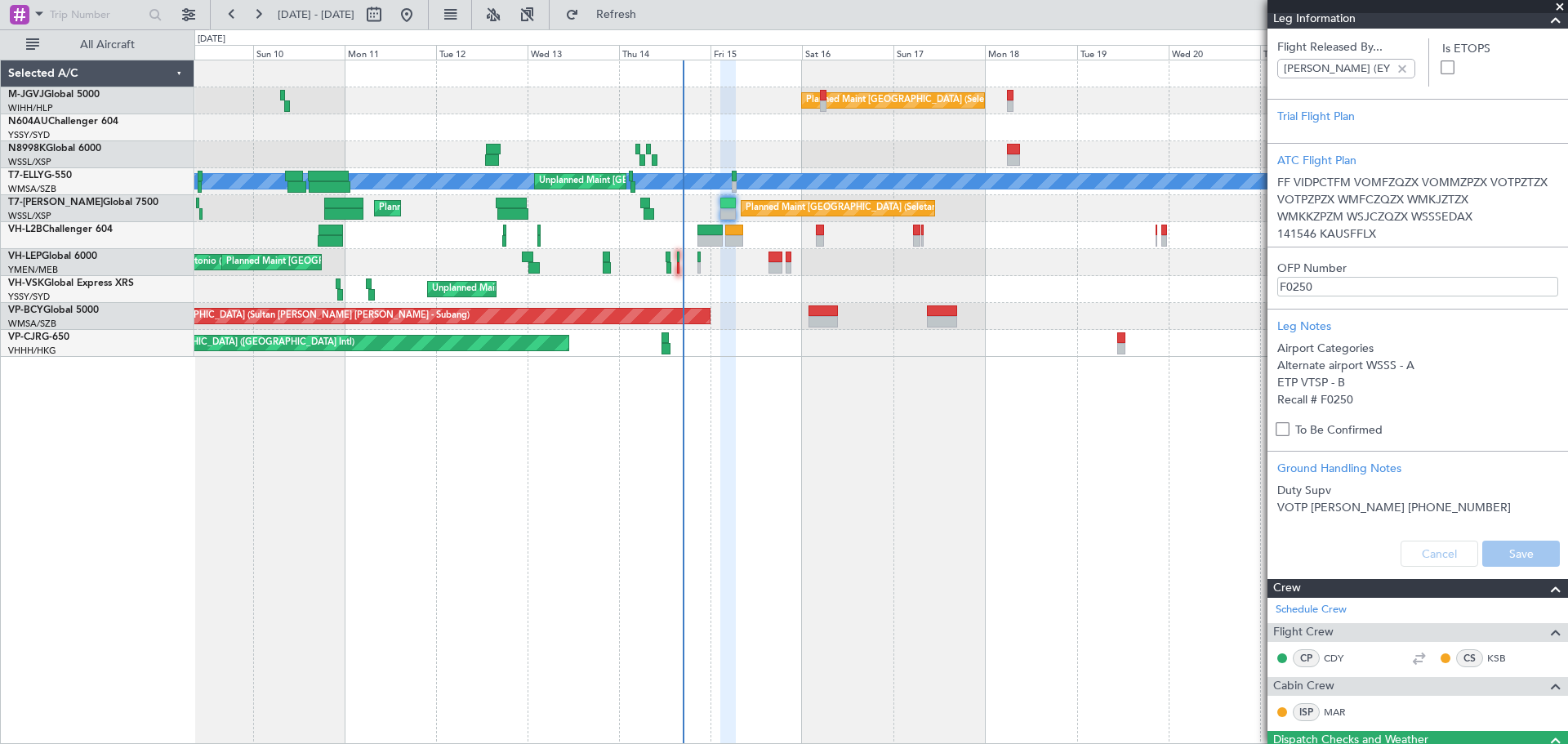
scroll to position [0, 0]
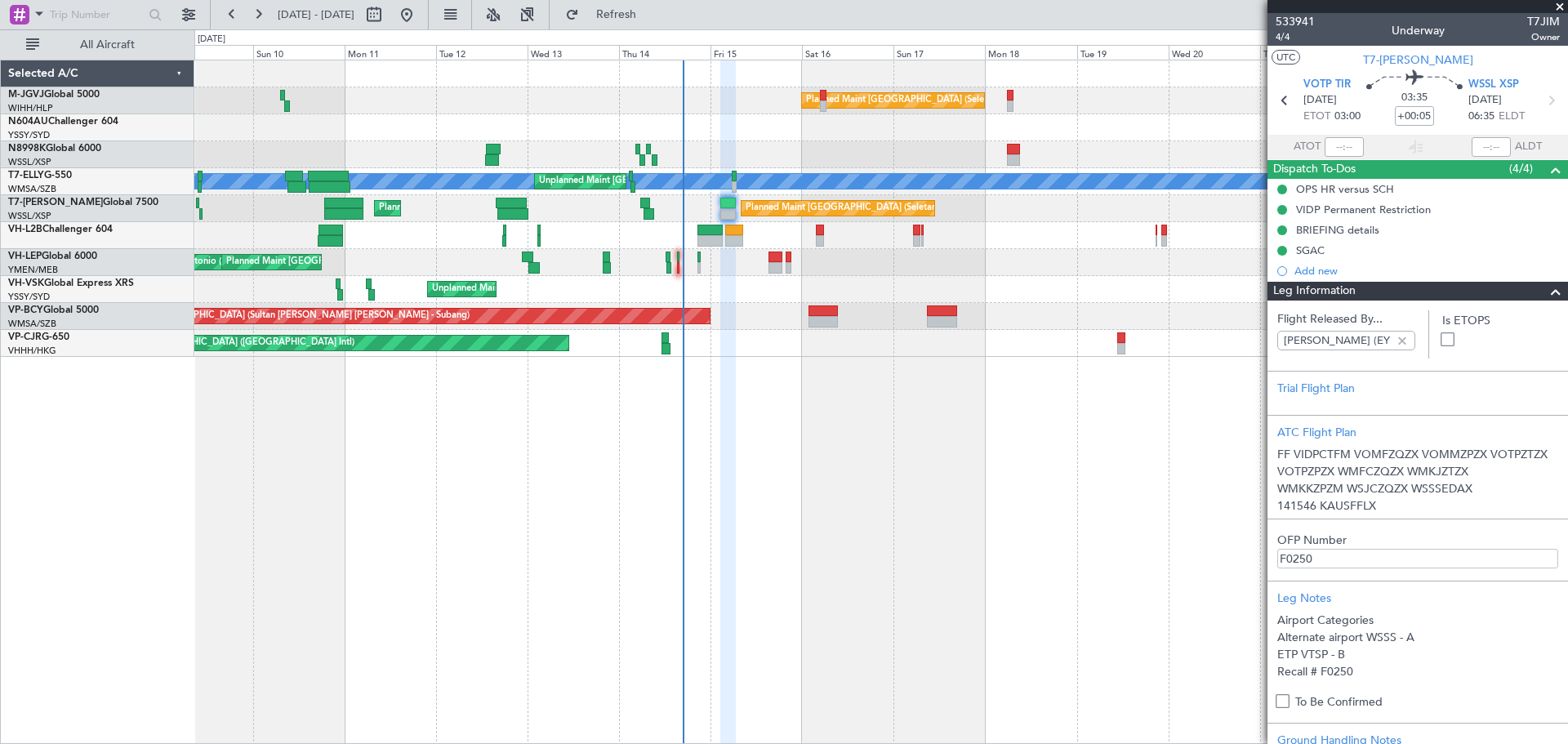
click at [1160, 291] on span "Leg Information" at bounding box center [1314, 291] width 83 height 19
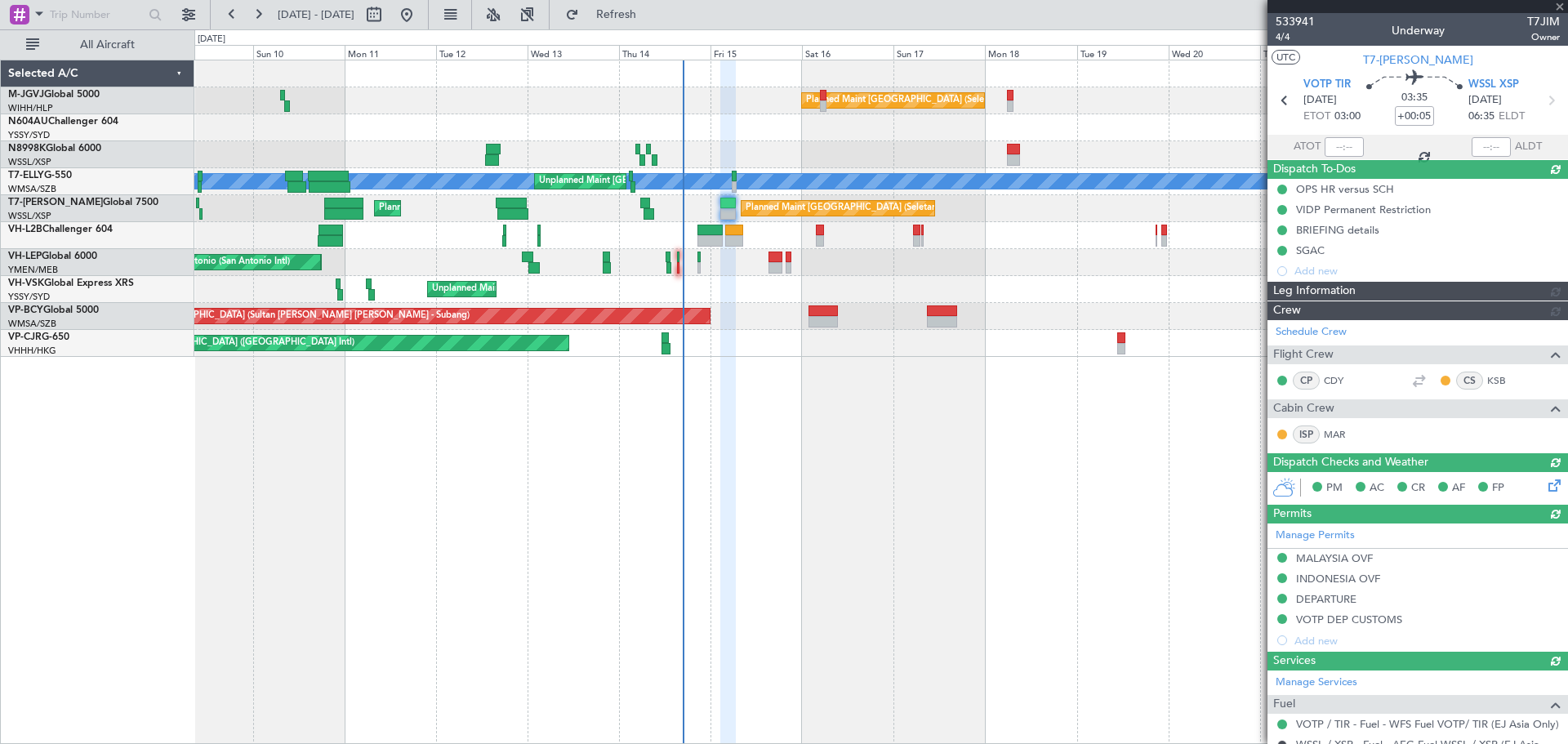
type input "[PERSON_NAME] (EYU)"
type input "F0250"
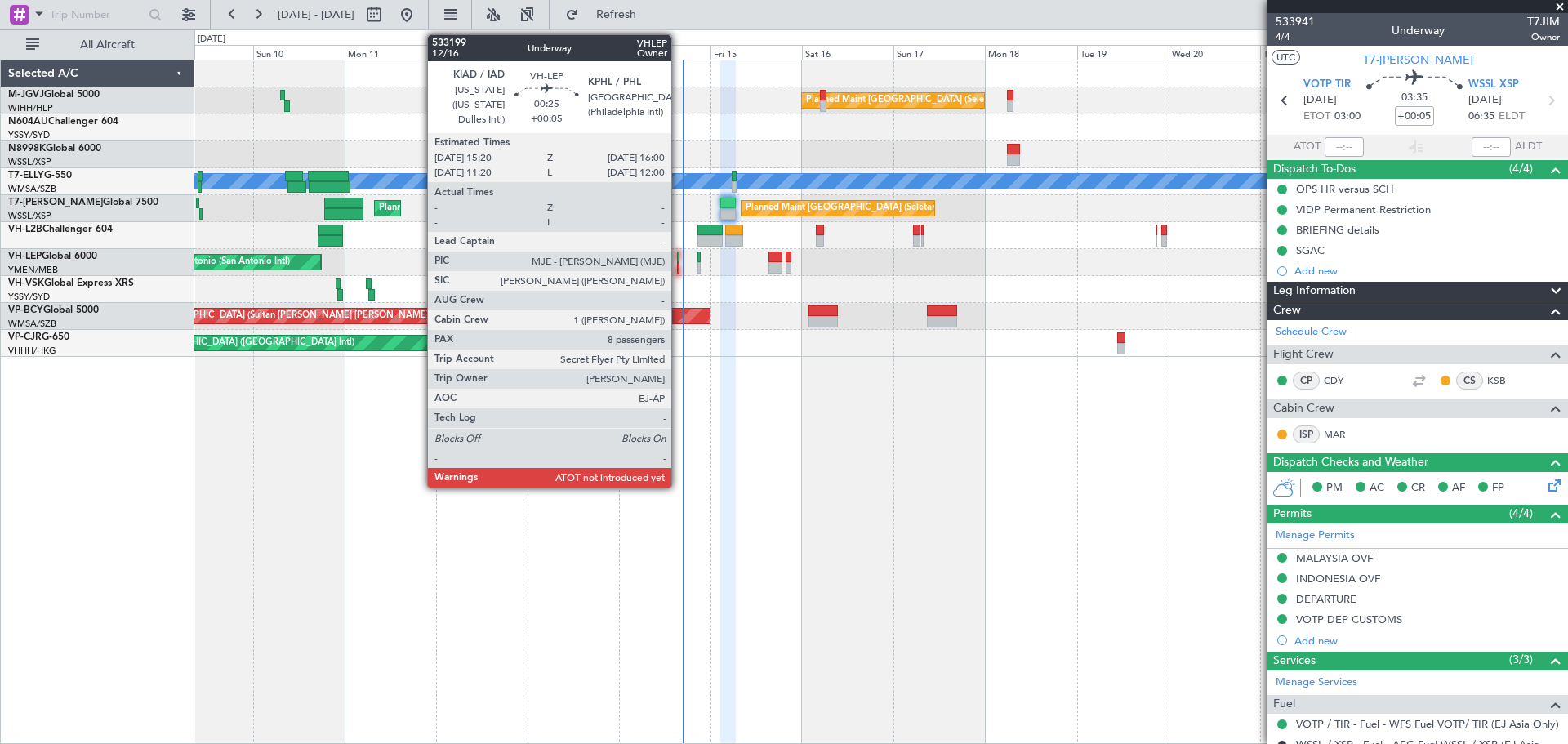
click at [678, 255] on div at bounding box center [678, 256] width 3 height 11
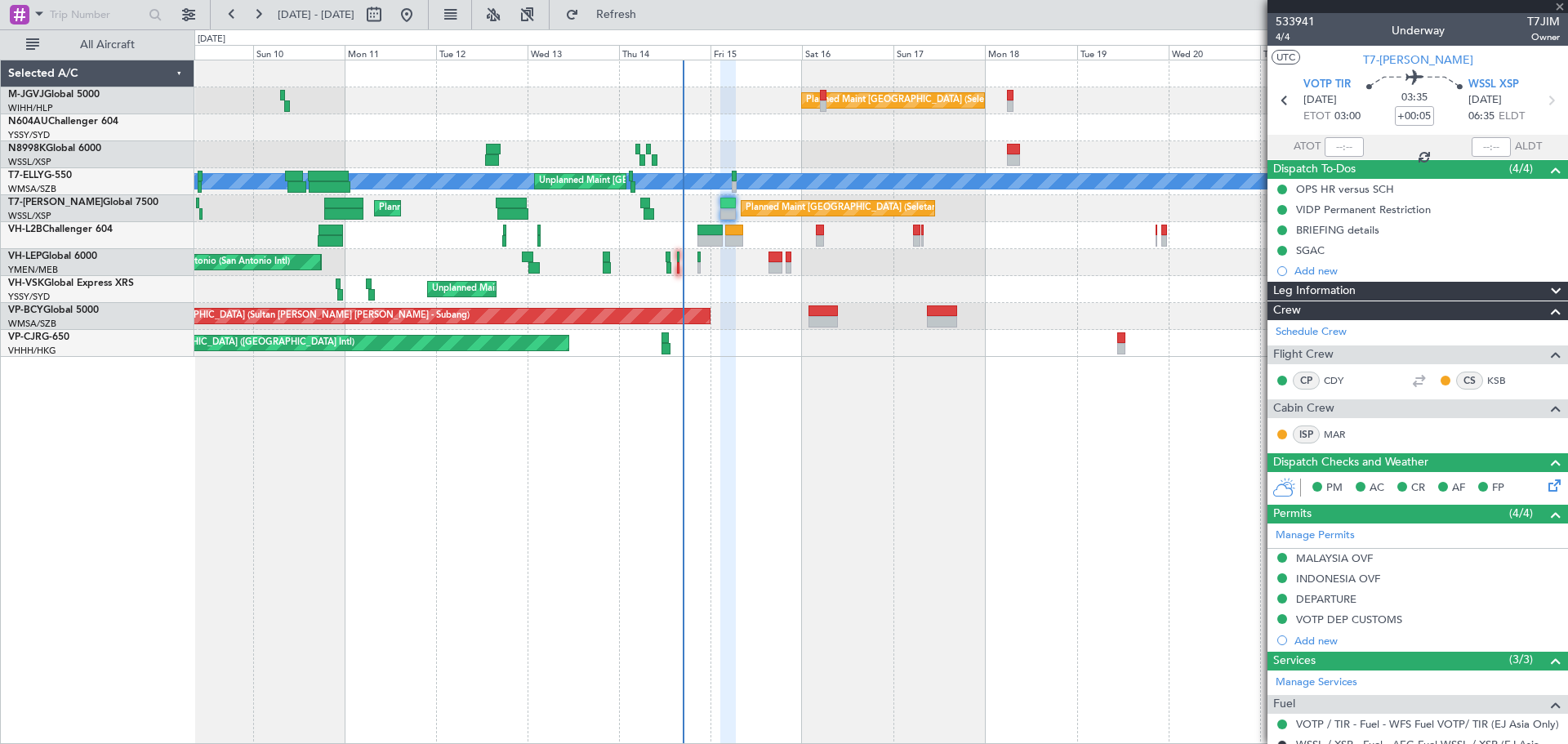
type input "8"
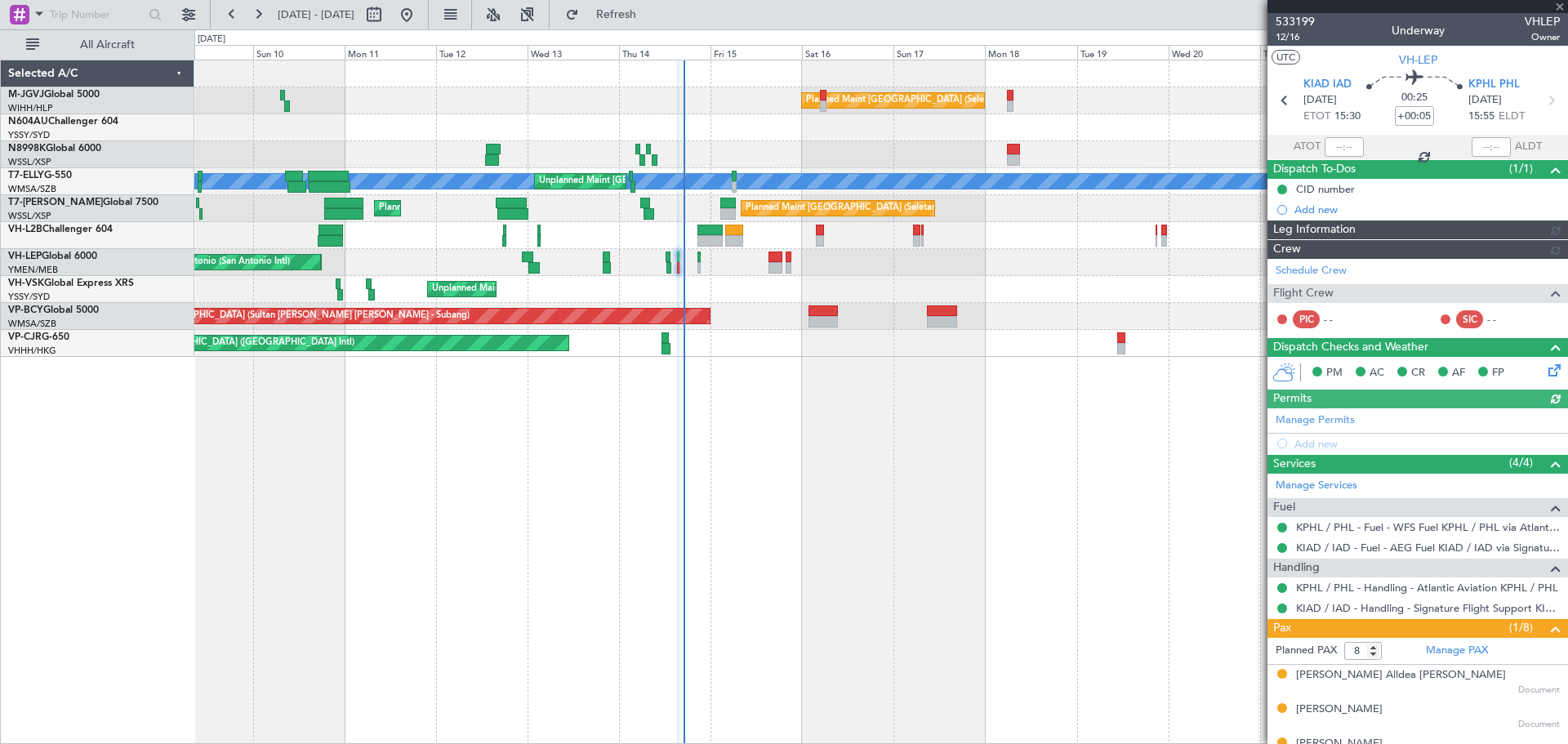
type input "[PERSON_NAME] (LEU)"
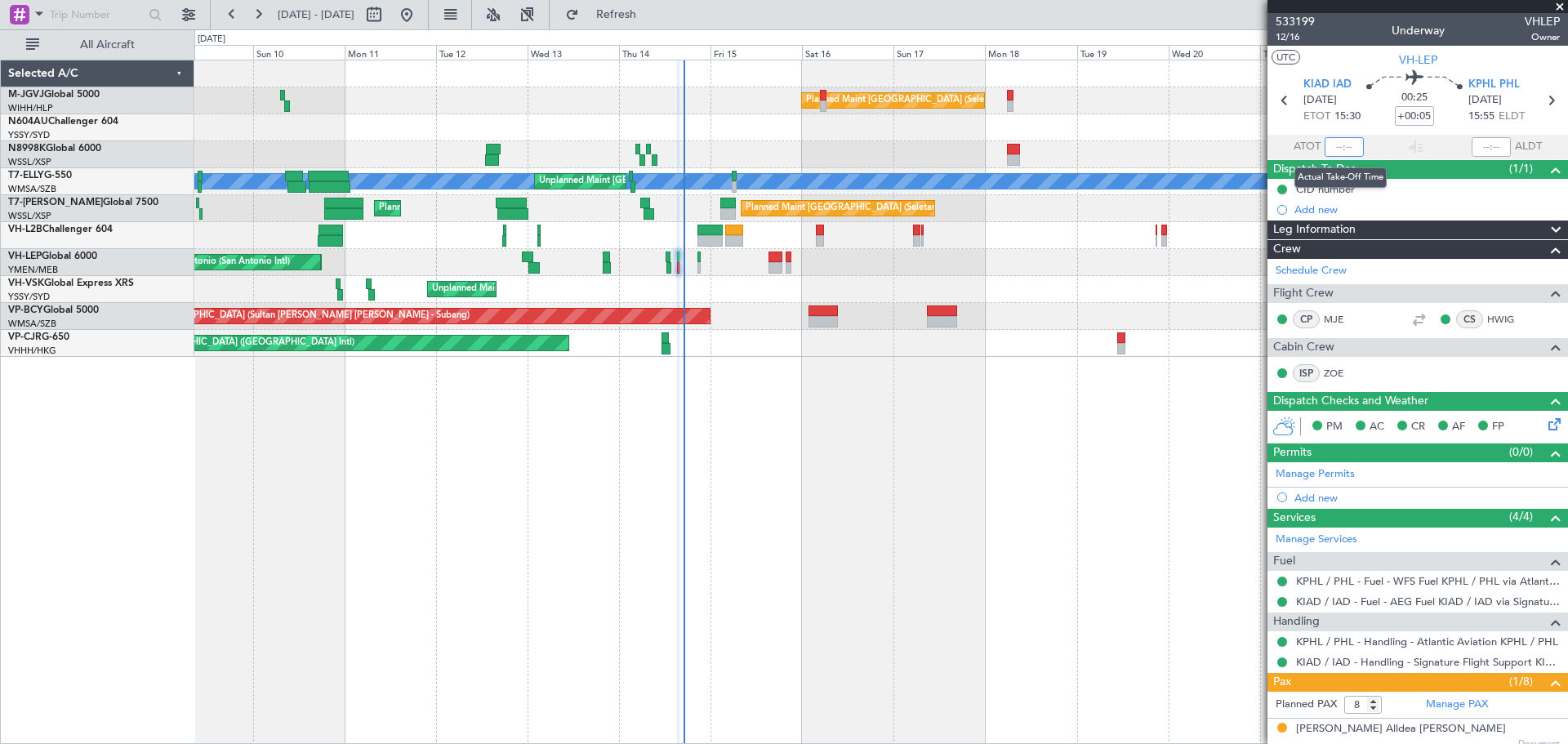
click at [1160, 145] on input "text" at bounding box center [1344, 147] width 39 height 20
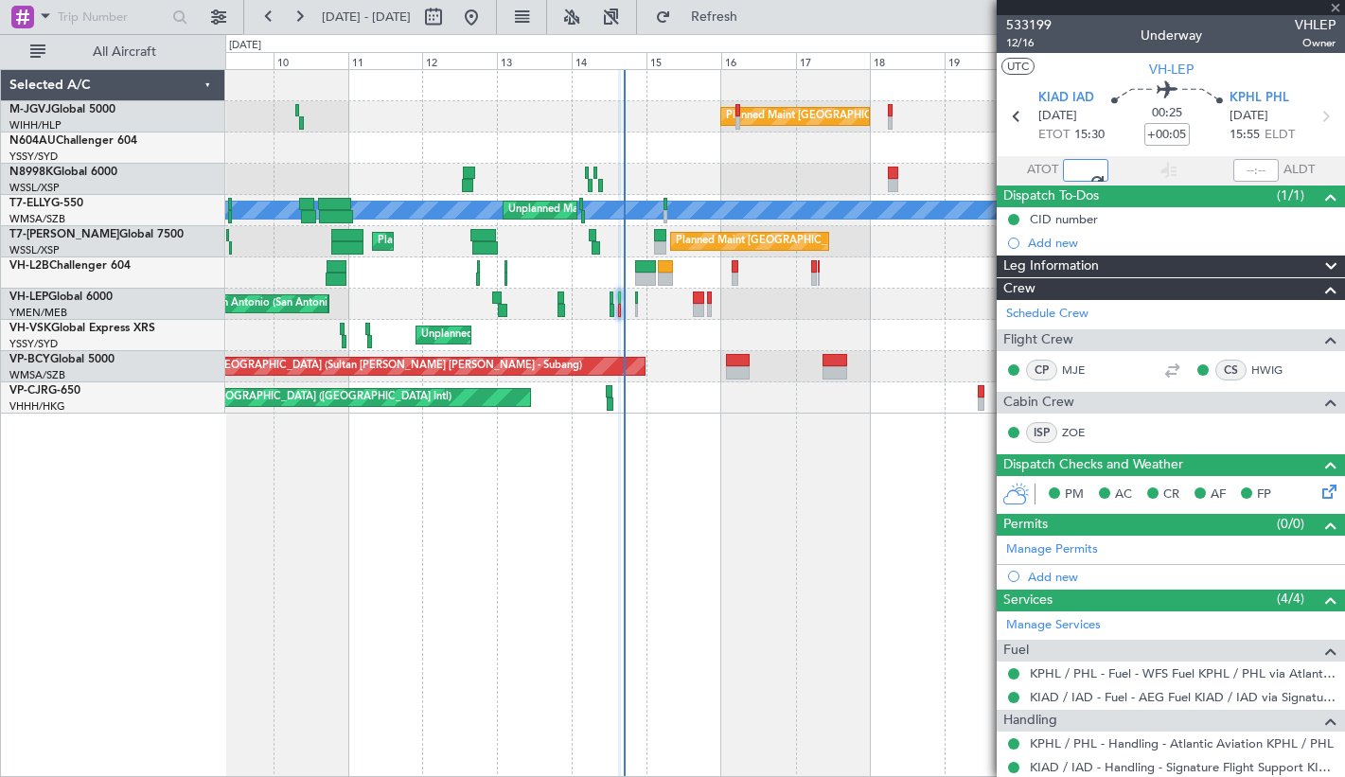
type input "16:38"
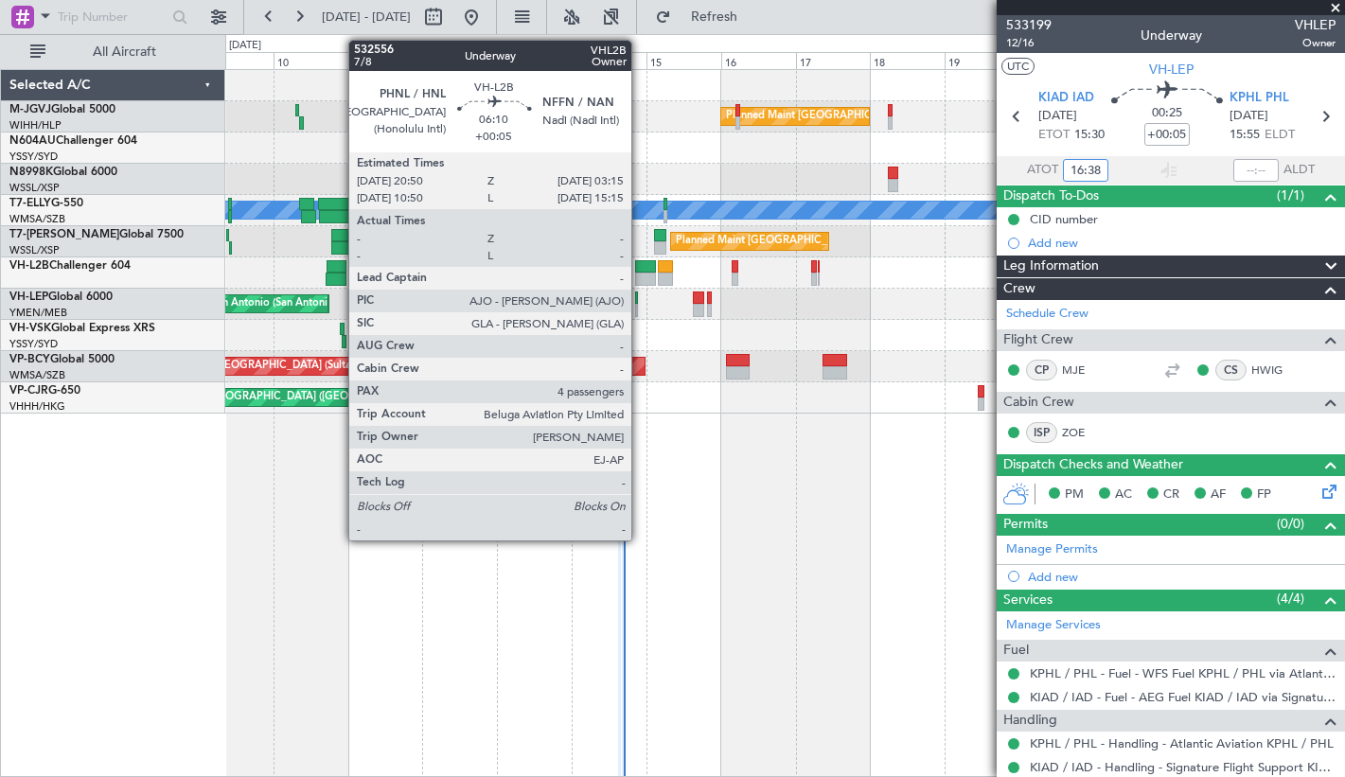
click at [640, 272] on div at bounding box center [645, 278] width 21 height 13
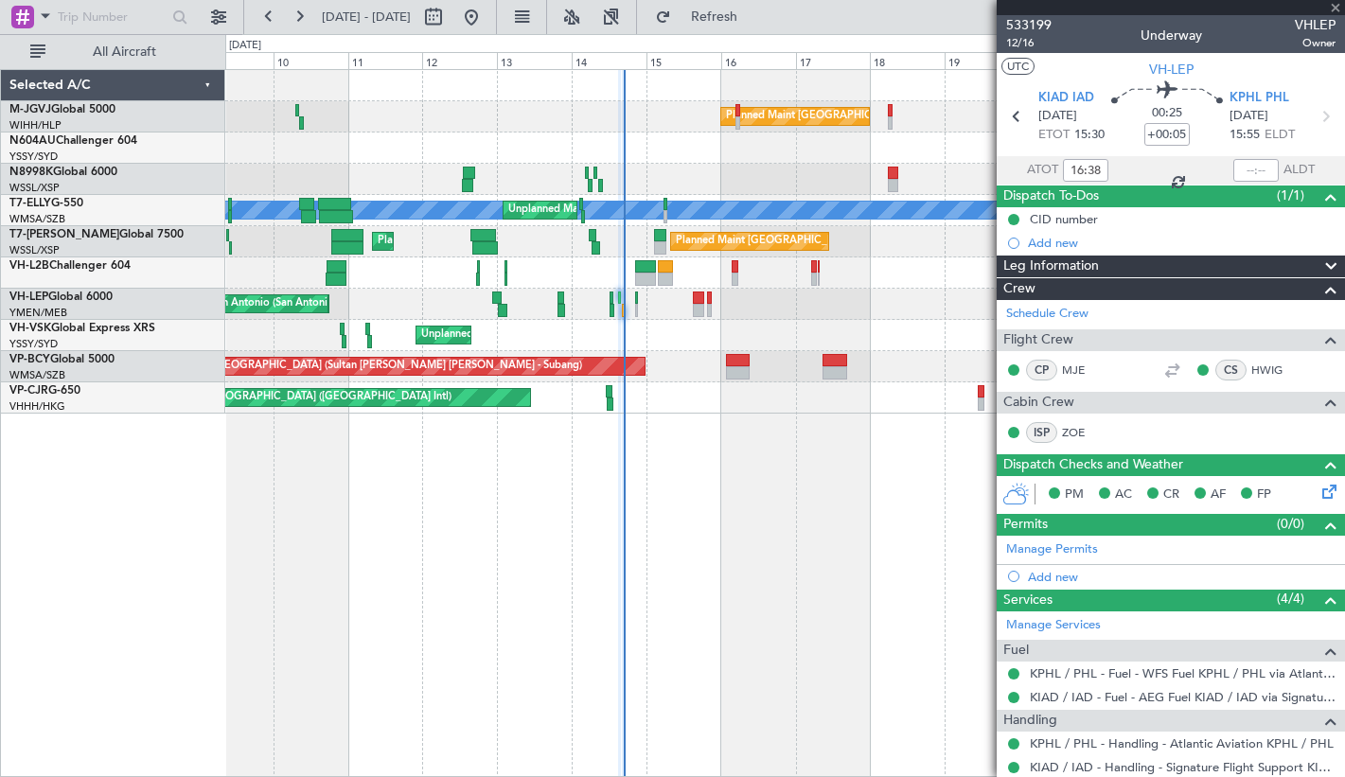
type input "4"
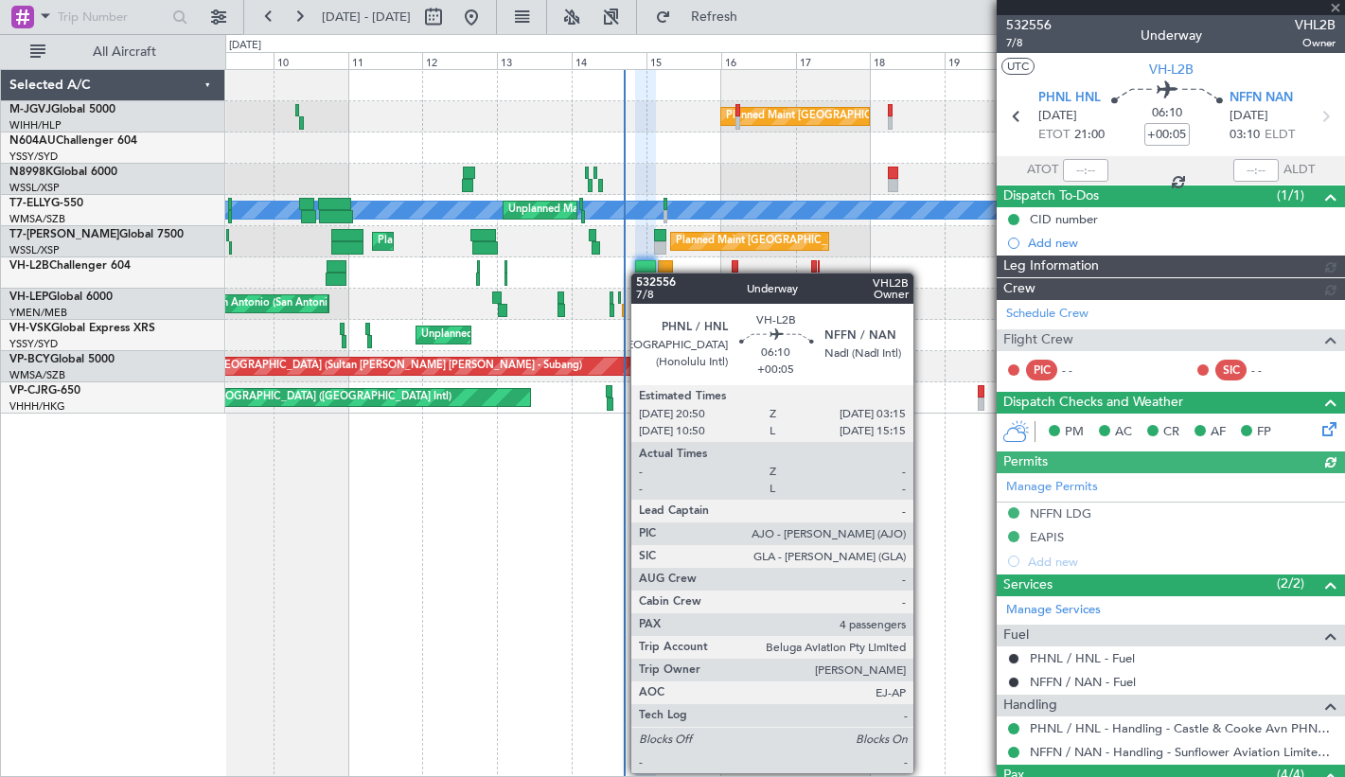
type input "[PERSON_NAME] (EYU)"
type input "A0016"
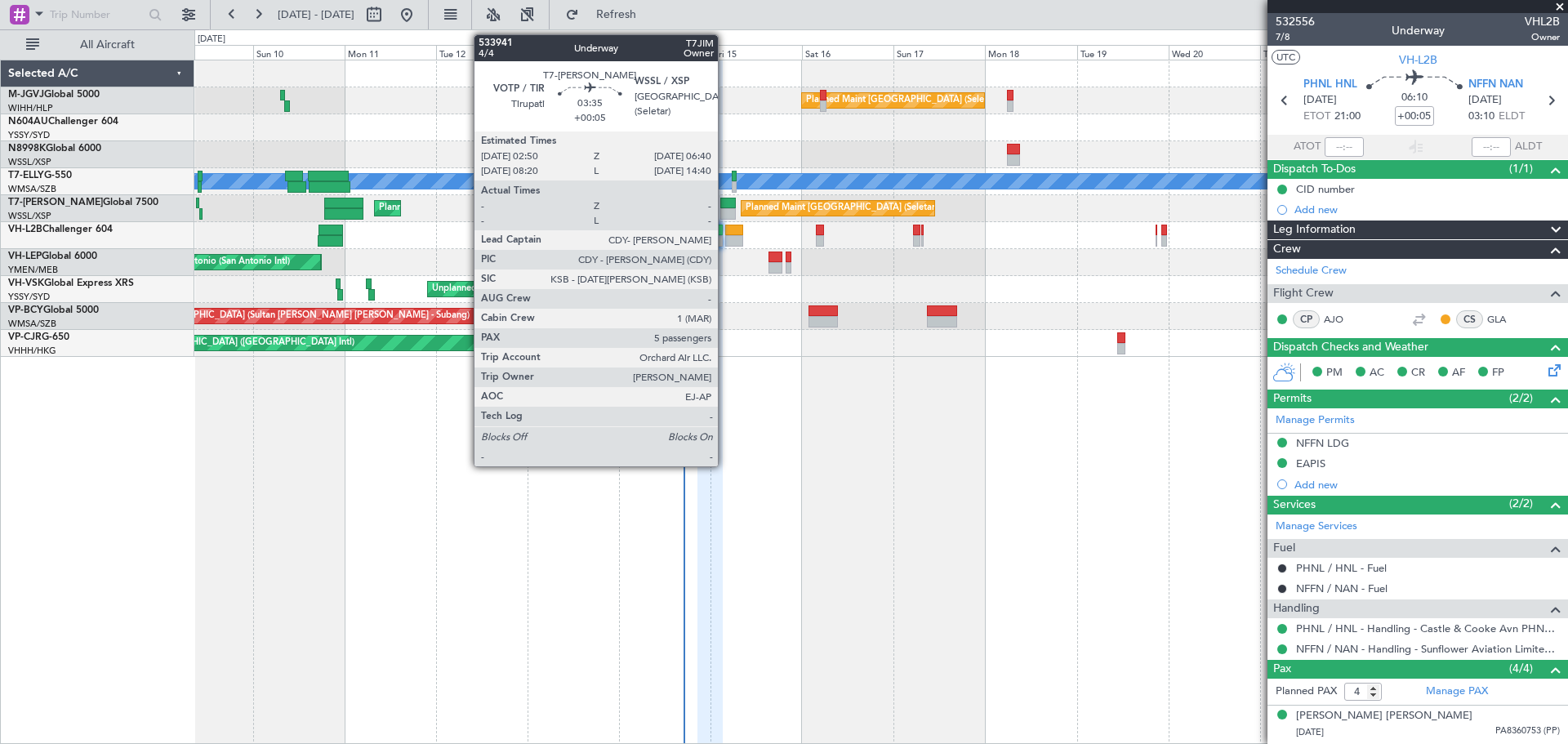
click at [725, 205] on div at bounding box center [727, 203] width 15 height 11
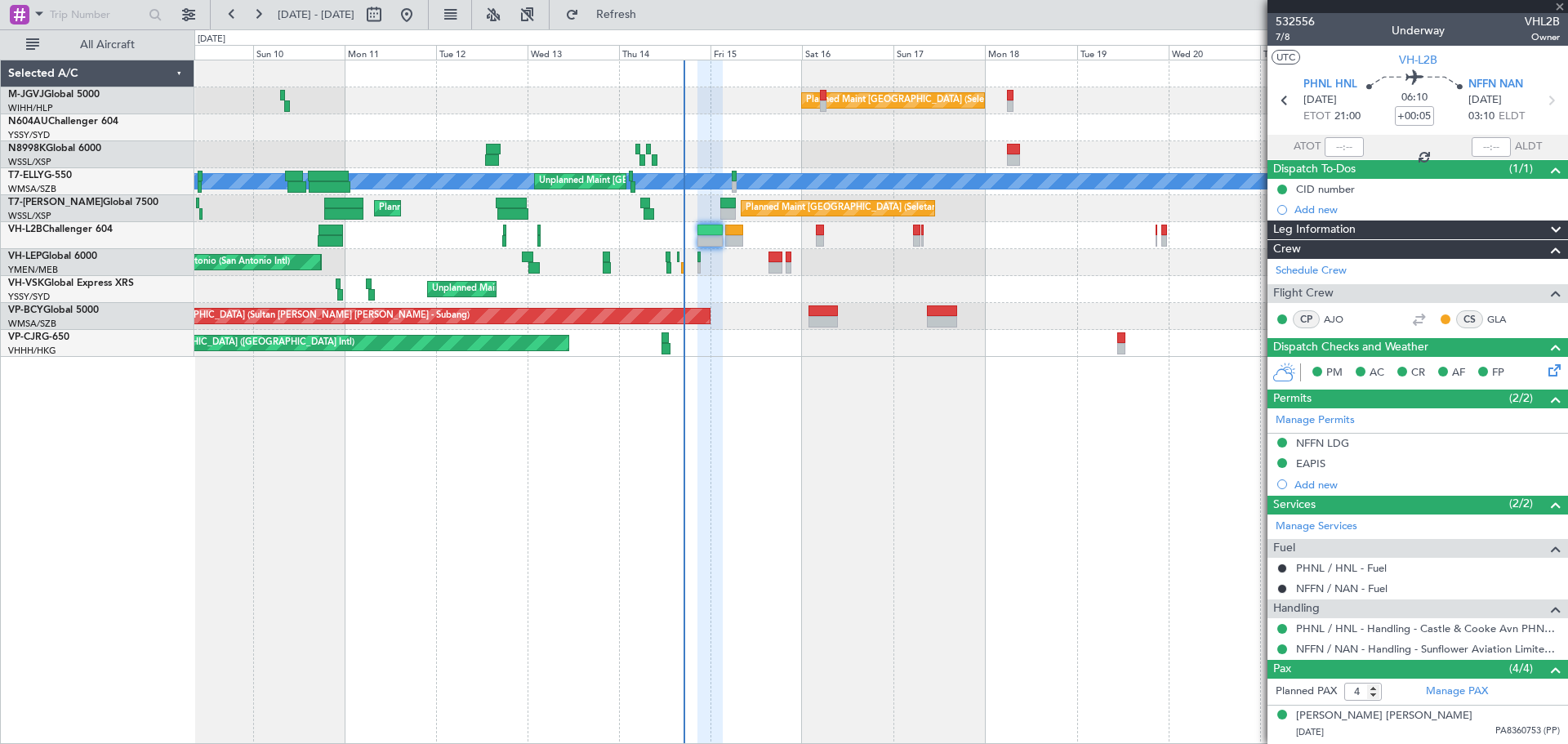
type input "5"
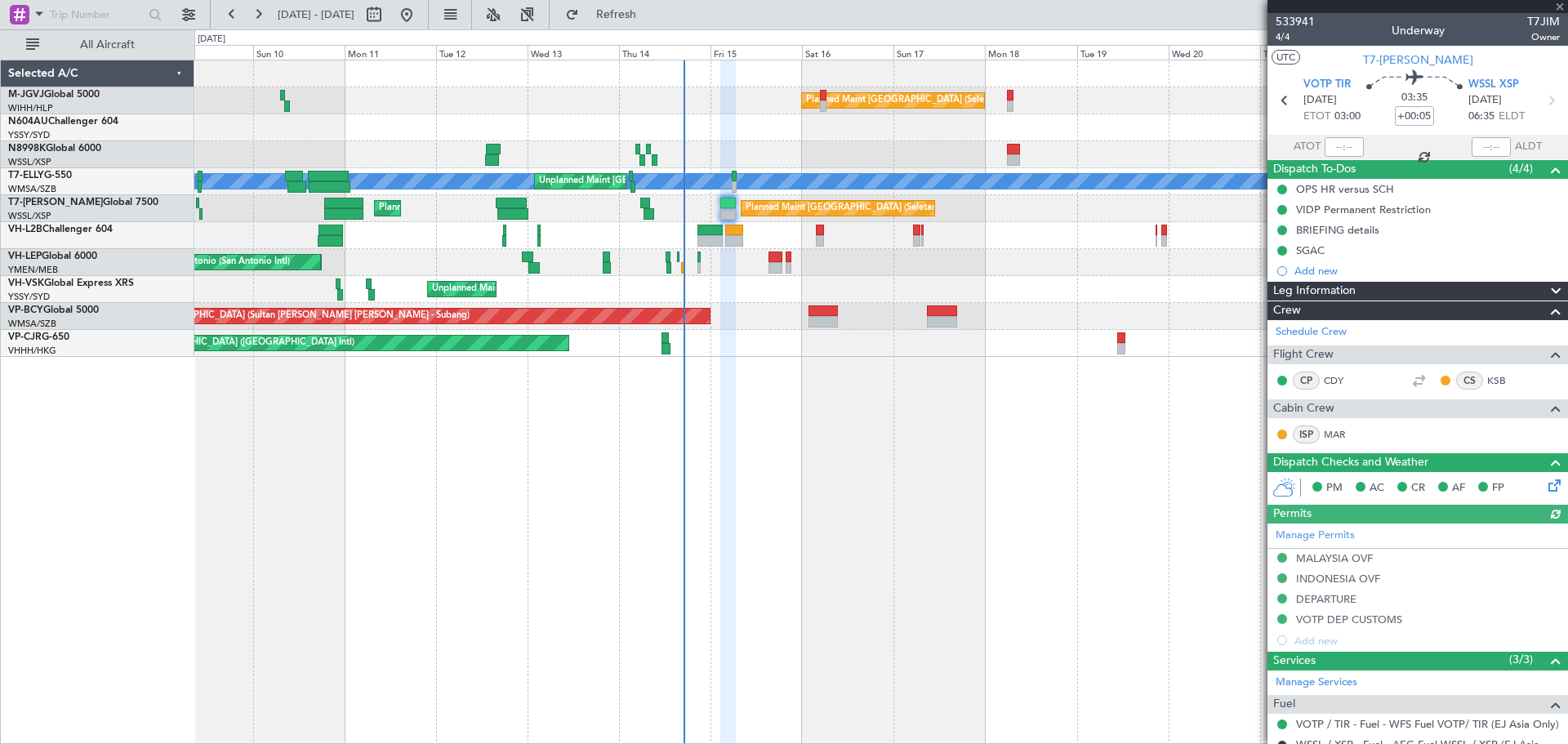
type input "[PERSON_NAME] (EYU)"
type input "F0250"
type input "[PERSON_NAME] (EYU)"
type input "F0250"
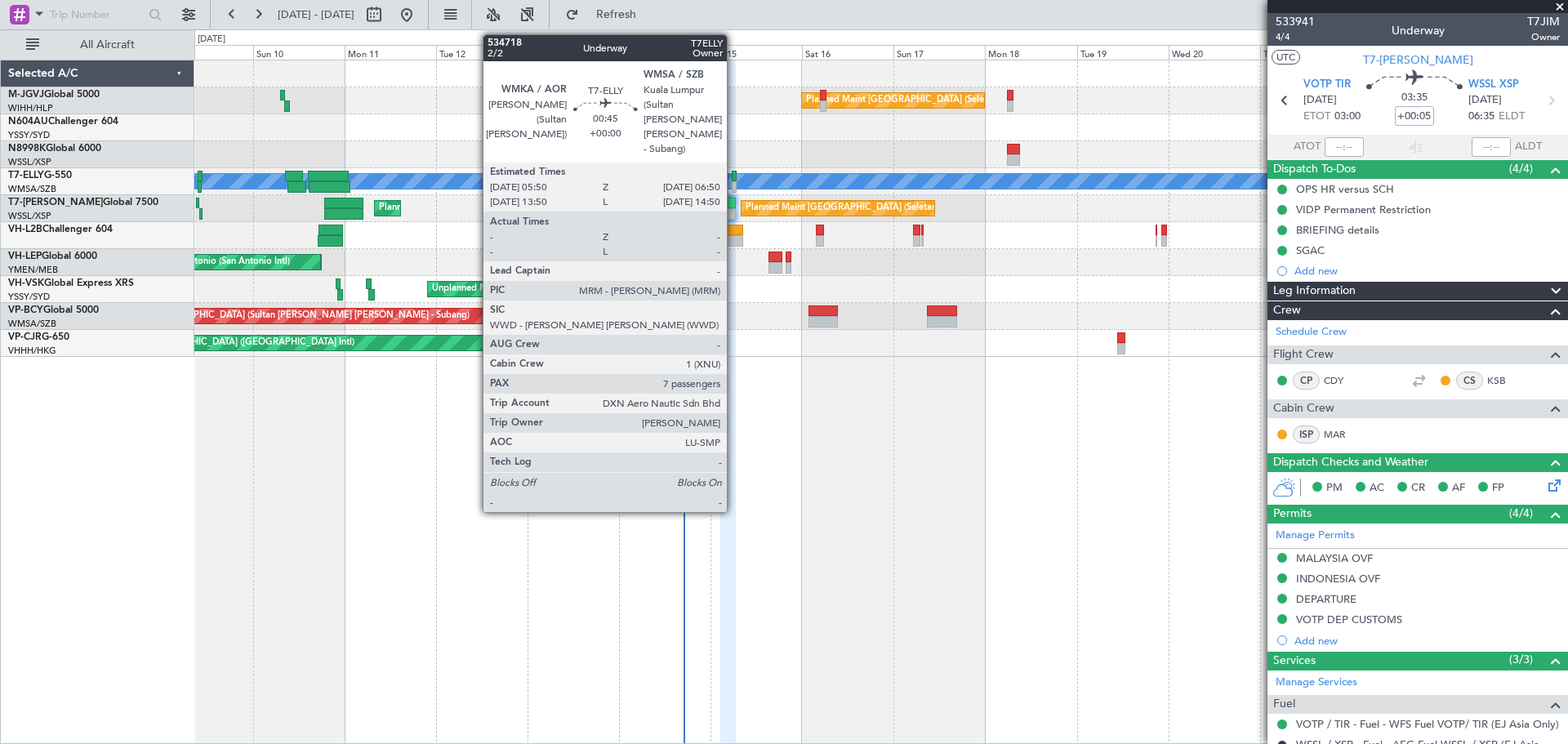
click at [734, 180] on div at bounding box center [734, 176] width 4 height 11
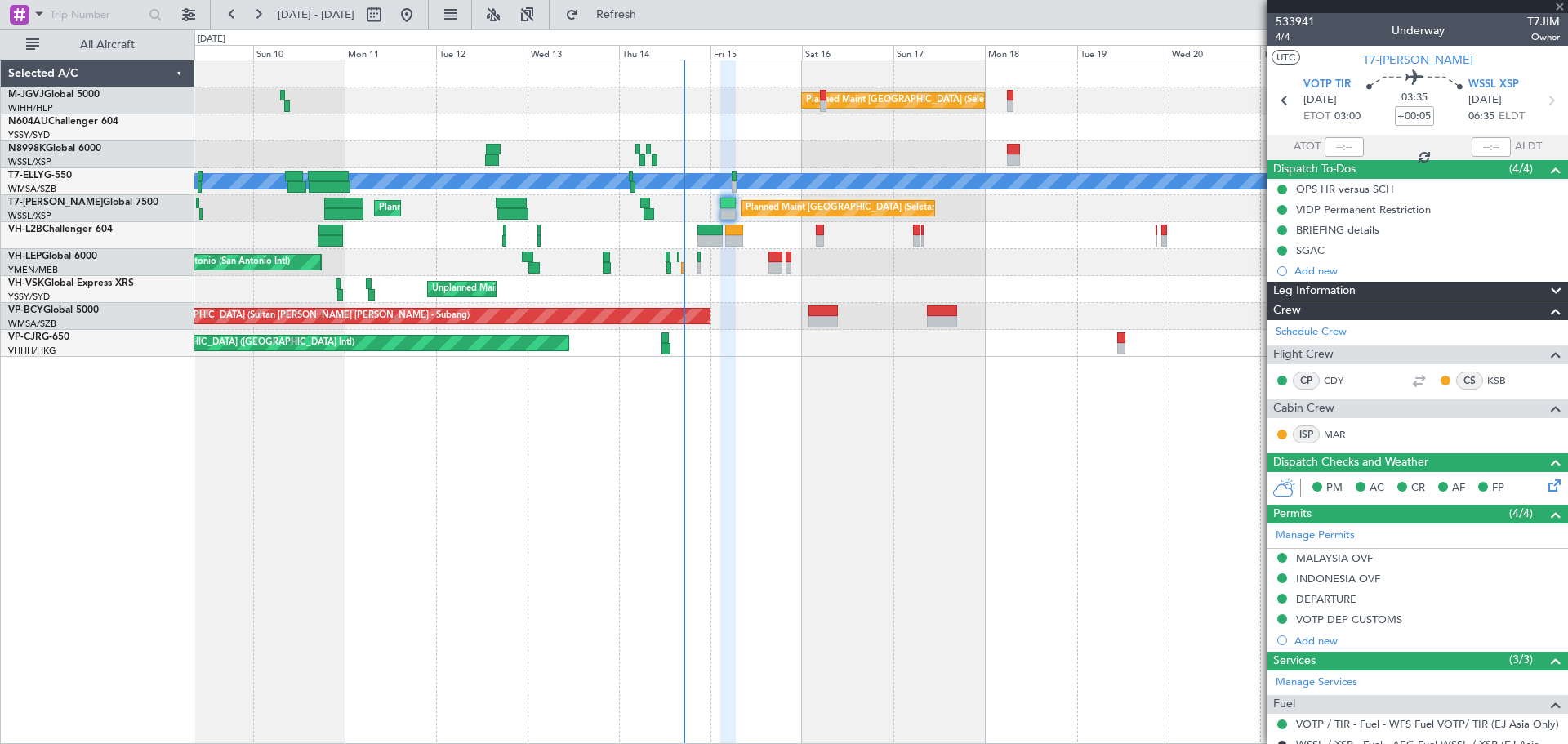
type input "7"
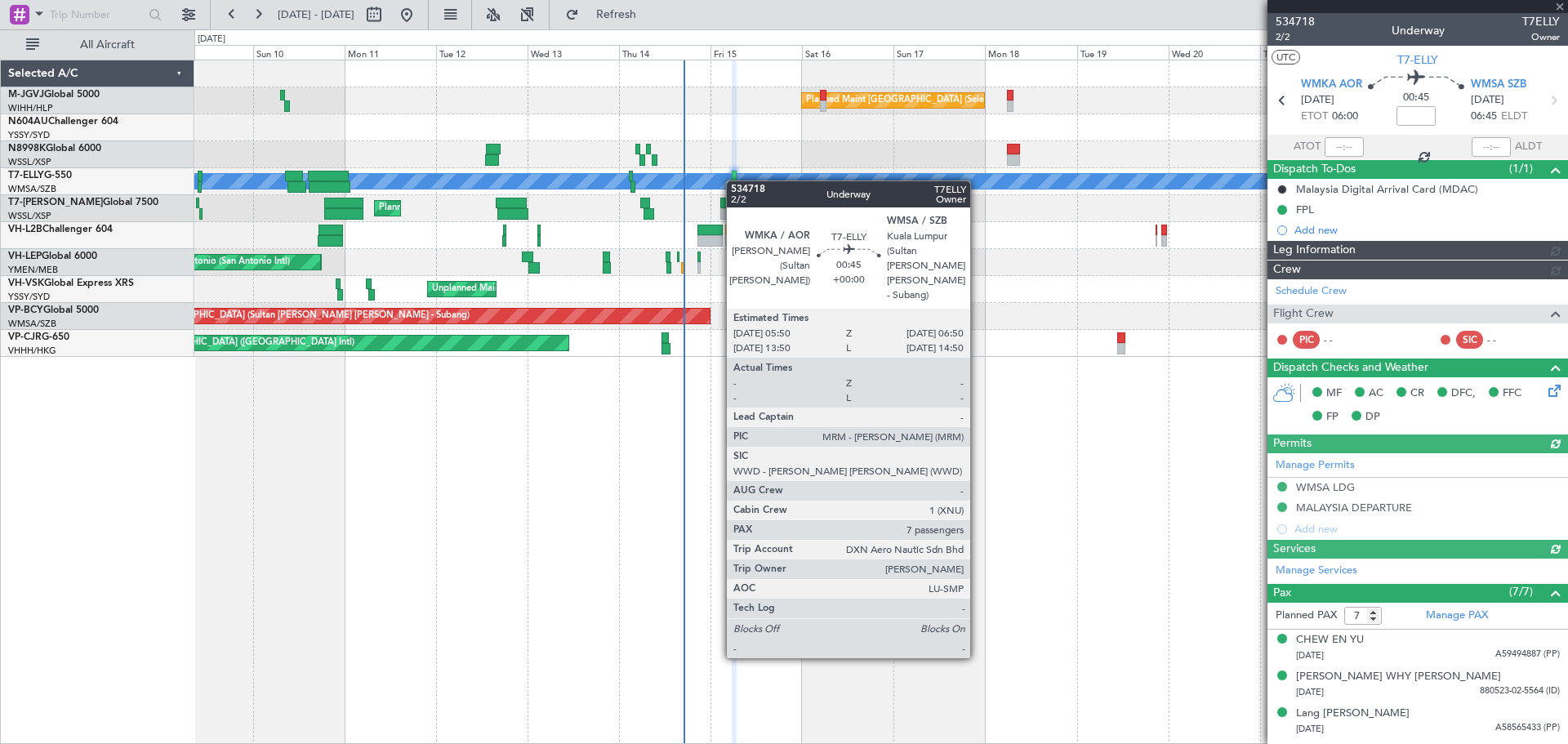
type input "[PERSON_NAME] (EYU)"
type input "F0290"
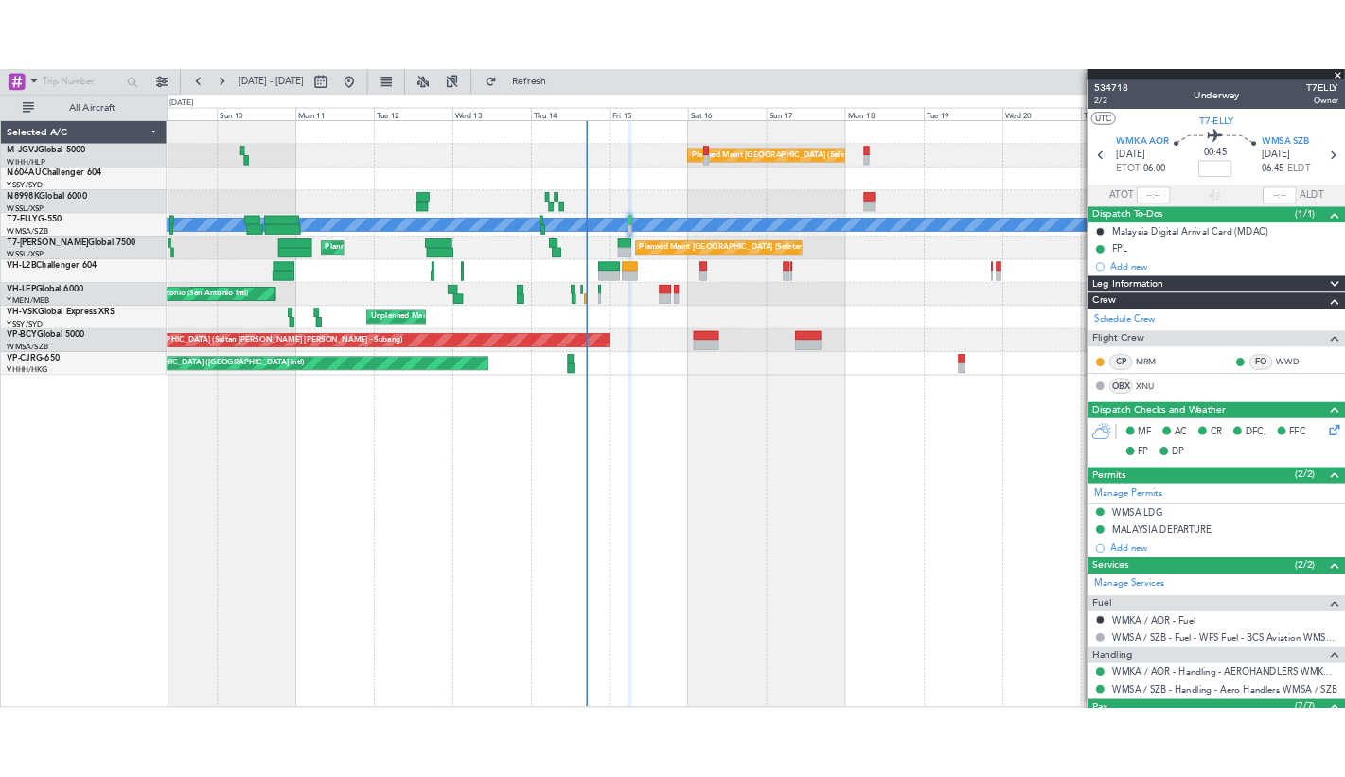
scroll to position [339, 0]
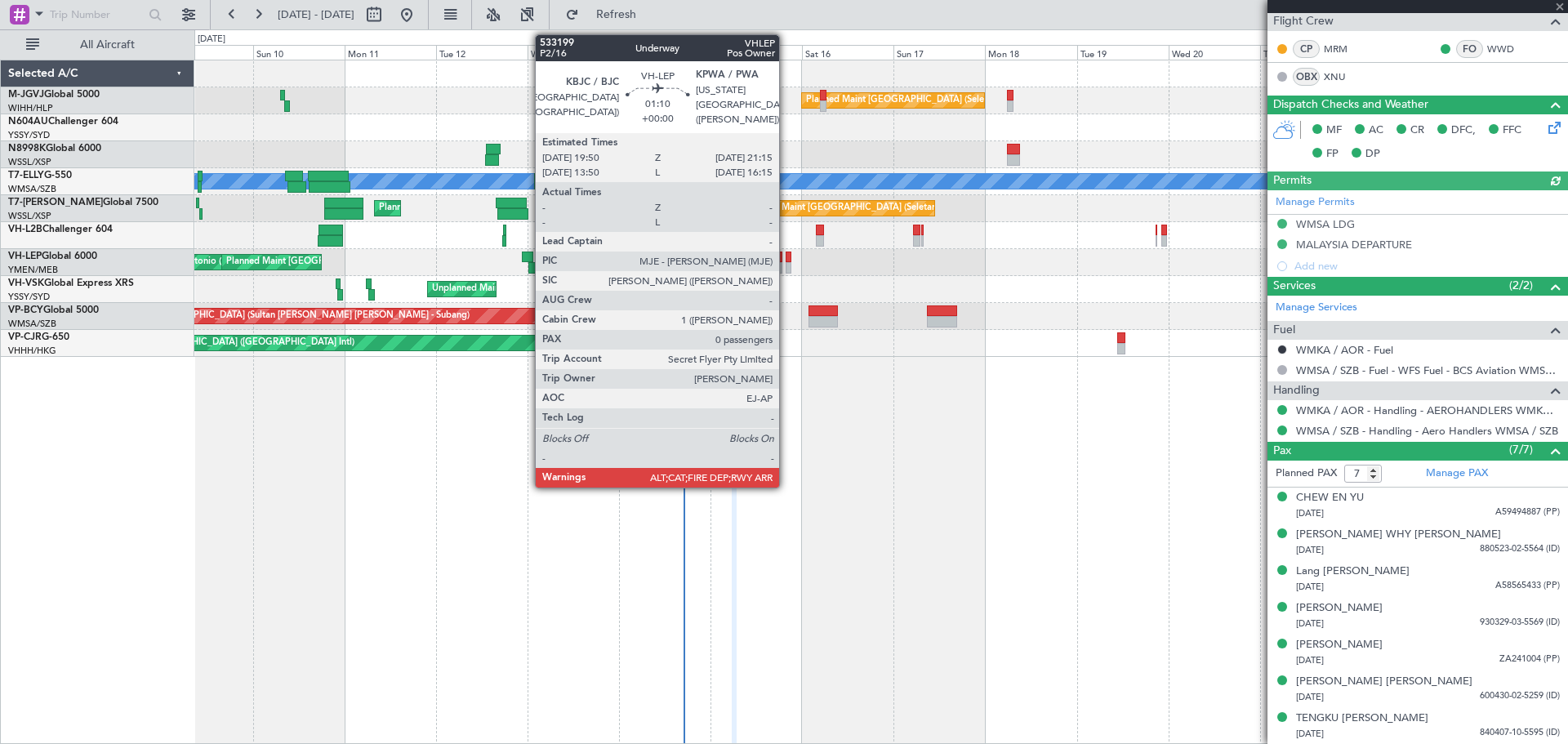
type input "[PERSON_NAME] (EYU)"
type input "F0290"
click at [789, 259] on div at bounding box center [788, 256] width 6 height 11
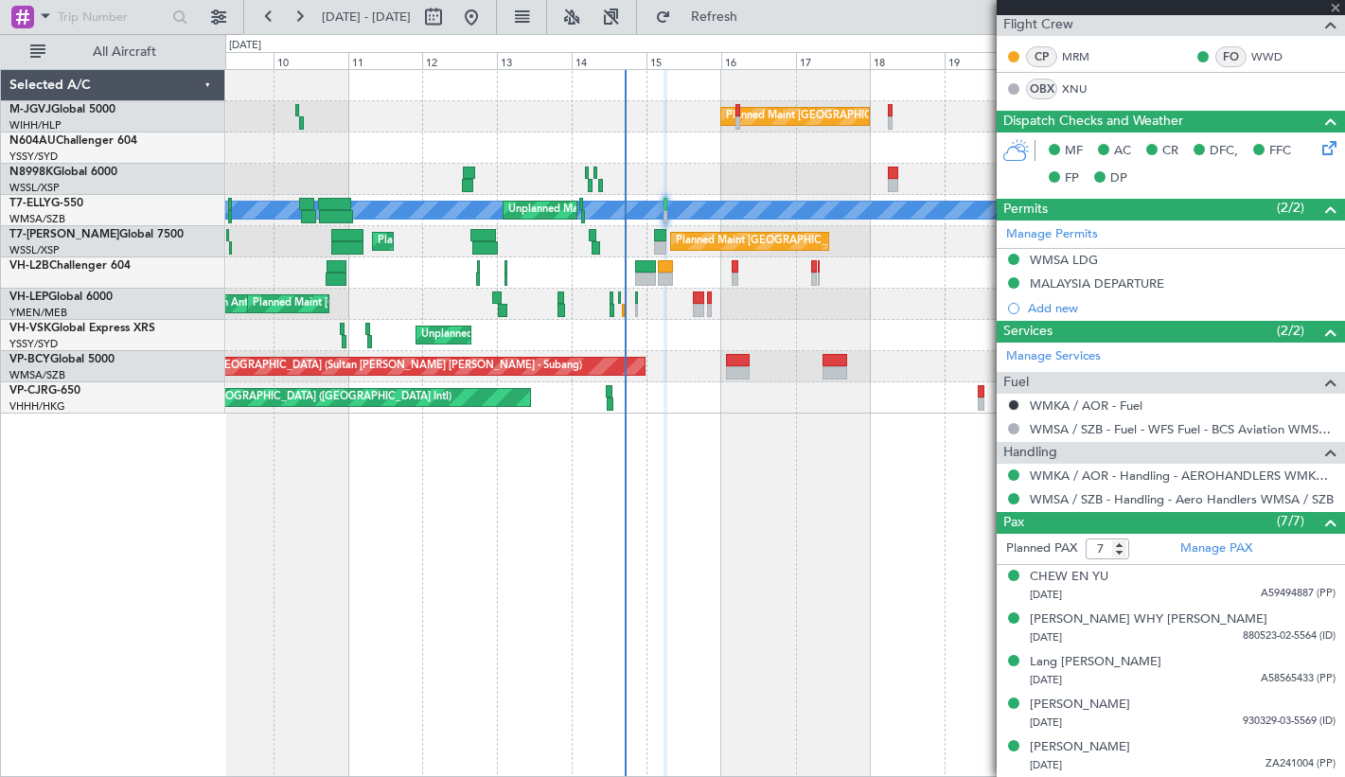
type input "0"
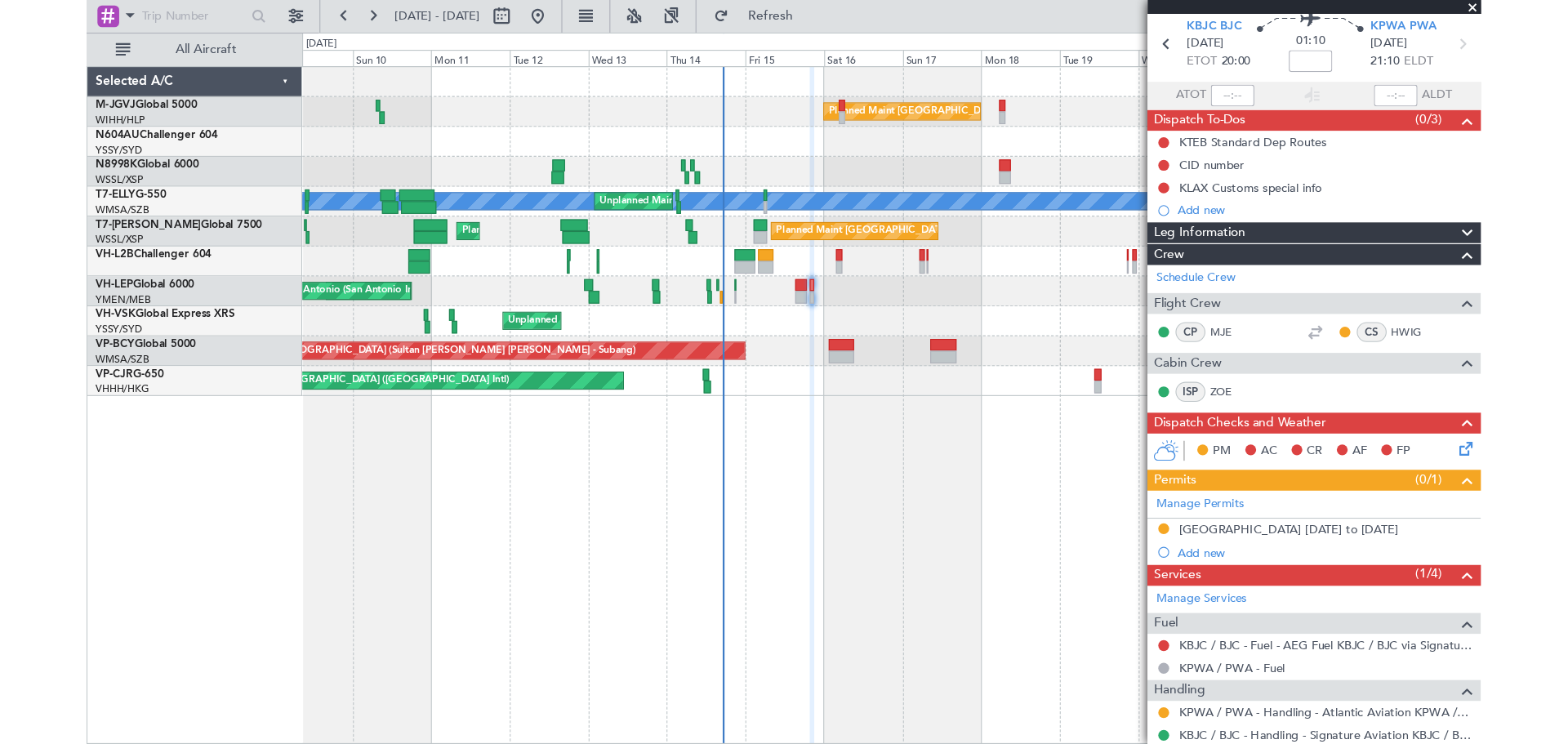
scroll to position [0, 0]
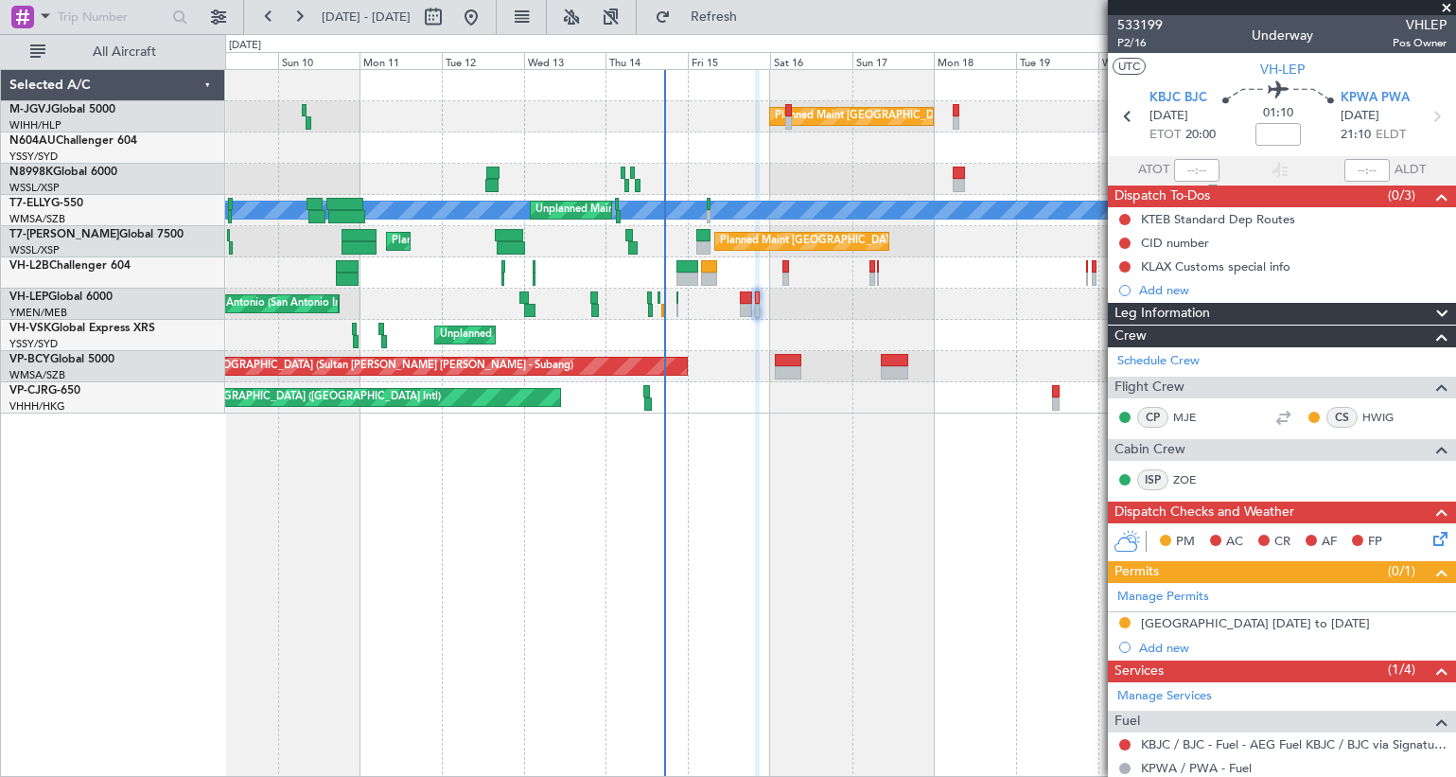
click at [679, 519] on div "Planned Maint Singapore (Seletar) MEL Unplanned Maint Kuala Lumpur (Sultan Abdu…" at bounding box center [840, 423] width 1231 height 708
click at [727, 498] on div "Planned Maint Singapore (Seletar) MEL Unplanned Maint Kuala Lumpur (Sultan Abdu…" at bounding box center [840, 423] width 1231 height 708
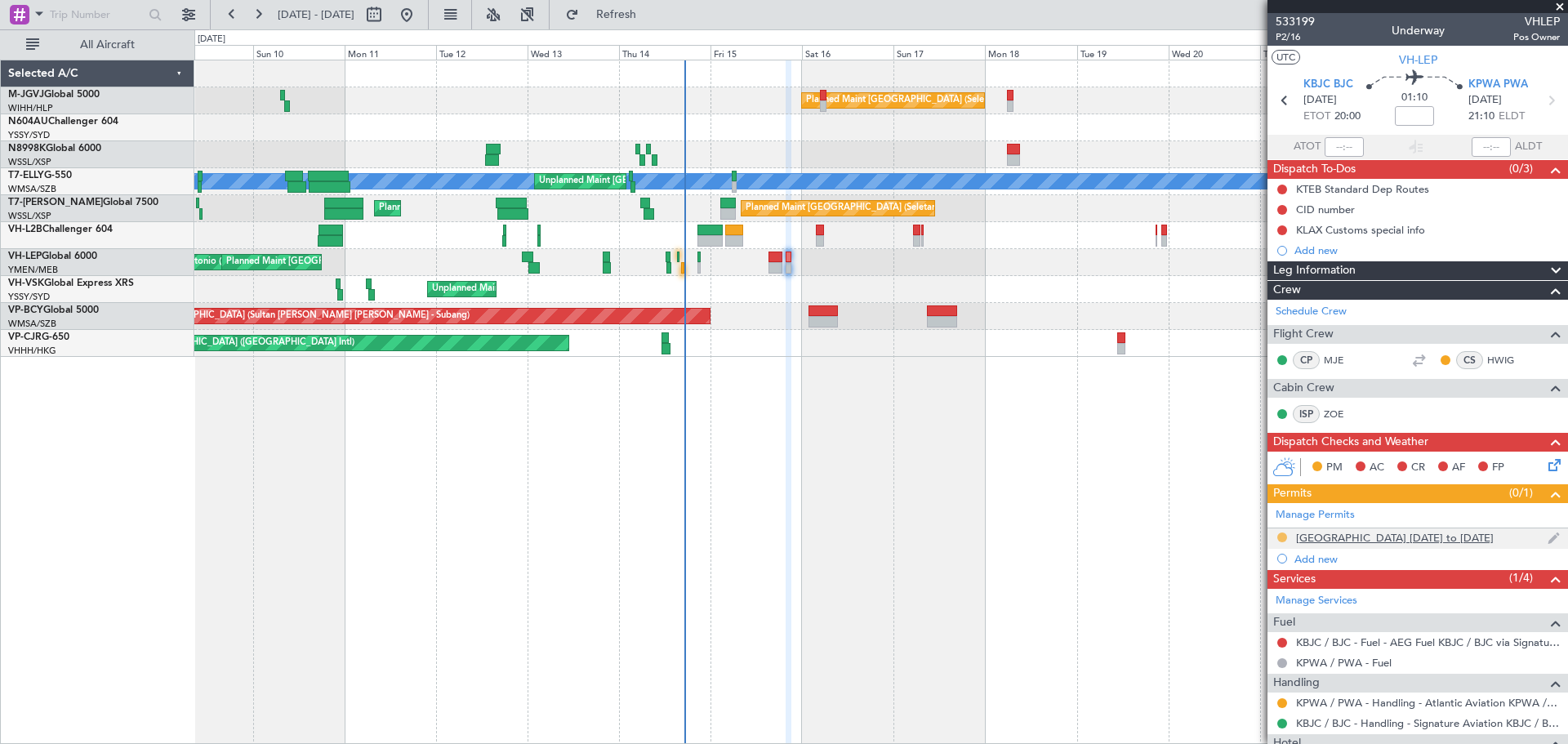
click at [1160, 538] on button at bounding box center [1281, 537] width 9 height 9
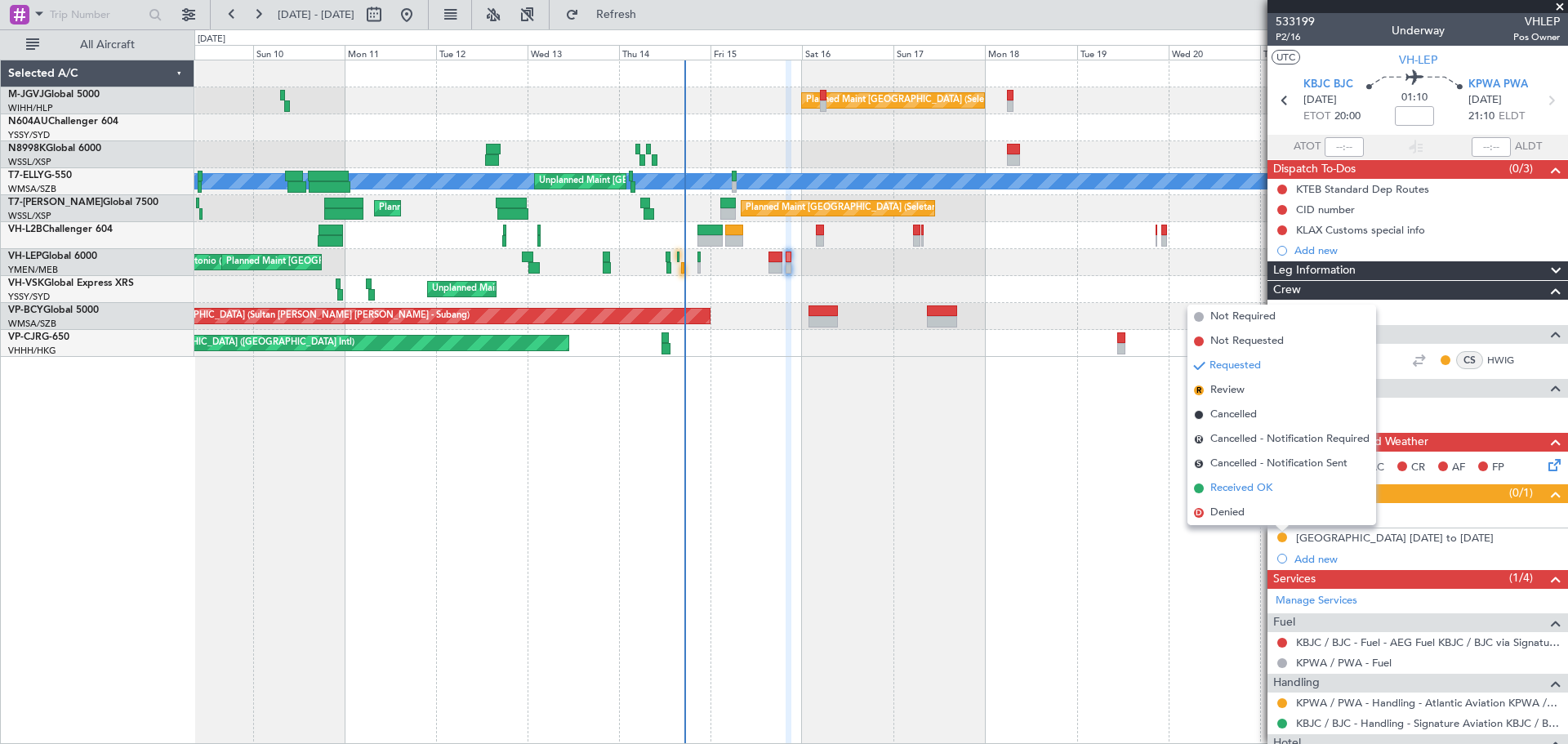
click at [1160, 492] on span "Received OK" at bounding box center [1241, 488] width 62 height 16
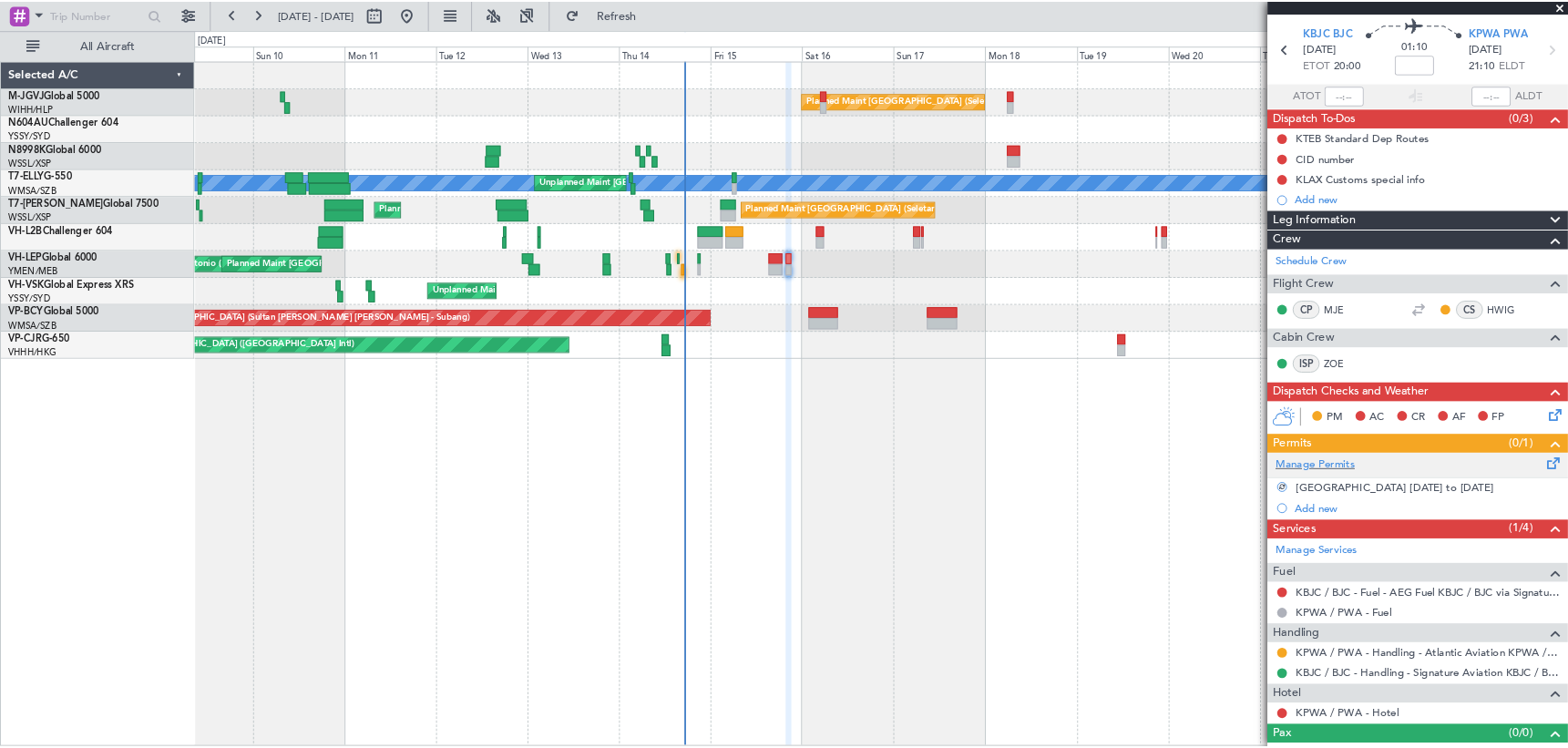
scroll to position [84, 0]
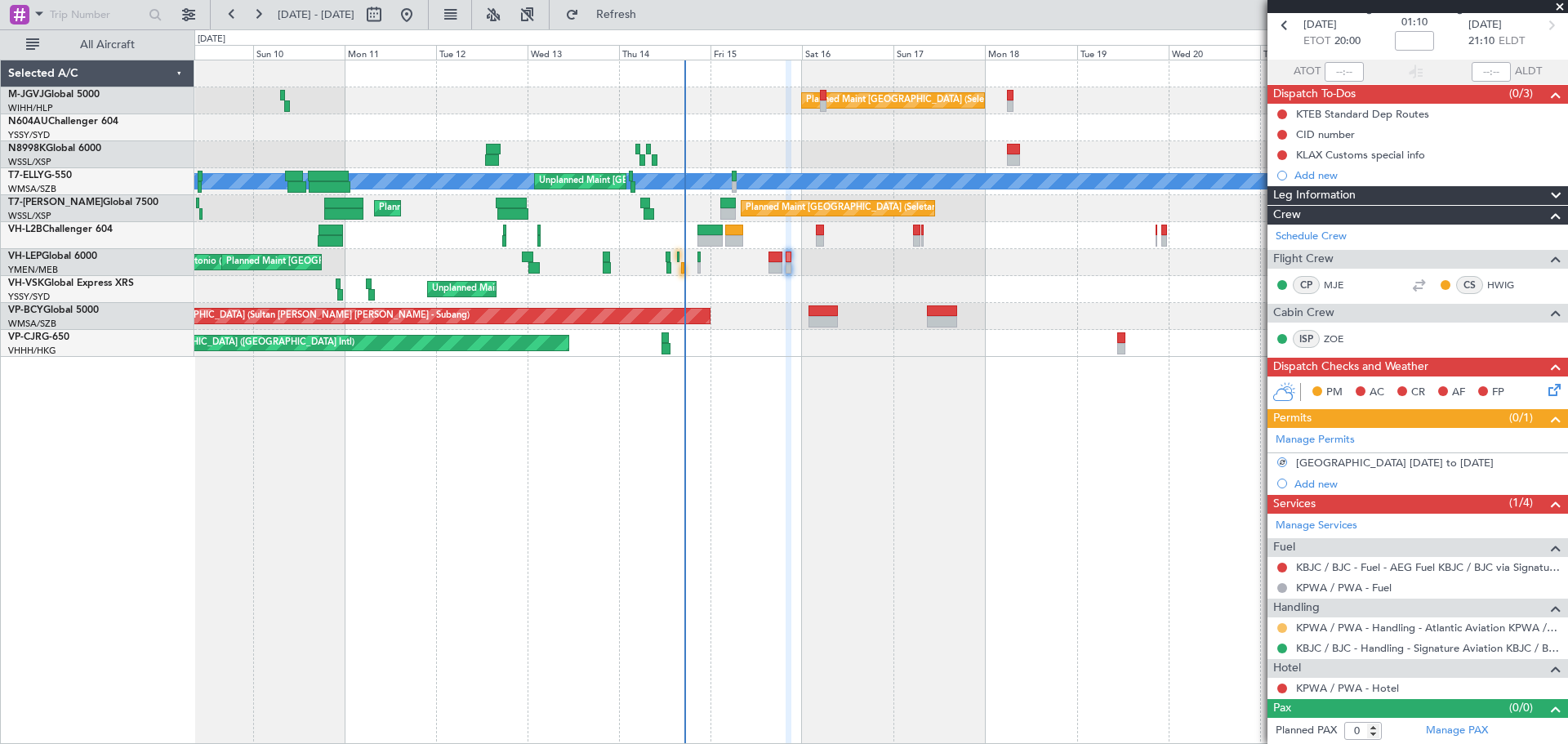
click at [1160, 625] on button at bounding box center [1281, 627] width 9 height 9
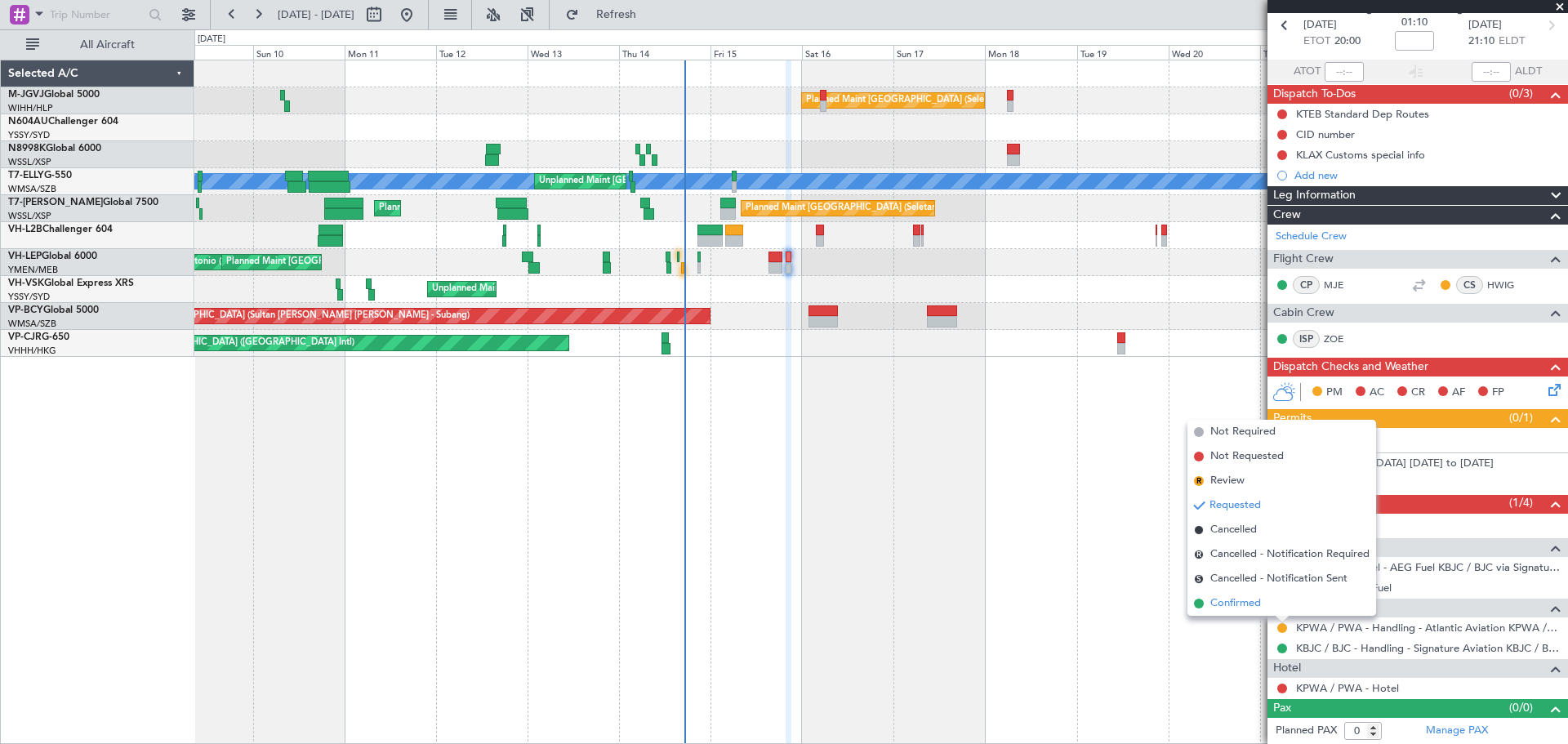
click at [1160, 606] on span "Confirmed" at bounding box center [1235, 603] width 51 height 16
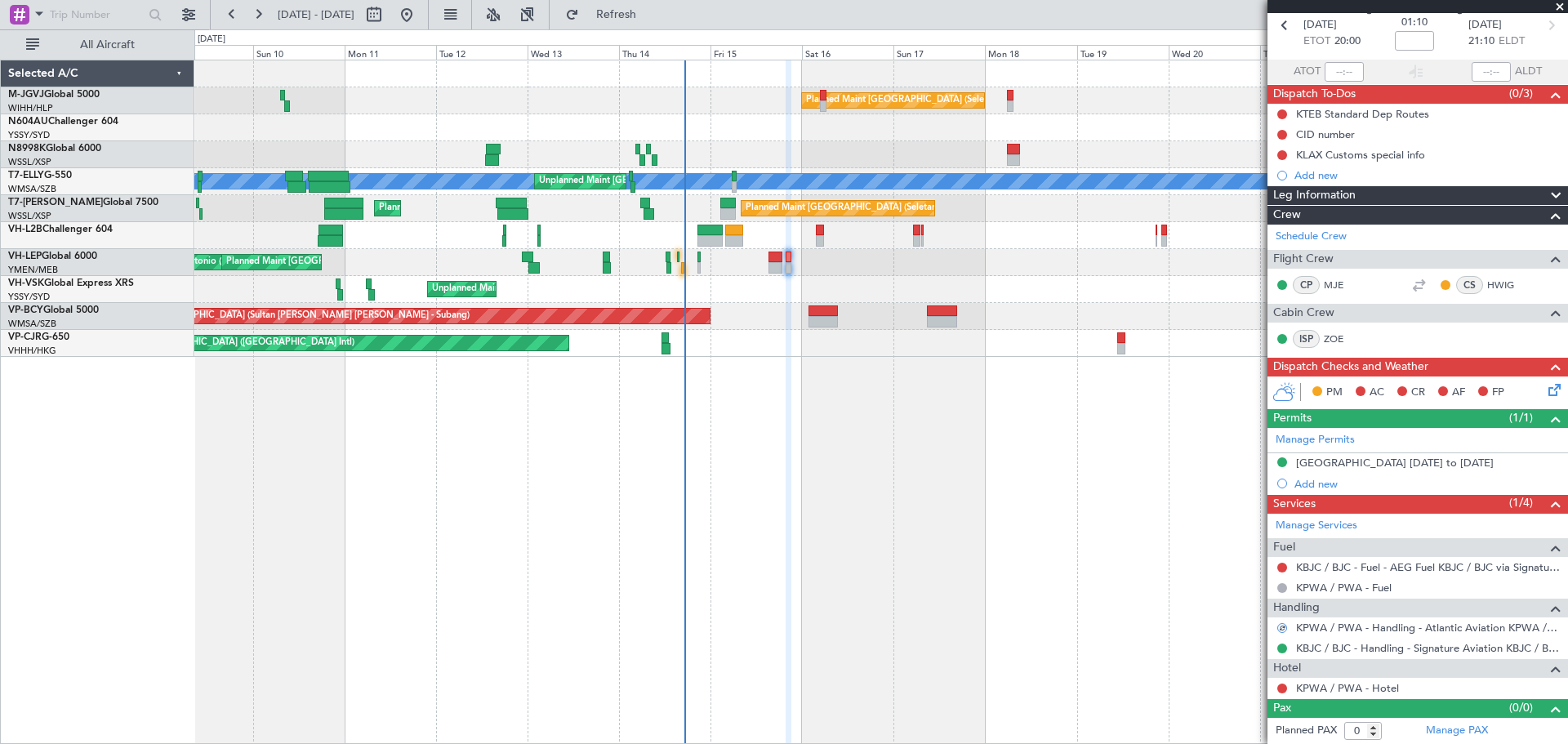
click at [1120, 608] on div "Planned Maint Singapore (Seletar) MEL Unplanned Maint Kuala Lumpur (Sultan Abdu…" at bounding box center [880, 401] width 1373 height 684
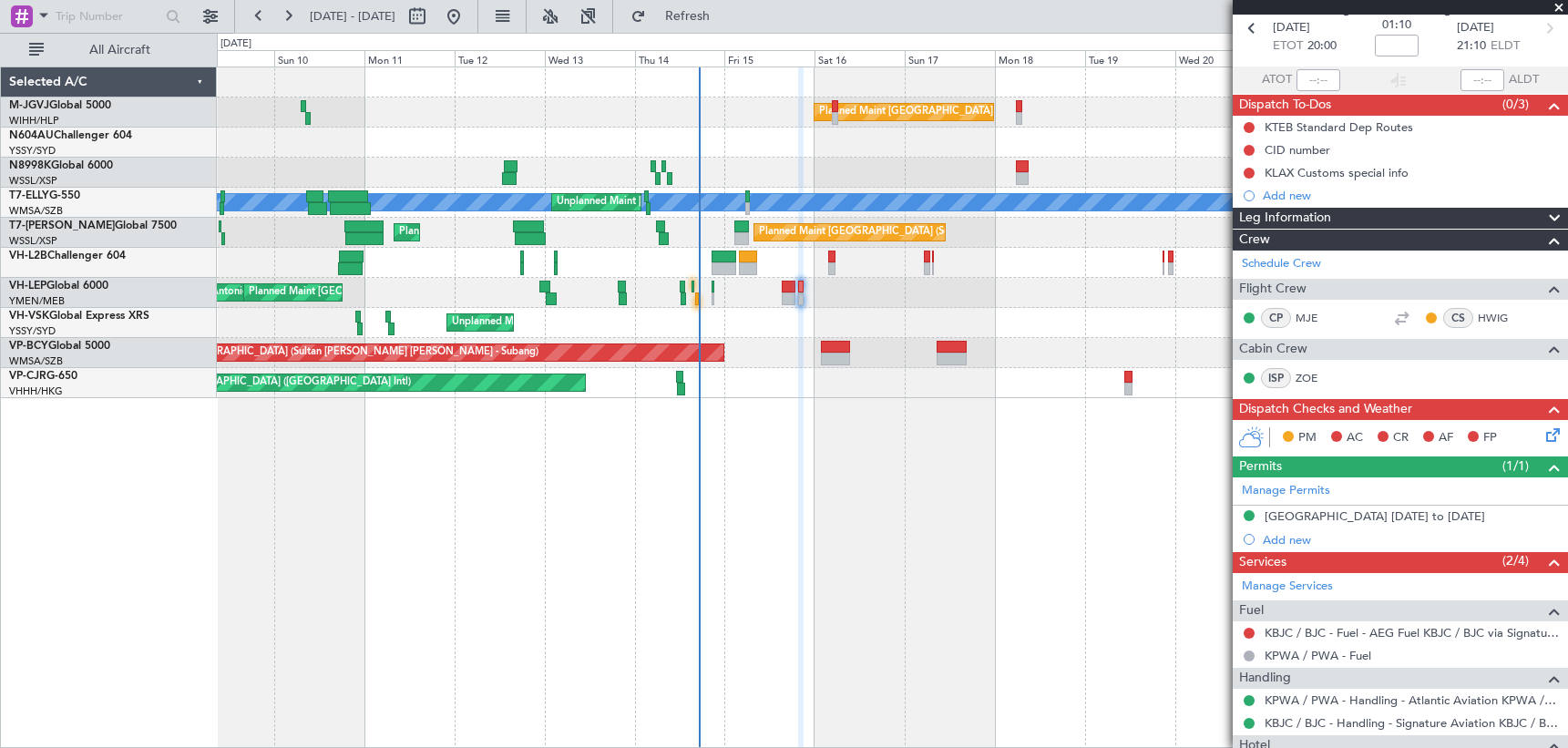
click at [523, 479] on div "Planned Maint Singapore (Seletar) MEL Unplanned Maint Kuala Lumpur (Sultan Abdu…" at bounding box center [892, 407] width 1351 height 682
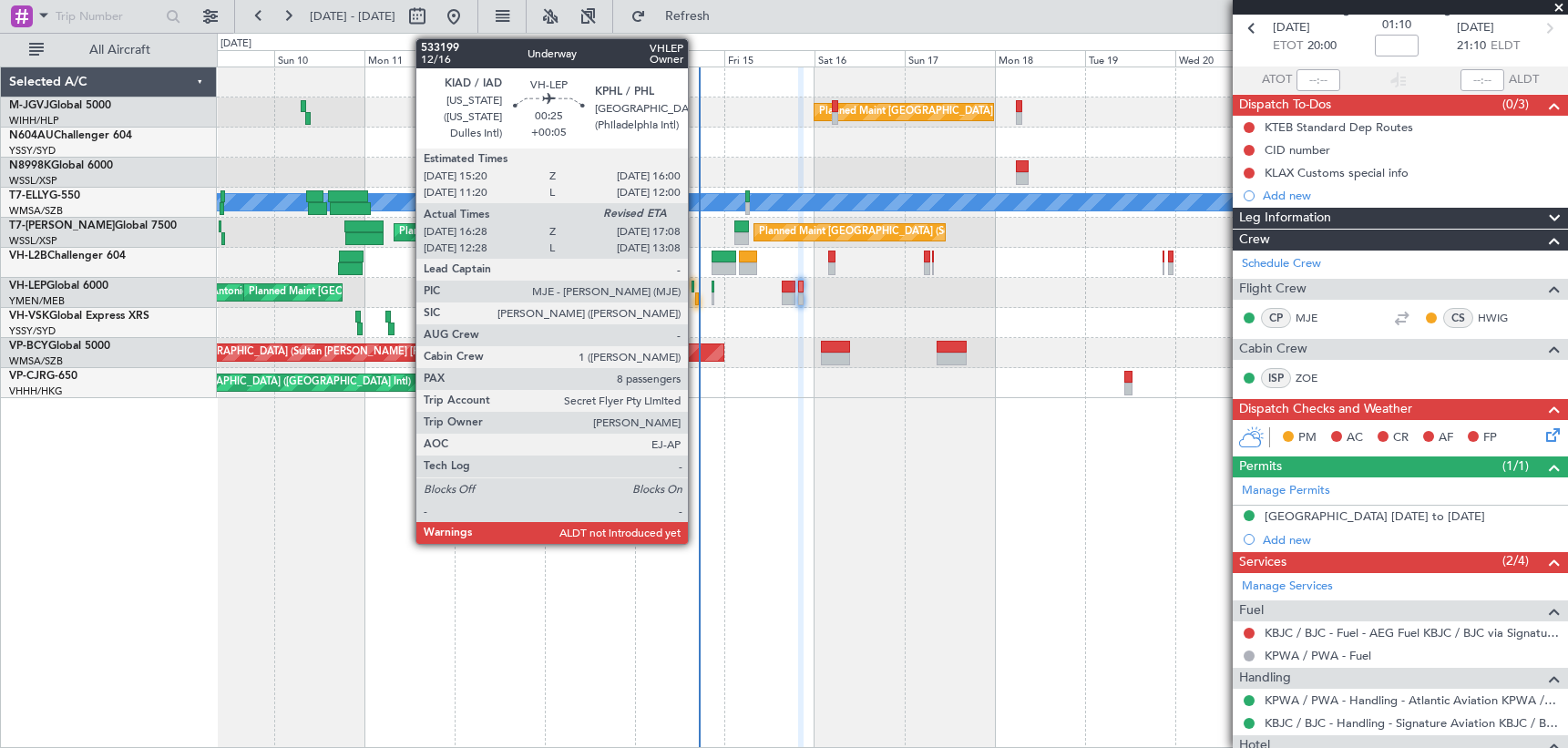
click at [696, 296] on div at bounding box center [696, 298] width 3 height 13
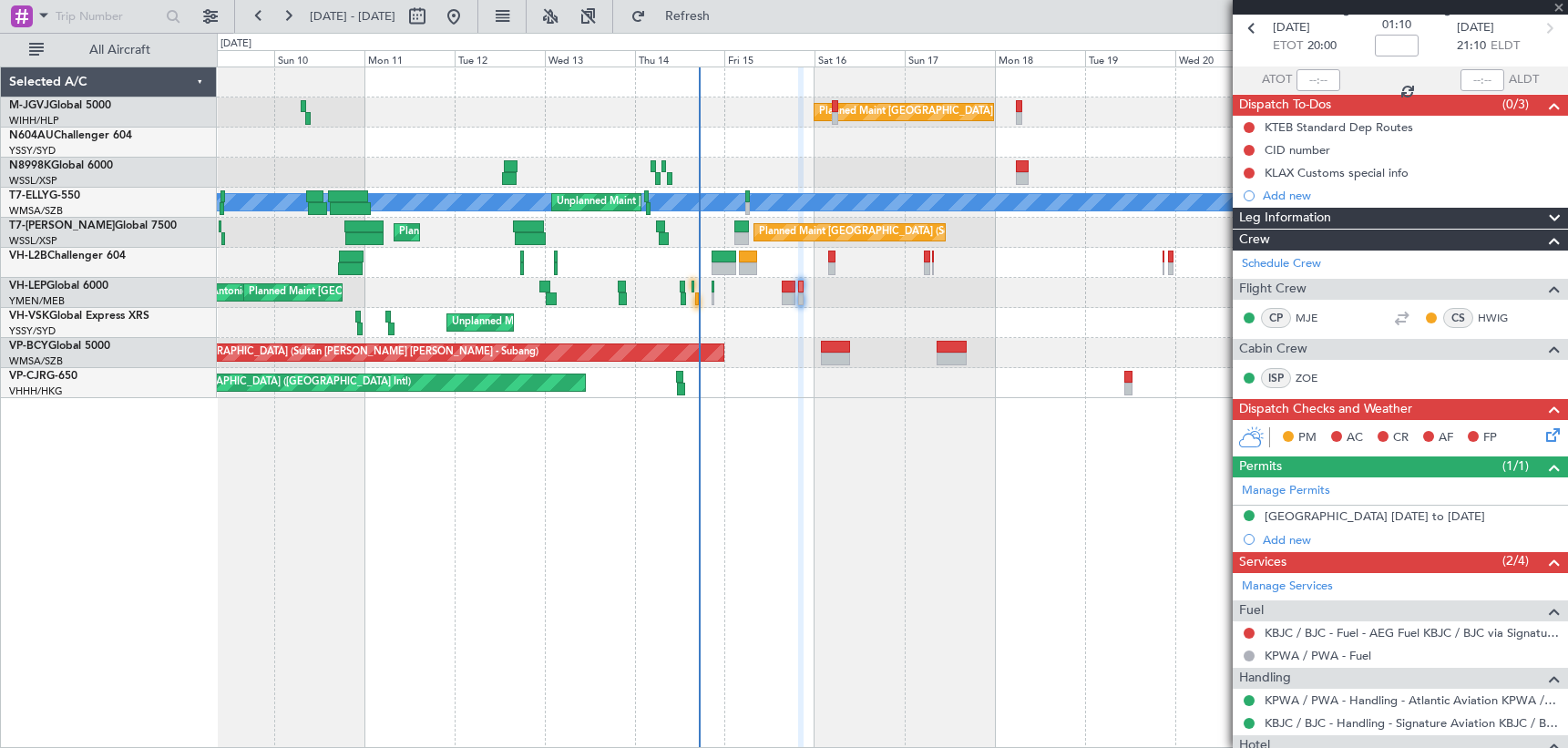
type input "+00:05"
type input "16:38"
type input "8"
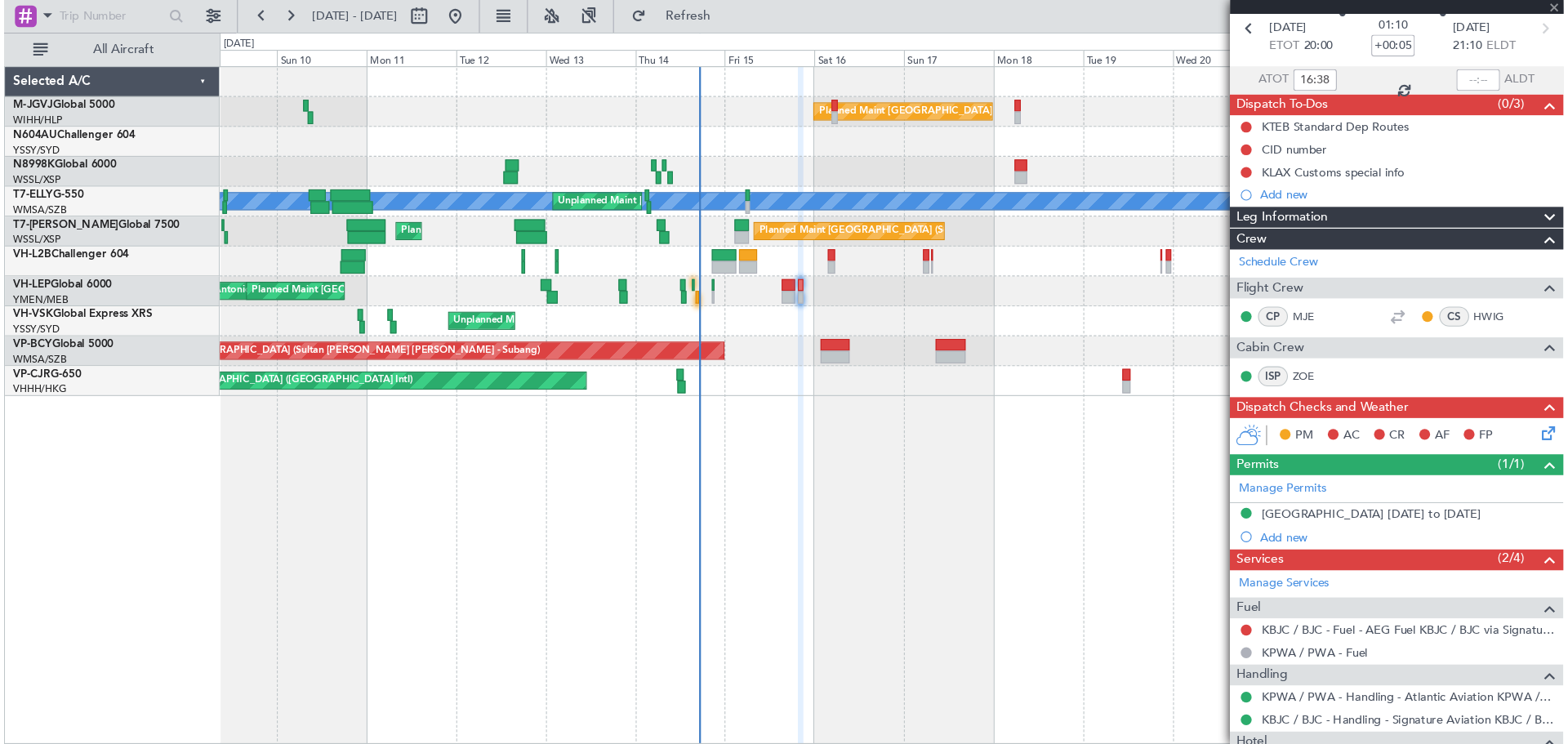
scroll to position [0, 0]
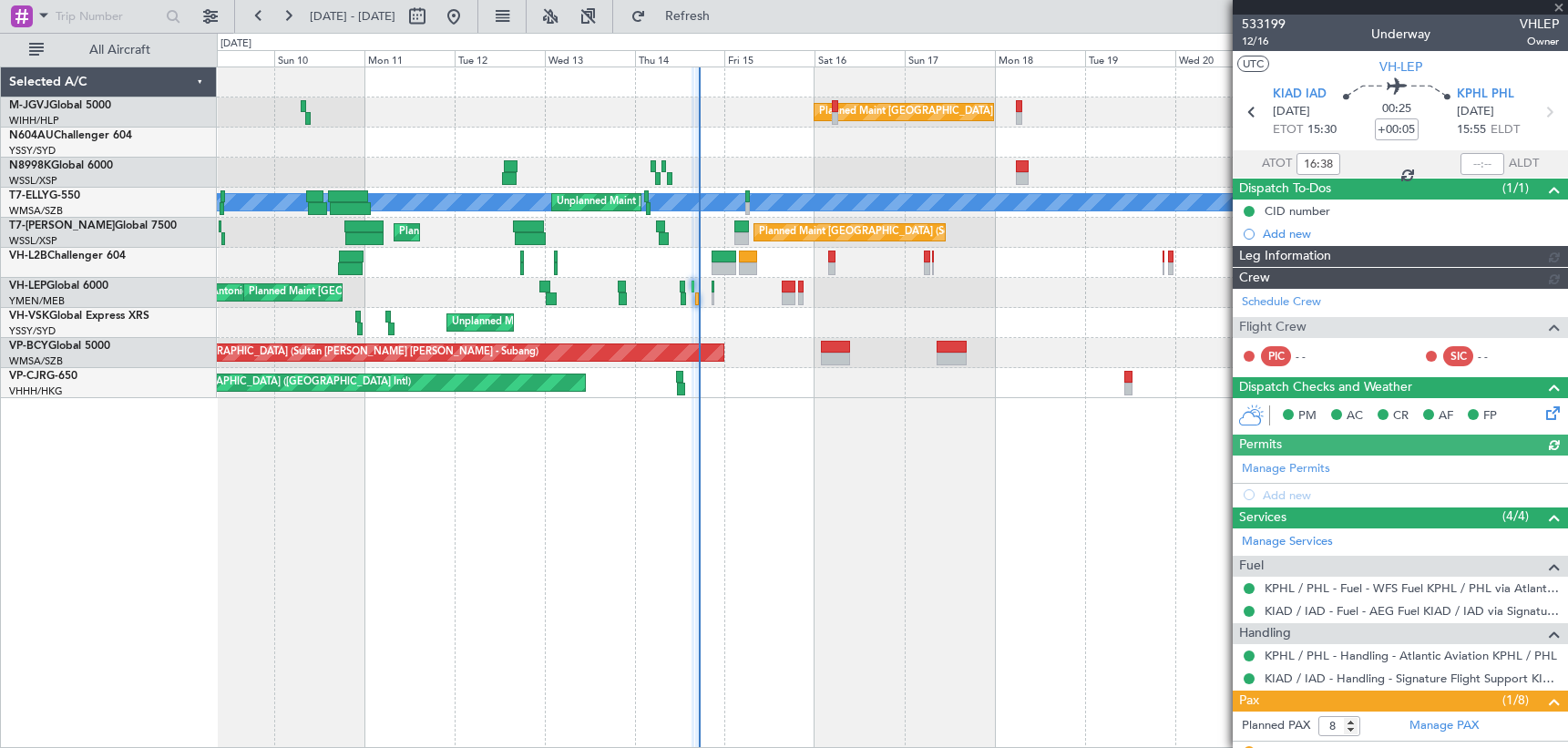
type input "[PERSON_NAME] (LEU)"
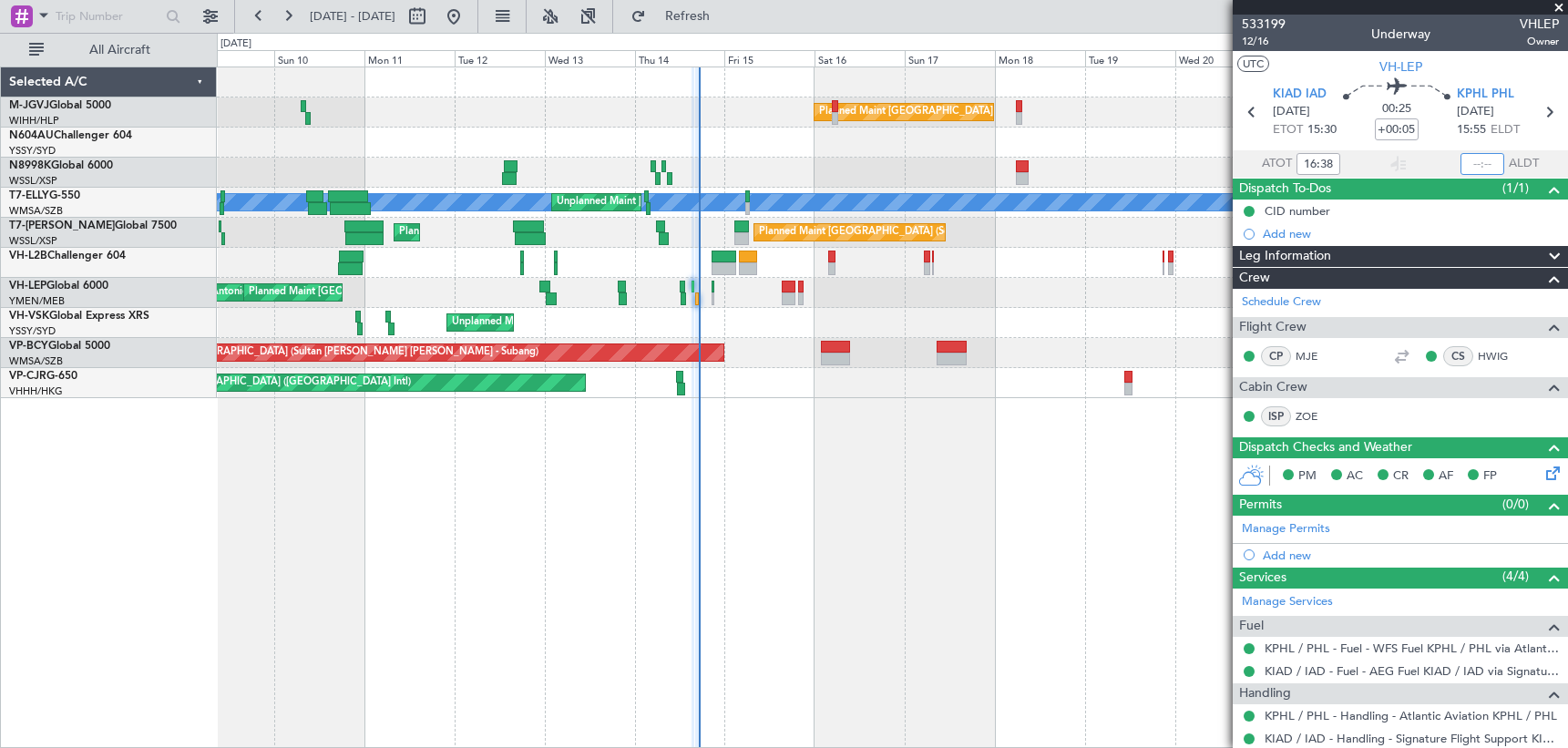
click at [1294, 161] on input "text" at bounding box center [1482, 164] width 43 height 22
type input "17:10"
click at [668, 415] on div "Planned Maint Singapore (Seletar) MEL Unplanned Maint Kuala Lumpur (Sultan Abdu…" at bounding box center [892, 407] width 1351 height 682
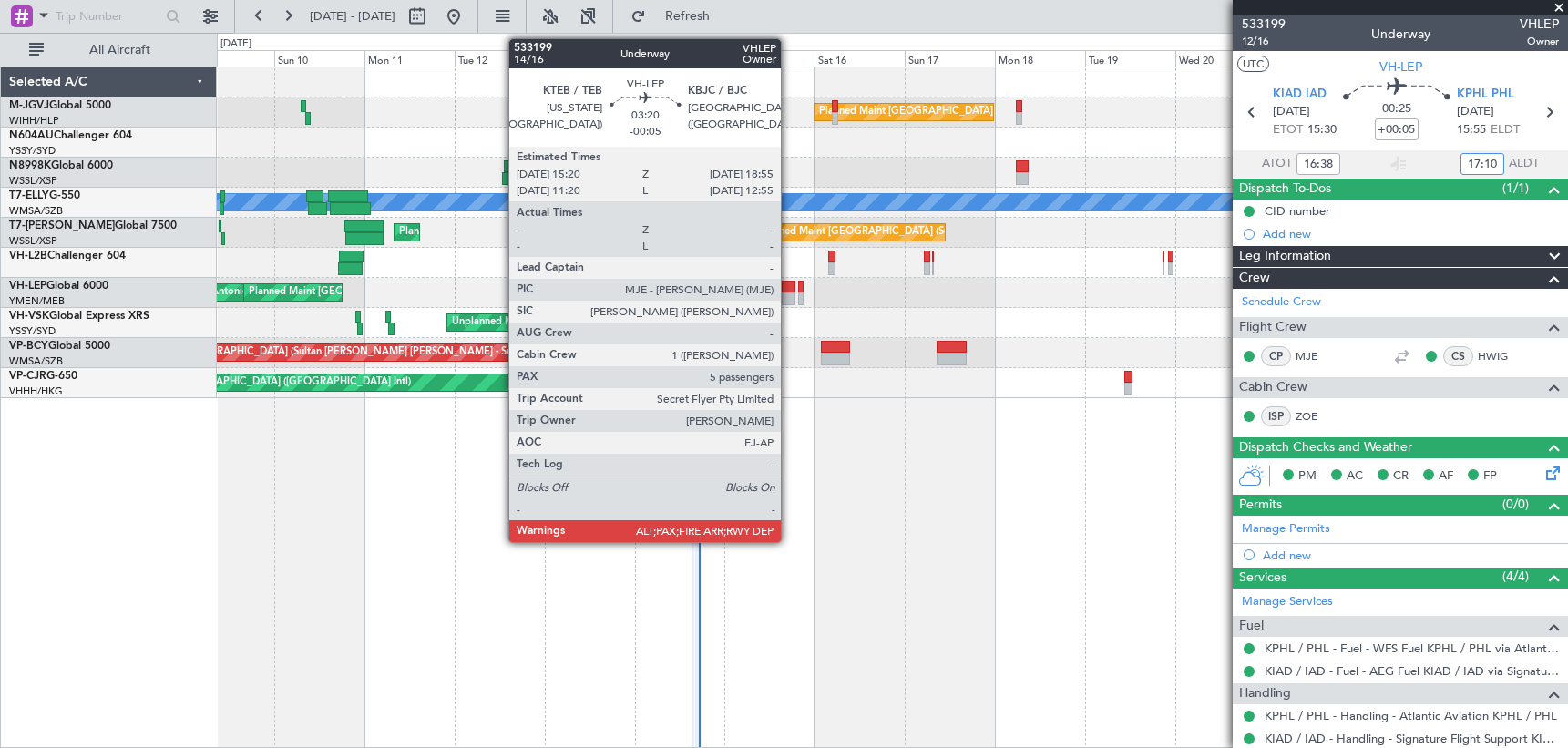
click at [789, 297] on div at bounding box center [789, 298] width 13 height 13
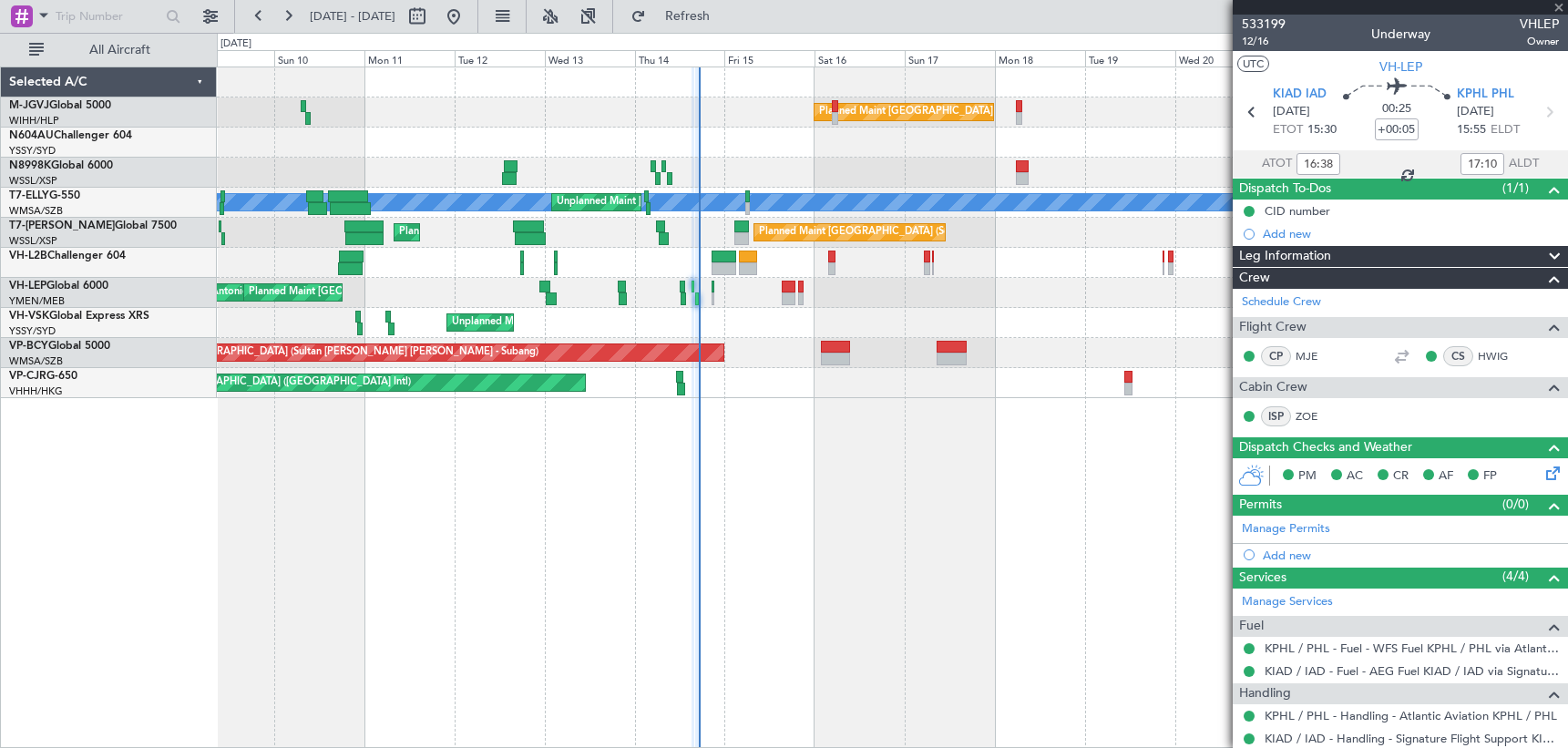
type input "-00:05"
type input "6"
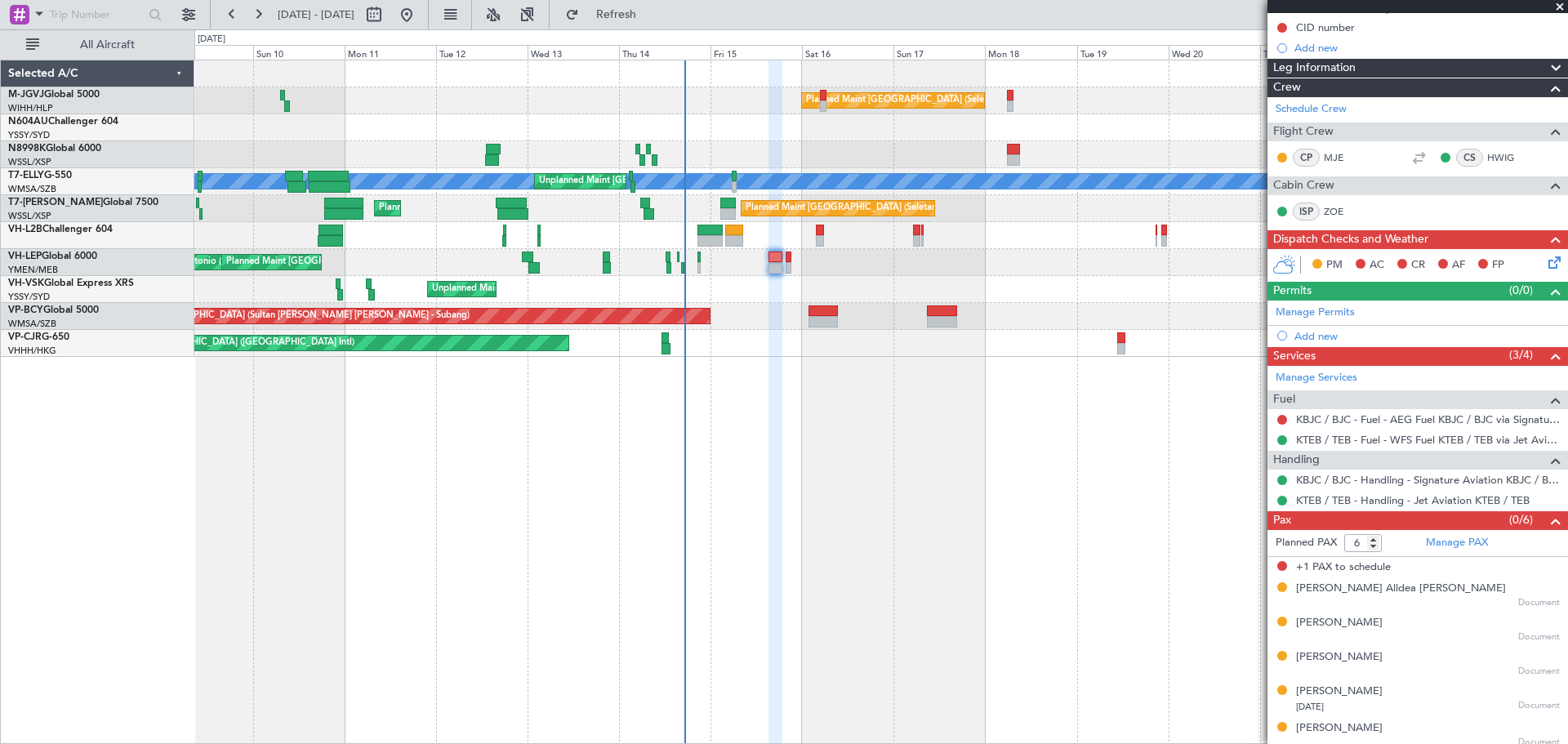
scroll to position [190, 0]
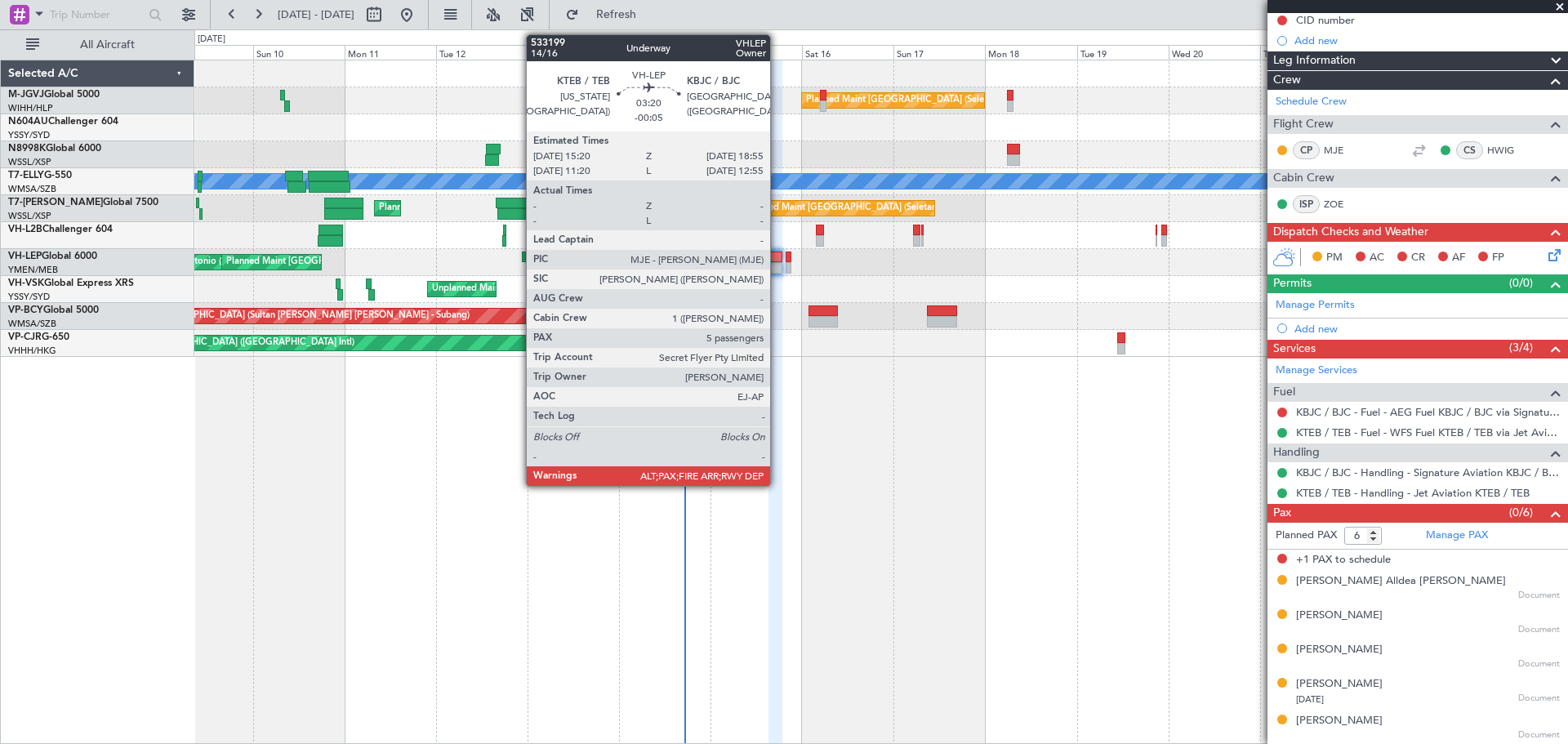
click at [778, 262] on div at bounding box center [775, 268] width 14 height 11
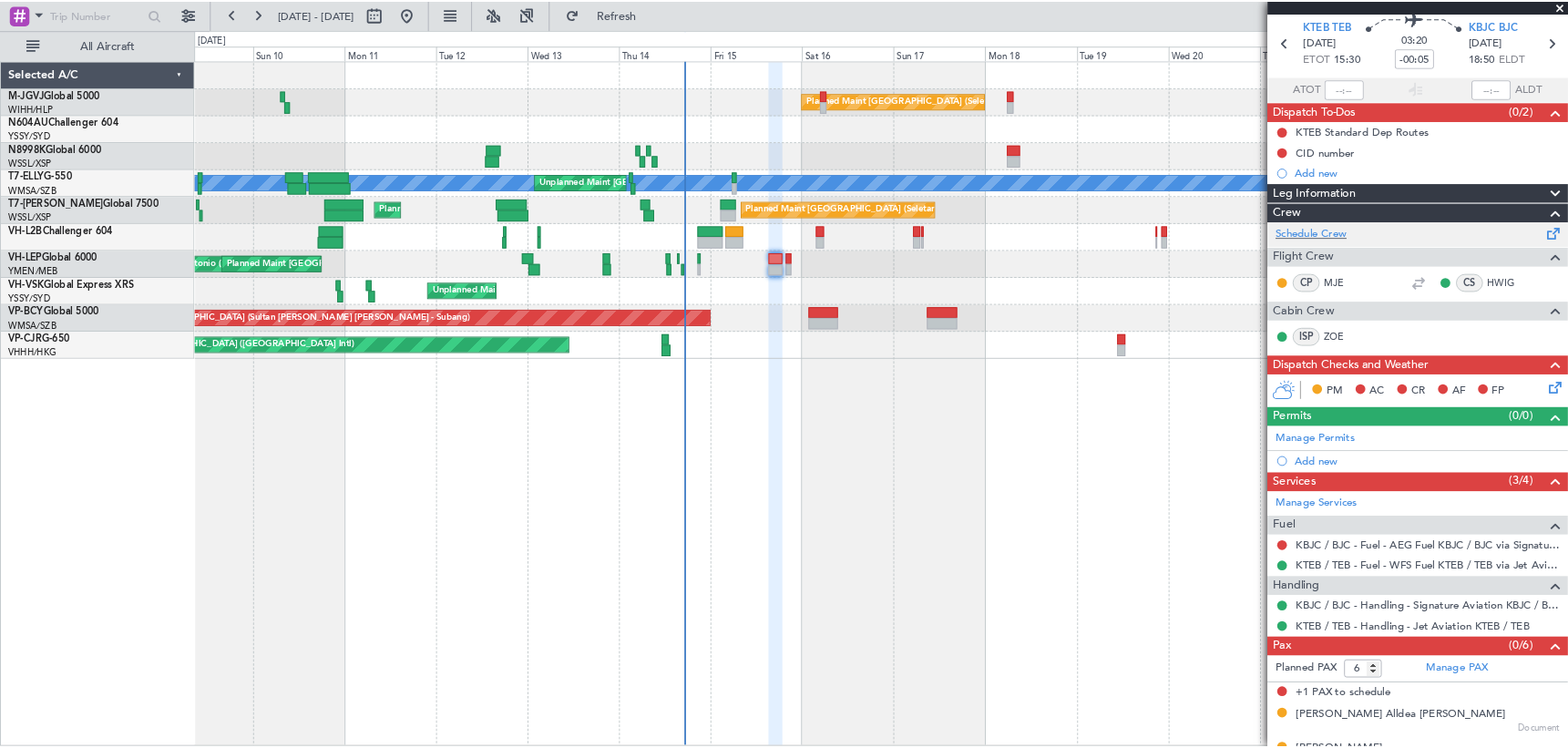
scroll to position [0, 0]
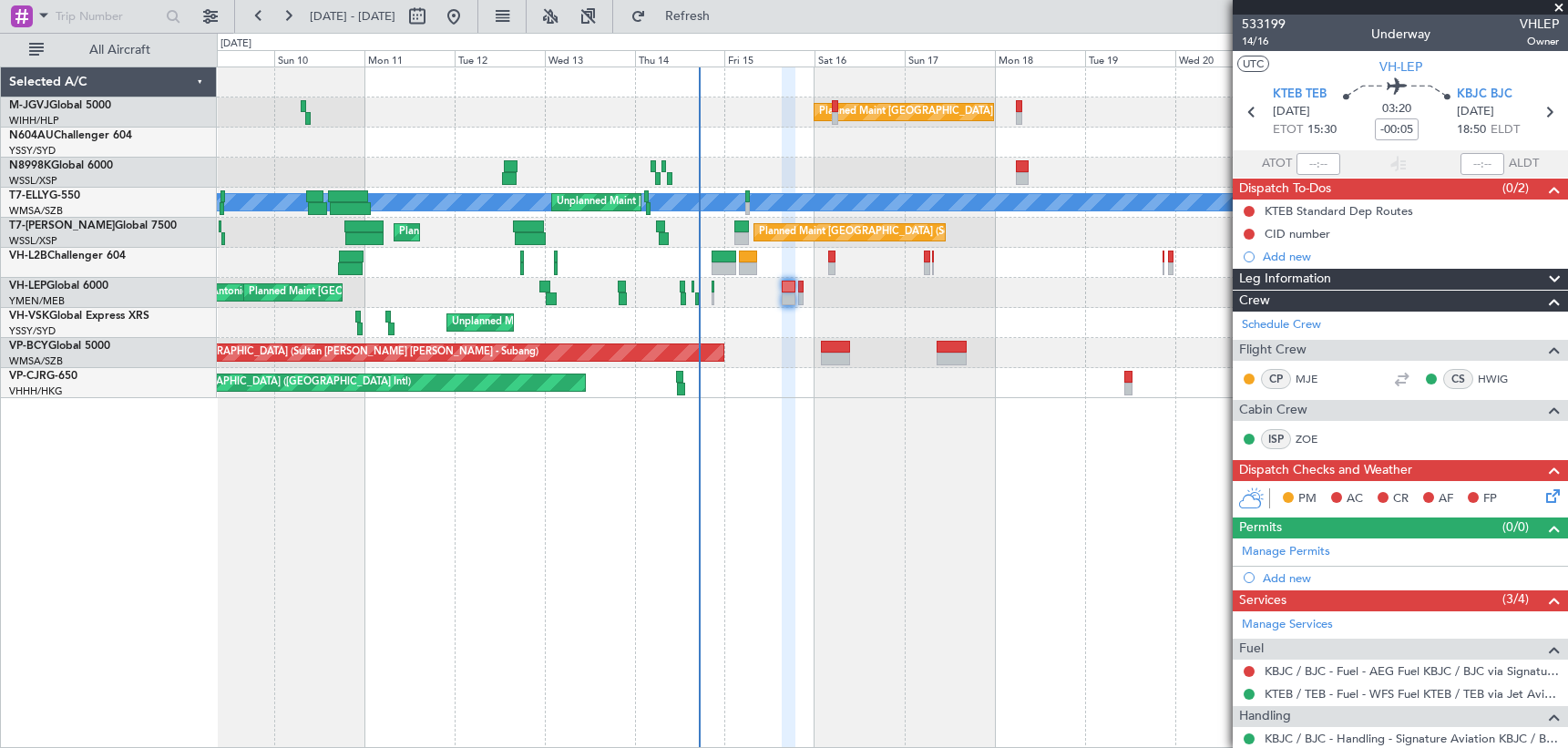
click at [1181, 413] on div "Planned Maint Singapore (Seletar) MEL Unplanned Maint Kuala Lumpur (Sultan Abdu…" at bounding box center [892, 407] width 1351 height 682
click at [1294, 35] on div "533199 14/16 Underway VHLEP Owner" at bounding box center [1400, 33] width 335 height 37
click at [1294, 114] on icon at bounding box center [1549, 112] width 24 height 24
type input "0"
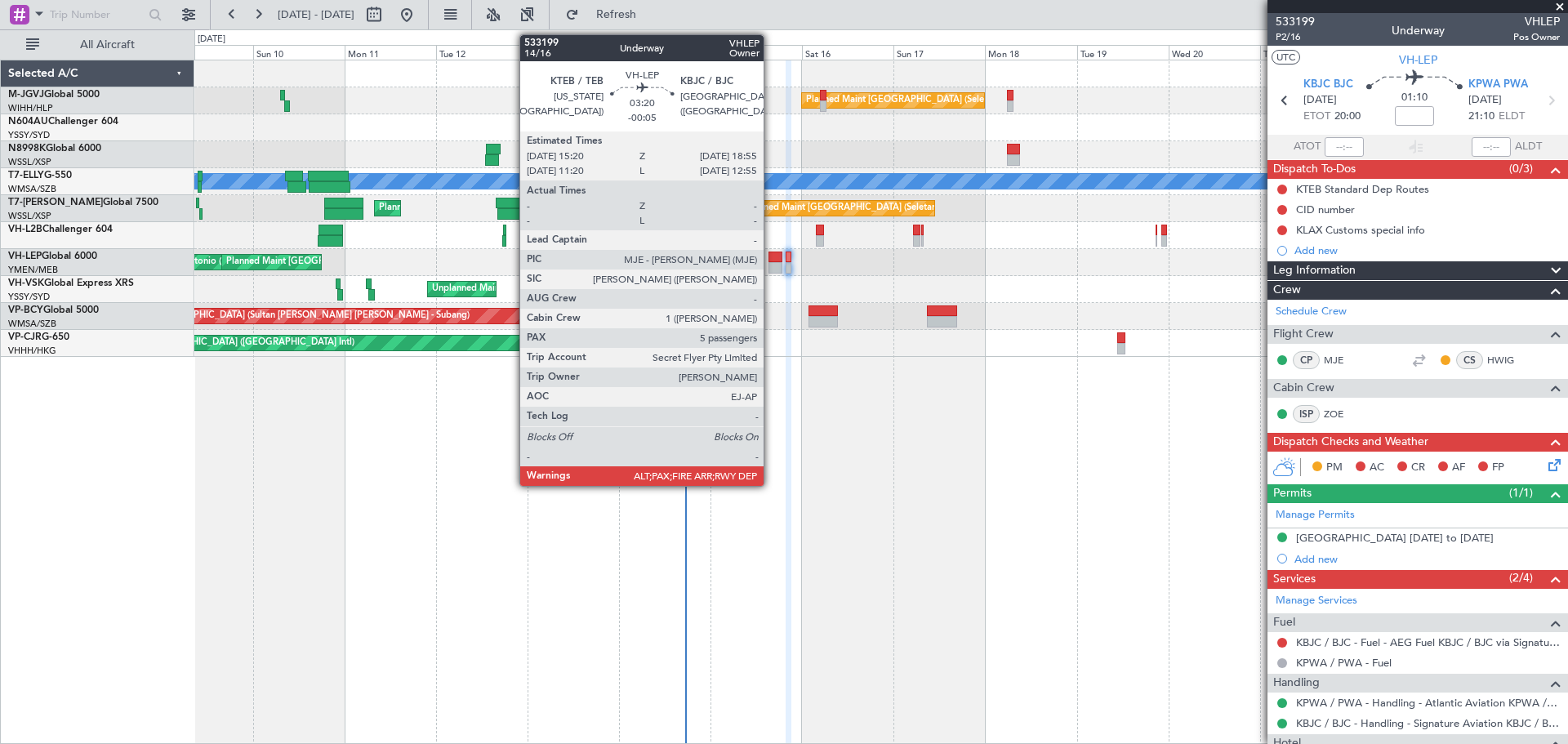
click at [771, 261] on div at bounding box center [775, 256] width 14 height 11
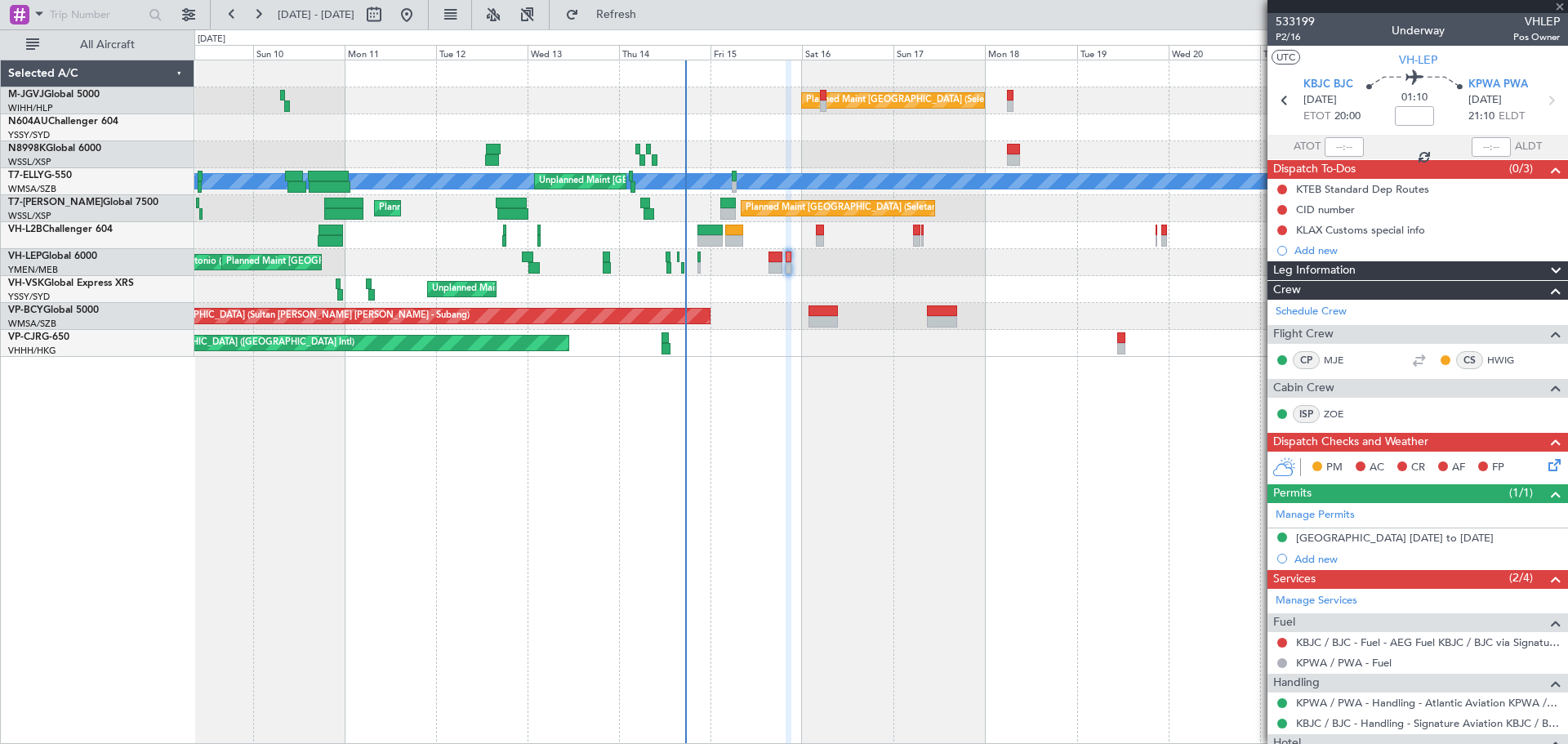
type input "-00:05"
type input "6"
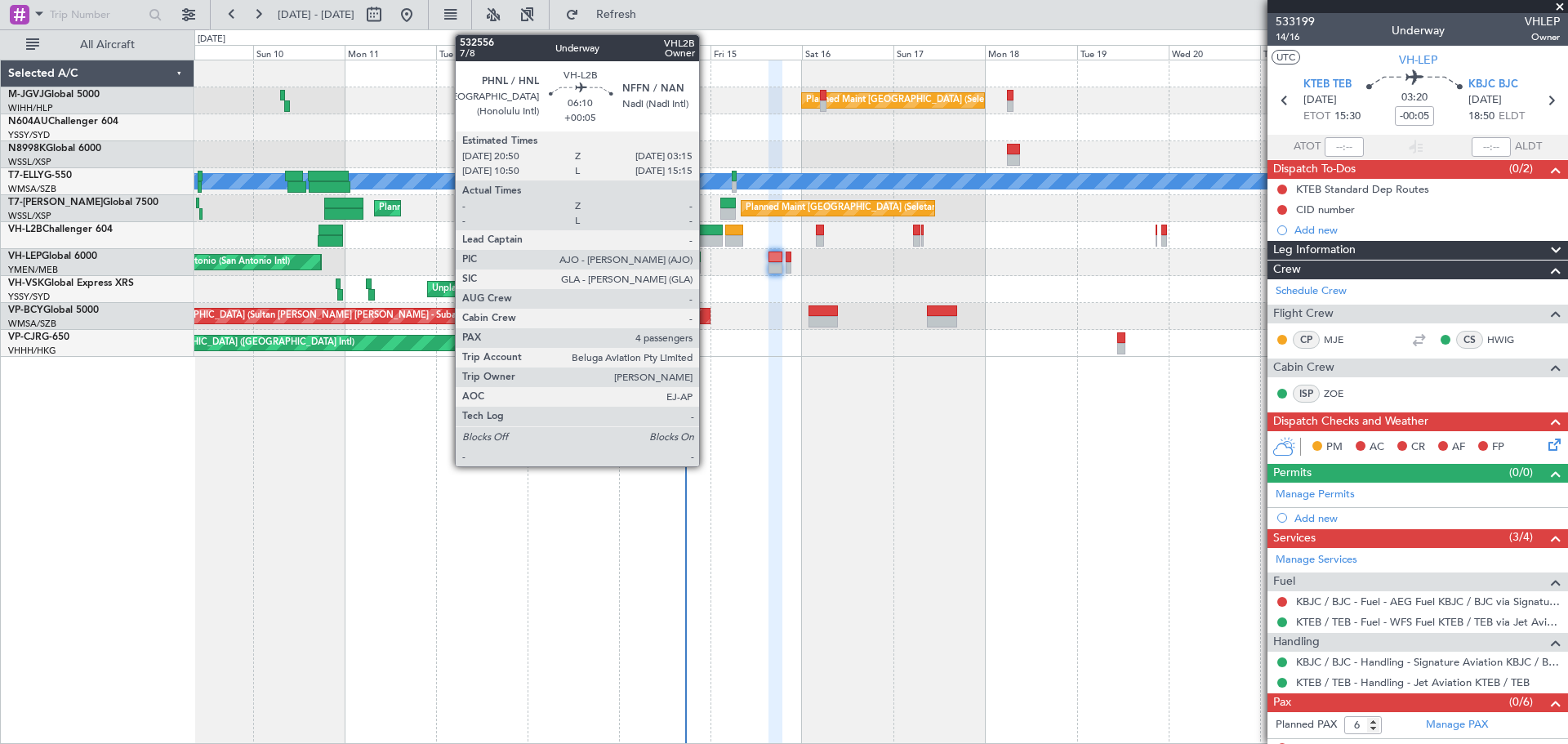
click at [706, 232] on div at bounding box center [709, 230] width 24 height 11
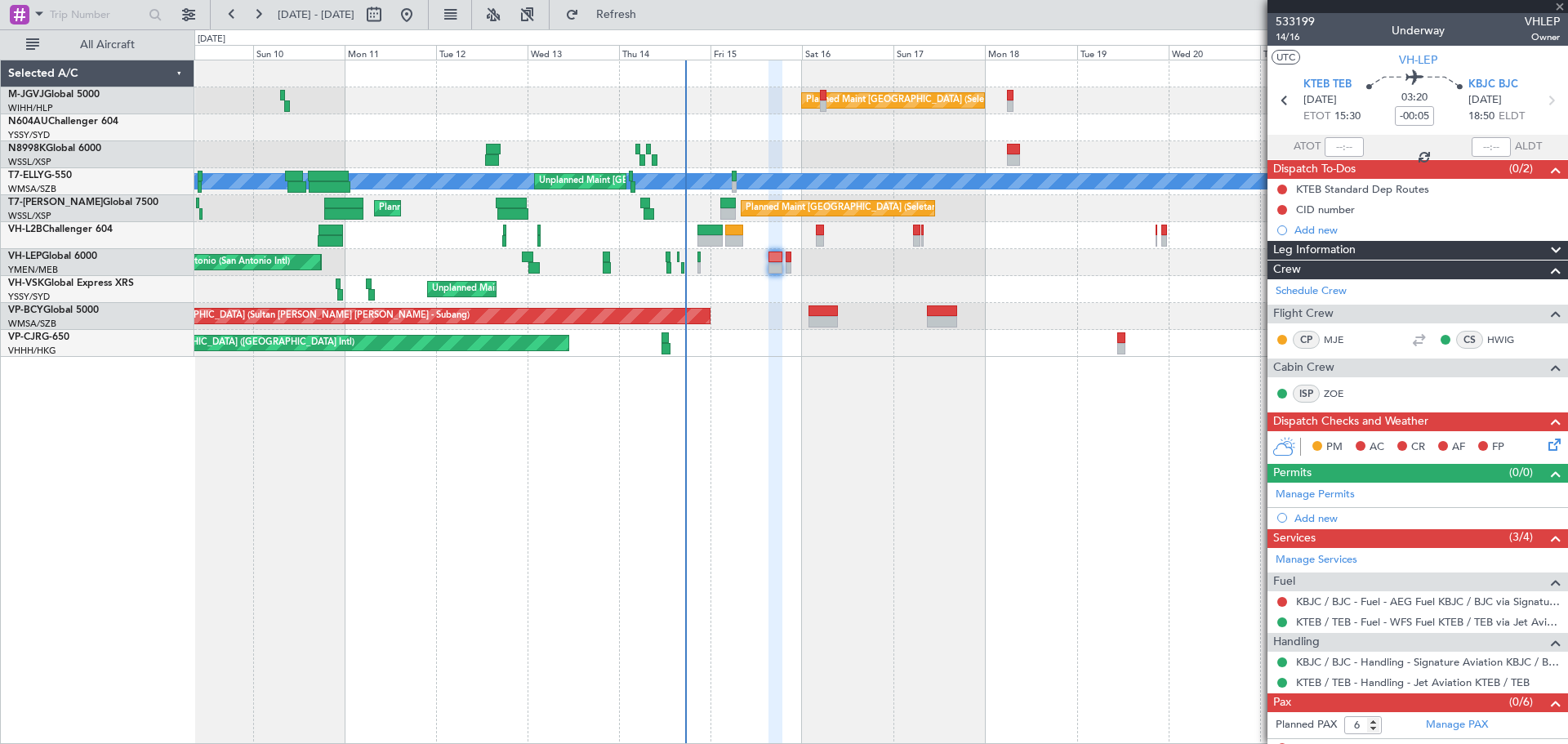
type input "+00:05"
type input "4"
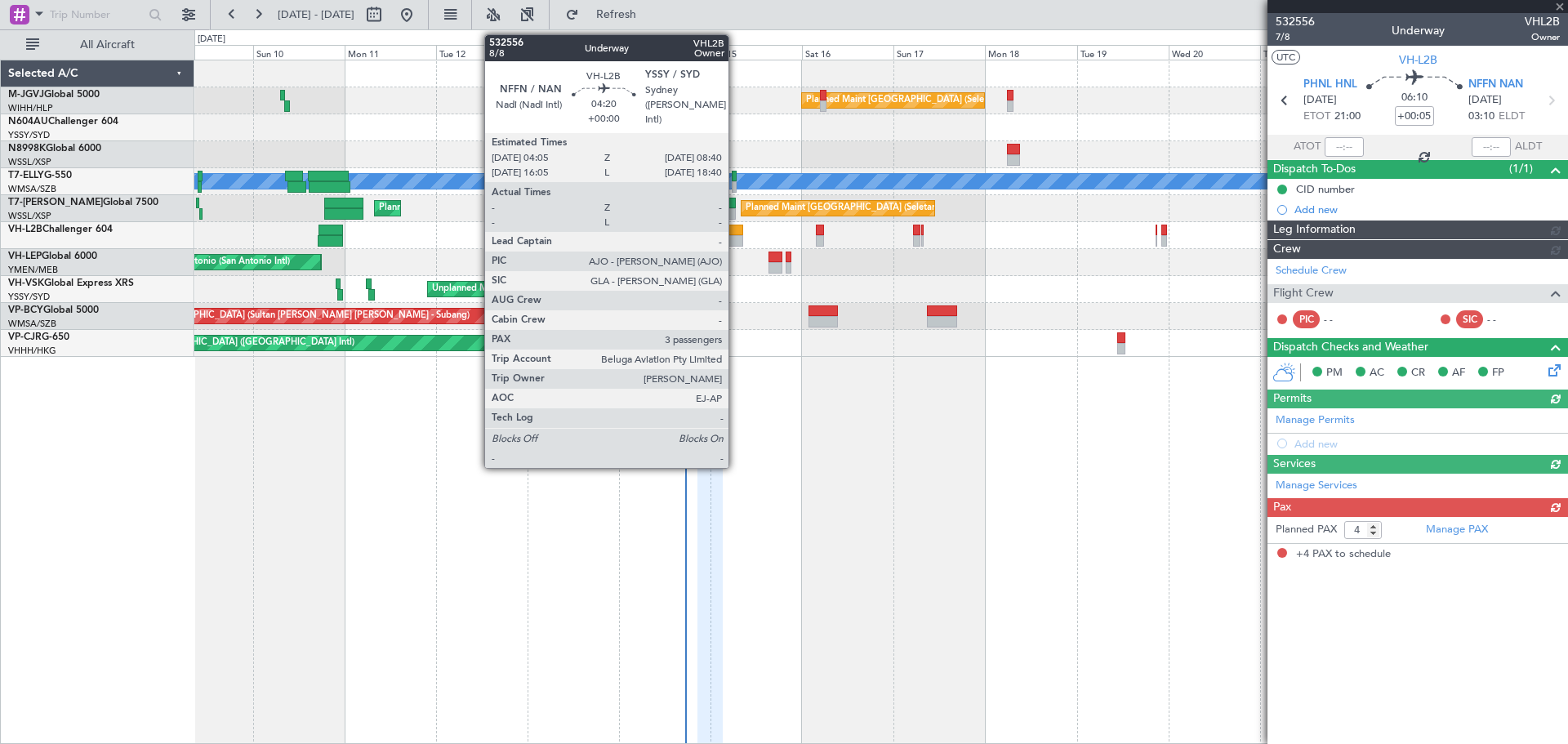
type input "[PERSON_NAME] (EYU)"
type input "A0016"
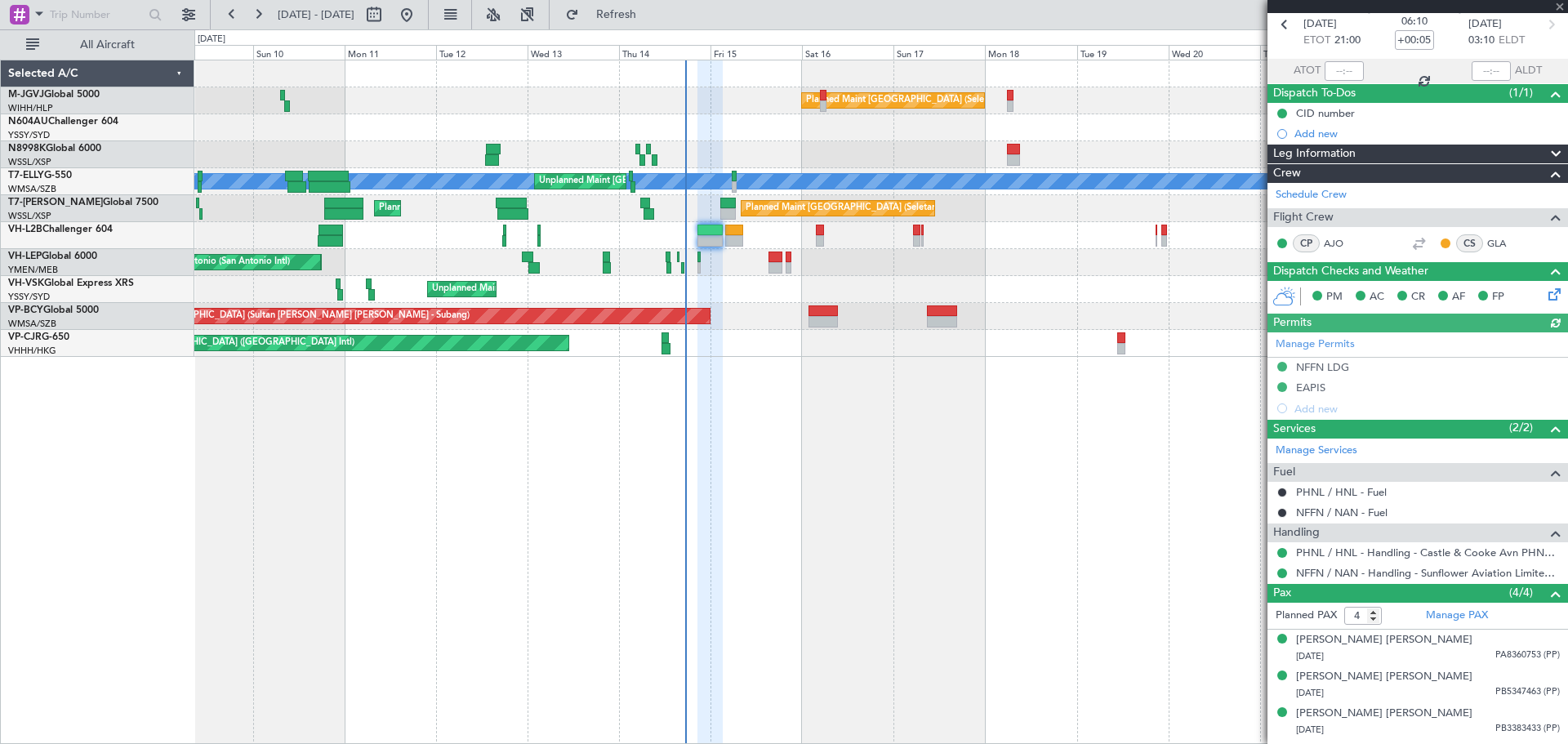
scroll to position [108, 0]
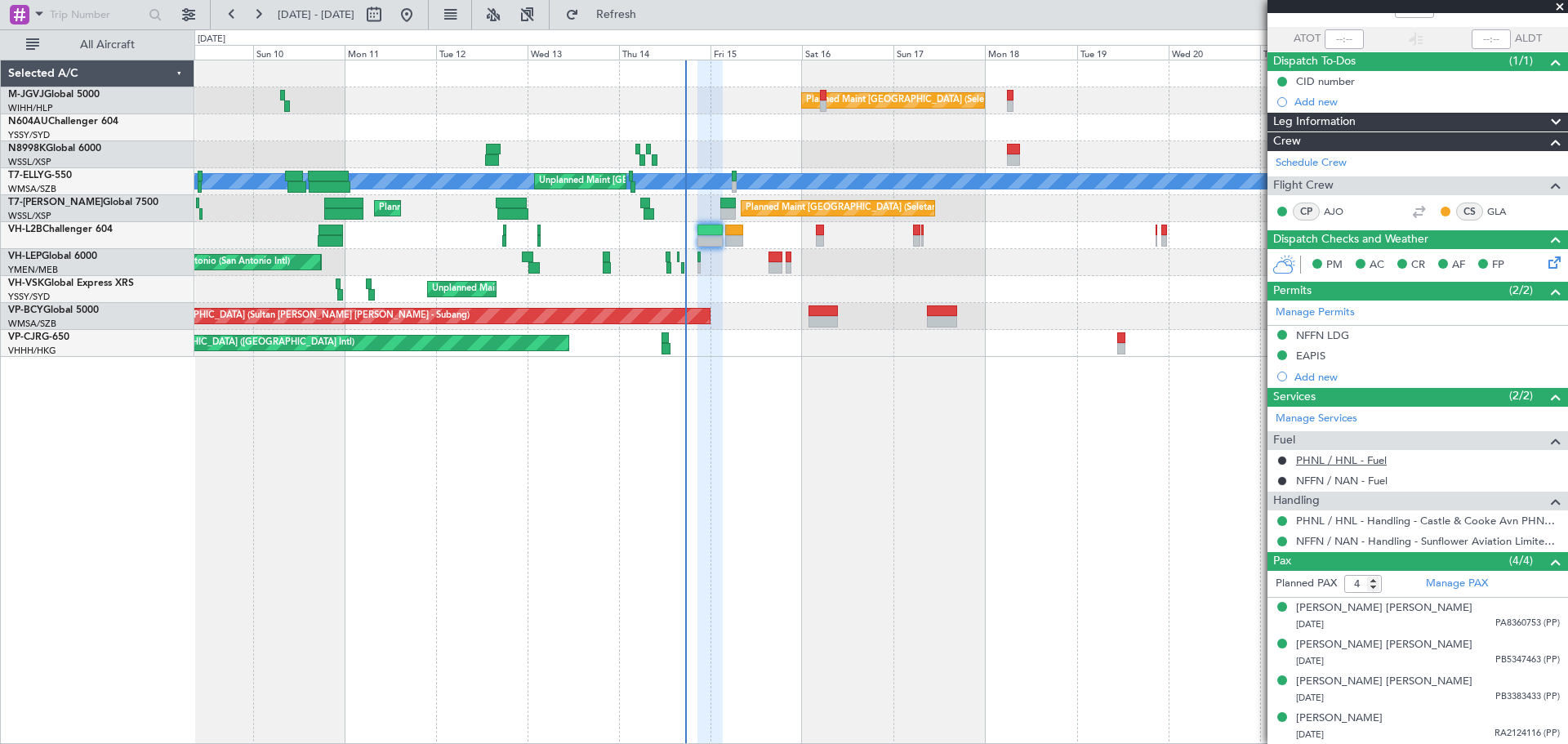
click at [1160, 461] on link "PHNL / HNL - Fuel" at bounding box center [1341, 460] width 91 height 14
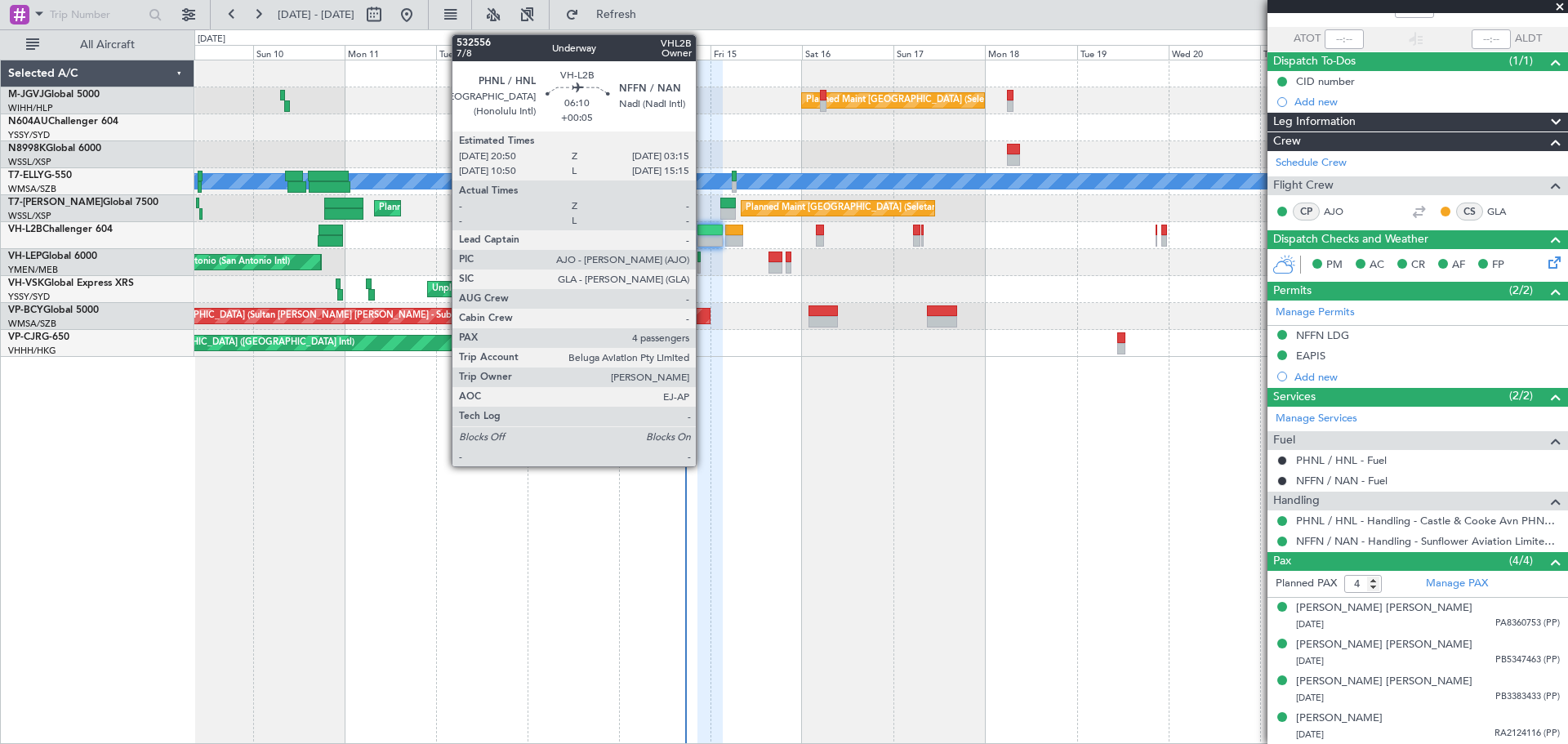
click at [703, 230] on div at bounding box center [709, 230] width 24 height 11
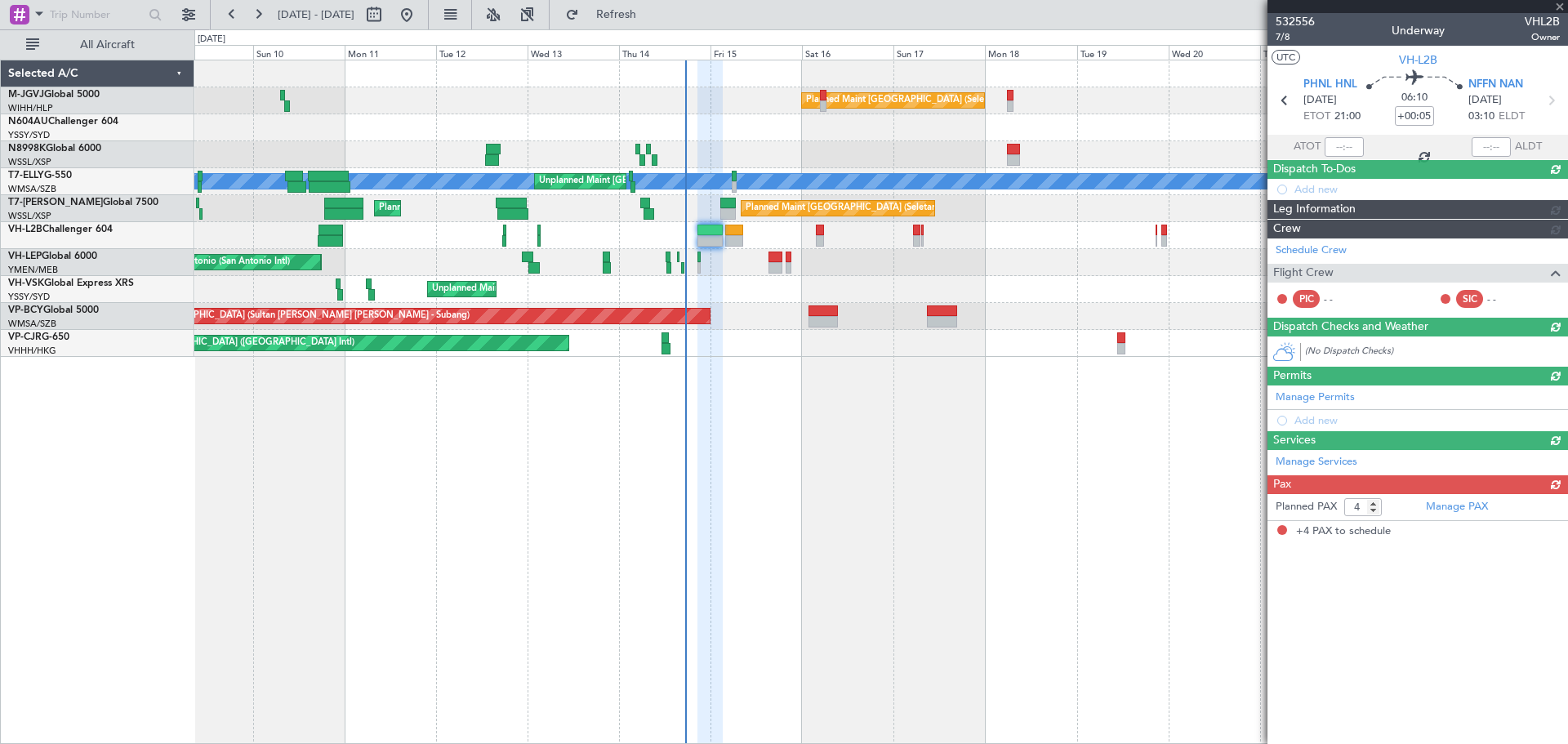
scroll to position [0, 0]
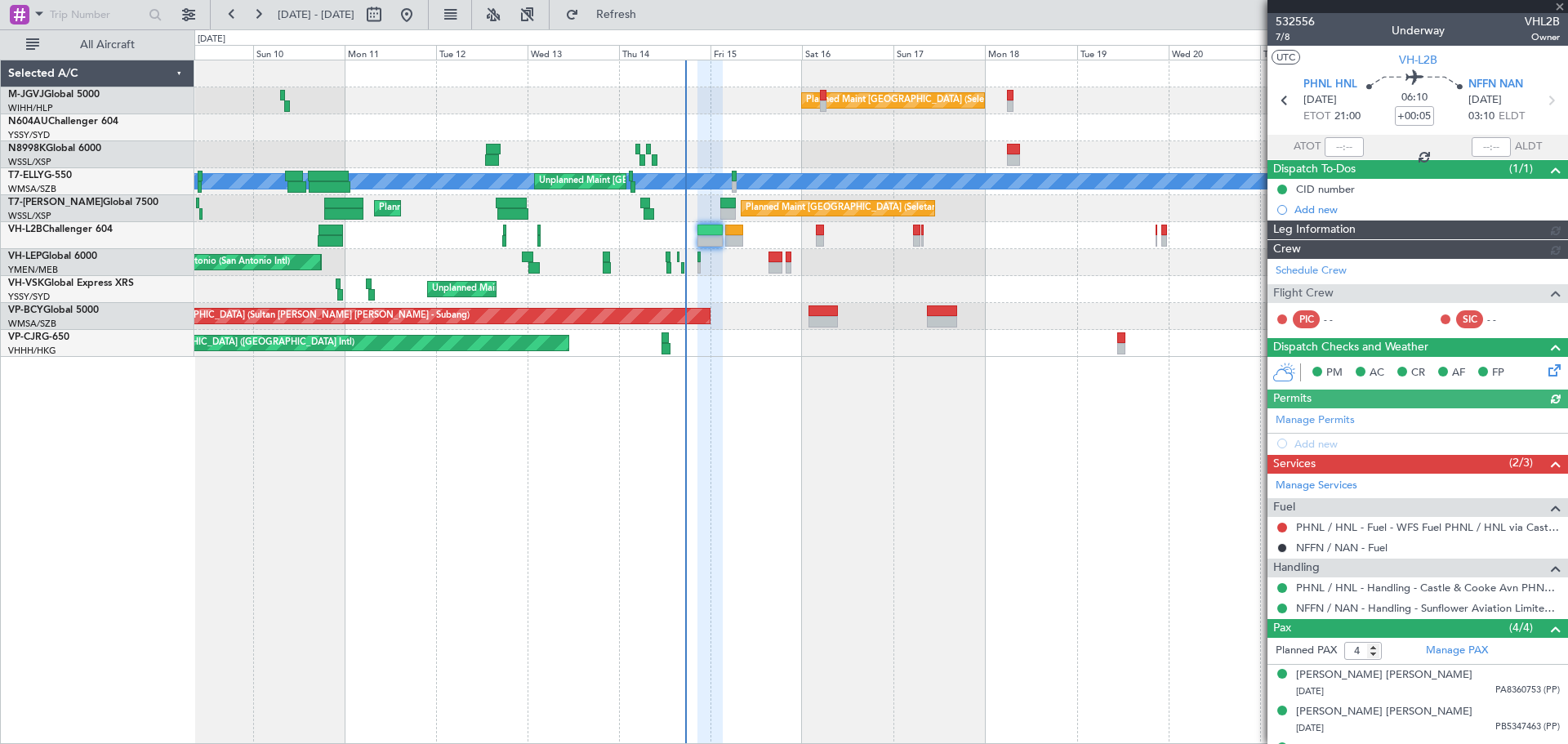
type input "[PERSON_NAME] (EYU)"
type input "A0016"
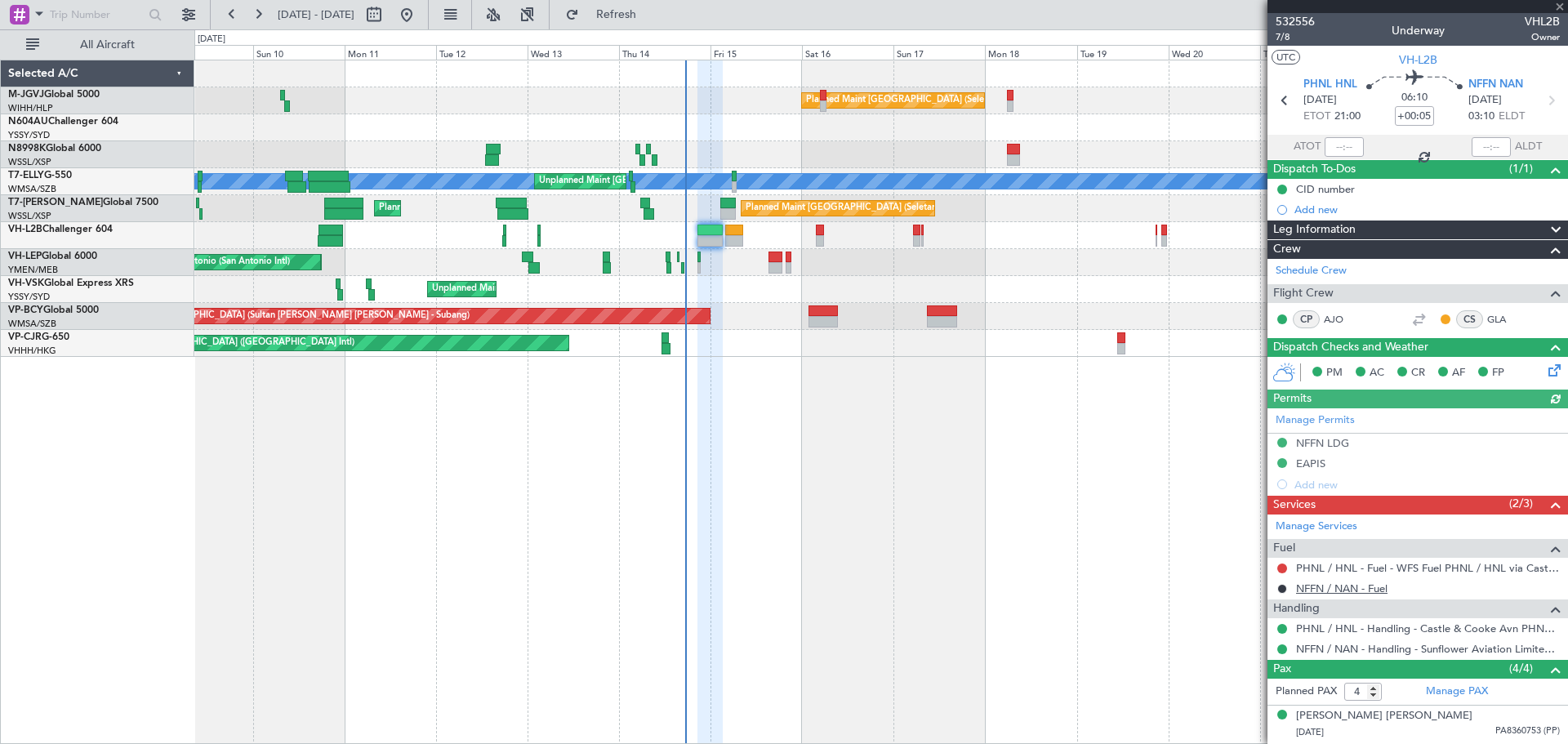
scroll to position [108, 0]
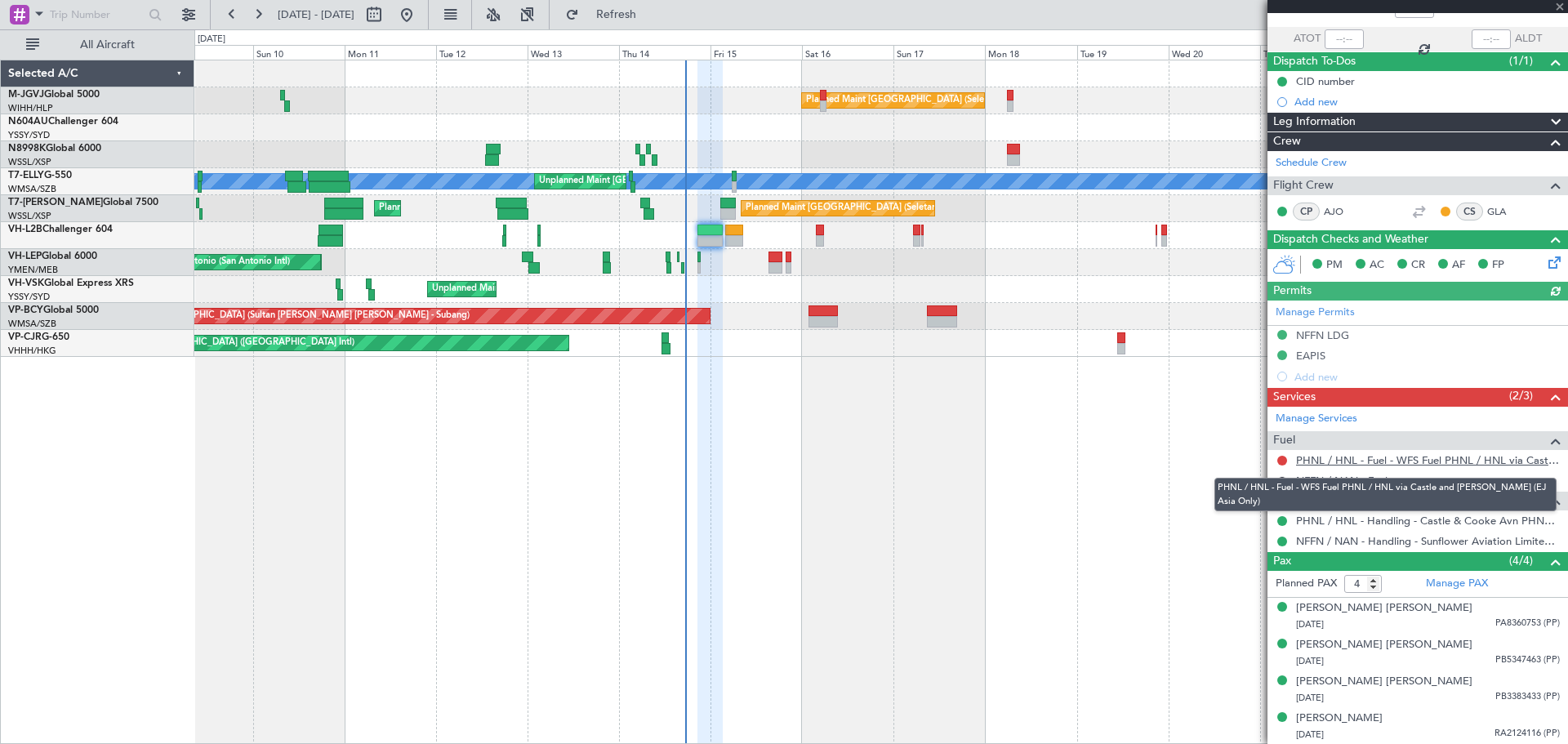
click at [1160, 464] on link "PHNL / HNL - Fuel - WFS Fuel PHNL / HNL via Castle and [PERSON_NAME] (EJ Asia O…" at bounding box center [1428, 460] width 264 height 14
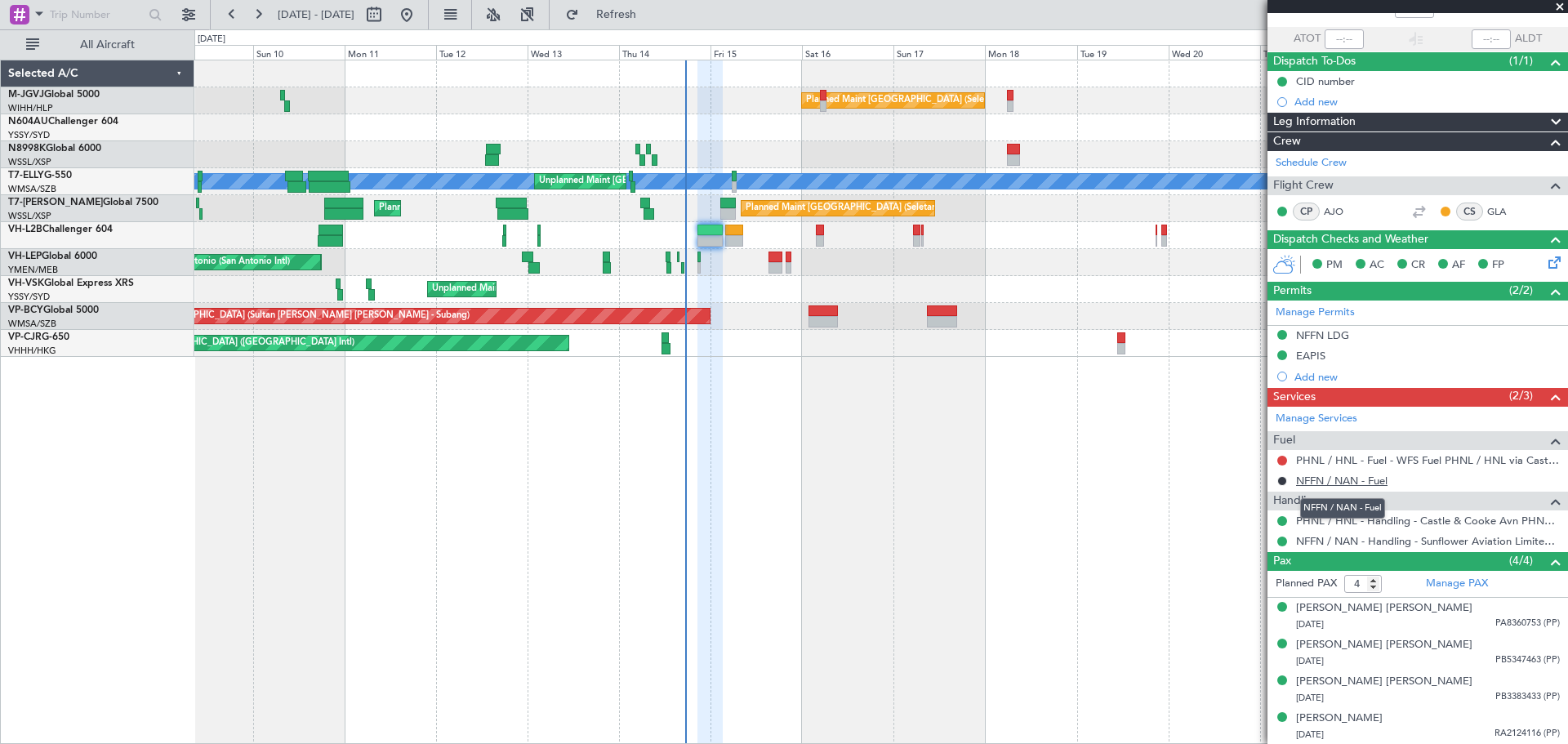
click at [1160, 482] on link "NFFN / NAN - Fuel" at bounding box center [1342, 481] width 91 height 14
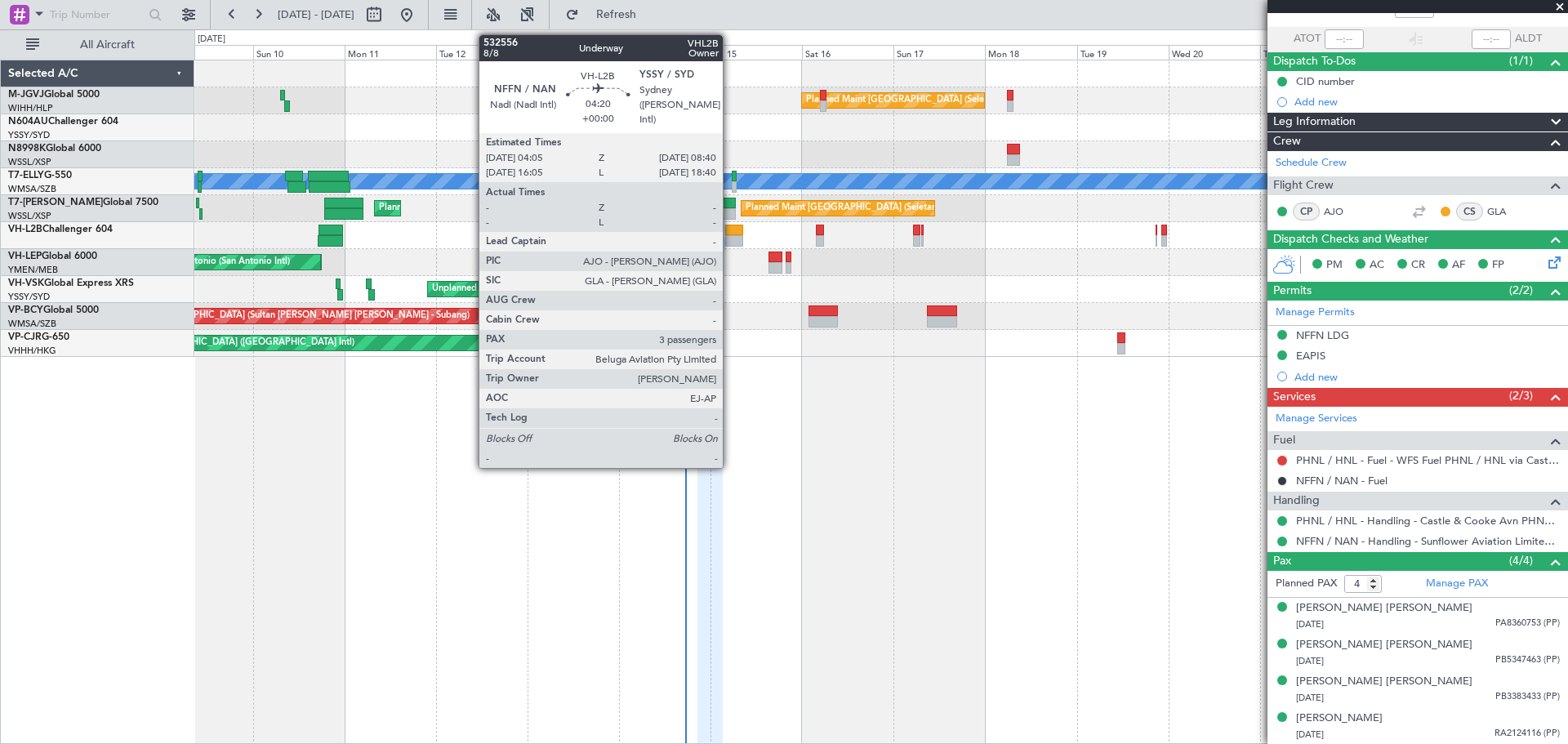
click at [730, 227] on div at bounding box center [734, 230] width 18 height 11
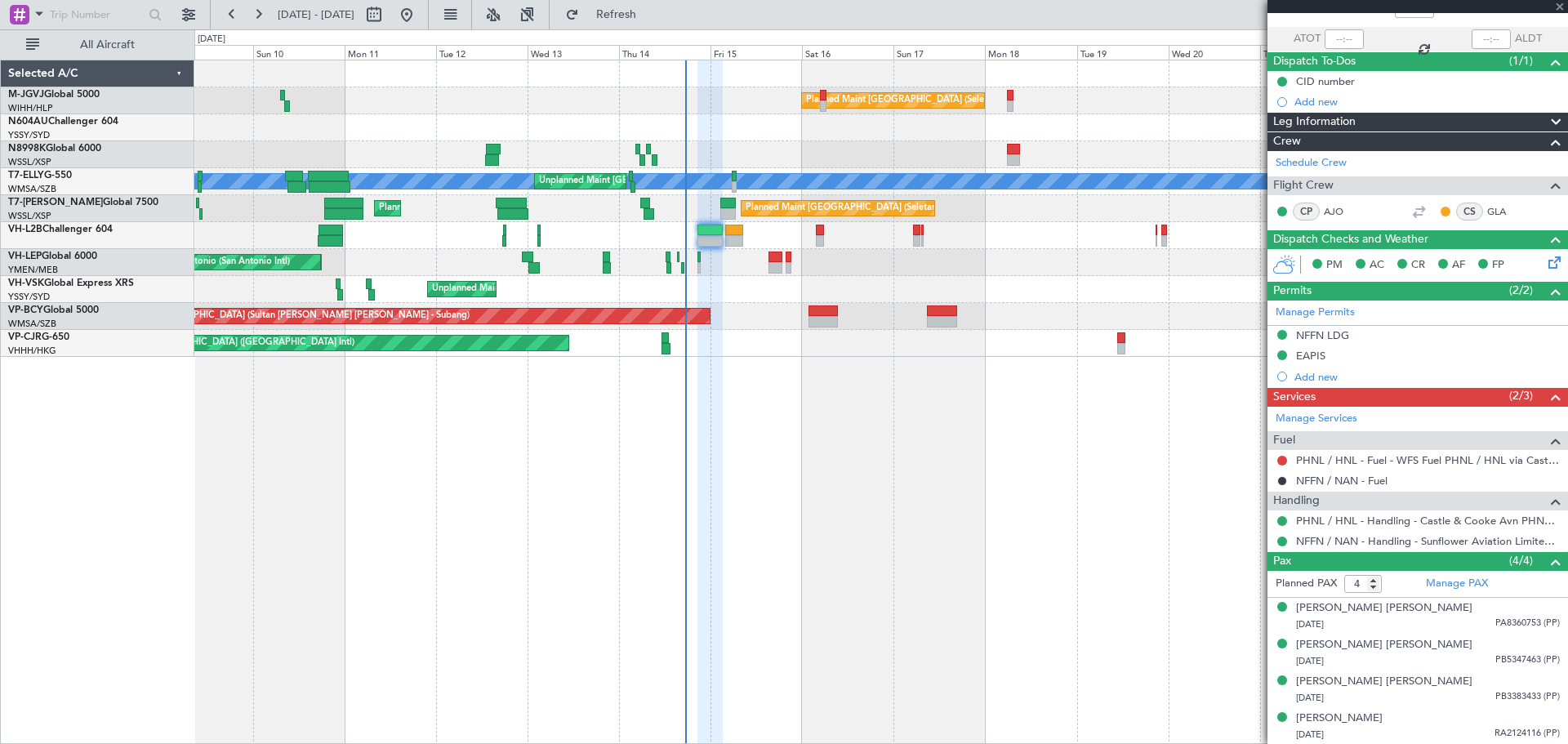
type input "3"
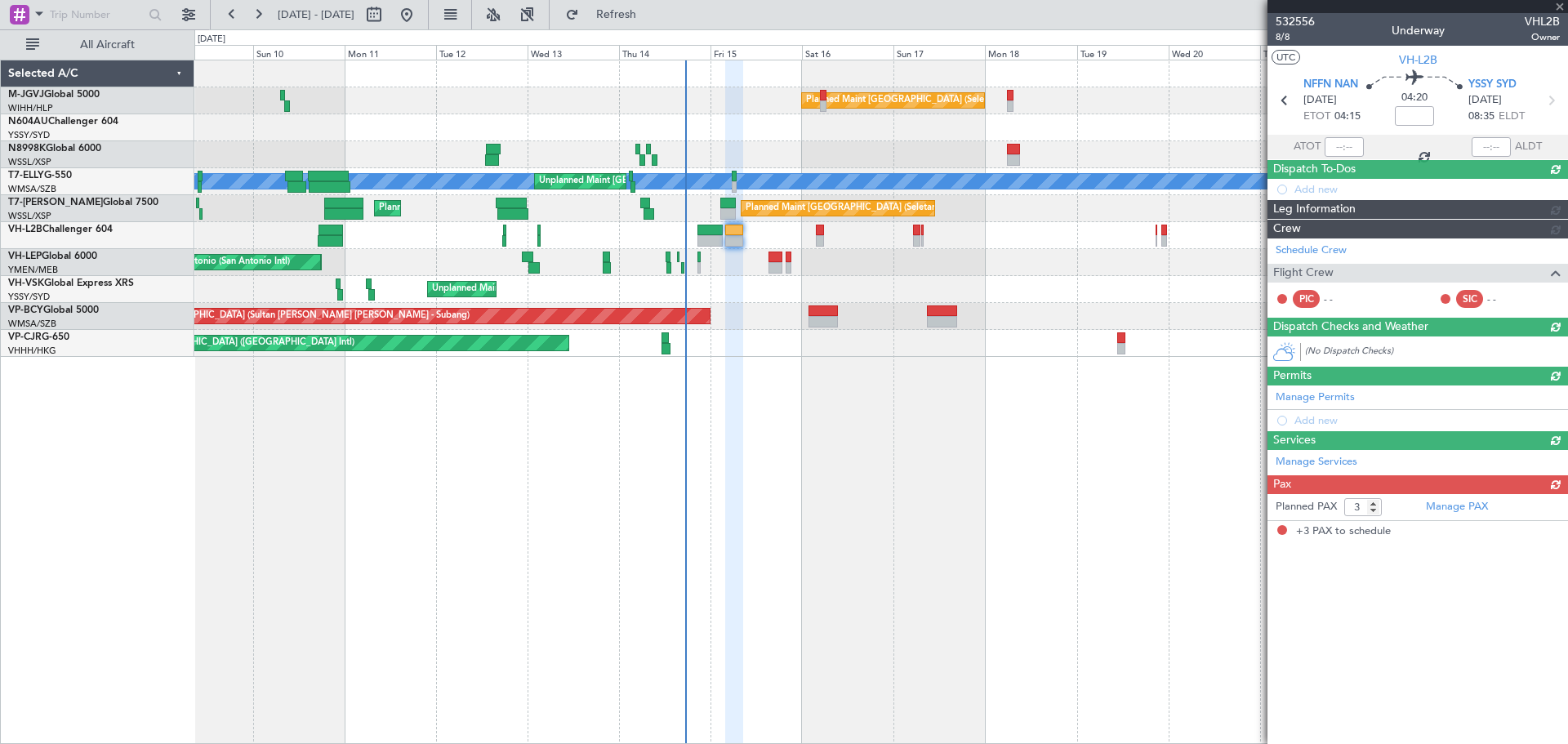
scroll to position [0, 0]
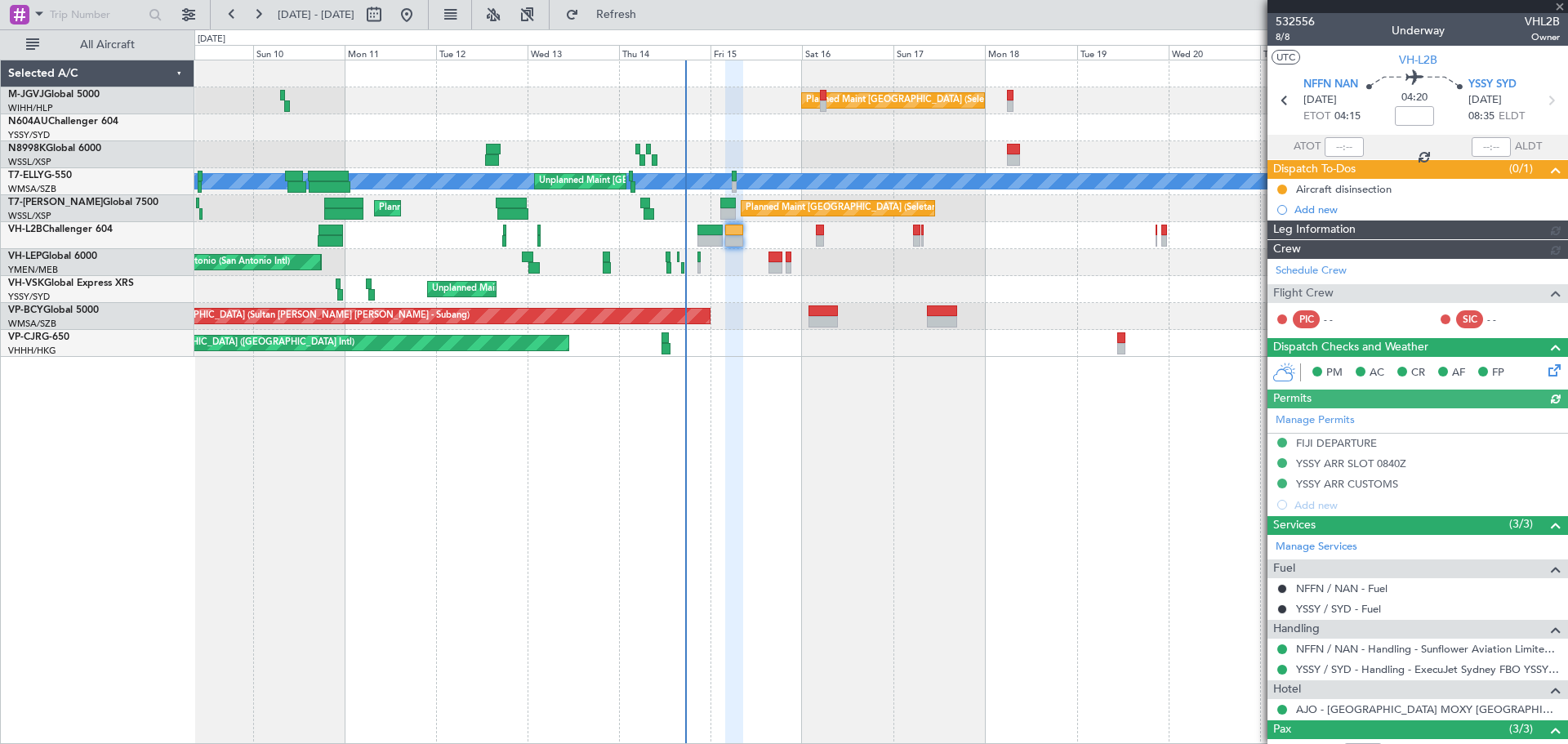
type input "[PERSON_NAME] (EYU)"
type input "A0017"
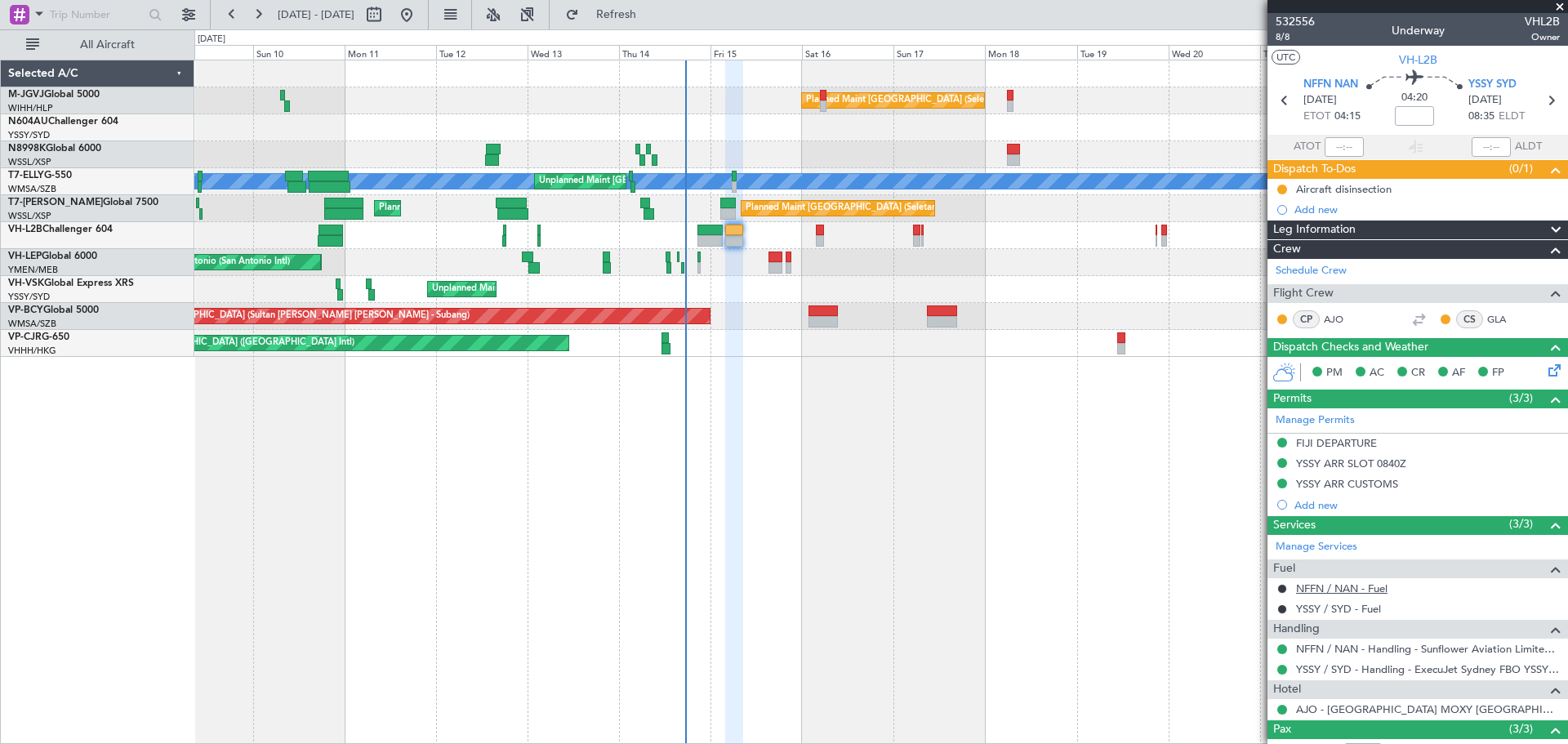
click at [1160, 588] on link "NFFN / NAN - Fuel" at bounding box center [1342, 589] width 91 height 14
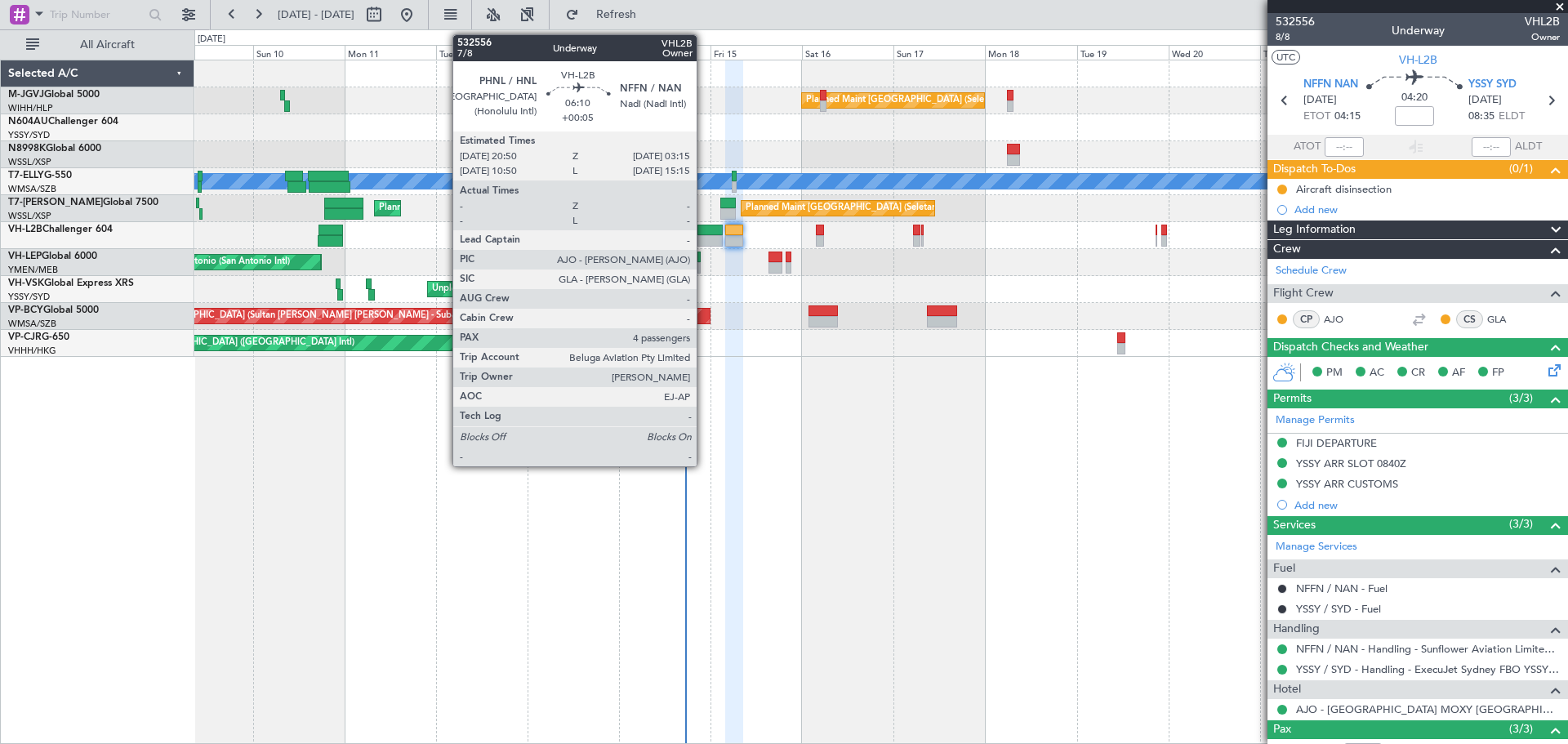
click at [704, 231] on div at bounding box center [709, 230] width 24 height 11
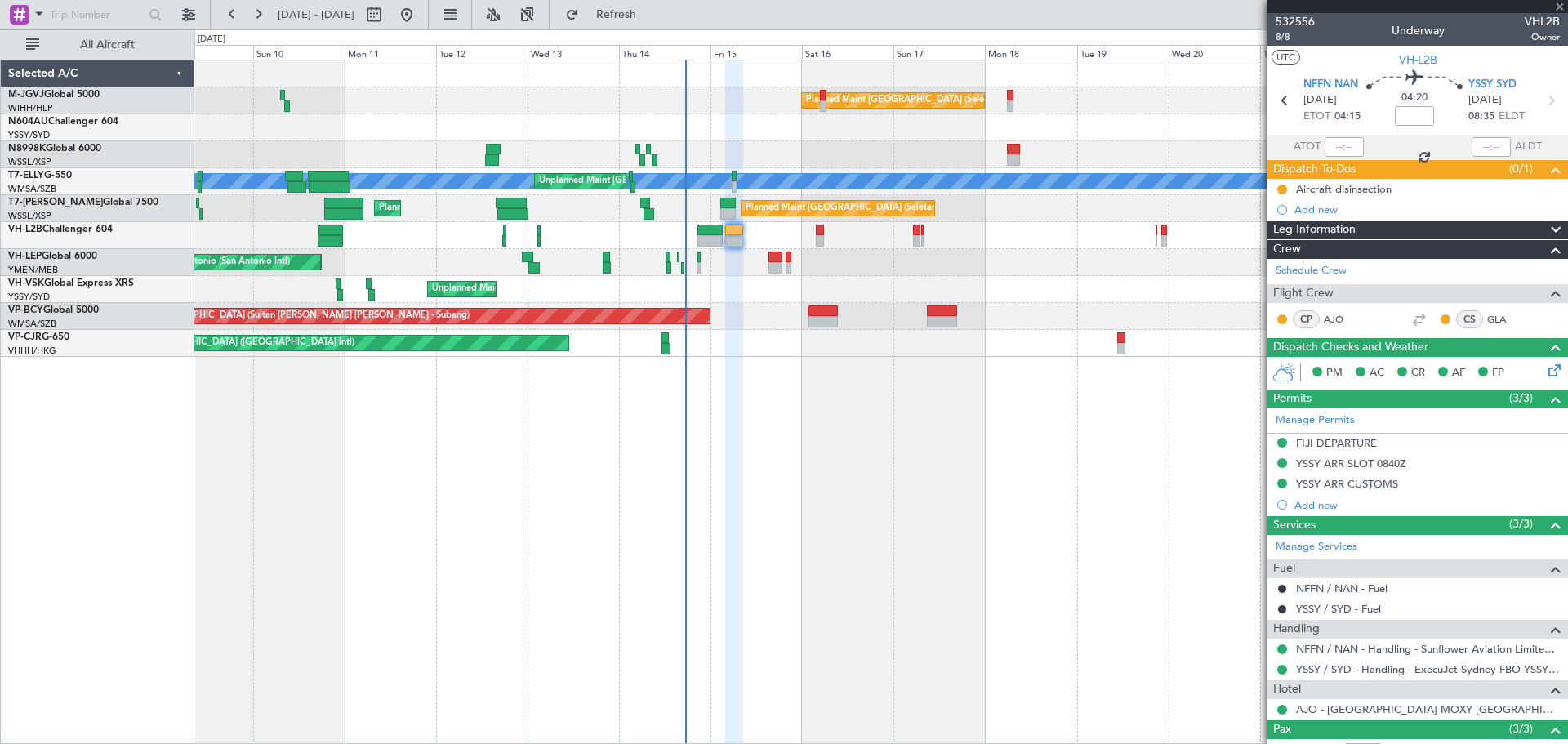
type input "+00:05"
type input "4"
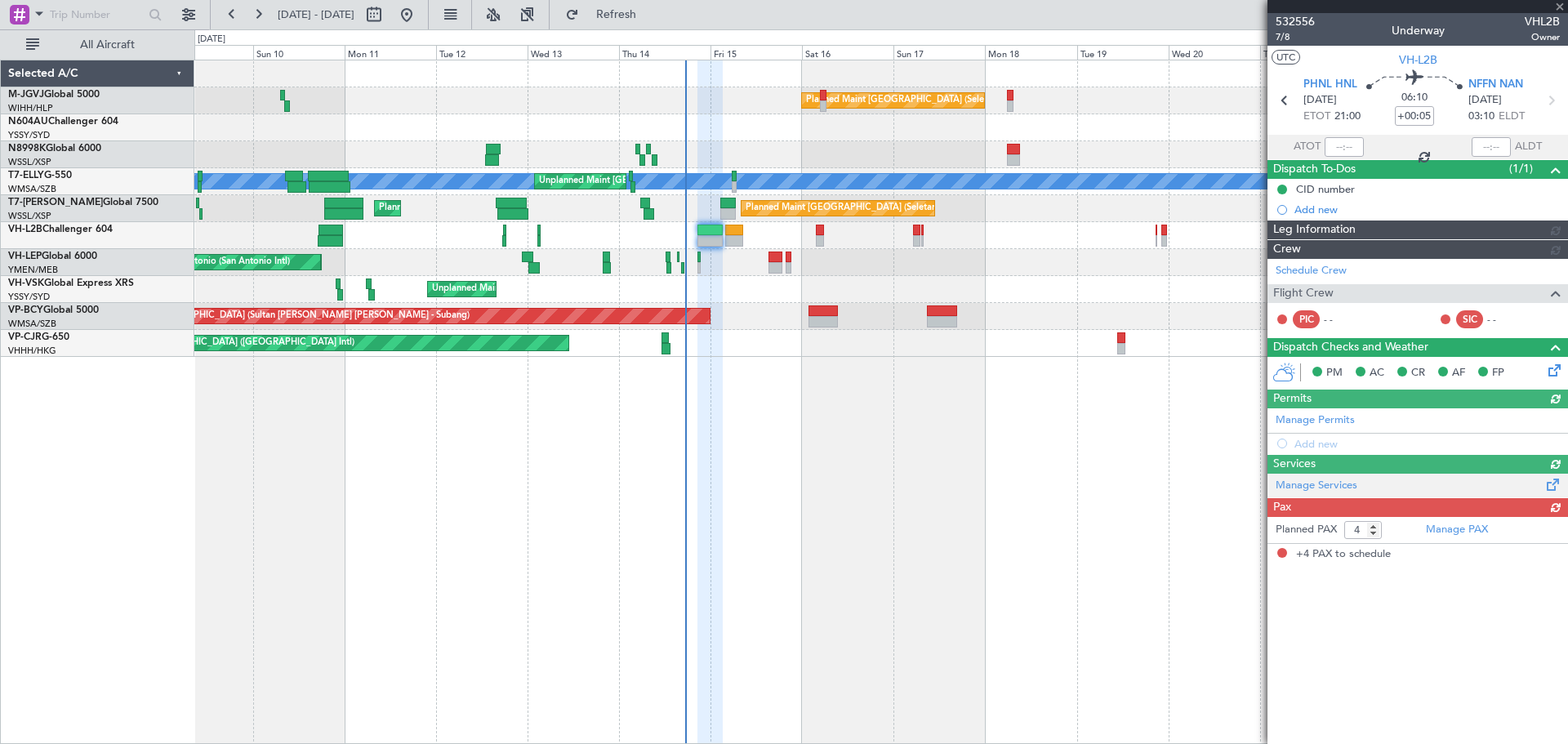
type input "[PERSON_NAME] (EYU)"
type input "A0016"
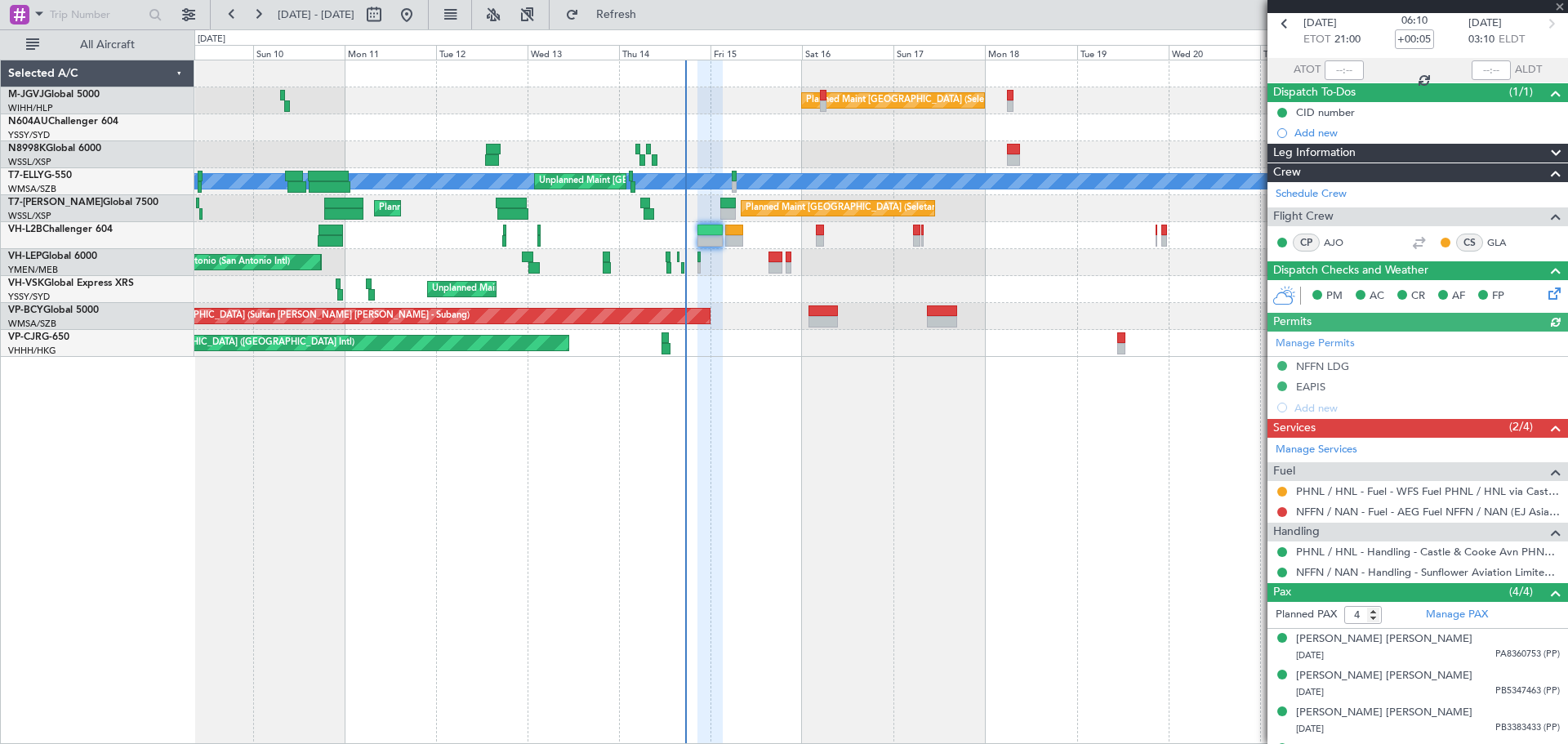
scroll to position [108, 0]
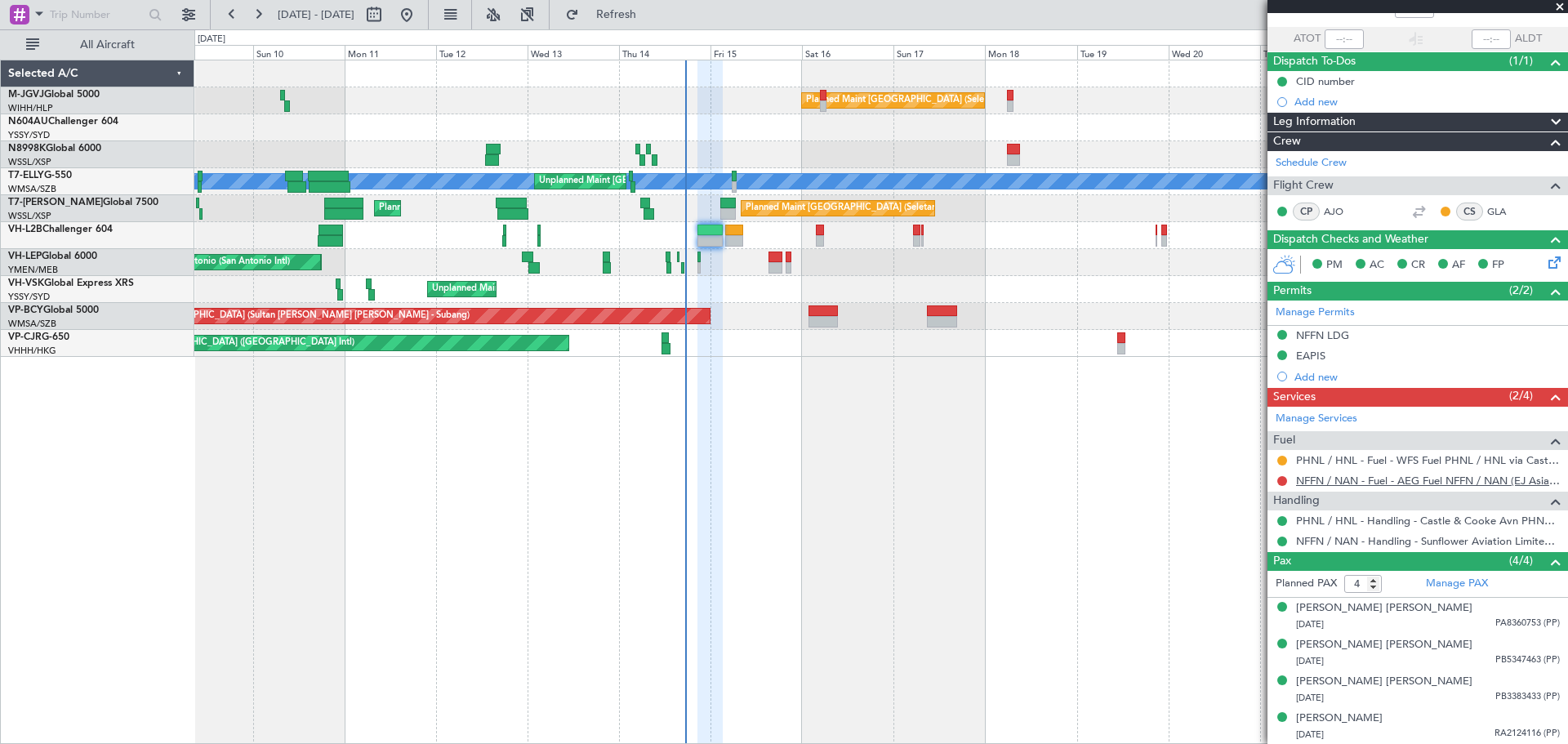
click at [1160, 479] on link "NFFN / NAN - Fuel - AEG Fuel NFFN / NAN (EJ Asia Only)" at bounding box center [1428, 481] width 264 height 14
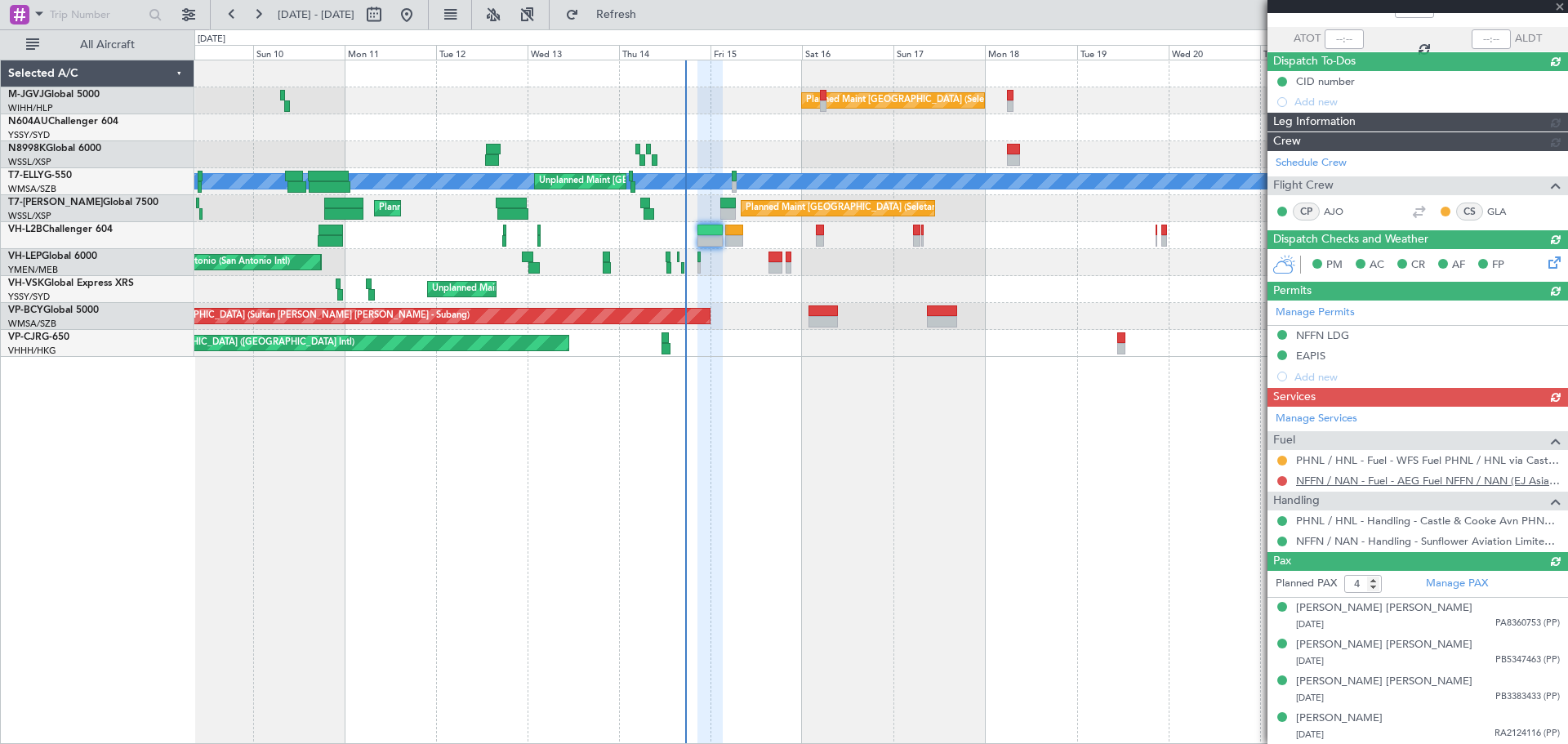
type input "[PERSON_NAME] (EYU)"
type input "A0016"
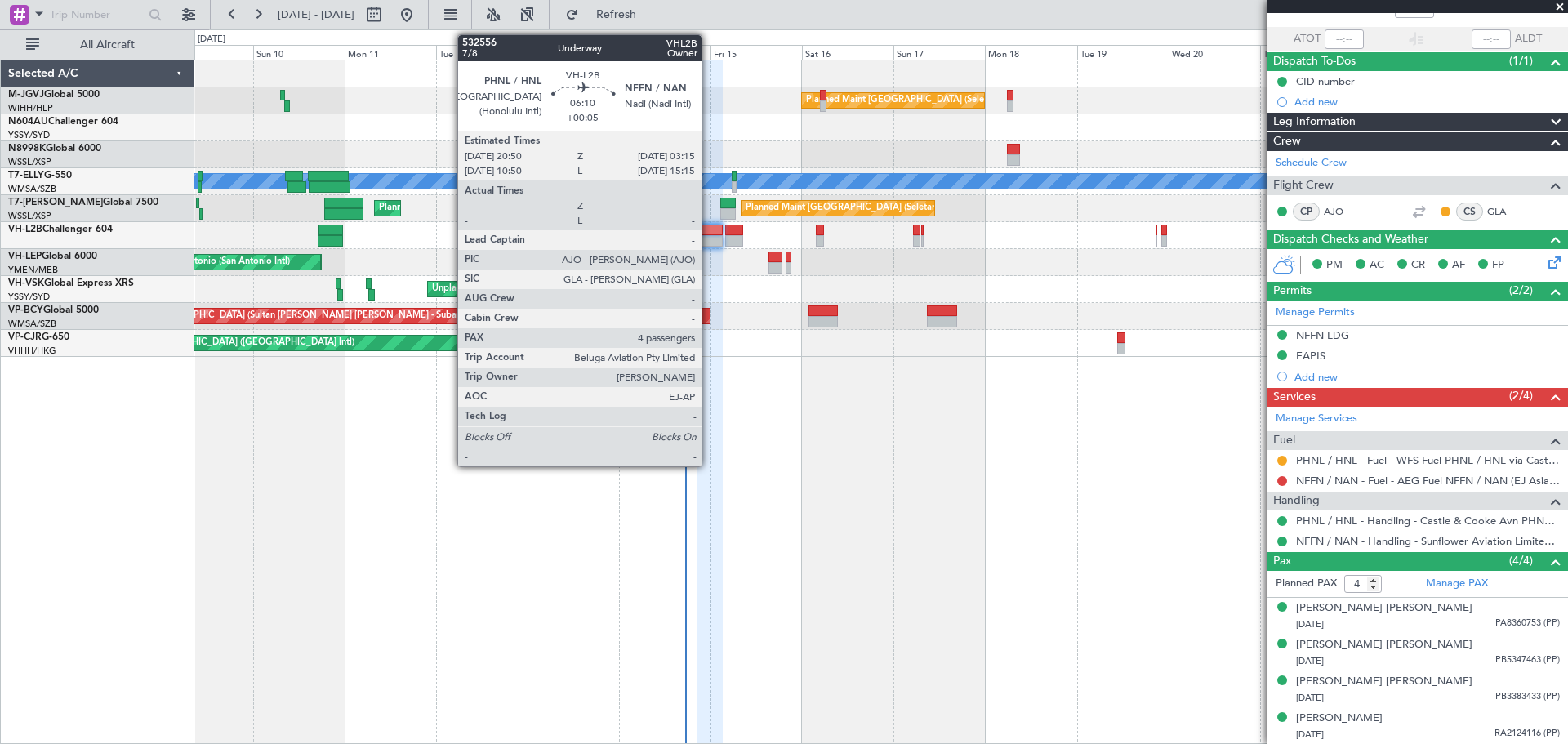
click at [708, 233] on div at bounding box center [709, 230] width 24 height 11
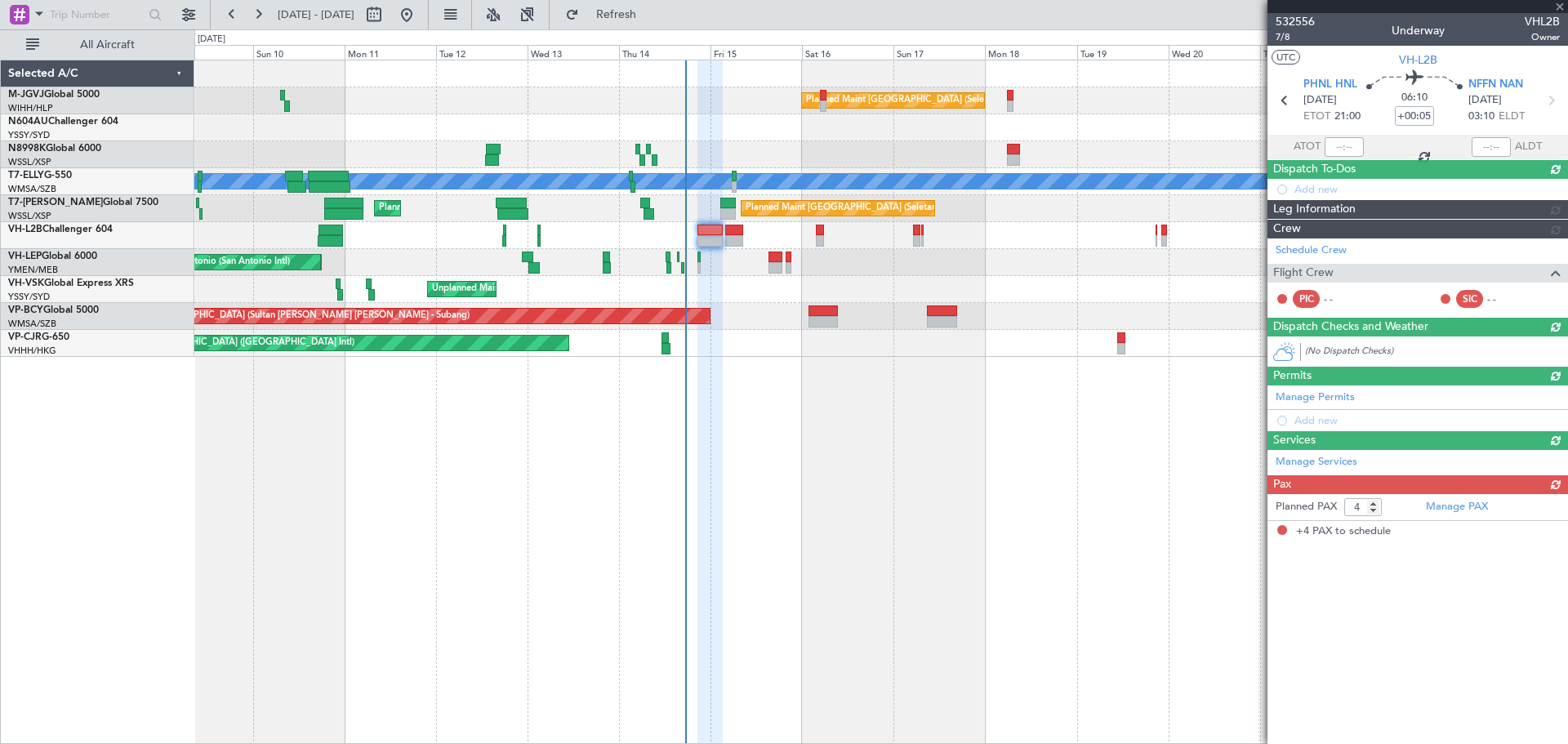
scroll to position [0, 0]
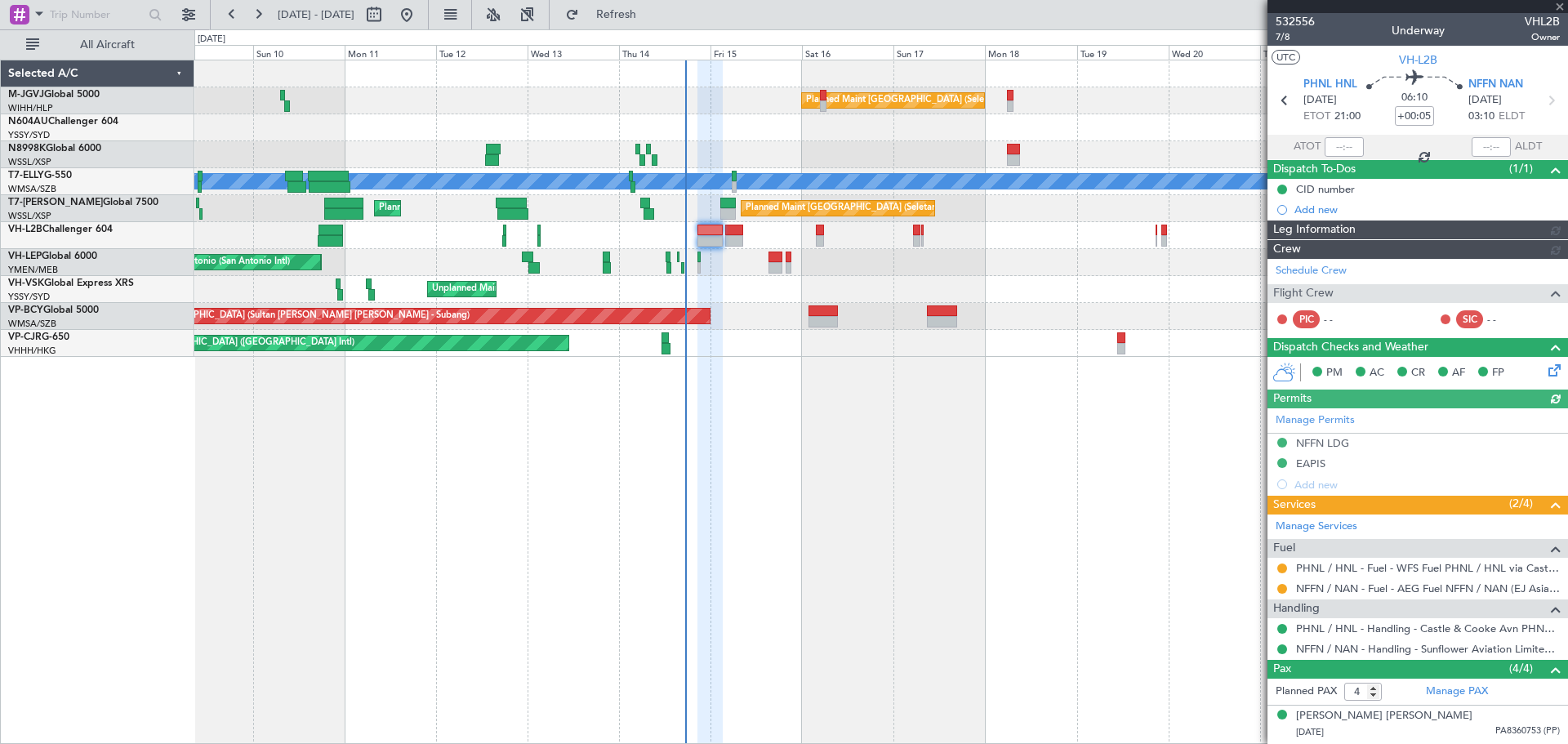
type input "[PERSON_NAME] (EYU)"
type input "A0016"
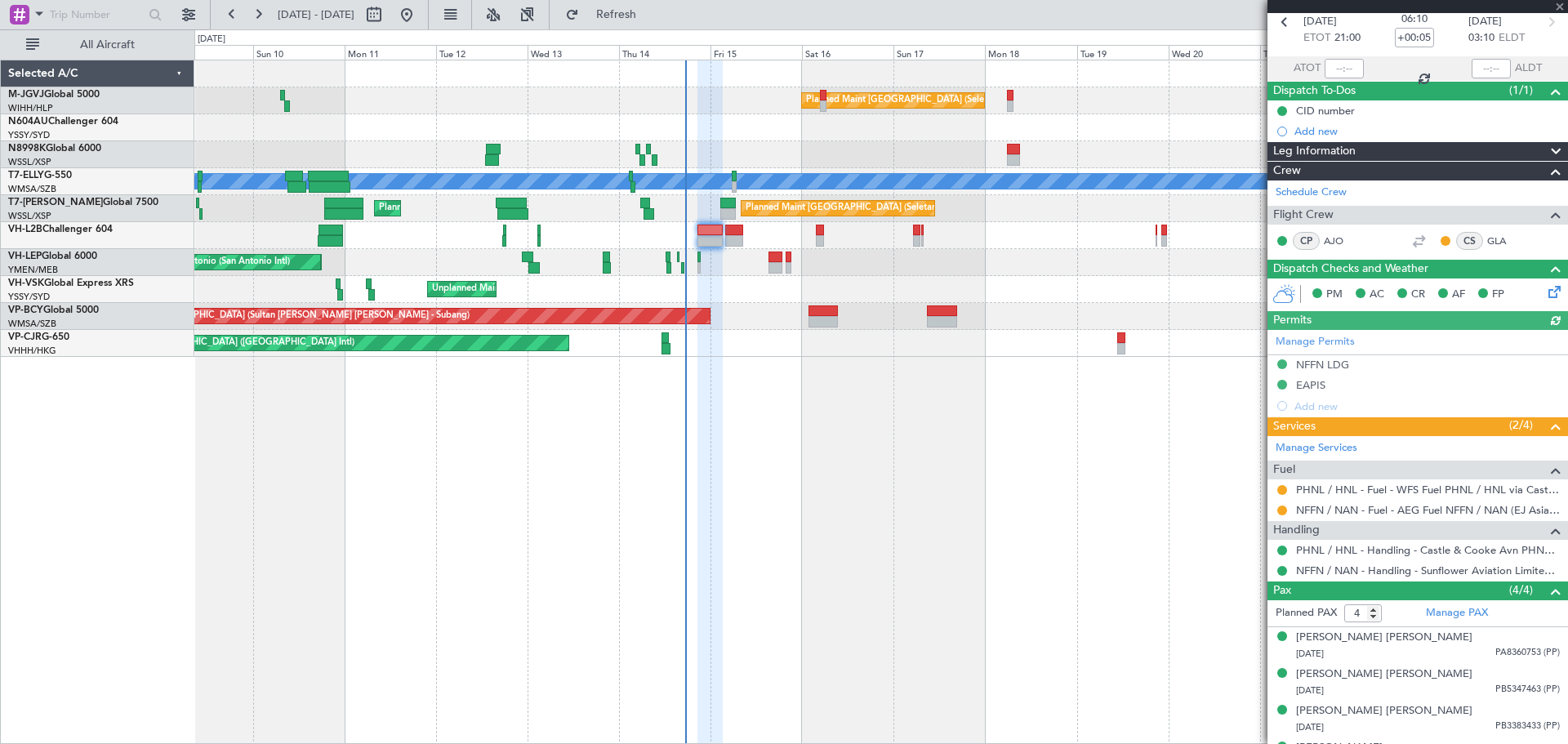
scroll to position [108, 0]
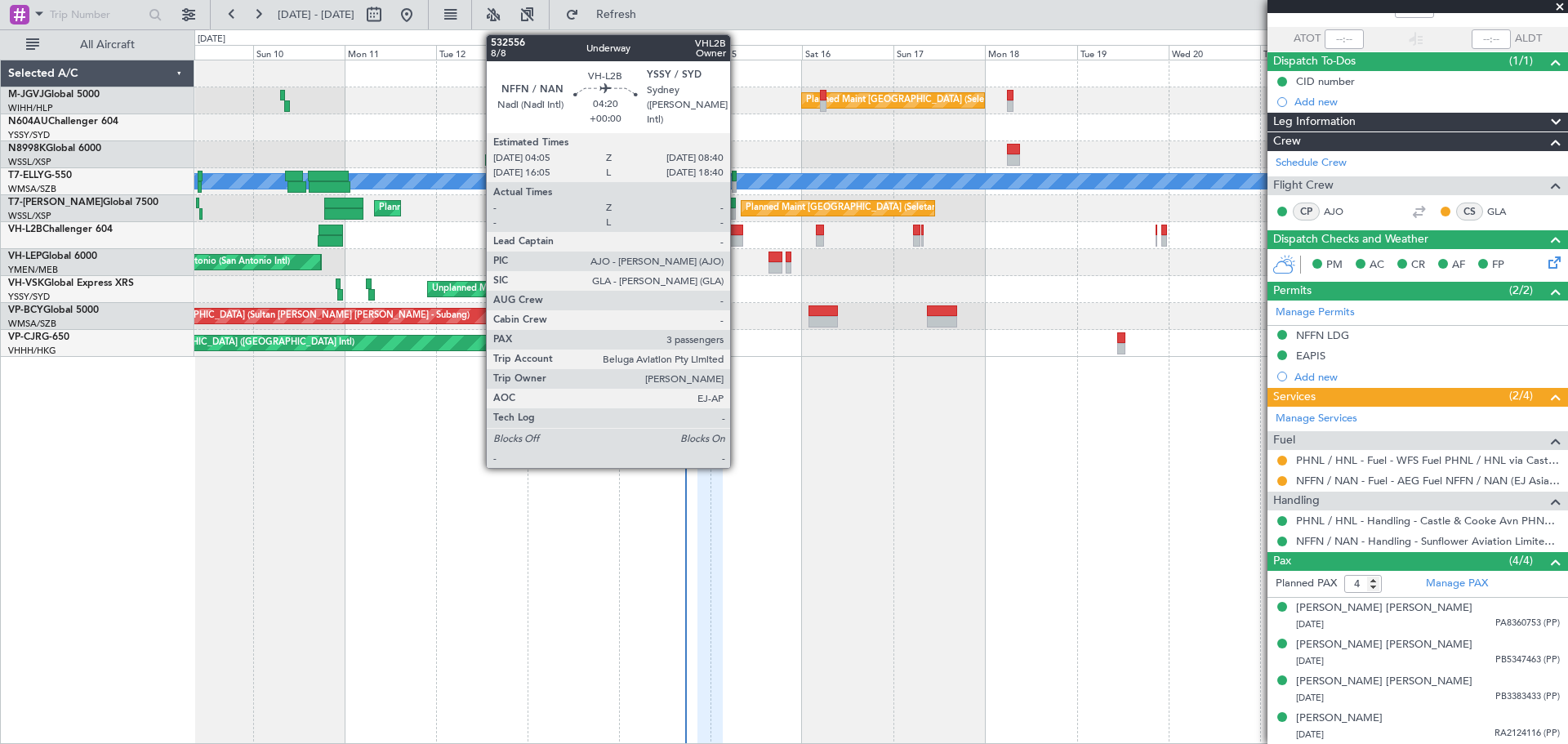
click at [737, 235] on div at bounding box center [734, 230] width 18 height 11
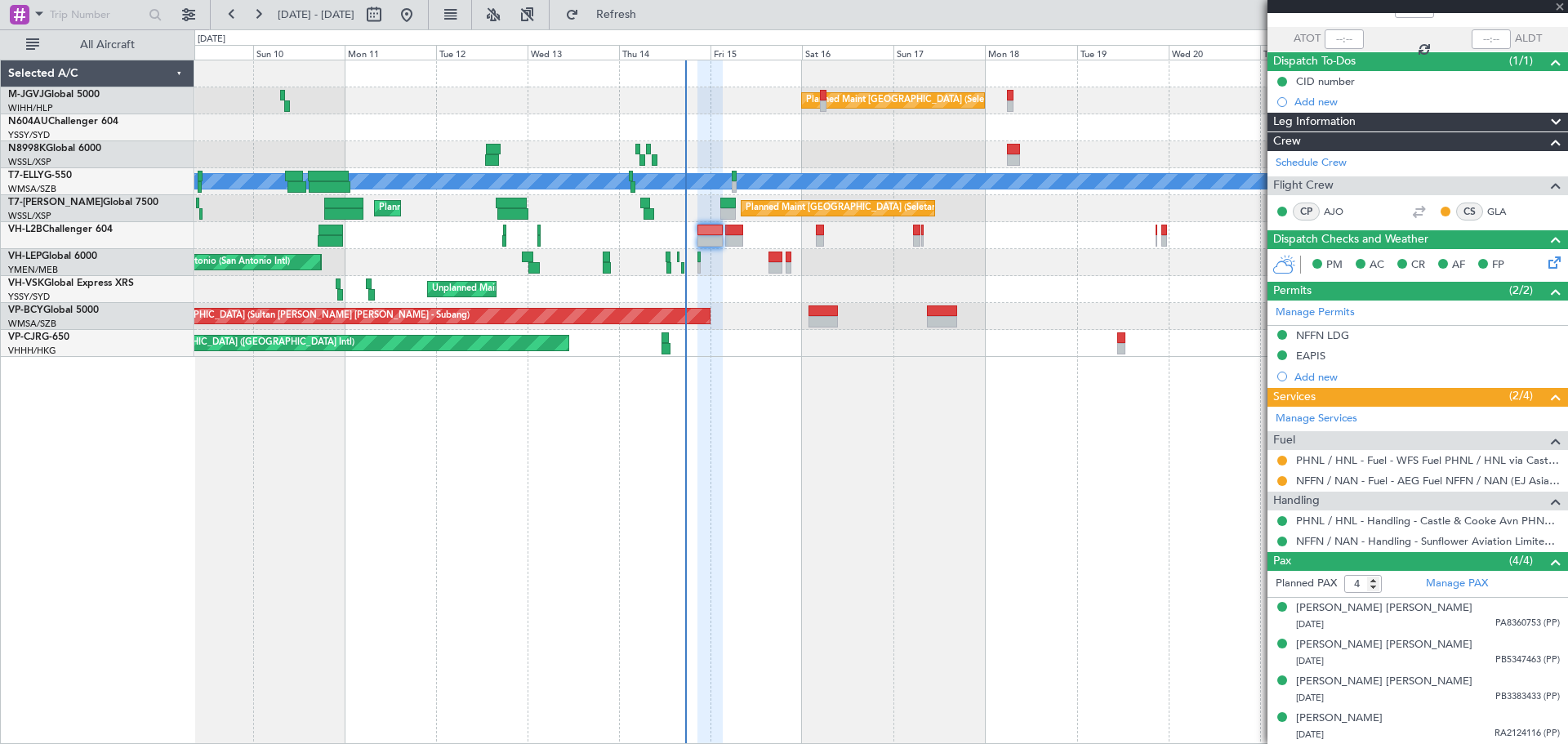
type input "3"
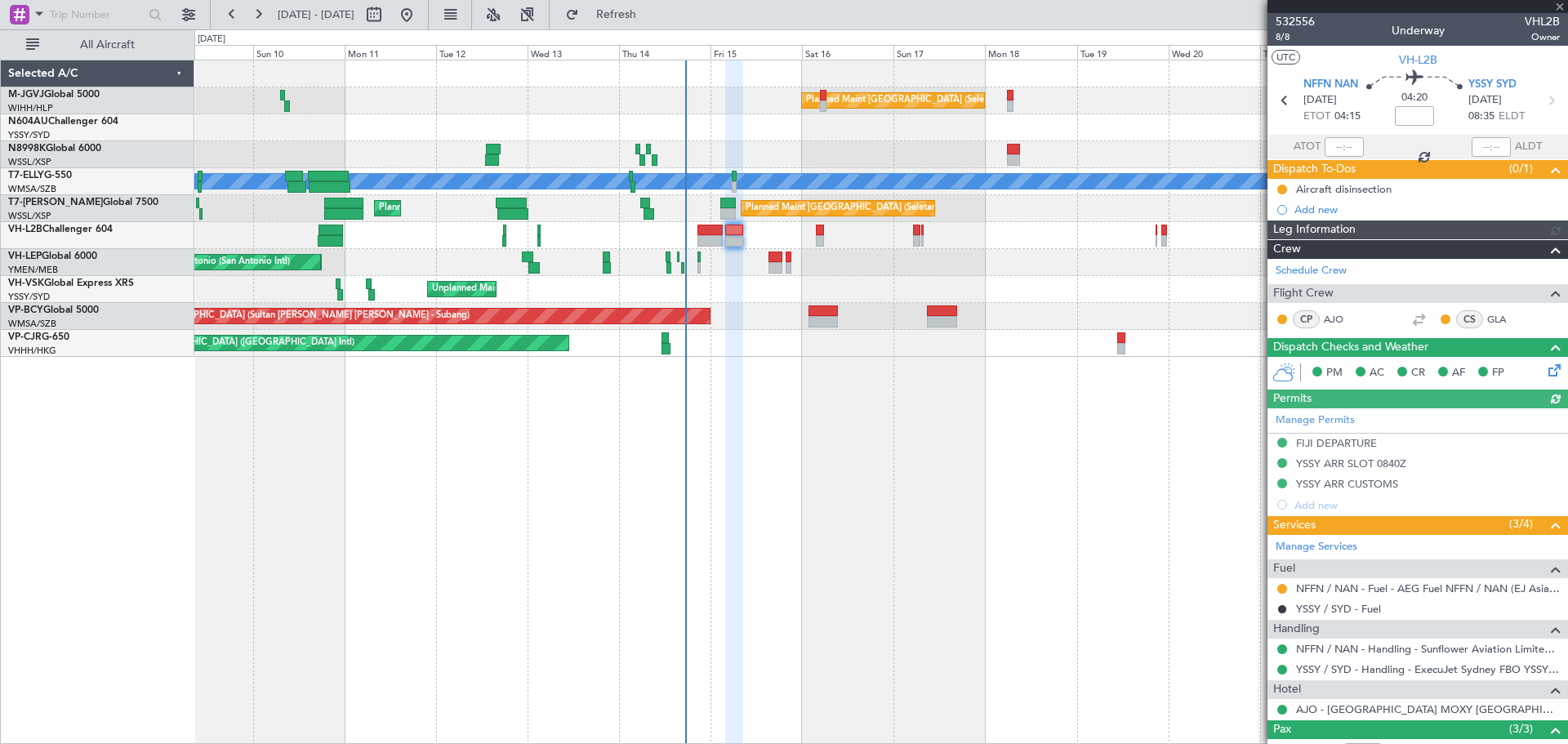
type input "[PERSON_NAME] (EYU)"
type input "A0017"
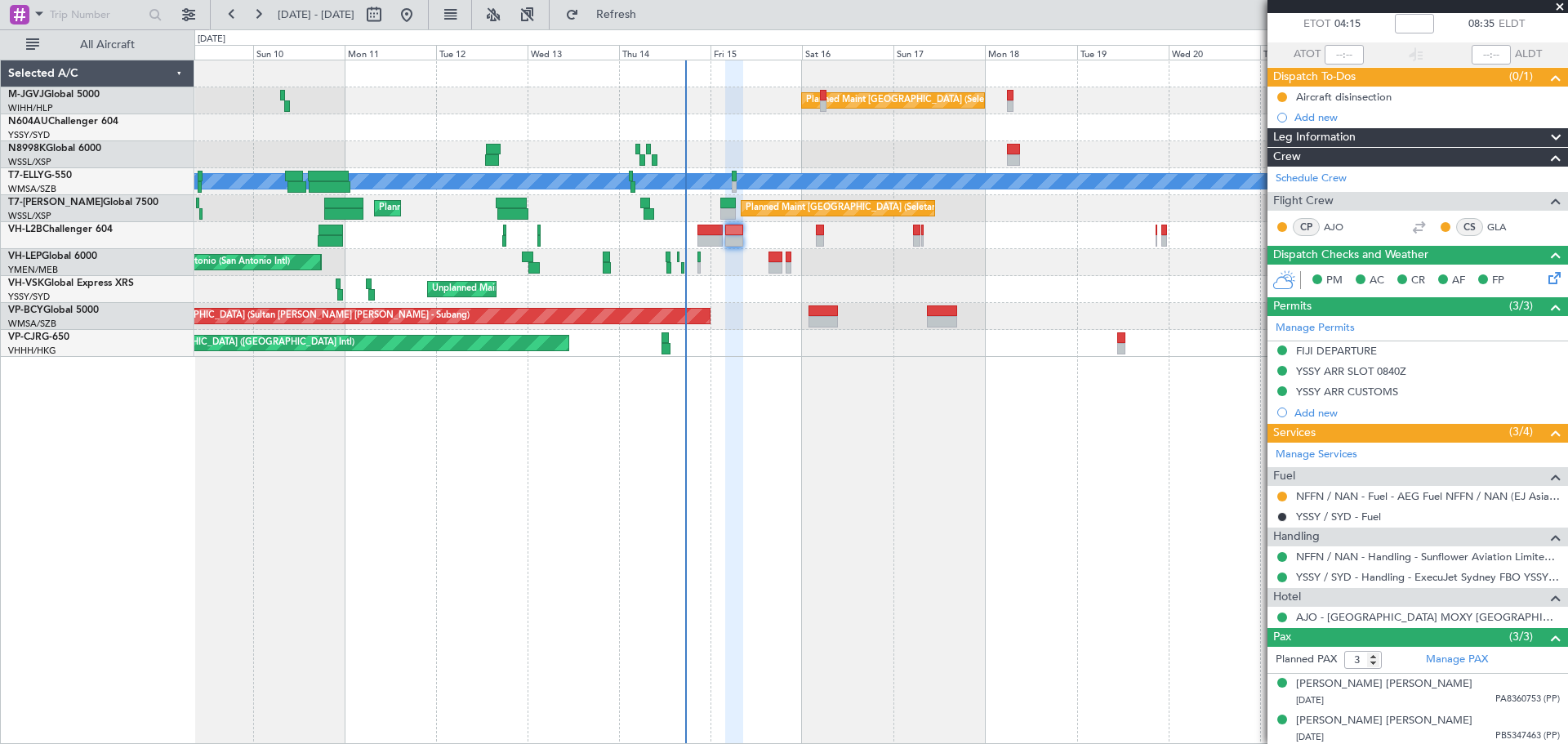
scroll to position [131, 0]
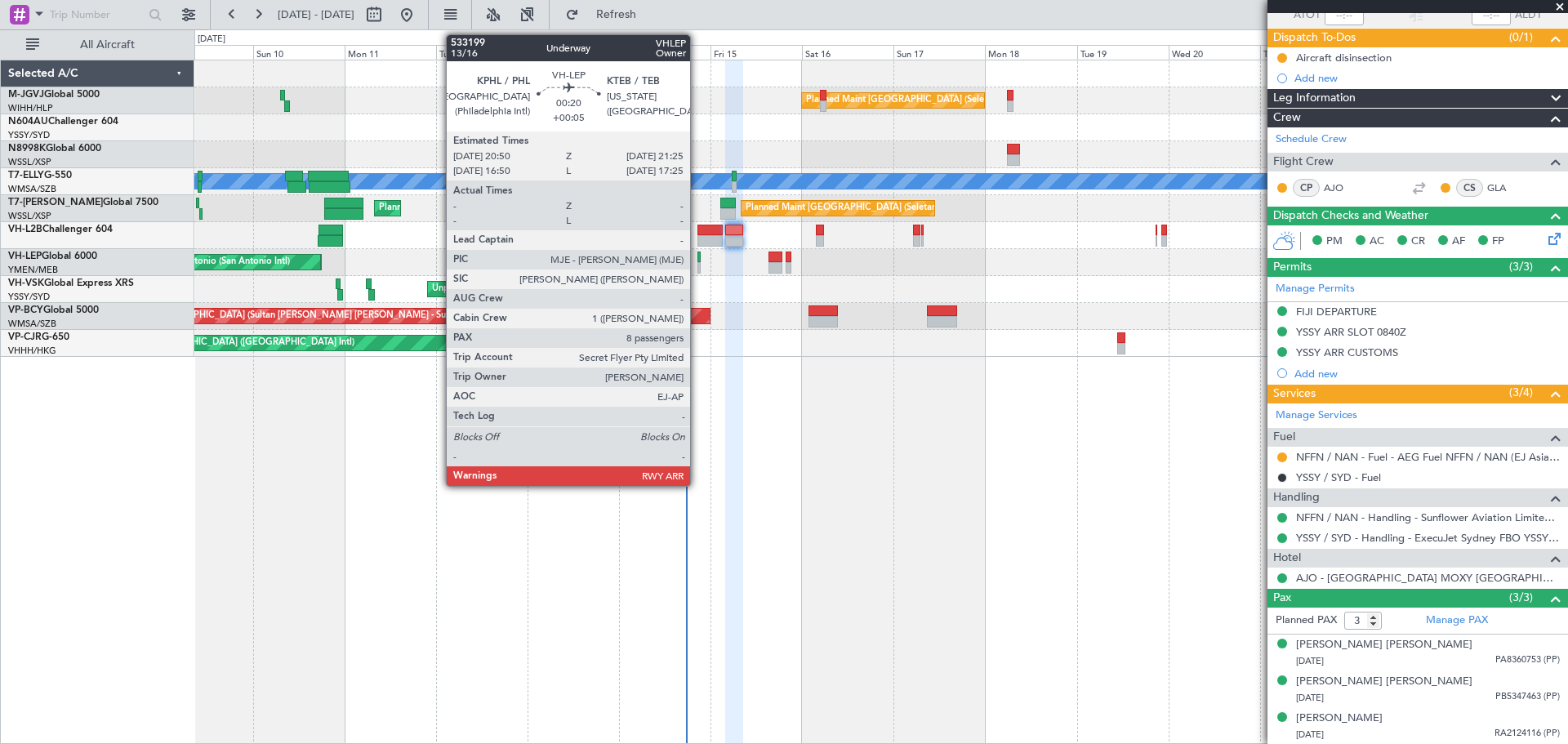
click at [697, 261] on div at bounding box center [698, 256] width 3 height 11
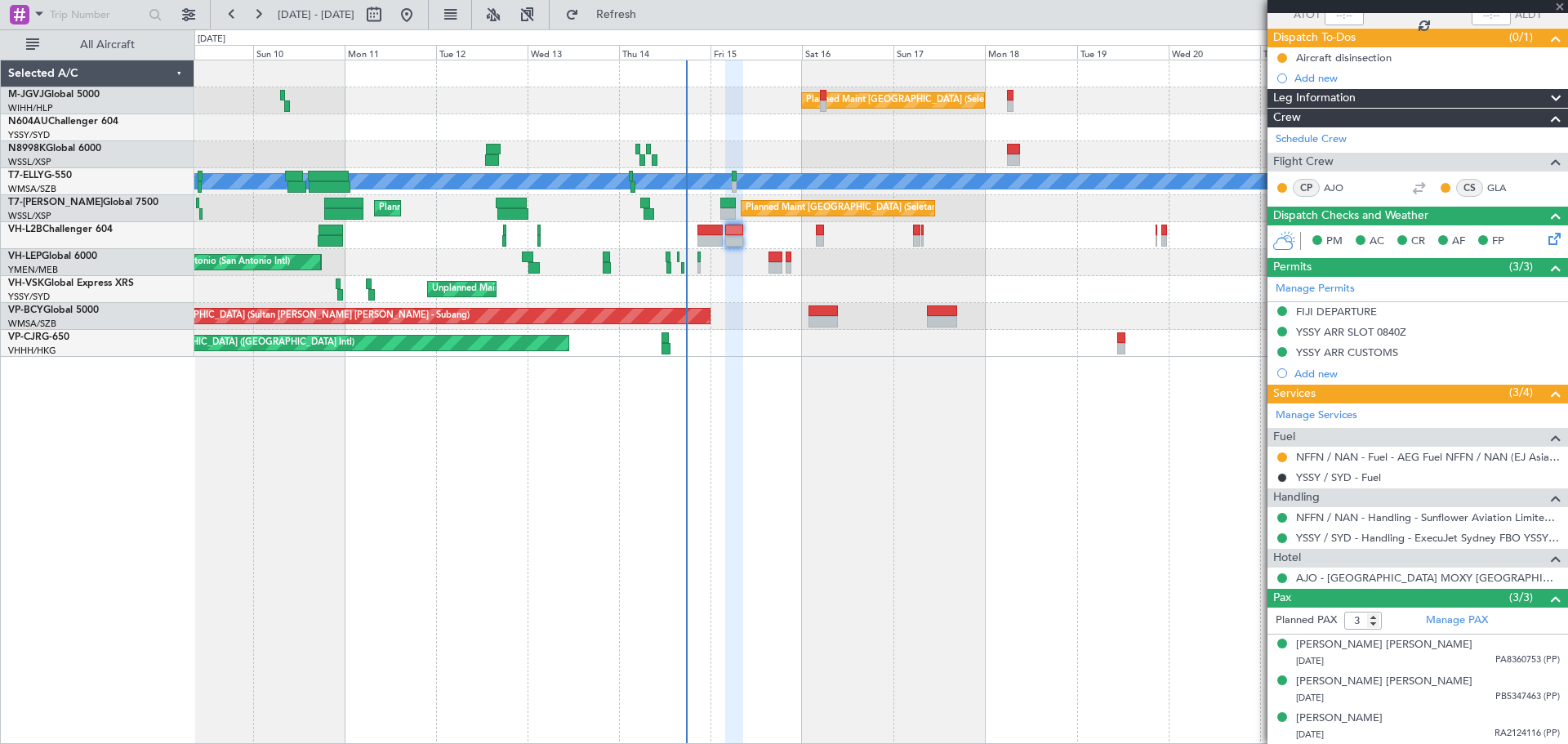
type input "+00:05"
type input "8"
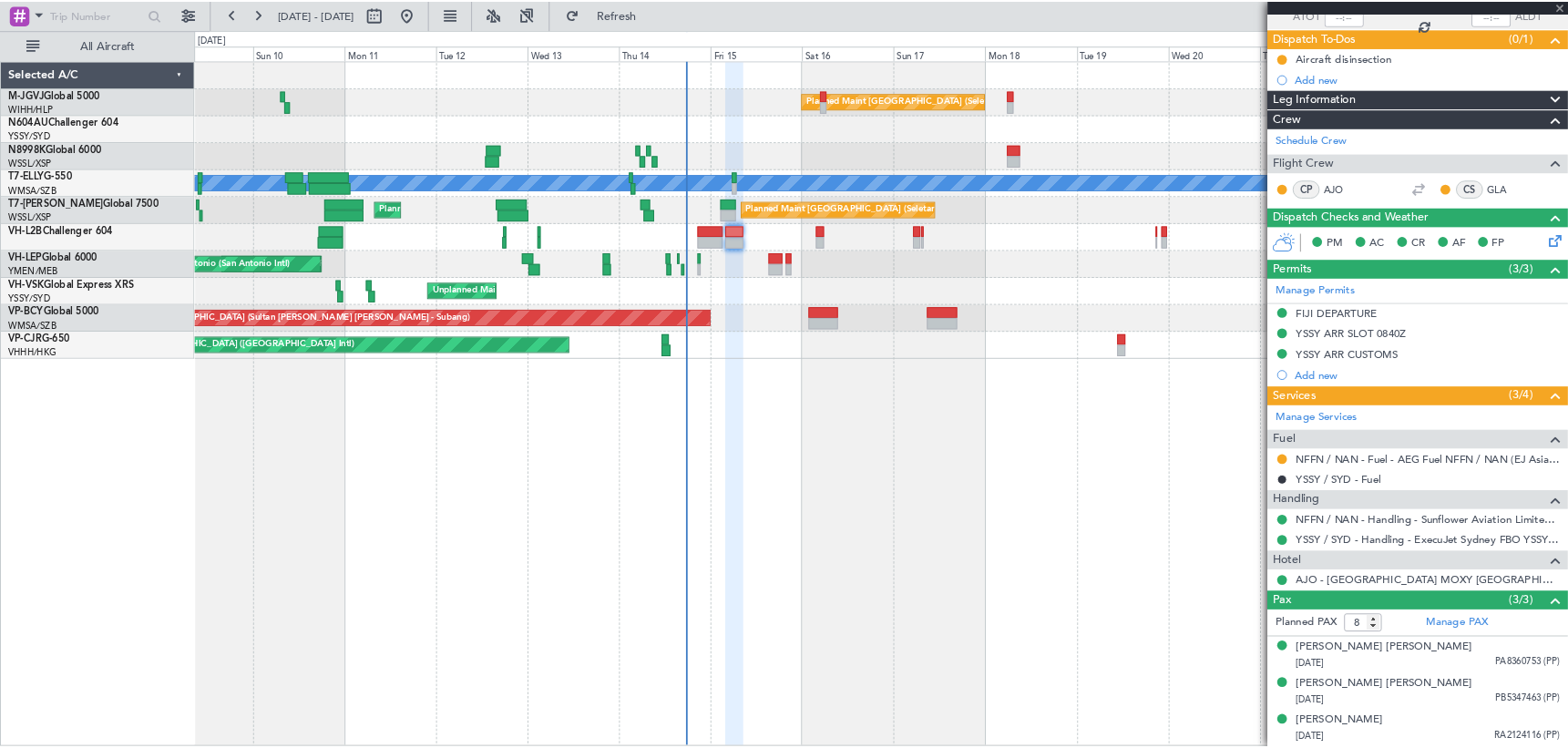
scroll to position [0, 0]
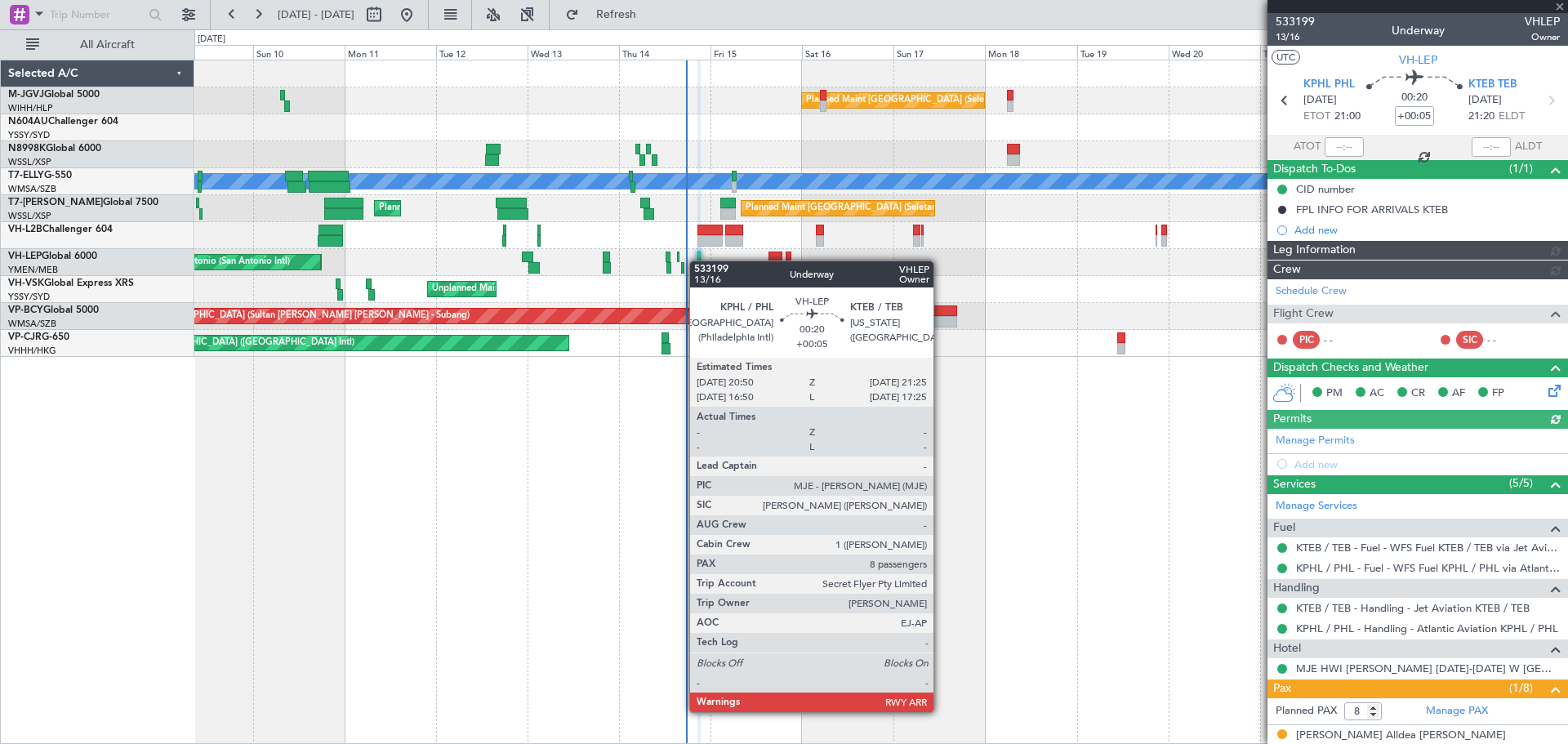
type input "[PERSON_NAME] (LEU)"
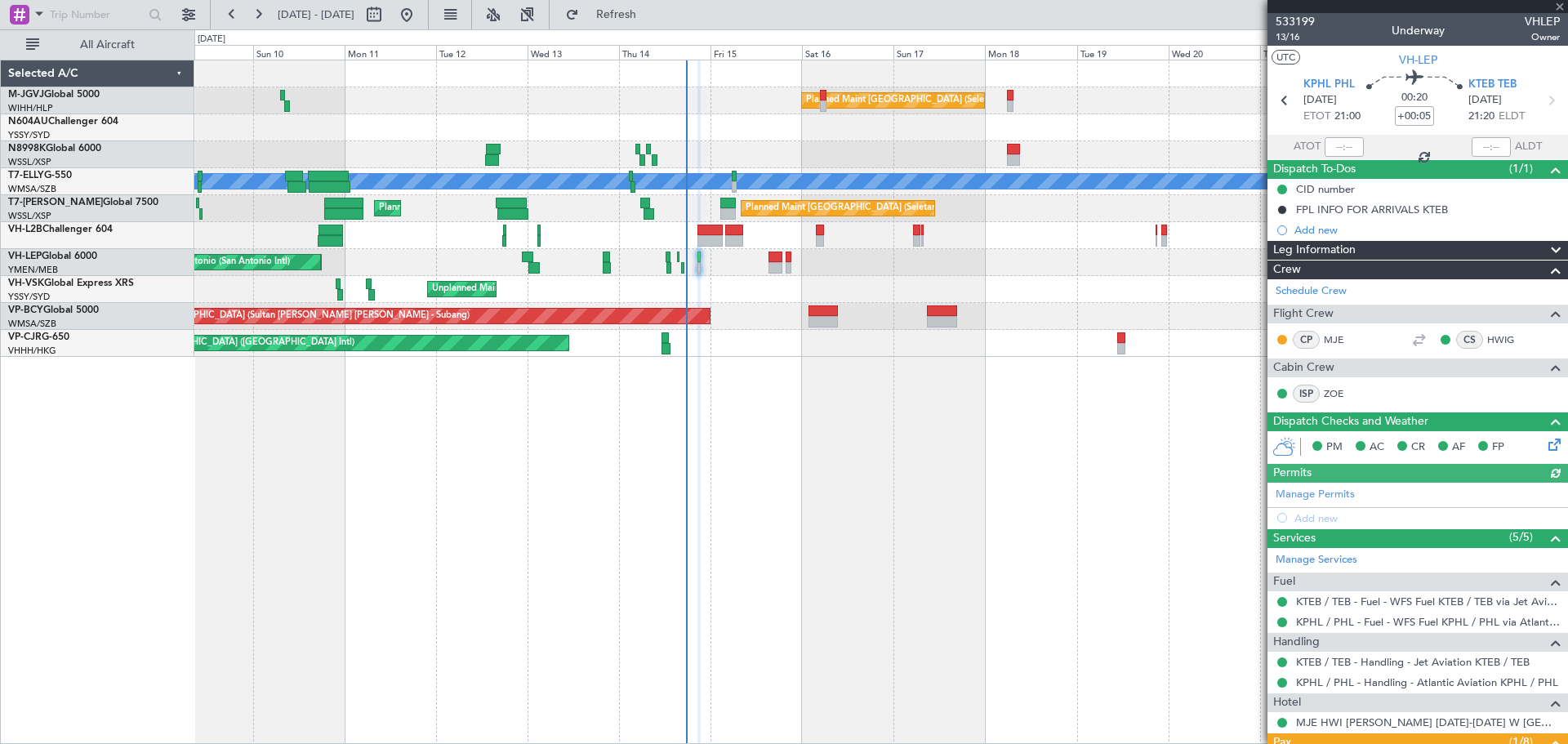
type input "[PERSON_NAME] (LEU)"
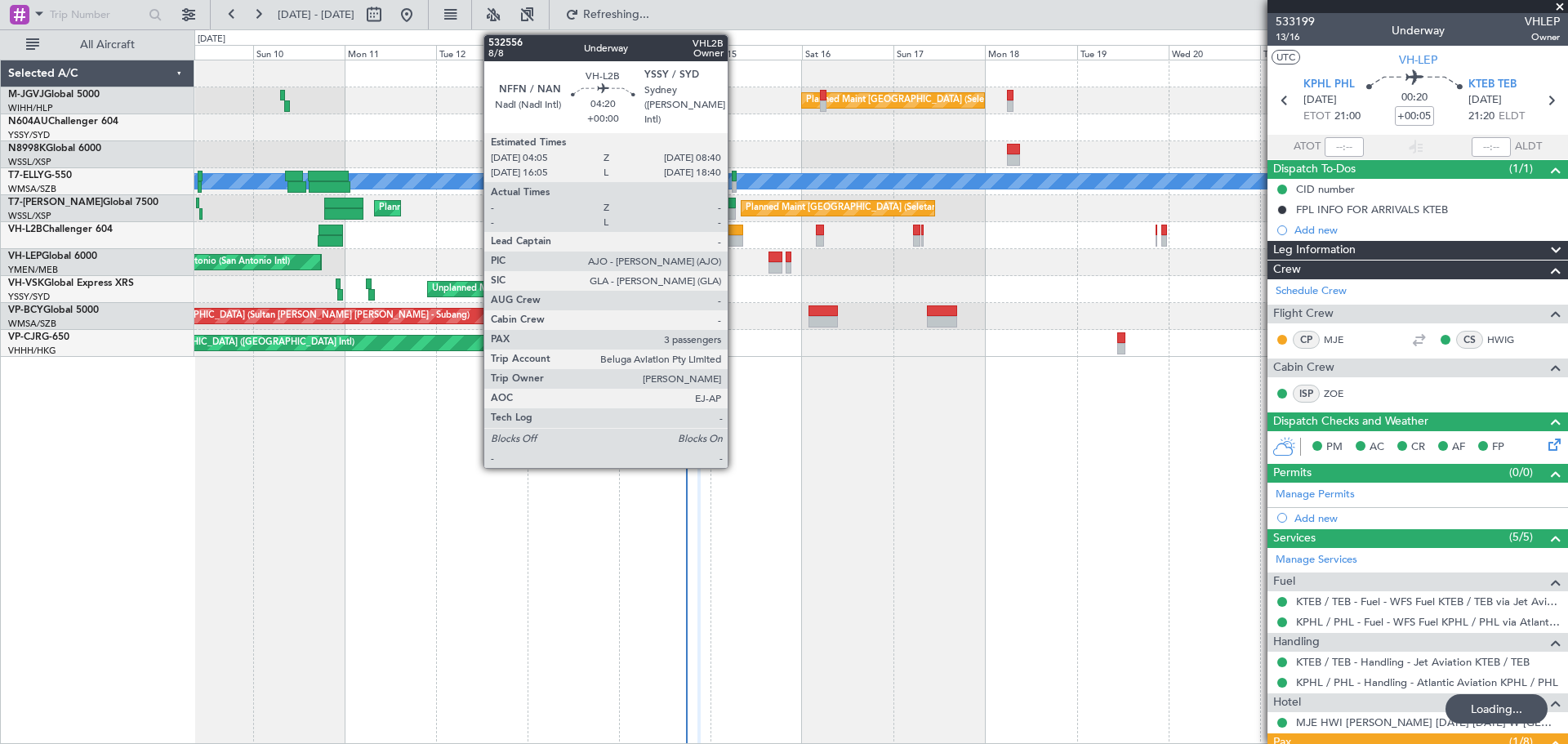
click at [735, 234] on div at bounding box center [734, 230] width 18 height 11
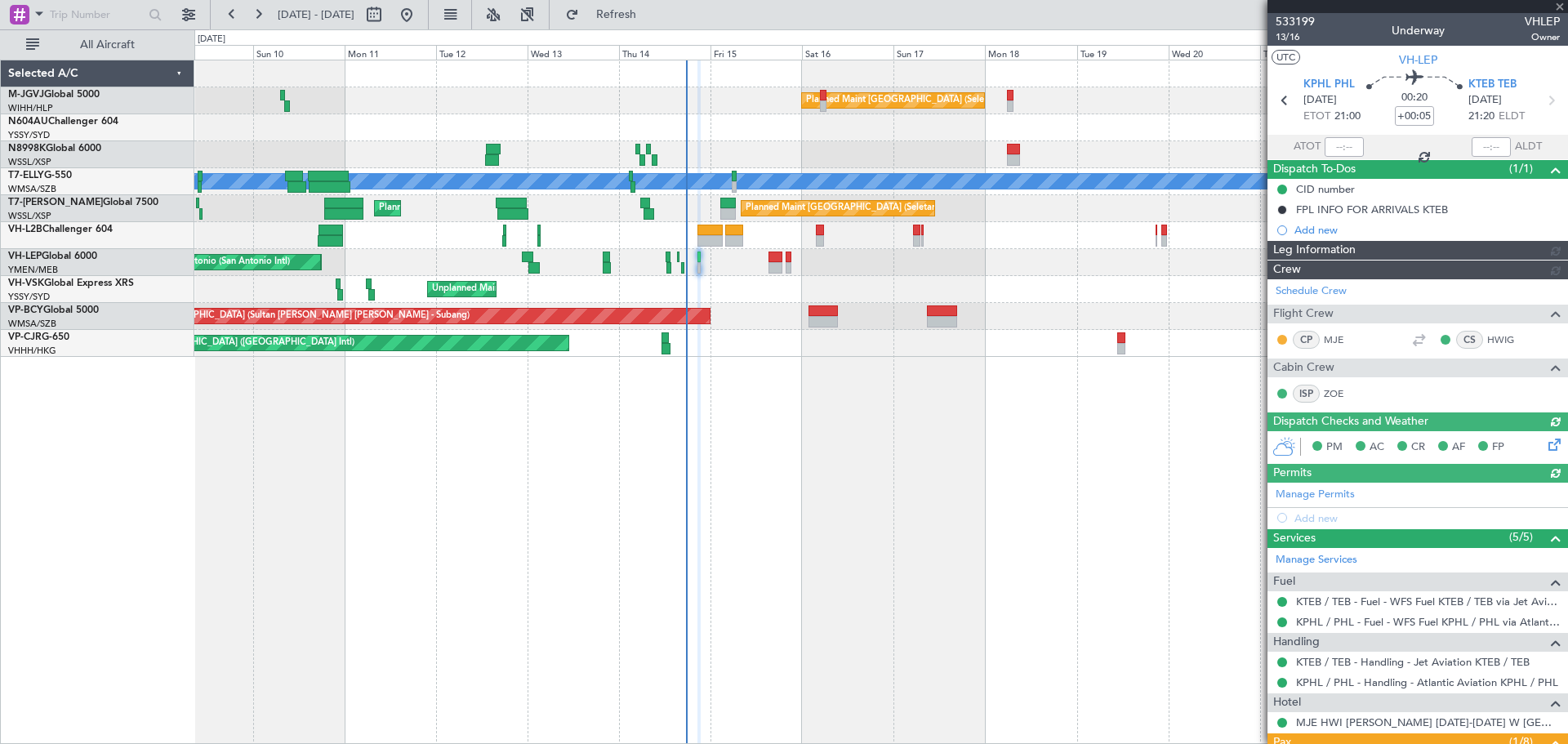
type input "[PERSON_NAME] (LEU)"
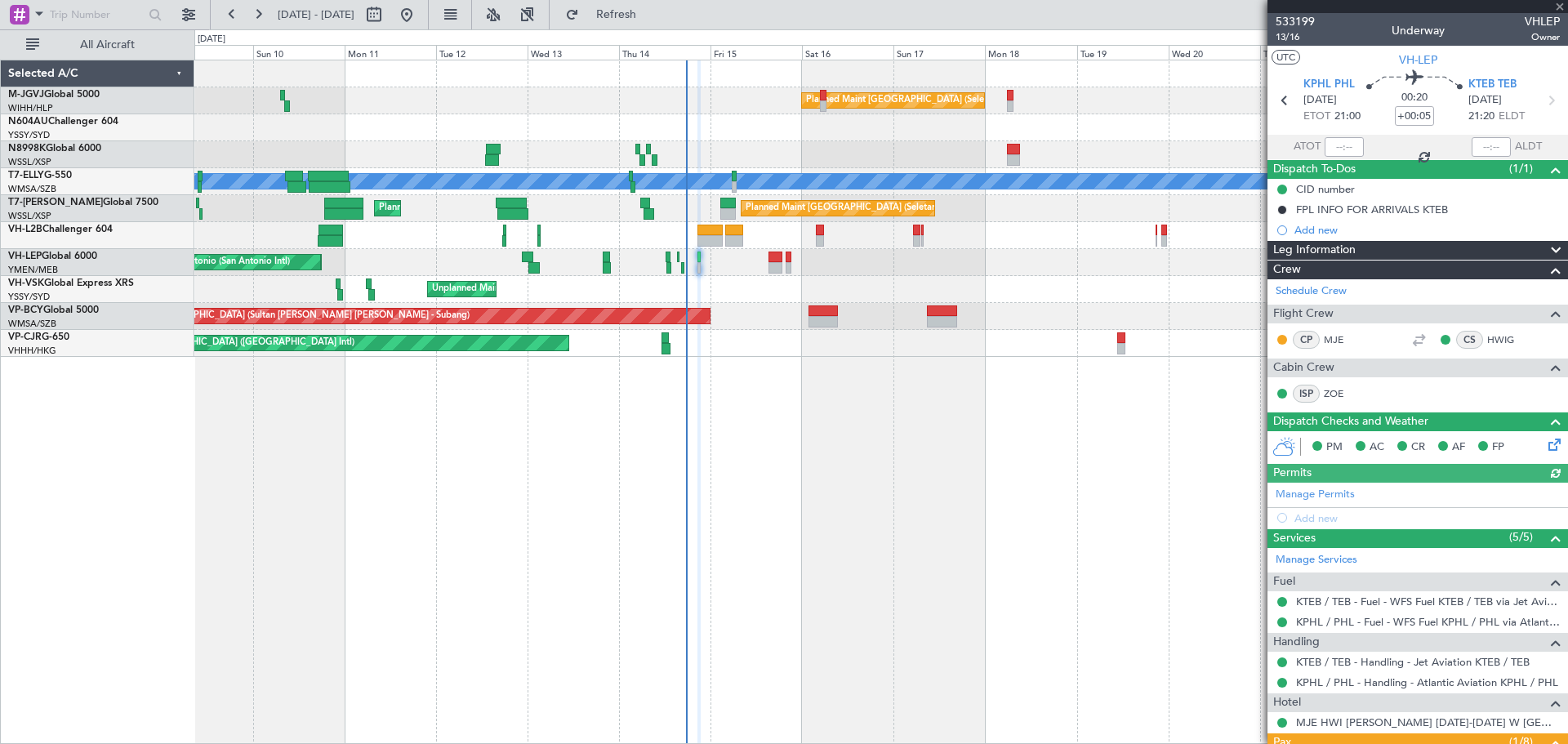
type input "3"
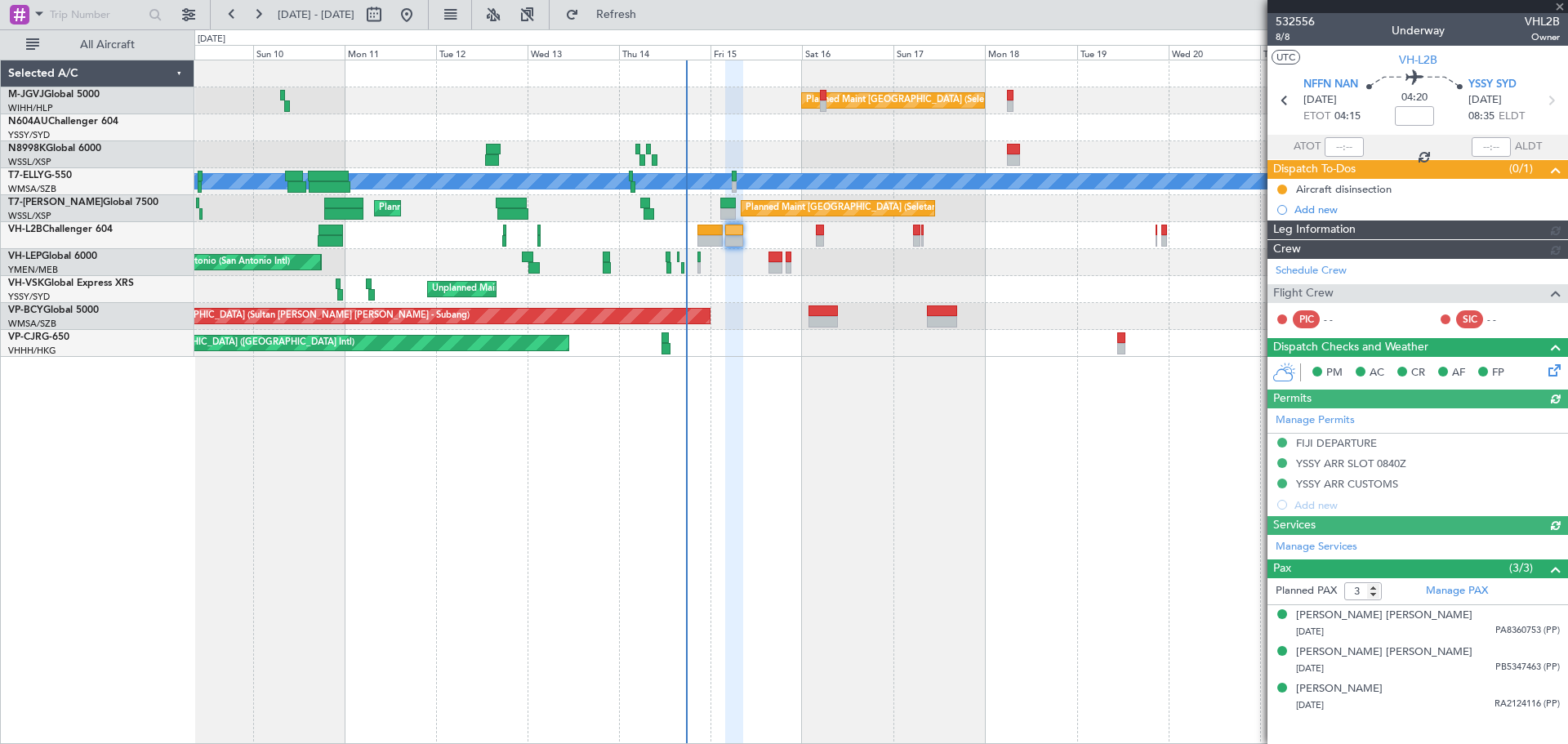
type input "[PERSON_NAME] (EYU)"
type input "A0017"
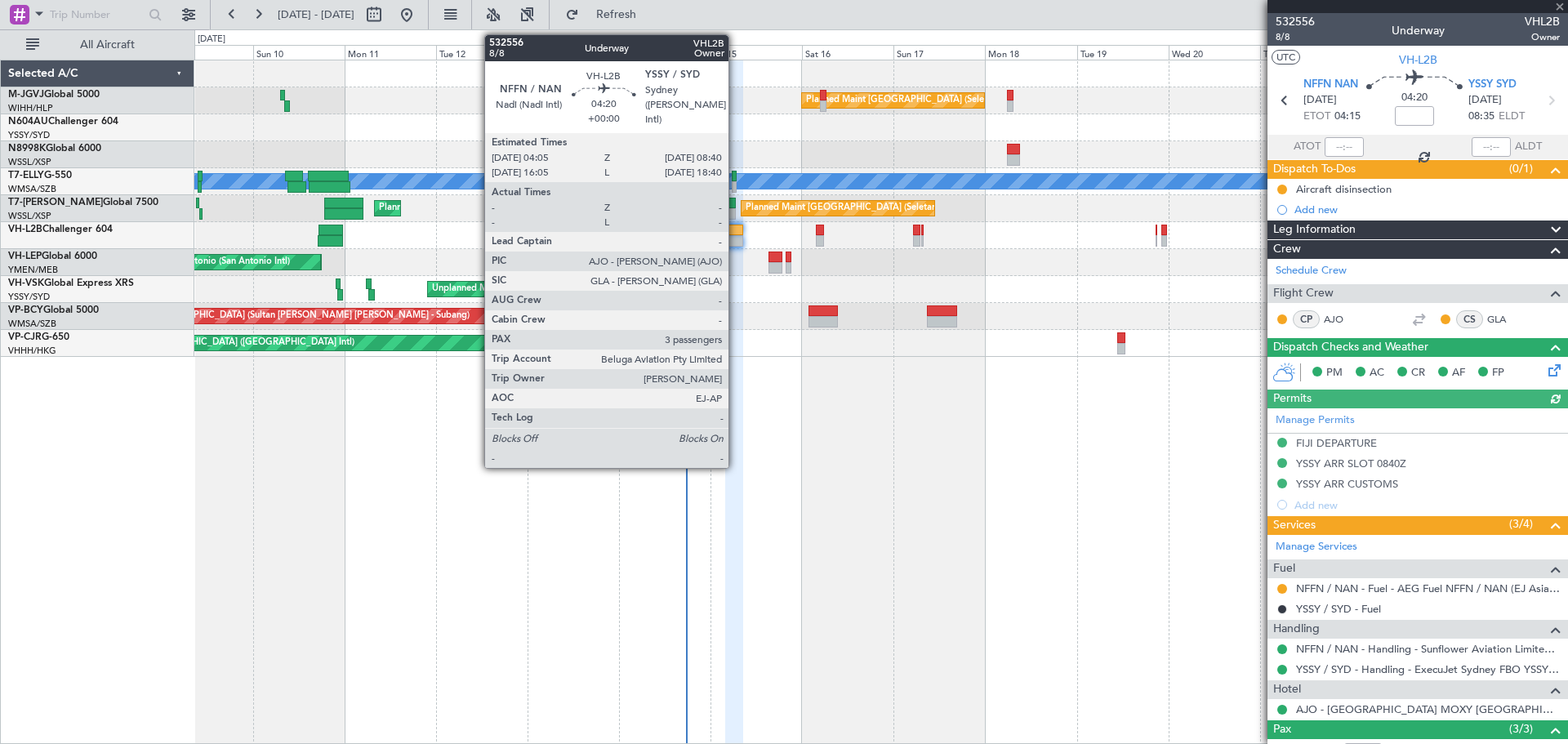
click at [736, 229] on div at bounding box center [734, 230] width 18 height 11
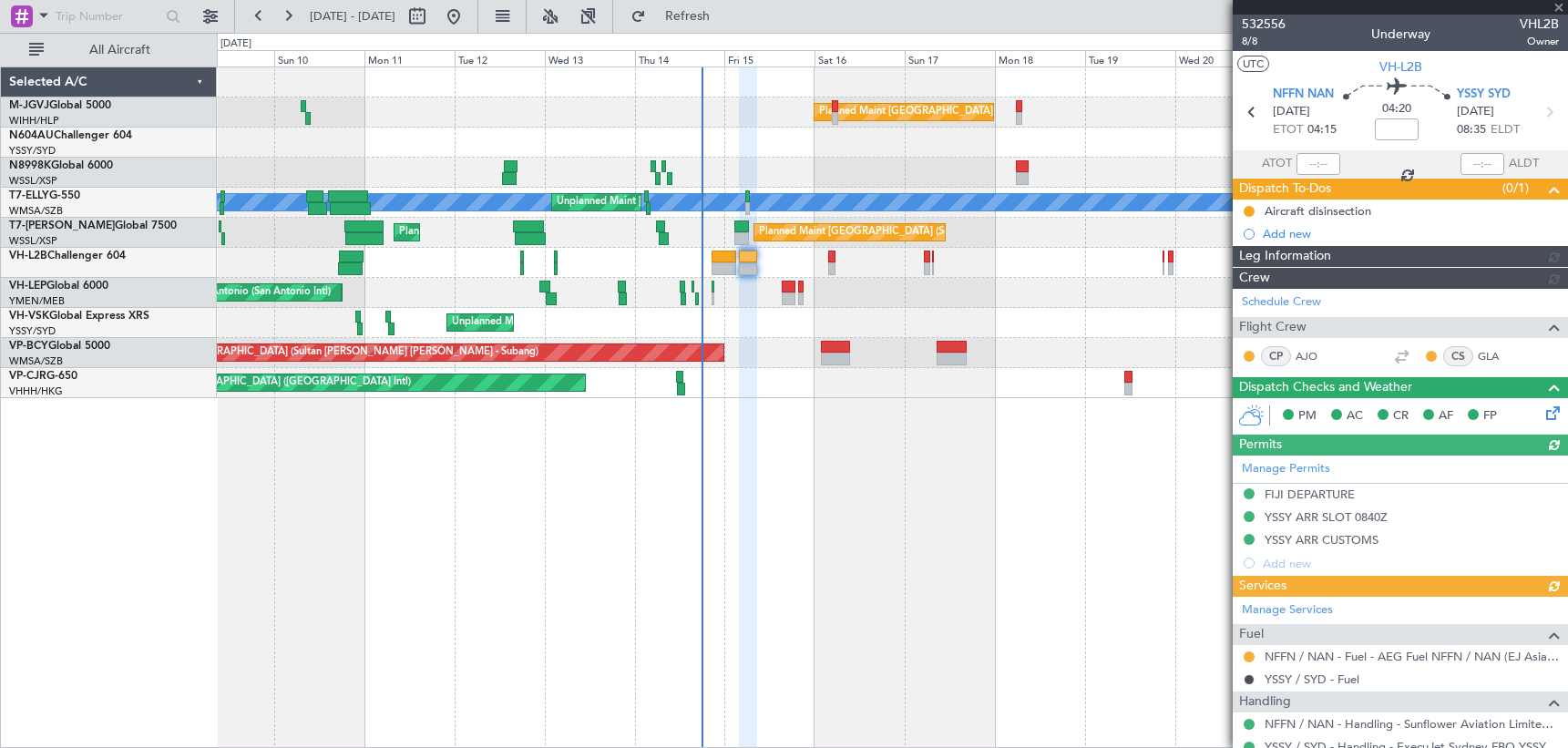
type input "[PERSON_NAME] (EYU)"
type input "A0017"
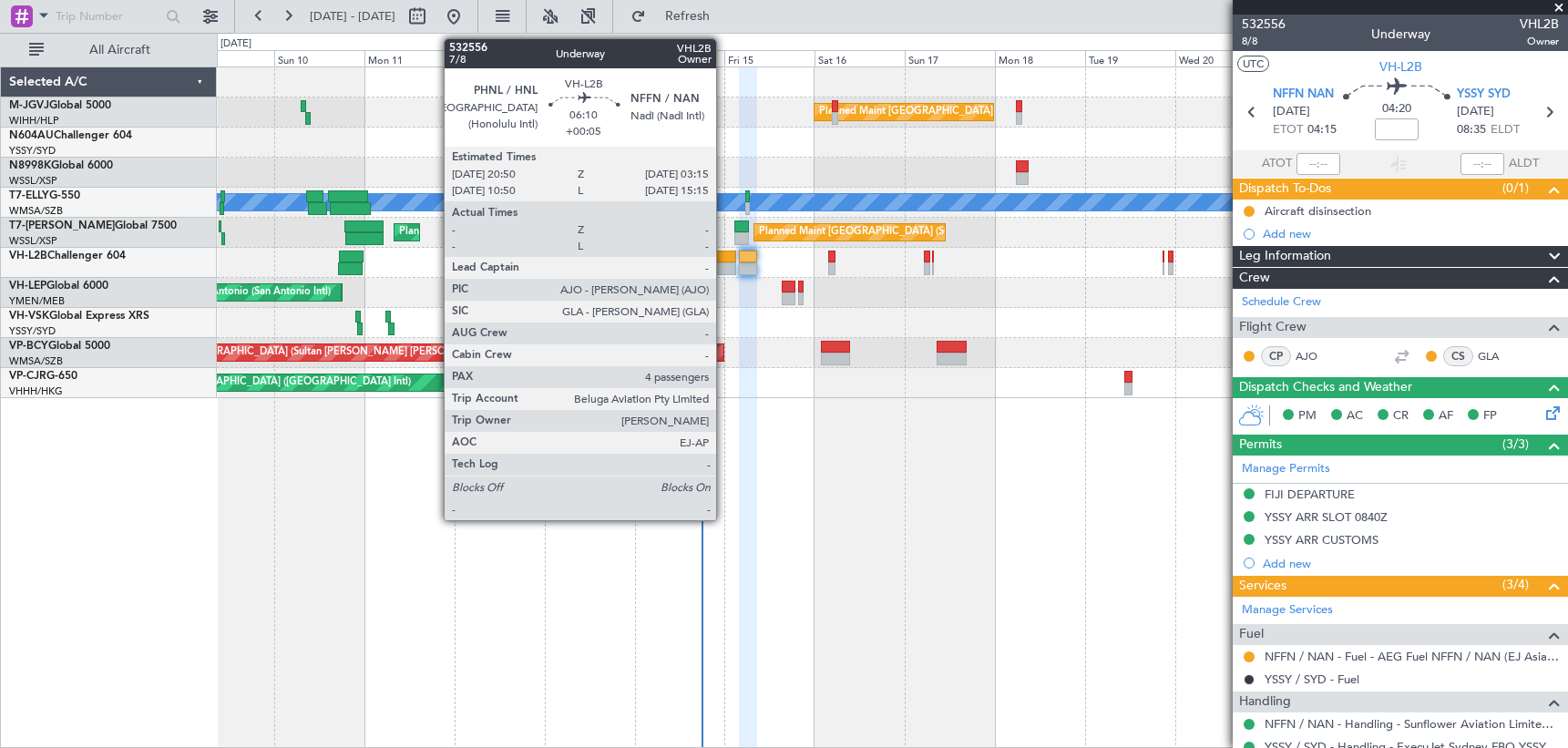
click at [724, 251] on div at bounding box center [724, 256] width 25 height 13
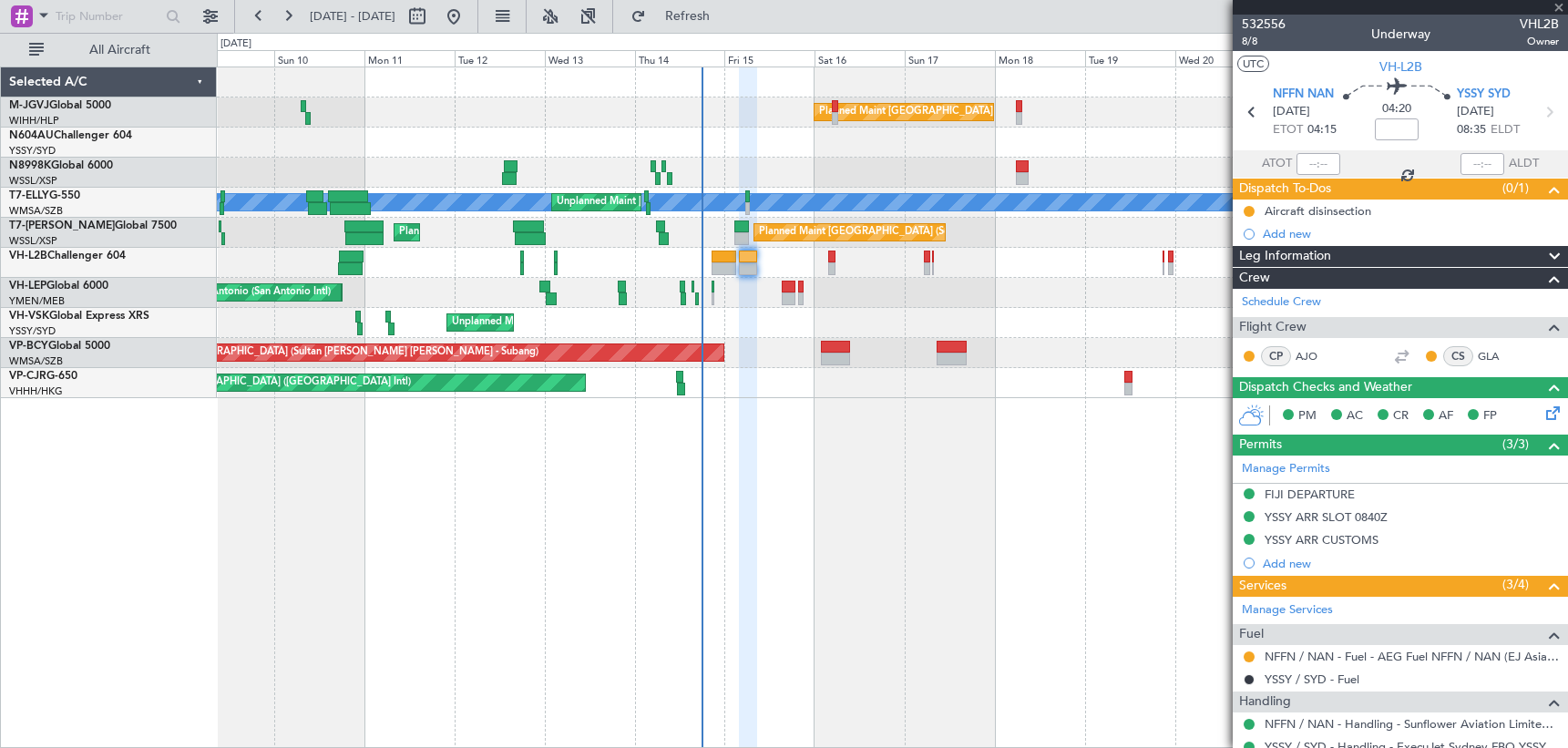
type input "+00:05"
type input "4"
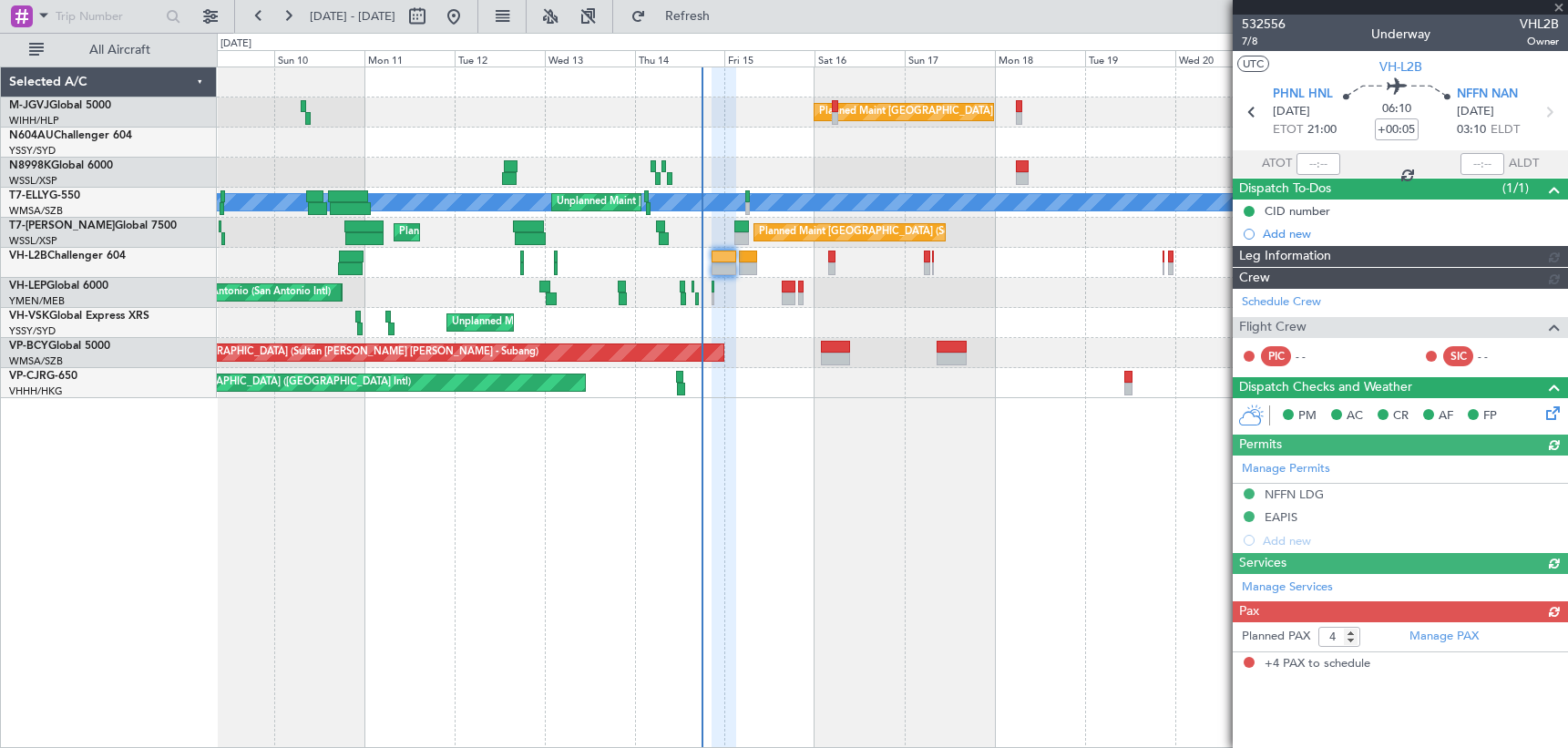
type input "[PERSON_NAME] (EYU)"
type input "A0016"
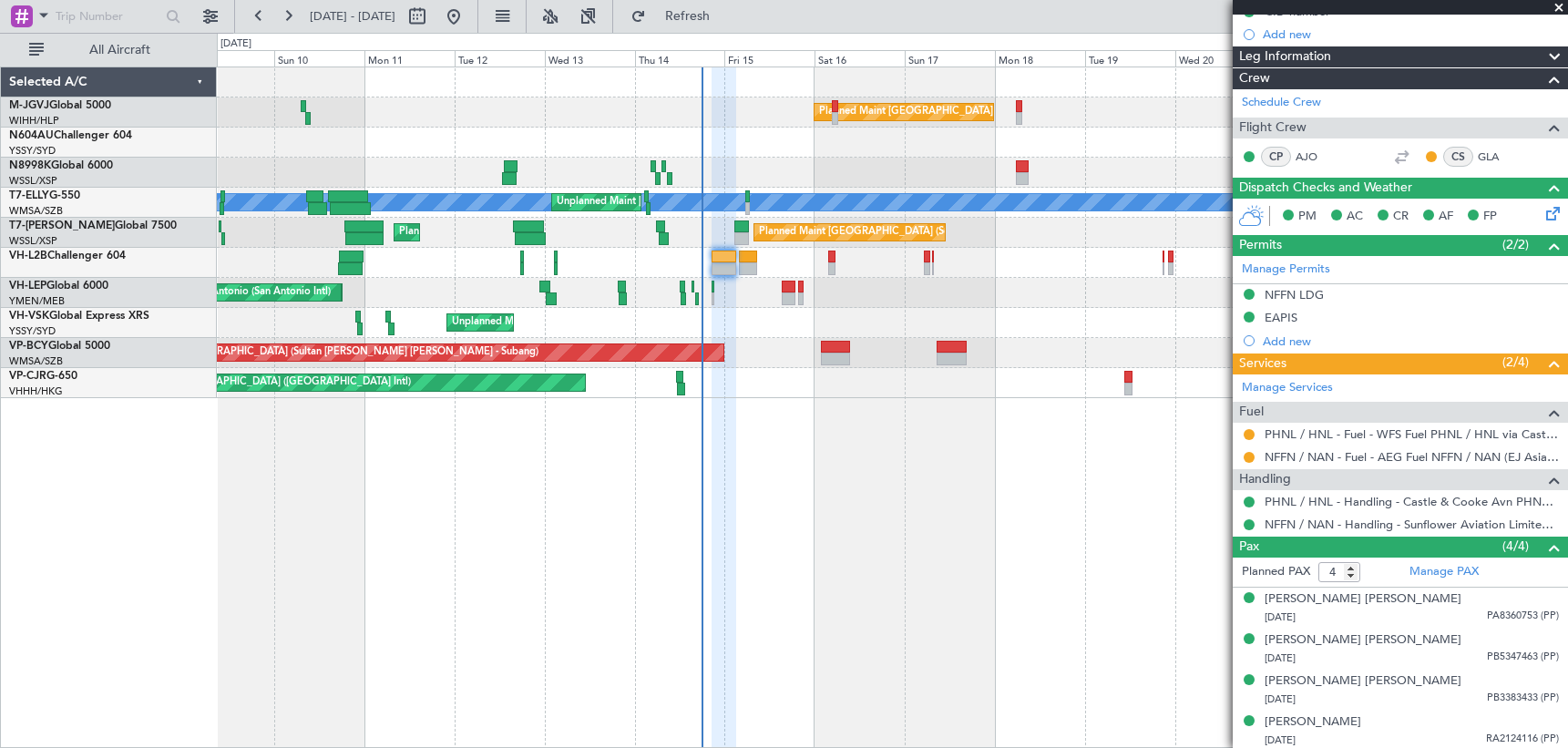
scroll to position [202, 0]
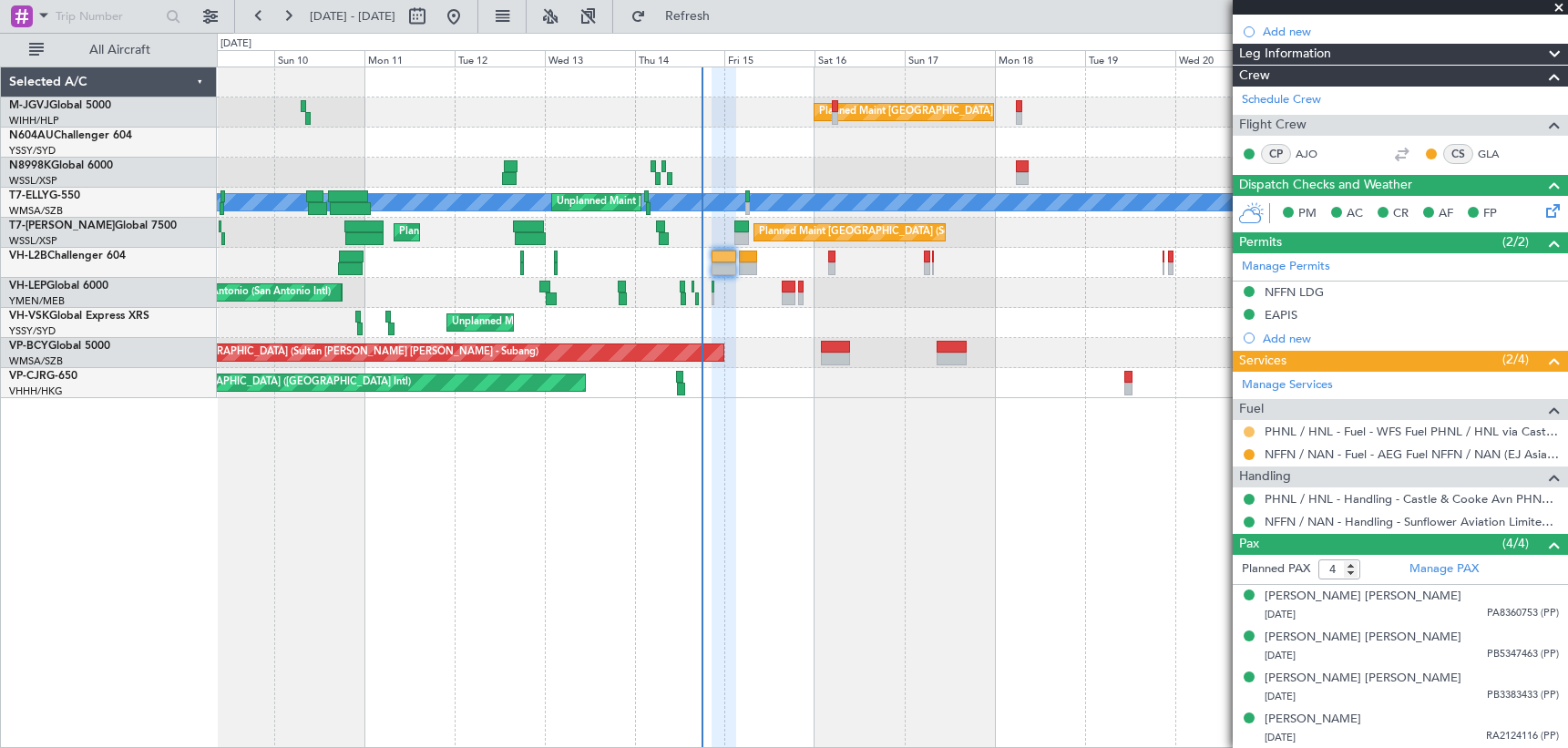
click at [1249, 430] on button at bounding box center [1249, 431] width 11 height 11
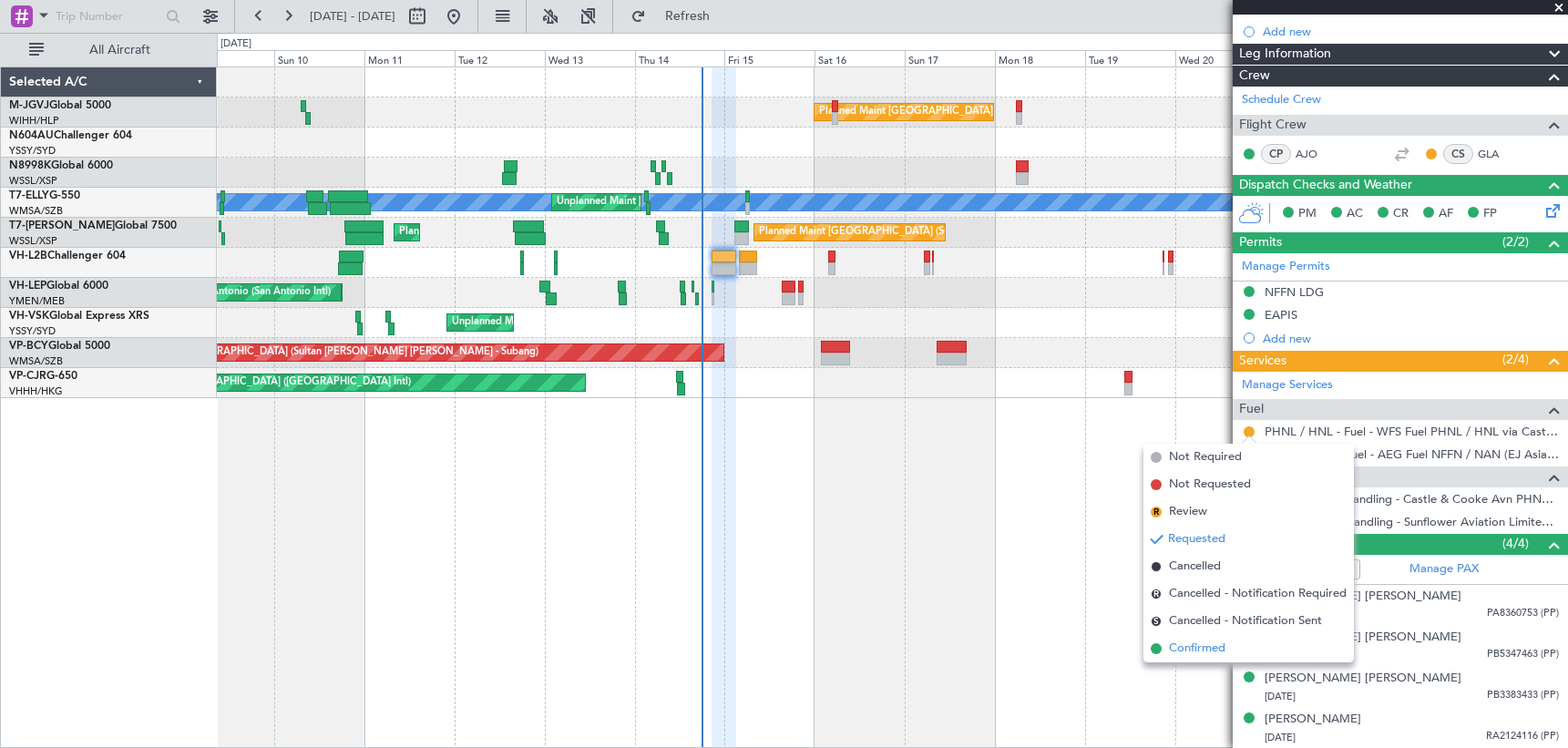
click at [1202, 645] on span "Confirmed" at bounding box center [1197, 648] width 57 height 18
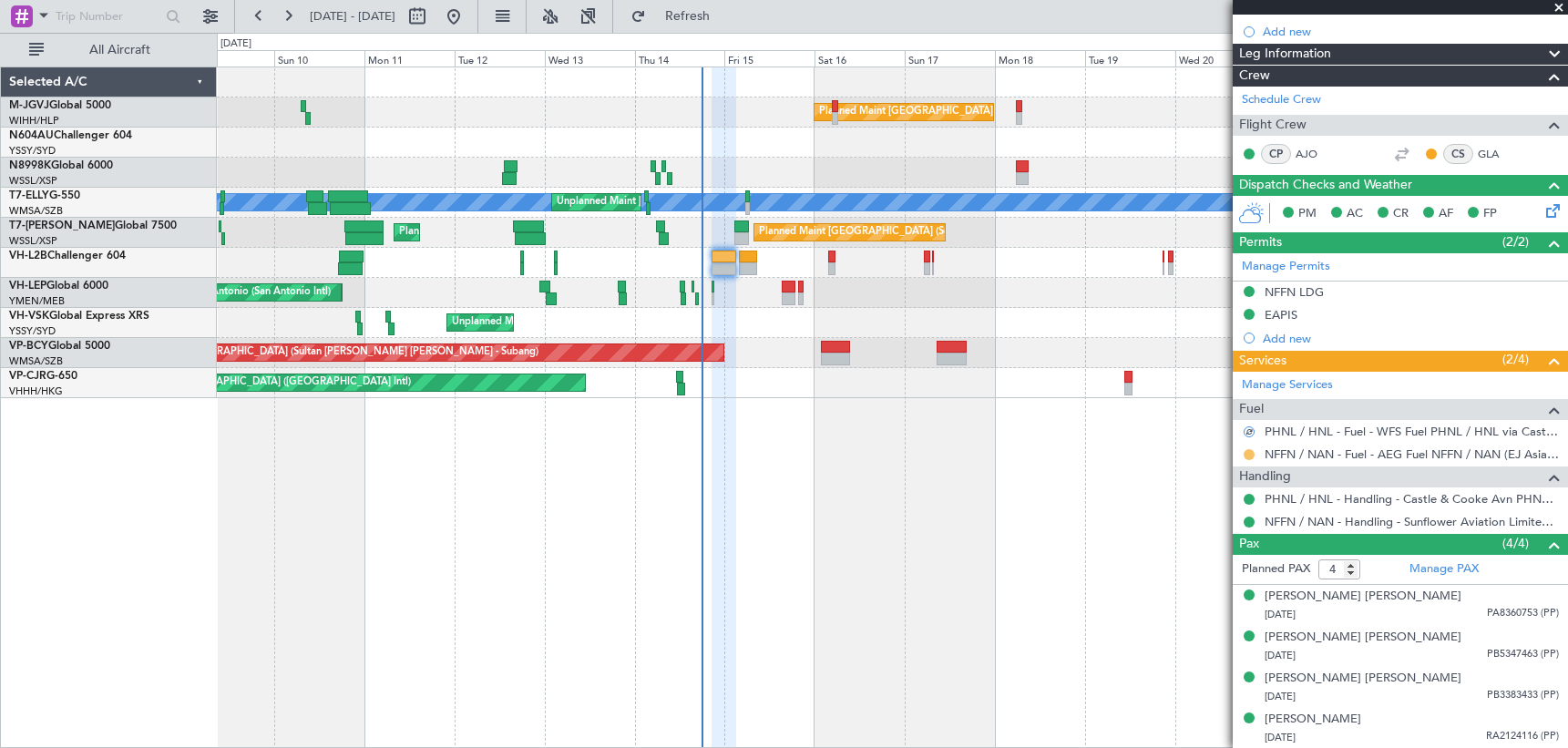
click at [1245, 454] on button at bounding box center [1249, 453] width 11 height 11
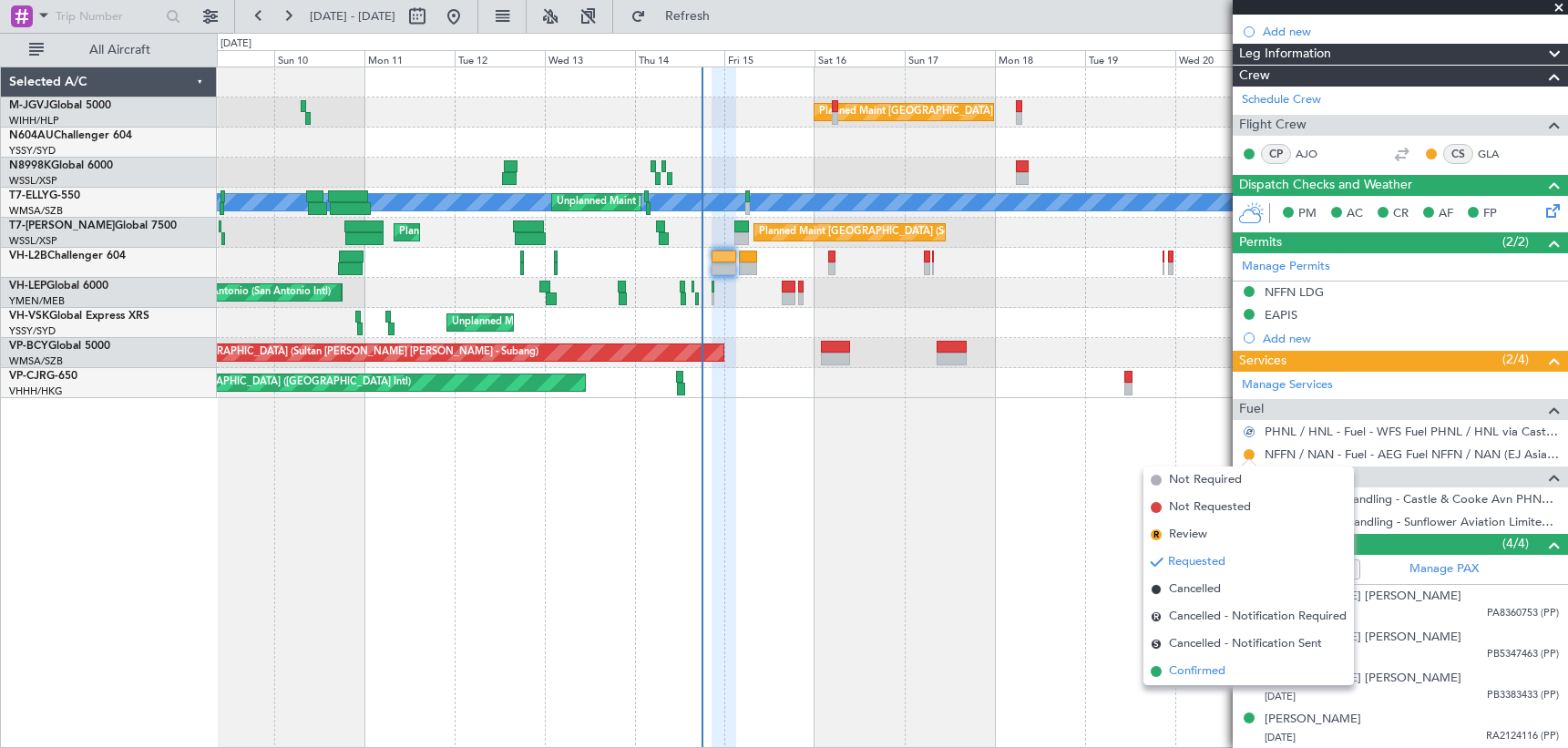
click at [1216, 667] on span "Confirmed" at bounding box center [1197, 671] width 57 height 18
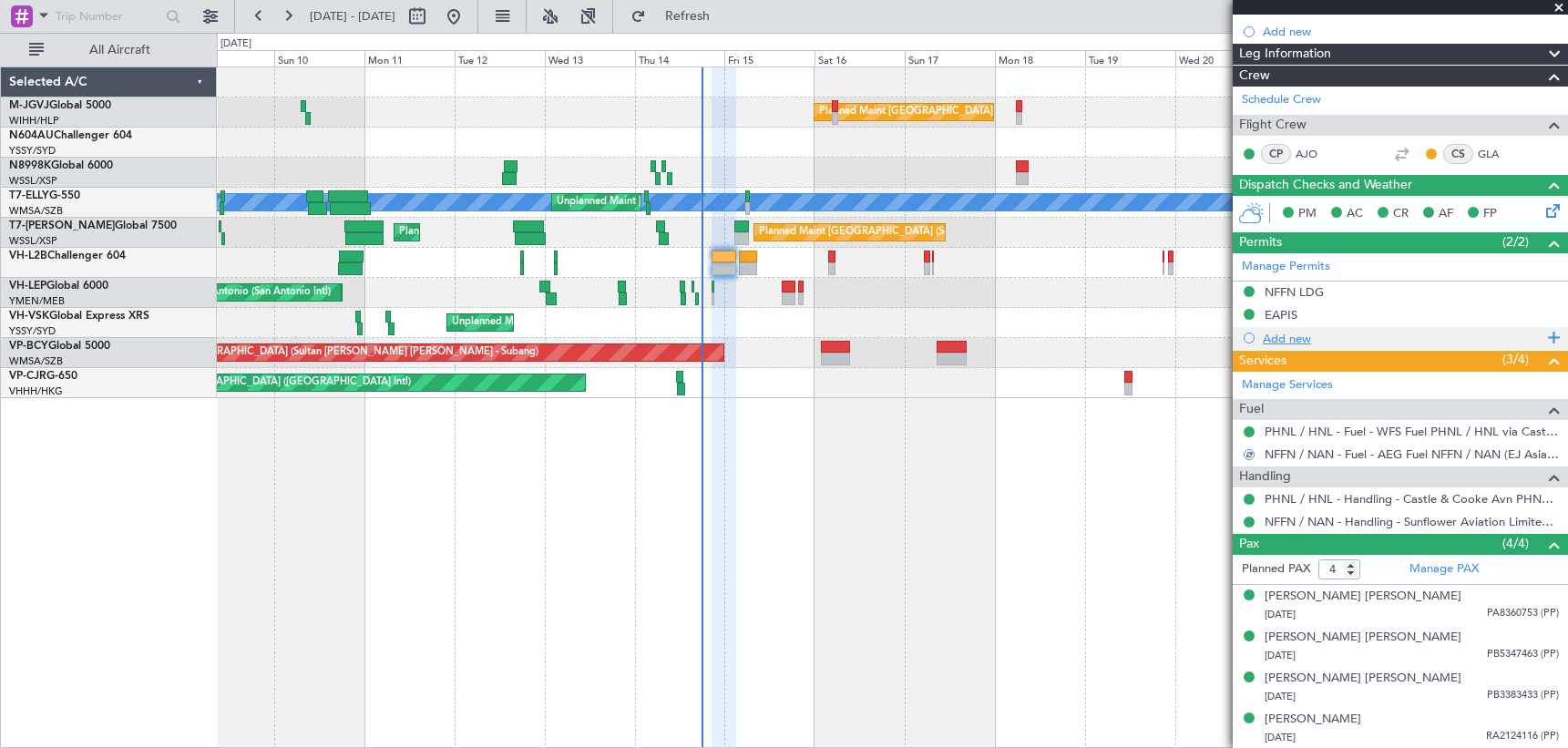
scroll to position [0, 0]
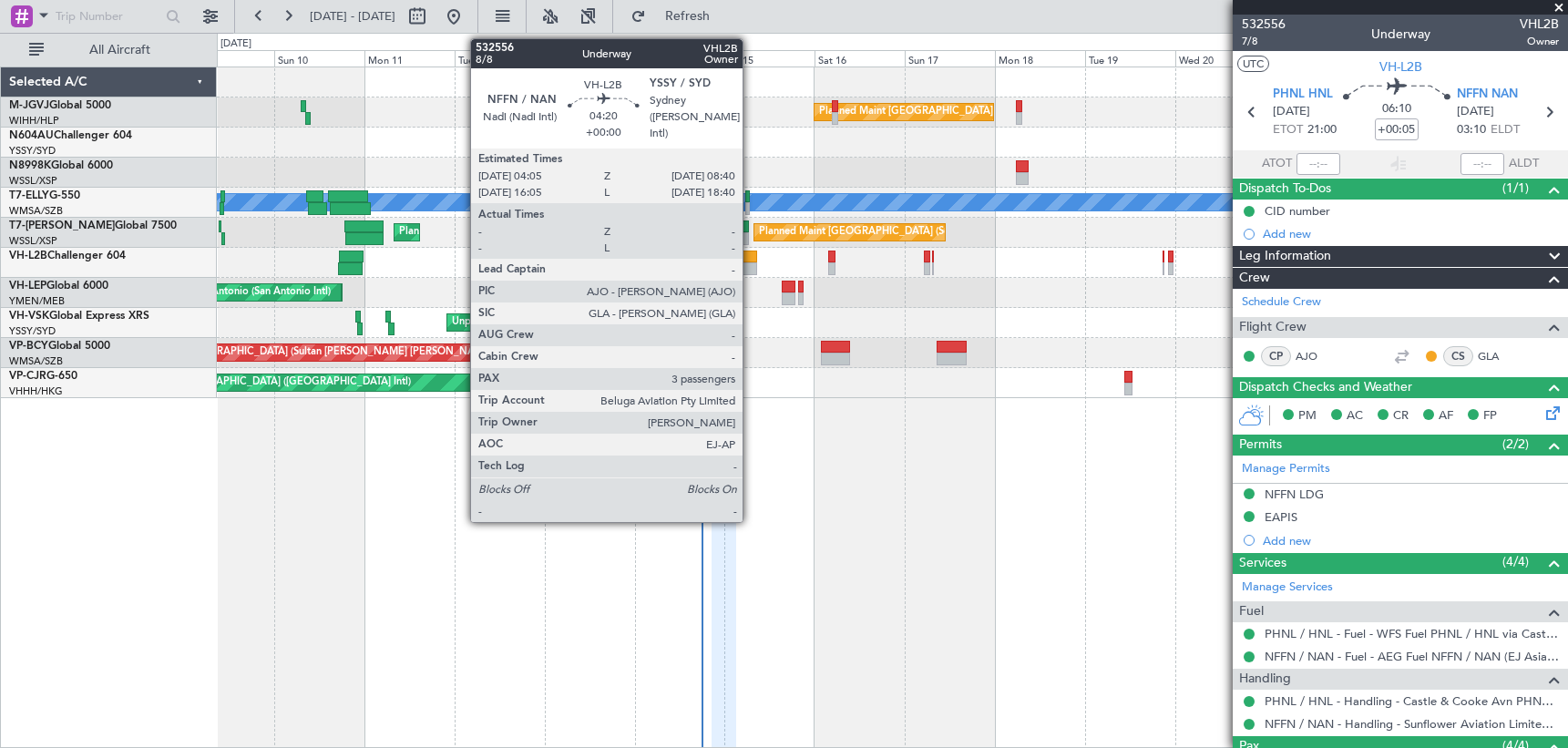
click at [751, 261] on div at bounding box center [747, 256] width 17 height 13
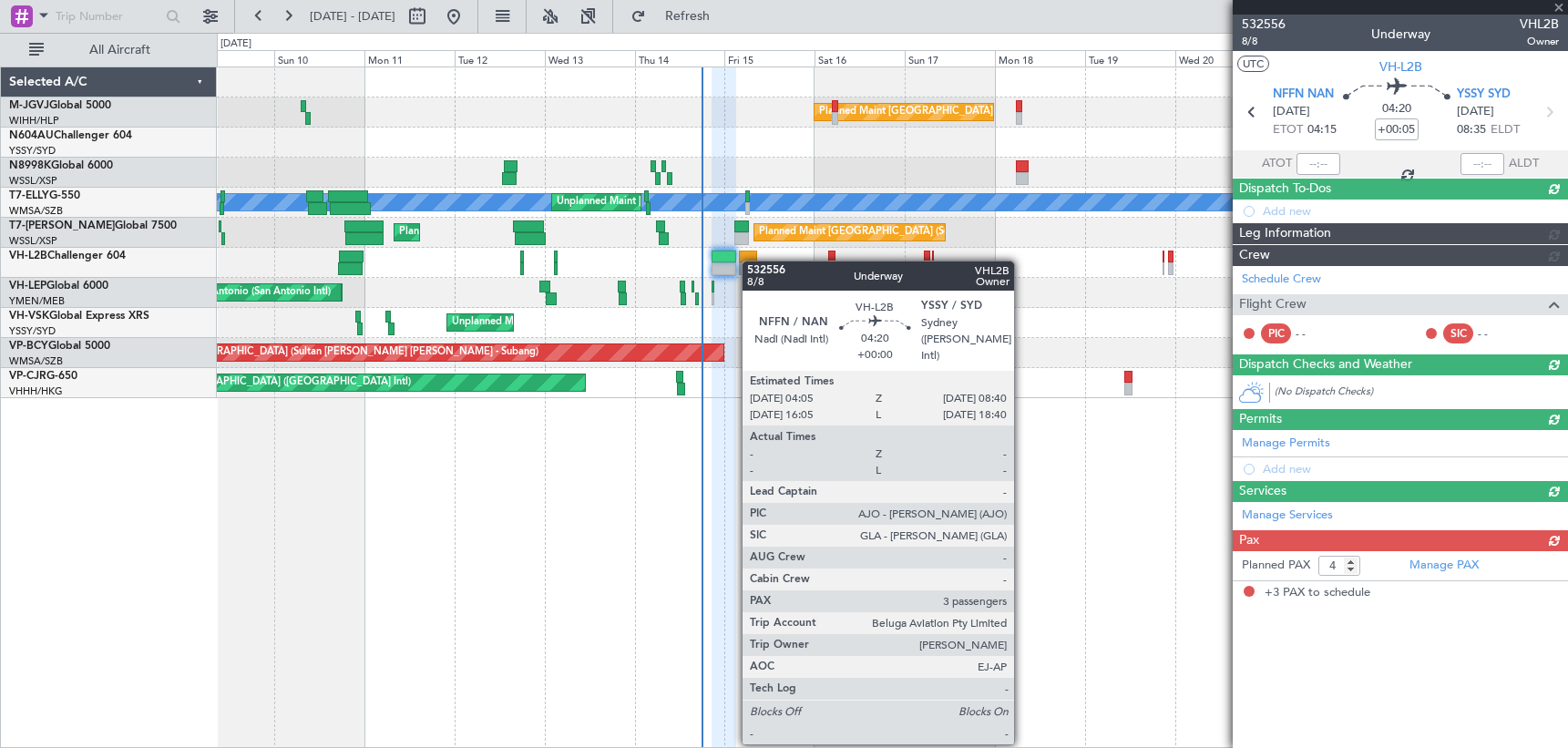
type input "3"
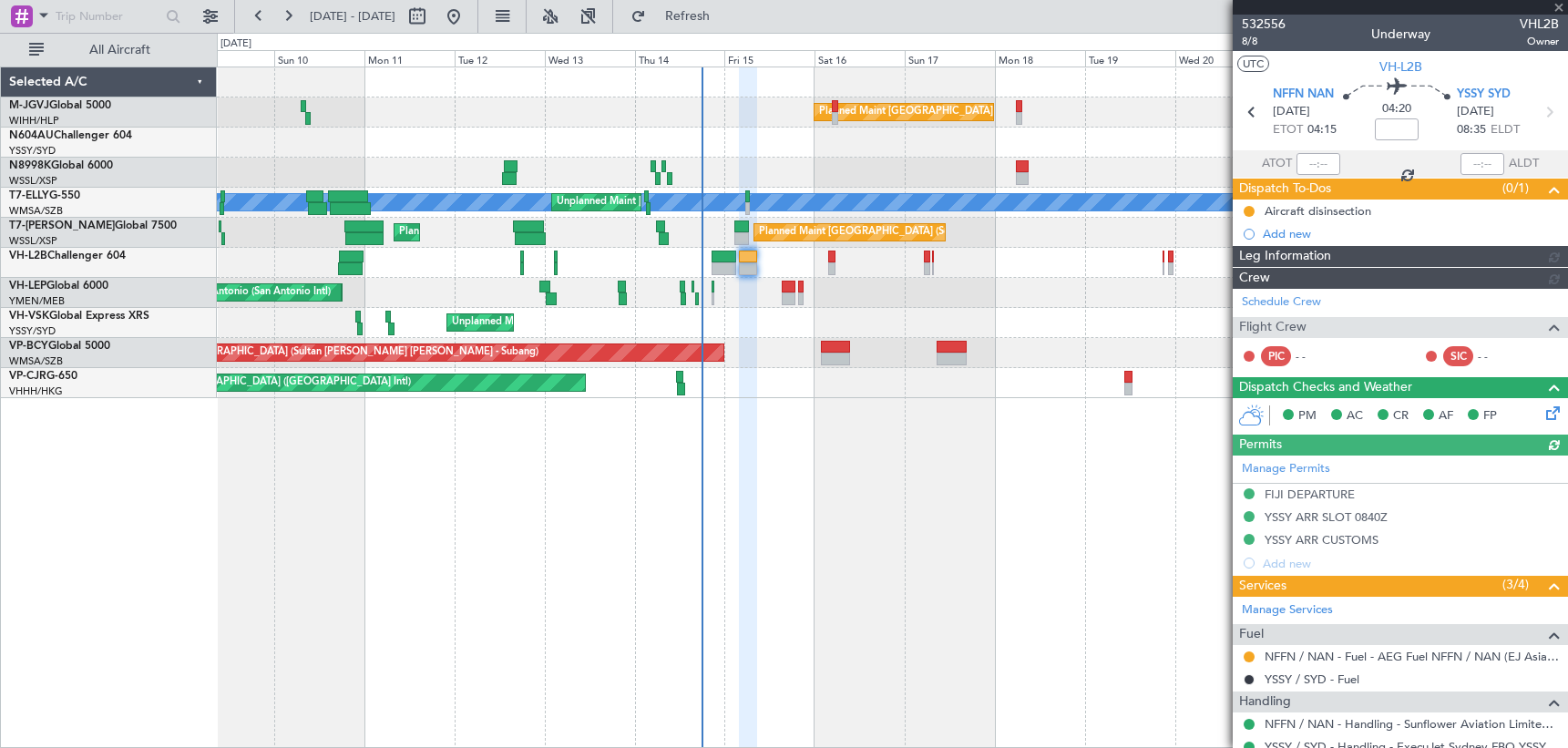
type input "[PERSON_NAME] (EYU)"
type input "A0017"
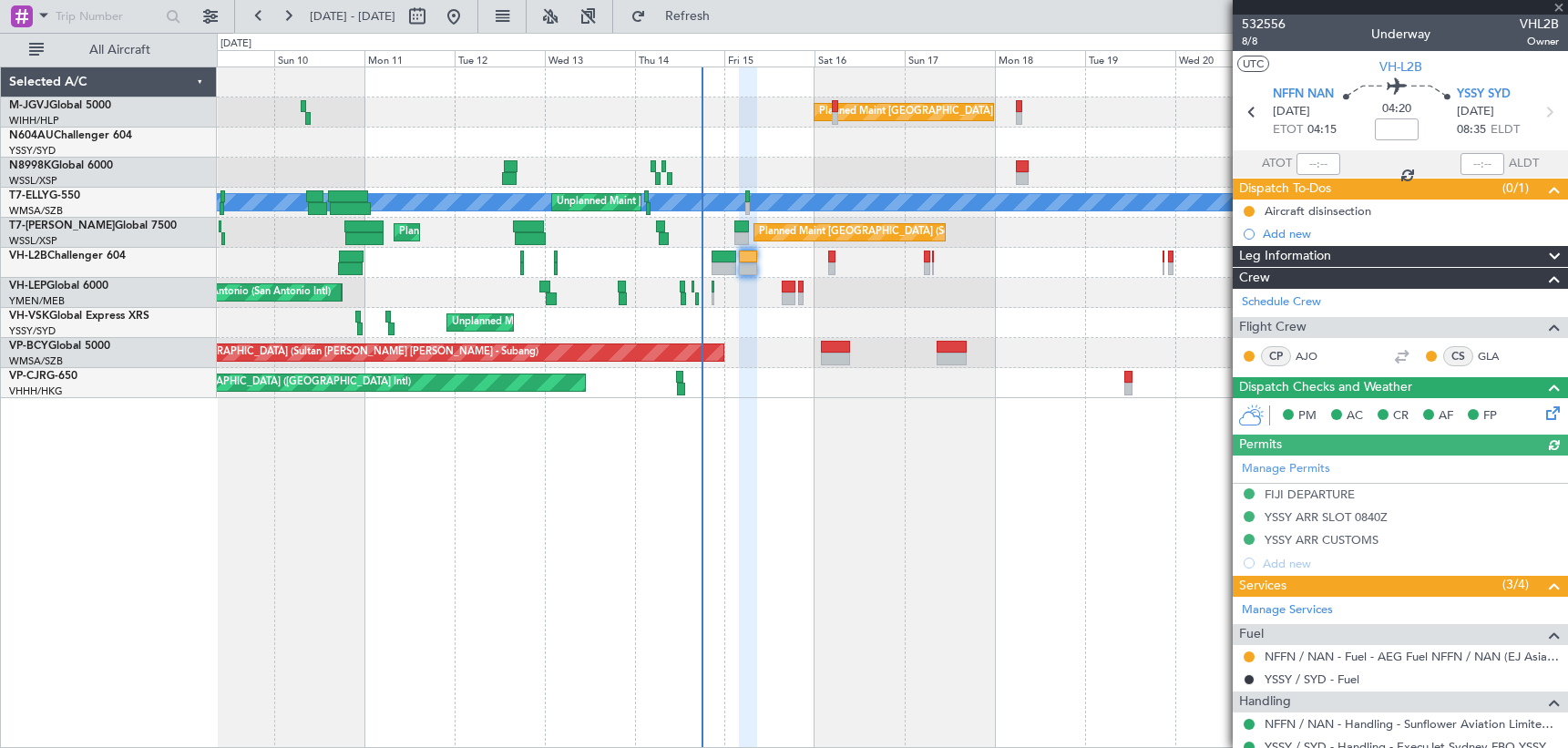
scroll to position [228, 0]
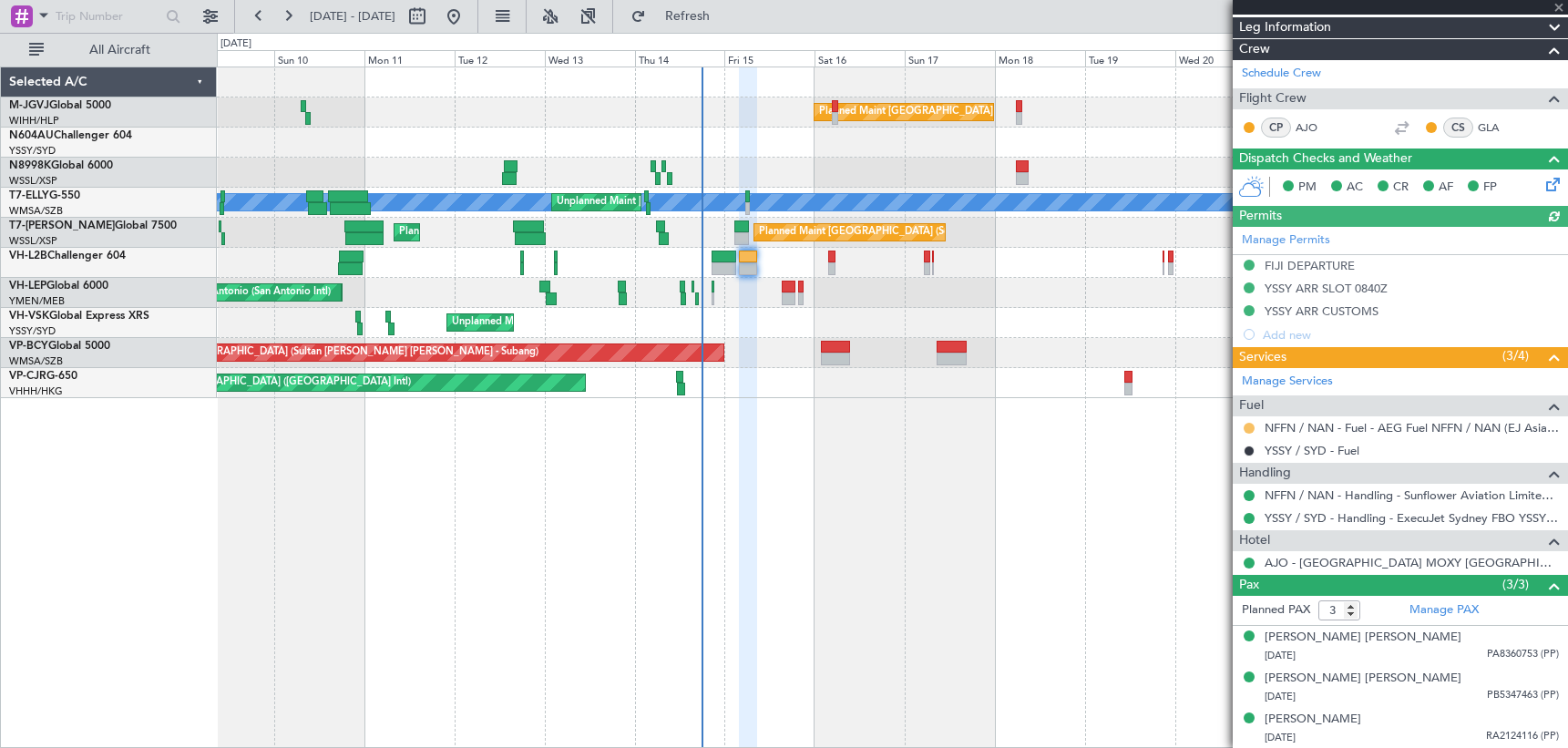
click at [1249, 423] on button at bounding box center [1249, 427] width 11 height 11
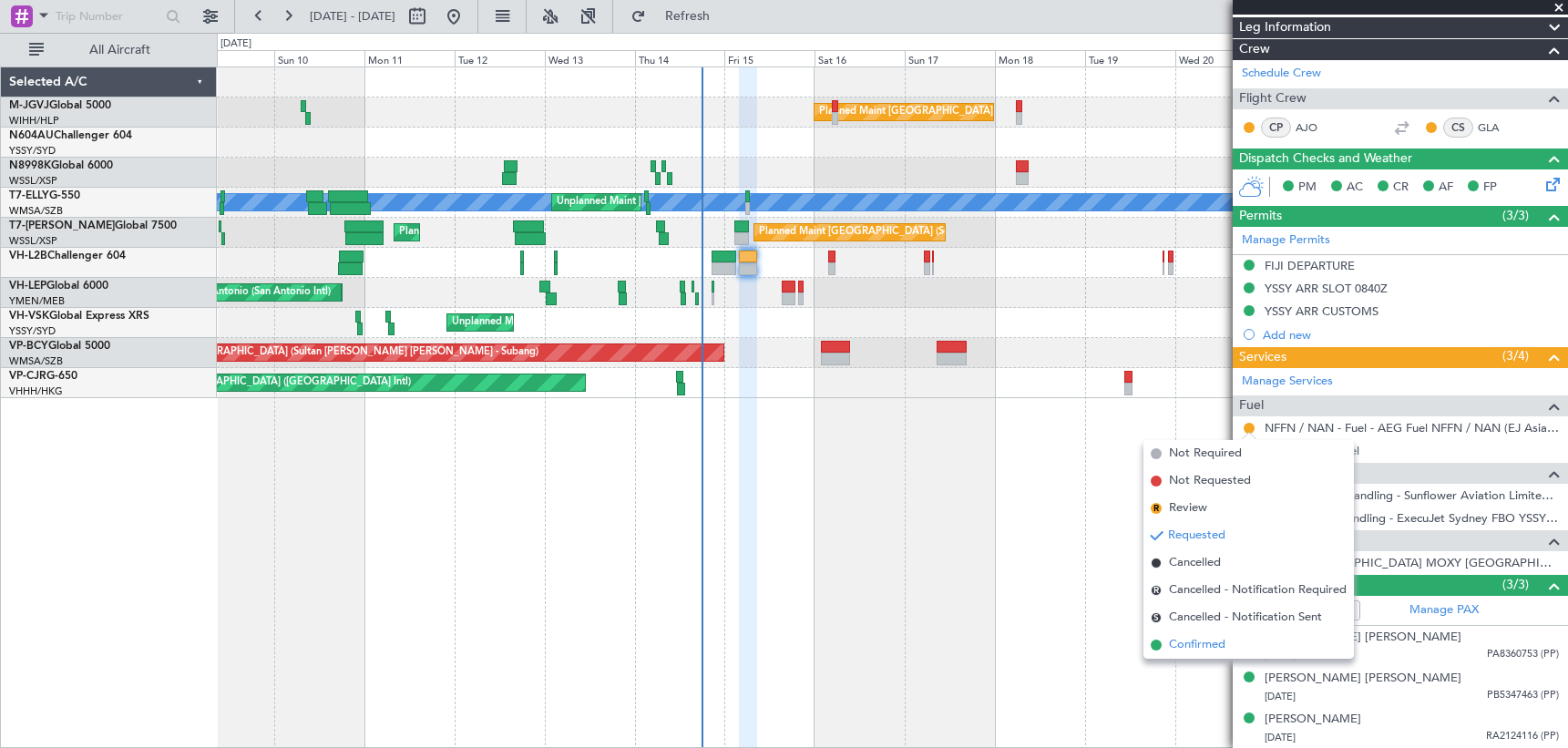
click at [1188, 647] on span "Confirmed" at bounding box center [1197, 644] width 57 height 18
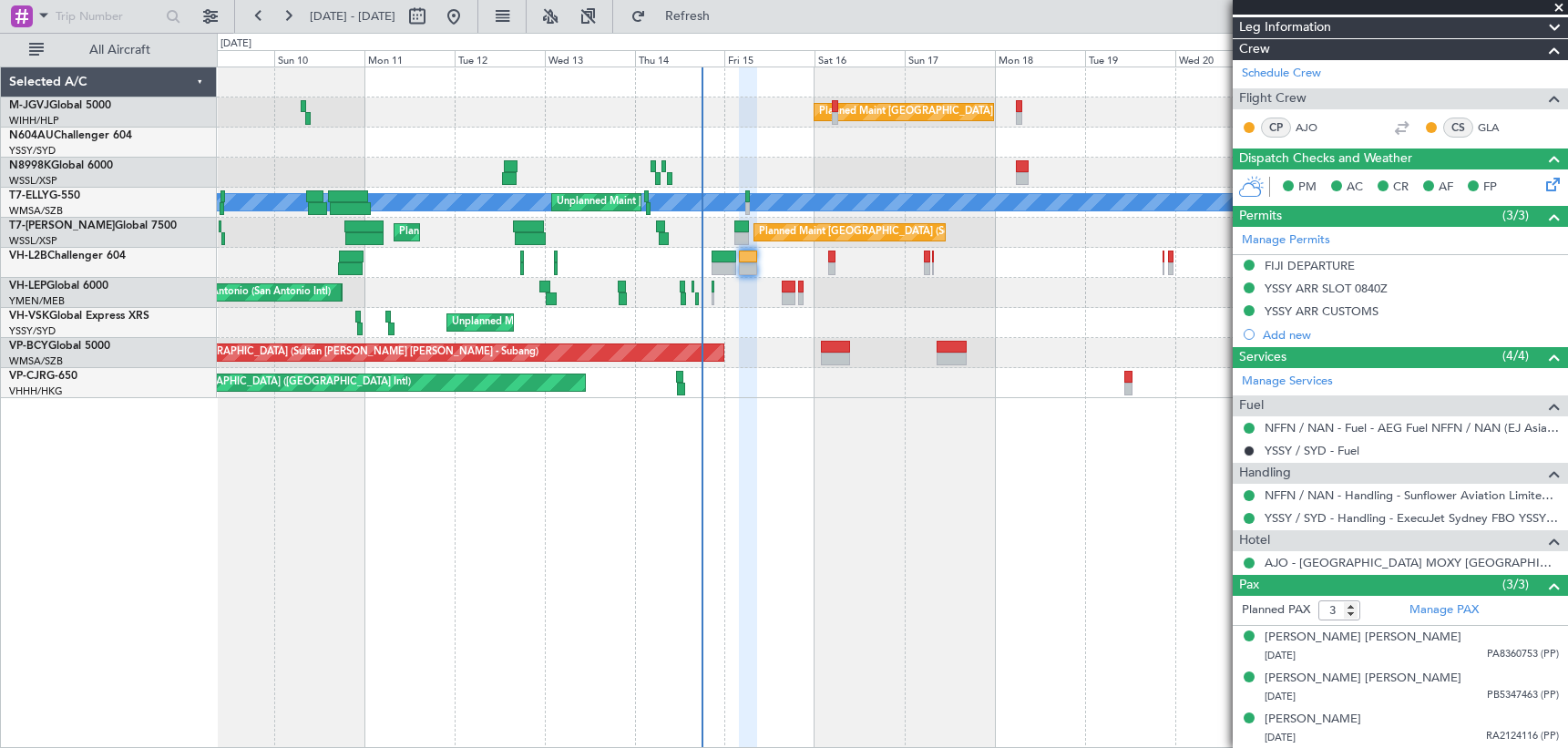
type input "[PERSON_NAME] (EYU)"
type input "A0017"
type input "[PERSON_NAME] (EYU)"
type input "A0017"
click at [1294, 9] on span at bounding box center [1558, 8] width 18 height 16
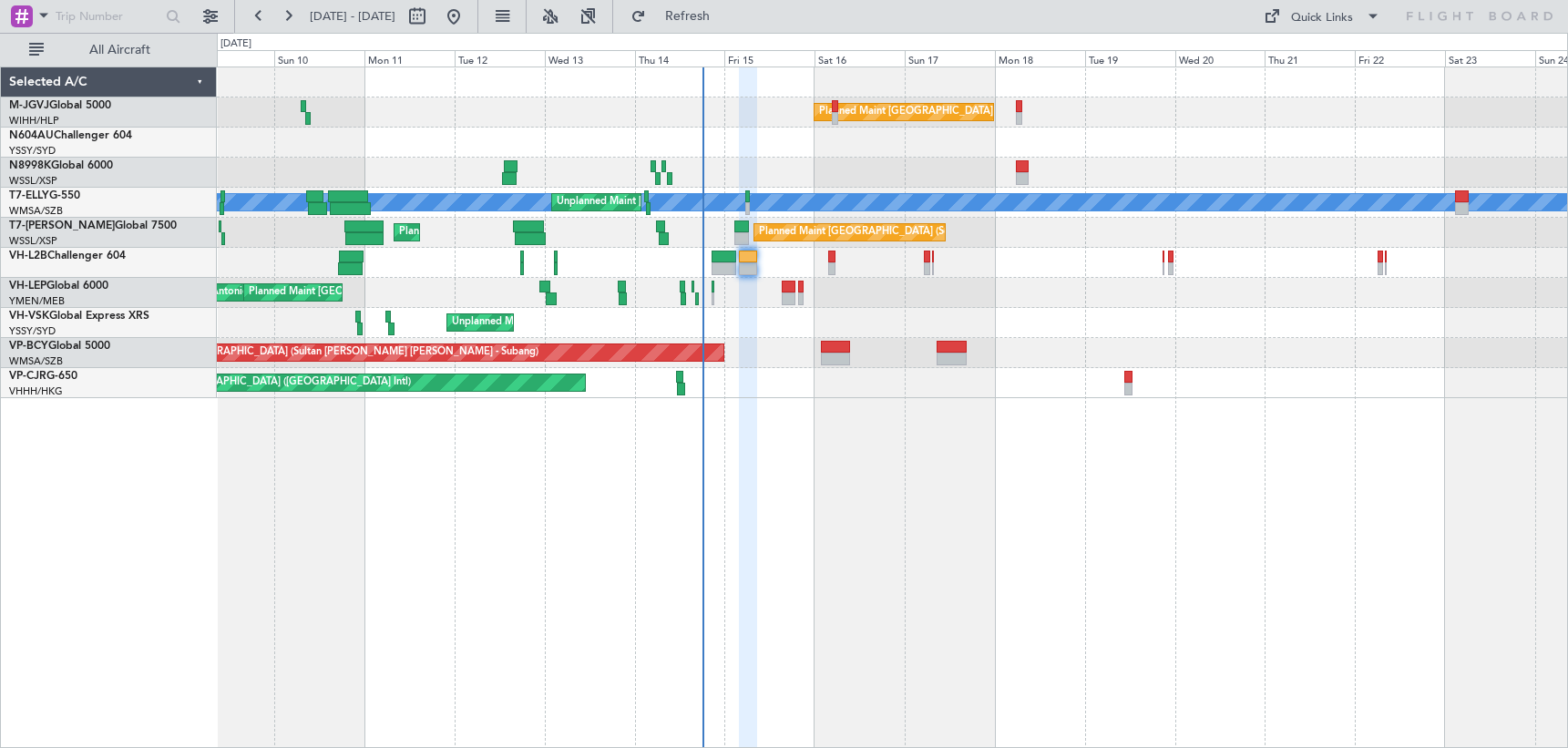
type input "0"
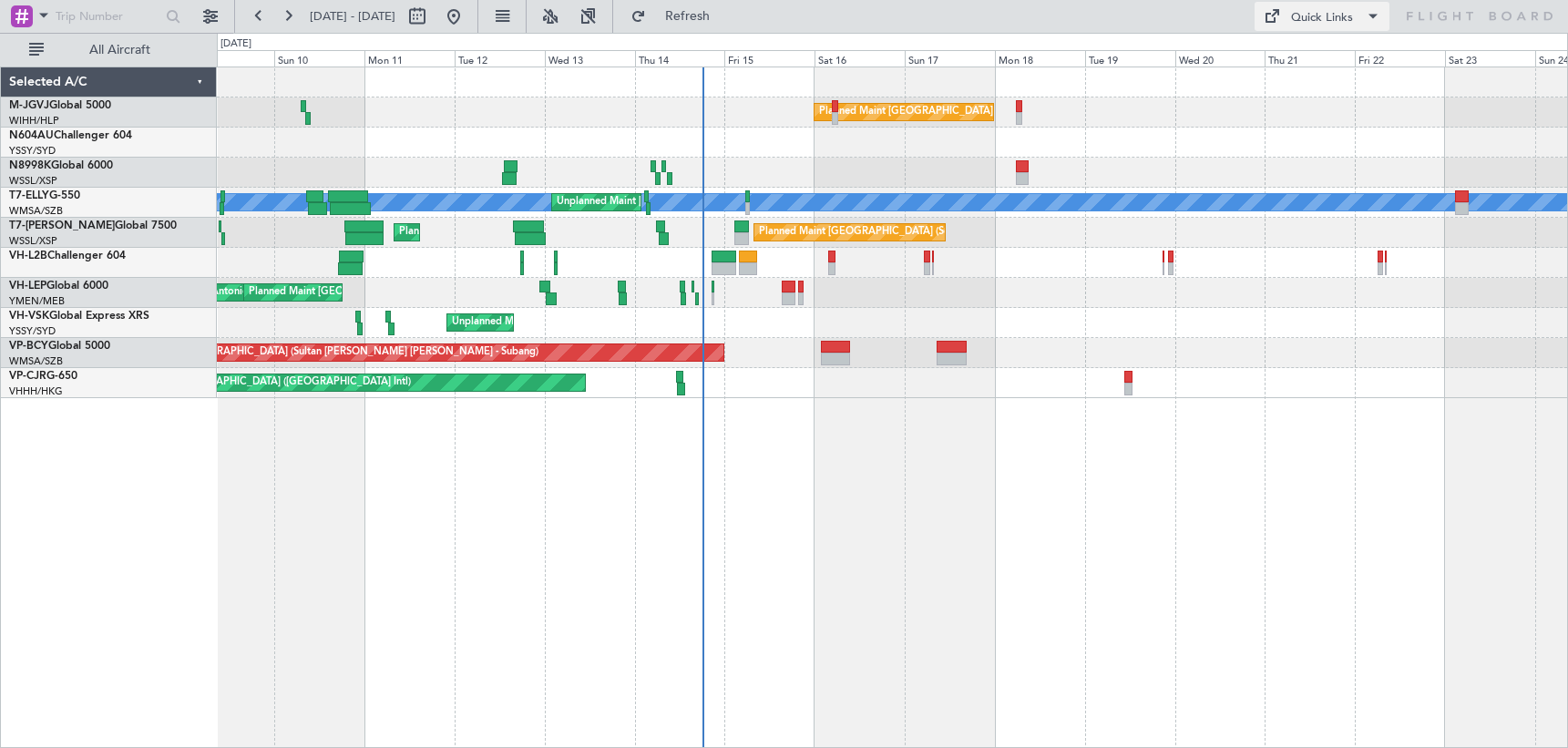
click at [1293, 13] on div "Quick Links" at bounding box center [1322, 17] width 62 height 18
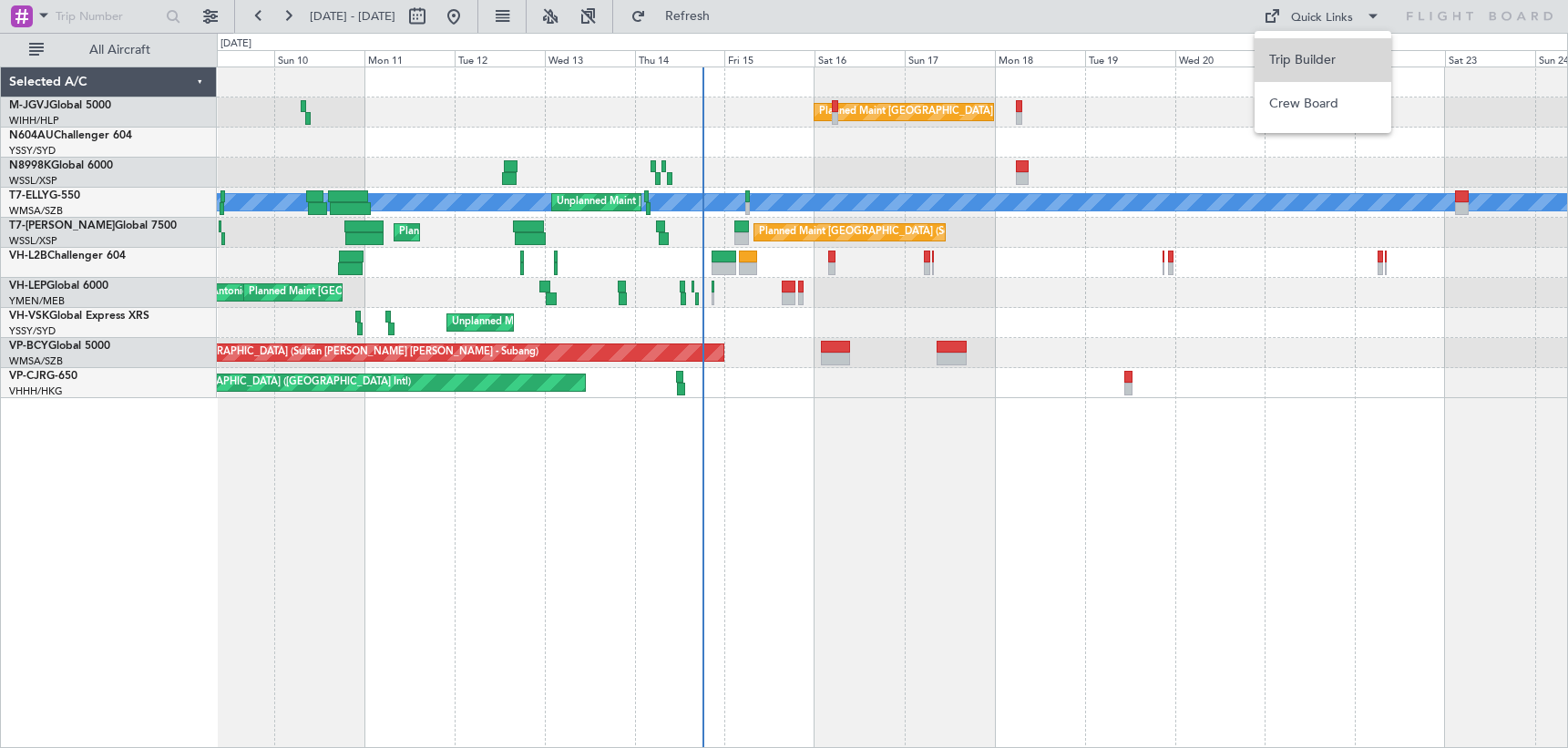
click at [1294, 63] on button "Trip Builder" at bounding box center [1323, 60] width 137 height 43
click at [212, 17] on button at bounding box center [210, 16] width 29 height 29
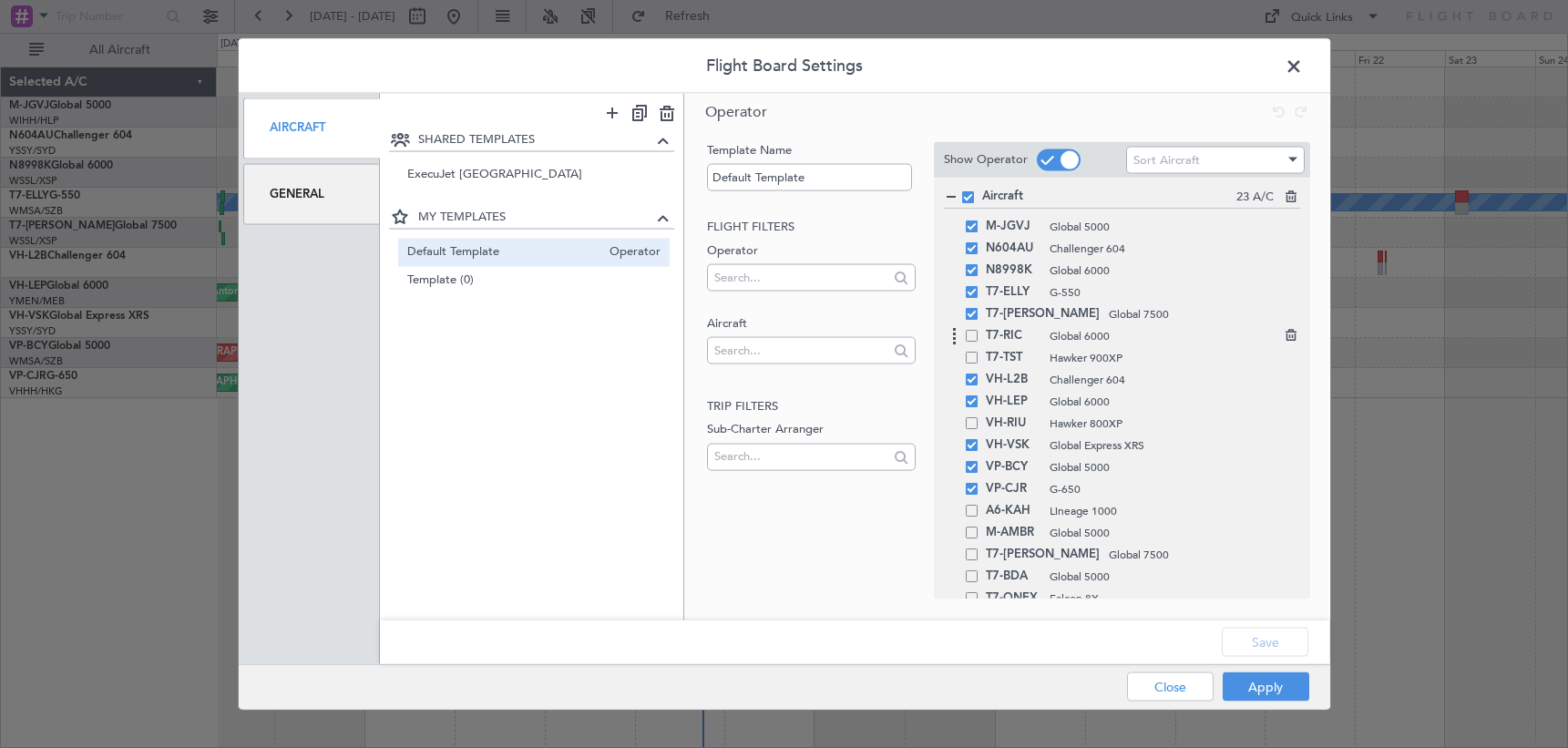
click at [970, 342] on div "T7-RIC Global 6000" at bounding box center [1122, 335] width 356 height 22
click at [970, 333] on span at bounding box center [972, 335] width 12 height 12
click at [979, 329] on input "checkbox" at bounding box center [979, 329] width 0 height 0
click at [1288, 638] on button "Save" at bounding box center [1266, 642] width 87 height 29
click at [1267, 691] on button "Apply" at bounding box center [1267, 686] width 87 height 29
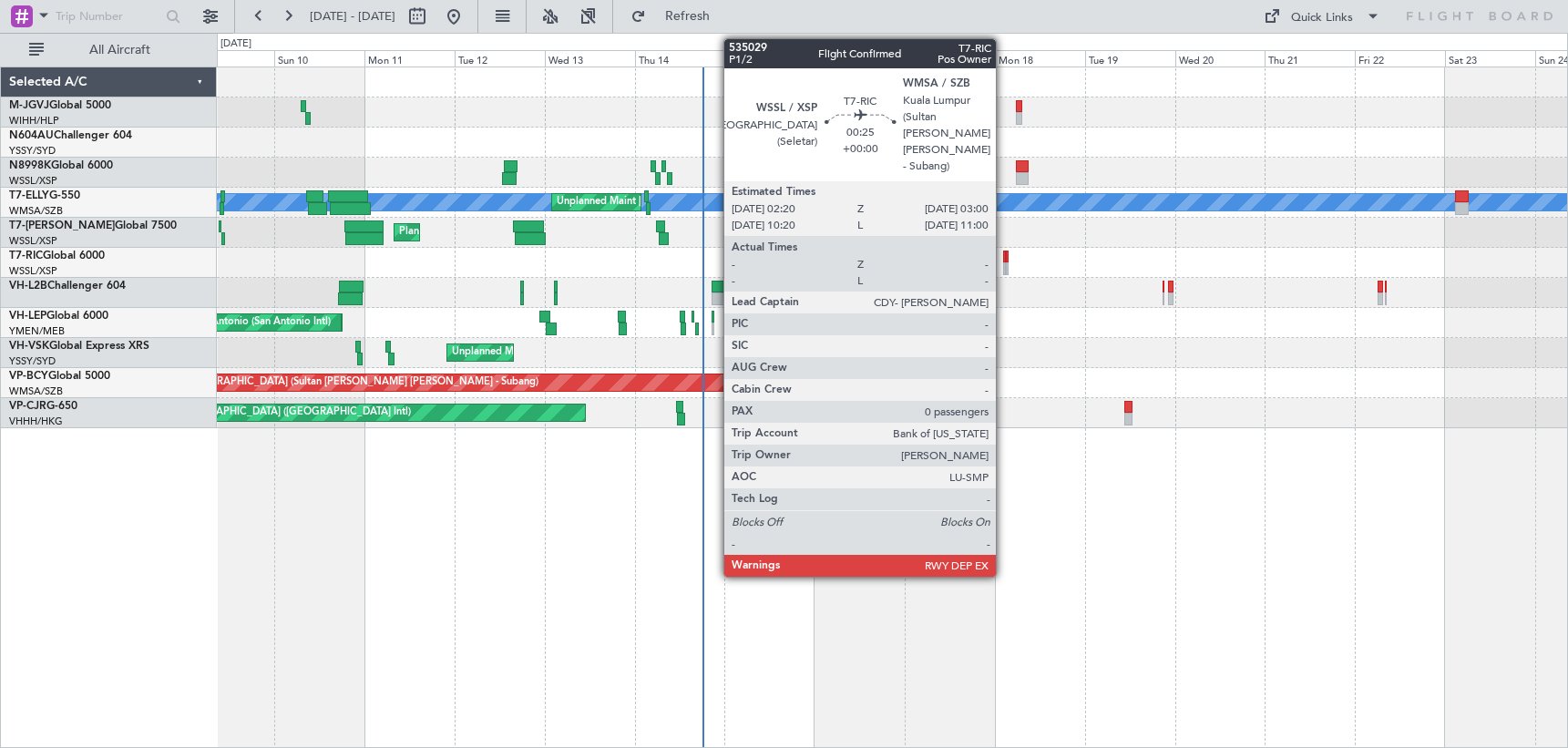
click at [1005, 262] on div at bounding box center [1005, 256] width 3 height 13
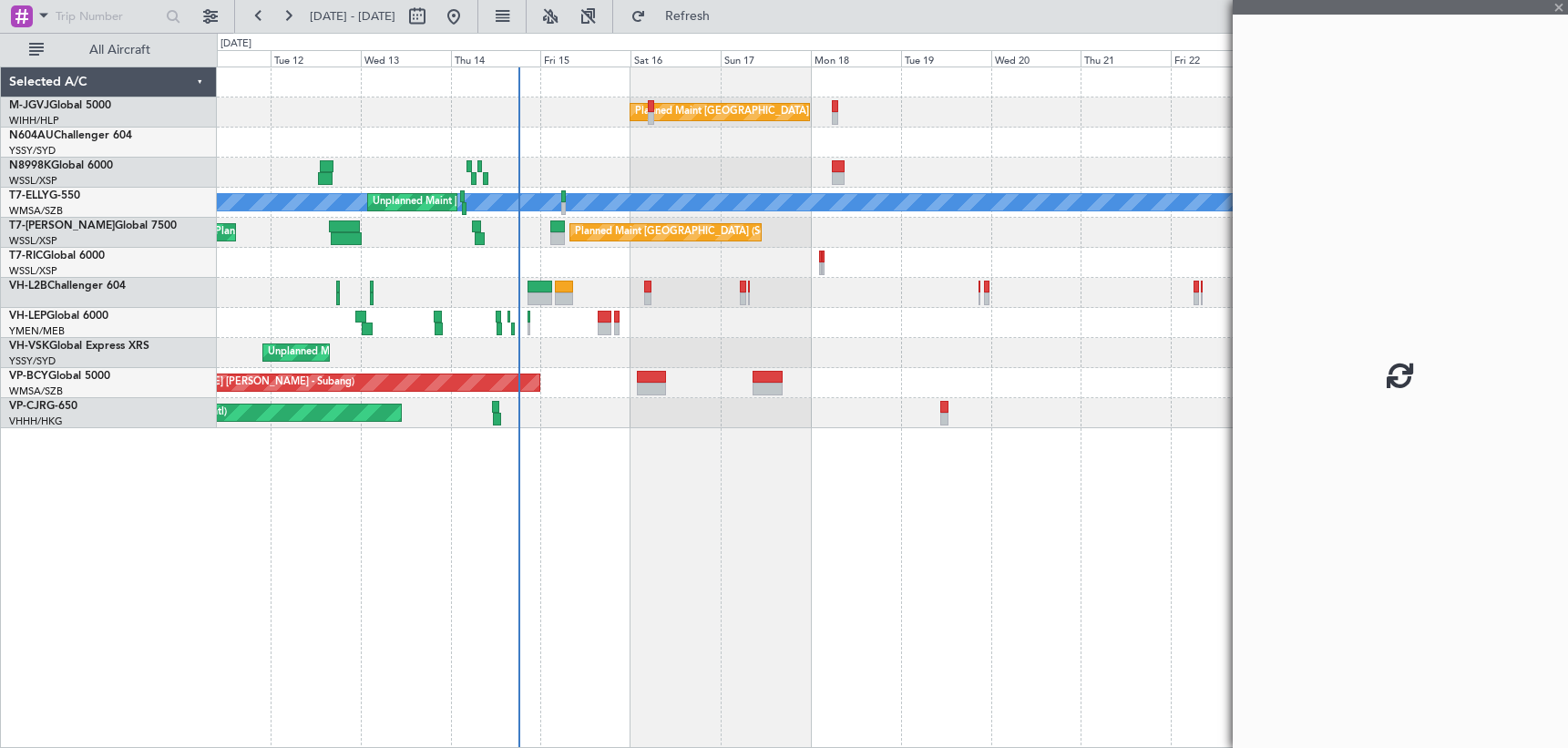
click at [824, 355] on div "Unplanned Maint Sydney ([PERSON_NAME] Intl) Planned Maint [GEOGRAPHIC_DATA] ([G…" at bounding box center [892, 352] width 1350 height 30
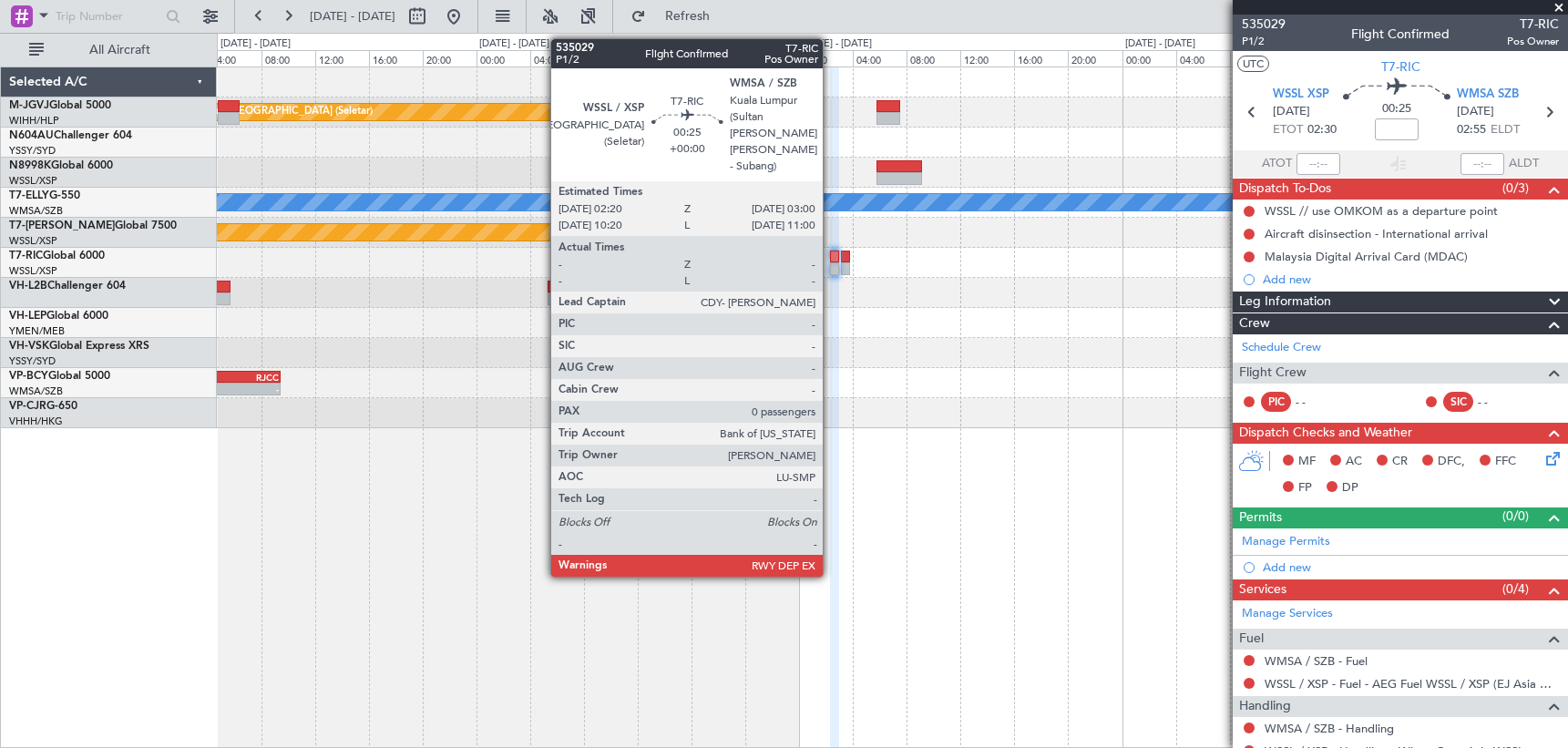
click at [831, 262] on div at bounding box center [834, 268] width 9 height 13
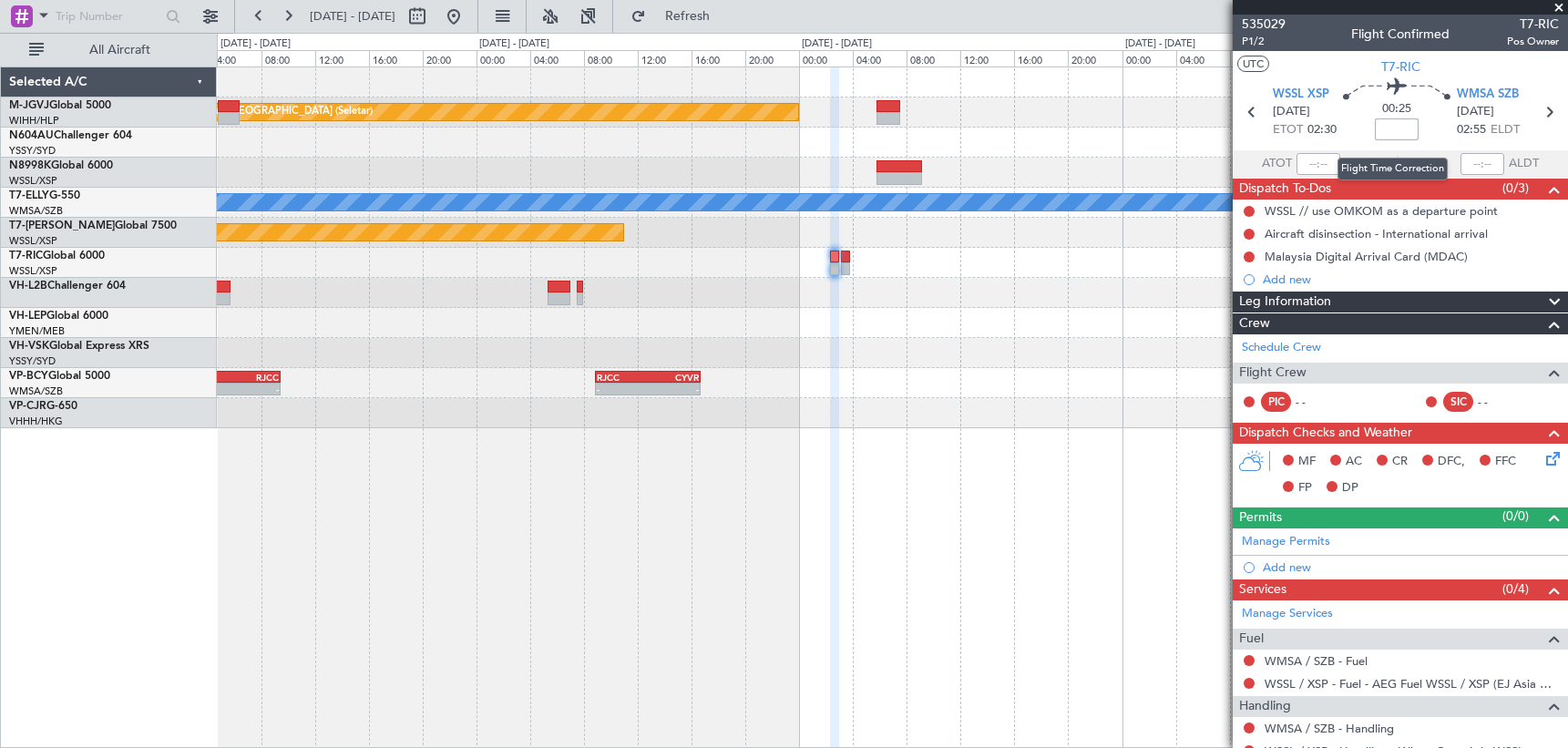
click at [1397, 128] on input at bounding box center [1397, 129] width 43 height 22
type input "+00:20"
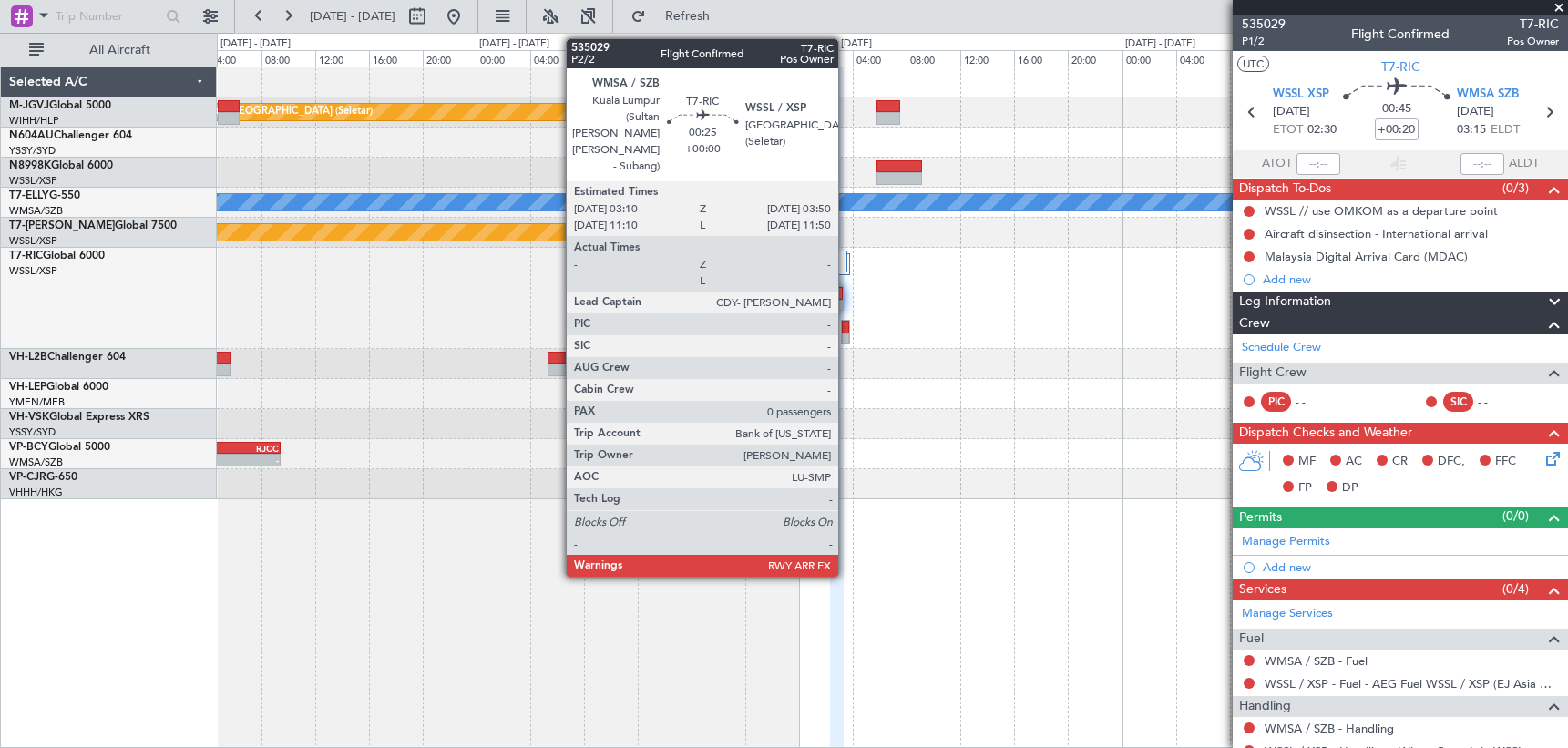
click at [847, 326] on div at bounding box center [846, 326] width 8 height 13
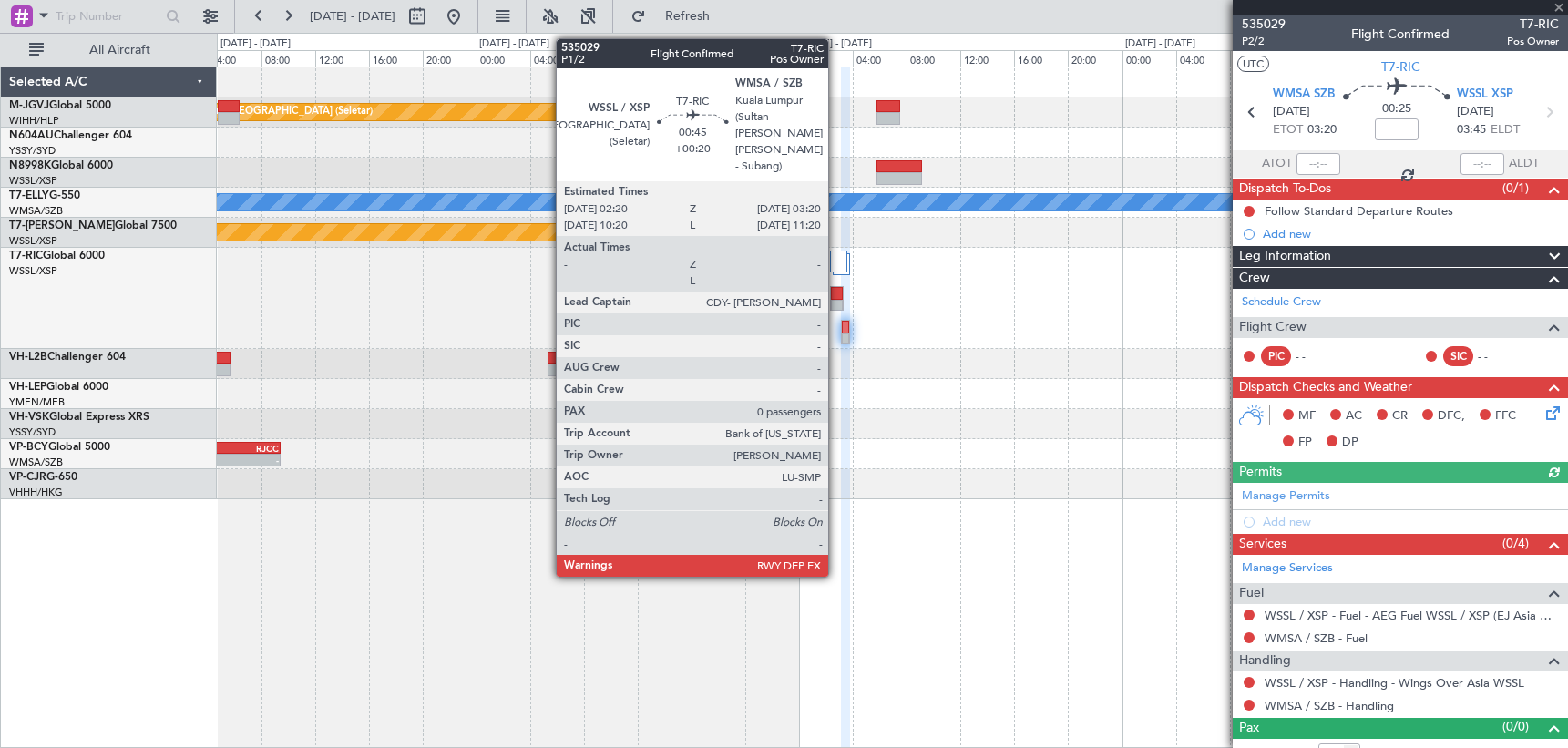
click at [837, 292] on div at bounding box center [837, 293] width 12 height 13
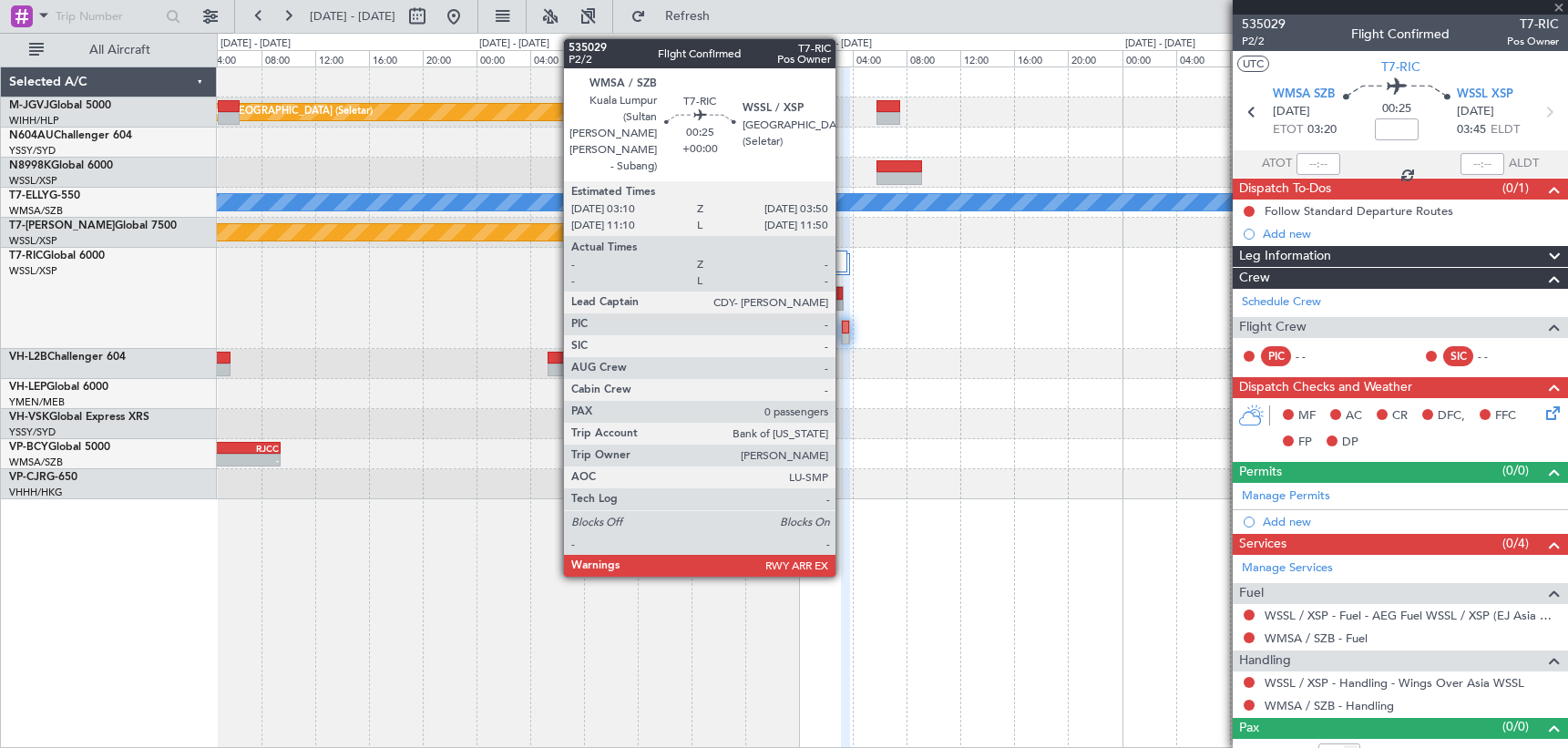
type input "+00:20"
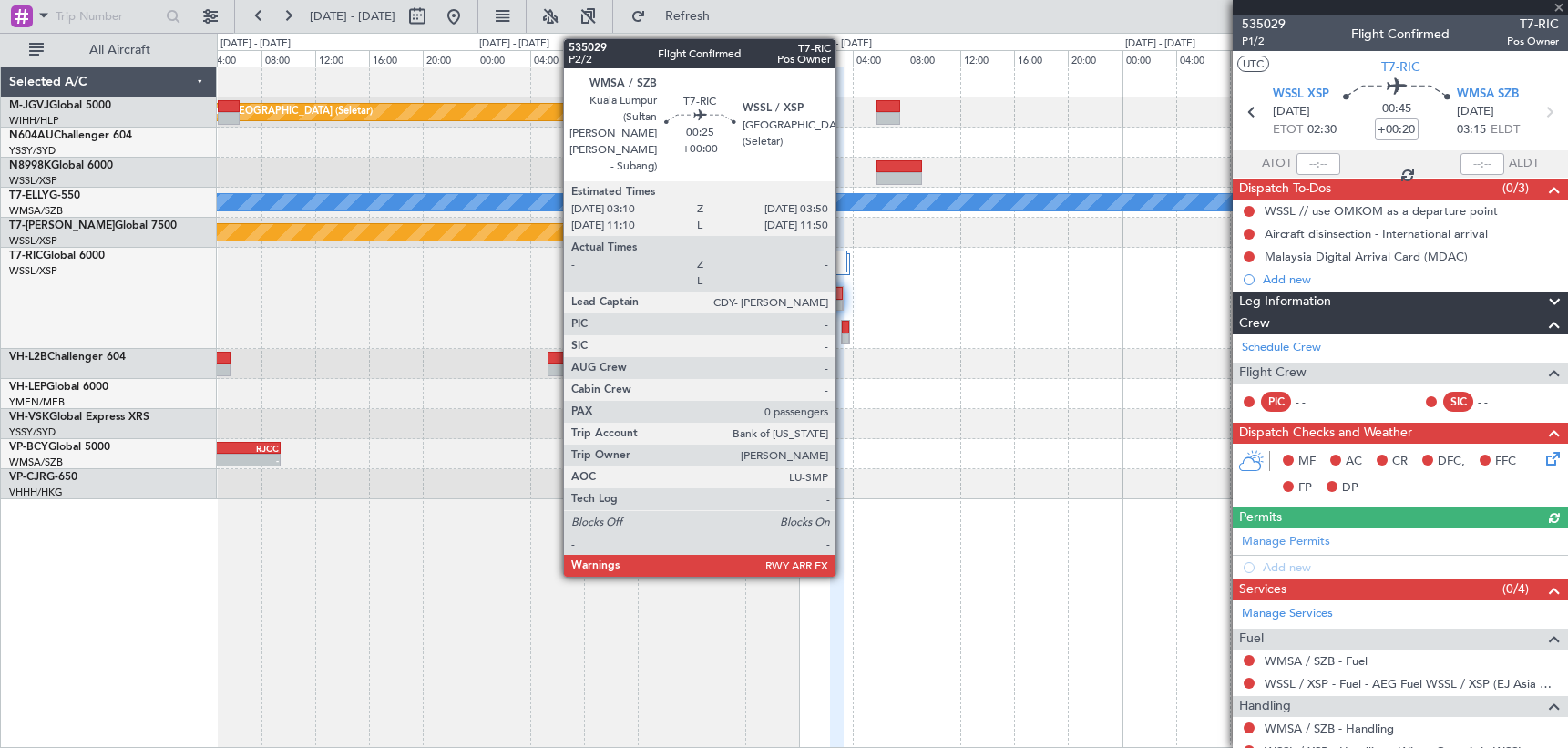
click at [844, 330] on div at bounding box center [846, 326] width 8 height 13
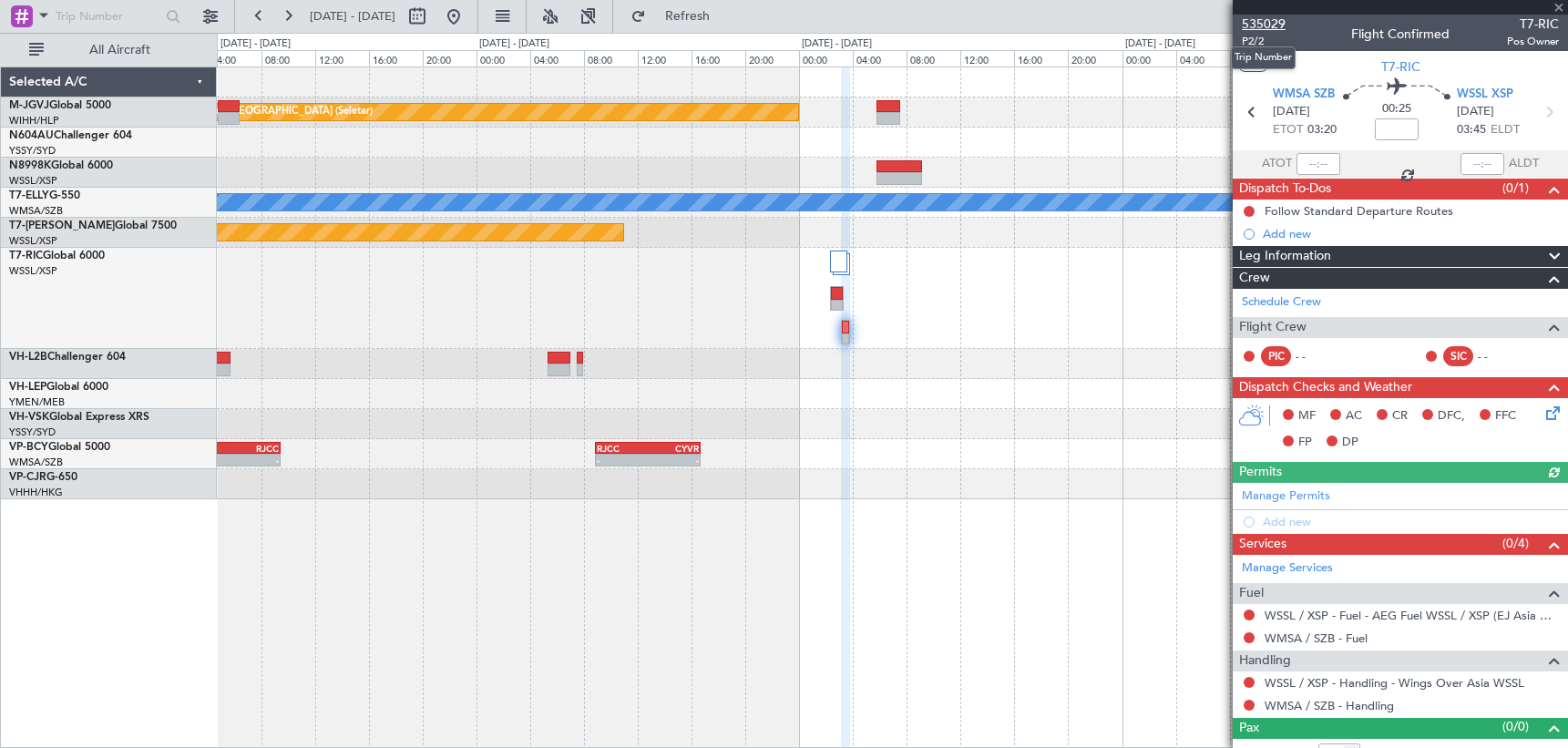
click at [1268, 20] on span "535029" at bounding box center [1264, 24] width 43 height 19
click at [726, 16] on span "Refresh" at bounding box center [688, 15] width 76 height 13
click at [726, 20] on span "Refresh" at bounding box center [688, 15] width 76 height 13
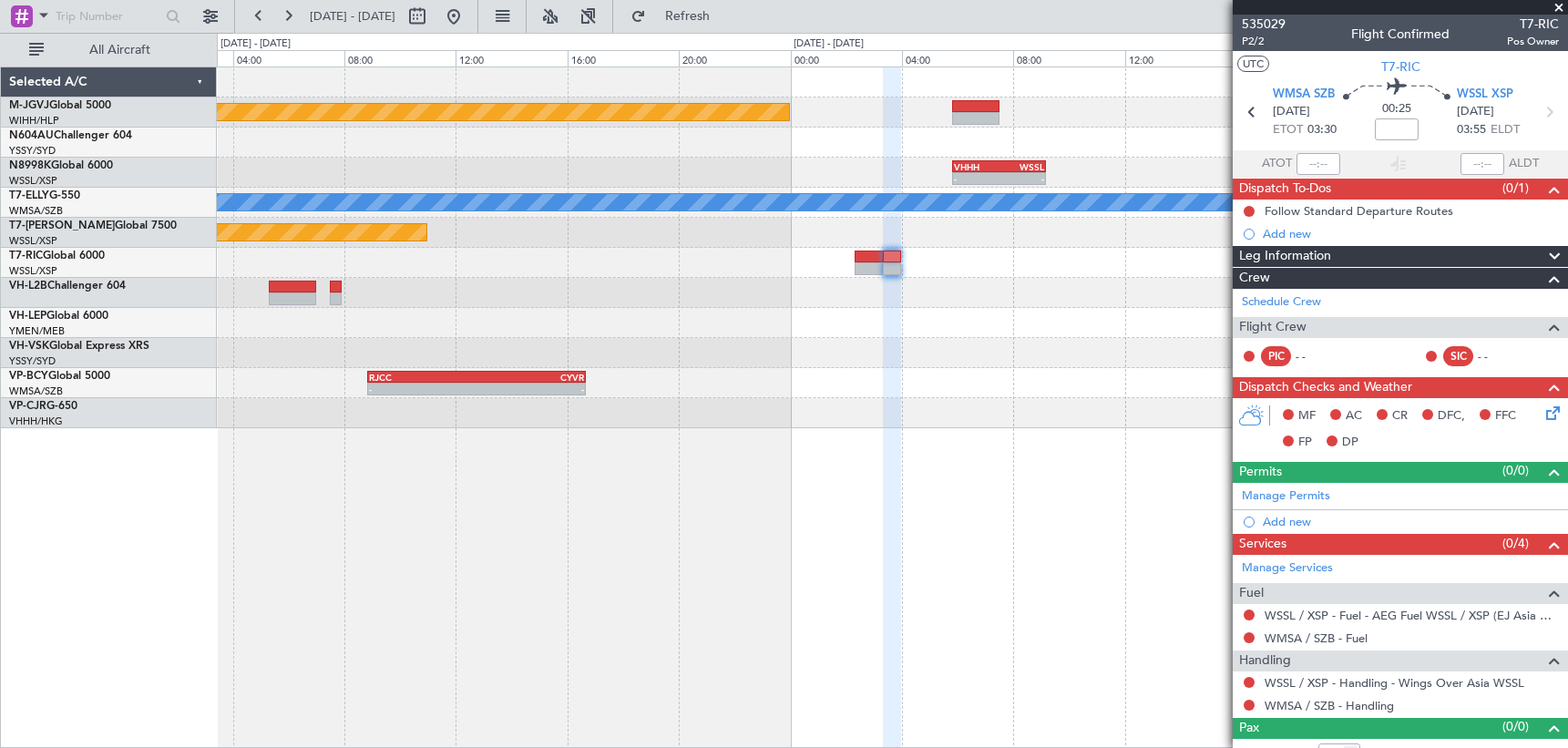
click at [1515, 21] on span "T7-RIC" at bounding box center [1533, 24] width 52 height 19
click at [1388, 67] on div "Trip Stage" at bounding box center [1394, 68] width 54 height 23
click at [1387, 69] on span "T7-RIC" at bounding box center [1400, 67] width 39 height 19
click at [1398, 127] on input at bounding box center [1397, 129] width 43 height 22
type input "+00:10"
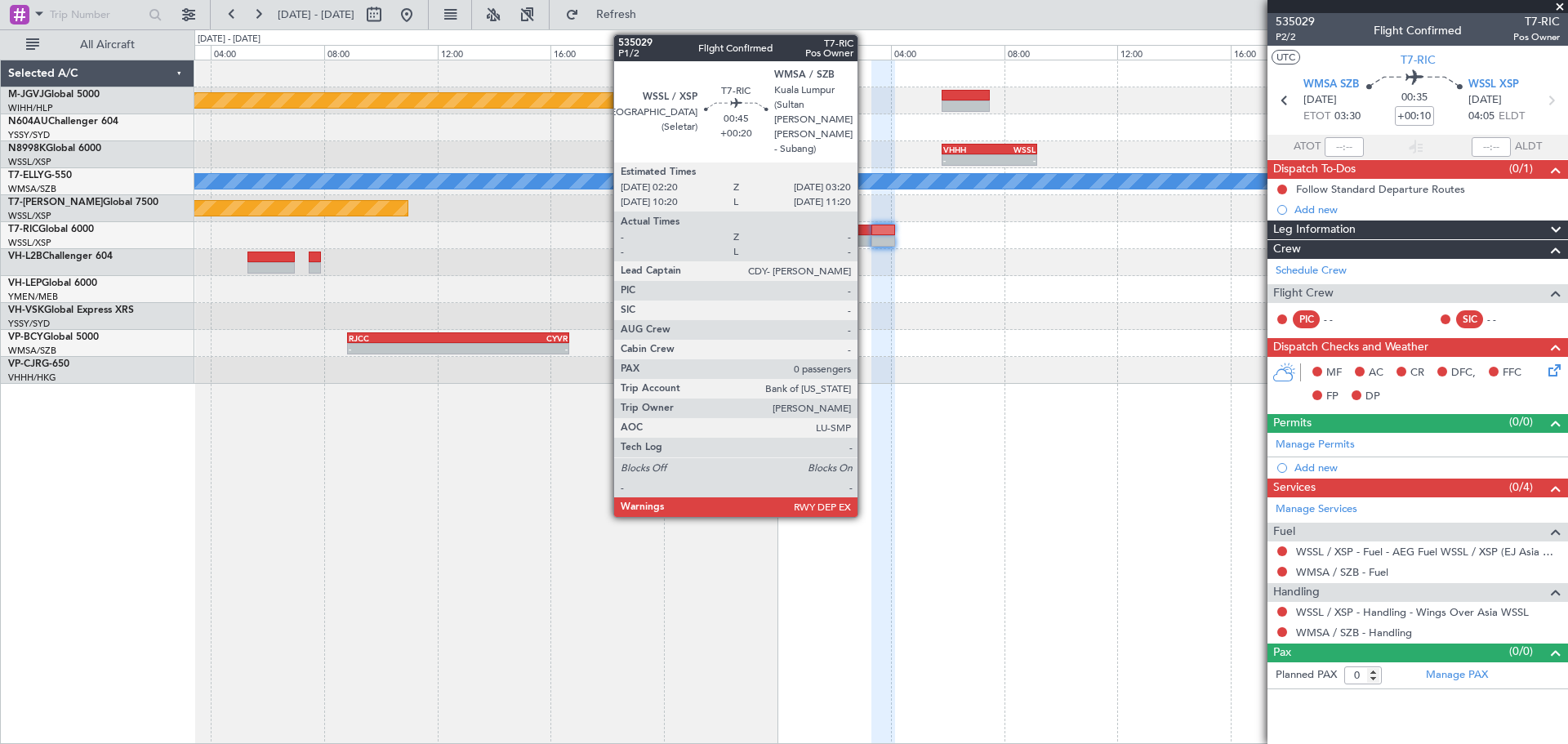
click at [864, 228] on div at bounding box center [856, 230] width 28 height 11
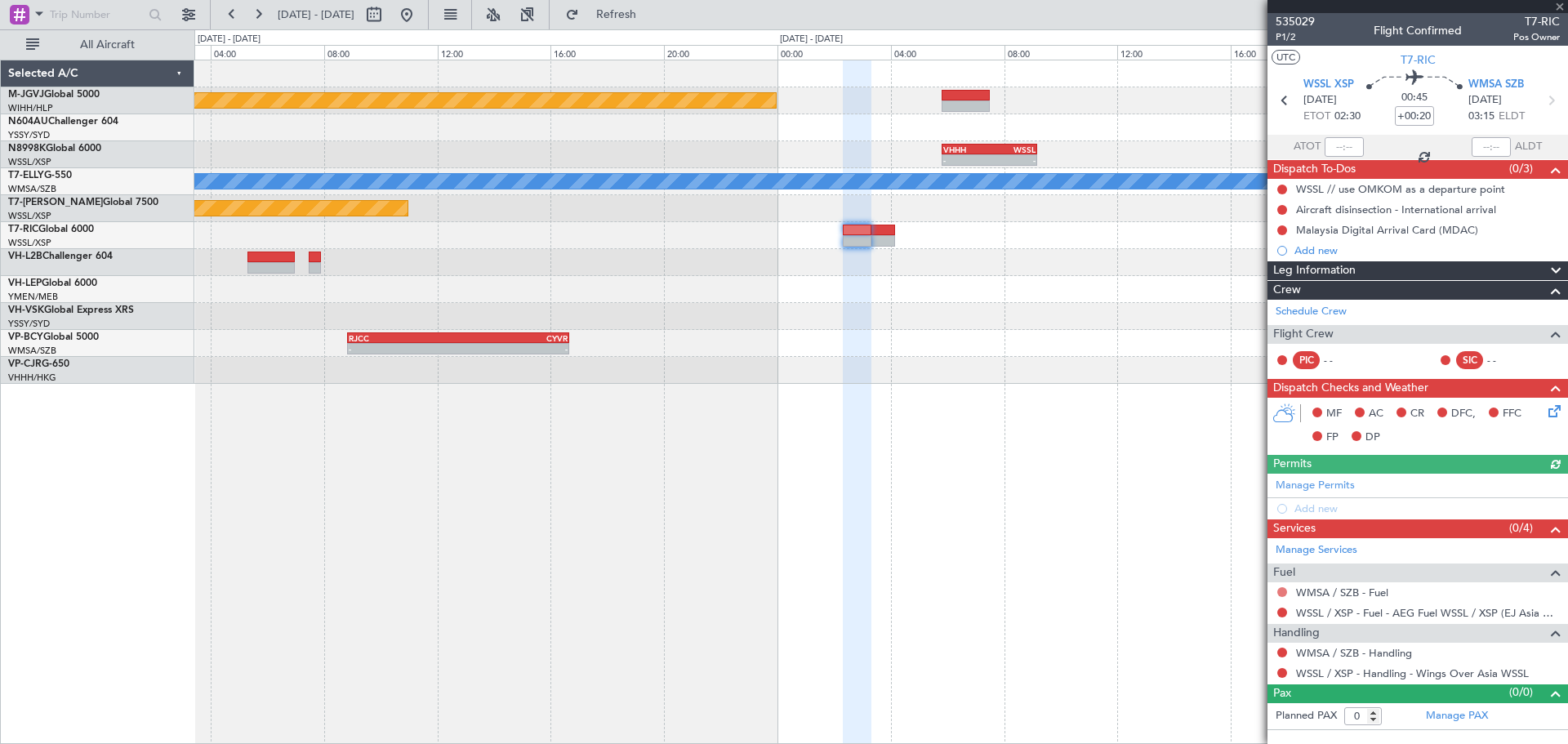
click at [1281, 590] on button at bounding box center [1281, 591] width 9 height 9
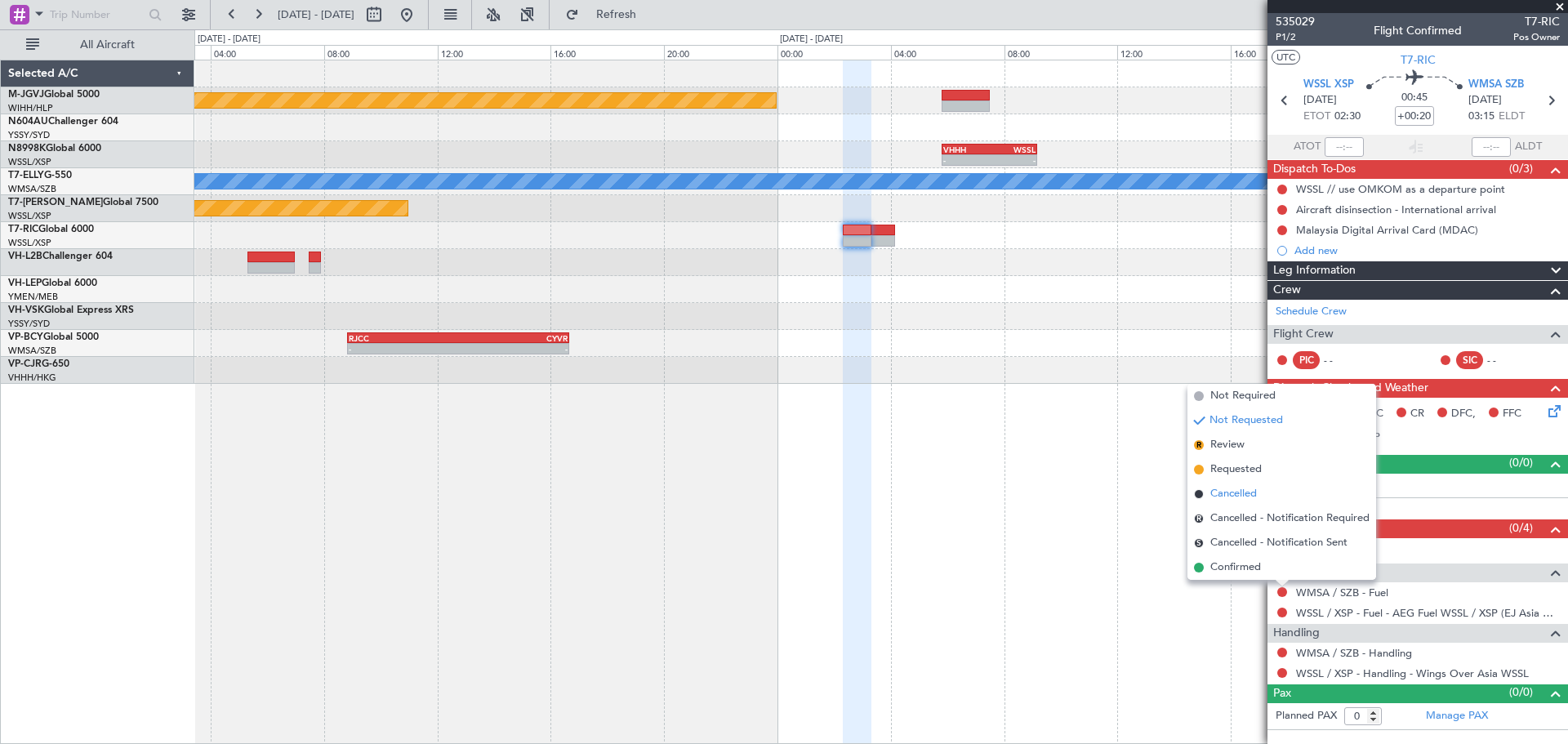
click at [1226, 501] on span "Cancelled" at bounding box center [1233, 494] width 47 height 16
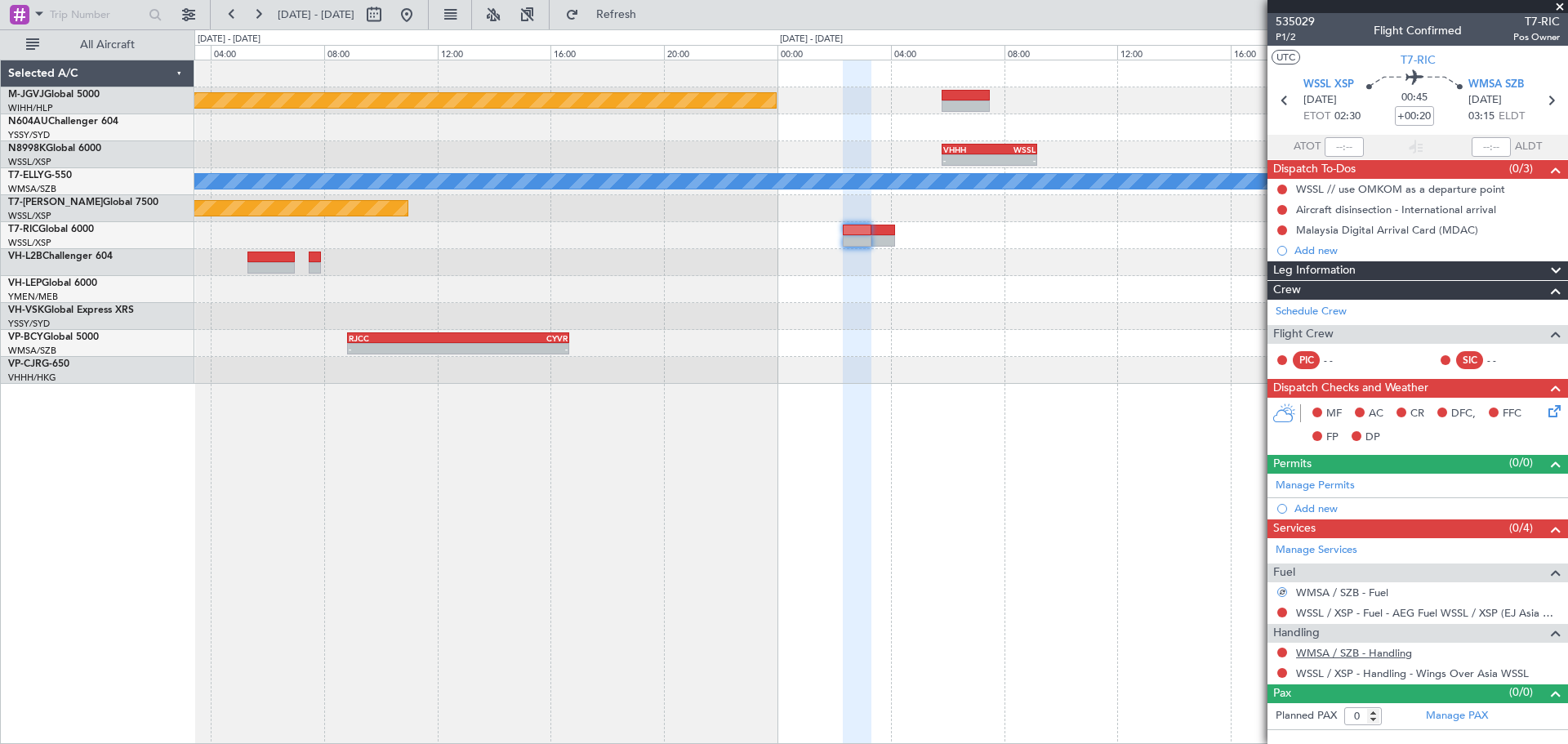
click at [1343, 651] on link "WMSA / SZB - Handling" at bounding box center [1354, 653] width 116 height 14
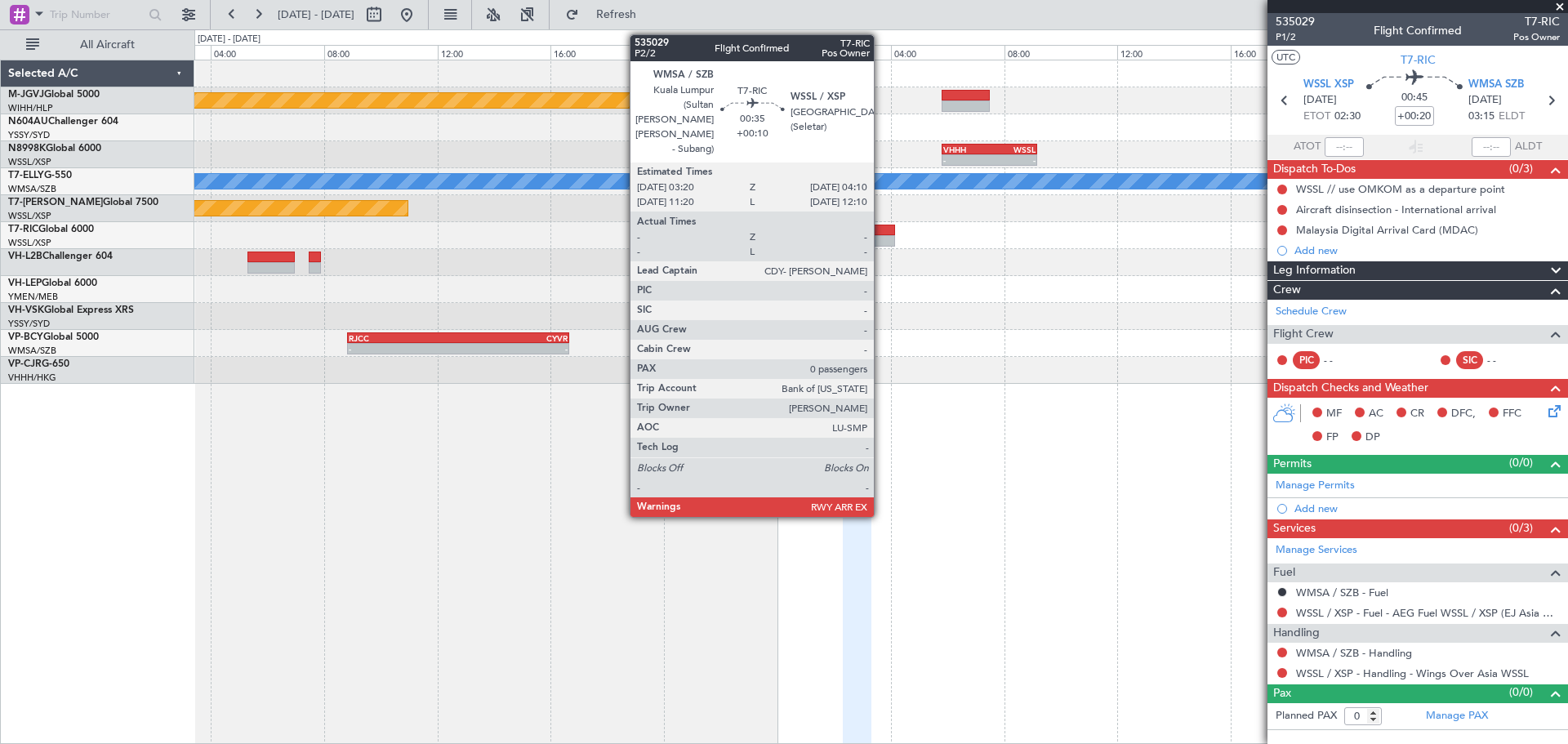
click at [881, 232] on div at bounding box center [883, 230] width 23 height 11
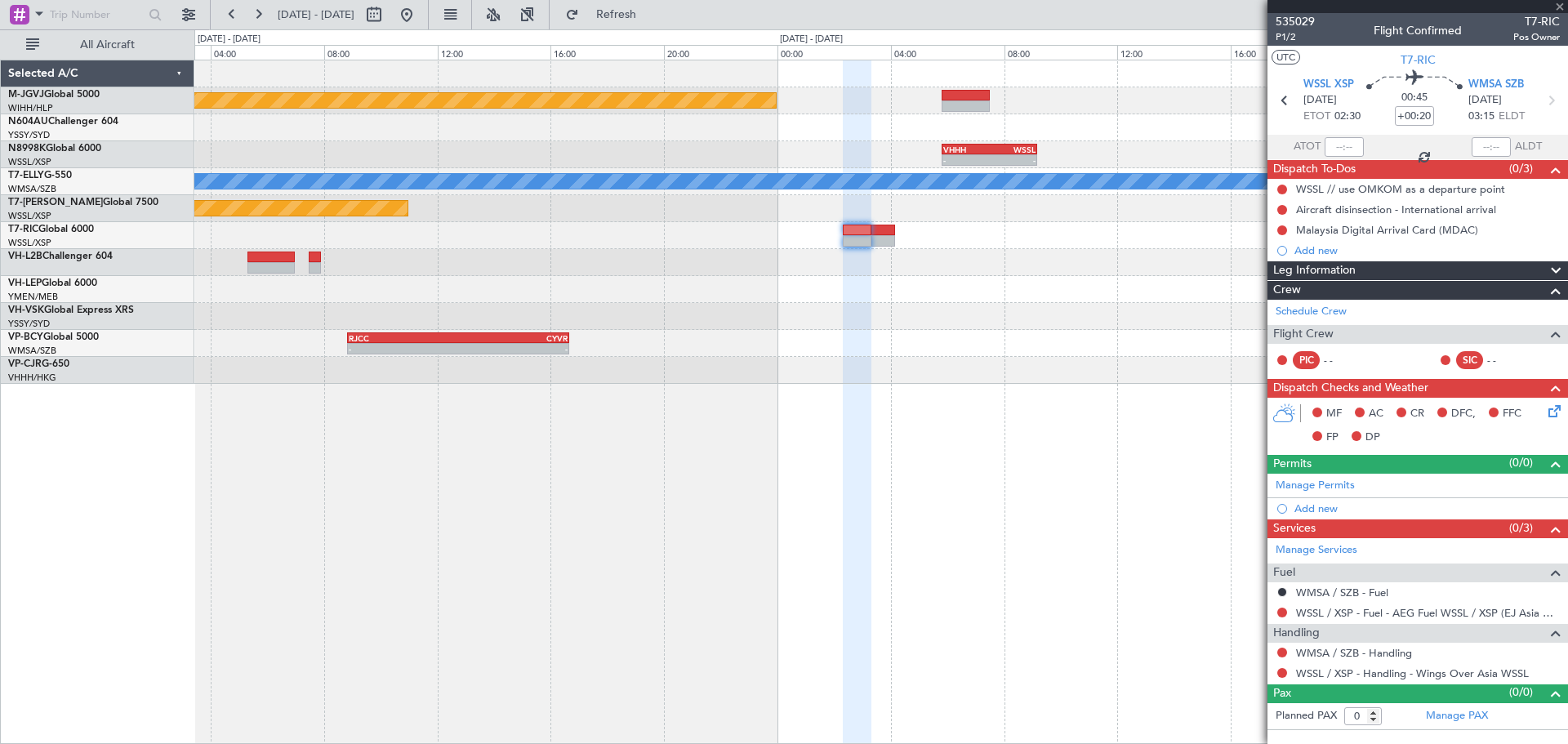
type input "+00:10"
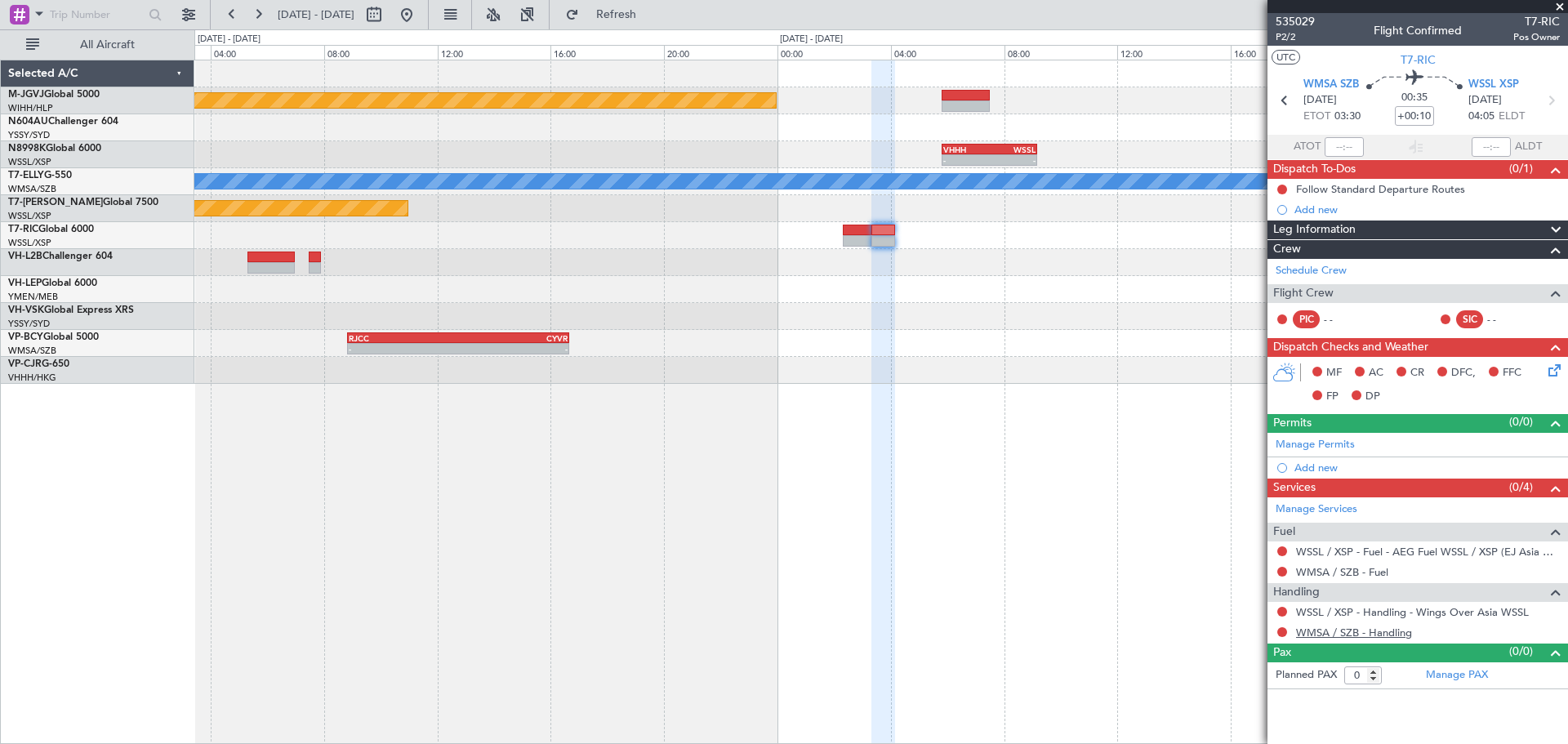
click at [1301, 633] on link "WMSA / SZB - Handling" at bounding box center [1354, 633] width 116 height 14
click at [1283, 570] on button at bounding box center [1281, 571] width 9 height 9
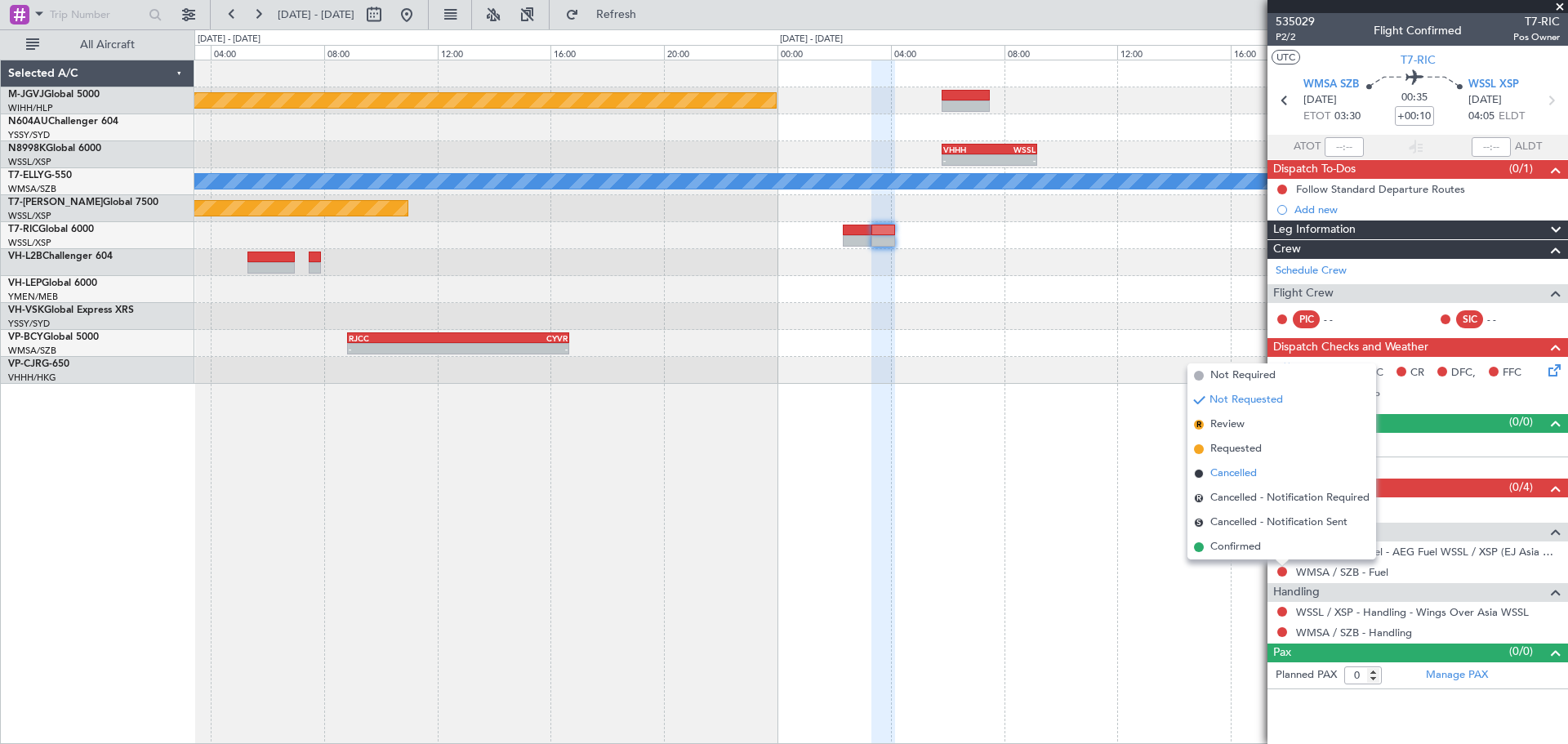
click at [1242, 476] on span "Cancelled" at bounding box center [1233, 473] width 47 height 16
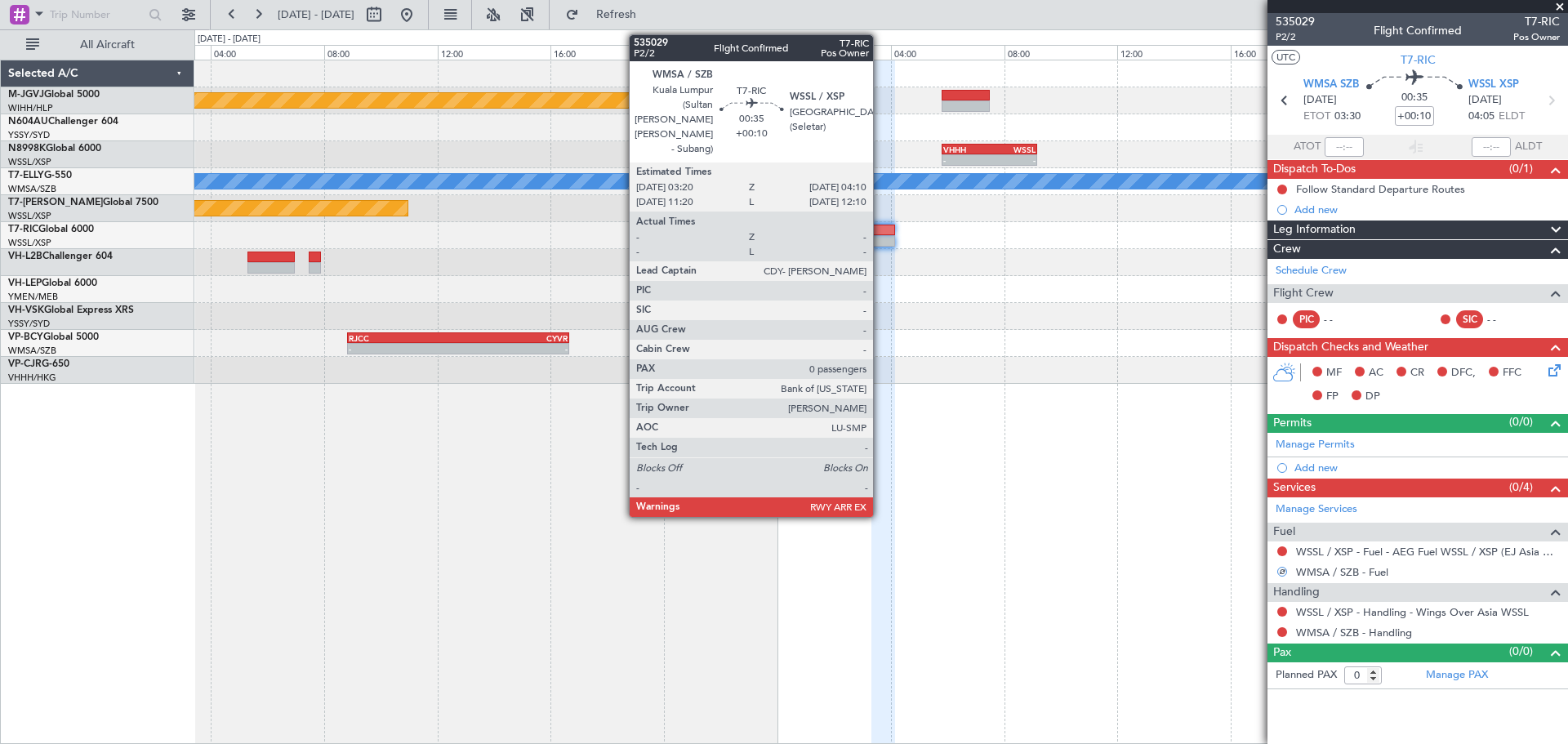
click at [880, 230] on div at bounding box center [883, 230] width 23 height 11
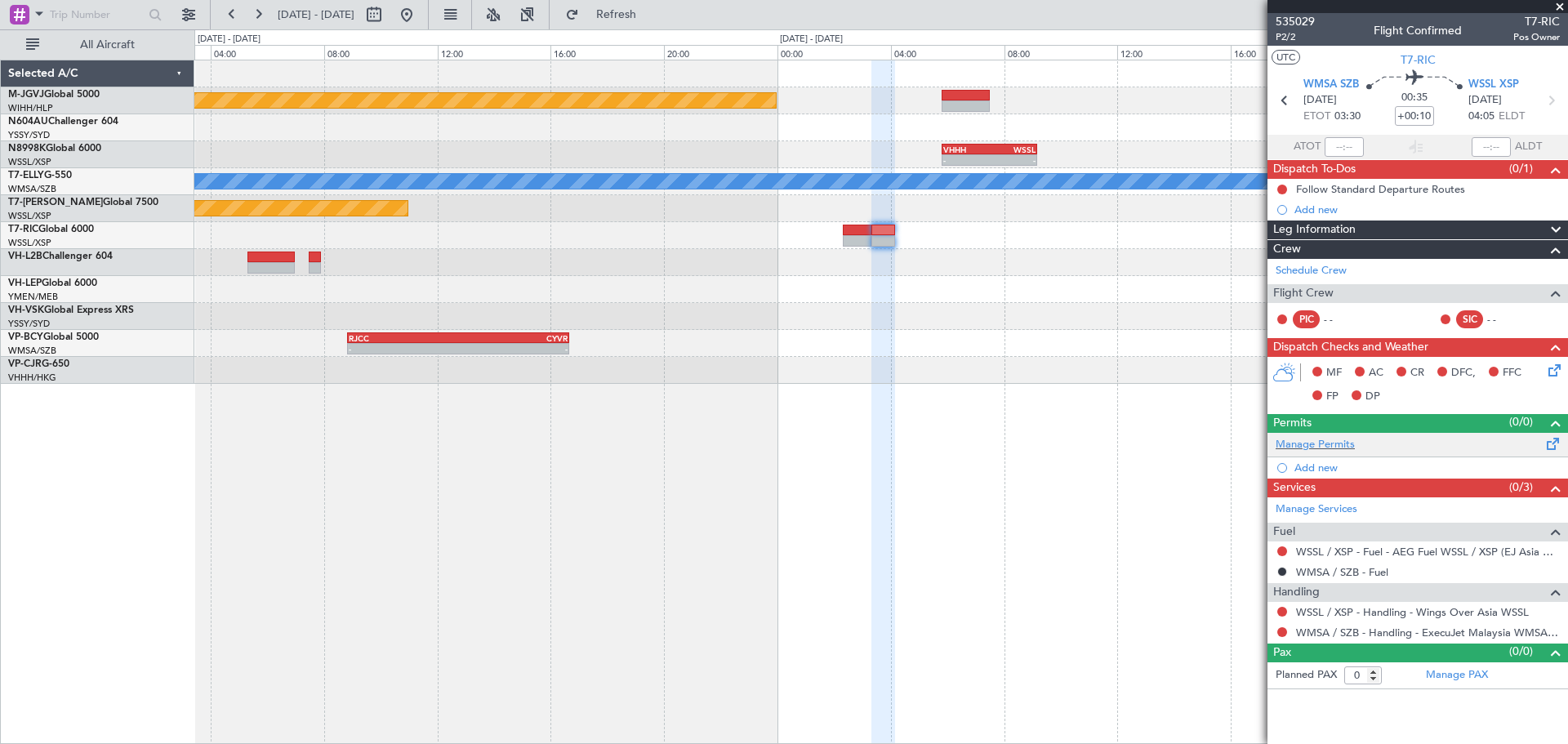
click at [1404, 444] on div "Manage Permits" at bounding box center [1417, 445] width 300 height 24
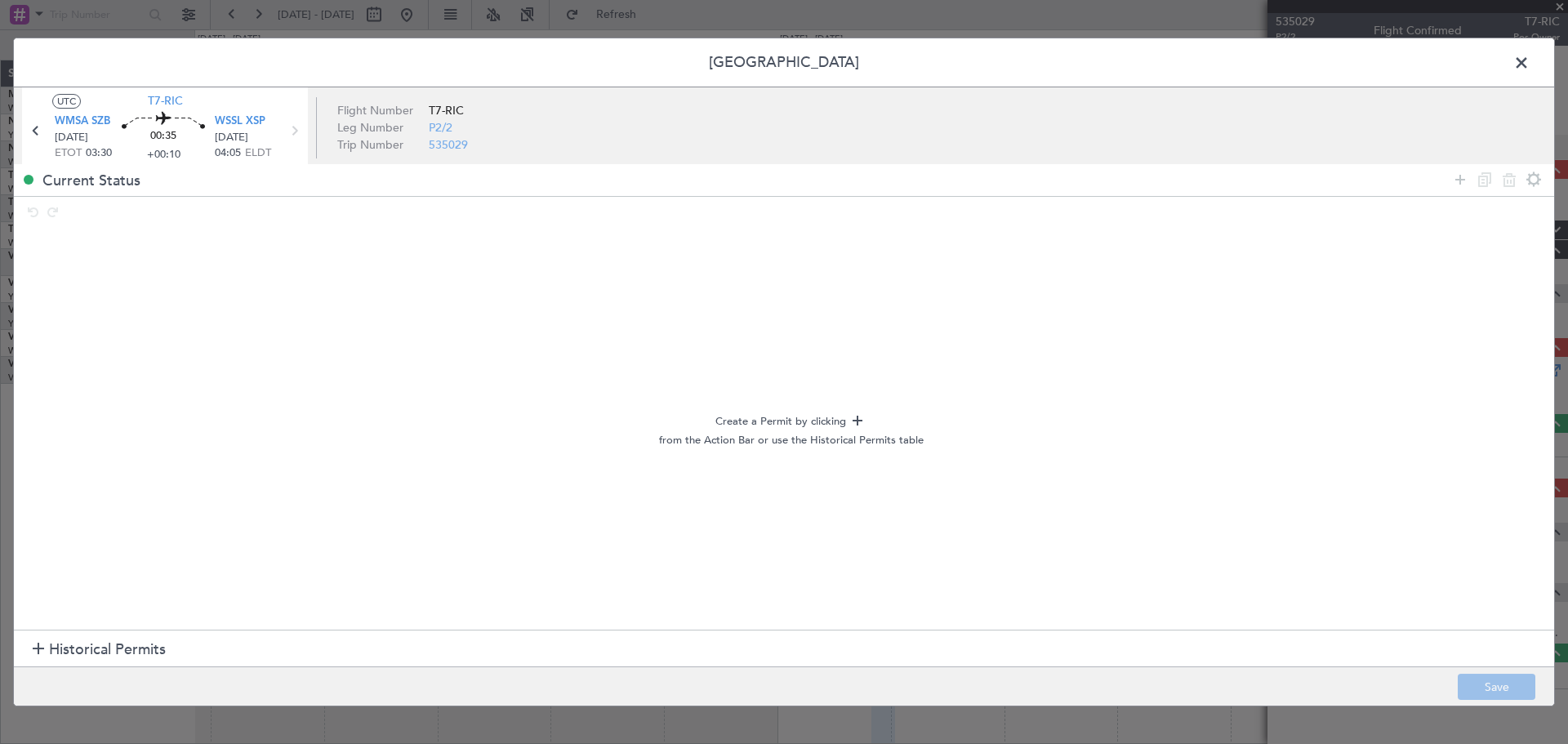
click at [140, 648] on span "Historical Permits" at bounding box center [107, 650] width 116 height 22
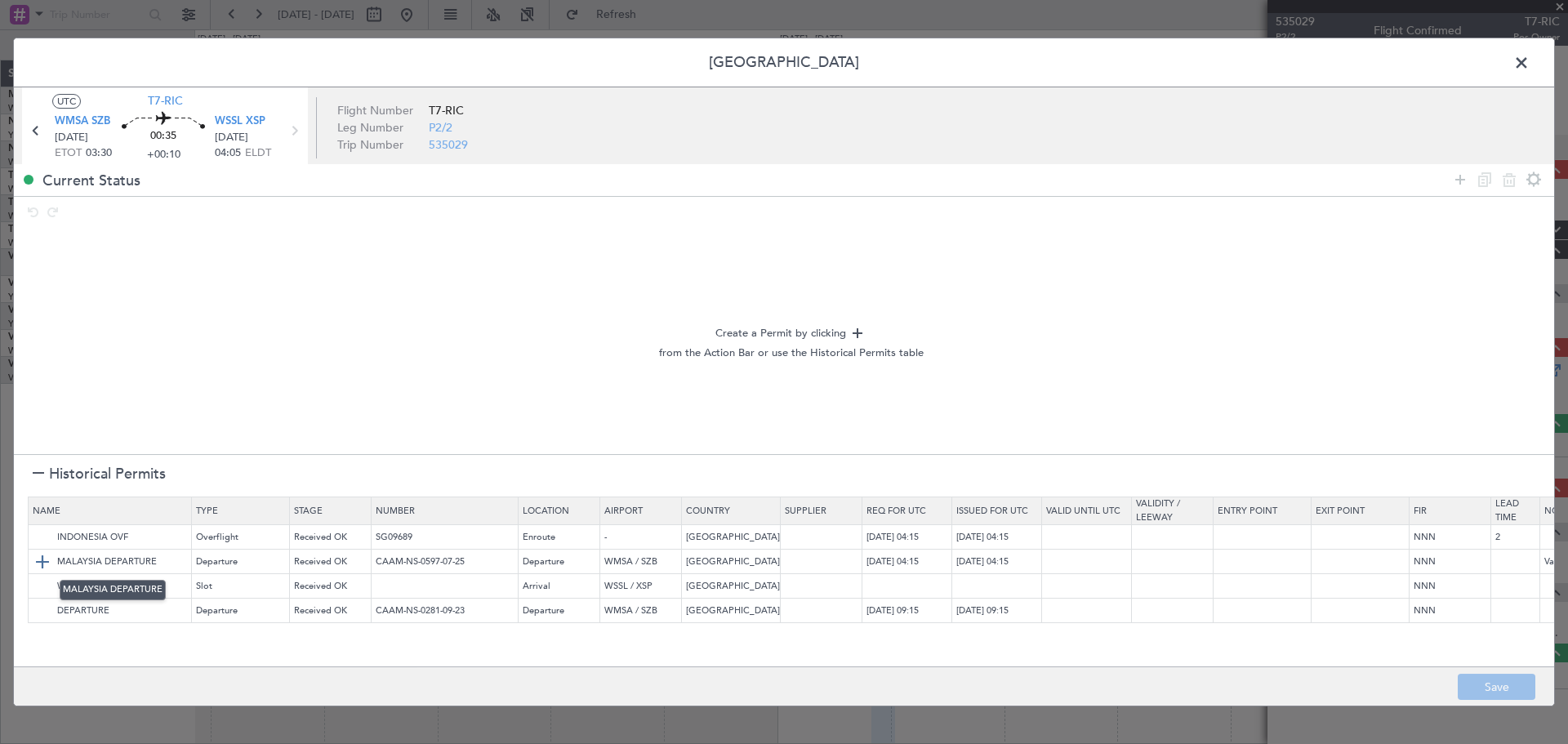
click at [48, 565] on img at bounding box center [42, 562] width 20 height 20
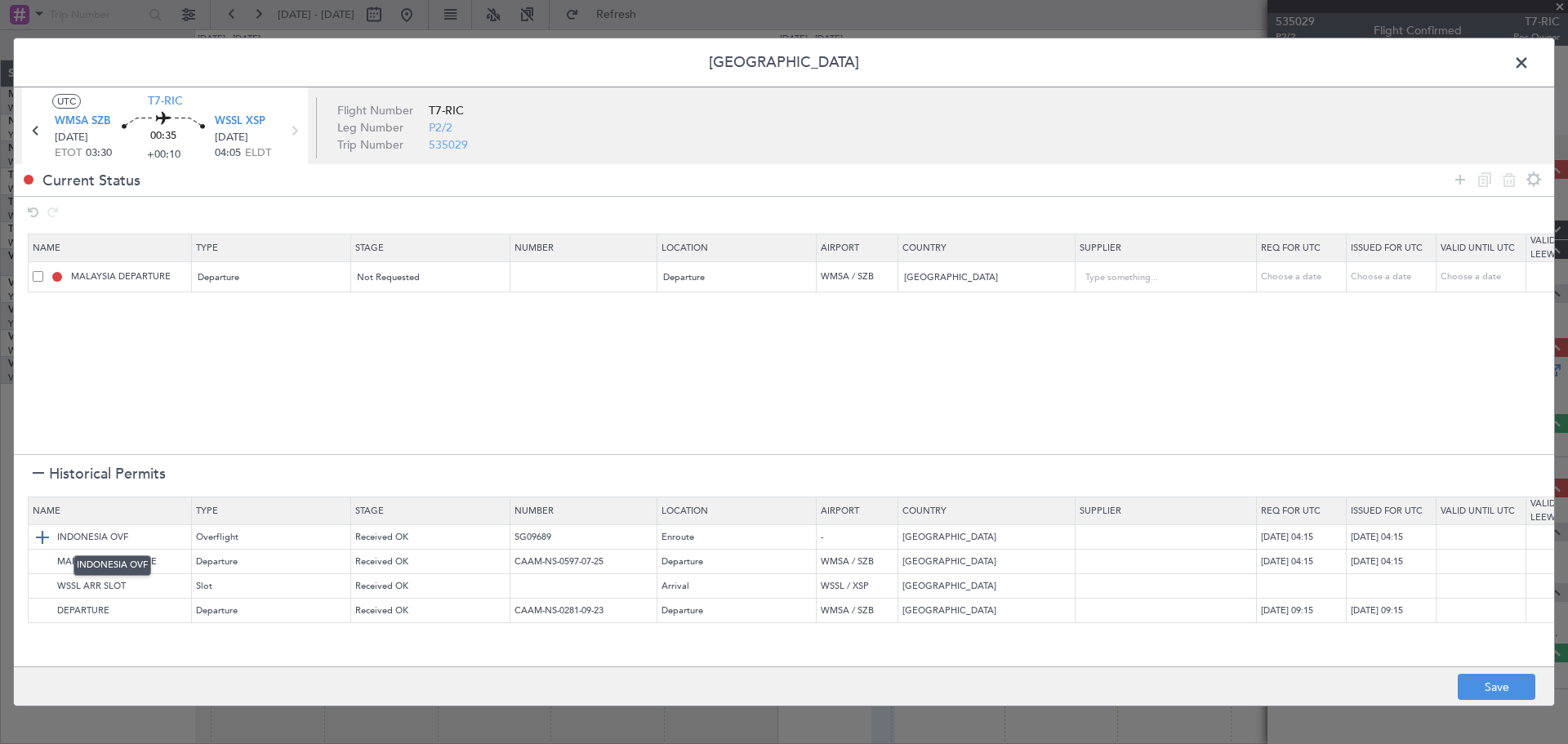
click at [48, 539] on img at bounding box center [42, 537] width 20 height 20
click at [1404, 670] on button "Save" at bounding box center [1496, 687] width 78 height 26
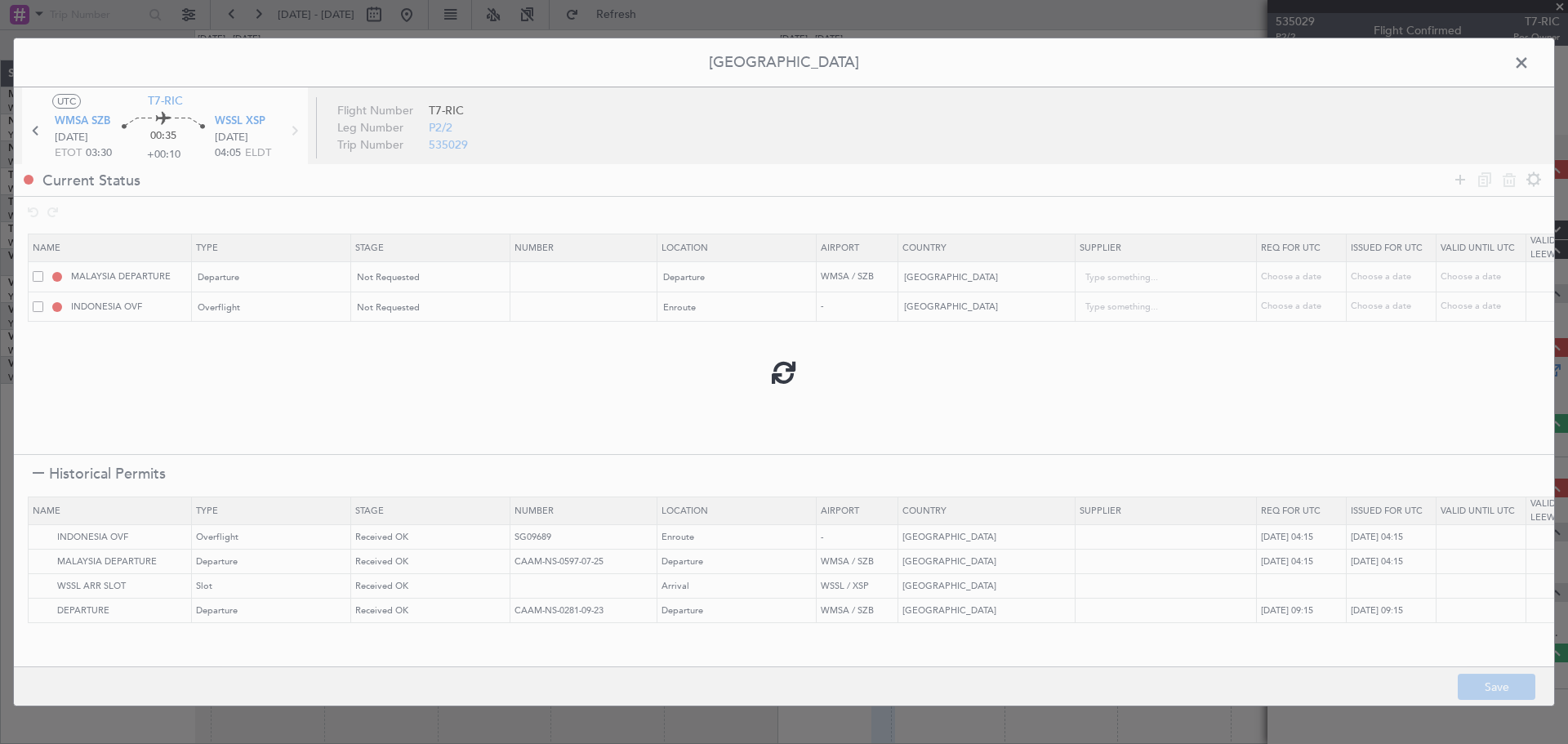
type input "NNN"
type input "2"
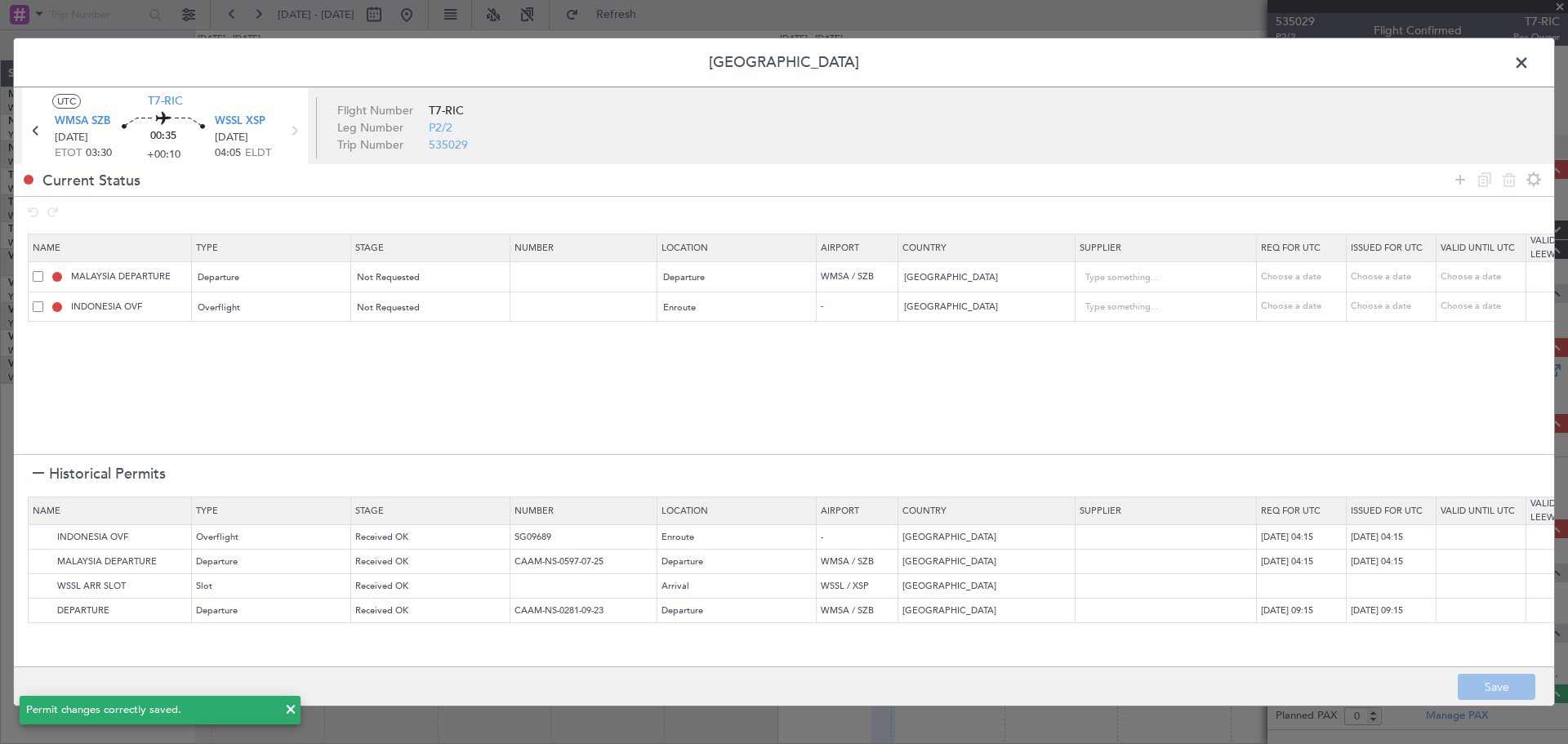
click at [1404, 64] on span at bounding box center [1529, 67] width 0 height 33
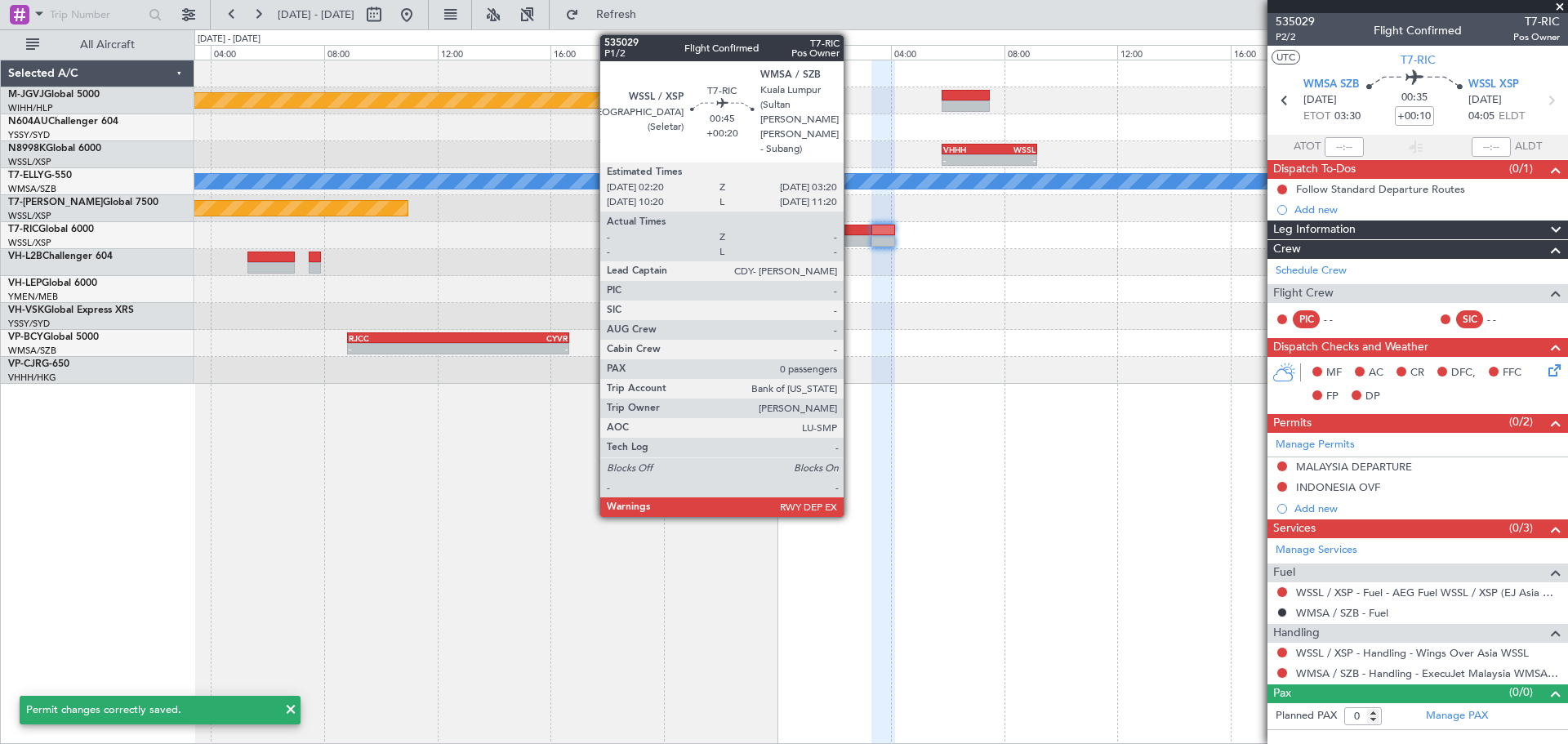
click at [851, 235] on div at bounding box center [880, 235] width 1373 height 27
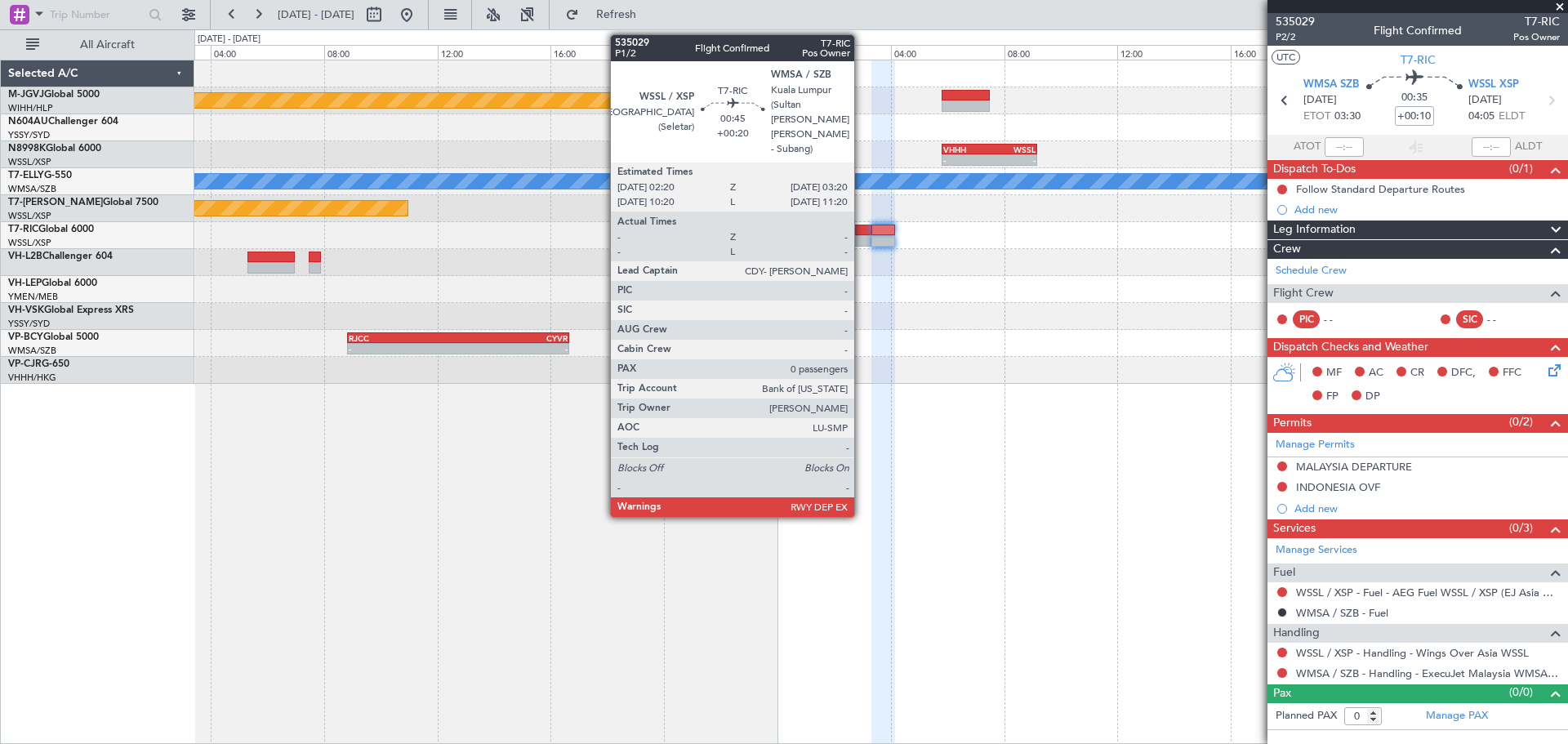
click at [861, 228] on div at bounding box center [856, 230] width 28 height 11
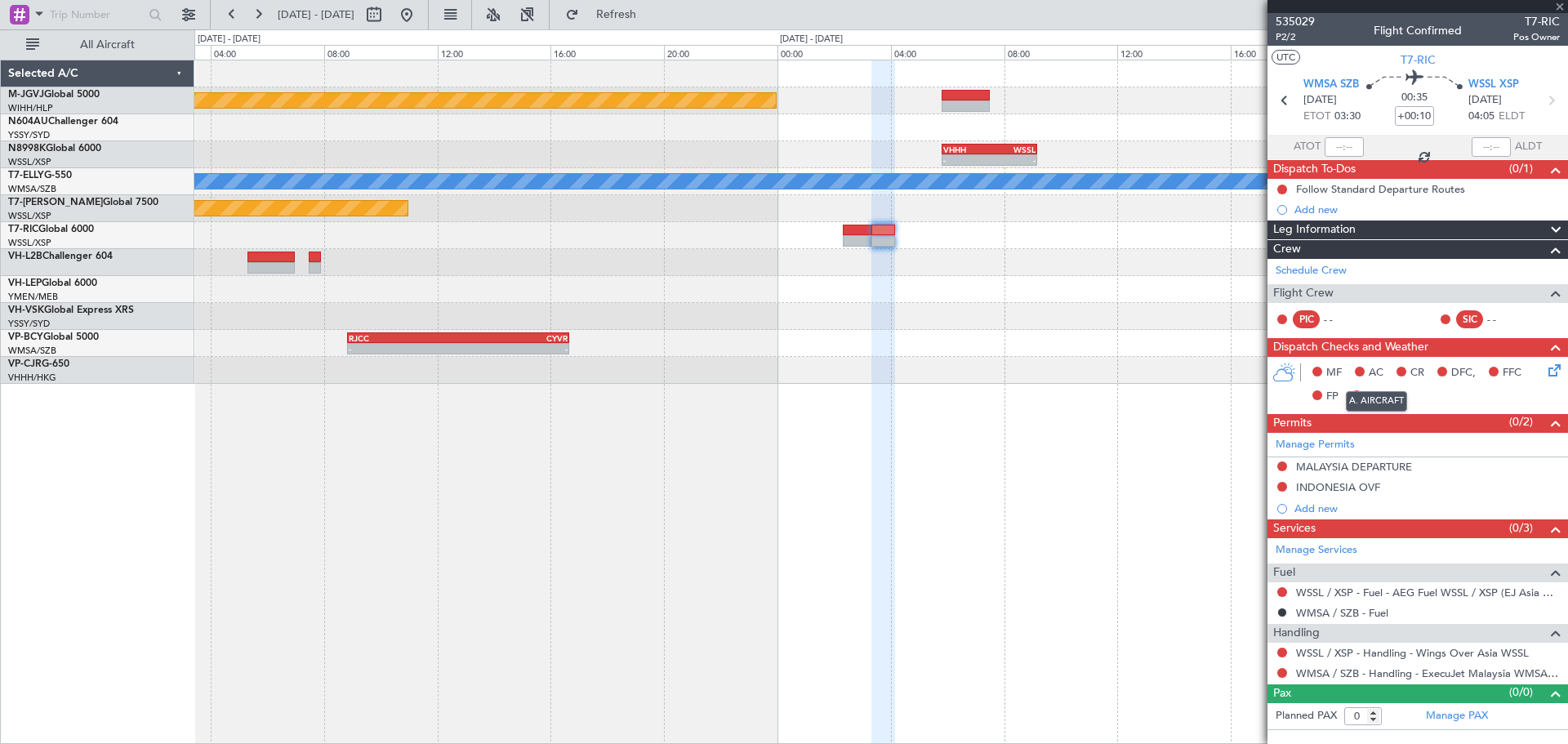
type input "+00:20"
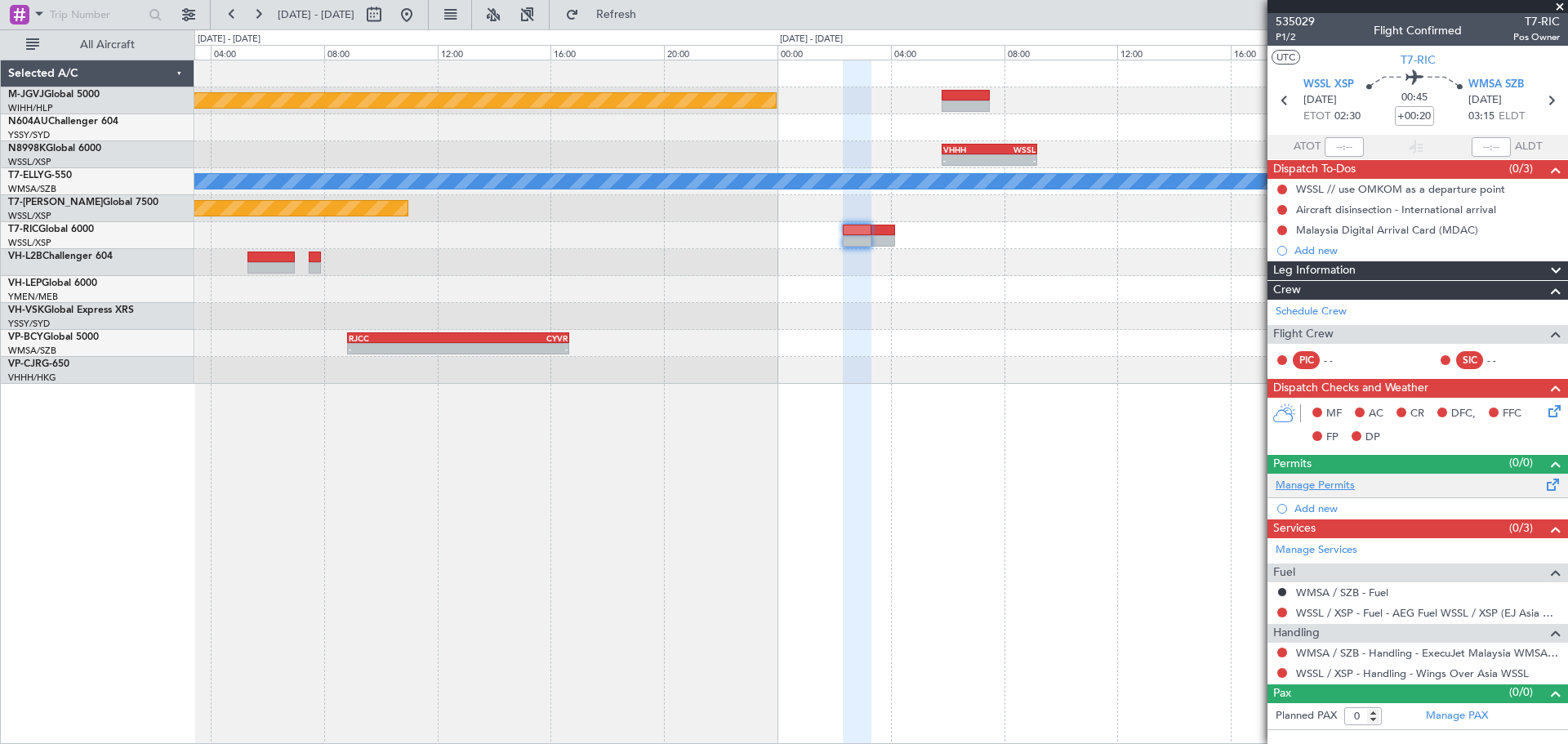
click at [1351, 481] on link "Manage Permits" at bounding box center [1315, 486] width 79 height 16
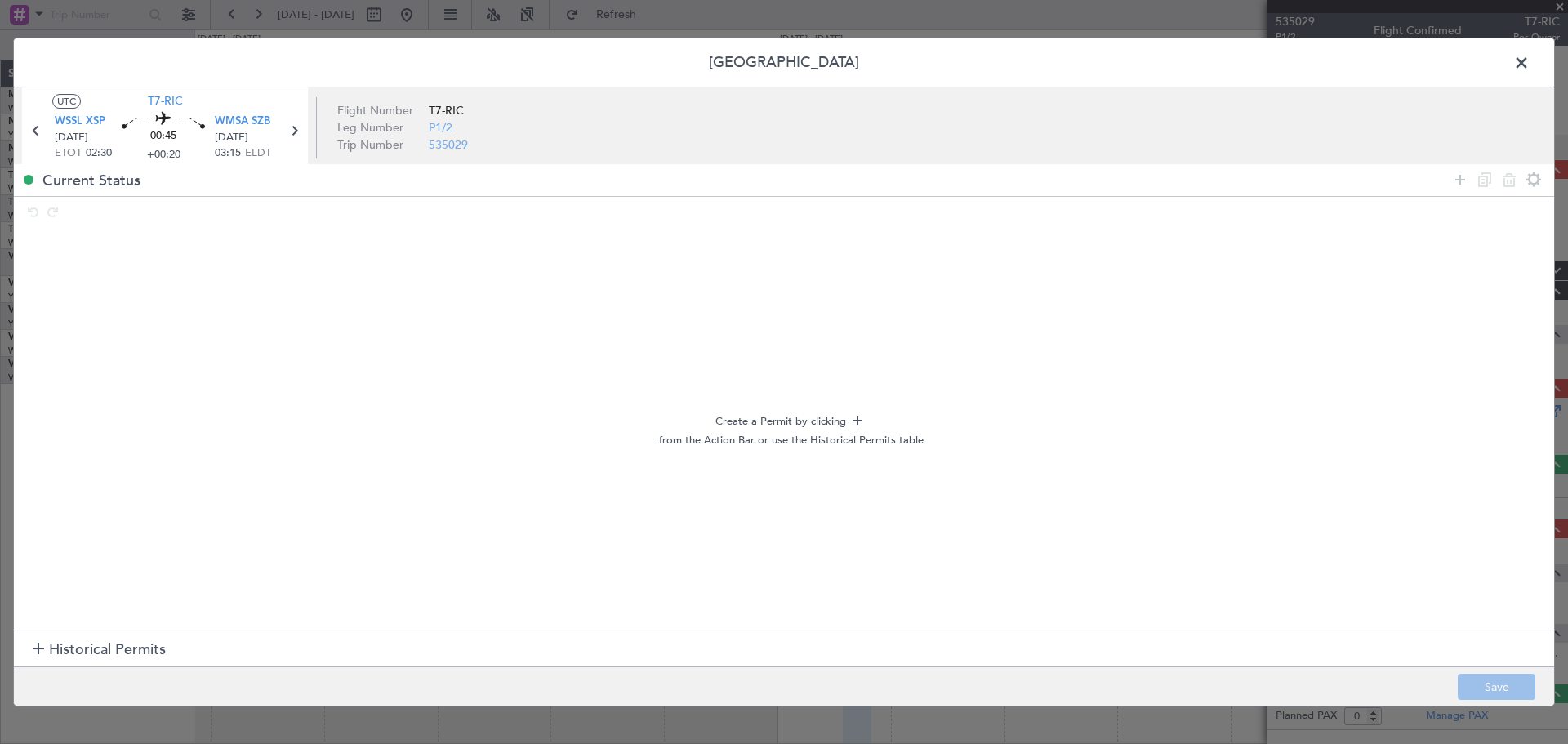
click at [118, 652] on span "Historical Permits" at bounding box center [107, 650] width 116 height 22
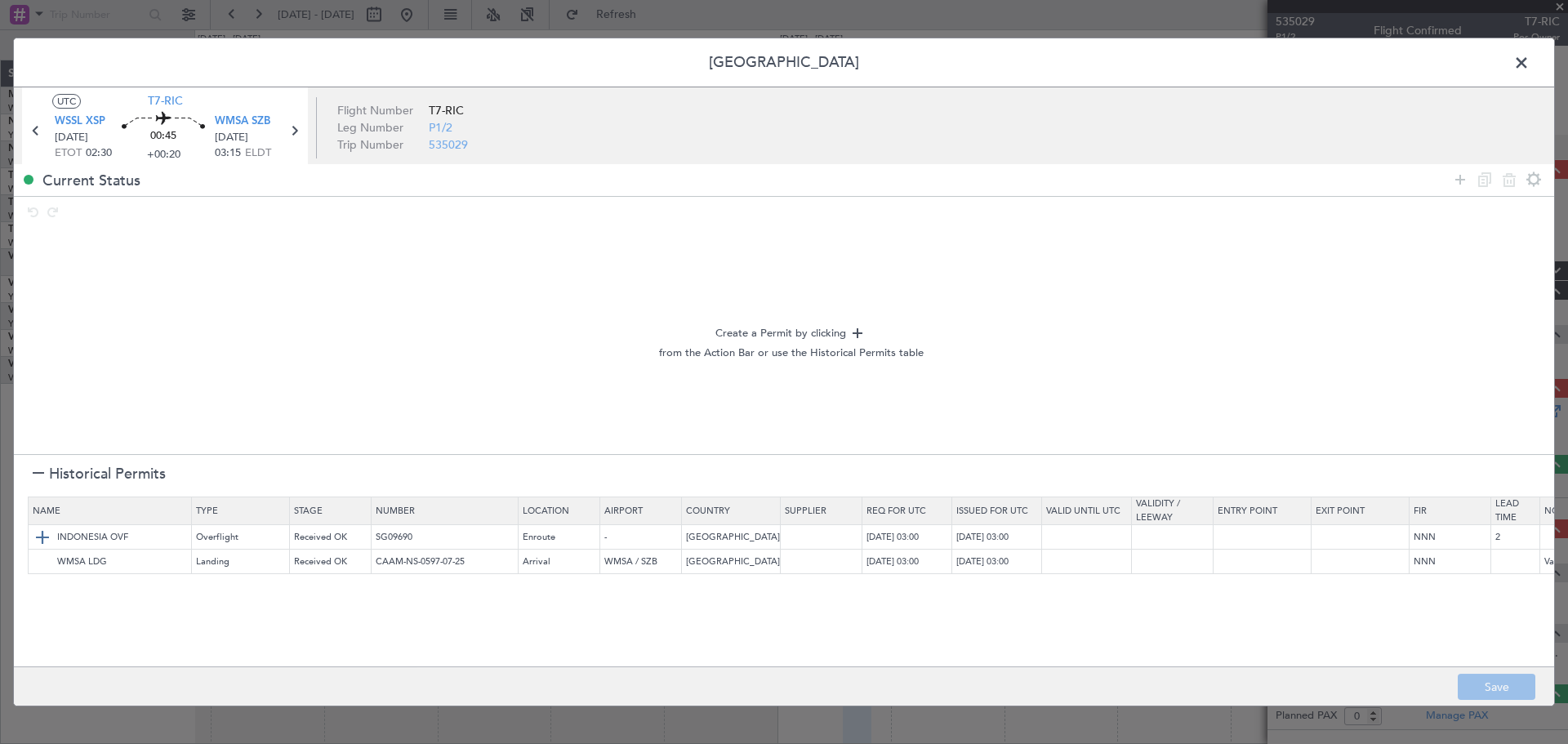
click at [47, 535] on img at bounding box center [42, 537] width 20 height 20
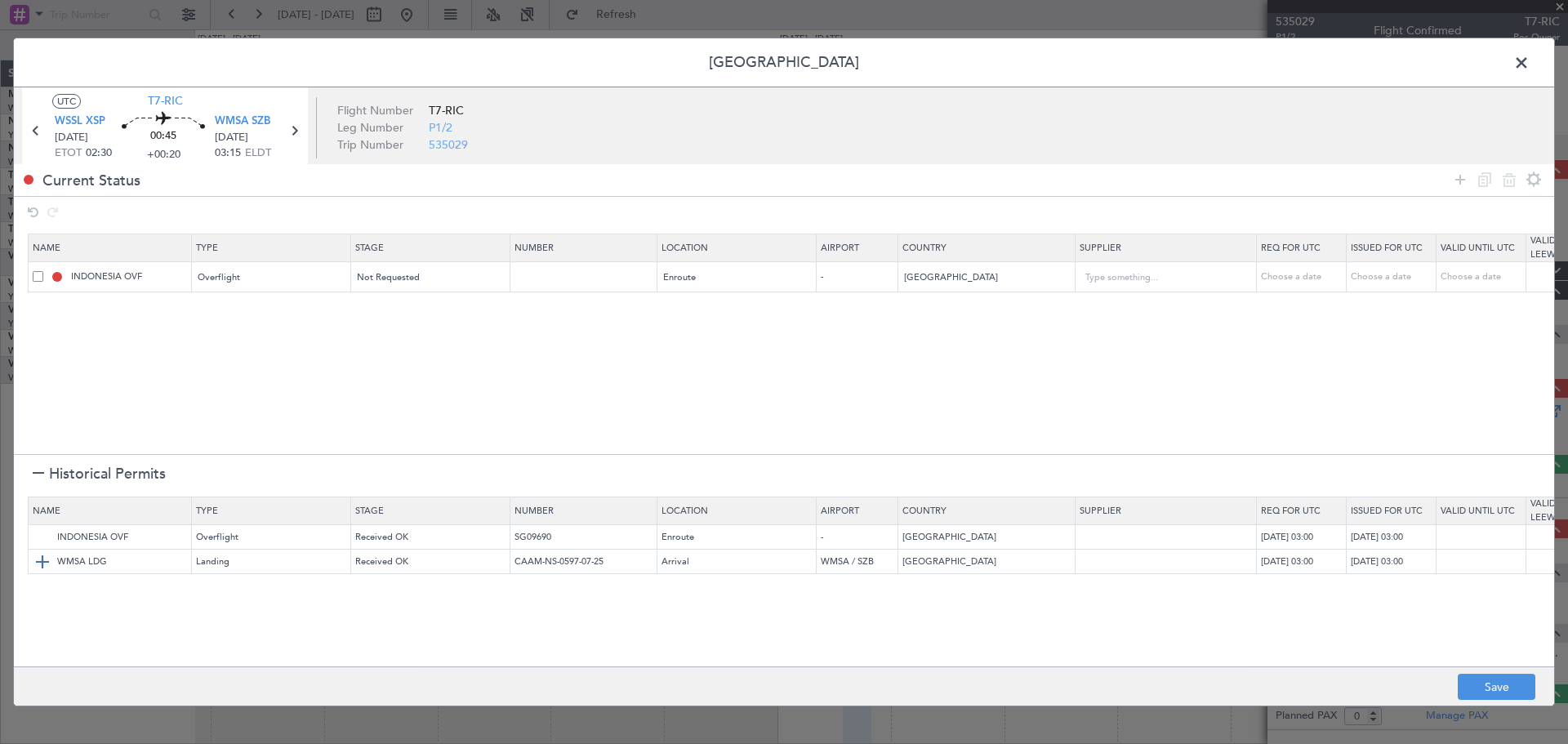
click at [46, 559] on img at bounding box center [42, 562] width 20 height 20
click at [1404, 670] on button "Save" at bounding box center [1496, 687] width 78 height 26
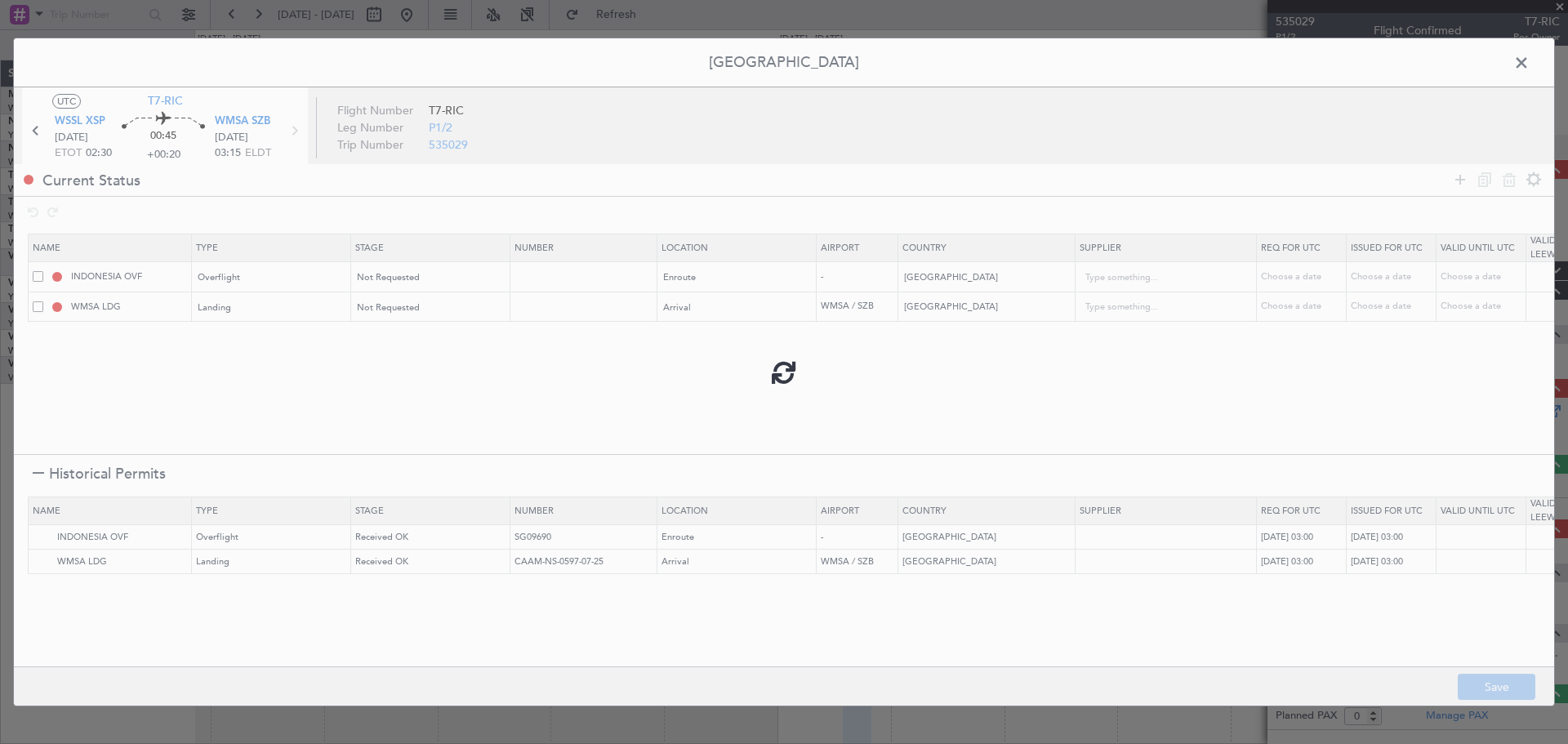
type input "NNN"
type input "2"
type input "NNN"
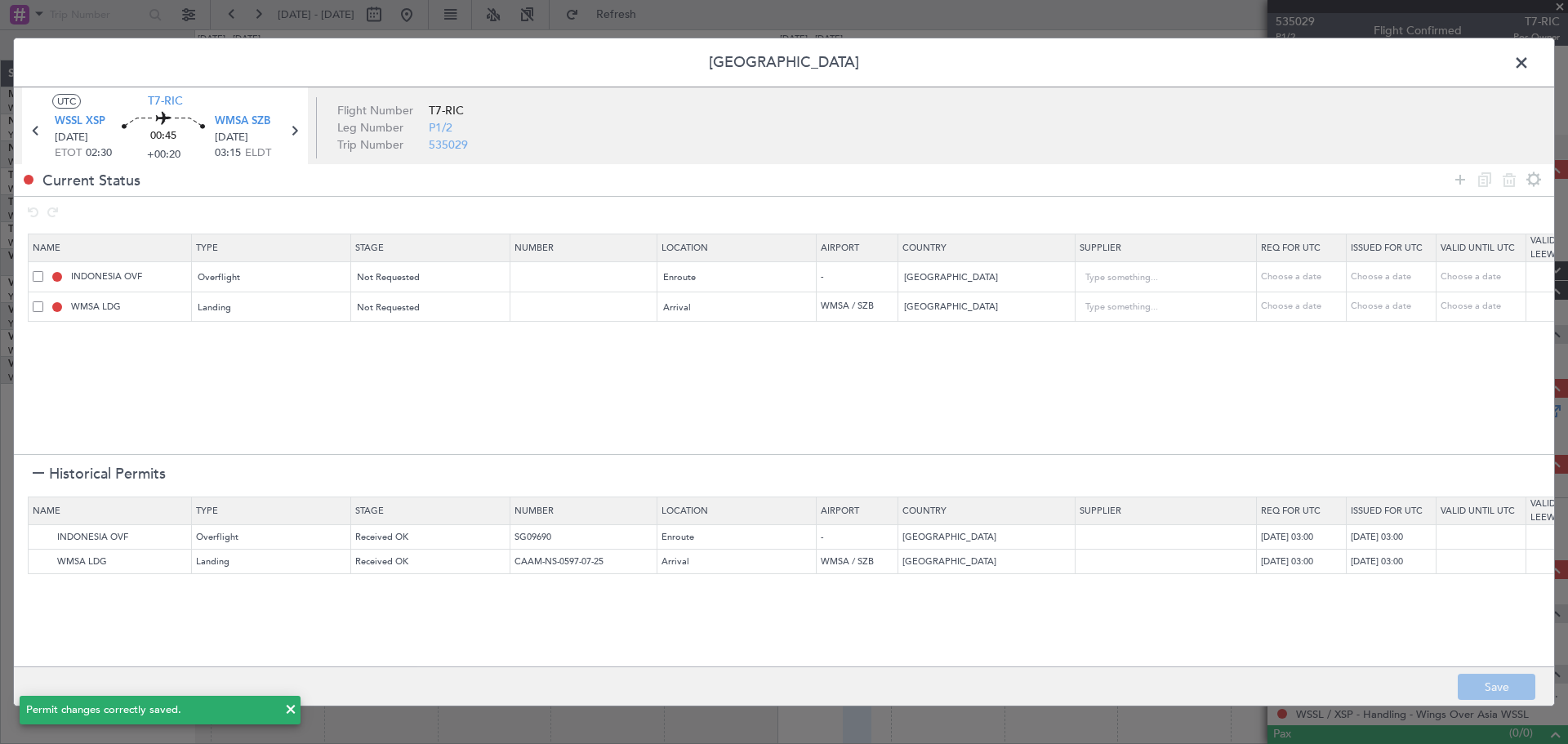
click at [1404, 60] on span at bounding box center [1529, 67] width 0 height 33
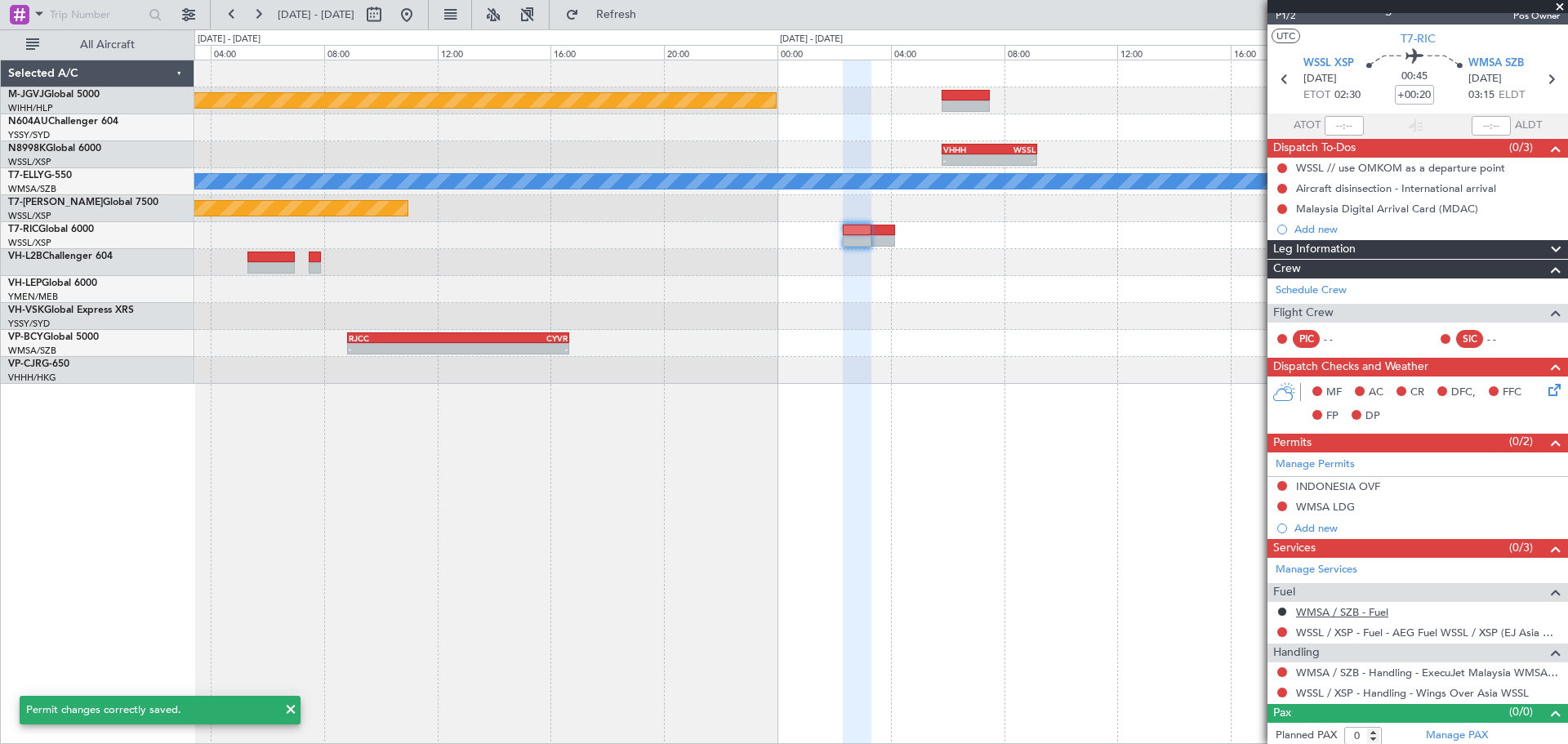
scroll to position [26, 0]
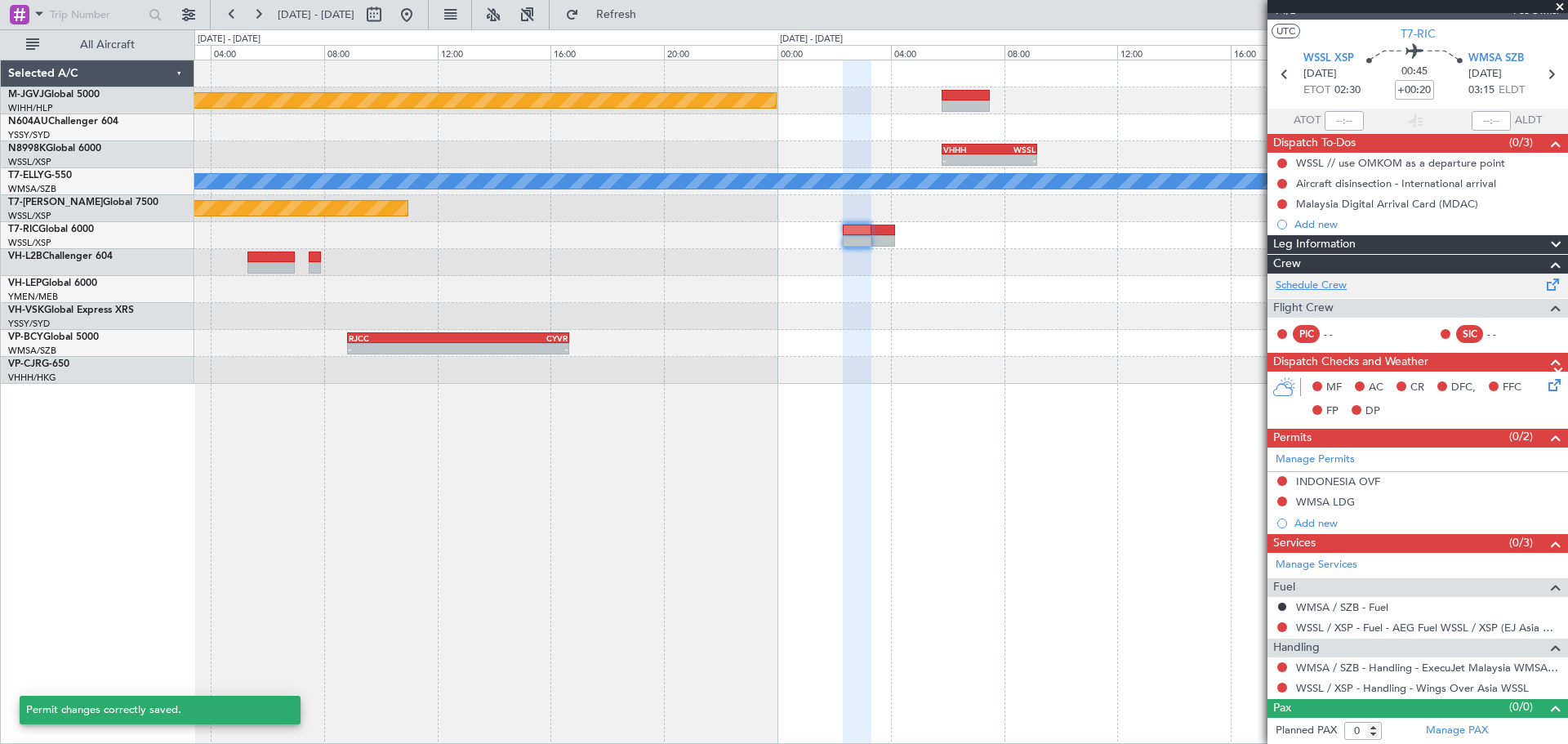
click at [1326, 285] on link "Schedule Crew" at bounding box center [1311, 286] width 71 height 16
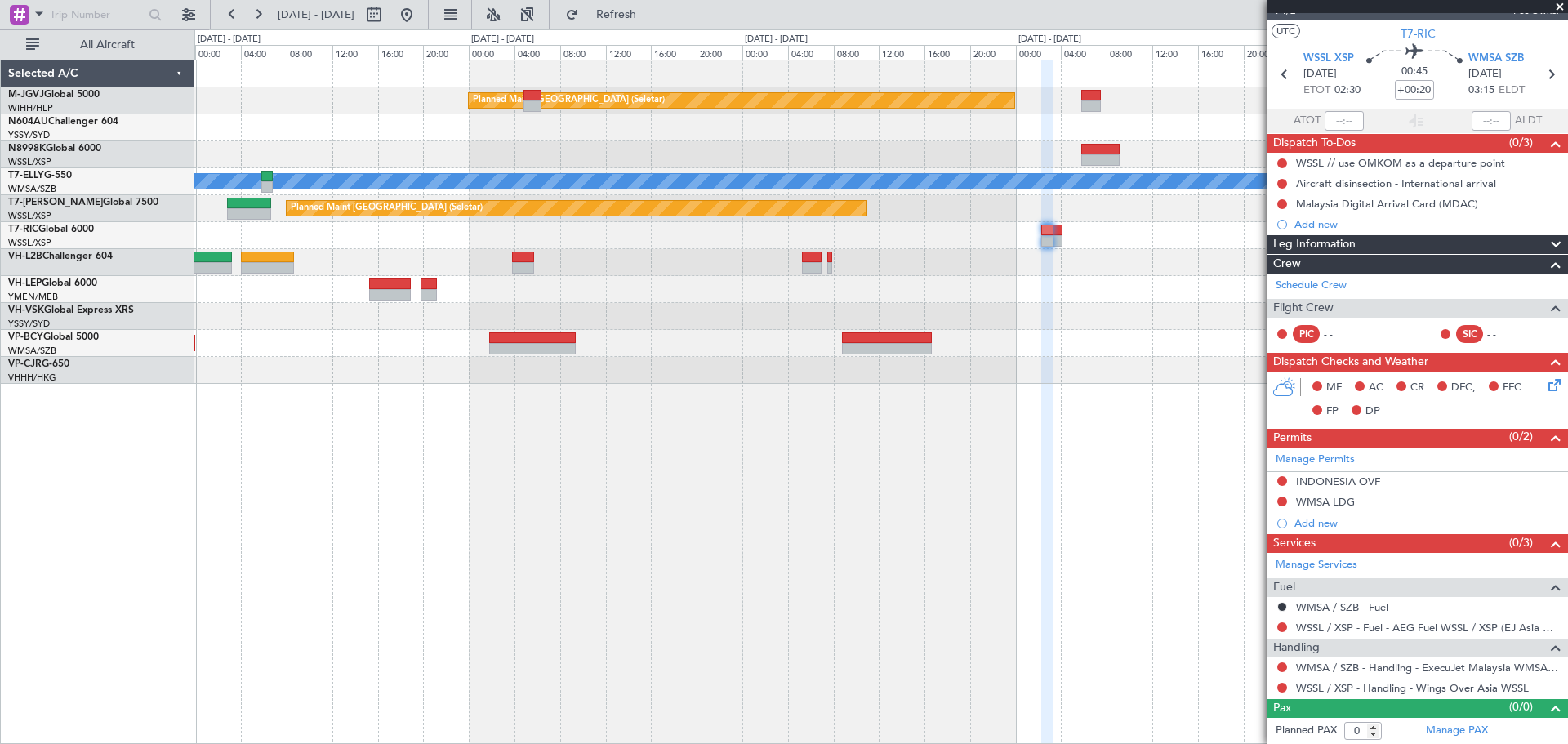
click at [786, 463] on div "Planned Maint [GEOGRAPHIC_DATA] (Seletar) [PERSON_NAME] Unplanned Maint [GEOGRA…" at bounding box center [880, 401] width 1373 height 684
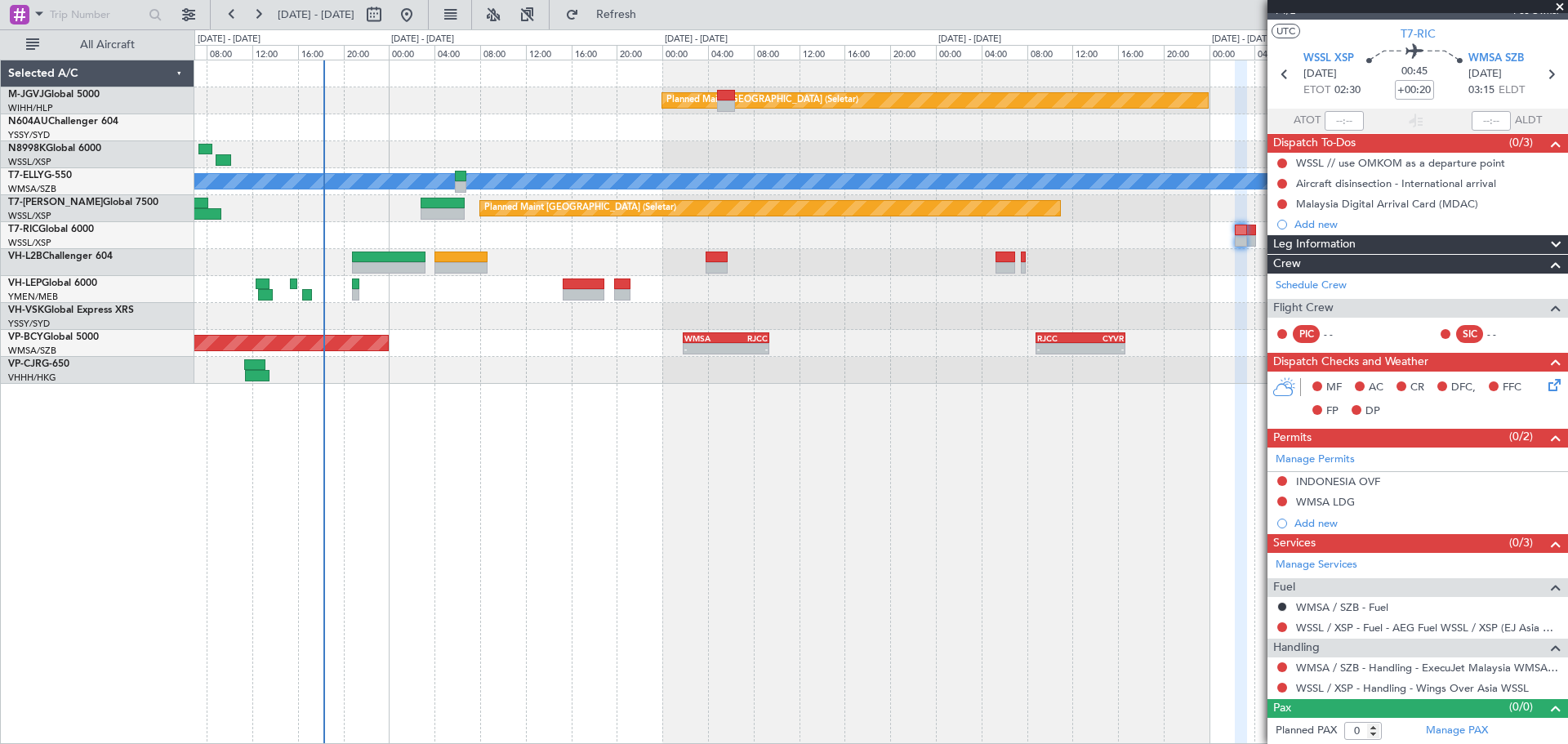
click at [758, 457] on div "Planned Maint [GEOGRAPHIC_DATA] (Seletar) [PERSON_NAME] Unplanned Maint [GEOGRA…" at bounding box center [880, 401] width 1373 height 684
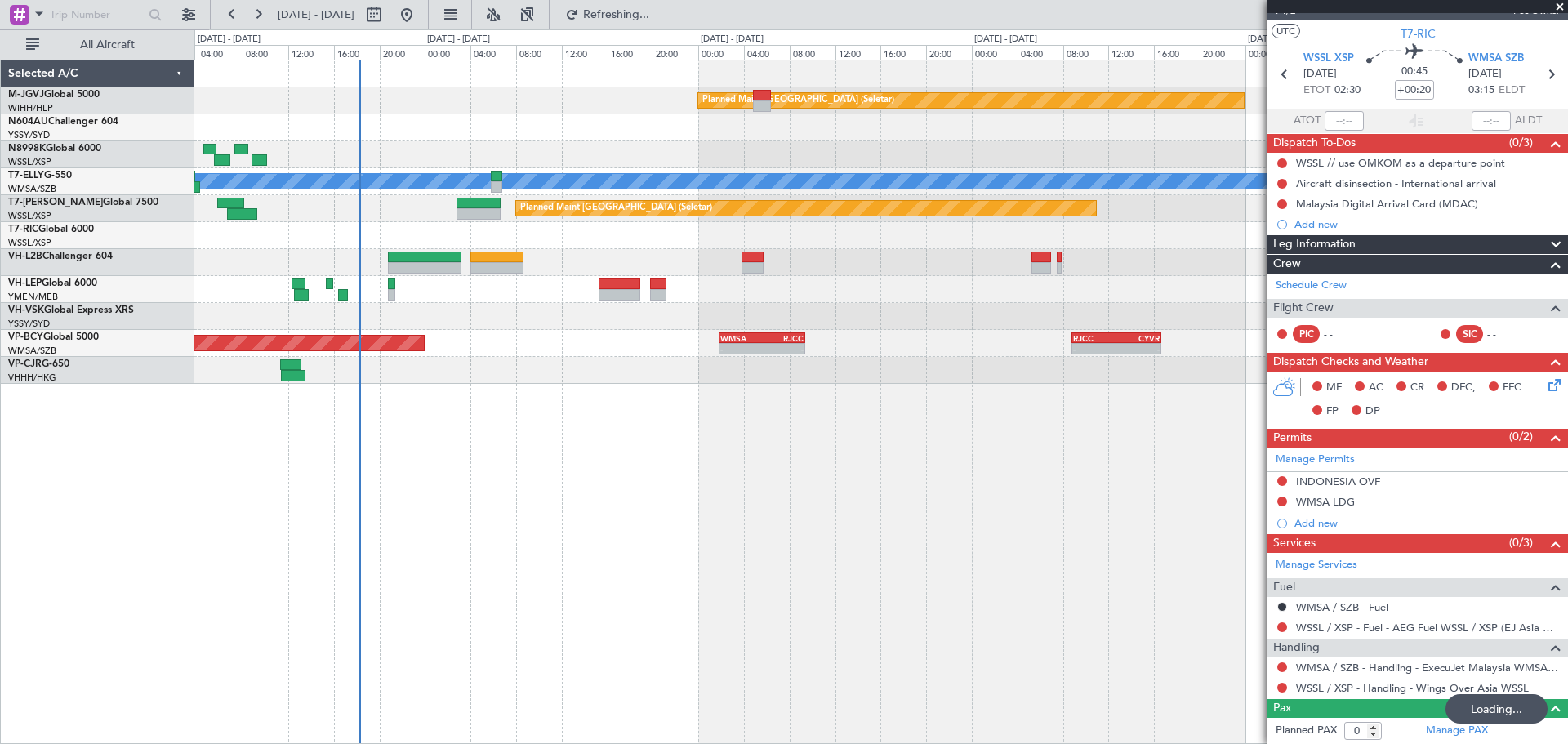
click at [400, 408] on div "Planned Maint [GEOGRAPHIC_DATA] (Seletar) [PERSON_NAME] Unplanned Maint [GEOGRA…" at bounding box center [880, 401] width 1373 height 684
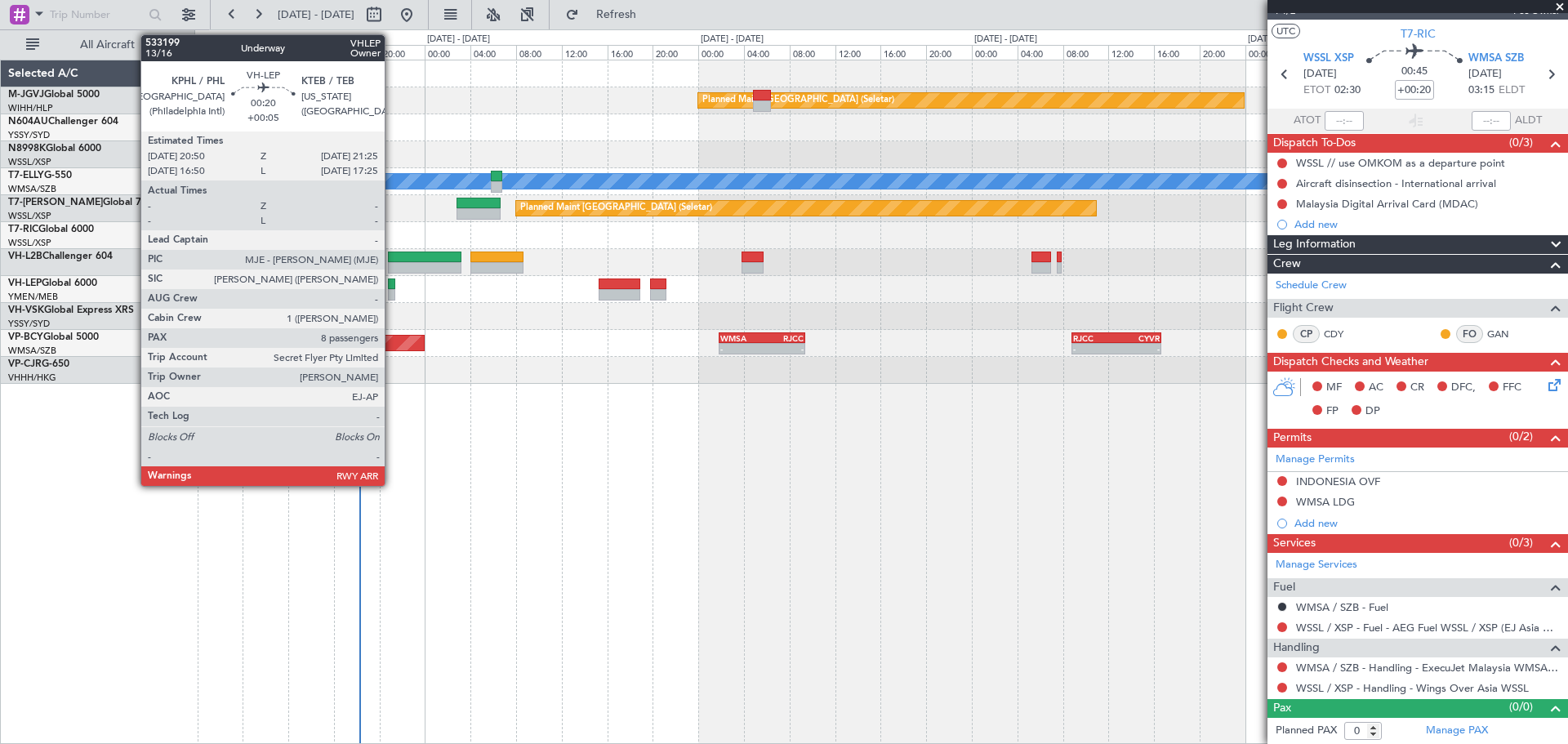
click at [392, 291] on div at bounding box center [391, 294] width 8 height 11
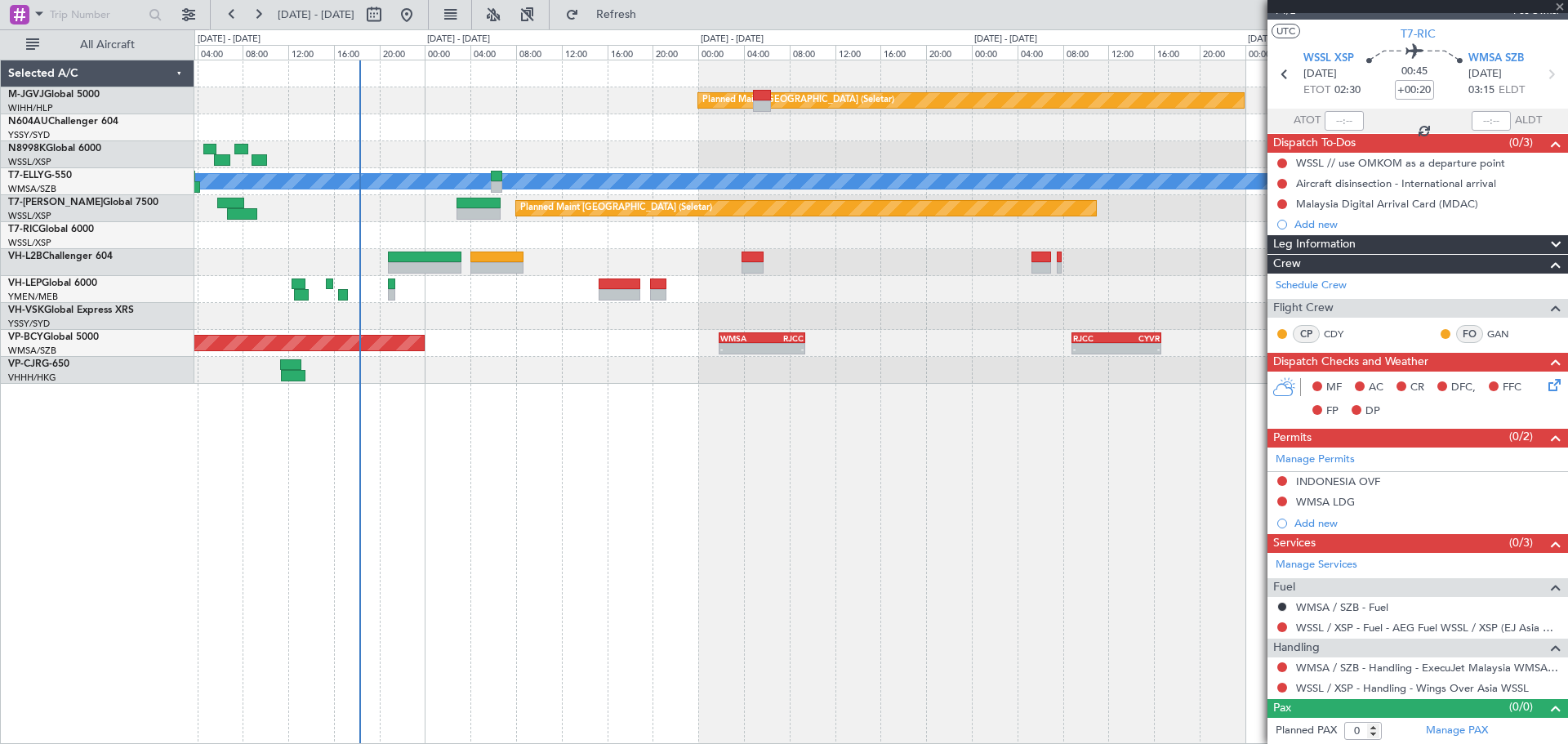
type input "+00:05"
type input "8"
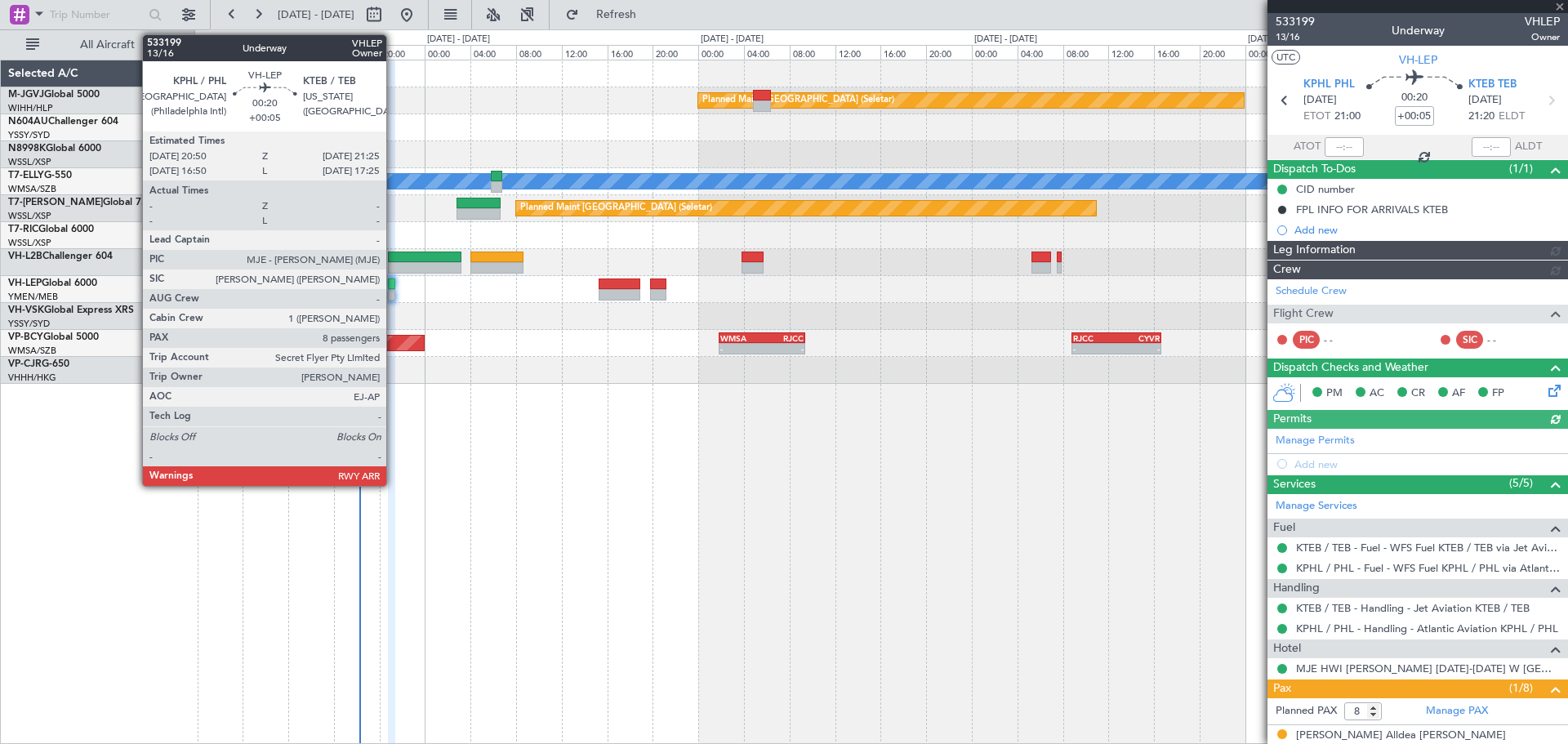
type input "[PERSON_NAME] (LEU)"
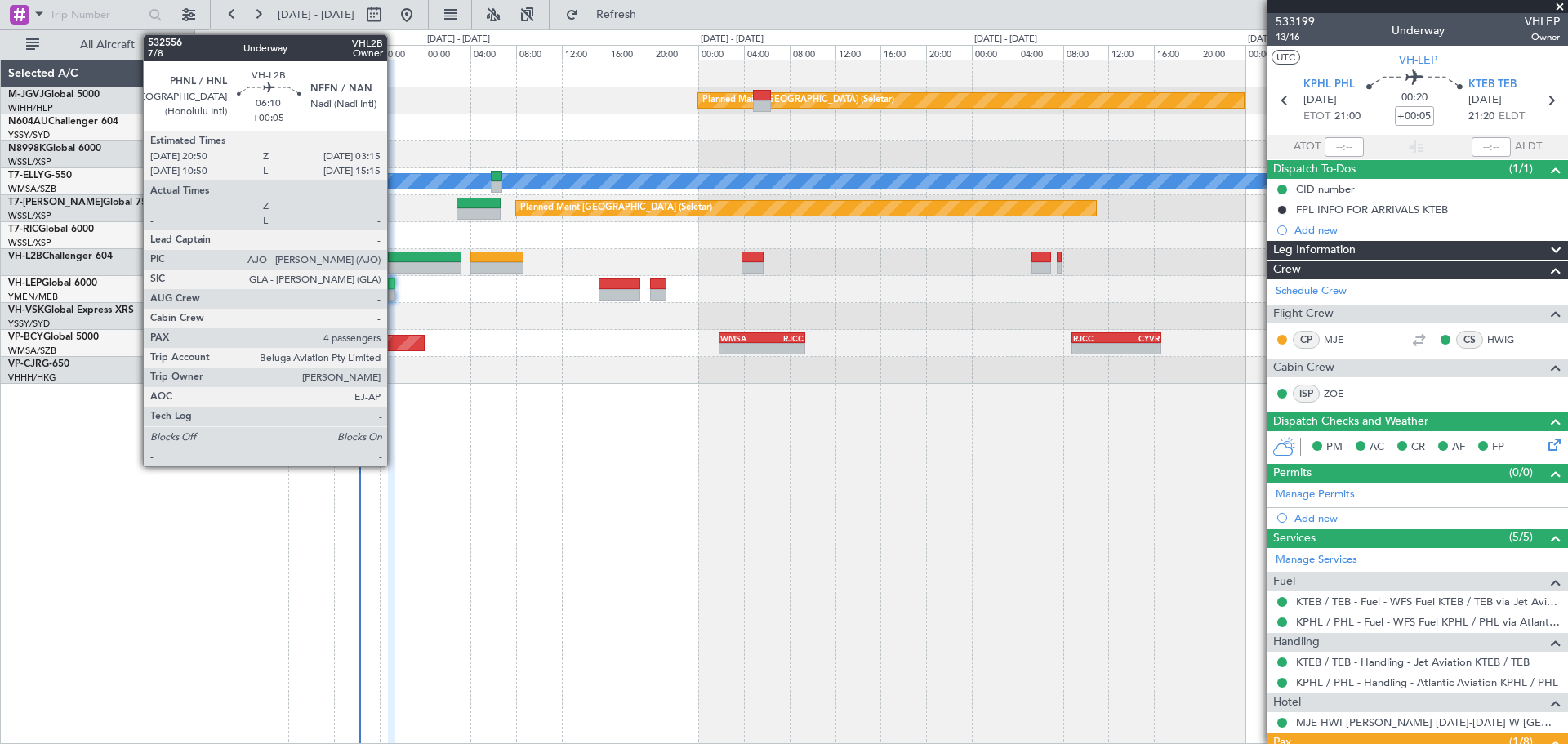
click at [394, 260] on div at bounding box center [424, 256] width 73 height 11
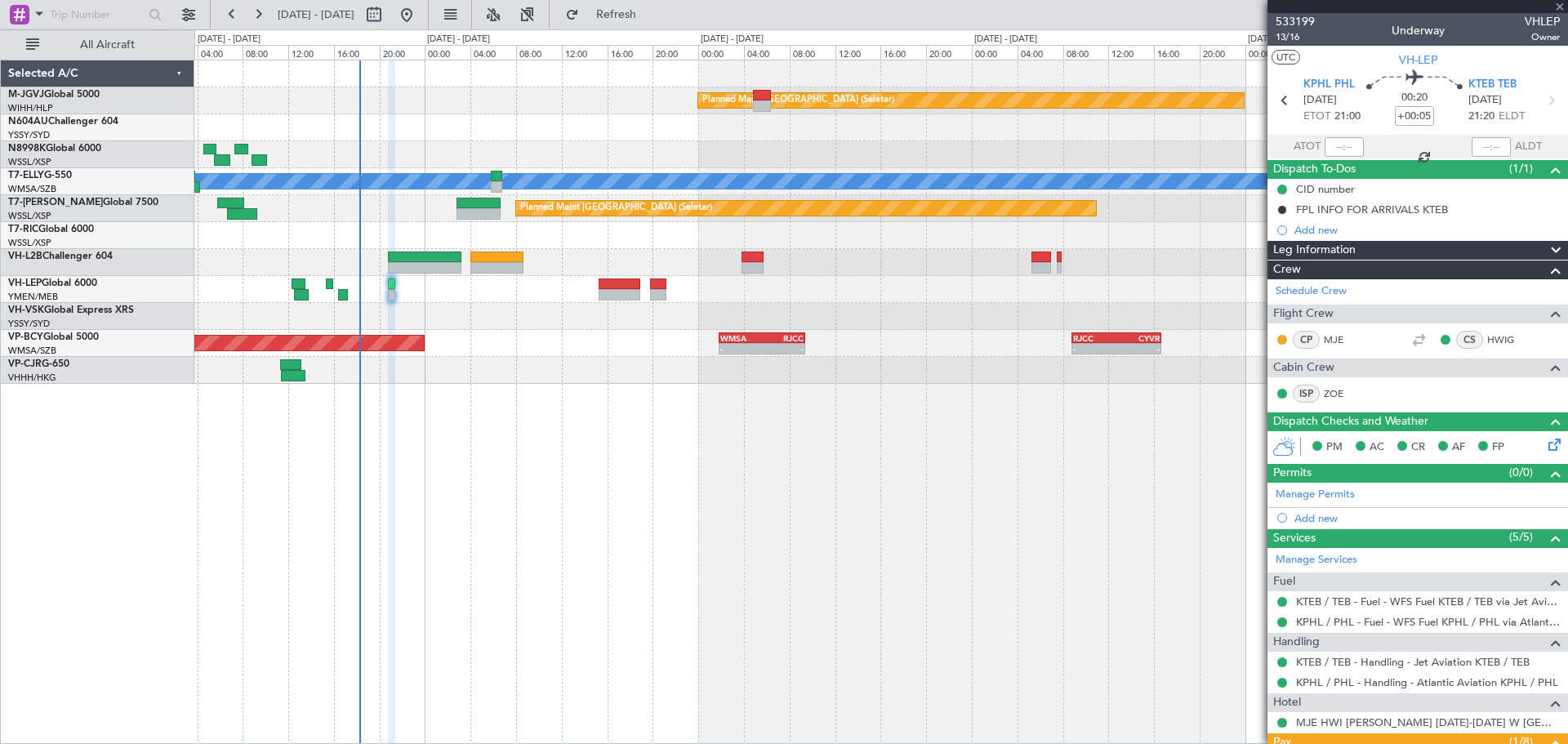
type input "4"
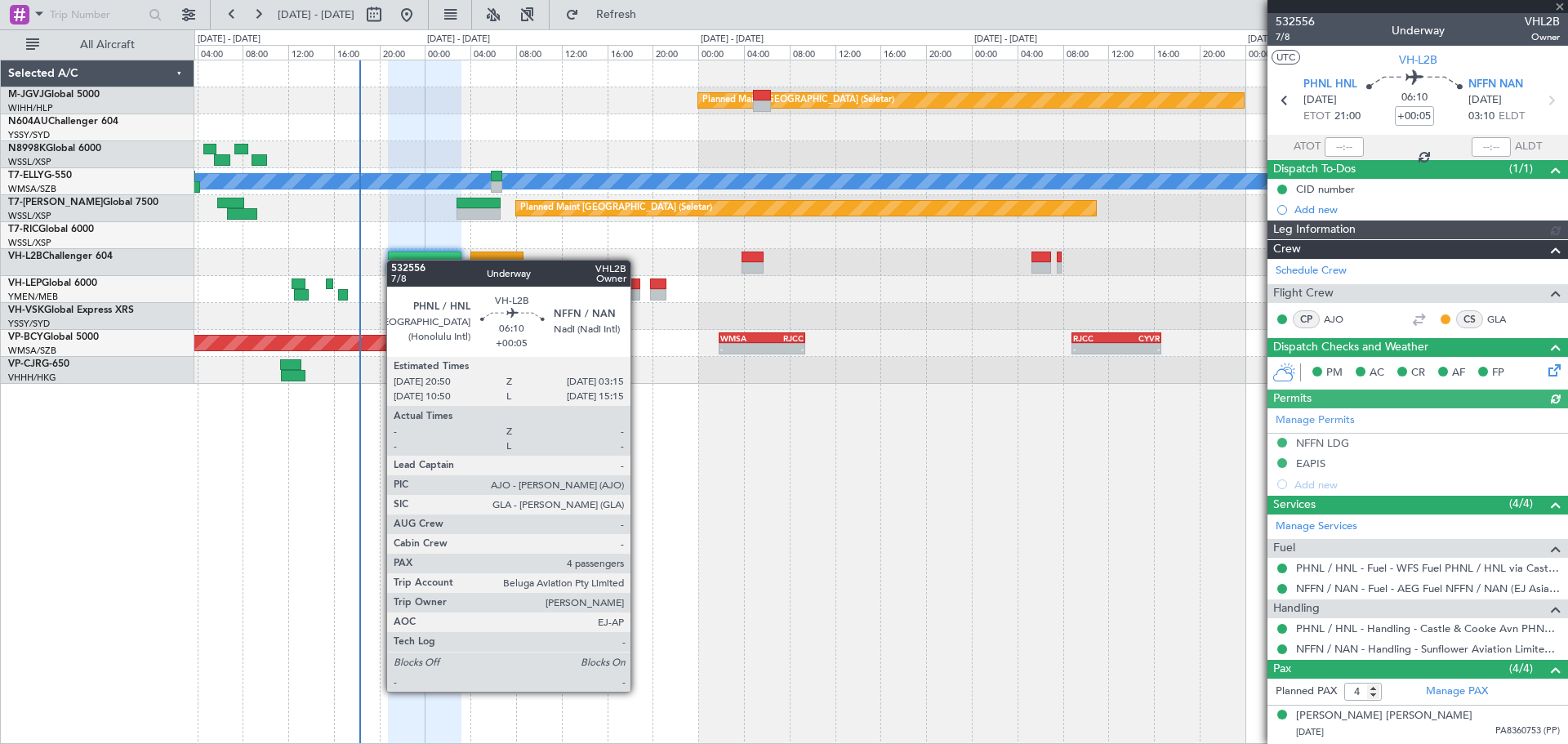
type input "[PERSON_NAME] (EYU)"
type input "A0016"
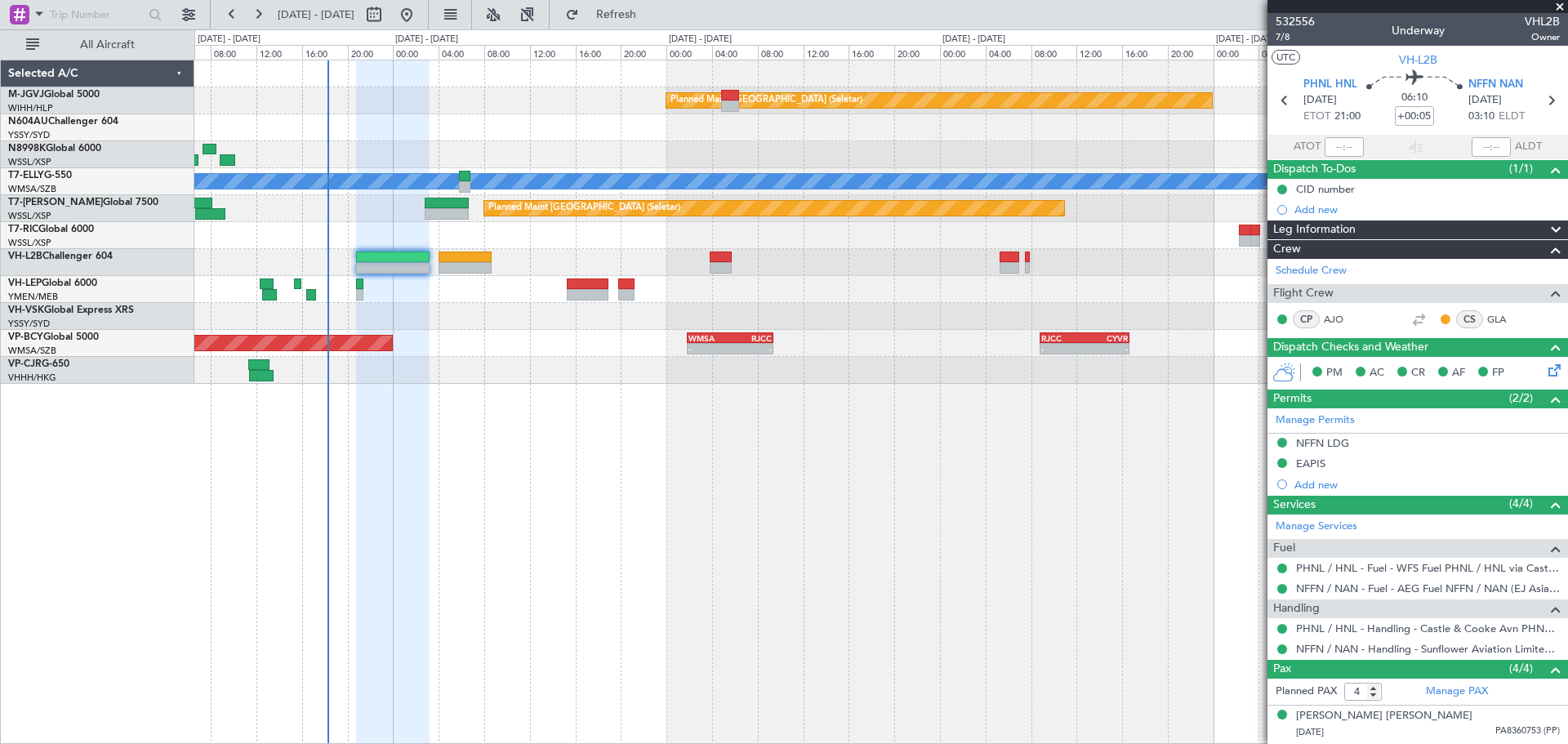
click at [612, 581] on div "Planned Maint [GEOGRAPHIC_DATA] (Seletar) [PERSON_NAME] Unplanned Maint [GEOGRA…" at bounding box center [880, 401] width 1373 height 684
type input "[PERSON_NAME] (EYU)"
type input "A0016"
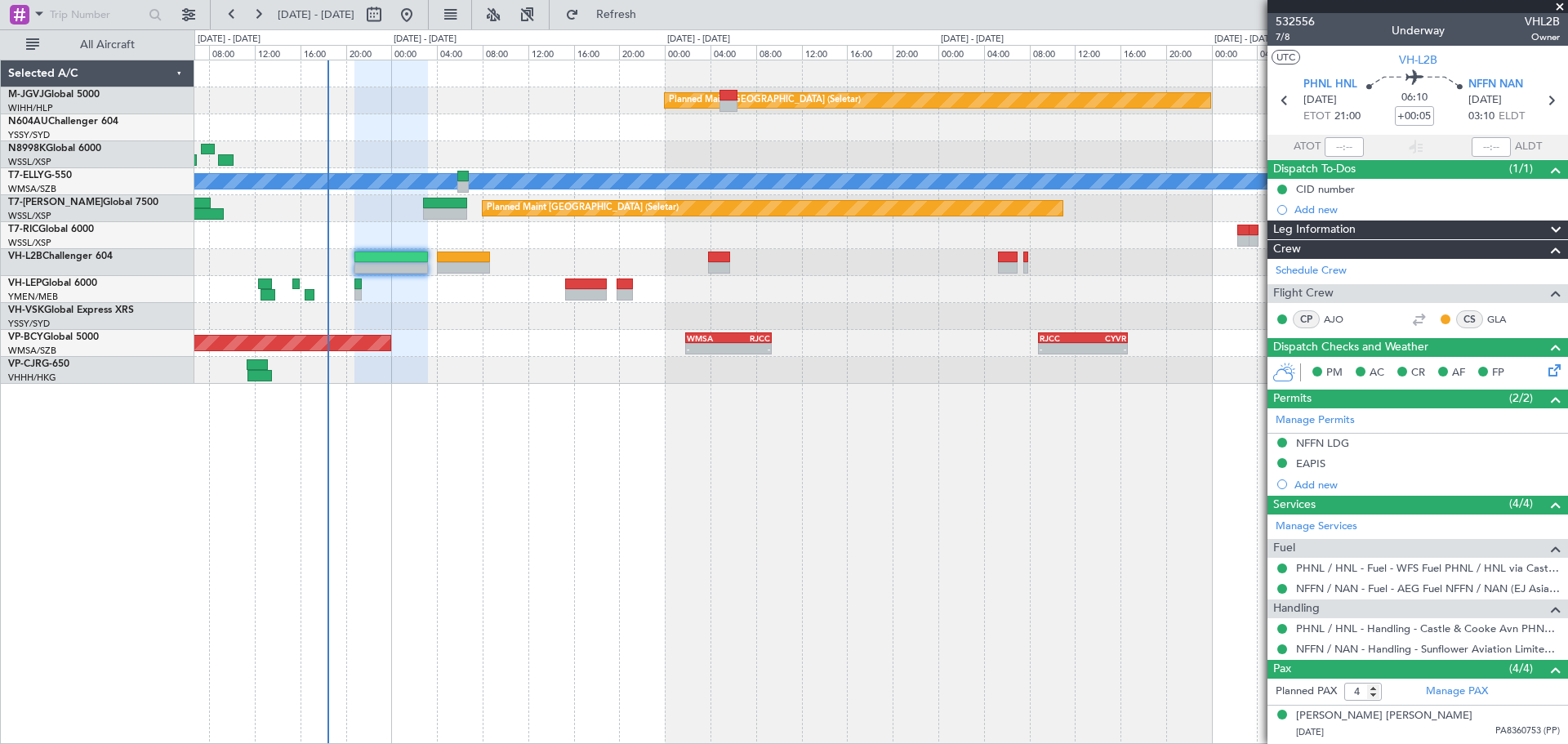
type input "[PERSON_NAME] (EYU)"
type input "A0016"
type input "[PERSON_NAME] (EYU)"
type input "A0016"
type input "[PERSON_NAME] (EYU)"
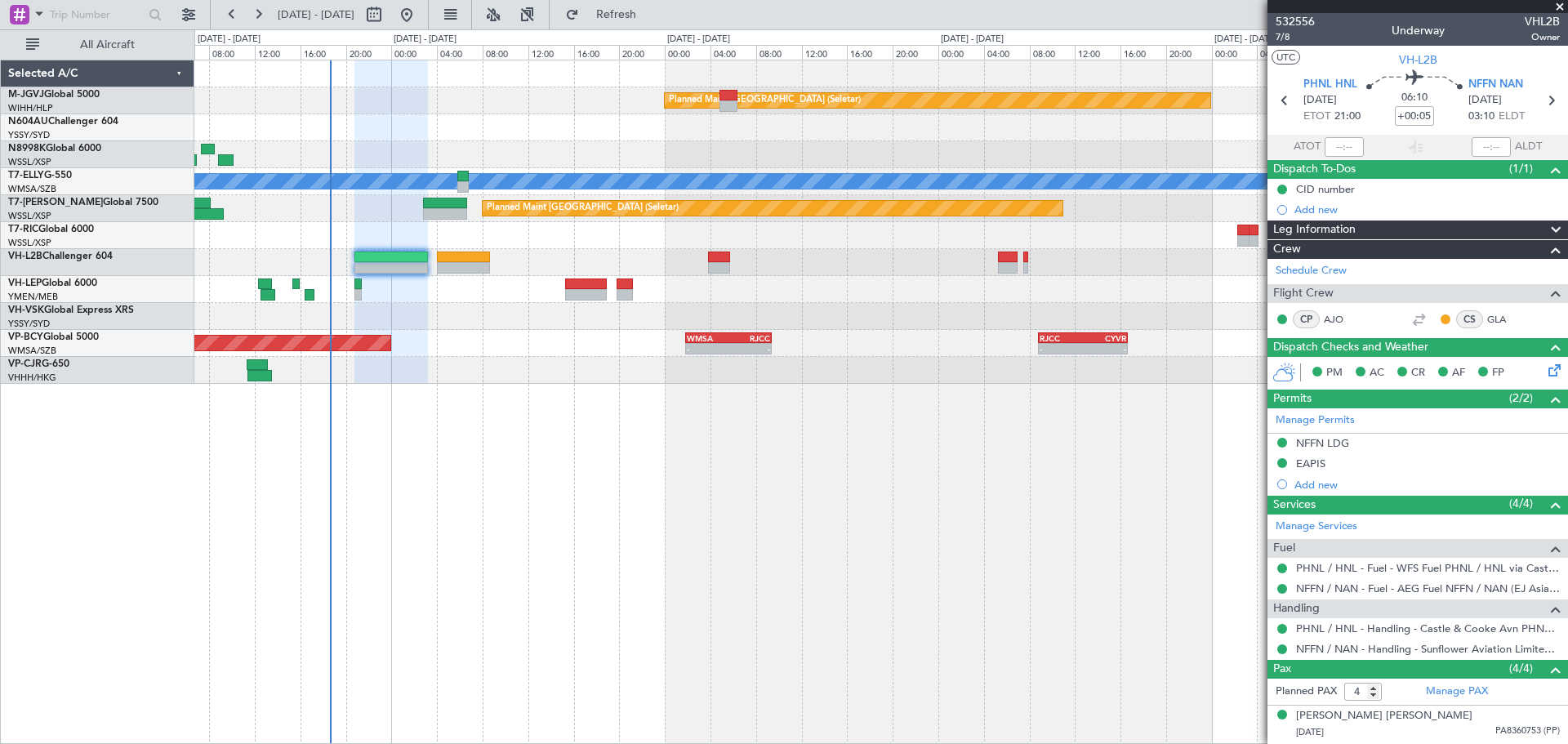
type input "A0016"
